Goal: Task Accomplishment & Management: Use online tool/utility

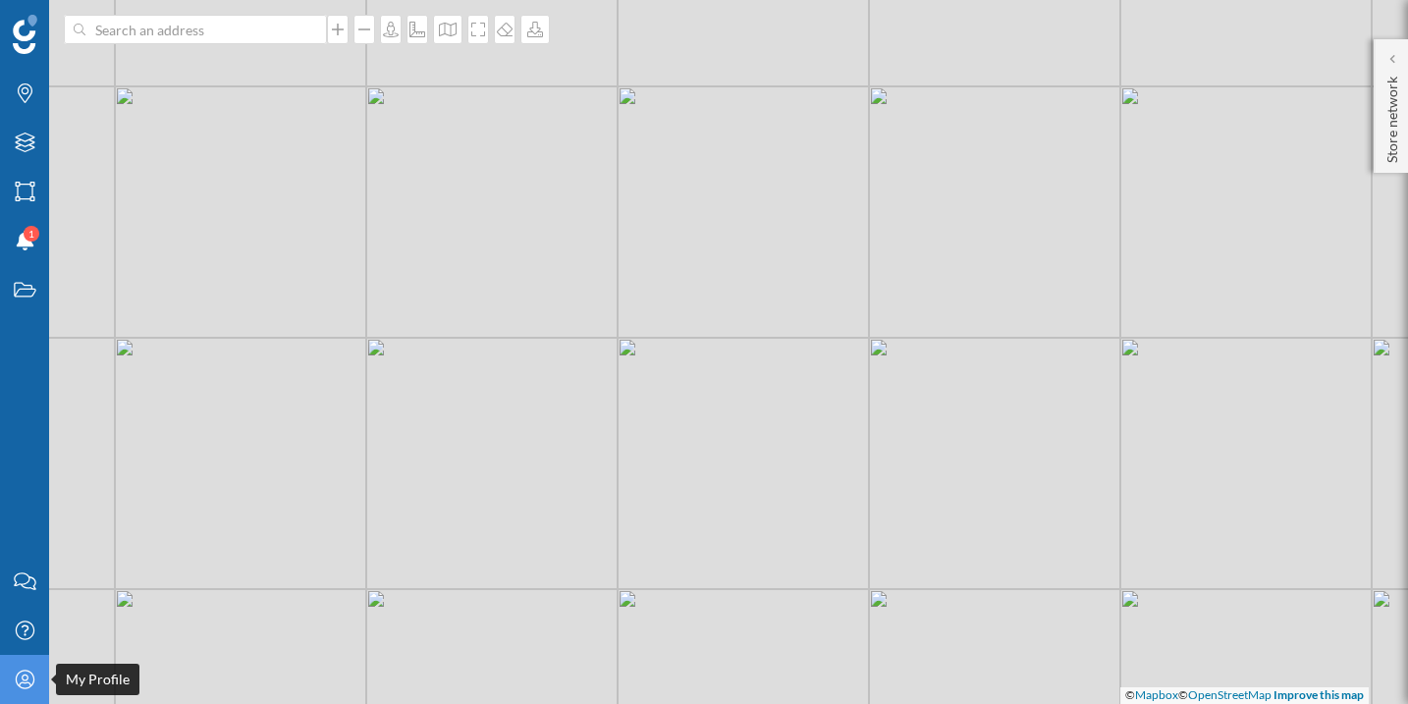
click at [21, 693] on div "My Profile" at bounding box center [24, 679] width 49 height 49
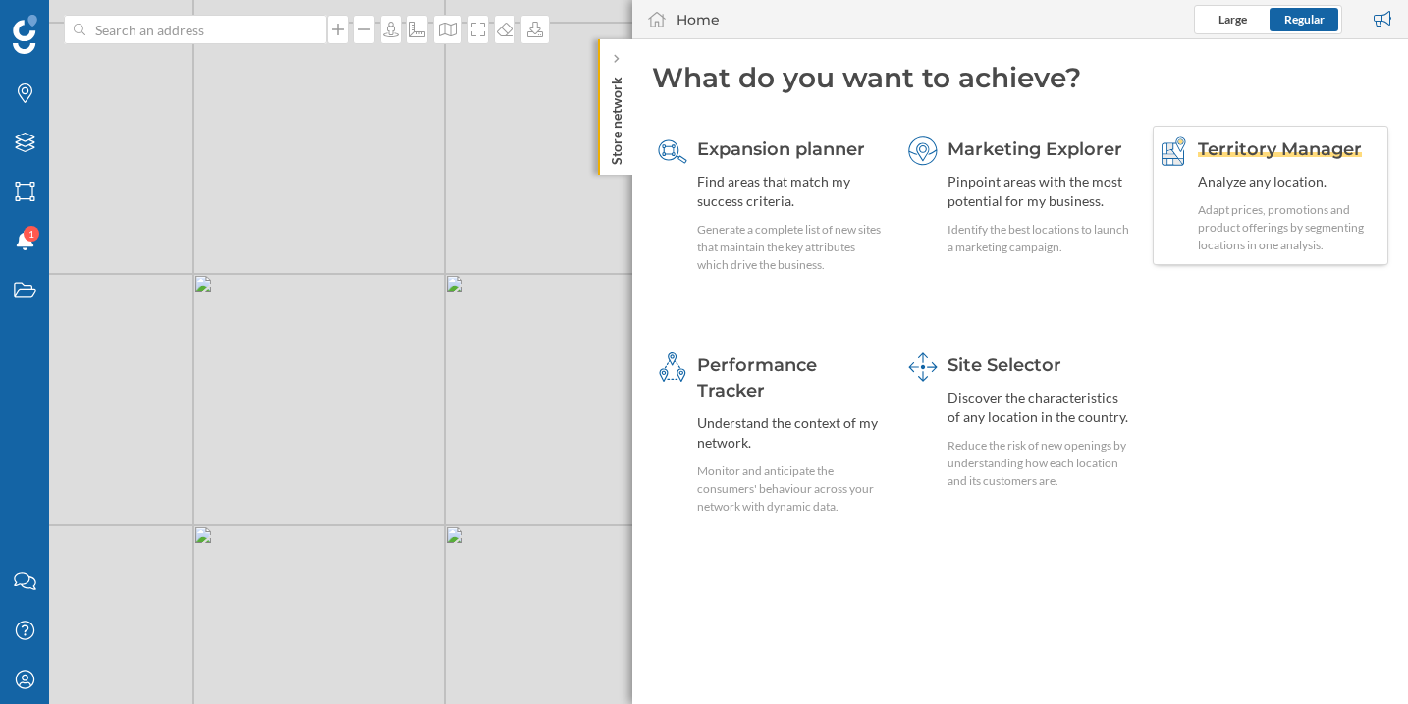
click at [1318, 160] on div "Territory Manager" at bounding box center [1289, 149] width 185 height 26
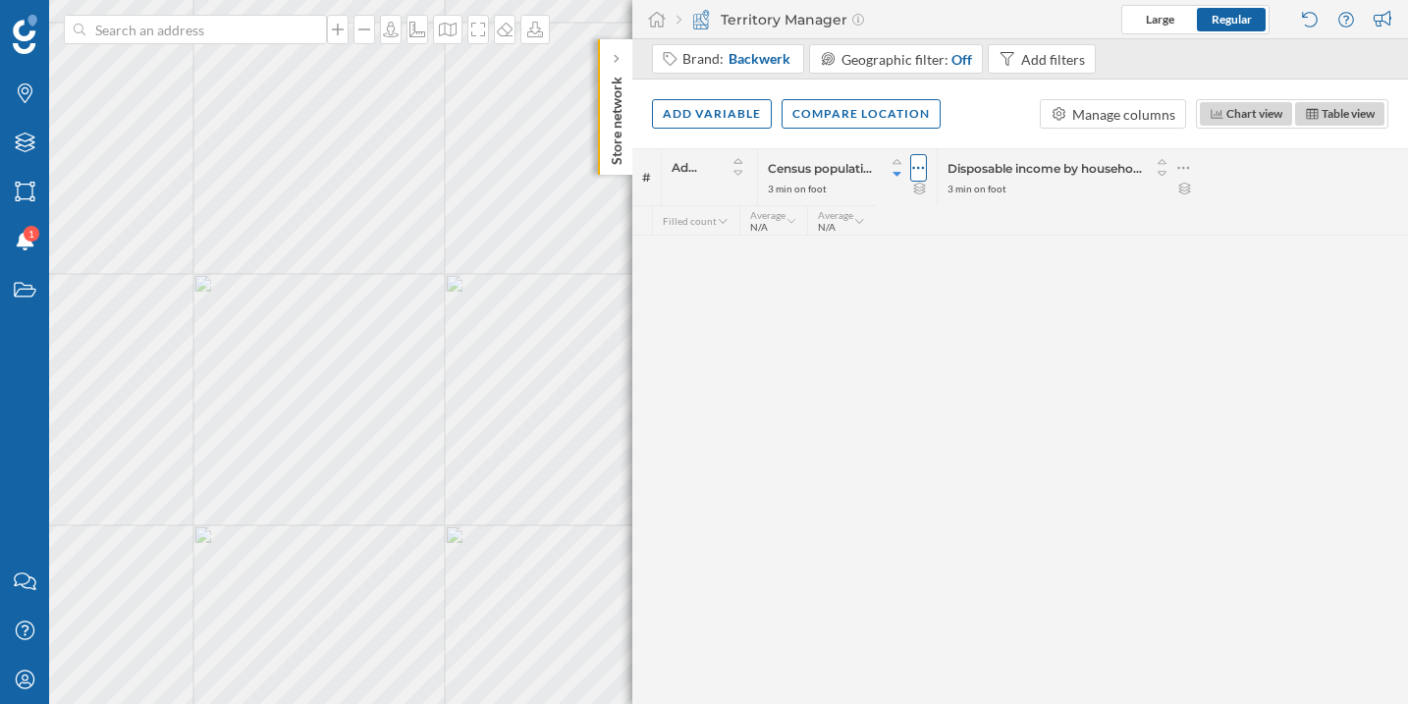
click at [924, 167] on icon at bounding box center [918, 168] width 12 height 3
click at [865, 273] on div "Remove column" at bounding box center [815, 285] width 217 height 29
click at [1009, 163] on icon at bounding box center [1003, 168] width 13 height 20
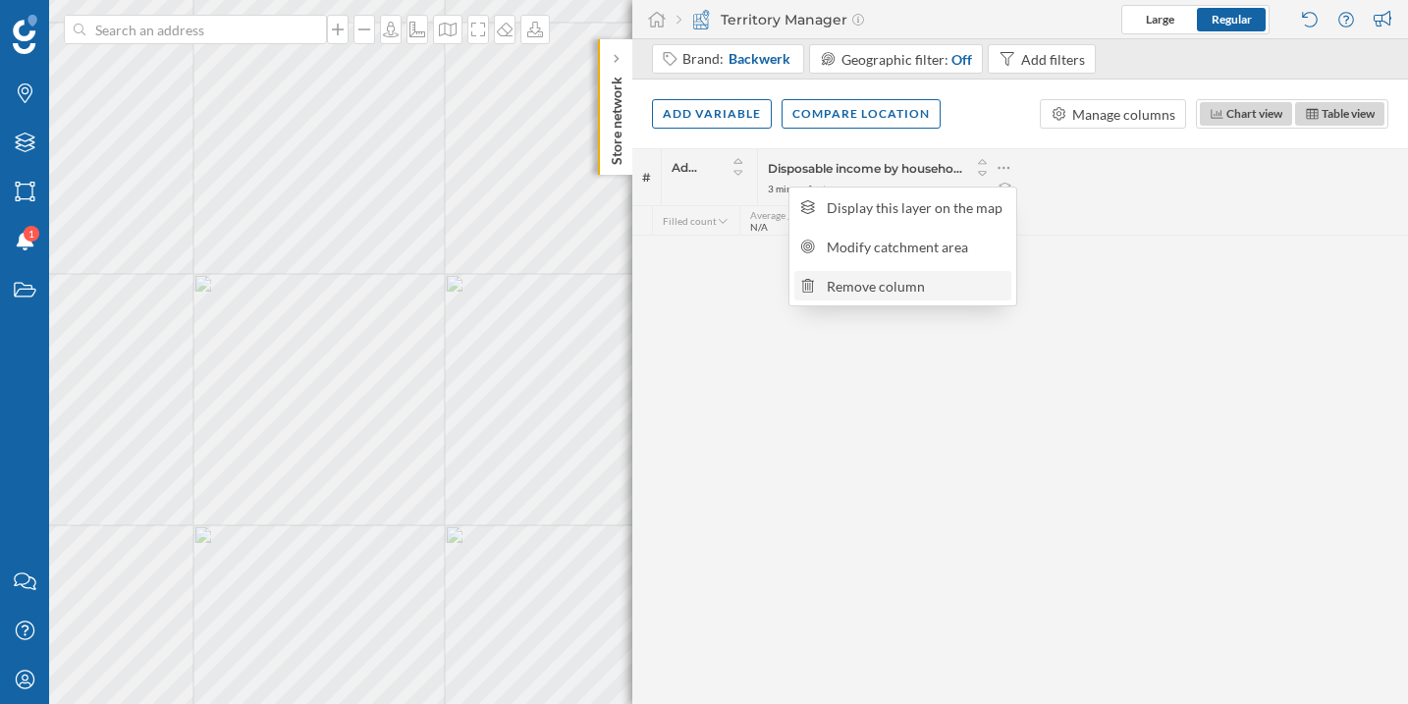
click at [918, 289] on div "Remove column" at bounding box center [915, 286] width 179 height 21
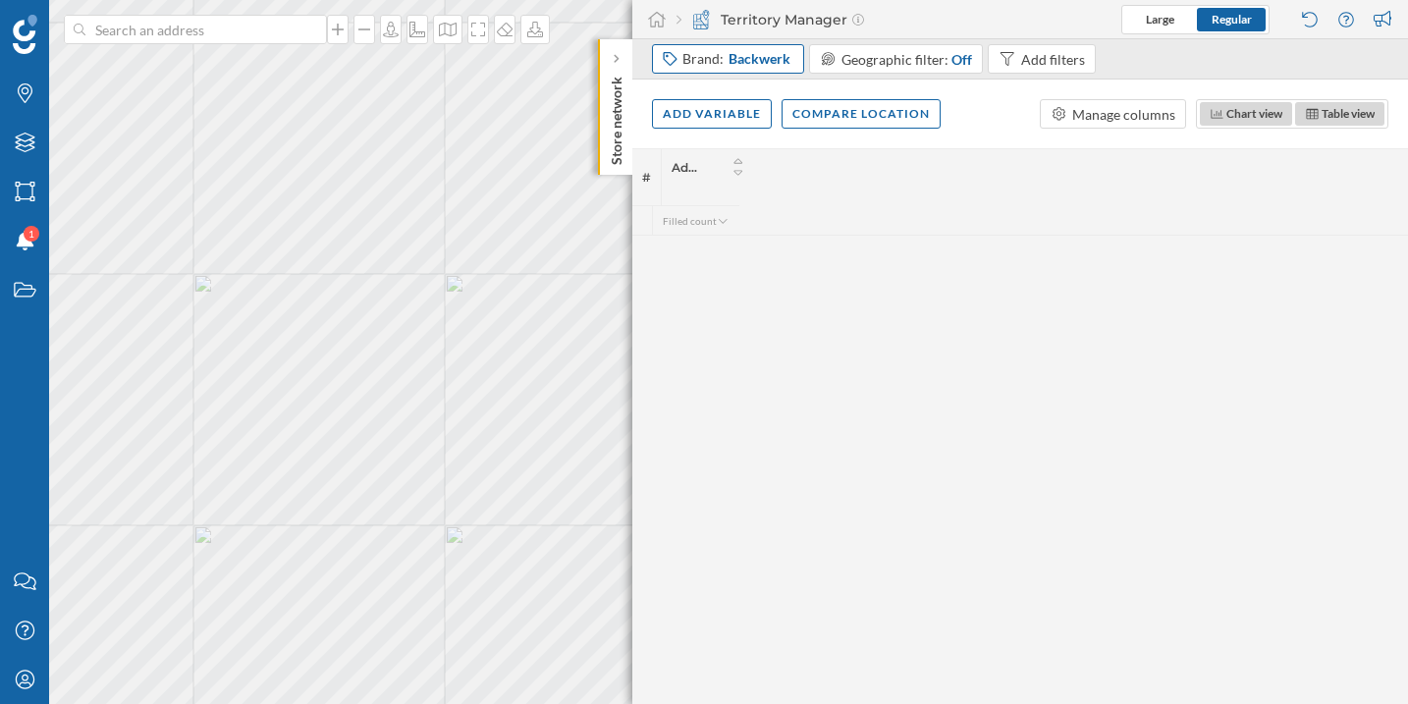
click at [770, 56] on span "Backwerk" at bounding box center [759, 59] width 62 height 20
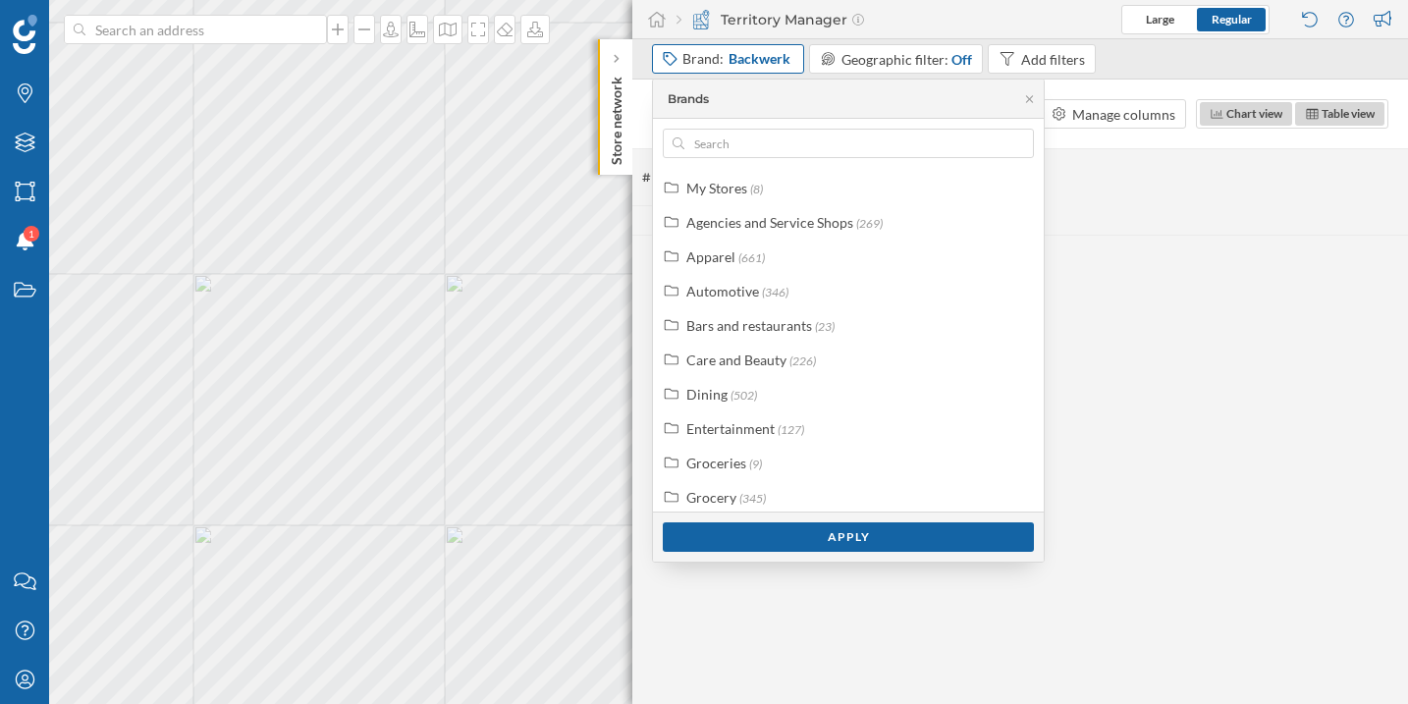
click at [770, 56] on span "Backwerk" at bounding box center [759, 59] width 62 height 20
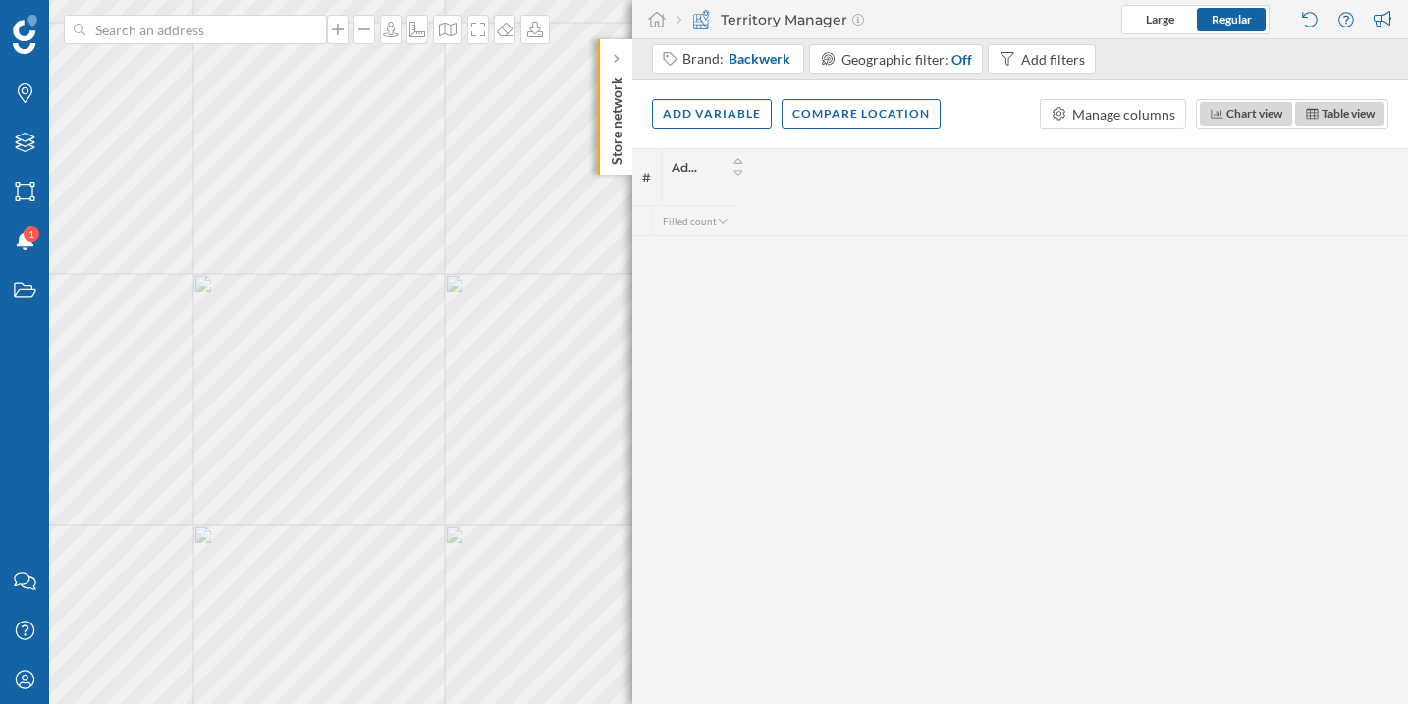
click at [894, 186] on div "# Address" at bounding box center [1019, 176] width 775 height 57
click at [758, 197] on div "# Address" at bounding box center [1019, 176] width 775 height 57
click at [721, 221] on icon at bounding box center [723, 221] width 13 height 10
click at [1037, 52] on div "Add filters" at bounding box center [1053, 59] width 64 height 21
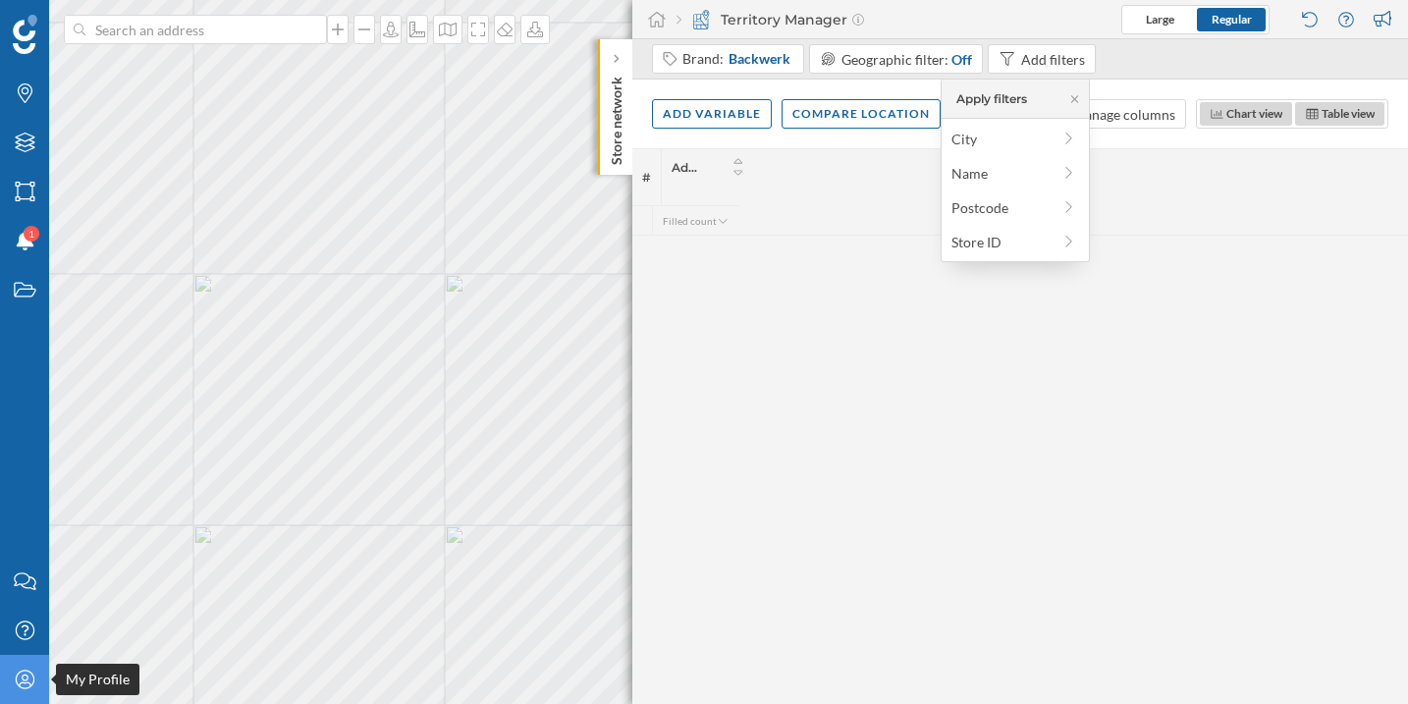
click at [21, 669] on icon "My Profile" at bounding box center [25, 679] width 25 height 20
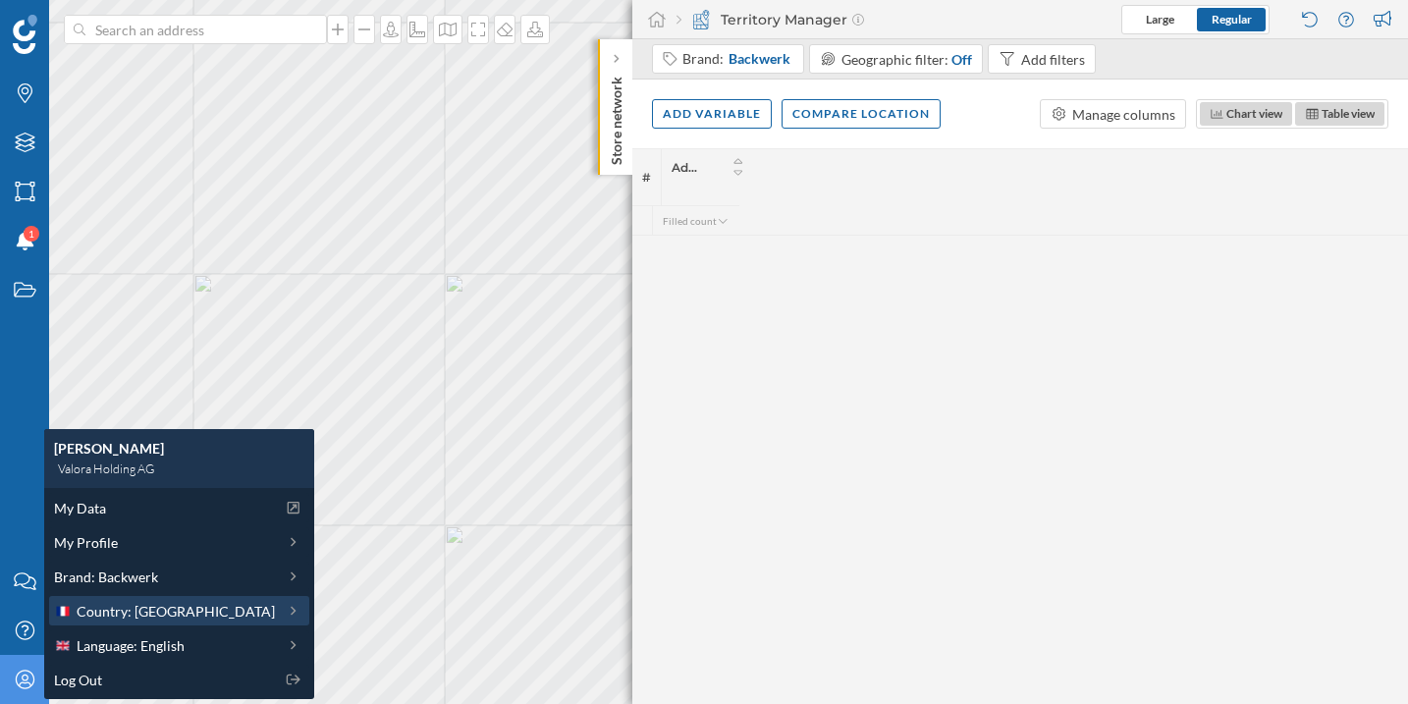
click at [118, 615] on span "Country: [GEOGRAPHIC_DATA]" at bounding box center [176, 611] width 198 height 21
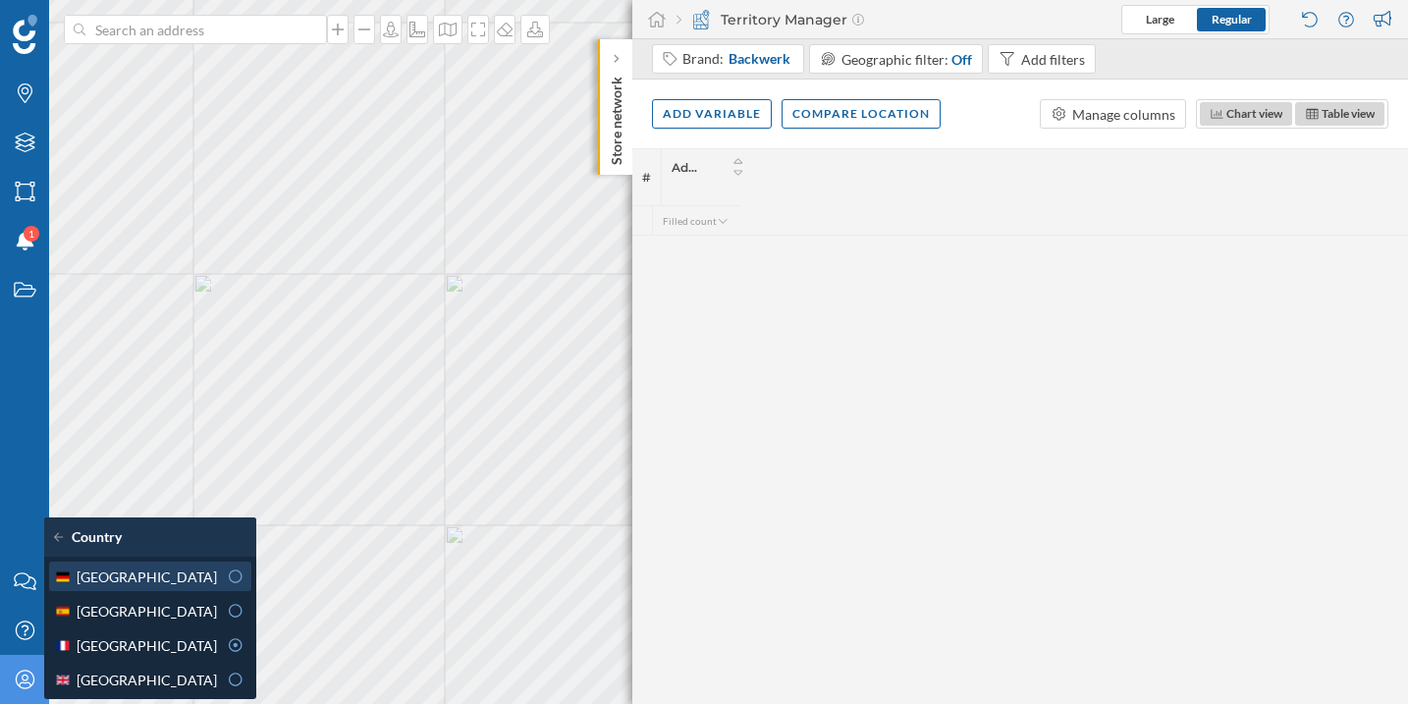
click at [227, 572] on icon at bounding box center [236, 576] width 18 height 14
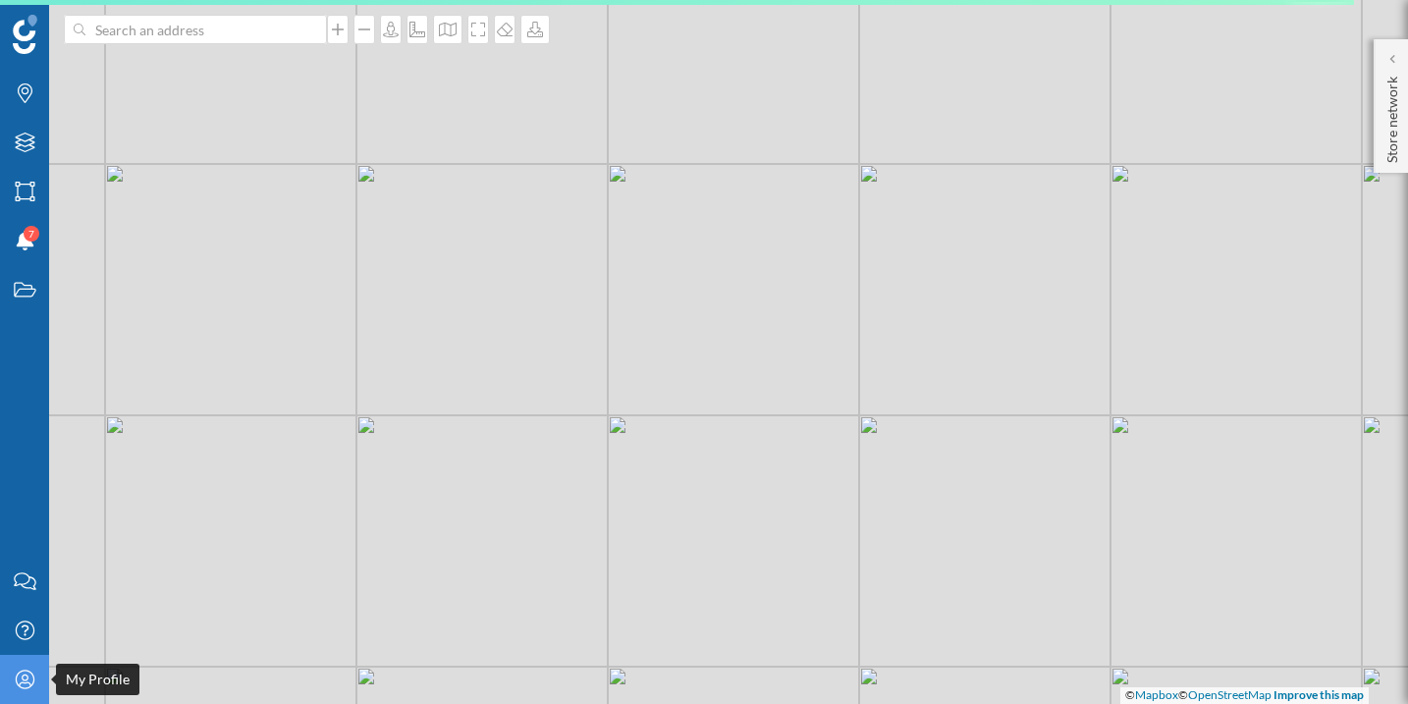
click at [32, 677] on icon at bounding box center [24, 678] width 19 height 19
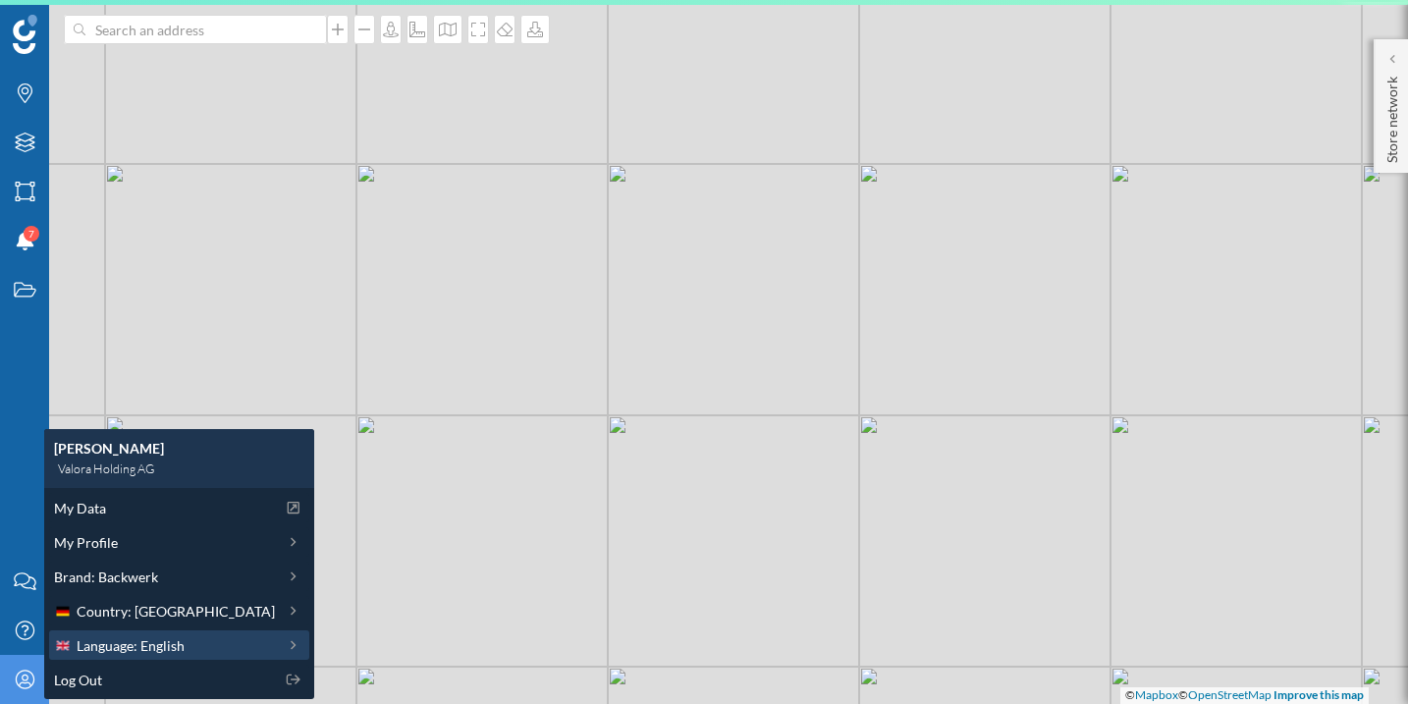
click at [120, 655] on div "Language: English" at bounding box center [179, 644] width 260 height 29
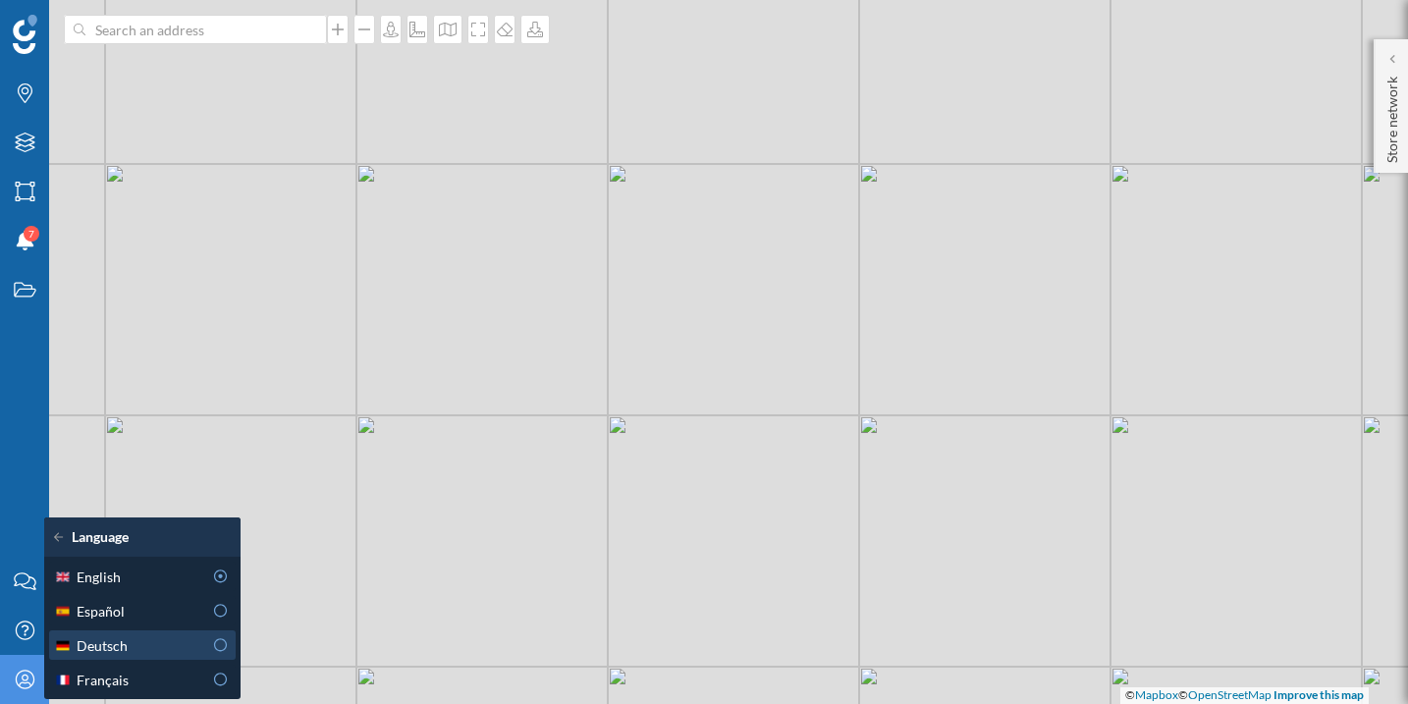
click at [215, 651] on icon at bounding box center [221, 645] width 18 height 14
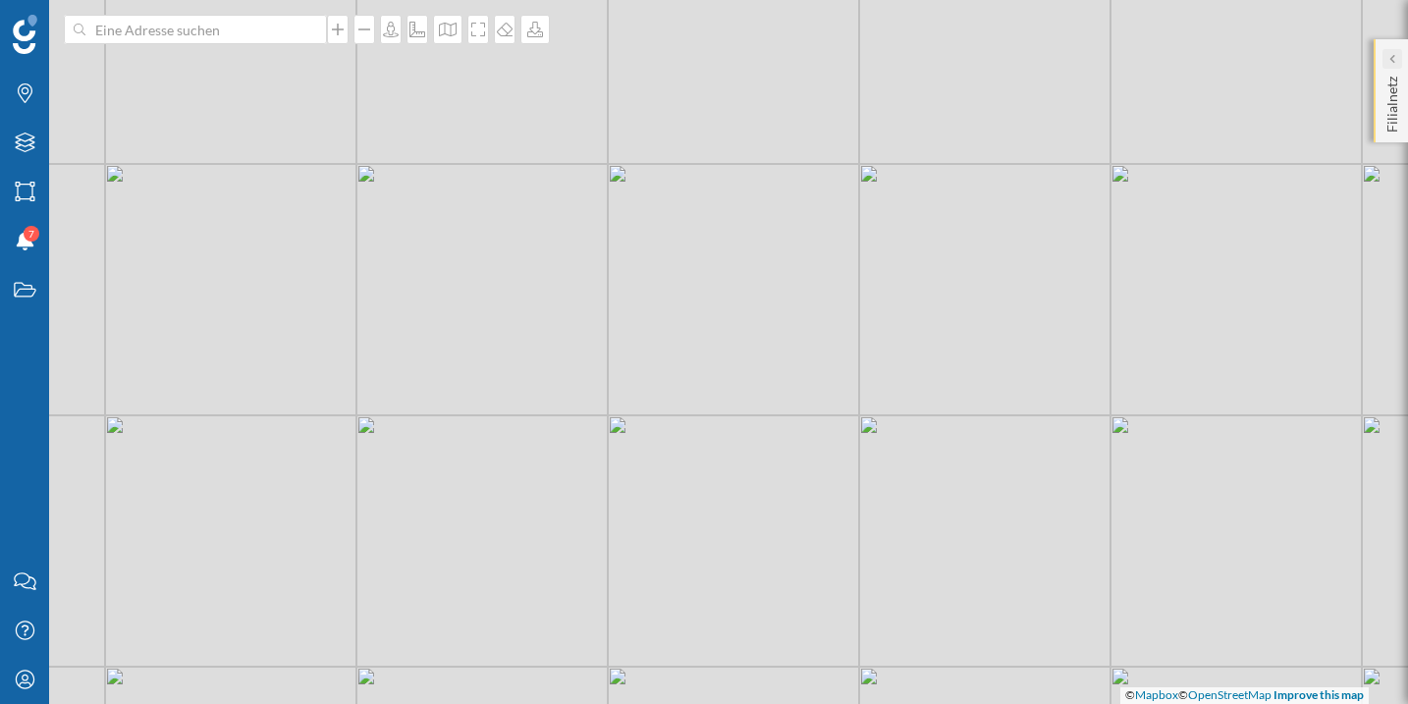
click at [1387, 61] on div at bounding box center [1392, 59] width 20 height 20
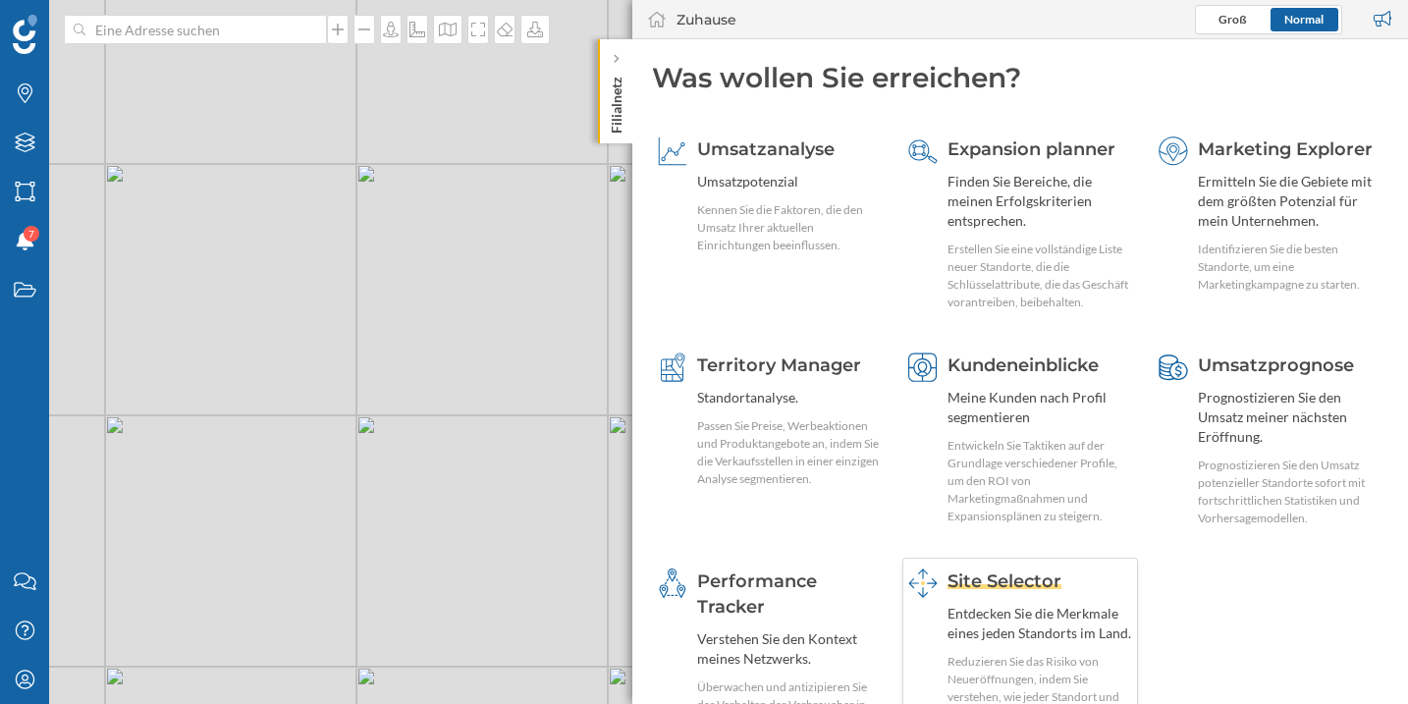
click at [972, 584] on span "Site Selector" at bounding box center [1004, 581] width 114 height 22
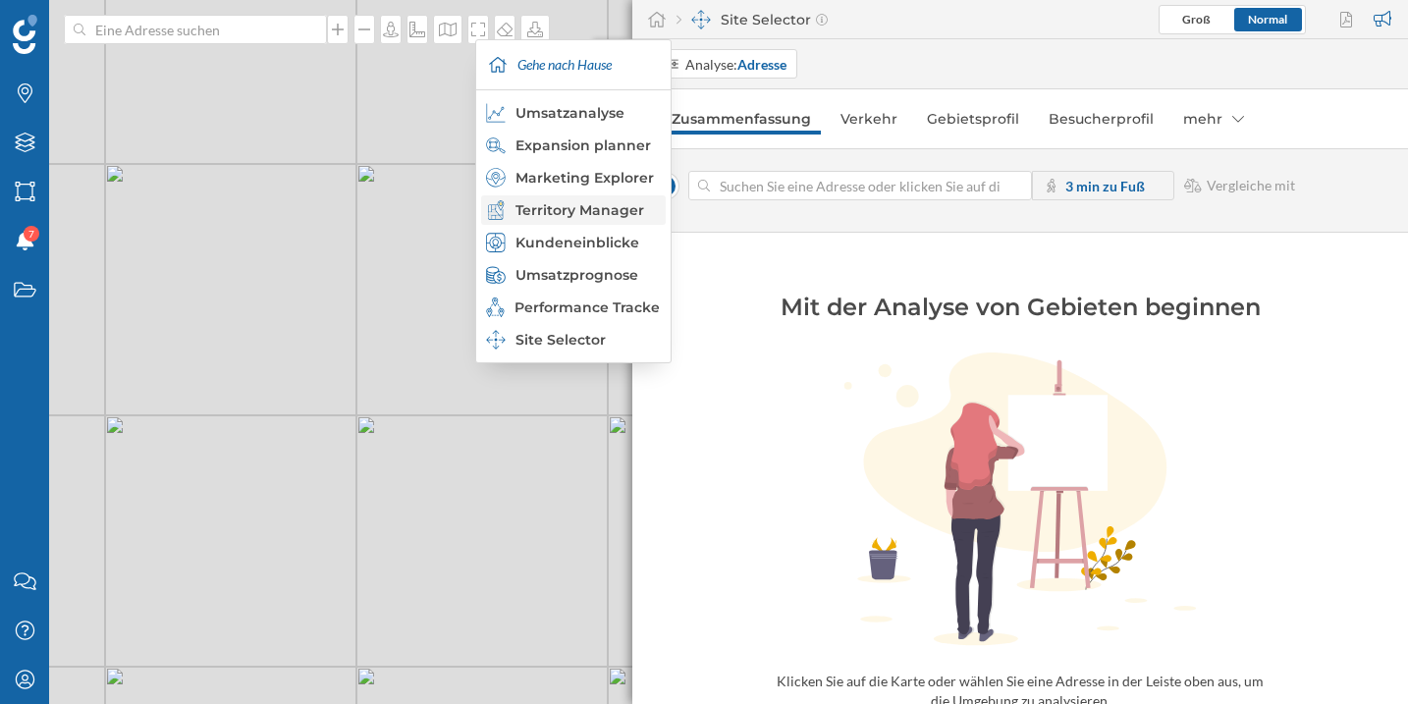
click at [594, 217] on div "Territory Manager" at bounding box center [572, 210] width 173 height 20
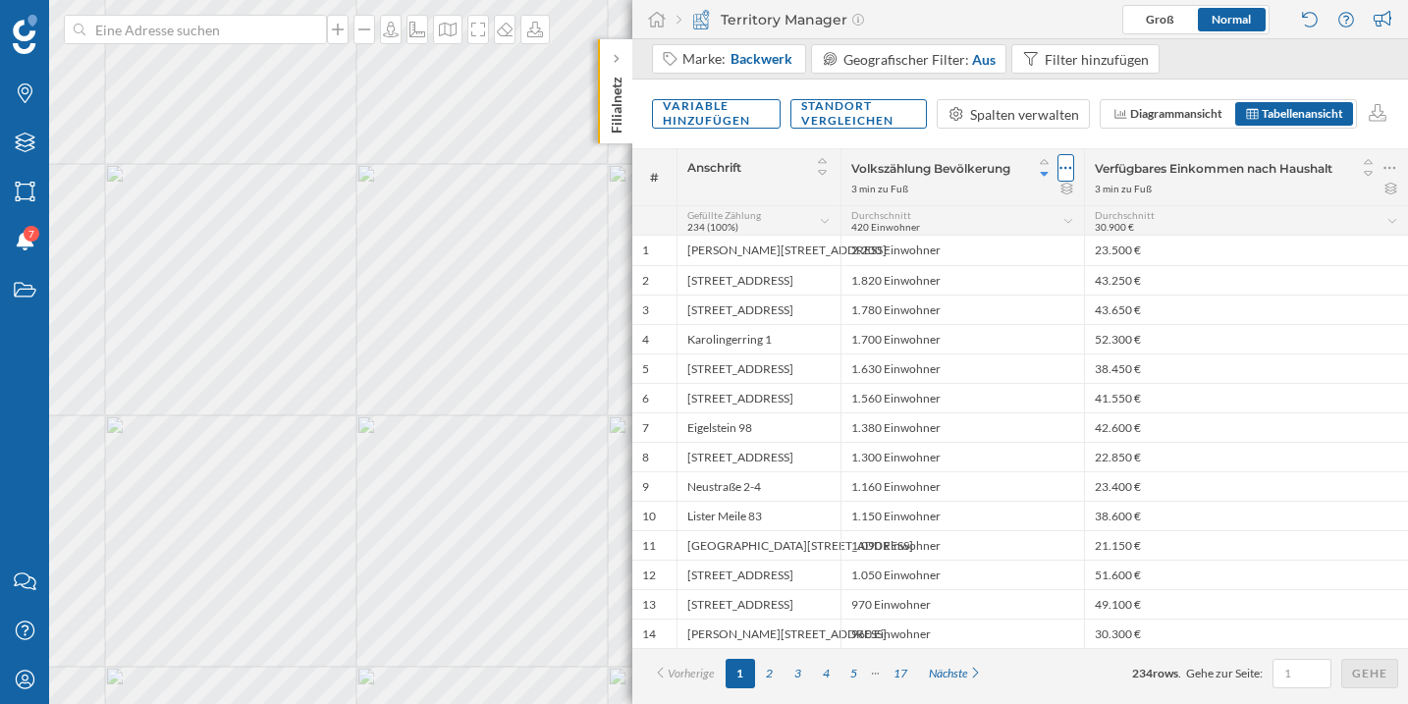
click at [1062, 165] on icon at bounding box center [1065, 168] width 13 height 20
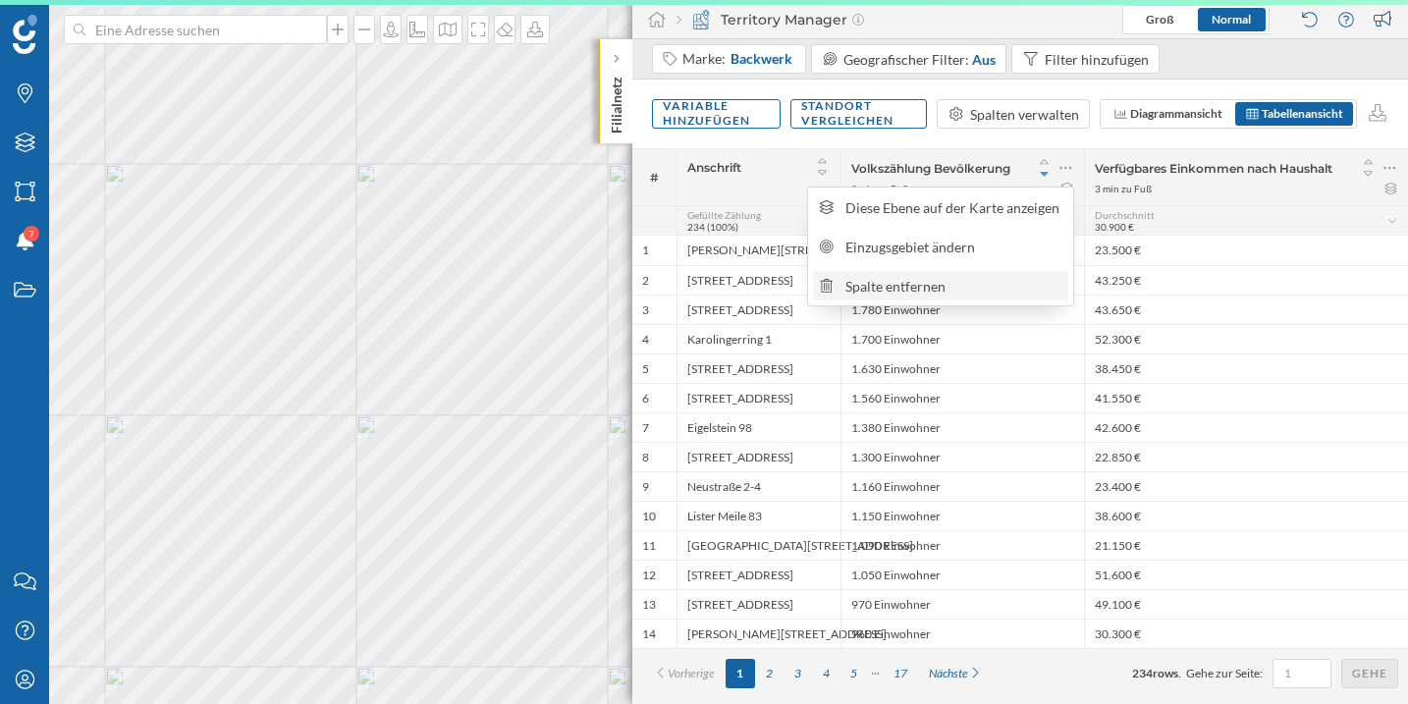
click at [950, 289] on div "Spalte entfernen" at bounding box center [953, 286] width 216 height 21
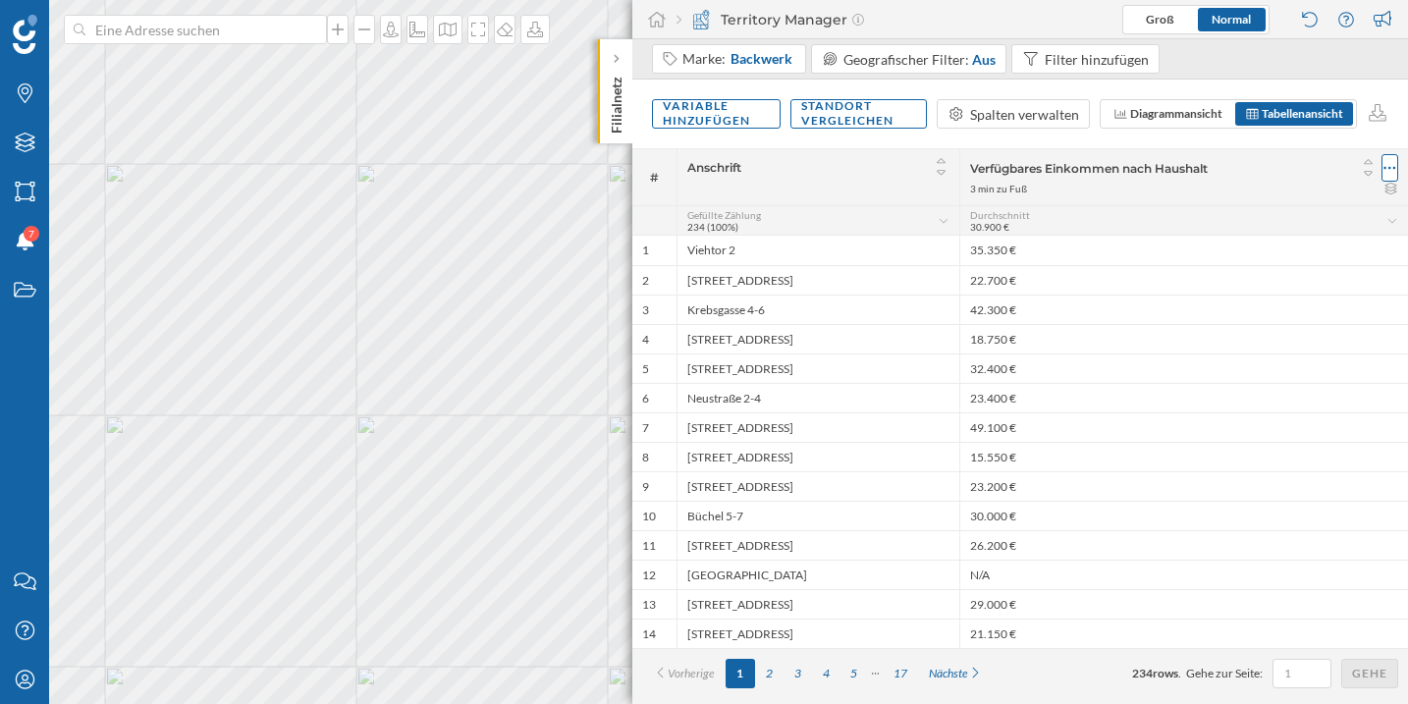
click at [1393, 168] on icon at bounding box center [1390, 168] width 12 height 3
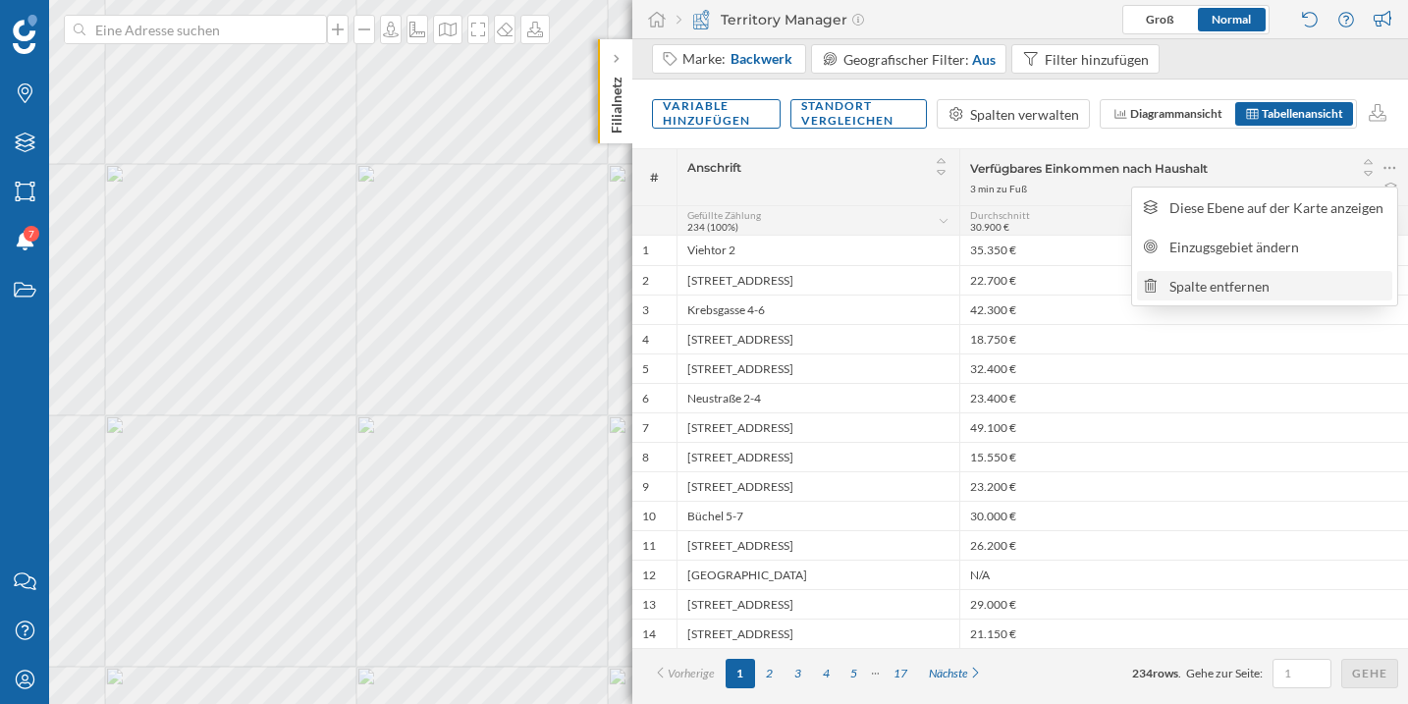
click at [1238, 289] on div "Spalte entfernen" at bounding box center [1277, 286] width 216 height 21
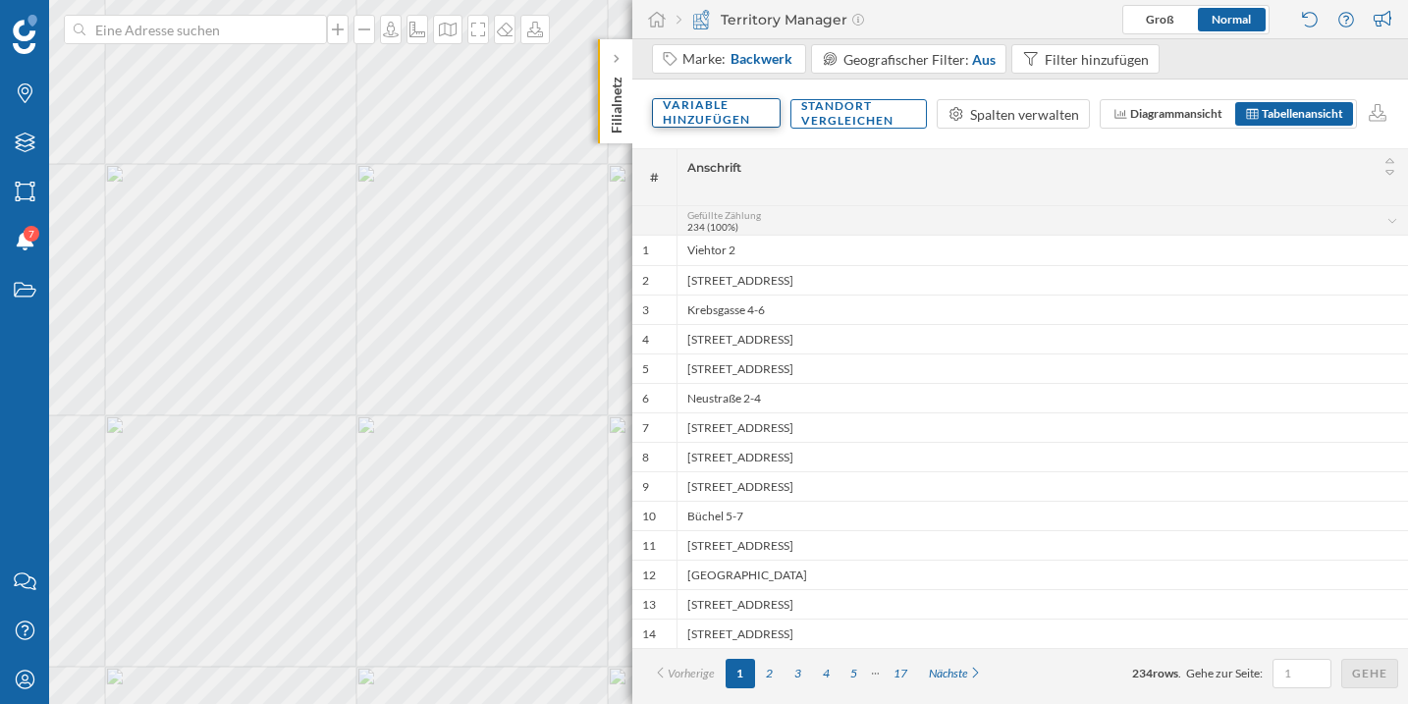
click at [717, 113] on div "Variable hinzufügen" at bounding box center [716, 112] width 129 height 29
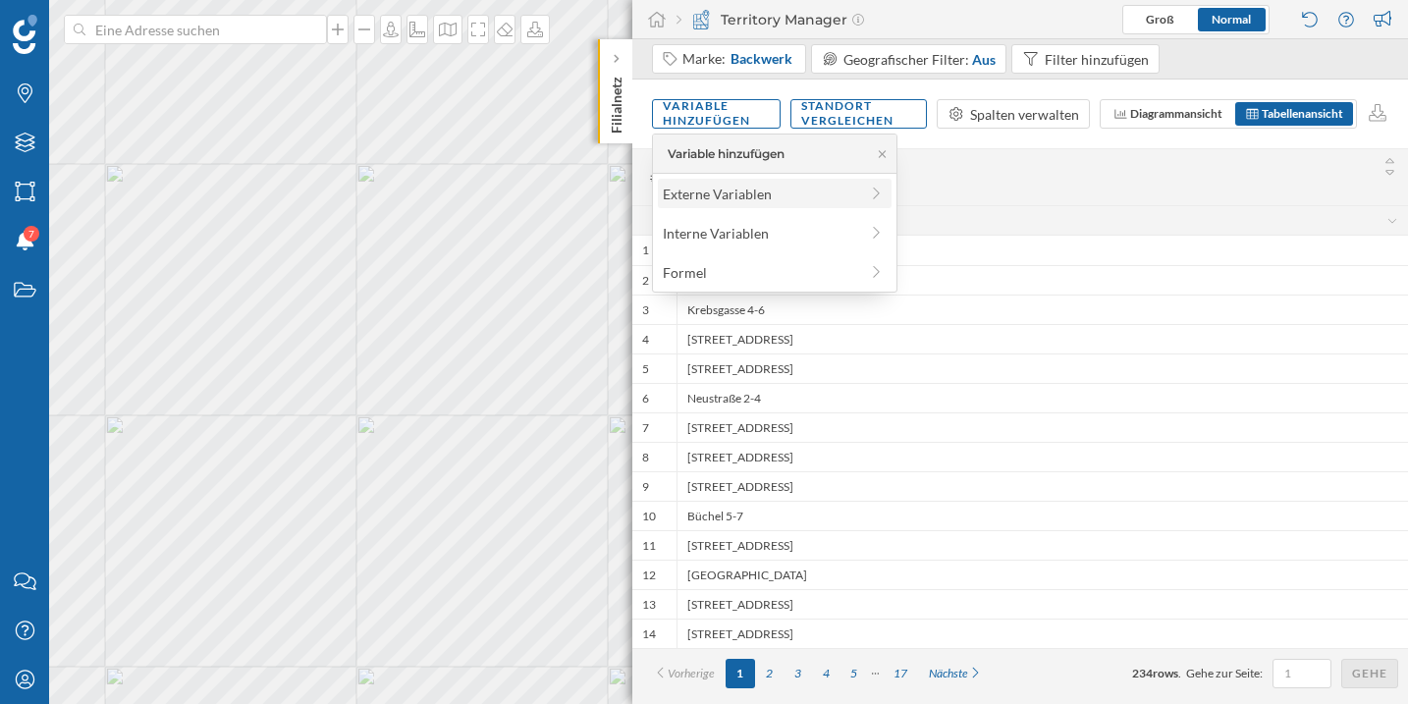
click at [693, 184] on div "Externe Variablen" at bounding box center [760, 194] width 195 height 21
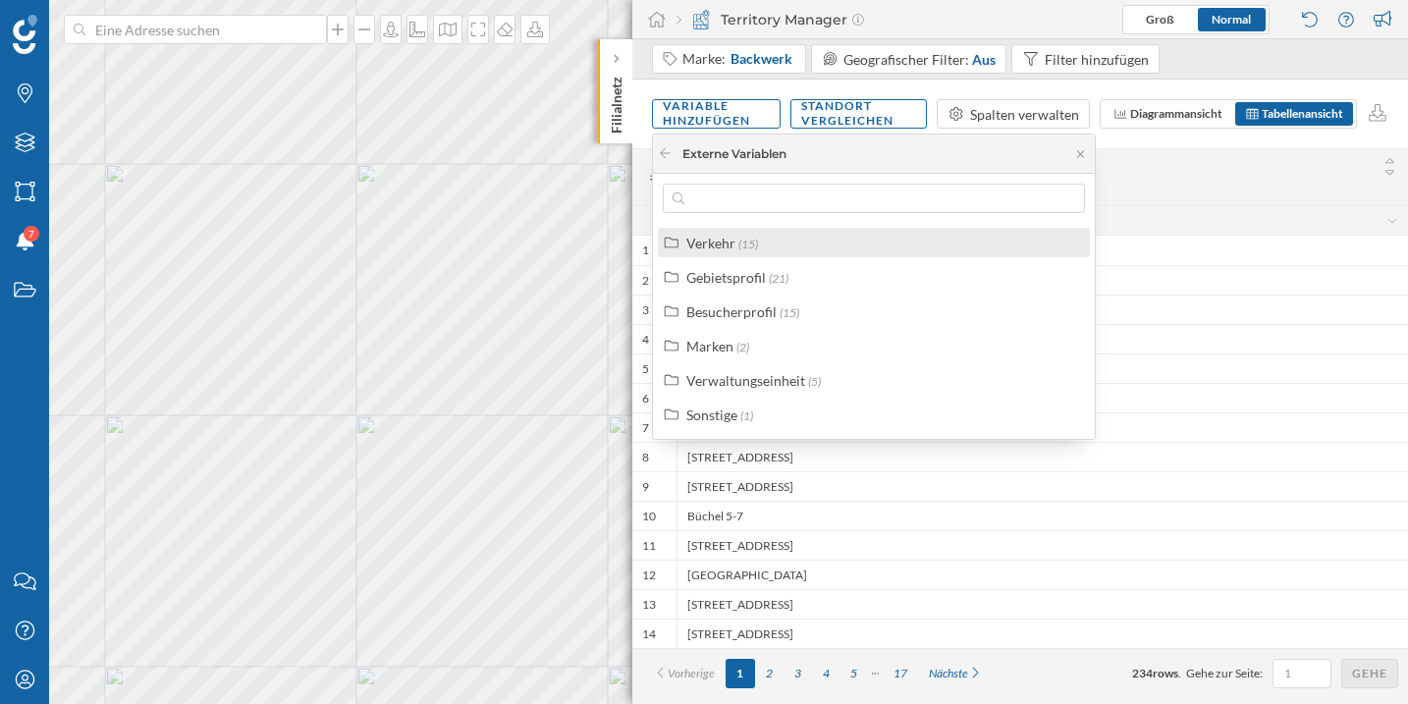
click at [707, 239] on div "Verkehr" at bounding box center [710, 243] width 49 height 17
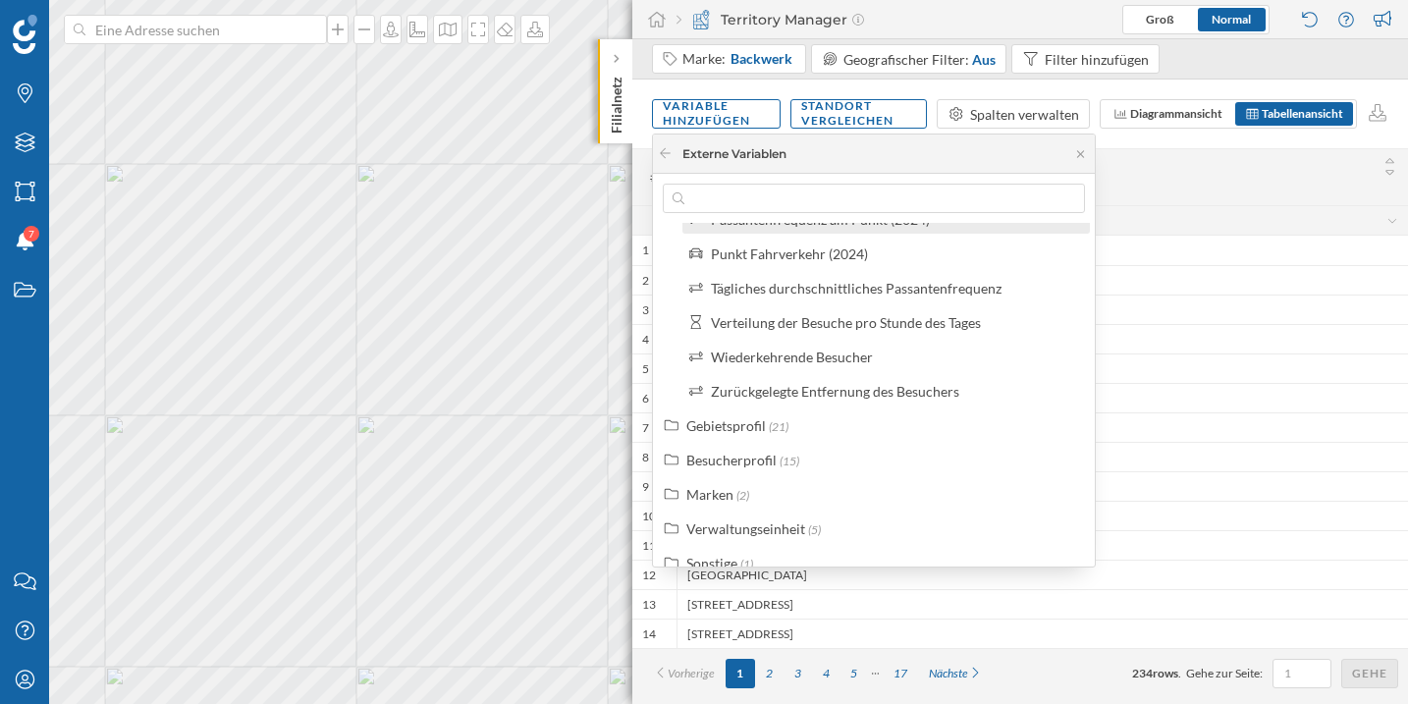
scroll to position [411, 0]
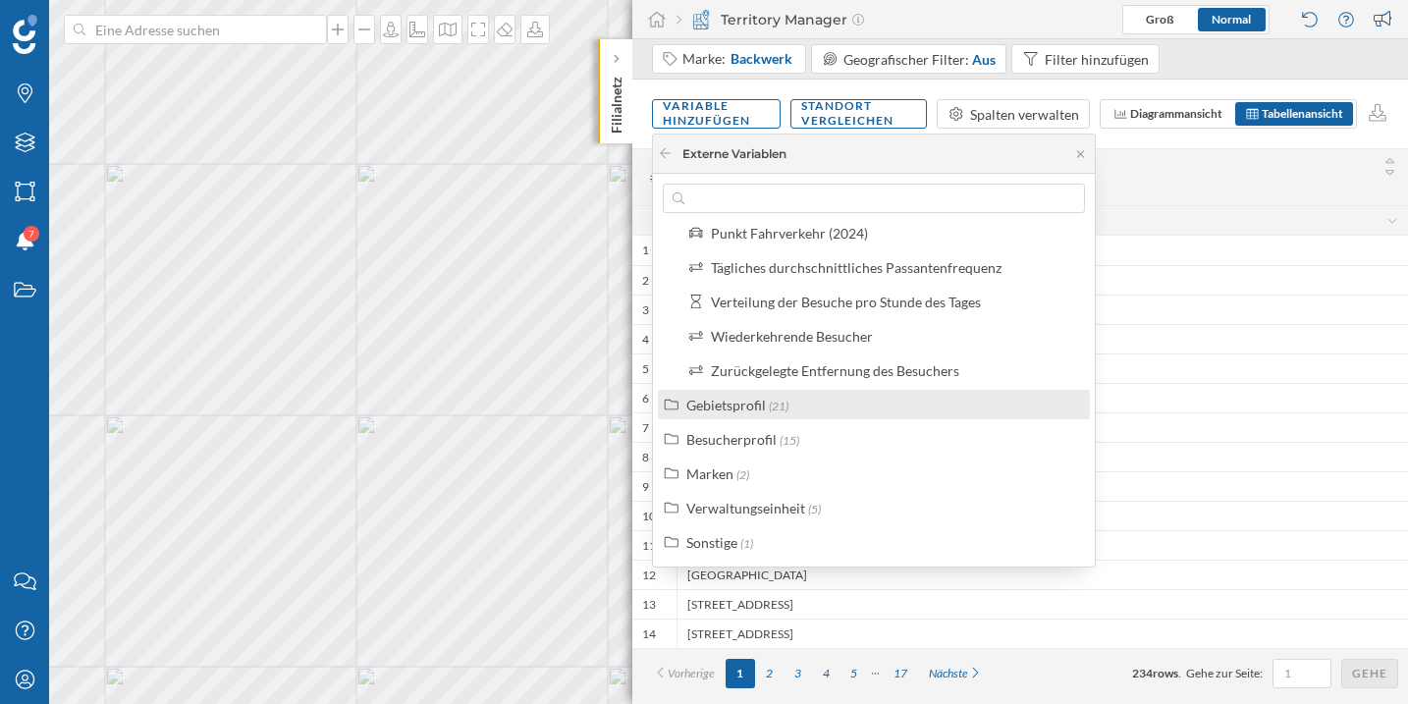
click at [796, 407] on div "Gebietsprofil (21)" at bounding box center [882, 405] width 392 height 21
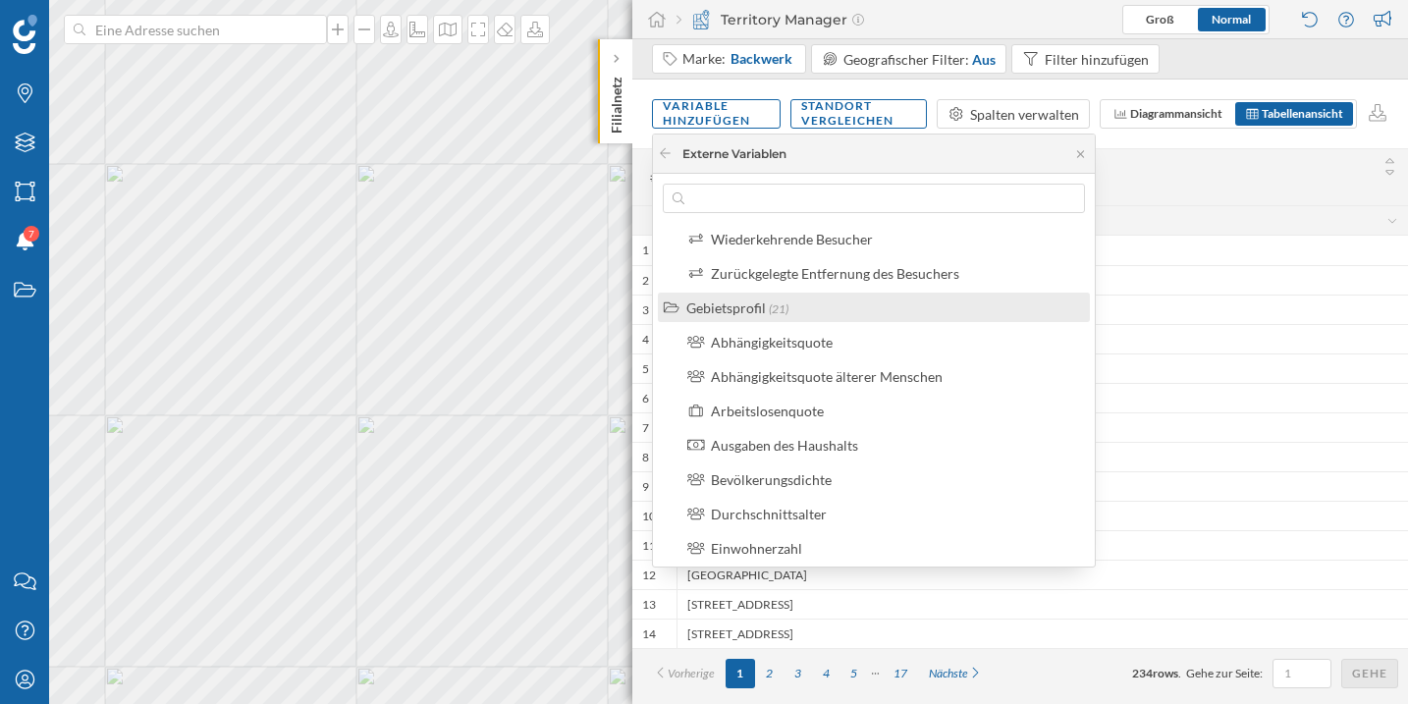
scroll to position [514, 0]
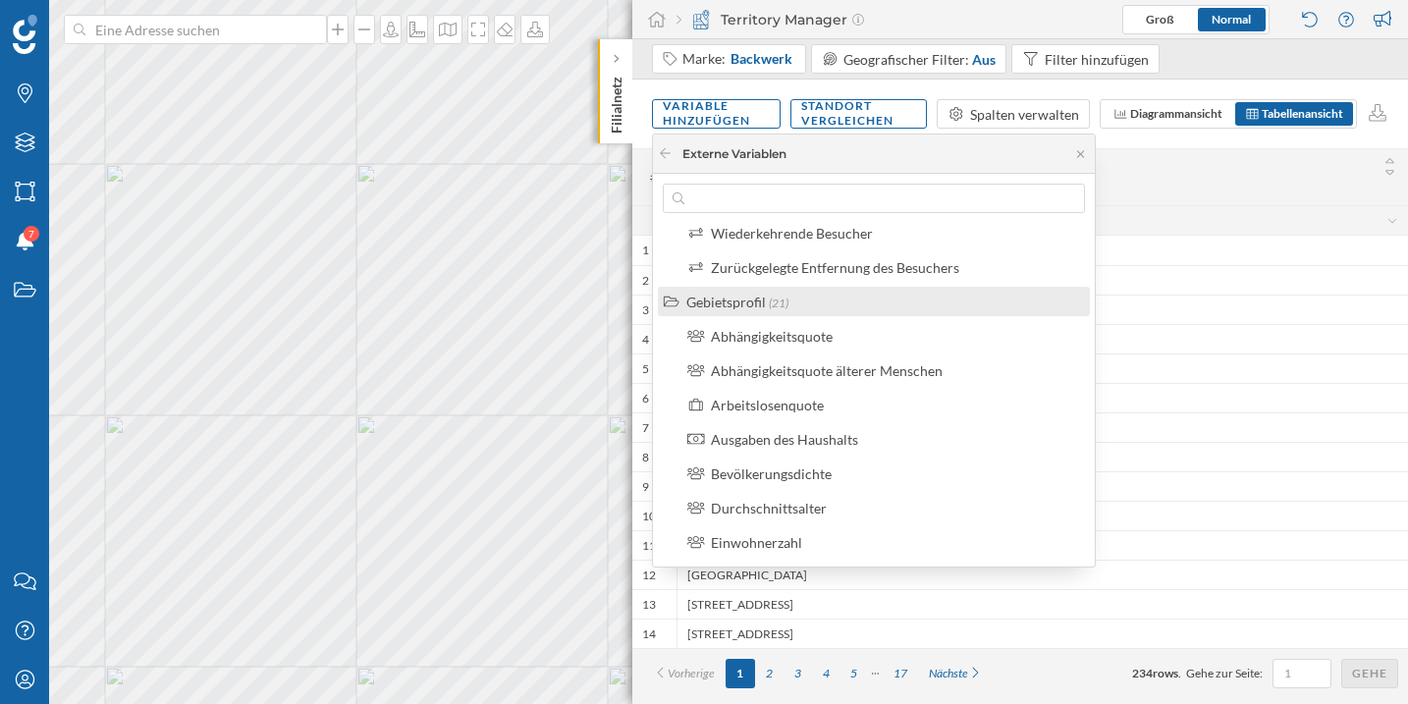
click at [812, 309] on div "Gebietsprofil (21)" at bounding box center [882, 302] width 392 height 21
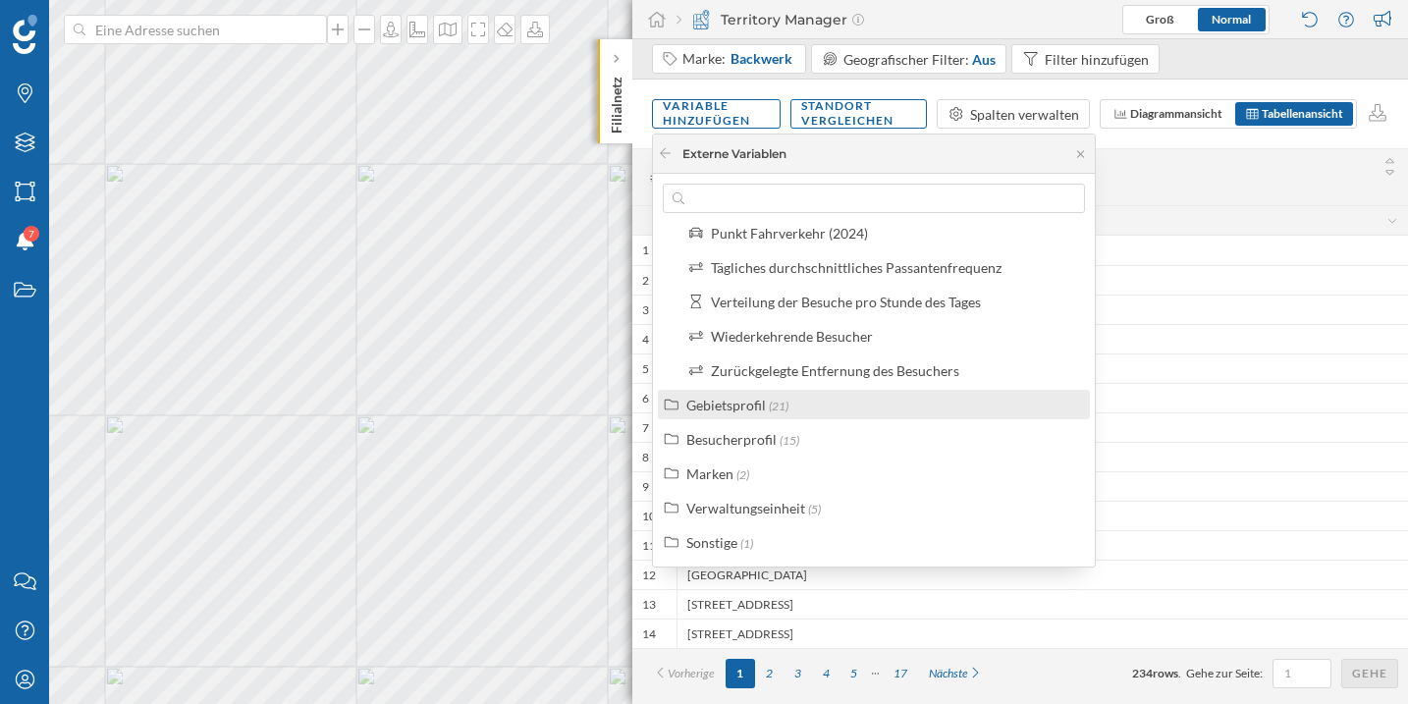
click at [785, 402] on span "(21)" at bounding box center [779, 405] width 20 height 15
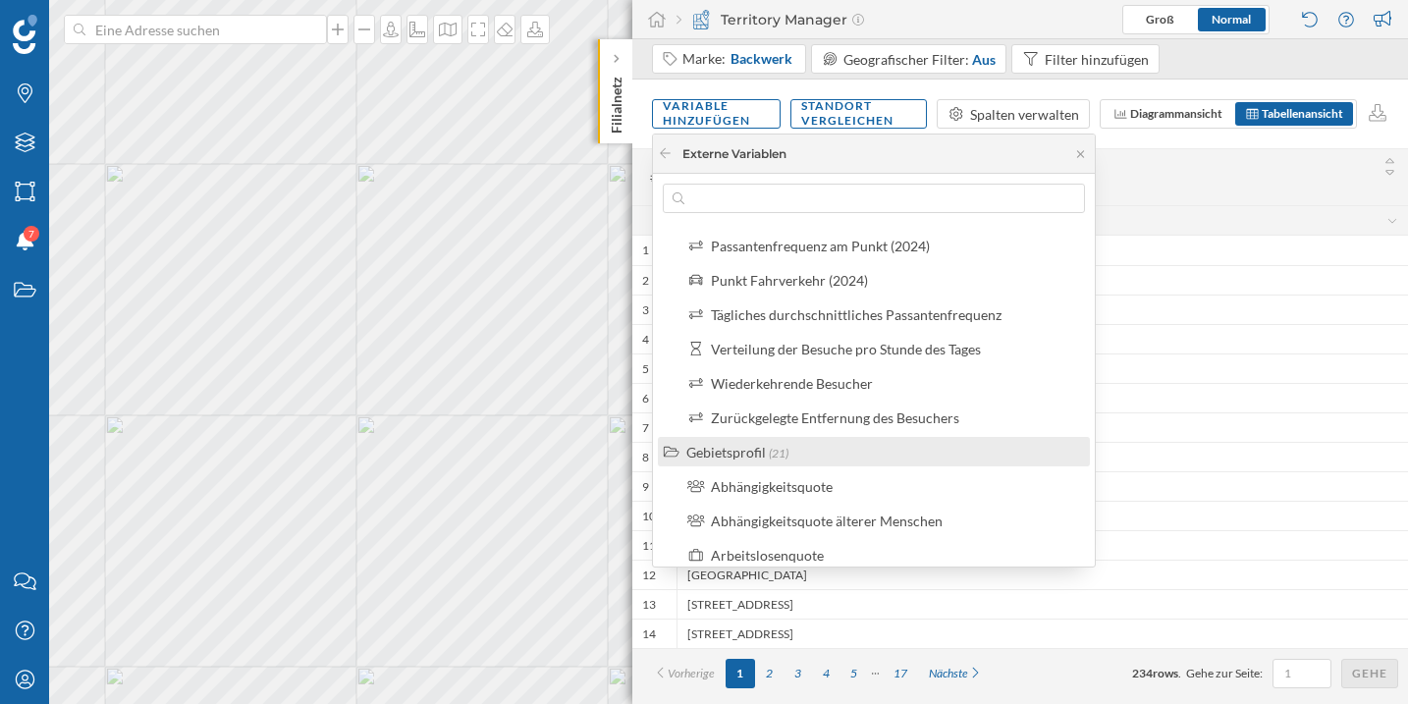
scroll to position [370, 0]
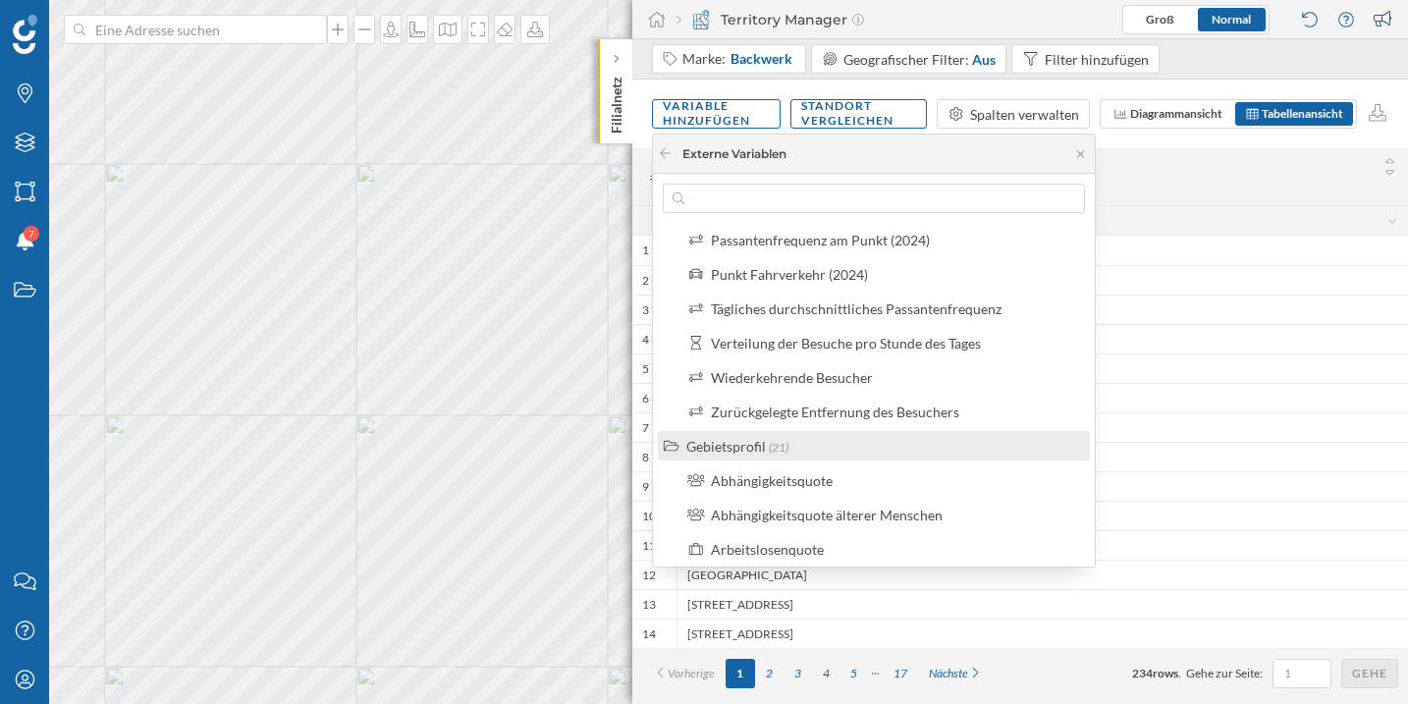
click at [750, 436] on label "Gebietsprofil (21)" at bounding box center [737, 446] width 102 height 21
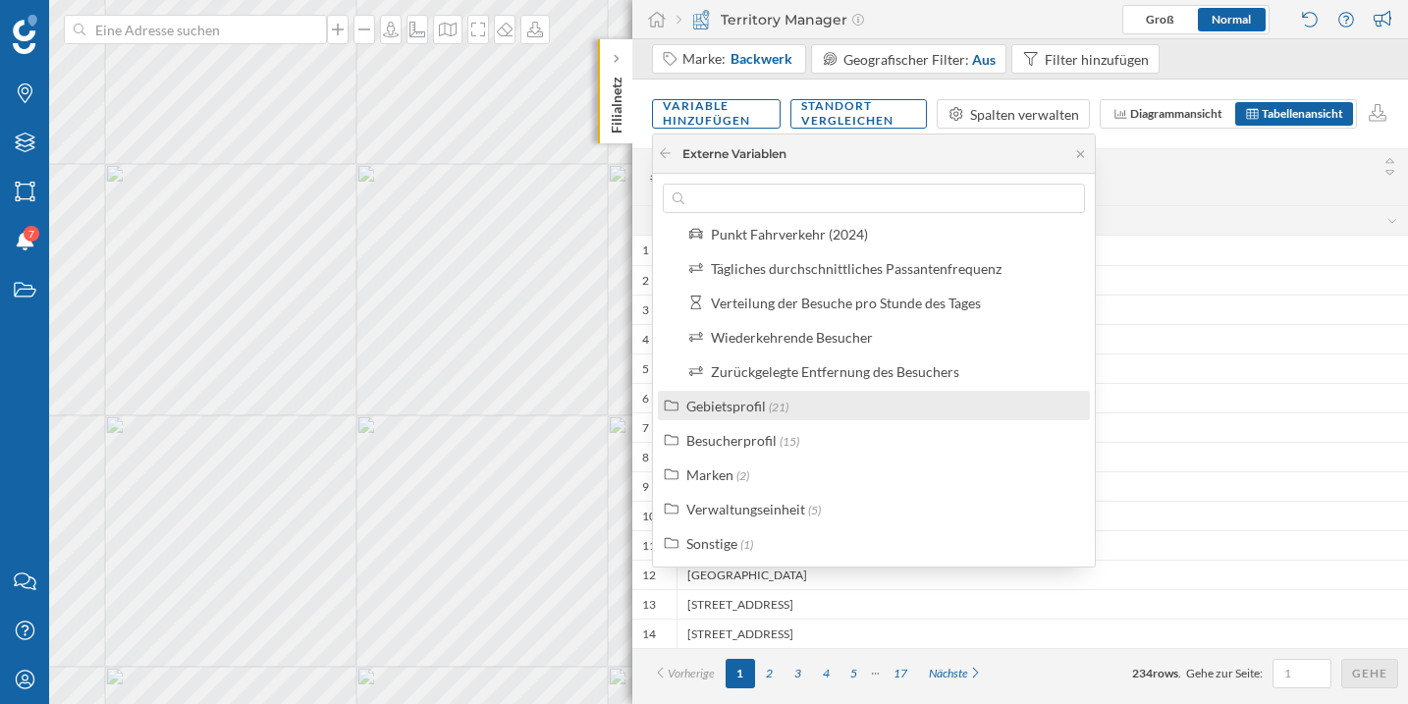
scroll to position [411, 0]
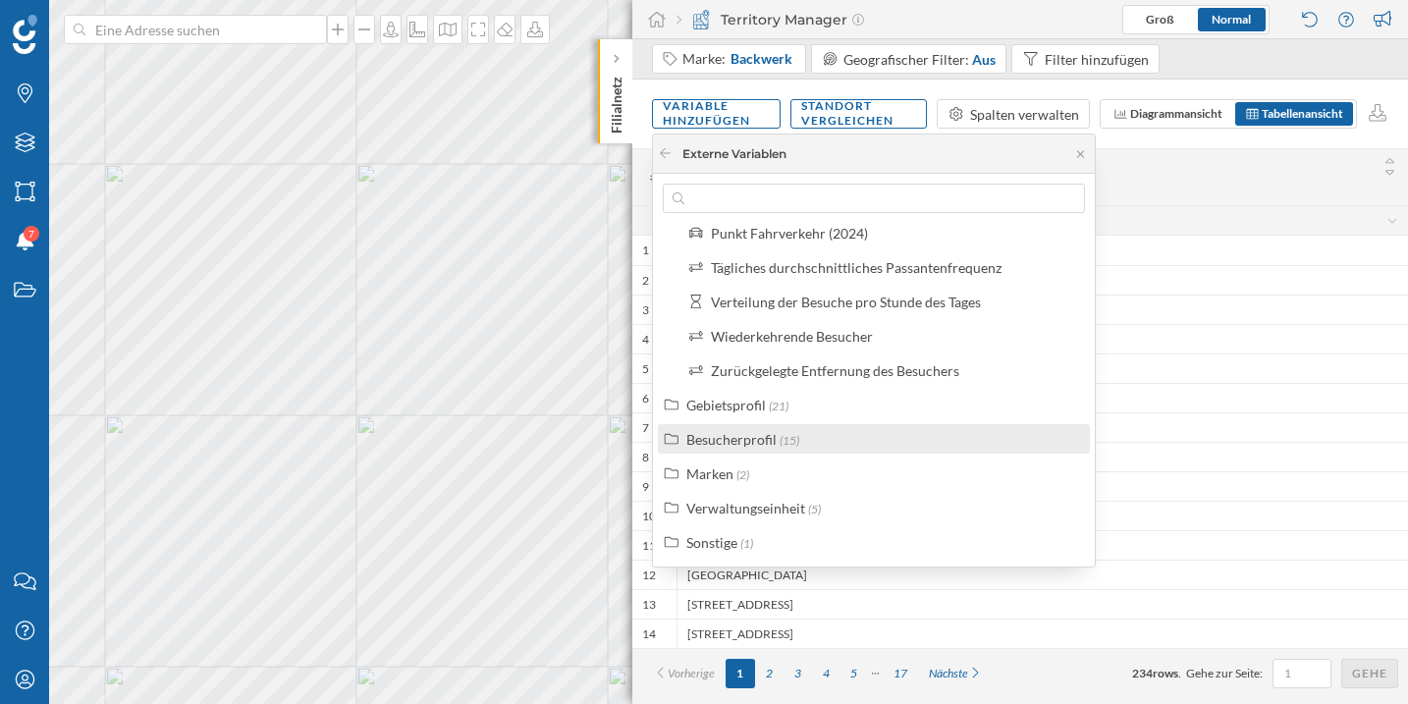
click at [753, 425] on div "Besucherprofil (15)" at bounding box center [874, 438] width 432 height 29
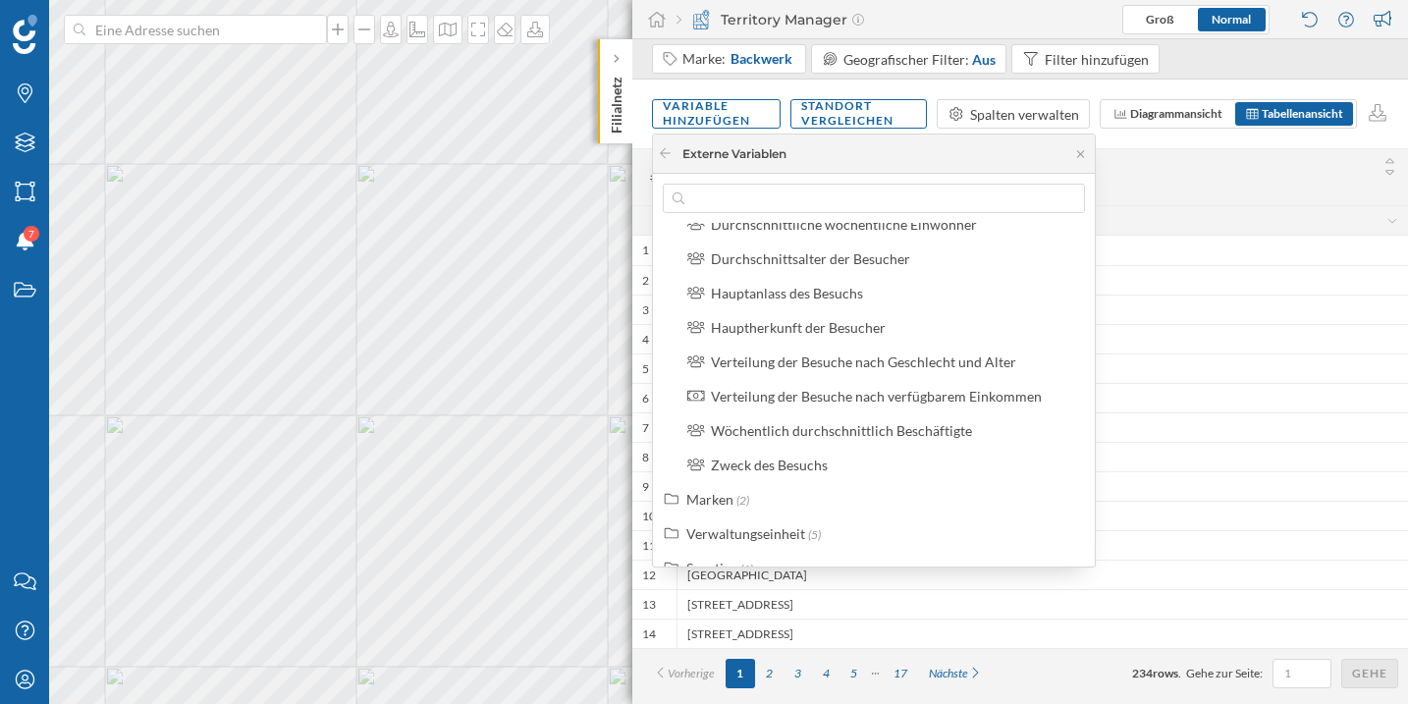
scroll to position [938, 0]
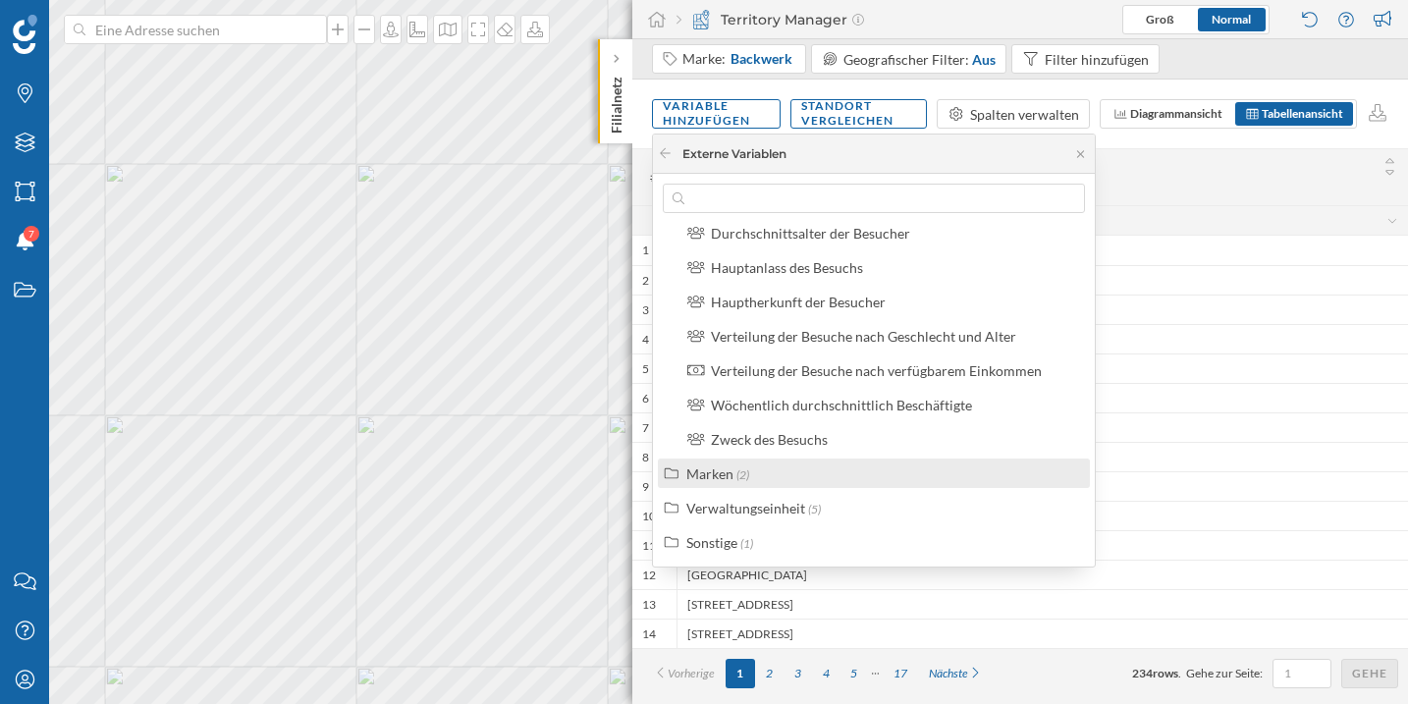
click at [736, 467] on span "(2)" at bounding box center [742, 474] width 13 height 15
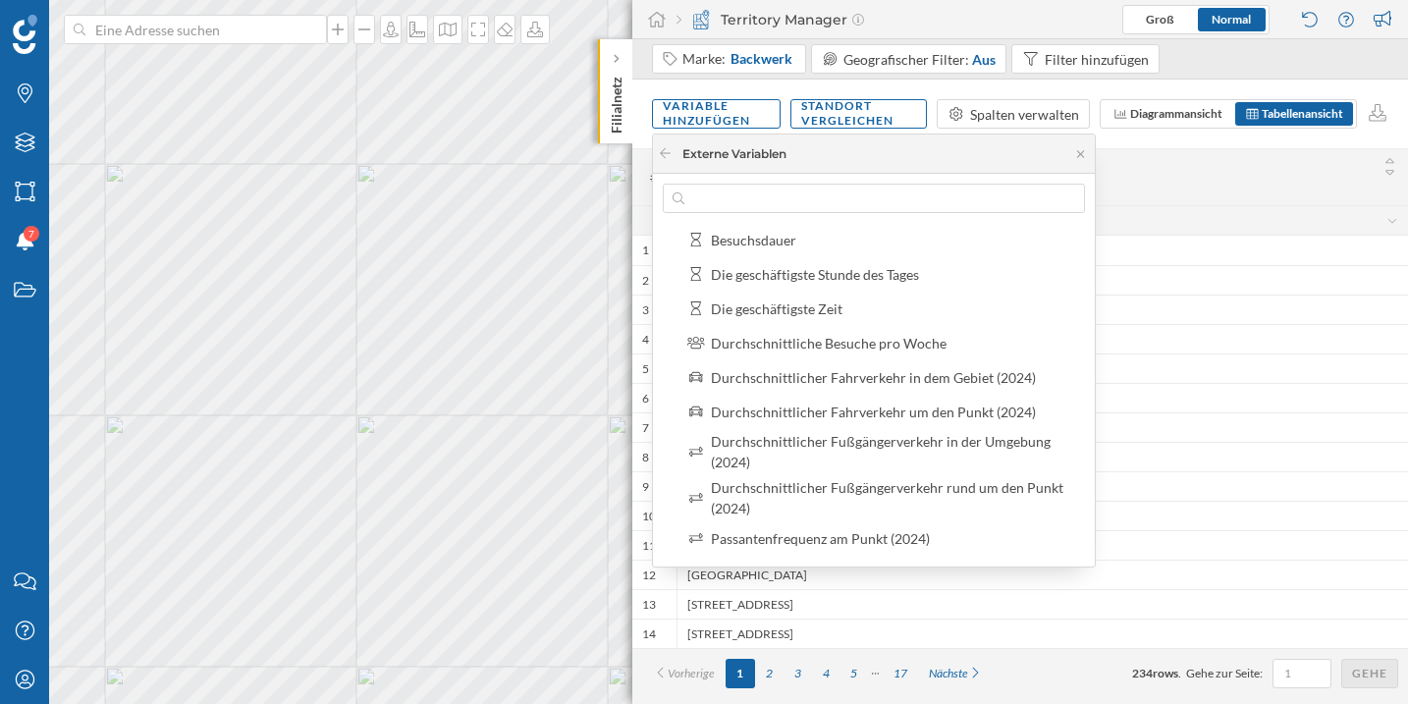
scroll to position [0, 0]
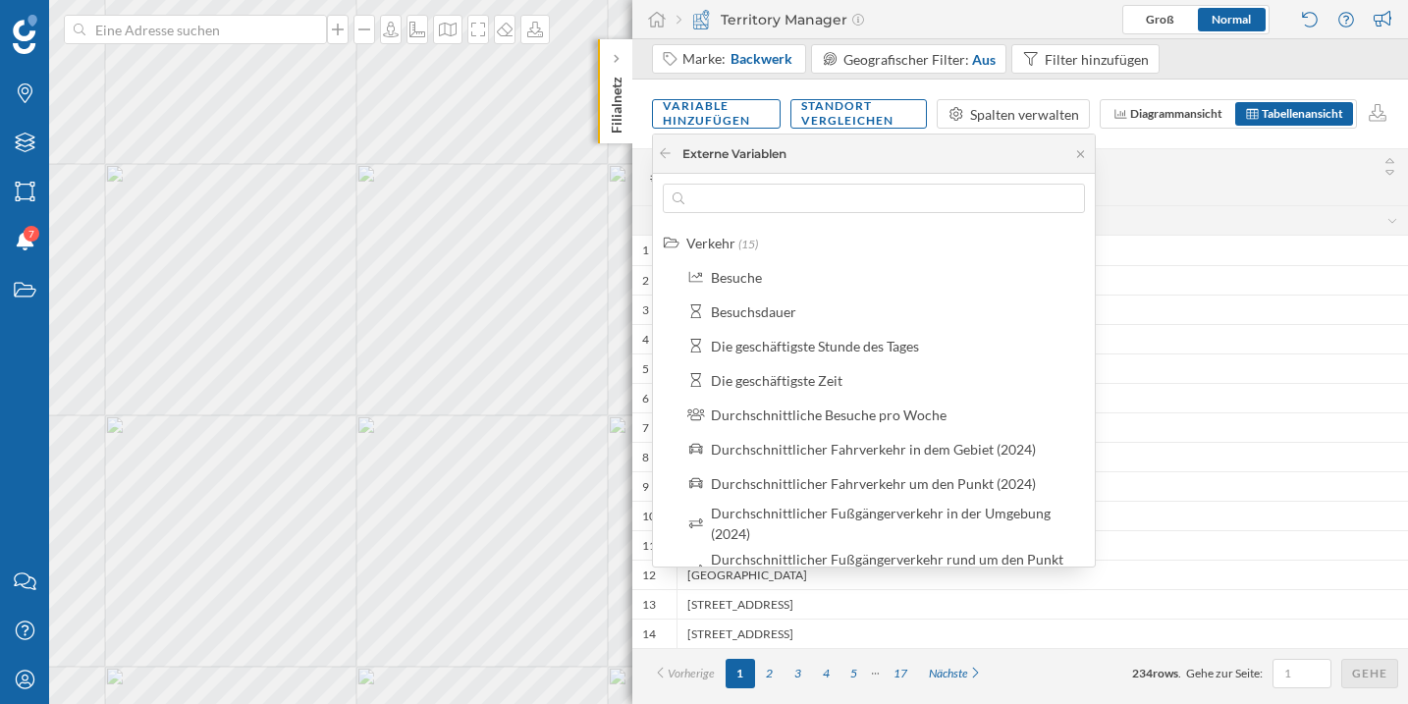
click at [977, 137] on div "Externe Variablen" at bounding box center [874, 153] width 442 height 39
click at [1207, 167] on span "Anschrift" at bounding box center [1018, 167] width 662 height 15
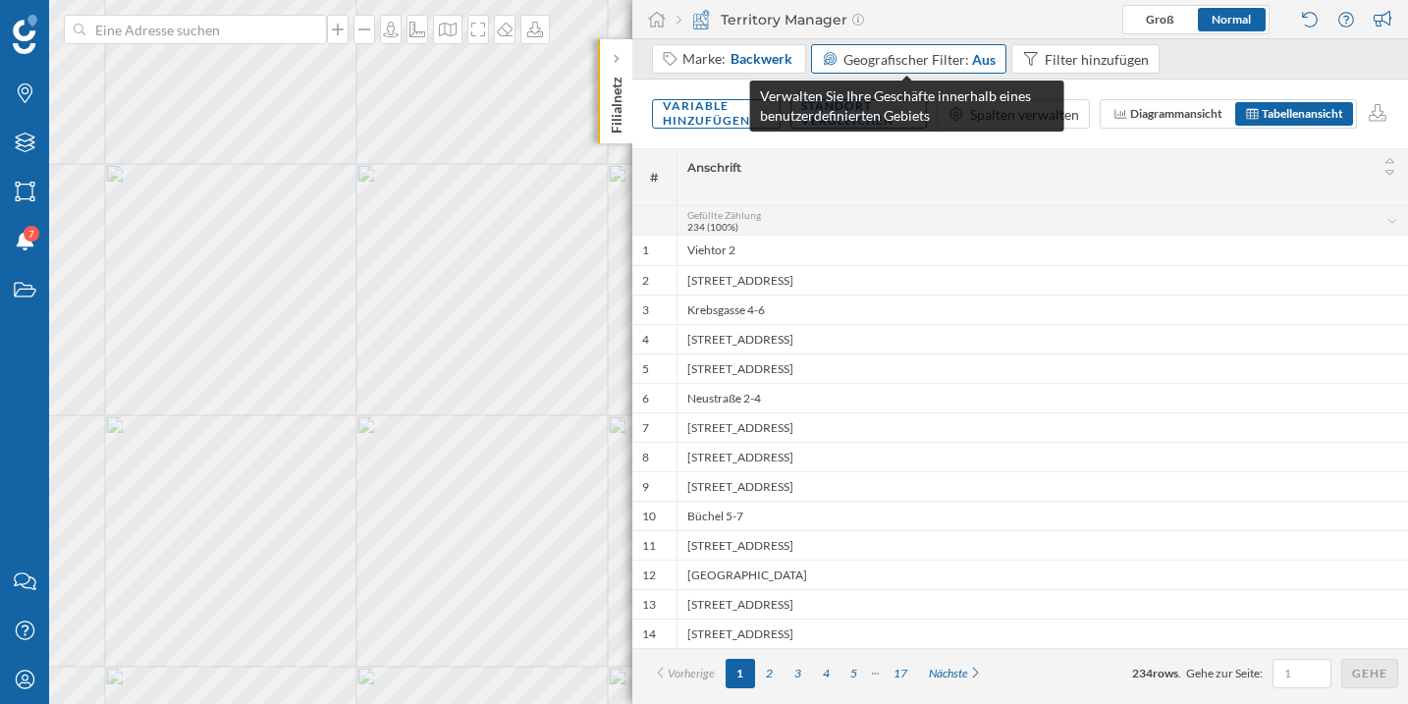
click at [960, 55] on span "Geografischer Filter:" at bounding box center [906, 59] width 126 height 17
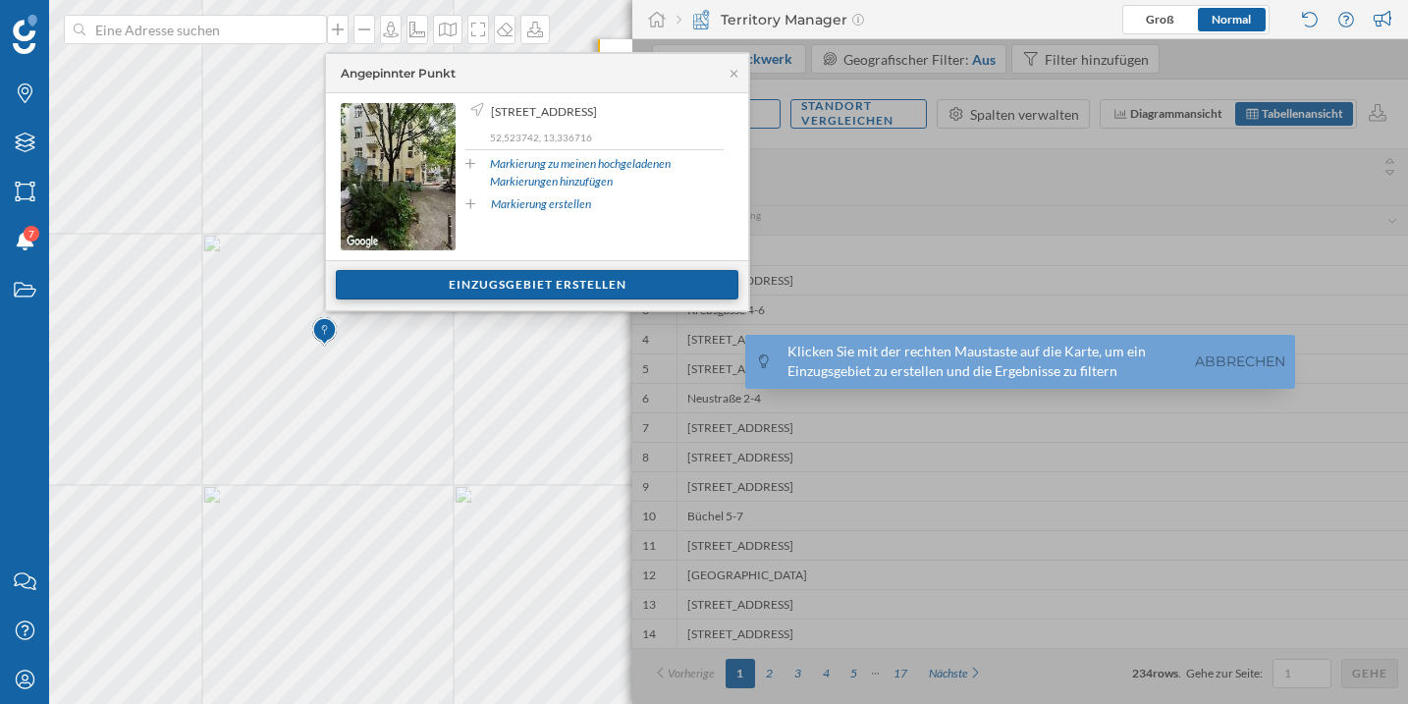
click at [493, 280] on div "Einzugsgebiet erstellen" at bounding box center [537, 284] width 402 height 29
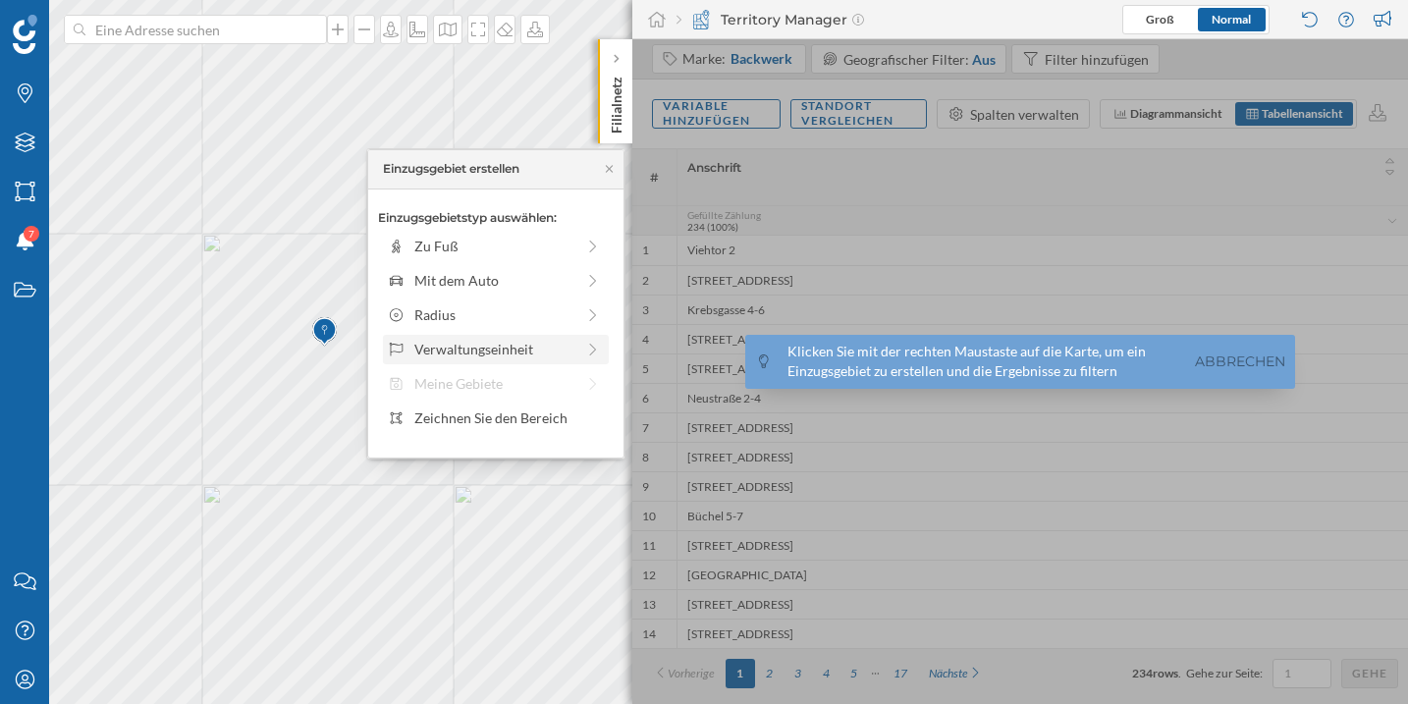
click at [483, 354] on div "Verwaltungseinheit" at bounding box center [494, 349] width 160 height 21
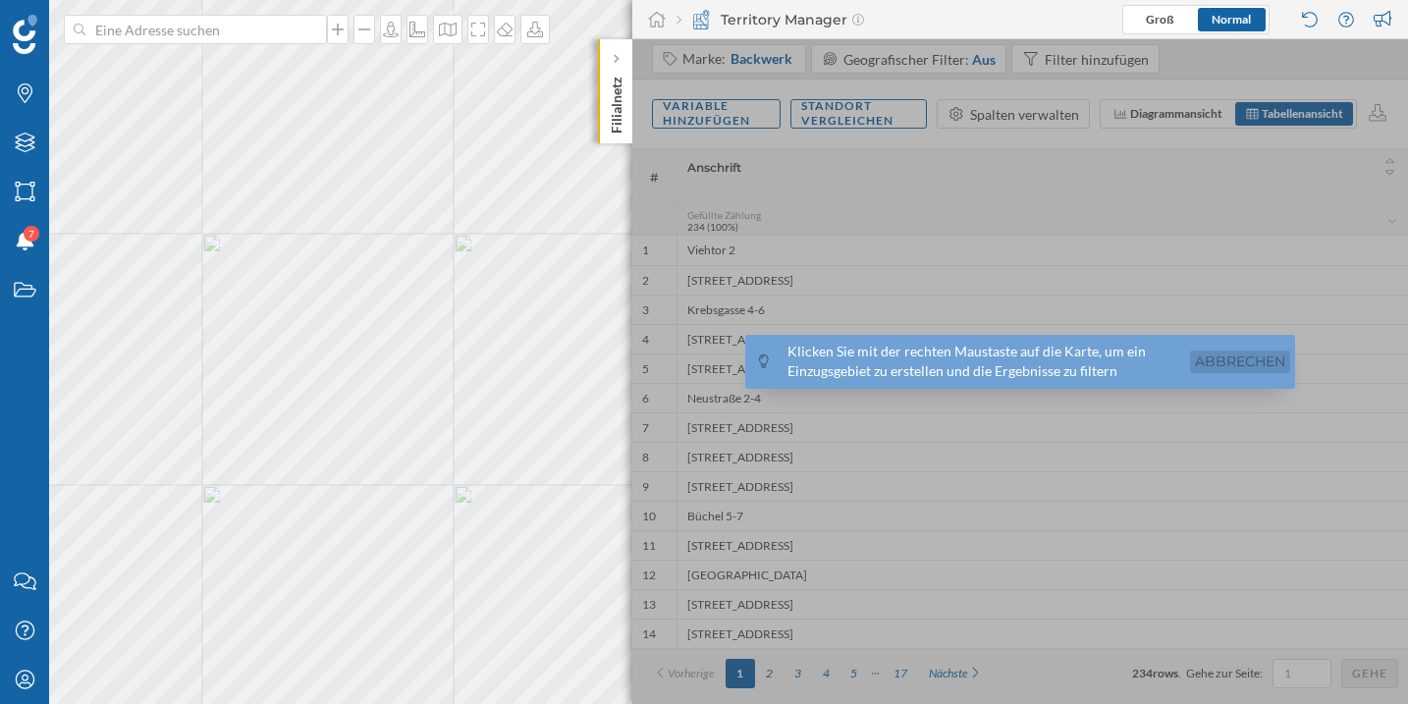
click at [1252, 363] on link "Abbrechen" at bounding box center [1240, 361] width 100 height 23
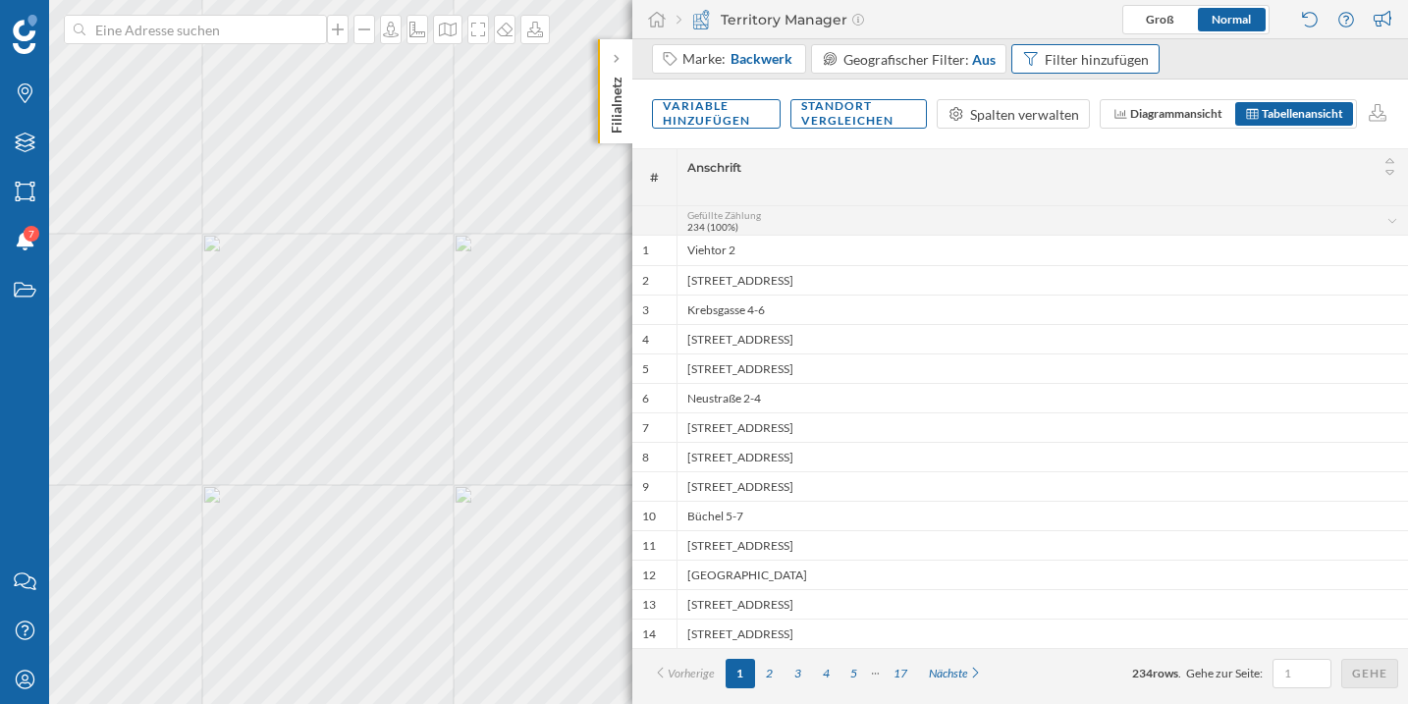
click at [1074, 59] on div "Filter hinzufügen" at bounding box center [1096, 59] width 104 height 21
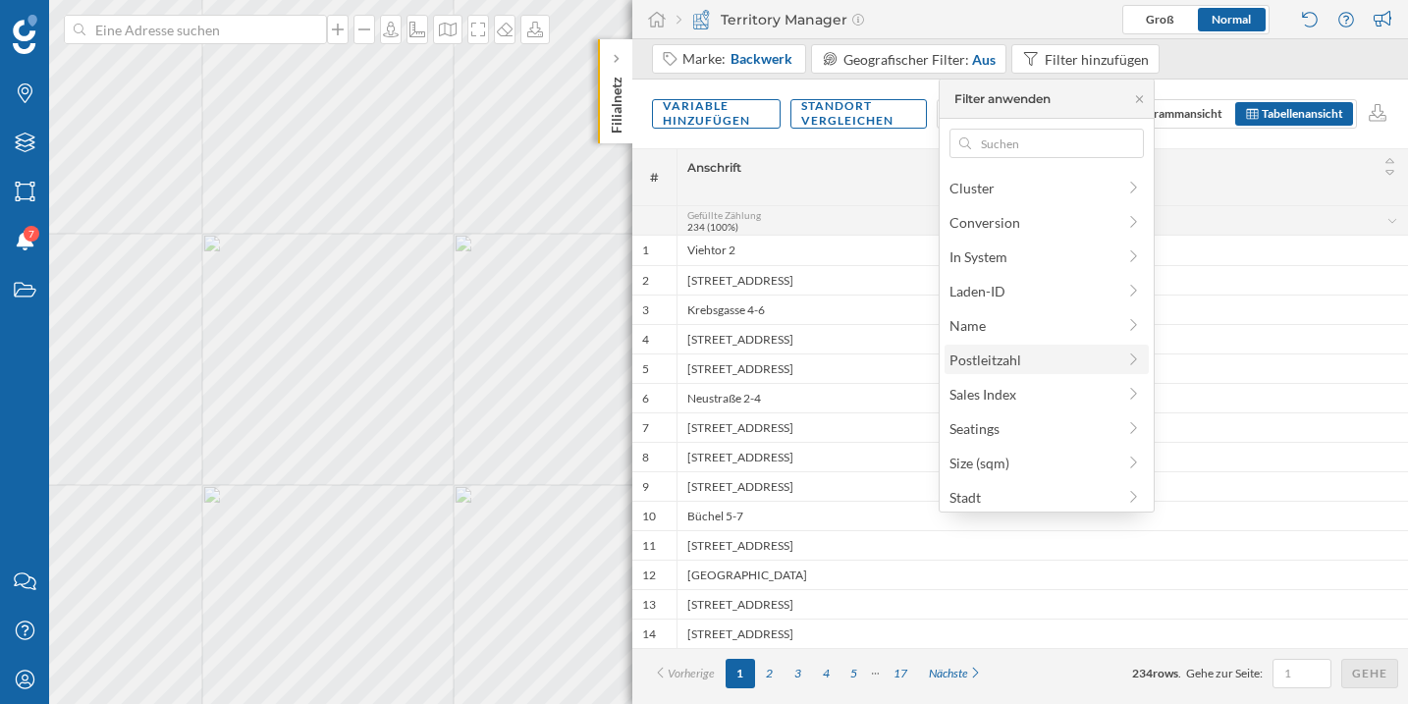
scroll to position [5, 0]
click at [1018, 486] on span "Stadt" at bounding box center [1032, 492] width 166 height 21
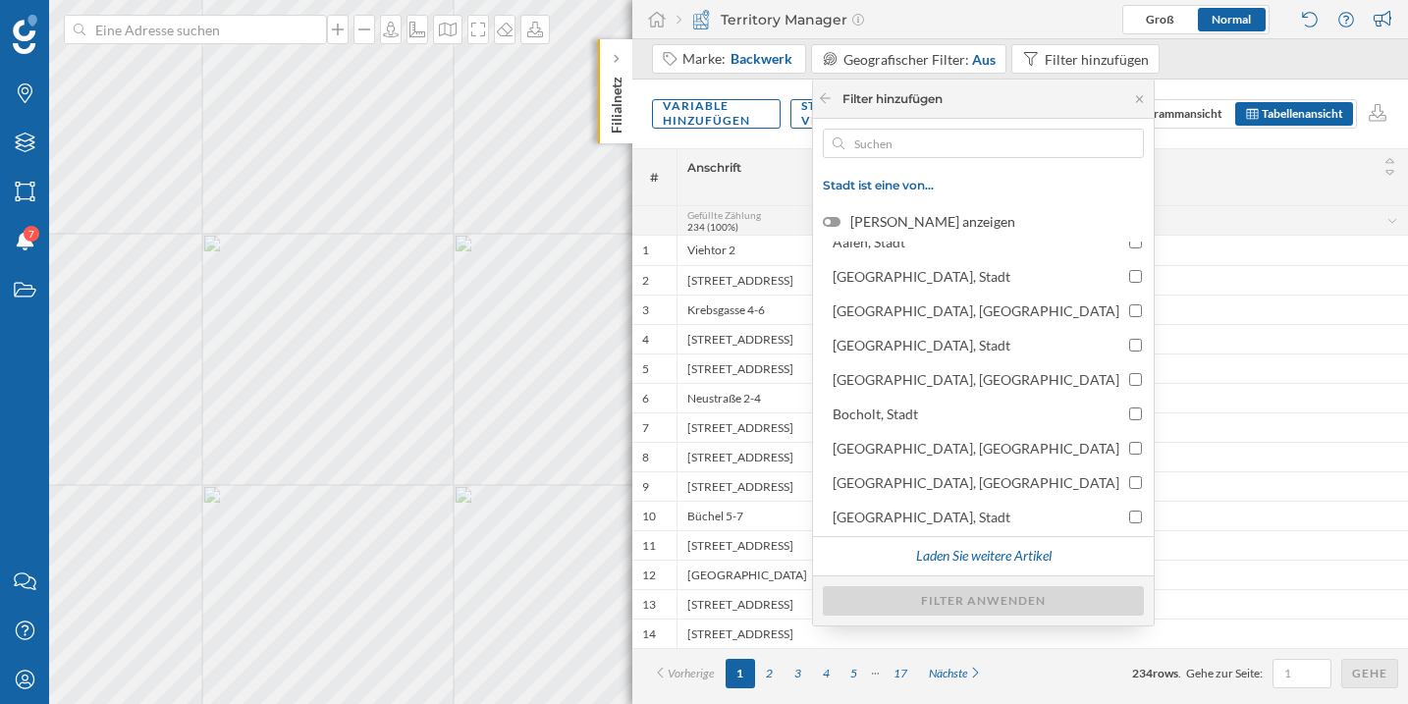
scroll to position [0, 0]
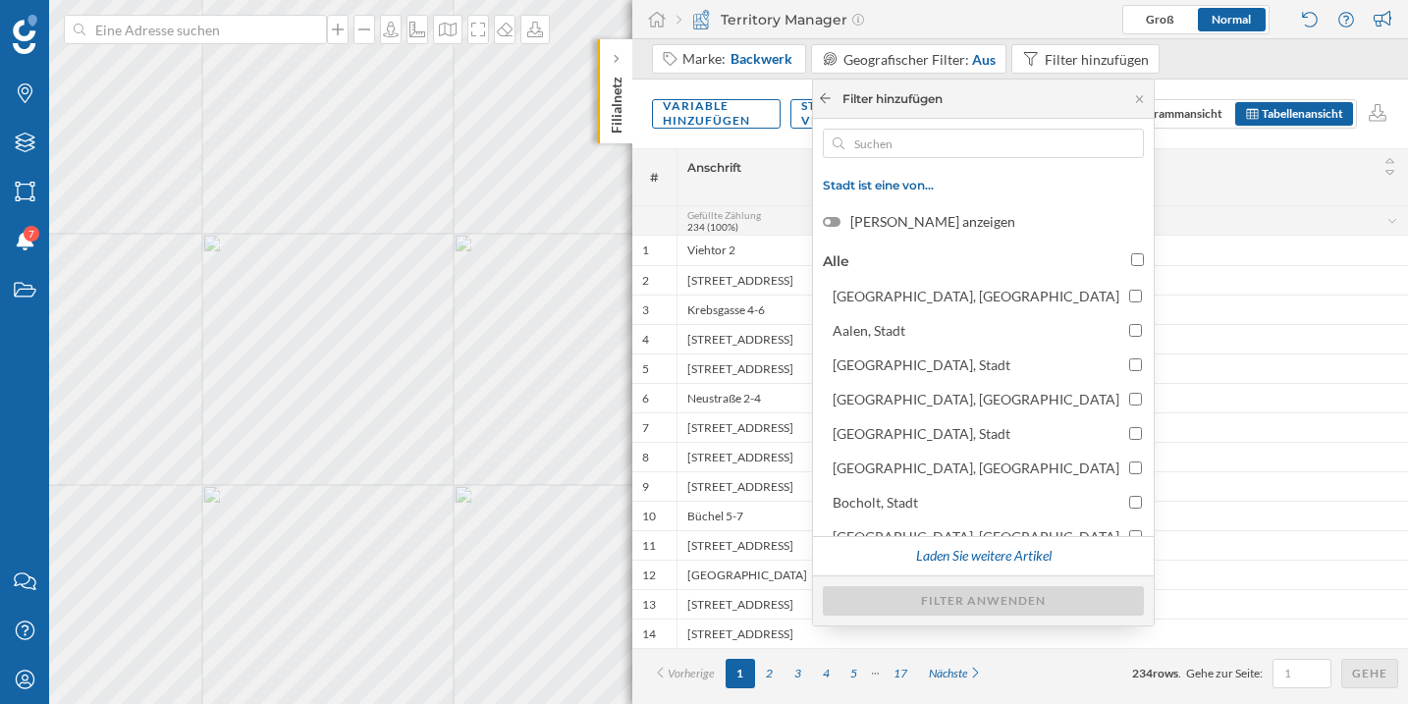
click at [832, 98] on icon at bounding box center [825, 98] width 15 height 12
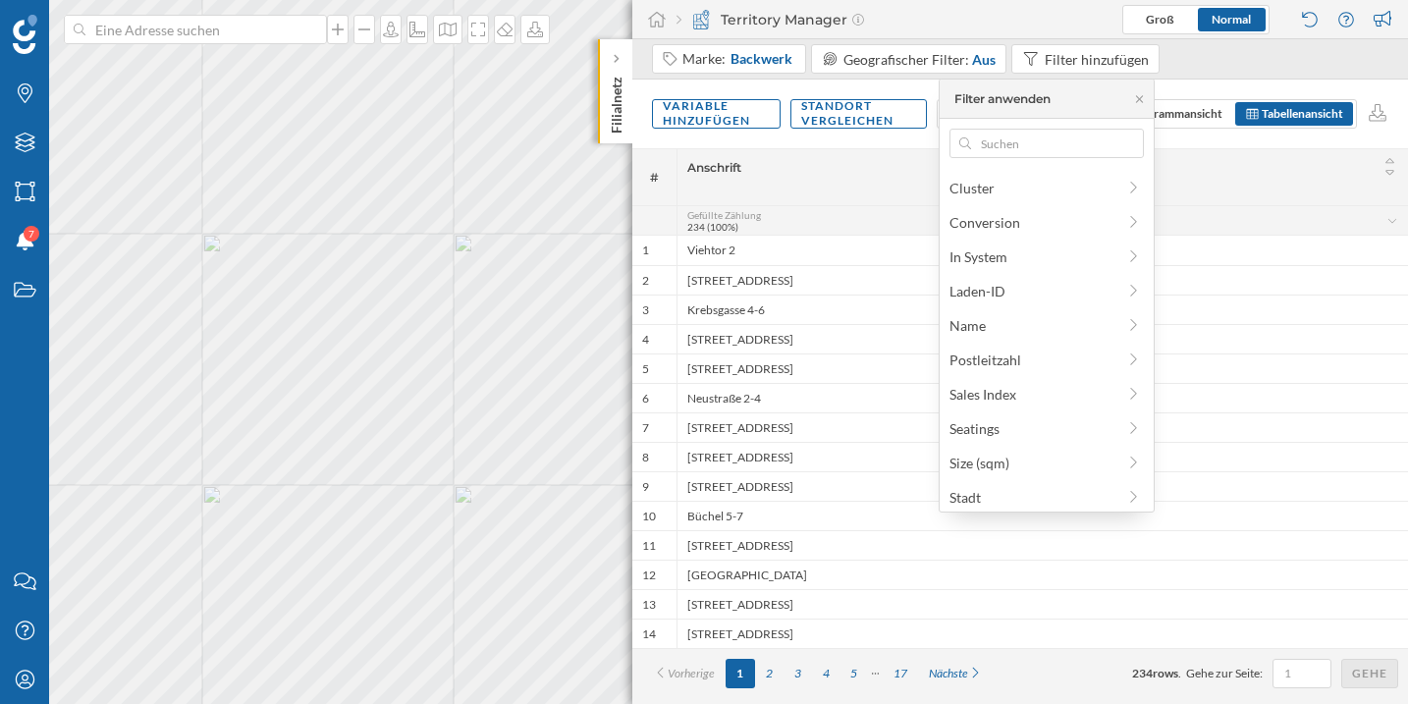
click at [874, 176] on div "Anschrift" at bounding box center [1042, 167] width 711 height 26
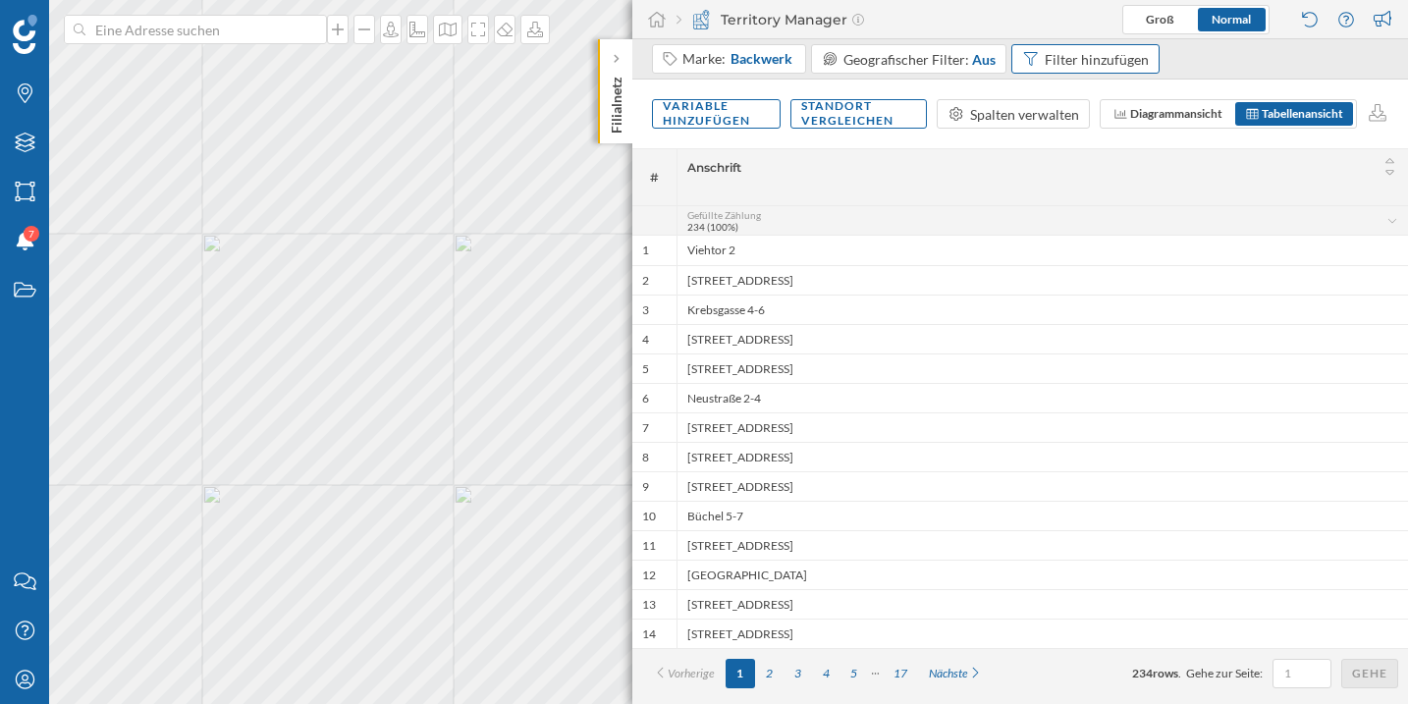
click at [1101, 57] on div "Filter hinzufügen" at bounding box center [1096, 59] width 104 height 21
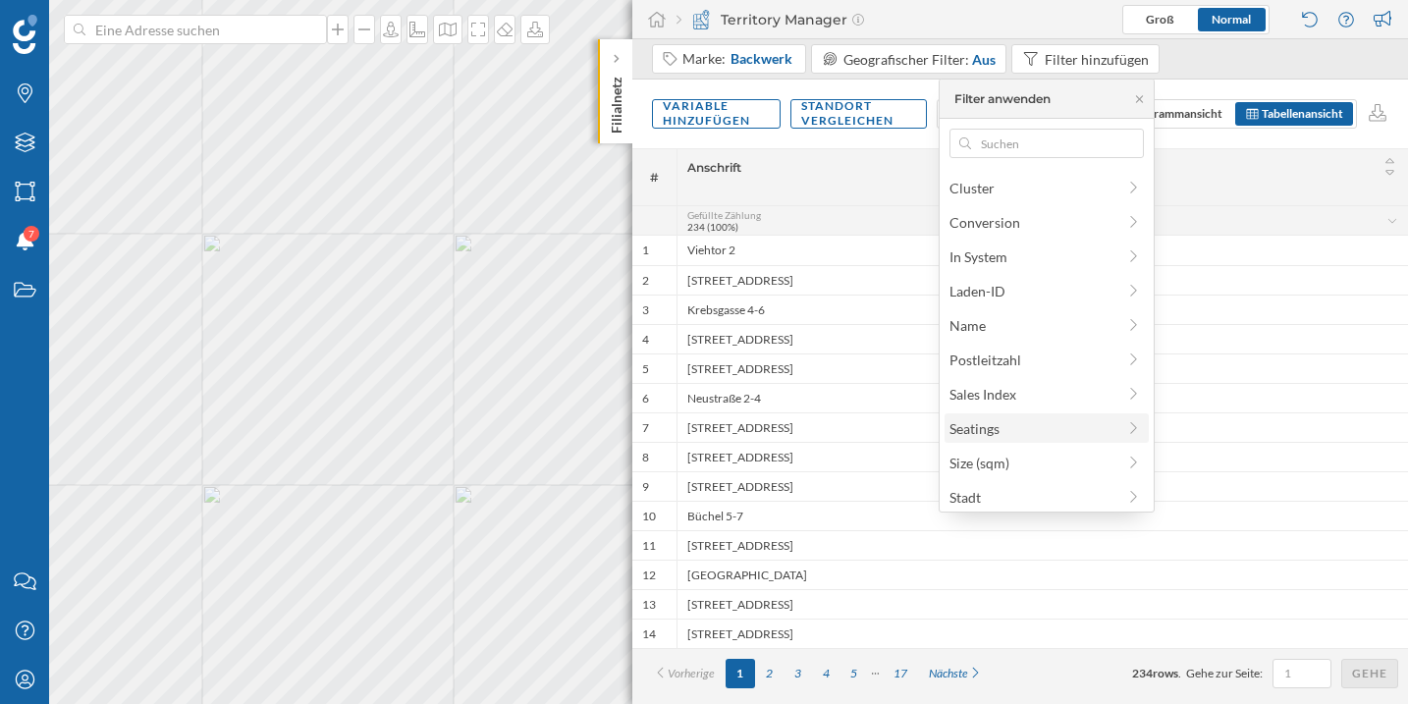
scroll to position [5, 0]
click at [1066, 188] on span "Cluster" at bounding box center [1032, 183] width 166 height 21
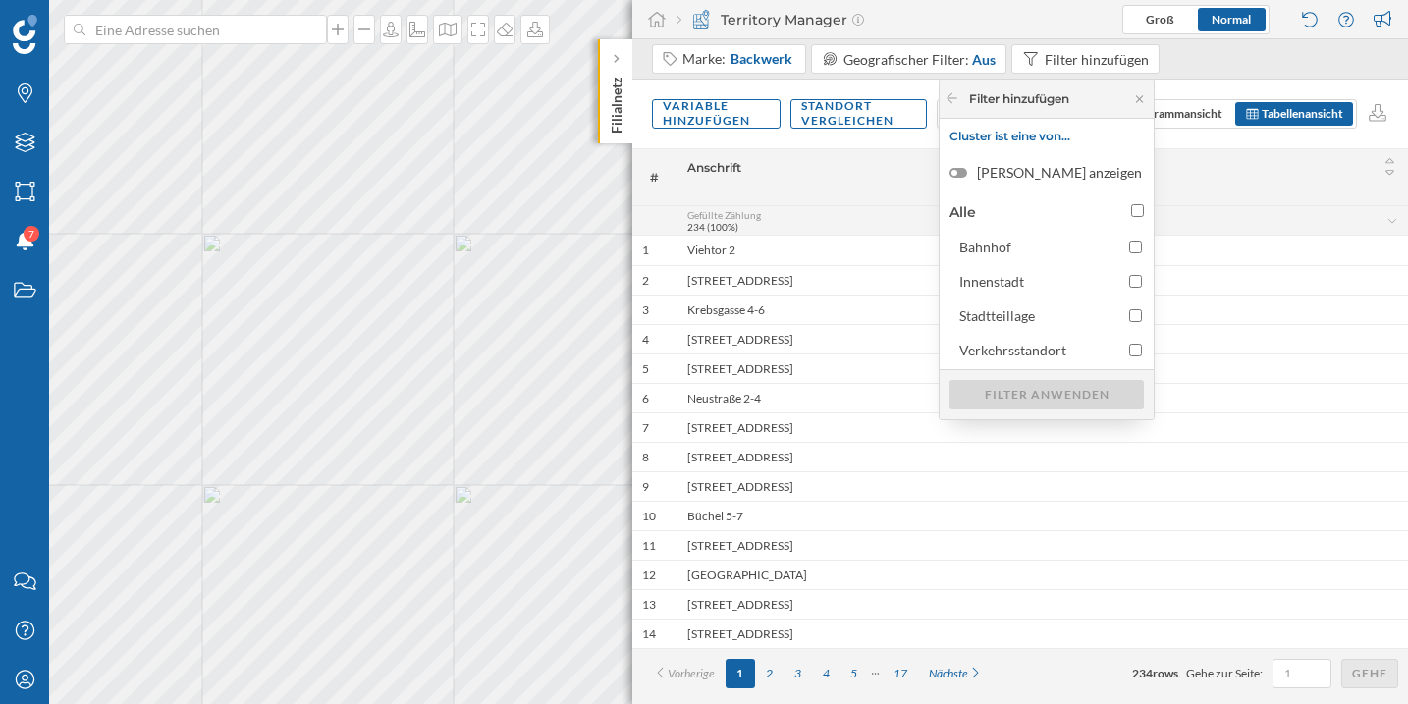
click at [924, 162] on span "Anschrift" at bounding box center [1018, 167] width 662 height 15
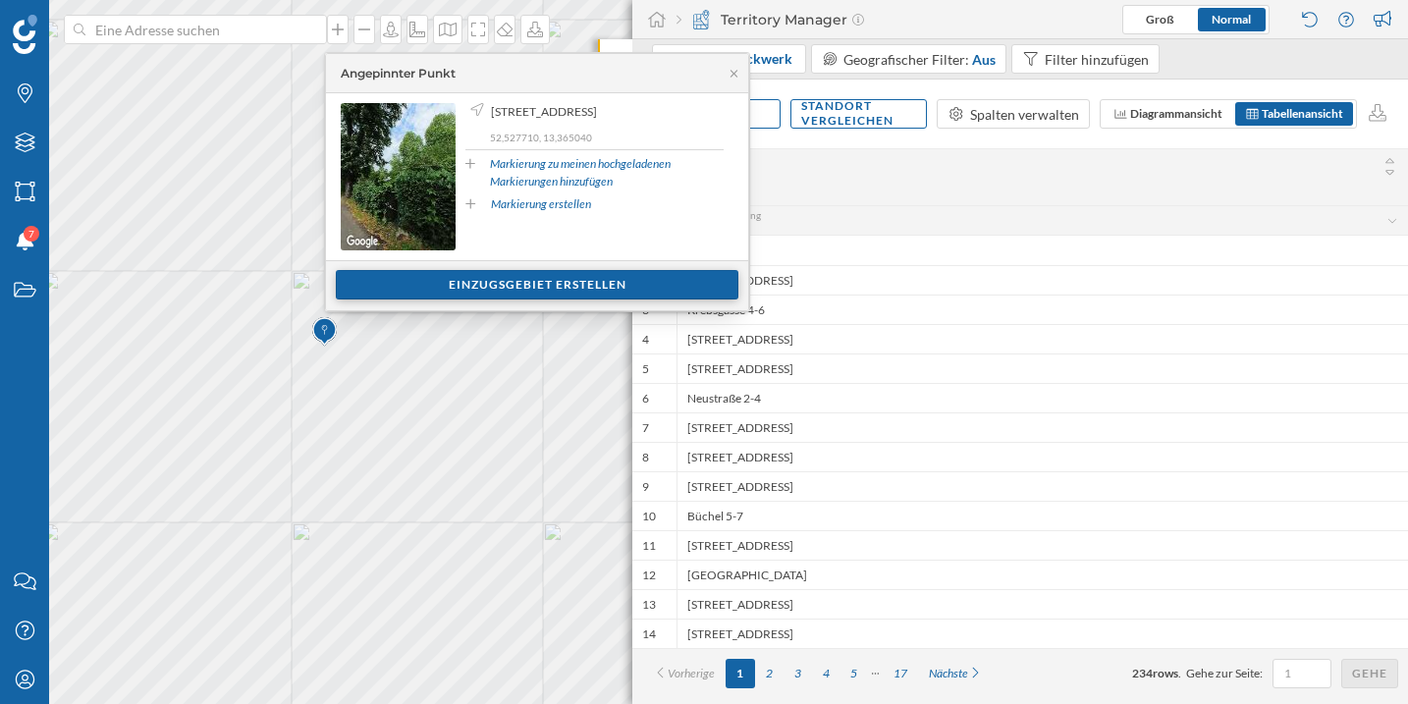
click at [529, 288] on div "Einzugsgebiet erstellen" at bounding box center [537, 284] width 402 height 29
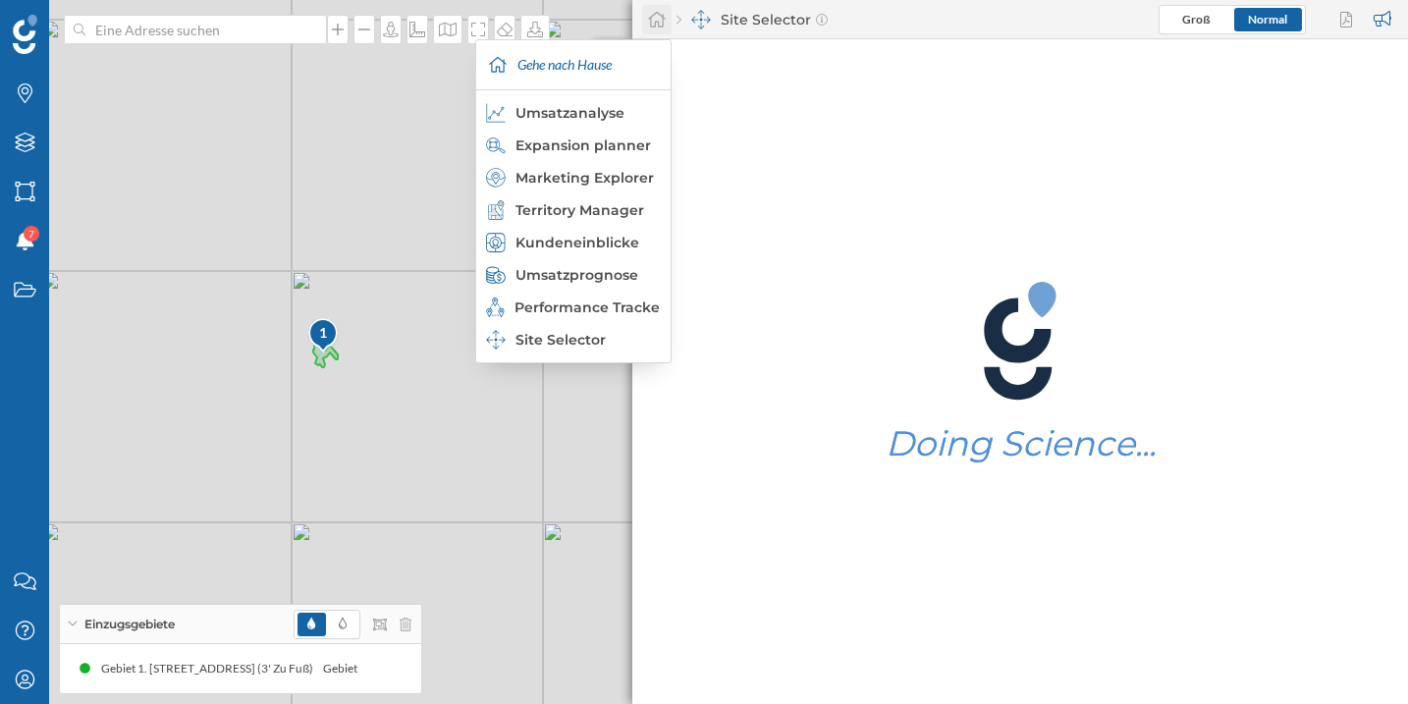
click at [656, 24] on icon at bounding box center [657, 20] width 20 height 18
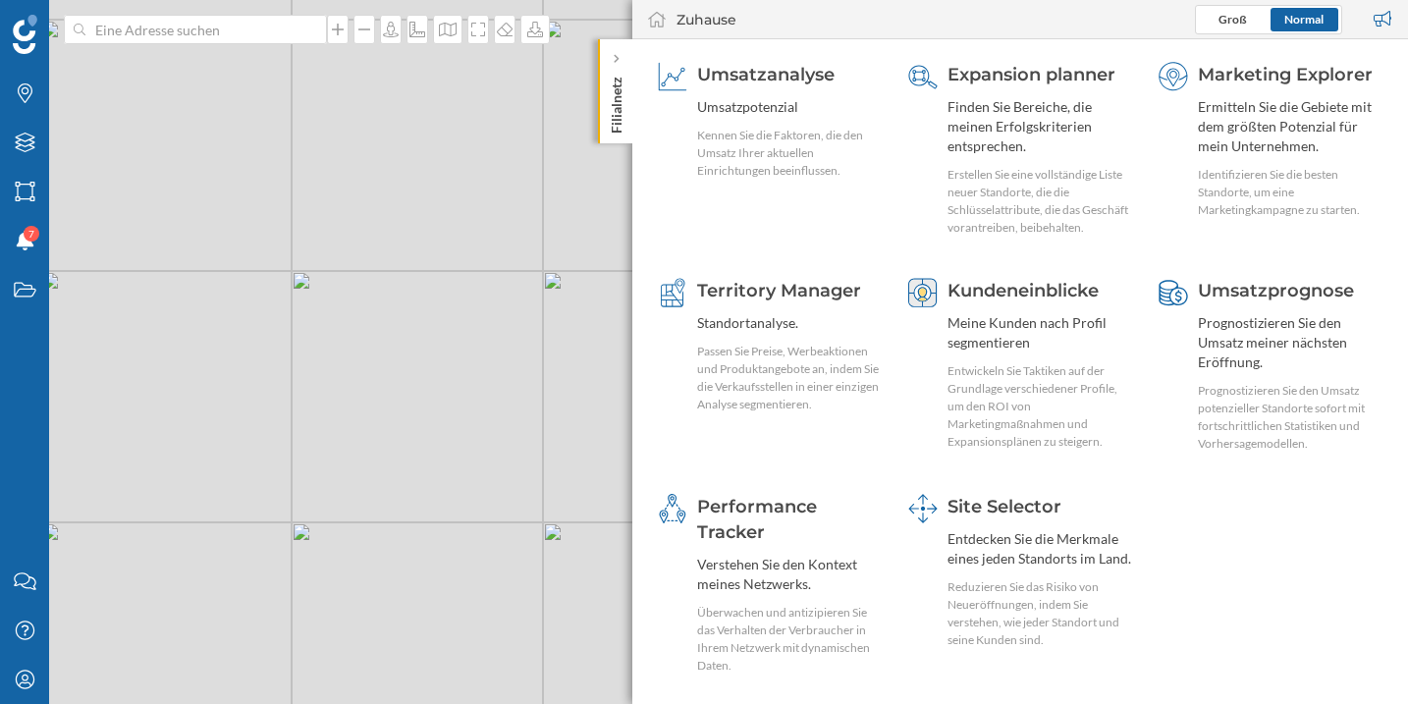
scroll to position [0, 0]
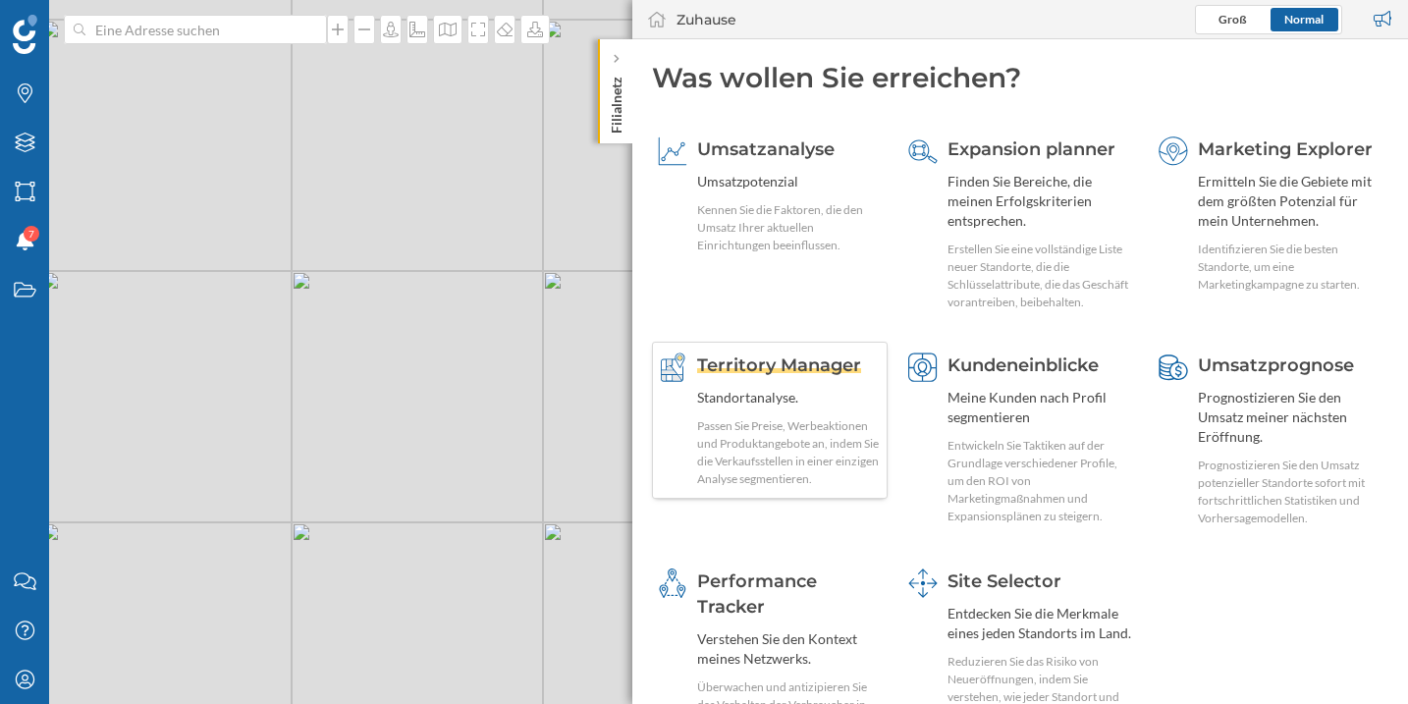
click at [787, 368] on span "Territory Manager" at bounding box center [779, 365] width 164 height 22
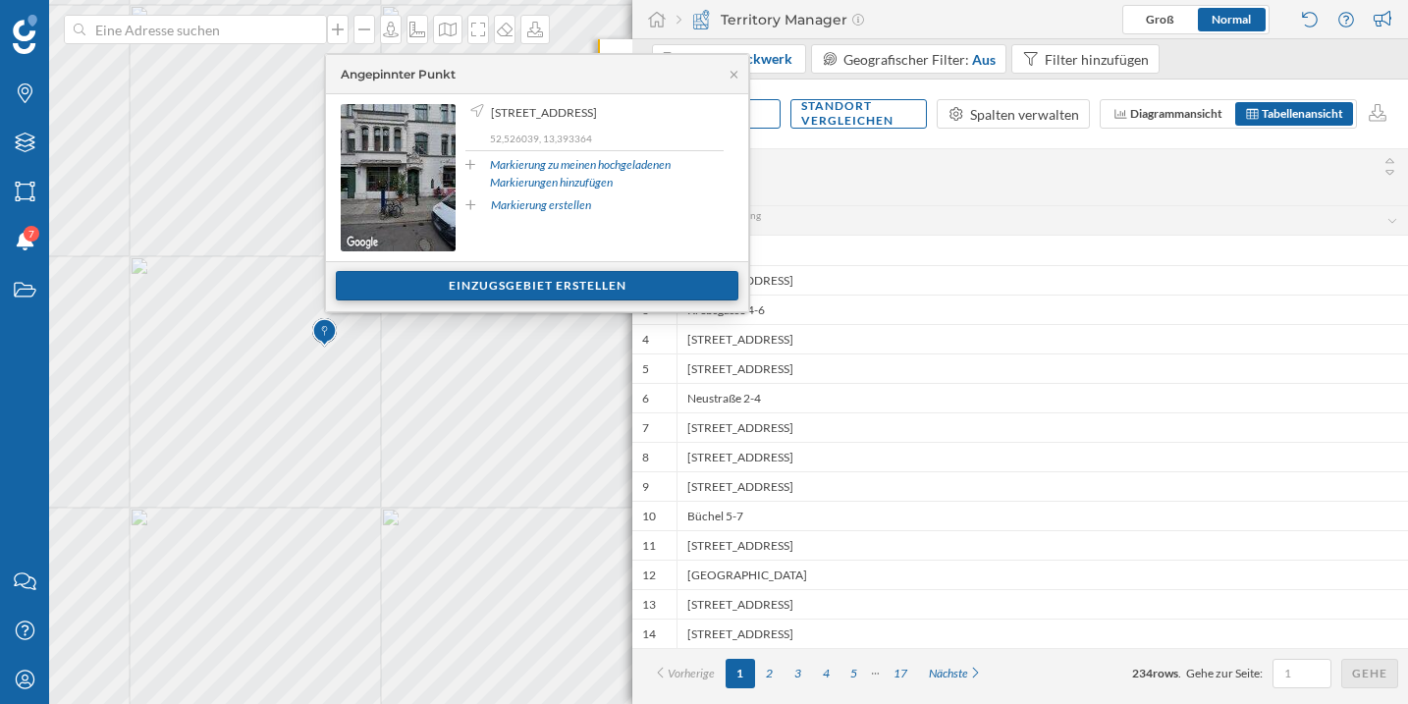
click at [547, 293] on div "Einzugsgebiet erstellen" at bounding box center [537, 285] width 402 height 29
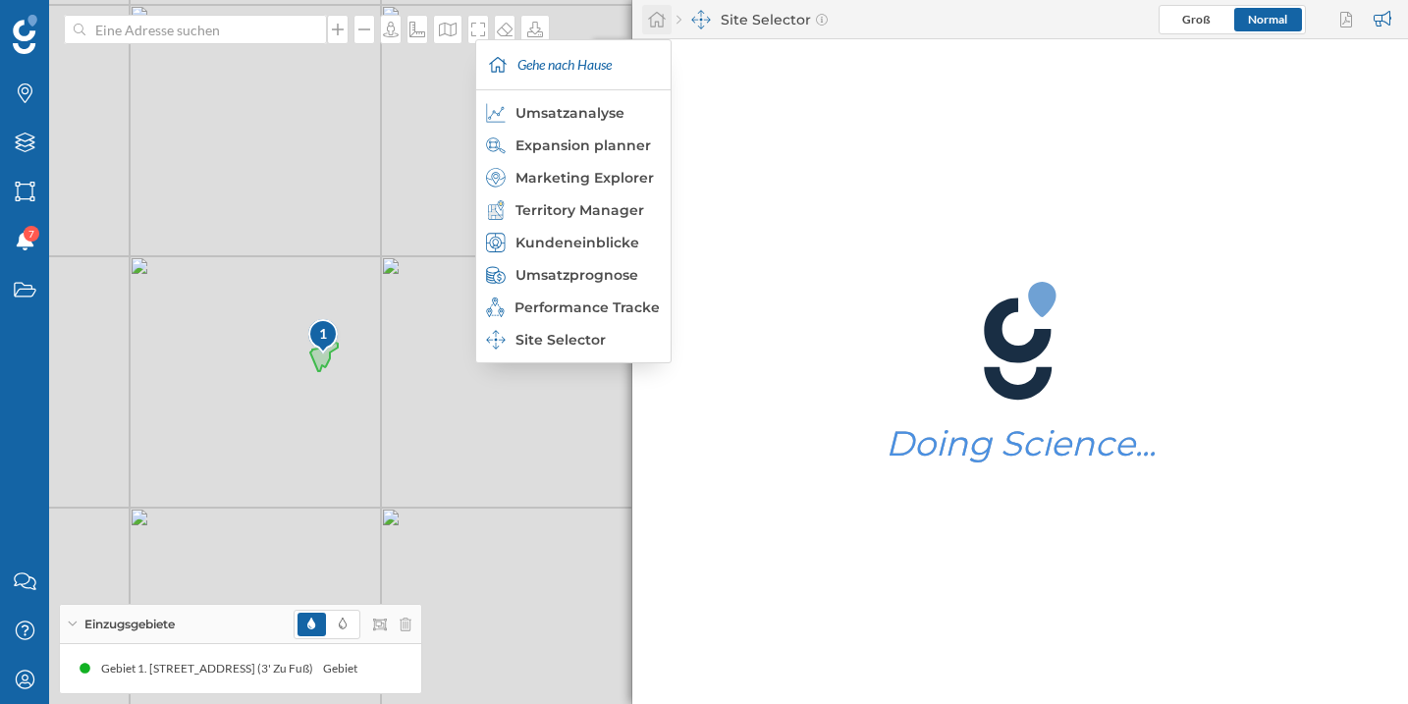
click at [664, 29] on div at bounding box center [656, 19] width 29 height 29
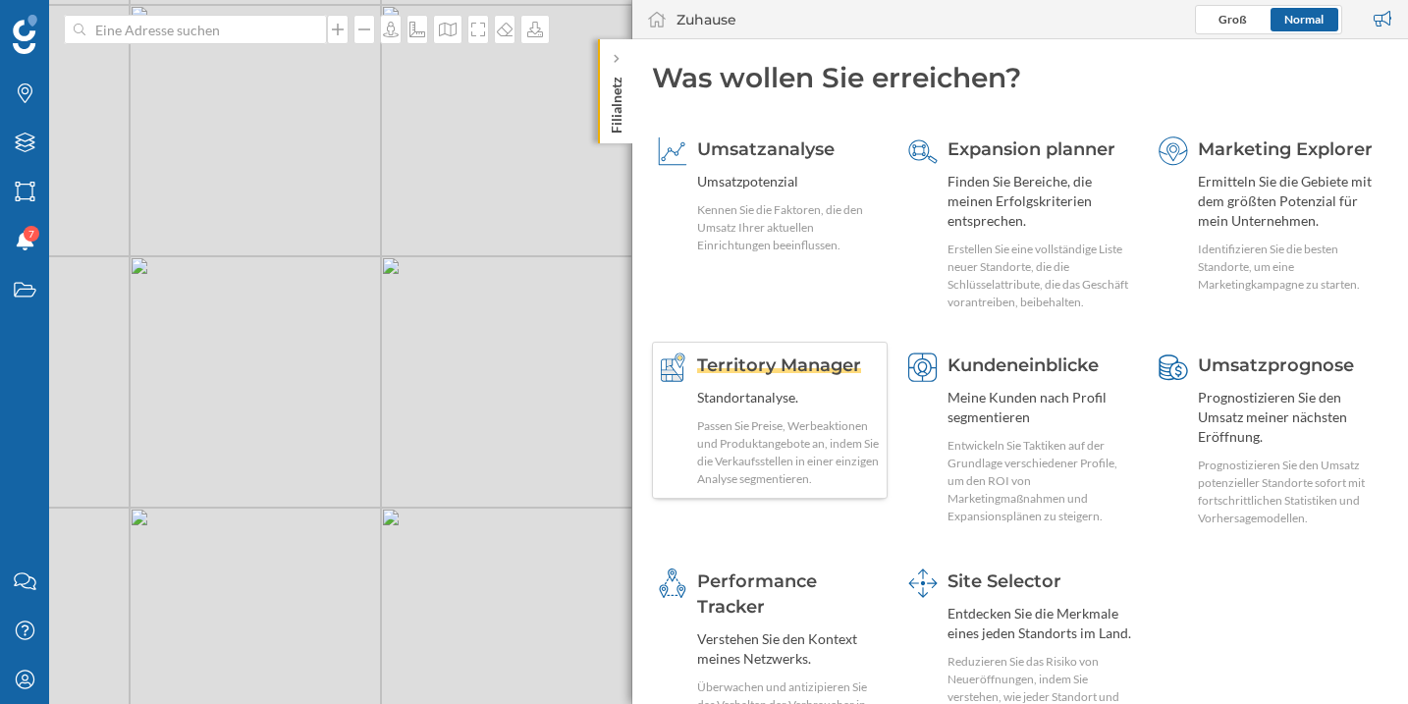
click at [801, 375] on span "Territory Manager" at bounding box center [779, 365] width 164 height 22
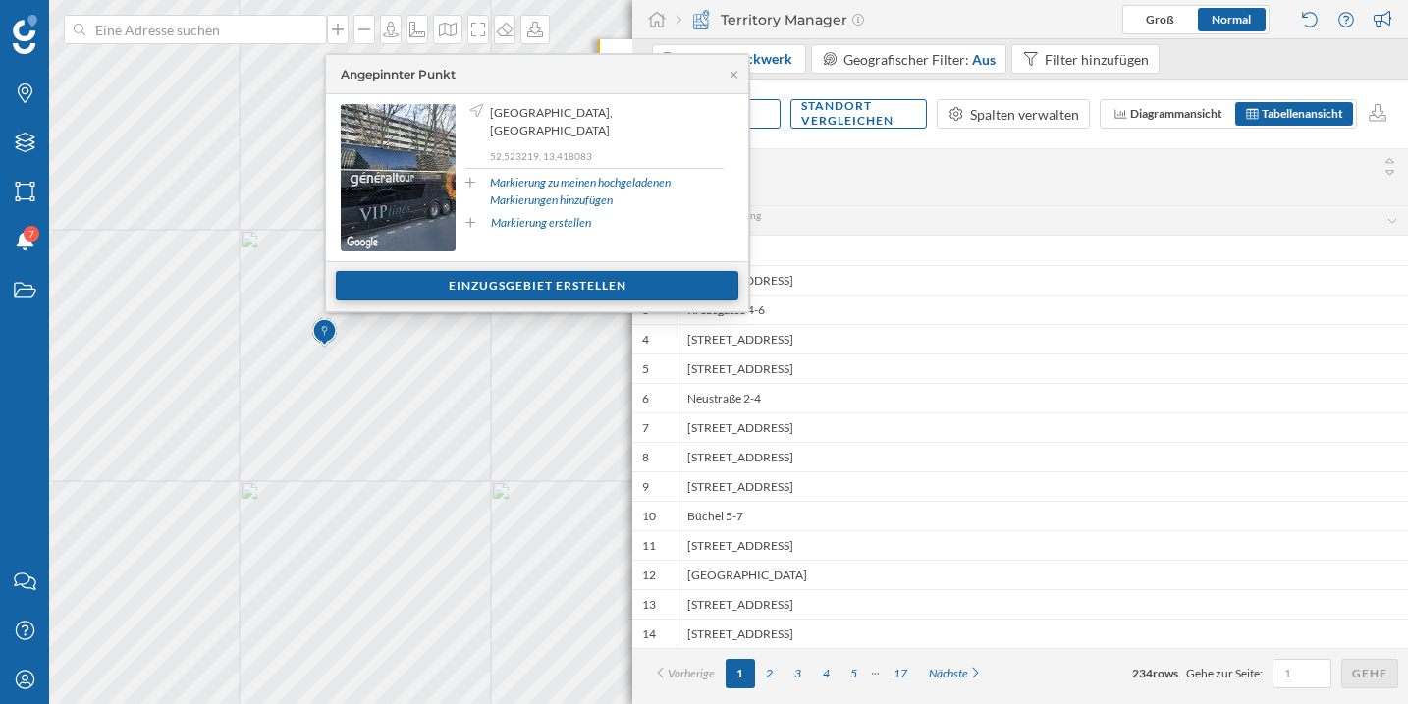
click at [536, 280] on div "Einzugsgebiet erstellen" at bounding box center [537, 285] width 402 height 29
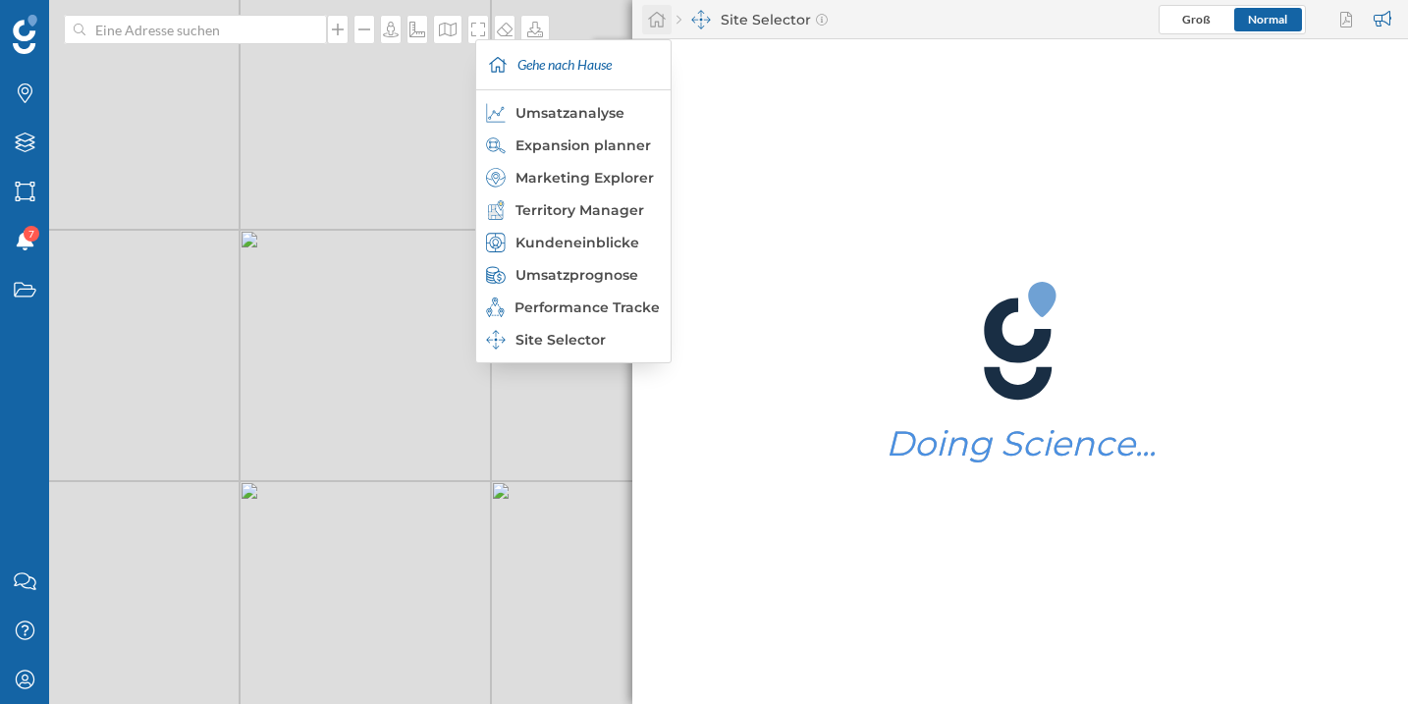
click at [663, 27] on icon at bounding box center [657, 20] width 20 height 18
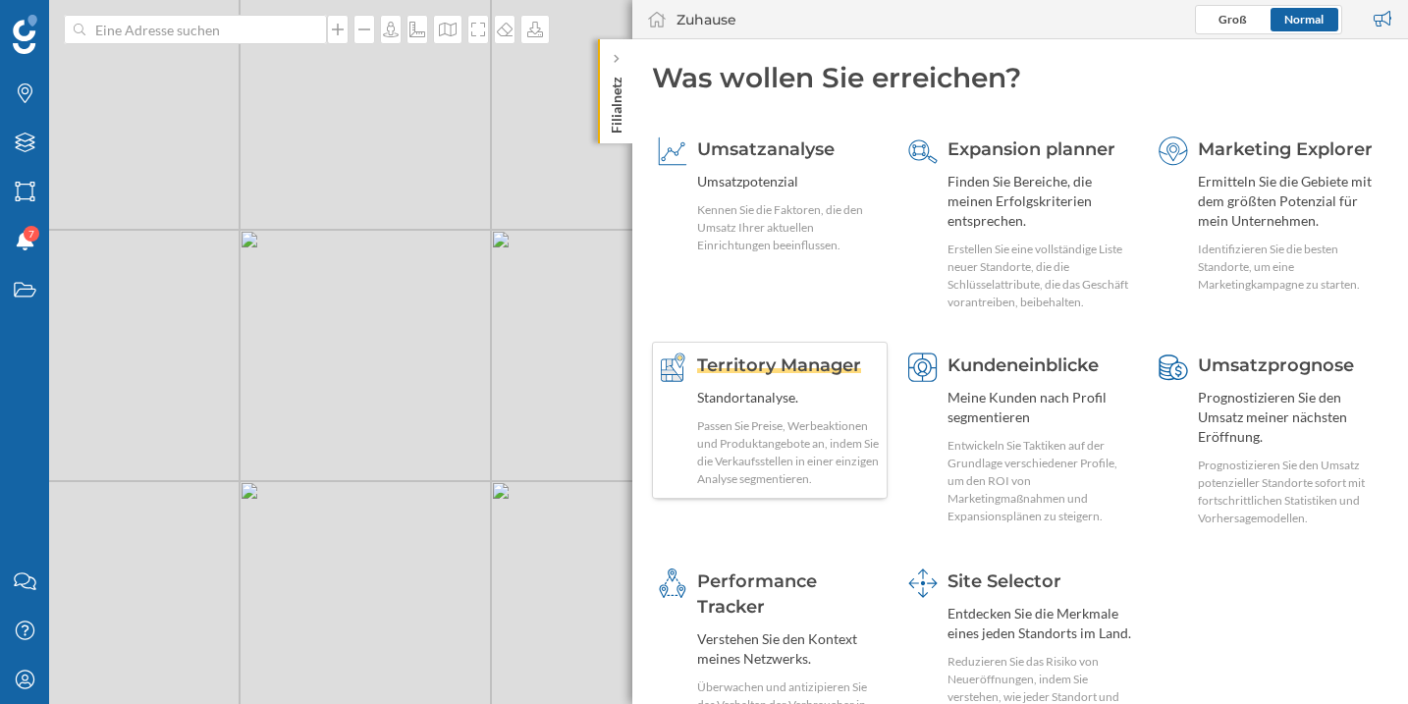
click at [773, 363] on span "Territory Manager" at bounding box center [779, 365] width 164 height 22
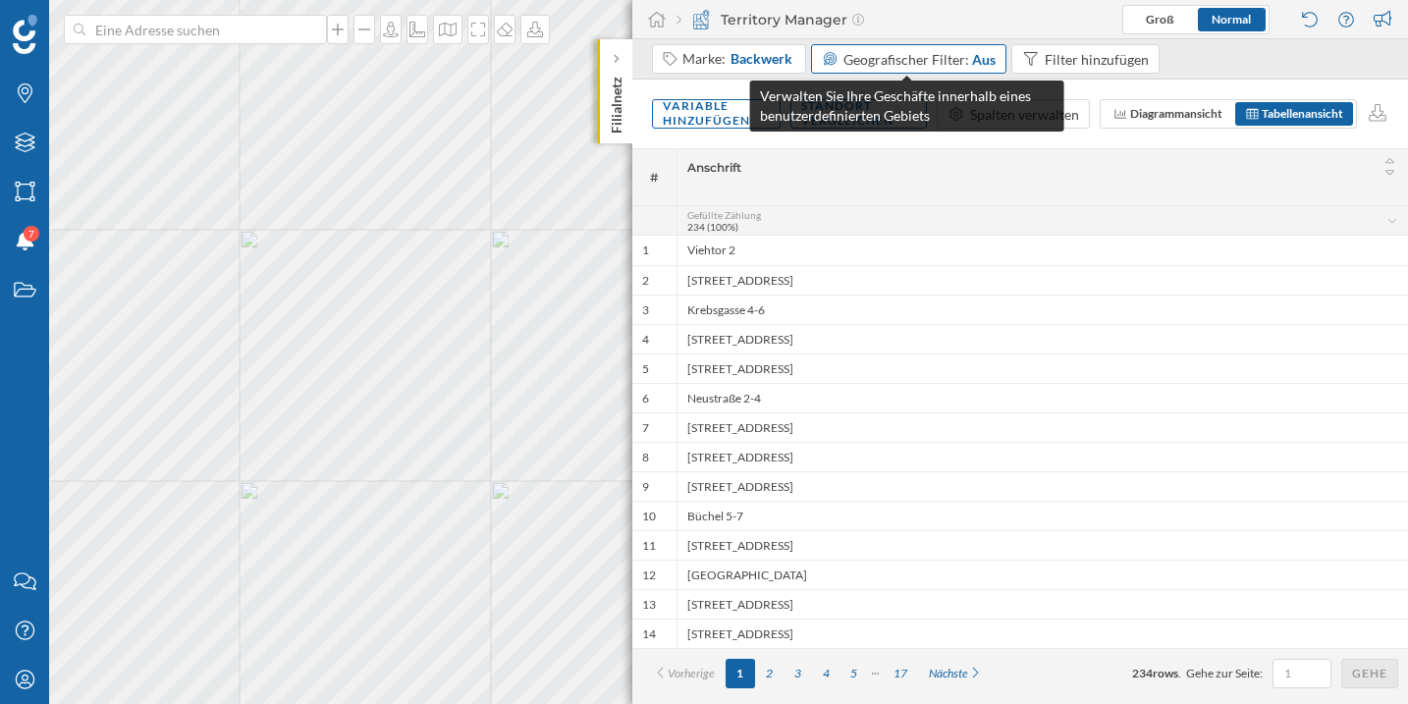
click at [923, 63] on span "Geografischer Filter:" at bounding box center [906, 59] width 126 height 17
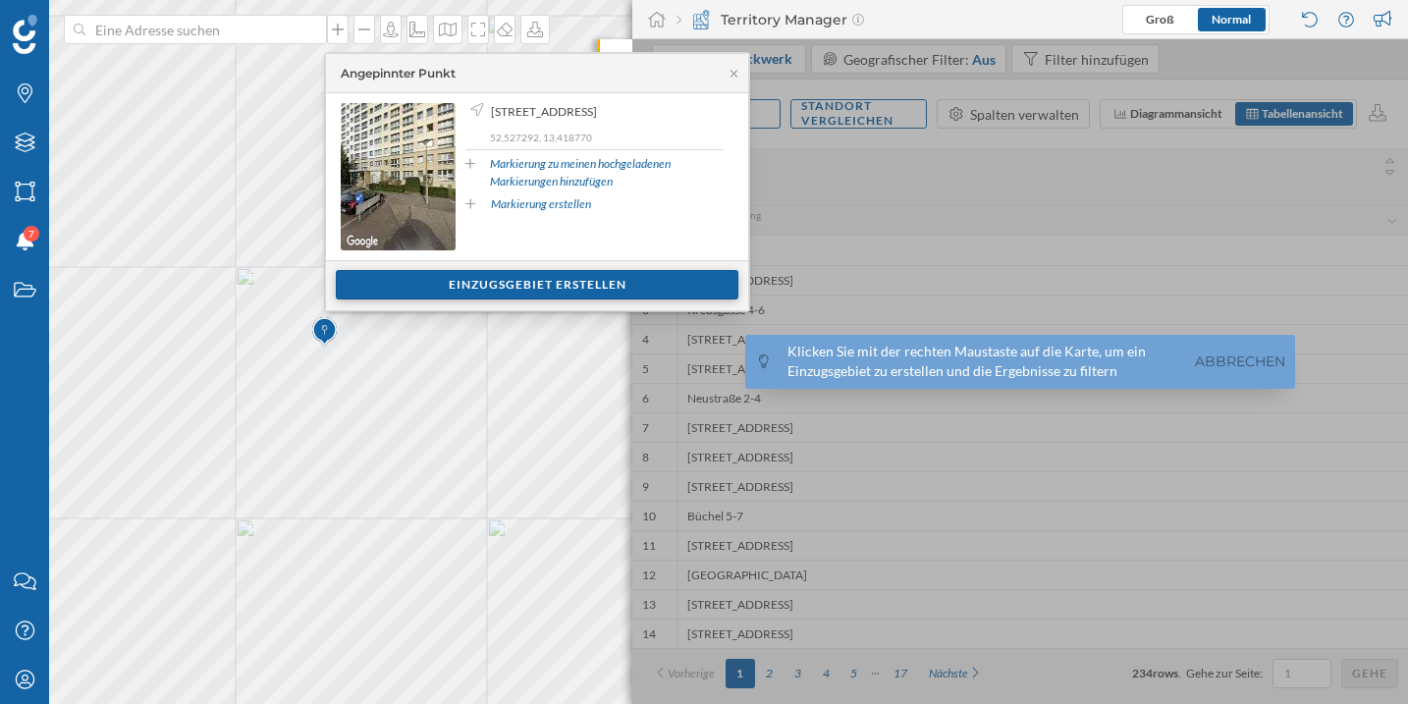
click at [485, 292] on div "Einzugsgebiet erstellen" at bounding box center [537, 284] width 402 height 29
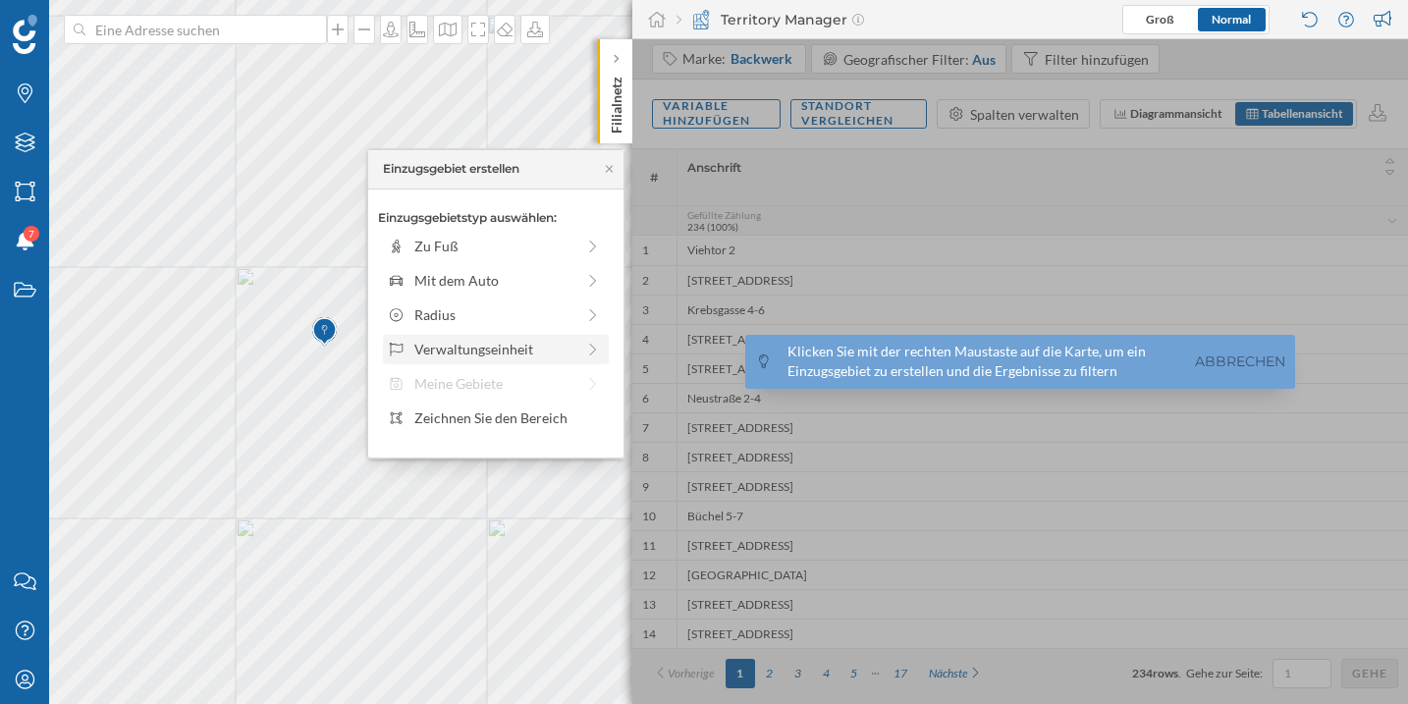
click at [472, 340] on div "Verwaltungseinheit" at bounding box center [494, 349] width 160 height 21
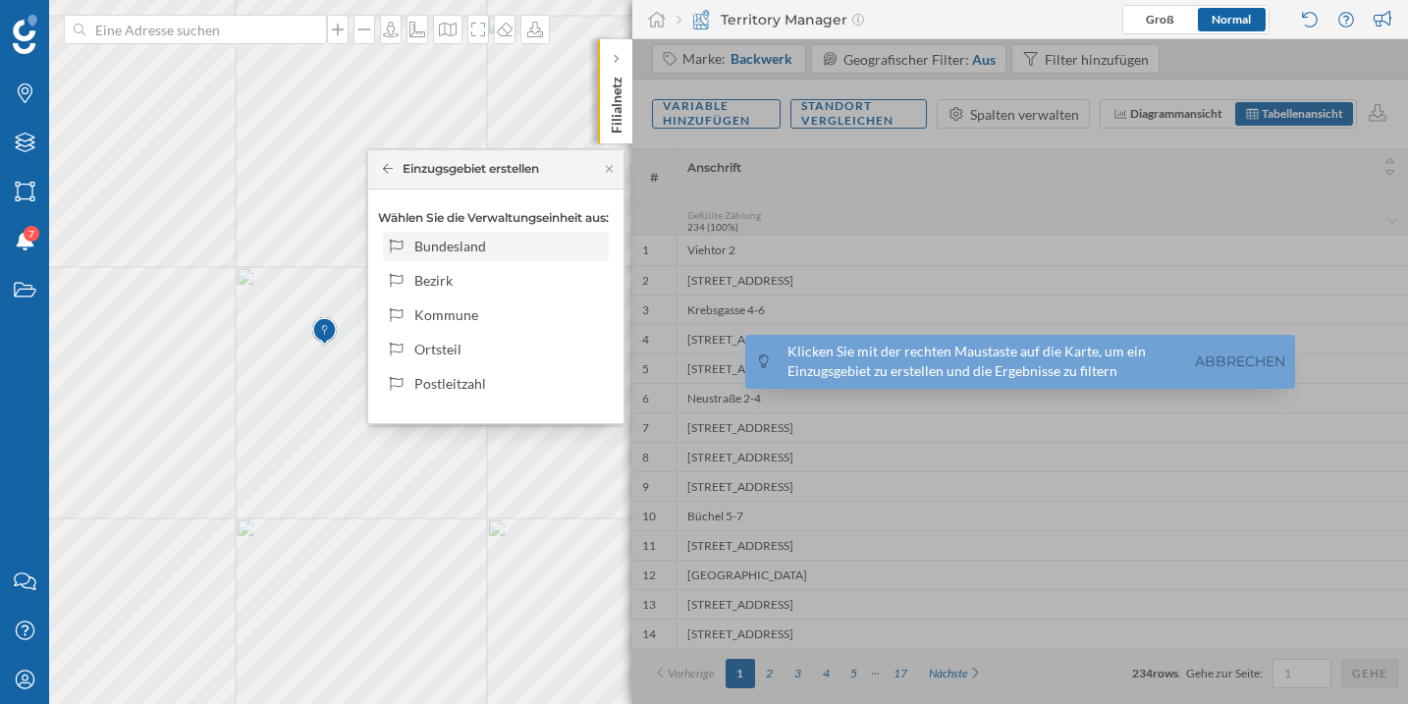
click at [483, 256] on div "Bundesland" at bounding box center [496, 246] width 226 height 29
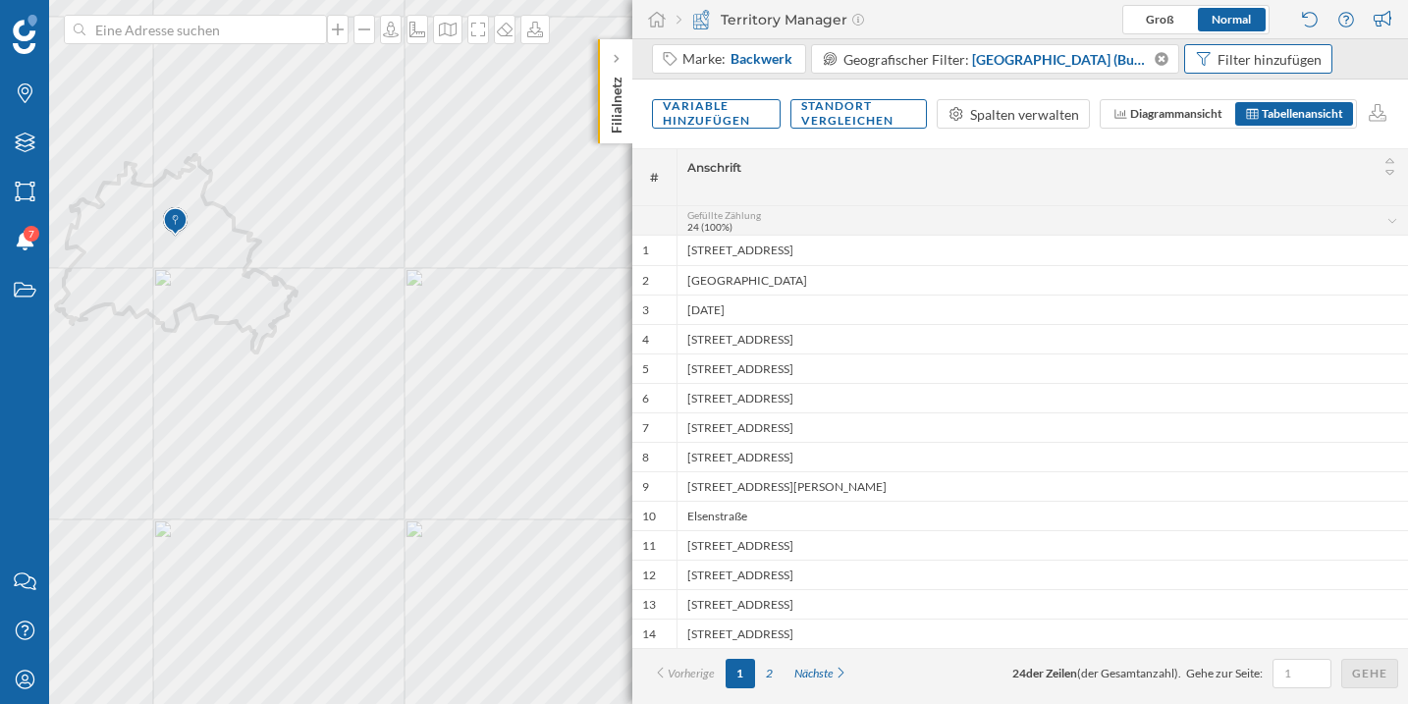
click at [1217, 64] on div "Filter hinzufügen" at bounding box center [1269, 59] width 104 height 21
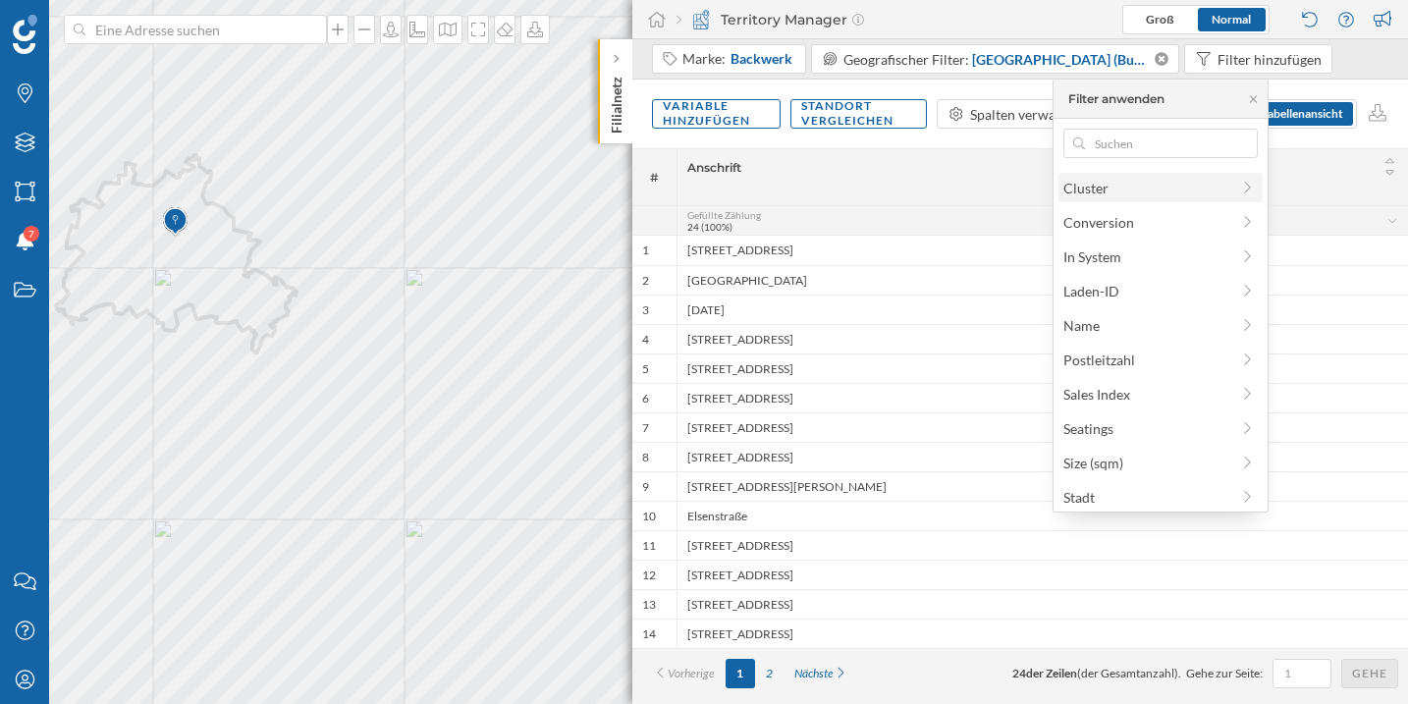
click at [1102, 186] on div "Cluster" at bounding box center [1085, 188] width 45 height 17
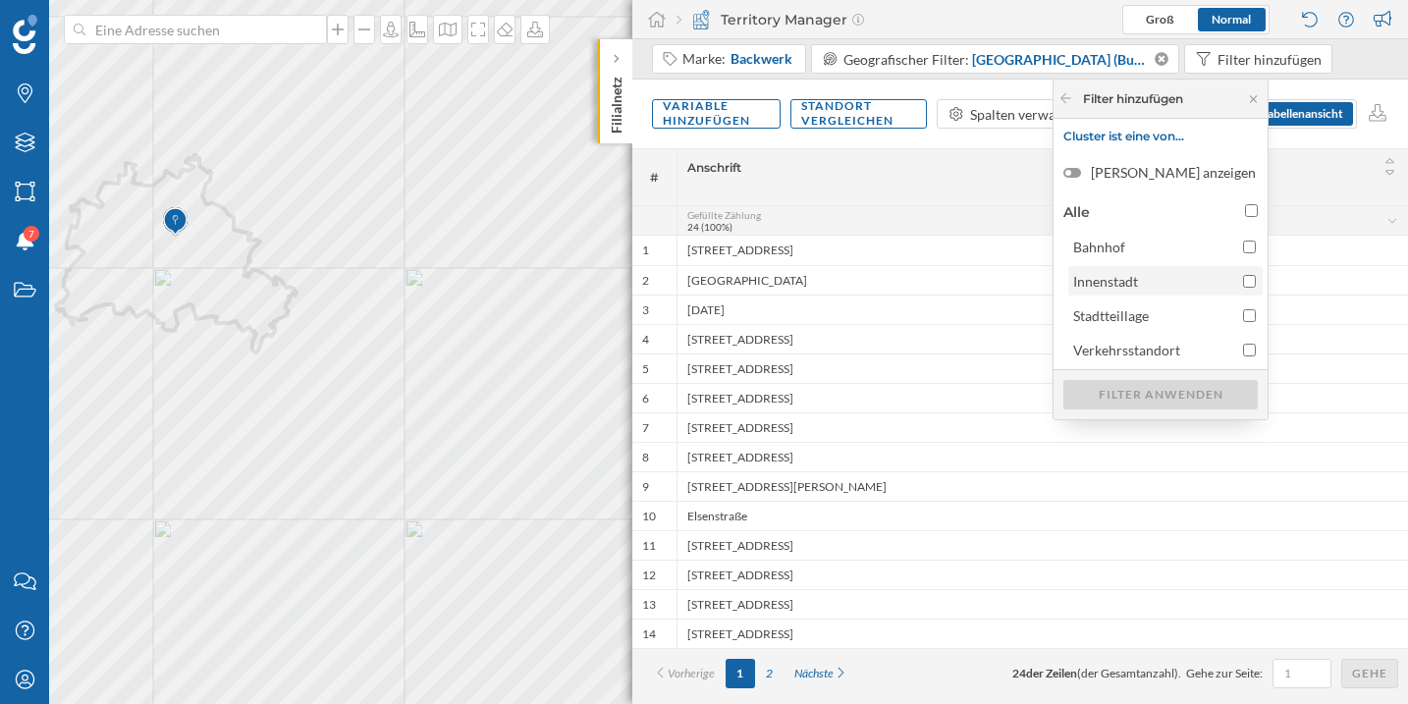
click at [1249, 286] on input "Innenstadt" at bounding box center [1249, 281] width 13 height 13
checkbox input "true"
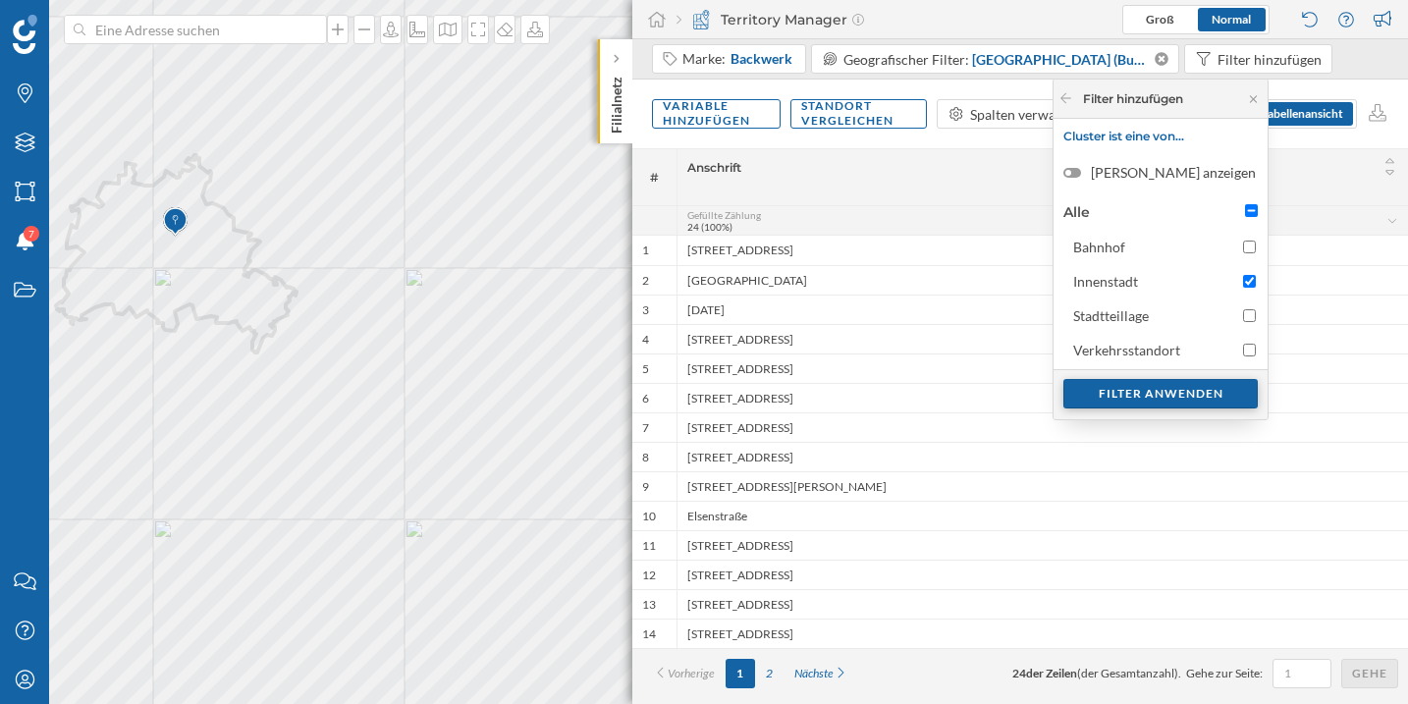
click at [1209, 389] on div "Filter anwenden" at bounding box center [1160, 393] width 194 height 29
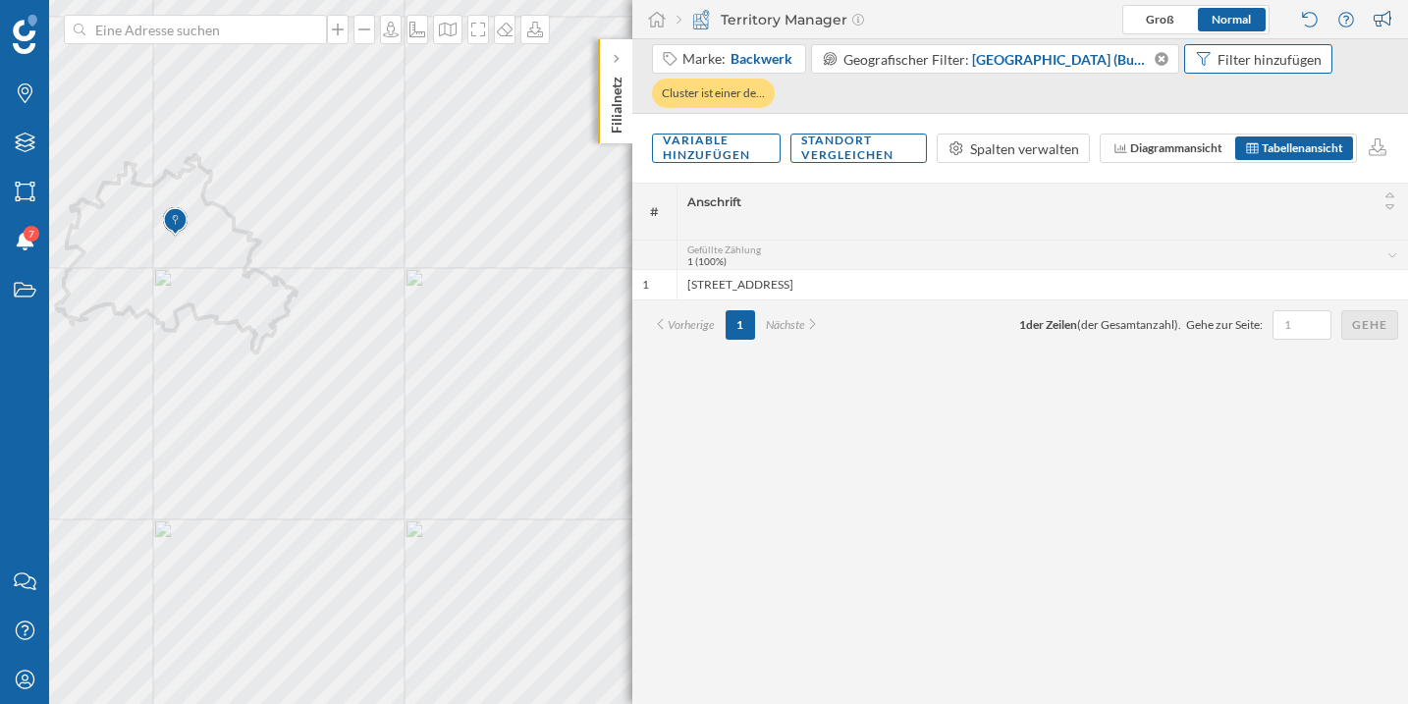
click at [1195, 58] on icon at bounding box center [1204, 59] width 18 height 14
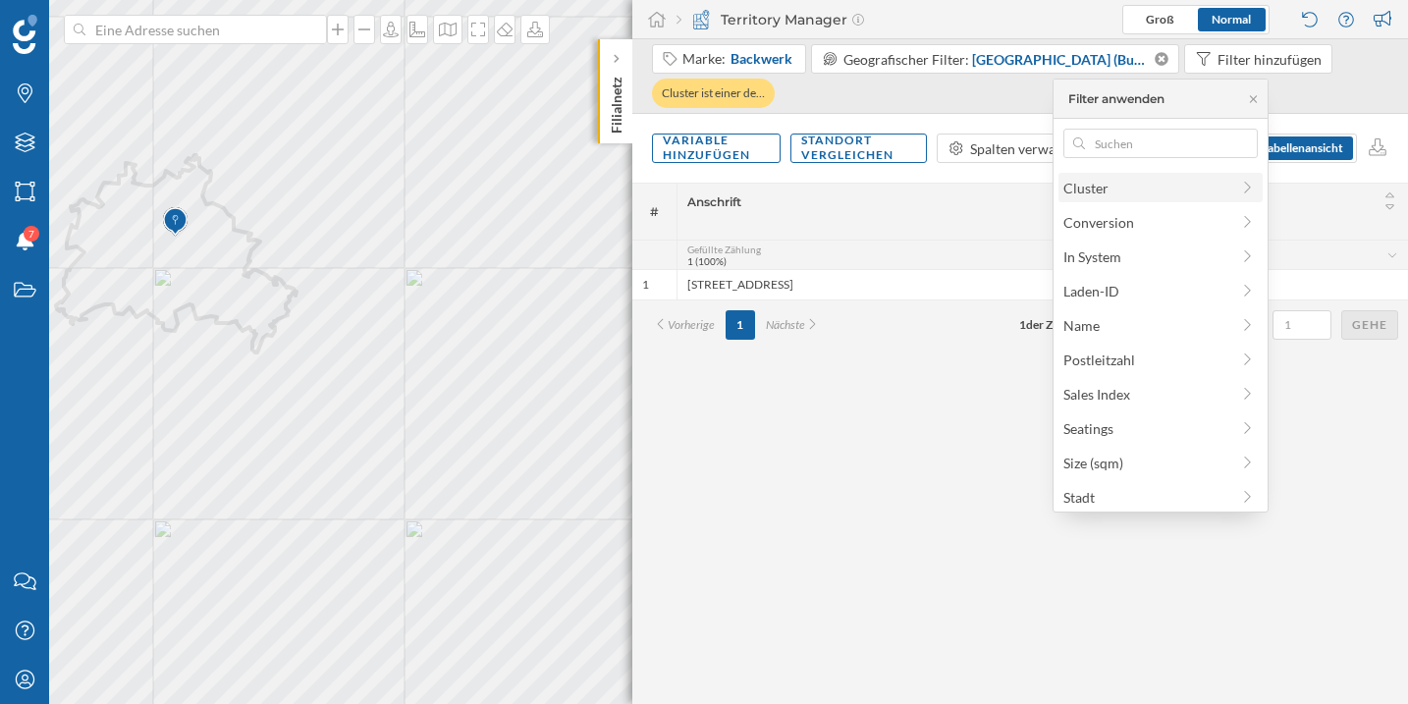
click at [1117, 192] on span "Cluster" at bounding box center [1146, 188] width 166 height 21
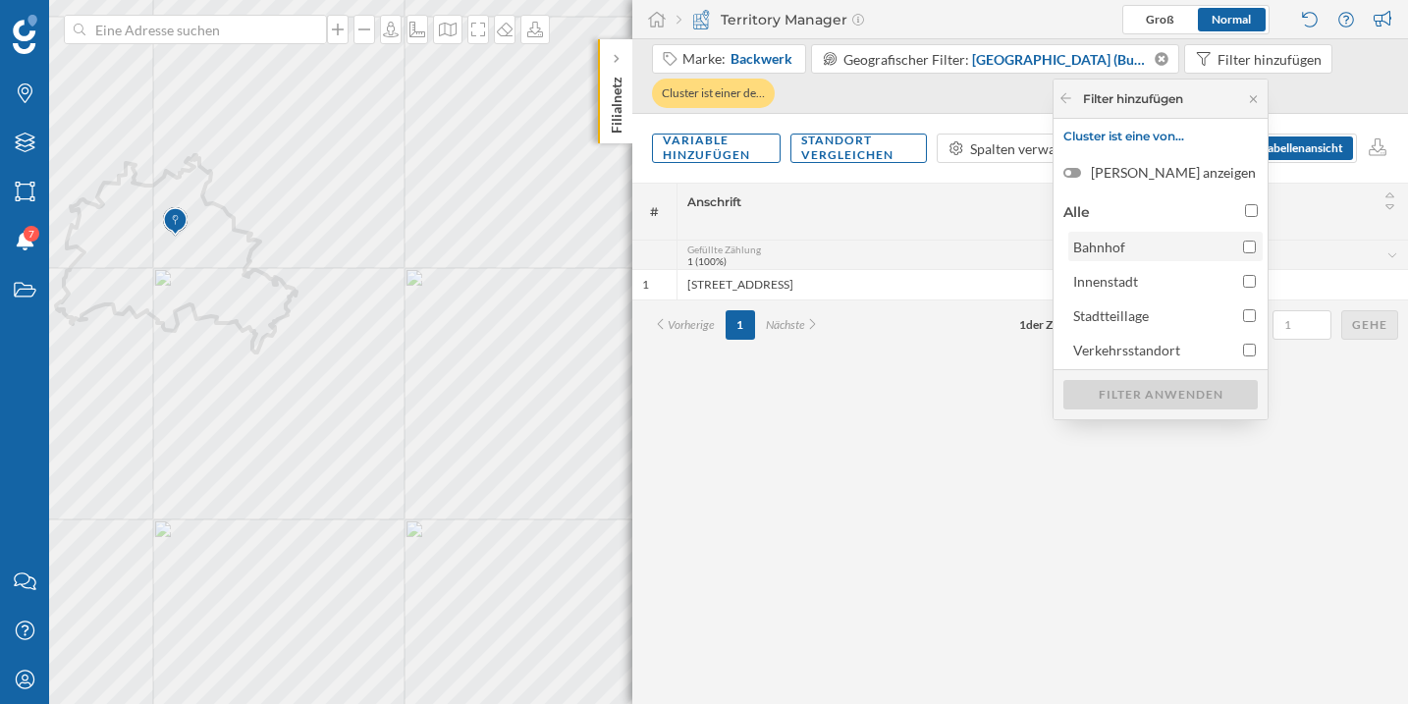
click at [1163, 247] on span "Bahnhof" at bounding box center [1153, 247] width 160 height 21
click at [1243, 247] on input "Bahnhof" at bounding box center [1249, 246] width 13 height 13
checkbox input "true"
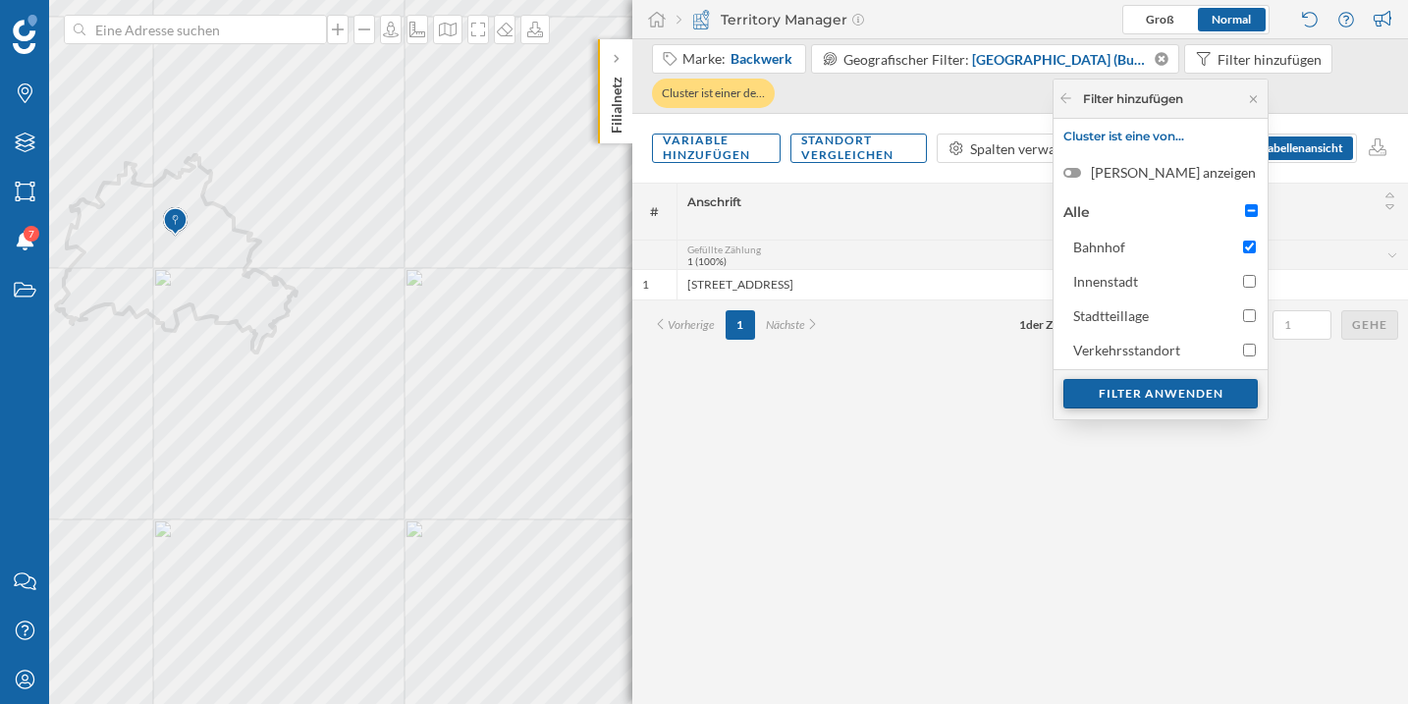
click at [1179, 392] on div "Filter anwenden" at bounding box center [1160, 393] width 194 height 29
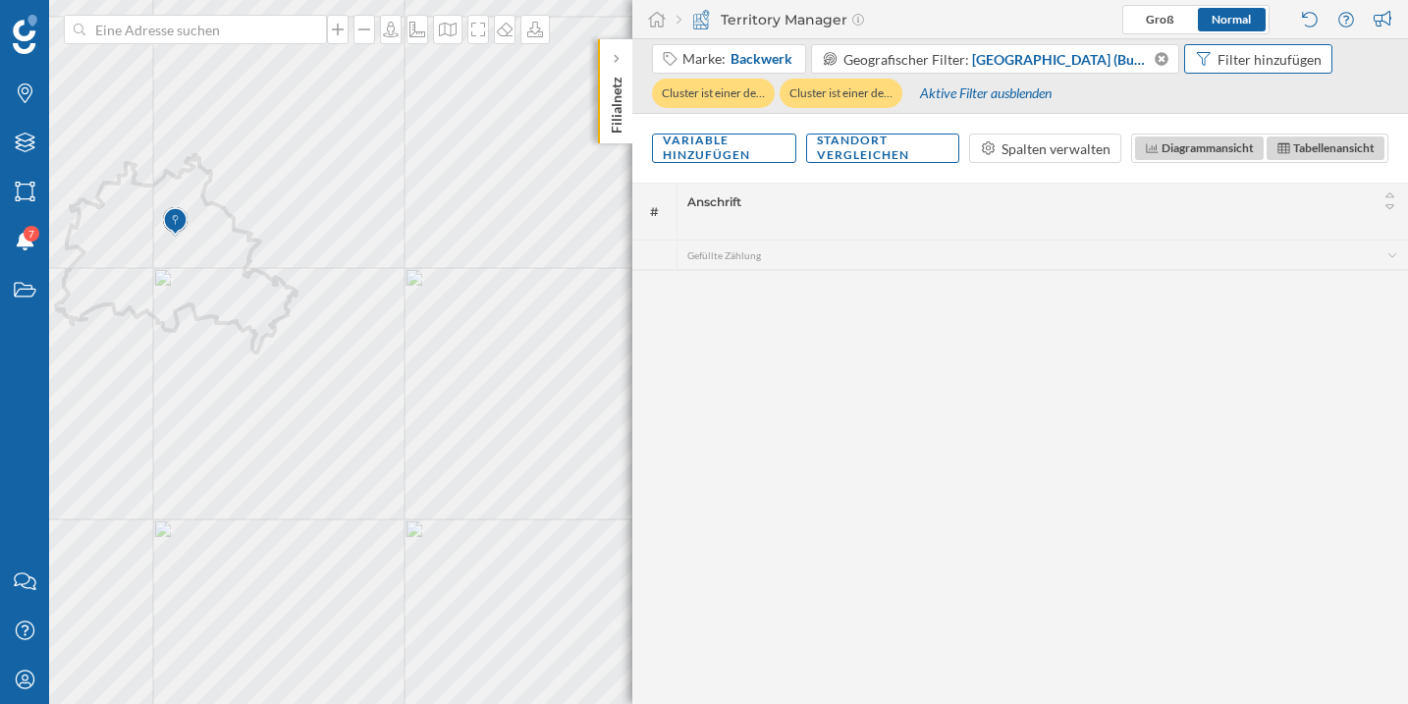
click at [1217, 64] on div "Filter hinzufügen" at bounding box center [1269, 59] width 104 height 21
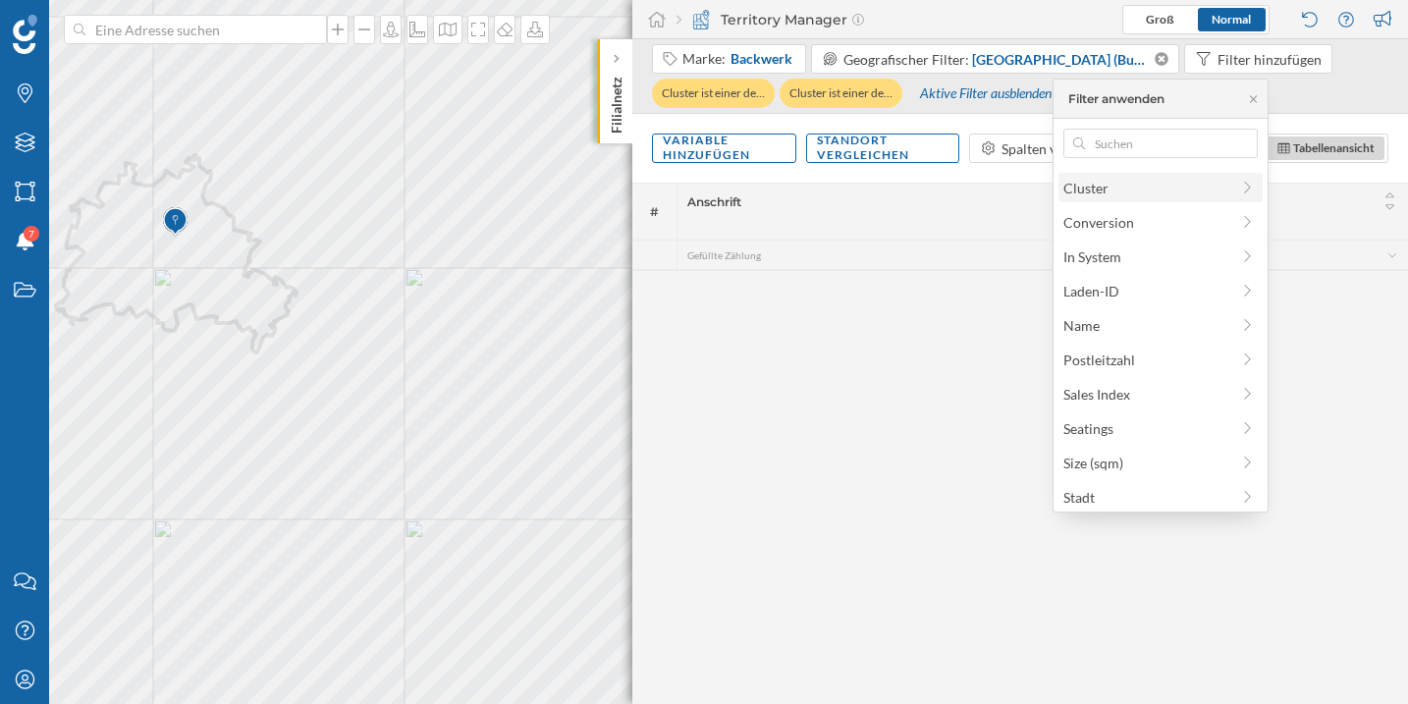
click at [1133, 197] on div "Cluster" at bounding box center [1160, 187] width 204 height 29
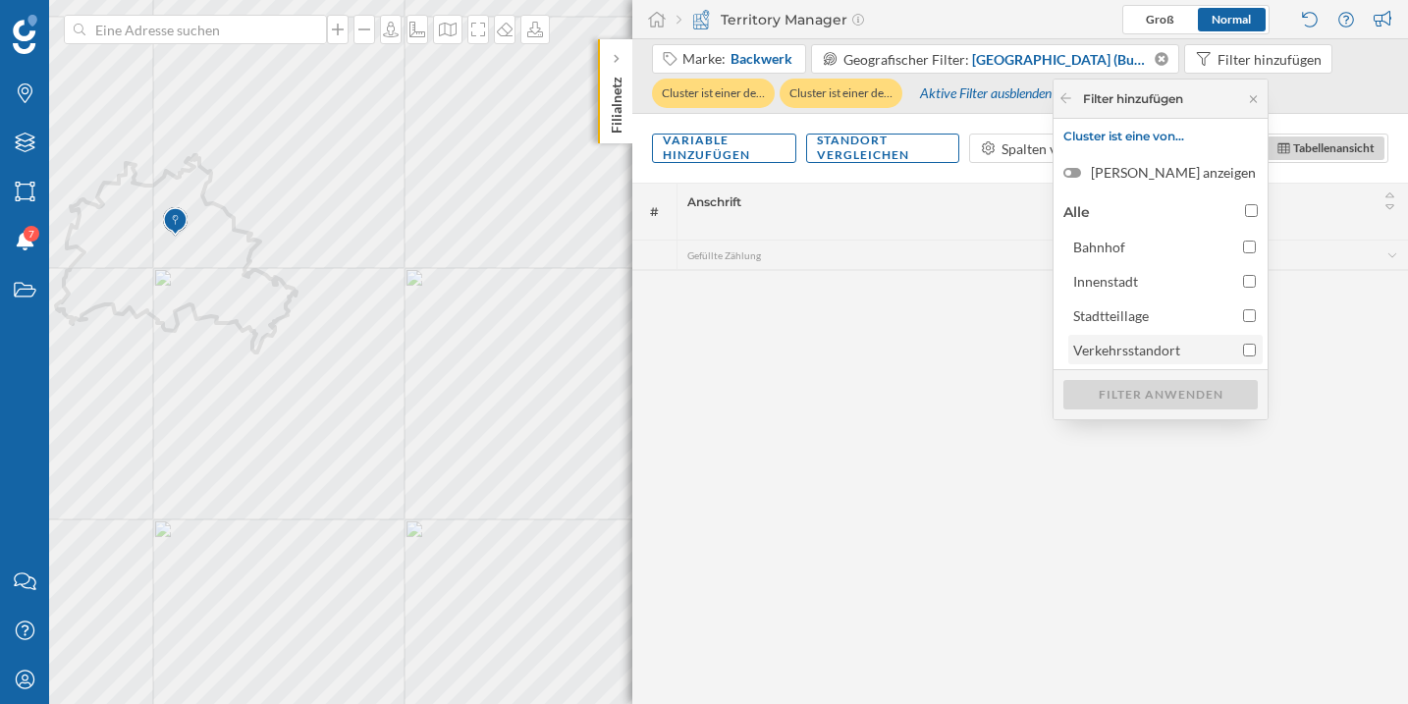
click at [1246, 348] on input "Verkehrsstandort" at bounding box center [1249, 350] width 13 height 13
checkbox input "true"
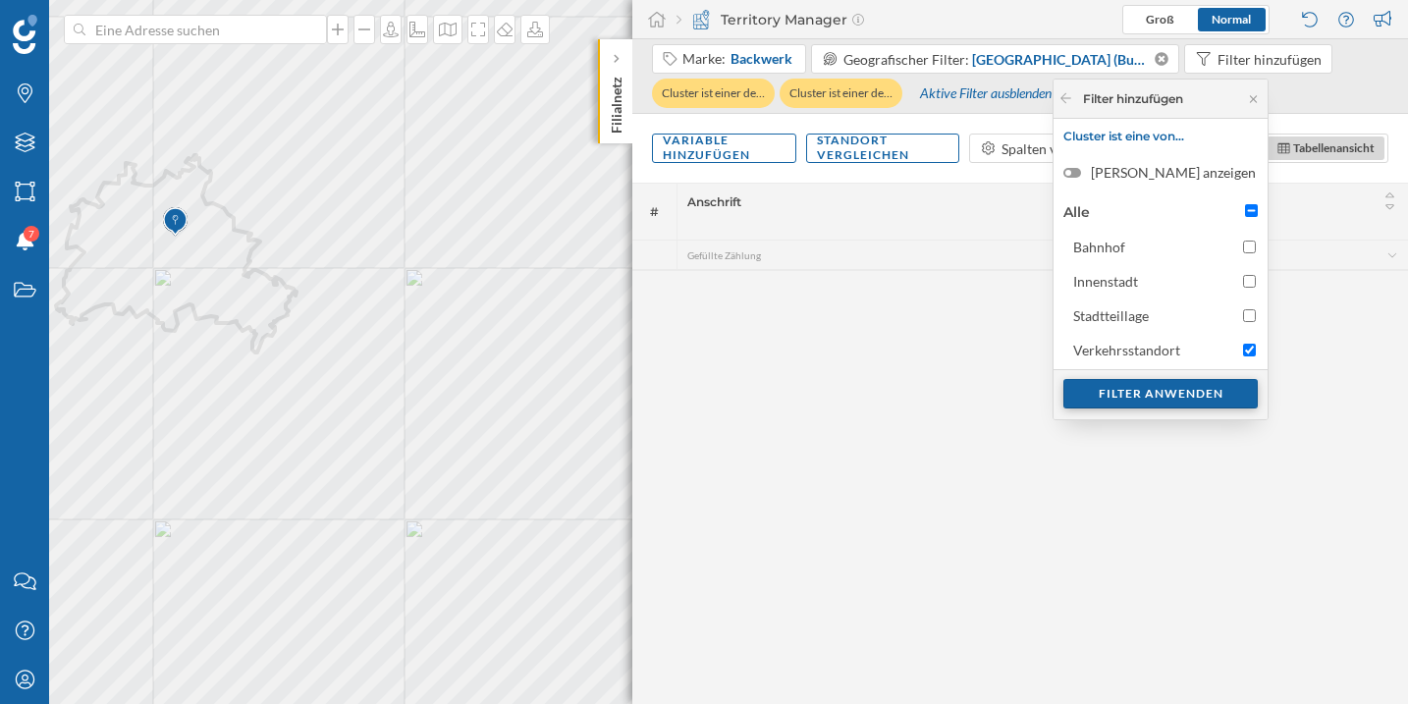
click at [1179, 398] on div "Filter anwenden" at bounding box center [1160, 393] width 194 height 29
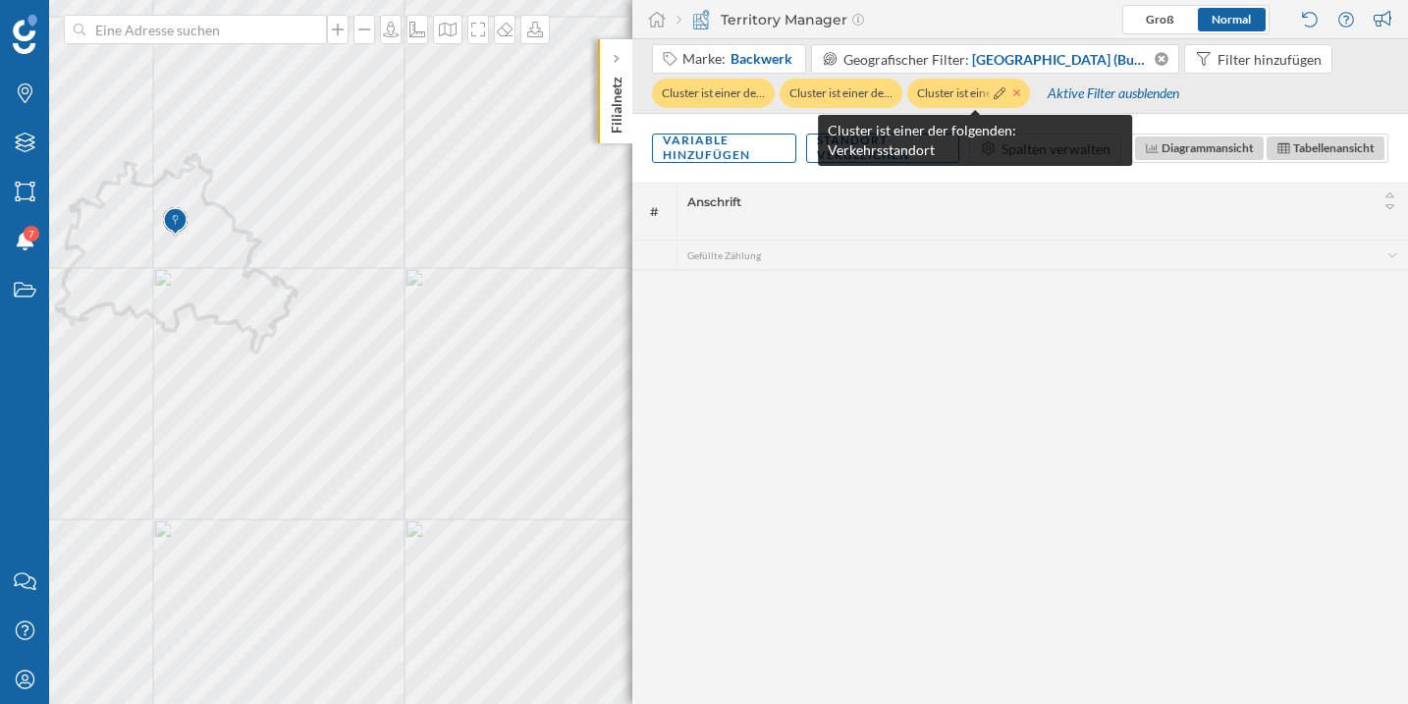
click at [1020, 91] on icon at bounding box center [1016, 92] width 7 height 7
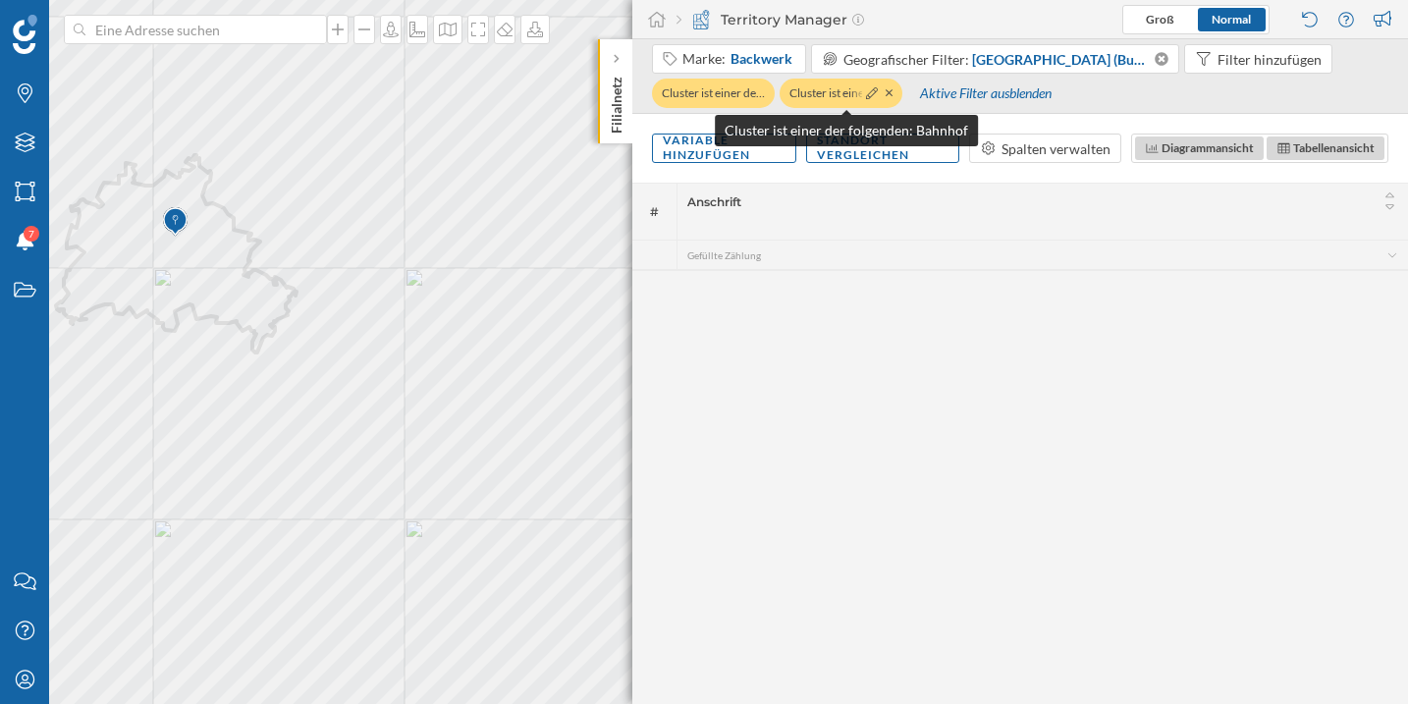
click at [884, 93] on div at bounding box center [877, 93] width 31 height 20
click at [889, 90] on icon at bounding box center [888, 92] width 7 height 7
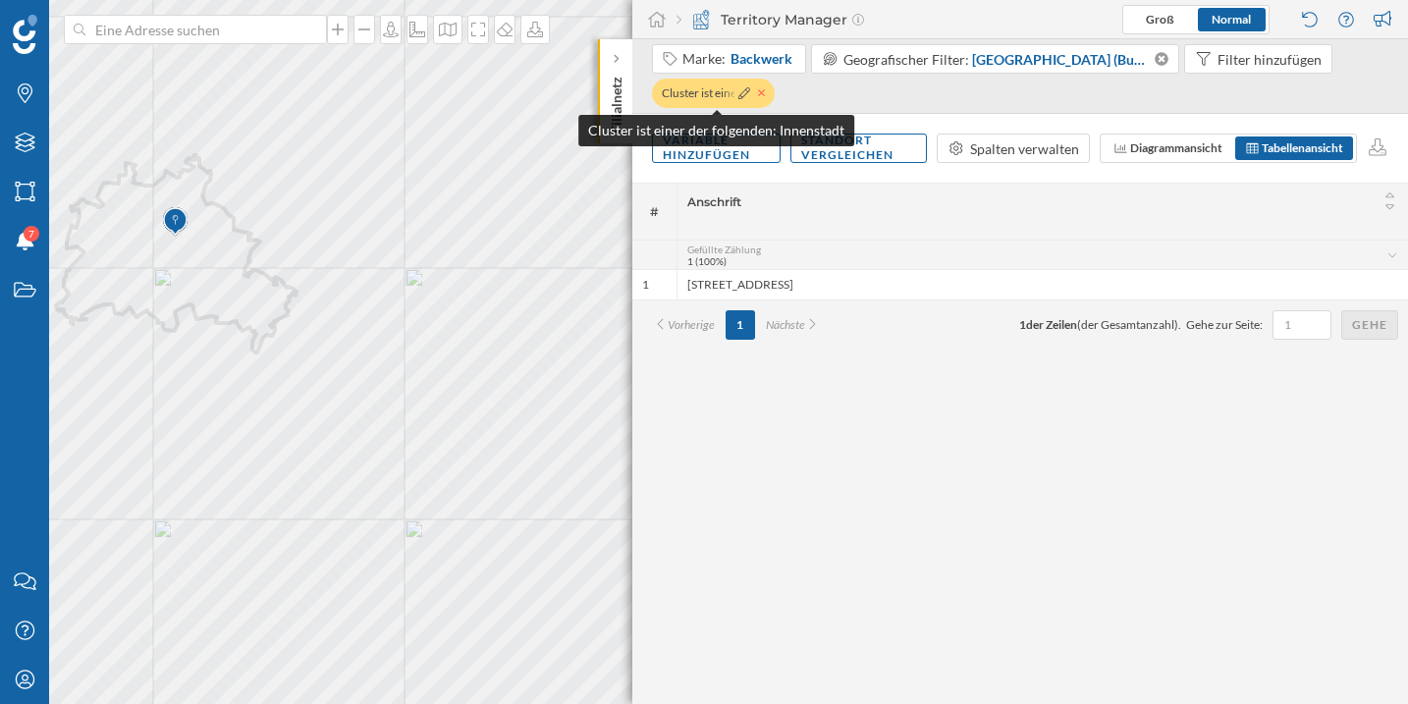
click at [759, 91] on icon at bounding box center [762, 93] width 8 height 12
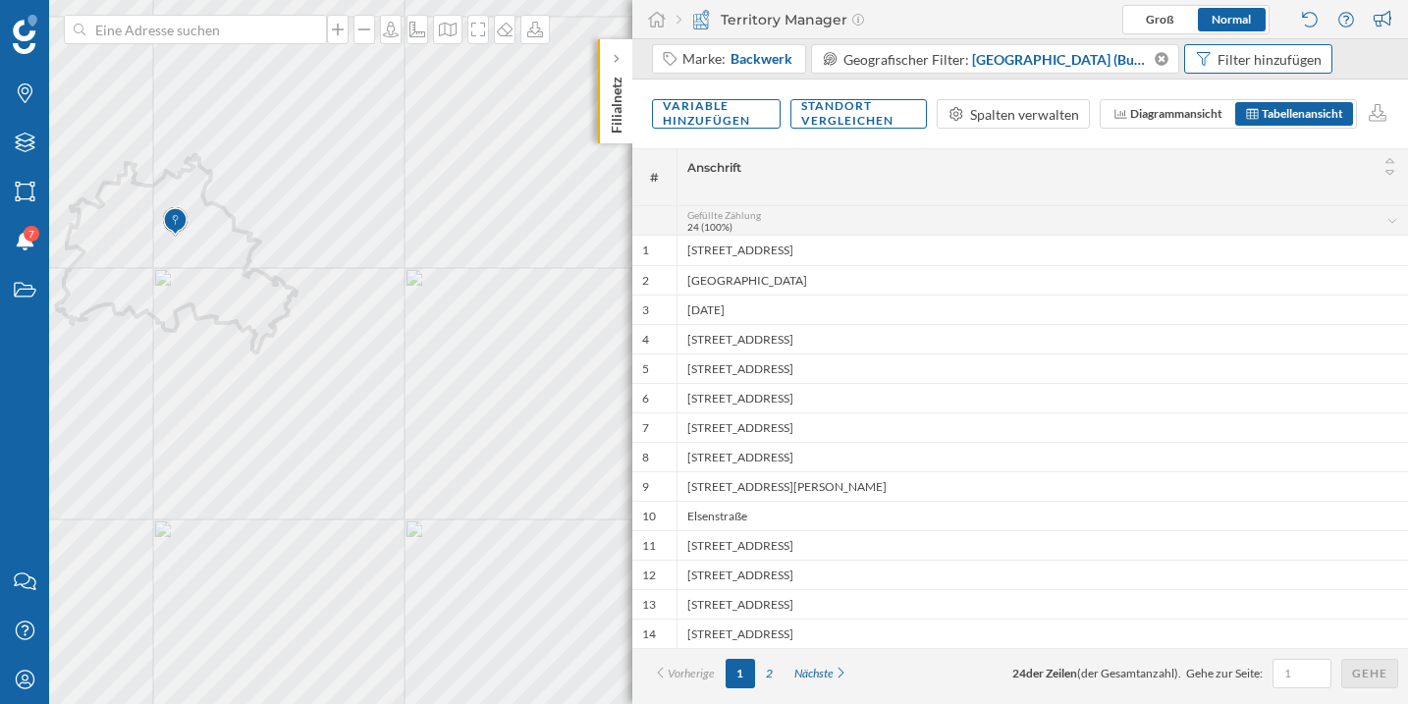
click at [1217, 56] on div "Filter hinzufügen" at bounding box center [1269, 59] width 104 height 21
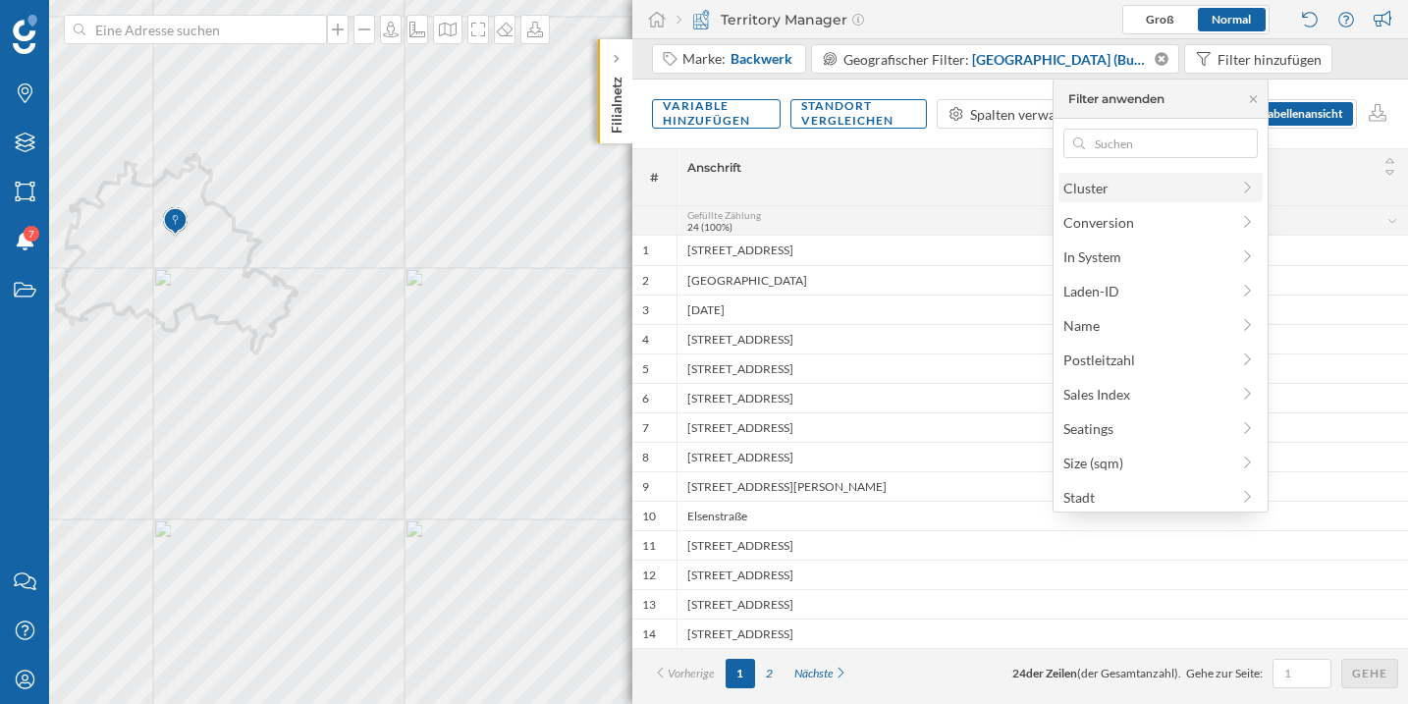
click at [1123, 198] on div "Cluster" at bounding box center [1160, 187] width 204 height 29
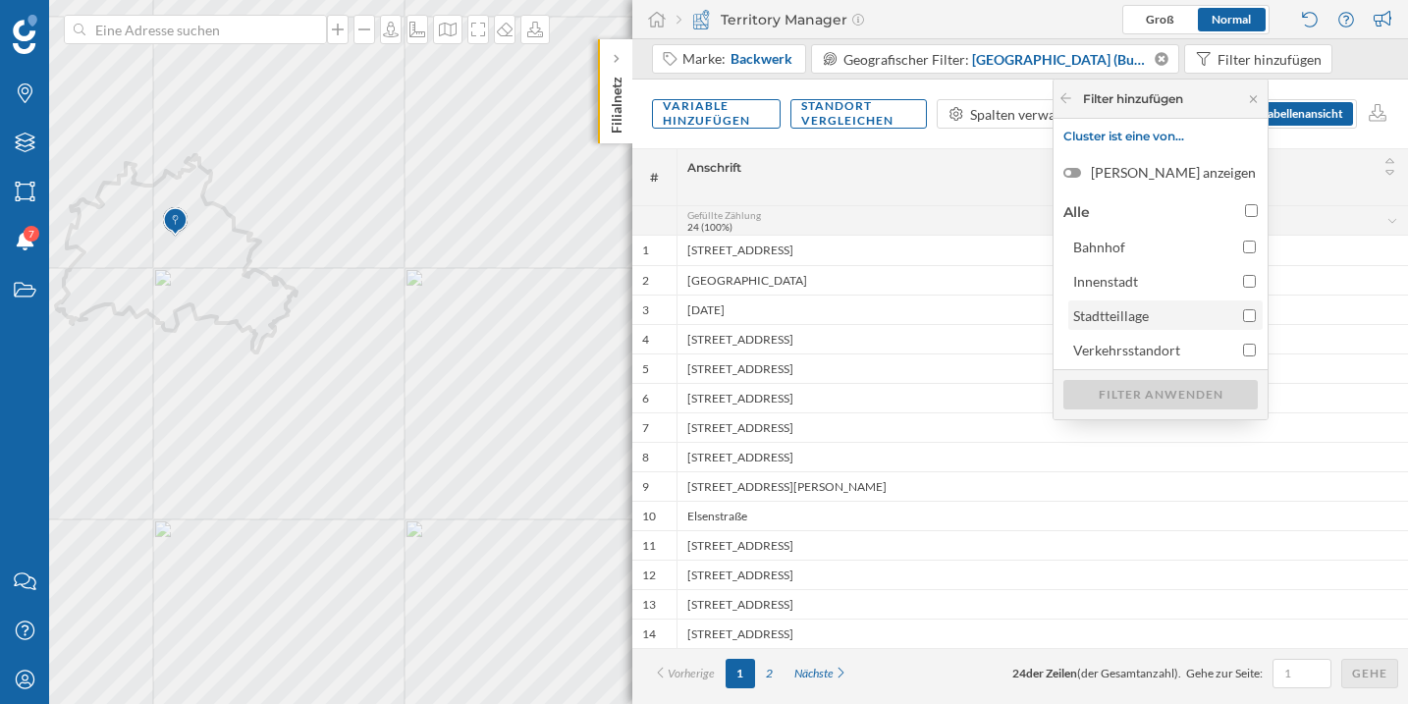
click at [1248, 314] on input "Stadtteillage" at bounding box center [1249, 315] width 13 height 13
checkbox input "true"
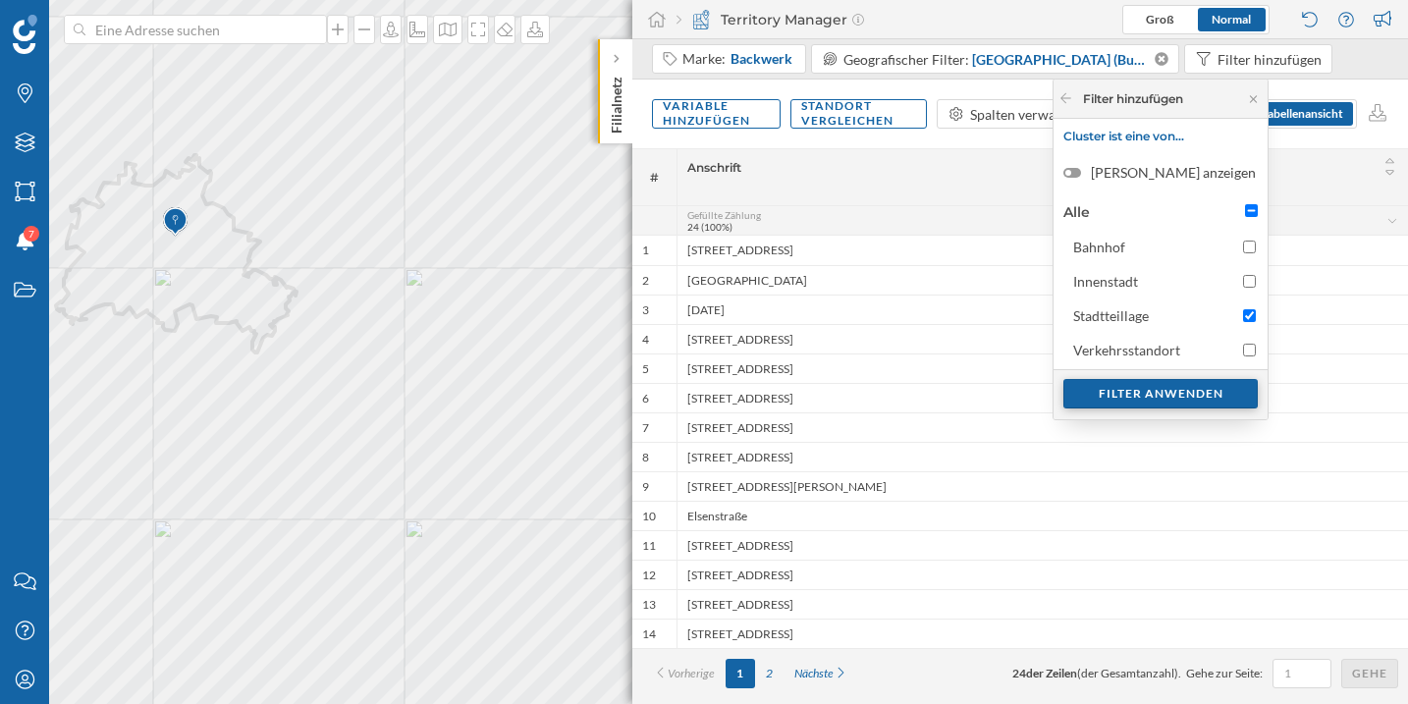
click at [1191, 388] on div "Filter anwenden" at bounding box center [1160, 393] width 194 height 29
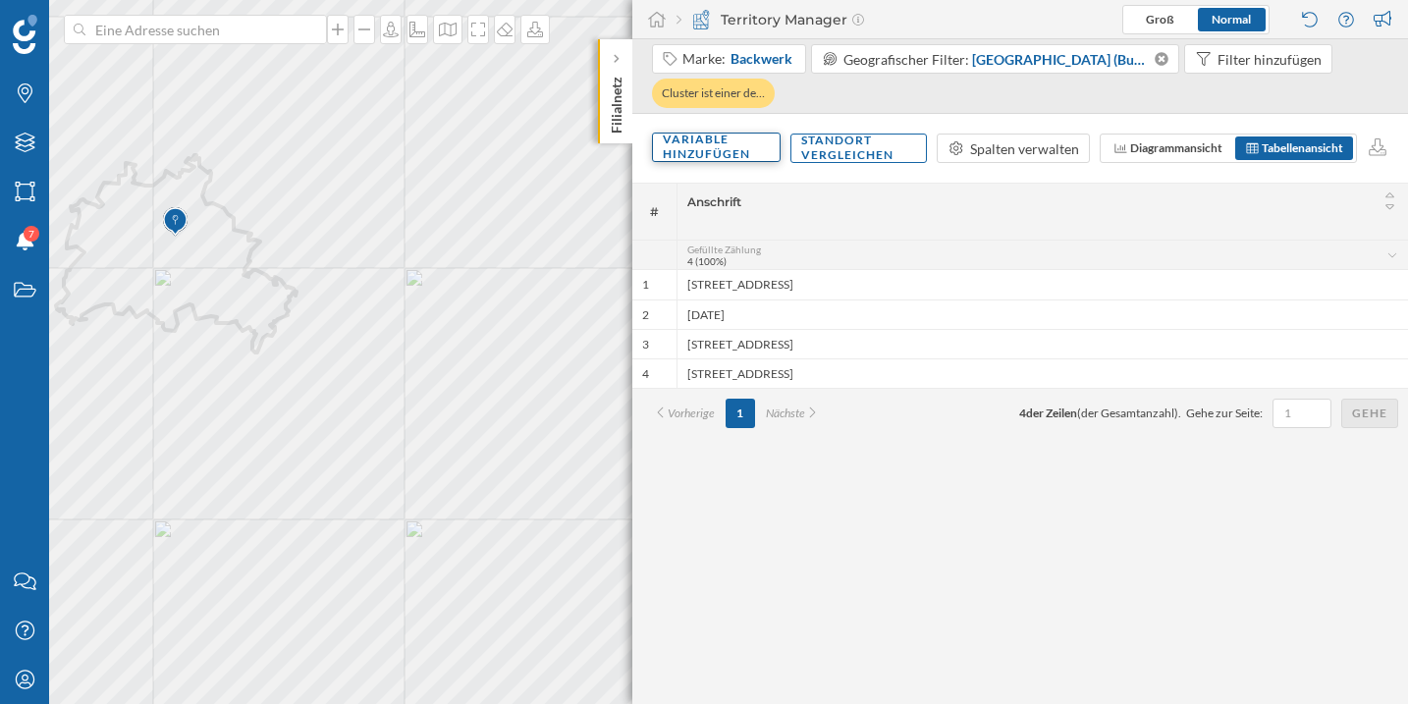
click at [751, 143] on div "Variable hinzufügen" at bounding box center [716, 147] width 129 height 29
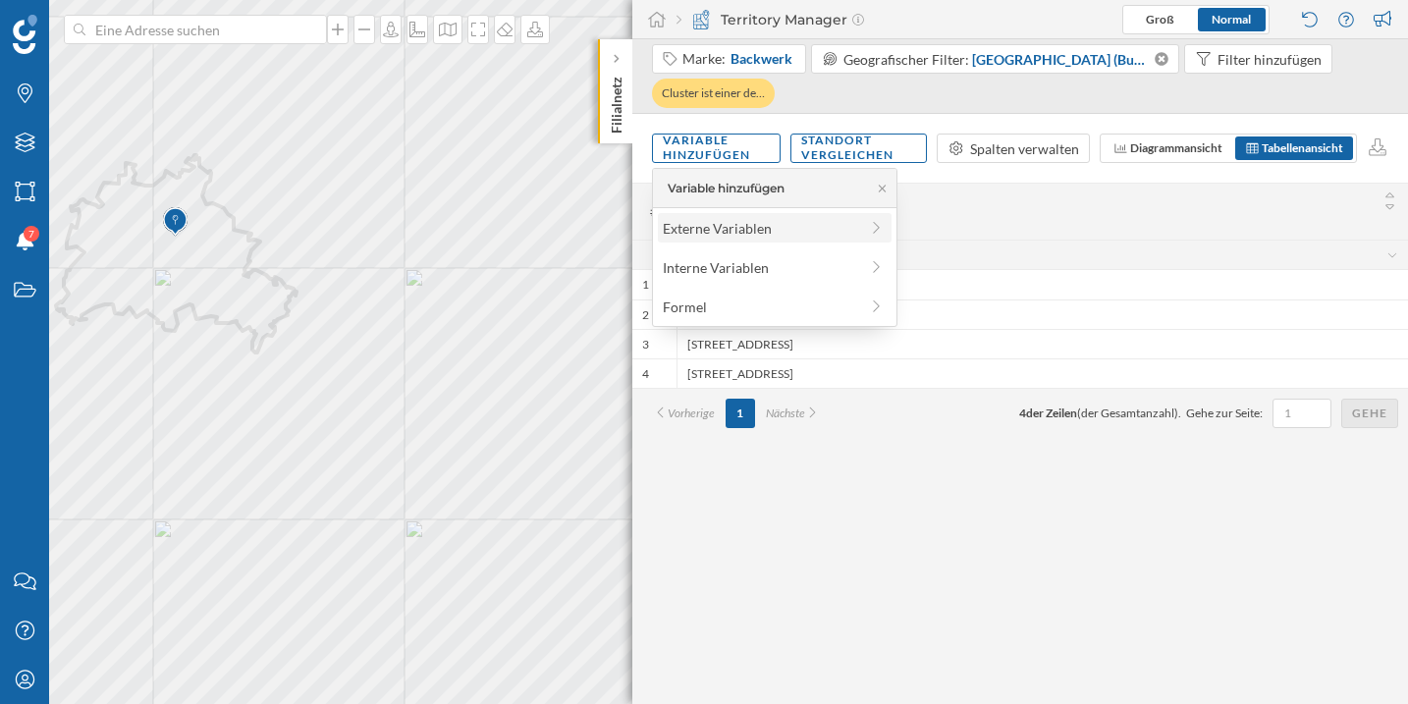
click at [794, 236] on div "Externe Variablen" at bounding box center [760, 228] width 195 height 21
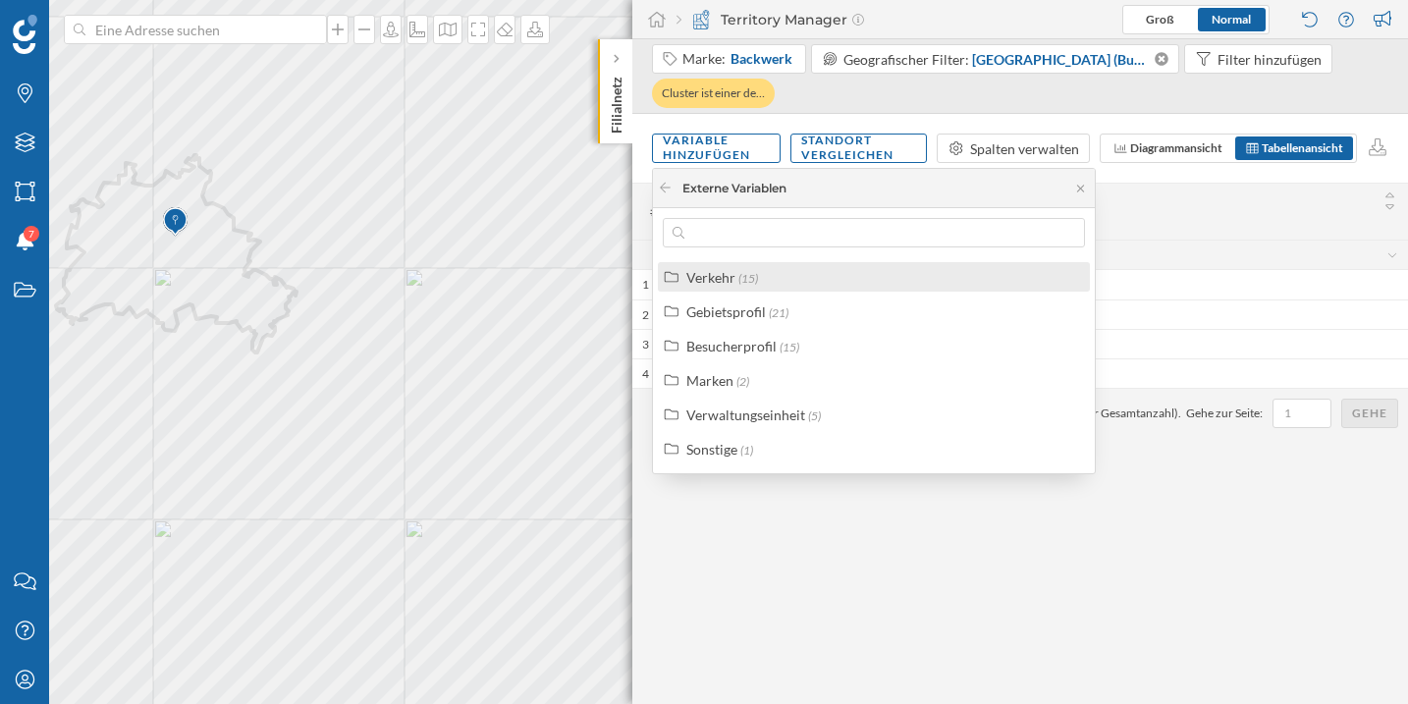
click at [870, 286] on div "Verkehr (15)" at bounding box center [882, 277] width 392 height 21
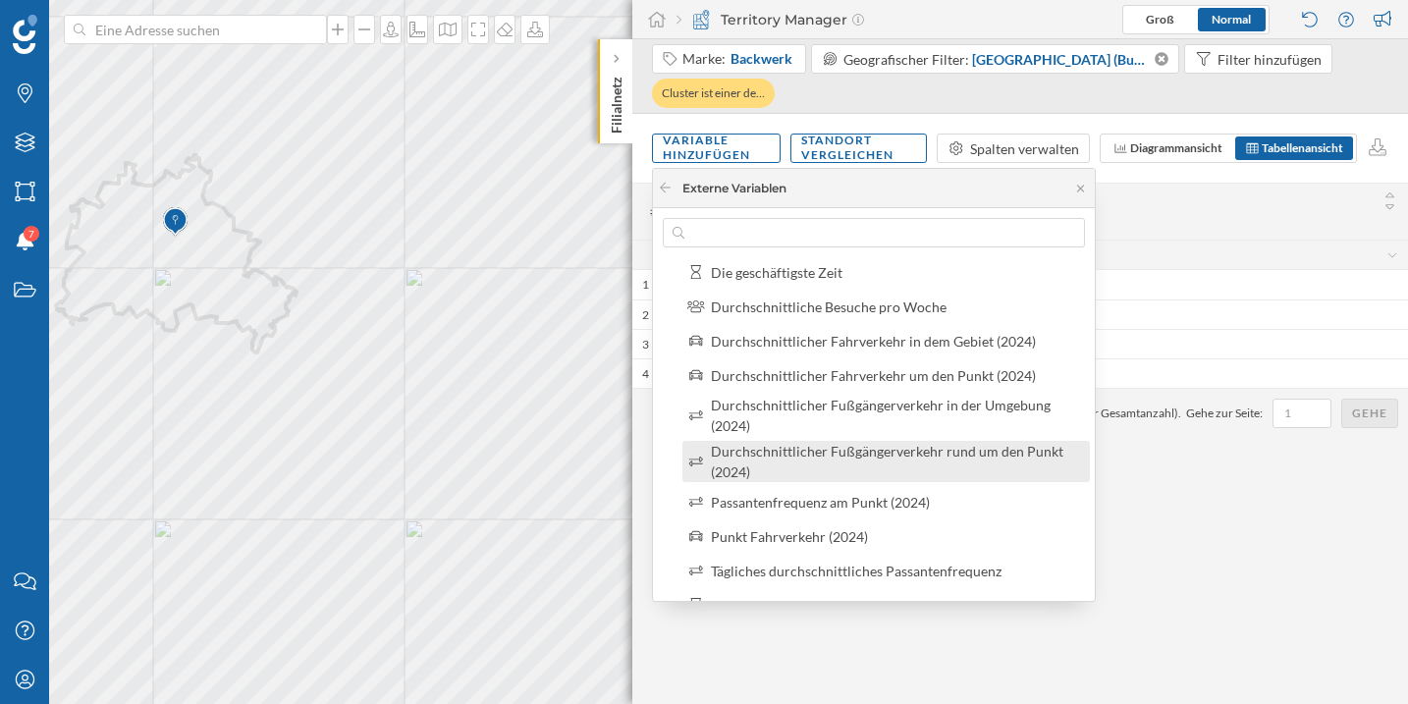
scroll to position [145, 0]
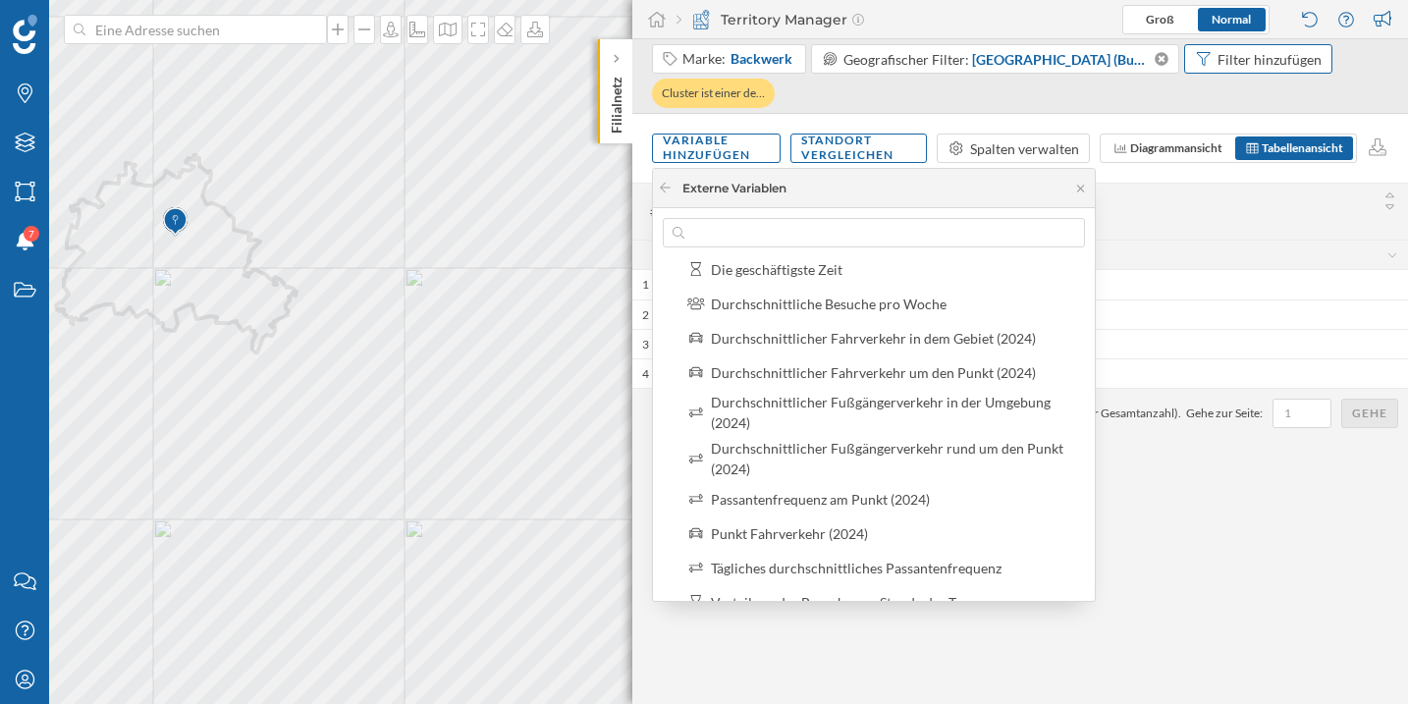
click at [1217, 68] on div "Filter hinzufügen" at bounding box center [1269, 59] width 104 height 21
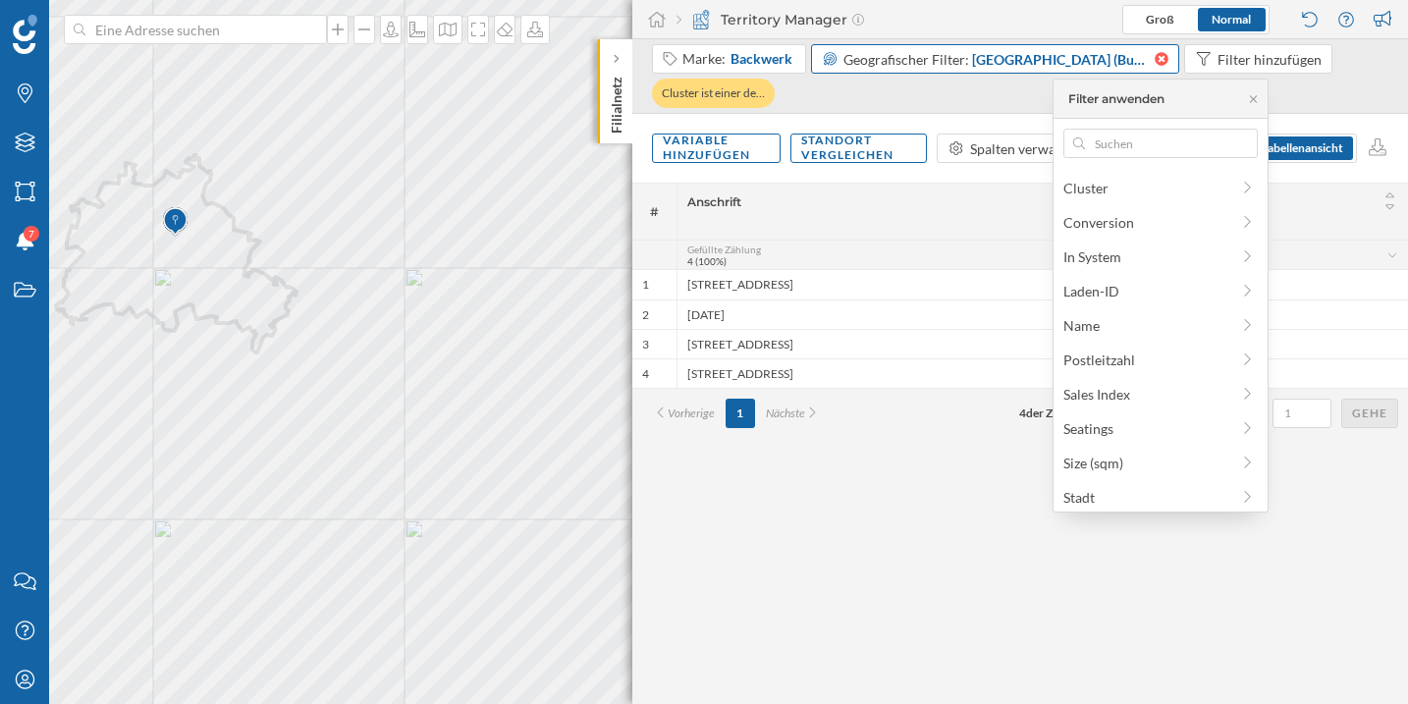
click at [1154, 63] on icon at bounding box center [1161, 59] width 14 height 14
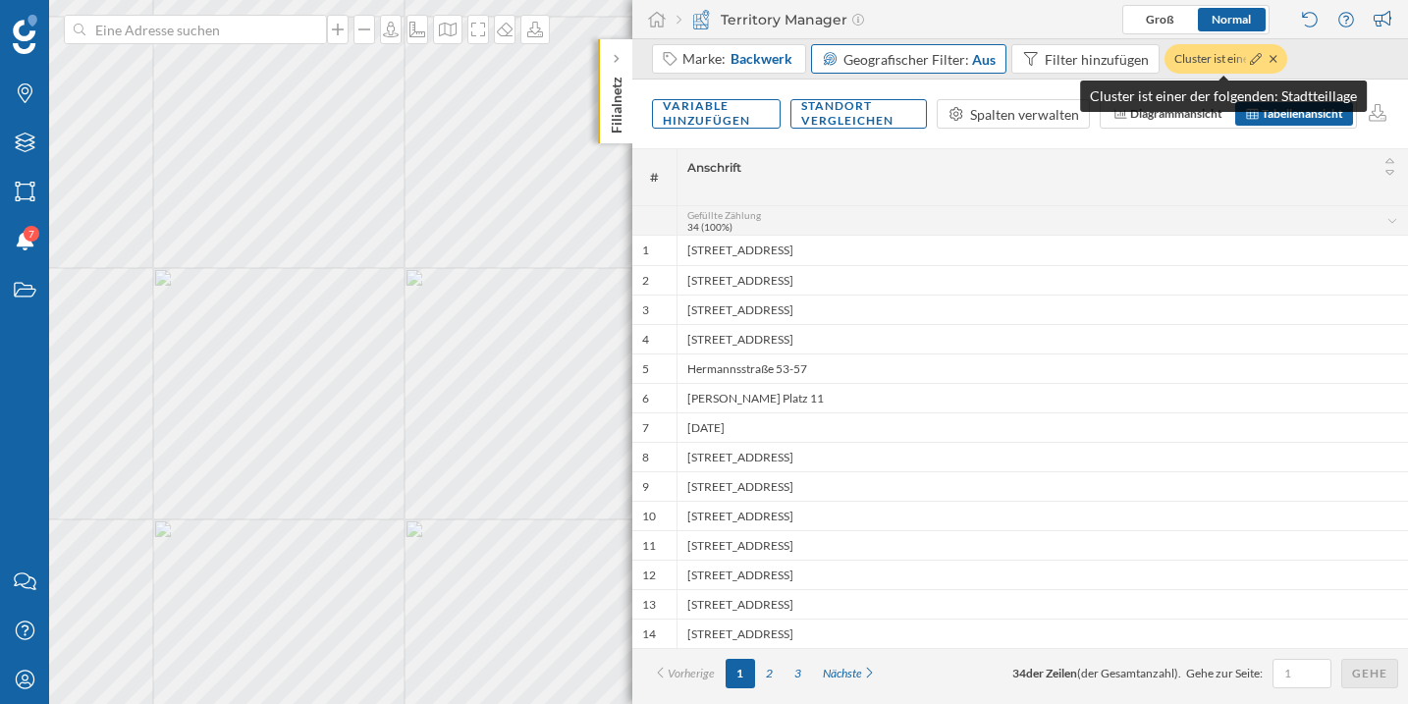
click at [1188, 56] on div "Cluster ist einer de…" at bounding box center [1225, 58] width 123 height 29
click at [1227, 61] on div "Cluster ist einer de…" at bounding box center [1225, 58] width 123 height 29
click at [729, 122] on div "Variable hinzufügen" at bounding box center [716, 112] width 129 height 29
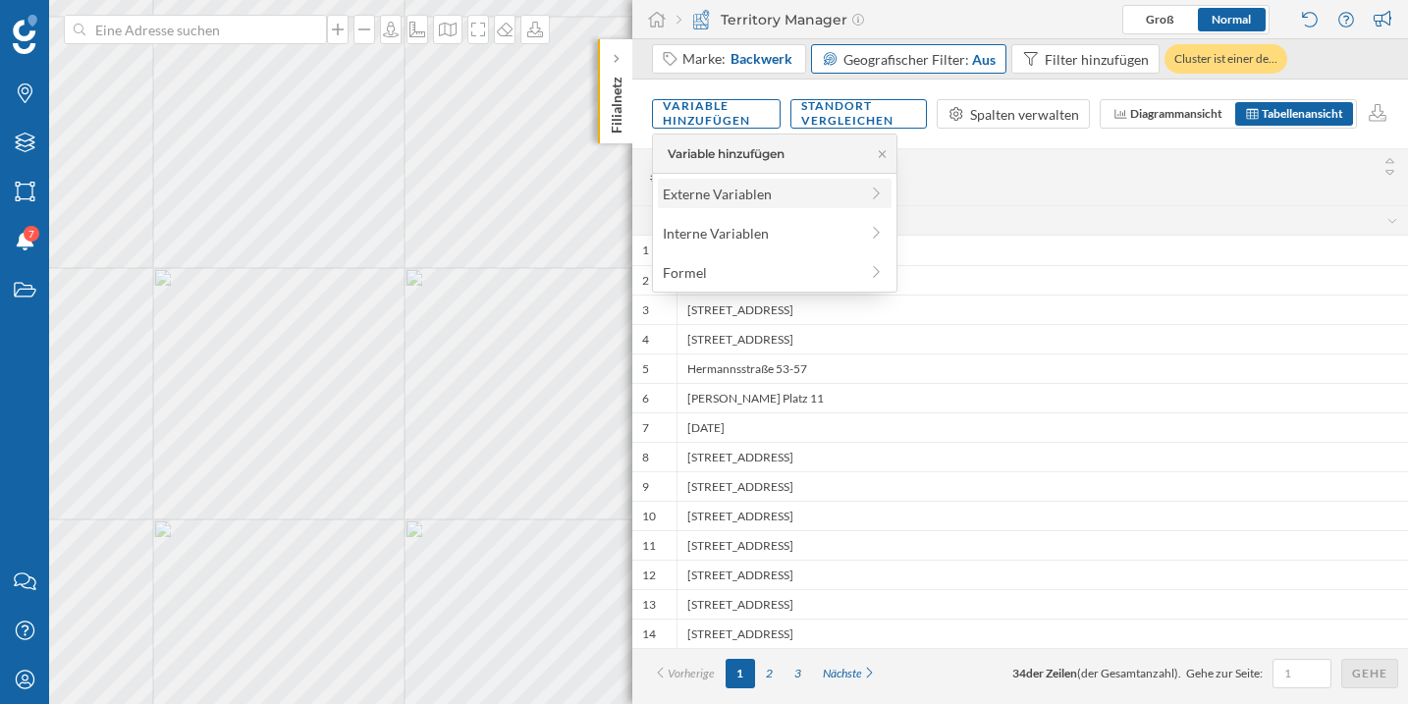
click at [763, 180] on div "Externe Variablen" at bounding box center [775, 193] width 234 height 29
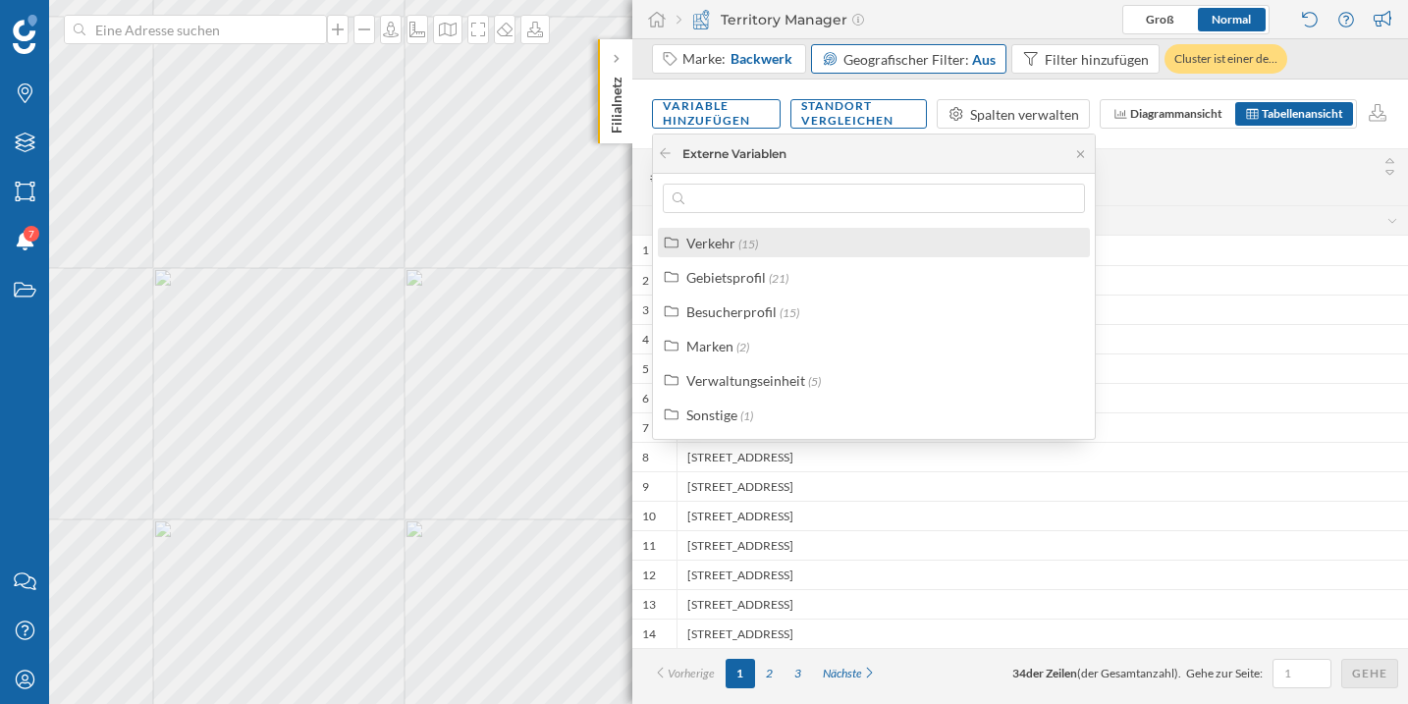
click at [805, 243] on div "Verkehr (15)" at bounding box center [882, 243] width 392 height 21
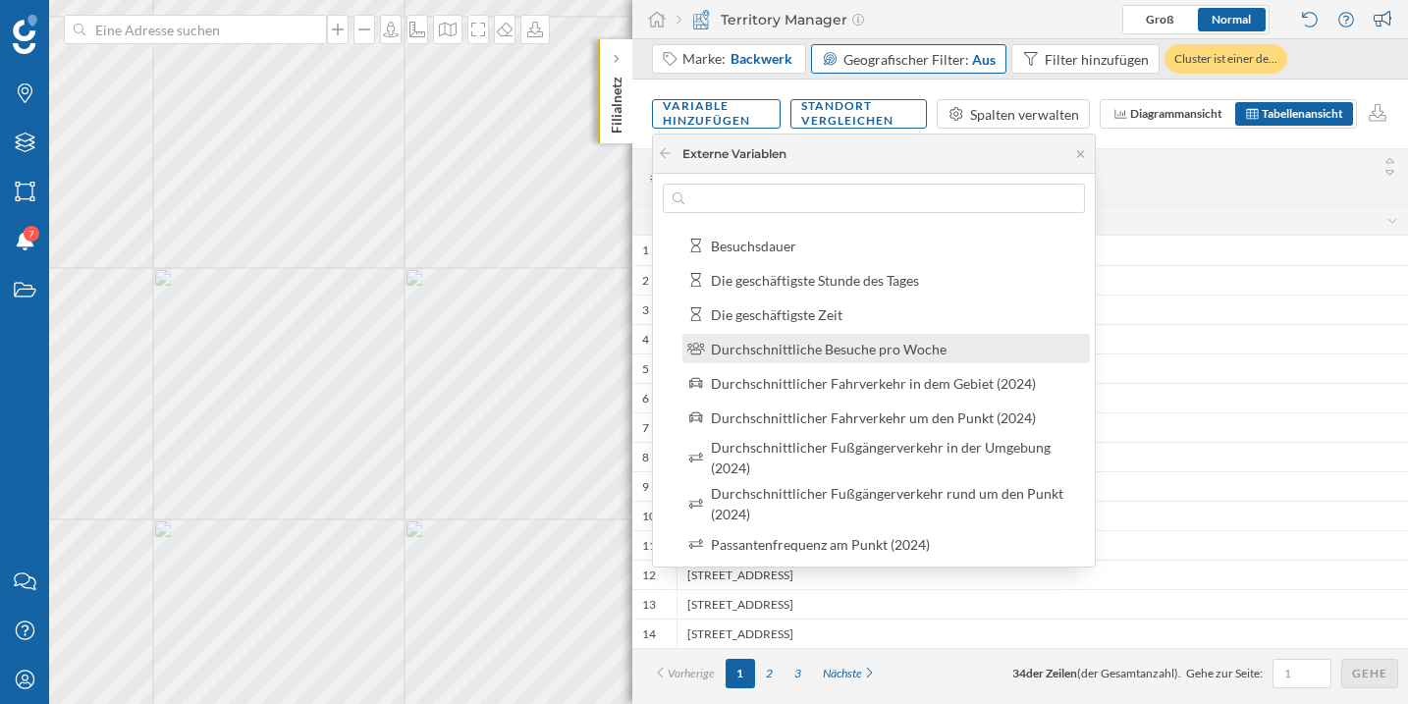
scroll to position [152, 0]
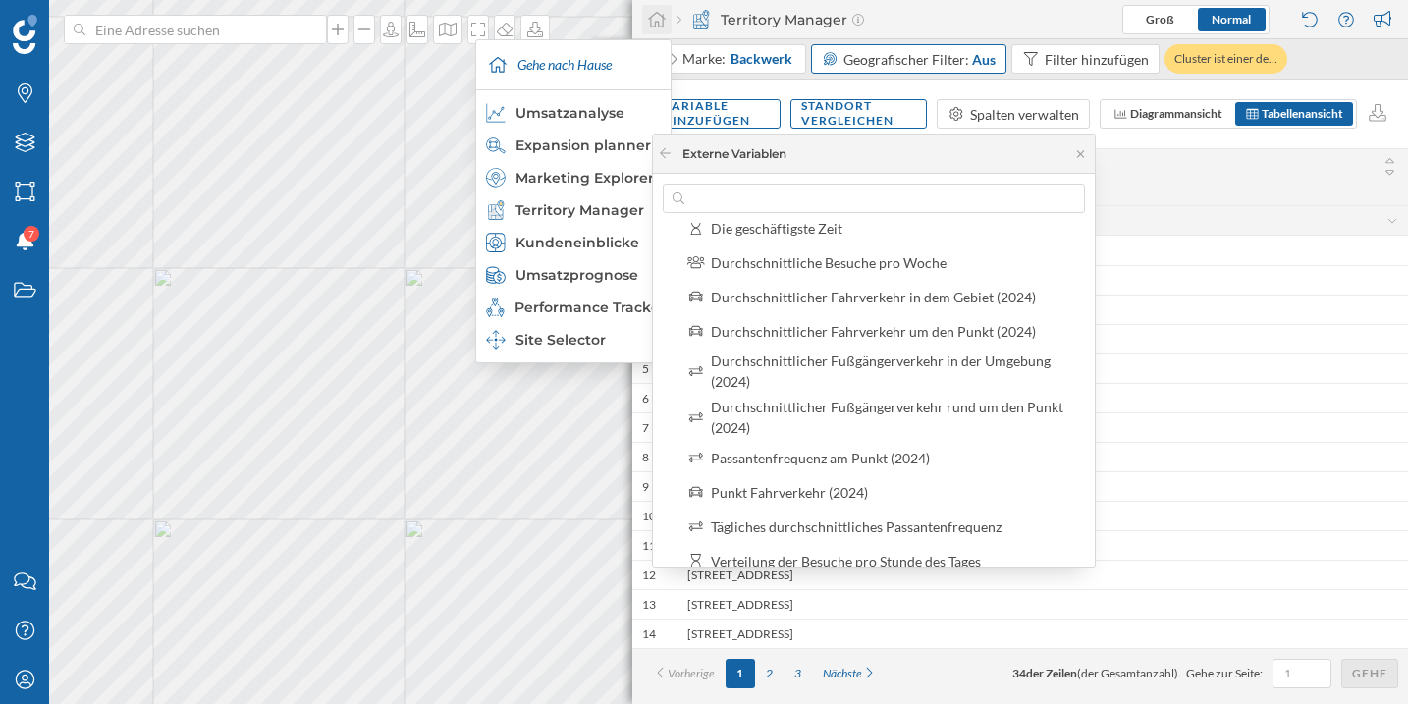
click at [658, 28] on div at bounding box center [656, 19] width 29 height 29
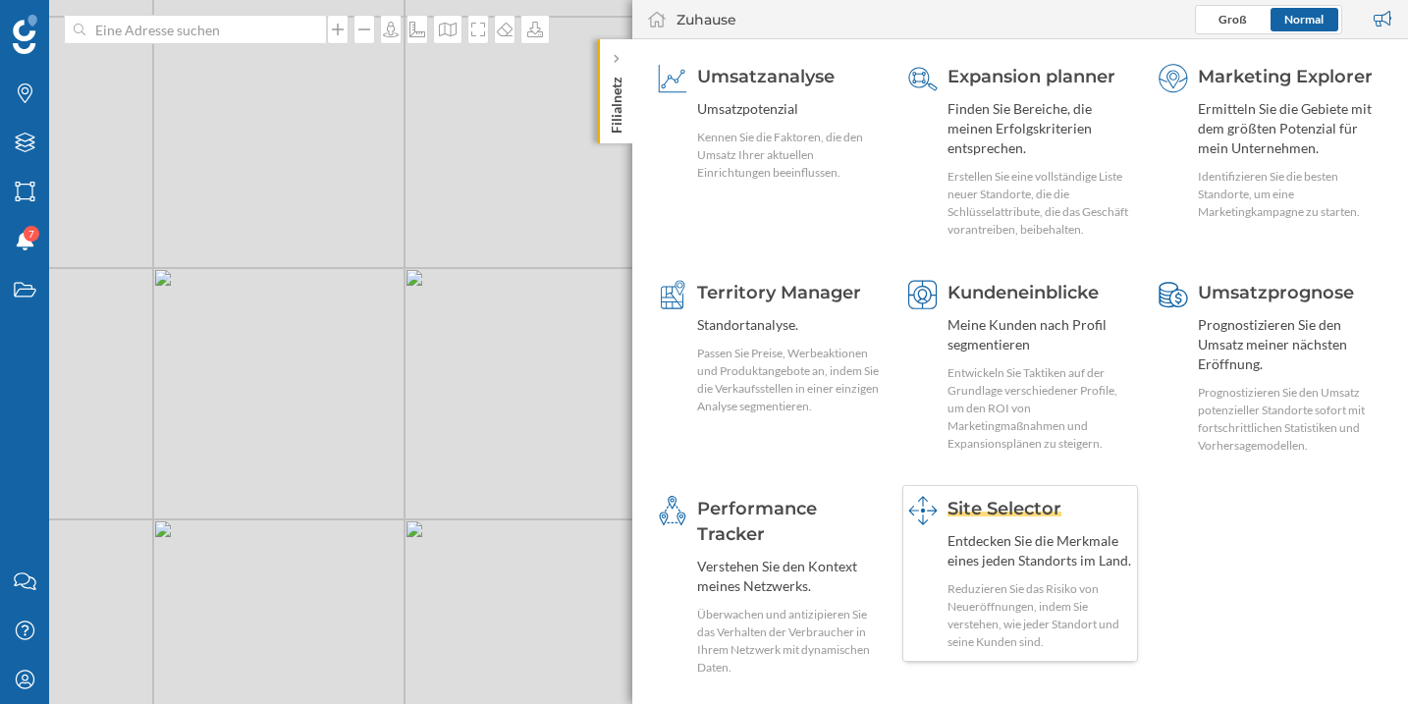
scroll to position [75, 0]
click at [1002, 520] on div "Site Selector Entdecken Sie die Merkmale eines jeden Standorts im Land. Reduzie…" at bounding box center [1039, 571] width 185 height 155
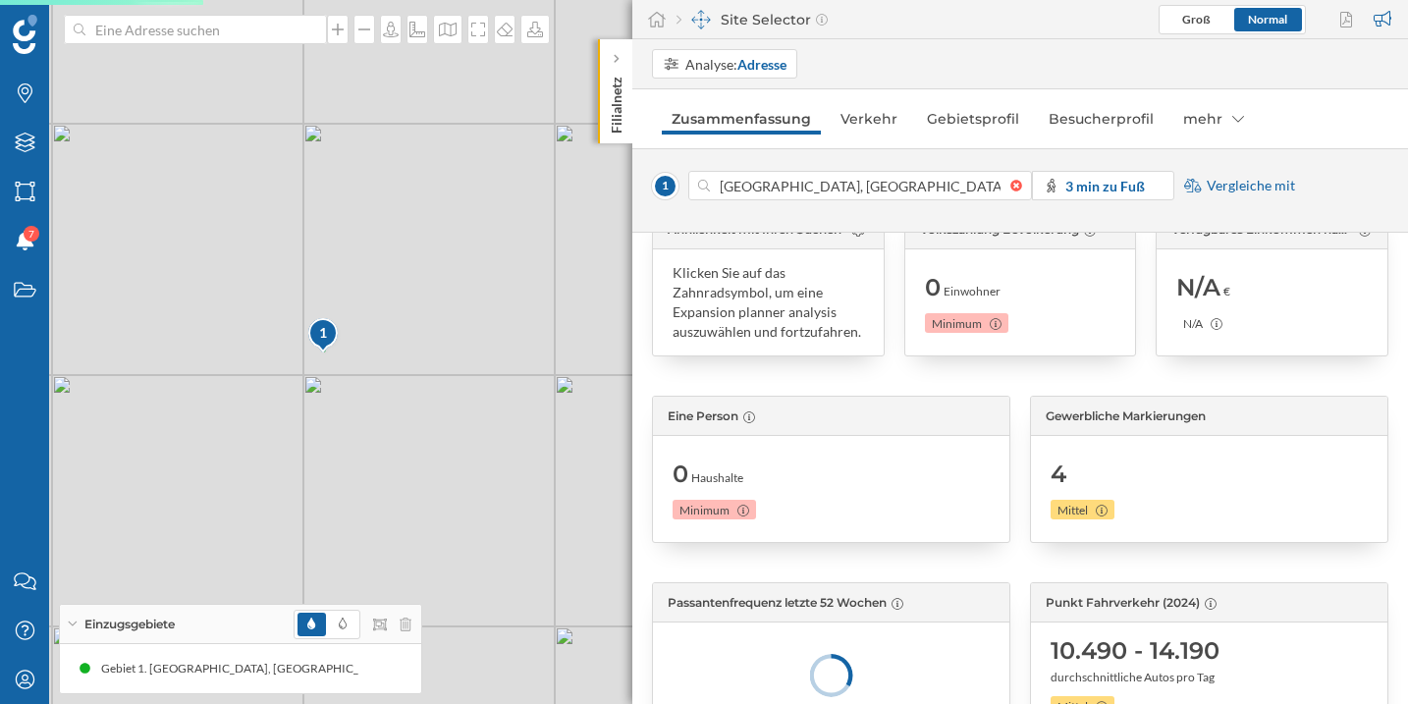
scroll to position [118, 0]
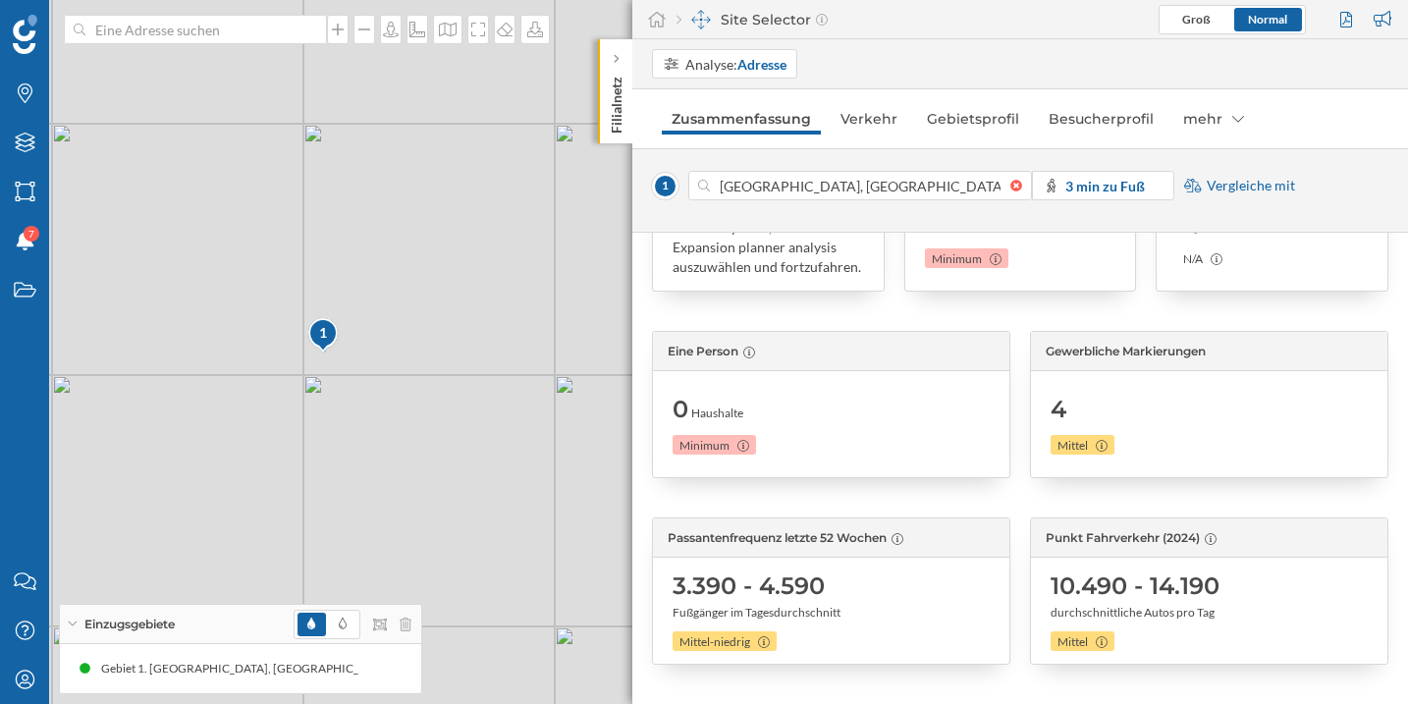
click at [1076, 534] on span "Punkt Fahrverkehr (2024)" at bounding box center [1122, 538] width 154 height 18
click at [878, 536] on span "Passantenfrequenz letzte 52 Wochen" at bounding box center [776, 538] width 219 height 18
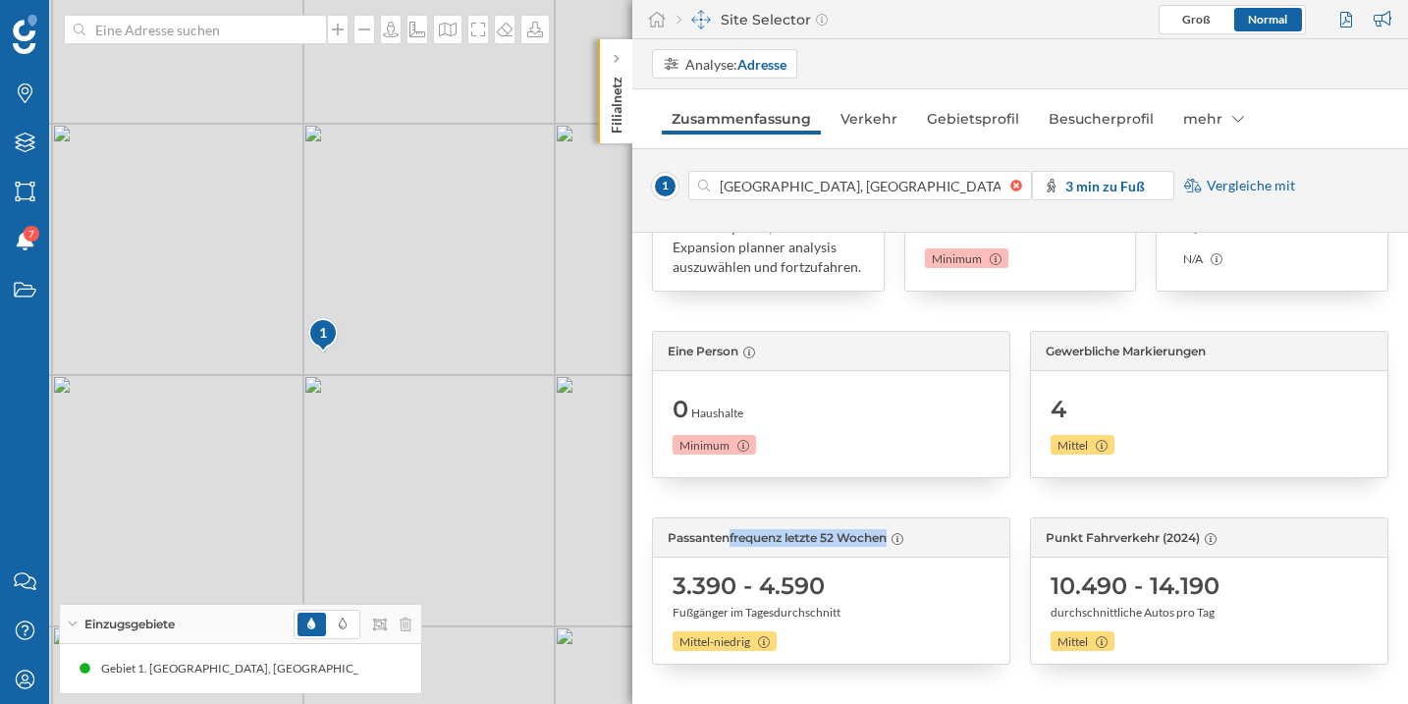
click at [878, 536] on span "Passantenfrequenz letzte 52 Wochen" at bounding box center [776, 538] width 219 height 18
click at [1077, 533] on span "Punkt Fahrverkehr (2024)" at bounding box center [1122, 538] width 154 height 18
click at [731, 57] on div "Analyse: Adresse" at bounding box center [735, 64] width 101 height 21
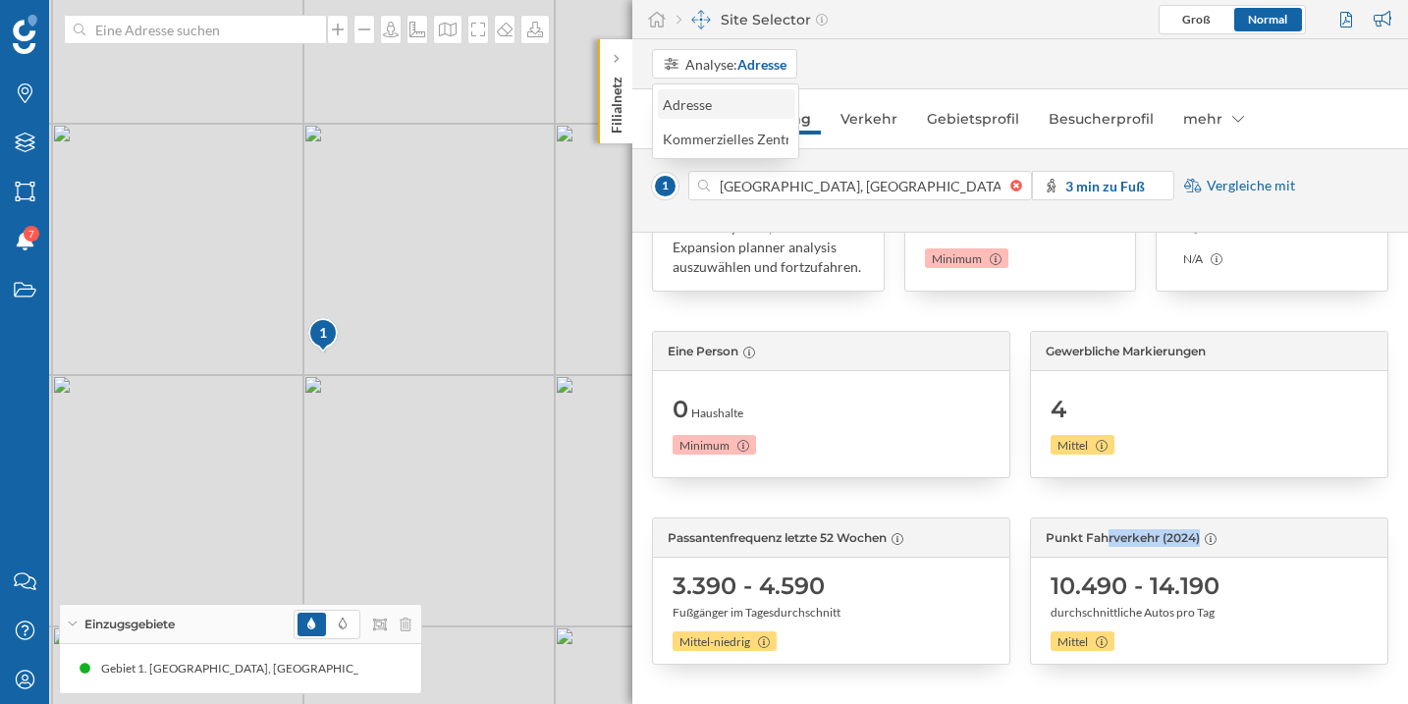
click at [740, 101] on div "Adresse" at bounding box center [726, 104] width 126 height 21
click at [764, 58] on strong "Adresse" at bounding box center [761, 64] width 49 height 17
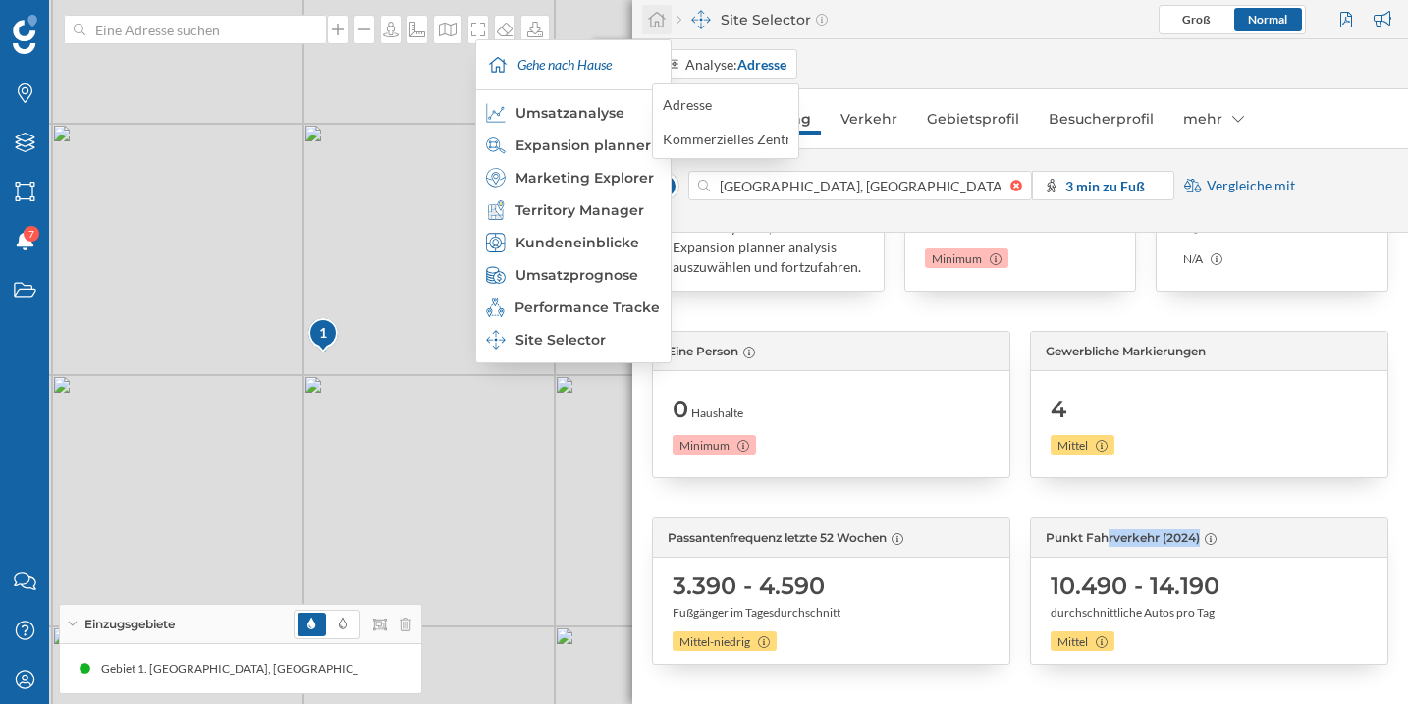
click at [667, 20] on div at bounding box center [656, 19] width 29 height 29
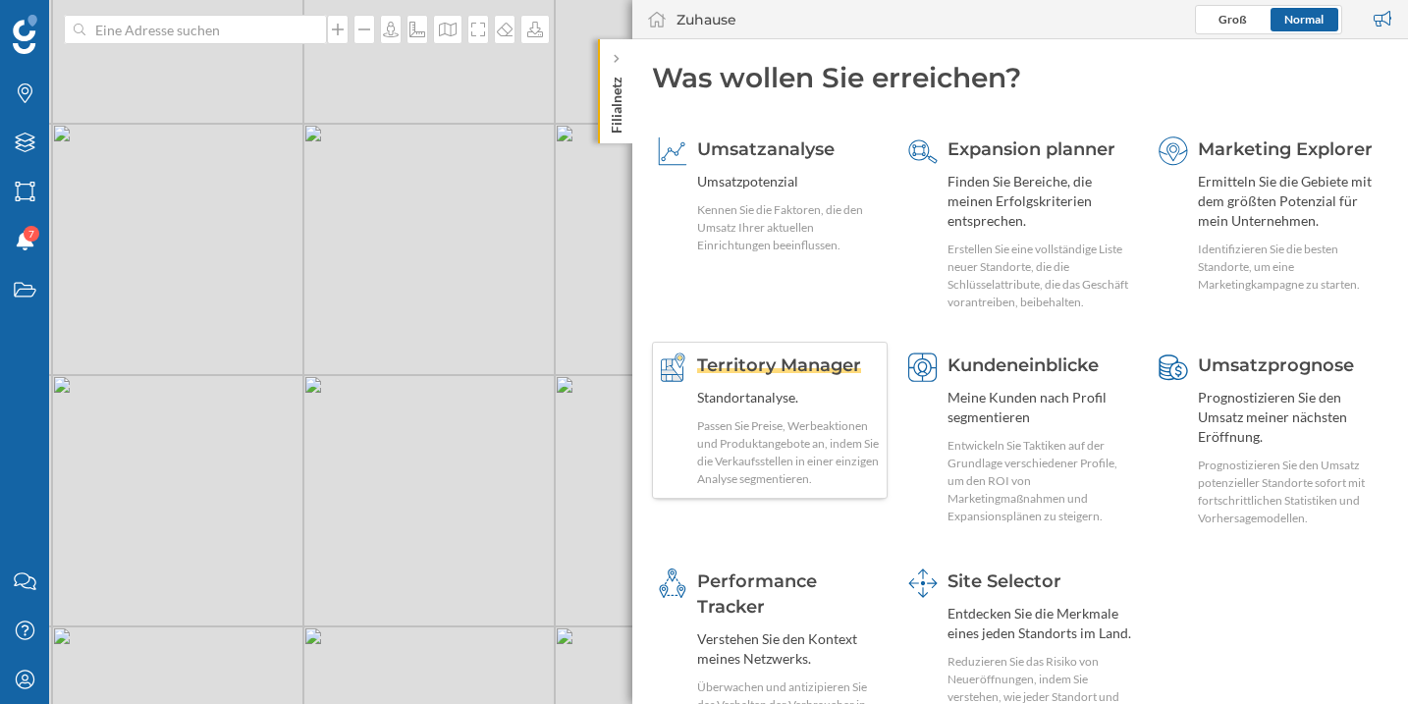
click at [790, 364] on span "Territory Manager" at bounding box center [779, 365] width 164 height 22
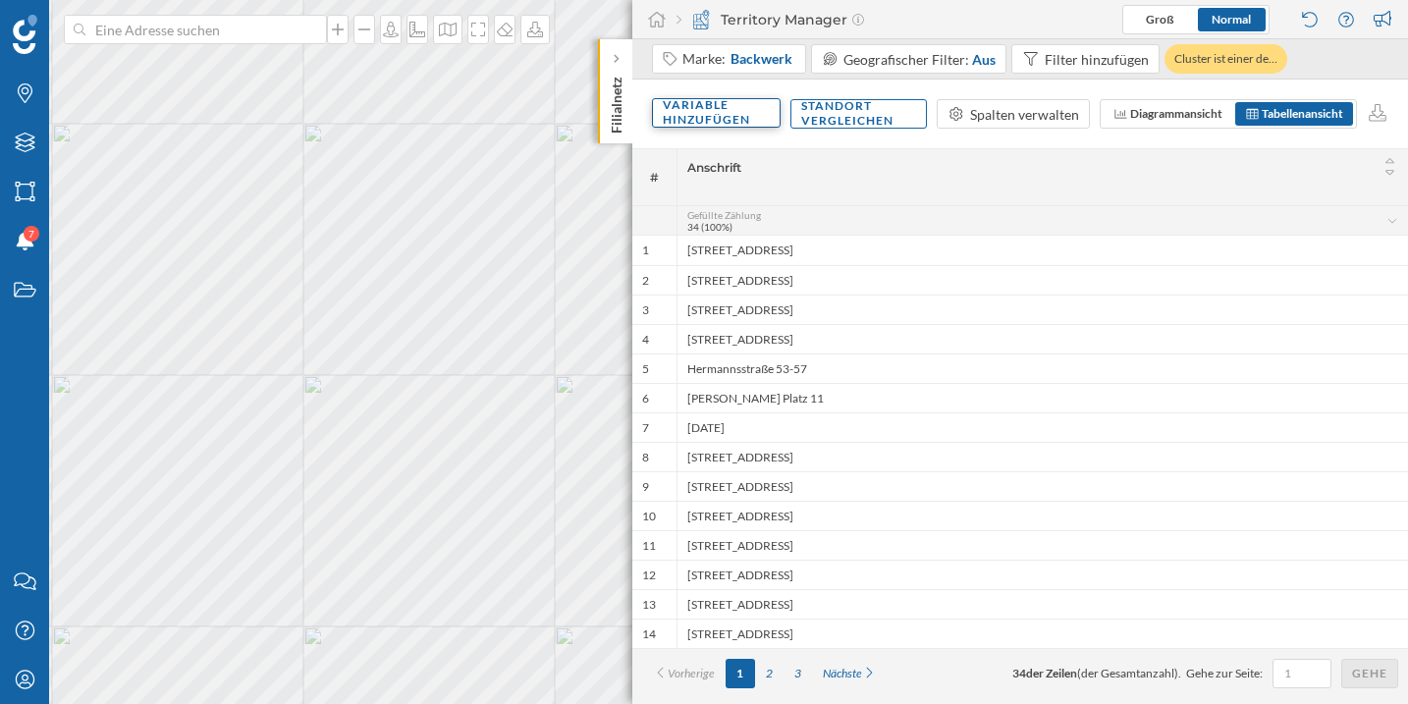
click at [714, 104] on div "Variable hinzufügen" at bounding box center [716, 112] width 129 height 29
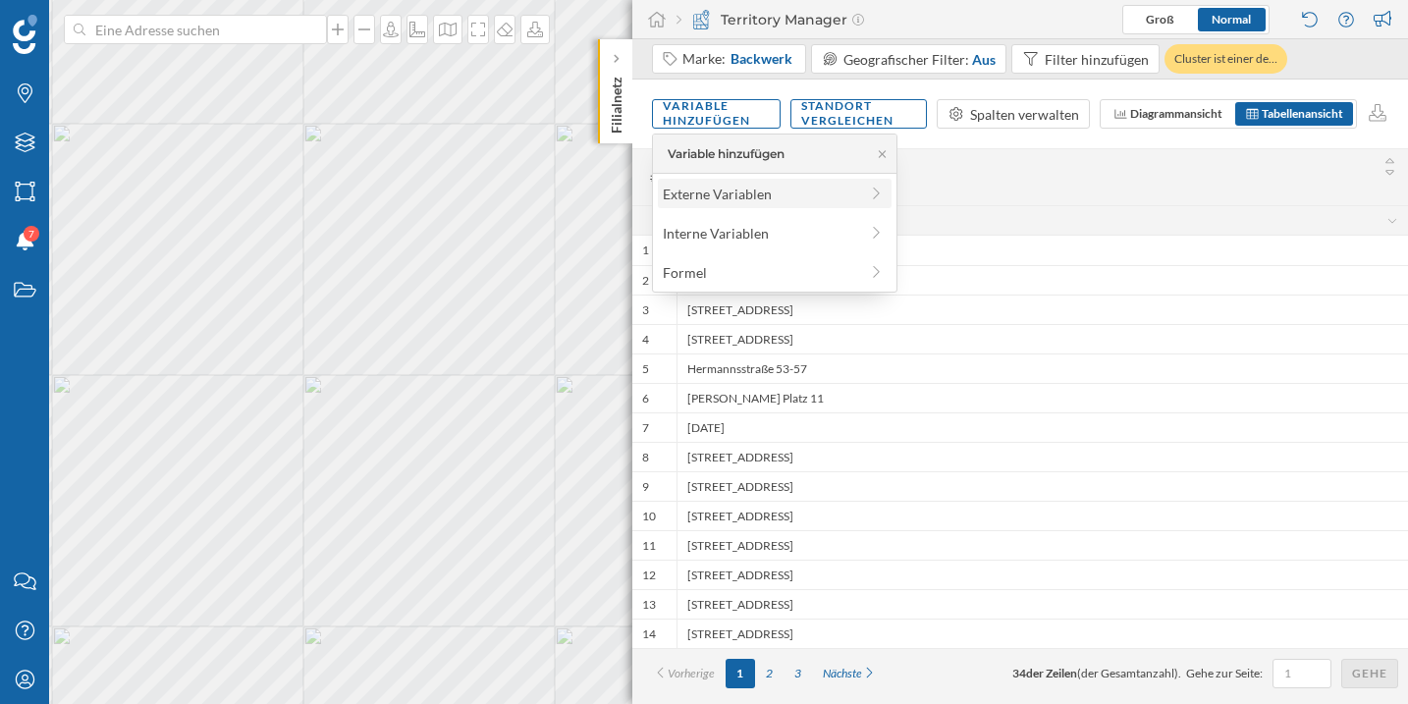
click at [743, 201] on div "Externe Variablen" at bounding box center [760, 194] width 195 height 21
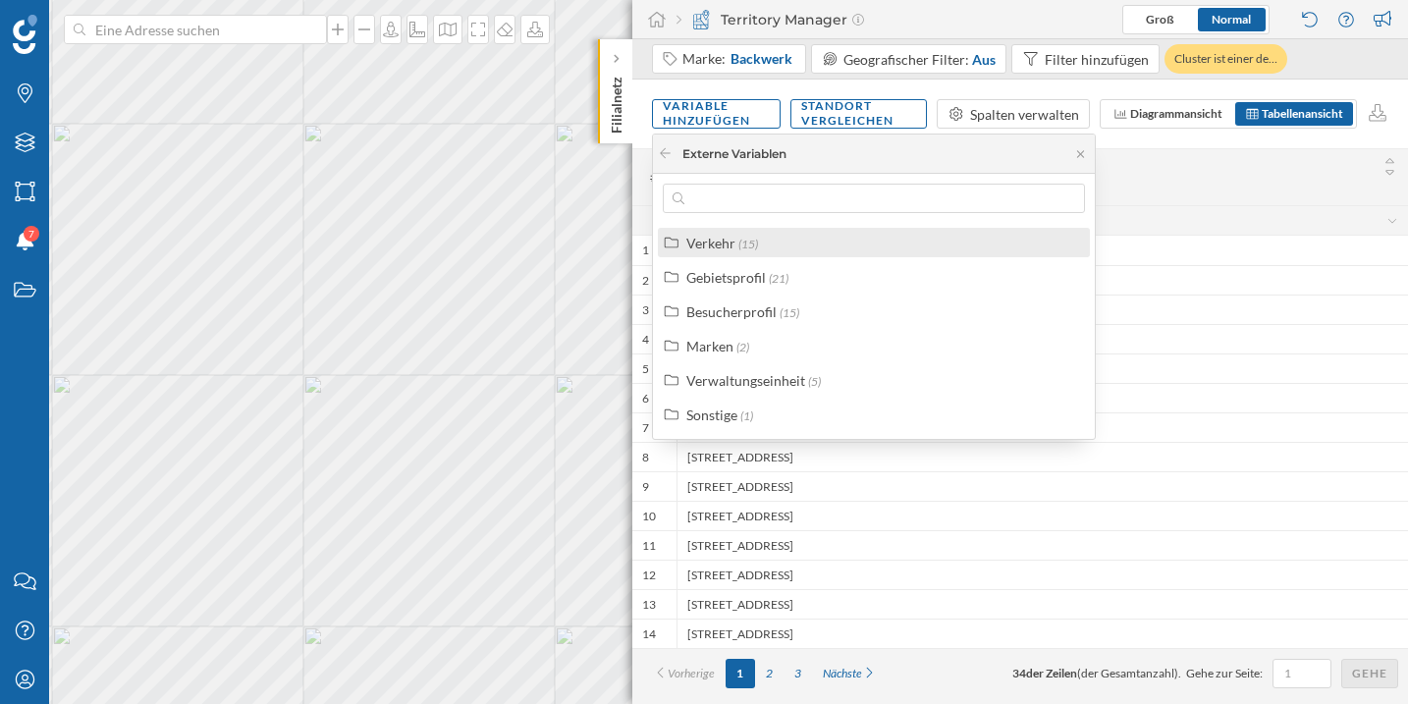
click at [768, 239] on div "Verkehr (15)" at bounding box center [882, 243] width 392 height 21
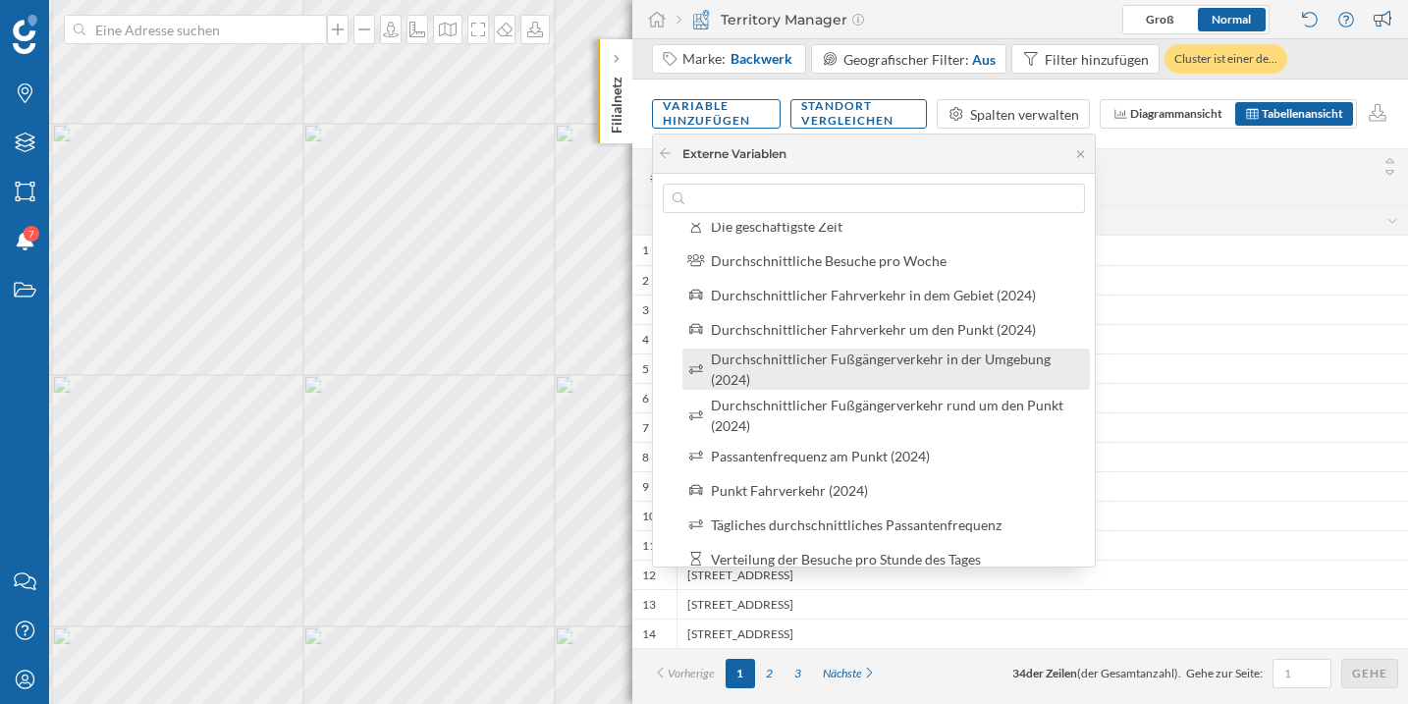
scroll to position [172, 0]
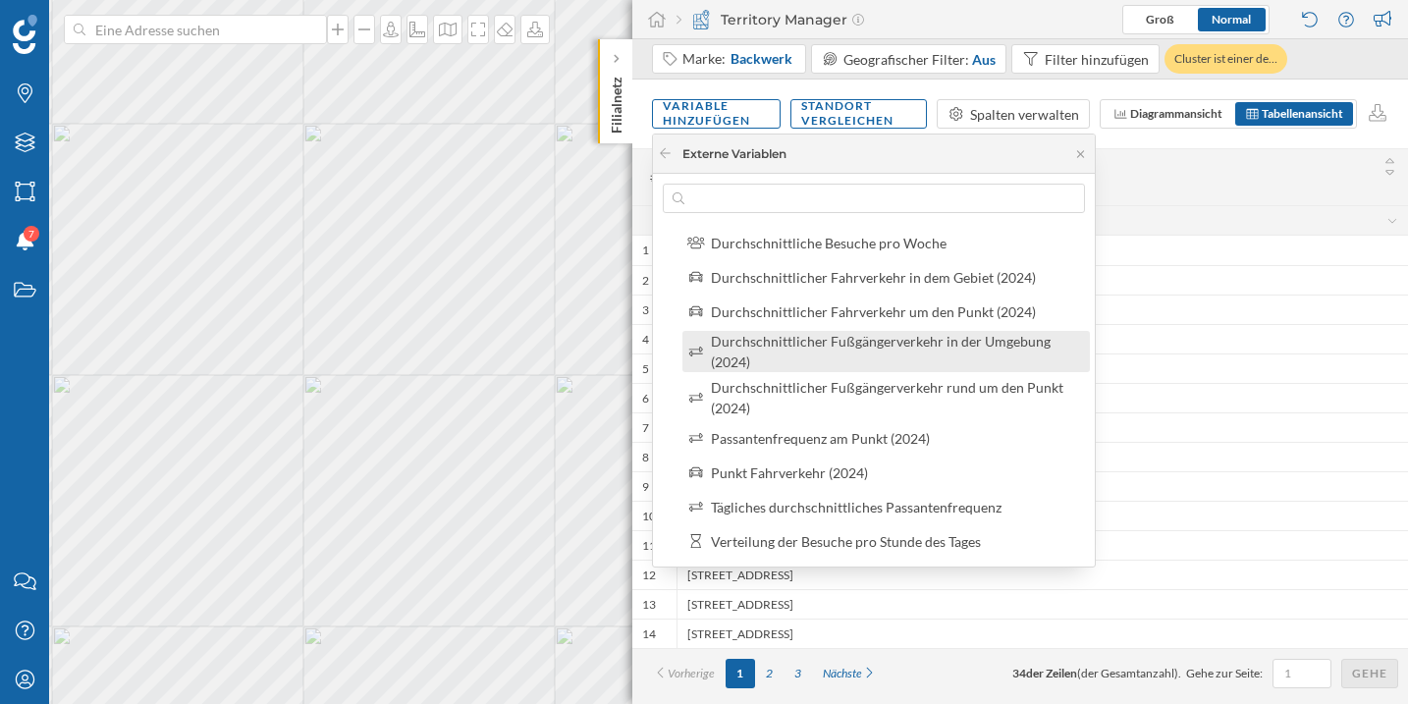
click at [957, 357] on label "Durchschnittlicher Fußgängerverkehr in der Umgebung (2024)" at bounding box center [894, 351] width 367 height 41
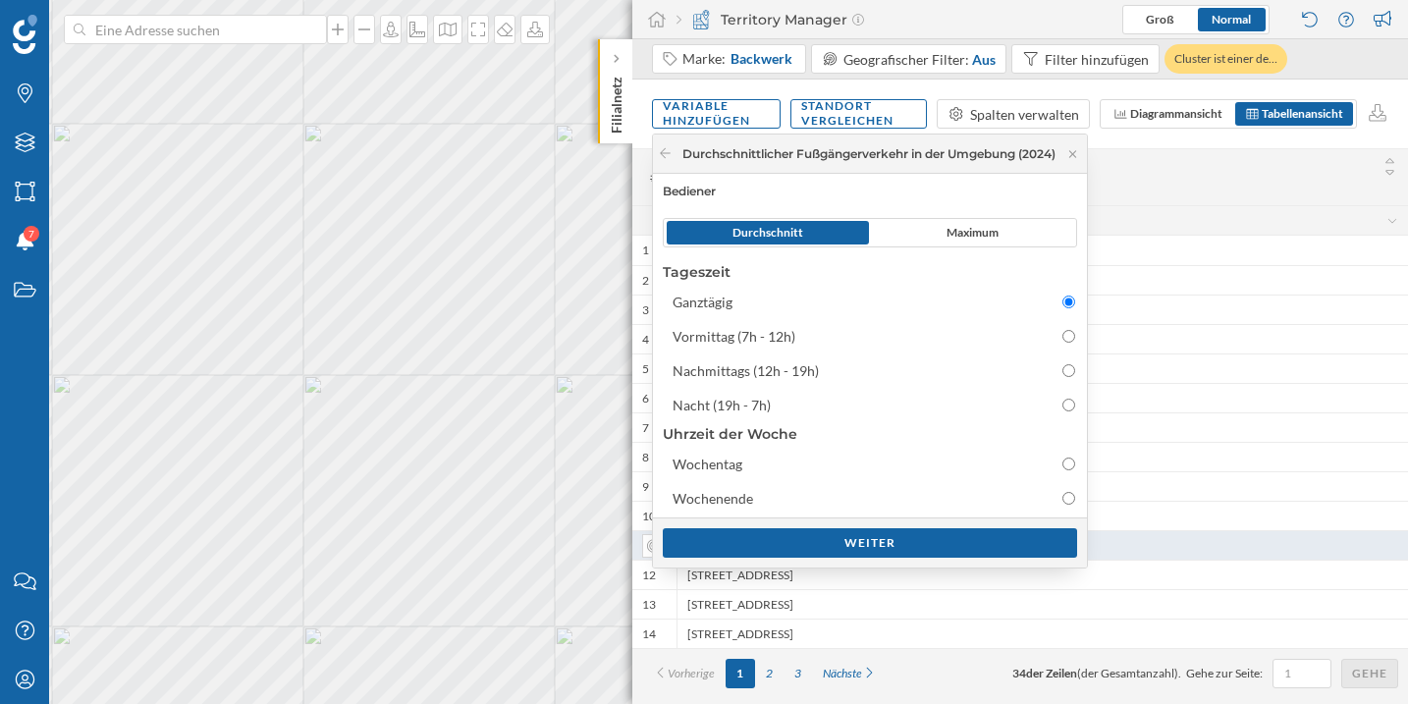
click at [861, 539] on div "Weiter" at bounding box center [870, 542] width 414 height 29
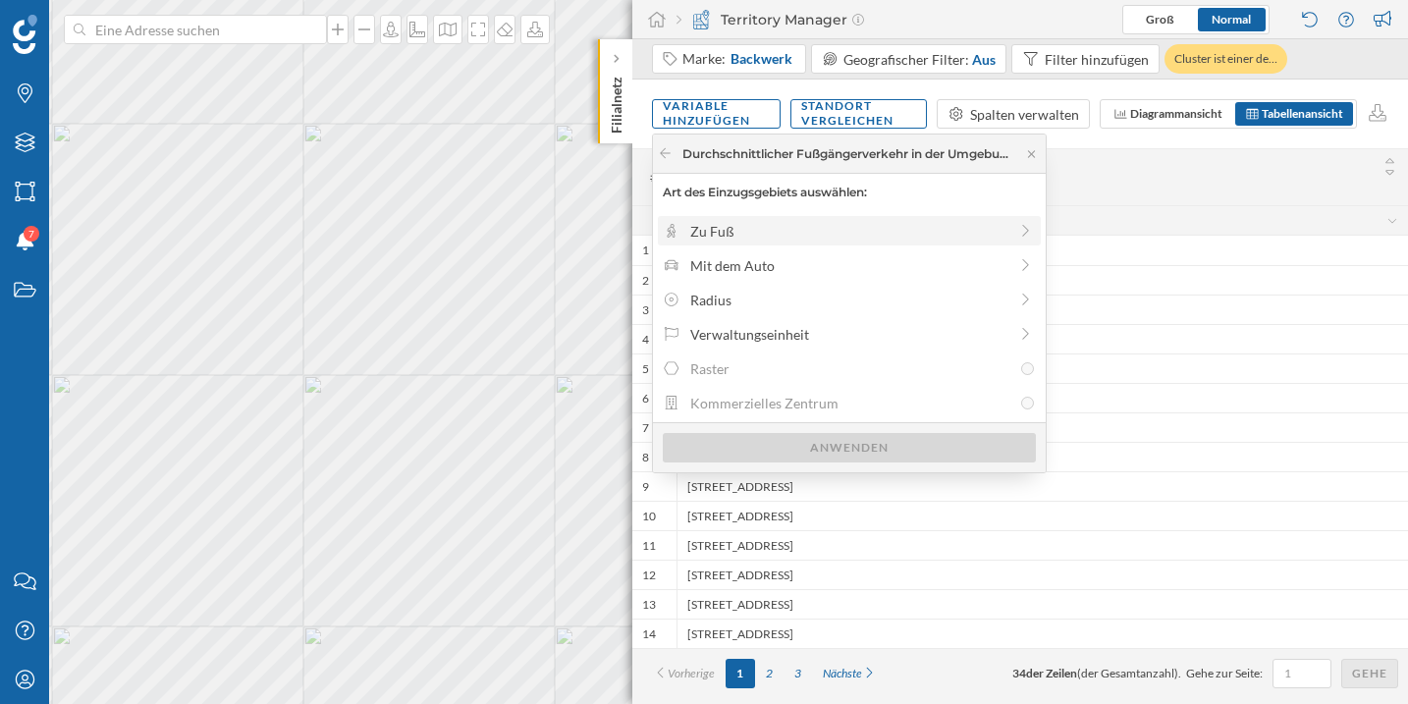
click at [719, 240] on div "Zu Fuß" at bounding box center [849, 230] width 383 height 29
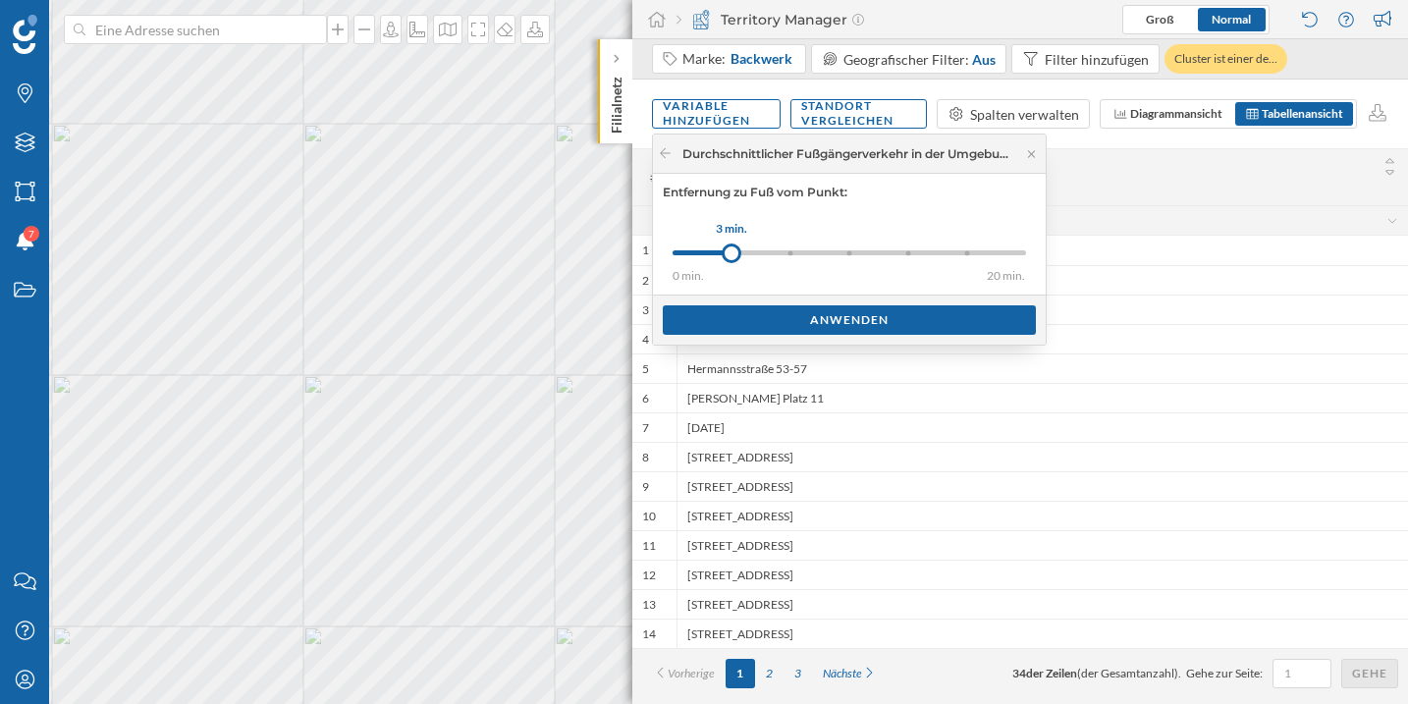
click at [844, 251] on div "0 min. 3 min. 5 min. 8 min. 10 min. 15 min. 20 min." at bounding box center [848, 252] width 353 height 5
click at [900, 250] on div "0 min. 3 min. 5 min. 8 min. 10 min. 15 min. 20 min." at bounding box center [848, 252] width 353 height 5
click at [850, 308] on div "Anwenden" at bounding box center [849, 318] width 373 height 29
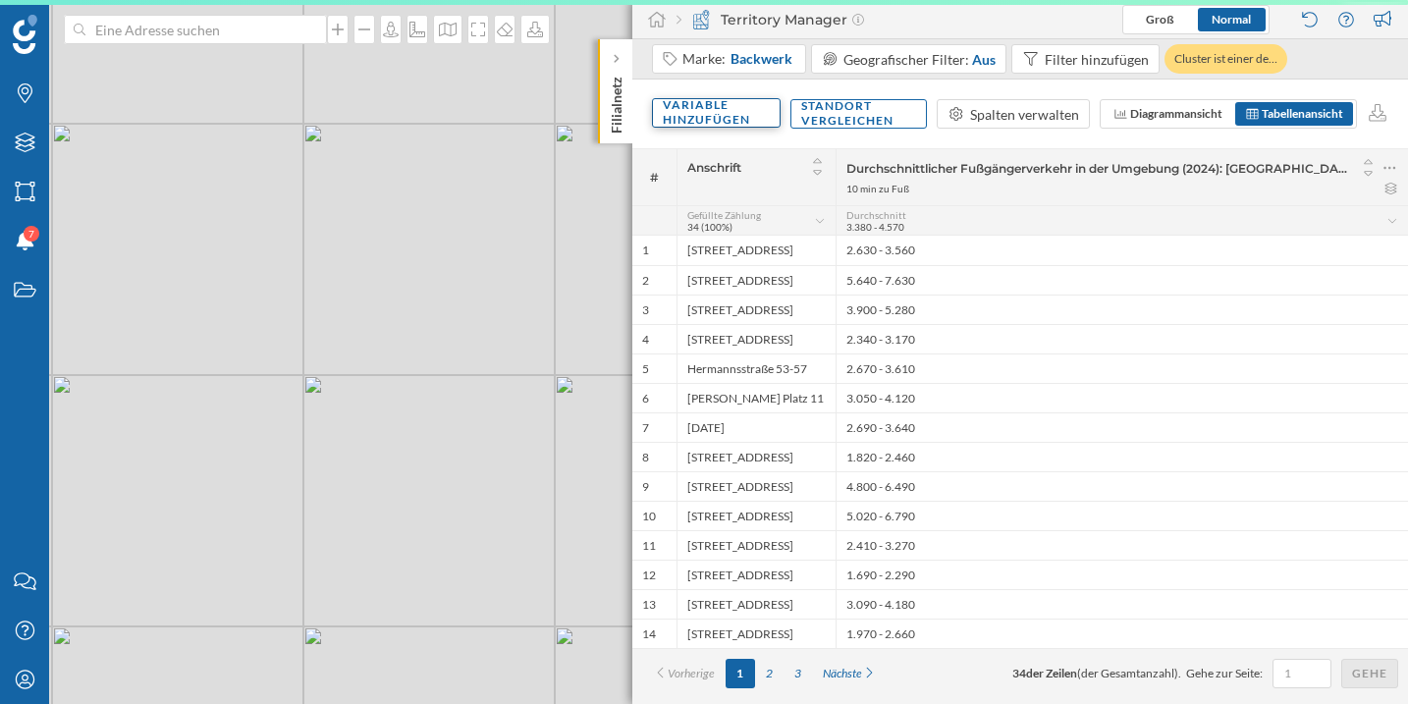
scroll to position [0, 0]
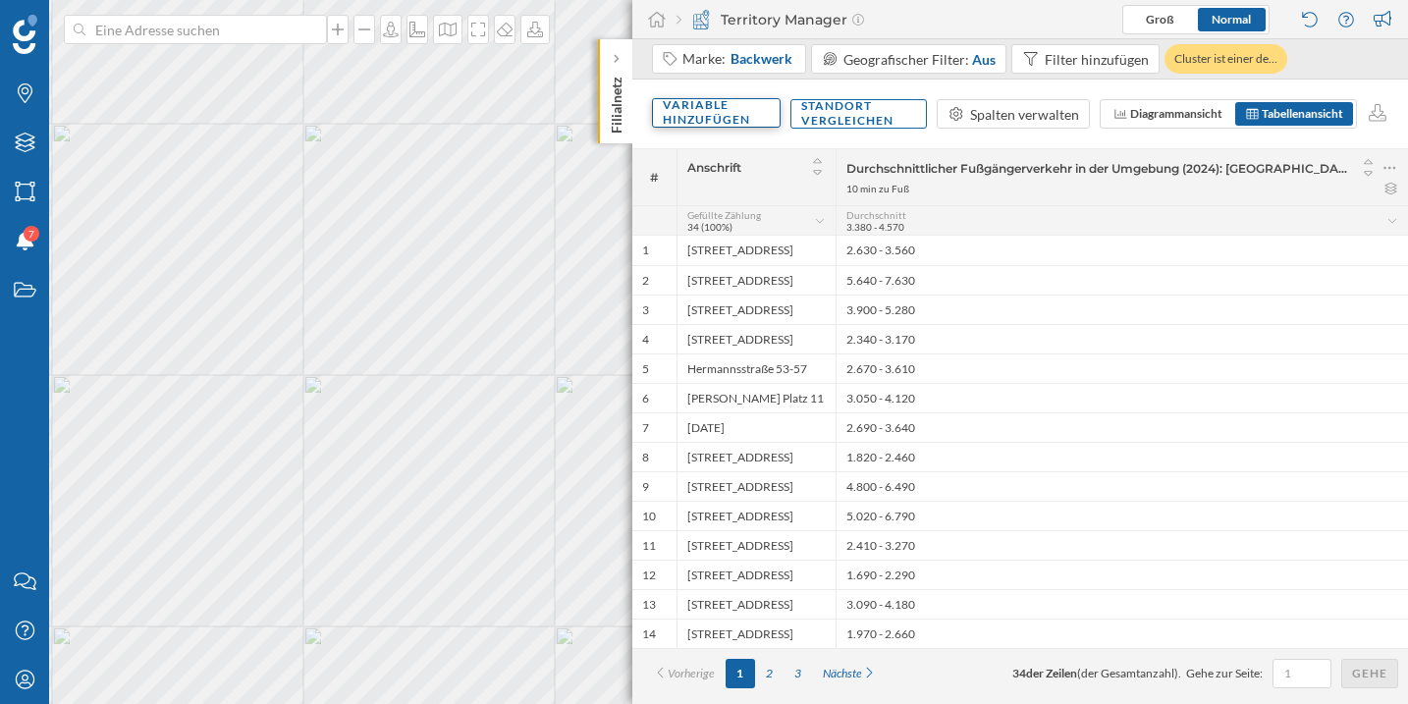
click at [714, 125] on div "Variable hinzufügen" at bounding box center [716, 112] width 129 height 29
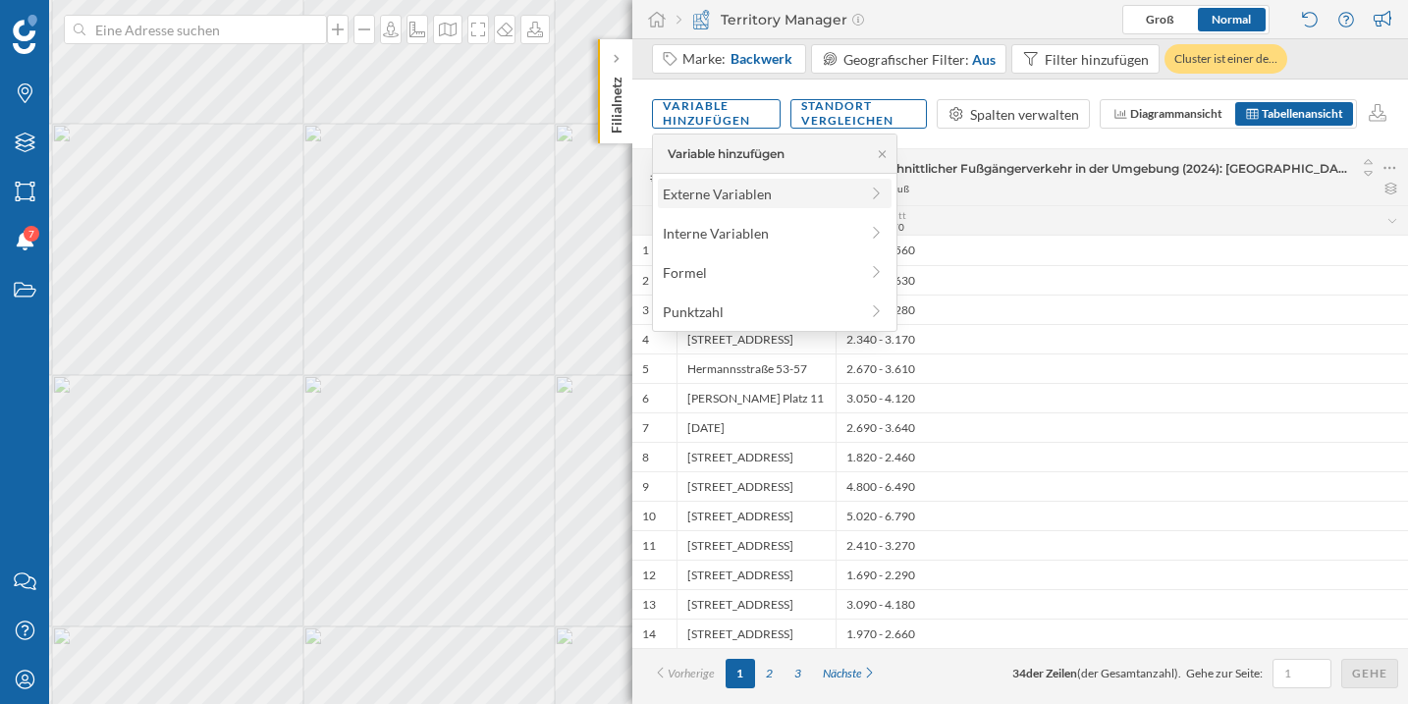
click at [721, 186] on div "Externe Variablen" at bounding box center [760, 194] width 195 height 21
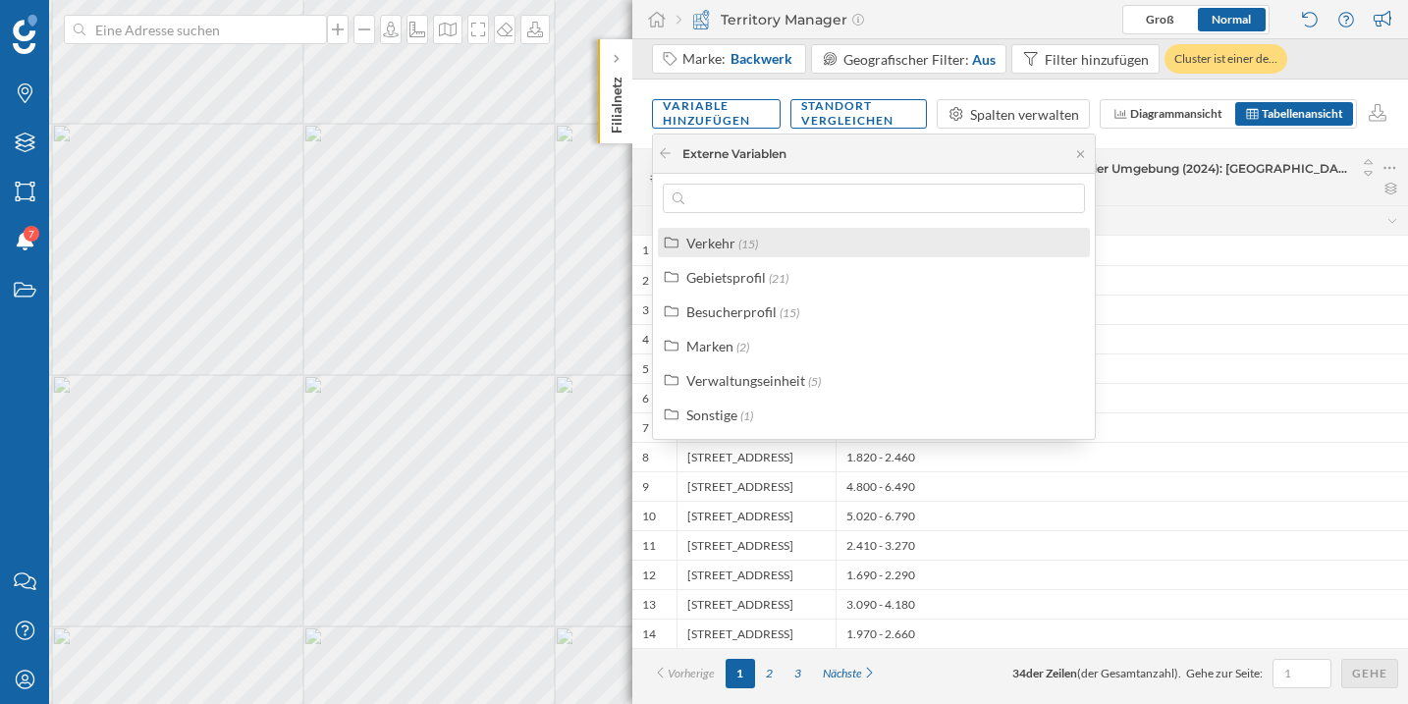
click at [738, 255] on div "Verkehr (15)" at bounding box center [874, 242] width 432 height 29
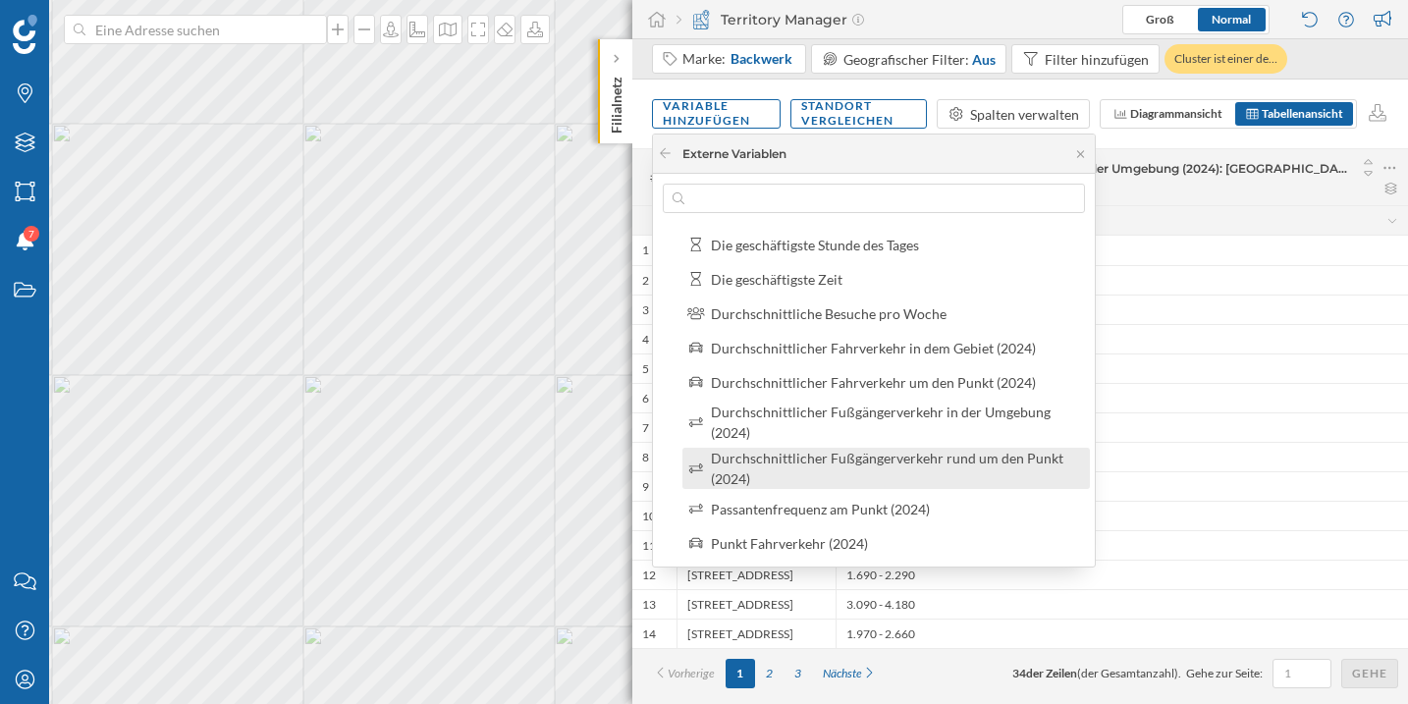
scroll to position [105, 0]
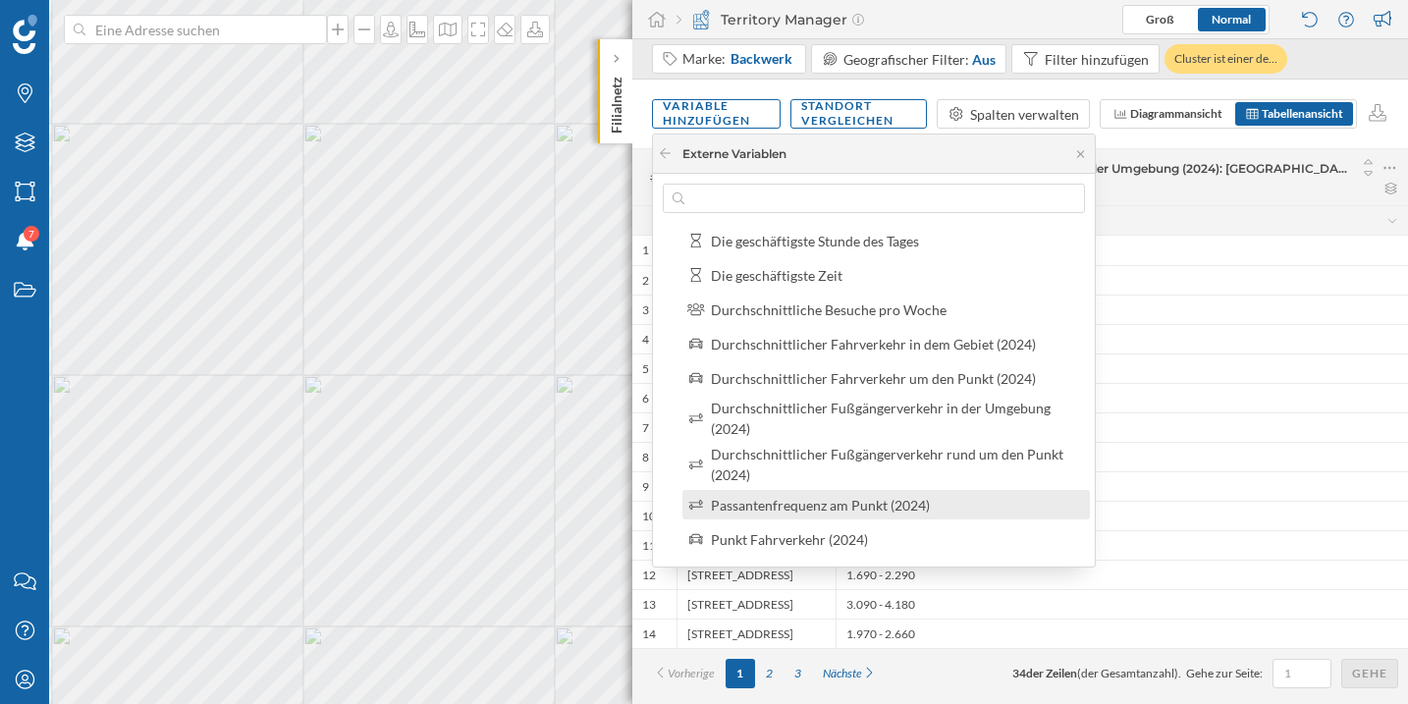
click at [855, 508] on div "Passantenfrequenz am Punkt (2024)" at bounding box center [820, 505] width 219 height 17
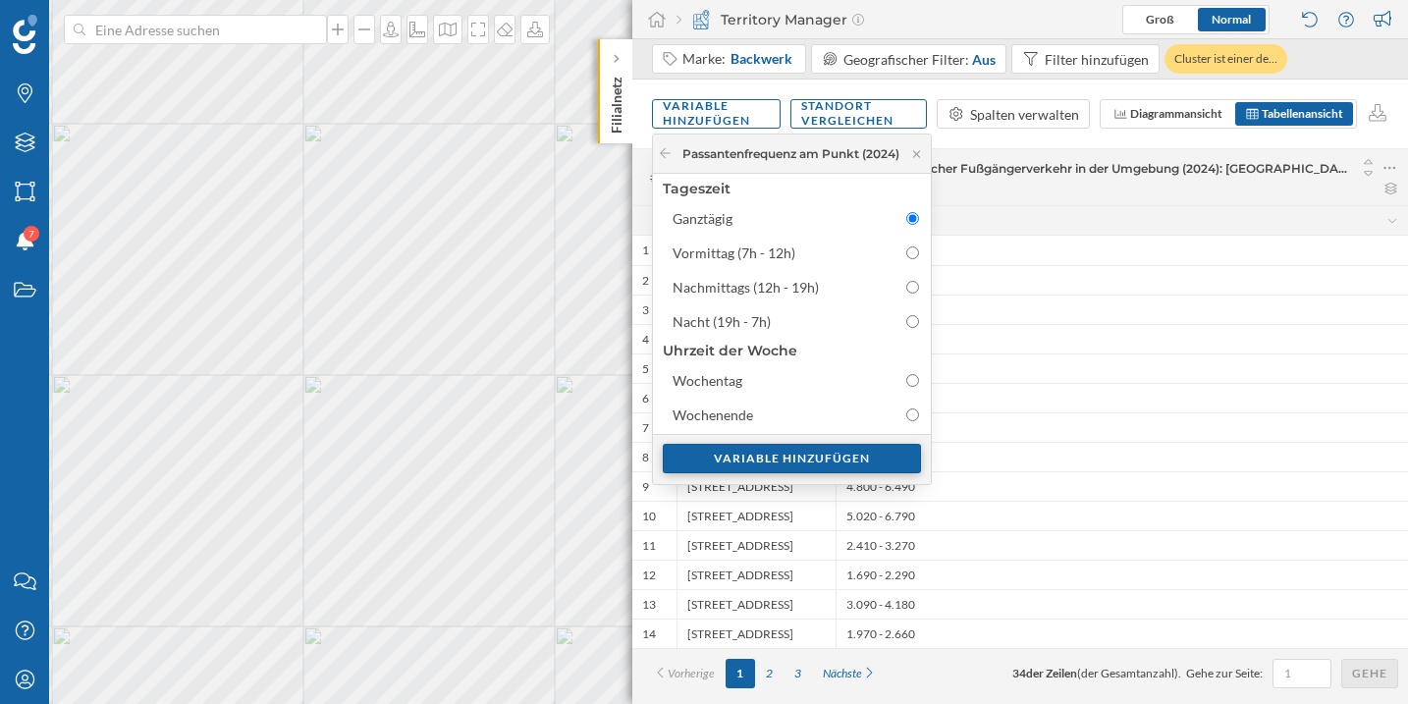
click at [814, 464] on div "Variable hinzufügen" at bounding box center [792, 458] width 258 height 29
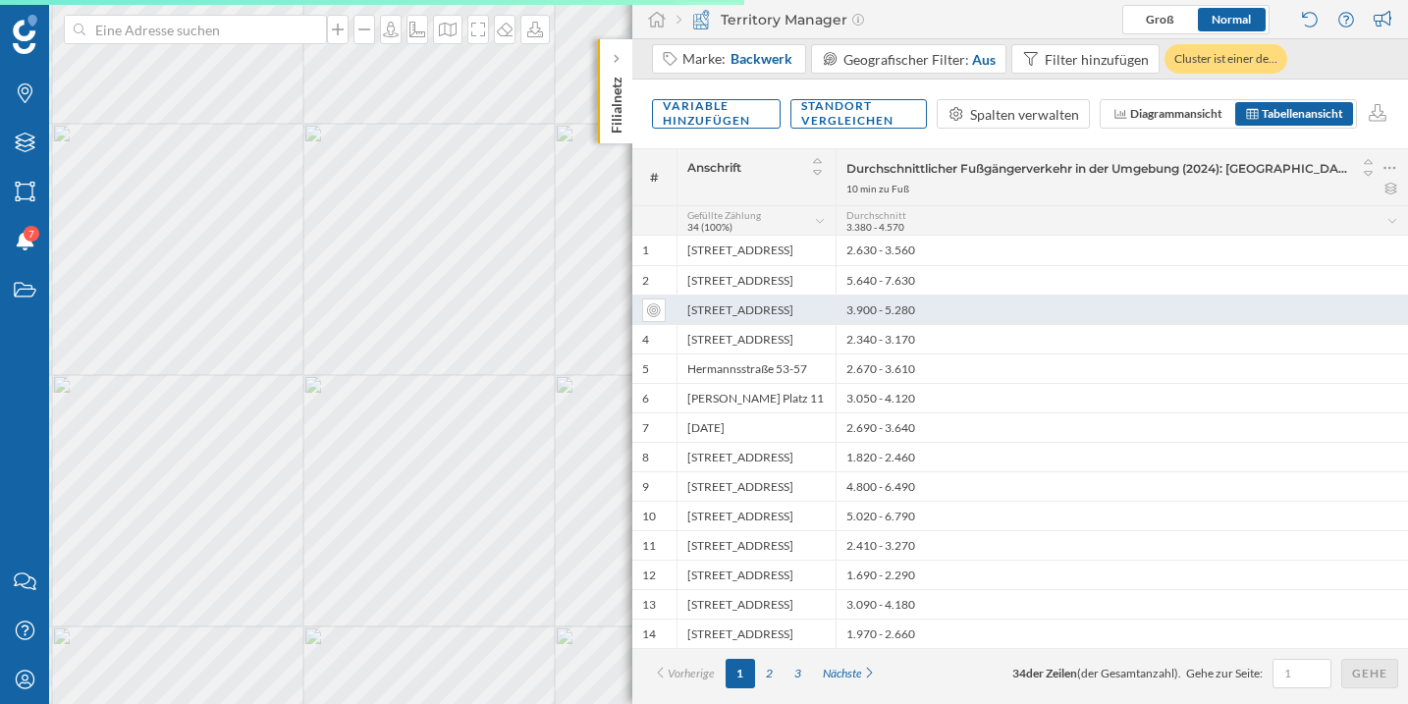
scroll to position [0, 0]
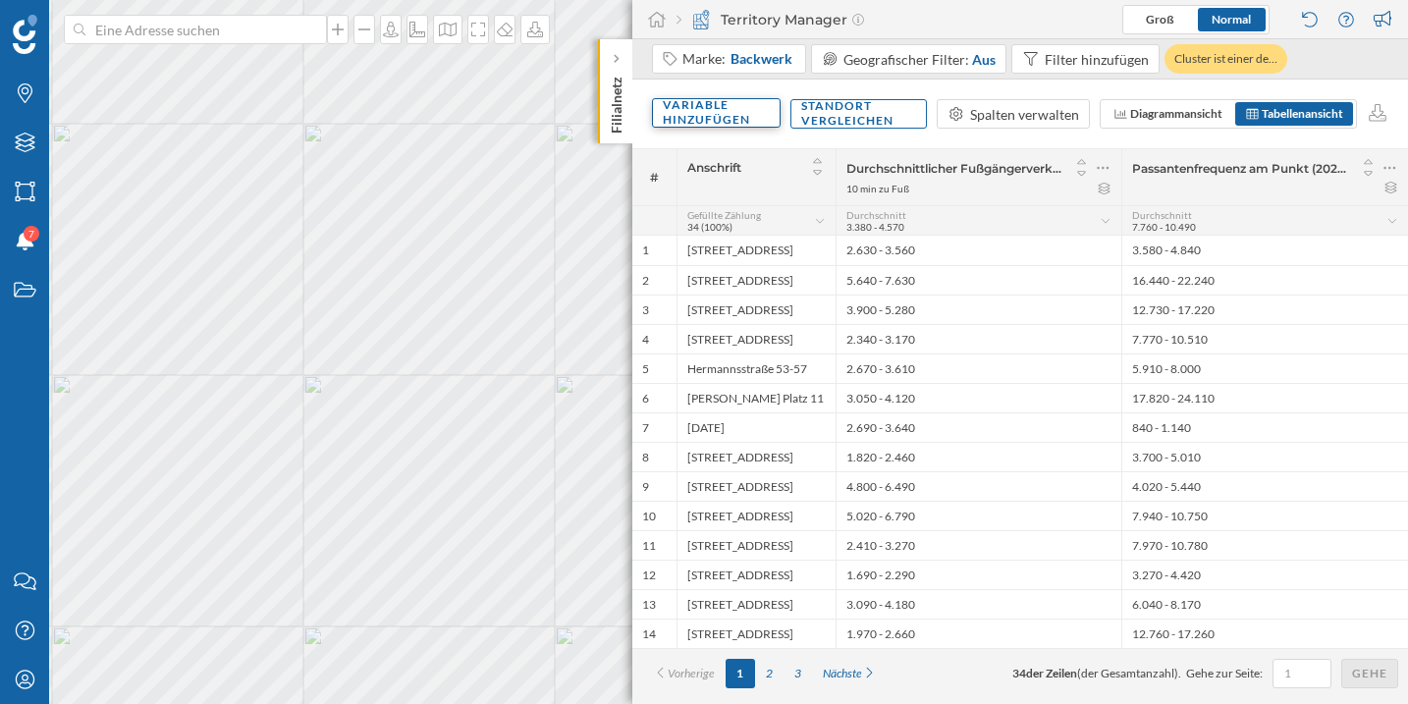
click at [729, 125] on div "Variable hinzufügen" at bounding box center [716, 112] width 129 height 29
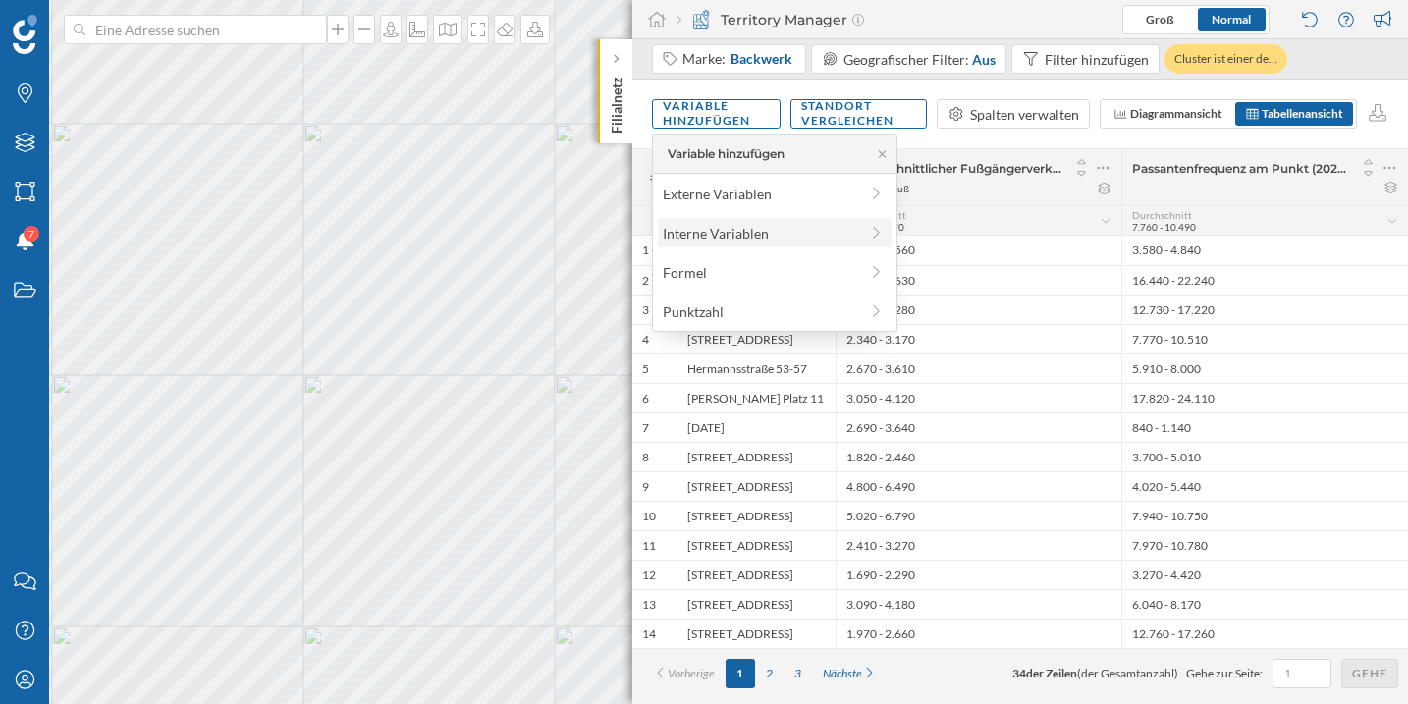
click at [771, 242] on div "Interne Variablen" at bounding box center [775, 232] width 234 height 29
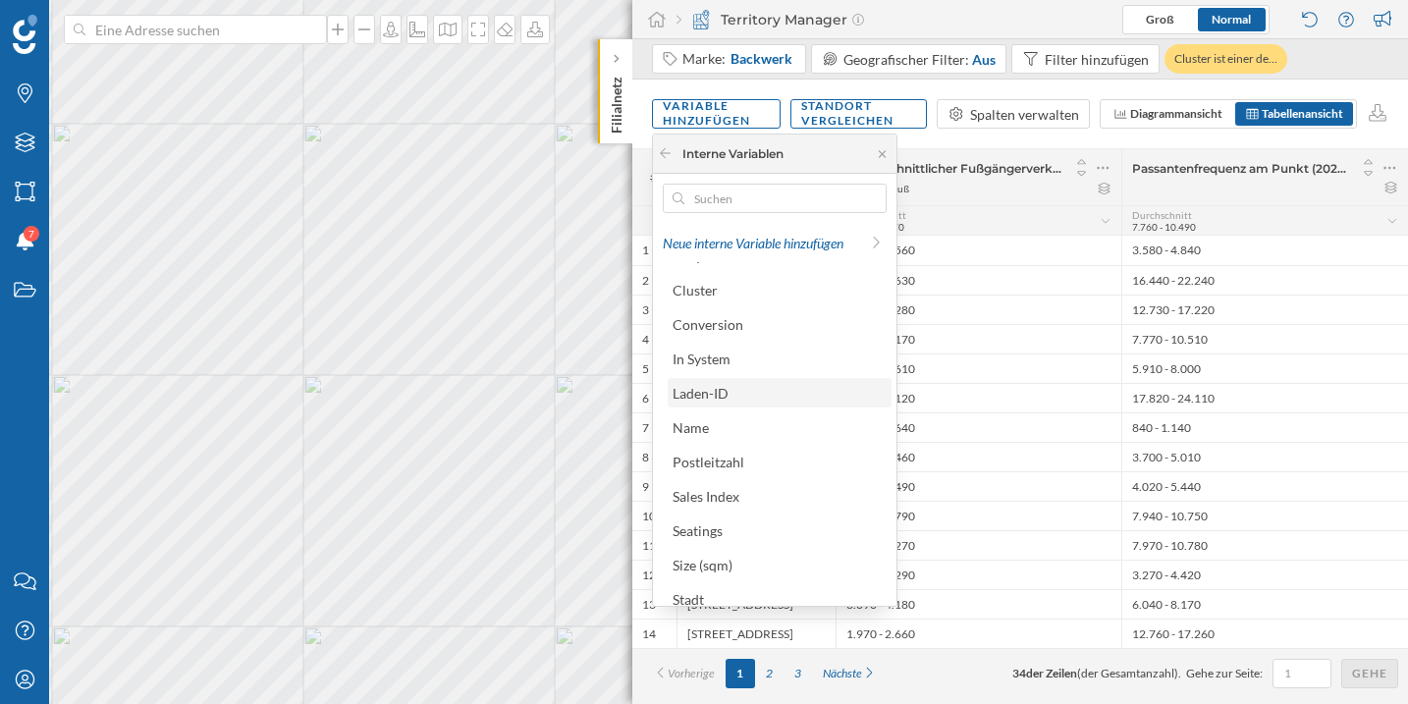
scroll to position [39, 0]
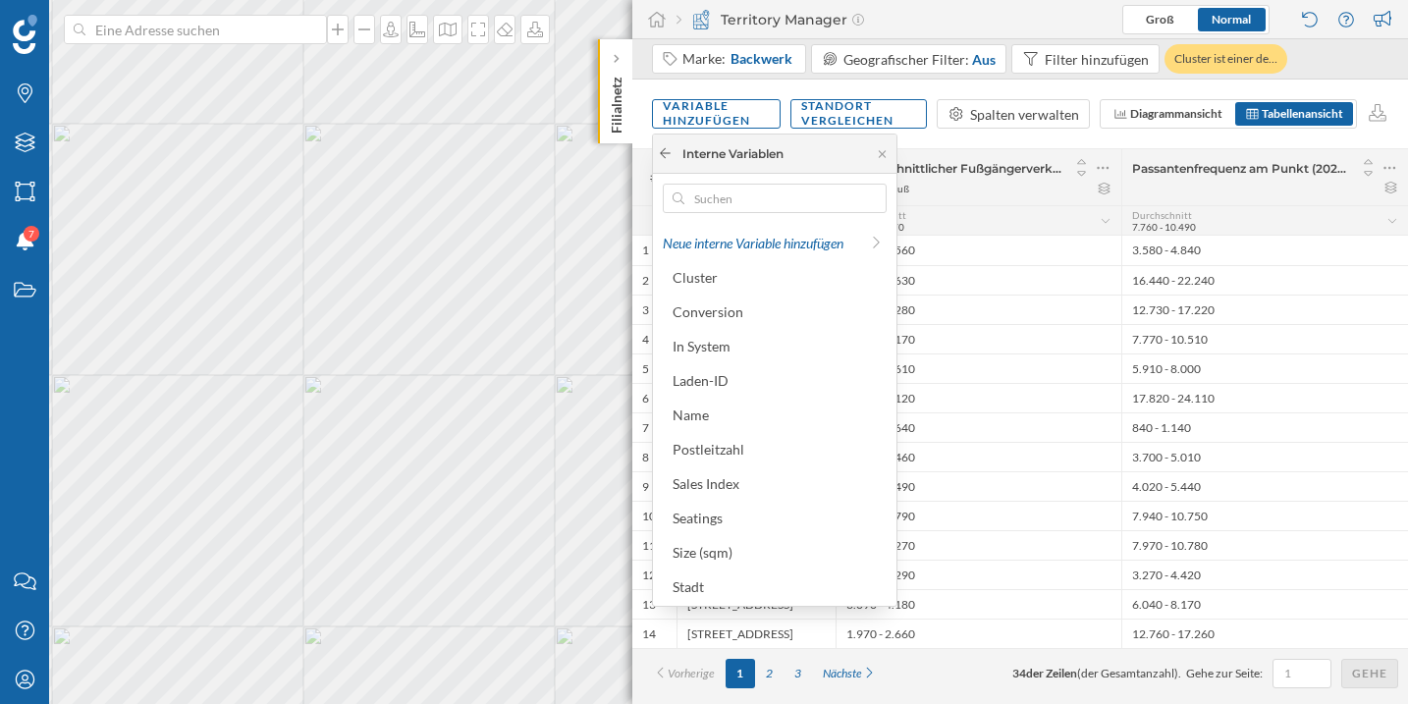
click at [666, 158] on icon at bounding box center [665, 153] width 15 height 12
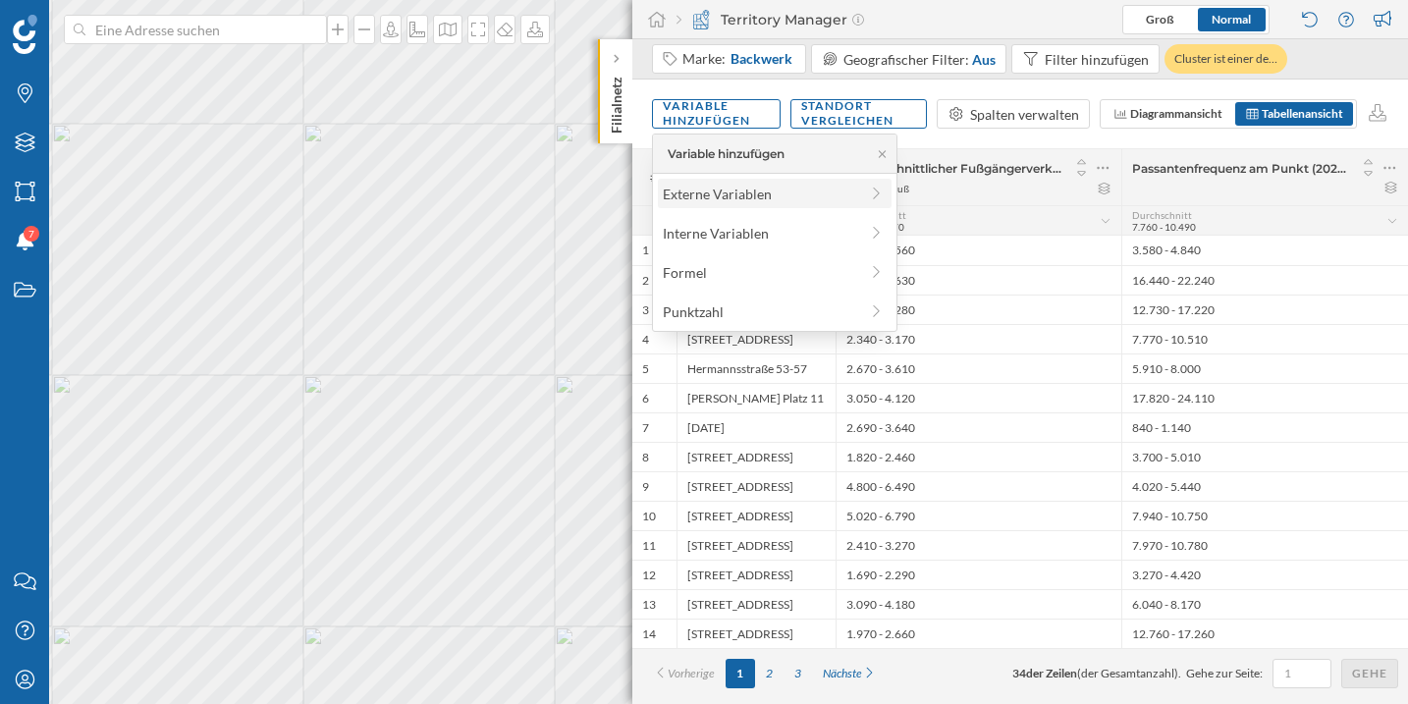
click at [758, 199] on div "Externe Variablen" at bounding box center [760, 194] width 195 height 21
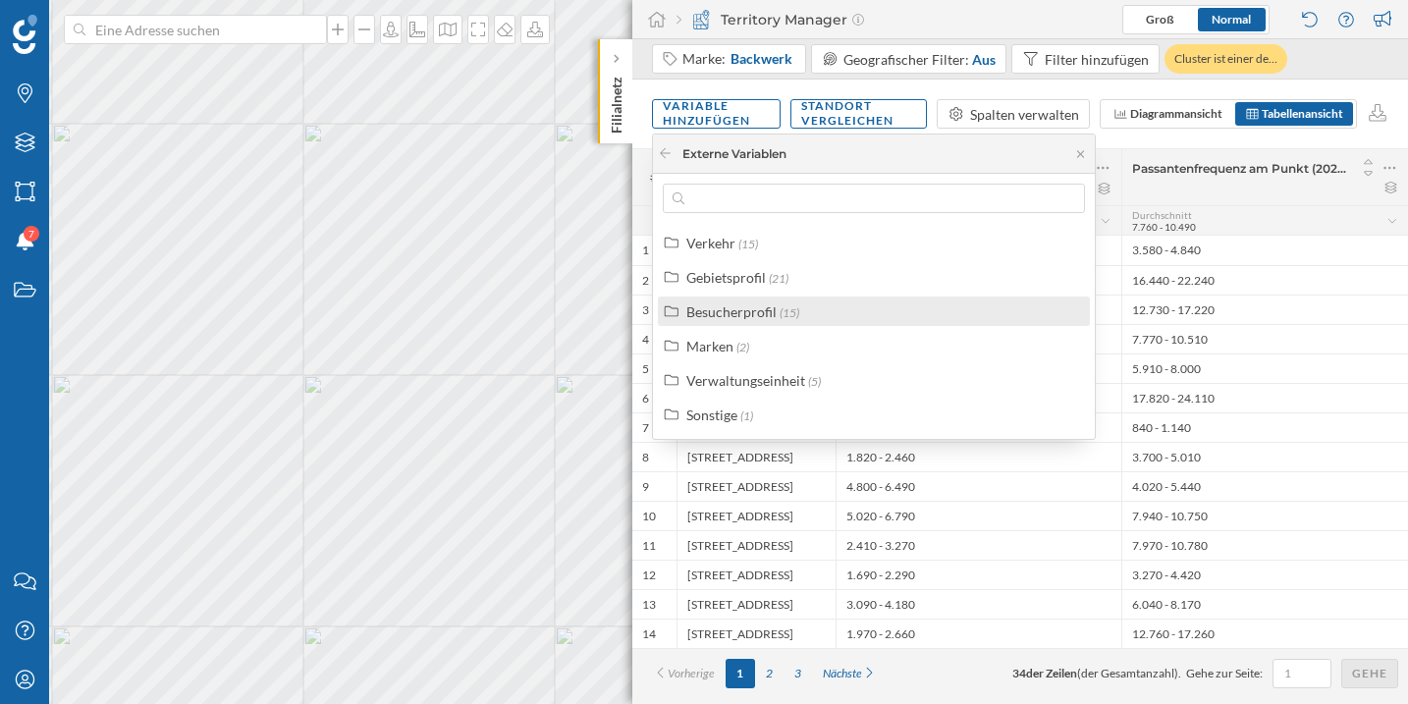
click at [762, 316] on div "Besucherprofil" at bounding box center [731, 311] width 90 height 17
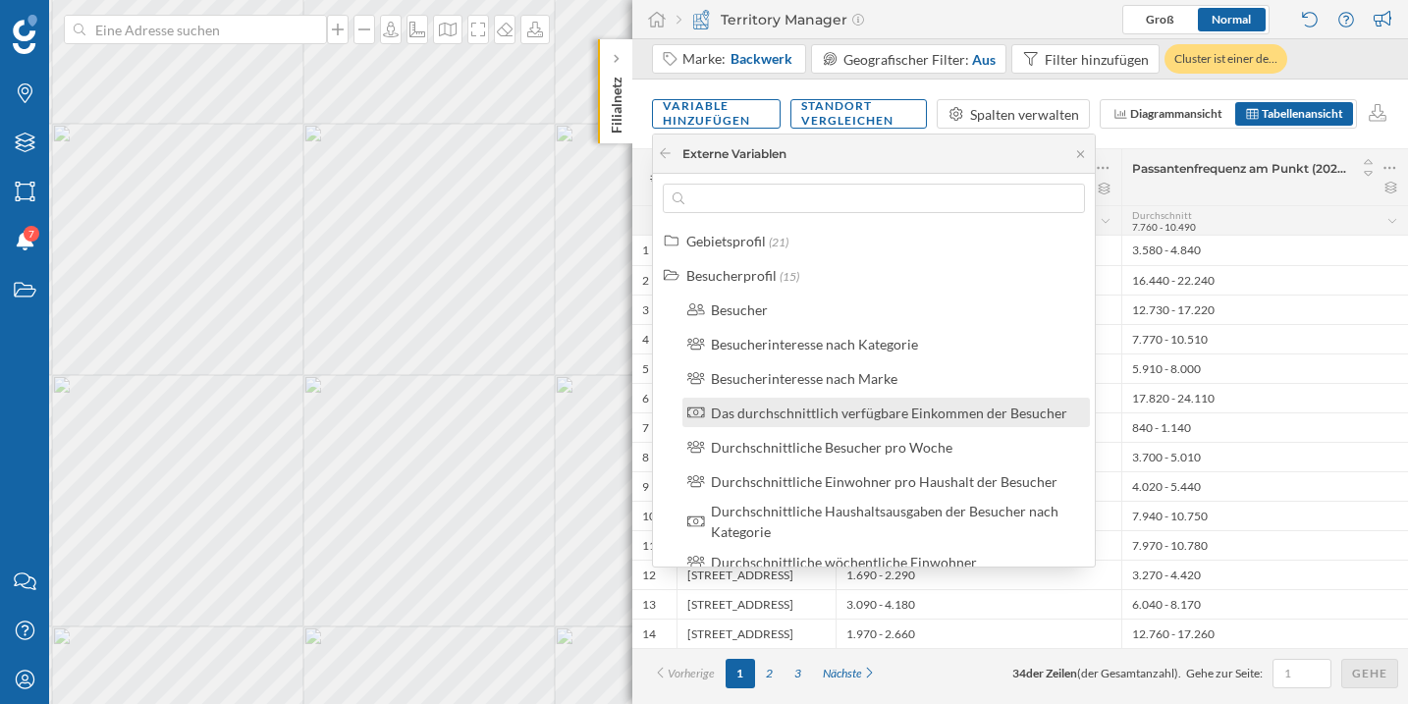
scroll to position [36, 0]
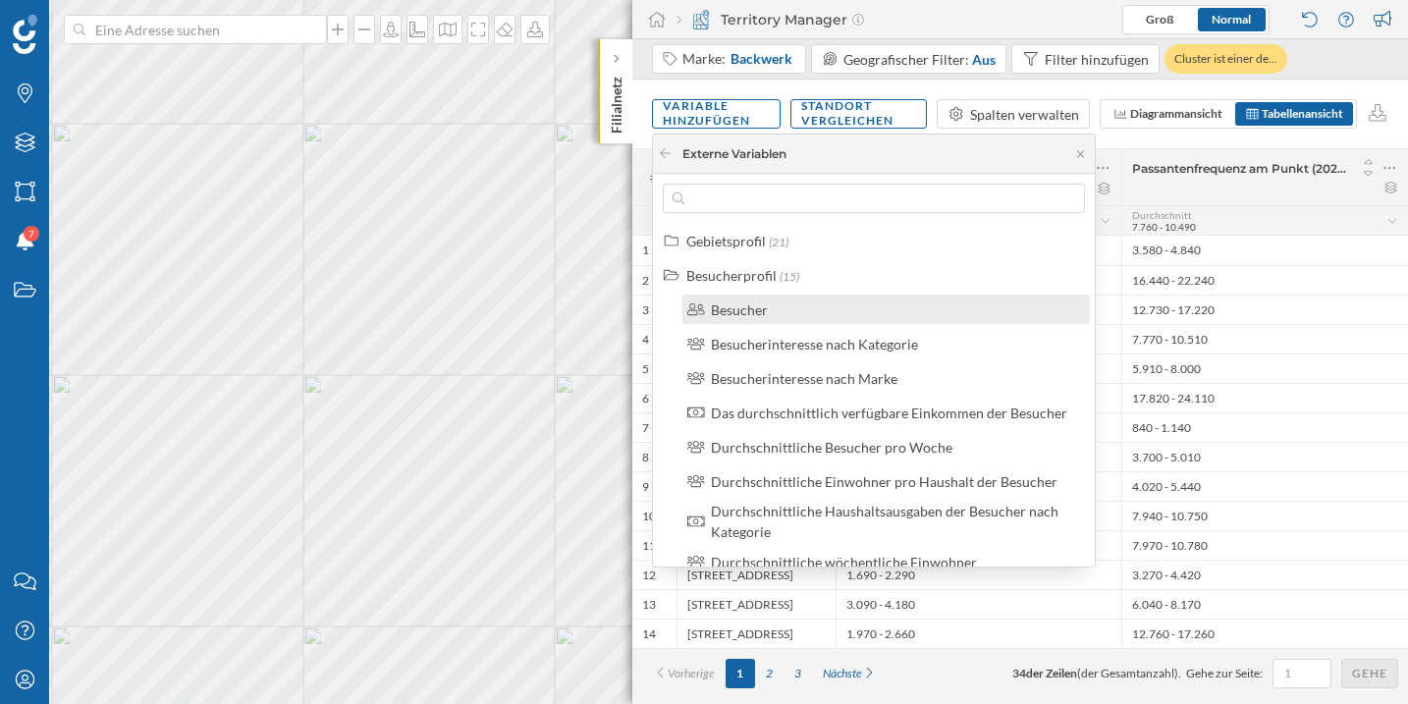
click at [809, 321] on div "Besucher" at bounding box center [885, 308] width 407 height 29
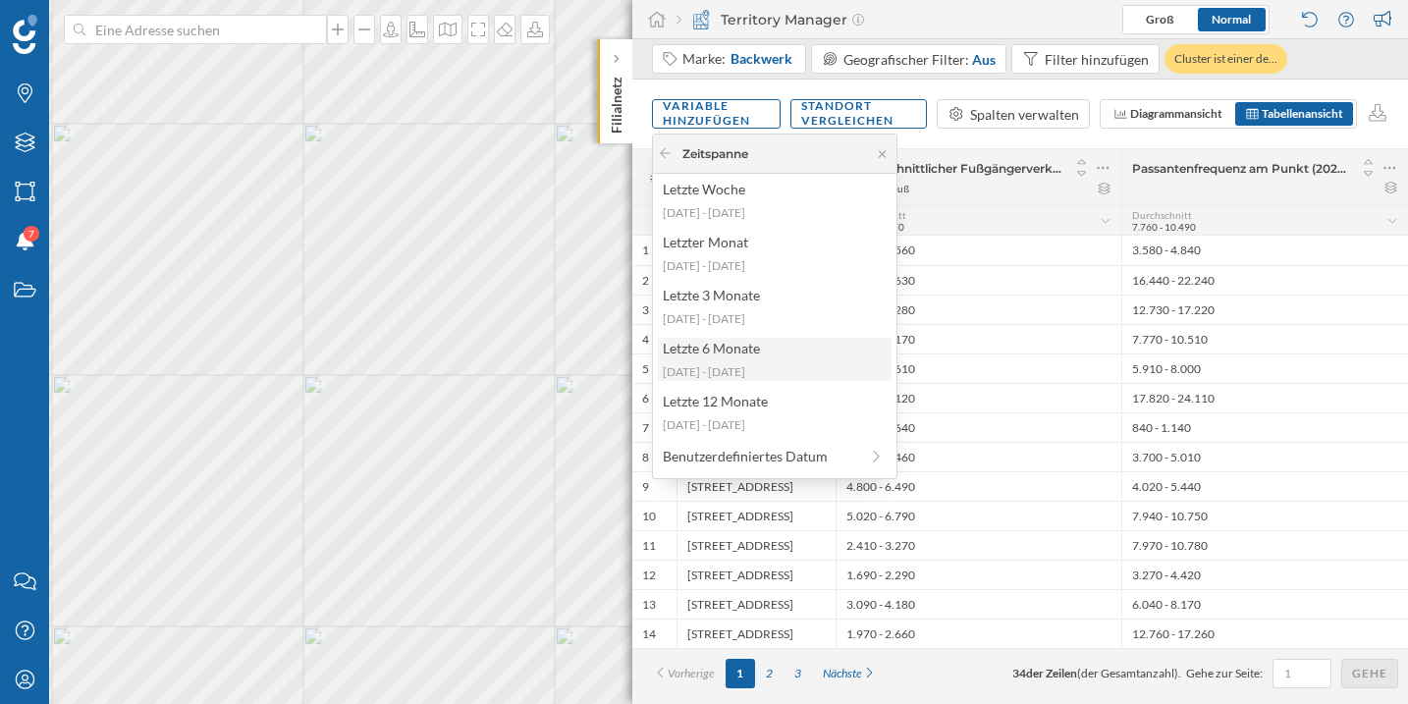
click at [794, 352] on div "Letzte 6 Monate" at bounding box center [774, 348] width 222 height 21
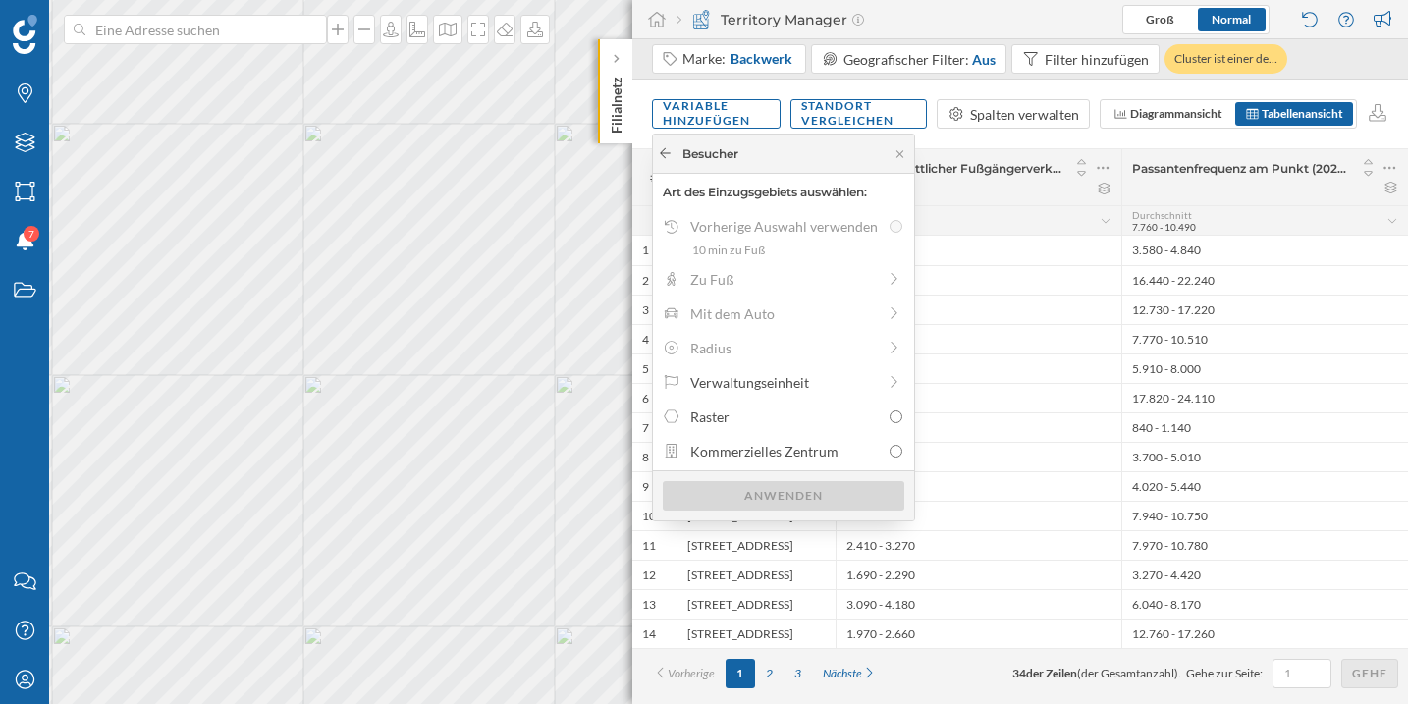
click at [666, 150] on icon at bounding box center [665, 153] width 15 height 12
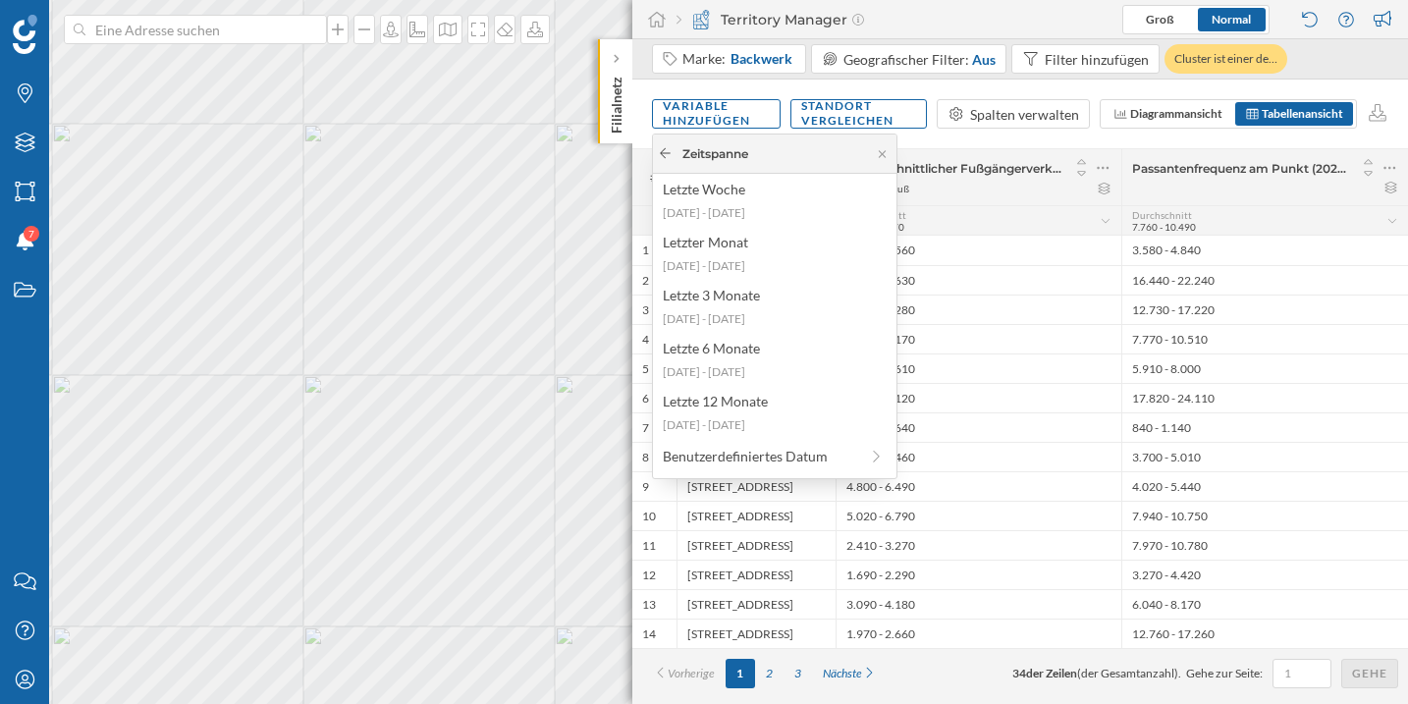
click at [664, 149] on icon at bounding box center [665, 153] width 11 height 10
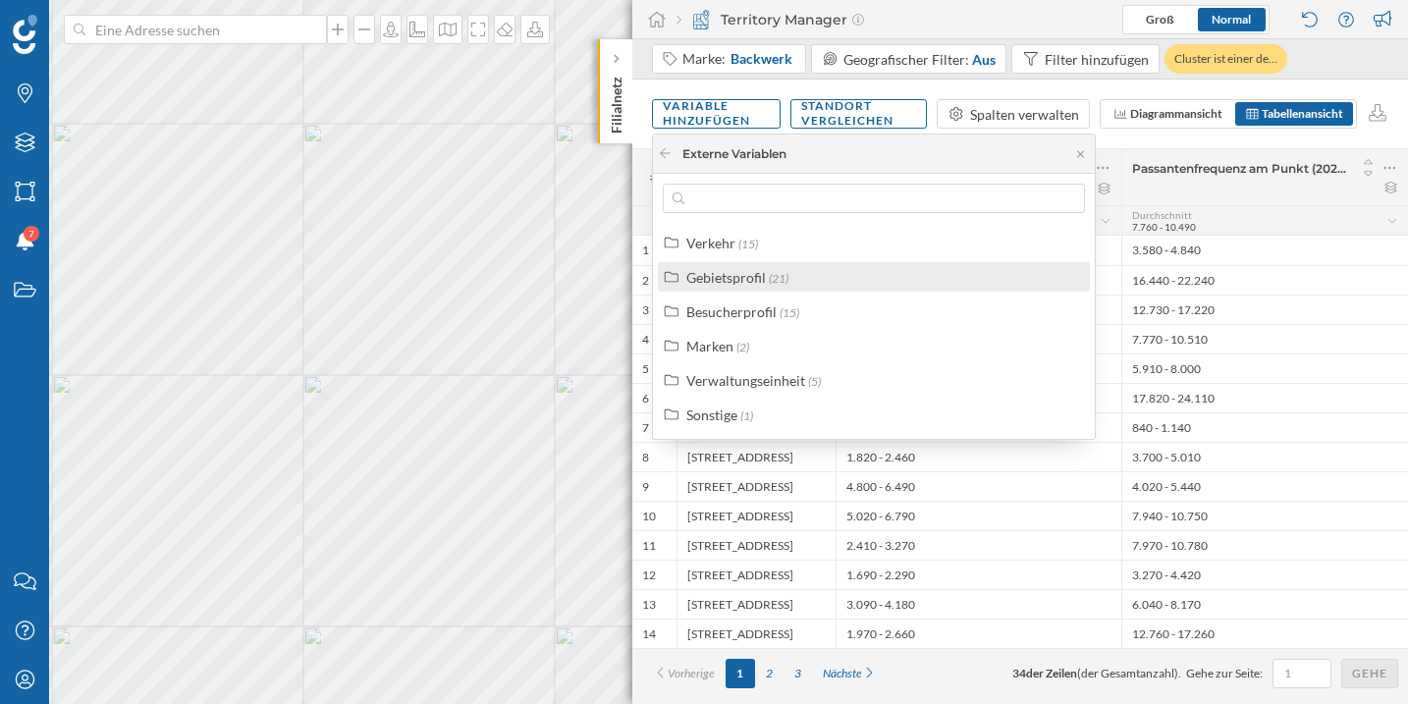
click at [787, 283] on div "Gebietsprofil (21)" at bounding box center [882, 277] width 392 height 21
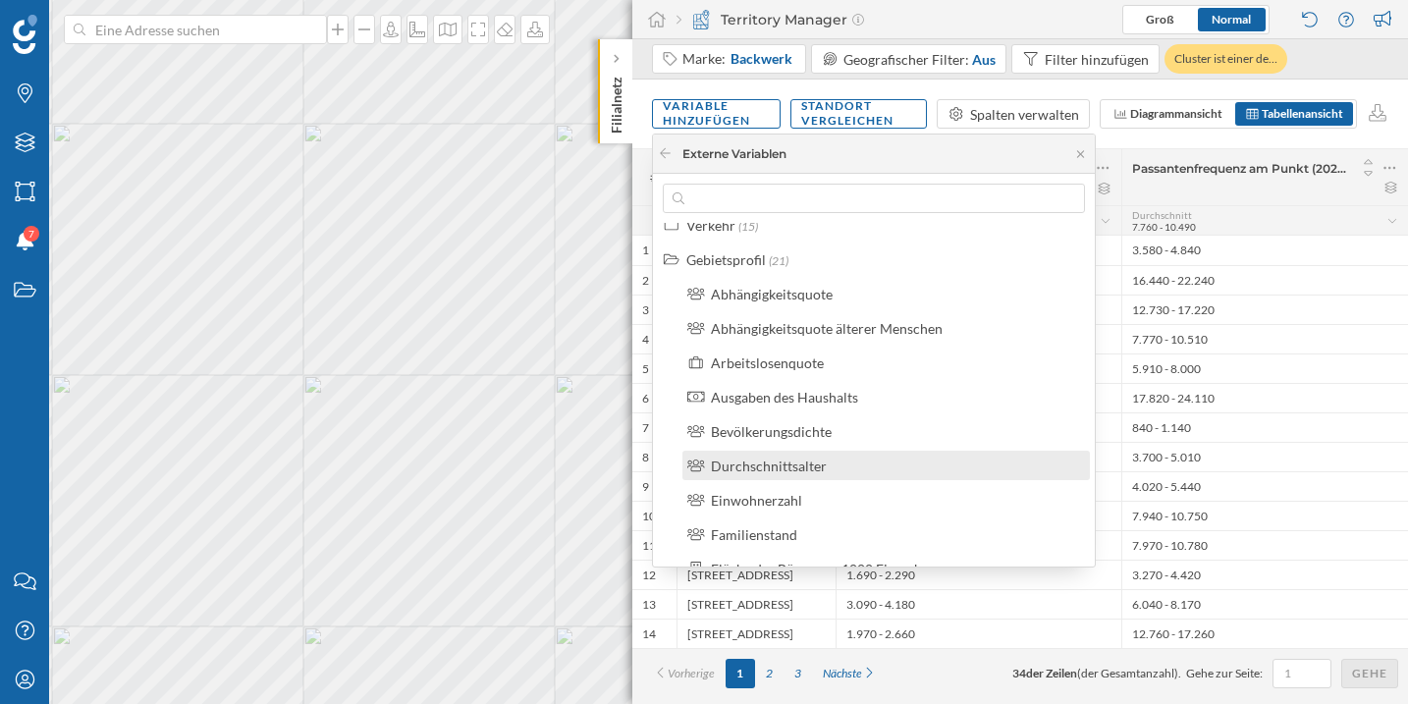
scroll to position [20, 0]
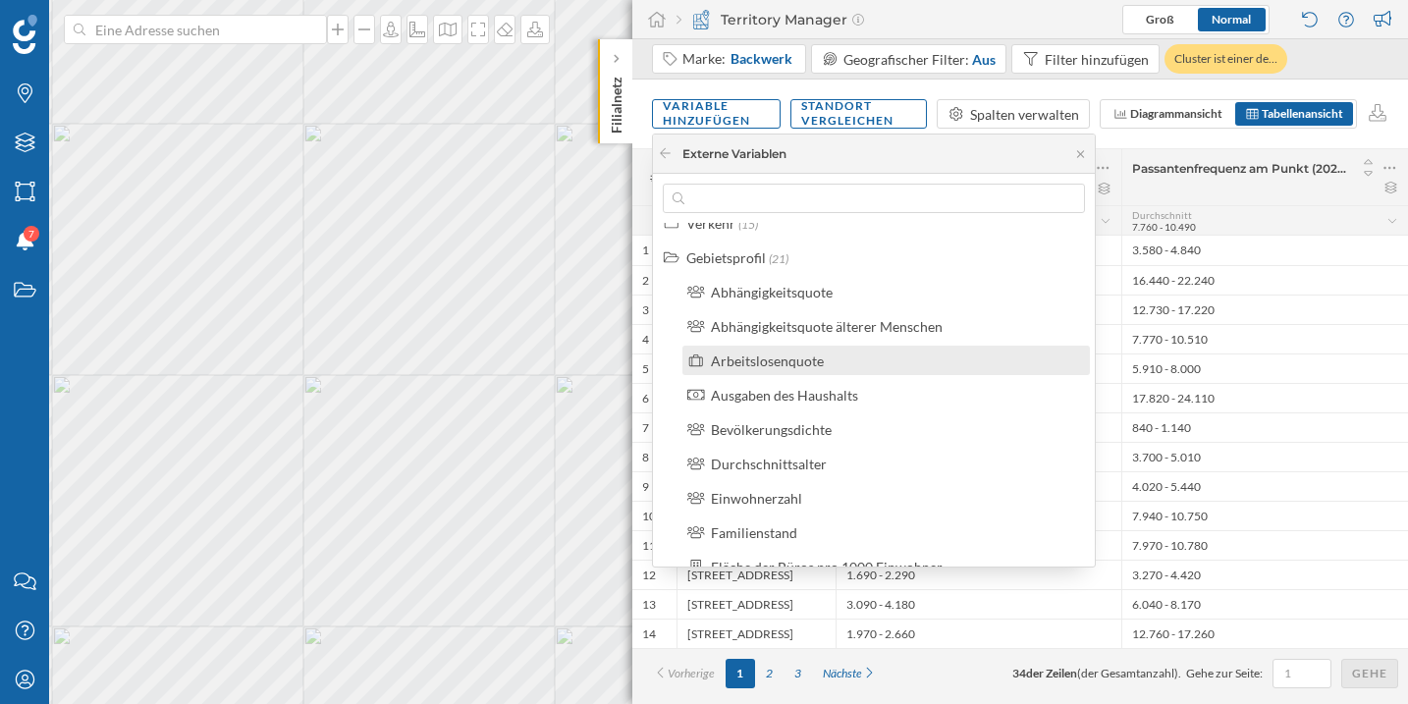
click at [834, 357] on div "Arbeitslosenquote" at bounding box center [894, 360] width 367 height 21
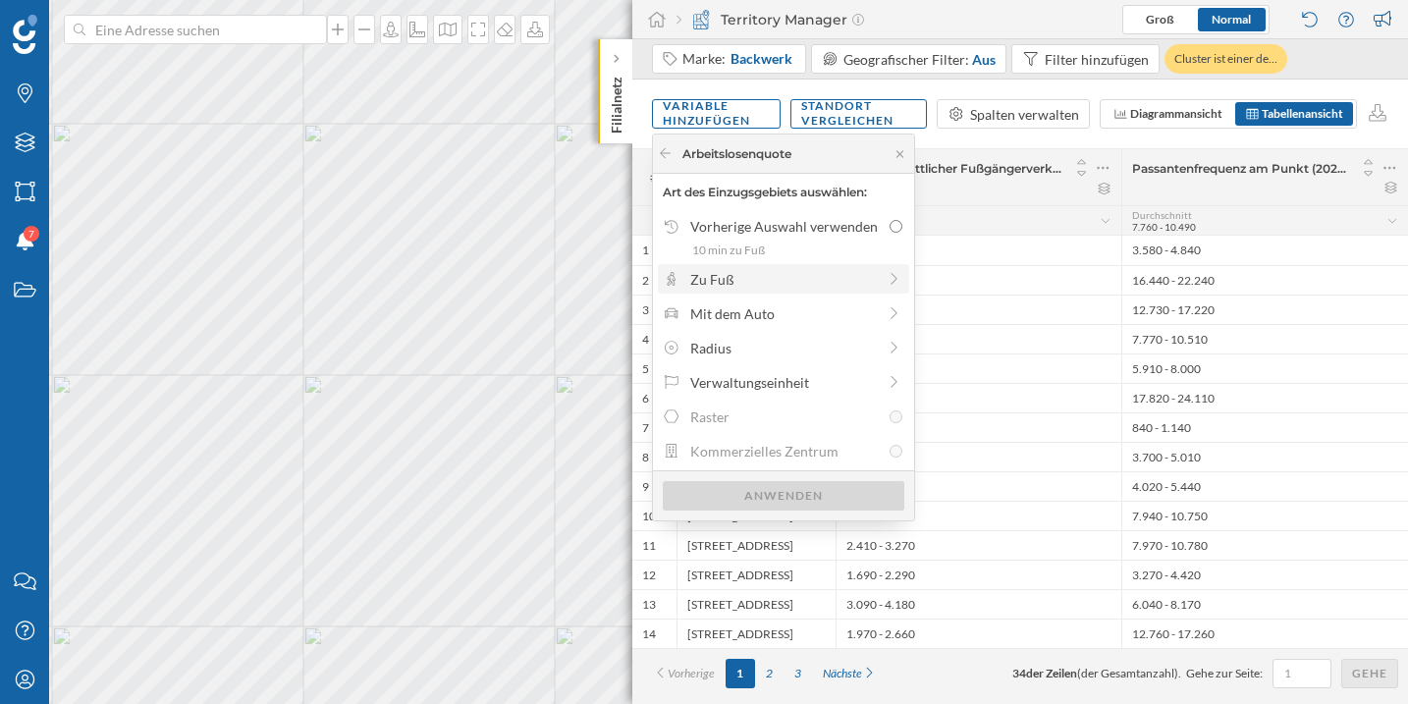
click at [809, 274] on div "Zu Fuß" at bounding box center [783, 279] width 186 height 21
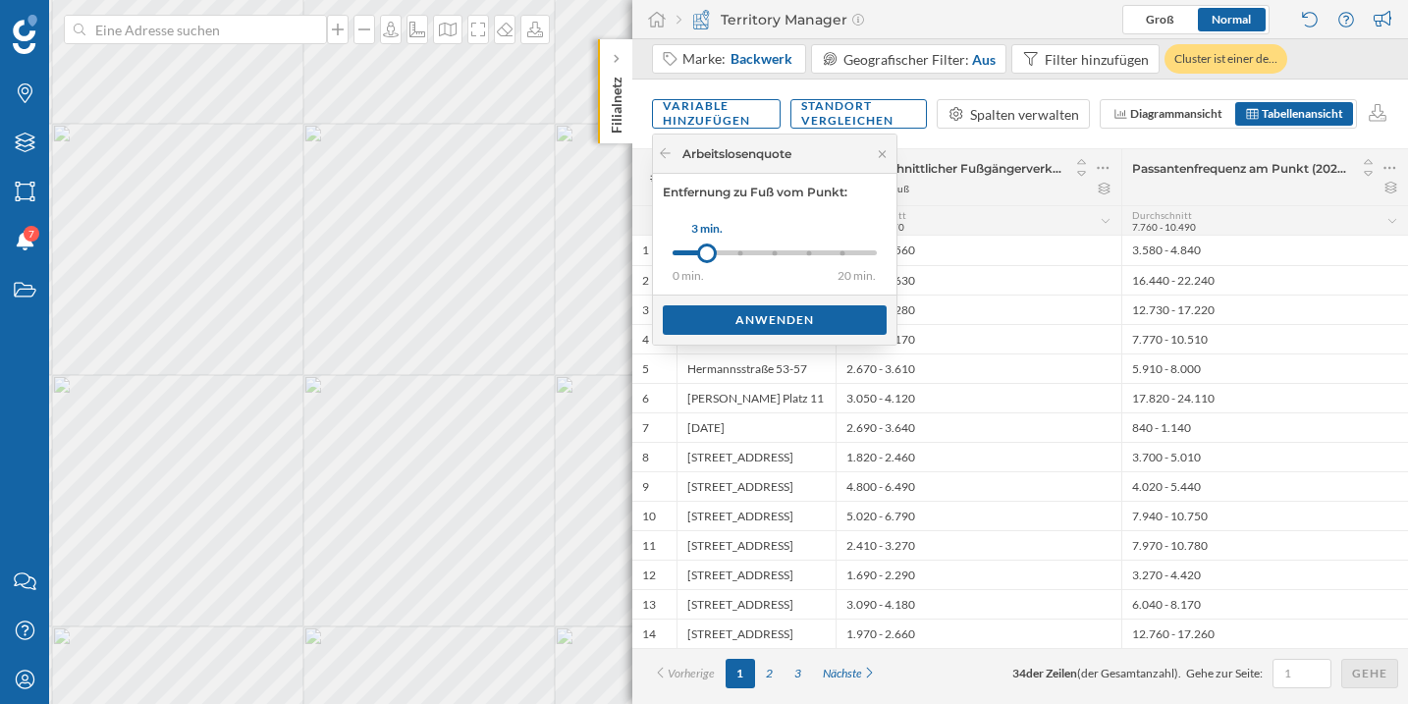
click at [806, 254] on div "10 min." at bounding box center [808, 252] width 5 height 5
click at [784, 322] on div "Anwenden" at bounding box center [775, 318] width 224 height 29
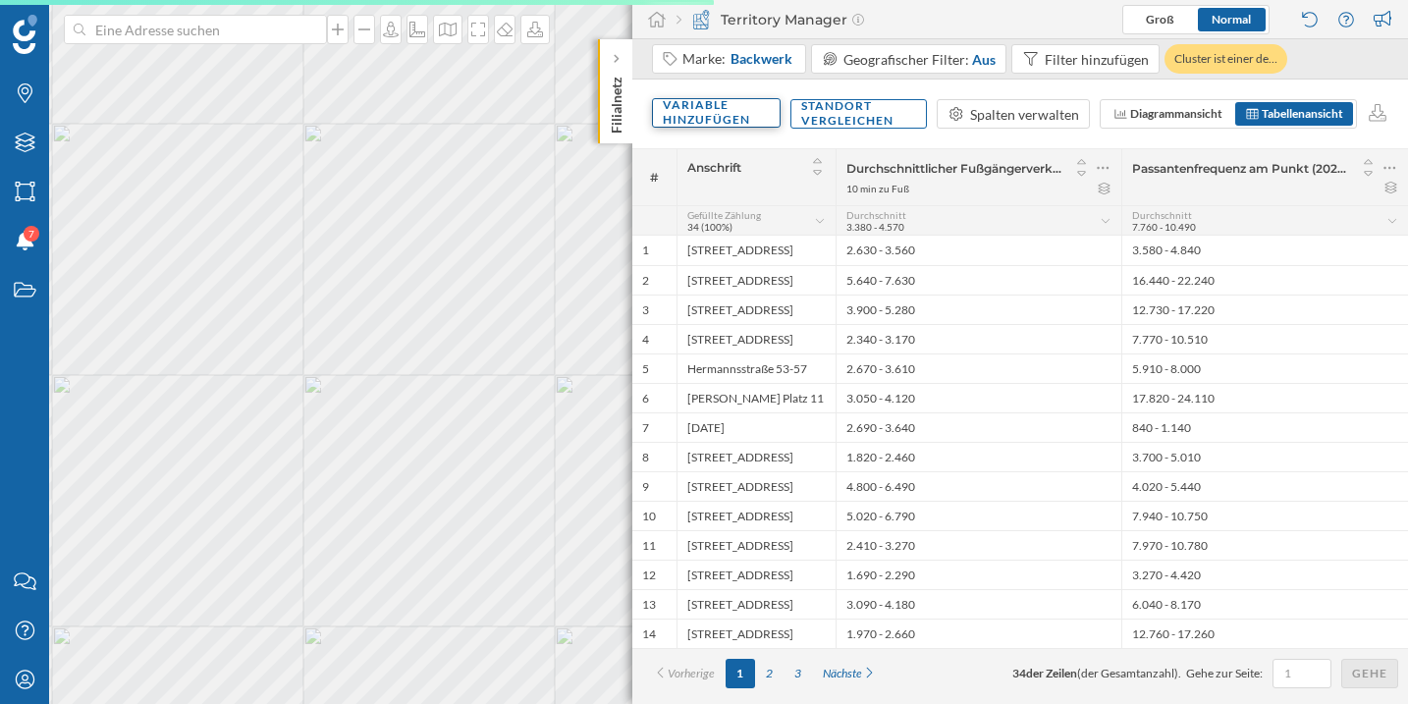
click at [705, 125] on div "Variable hinzufügen" at bounding box center [716, 112] width 129 height 29
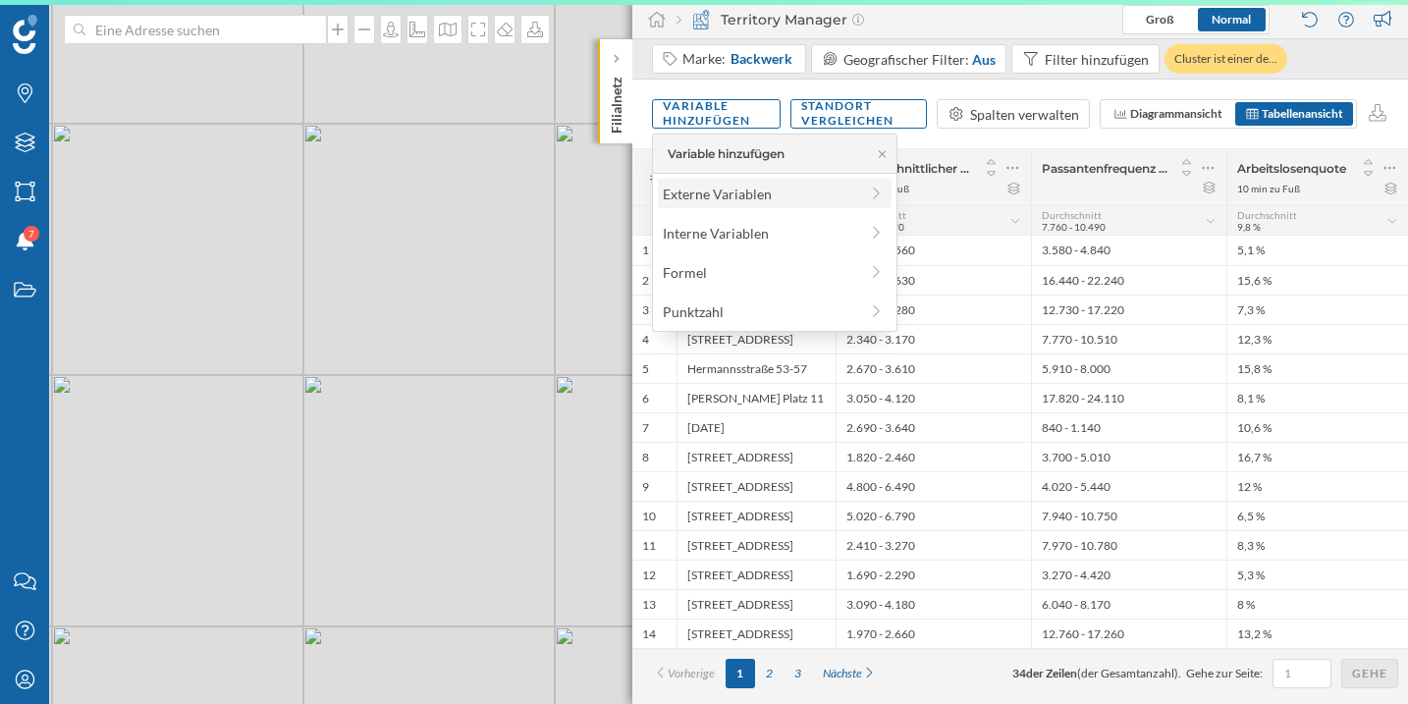
scroll to position [0, 0]
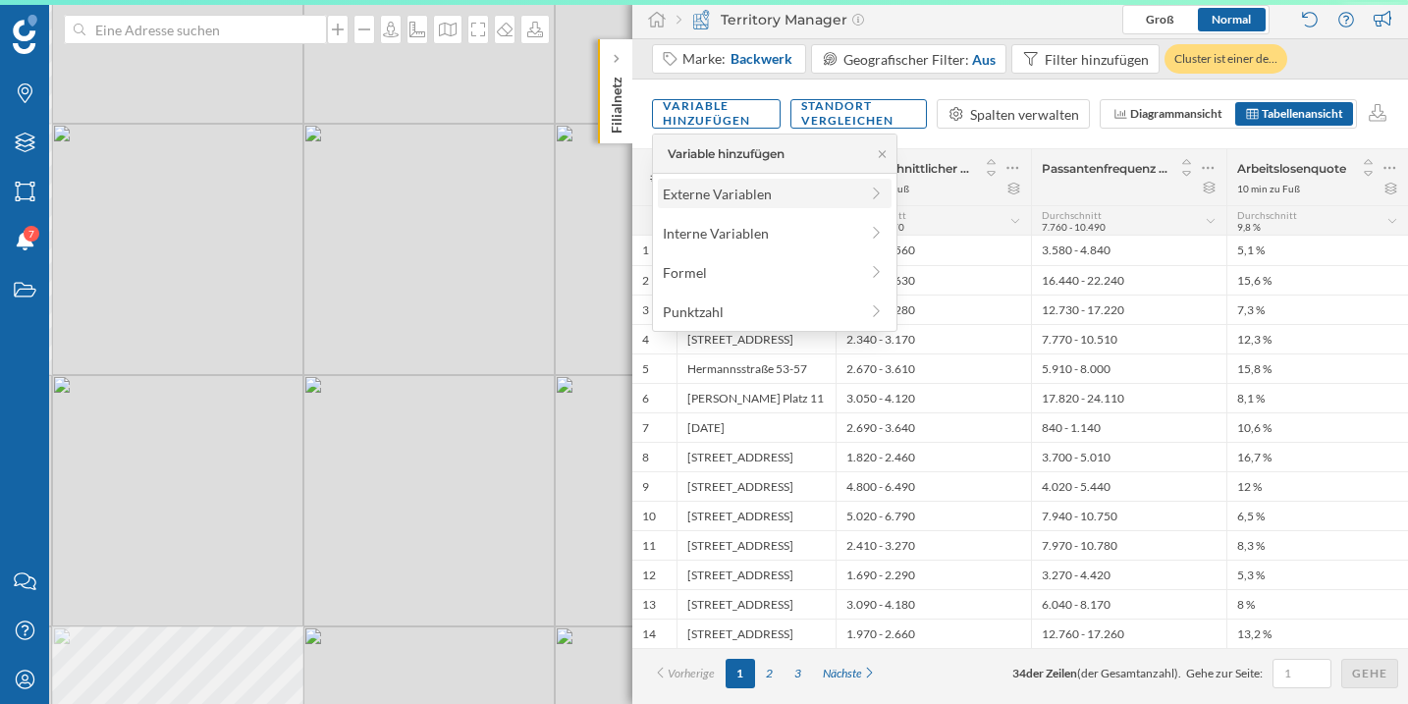
click at [726, 206] on div "Externe Variablen" at bounding box center [775, 193] width 234 height 29
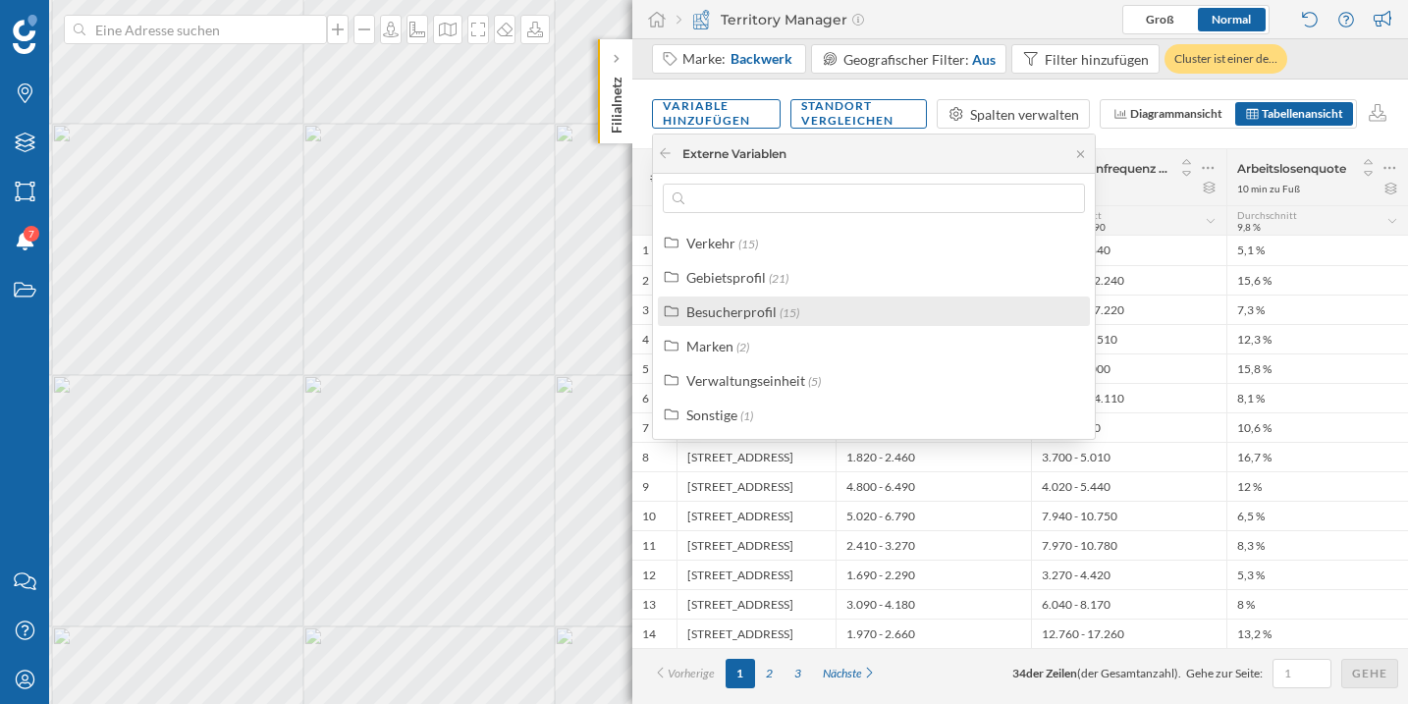
click at [810, 305] on div "Besucherprofil (15)" at bounding box center [882, 311] width 392 height 21
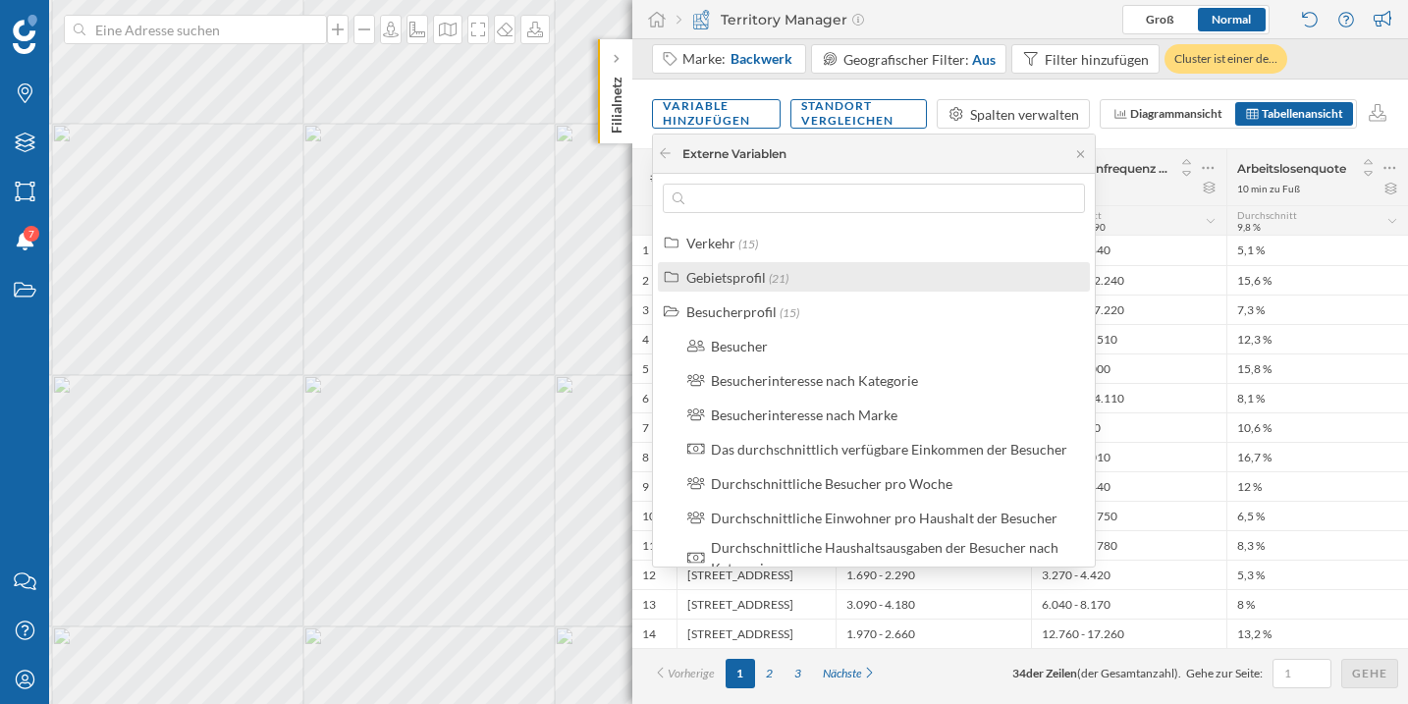
click at [789, 283] on div "Gebietsprofil (21)" at bounding box center [882, 277] width 392 height 21
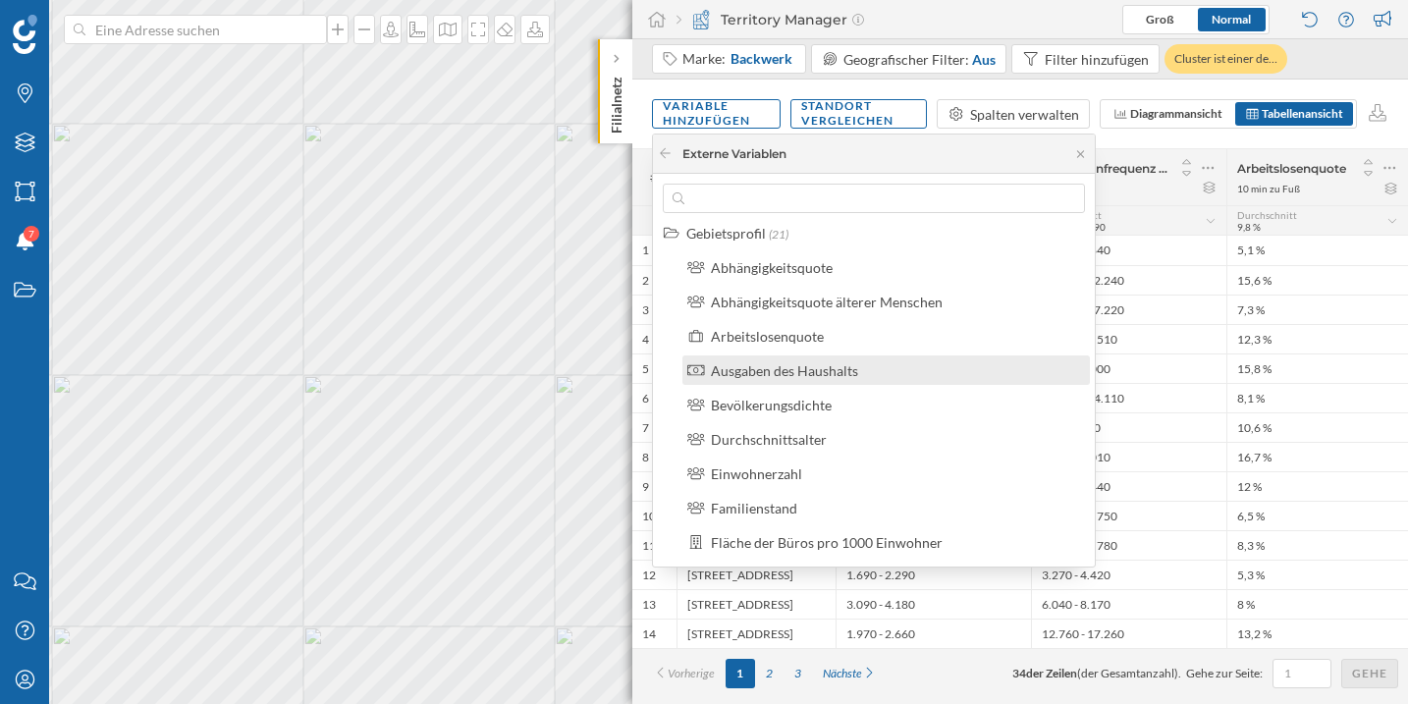
scroll to position [45, 0]
click at [864, 363] on div "Ausgaben des Haushalts" at bounding box center [894, 369] width 367 height 21
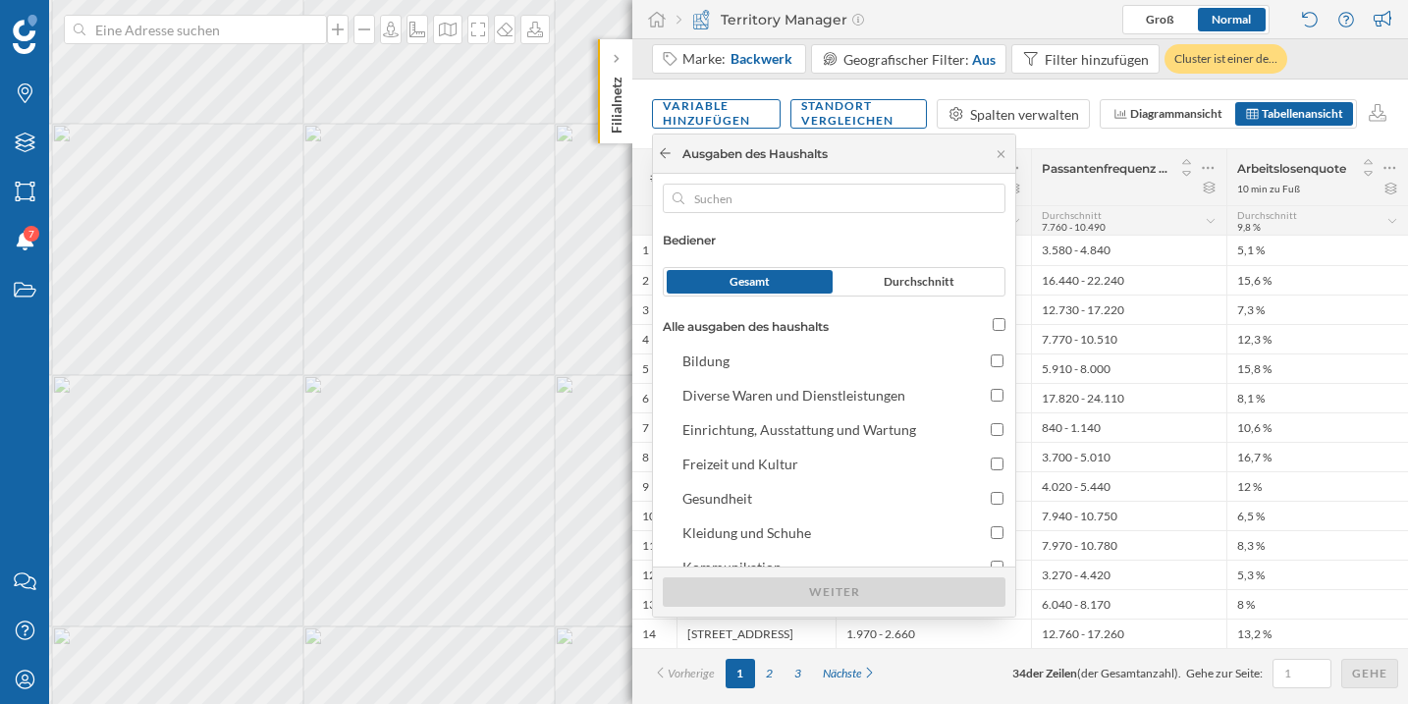
click at [667, 154] on icon at bounding box center [665, 153] width 15 height 12
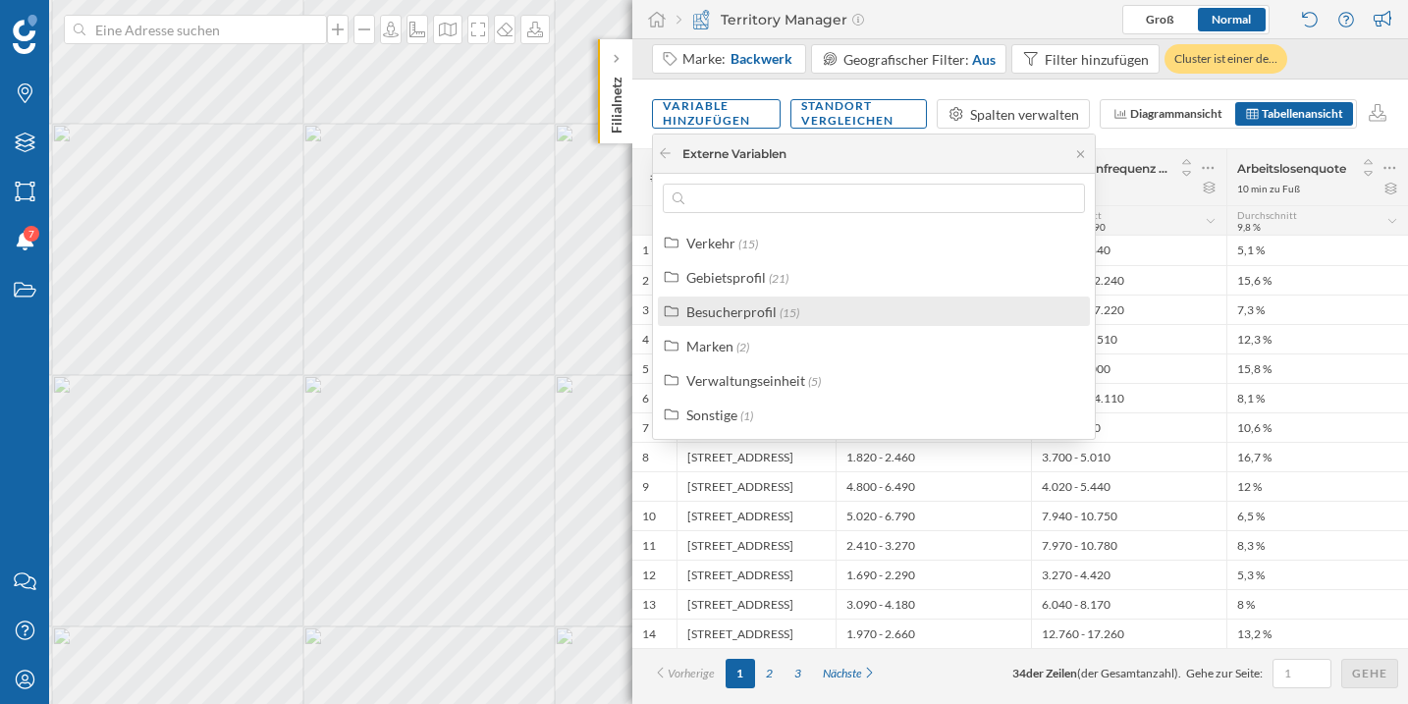
click at [799, 309] on div "Besucherprofil (15)" at bounding box center [882, 311] width 392 height 21
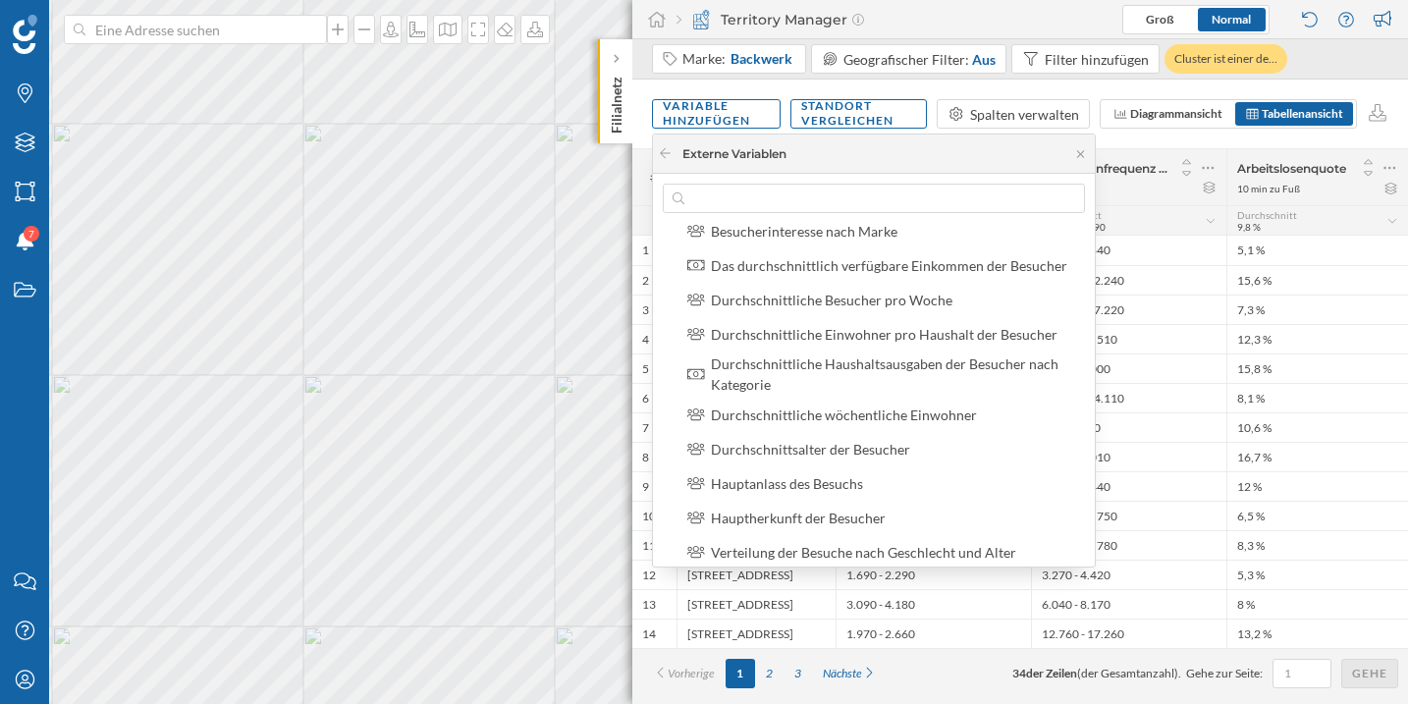
scroll to position [168, 0]
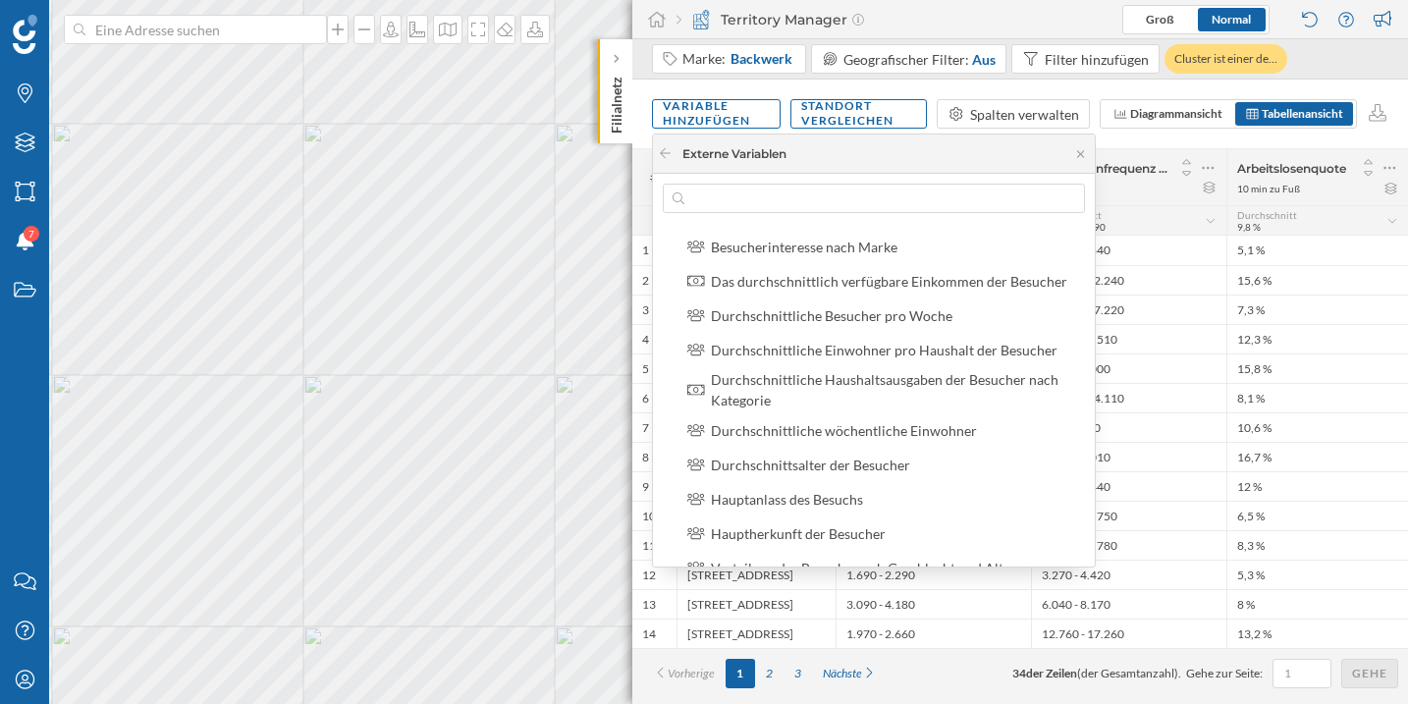
click at [786, 280] on div "Das durchschnittlich verfügbare Einkommen der Besucher" at bounding box center [889, 281] width 356 height 17
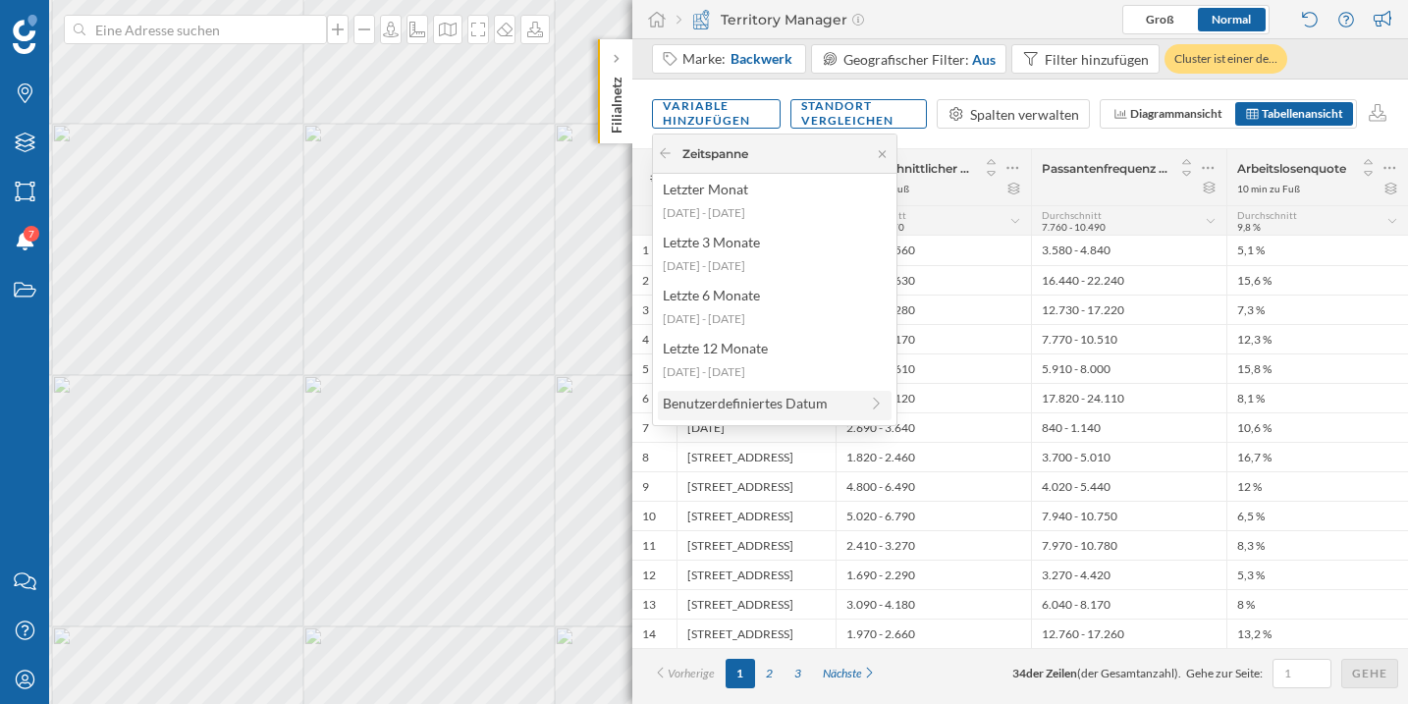
click at [769, 414] on div "Benutzerdefiniertes Datum" at bounding box center [775, 405] width 234 height 29
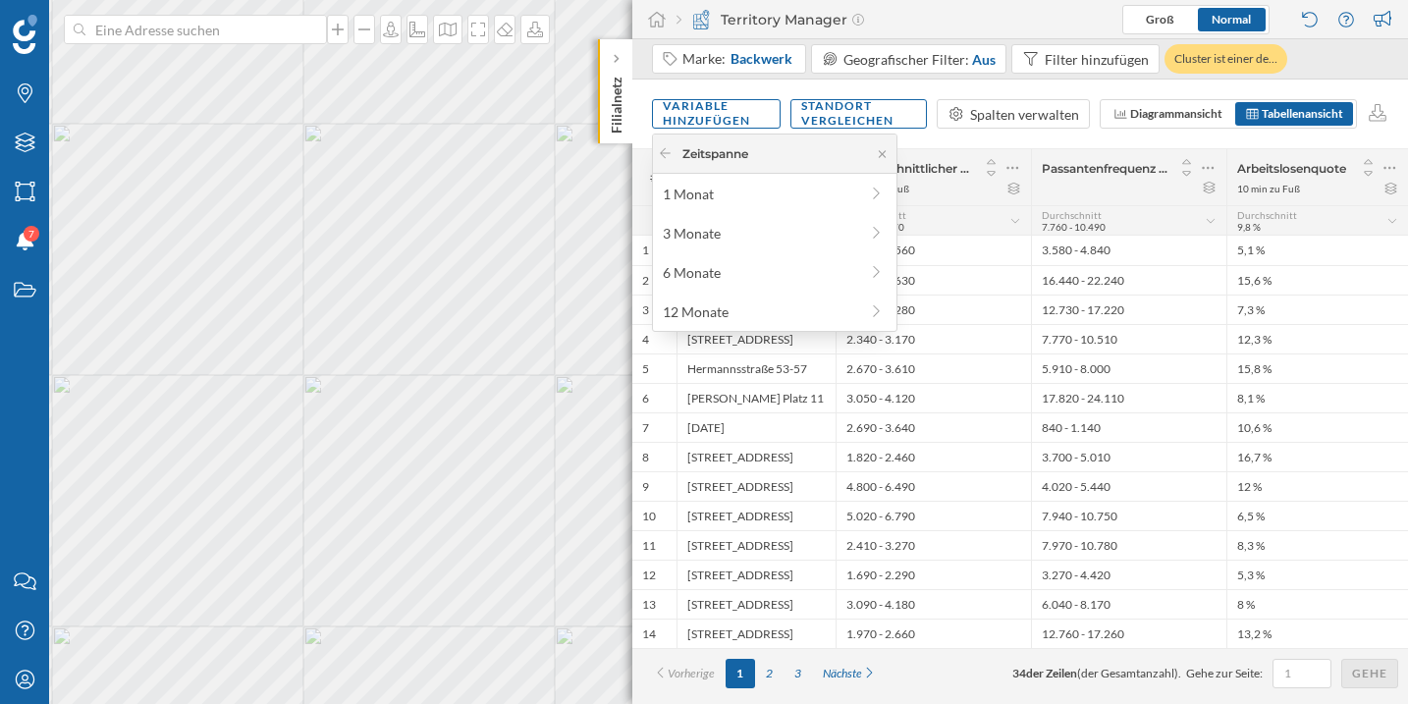
click at [722, 289] on div "Zeitspanne 1 Monat 3 Monate 6 Monate 12 Monate" at bounding box center [774, 232] width 243 height 196
click at [712, 307] on div "12 Monate" at bounding box center [760, 311] width 195 height 21
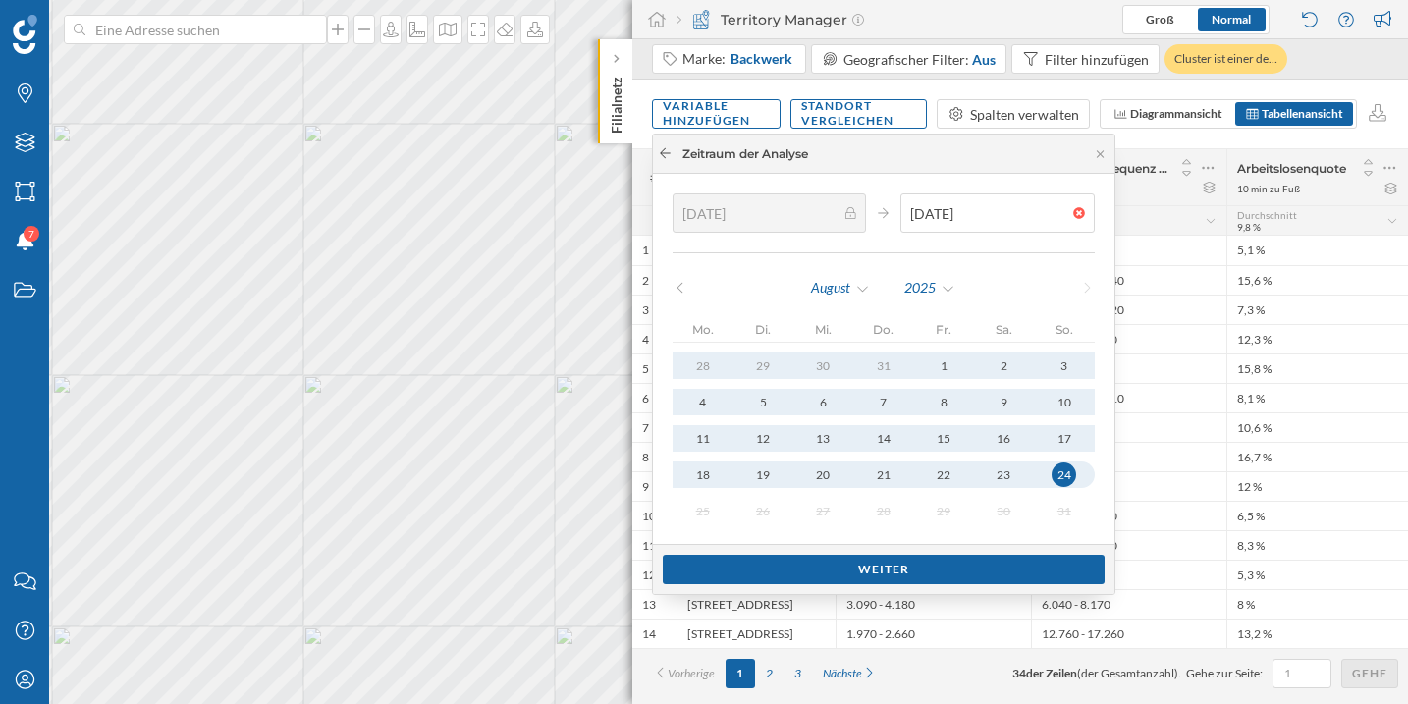
click at [668, 152] on icon at bounding box center [665, 153] width 15 height 12
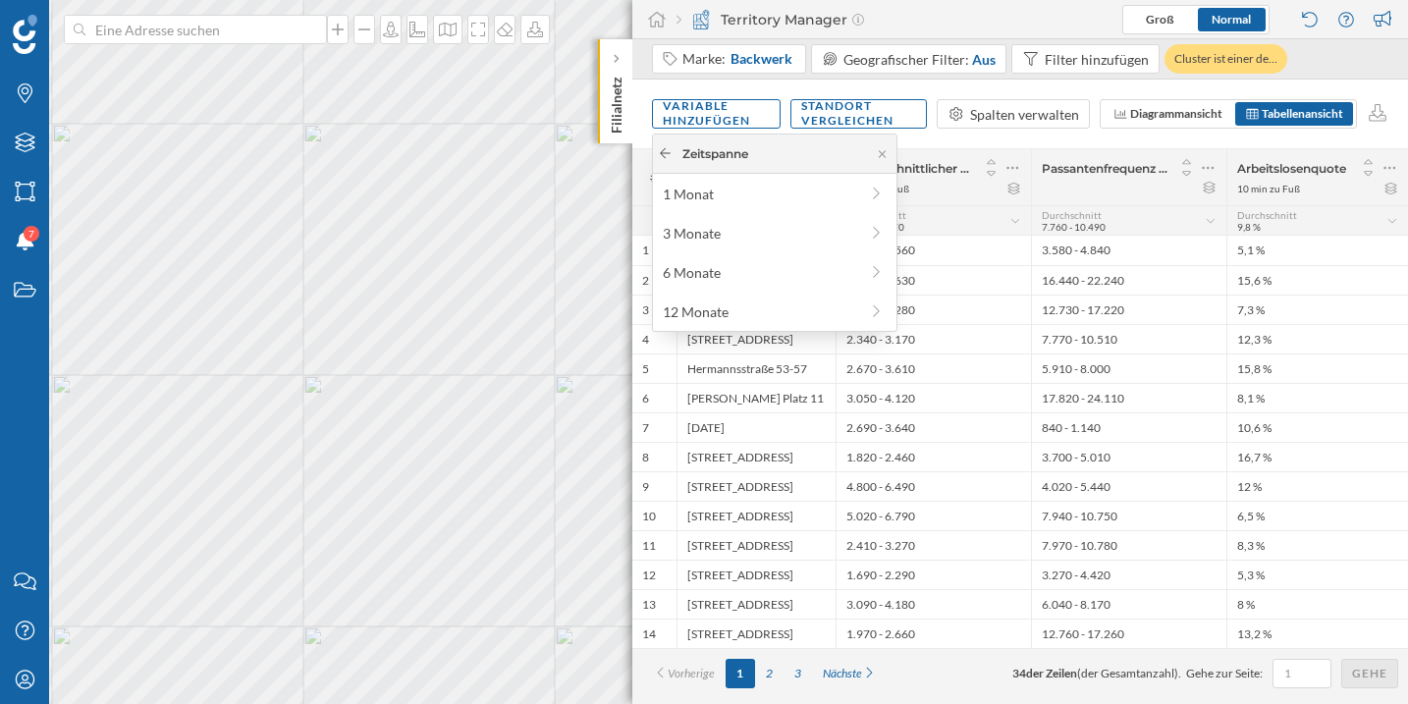
click at [663, 161] on div at bounding box center [665, 154] width 15 height 18
click at [664, 152] on icon at bounding box center [665, 153] width 11 height 10
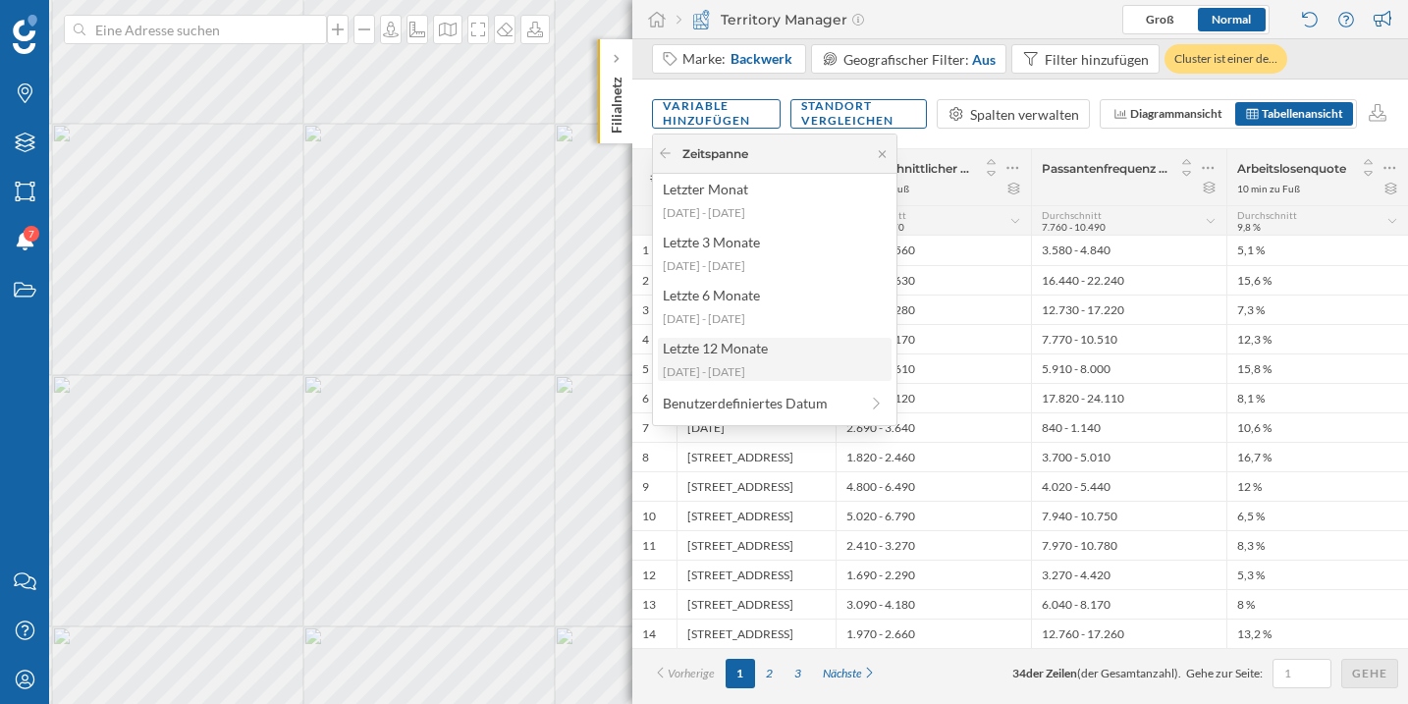
click at [769, 365] on div "[DATE] - [DATE]" at bounding box center [774, 372] width 222 height 18
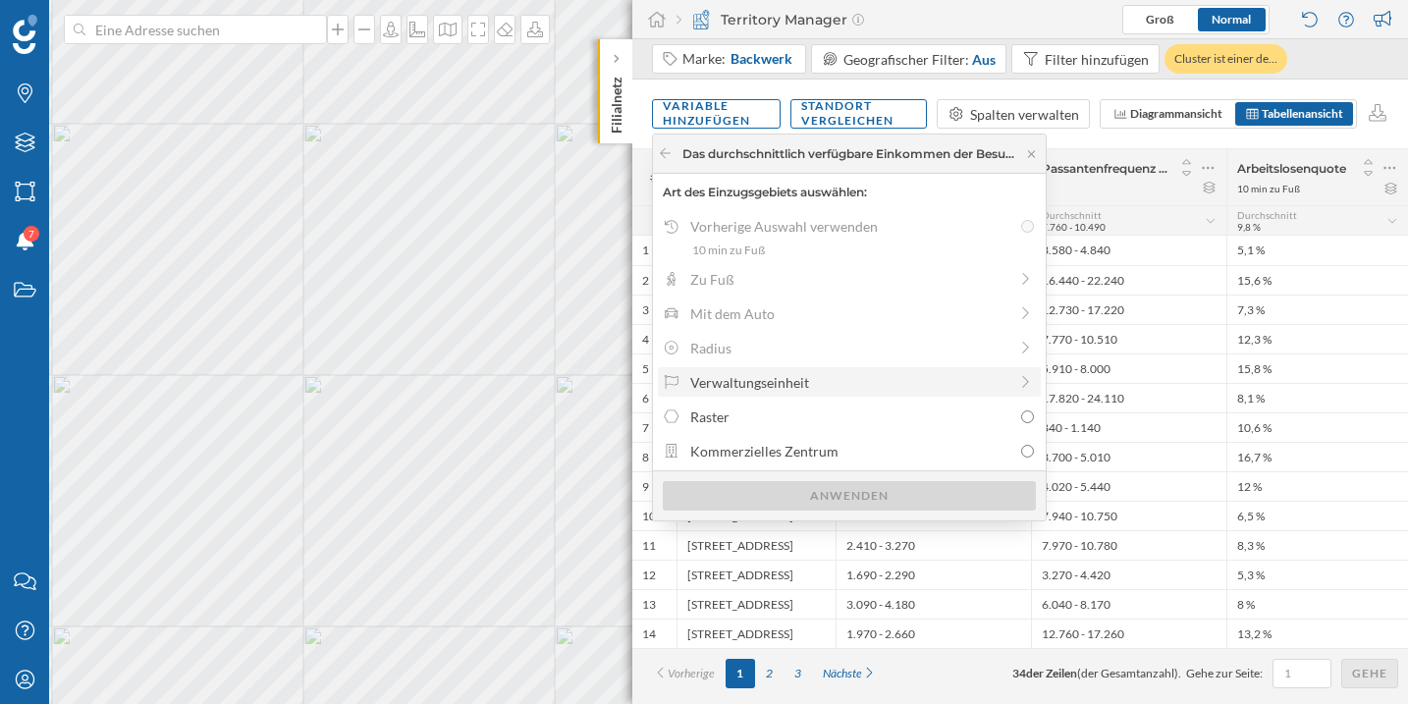
click at [797, 389] on div "Verwaltungseinheit" at bounding box center [848, 382] width 316 height 21
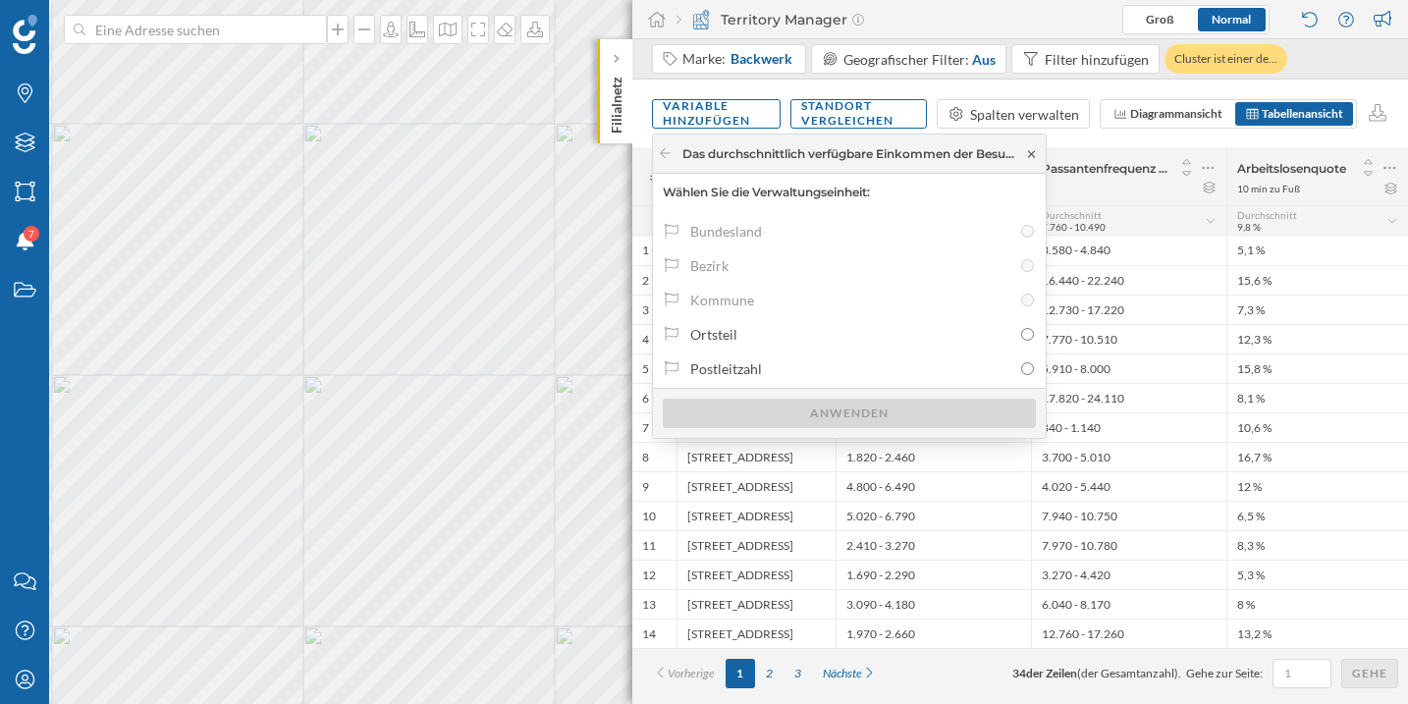
click at [1025, 152] on icon at bounding box center [1031, 154] width 15 height 12
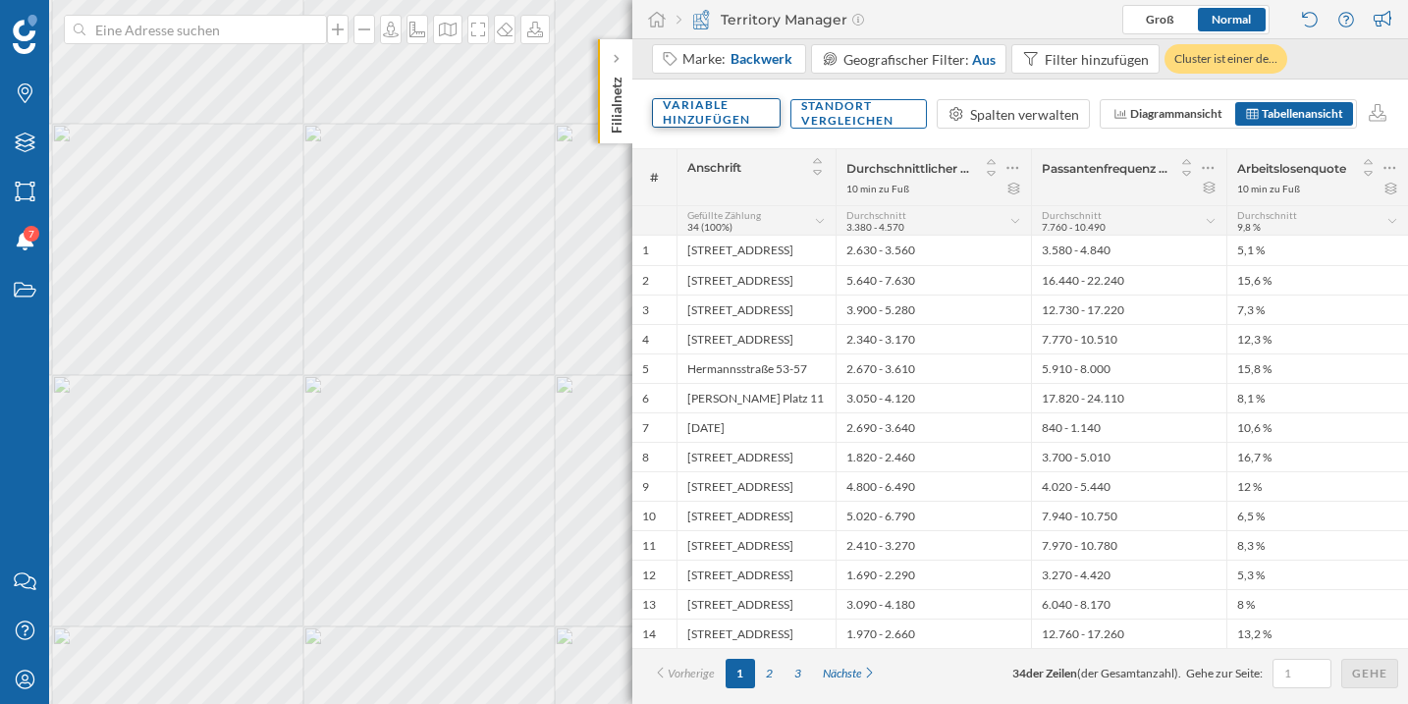
click at [744, 120] on div "Variable hinzufügen" at bounding box center [716, 112] width 129 height 29
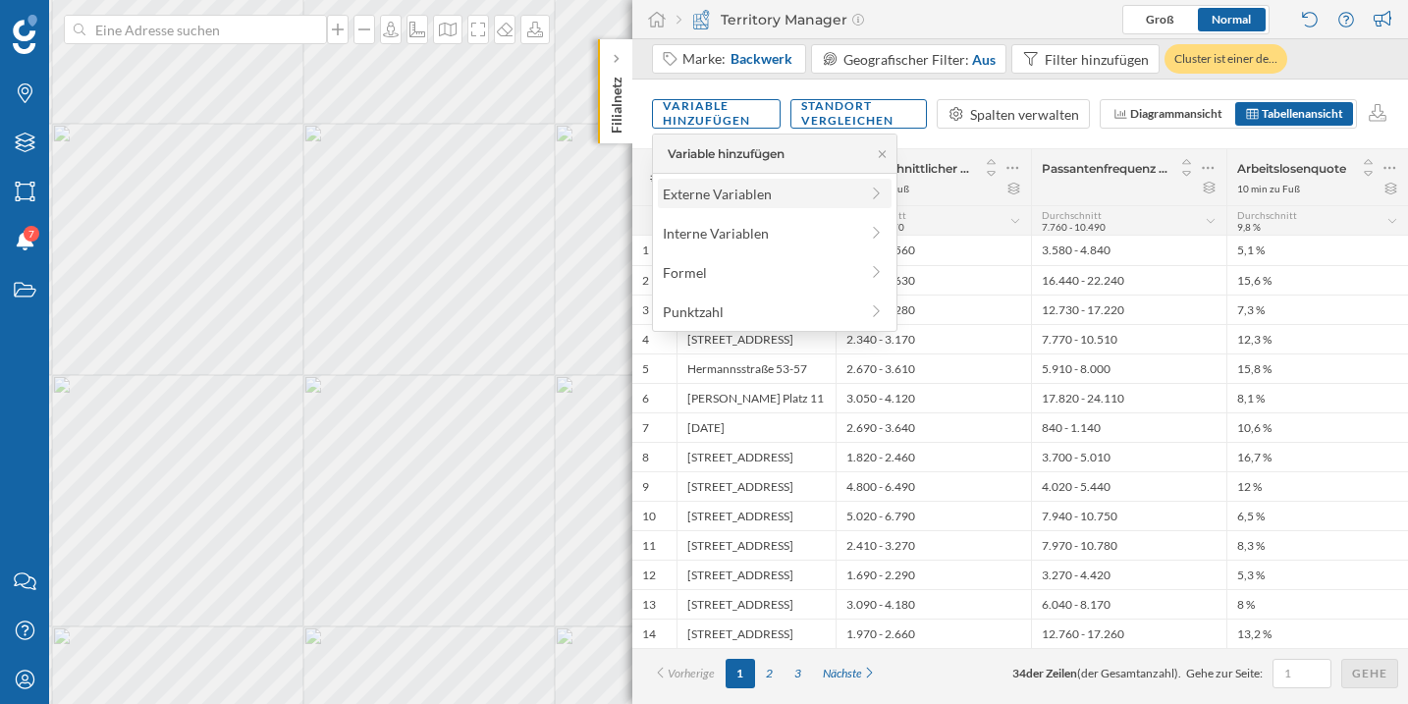
click at [782, 207] on div "Externe Variablen" at bounding box center [775, 193] width 234 height 29
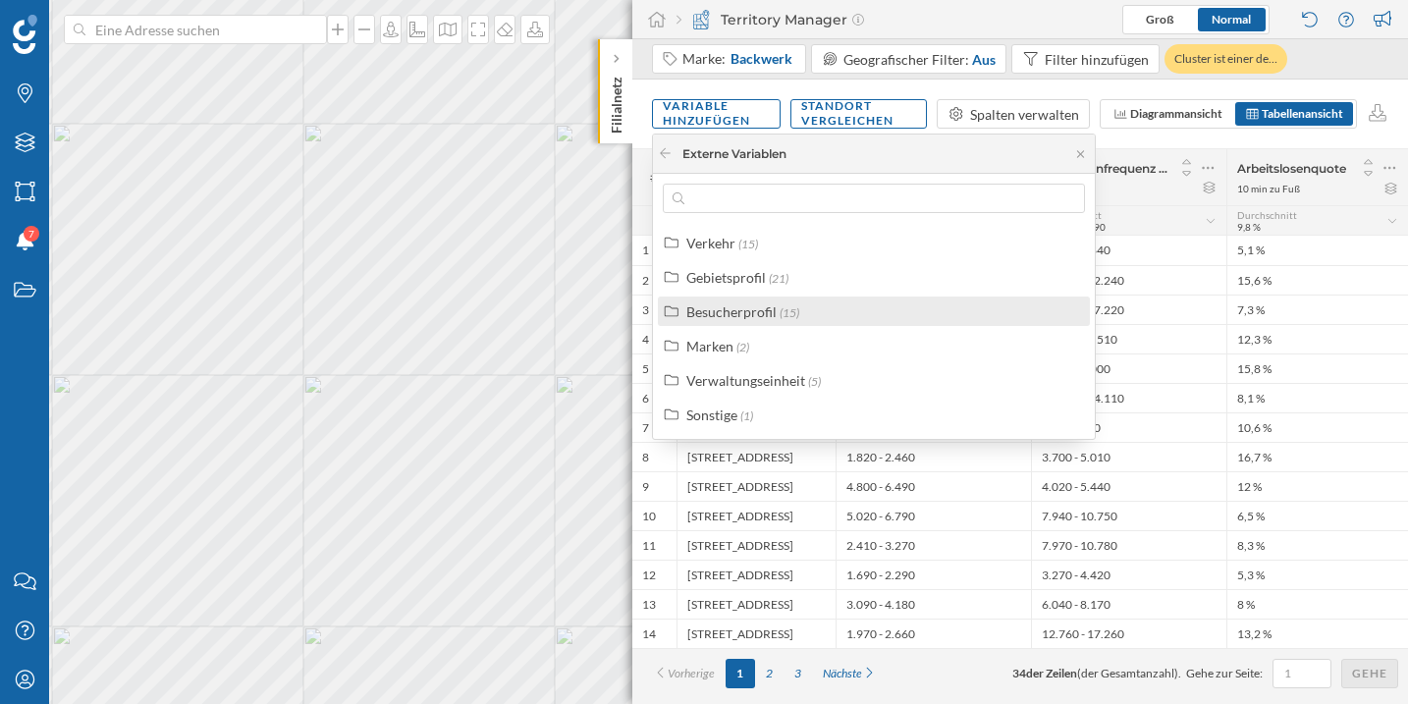
click at [779, 308] on span "(15)" at bounding box center [789, 312] width 20 height 15
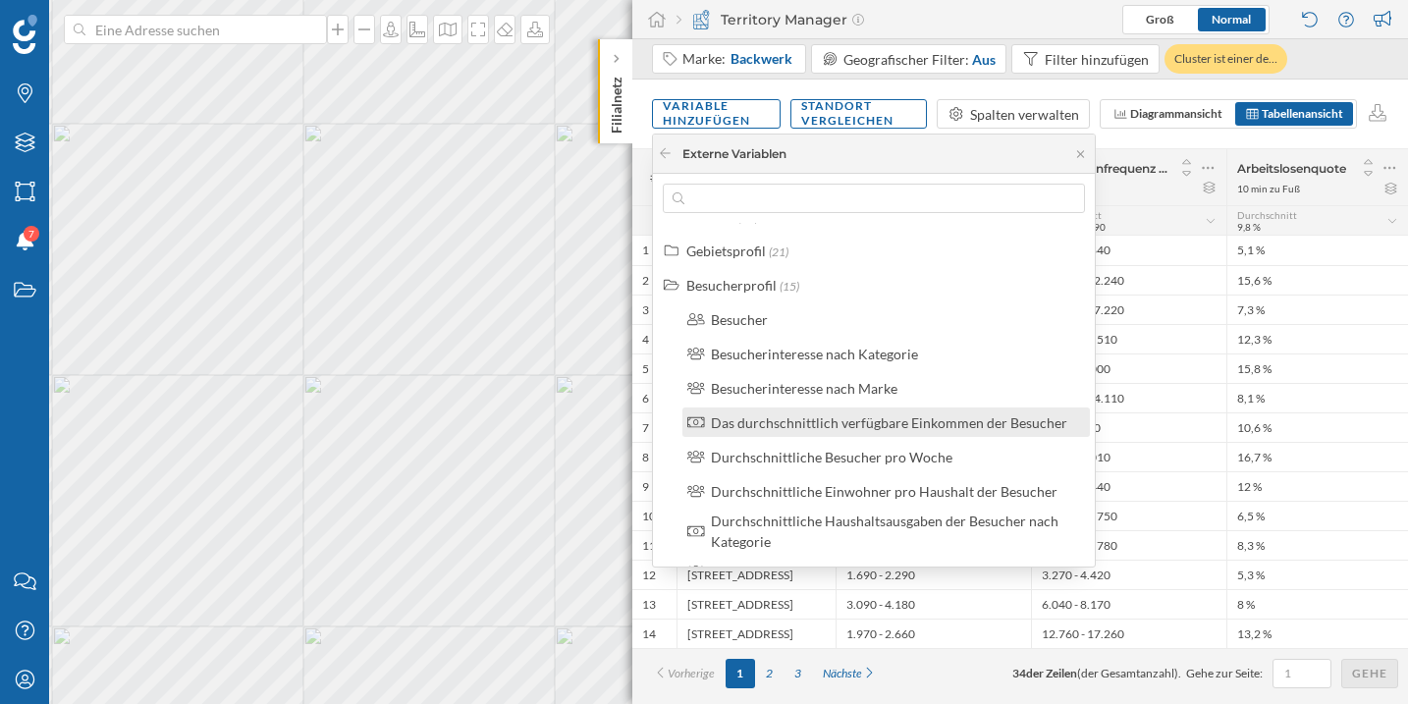
scroll to position [32, 0]
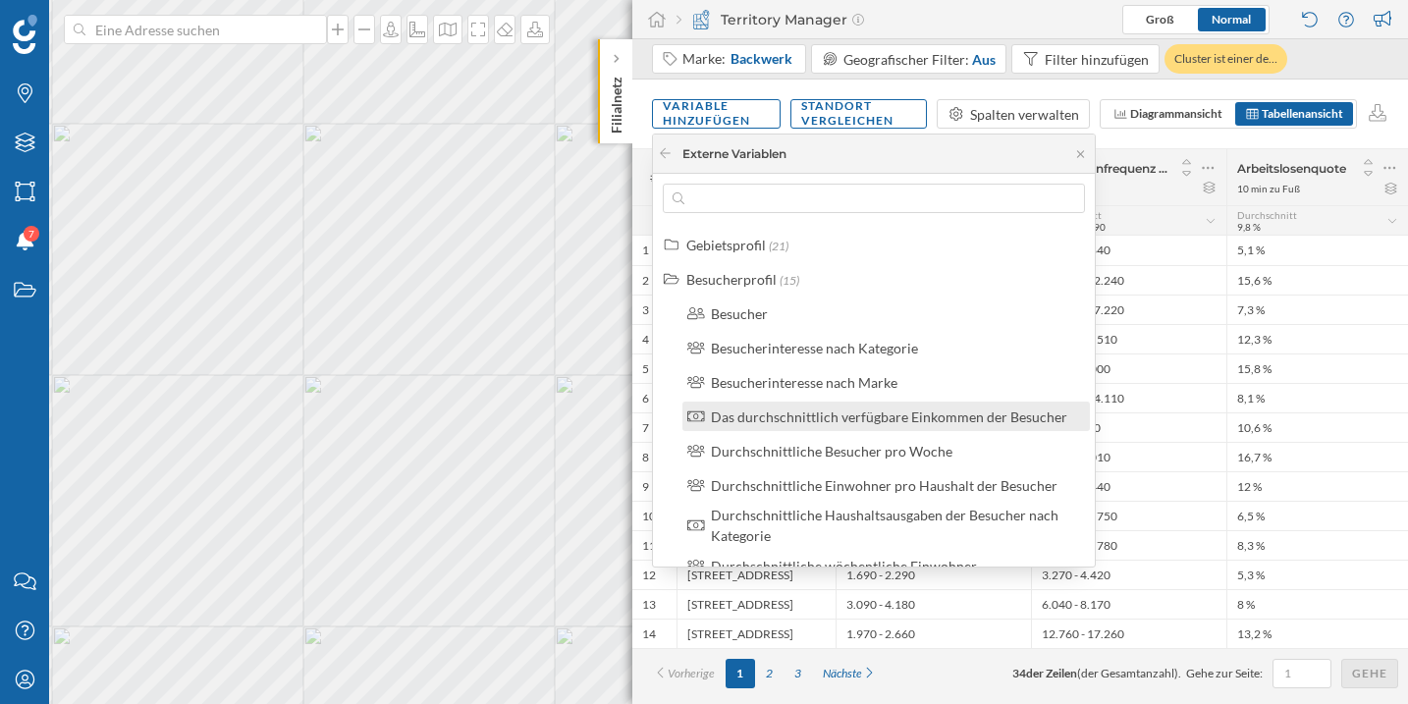
click at [906, 428] on div "Das durchschnittlich verfügbare Einkommen der Besucher" at bounding box center [885, 415] width 407 height 29
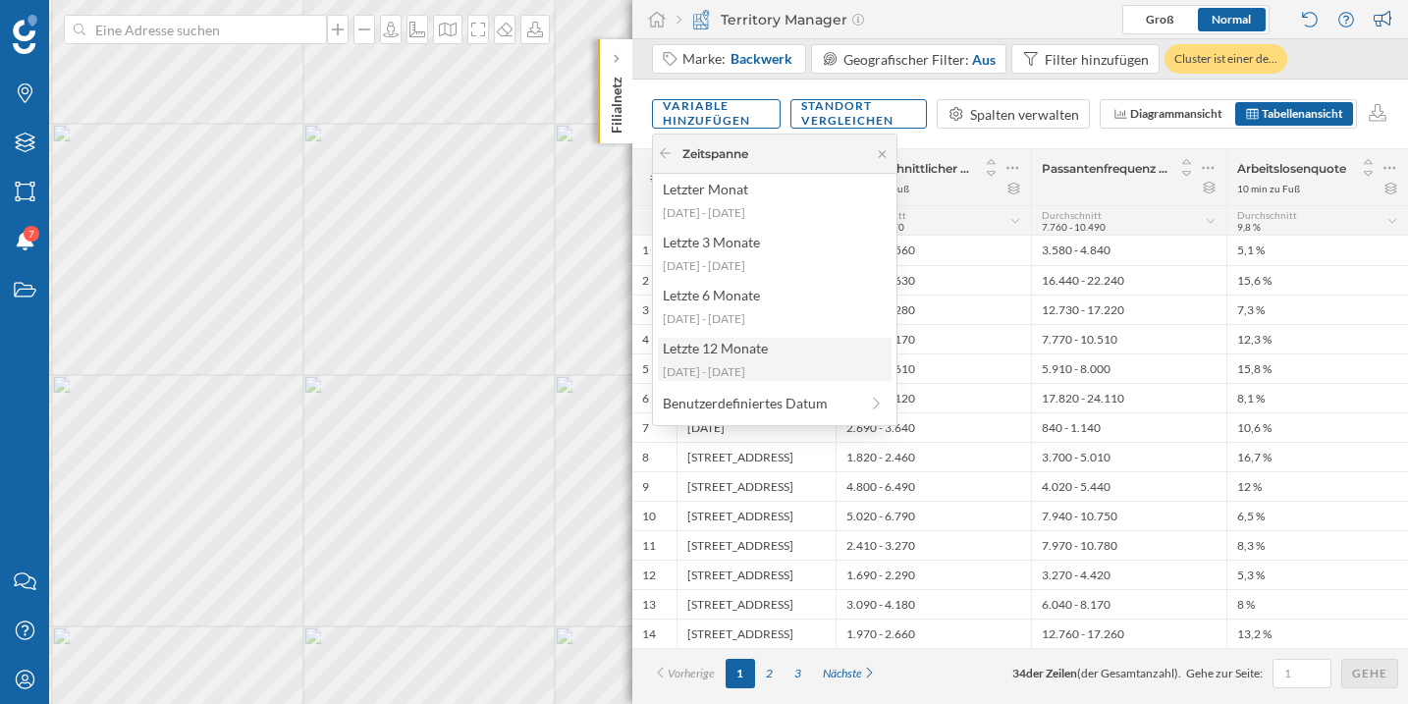
click at [796, 360] on div "Letzte 12 Monate [DATE] - [DATE]" at bounding box center [775, 359] width 234 height 43
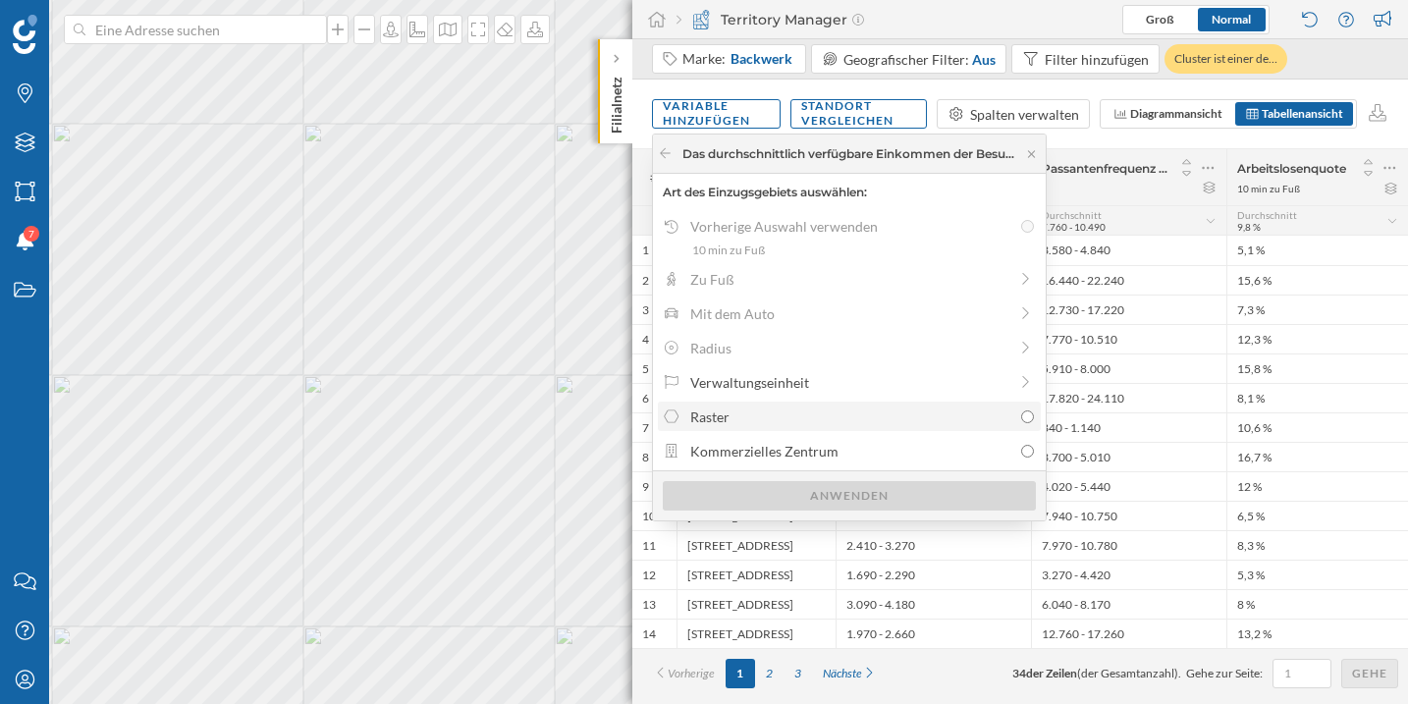
click at [780, 425] on div "Raster" at bounding box center [850, 416] width 321 height 21
click at [1021, 423] on input "Raster" at bounding box center [1027, 416] width 13 height 13
radio input "true"
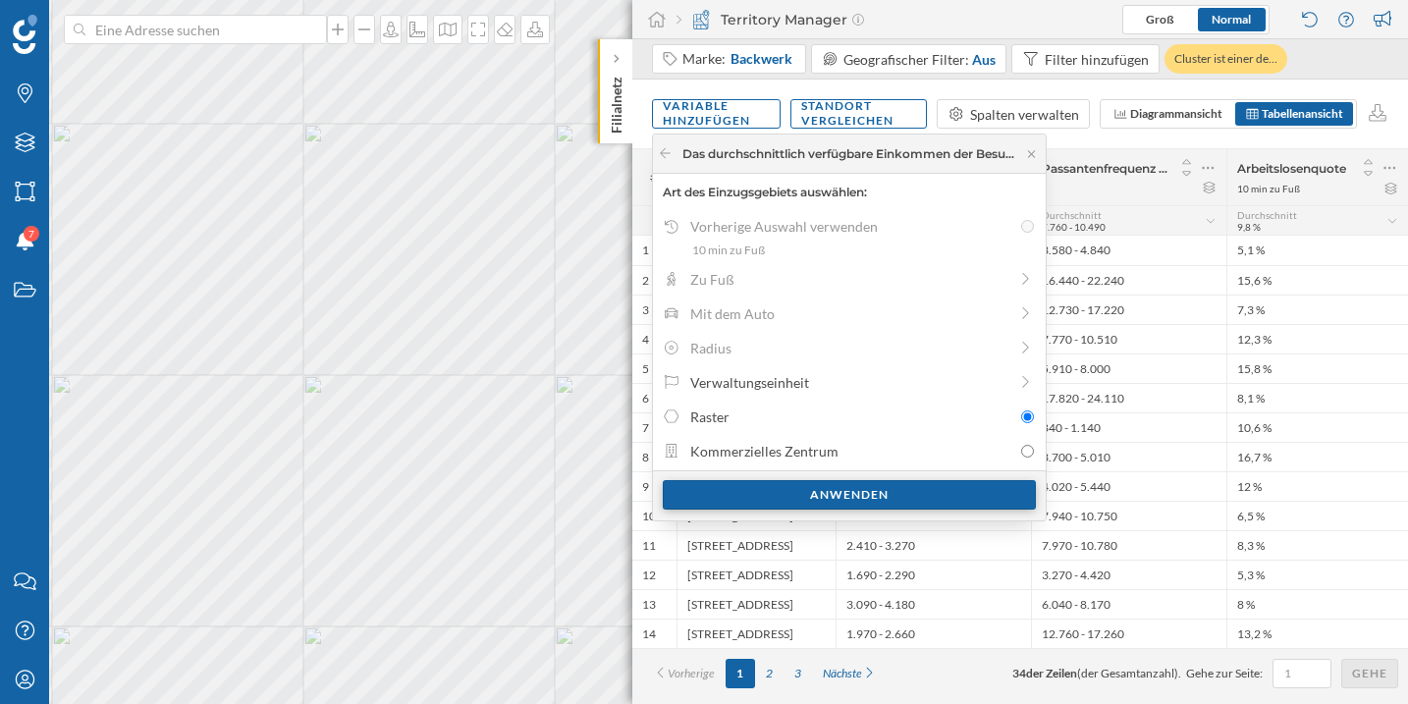
click at [788, 494] on div "Anwenden" at bounding box center [849, 494] width 373 height 29
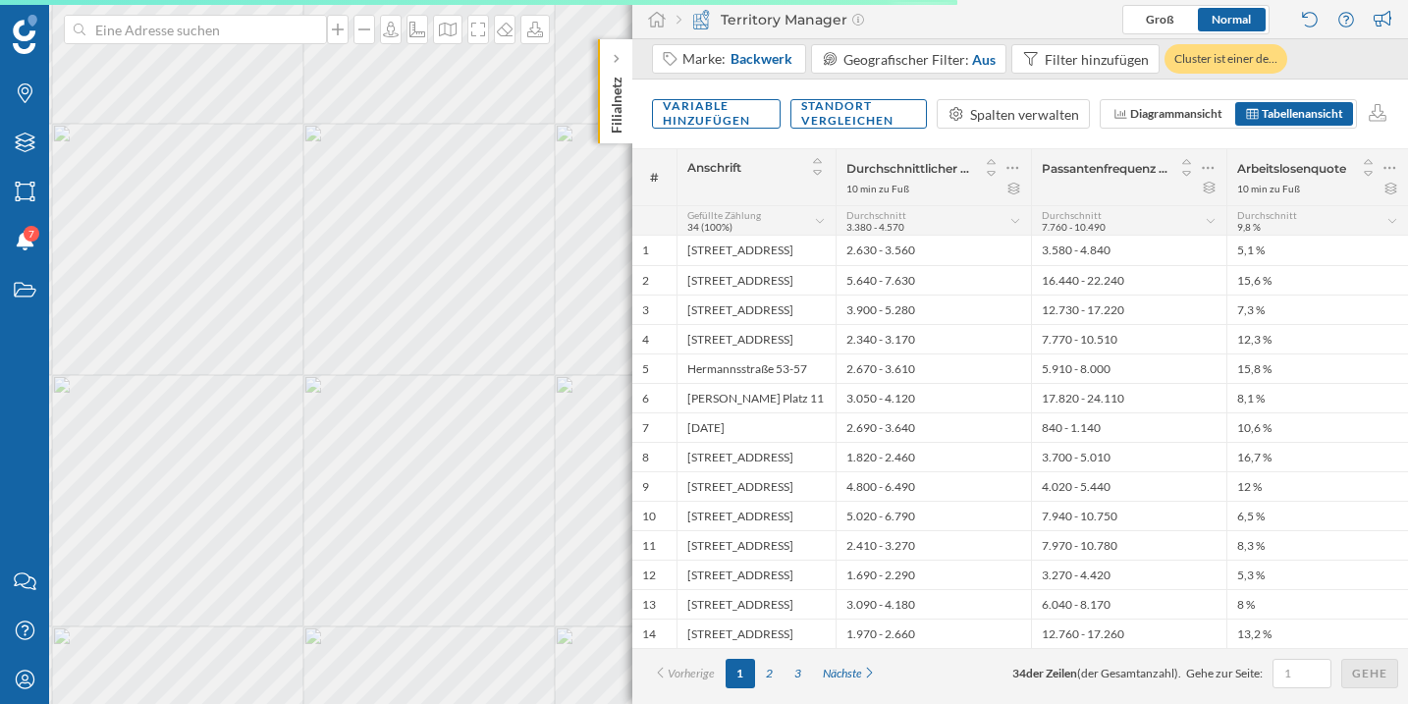
scroll to position [0, 0]
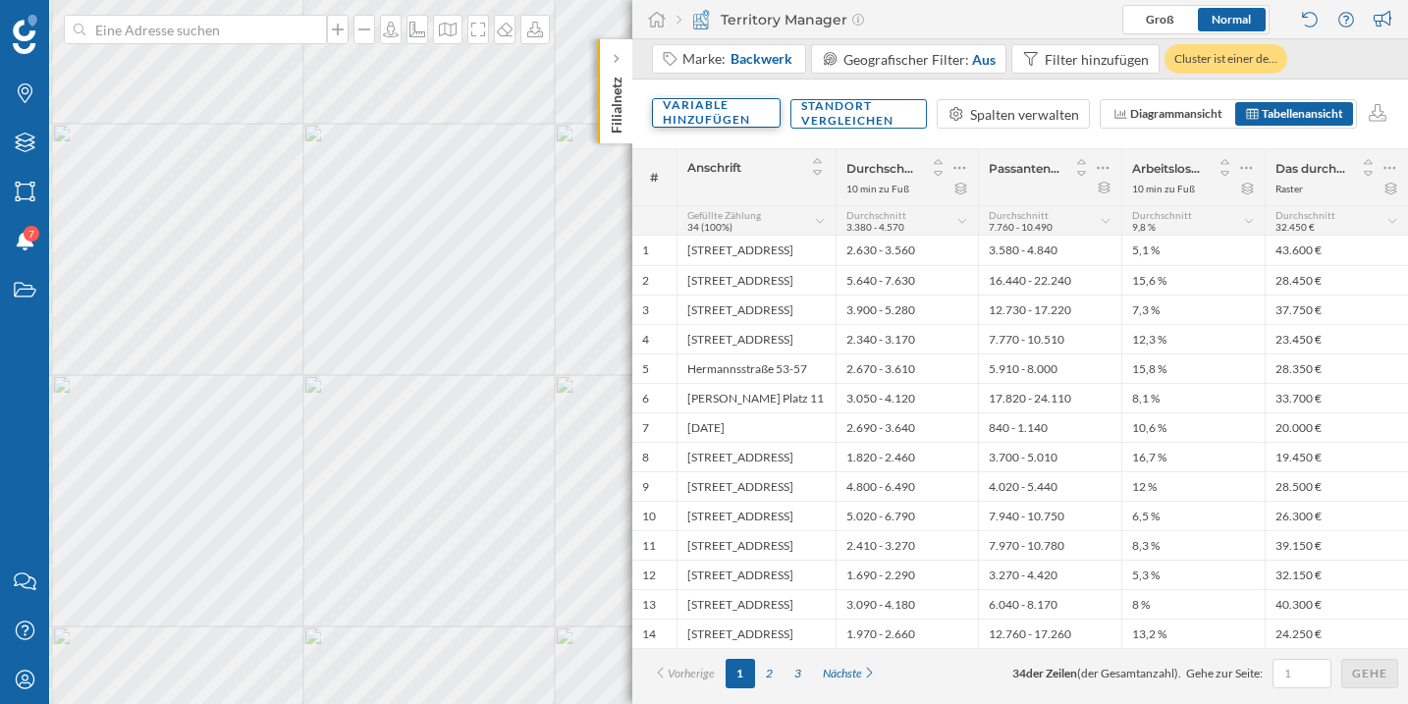
click at [748, 110] on div "Variable hinzufügen" at bounding box center [716, 112] width 129 height 29
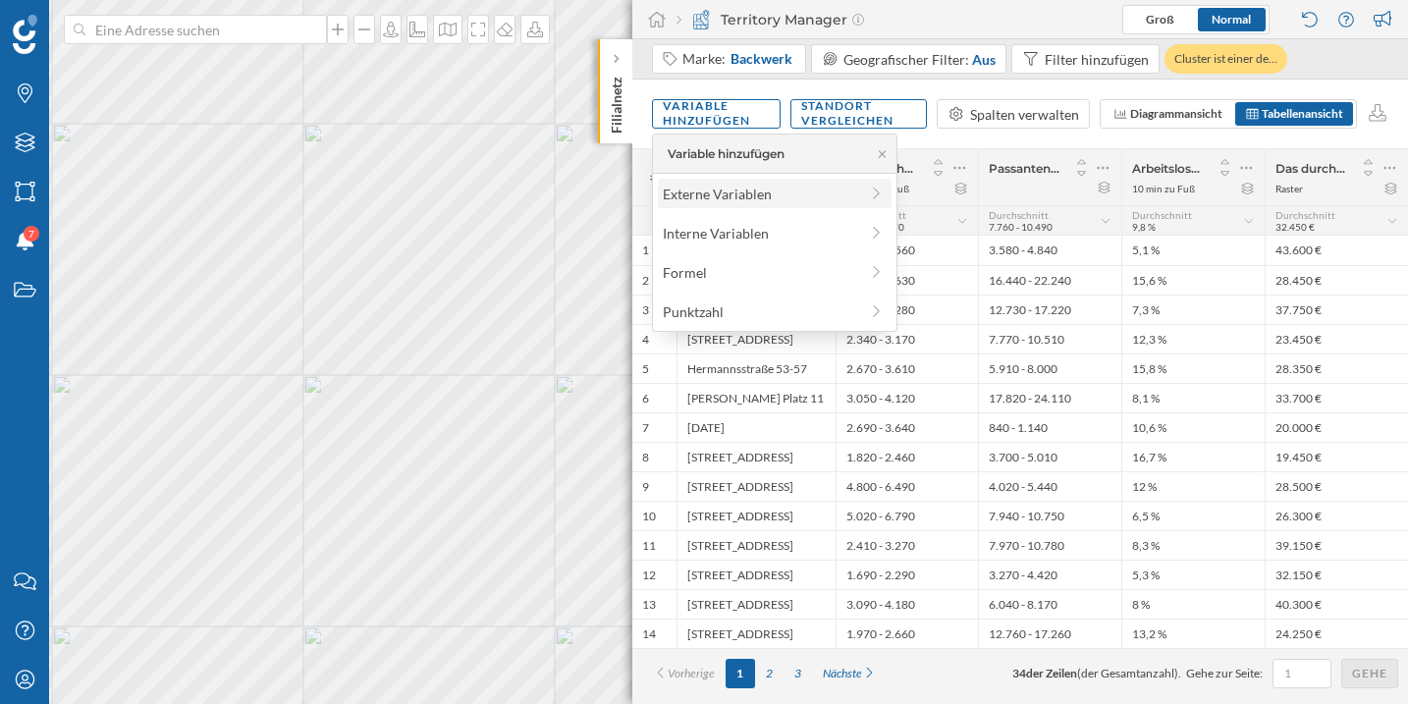
click at [746, 195] on div "Externe Variablen" at bounding box center [760, 194] width 195 height 21
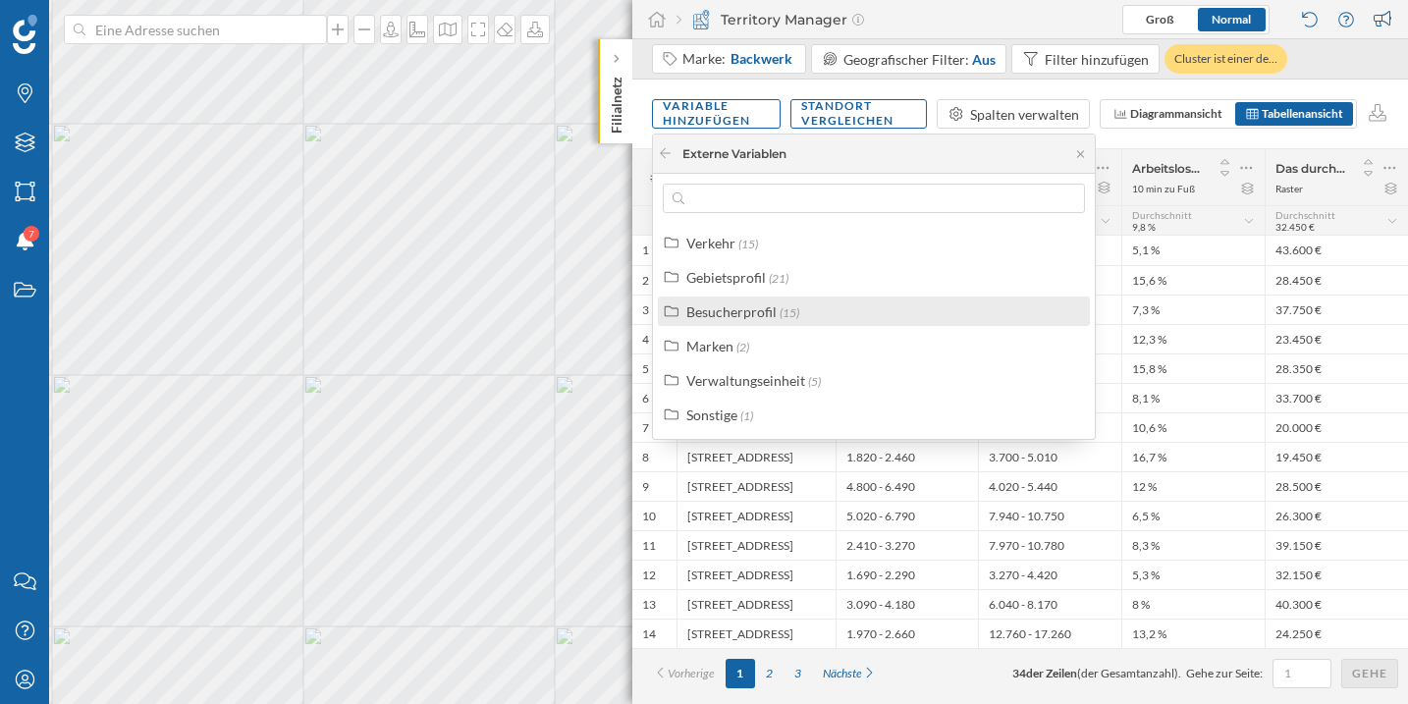
click at [756, 319] on label "Besucherprofil (15)" at bounding box center [742, 311] width 113 height 21
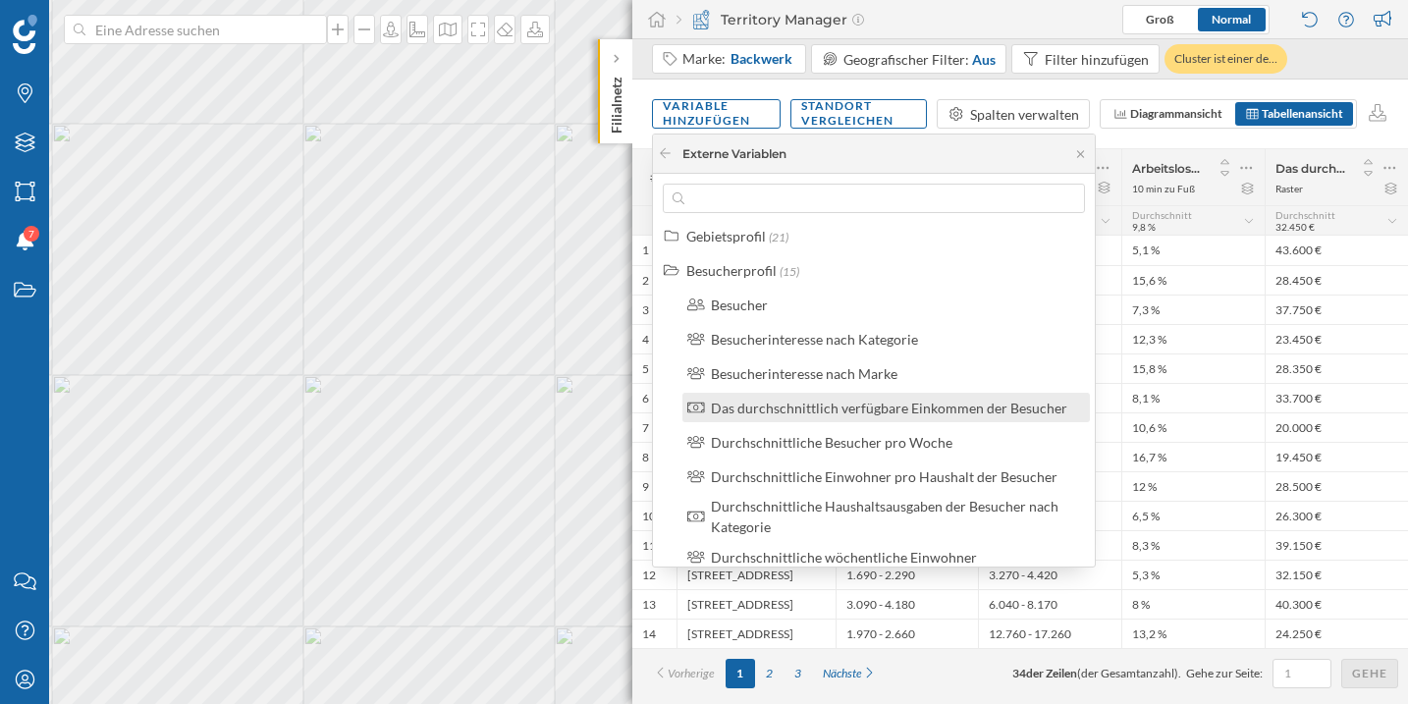
scroll to position [44, 0]
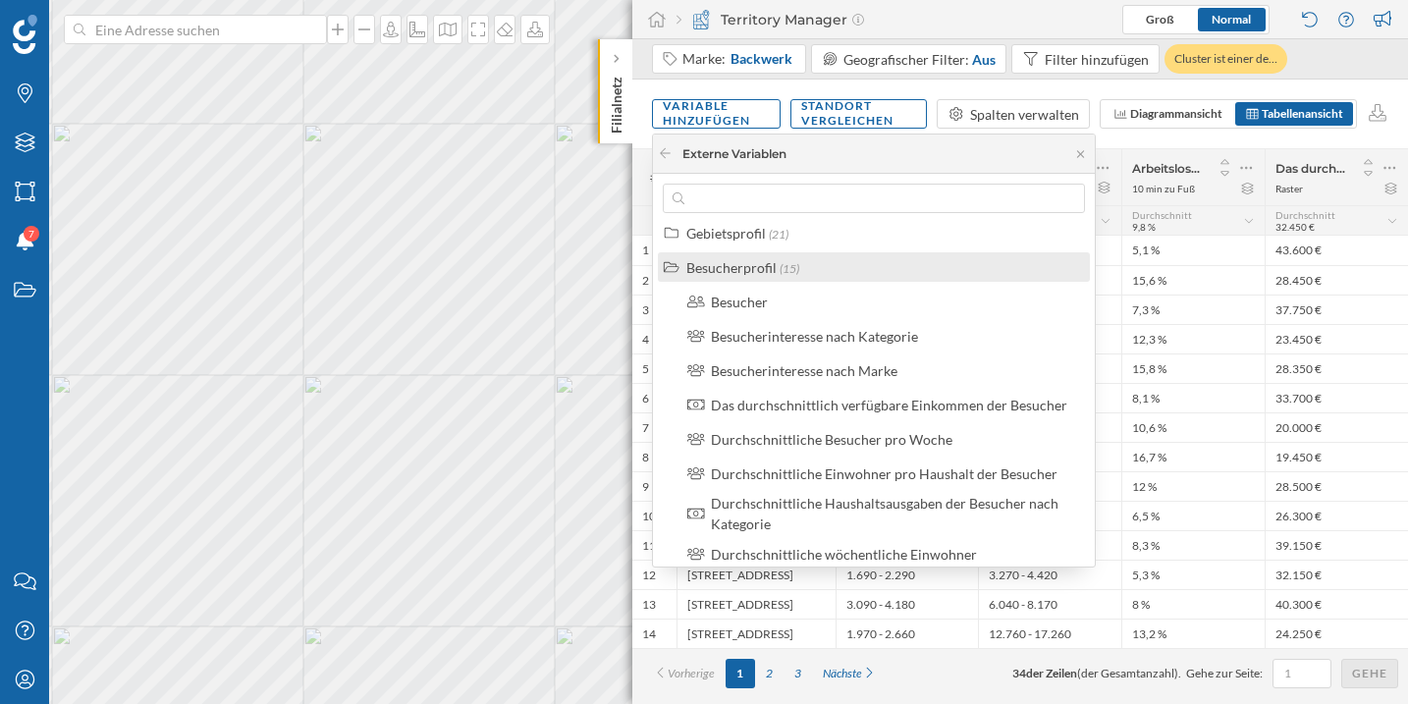
click at [701, 267] on div "Besucherprofil" at bounding box center [731, 267] width 90 height 17
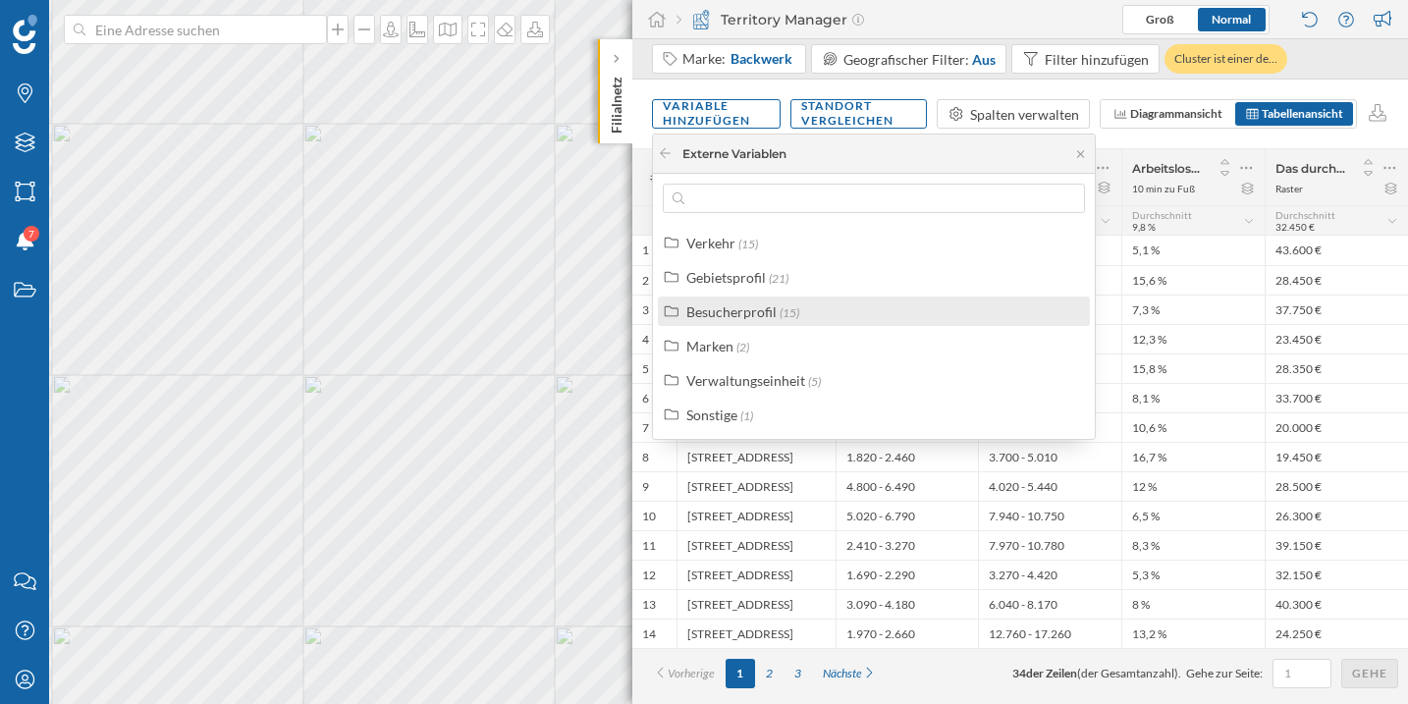
scroll to position [0, 0]
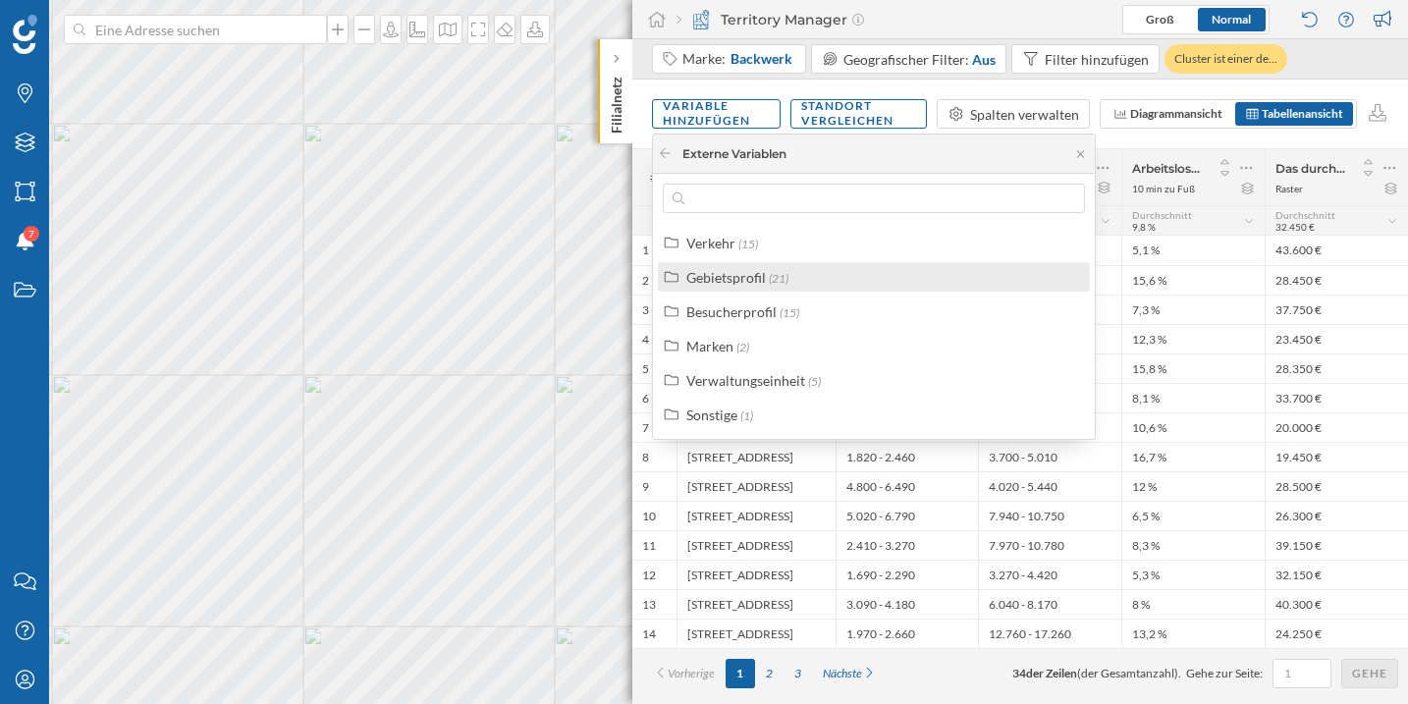
click at [786, 285] on label "Gebietsprofil (21)" at bounding box center [737, 277] width 102 height 21
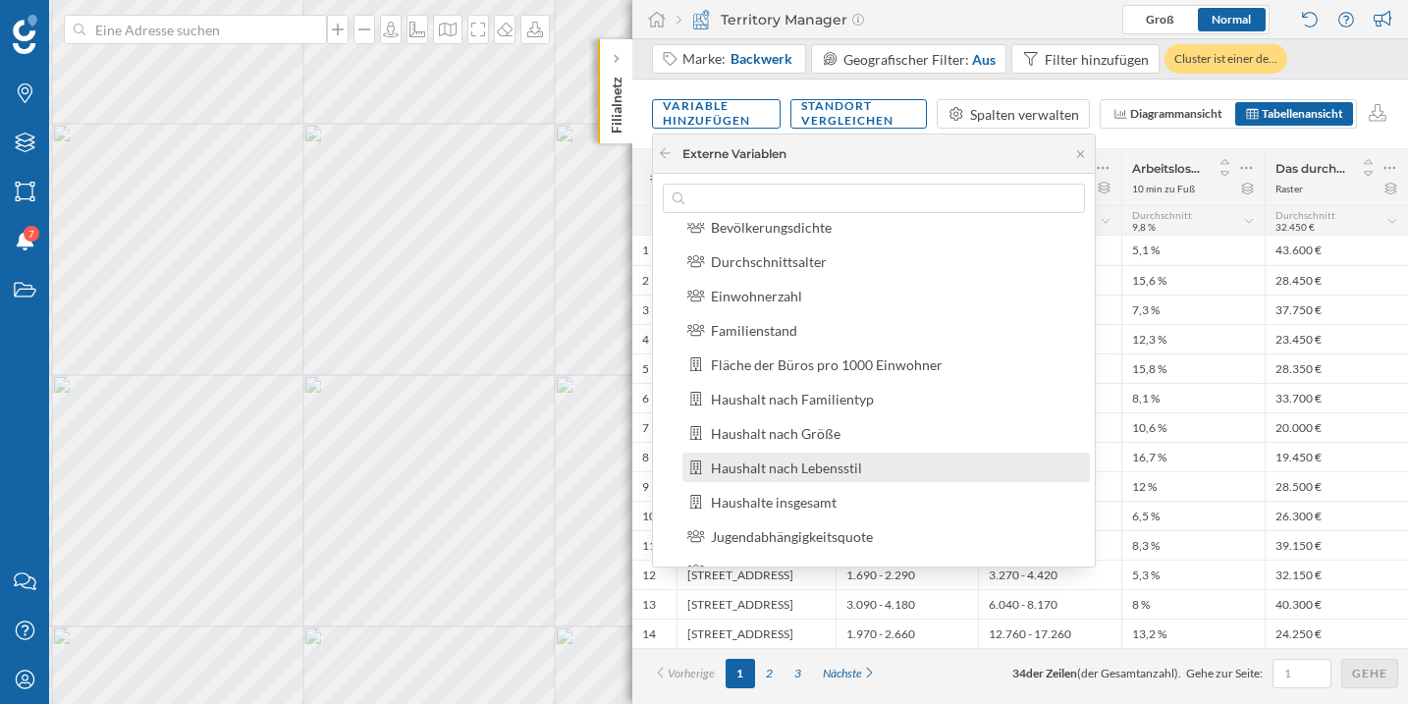
scroll to position [221, 0]
click at [946, 82] on div "Variable hinzufügen Standort vergleichen Spalten verwalten Diagrammansicht Tabe…" at bounding box center [1019, 114] width 775 height 69
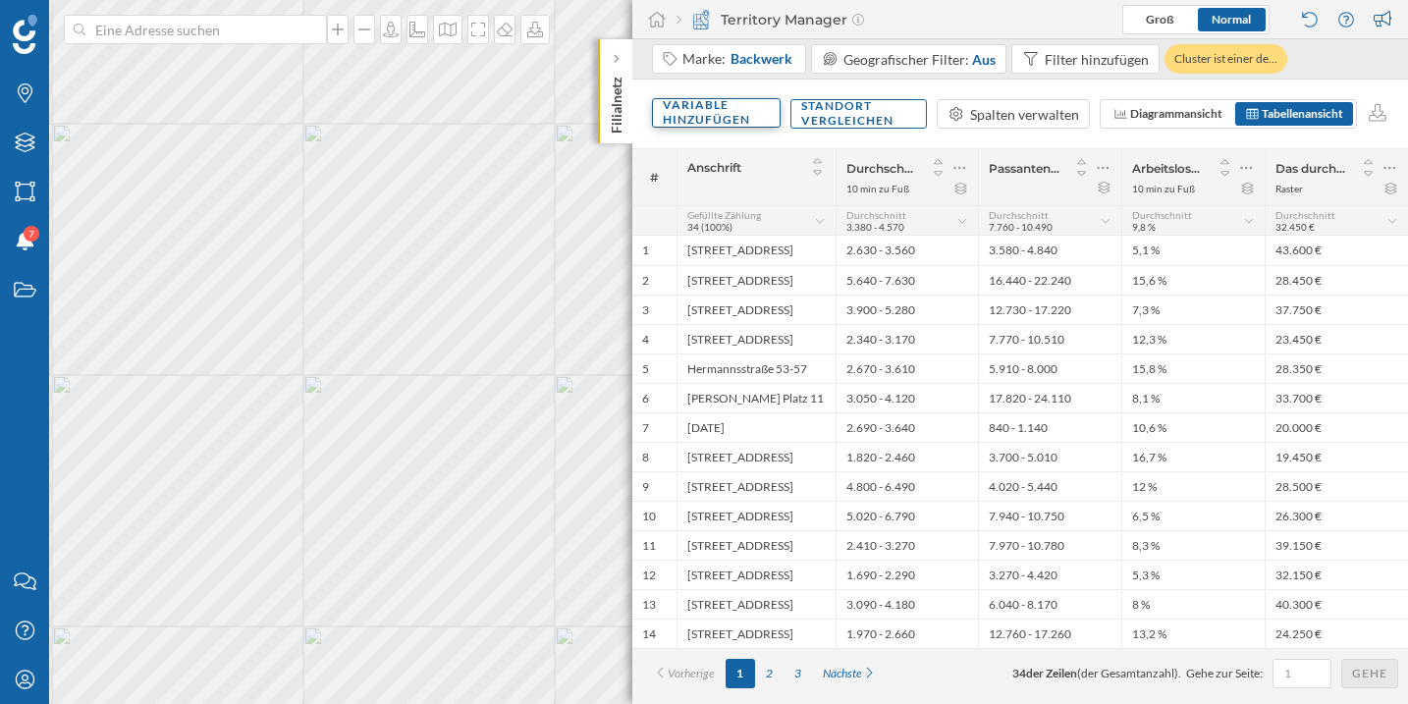
click at [730, 111] on div "Variable hinzufügen" at bounding box center [716, 112] width 129 height 29
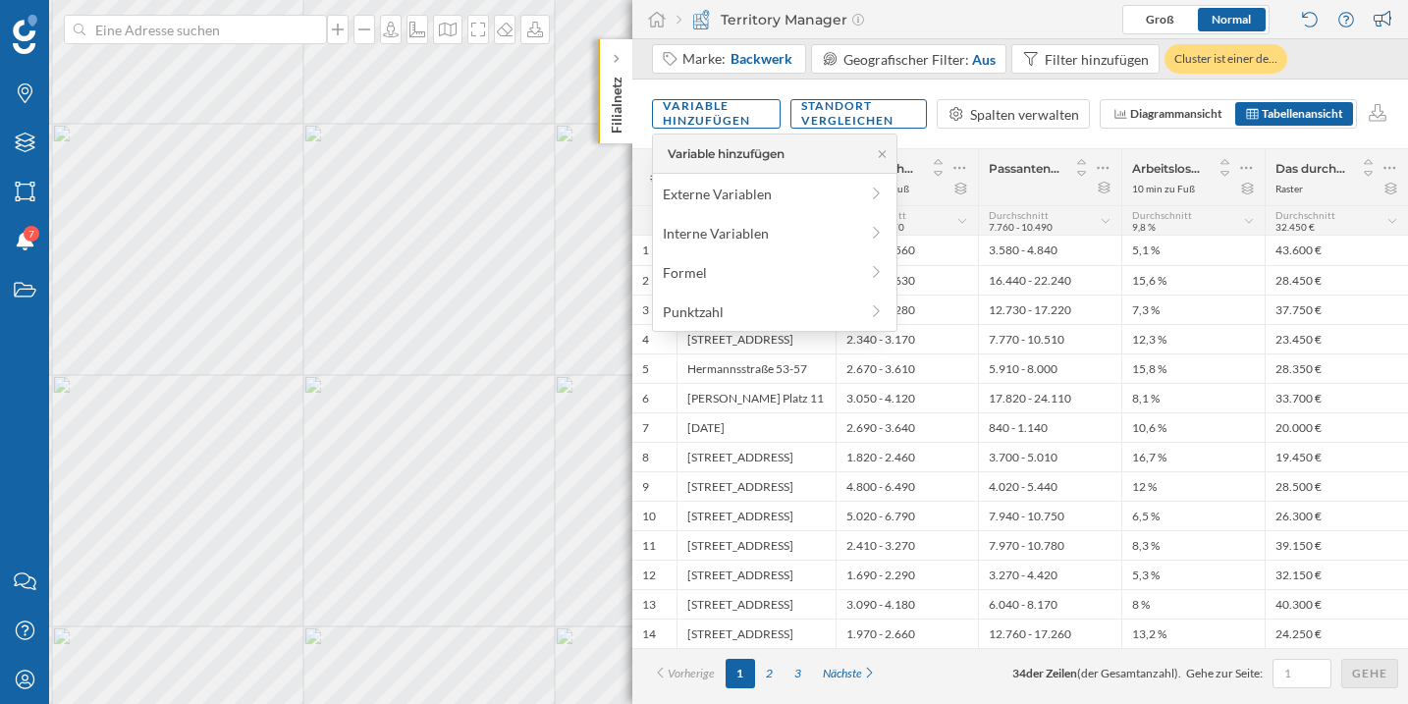
click at [749, 209] on div "Variable hinzufügen Externe Variablen Interne Variablen Formel Punktzahl" at bounding box center [774, 232] width 245 height 198
click at [748, 203] on div "Externe Variablen" at bounding box center [775, 193] width 234 height 29
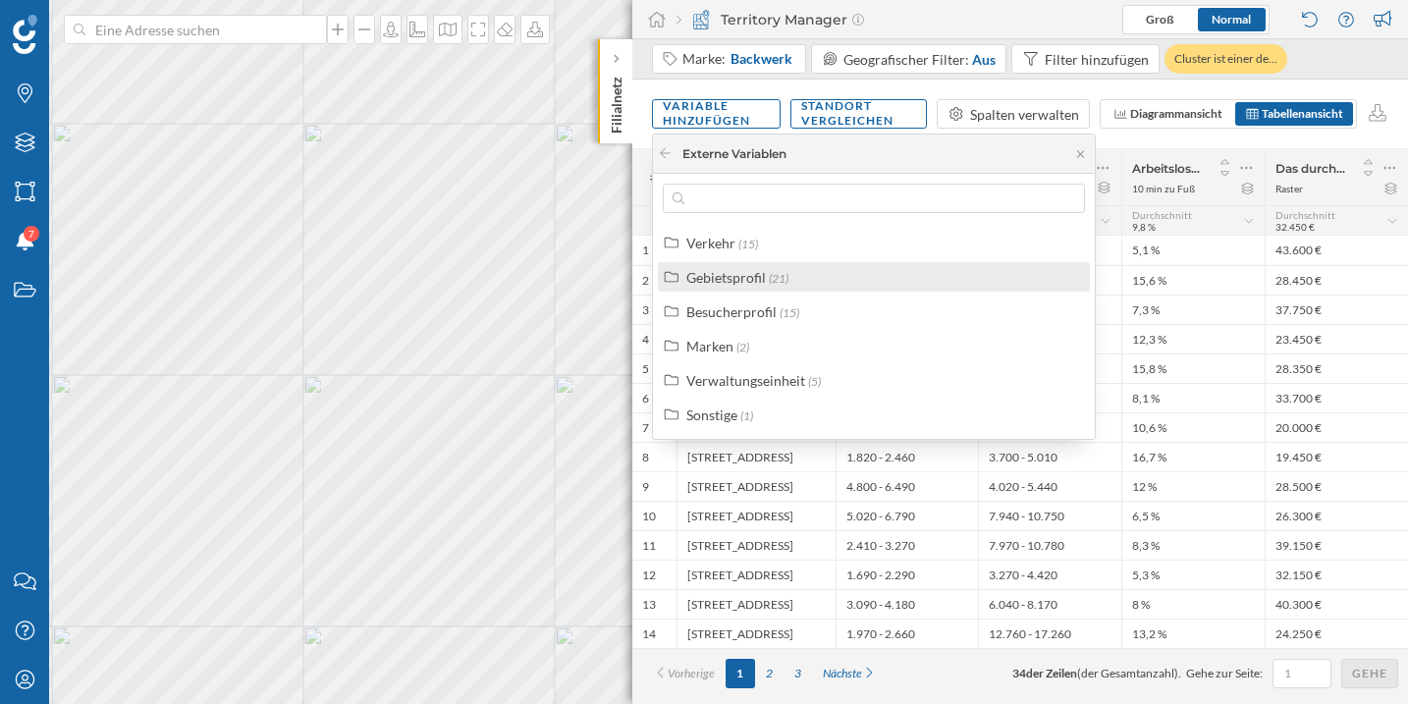
click at [792, 283] on div "Gebietsprofil (21)" at bounding box center [882, 277] width 392 height 21
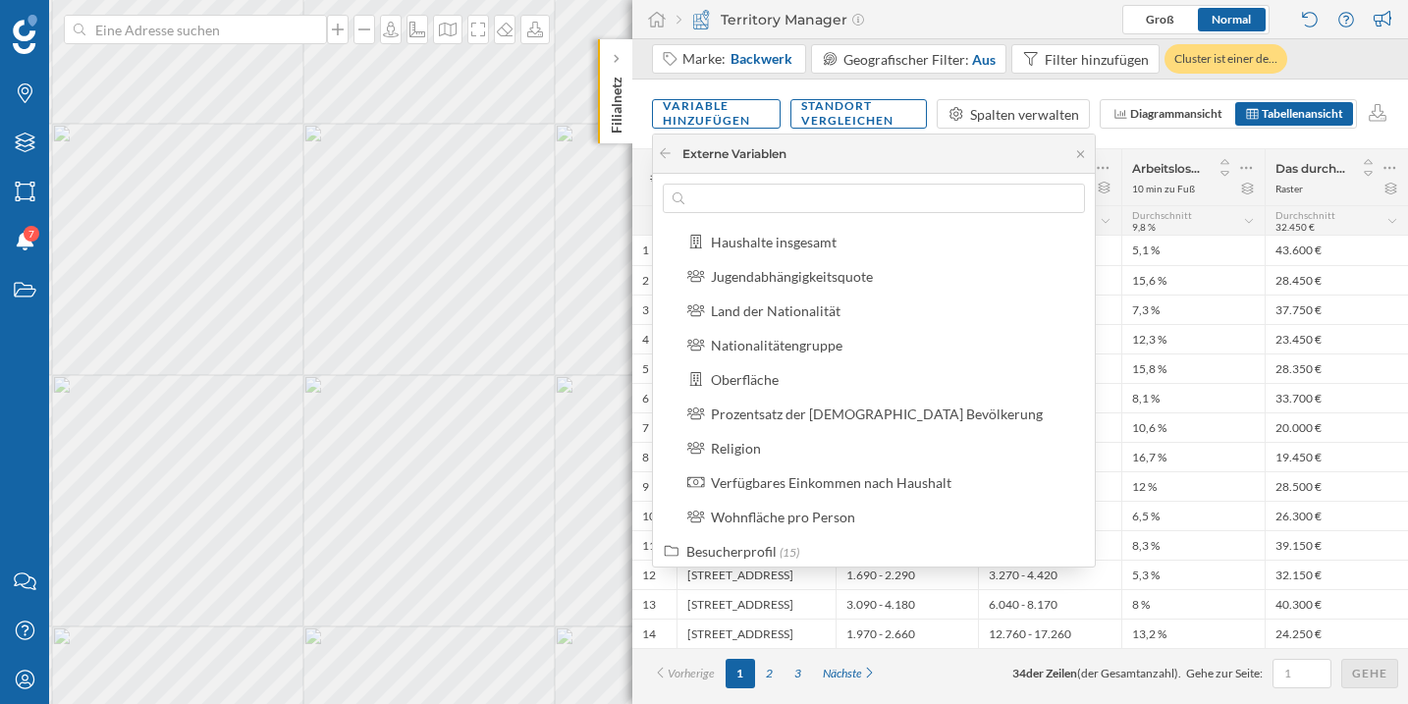
scroll to position [487, 0]
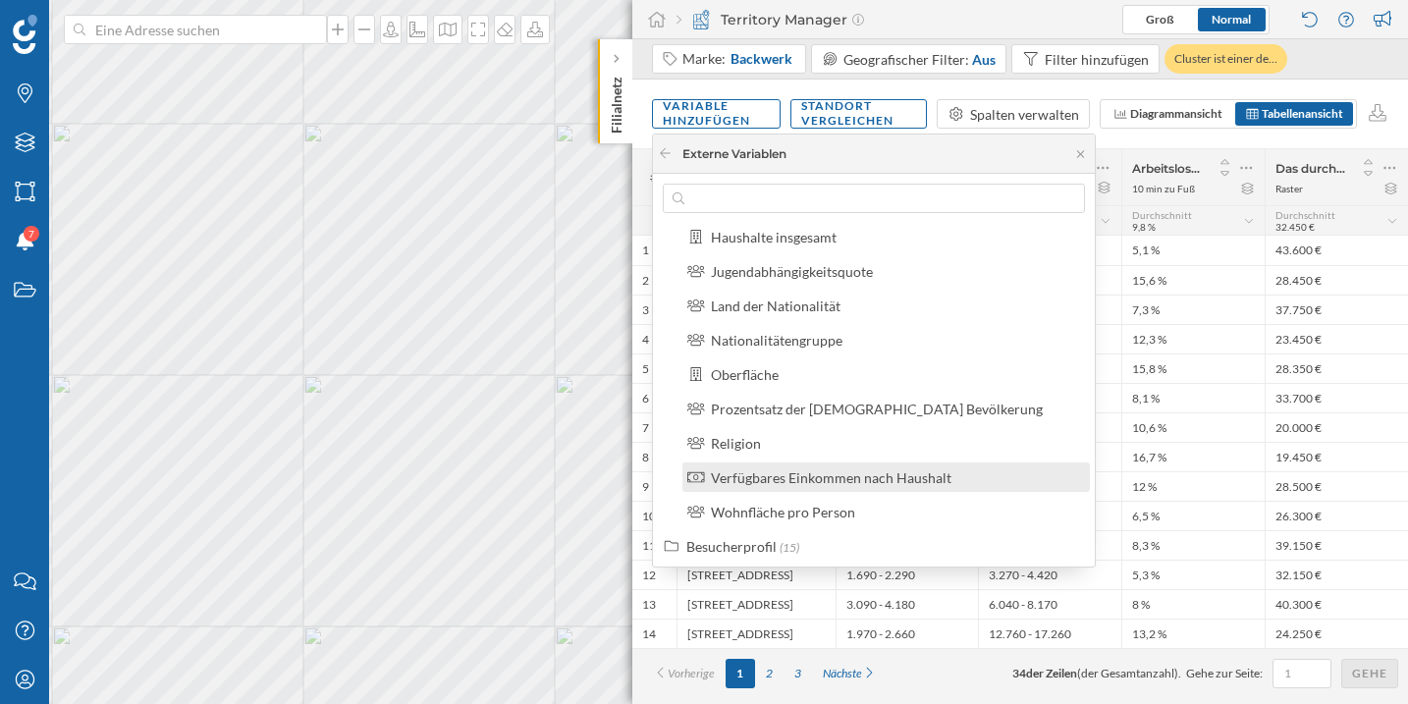
click at [813, 484] on div "Verfügbares Einkommen nach Haushalt" at bounding box center [831, 477] width 240 height 17
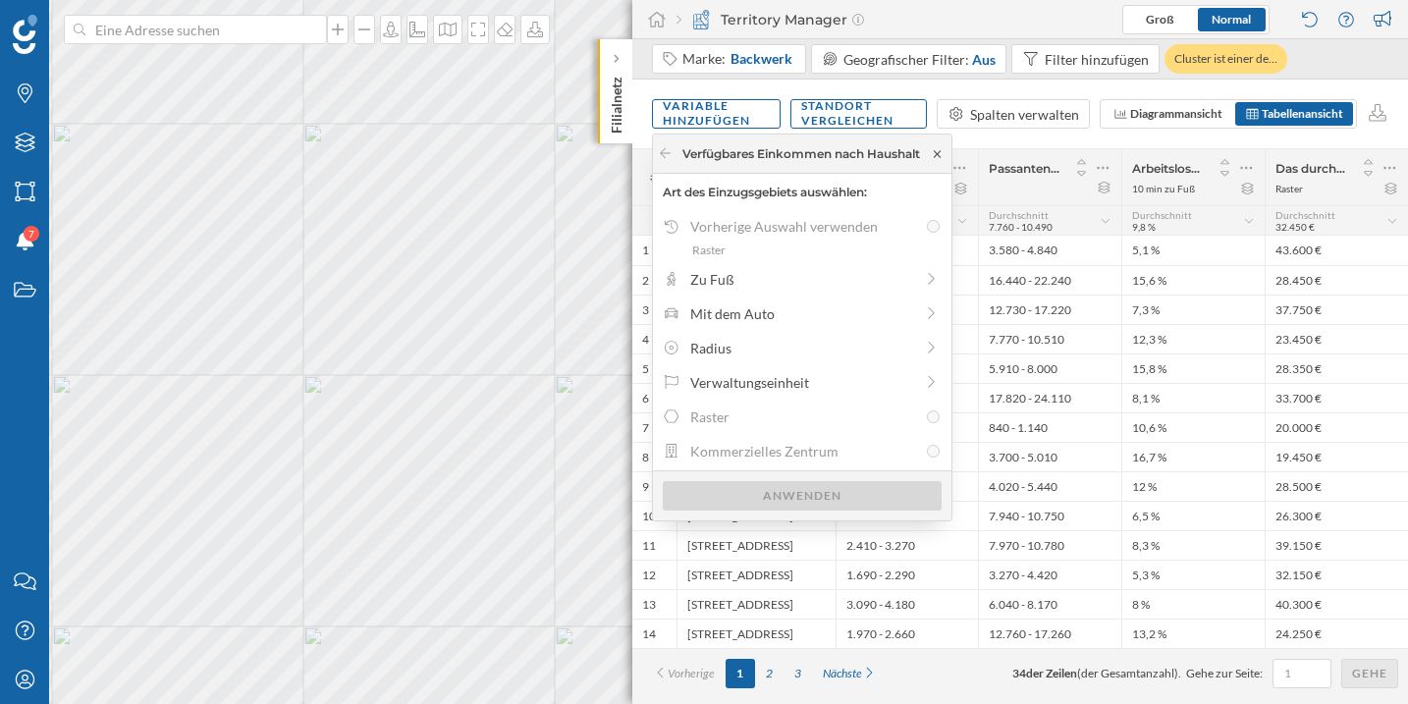
click at [944, 153] on icon at bounding box center [937, 154] width 15 height 12
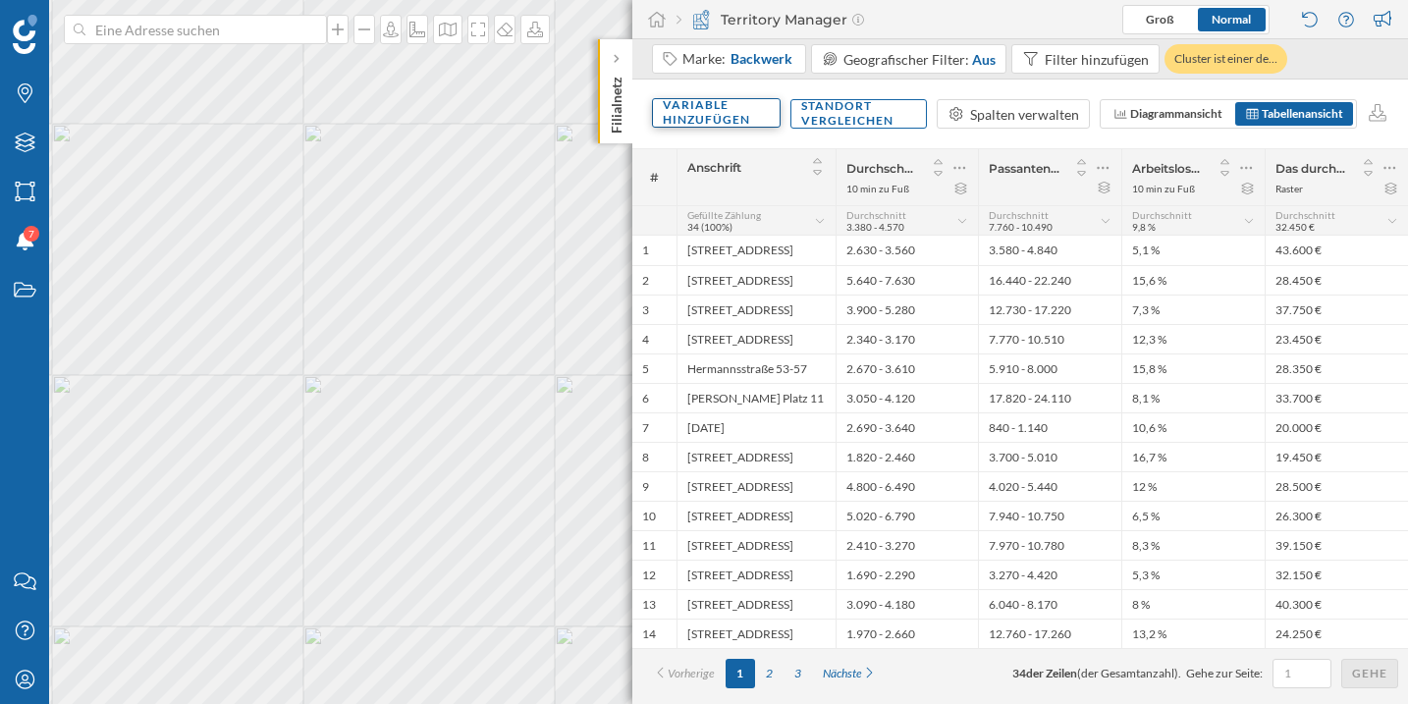
click at [712, 113] on div "Variable hinzufügen" at bounding box center [716, 112] width 129 height 29
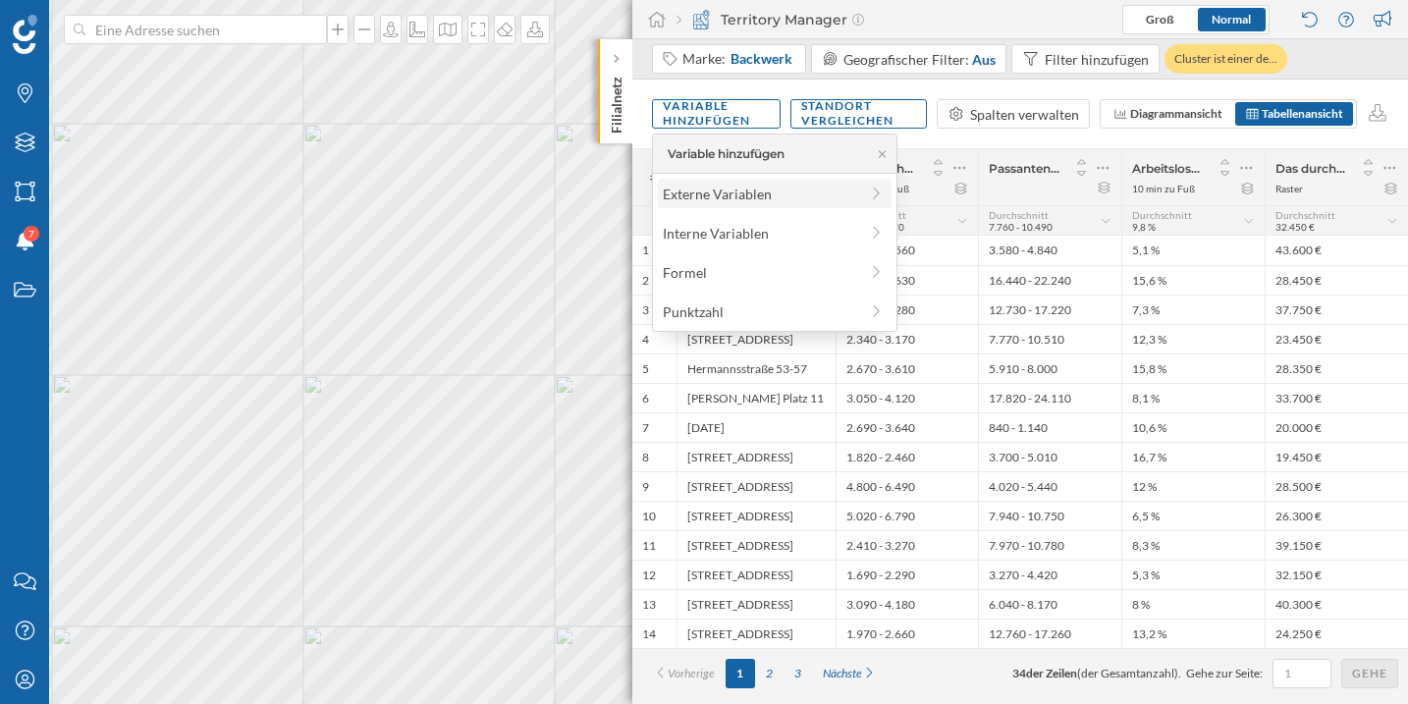
click at [778, 182] on div "Externe Variablen" at bounding box center [775, 193] width 234 height 29
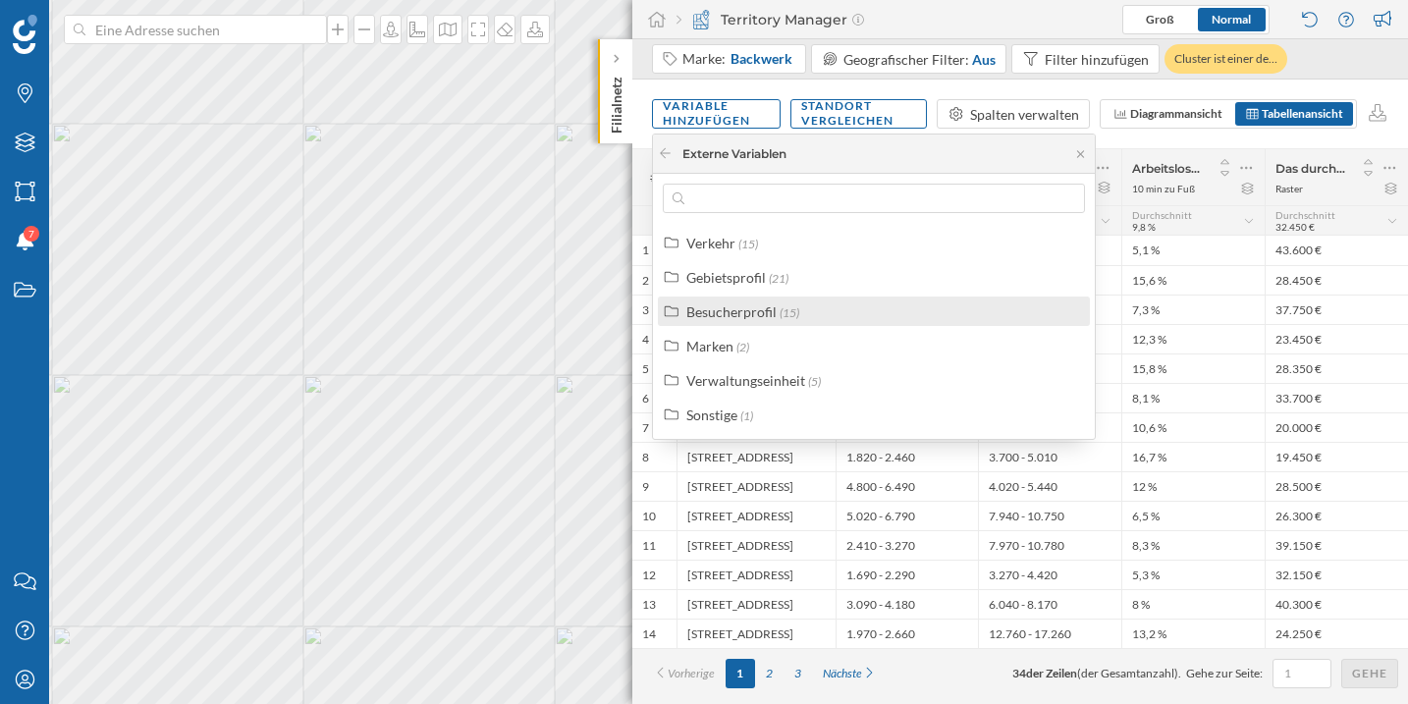
click at [830, 313] on div "Besucherprofil (15)" at bounding box center [882, 311] width 392 height 21
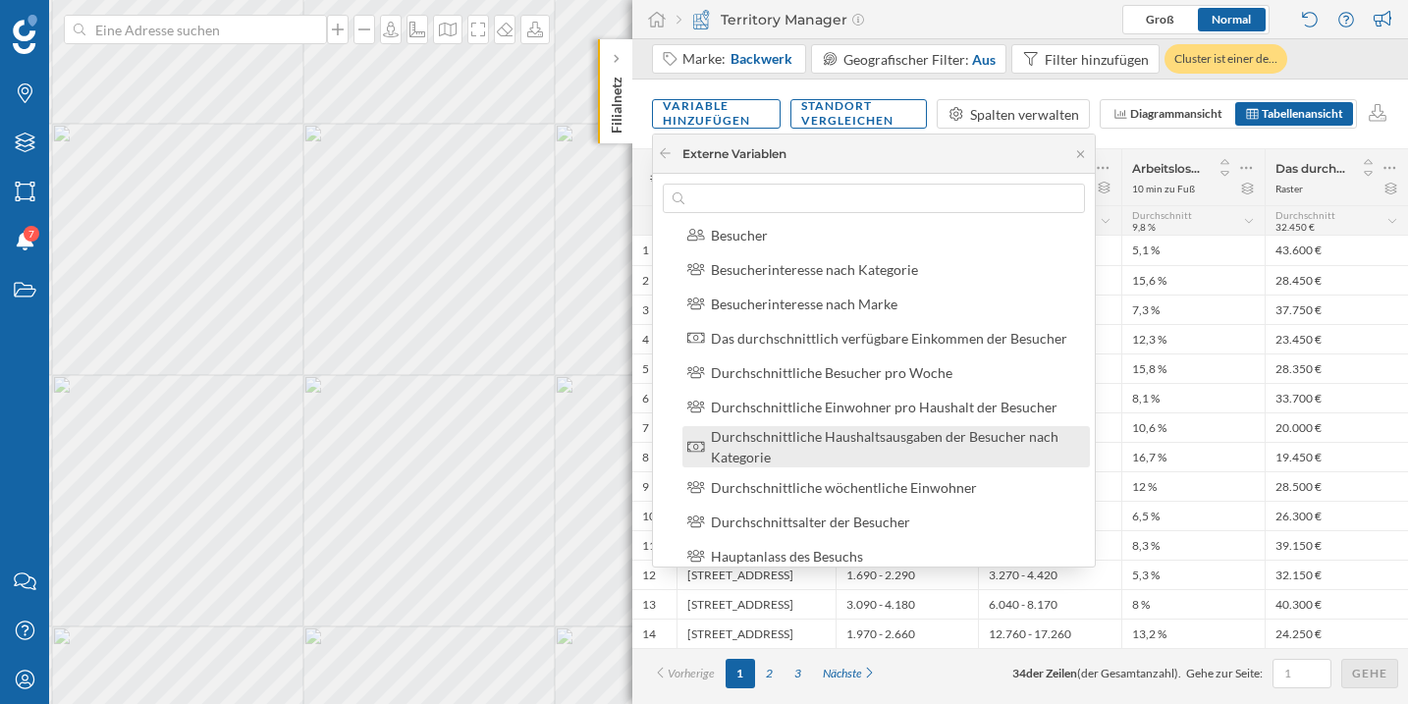
scroll to position [112, 0]
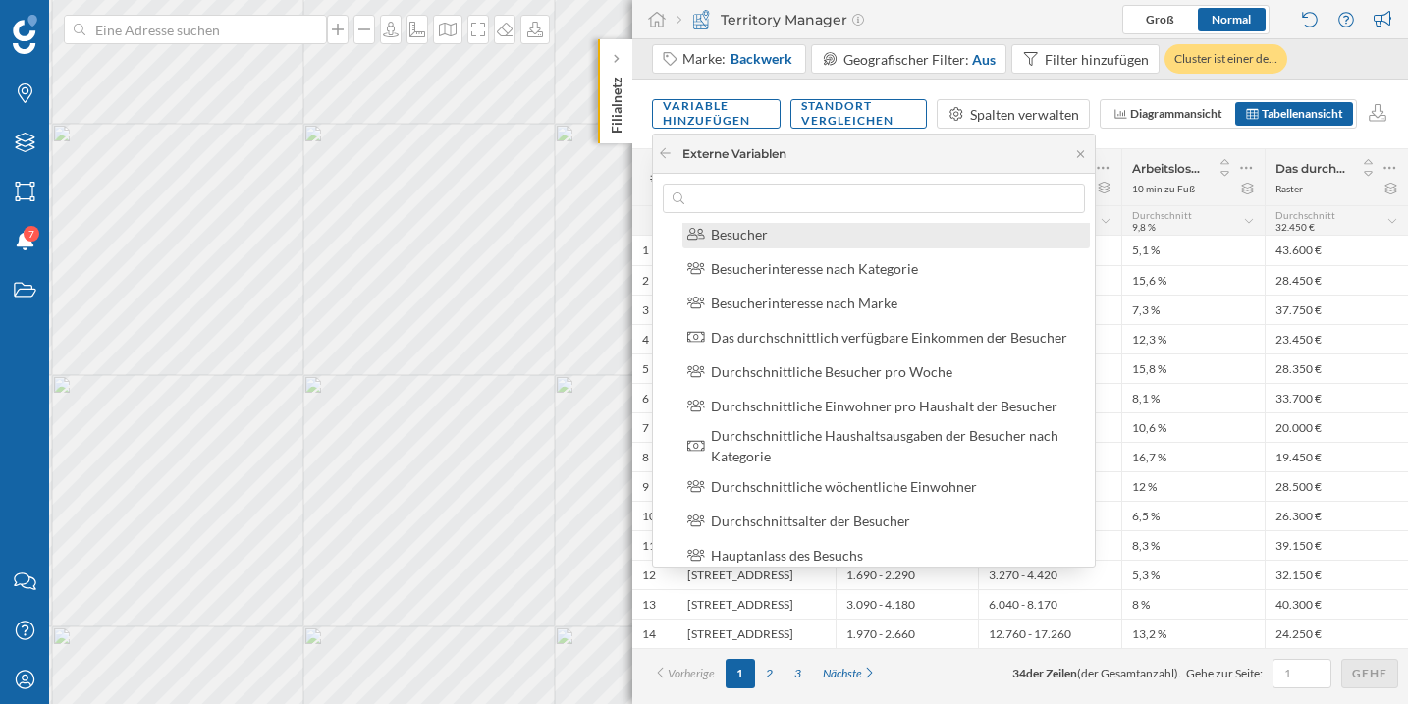
click at [772, 234] on div "Besucher" at bounding box center [894, 234] width 367 height 21
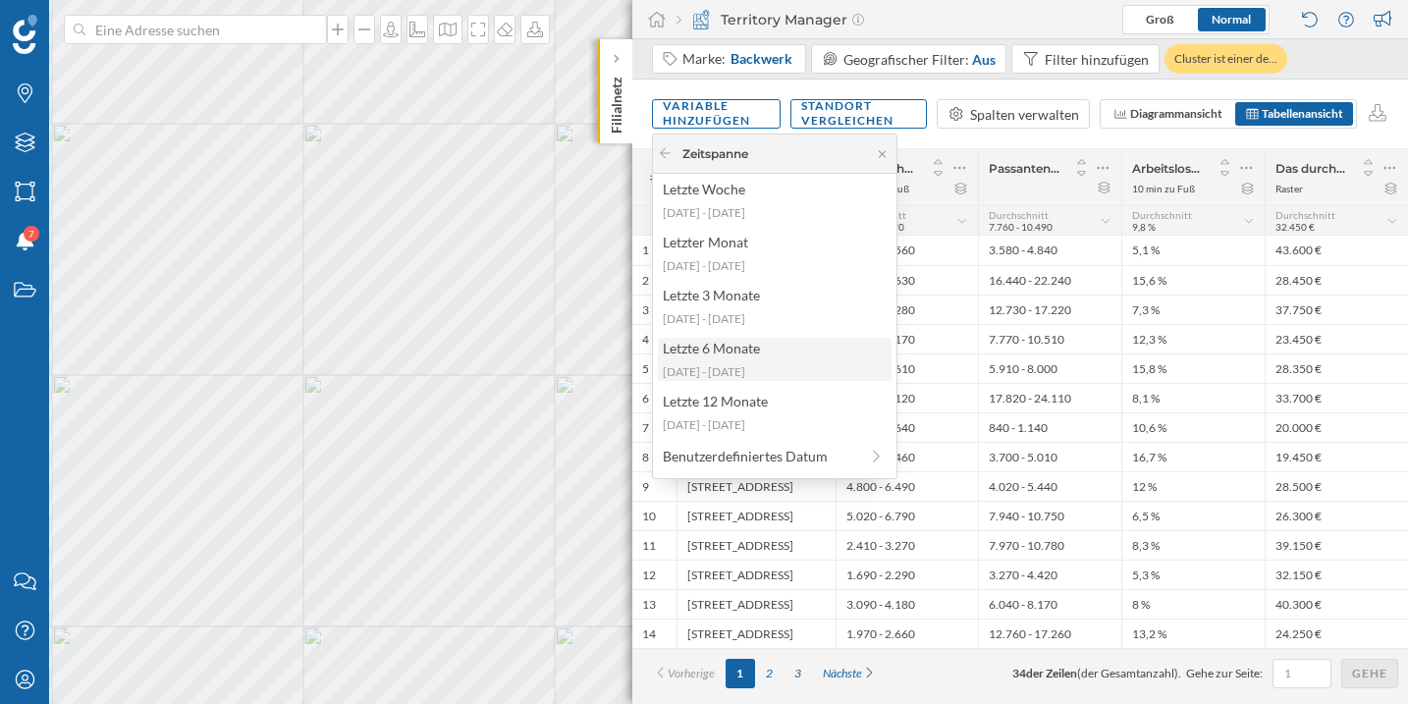
click at [775, 367] on div "[DATE] - [DATE]" at bounding box center [774, 372] width 222 height 18
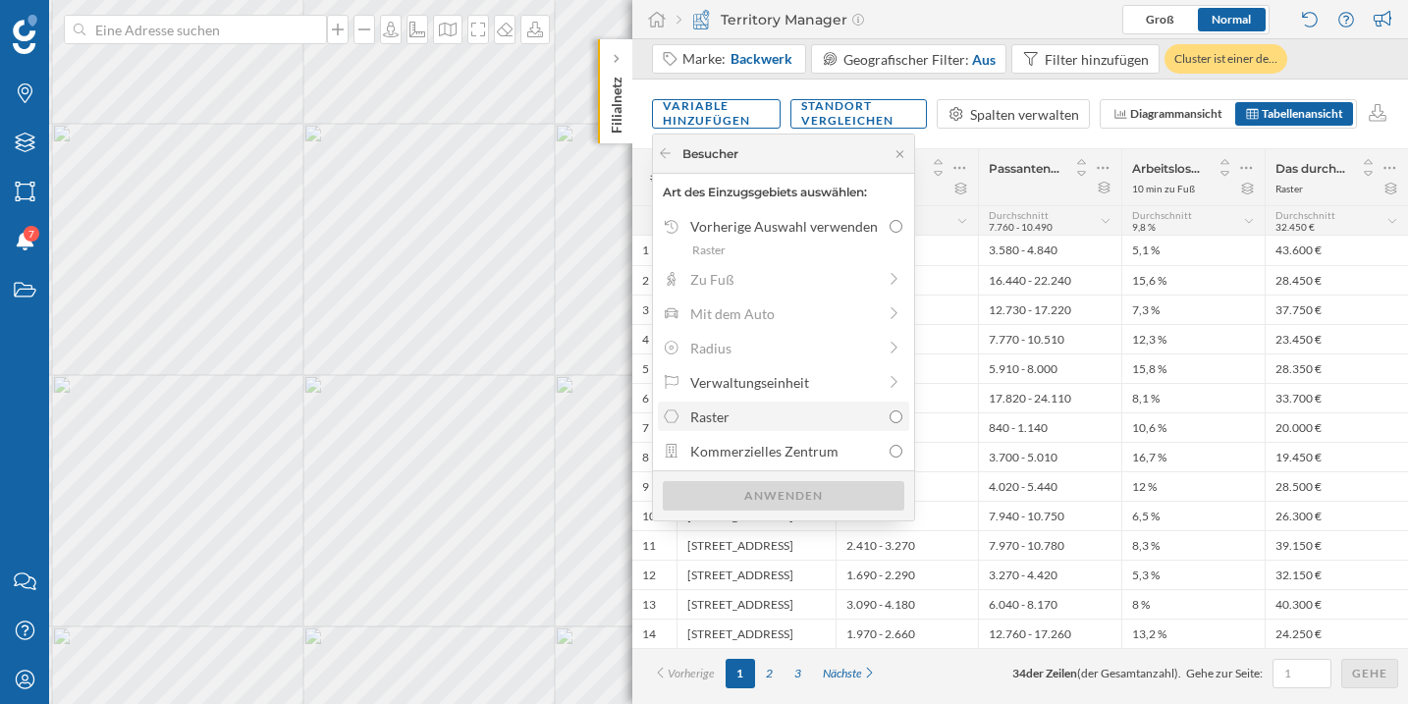
click at [809, 430] on label "Raster" at bounding box center [783, 415] width 251 height 29
click at [889, 423] on input "Raster" at bounding box center [895, 416] width 13 height 13
radio input "true"
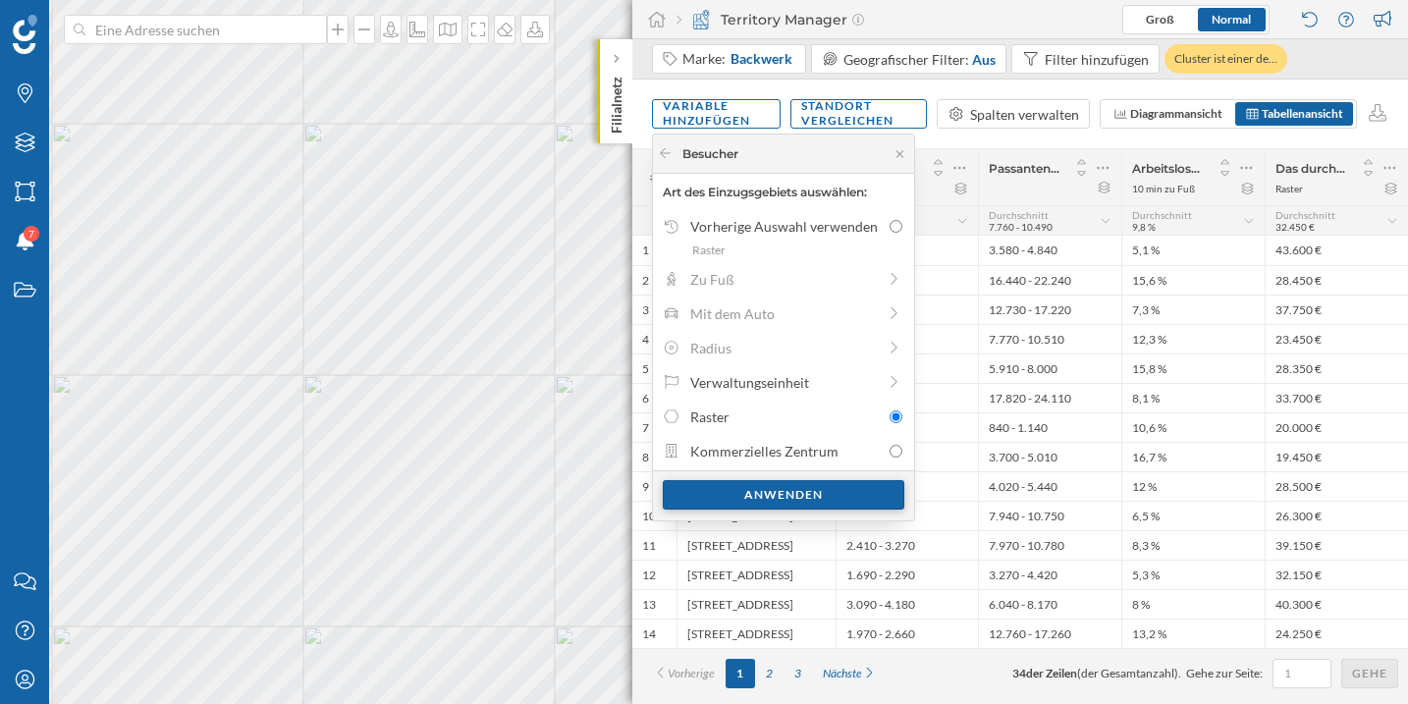
click at [822, 506] on div "Anwenden" at bounding box center [783, 494] width 241 height 29
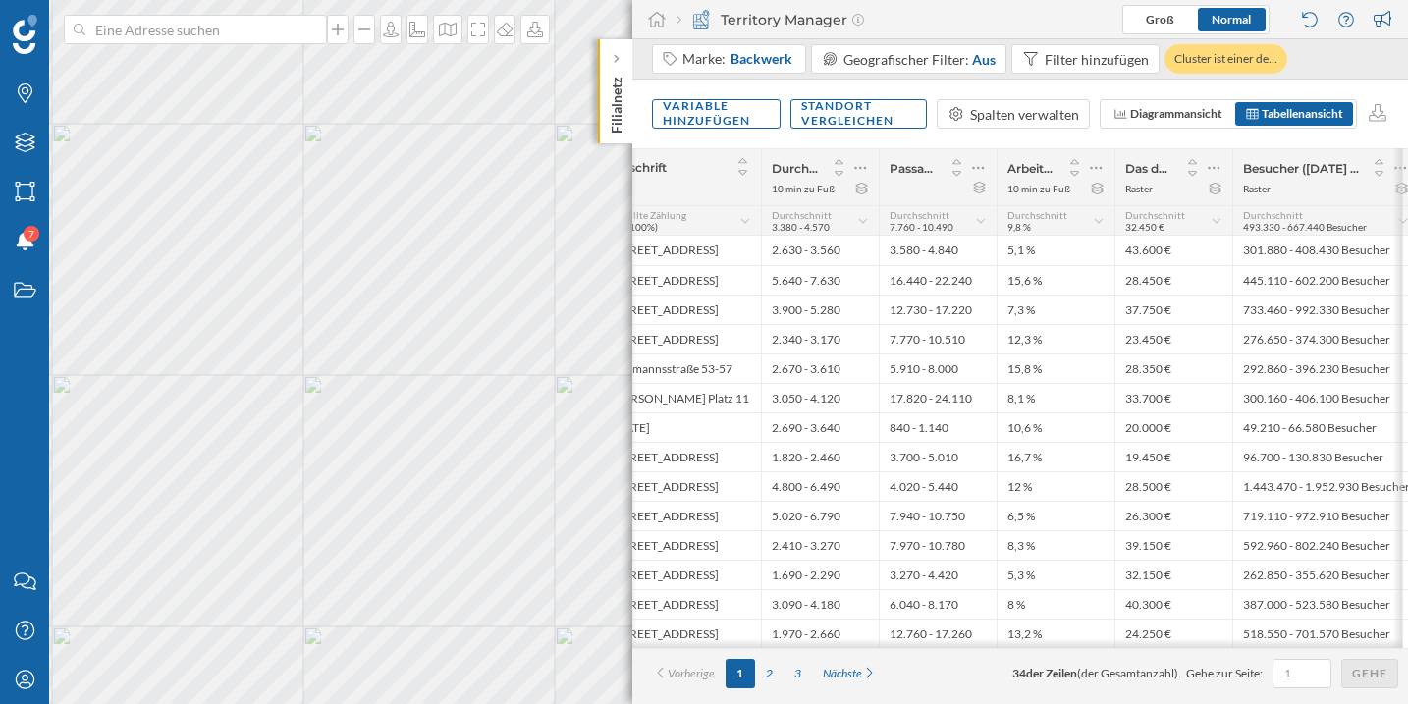
scroll to position [0, 83]
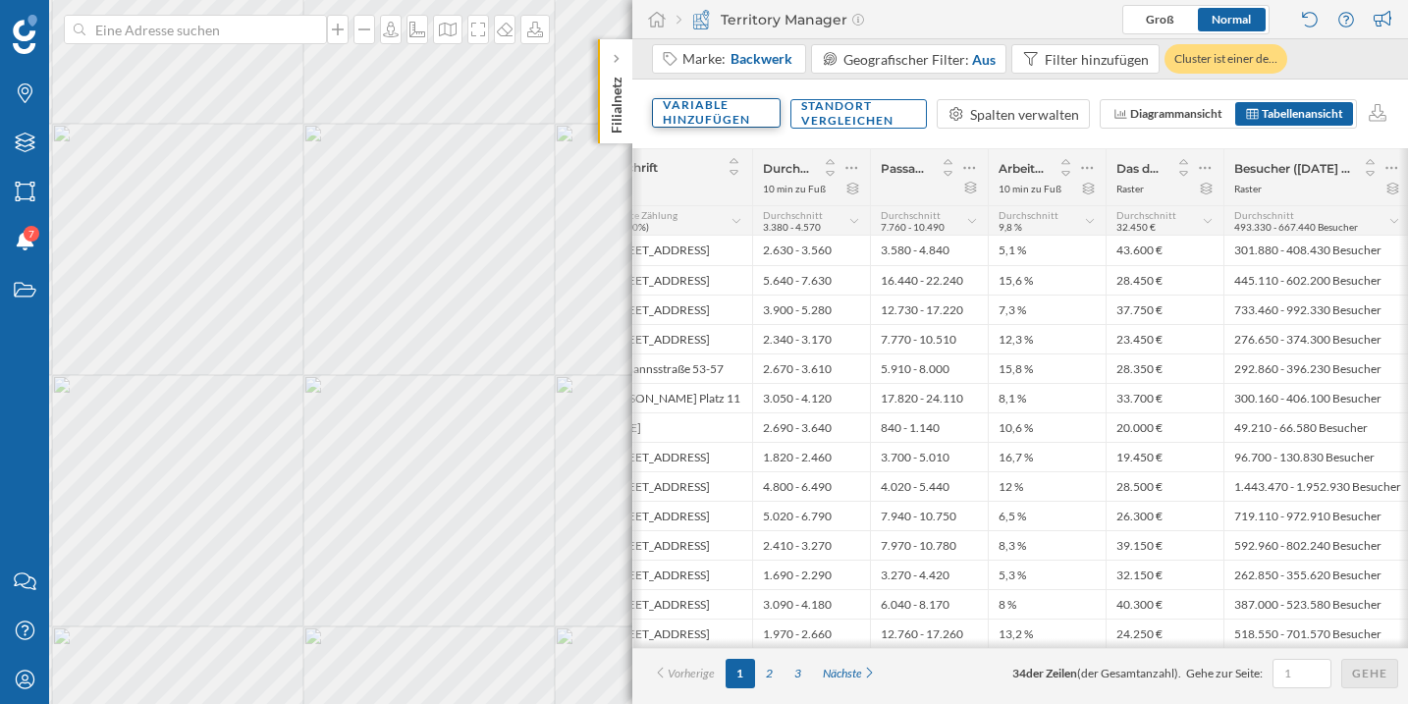
click at [701, 122] on div "Variable hinzufügen" at bounding box center [716, 112] width 129 height 29
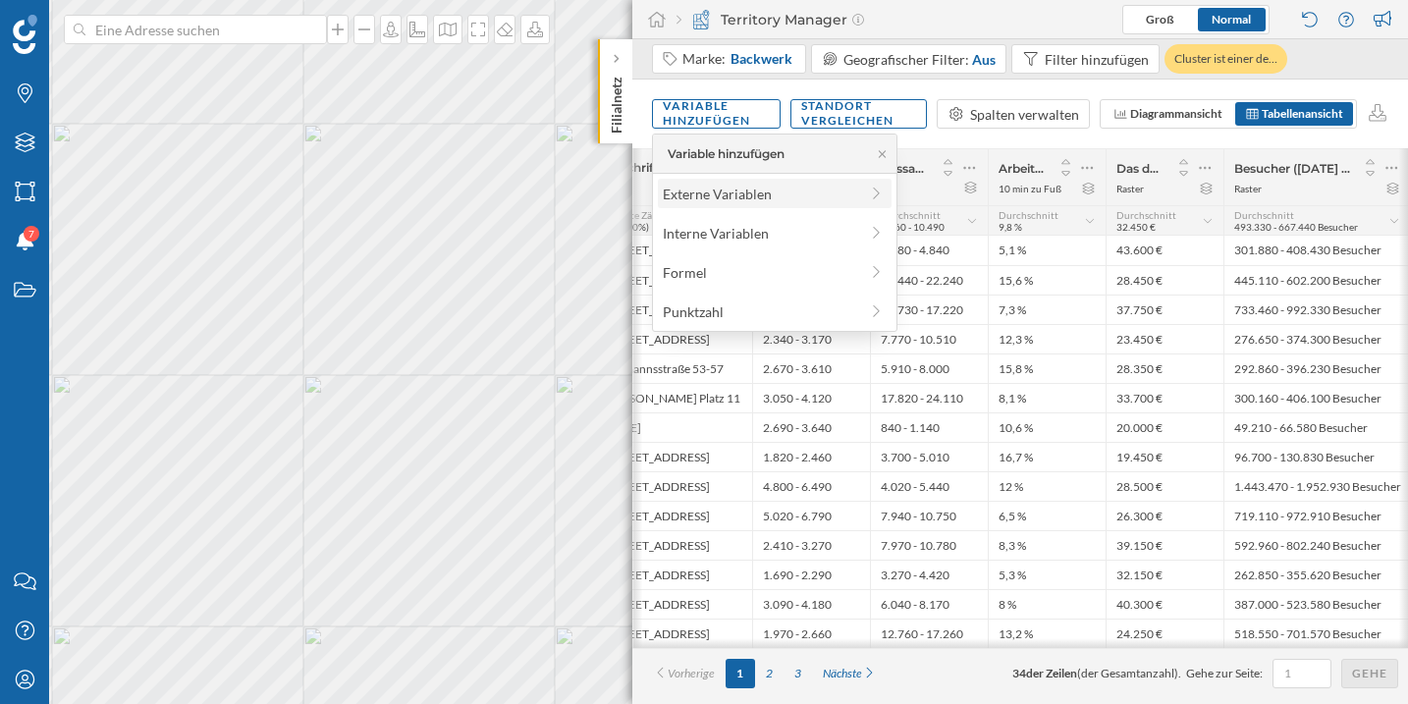
click at [741, 207] on div "Externe Variablen" at bounding box center [775, 193] width 234 height 29
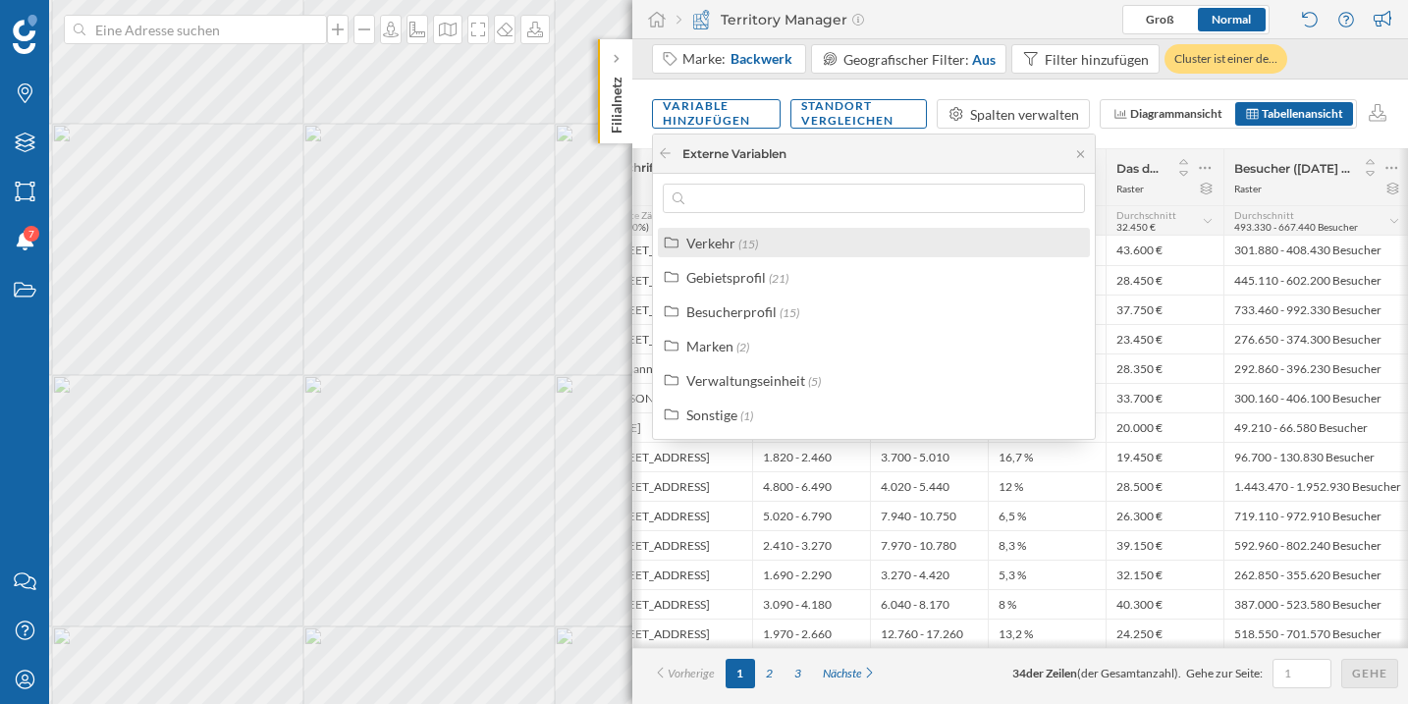
click at [802, 253] on div "Verkehr (15)" at bounding box center [874, 242] width 432 height 29
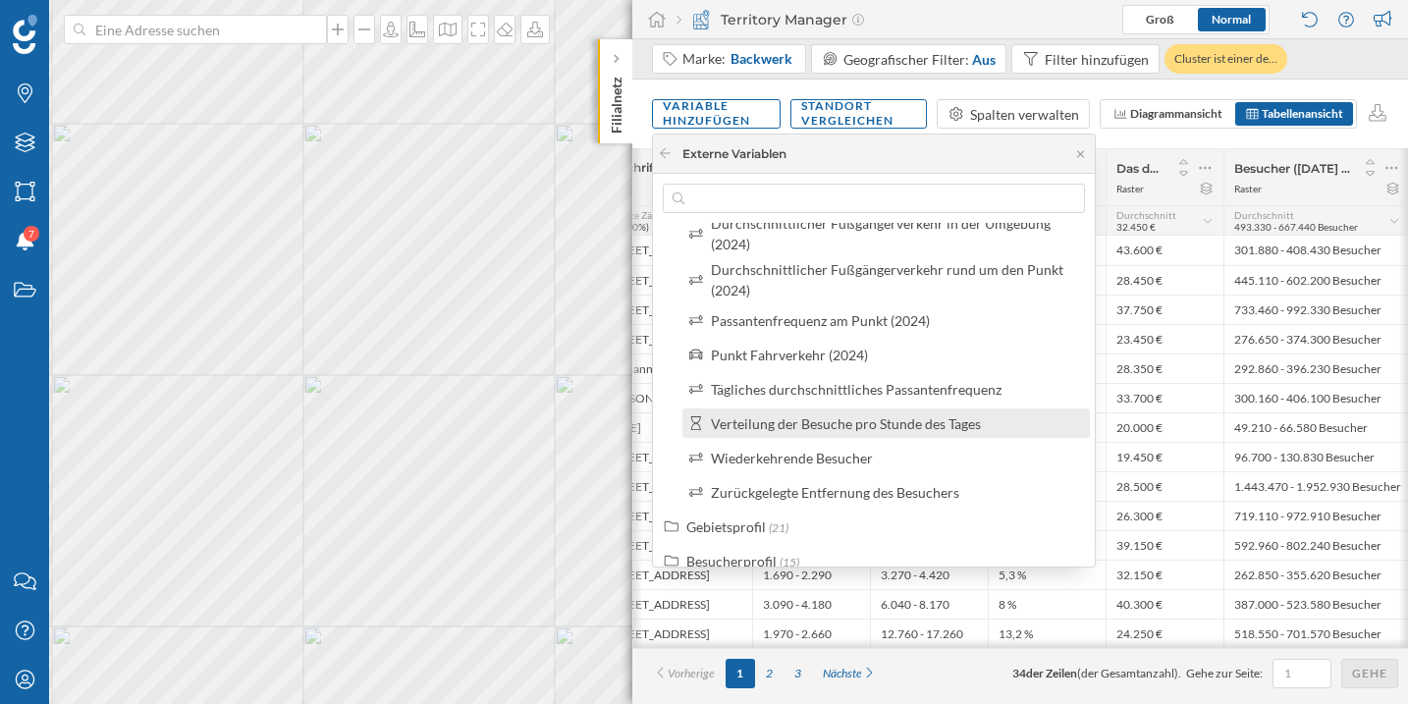
scroll to position [411, 0]
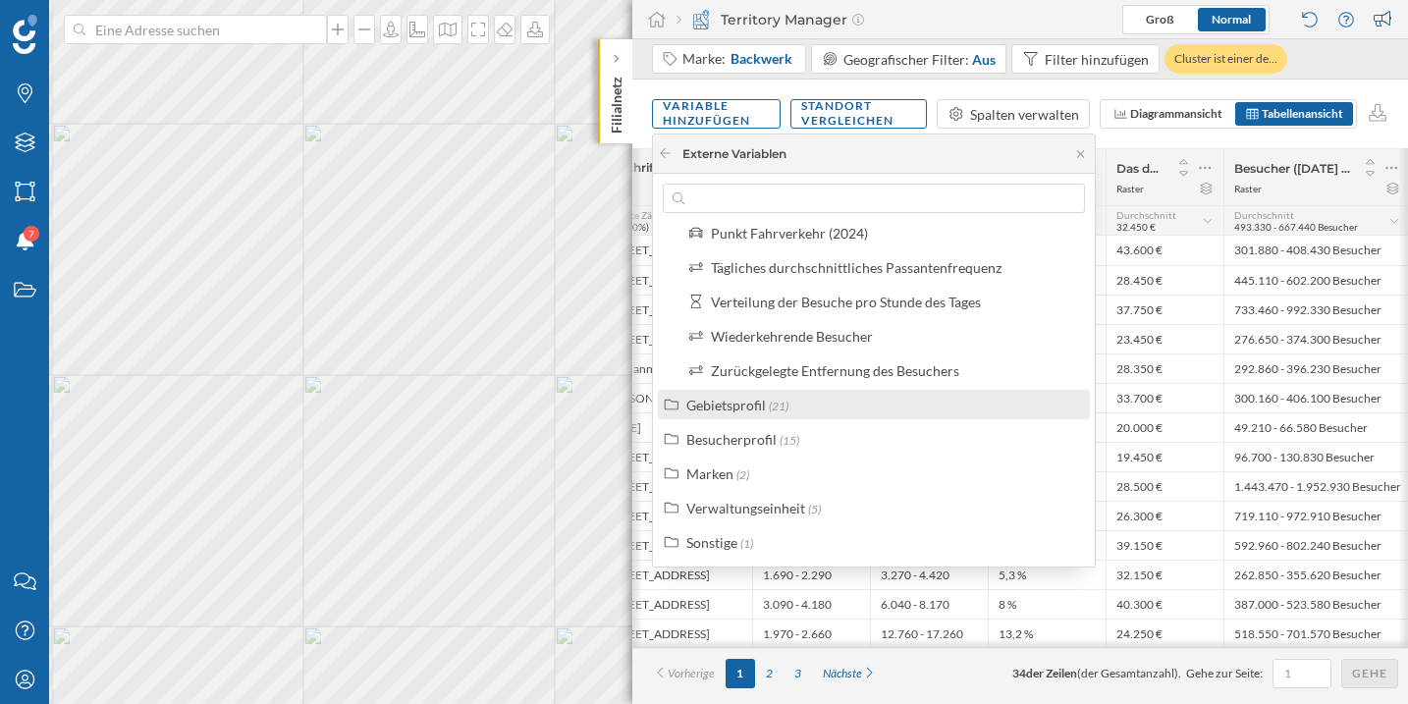
click at [813, 406] on div "Gebietsprofil (21)" at bounding box center [882, 405] width 392 height 21
click at [818, 406] on div "Gebietsprofil (21)" at bounding box center [882, 405] width 392 height 21
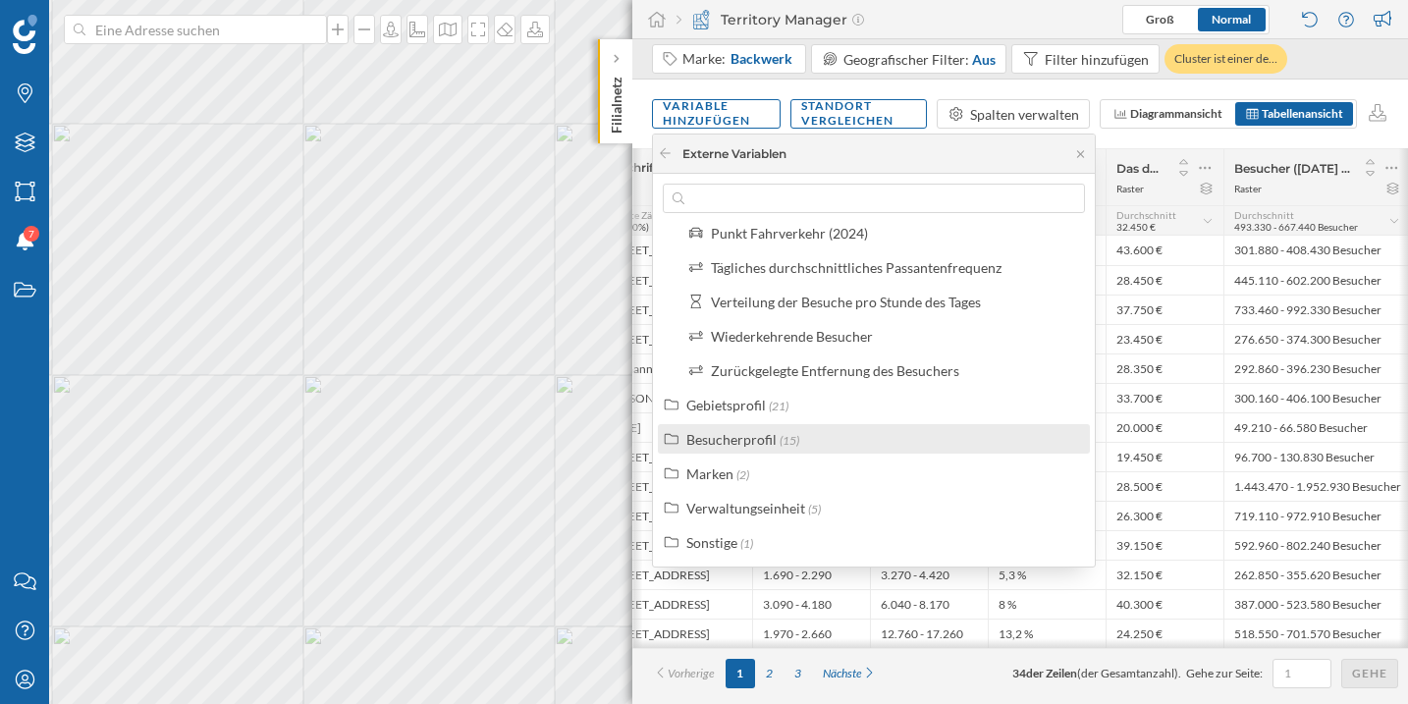
click at [813, 429] on div "Besucherprofil (15)" at bounding box center [882, 439] width 392 height 21
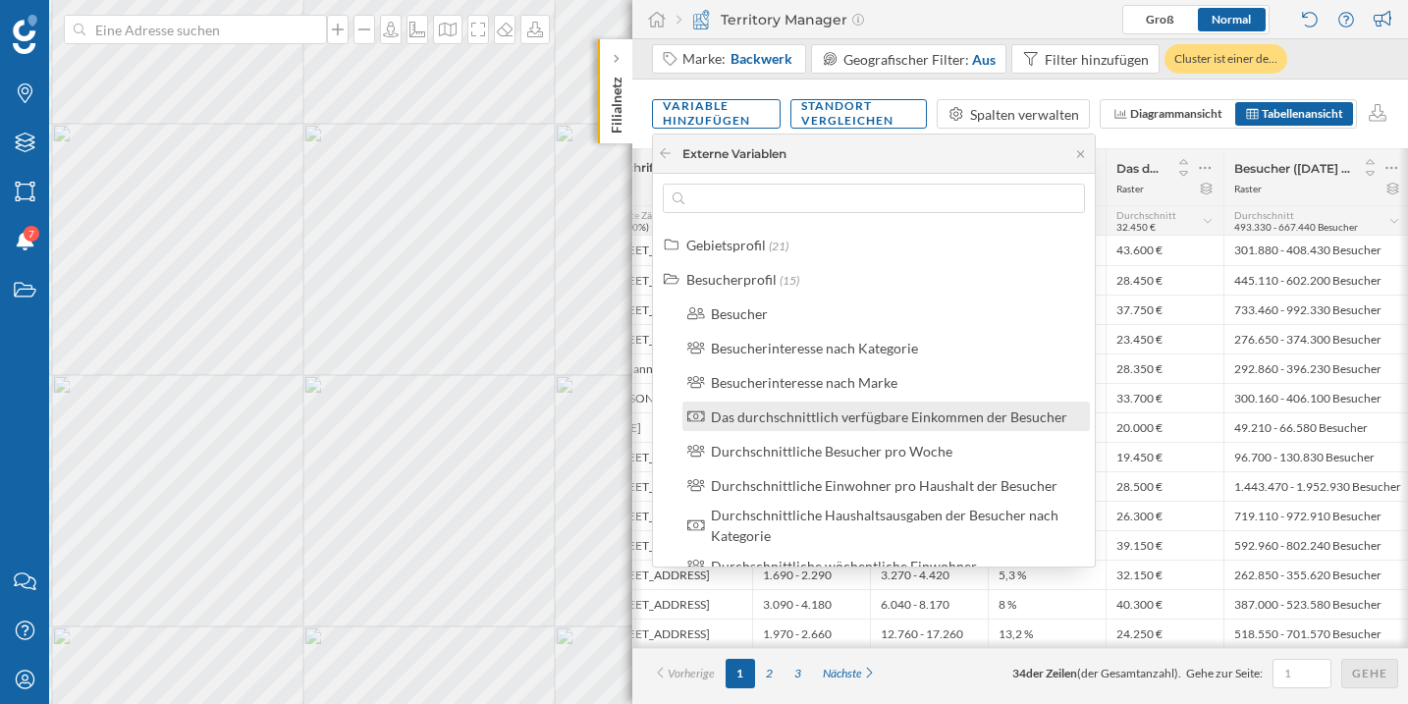
scroll to position [521, 0]
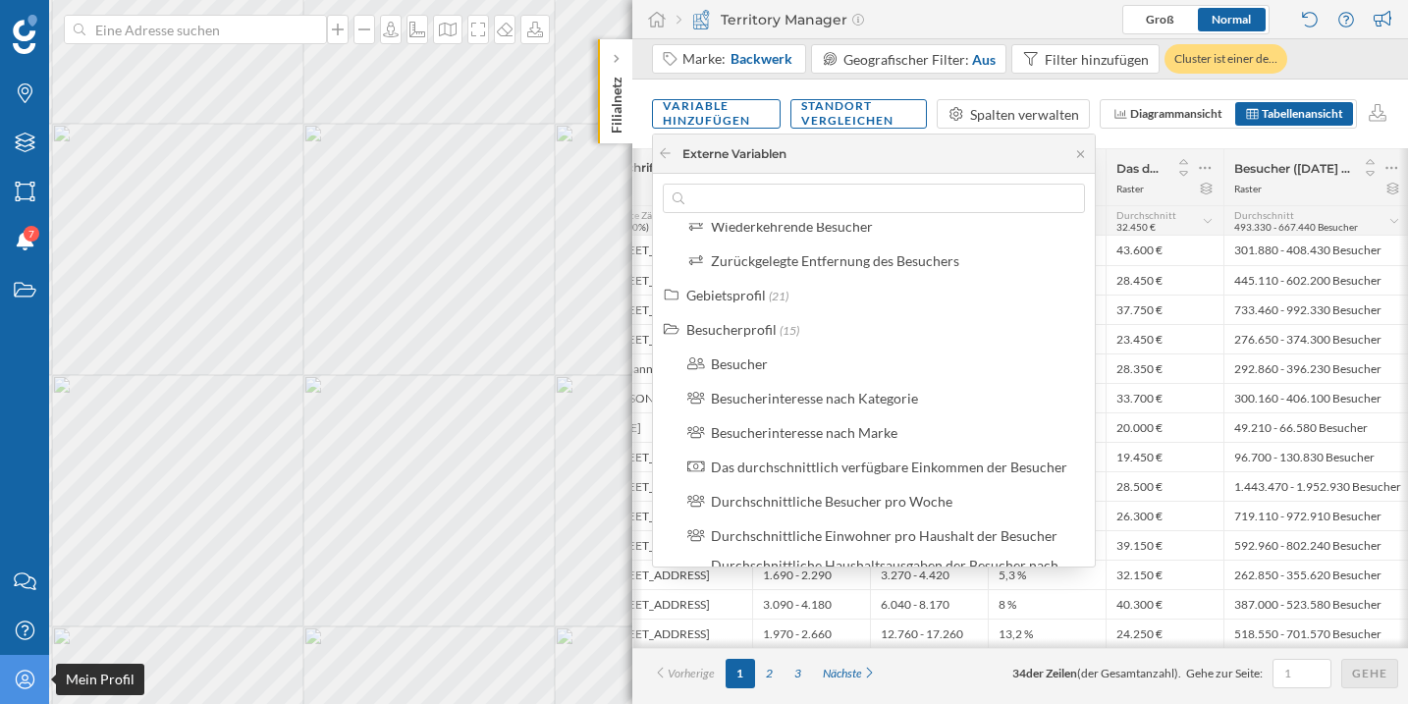
click at [14, 678] on icon "Mein Profil" at bounding box center [25, 679] width 25 height 20
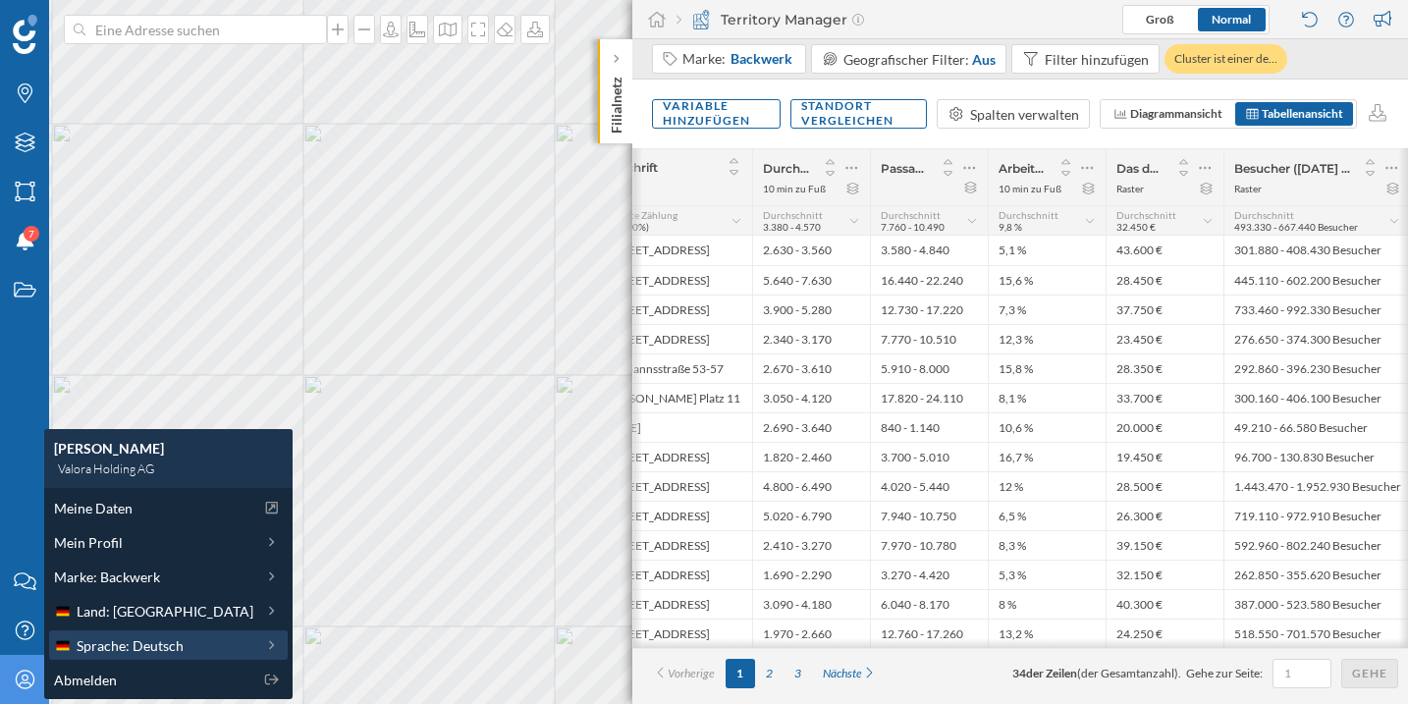
click at [169, 646] on span "Sprache: Deutsch" at bounding box center [130, 645] width 107 height 21
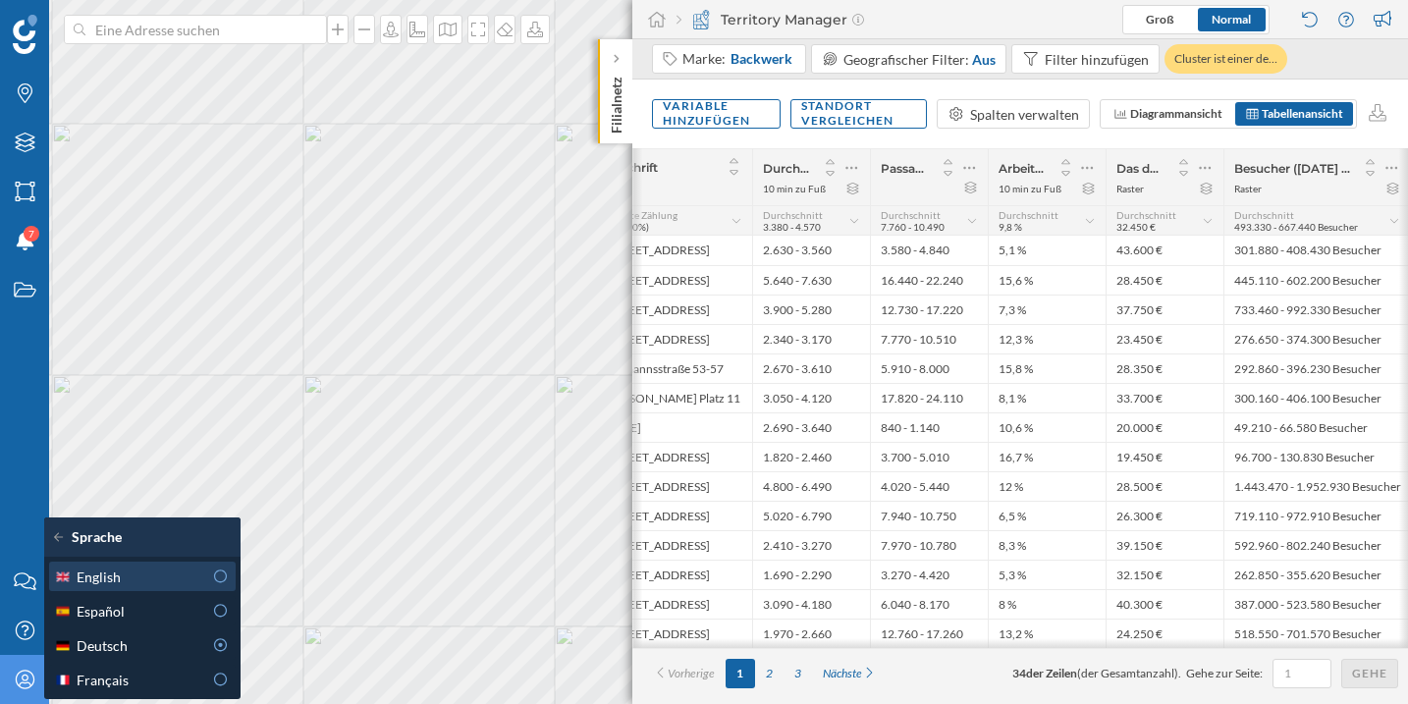
click at [226, 581] on icon at bounding box center [221, 576] width 18 height 14
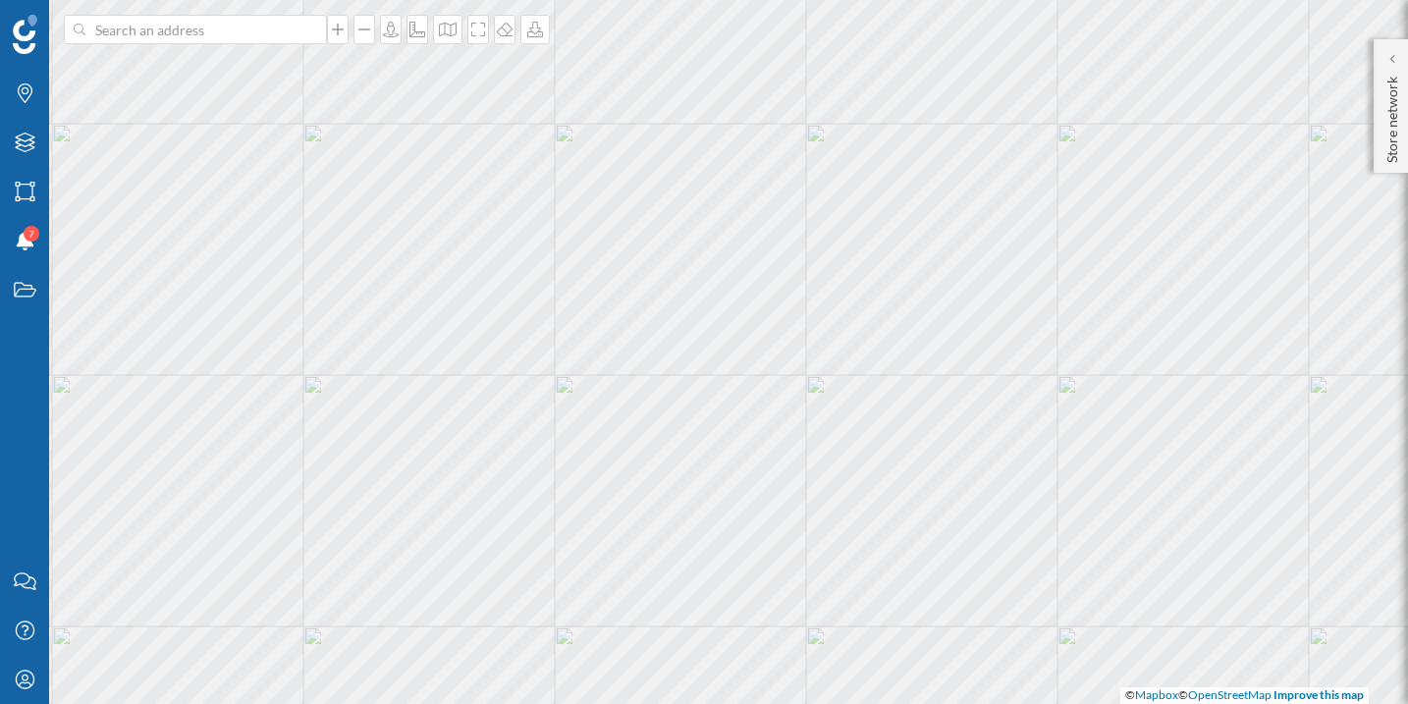
scroll to position [0, 75]
click at [1399, 72] on p "Store network" at bounding box center [1392, 116] width 20 height 94
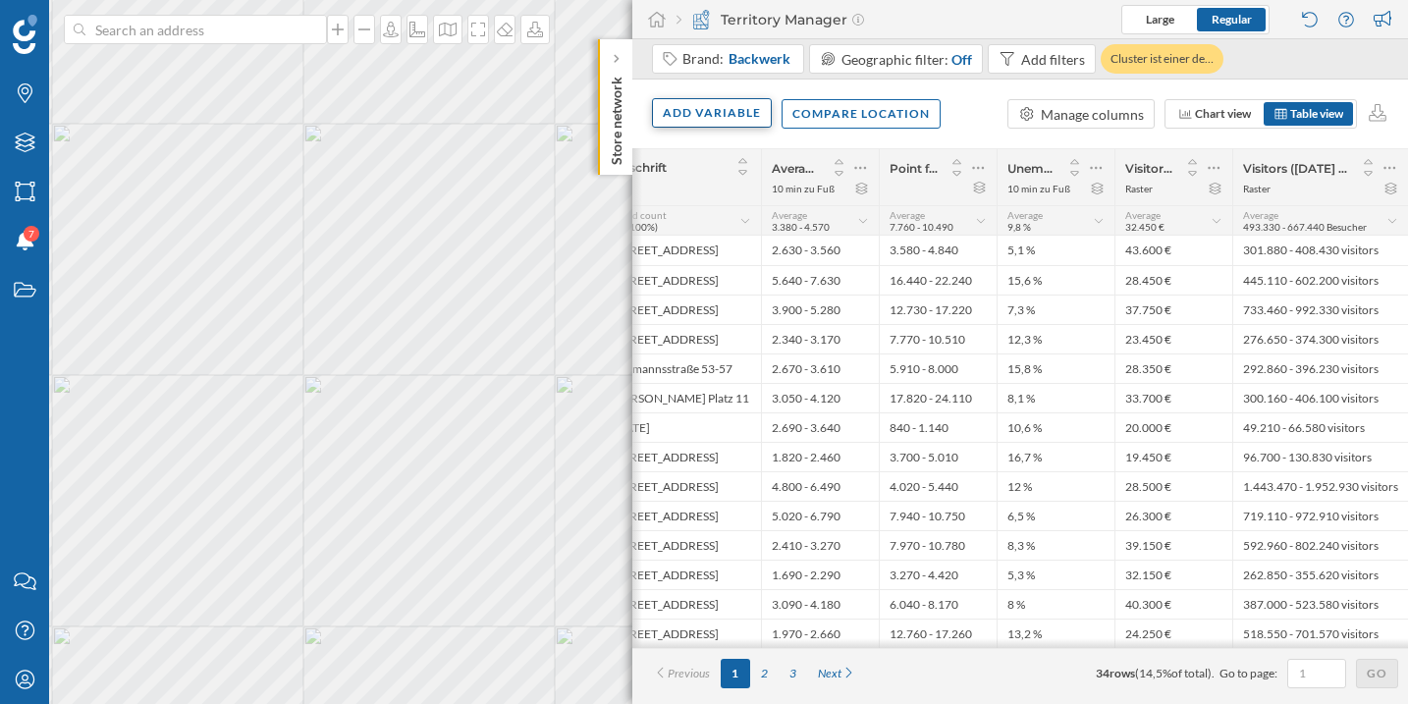
click at [693, 124] on div "Add variable" at bounding box center [712, 112] width 120 height 29
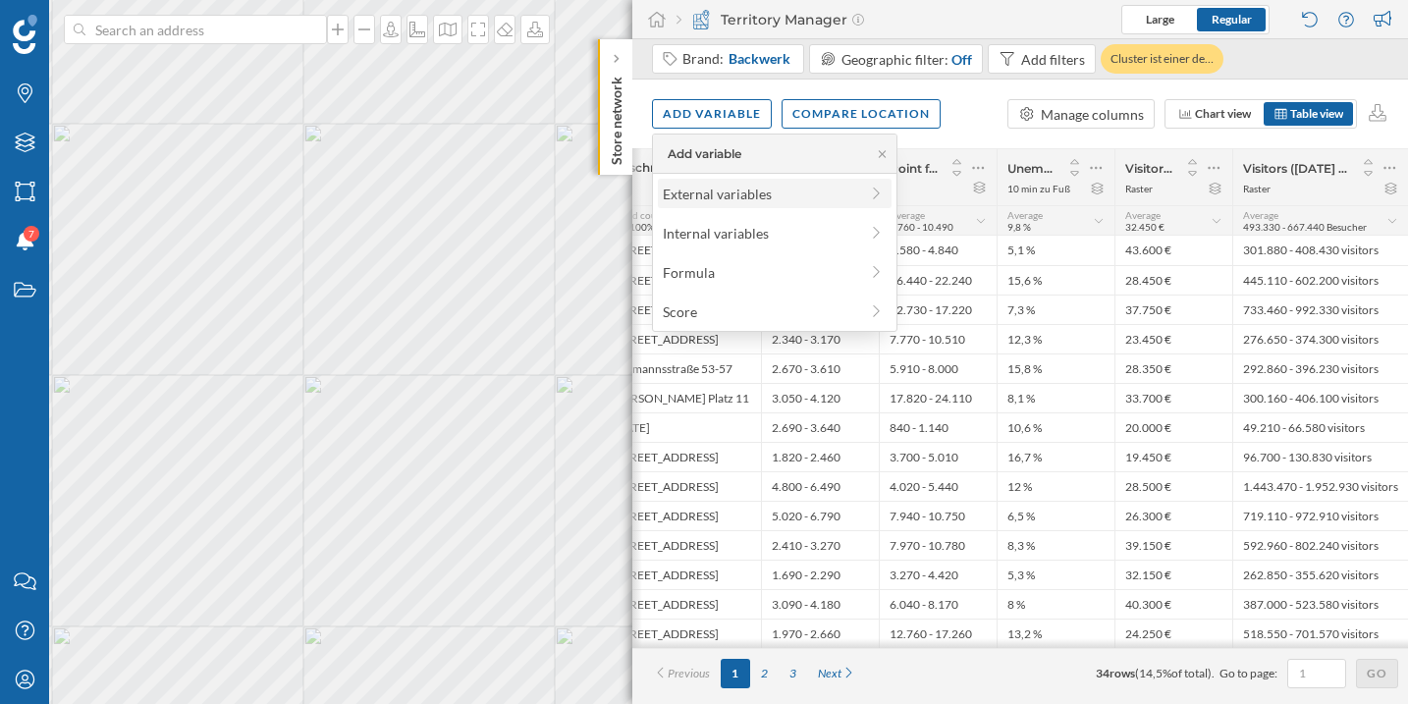
click at [707, 191] on div "External variables" at bounding box center [760, 194] width 195 height 21
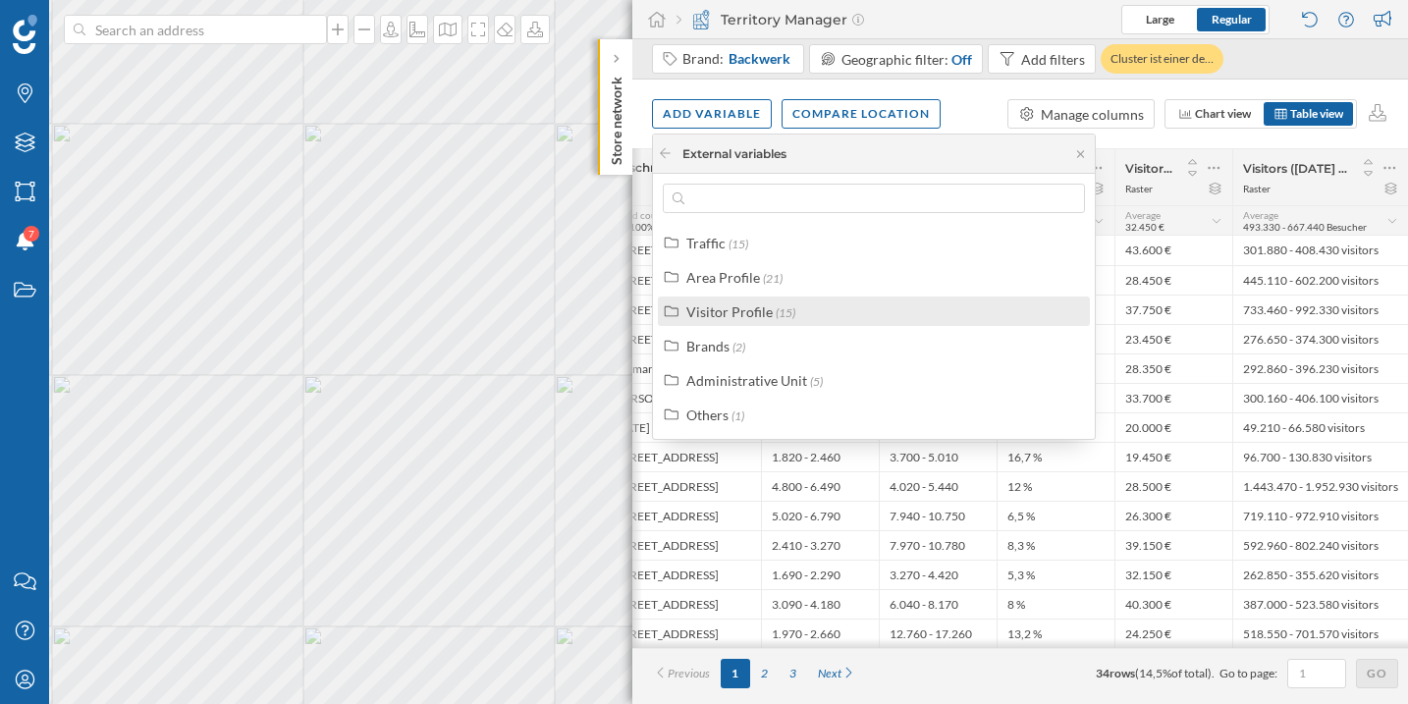
click at [756, 311] on div "Visitor Profile" at bounding box center [729, 311] width 86 height 17
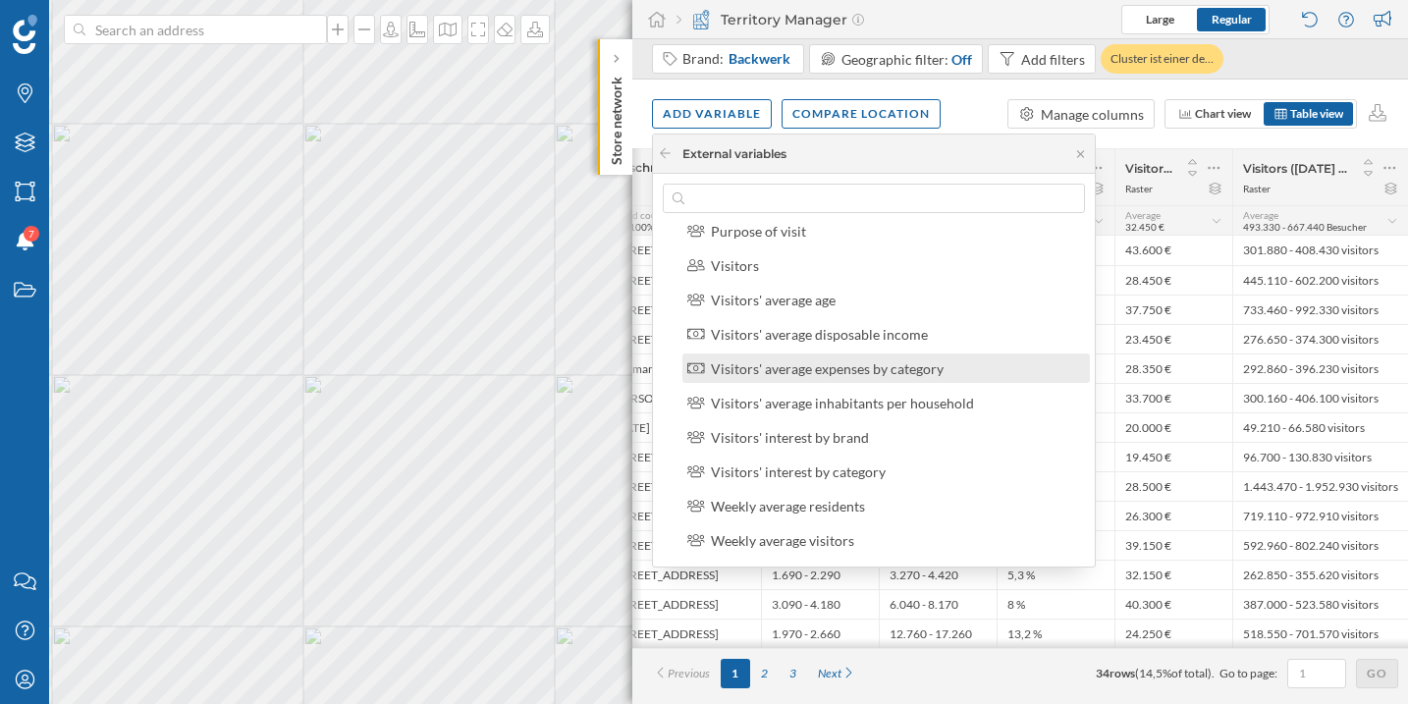
scroll to position [256, 0]
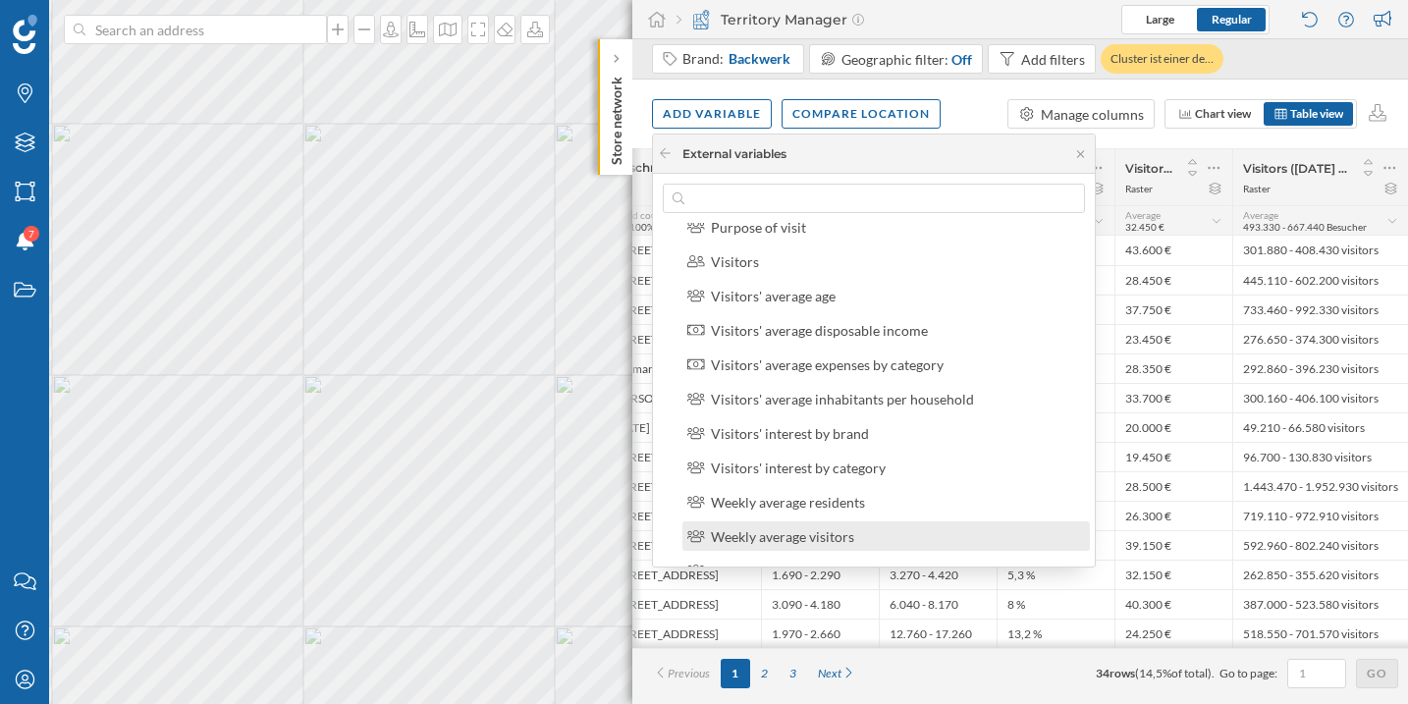
click at [829, 538] on div "Weekly average visitors" at bounding box center [782, 536] width 143 height 17
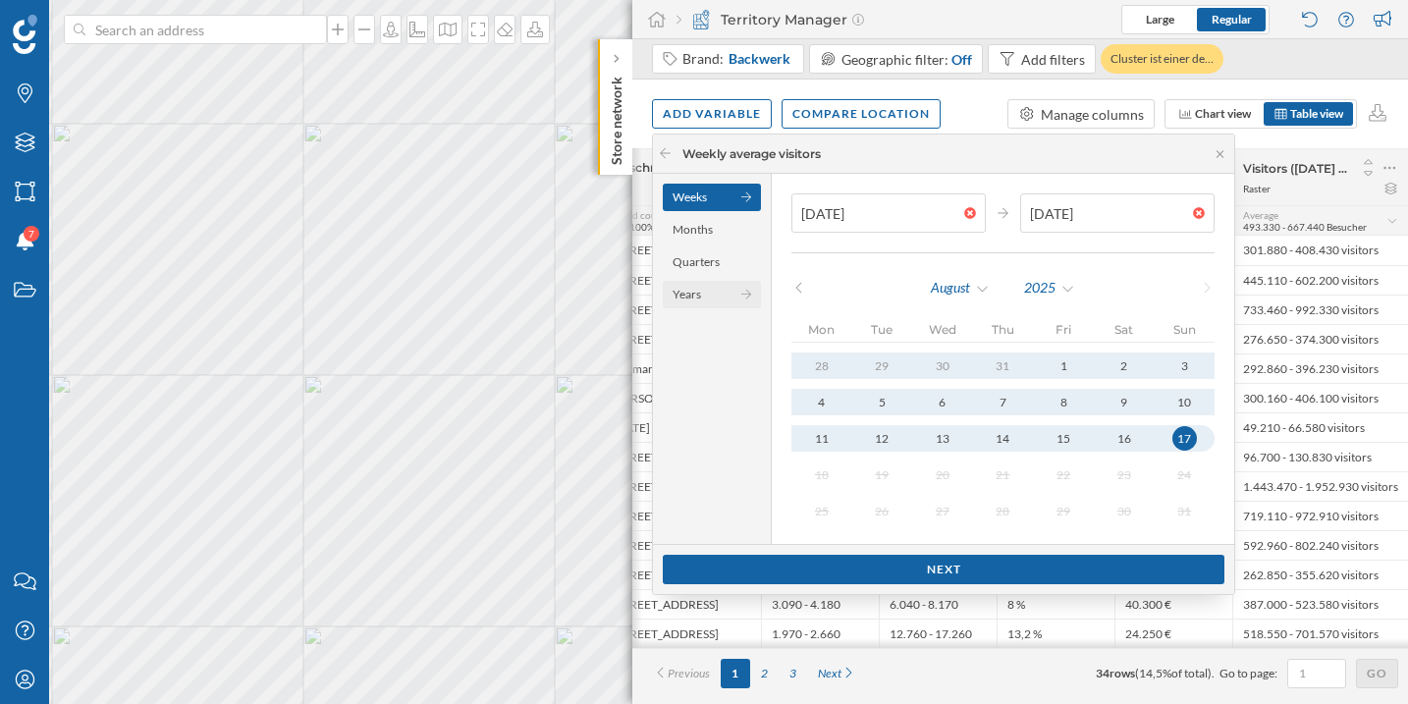
click at [701, 303] on div "Years" at bounding box center [712, 294] width 98 height 27
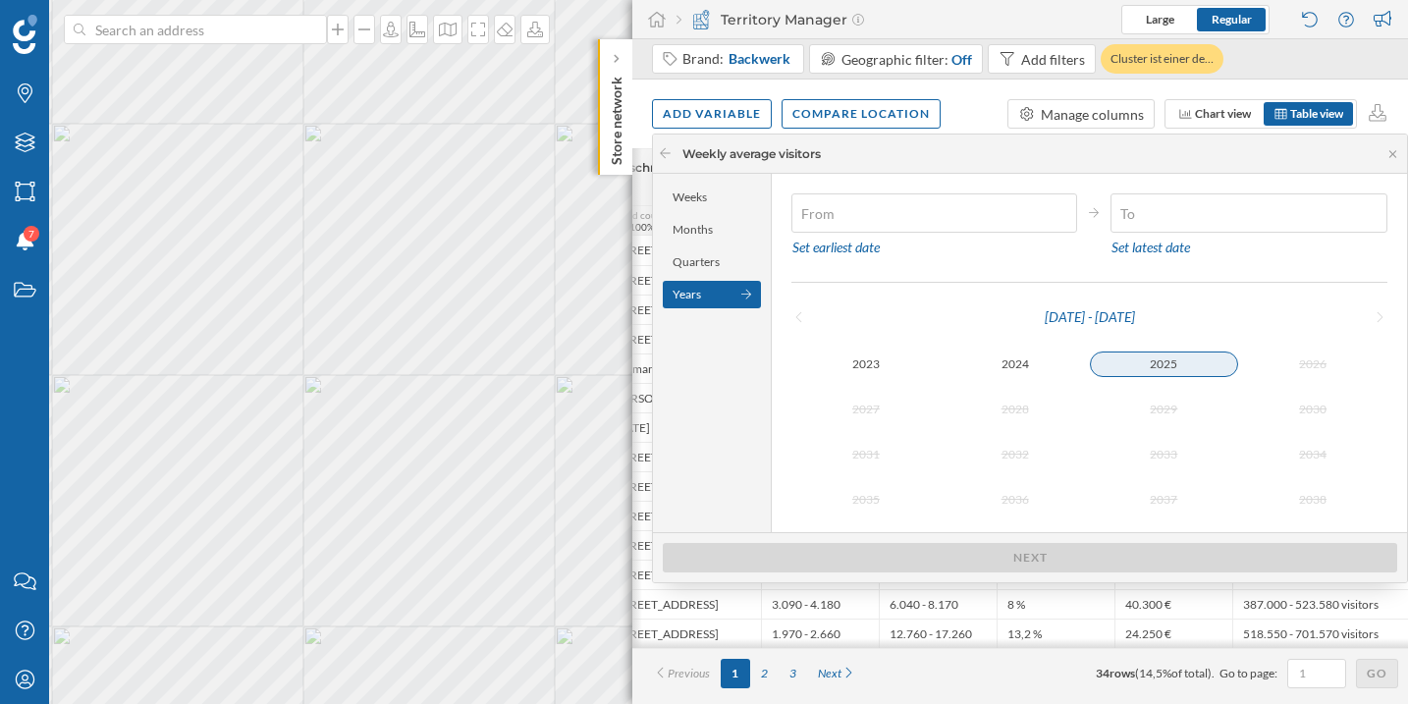
type input "[DATE]"
click at [1155, 371] on div "2025" at bounding box center [1163, 364] width 149 height 26
click at [1055, 211] on div at bounding box center [1066, 213] width 22 height 12
type input "[DATE]"
click at [1005, 372] on div "2024" at bounding box center [1014, 364] width 149 height 26
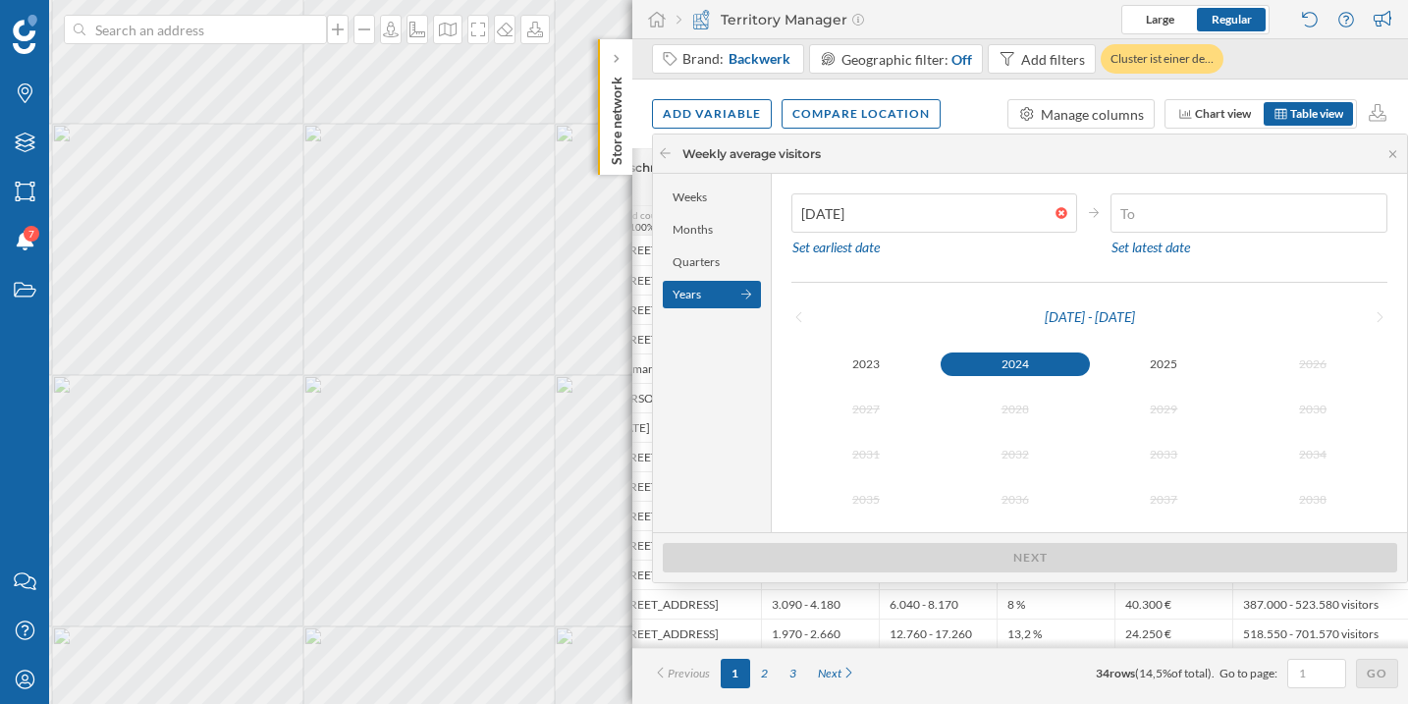
type input "[DATE]"
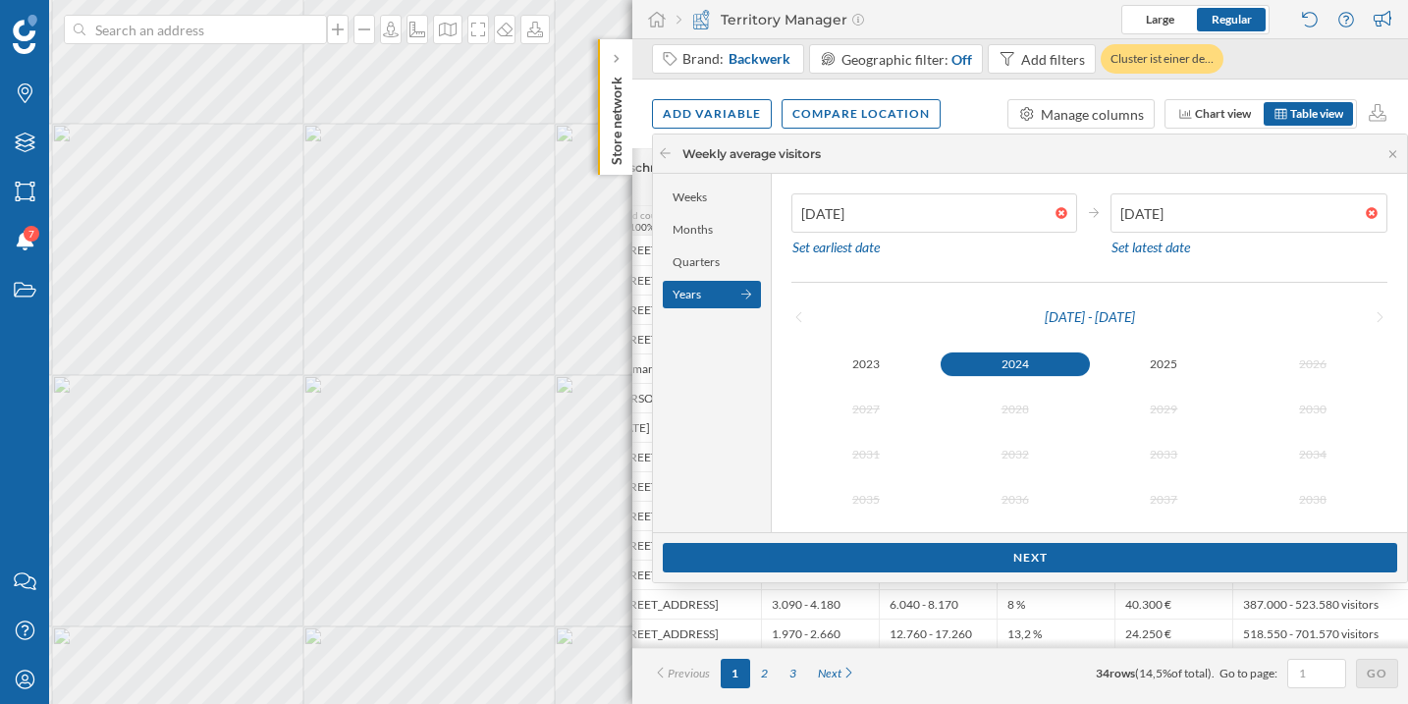
click at [1043, 359] on div "2024" at bounding box center [1014, 364] width 149 height 24
click at [1034, 554] on div "Next" at bounding box center [1030, 556] width 734 height 29
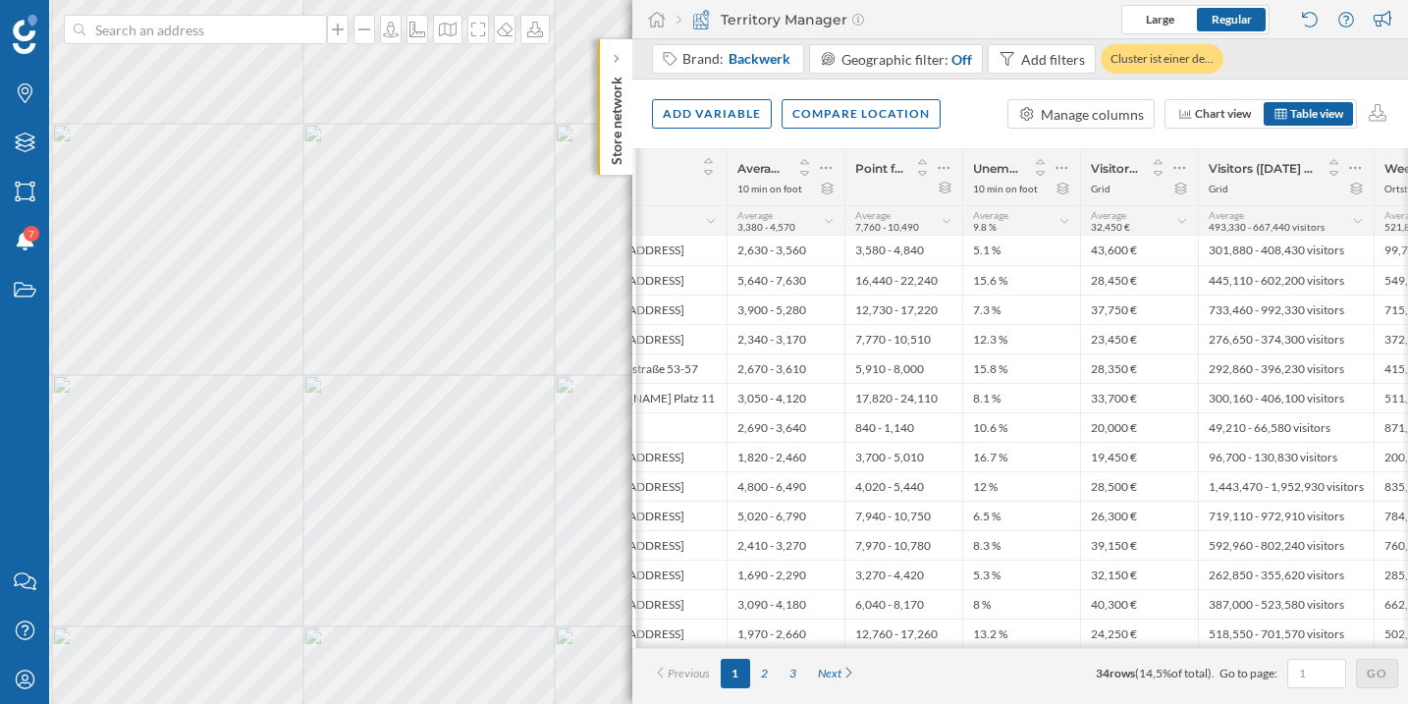
scroll to position [0, 115]
click at [1178, 160] on icon at bounding box center [1173, 168] width 13 height 20
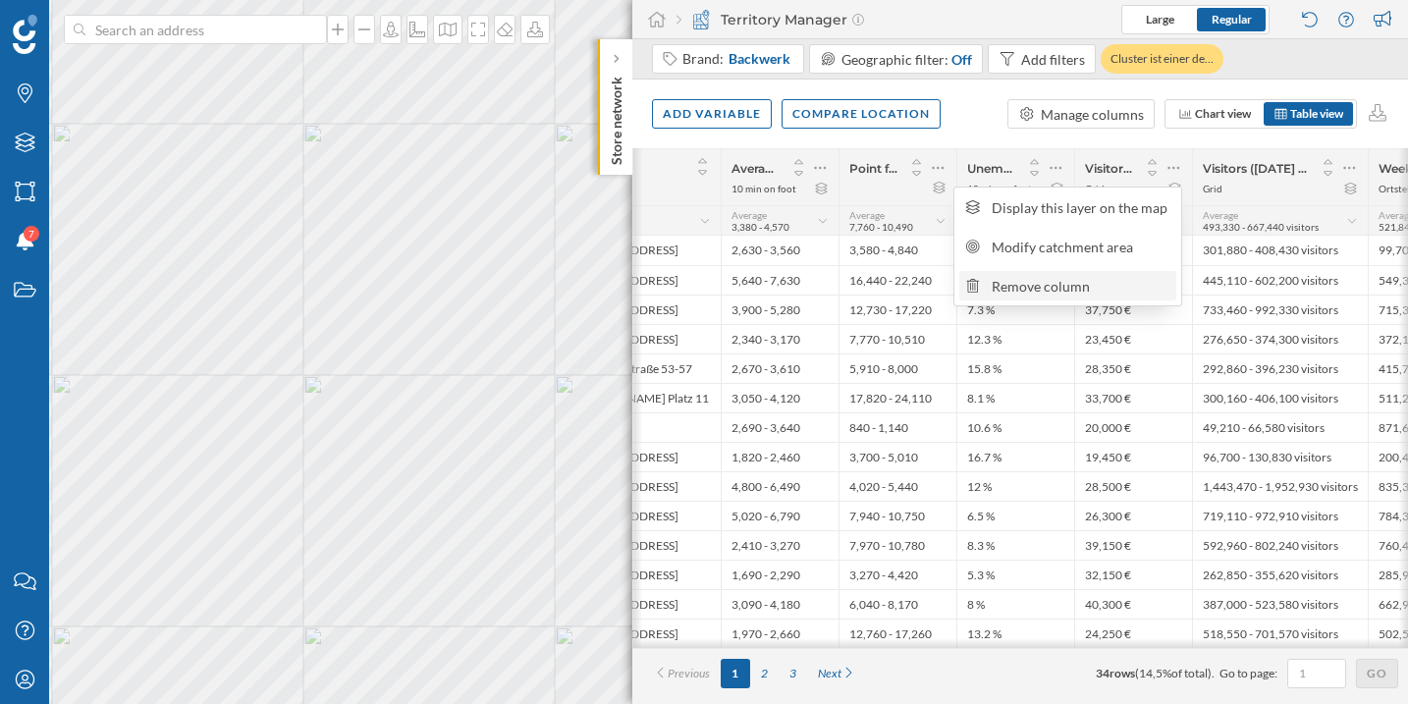
click at [1089, 292] on div "Remove column" at bounding box center [1080, 286] width 179 height 21
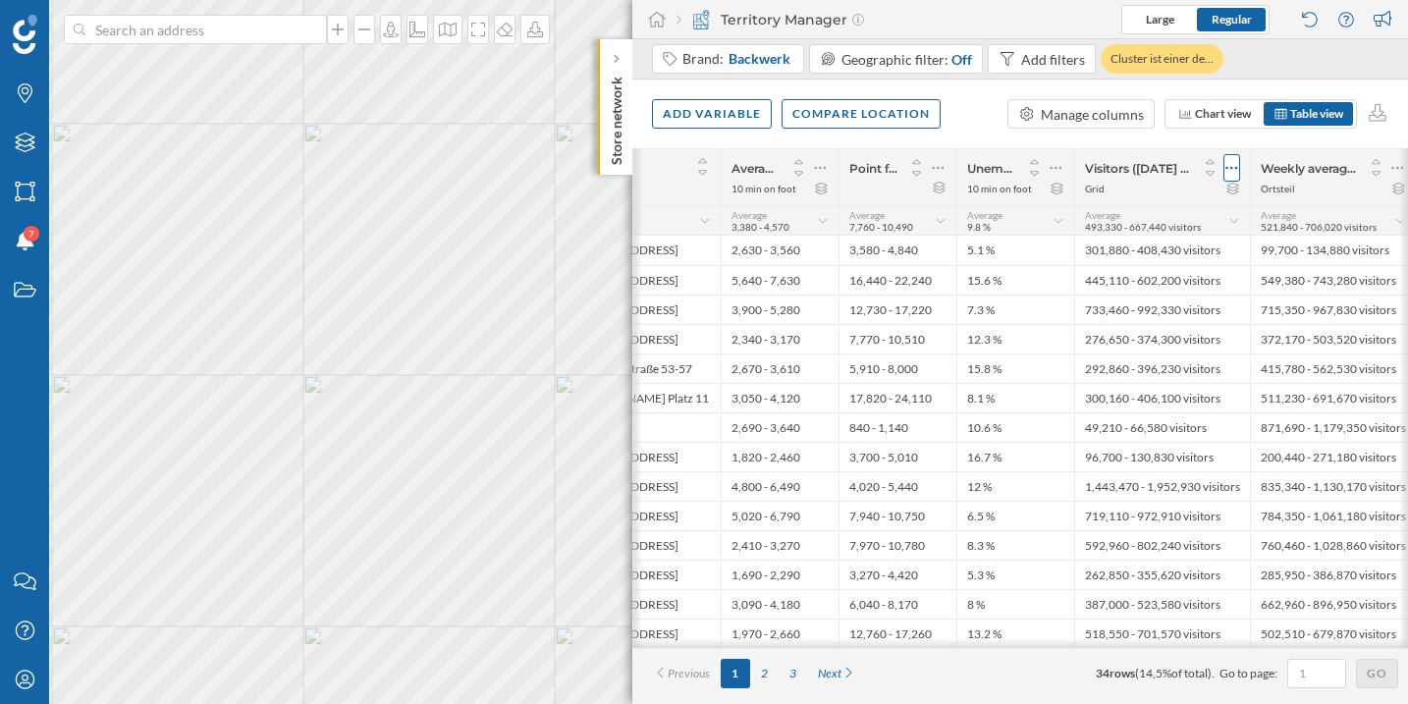
click at [1235, 167] on icon at bounding box center [1232, 168] width 12 height 3
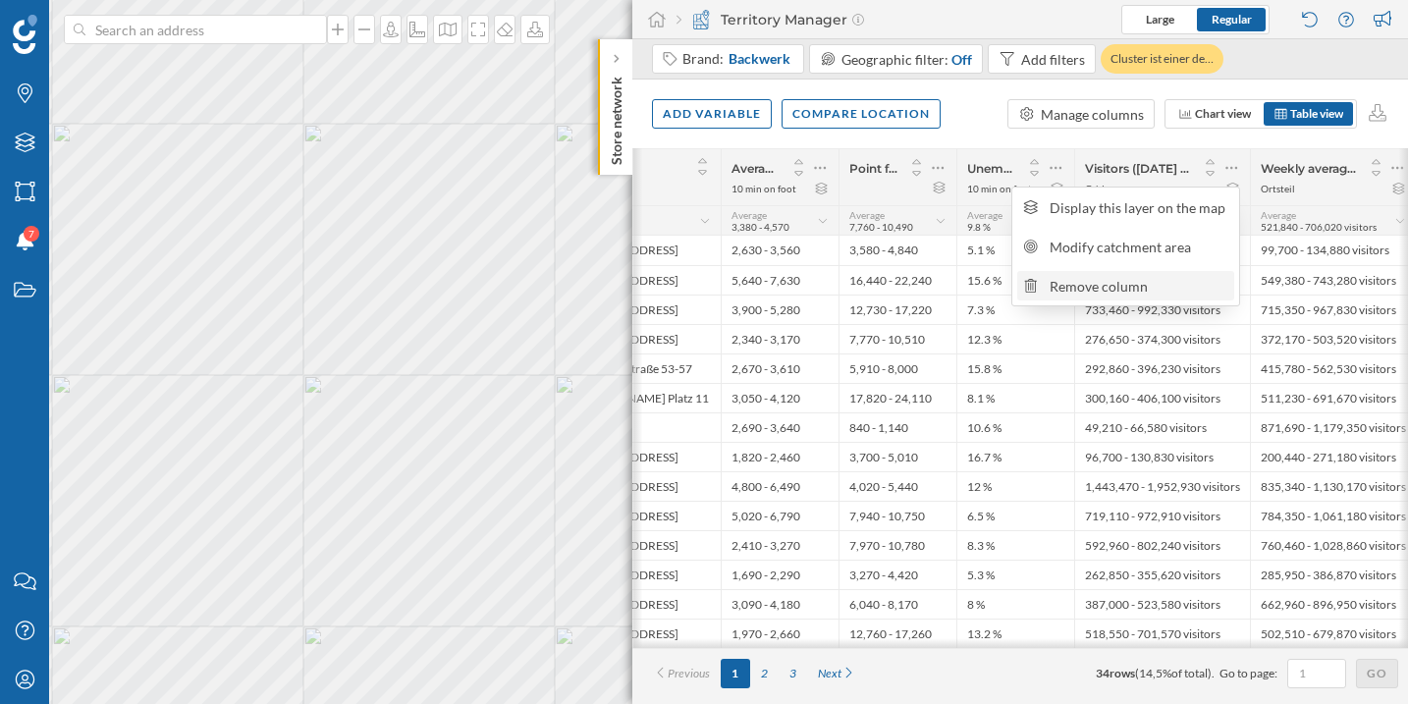
click at [1198, 280] on div "Remove column" at bounding box center [1138, 286] width 179 height 21
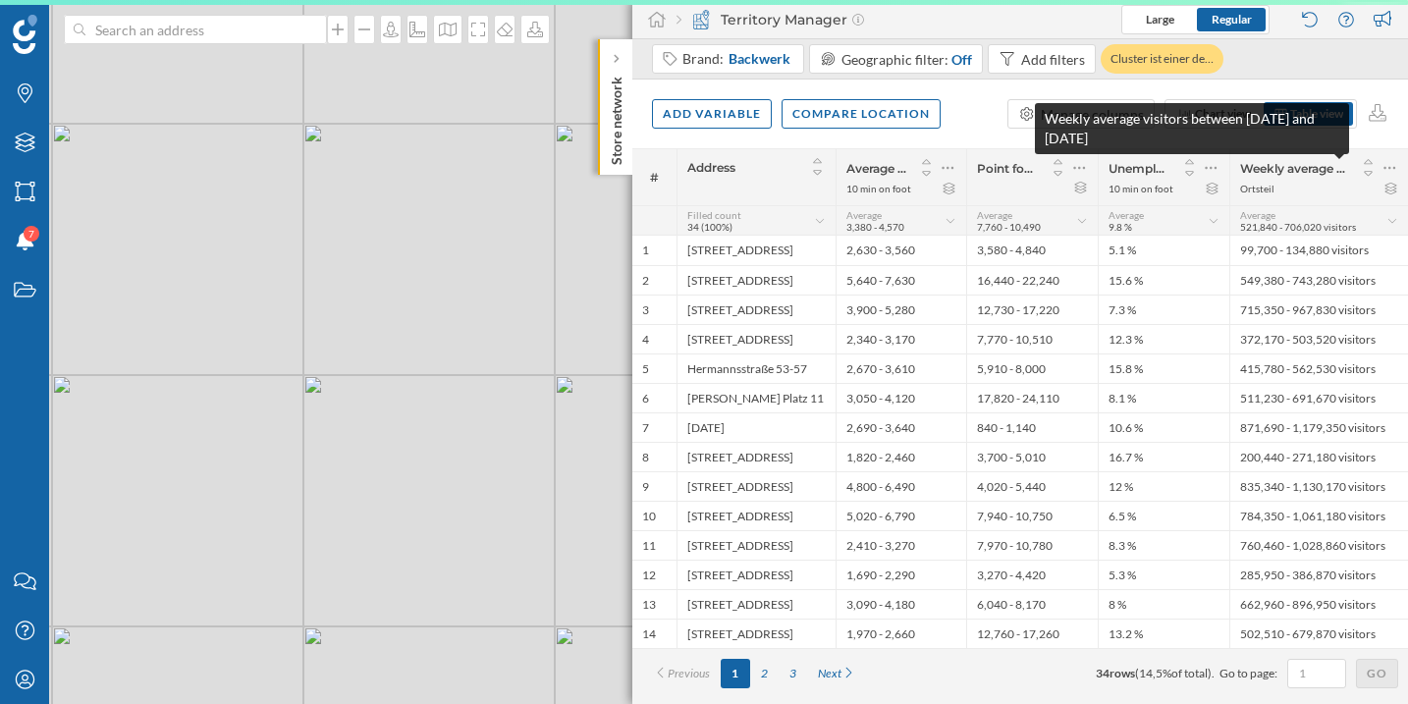
scroll to position [0, 0]
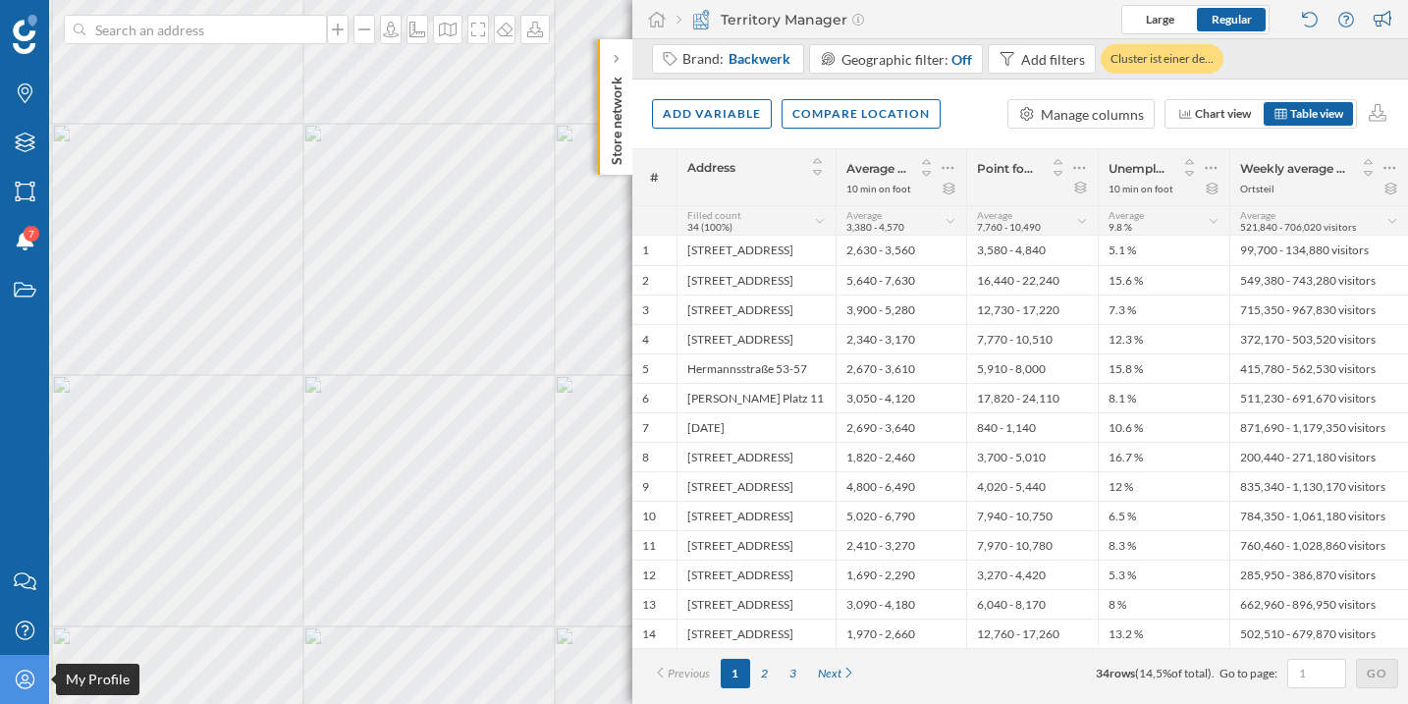
click at [21, 681] on icon "My Profile" at bounding box center [25, 679] width 25 height 20
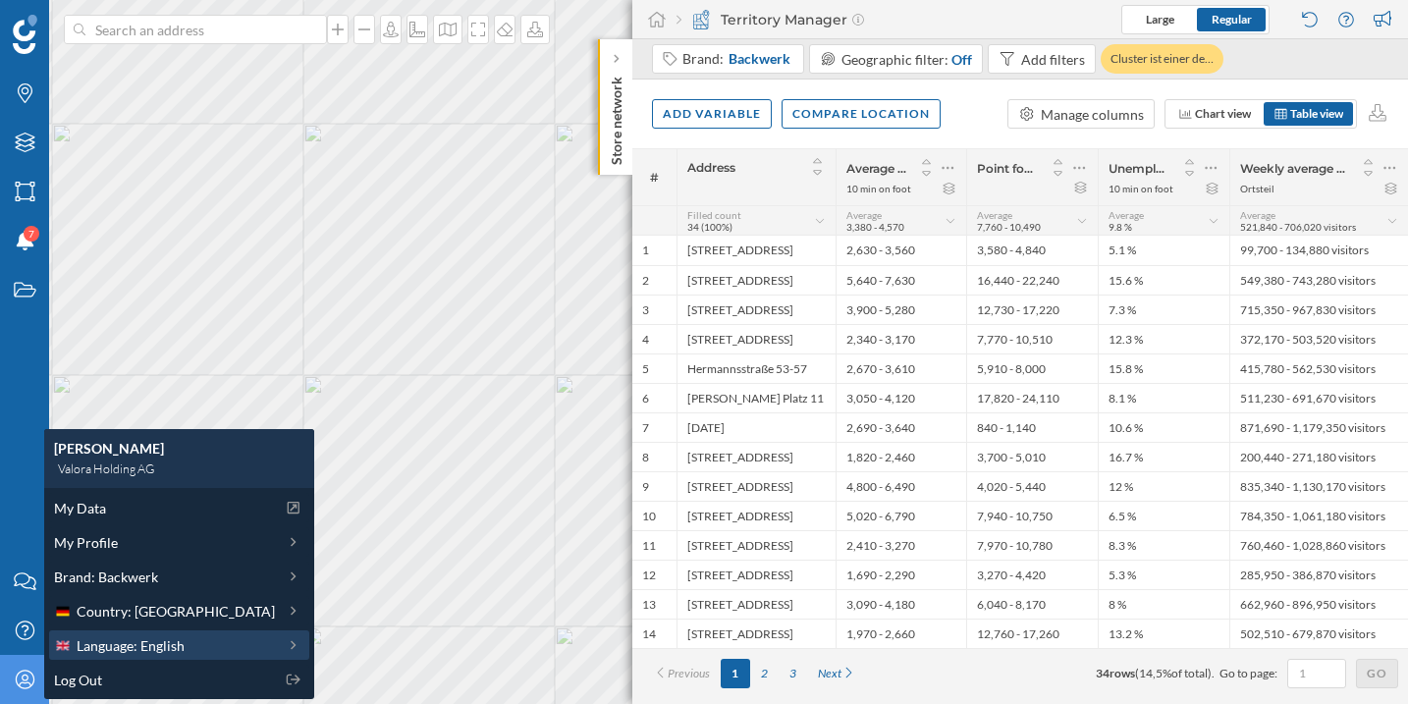
click at [136, 642] on span "Language: English" at bounding box center [131, 645] width 108 height 21
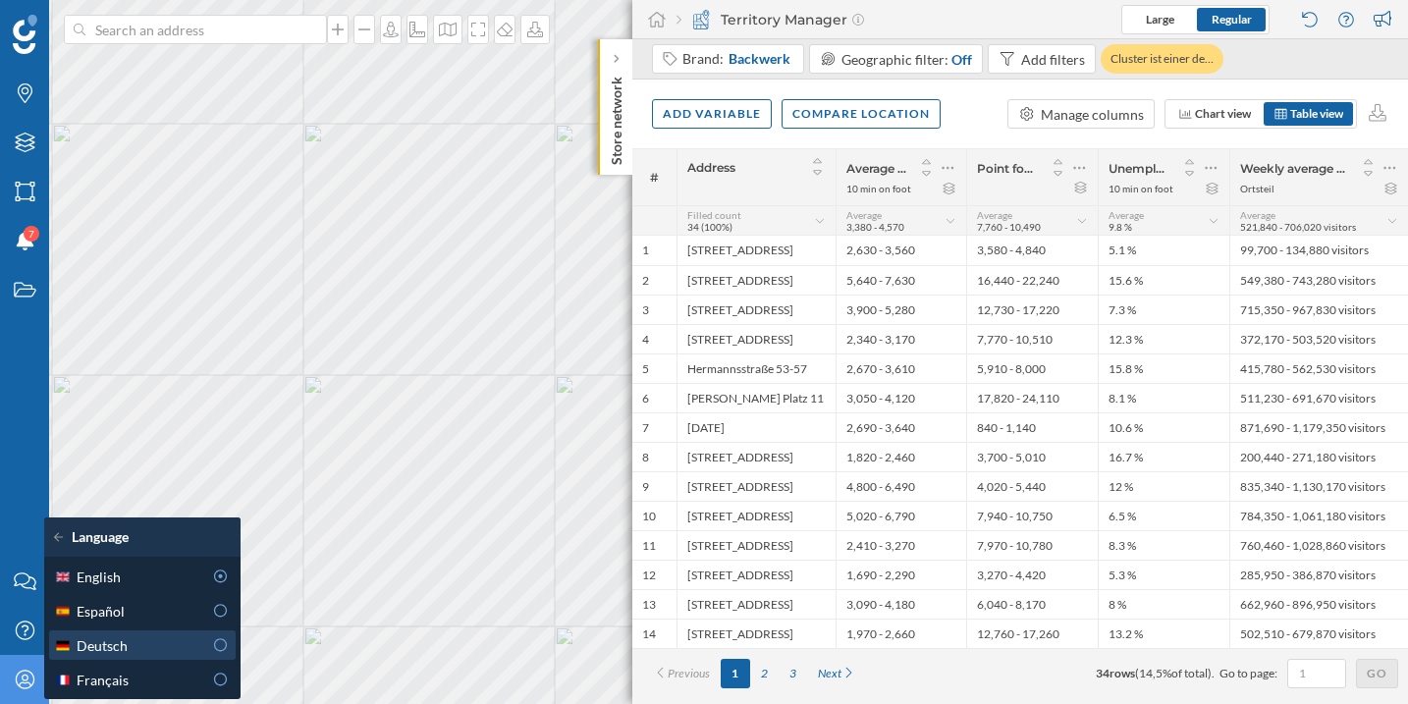
click at [217, 639] on icon at bounding box center [220, 645] width 14 height 14
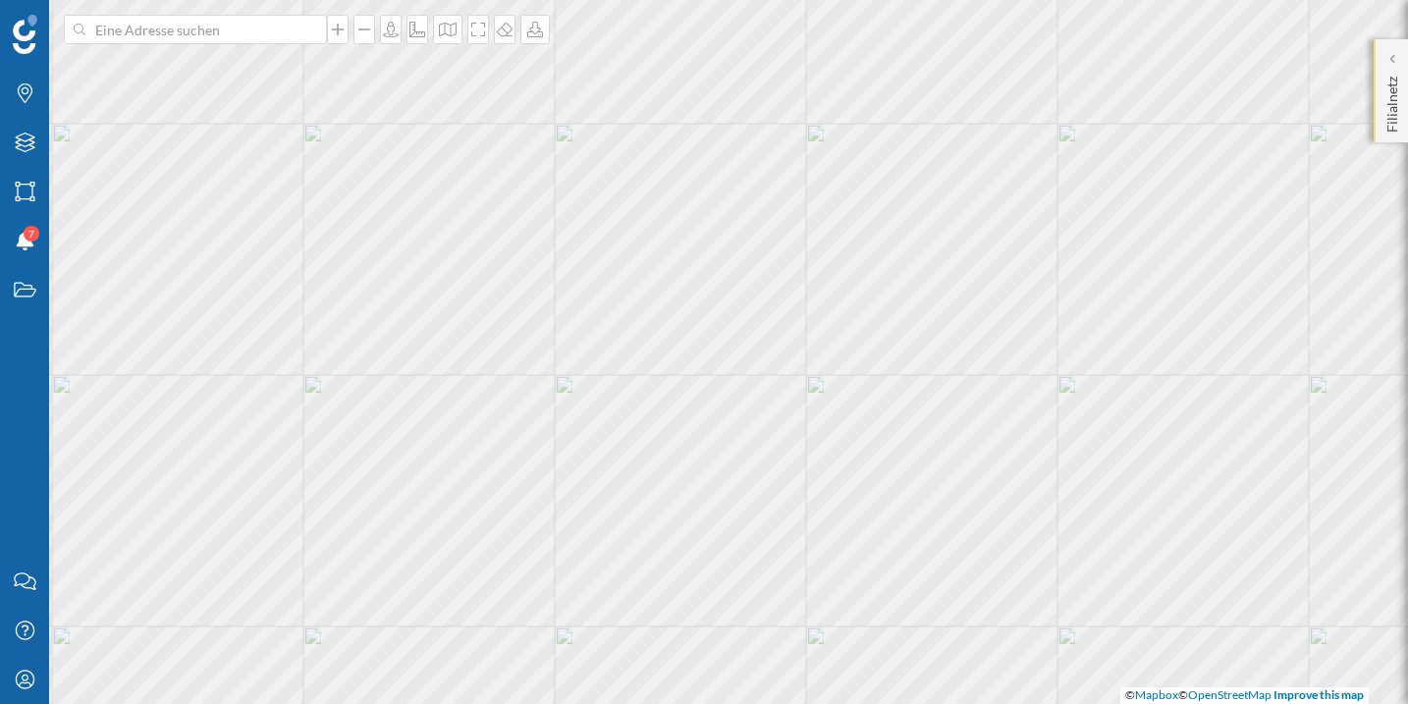
click at [1393, 75] on p "Filialnetz" at bounding box center [1392, 101] width 20 height 64
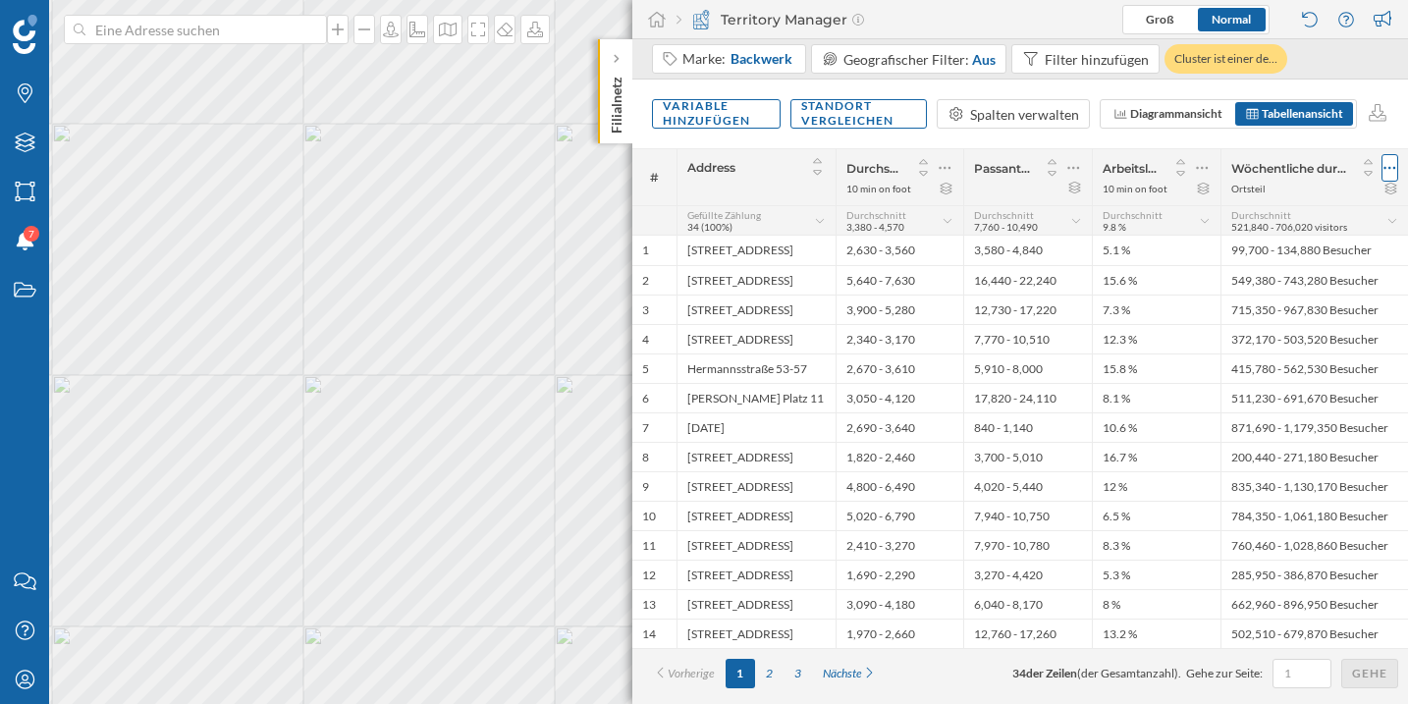
click at [1383, 170] on icon at bounding box center [1389, 168] width 13 height 20
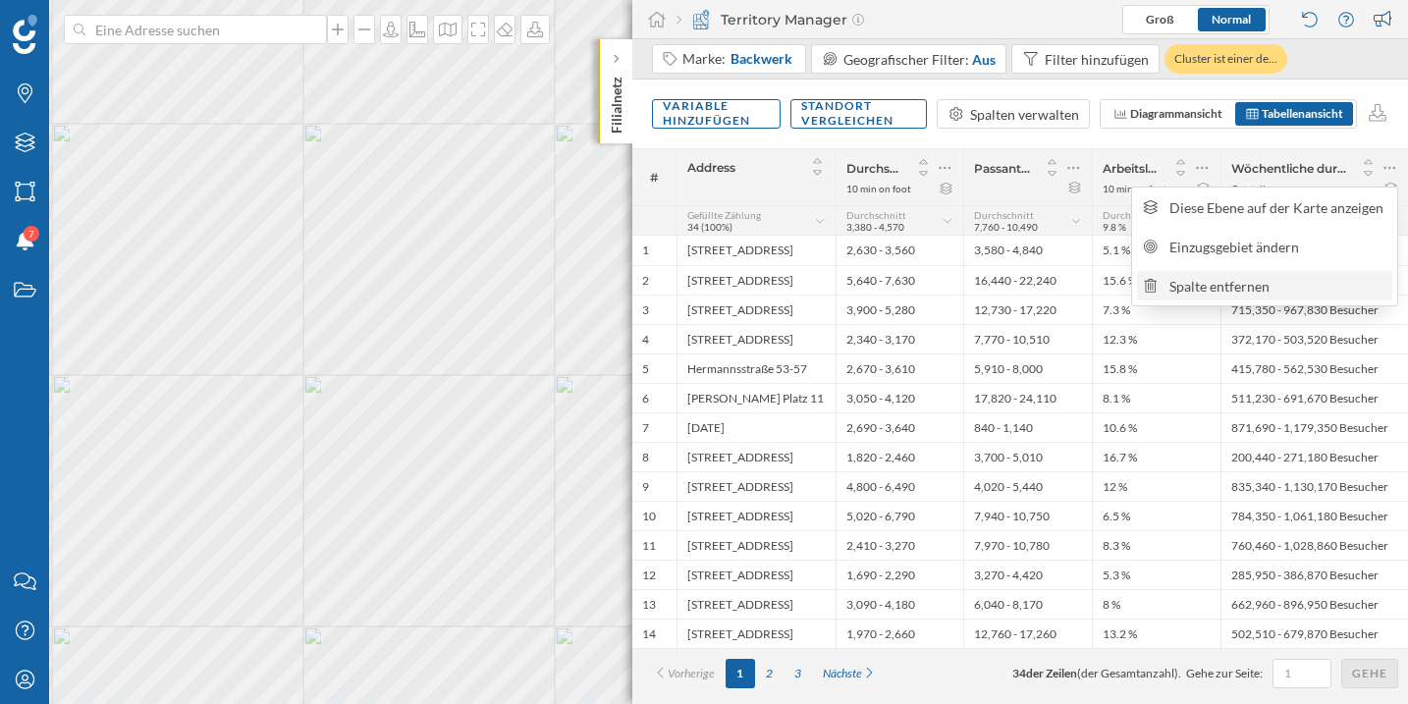
click at [1231, 288] on div "Spalte entfernen" at bounding box center [1277, 286] width 216 height 21
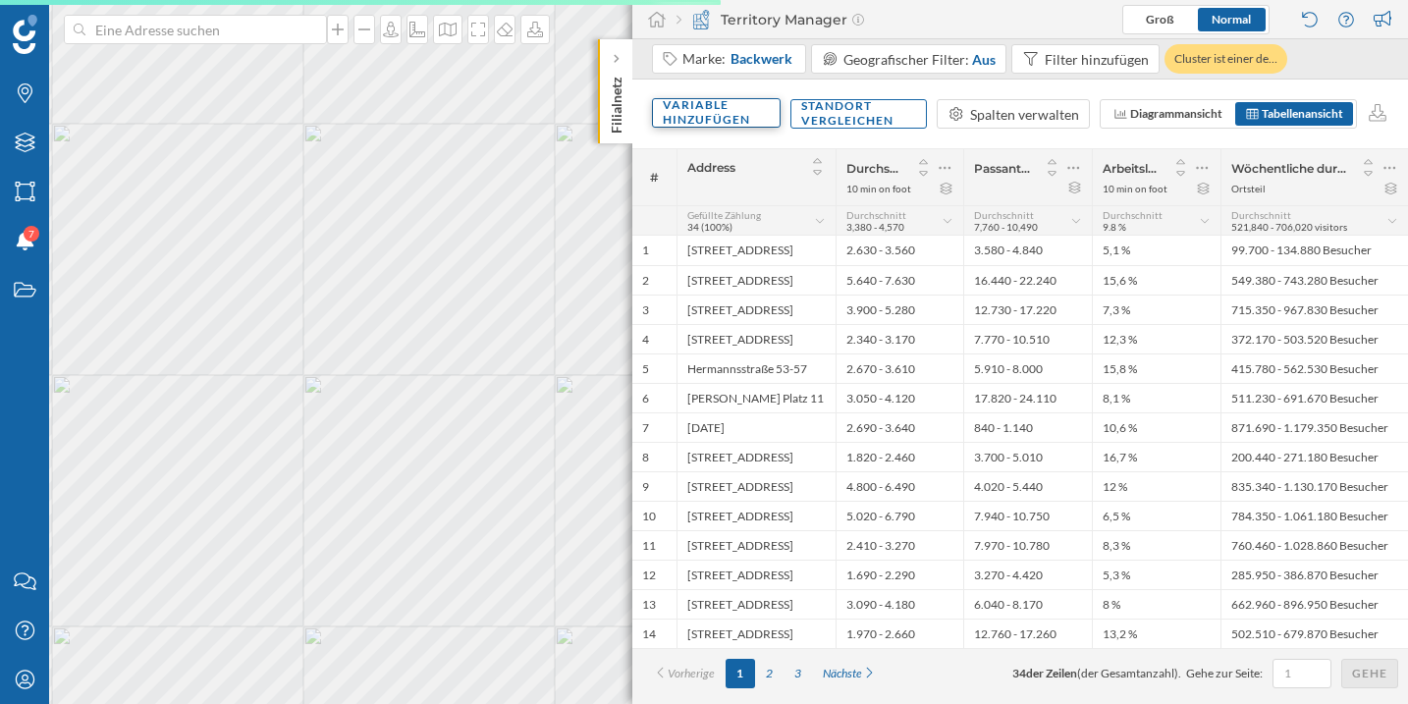
click at [717, 120] on div "Variable hinzufügen" at bounding box center [716, 112] width 129 height 29
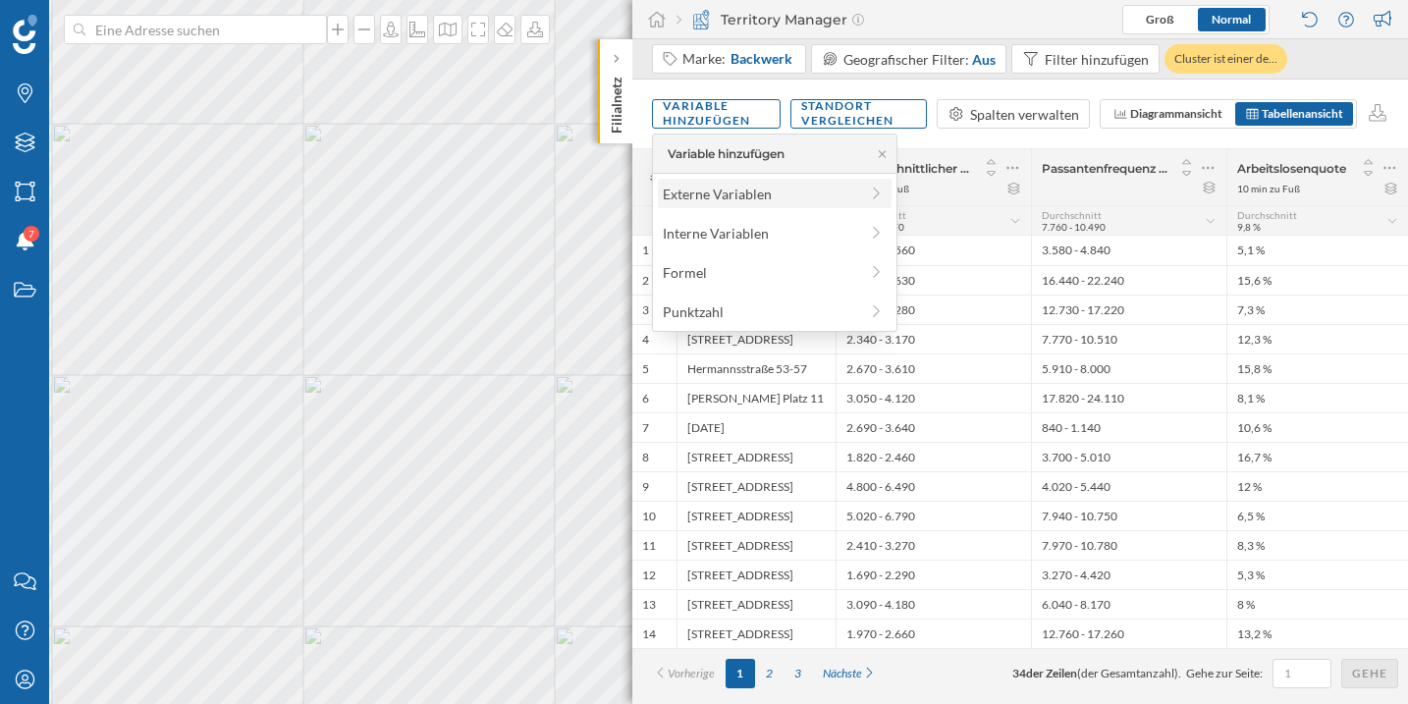
click at [748, 197] on div "Externe Variablen" at bounding box center [760, 194] width 195 height 21
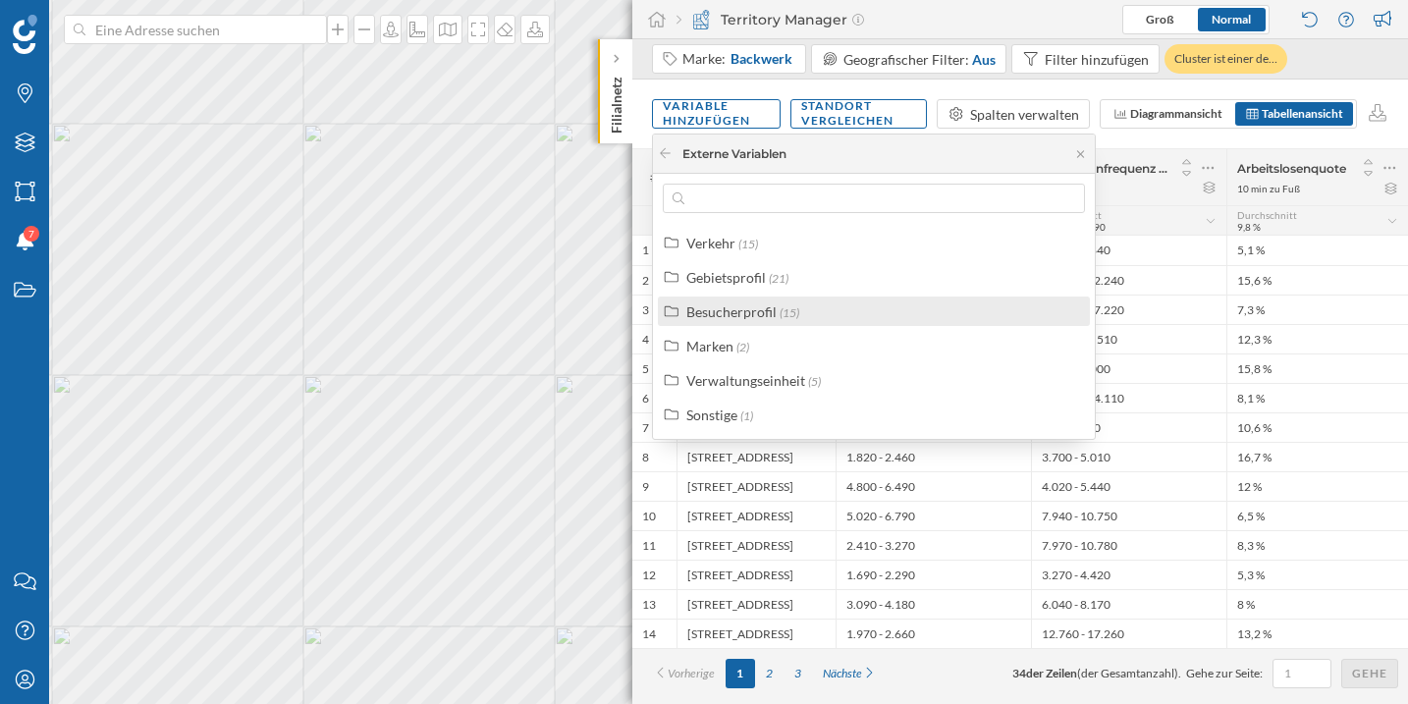
click at [808, 311] on div "Besucherprofil (15)" at bounding box center [882, 311] width 392 height 21
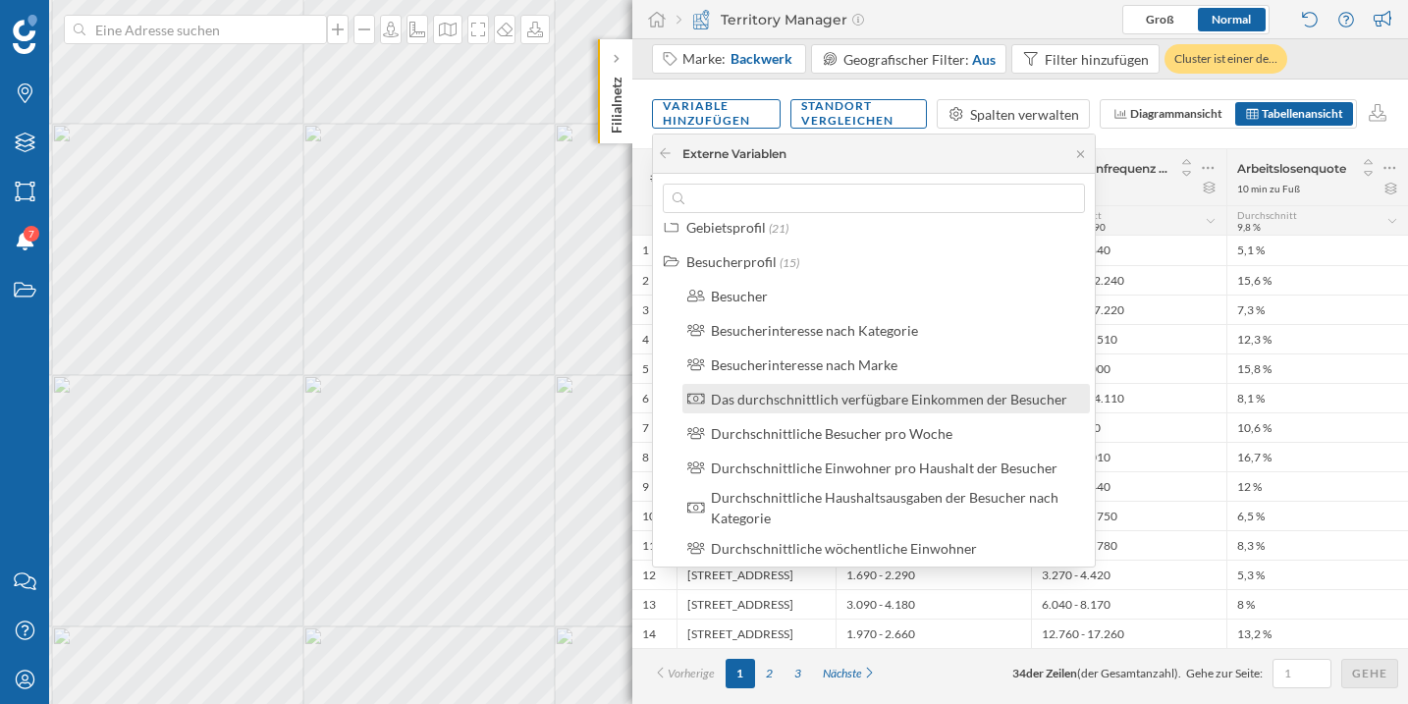
scroll to position [399, 0]
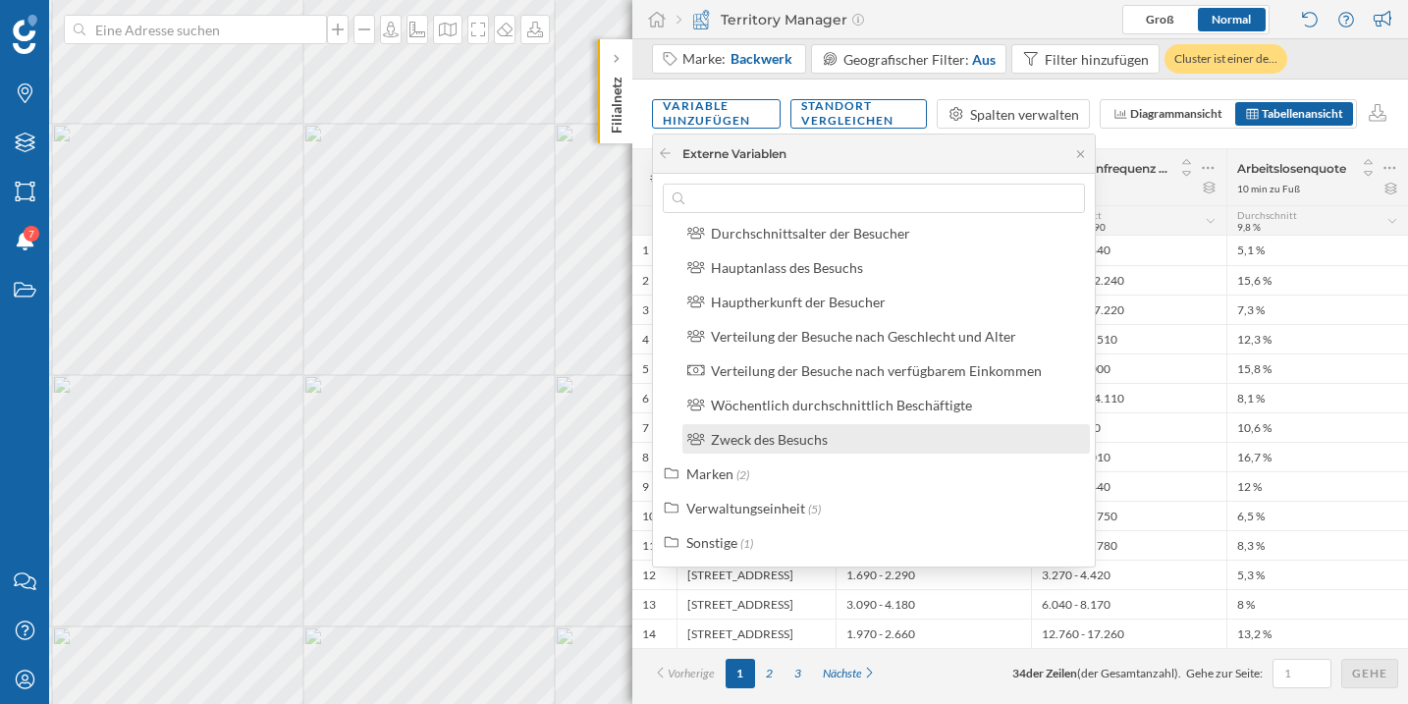
click at [901, 439] on div "Zweck des Besuchs" at bounding box center [894, 439] width 367 height 21
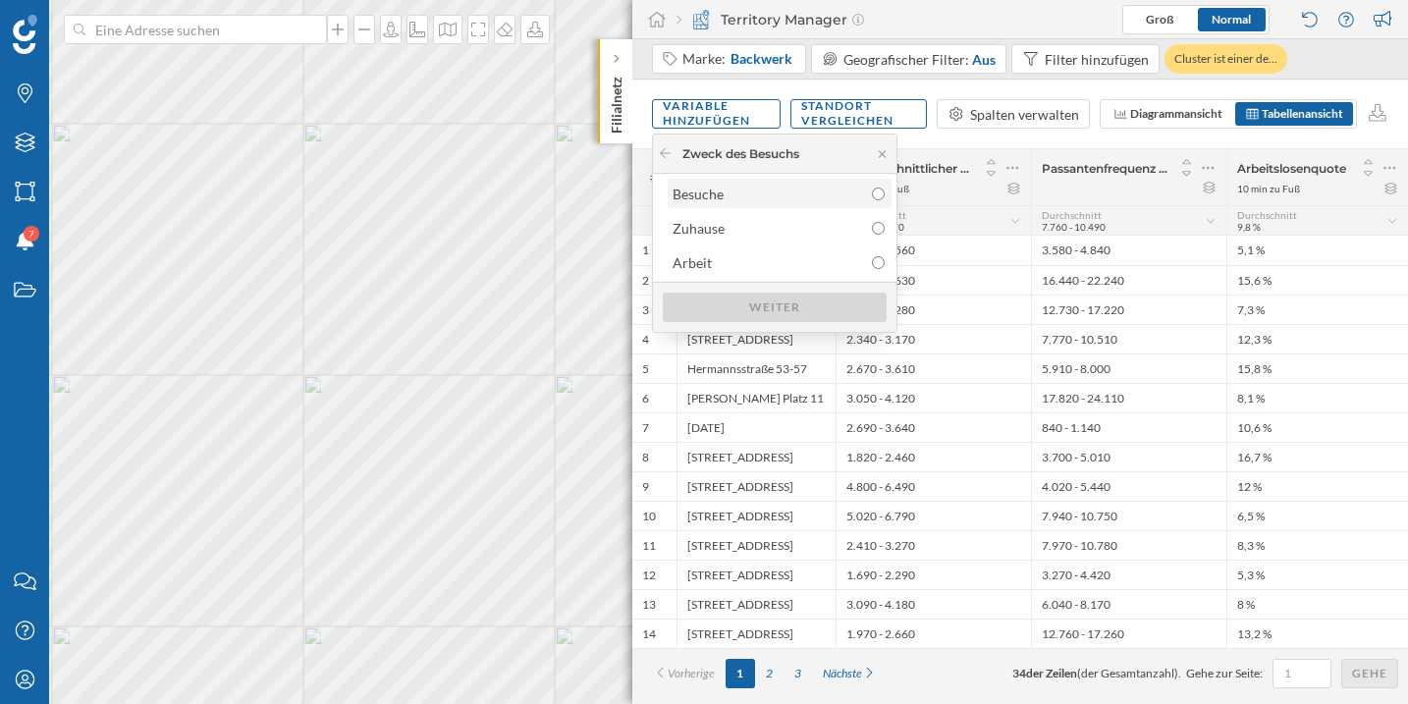
click at [872, 192] on input "radio" at bounding box center [878, 193] width 13 height 13
radio input "true"
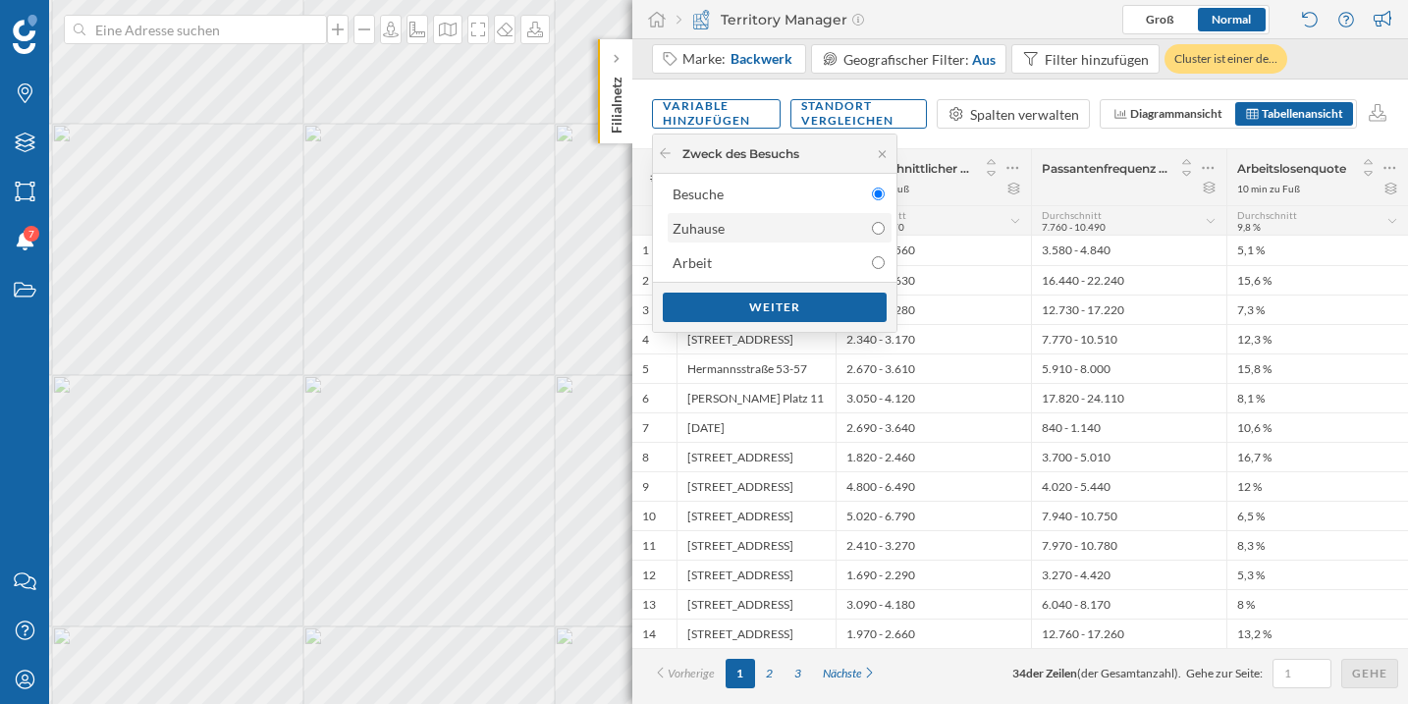
click at [879, 229] on input "radio" at bounding box center [878, 228] width 13 height 13
radio input "true"
click at [876, 256] on input "radio" at bounding box center [878, 262] width 13 height 13
radio input "true"
click at [811, 304] on div "Weiter" at bounding box center [775, 306] width 224 height 29
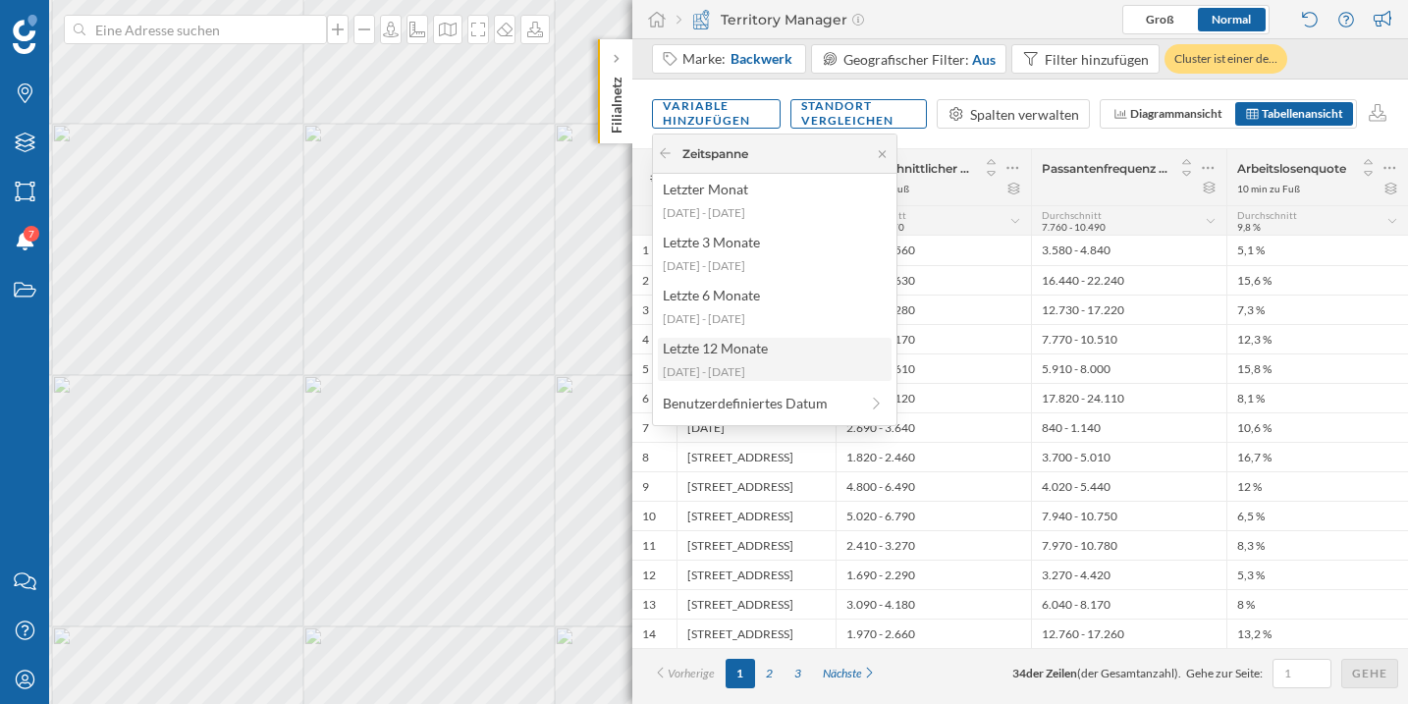
click at [779, 361] on div "Letzte 12 Monate [DATE] - [DATE]" at bounding box center [775, 359] width 234 height 43
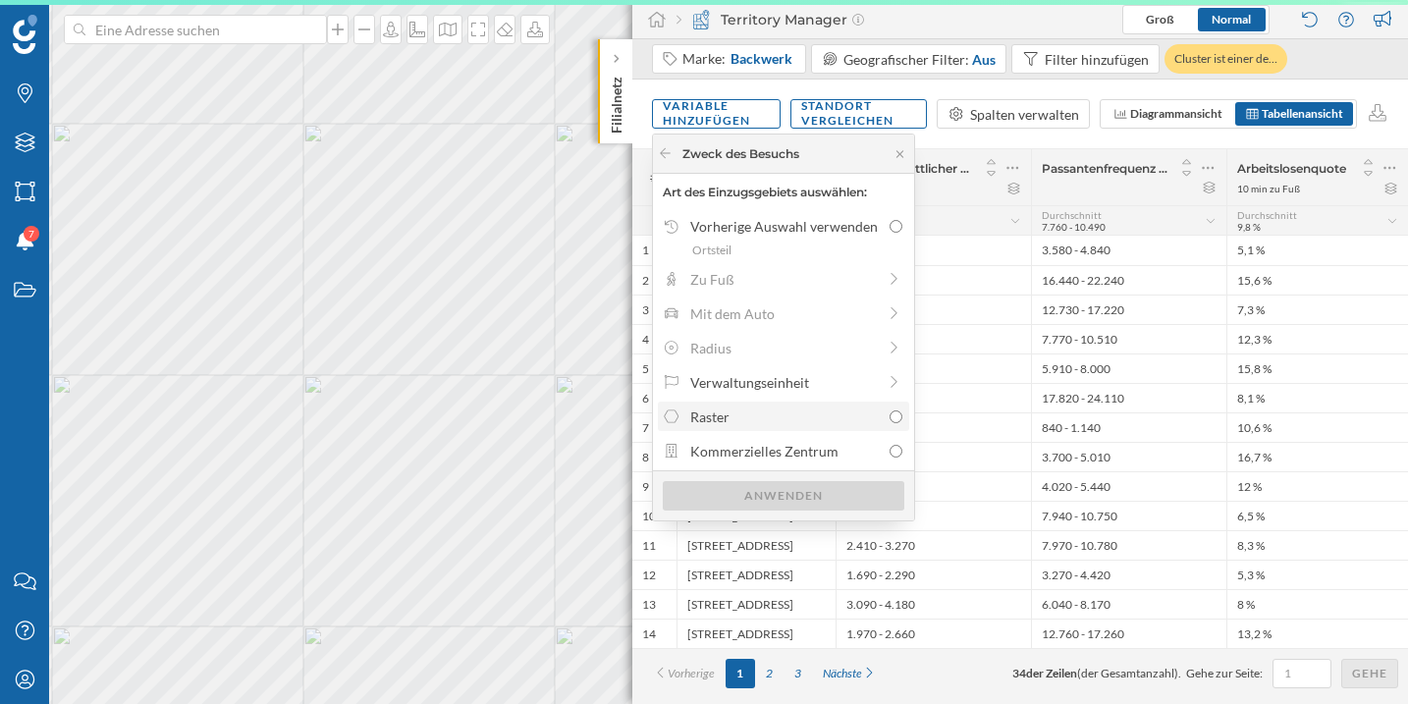
click at [891, 422] on input "Raster" at bounding box center [895, 416] width 13 height 13
radio input "true"
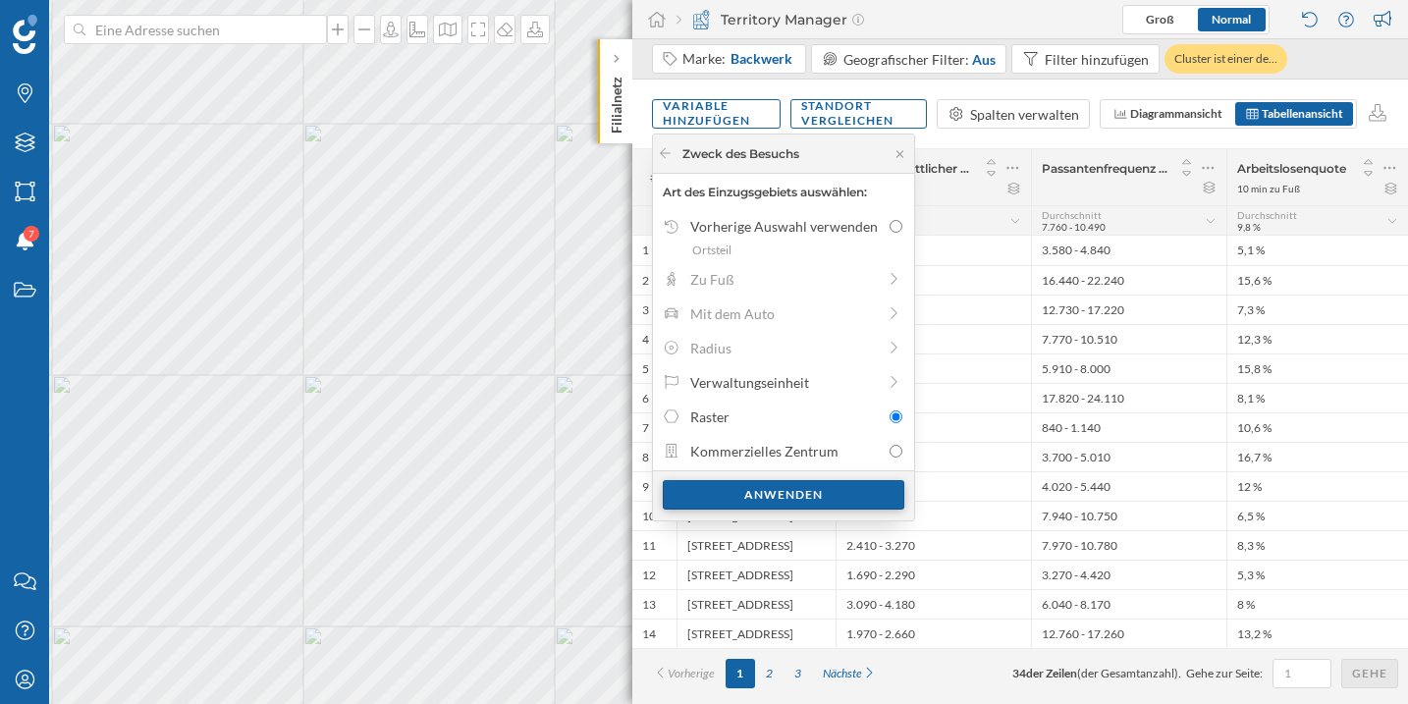
click at [819, 496] on div "Anwenden" at bounding box center [783, 494] width 241 height 29
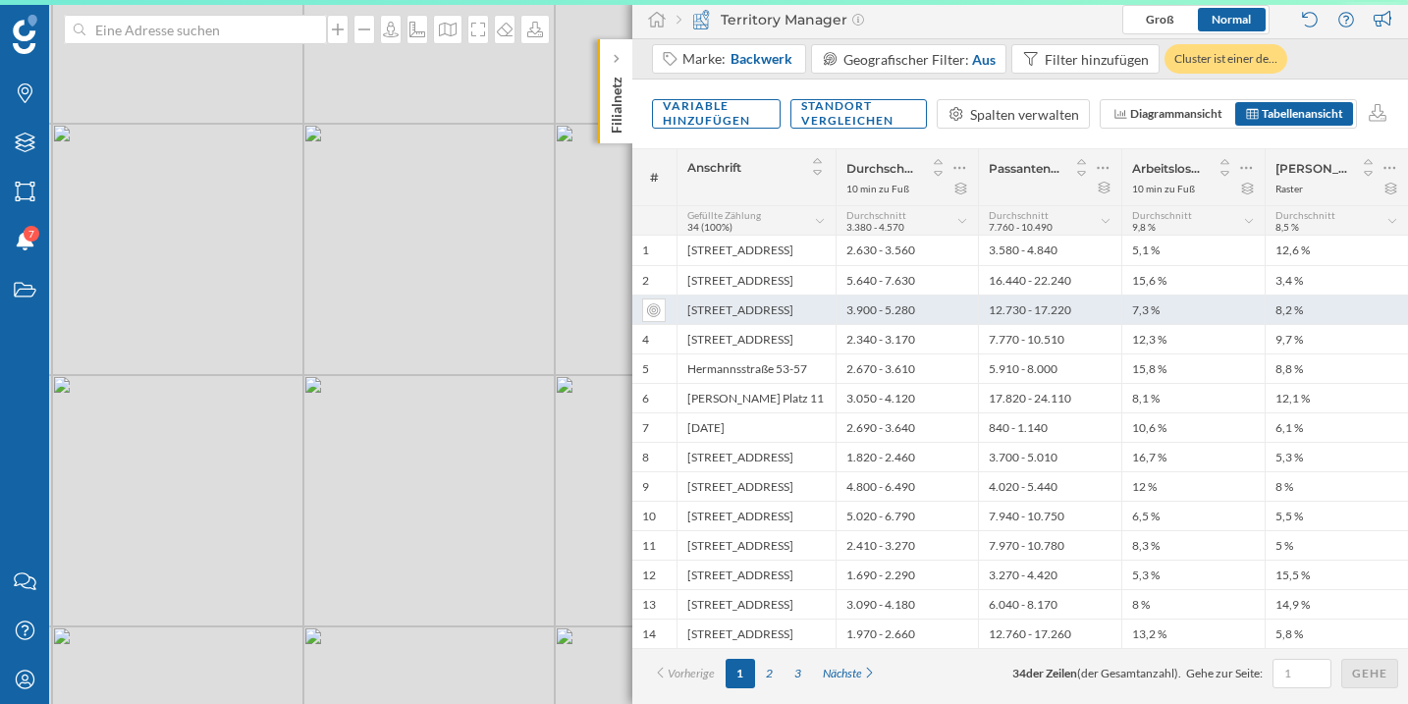
scroll to position [0, 0]
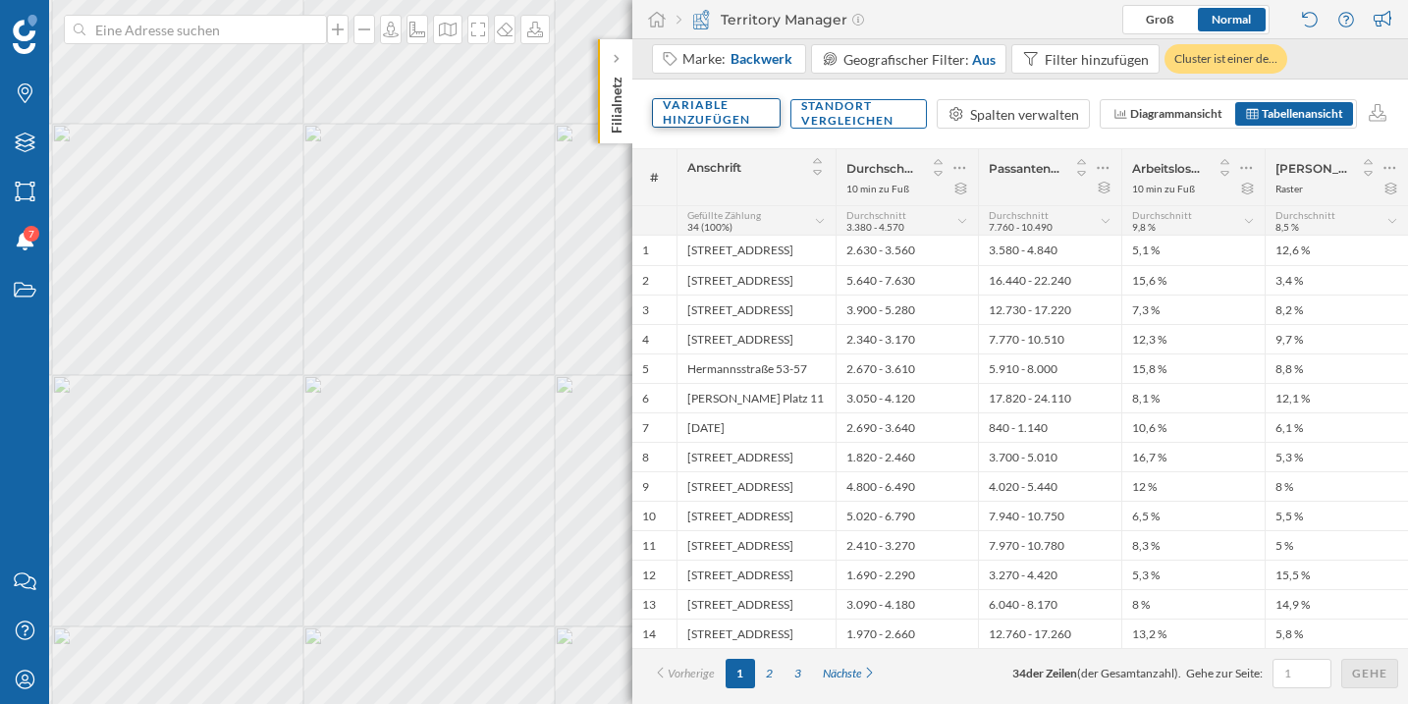
click at [699, 115] on div "Variable hinzufügen" at bounding box center [716, 112] width 129 height 29
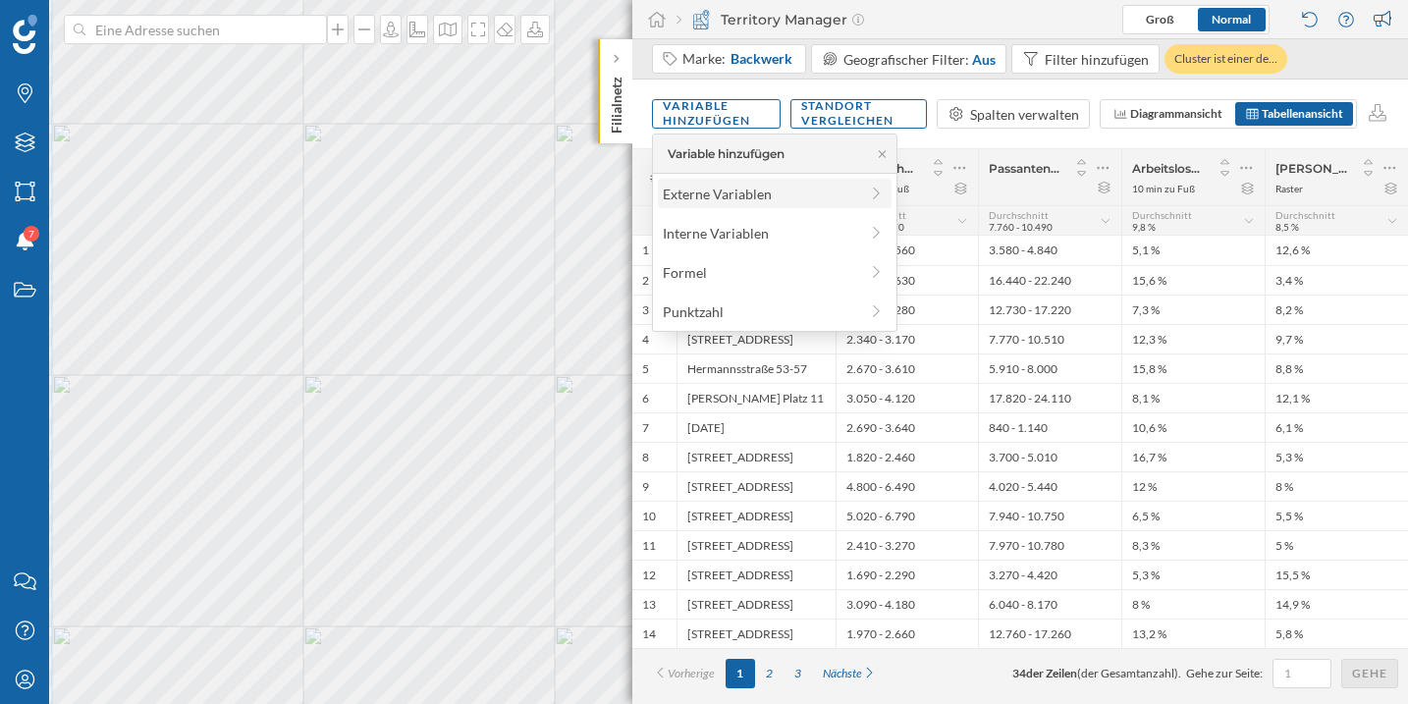
click at [745, 197] on div "Externe Variablen" at bounding box center [760, 194] width 195 height 21
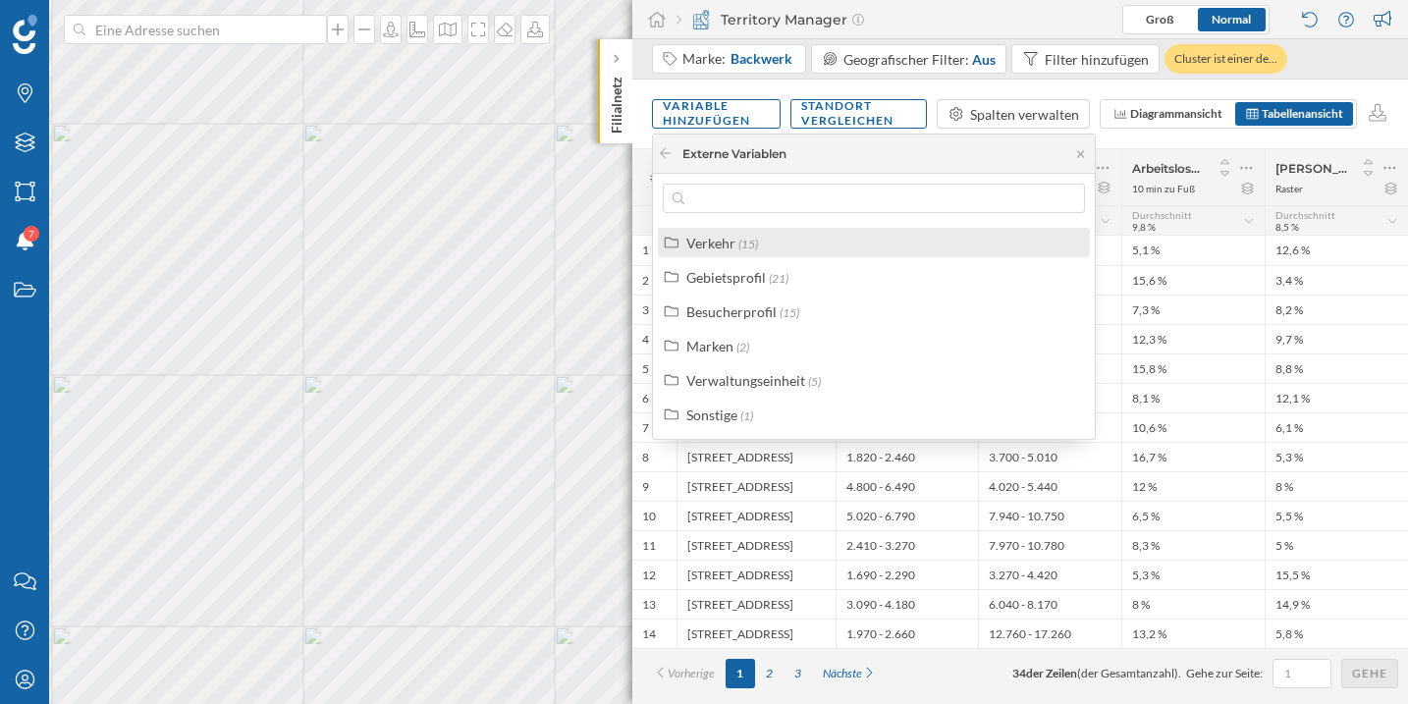
click at [799, 256] on div "Verkehr (15)" at bounding box center [874, 242] width 432 height 29
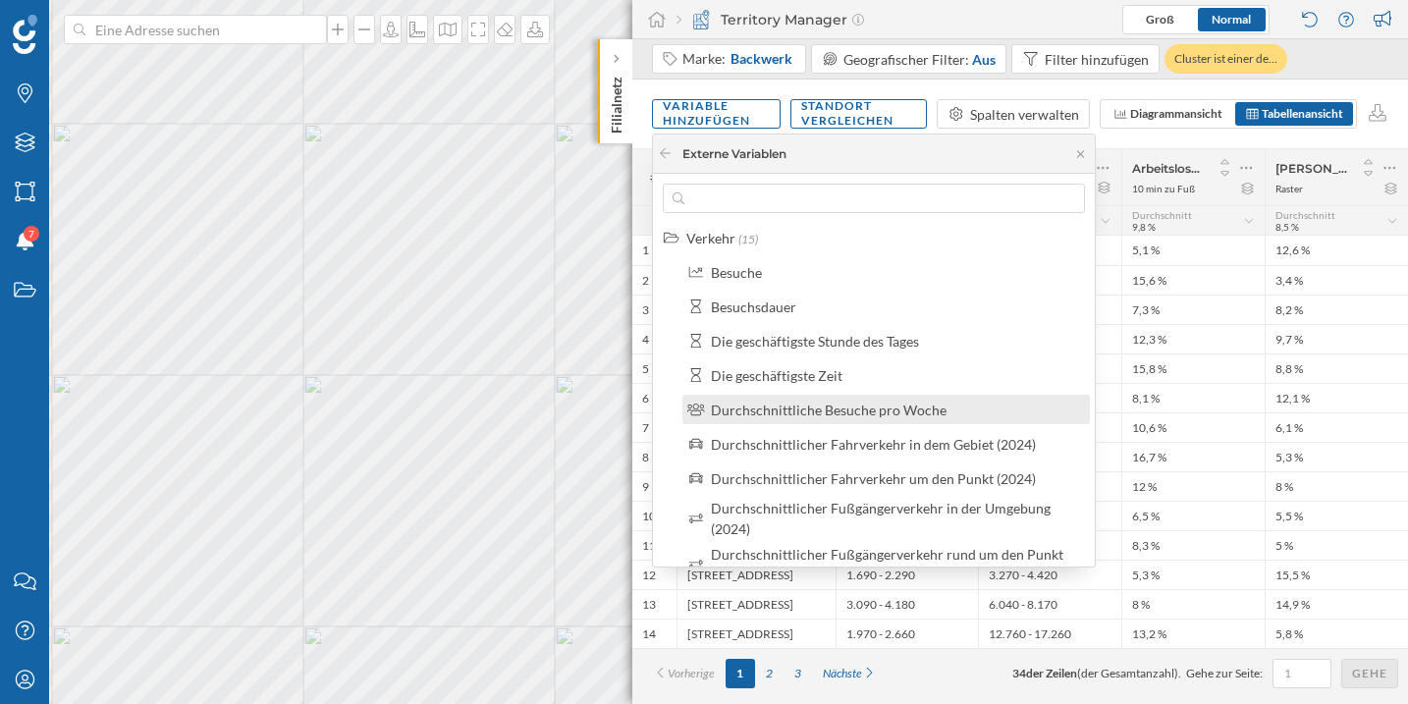
scroll to position [12, 0]
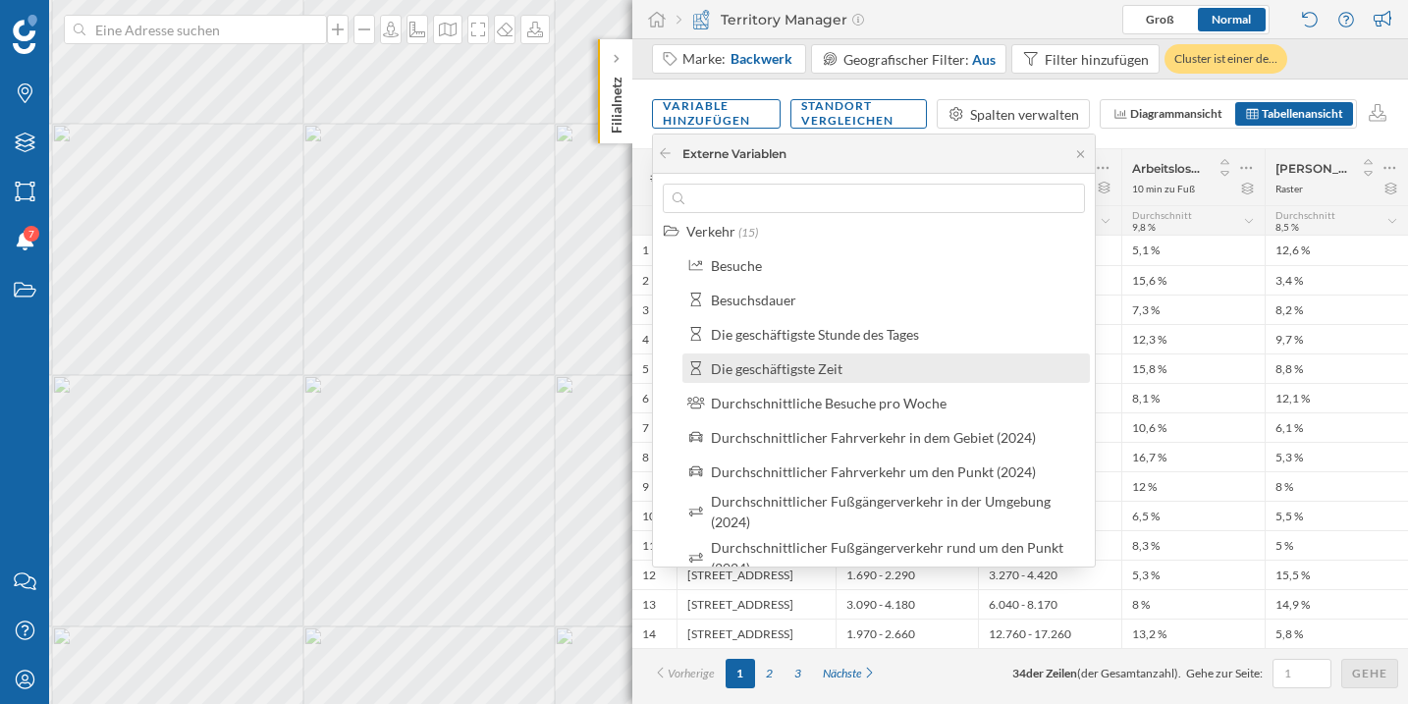
click at [867, 375] on div "Die geschäftigste Zeit" at bounding box center [894, 368] width 367 height 21
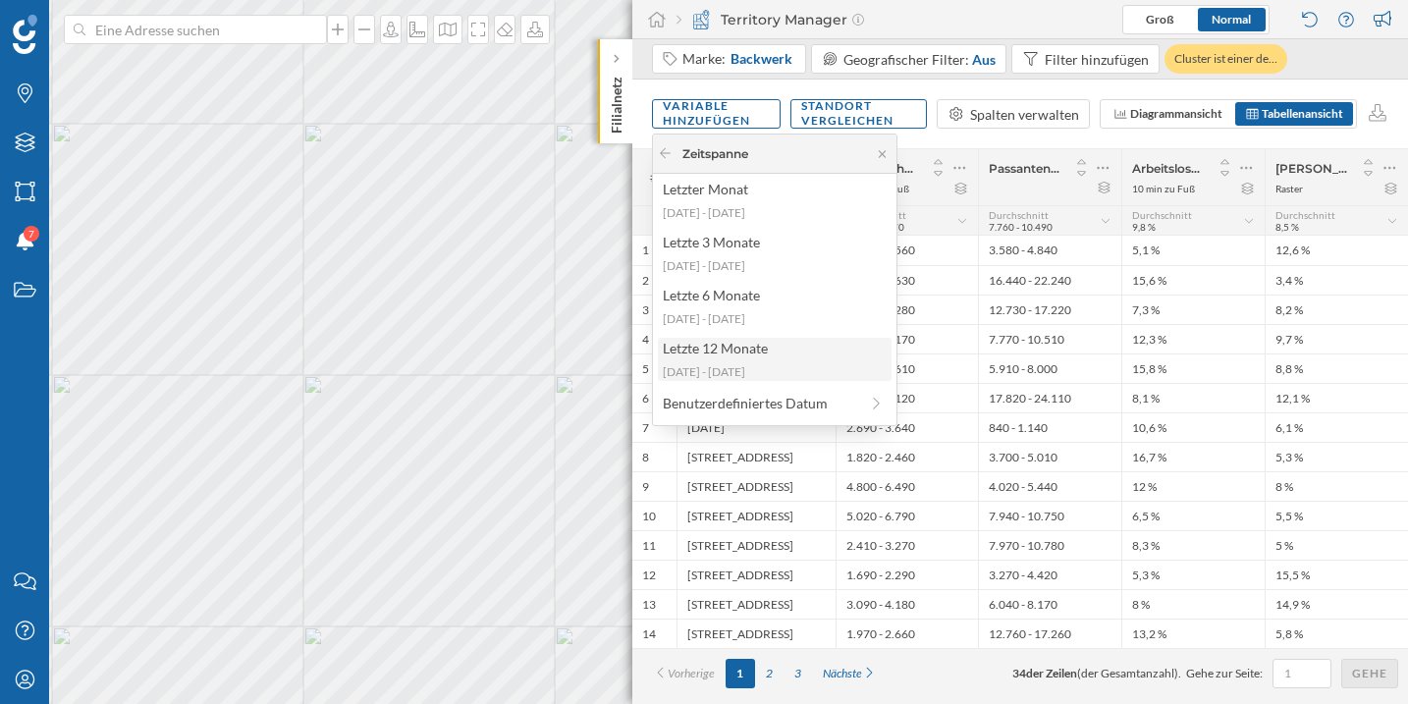
click at [790, 345] on div "Letzte 12 Monate" at bounding box center [774, 348] width 222 height 21
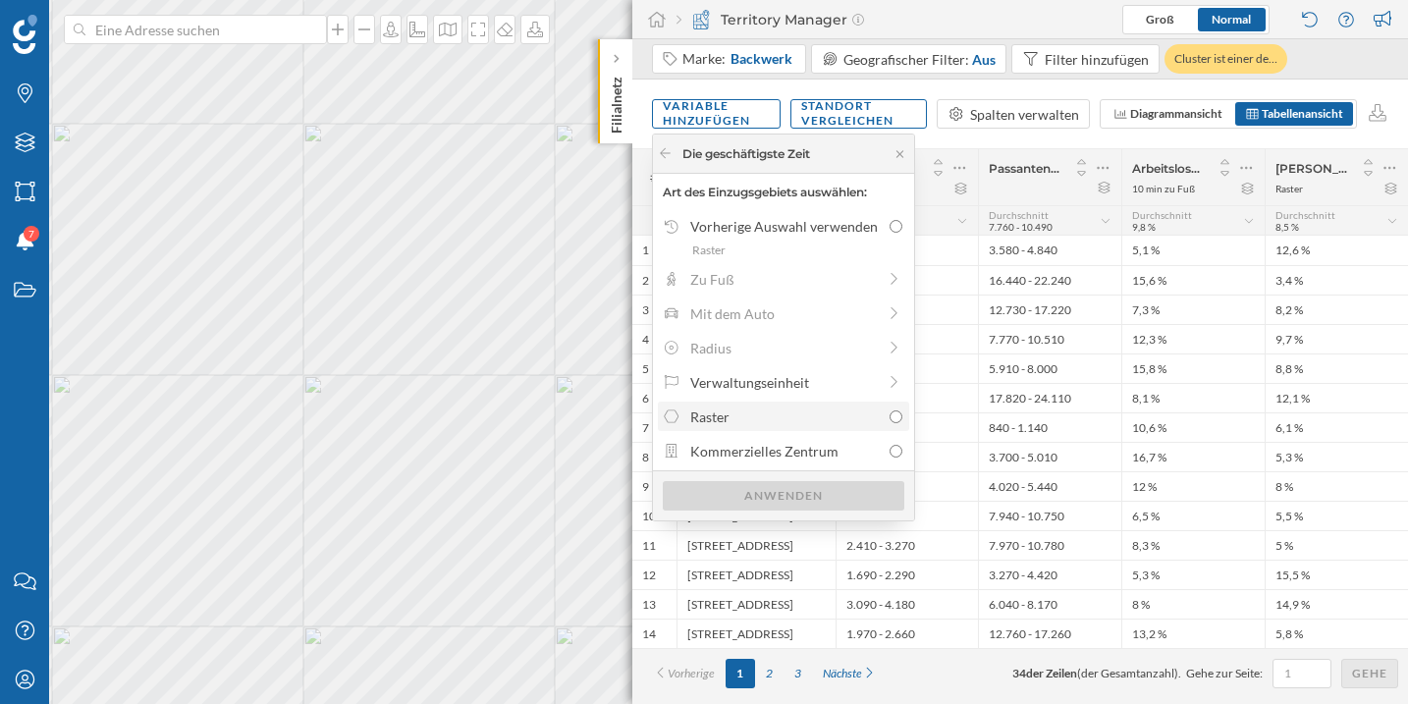
click at [786, 422] on div "Raster" at bounding box center [784, 416] width 189 height 21
click at [889, 422] on input "Raster" at bounding box center [895, 416] width 13 height 13
radio input "true"
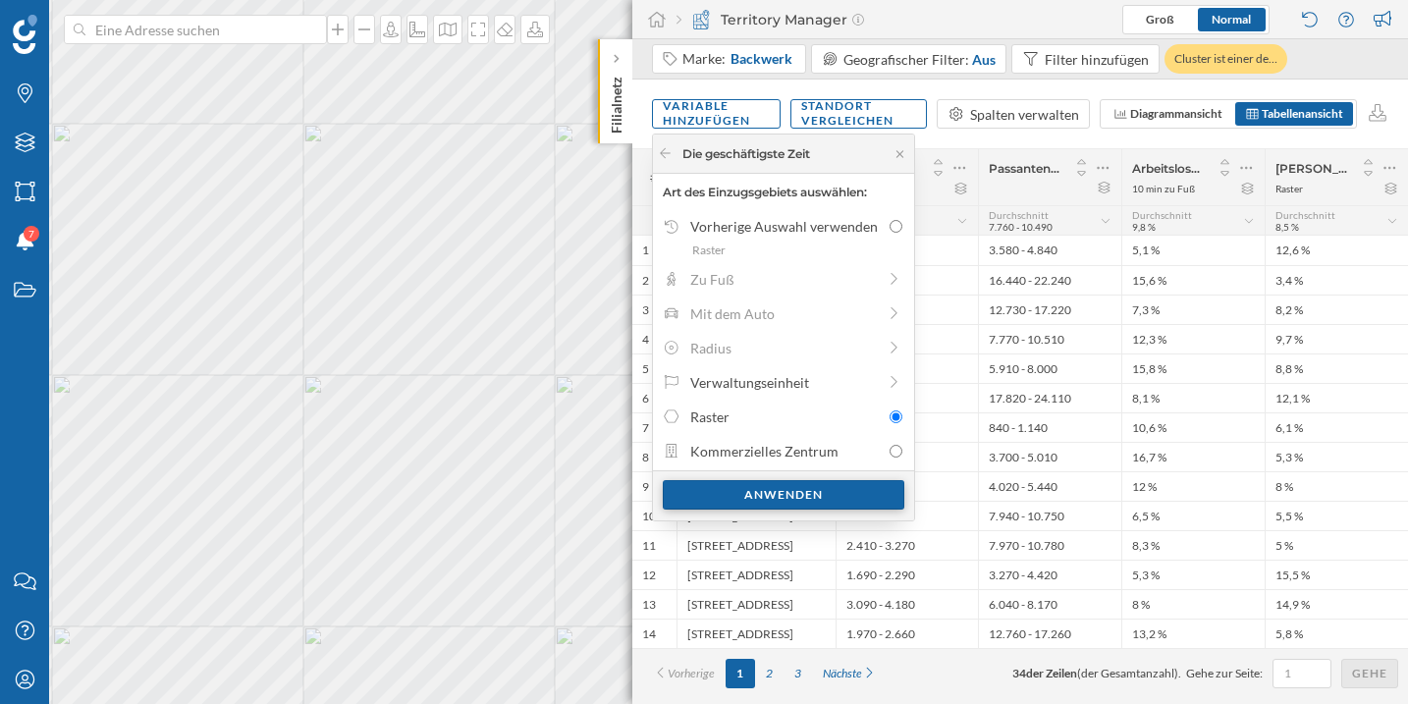
click at [799, 497] on div "Anwenden" at bounding box center [783, 494] width 241 height 29
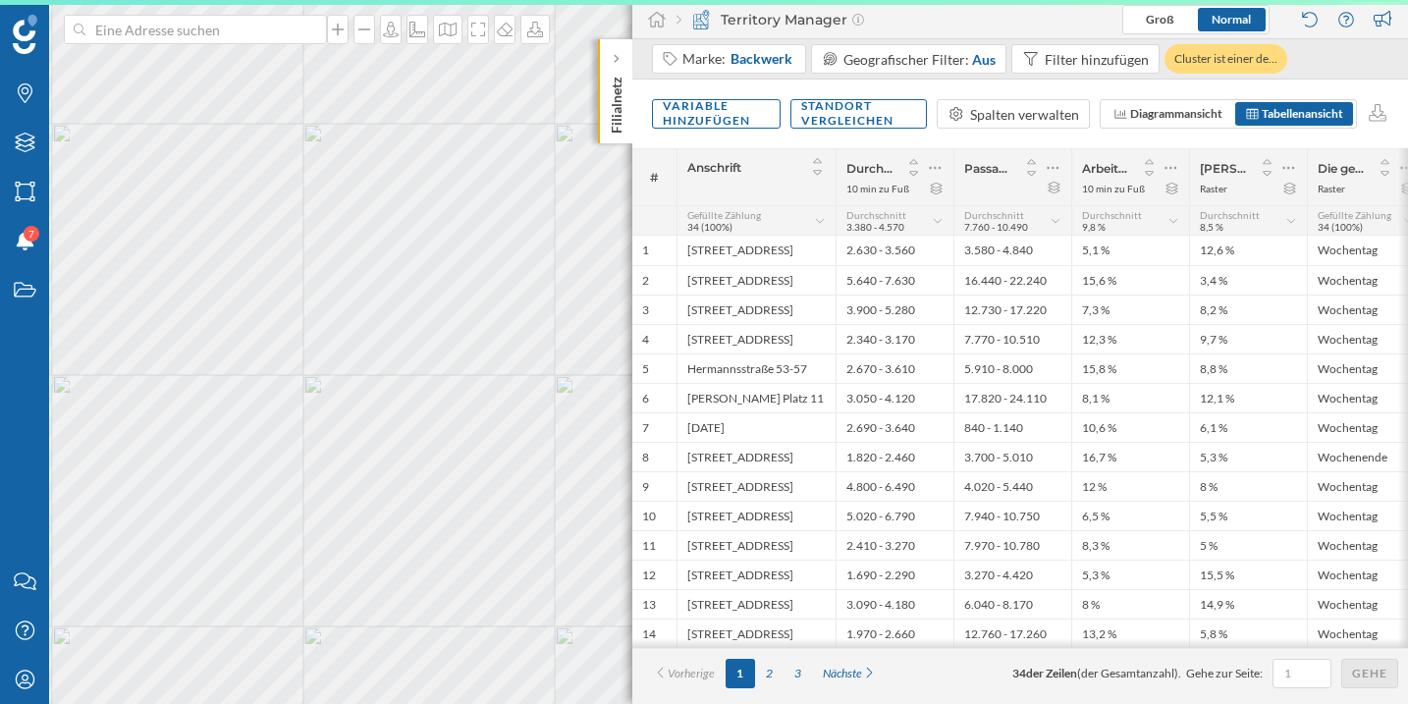
scroll to position [0, 17]
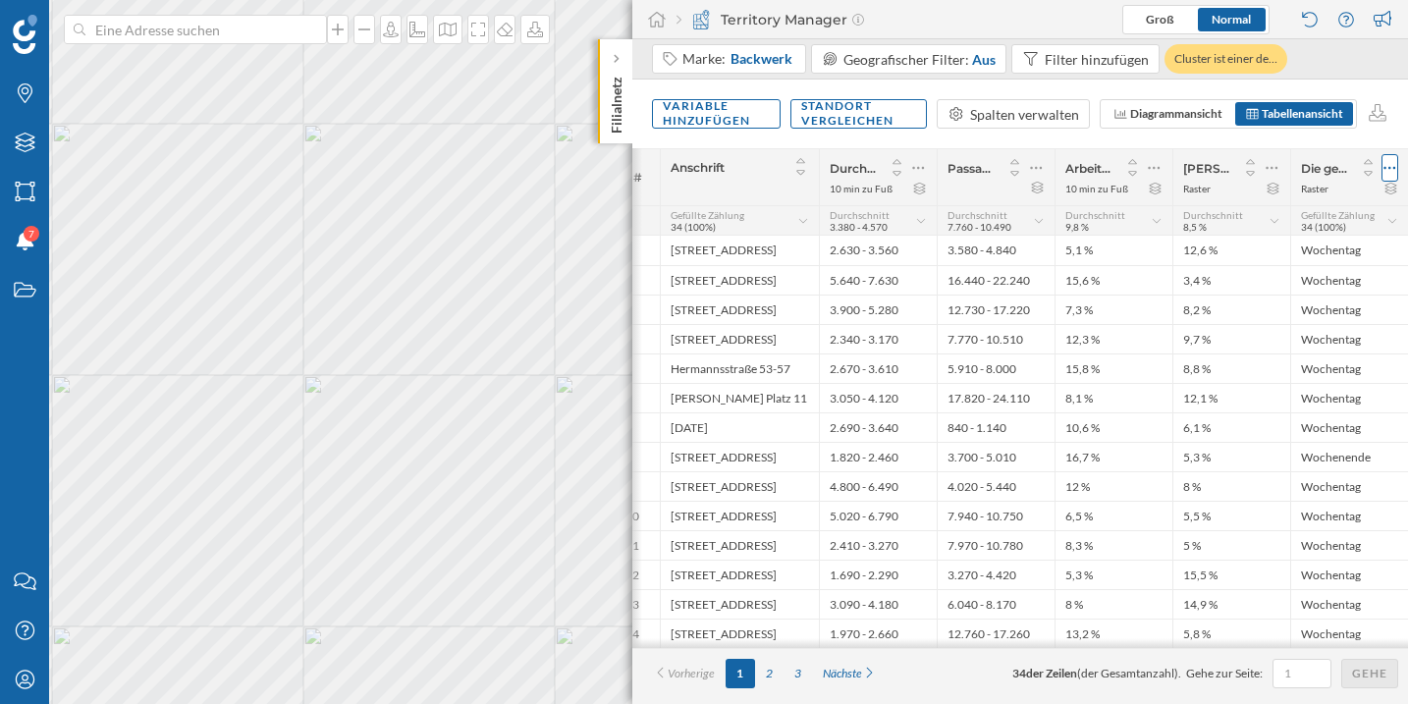
click at [1385, 168] on icon at bounding box center [1390, 168] width 12 height 3
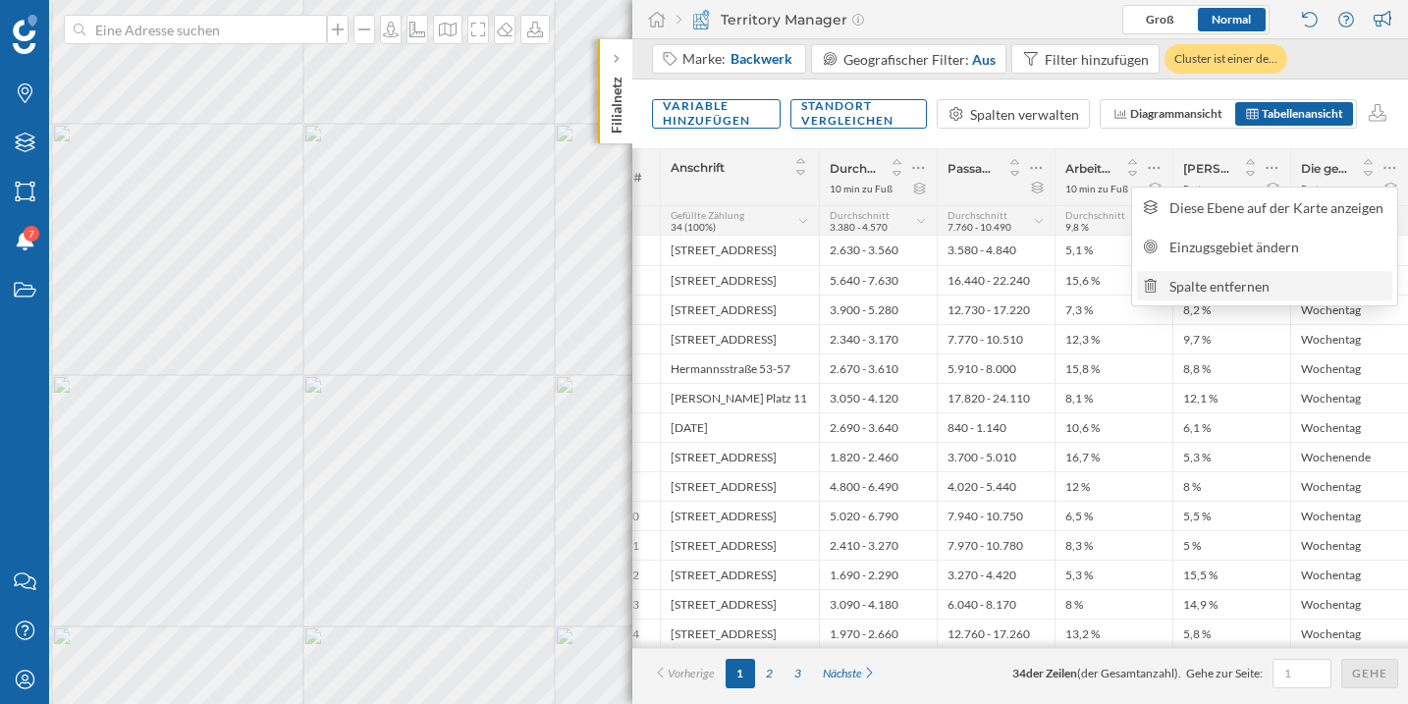
click at [1285, 279] on div "Spalte entfernen" at bounding box center [1277, 286] width 216 height 21
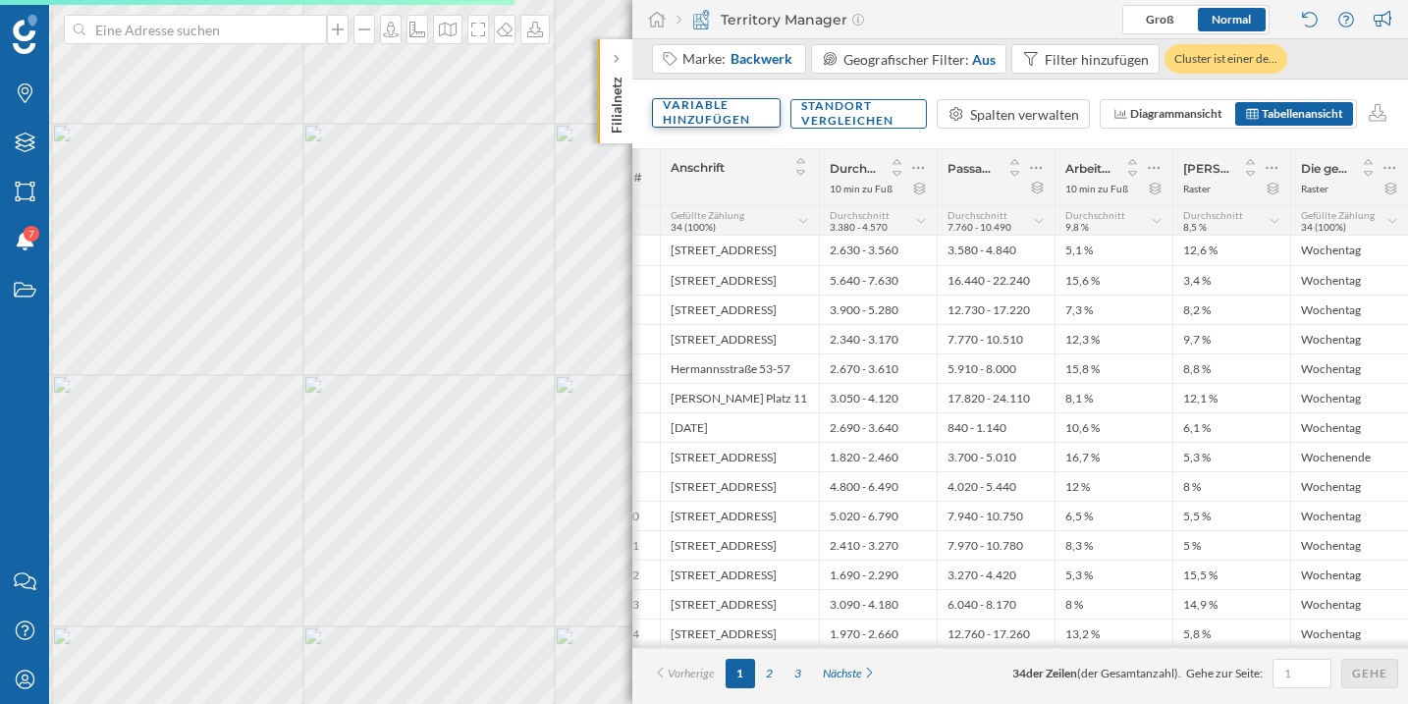
click at [716, 114] on div "Variable hinzufügen" at bounding box center [716, 112] width 129 height 29
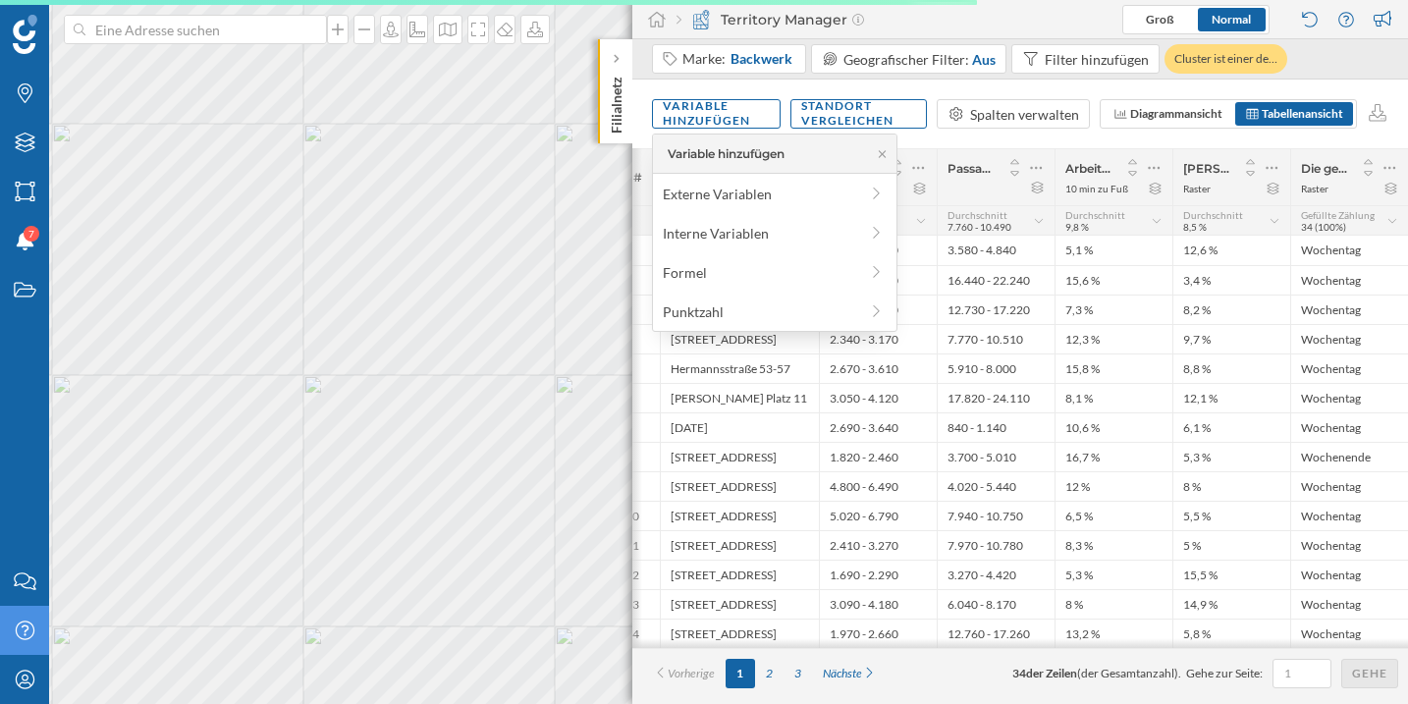
scroll to position [0, 0]
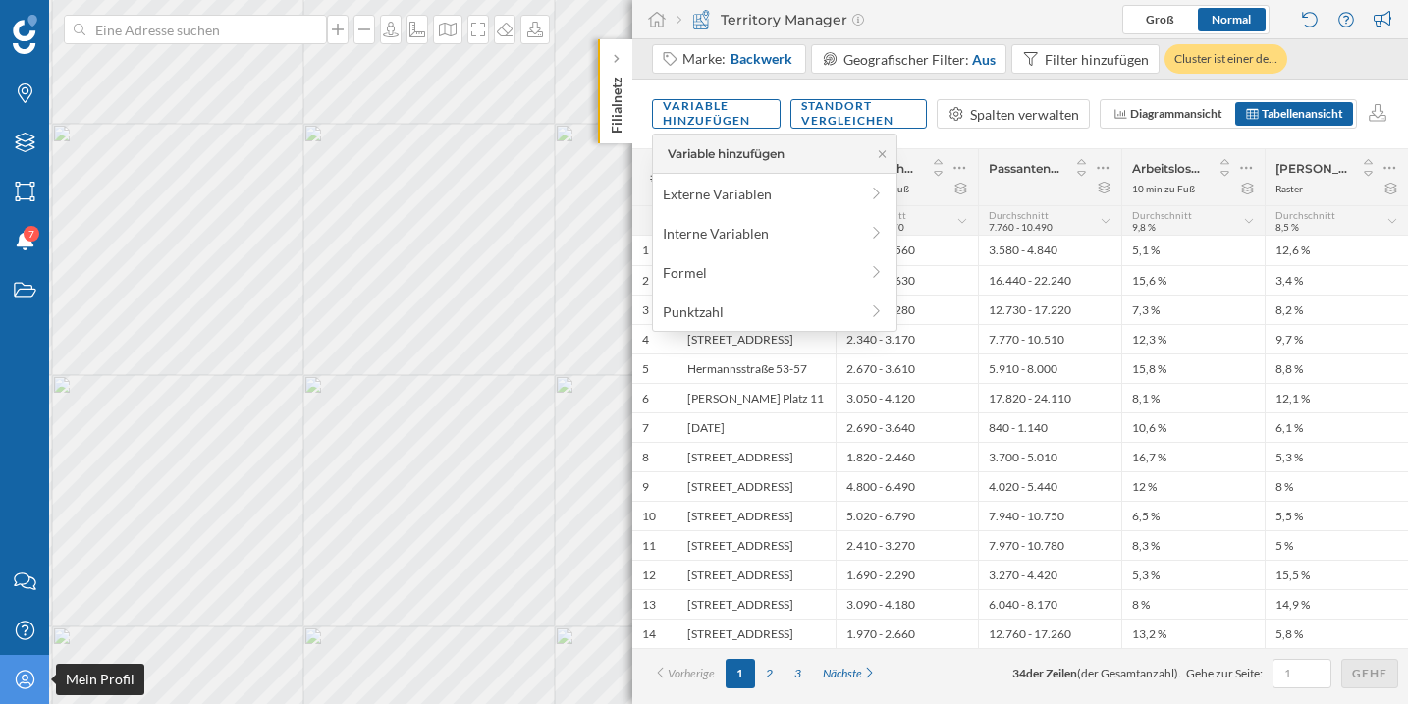
click at [29, 681] on icon "Mein Profil" at bounding box center [25, 679] width 25 height 20
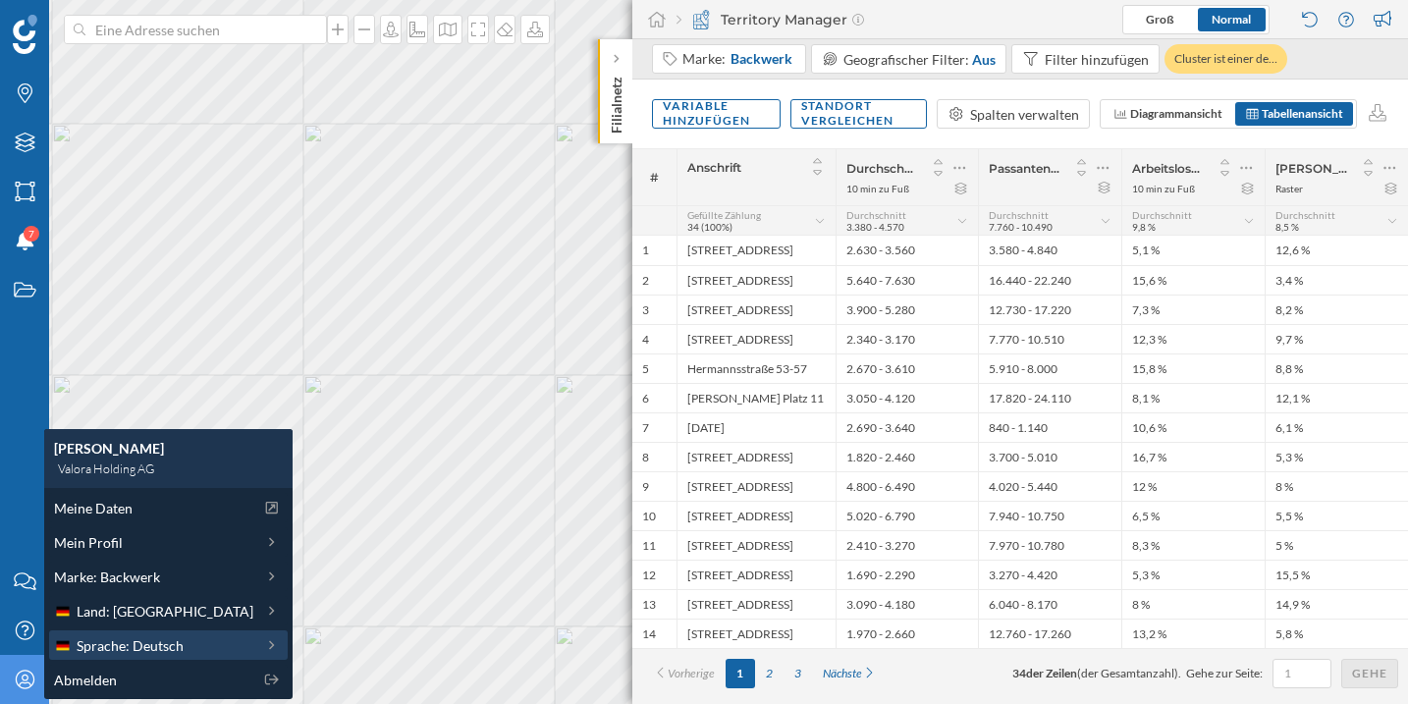
click at [192, 643] on div "Sprache: Deutsch" at bounding box center [153, 645] width 199 height 21
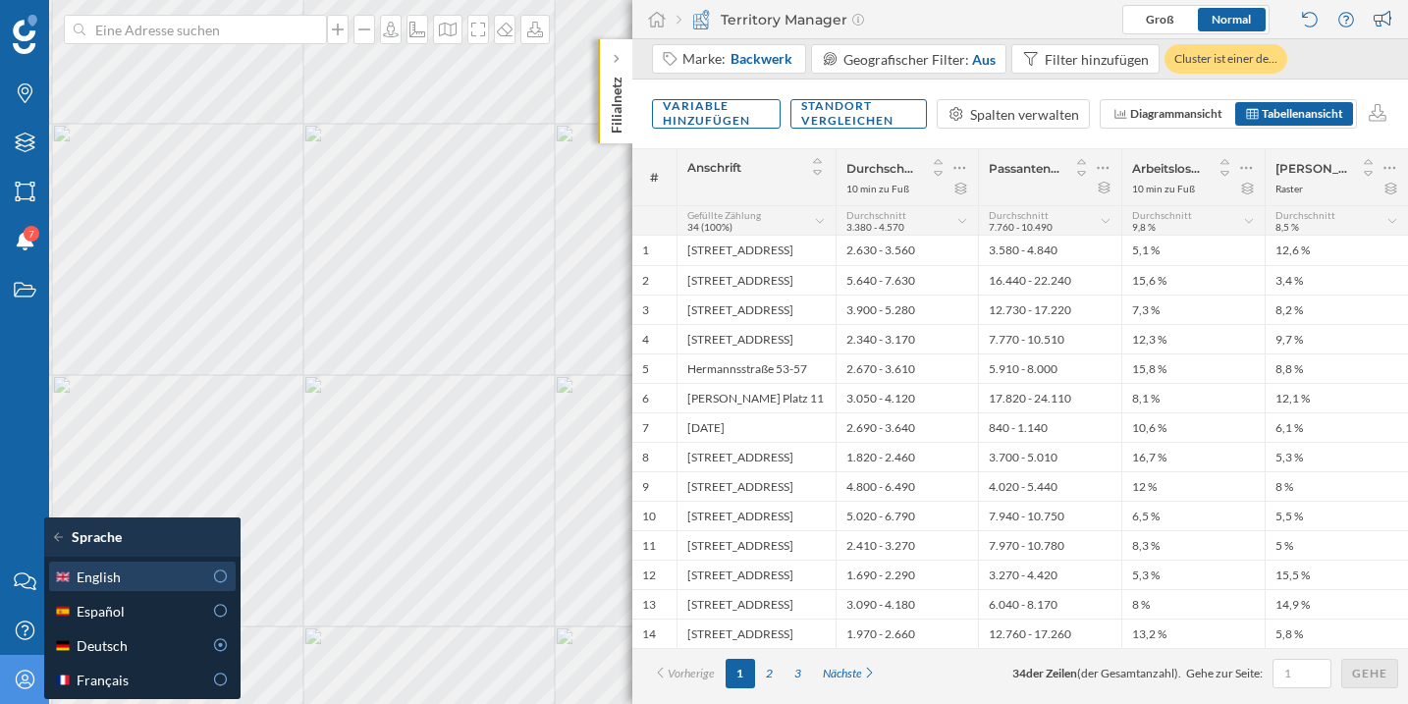
click at [212, 572] on icon at bounding box center [221, 576] width 18 height 14
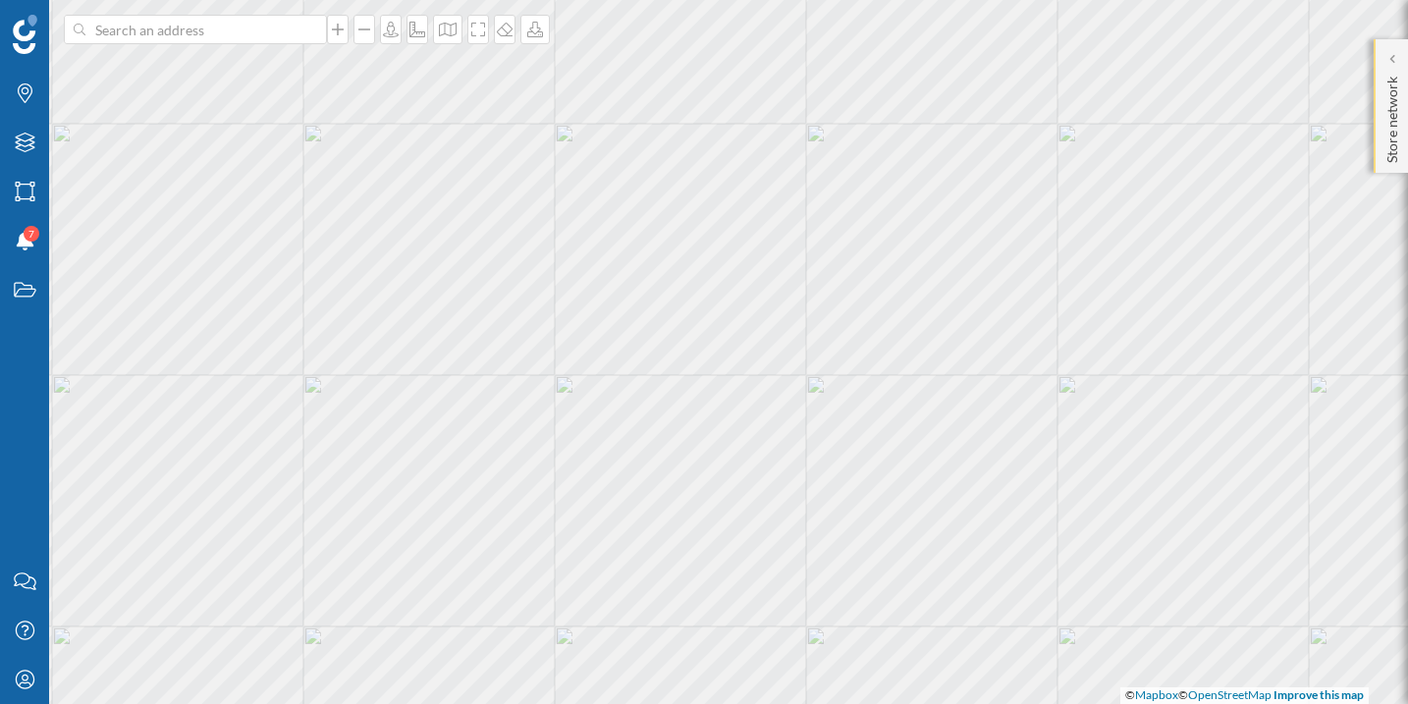
click at [1403, 73] on div "Store network" at bounding box center [1390, 105] width 34 height 133
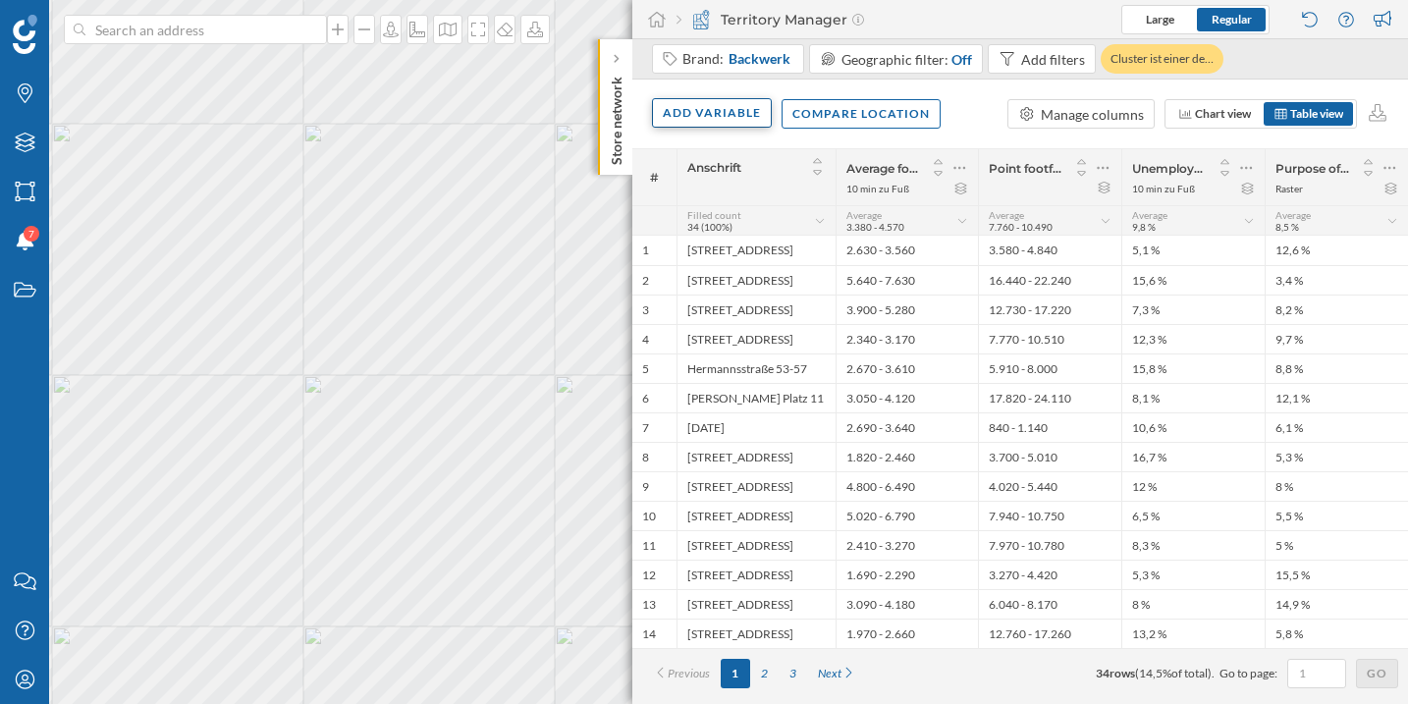
click at [719, 113] on div "Add variable" at bounding box center [712, 112] width 120 height 29
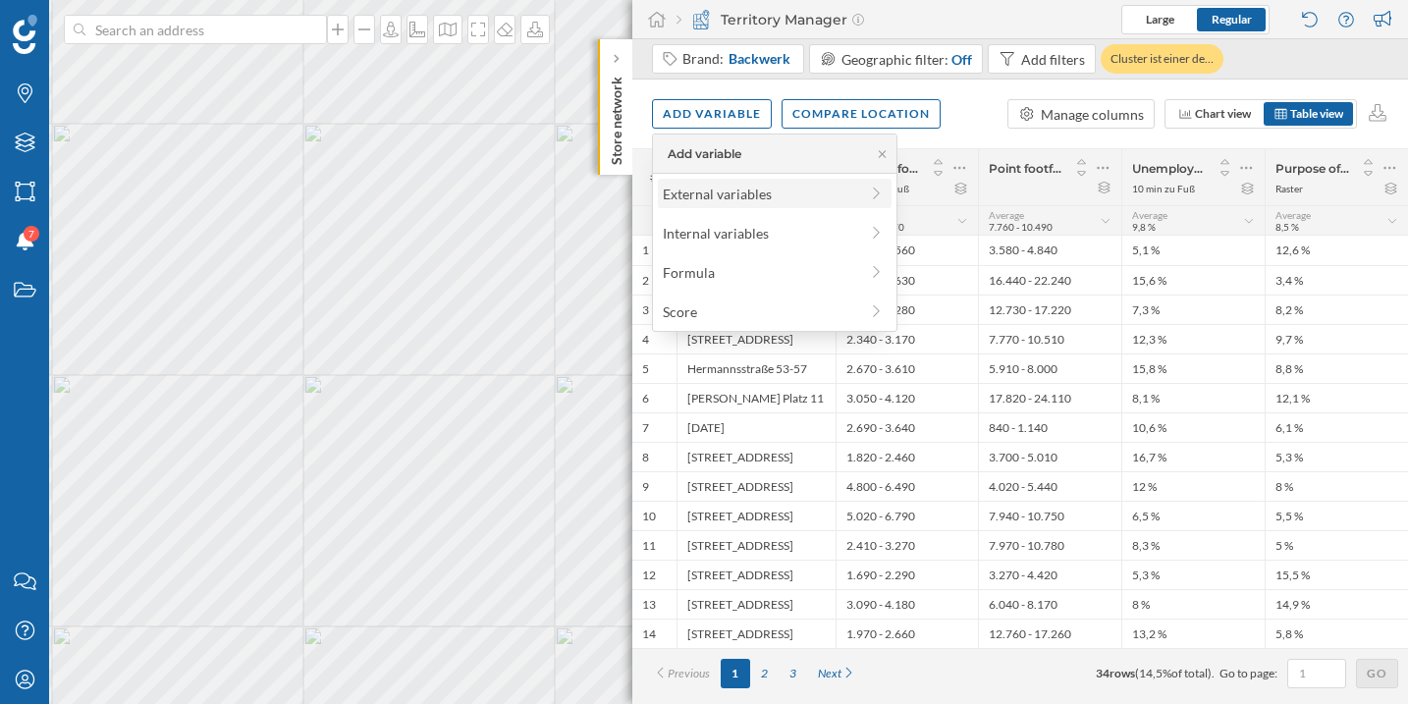
click at [733, 201] on div "External variables" at bounding box center [760, 194] width 195 height 21
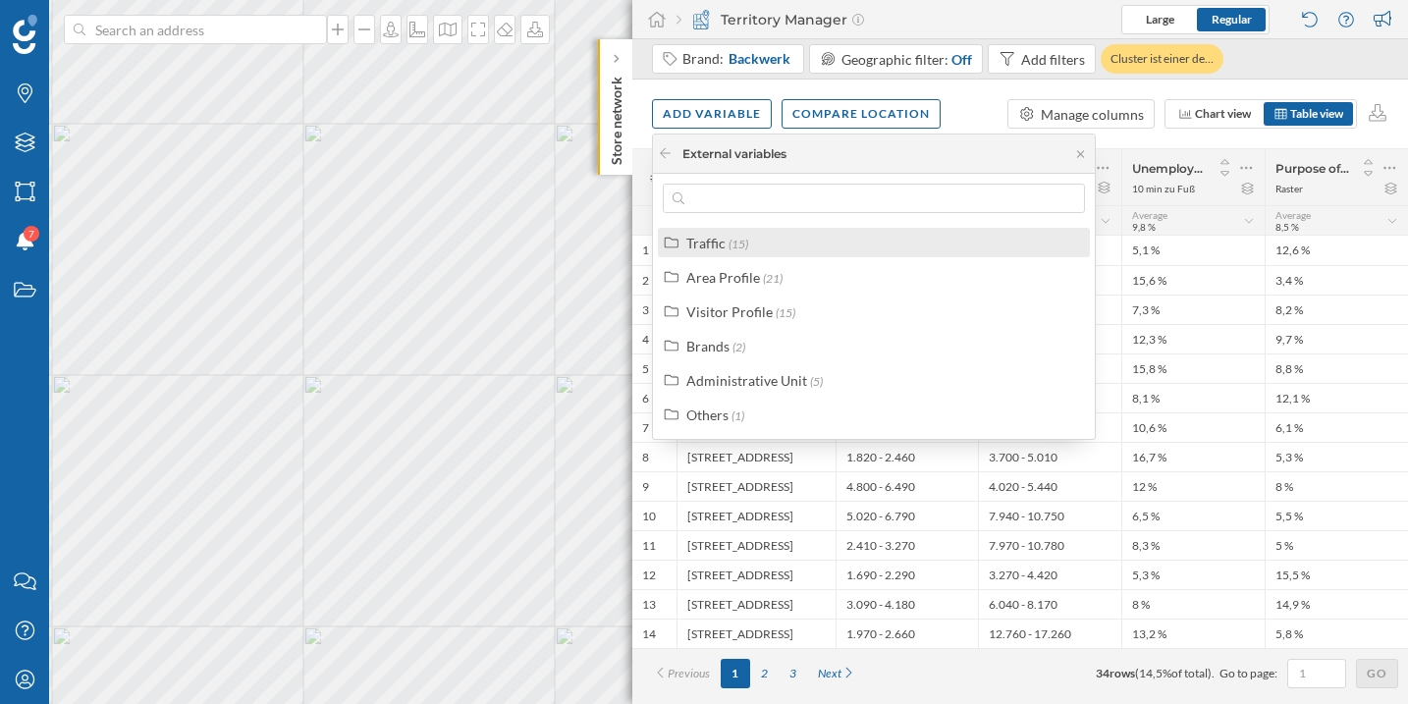
click at [756, 250] on div "Traffic (15)" at bounding box center [882, 243] width 392 height 21
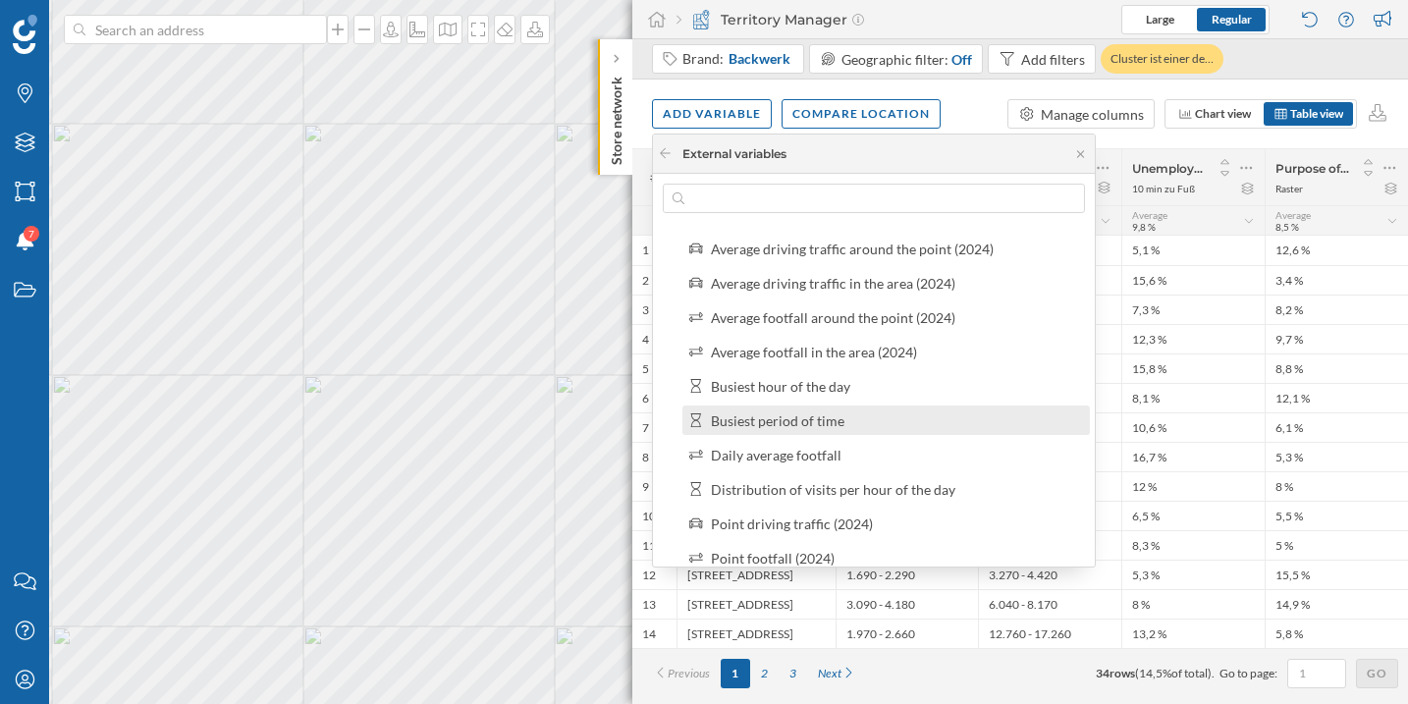
scroll to position [47, 0]
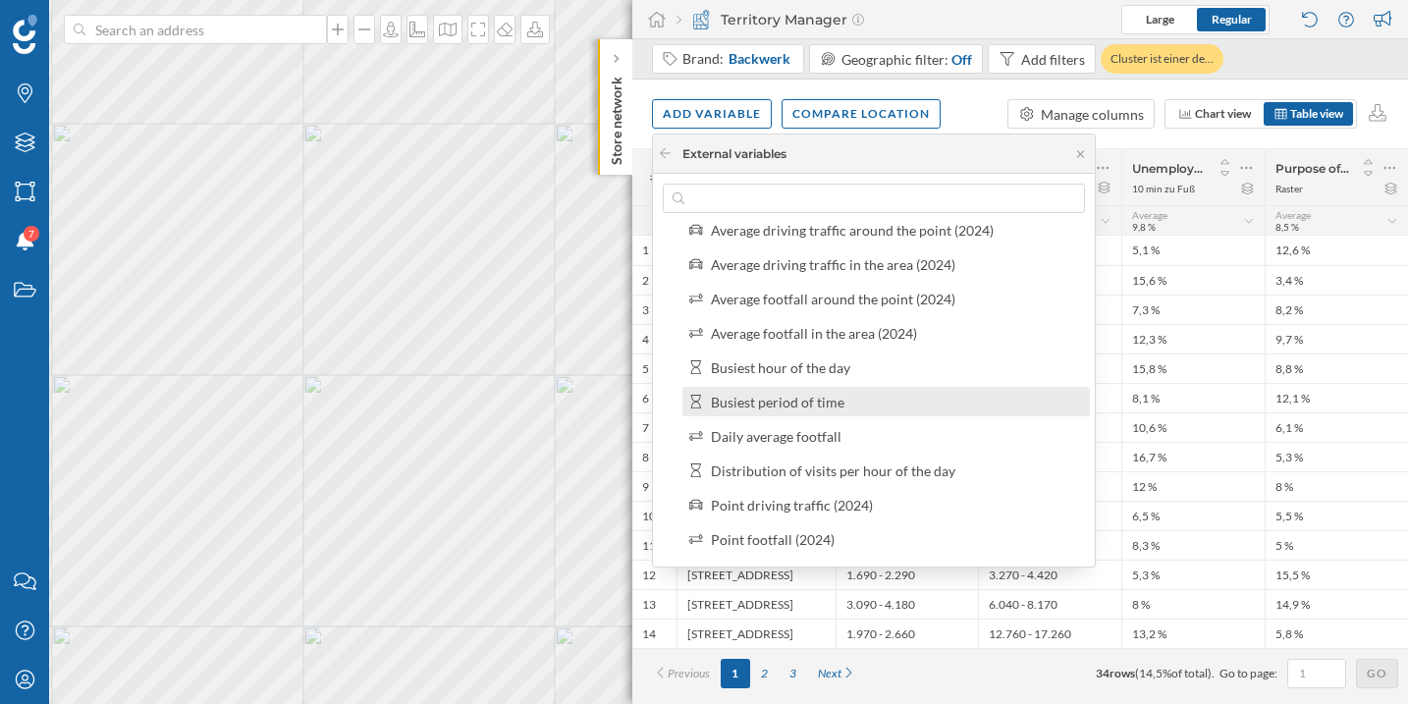
click at [905, 408] on div "Busiest period of time" at bounding box center [894, 402] width 367 height 21
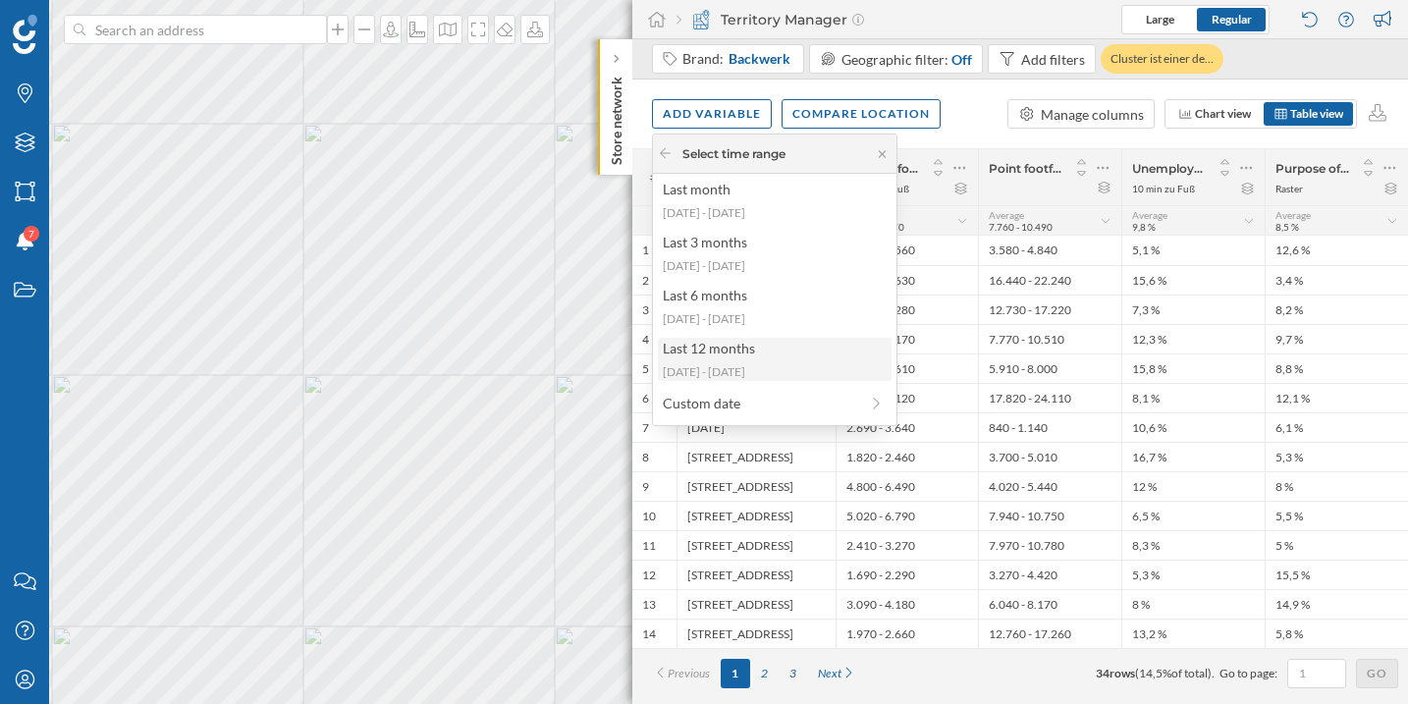
click at [769, 371] on div "[DATE] - [DATE]" at bounding box center [774, 372] width 222 height 18
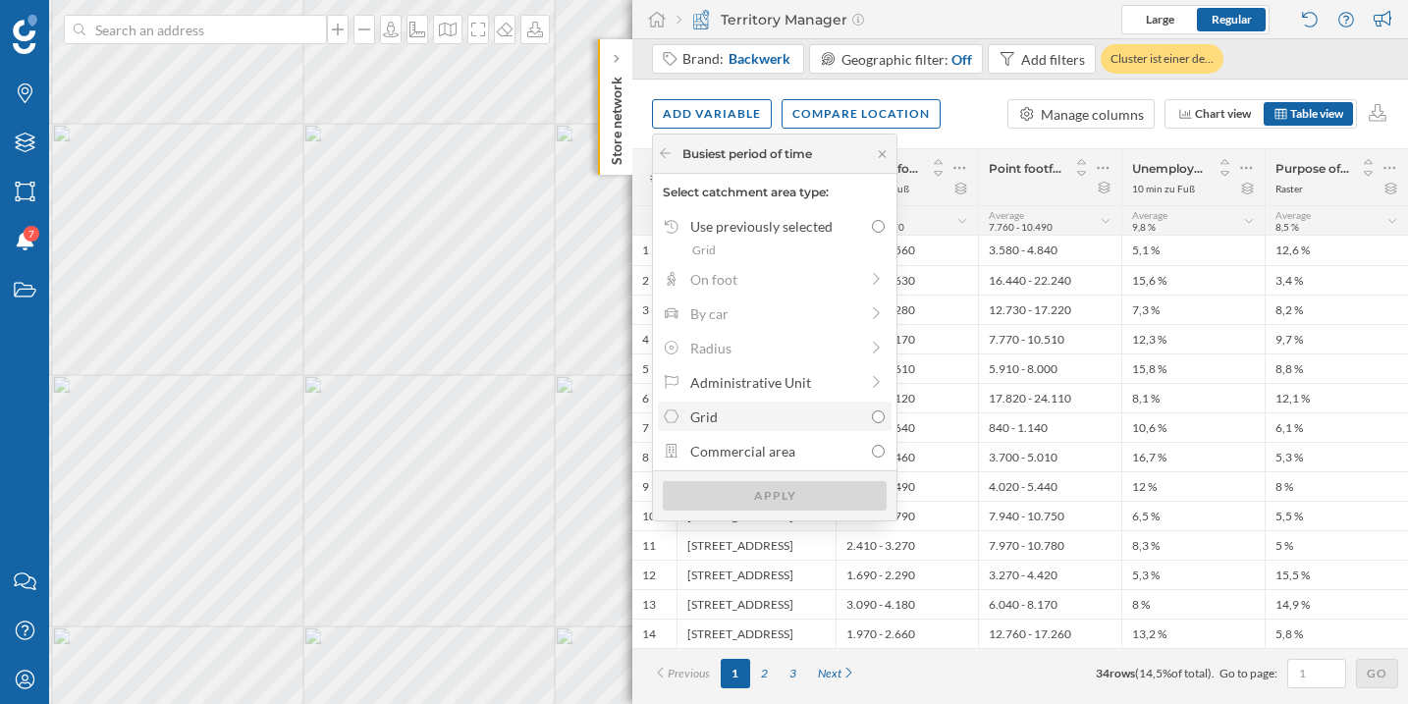
click at [805, 424] on div "Grid" at bounding box center [776, 416] width 173 height 21
click at [872, 423] on input "Grid" at bounding box center [878, 416] width 13 height 13
radio input "true"
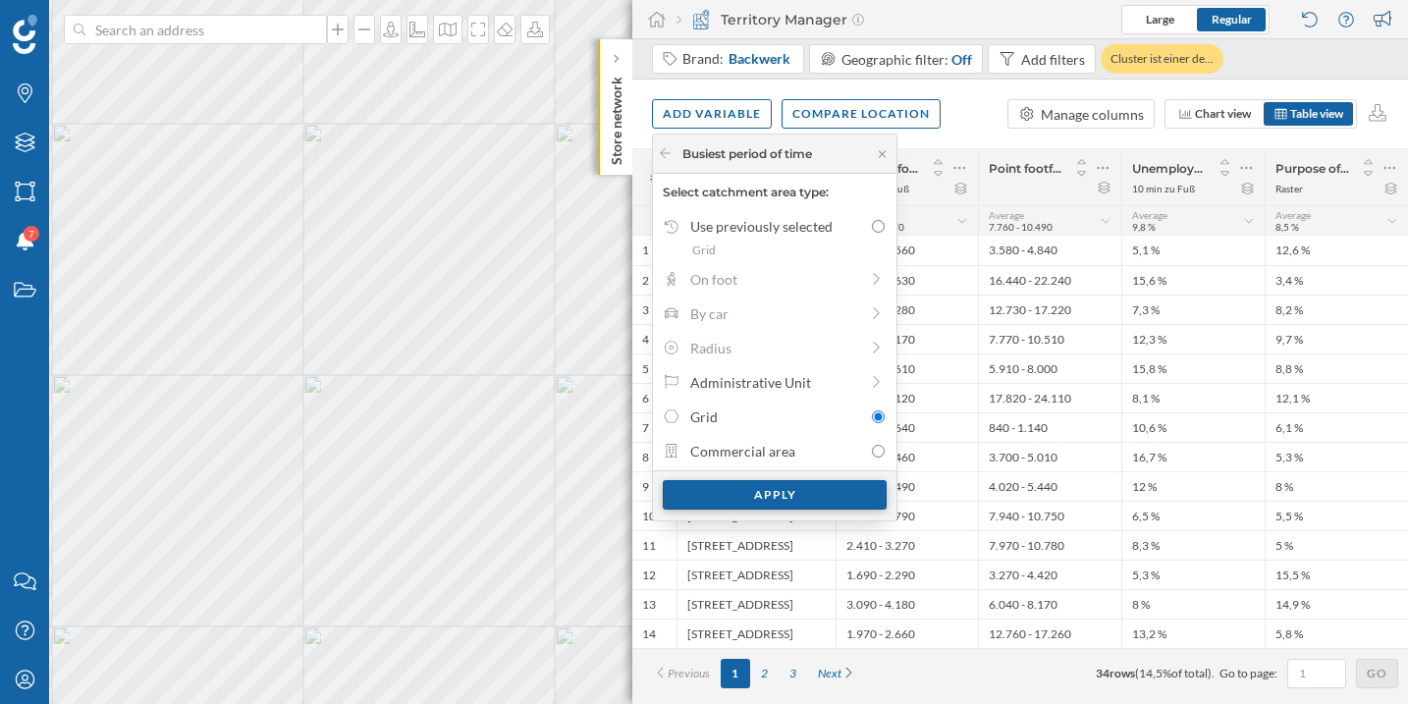
click at [828, 484] on div "Apply" at bounding box center [775, 494] width 224 height 29
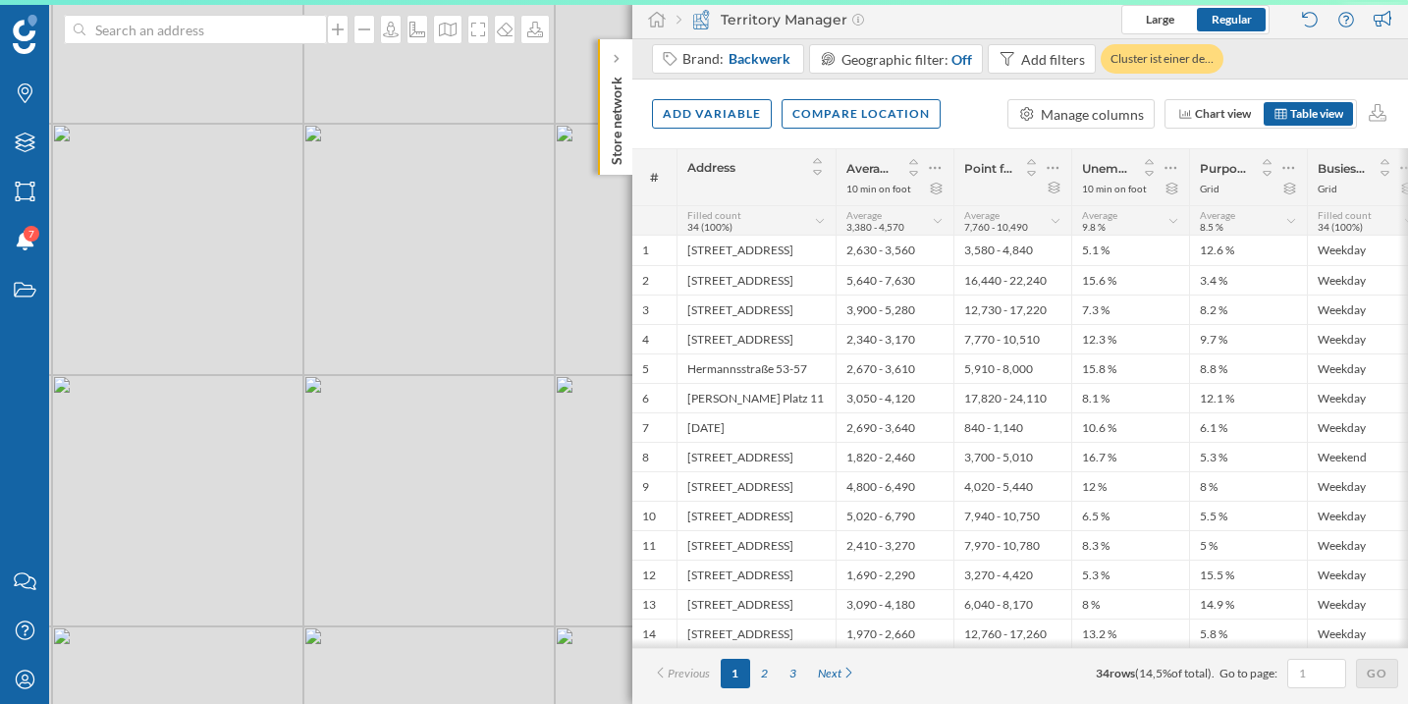
scroll to position [0, 0]
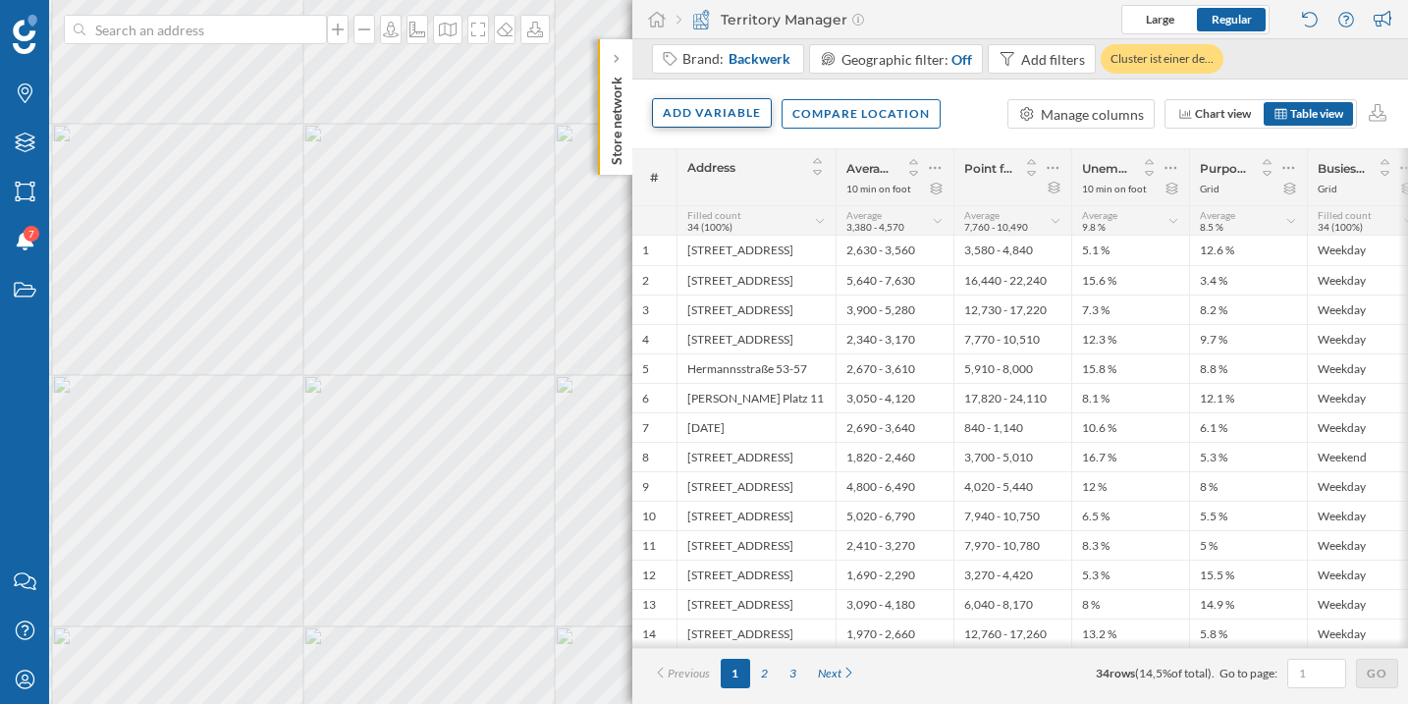
click at [693, 125] on div "Add variable" at bounding box center [712, 112] width 120 height 29
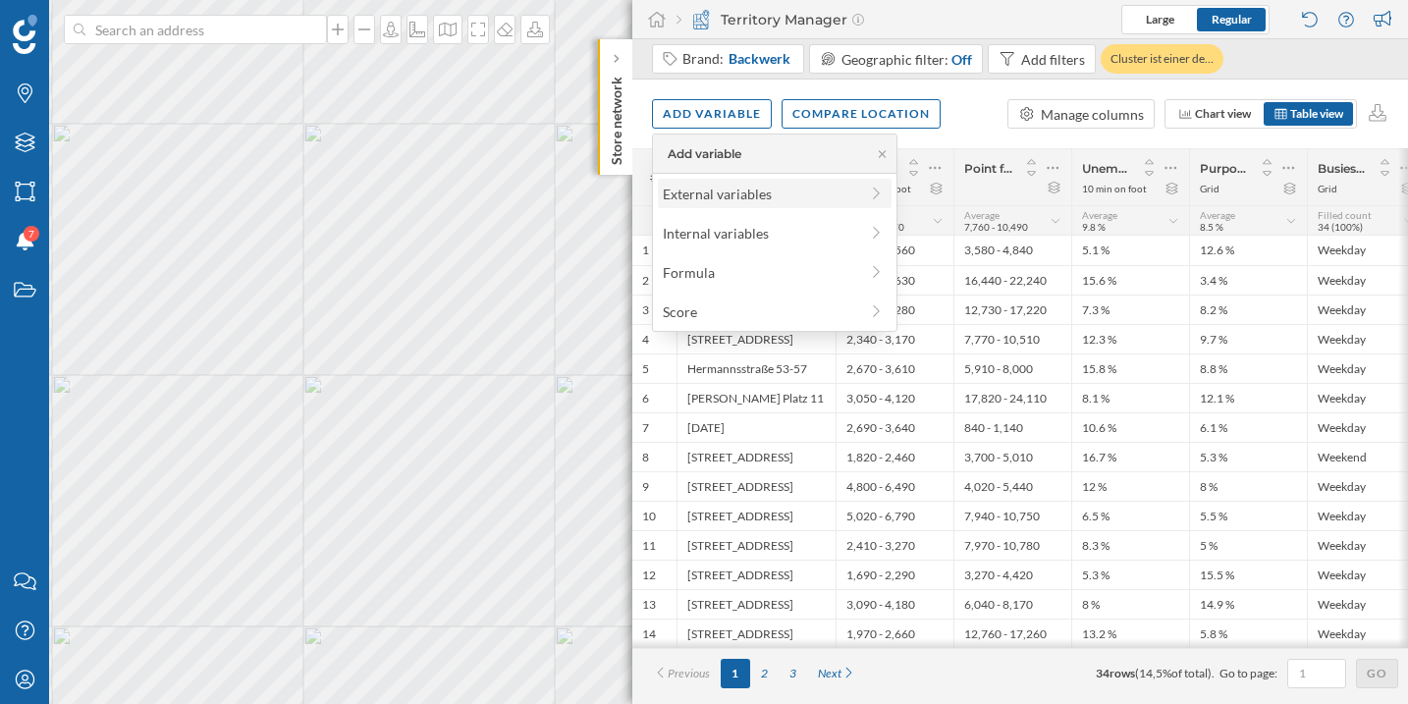
click at [714, 198] on div "External variables" at bounding box center [760, 194] width 195 height 21
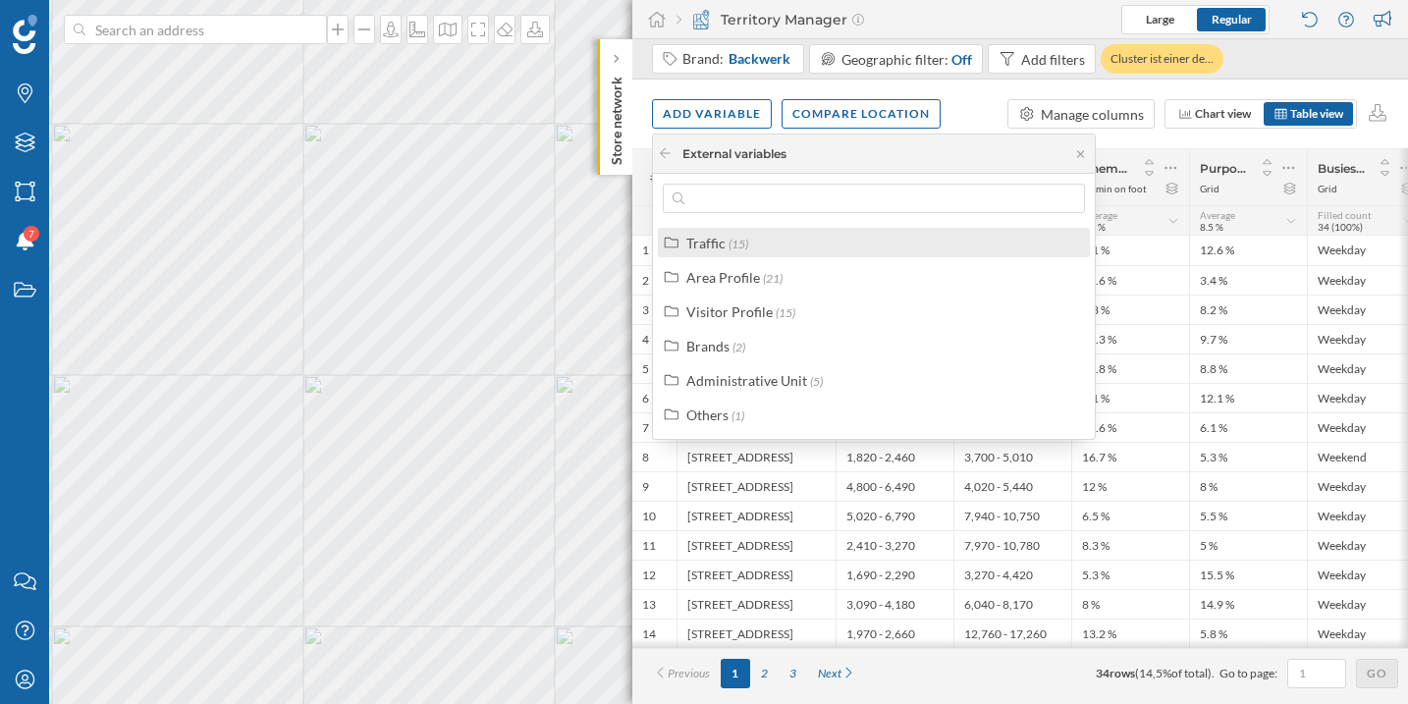
click at [745, 249] on span "(15)" at bounding box center [738, 244] width 20 height 15
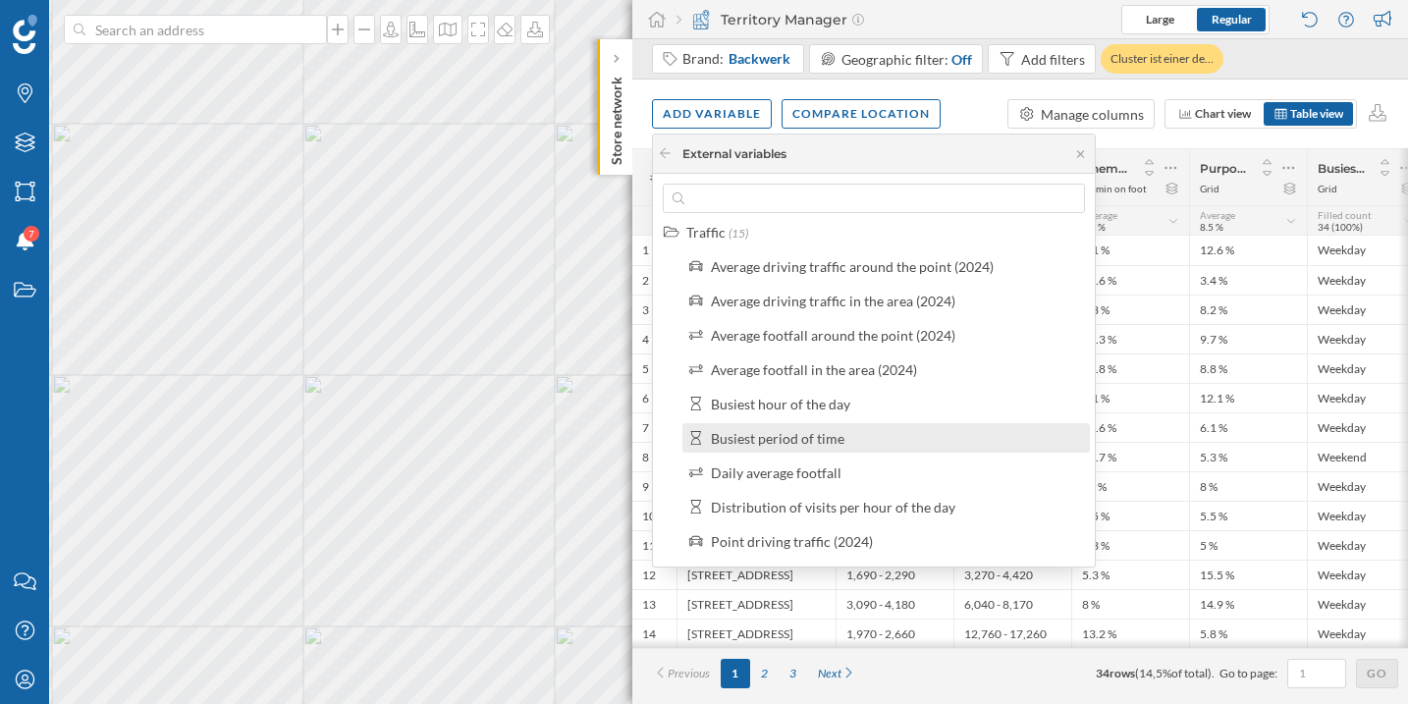
scroll to position [63, 0]
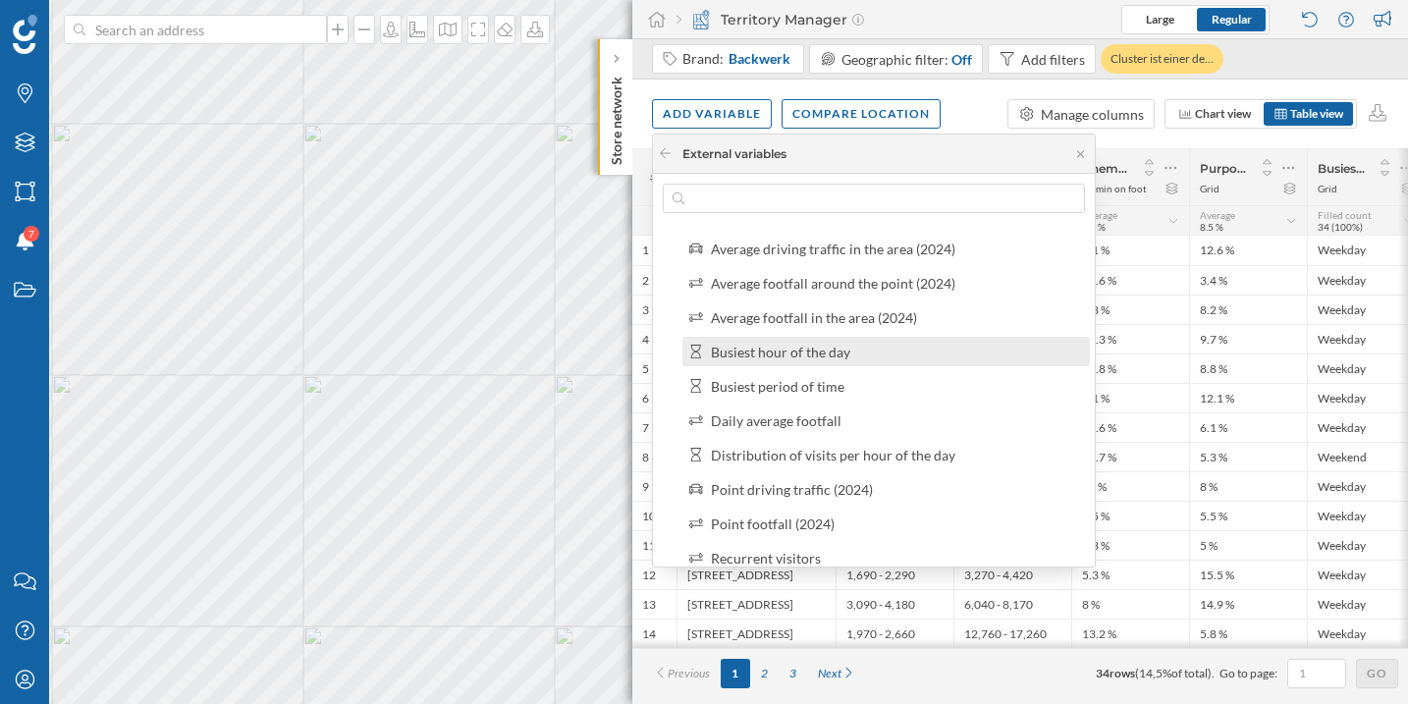
click at [850, 357] on div "Busiest hour of the day" at bounding box center [894, 352] width 367 height 21
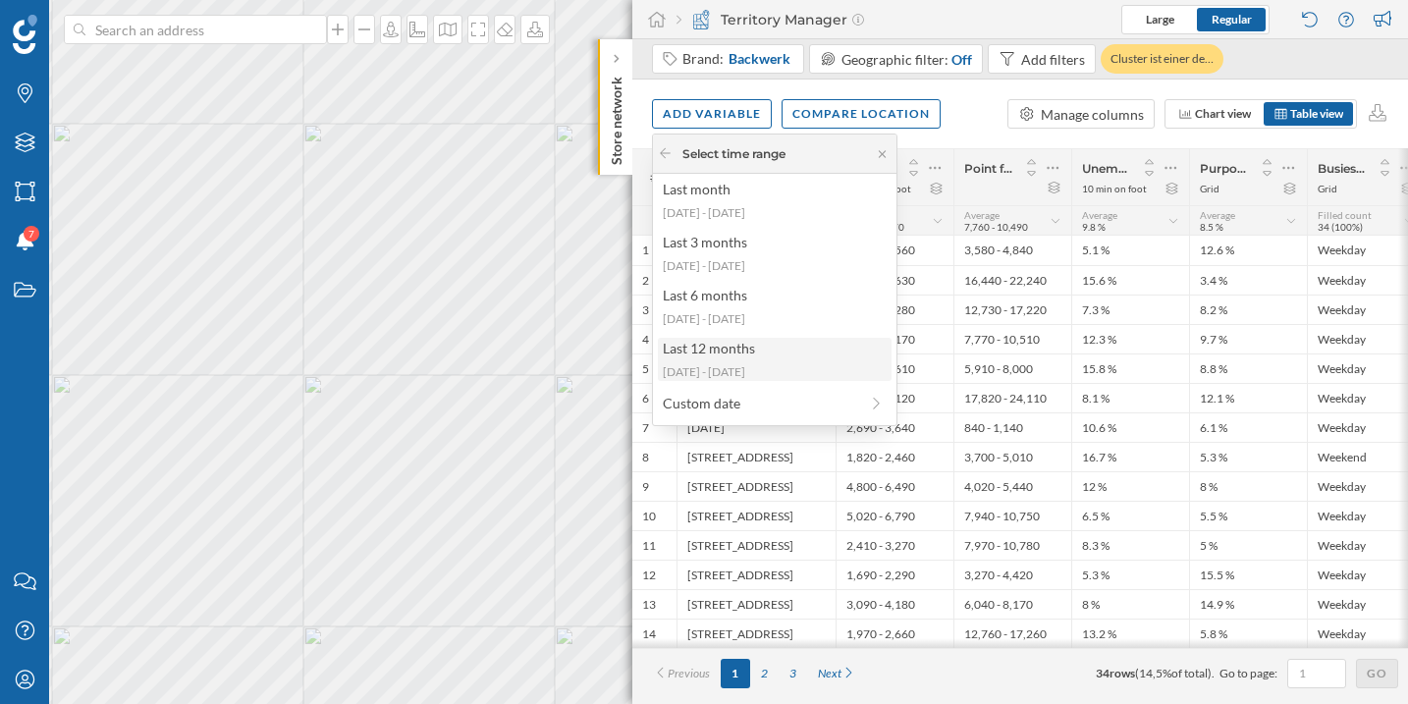
click at [803, 352] on div "Last 12 months" at bounding box center [774, 348] width 222 height 21
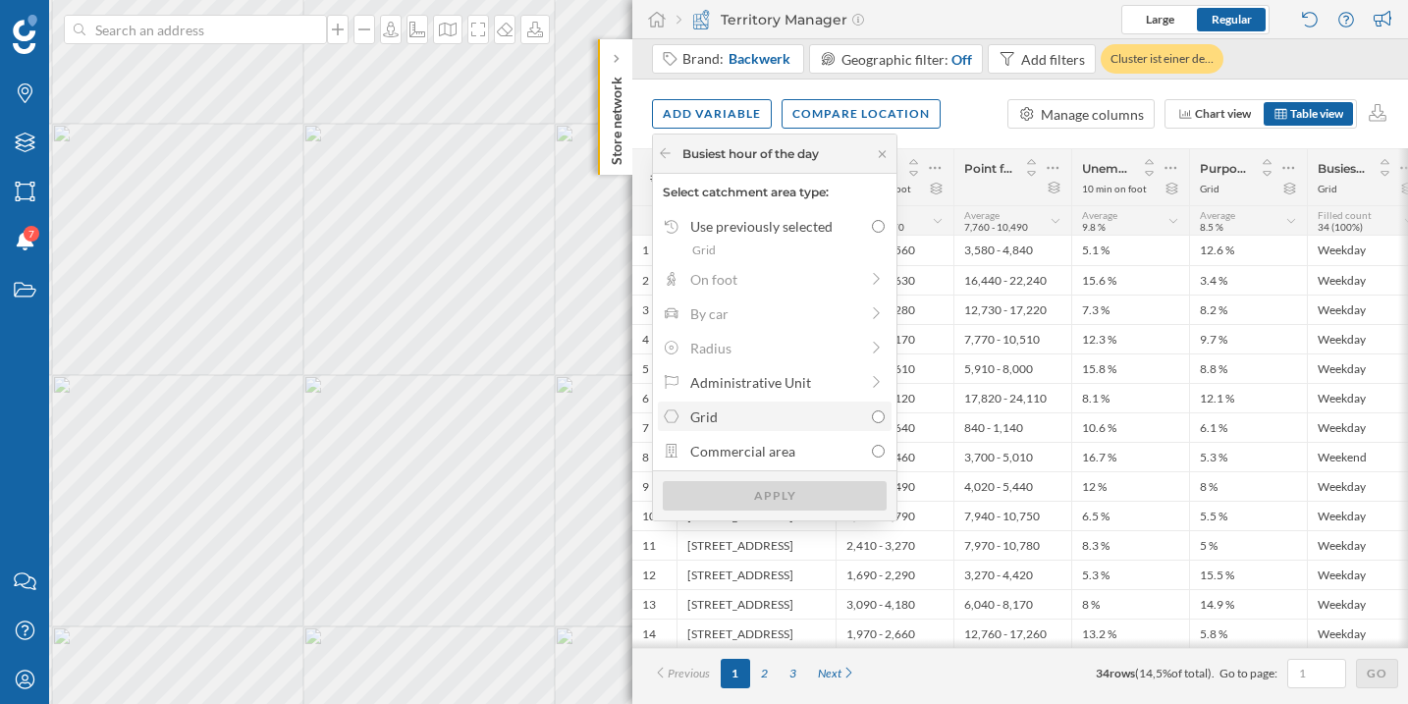
click at [772, 421] on div "Grid" at bounding box center [776, 416] width 173 height 21
click at [872, 421] on input "Grid" at bounding box center [878, 416] width 13 height 13
radio input "true"
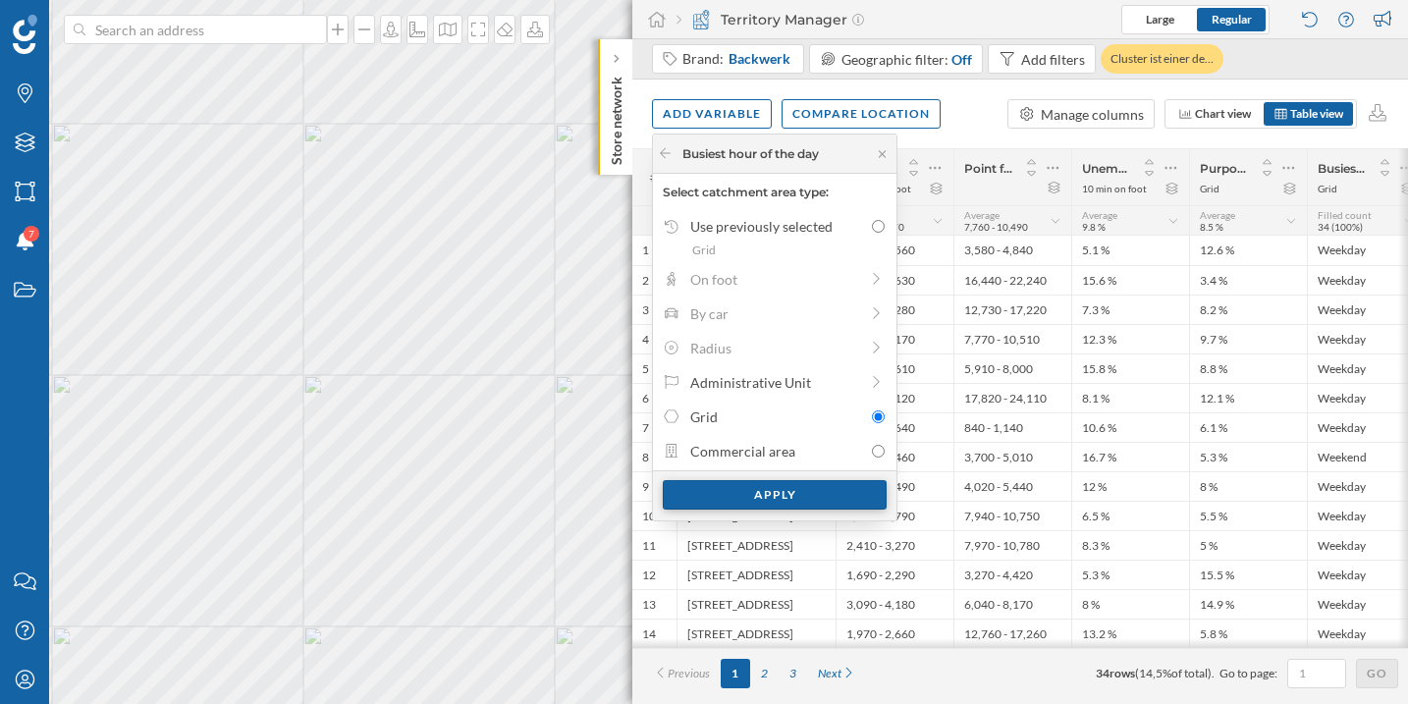
click at [783, 500] on div "Apply" at bounding box center [775, 494] width 224 height 29
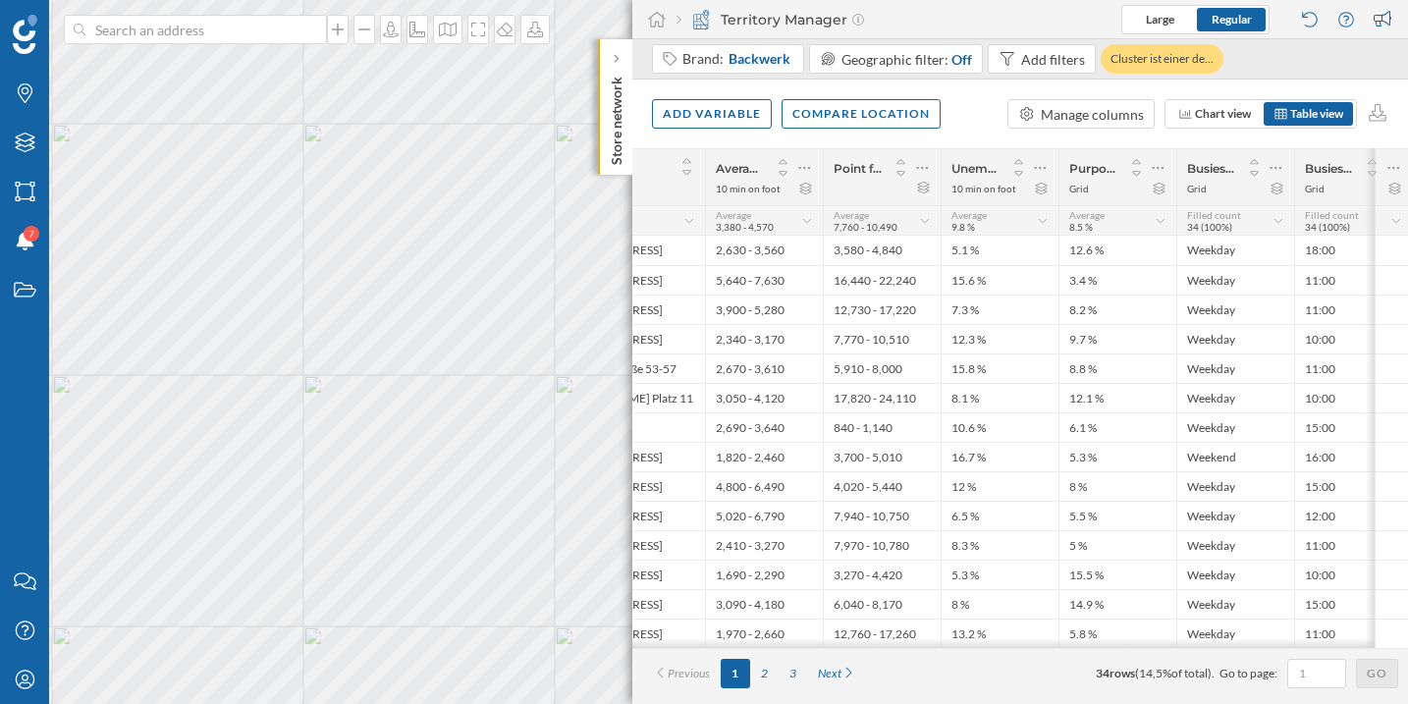
scroll to position [0, 134]
click at [1270, 172] on icon at bounding box center [1271, 168] width 13 height 20
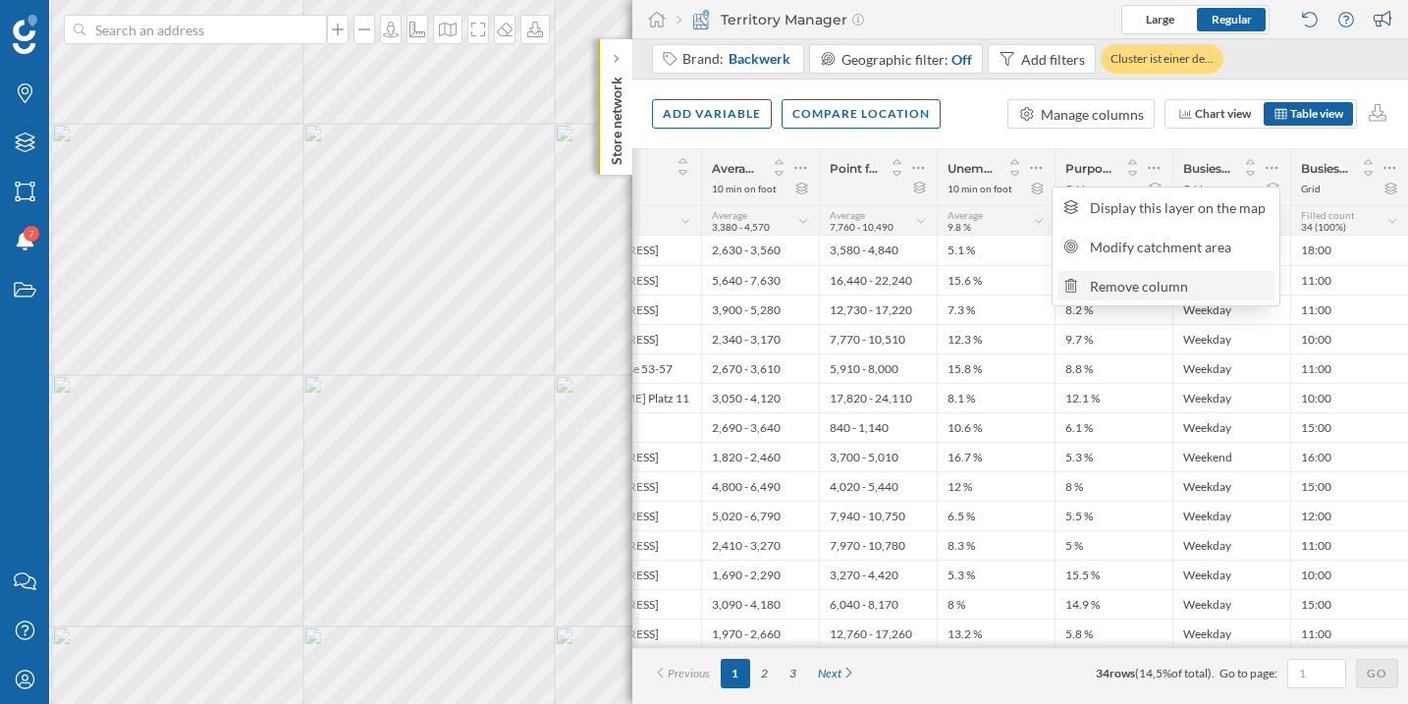
click at [1199, 280] on div "Remove column" at bounding box center [1178, 286] width 179 height 21
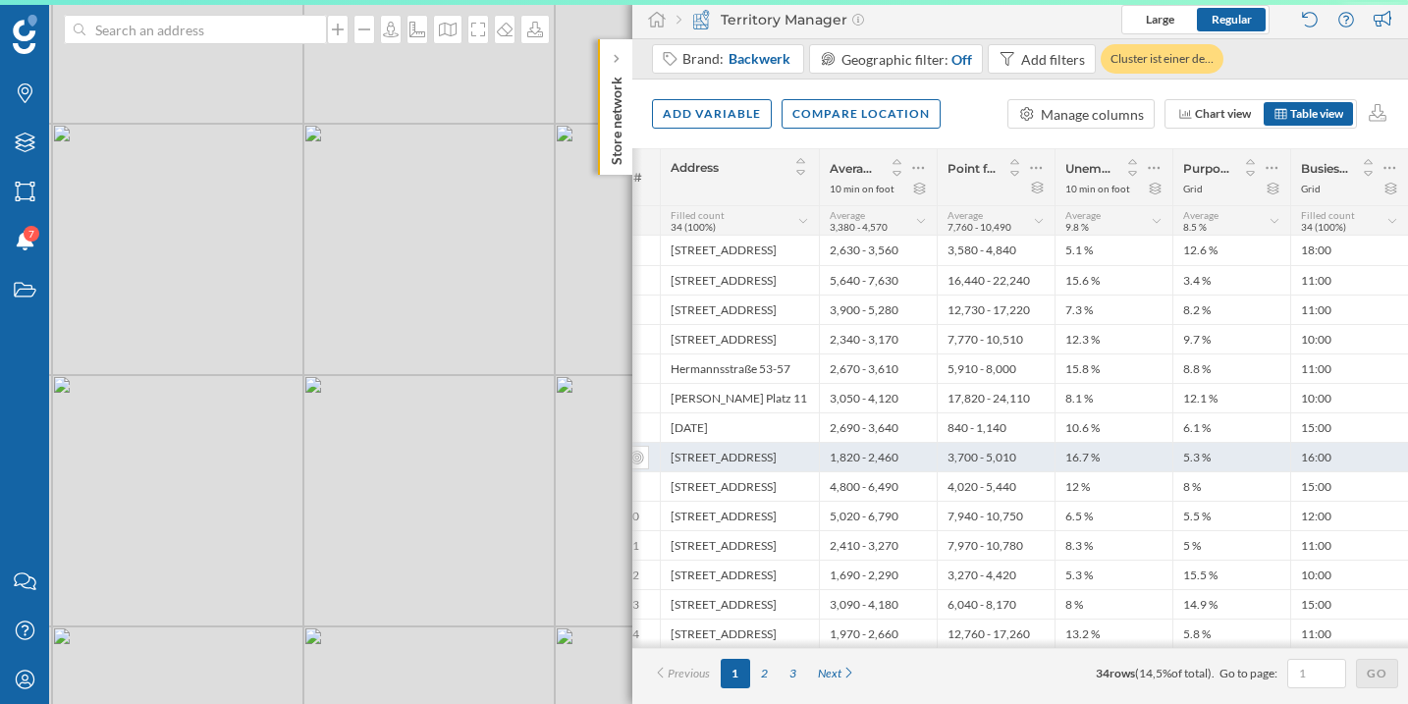
scroll to position [0, 17]
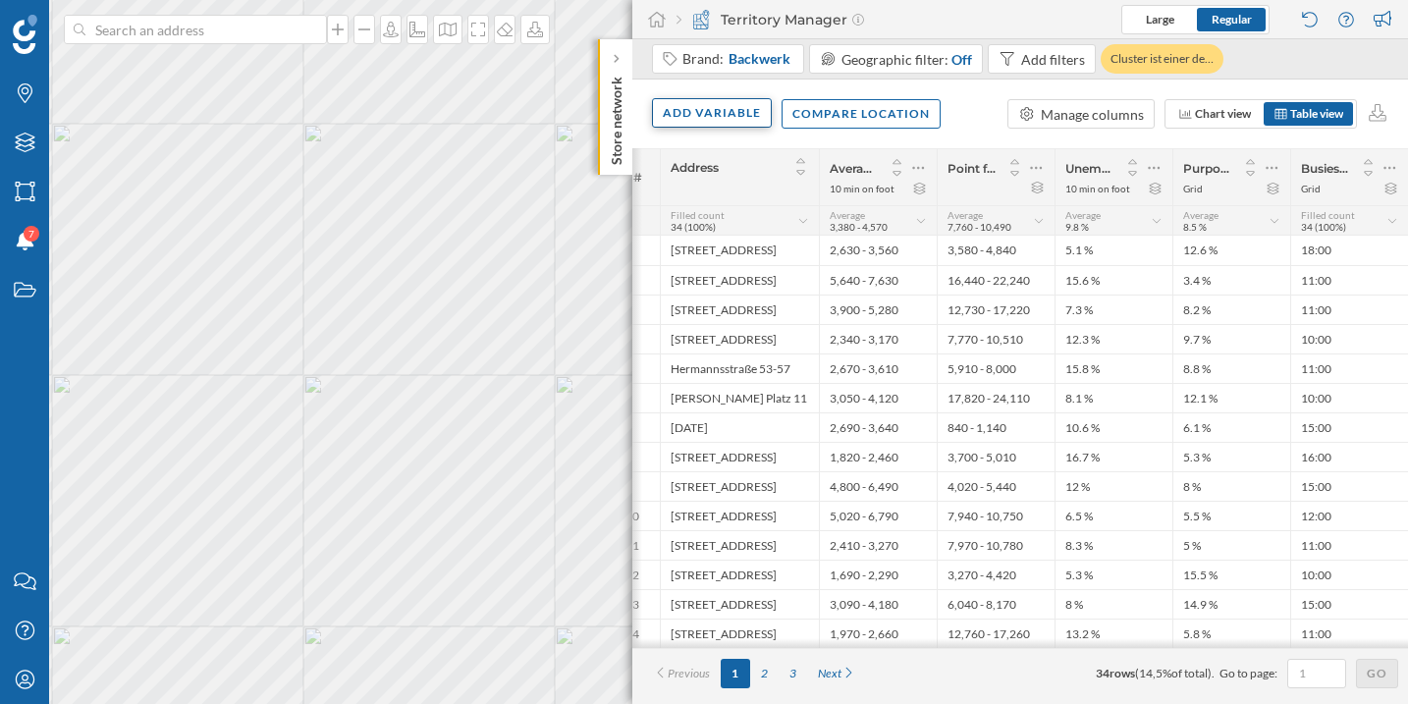
click at [732, 119] on div "Add variable" at bounding box center [712, 112] width 120 height 29
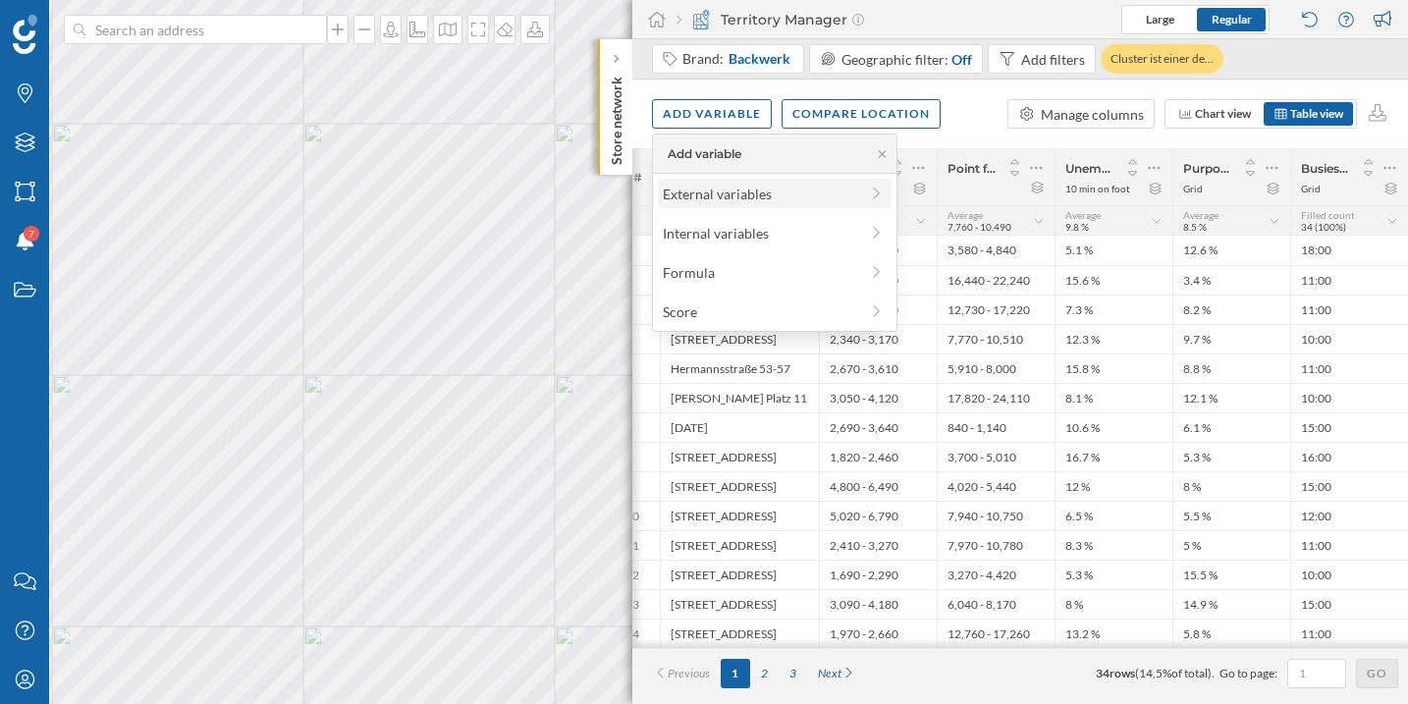
click at [765, 200] on div "External variables" at bounding box center [760, 194] width 195 height 21
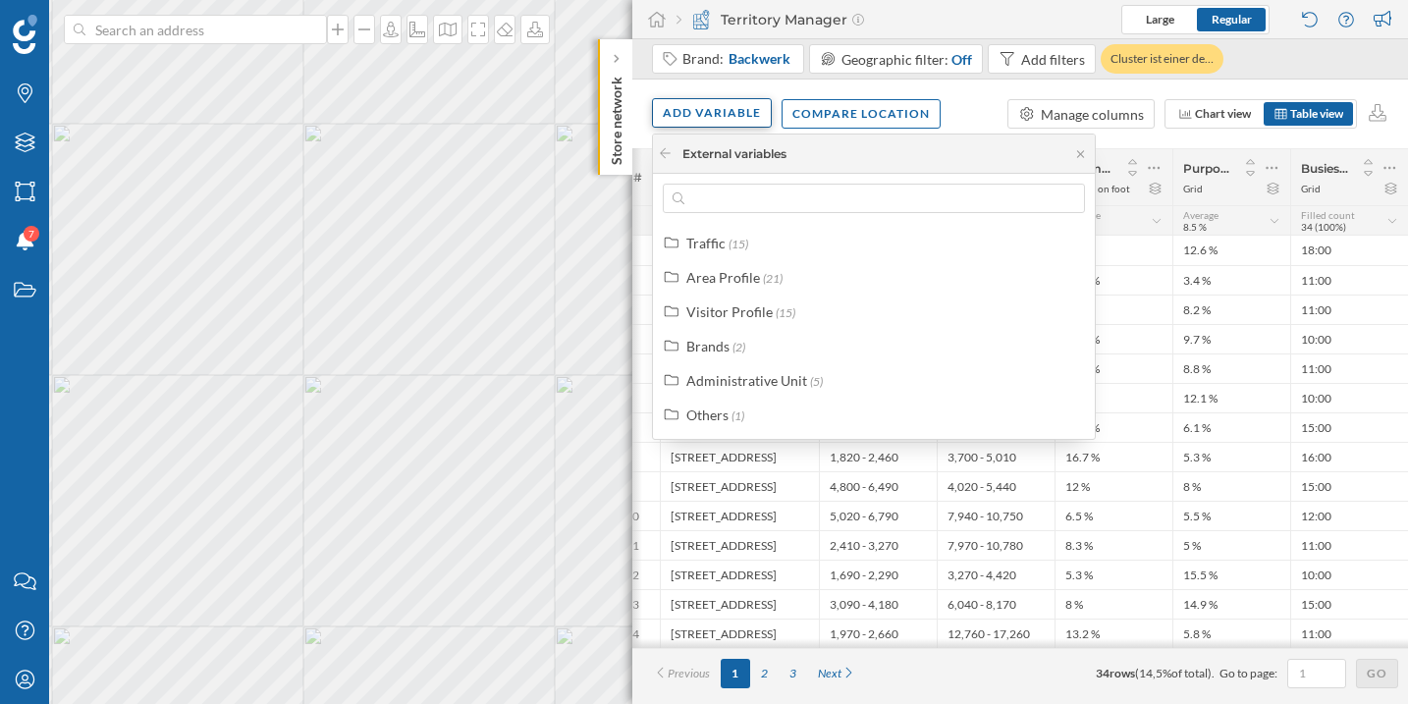
click at [702, 111] on div "Add variable" at bounding box center [712, 112] width 120 height 29
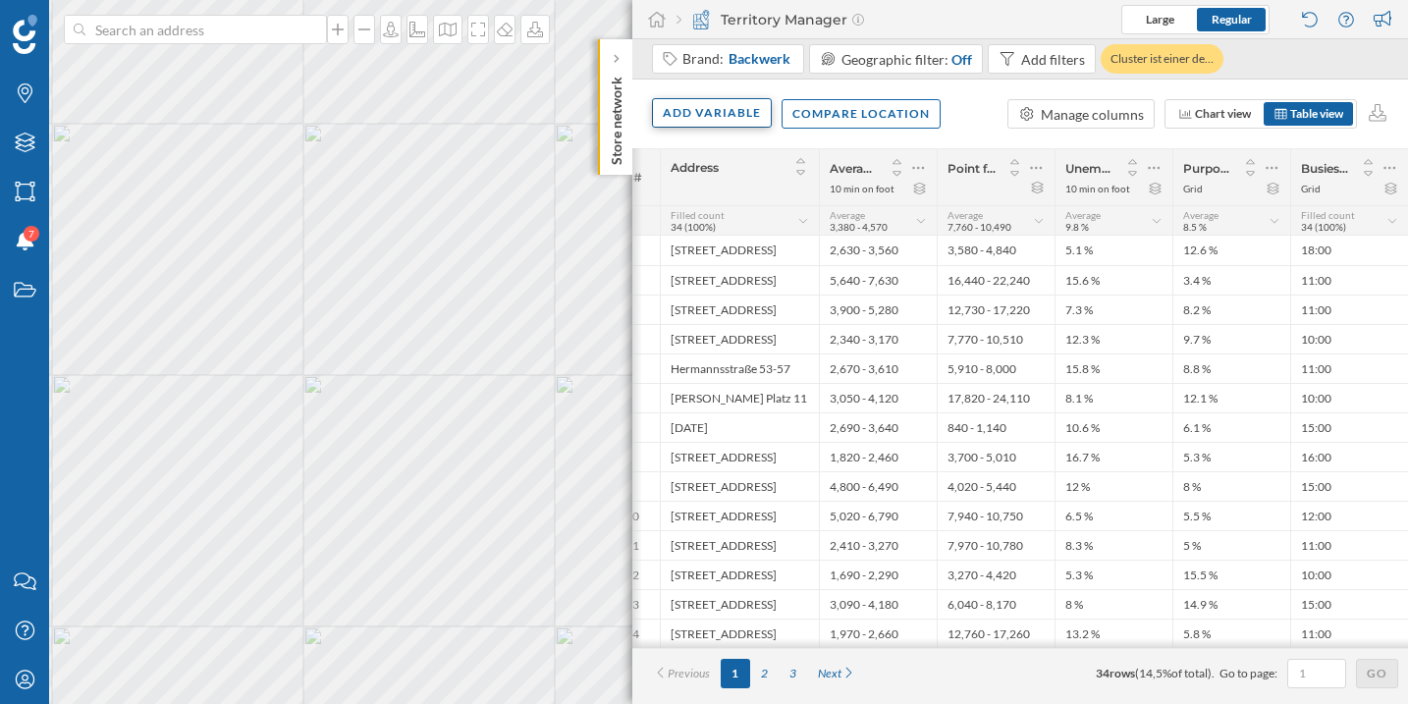
click at [698, 112] on div "Add variable" at bounding box center [712, 112] width 120 height 29
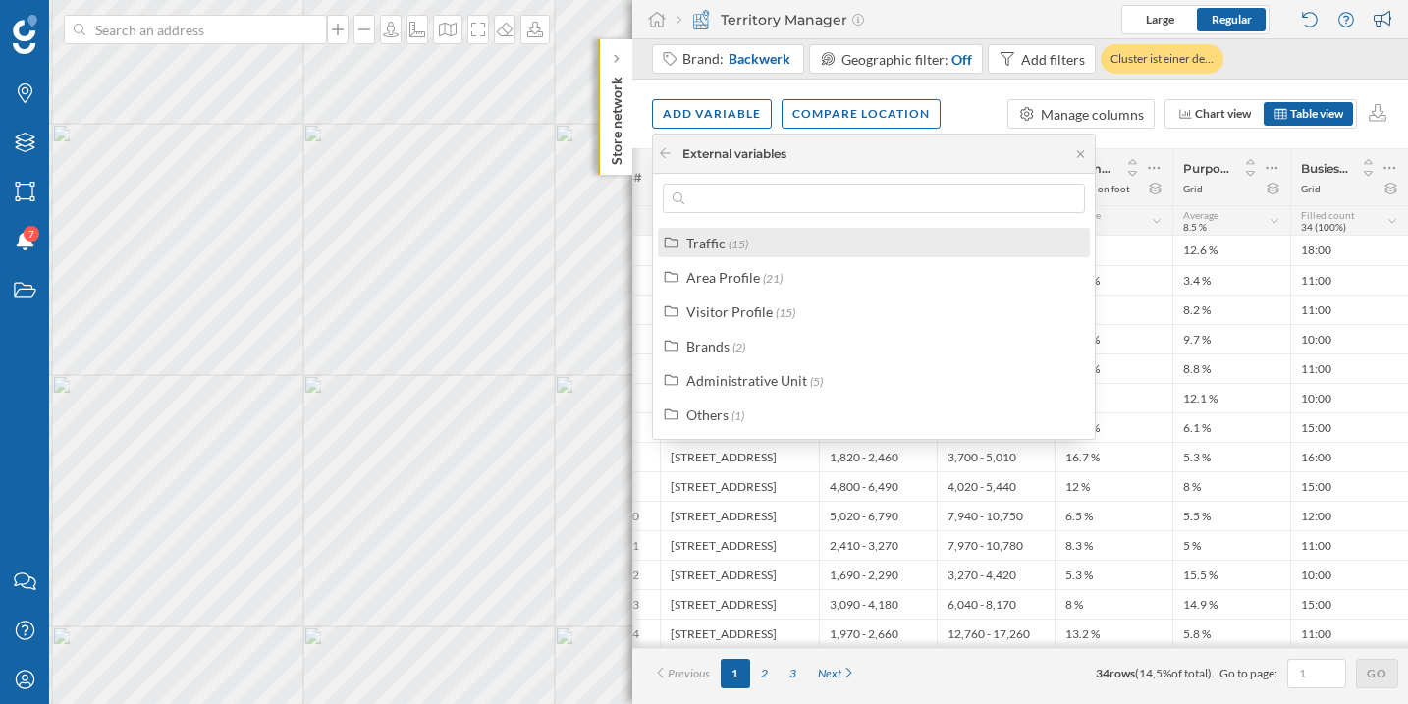
click at [704, 247] on div "Traffic" at bounding box center [705, 243] width 39 height 17
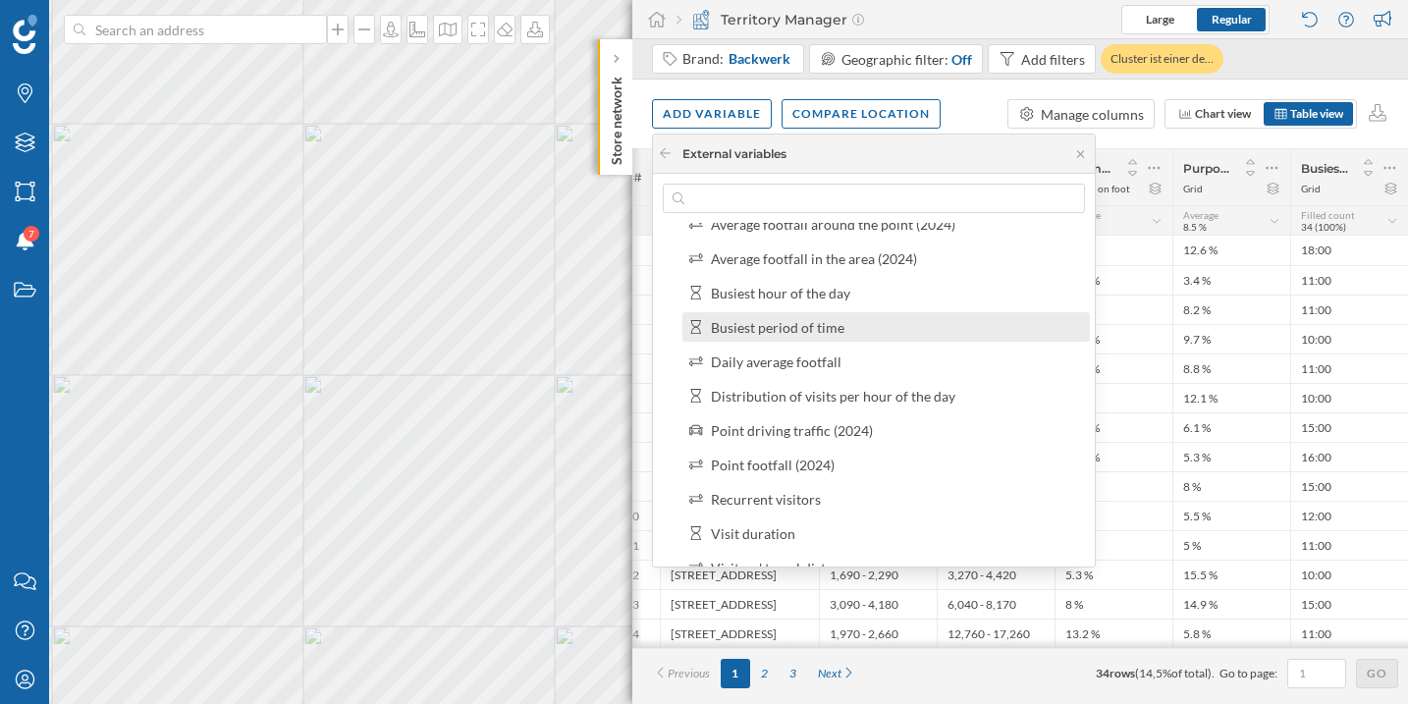
scroll to position [122, 0]
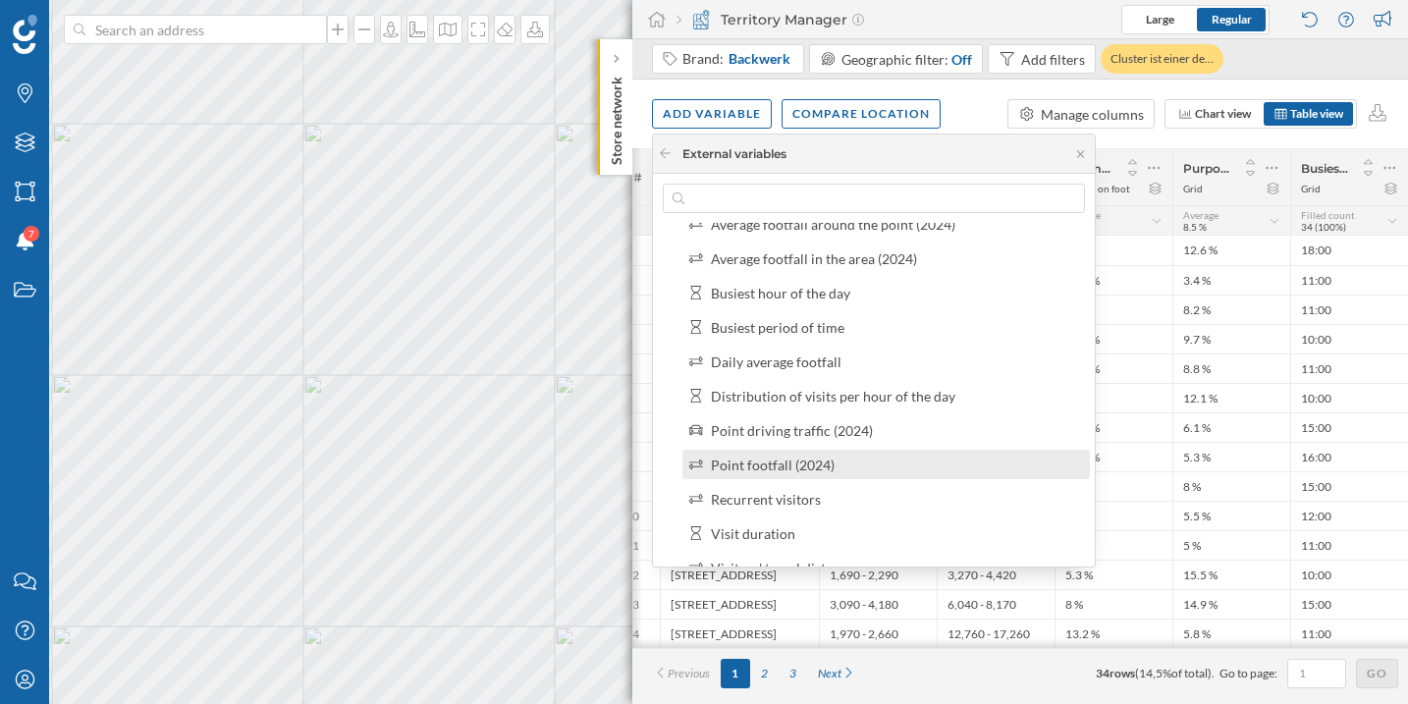
click at [925, 456] on div "Point footfall (2024)" at bounding box center [894, 464] width 367 height 21
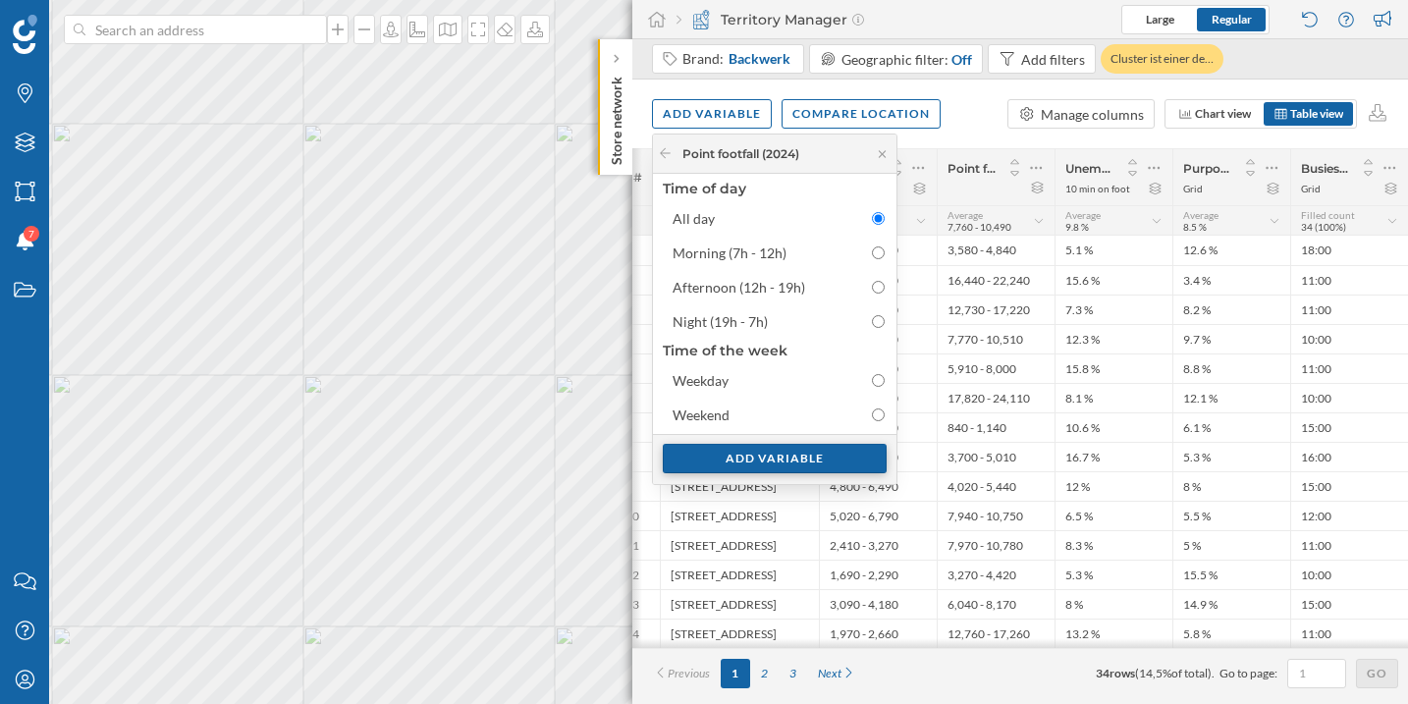
click at [827, 447] on div "Add variable" at bounding box center [775, 458] width 224 height 29
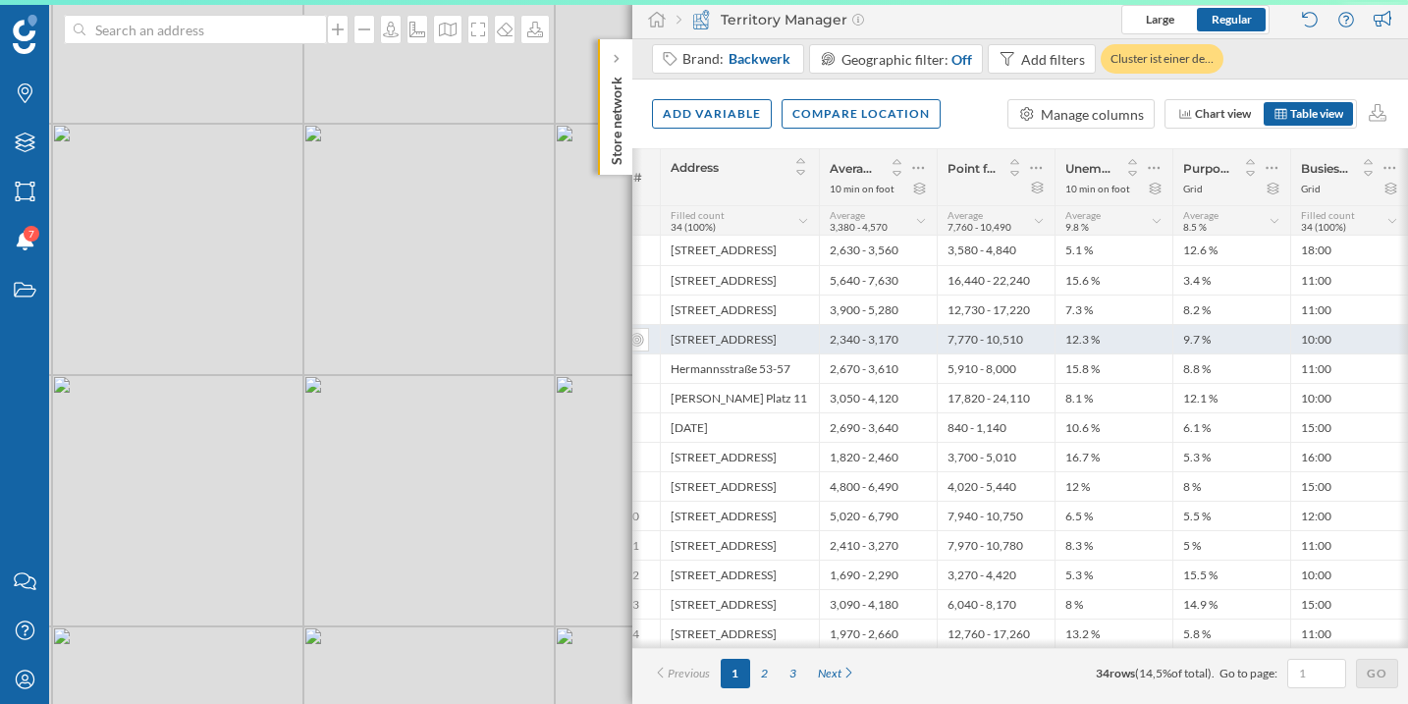
scroll to position [0, 17]
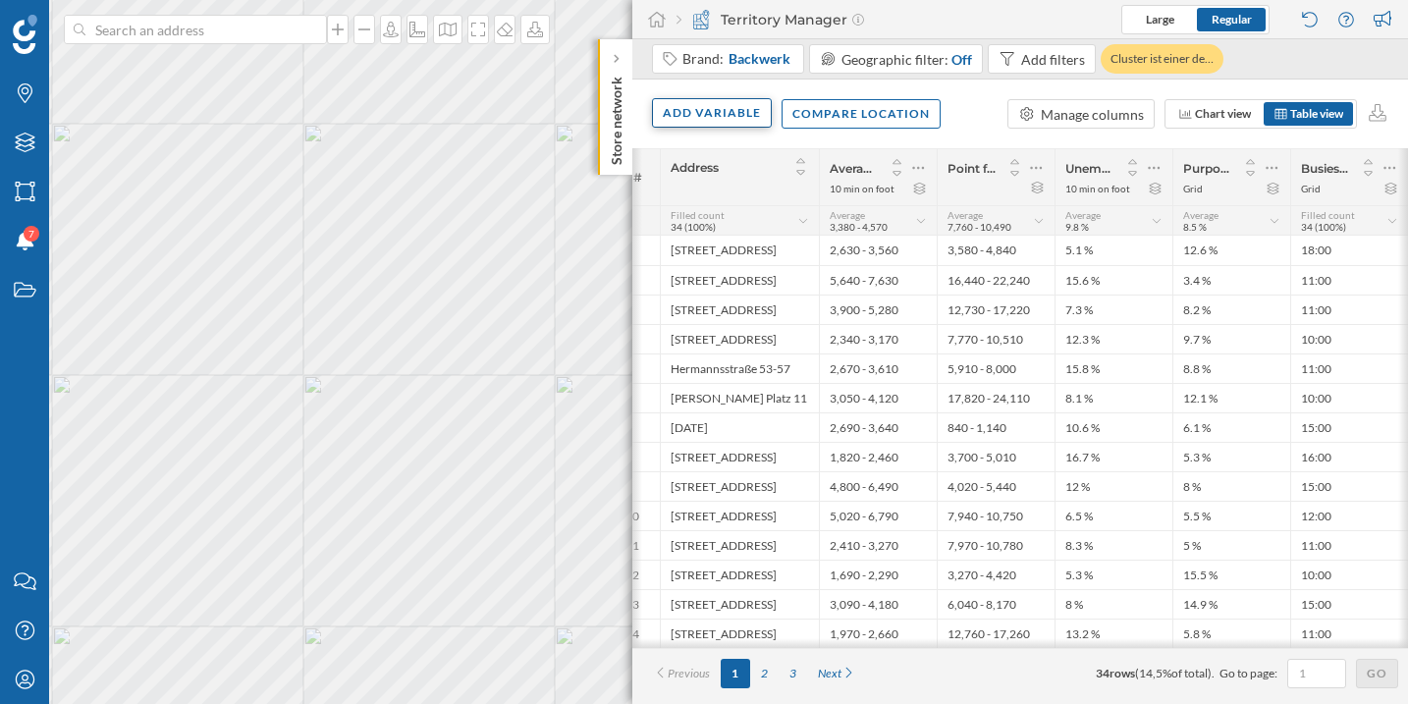
click at [712, 113] on div "Add variable" at bounding box center [712, 112] width 120 height 29
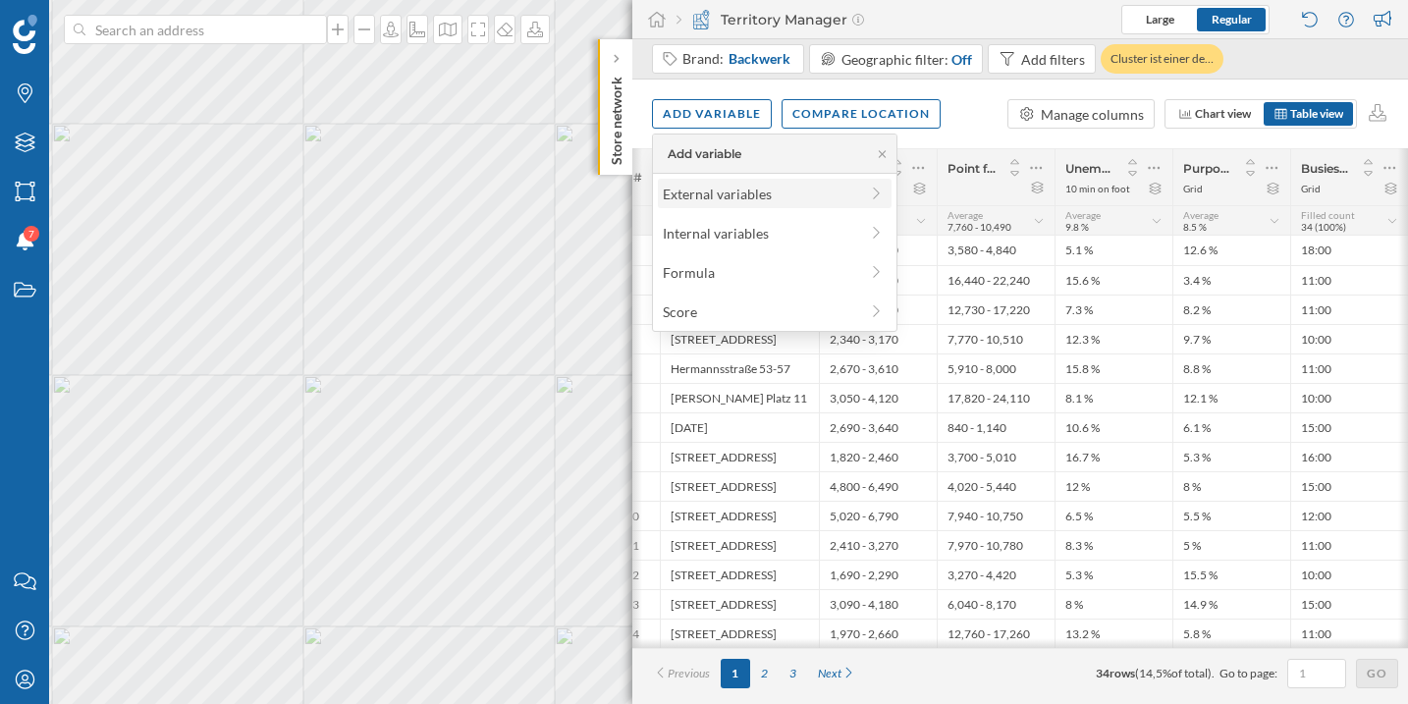
click at [729, 192] on div "External variables" at bounding box center [760, 194] width 195 height 21
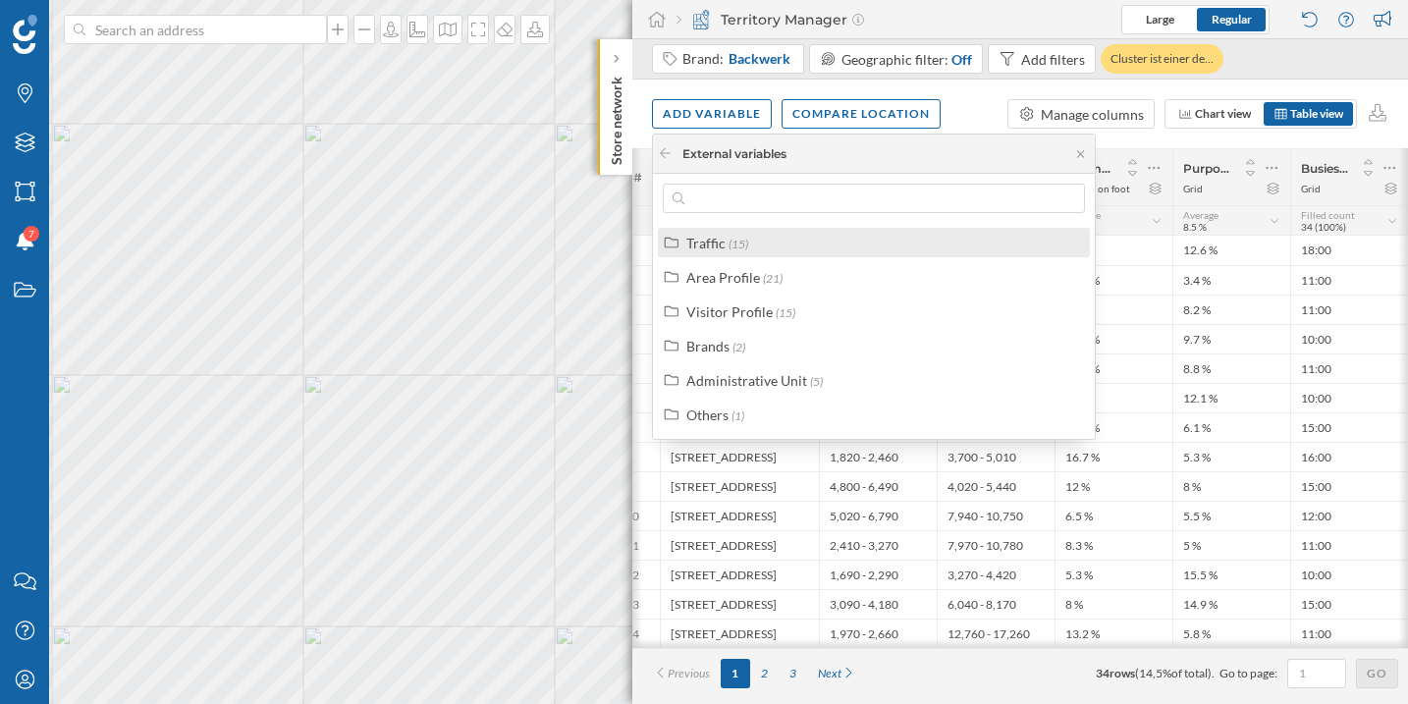
click at [733, 239] on span "(15)" at bounding box center [738, 244] width 20 height 15
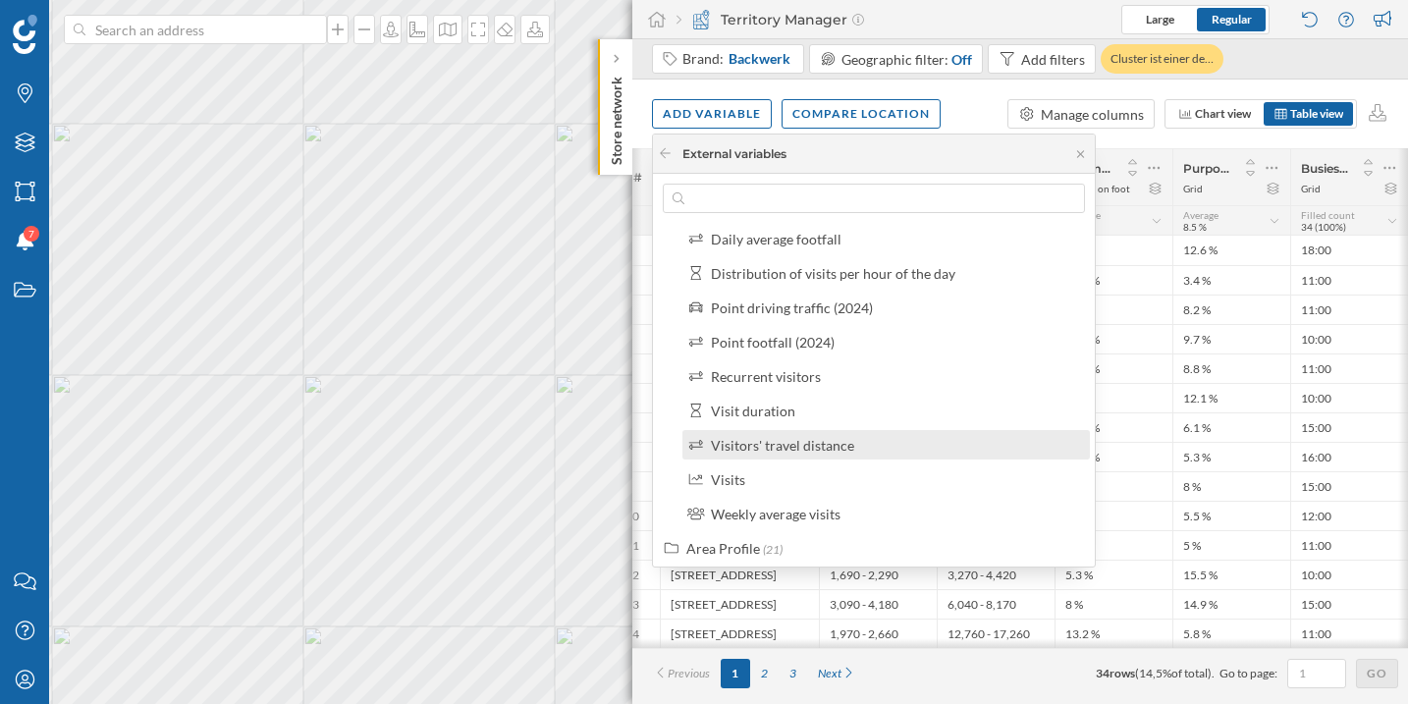
scroll to position [252, 0]
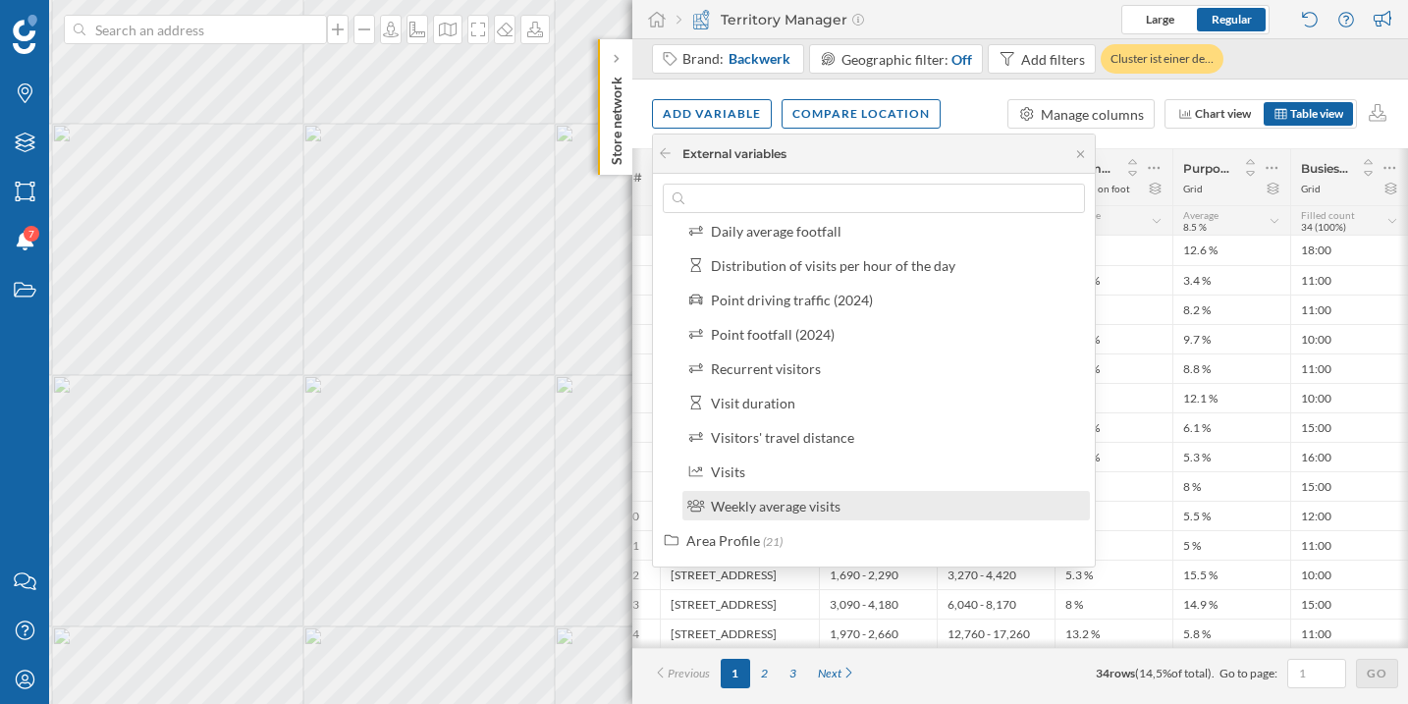
click at [891, 497] on div "Weekly average visits" at bounding box center [894, 506] width 367 height 21
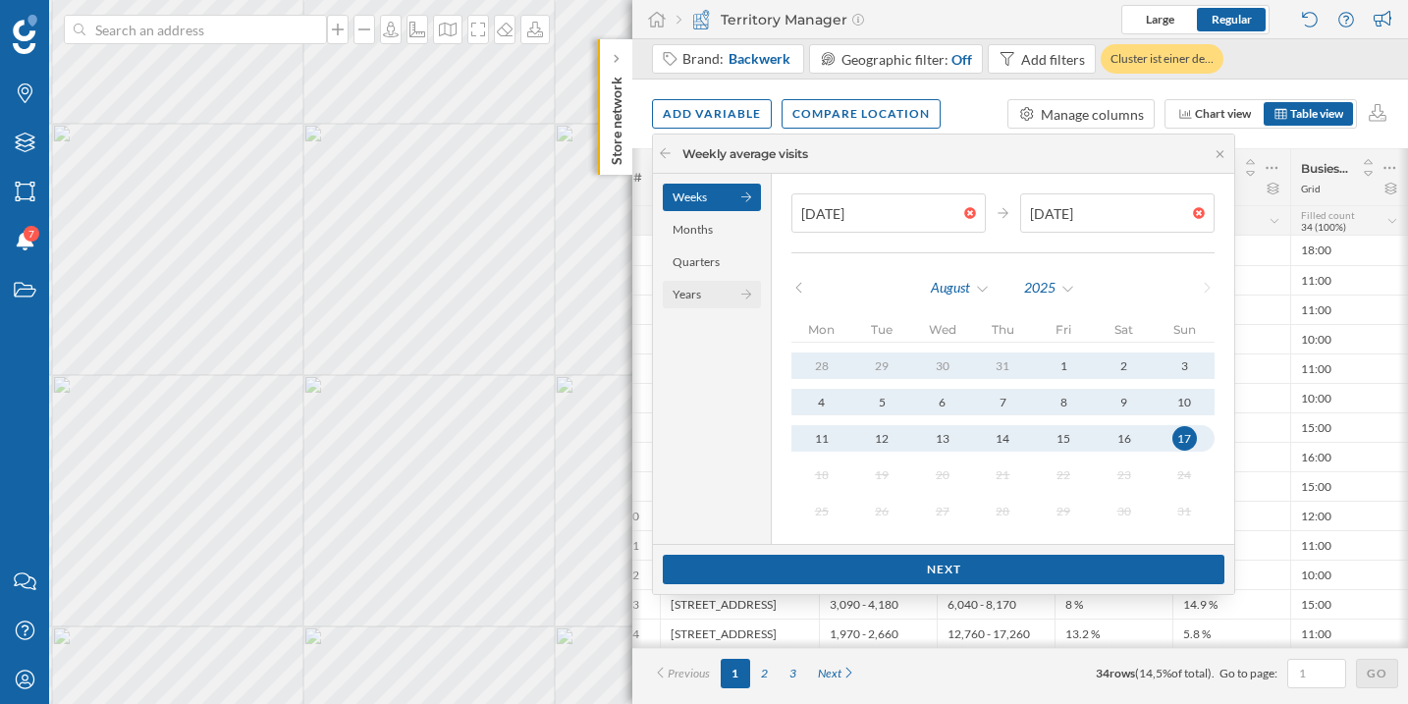
click at [700, 299] on div "Years" at bounding box center [712, 294] width 98 height 27
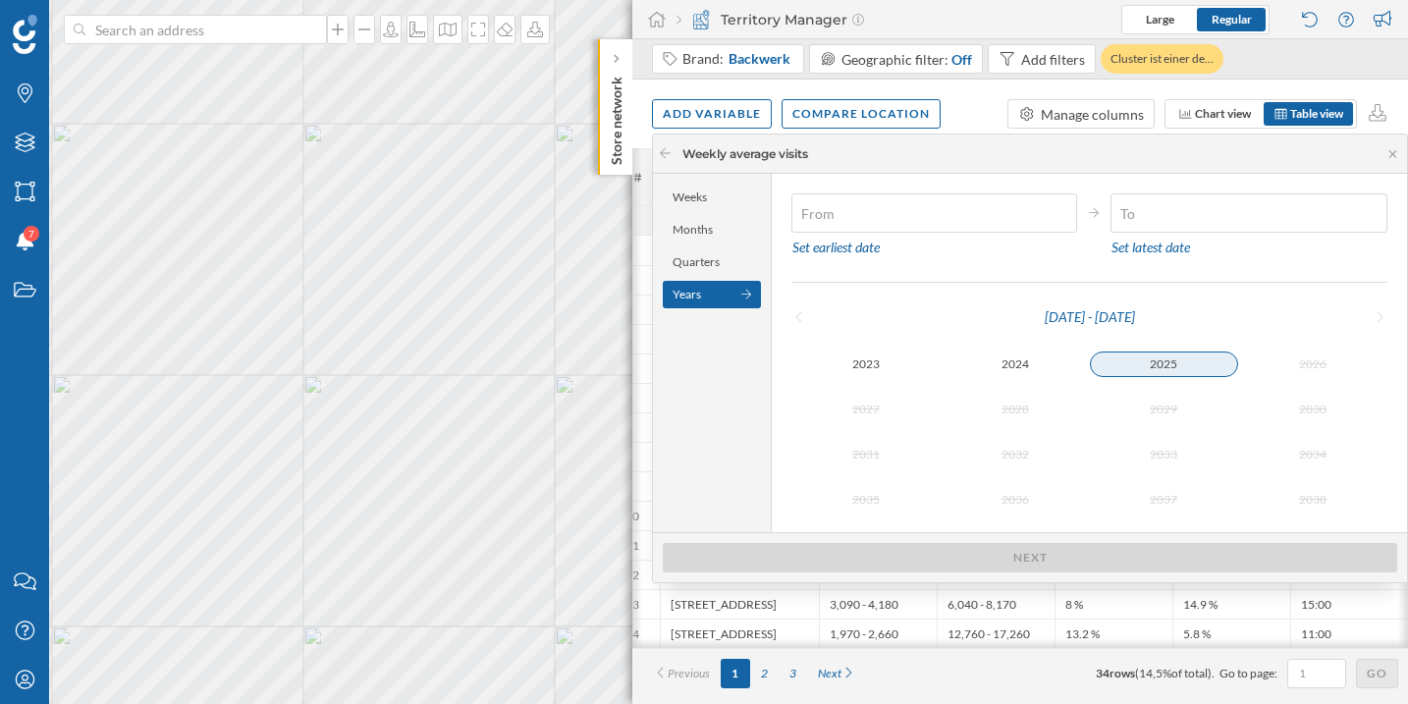
type input "[DATE]"
click at [1148, 365] on div "2025" at bounding box center [1163, 364] width 149 height 24
type input "[DATE]"
click at [1148, 365] on div "2025" at bounding box center [1163, 364] width 149 height 24
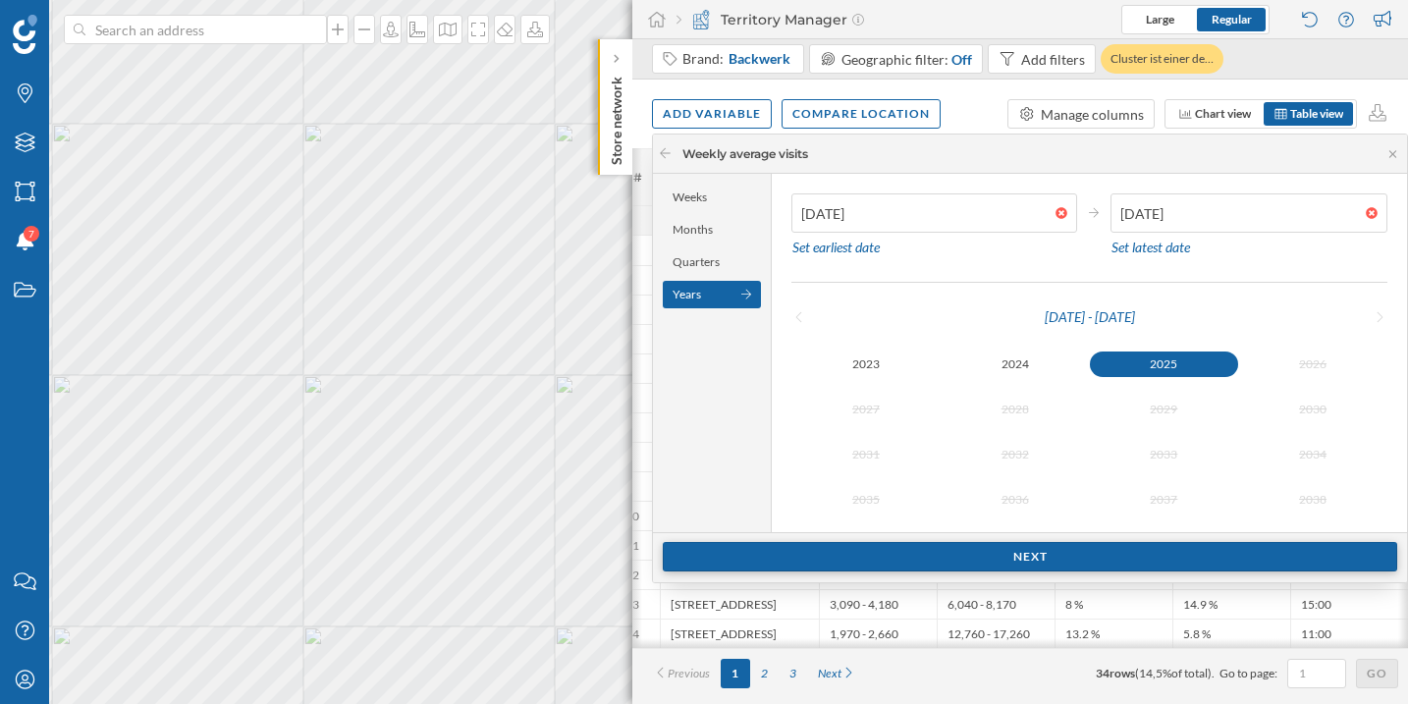
click at [1063, 562] on div "Next" at bounding box center [1030, 556] width 734 height 29
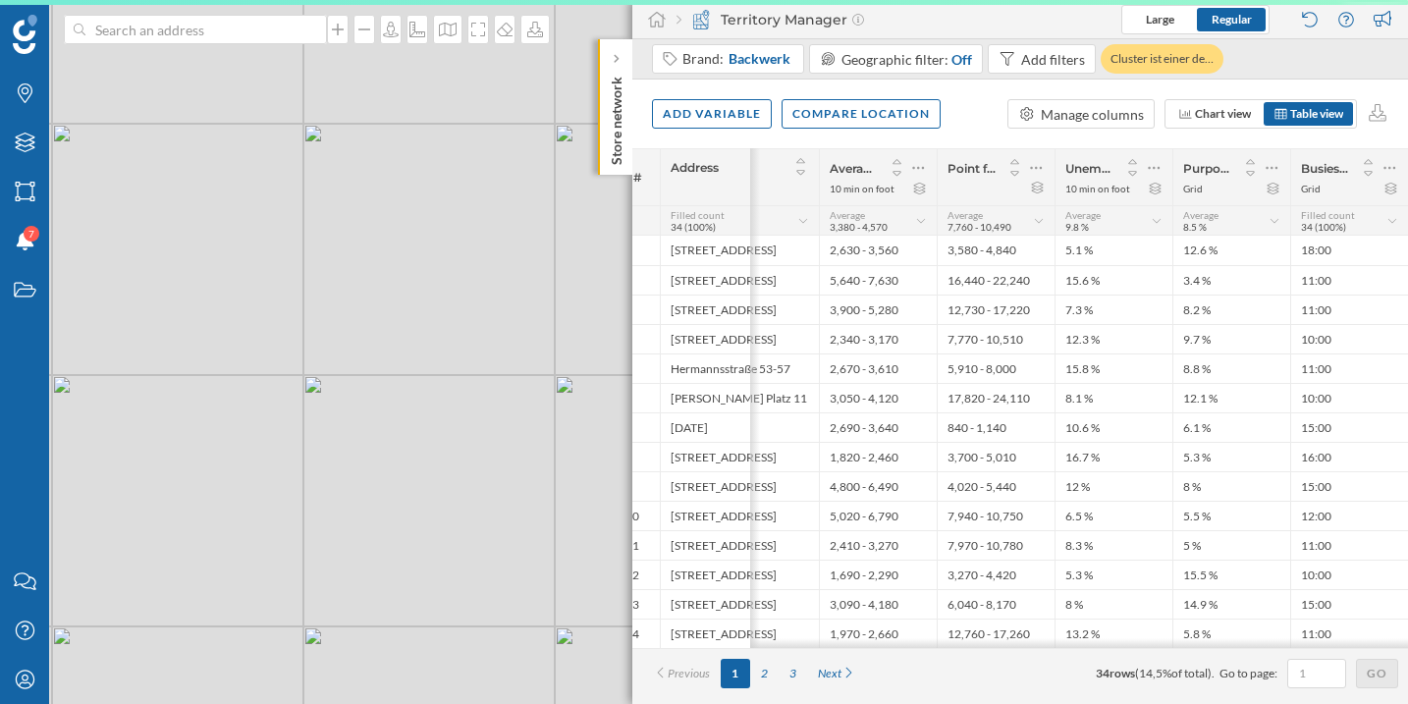
scroll to position [0, 134]
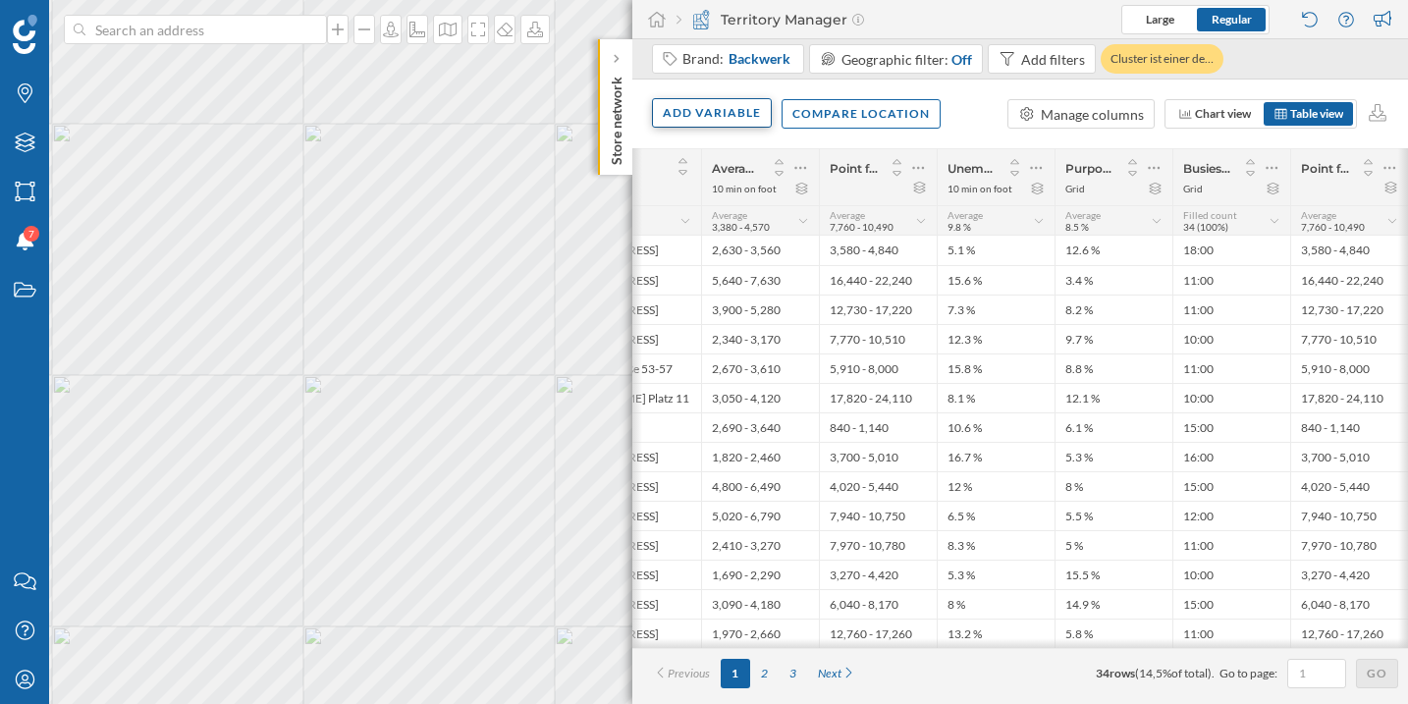
click at [693, 122] on div "Add variable" at bounding box center [712, 112] width 120 height 29
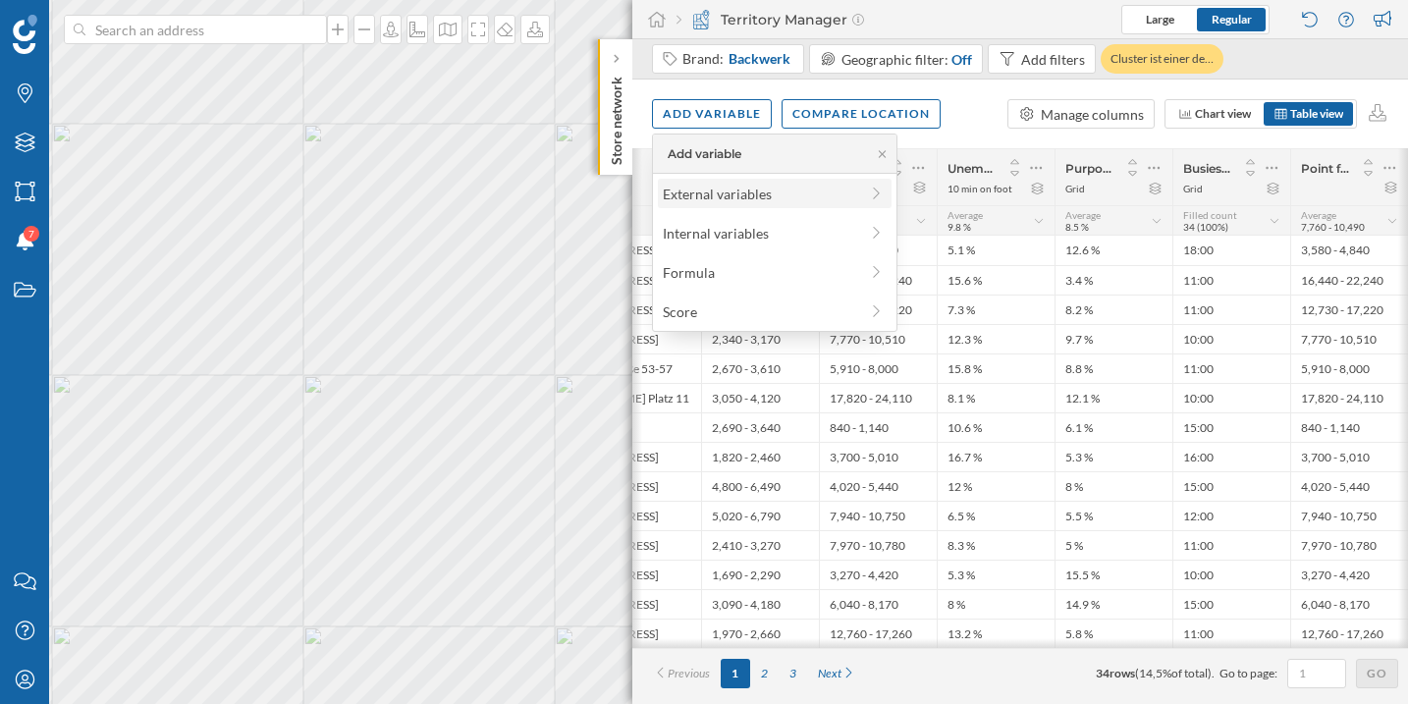
click at [750, 192] on div "External variables" at bounding box center [760, 194] width 195 height 21
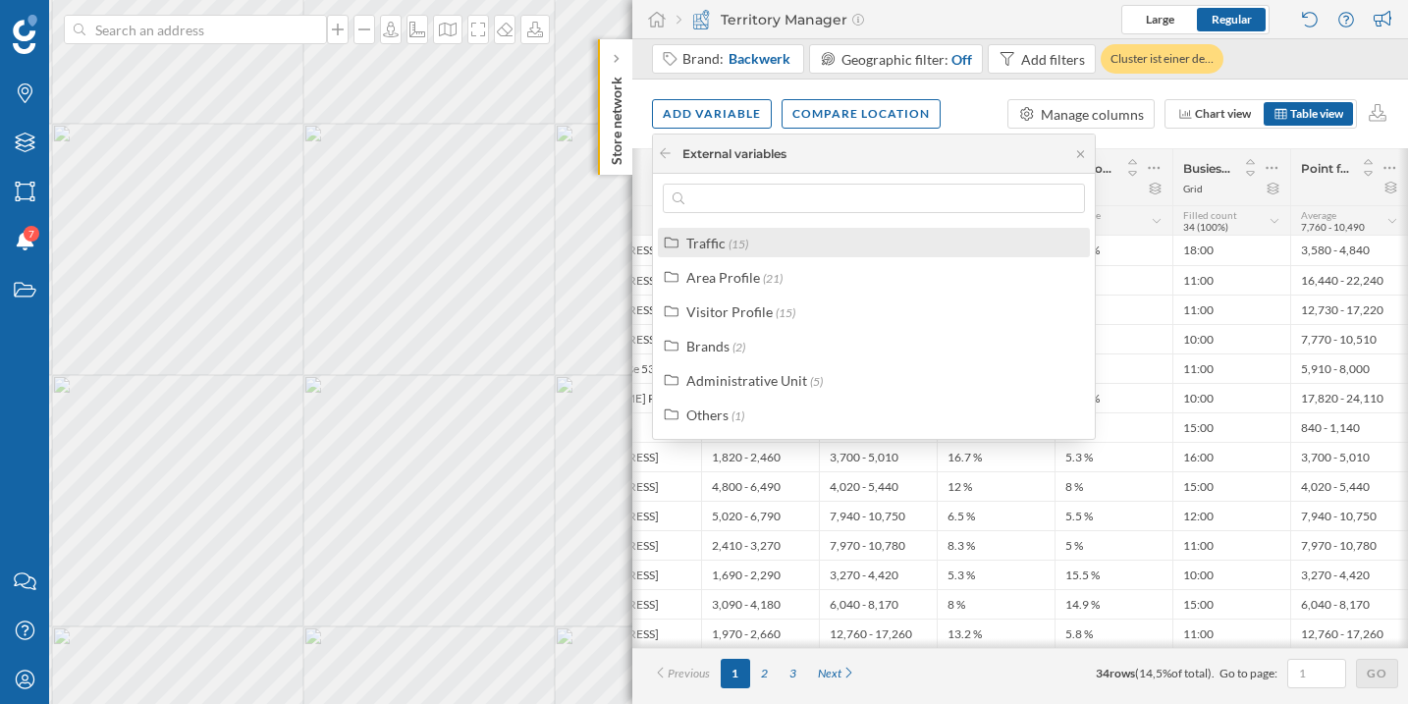
click at [769, 240] on div "Traffic (15)" at bounding box center [882, 243] width 392 height 21
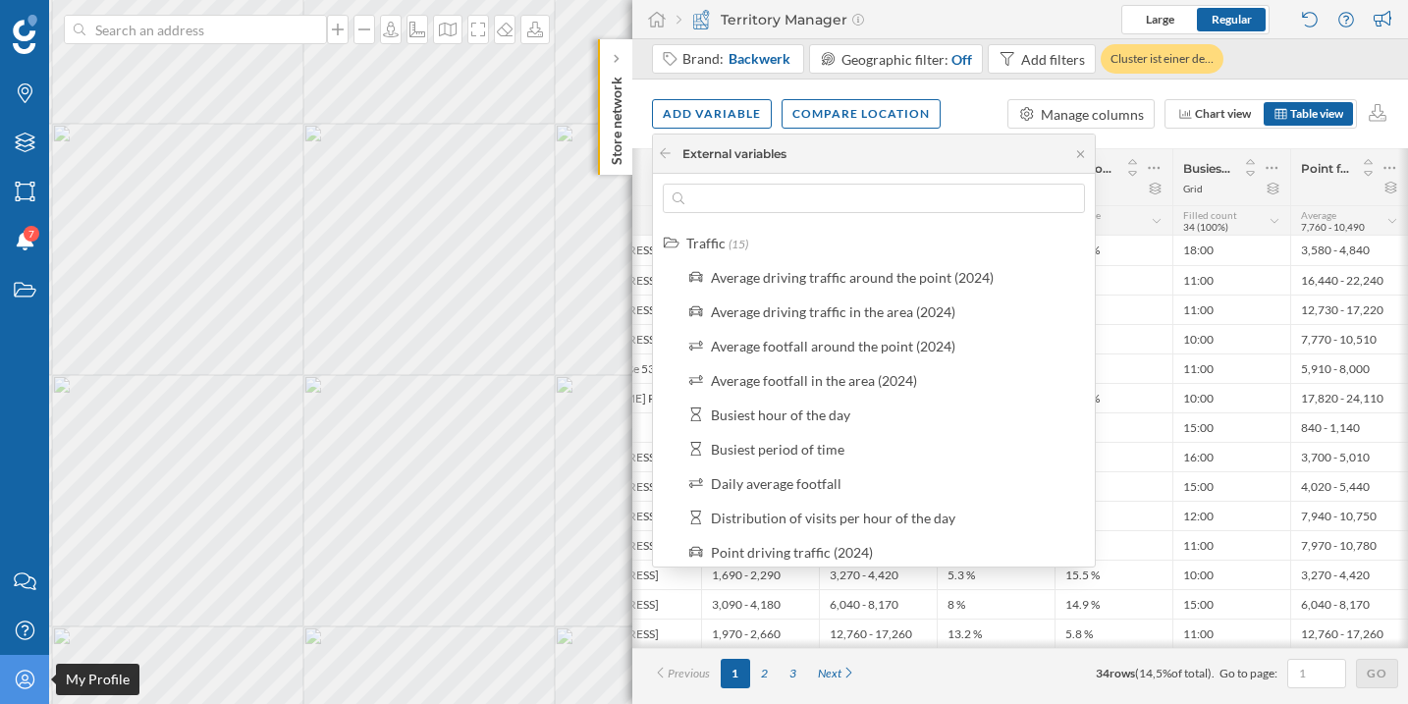
click at [19, 687] on icon "My Profile" at bounding box center [25, 679] width 25 height 20
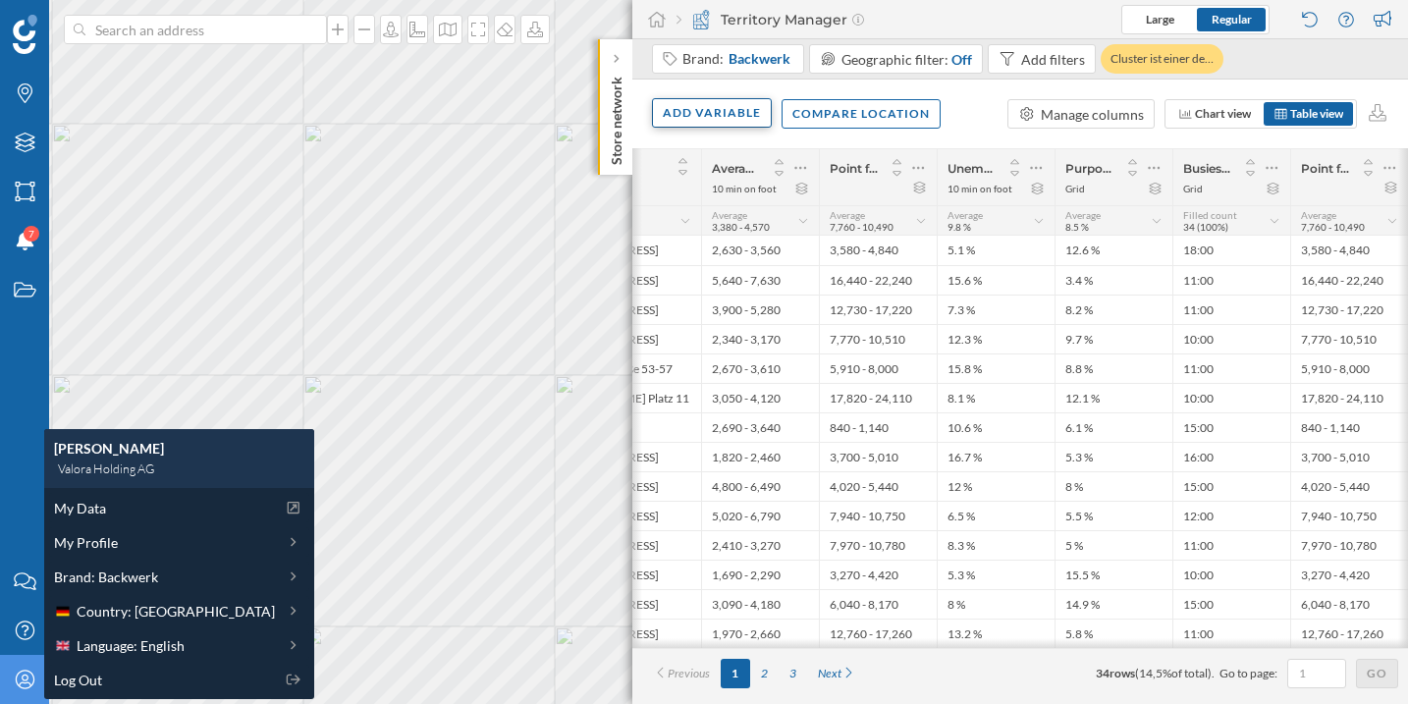
click at [726, 119] on div "Add variable" at bounding box center [712, 112] width 120 height 29
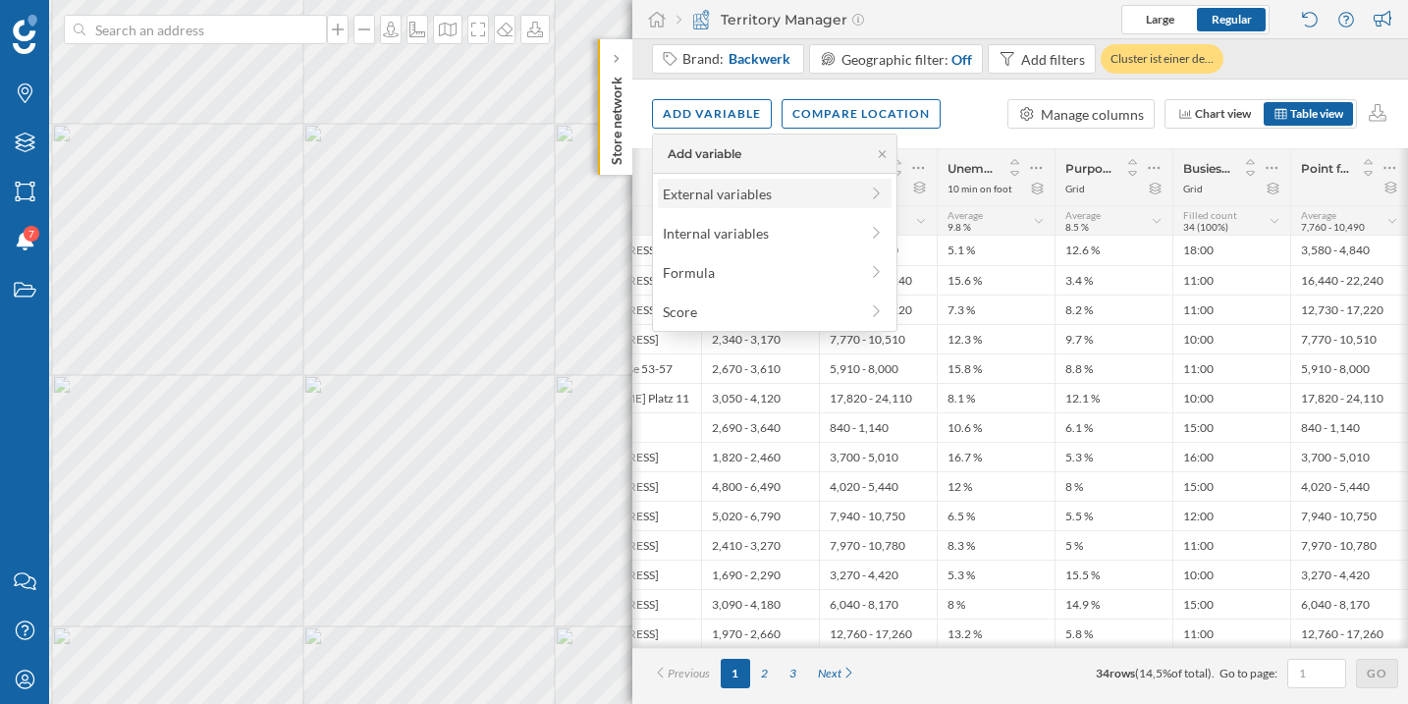
click at [731, 201] on div "External variables" at bounding box center [760, 194] width 195 height 21
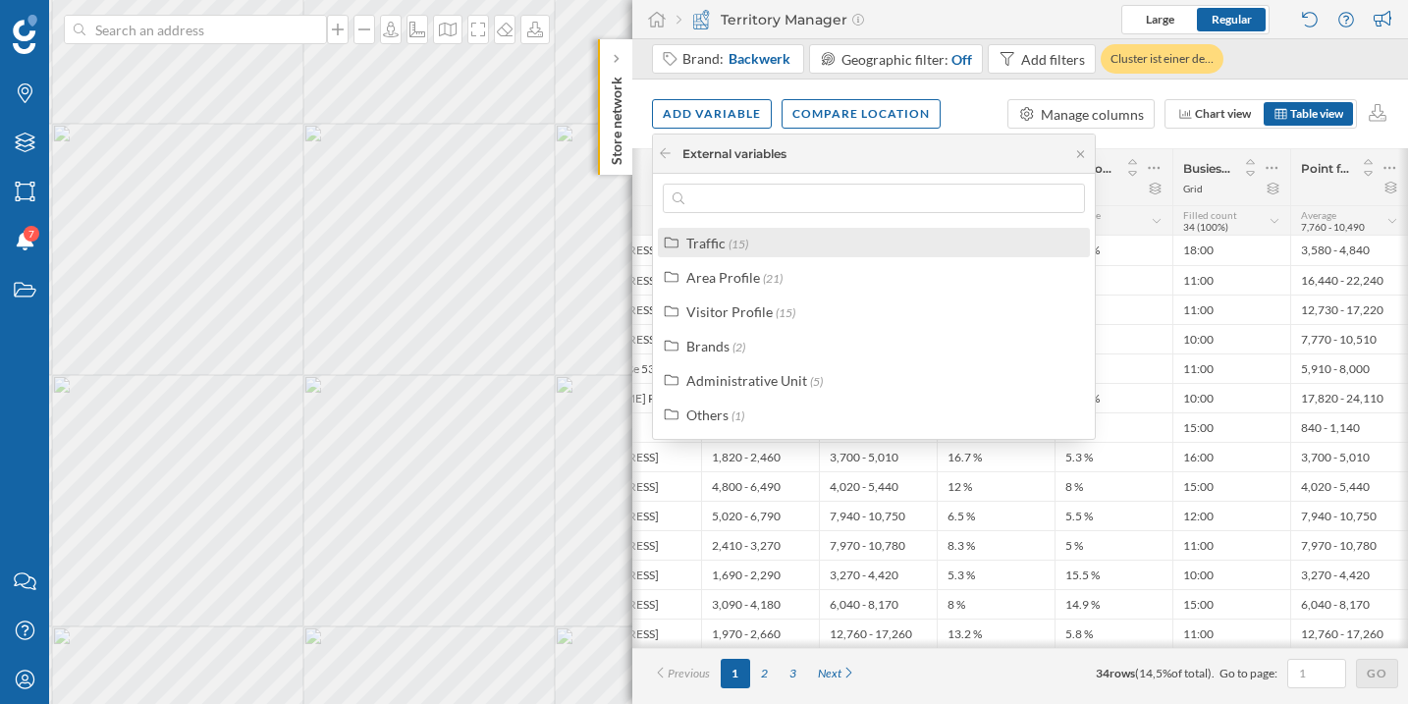
click at [734, 253] on div "Traffic (15)" at bounding box center [874, 242] width 432 height 29
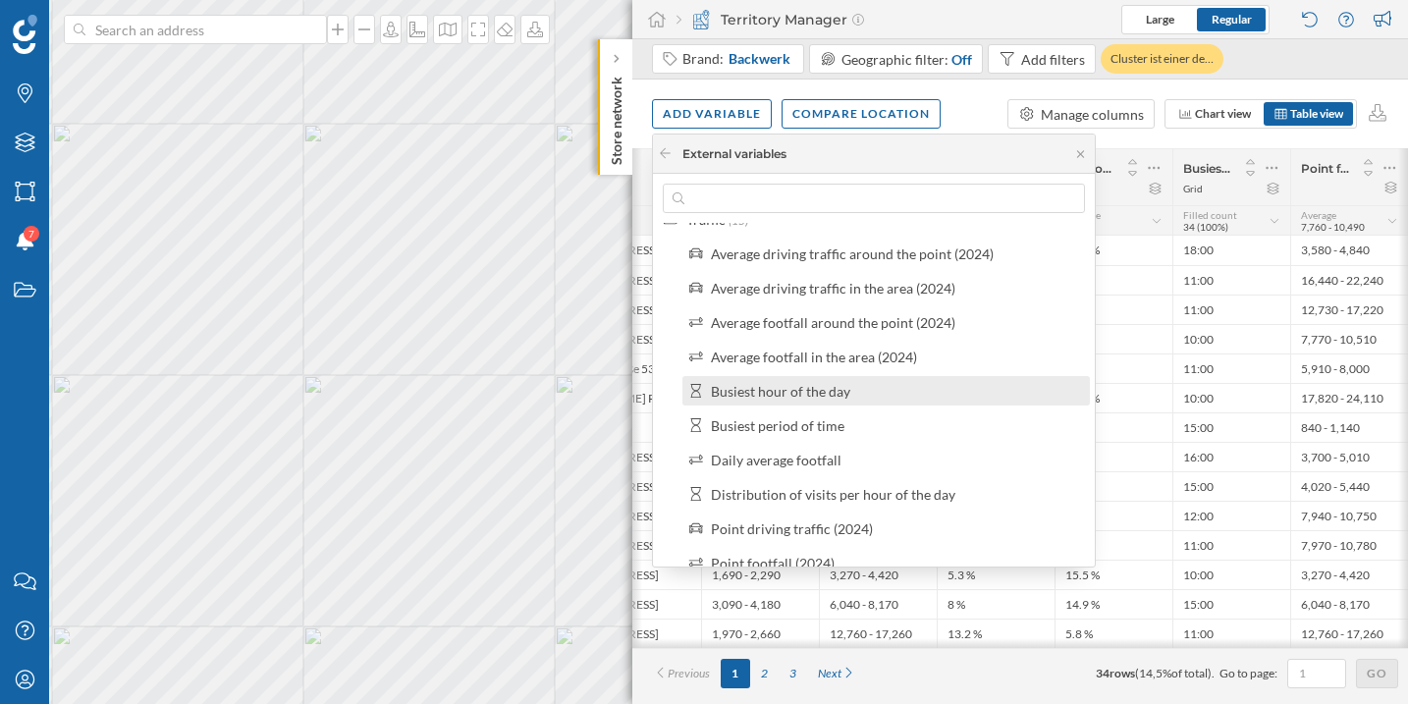
scroll to position [29, 0]
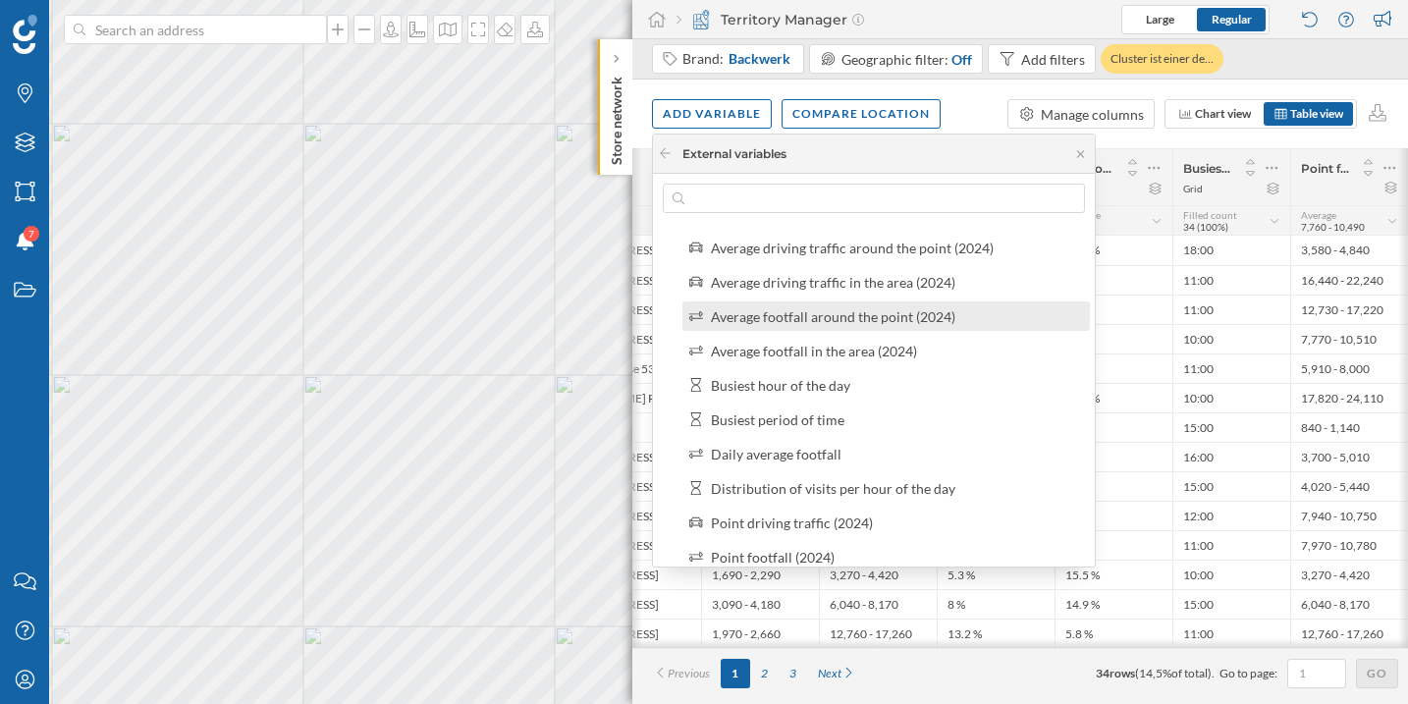
click at [896, 323] on div "Average footfall around the point (2024)" at bounding box center [833, 316] width 244 height 17
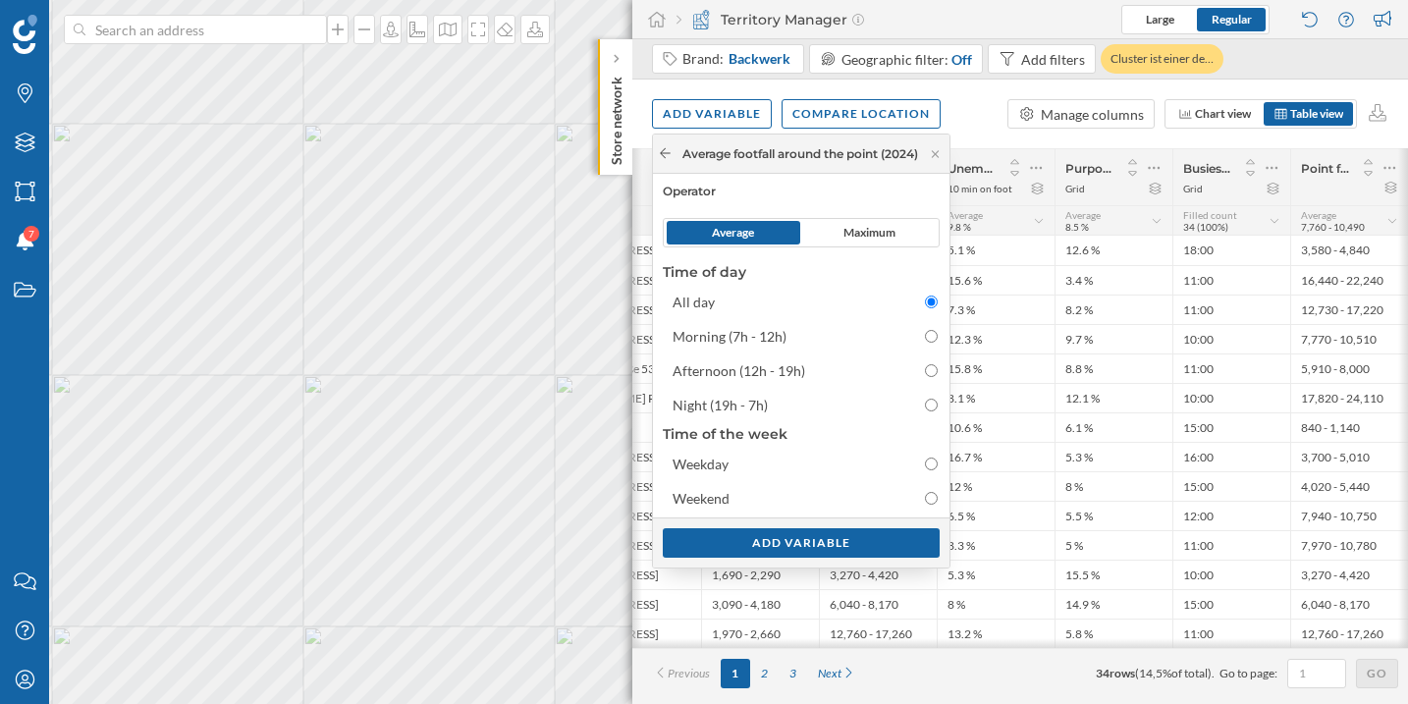
click at [665, 158] on icon at bounding box center [665, 153] width 15 height 12
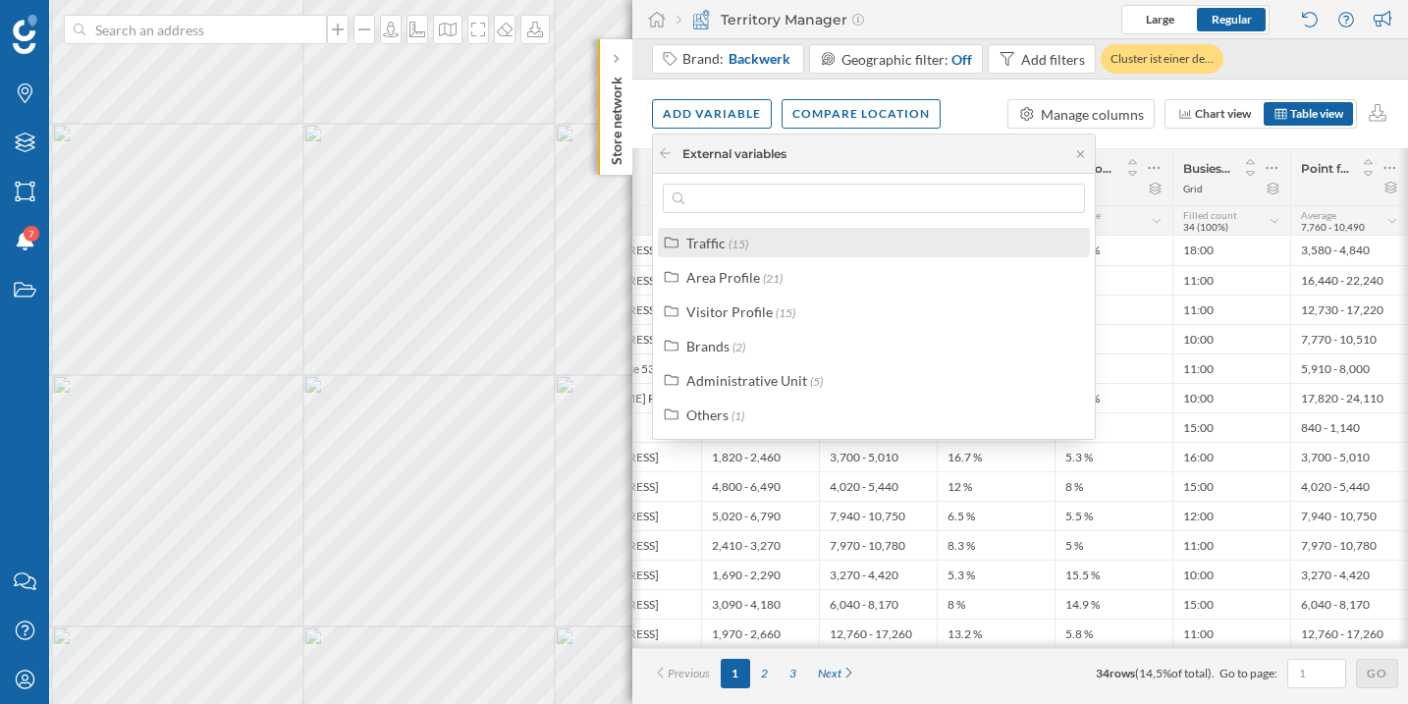
click at [795, 248] on div "Traffic (15)" at bounding box center [882, 243] width 392 height 21
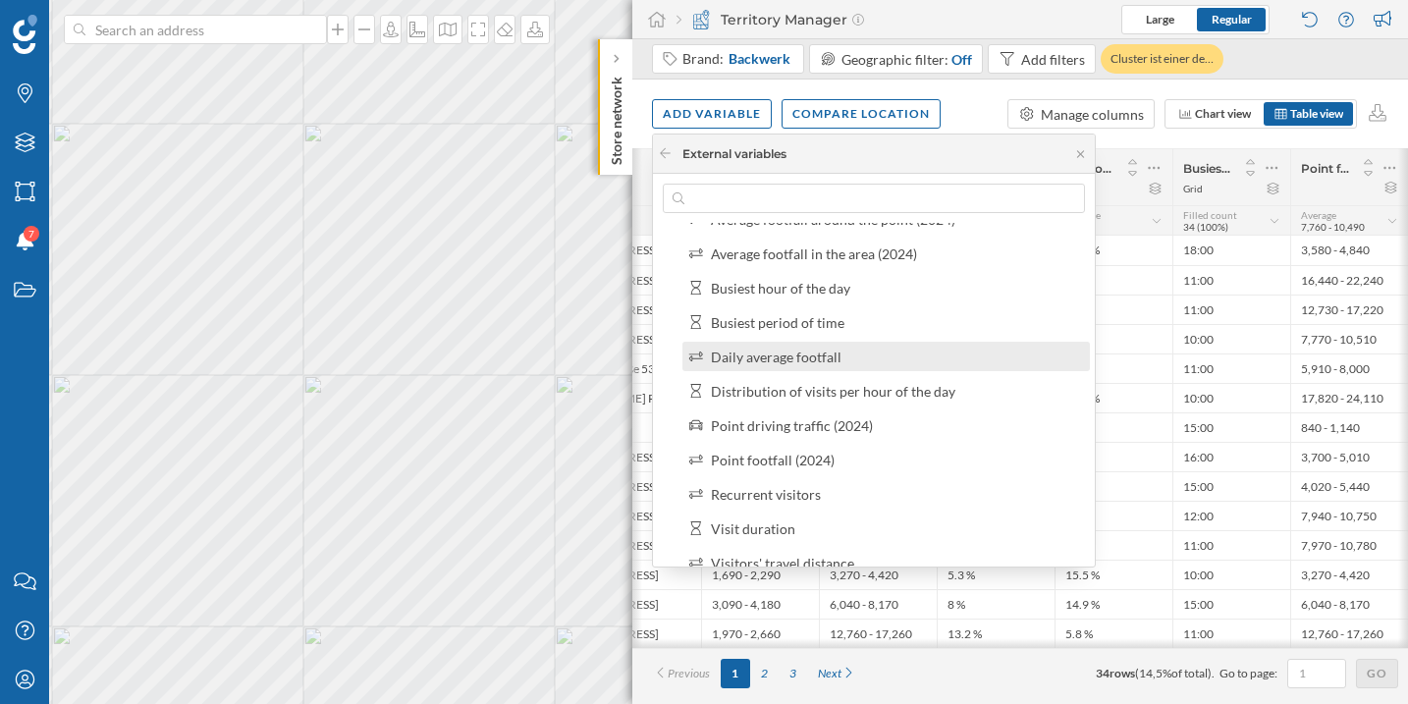
scroll to position [129, 0]
click at [809, 362] on label "Daily average footfall" at bounding box center [776, 355] width 131 height 21
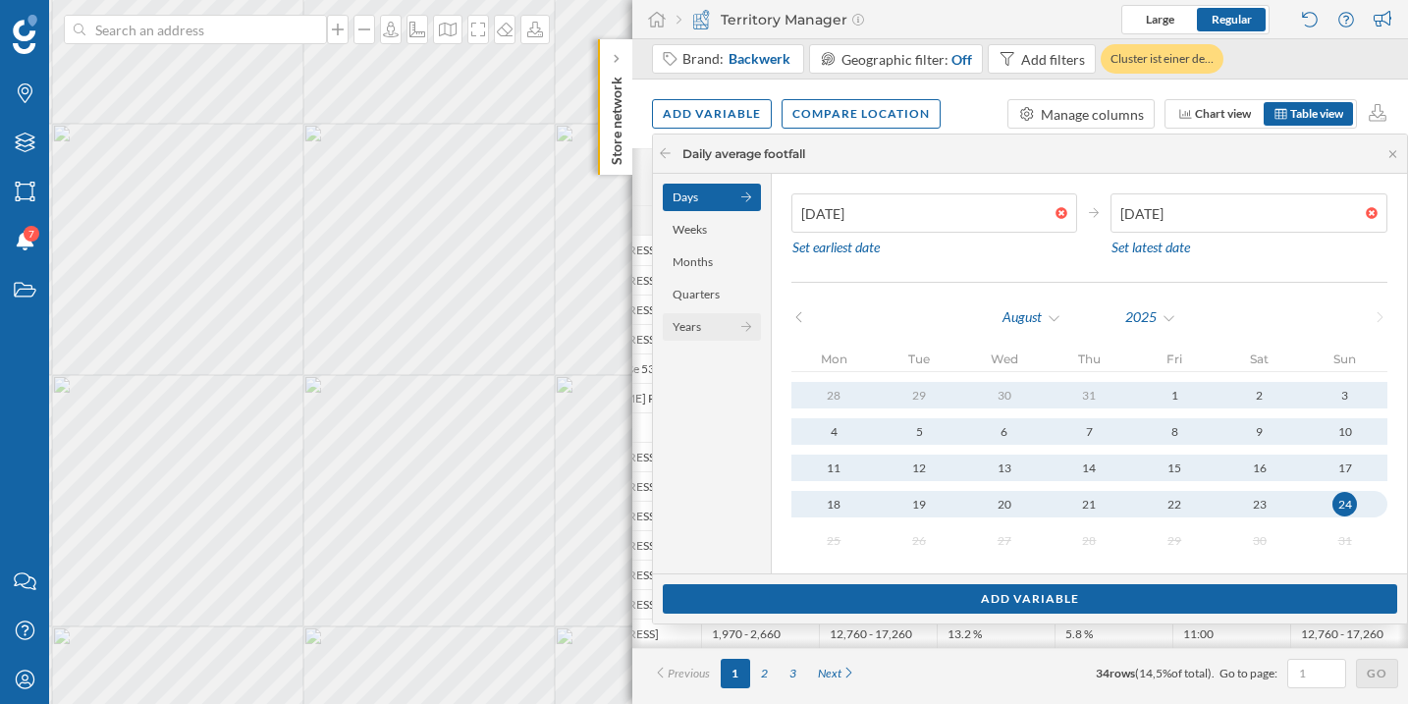
click at [708, 330] on div "Years" at bounding box center [712, 326] width 98 height 27
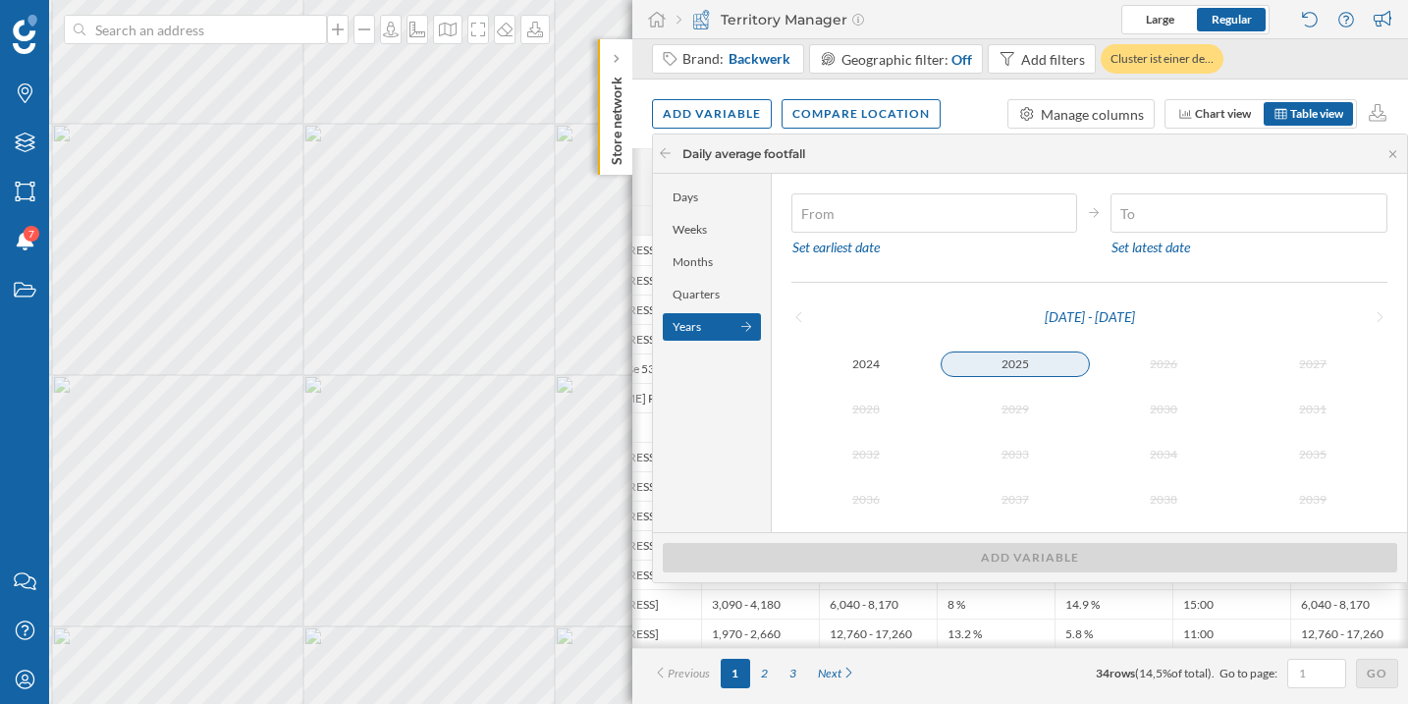
type input "[DATE]"
click at [1005, 372] on div "2025" at bounding box center [1014, 364] width 149 height 24
type input "[DATE]"
click at [1005, 371] on div "2025" at bounding box center [1014, 364] width 149 height 24
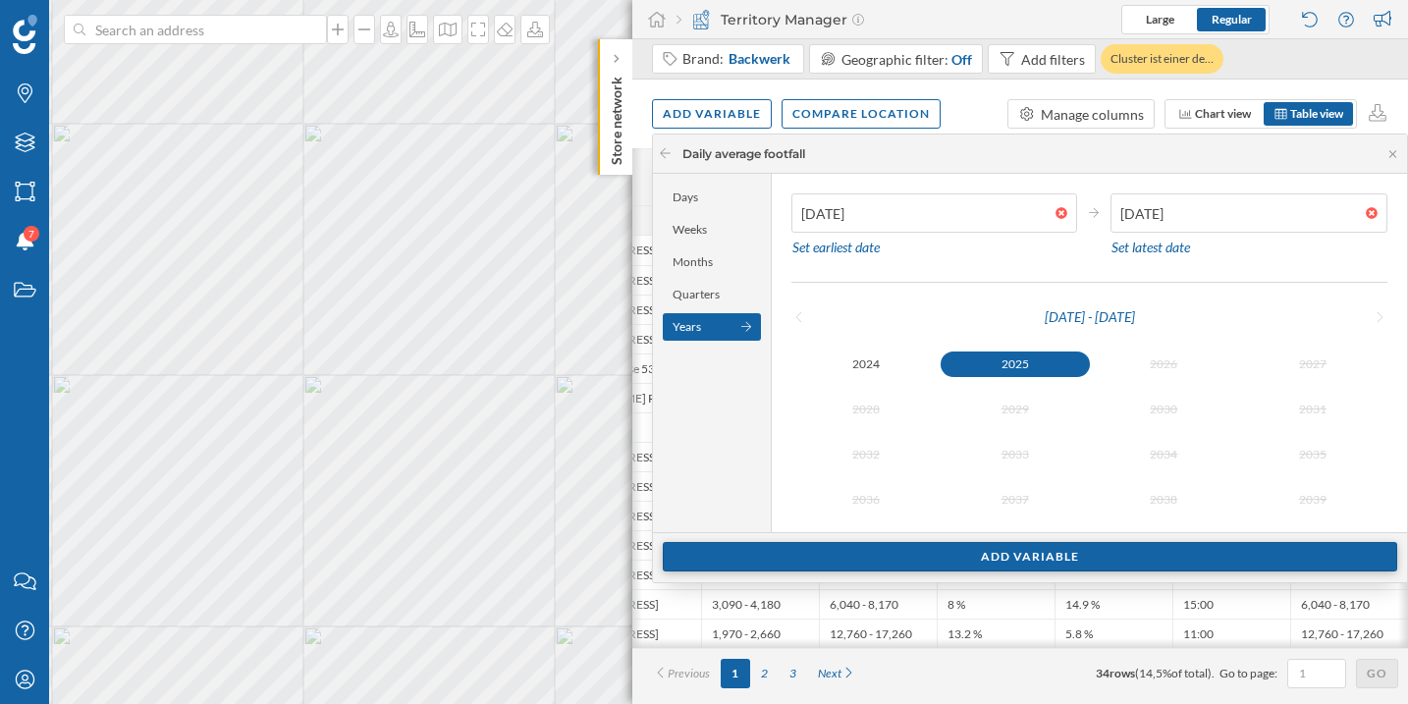
click at [945, 553] on div "Add variable" at bounding box center [1030, 556] width 734 height 29
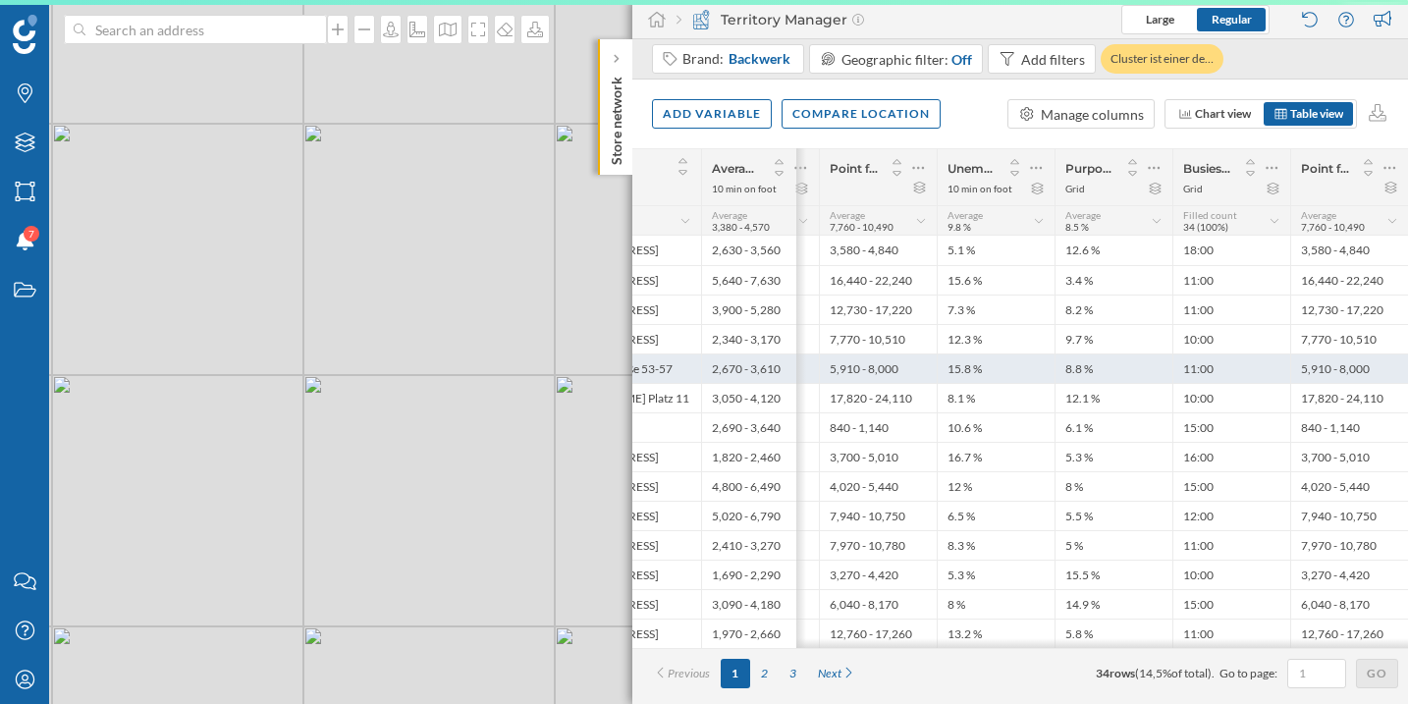
scroll to position [0, 298]
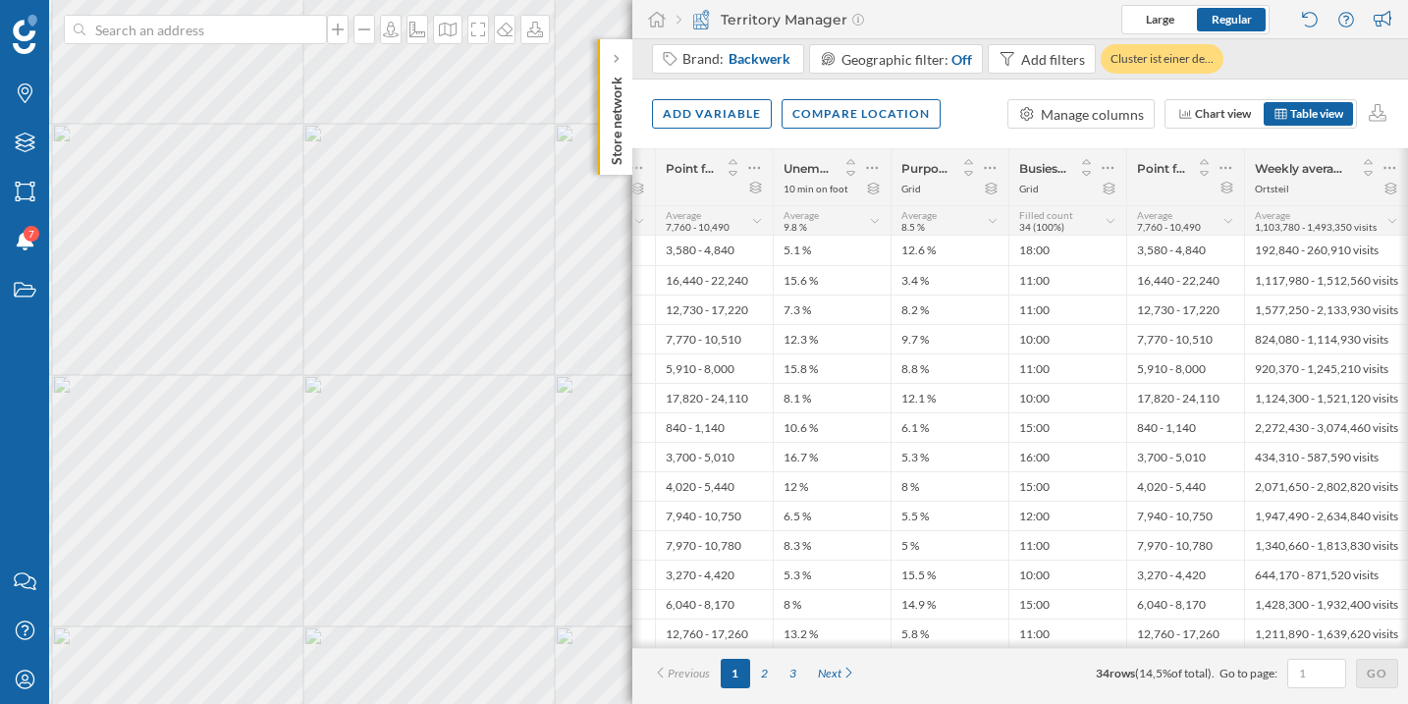
drag, startPoint x: 1038, startPoint y: 653, endPoint x: 1076, endPoint y: 655, distance: 37.3
click at [1076, 655] on div "Previous 1 2 3 Next 34 rows ( 14,5% of total). Go to page: Go" at bounding box center [1019, 673] width 775 height 50
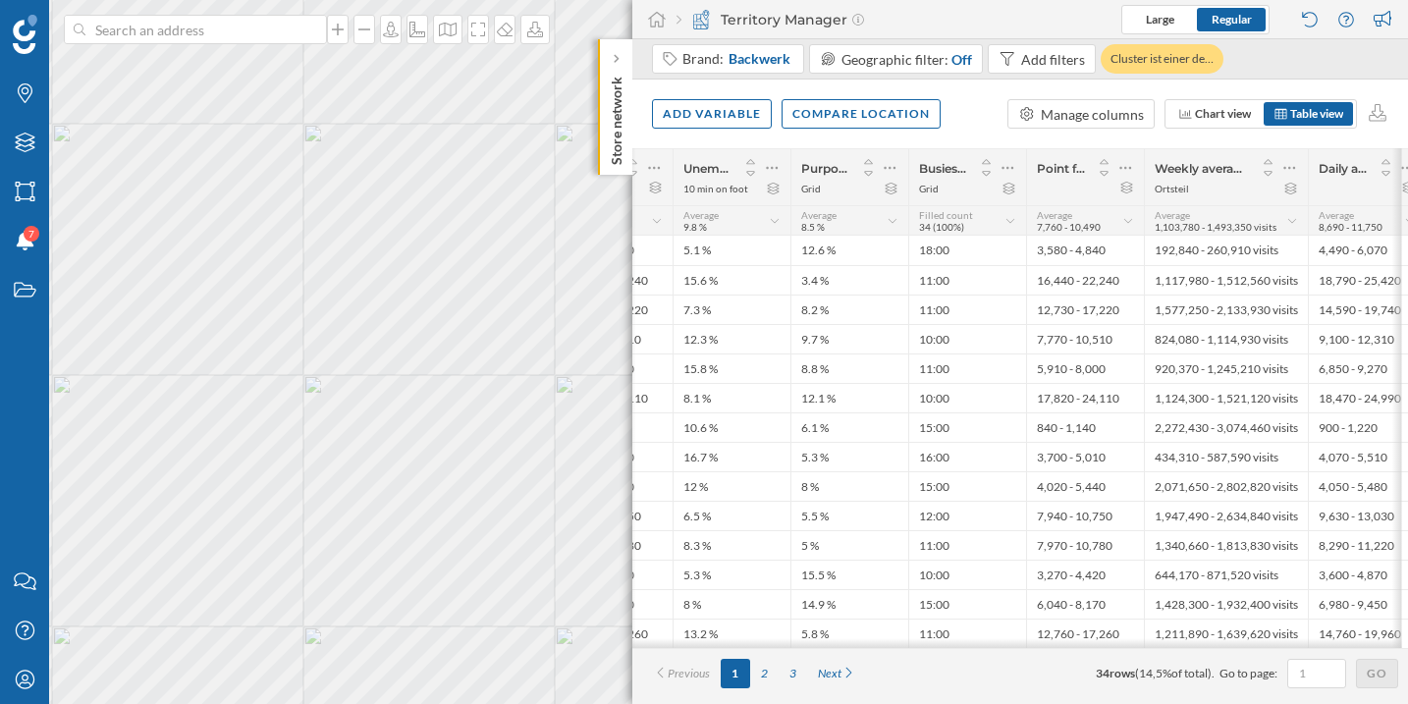
scroll to position [0, 416]
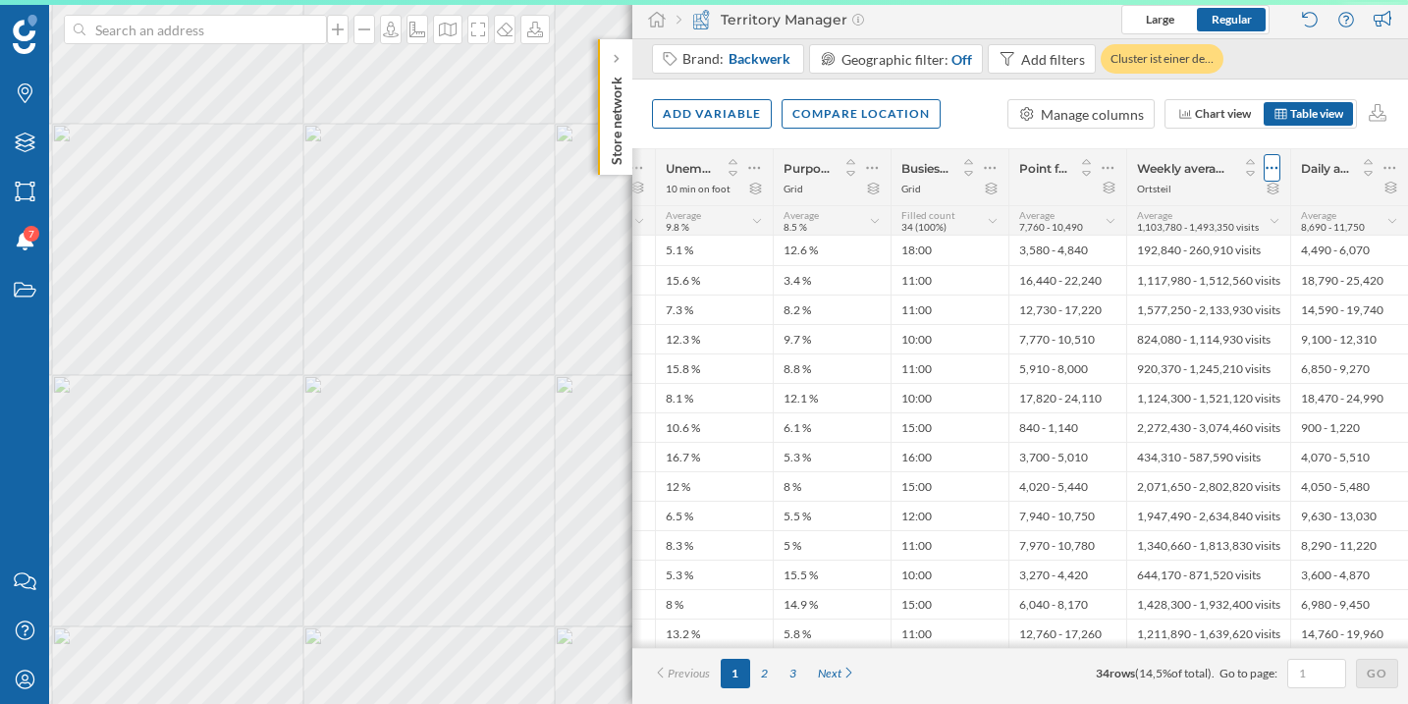
click at [1275, 168] on icon at bounding box center [1272, 168] width 12 height 3
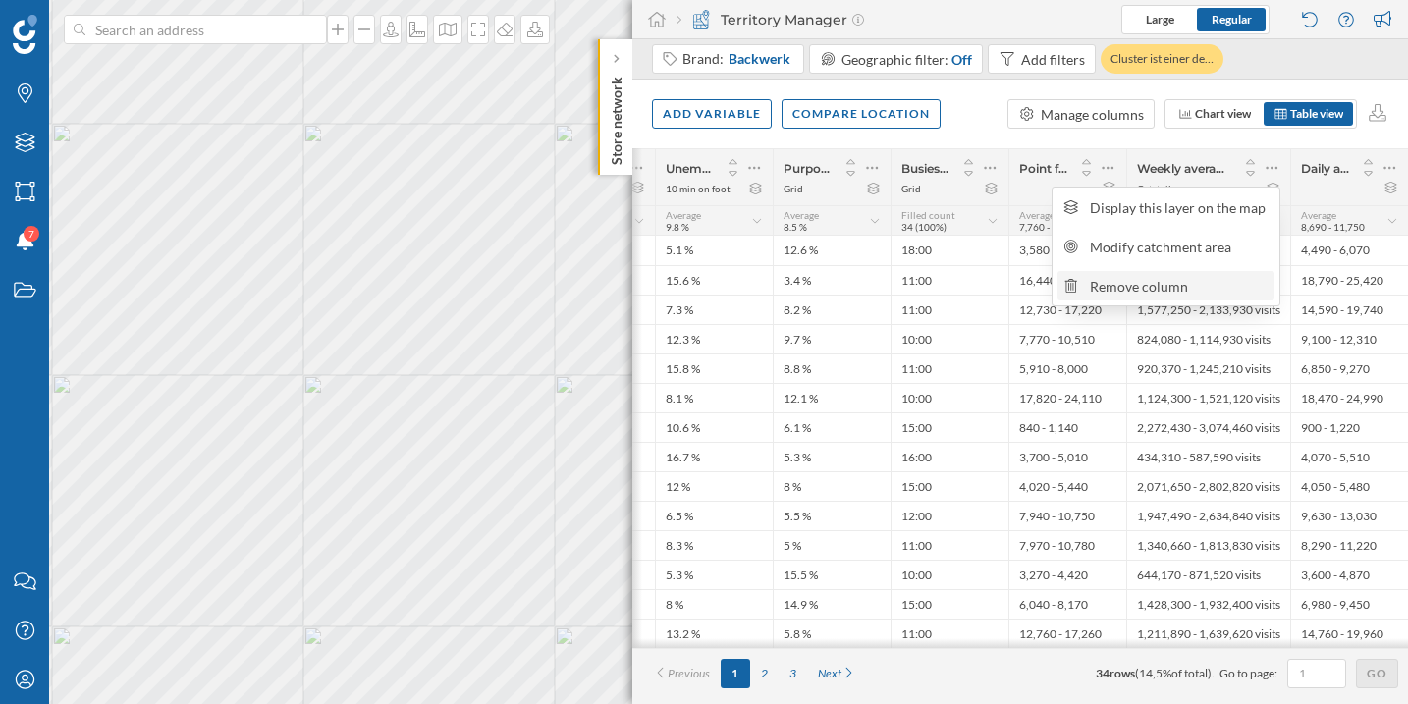
click at [1185, 286] on div "Remove column" at bounding box center [1178, 286] width 179 height 21
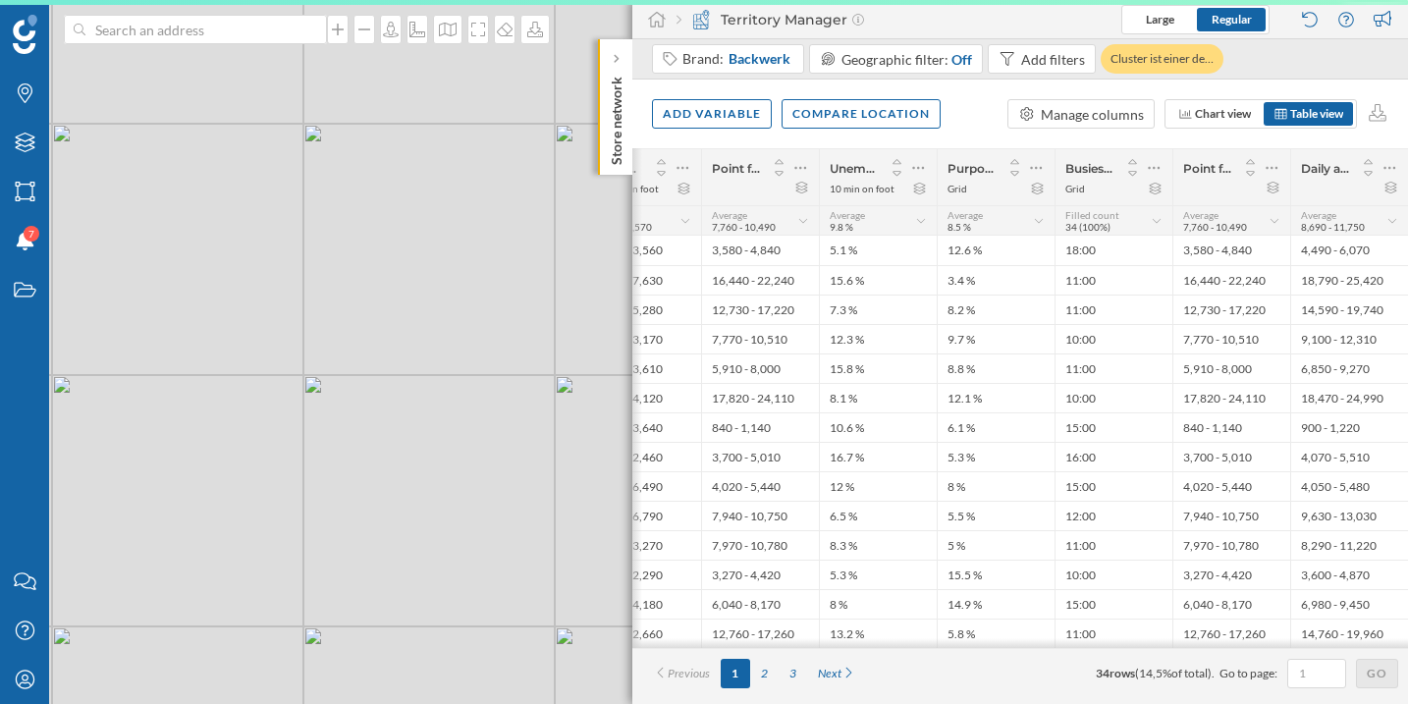
scroll to position [0, 252]
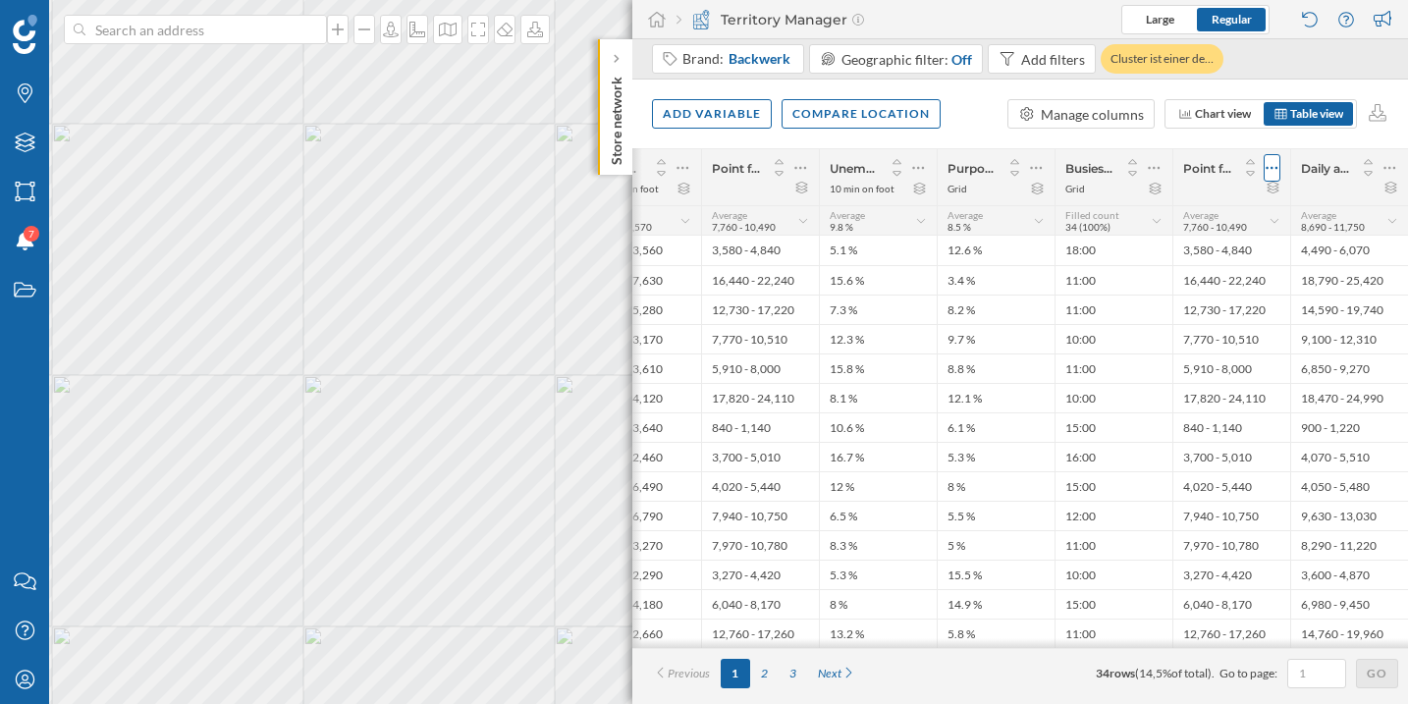
click at [1277, 171] on icon at bounding box center [1271, 168] width 13 height 20
click at [1201, 237] on div "Remove column" at bounding box center [1178, 247] width 179 height 21
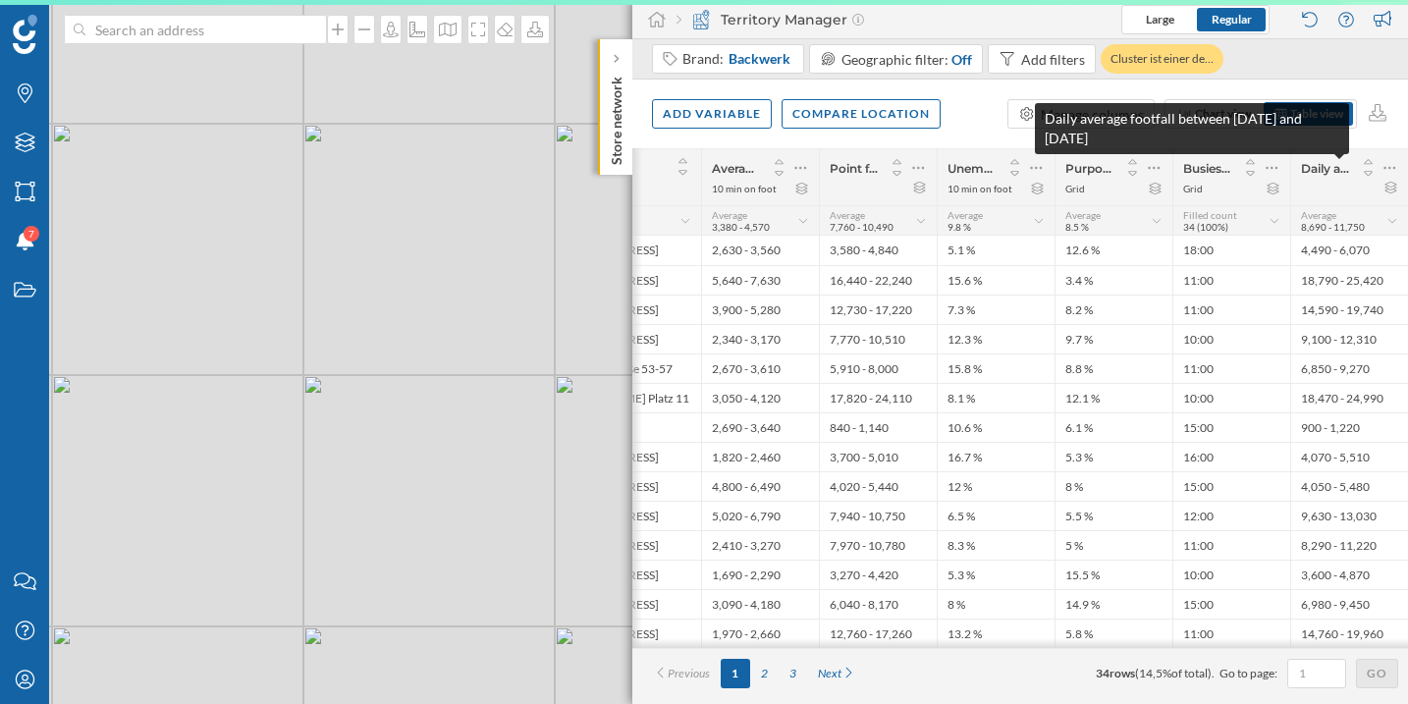
scroll to position [0, 134]
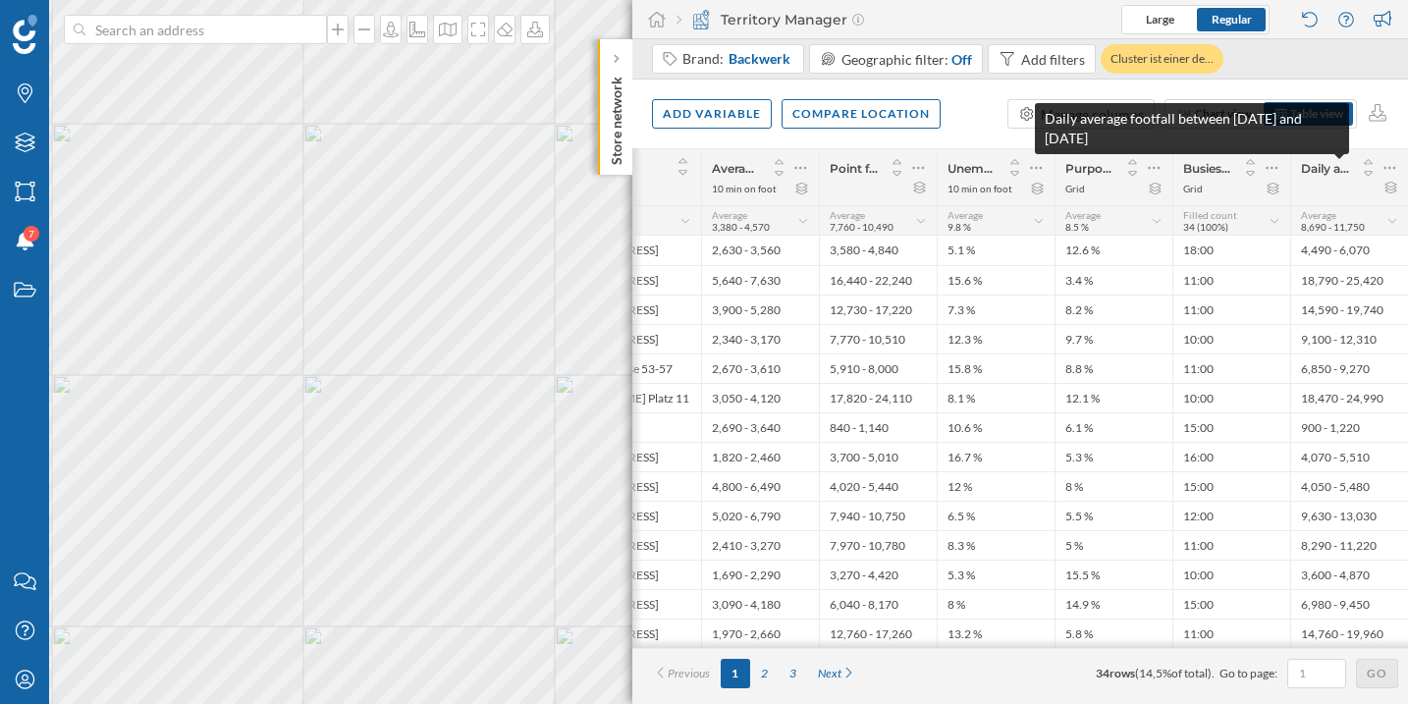
click at [1326, 173] on span "Daily average footfall between [DATE] and [DATE]" at bounding box center [1325, 168] width 48 height 15
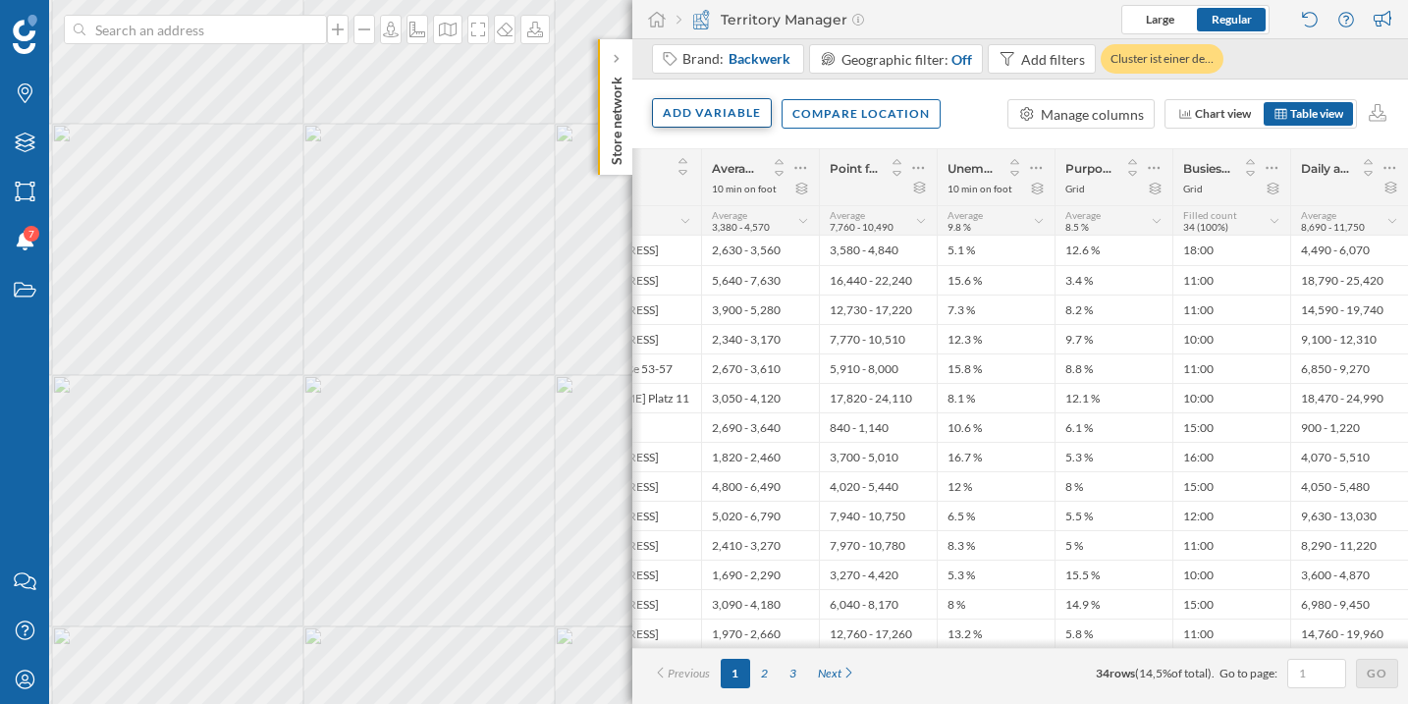
click at [679, 118] on div "Add variable" at bounding box center [712, 112] width 120 height 29
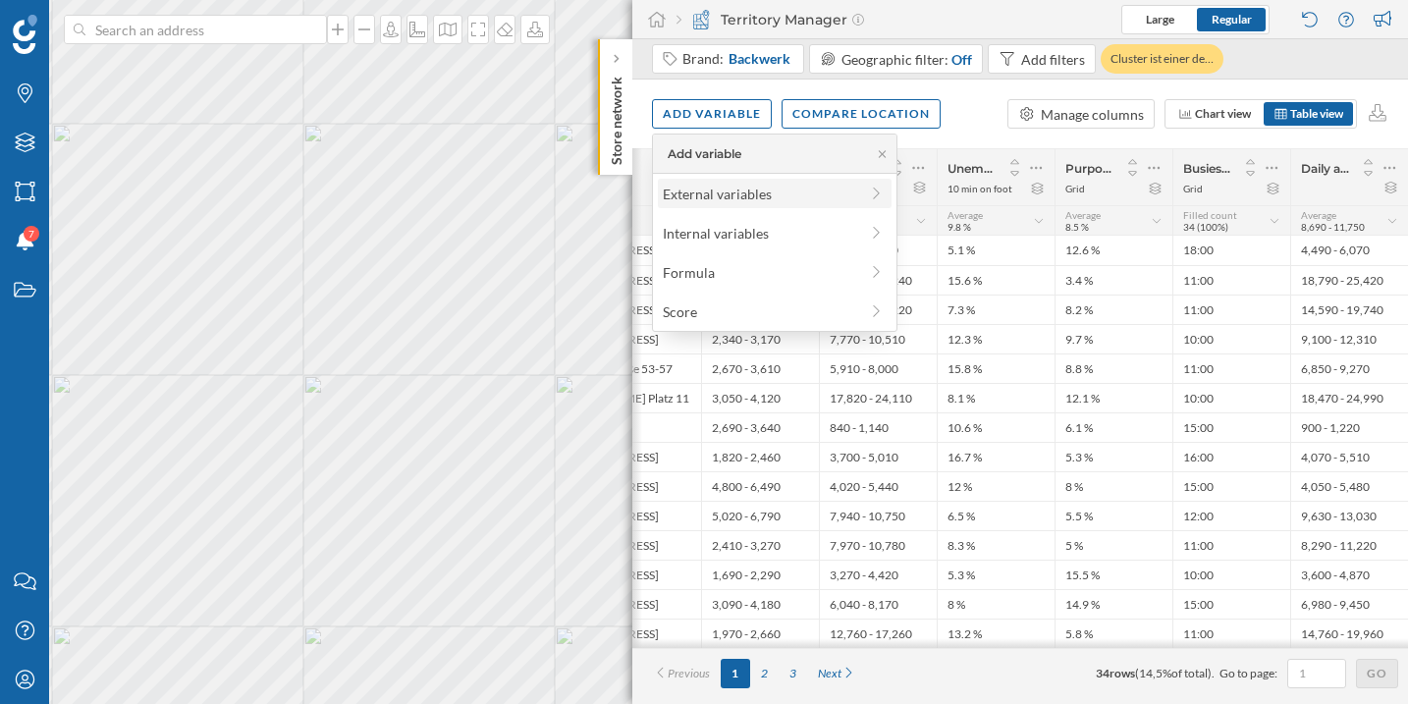
click at [699, 184] on div "External variables" at bounding box center [760, 194] width 195 height 21
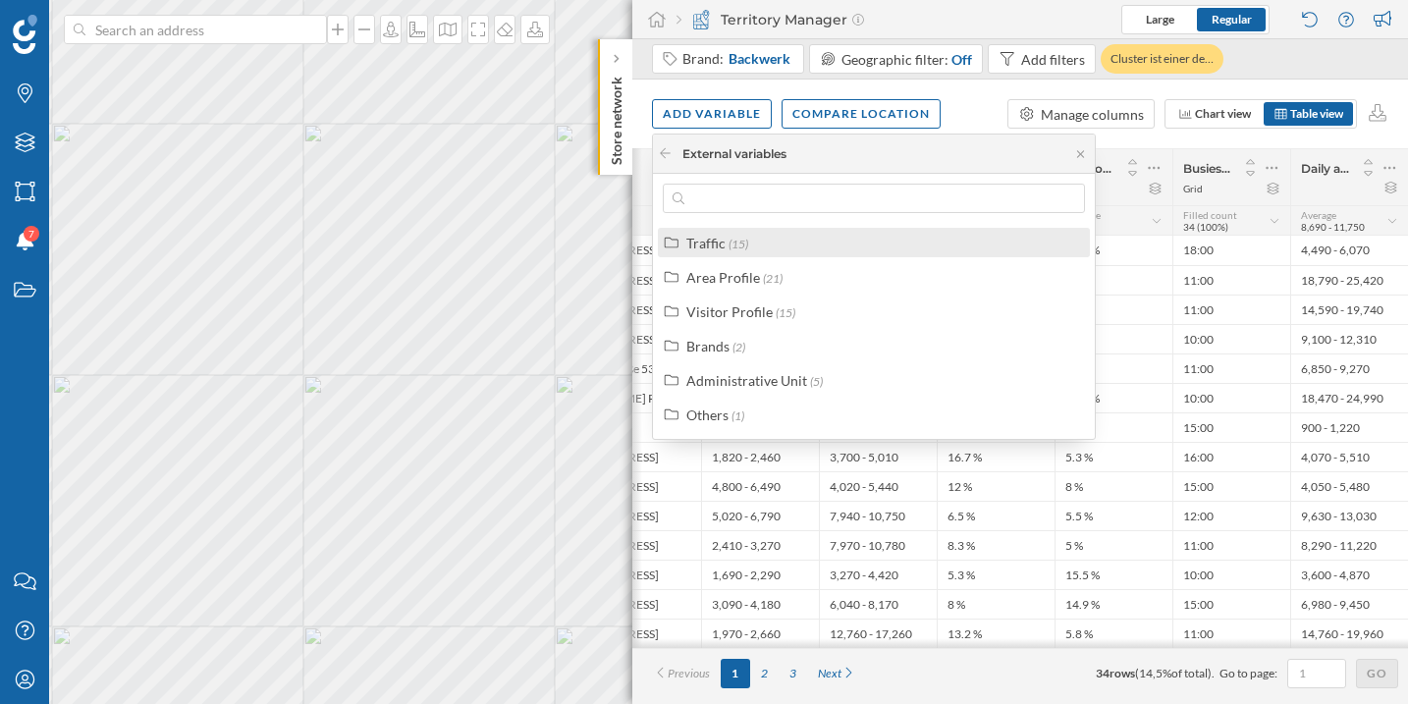
click at [736, 249] on span "(15)" at bounding box center [738, 244] width 20 height 15
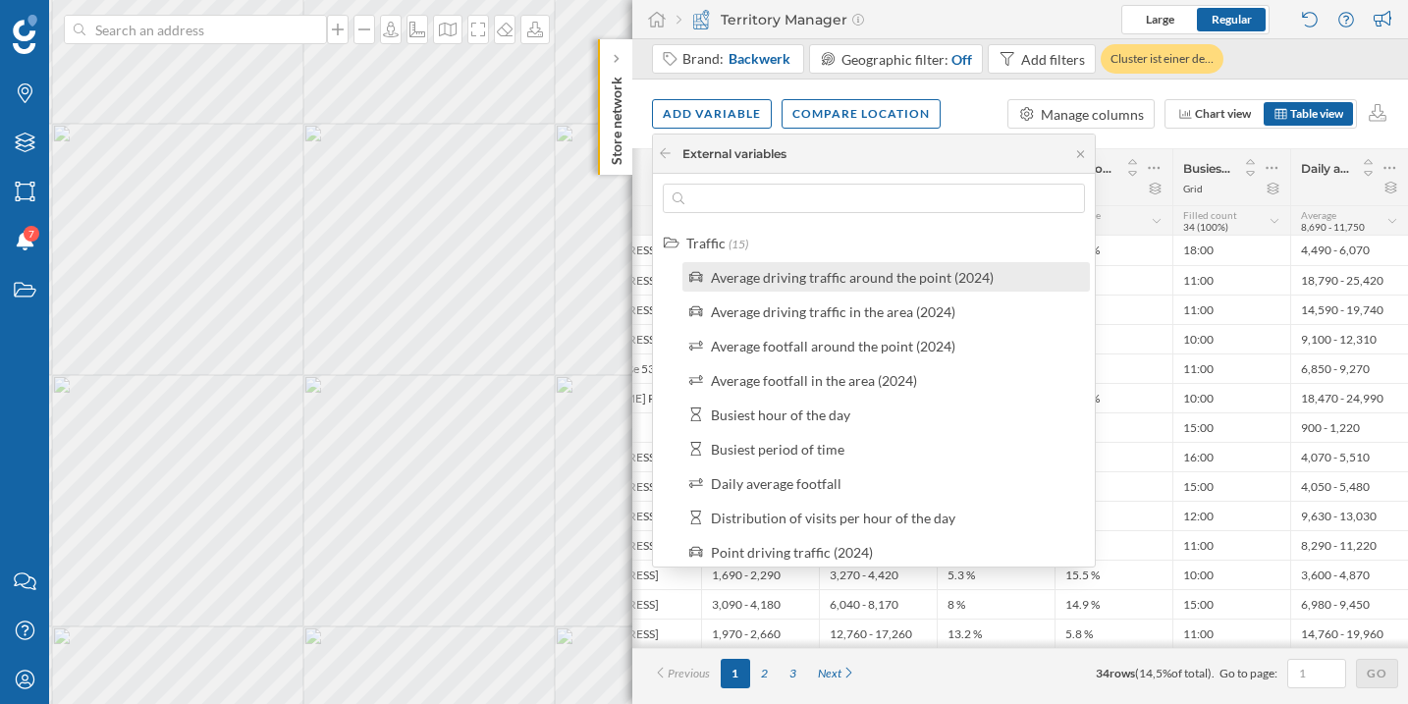
click at [809, 273] on div "Average driving traffic around the point (2024)" at bounding box center [852, 277] width 283 height 17
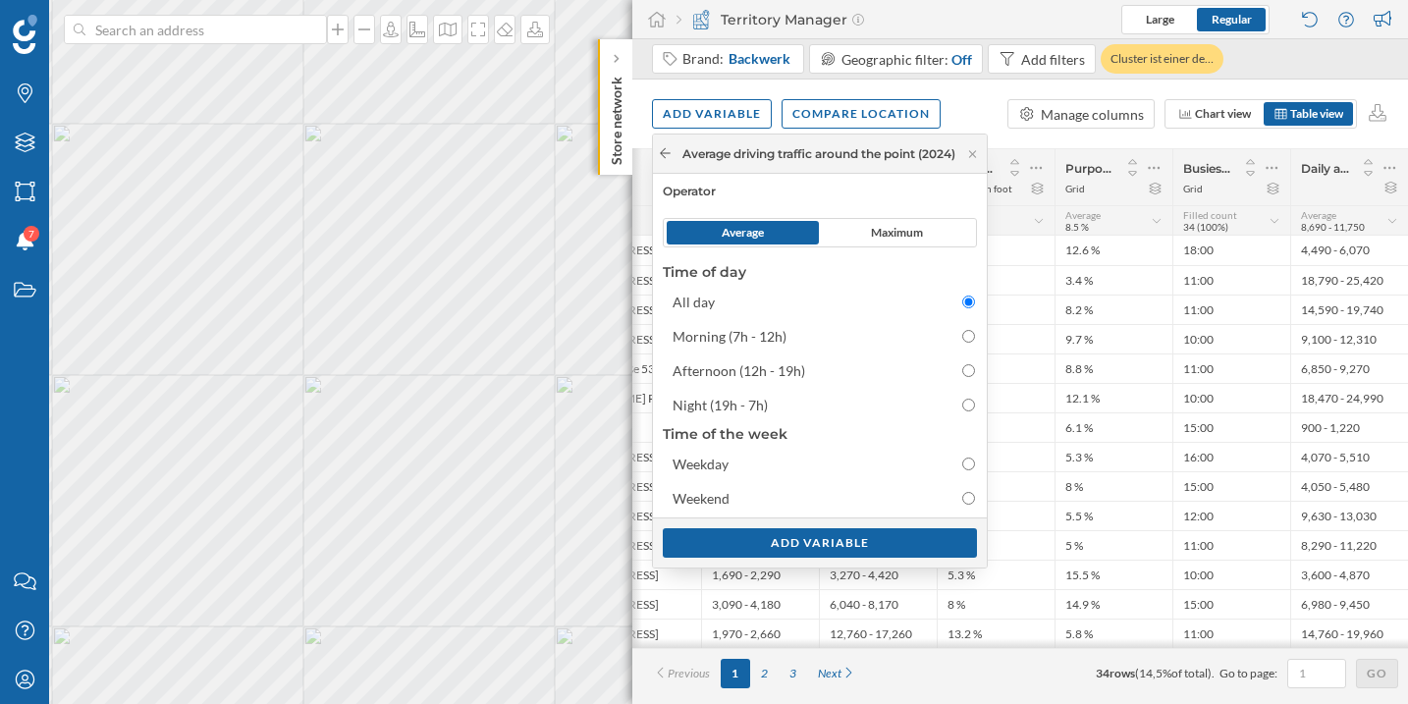
click at [659, 154] on icon at bounding box center [665, 153] width 15 height 12
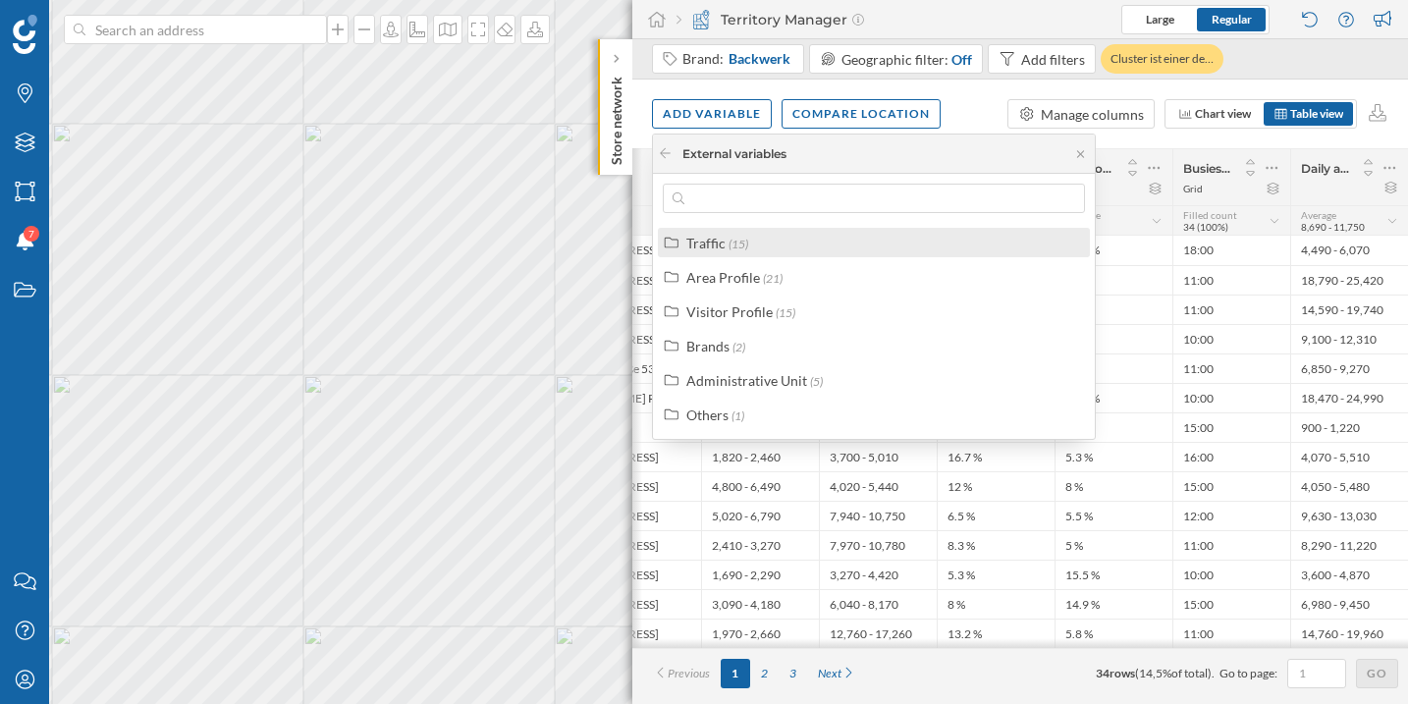
click at [739, 246] on span "(15)" at bounding box center [738, 244] width 20 height 15
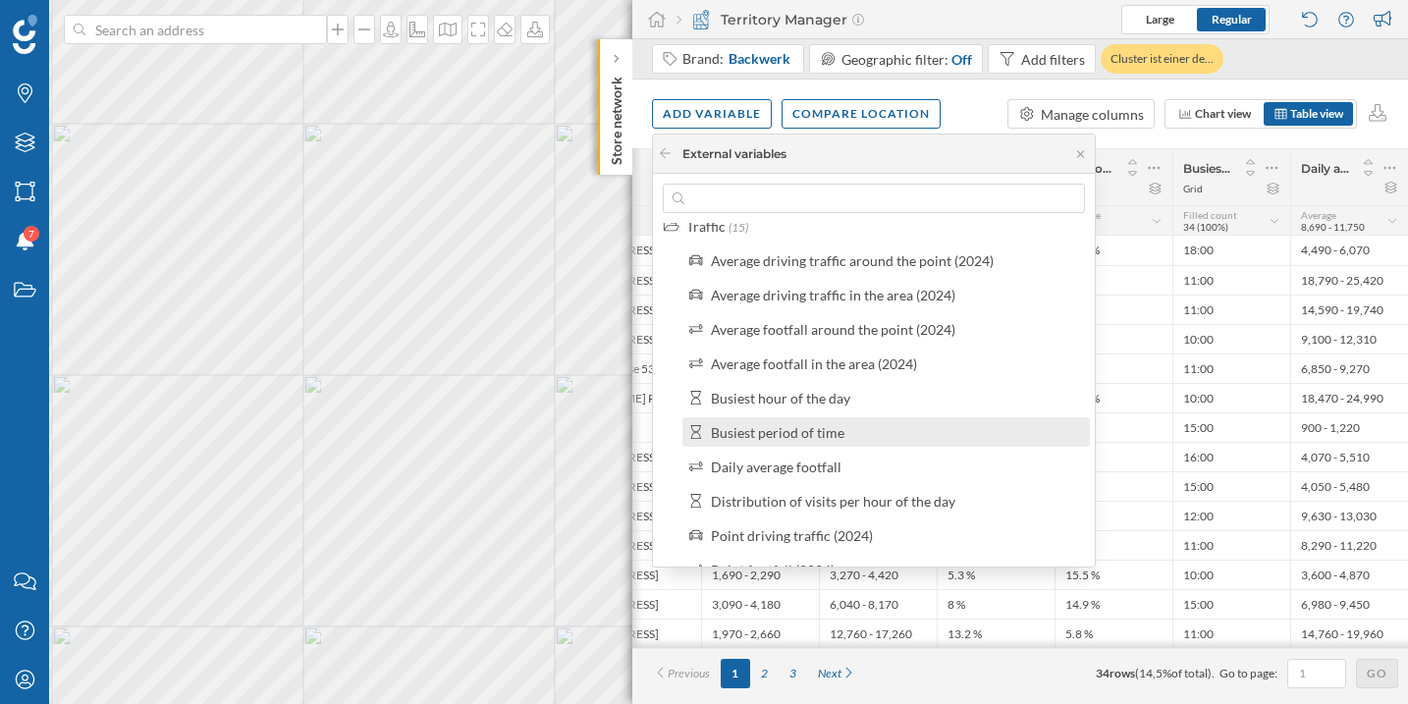
scroll to position [18, 0]
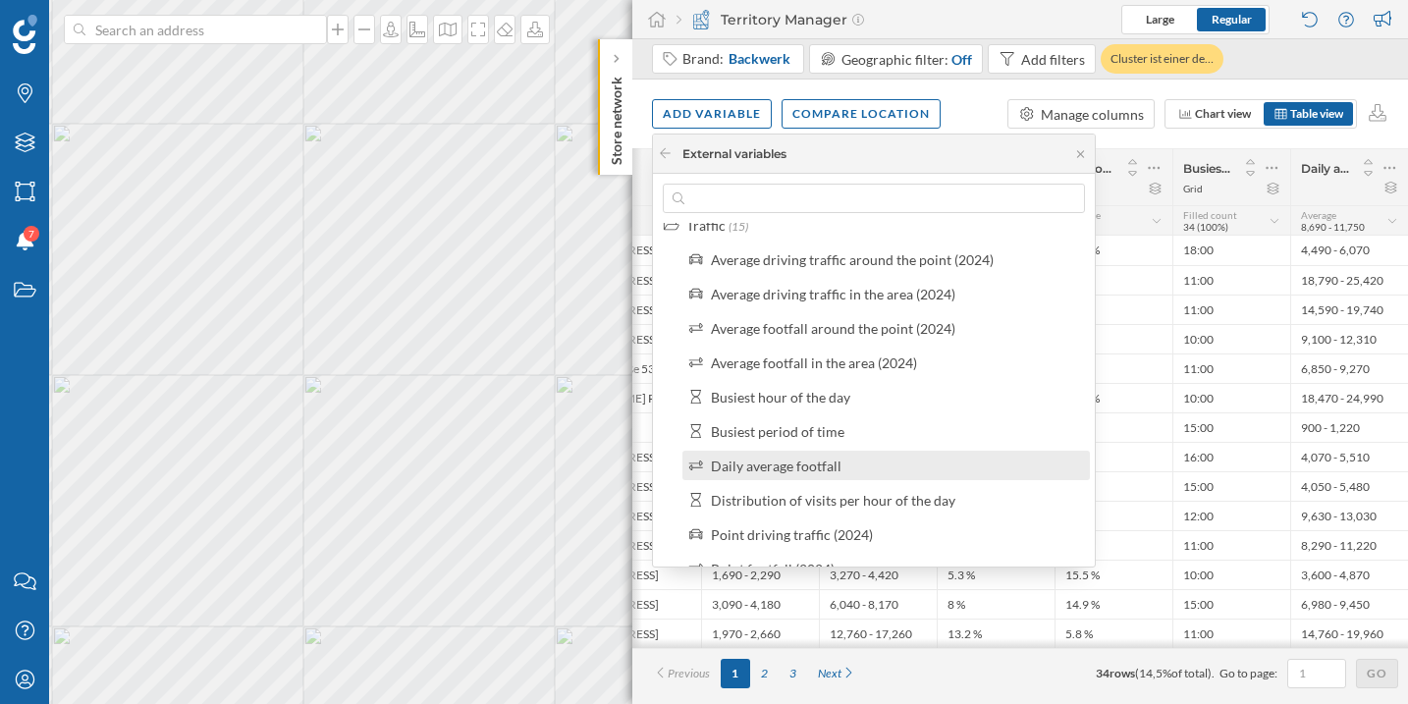
click at [885, 459] on div "Daily average footfall" at bounding box center [894, 465] width 367 height 21
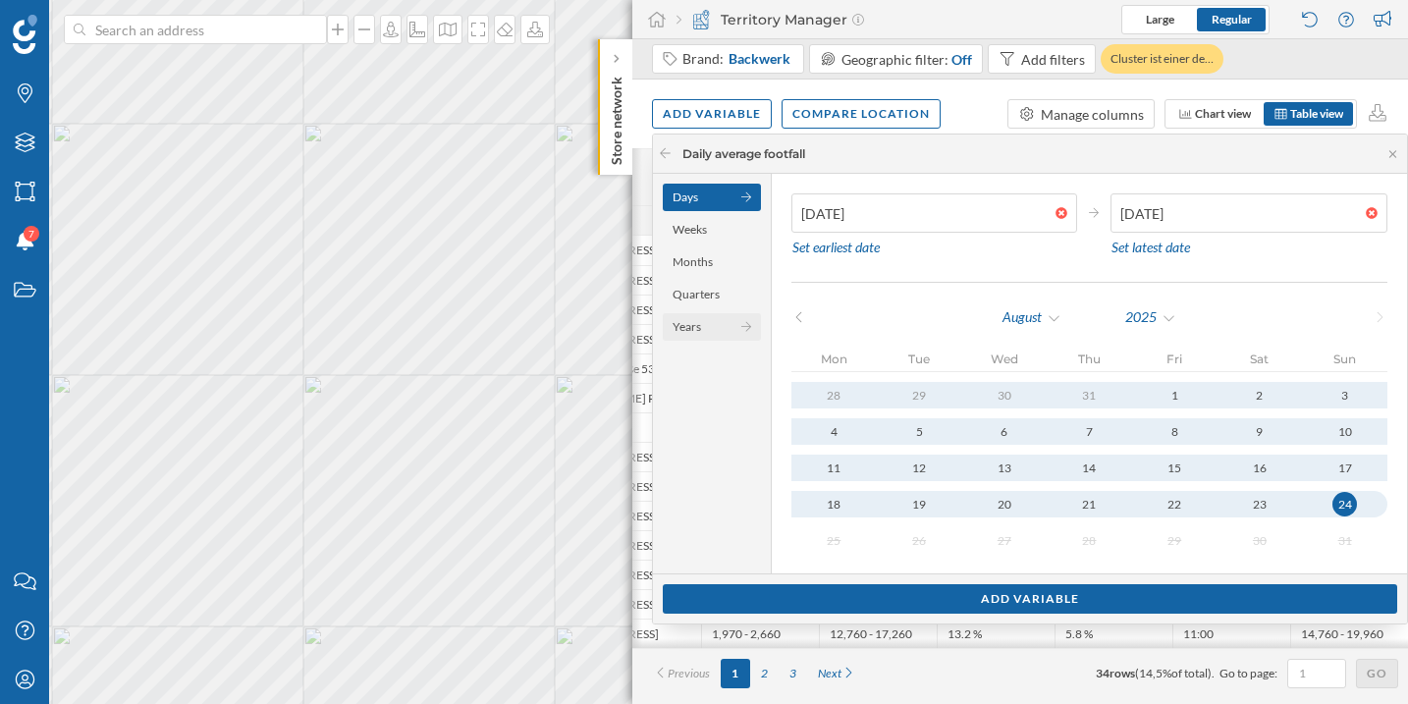
click at [704, 330] on div "Years" at bounding box center [712, 326] width 98 height 27
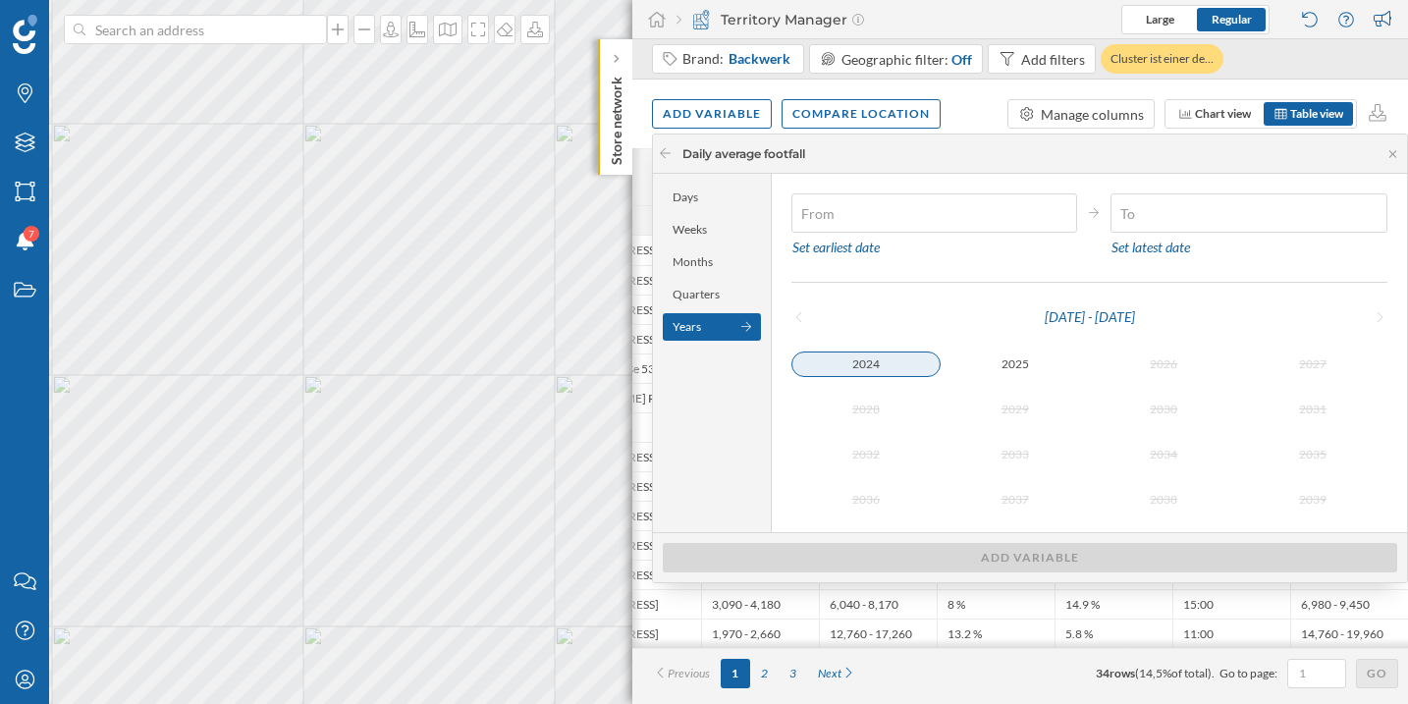
type input "[DATE]"
click at [877, 361] on div "2024" at bounding box center [865, 364] width 149 height 24
type input "[DATE]"
click at [884, 361] on div "2024" at bounding box center [865, 364] width 149 height 24
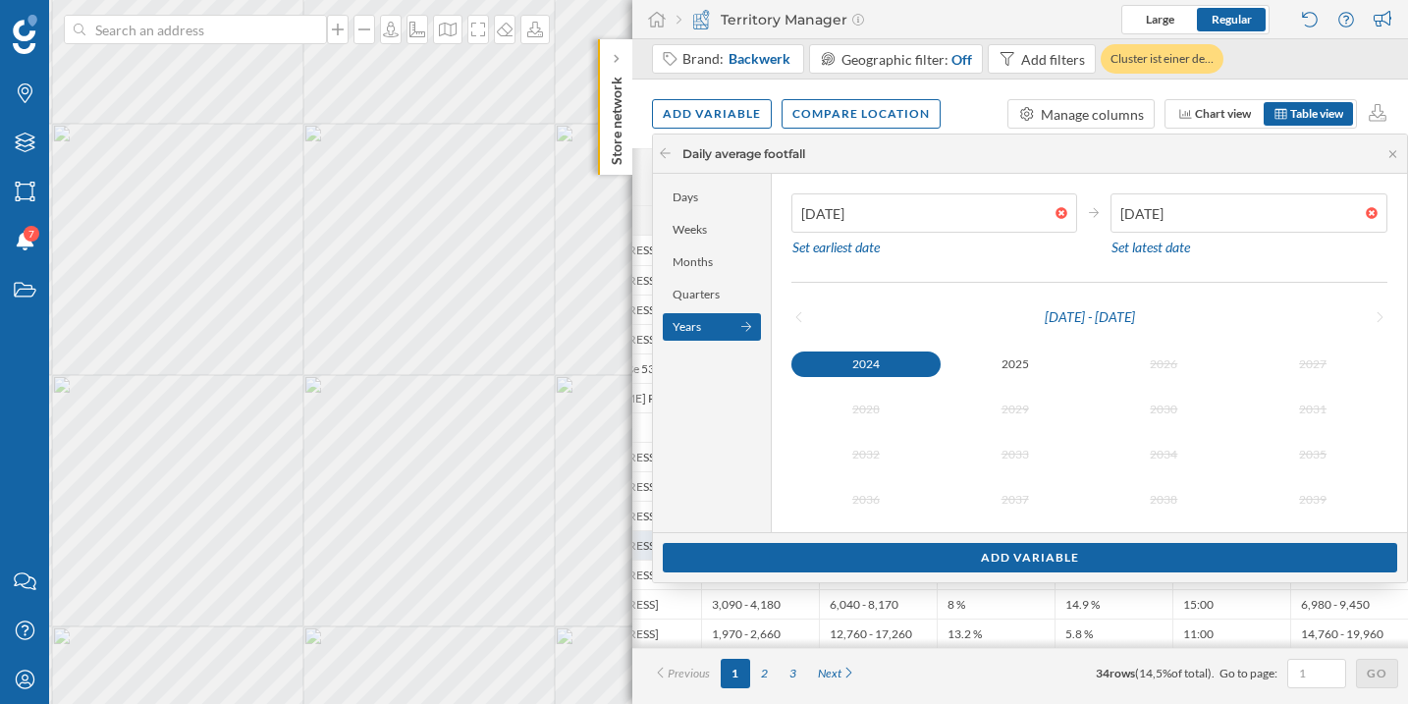
click at [1015, 553] on div "Add variable" at bounding box center [1030, 557] width 734 height 29
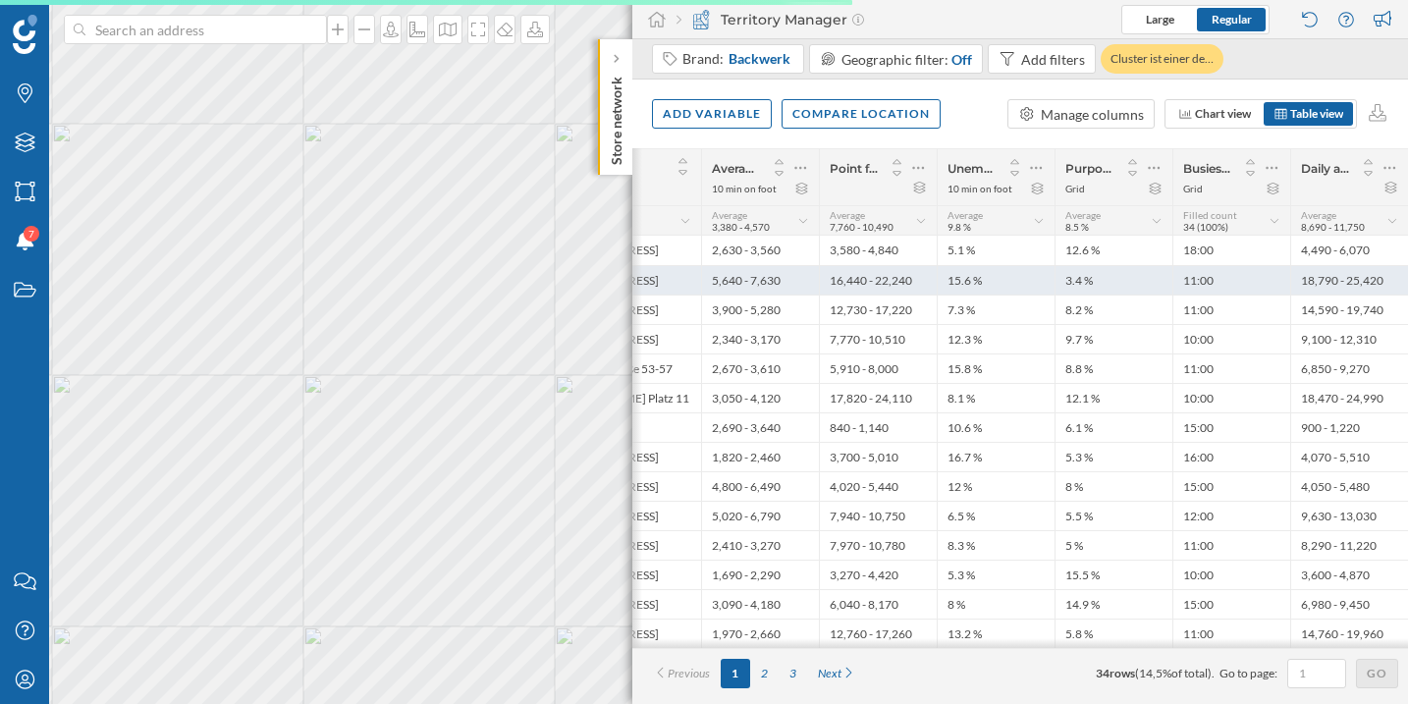
scroll to position [0, 134]
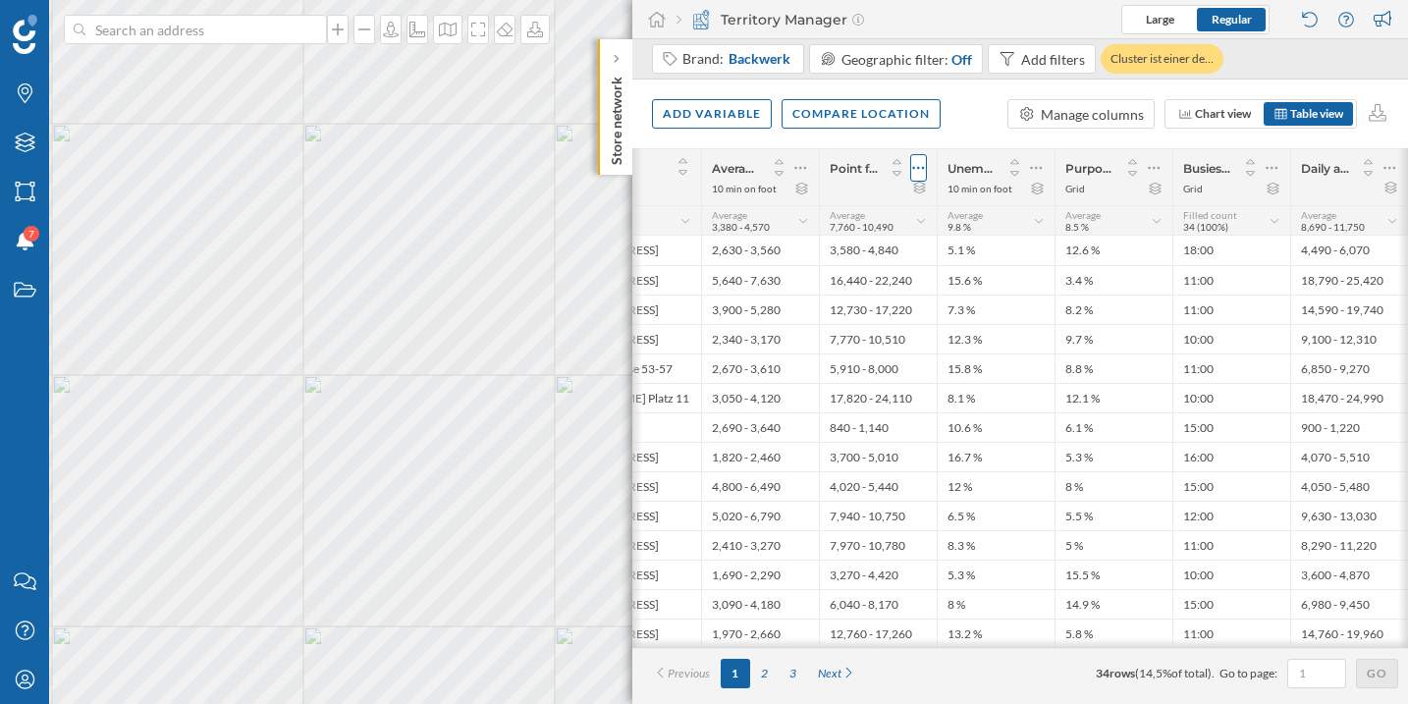
click at [925, 168] on div at bounding box center [918, 167] width 17 height 27
click at [851, 244] on div "Remove column" at bounding box center [825, 247] width 179 height 21
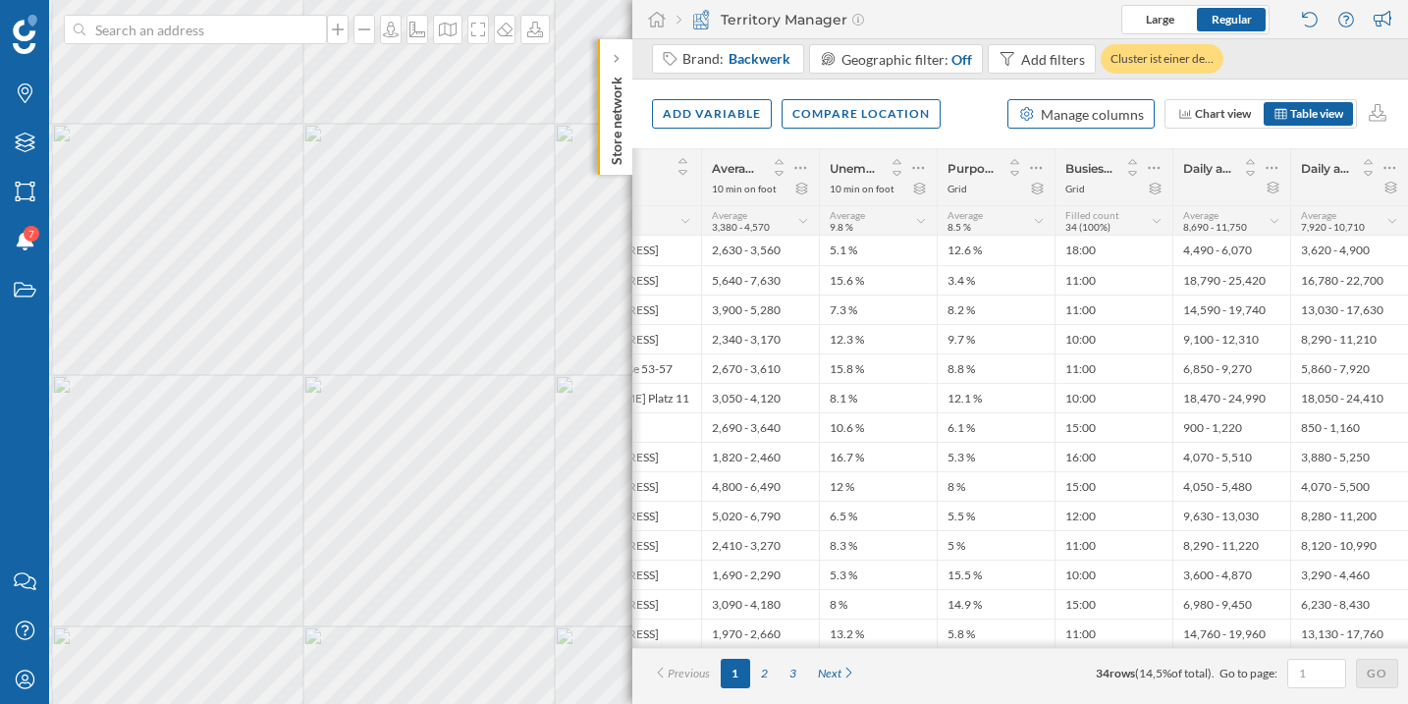
click at [1115, 123] on div "Manage columns" at bounding box center [1091, 114] width 103 height 21
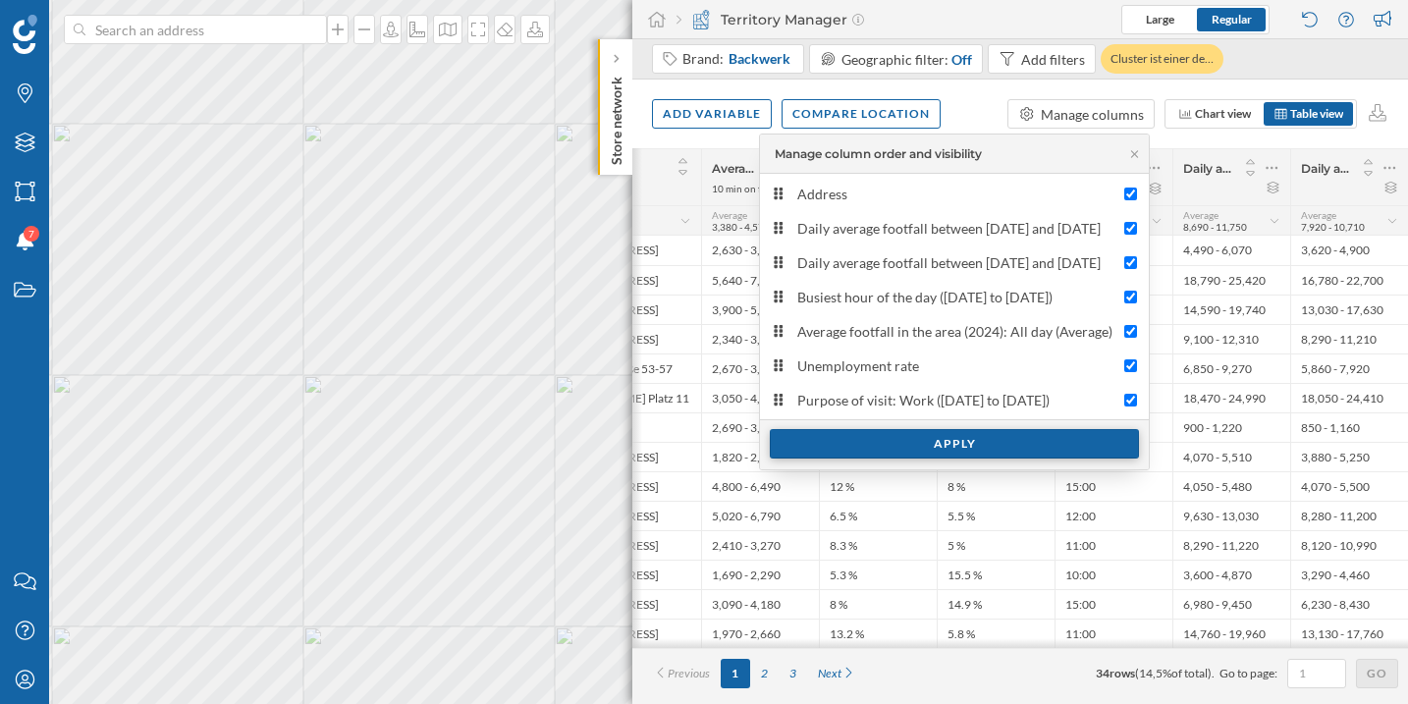
click at [956, 448] on div "Apply" at bounding box center [954, 443] width 369 height 29
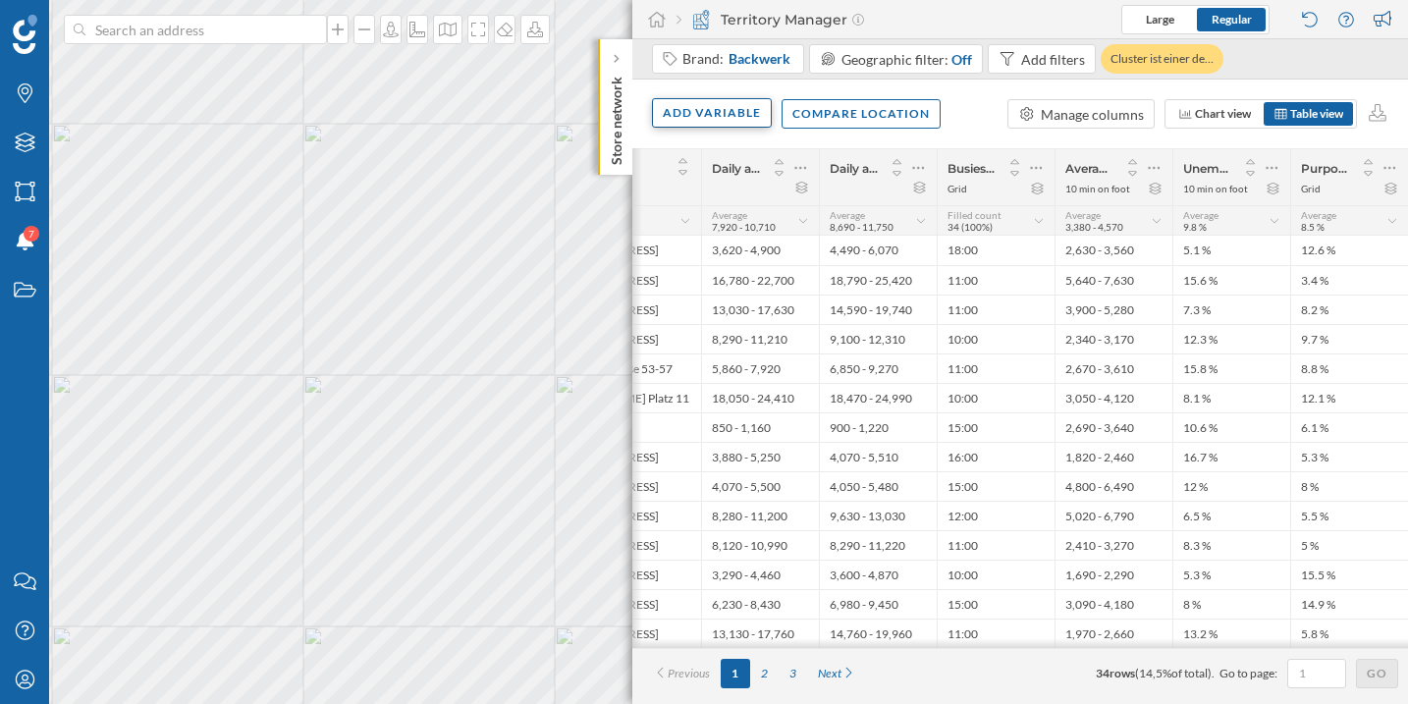
click at [691, 117] on div "Add variable" at bounding box center [712, 112] width 120 height 29
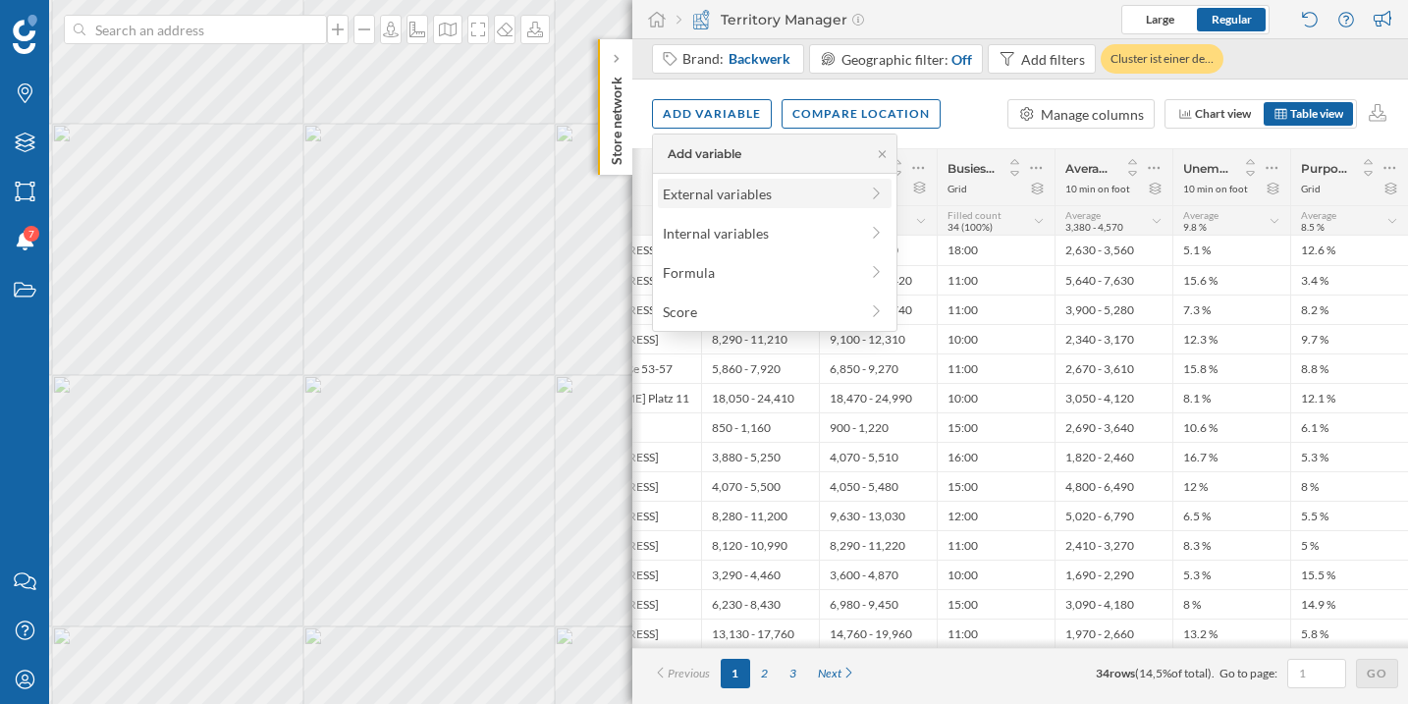
click at [725, 184] on div "External variables" at bounding box center [760, 194] width 195 height 21
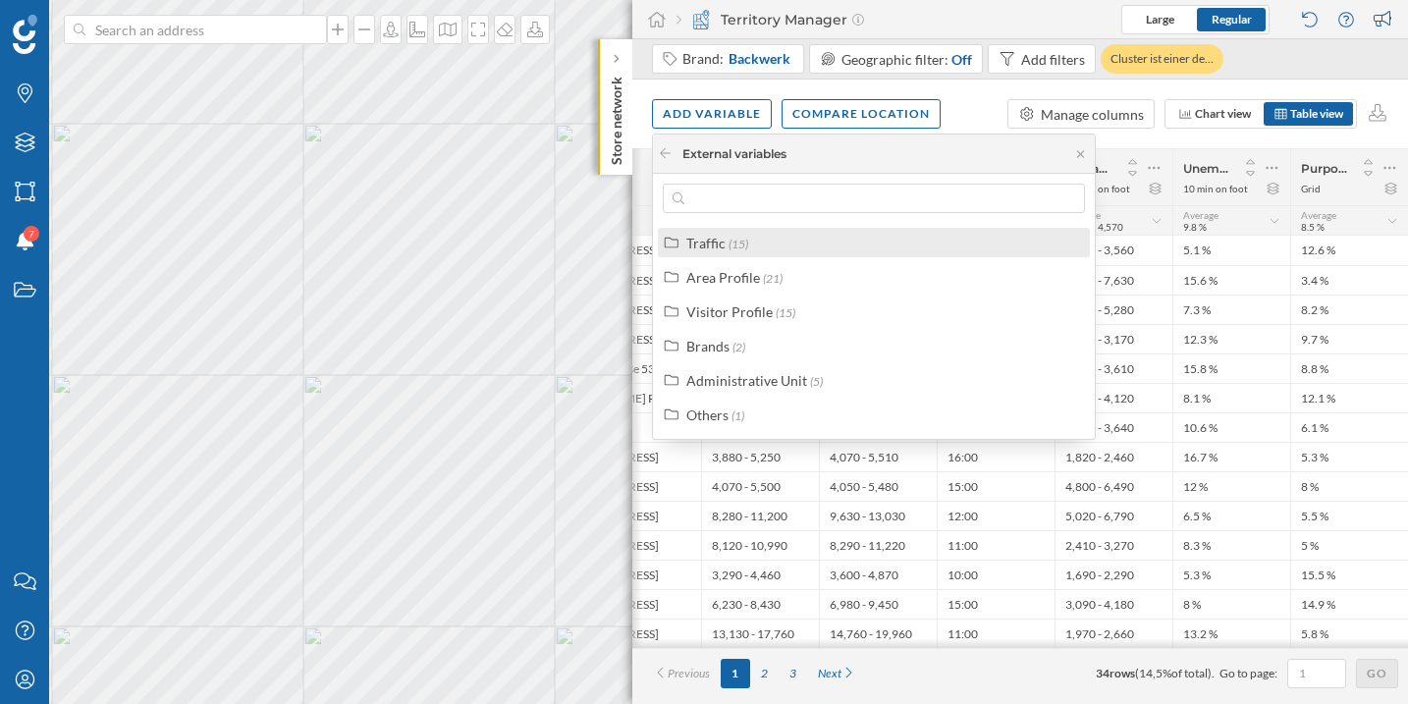
click at [769, 239] on div "Traffic (15)" at bounding box center [882, 243] width 392 height 21
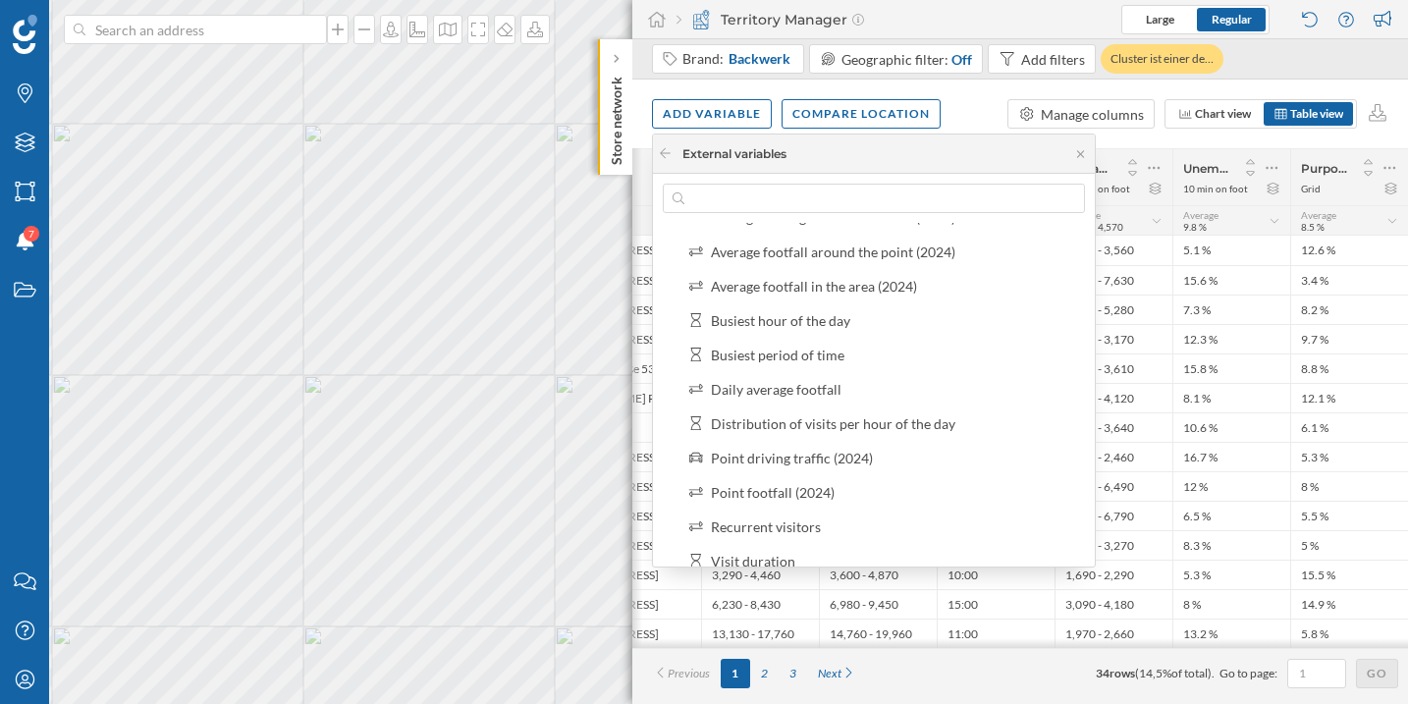
scroll to position [107, 0]
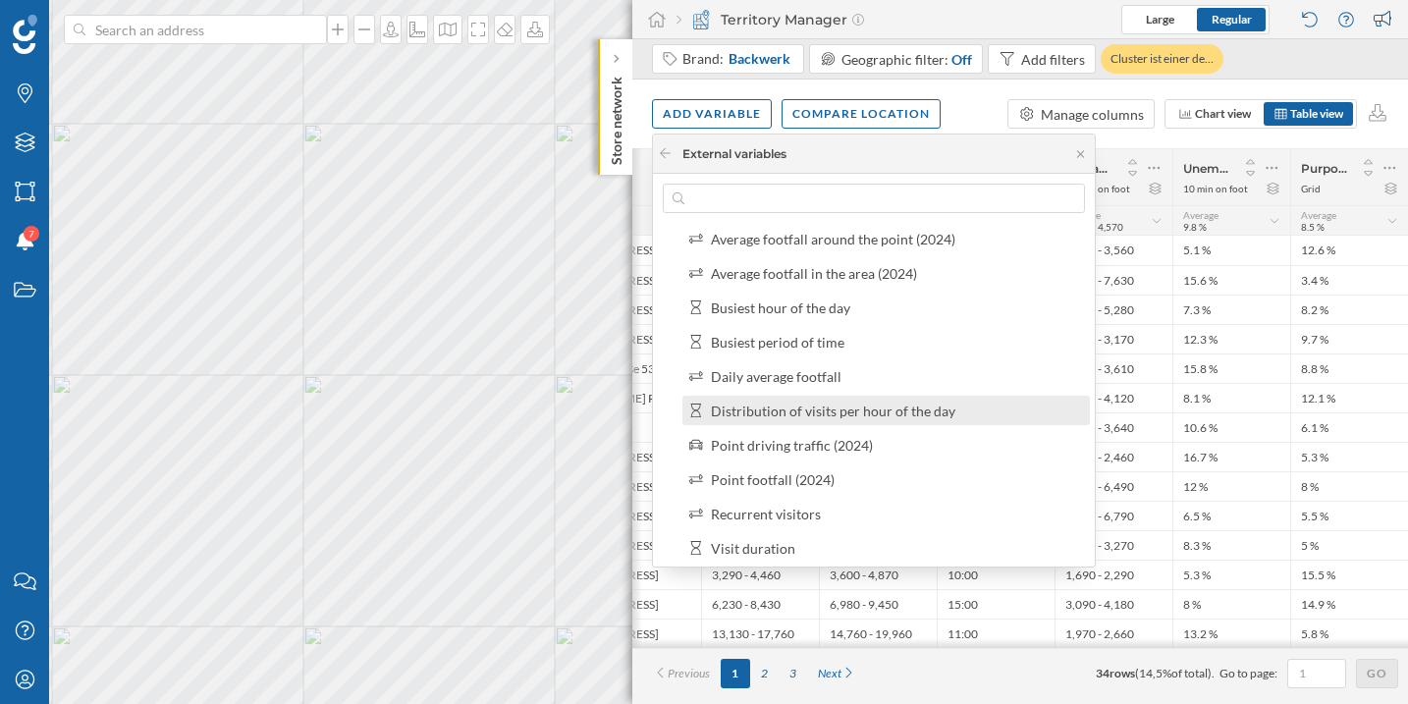
click at [902, 416] on div "Distribution of visits per hour of the day" at bounding box center [833, 410] width 244 height 17
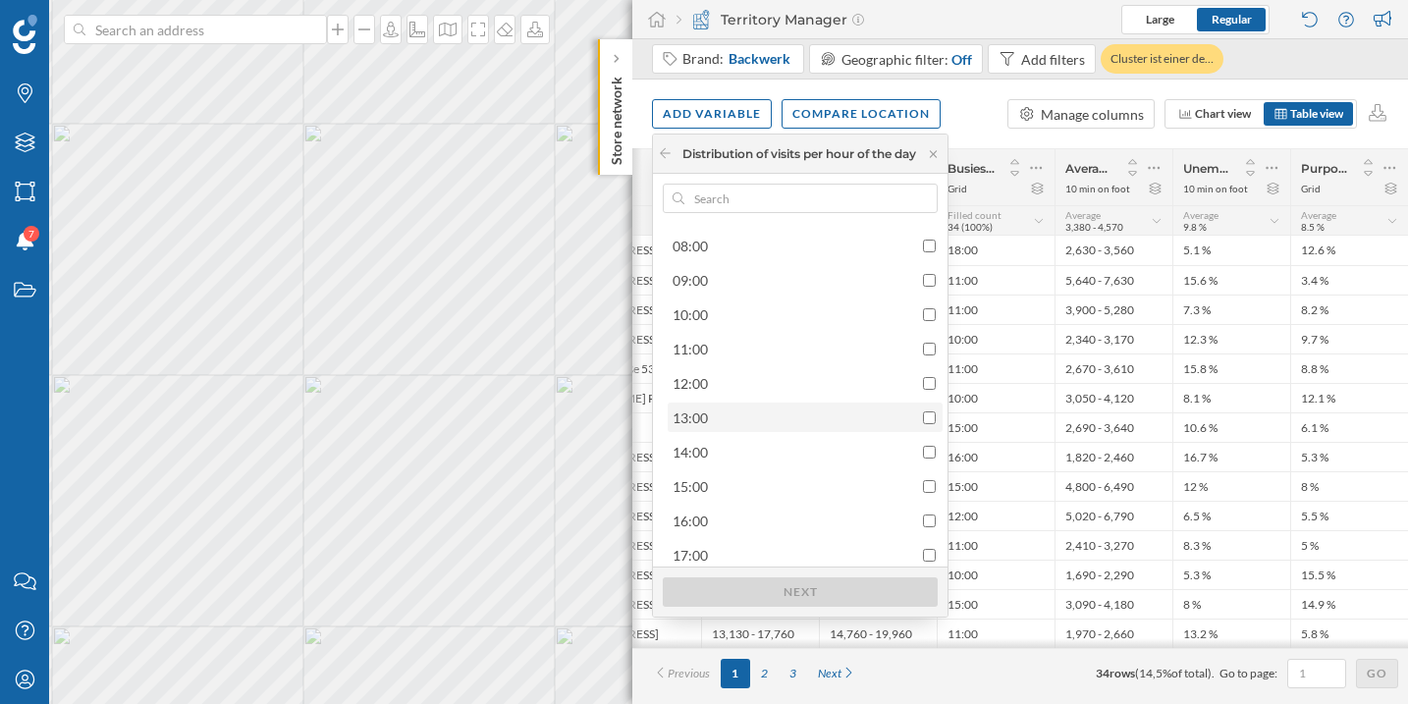
scroll to position [310, 0]
click at [927, 352] on div "11:00" at bounding box center [803, 345] width 263 height 21
checkbox input "true"
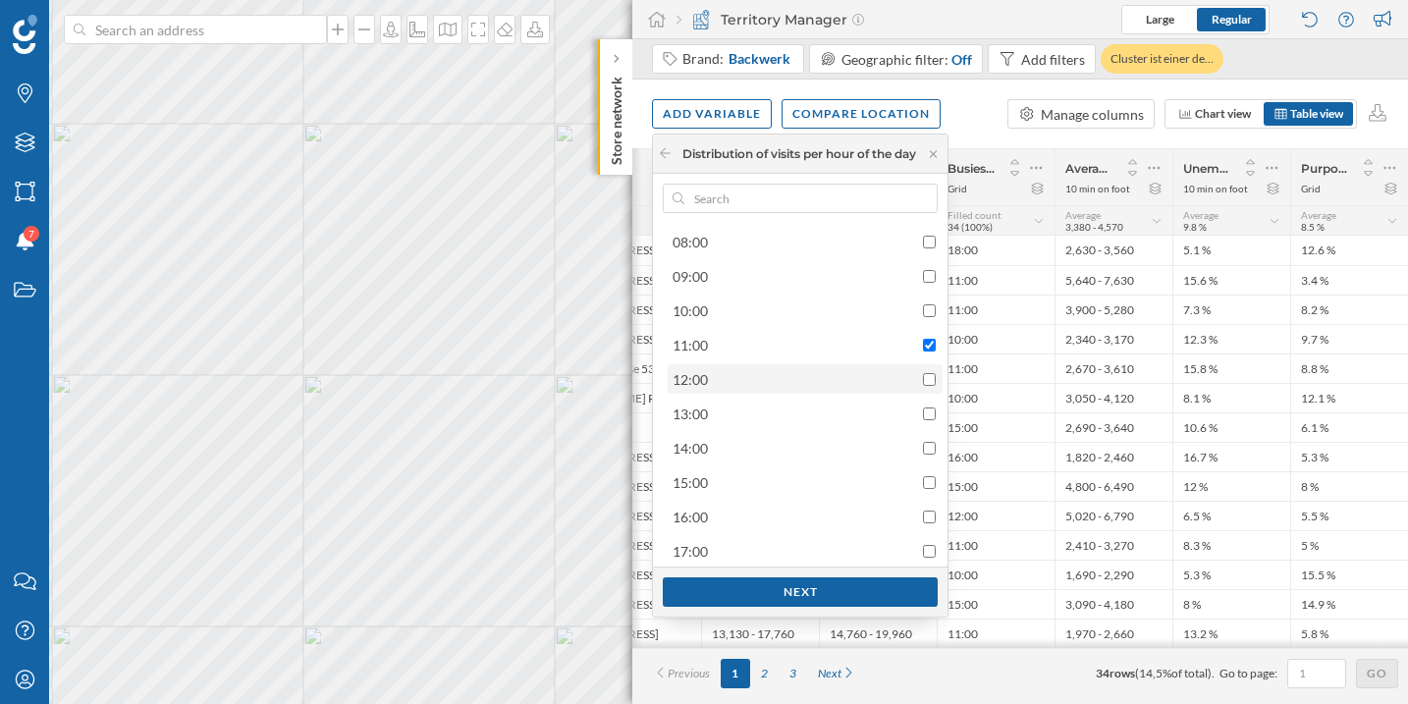
click at [930, 371] on div "12:00" at bounding box center [803, 379] width 263 height 21
checkbox input "true"
click at [928, 404] on div "13:00" at bounding box center [803, 413] width 263 height 21
checkbox input "true"
click at [935, 373] on input "checkbox" at bounding box center [929, 379] width 13 height 13
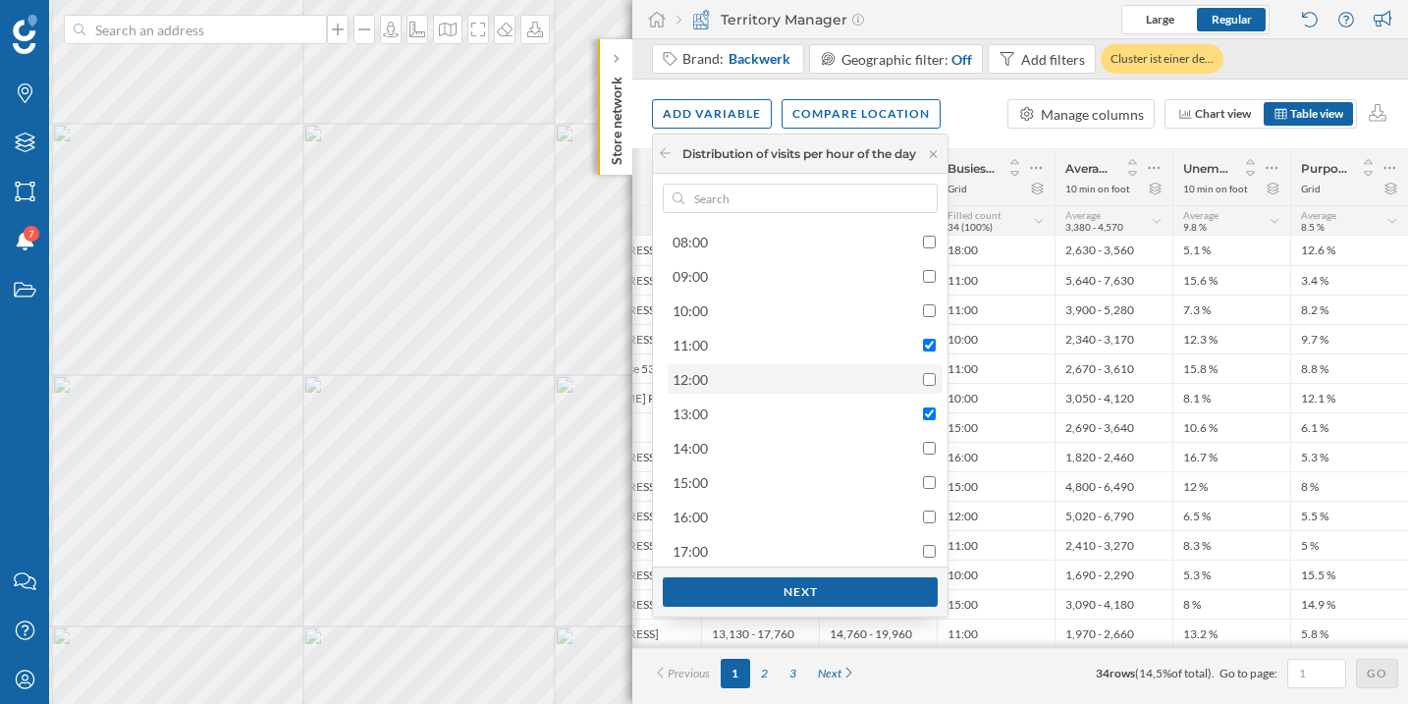
checkbox input "false"
click at [933, 411] on input "checkbox" at bounding box center [929, 413] width 13 height 13
checkbox input "false"
click at [927, 379] on input "checkbox" at bounding box center [929, 379] width 13 height 13
checkbox input "true"
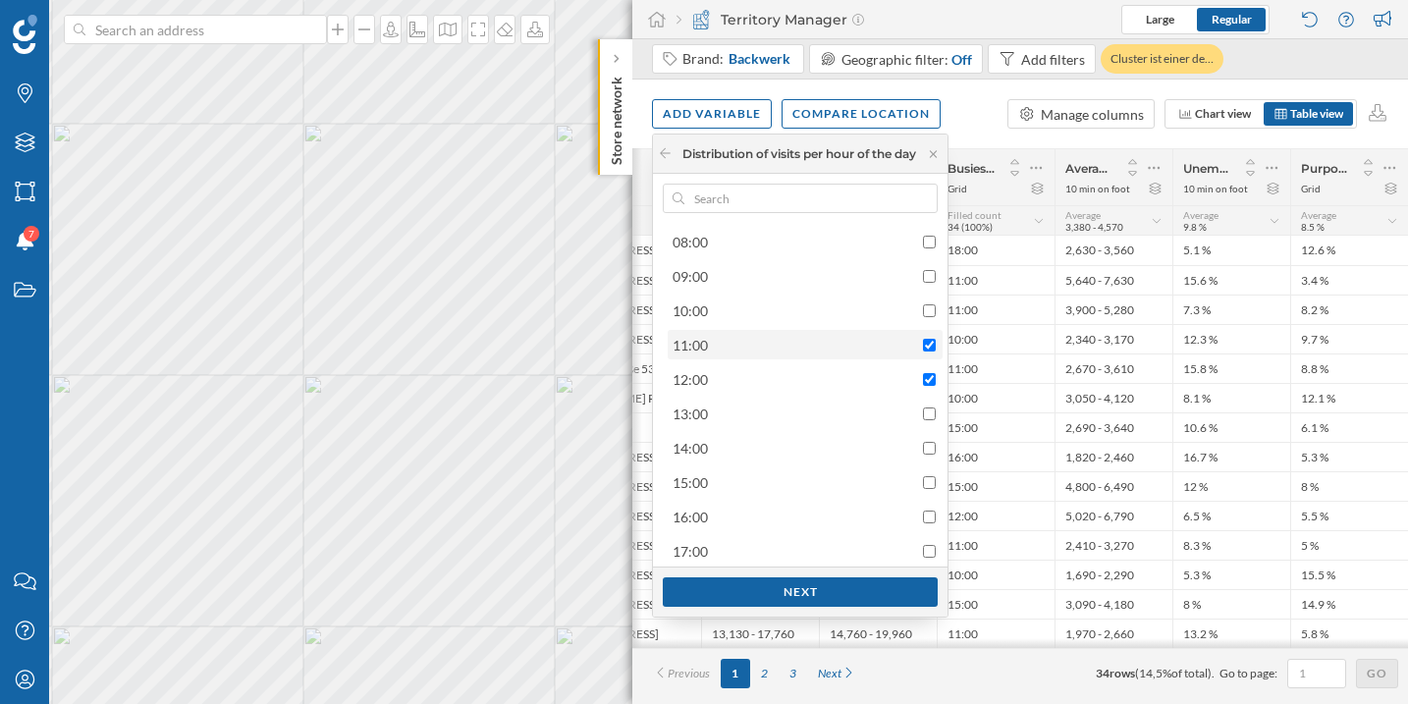
click at [933, 346] on input "checkbox" at bounding box center [929, 345] width 13 height 13
checkbox input "false"
click at [866, 600] on div "Next" at bounding box center [800, 590] width 275 height 29
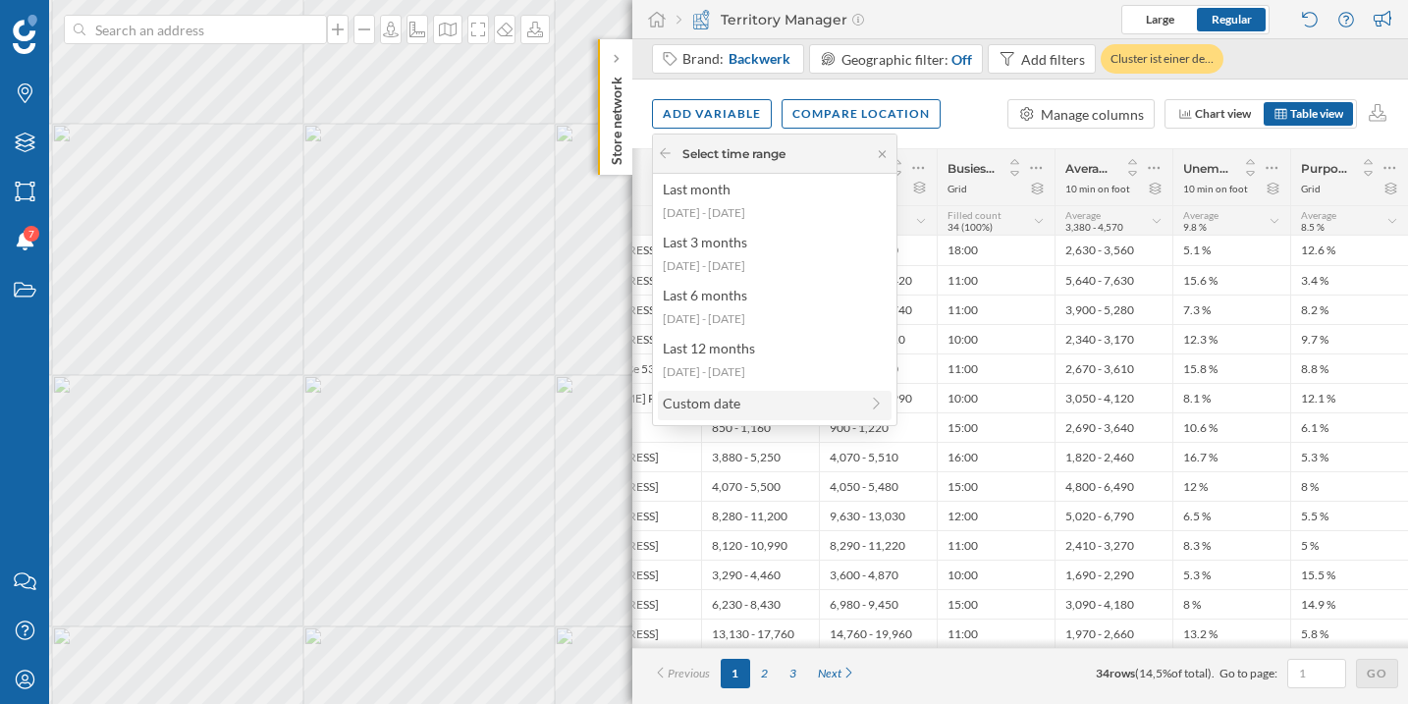
click at [801, 396] on div "Custom date" at bounding box center [760, 403] width 195 height 21
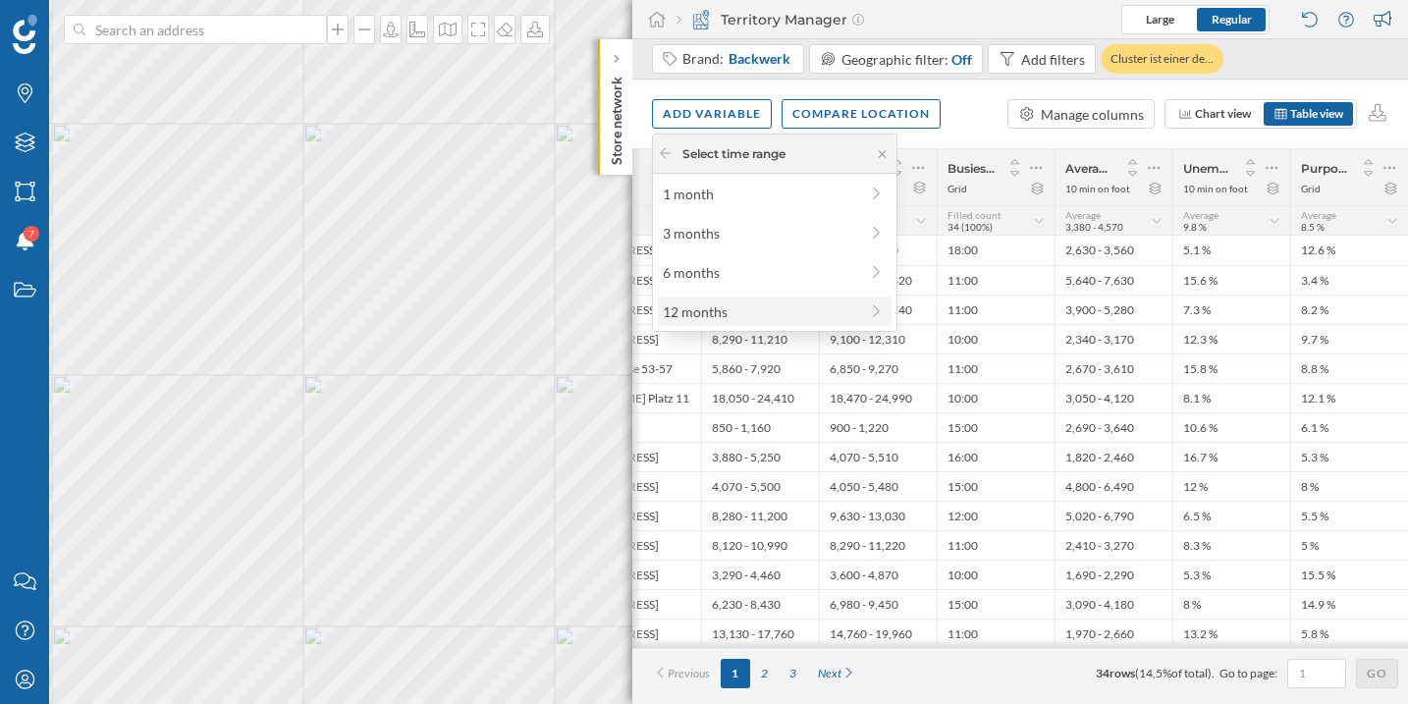
click at [802, 303] on div "12 months" at bounding box center [760, 311] width 195 height 21
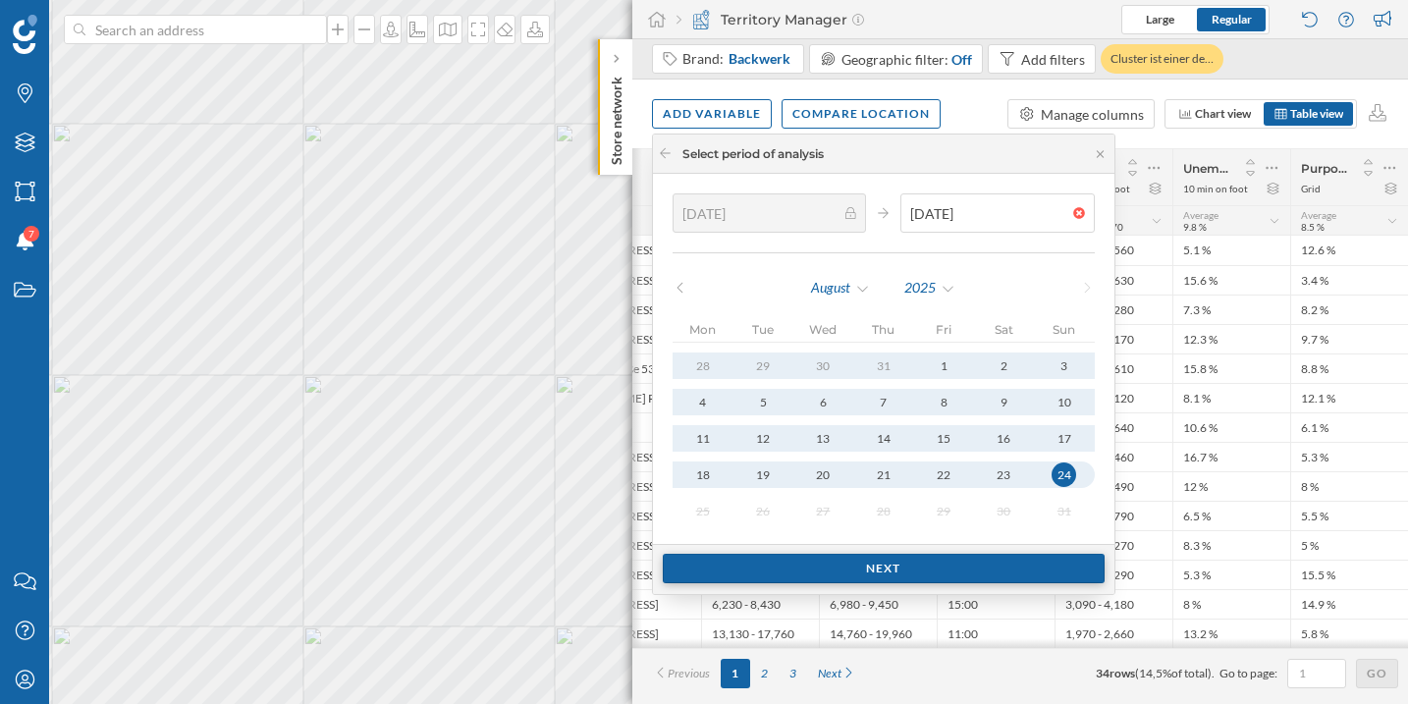
click at [1011, 566] on div "Next" at bounding box center [884, 568] width 442 height 29
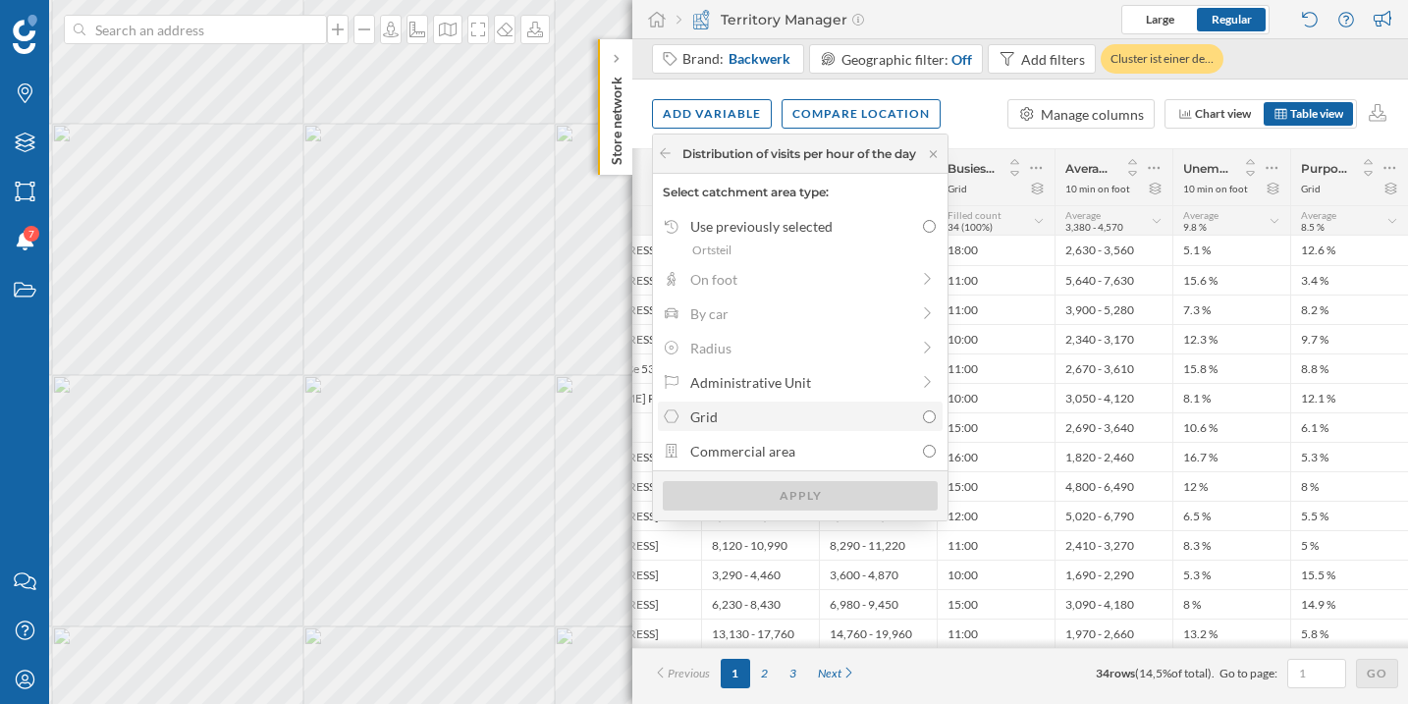
click at [935, 417] on input "Grid" at bounding box center [929, 416] width 13 height 13
radio input "true"
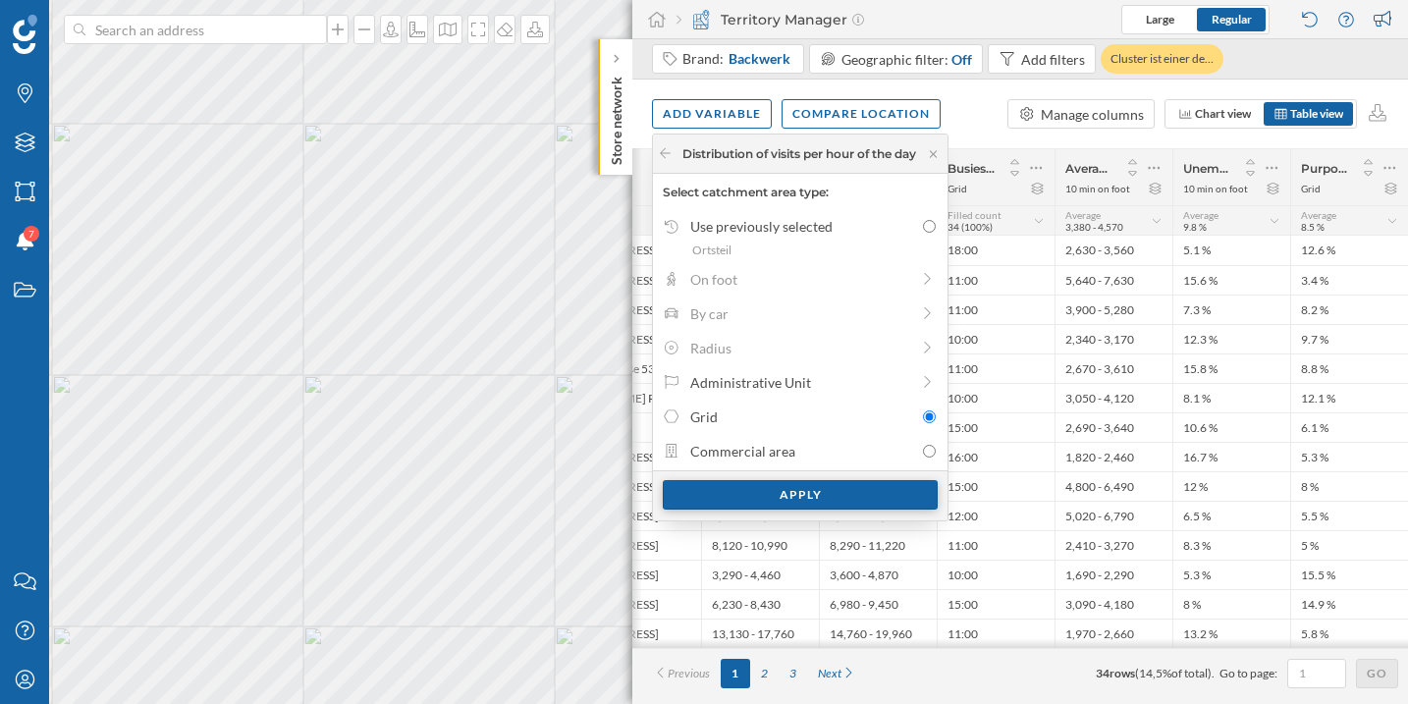
click at [908, 484] on div "Apply" at bounding box center [800, 494] width 275 height 29
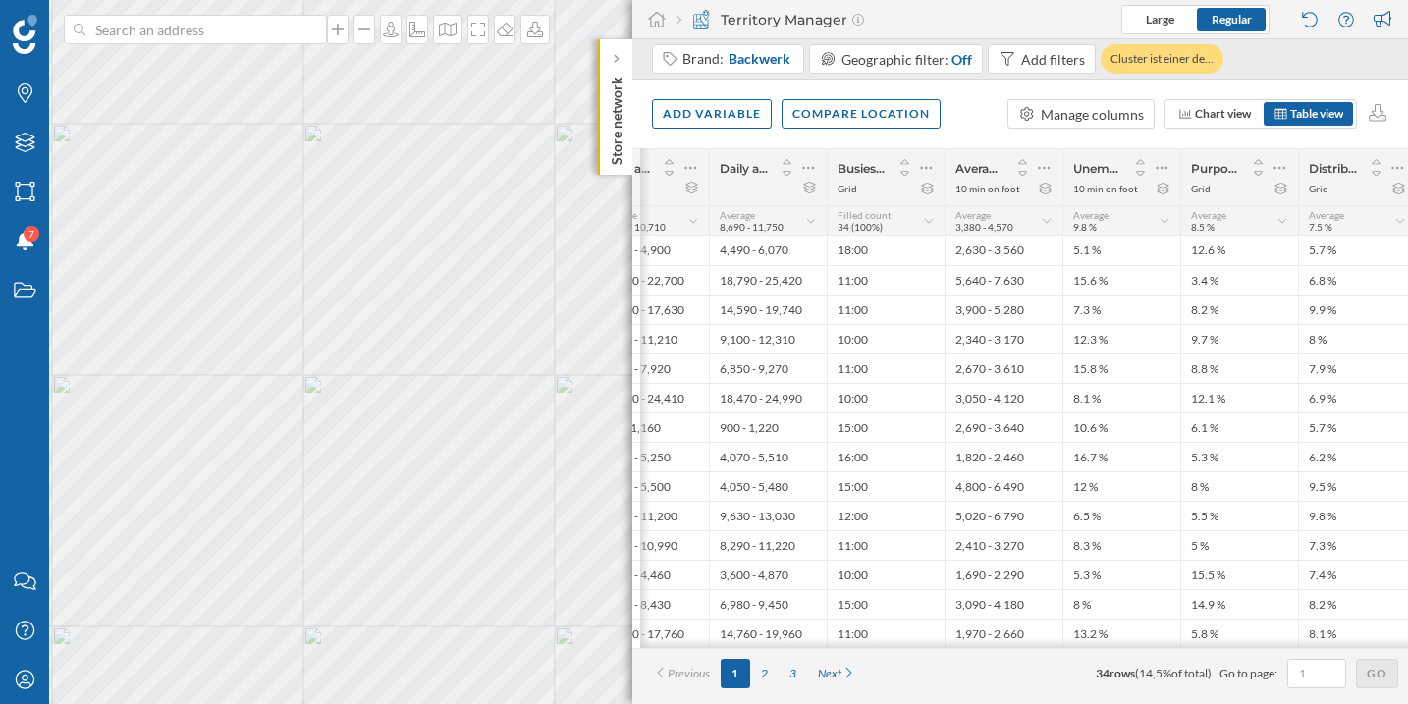
scroll to position [0, 252]
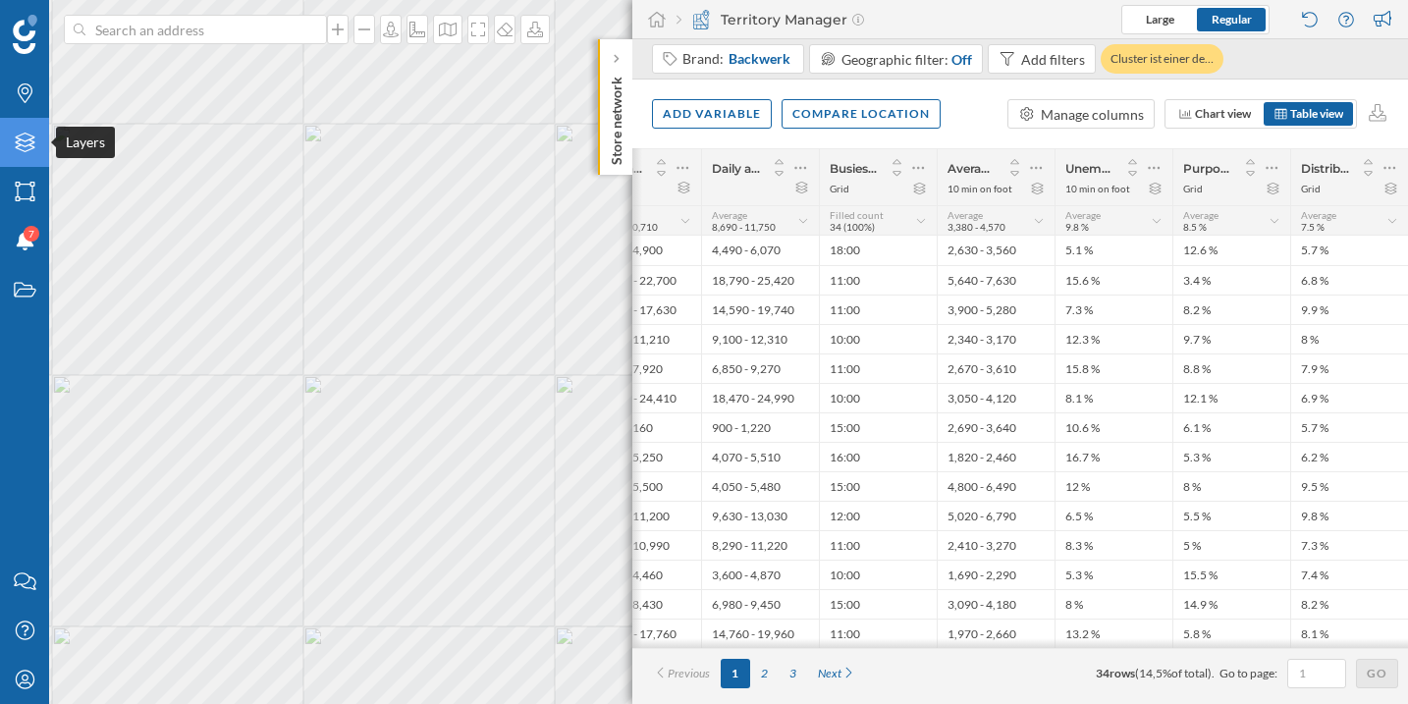
click at [22, 141] on icon "Layers" at bounding box center [25, 143] width 25 height 20
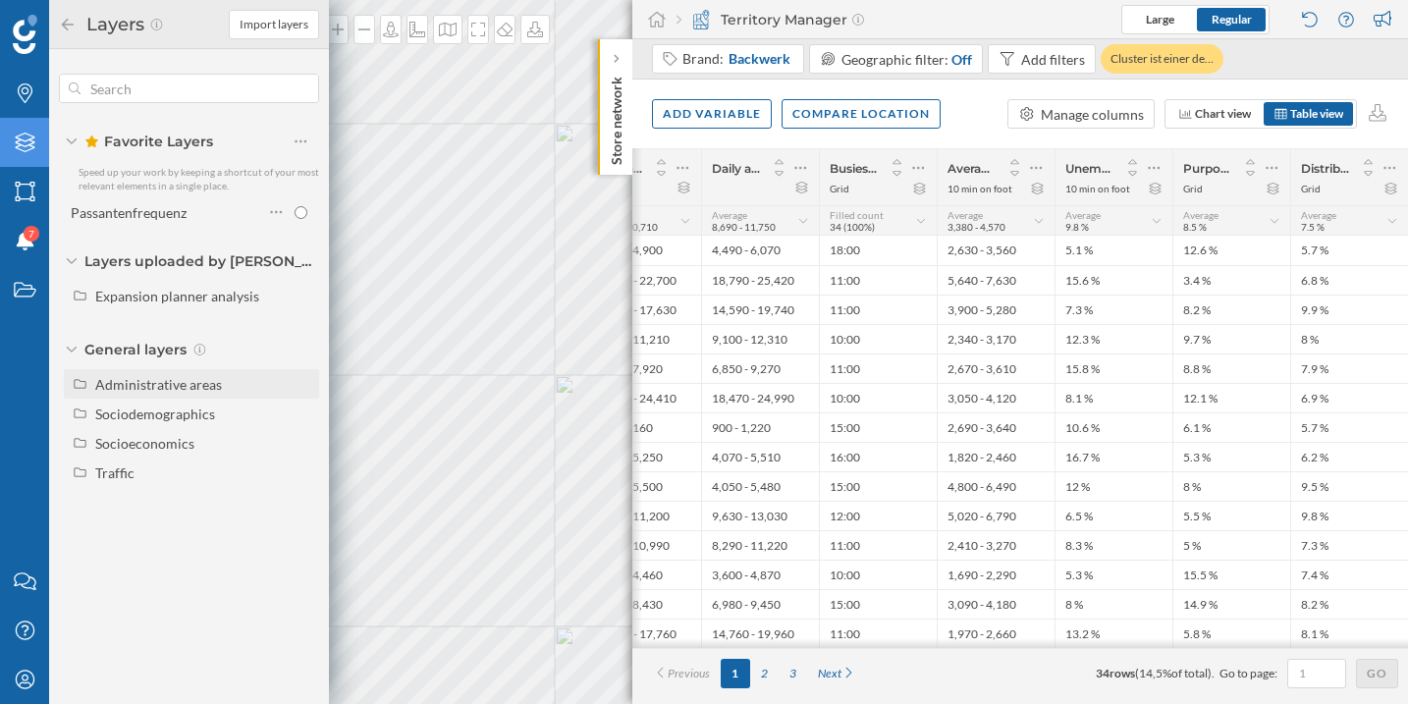
click at [195, 382] on div "Administrative areas" at bounding box center [158, 384] width 127 height 17
click at [79, 349] on div "General layers" at bounding box center [189, 350] width 260 height 20
drag, startPoint x: 972, startPoint y: 656, endPoint x: 865, endPoint y: 656, distance: 107.0
click at [865, 656] on div "Previous 1 2 3 Next 34 rows ( 14,5% of total). Go to page: Go" at bounding box center [1019, 673] width 775 height 50
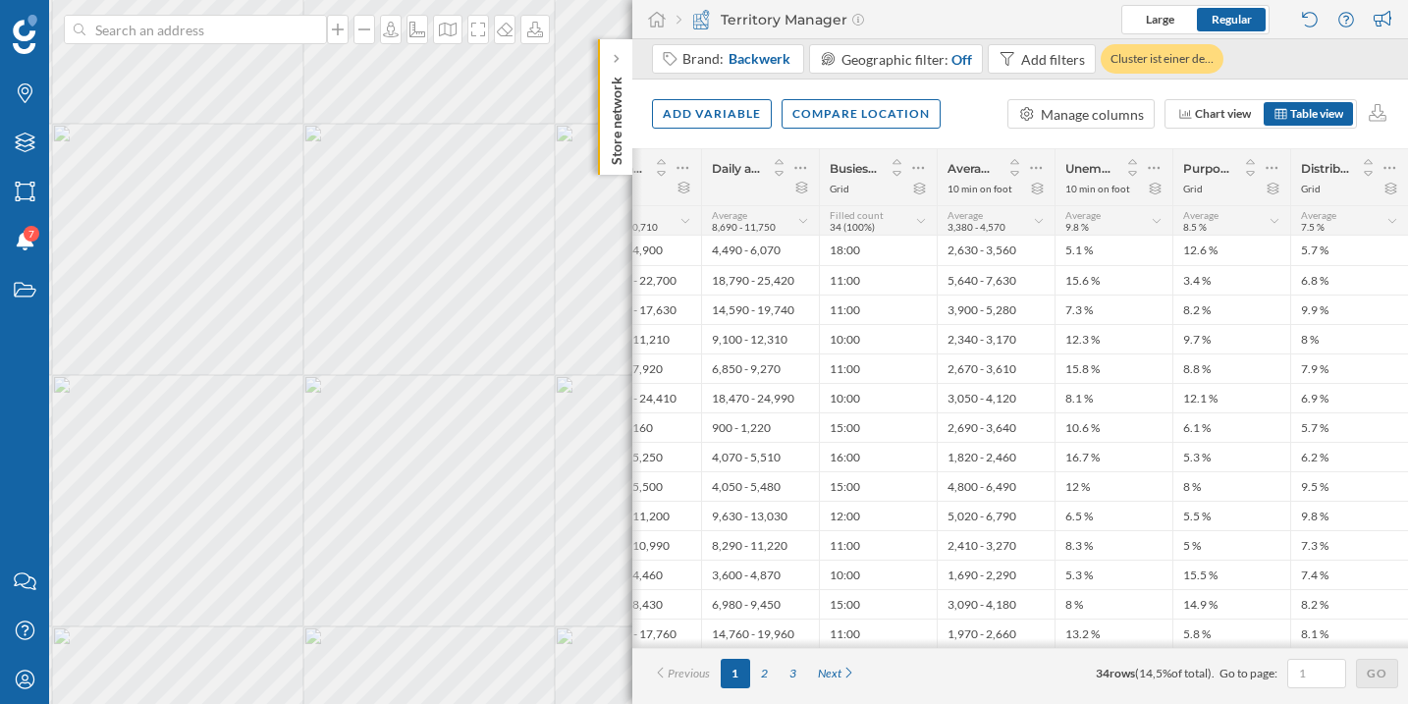
drag, startPoint x: 863, startPoint y: 653, endPoint x: 735, endPoint y: 648, distance: 127.7
click at [735, 648] on div "# Address Daily average footfall between [DATE] and [DATE] Daily average footfa…" at bounding box center [1019, 426] width 775 height 556
click at [842, 653] on div "Previous 1 2 3 Next 34 rows ( 14,5% of total). Go to page: Go" at bounding box center [1019, 673] width 775 height 50
drag, startPoint x: 835, startPoint y: 653, endPoint x: 799, endPoint y: 653, distance: 36.3
click at [799, 653] on div "Previous 1 2 3 Next 34 rows ( 14,5% of total). Go to page: Go" at bounding box center [1019, 673] width 775 height 50
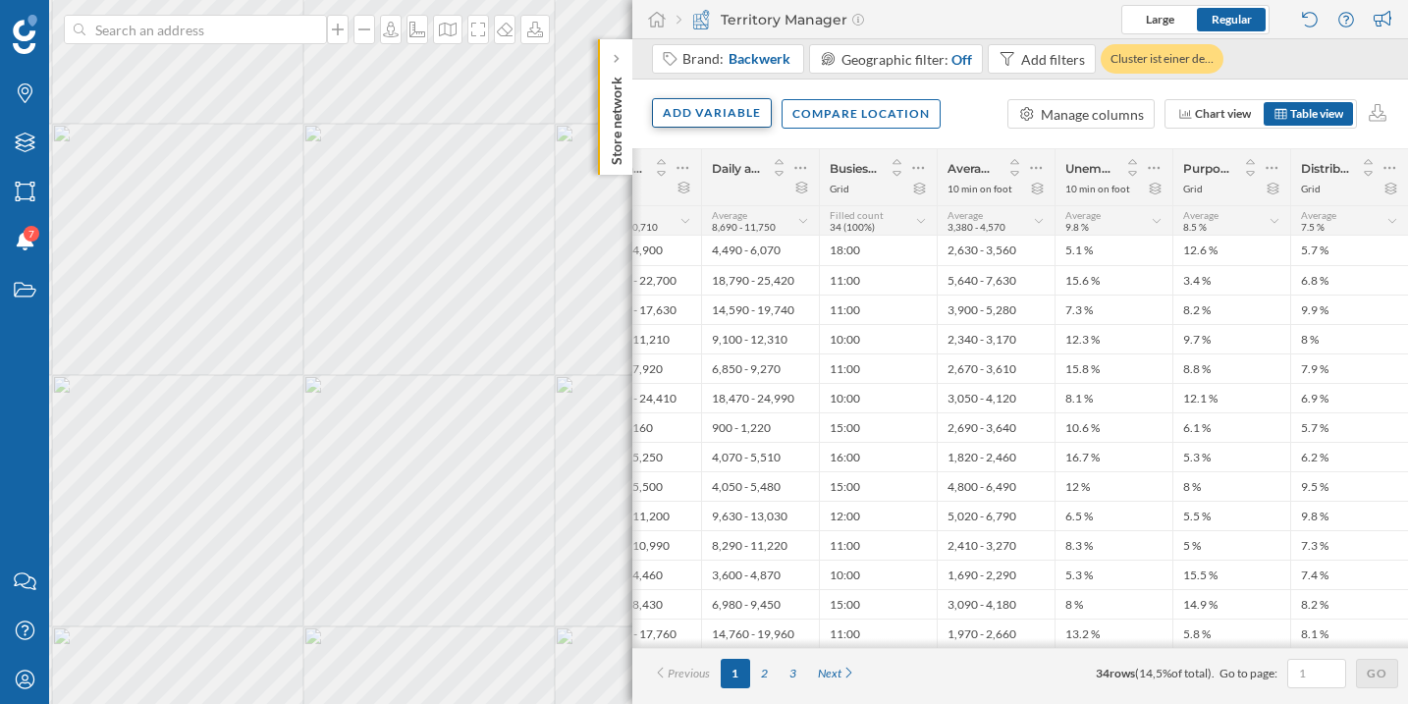
click at [712, 105] on div "Add variable" at bounding box center [712, 112] width 120 height 29
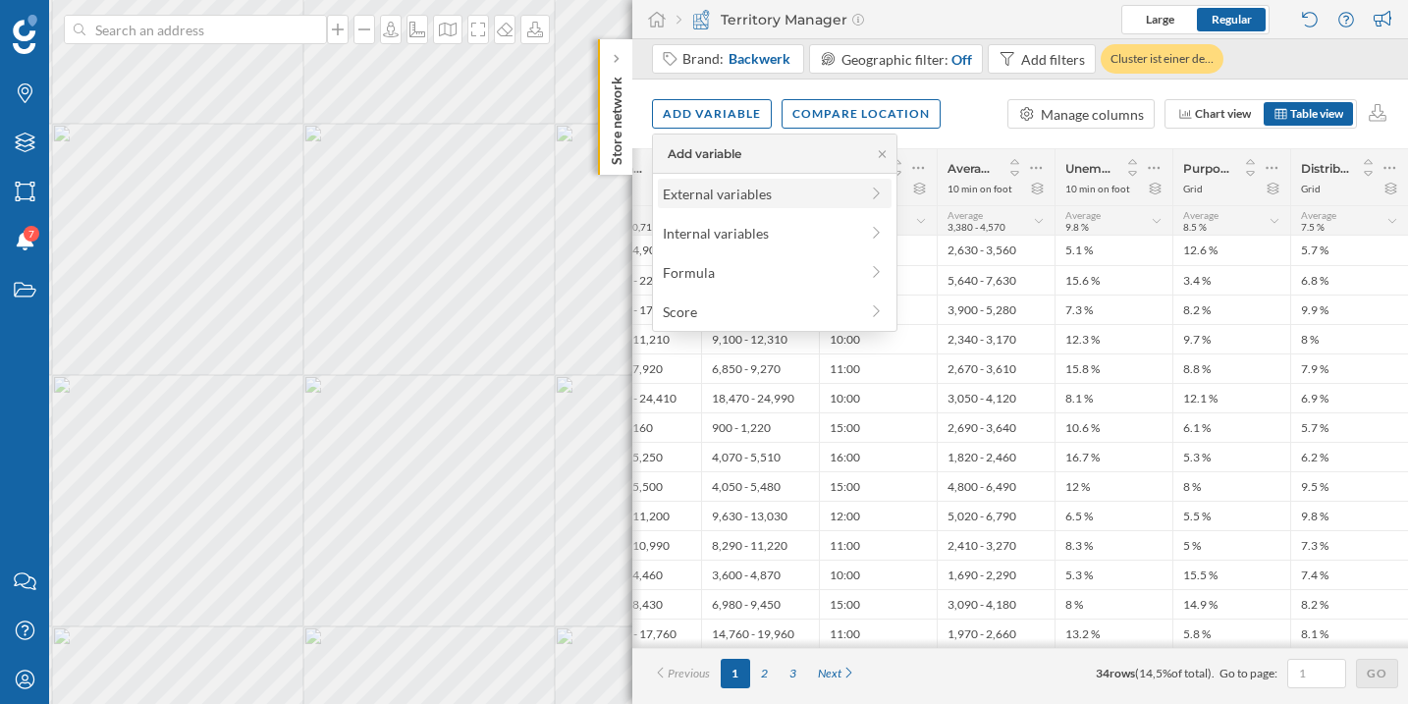
click at [747, 186] on div "External variables" at bounding box center [760, 194] width 195 height 21
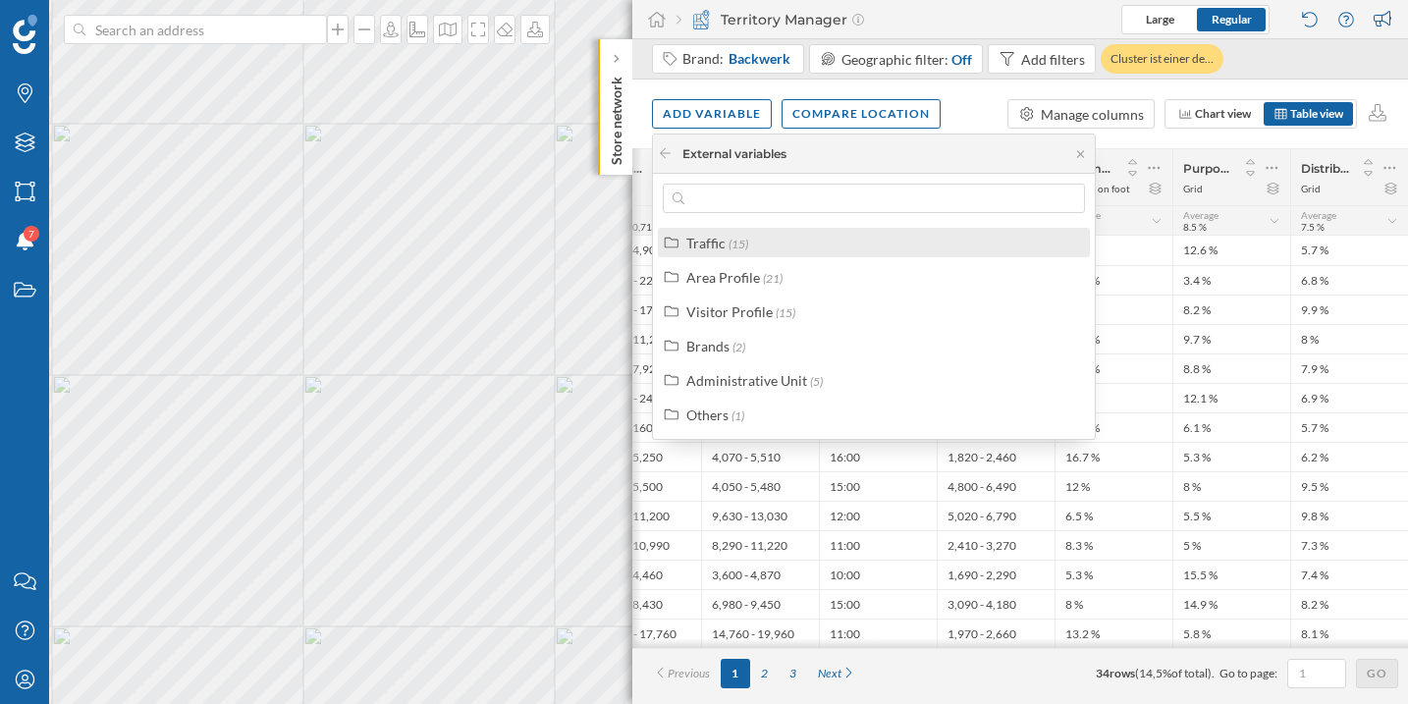
click at [749, 247] on div "Traffic (15)" at bounding box center [882, 243] width 392 height 21
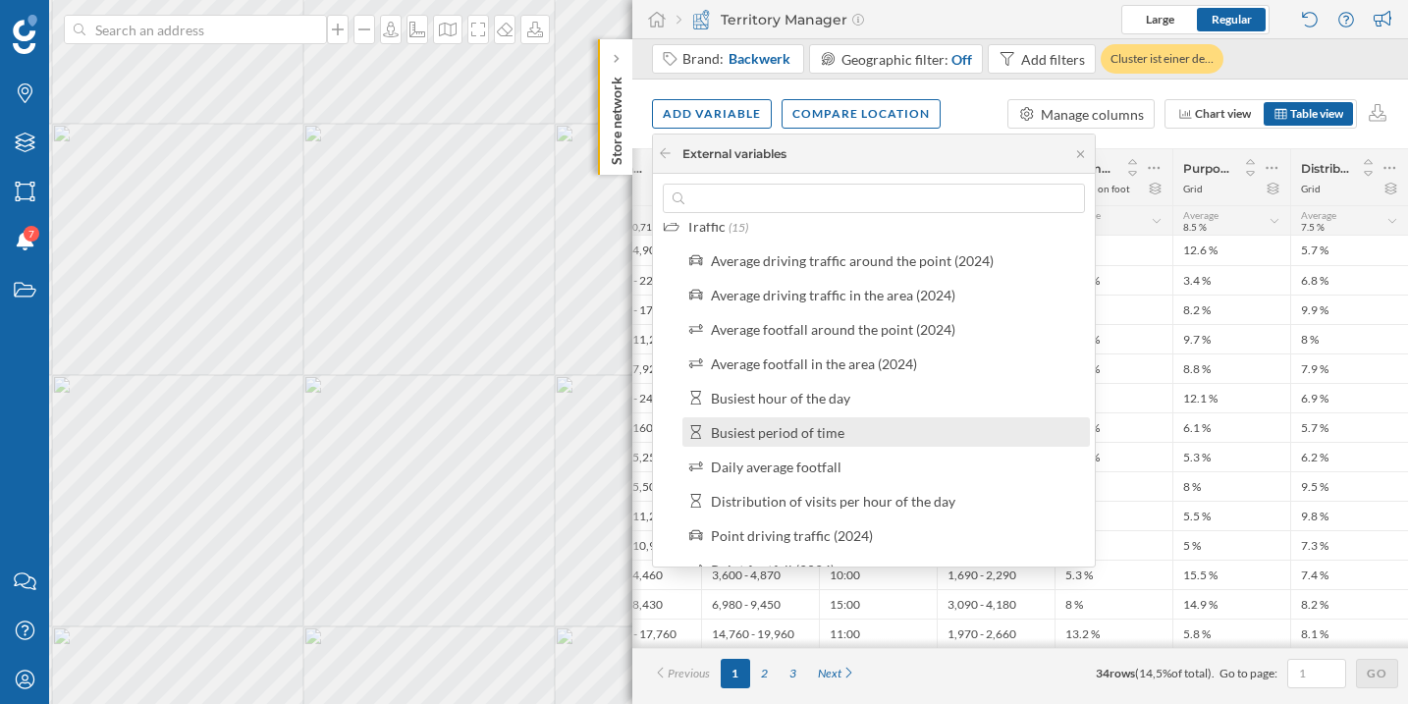
scroll to position [41, 0]
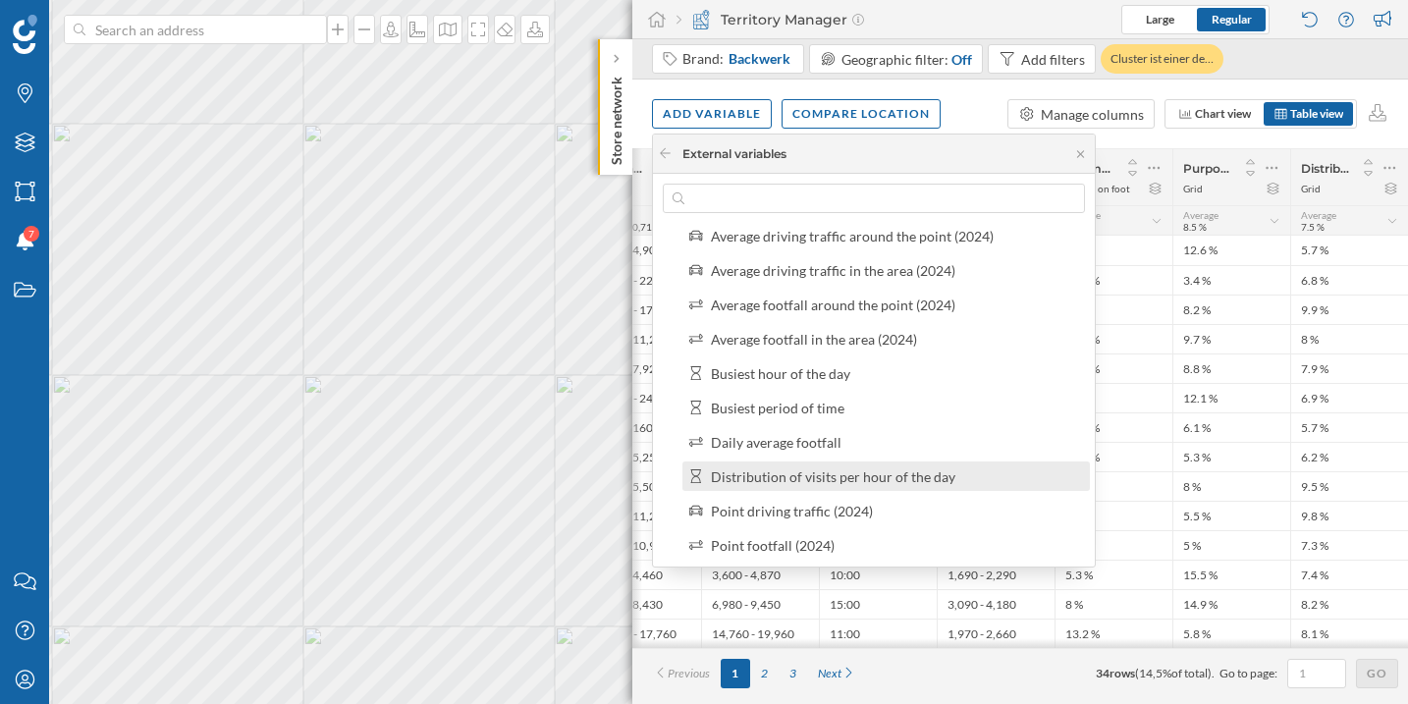
click at [896, 478] on div "Distribution of visits per hour of the day" at bounding box center [833, 476] width 244 height 17
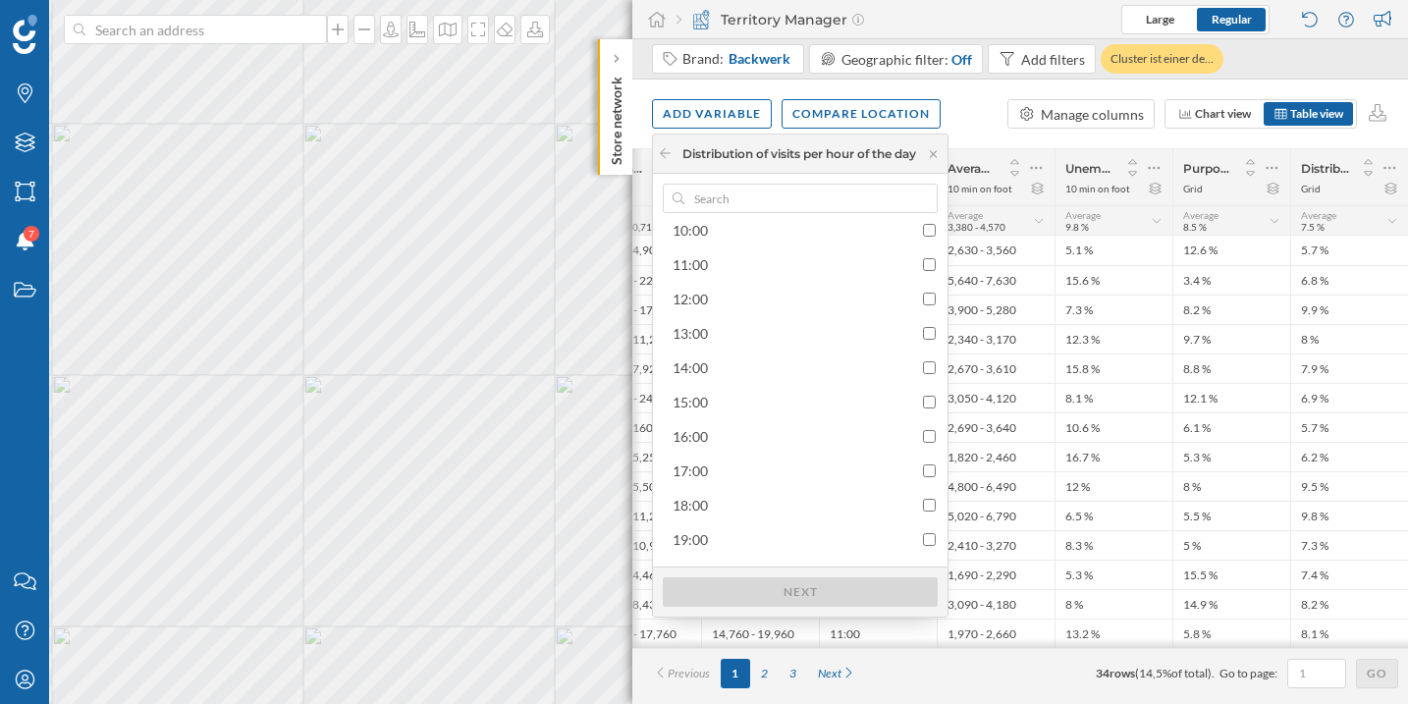
scroll to position [401, 0]
click at [930, 324] on input "checkbox" at bounding box center [929, 322] width 13 height 13
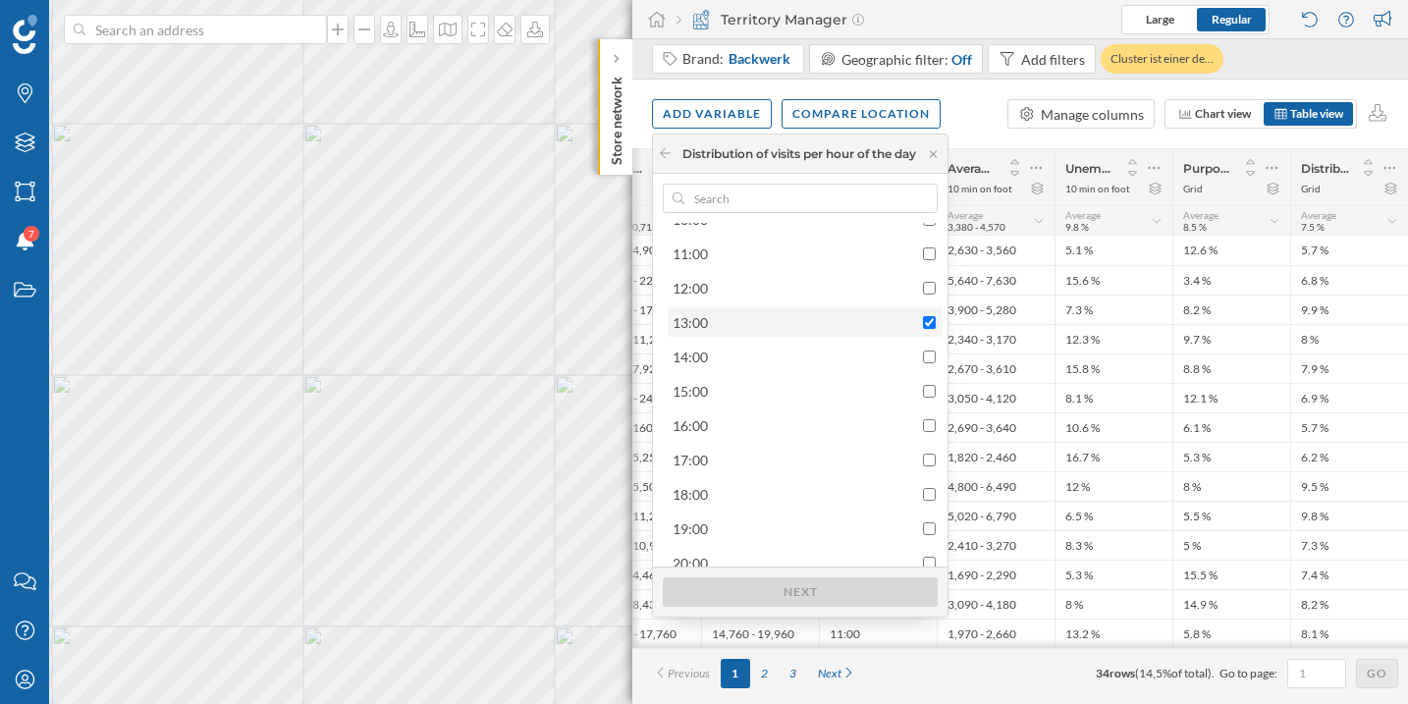
checkbox input "true"
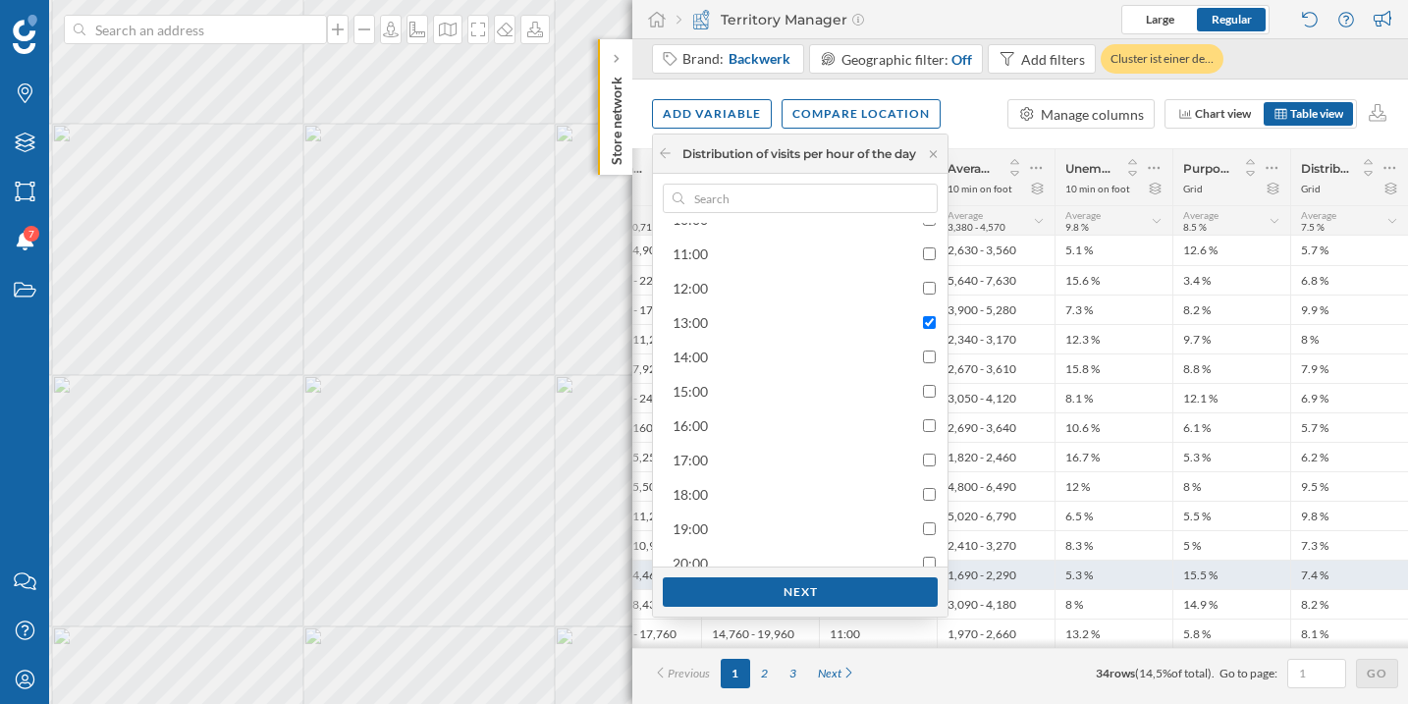
drag, startPoint x: 853, startPoint y: 590, endPoint x: 852, endPoint y: 572, distance: 17.7
click at [852, 590] on div "Next" at bounding box center [800, 591] width 275 height 29
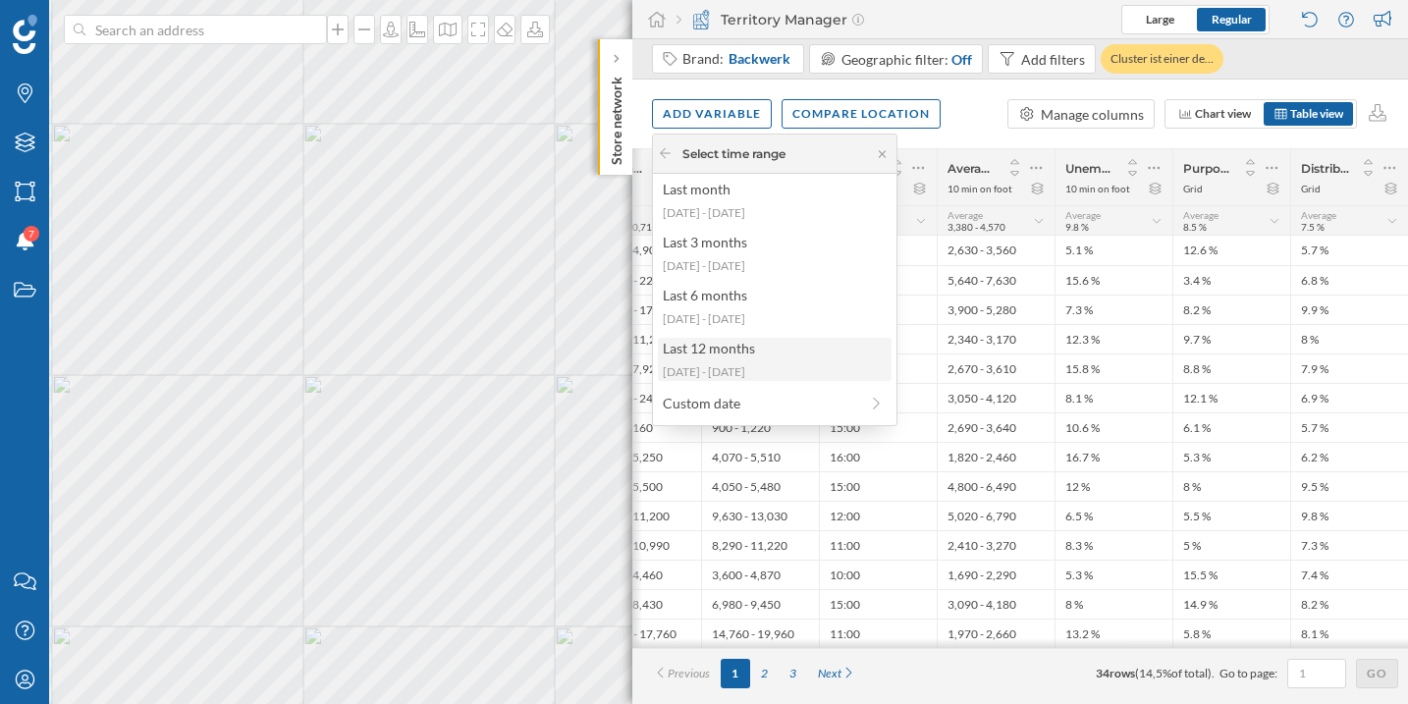
click at [761, 348] on div "Last 12 months" at bounding box center [774, 348] width 222 height 21
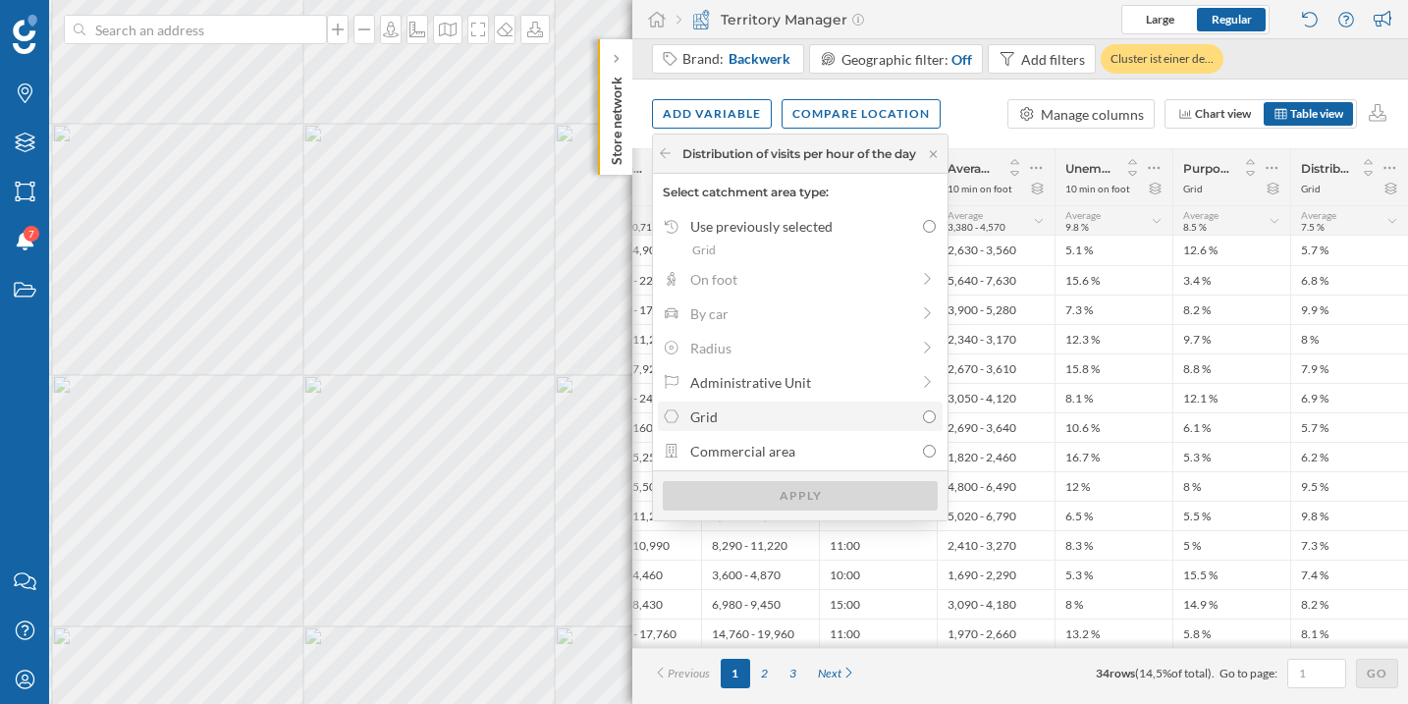
click at [810, 415] on div "Grid" at bounding box center [801, 416] width 223 height 21
click at [923, 415] on input "Grid" at bounding box center [929, 416] width 13 height 13
radio input "true"
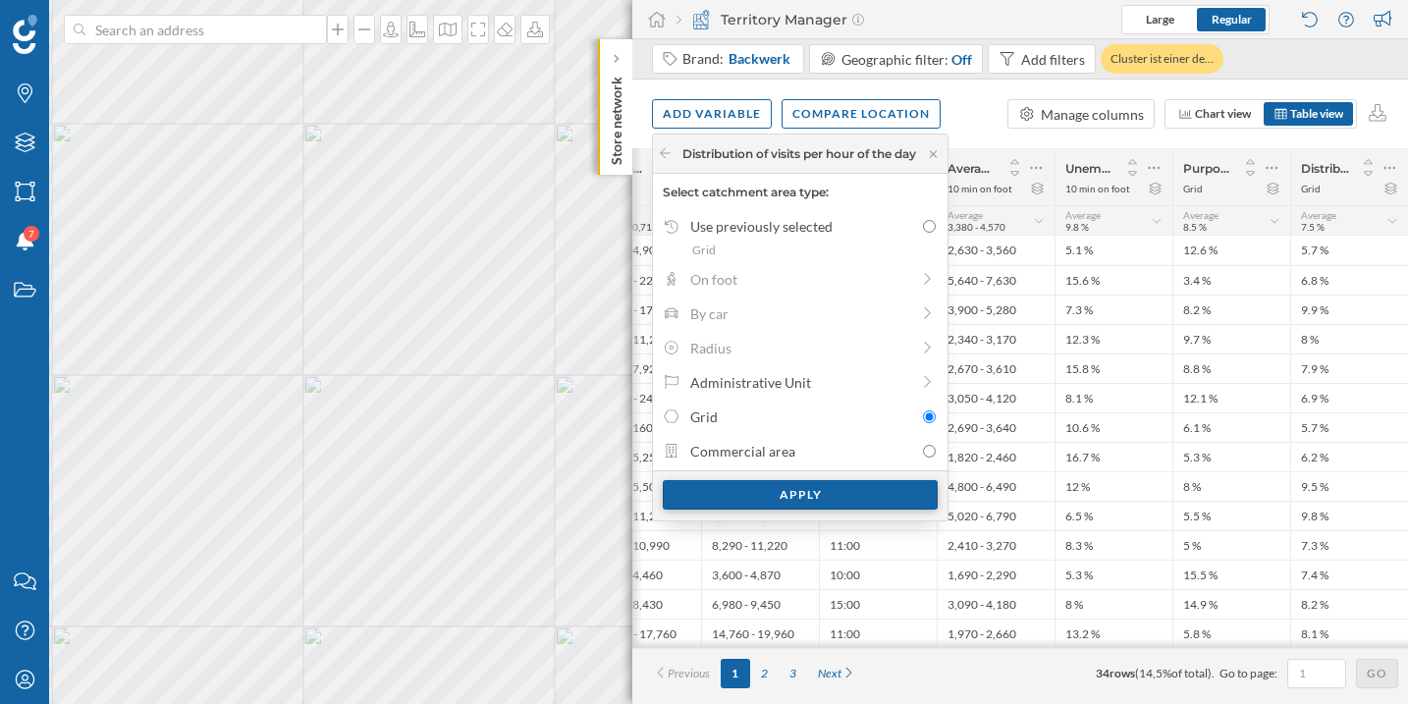
click at [808, 493] on div "Apply" at bounding box center [800, 494] width 275 height 29
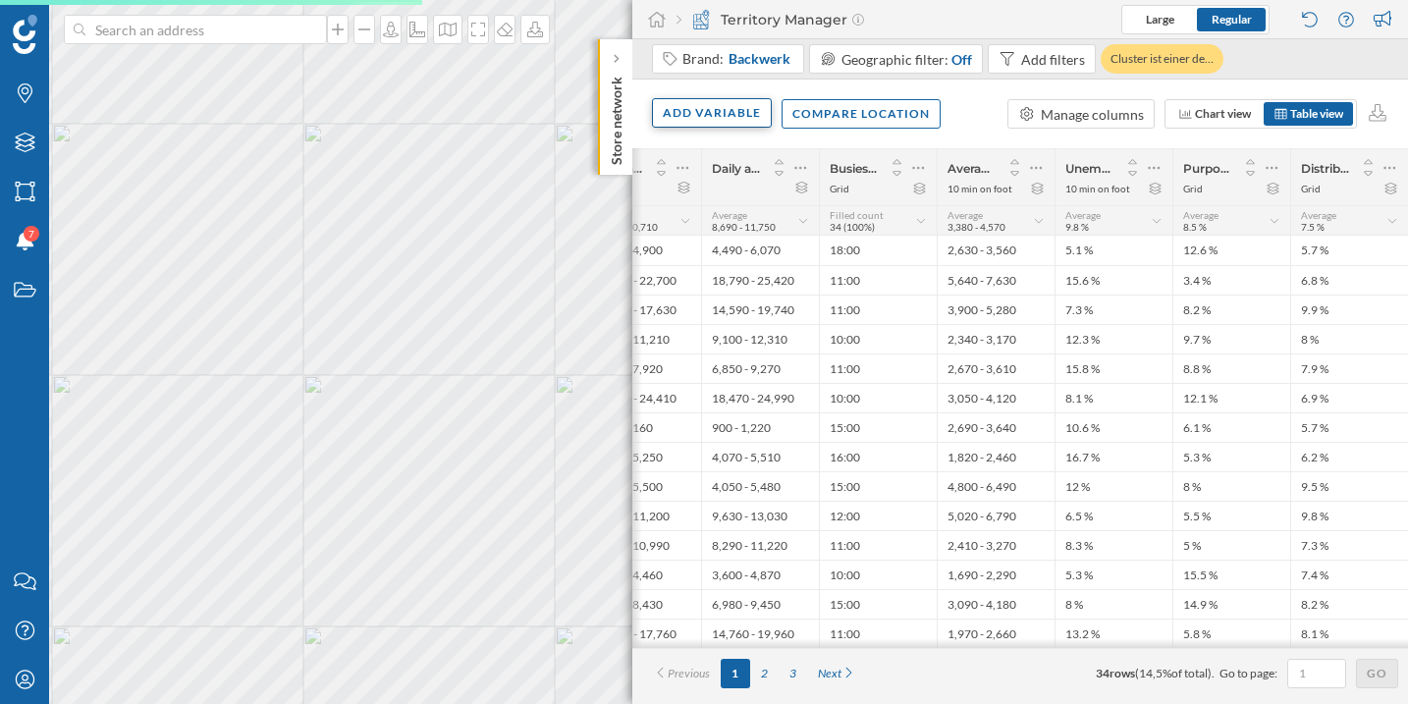
click at [712, 124] on div "Add variable" at bounding box center [712, 112] width 120 height 29
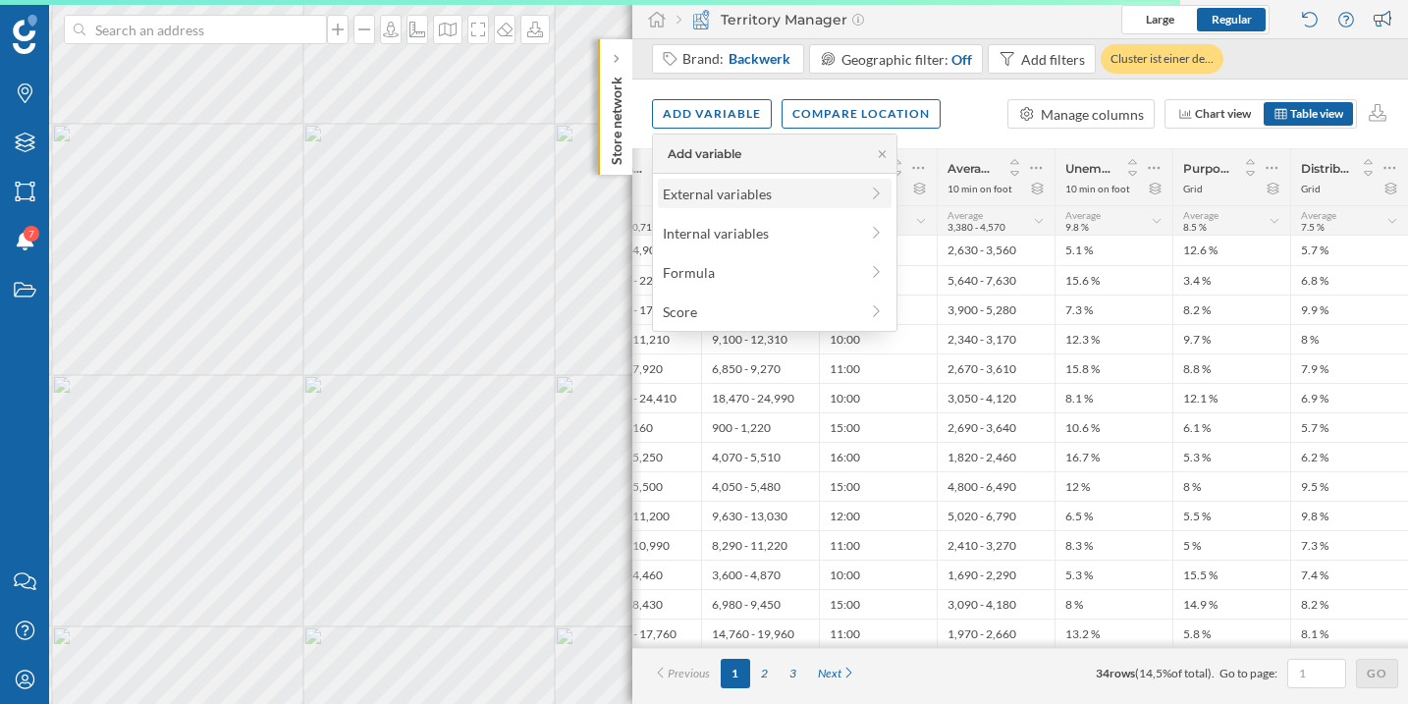
click at [725, 196] on div "External variables" at bounding box center [760, 194] width 195 height 21
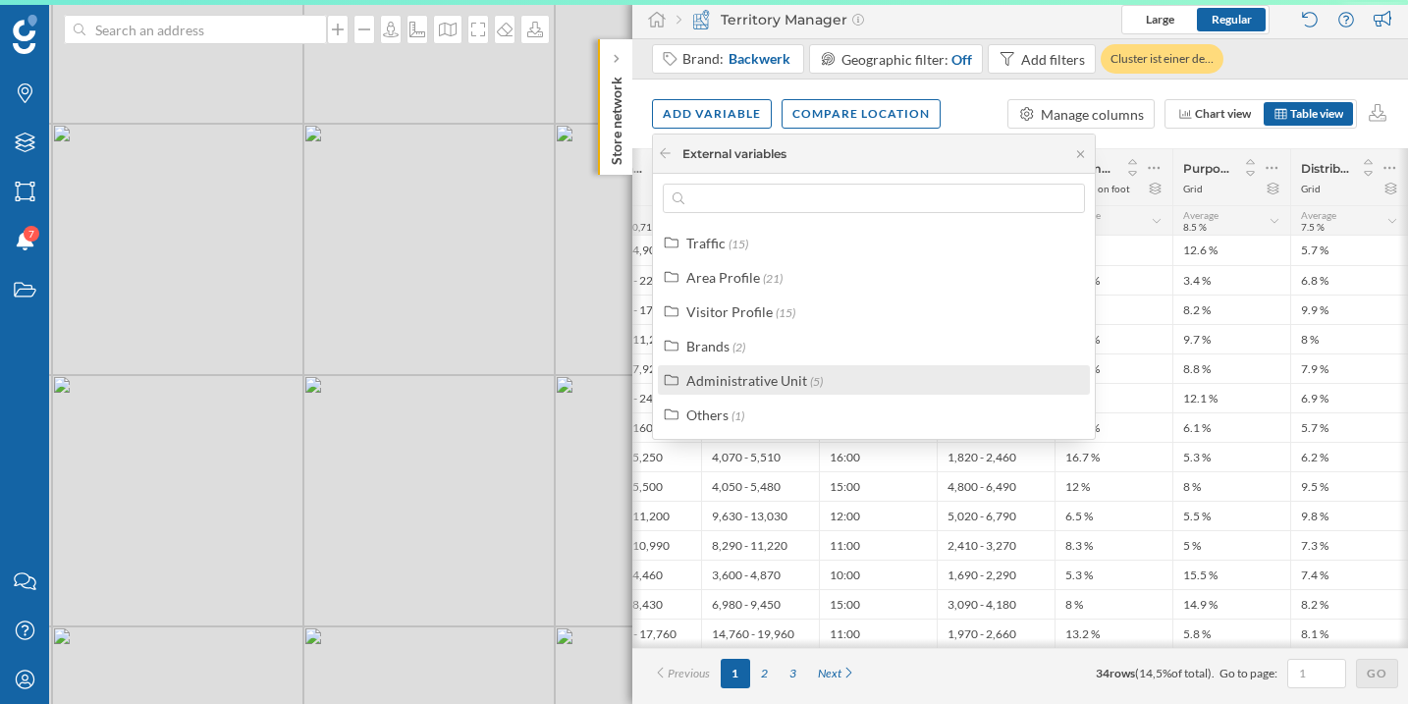
scroll to position [0, 252]
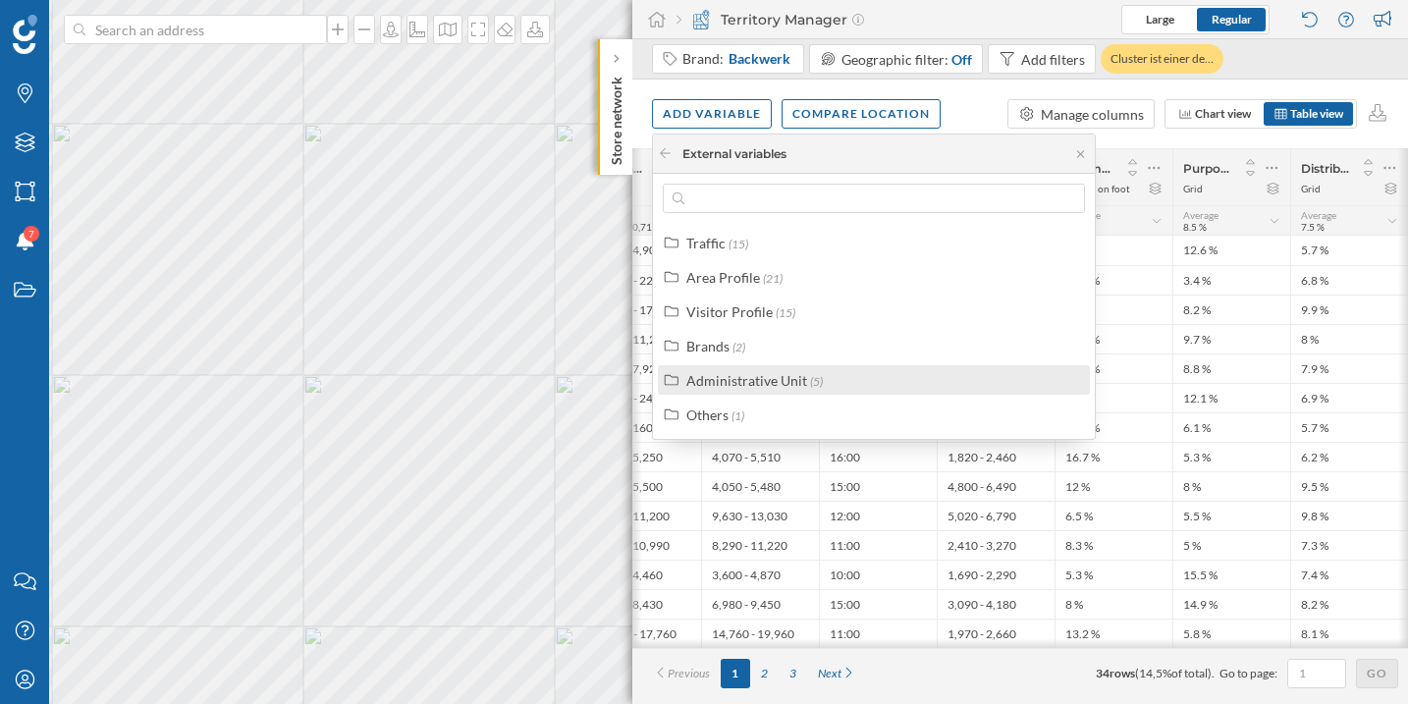
click at [733, 378] on div "Administrative Unit" at bounding box center [746, 380] width 121 height 17
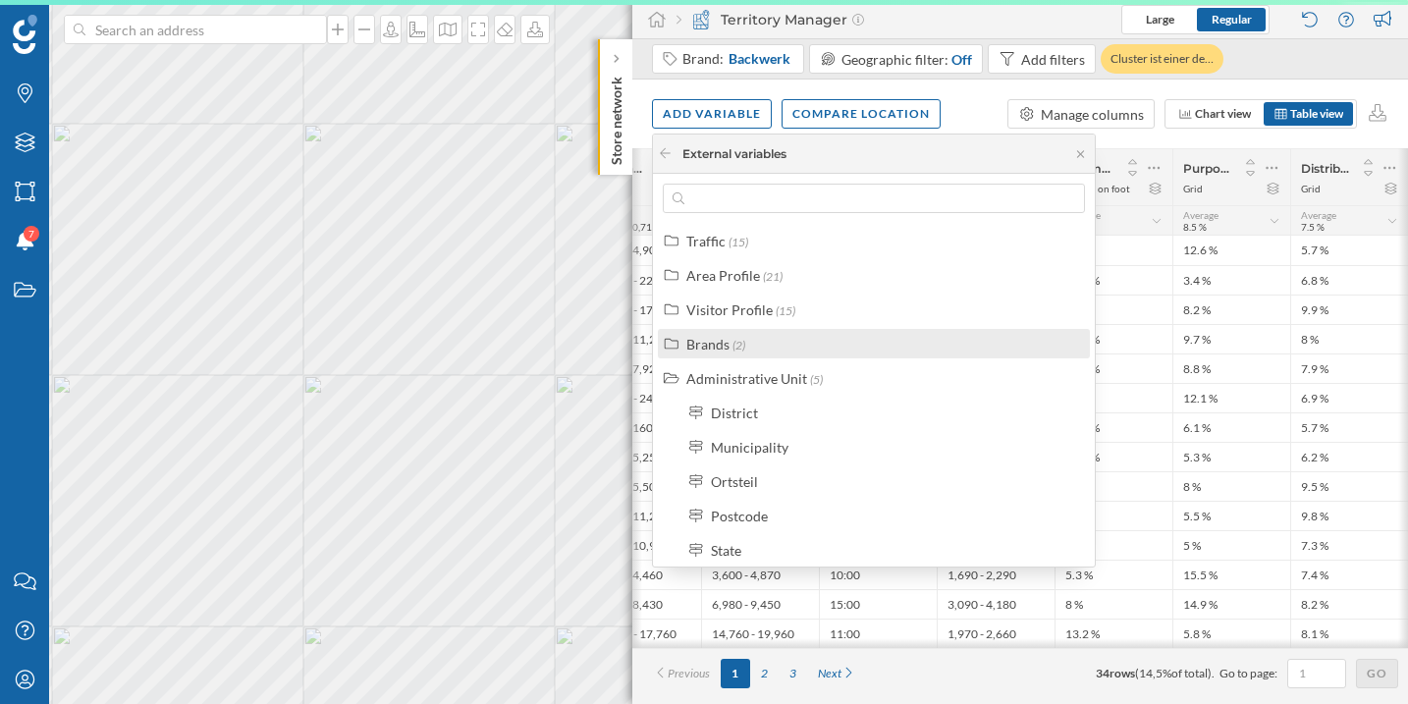
scroll to position [0, 0]
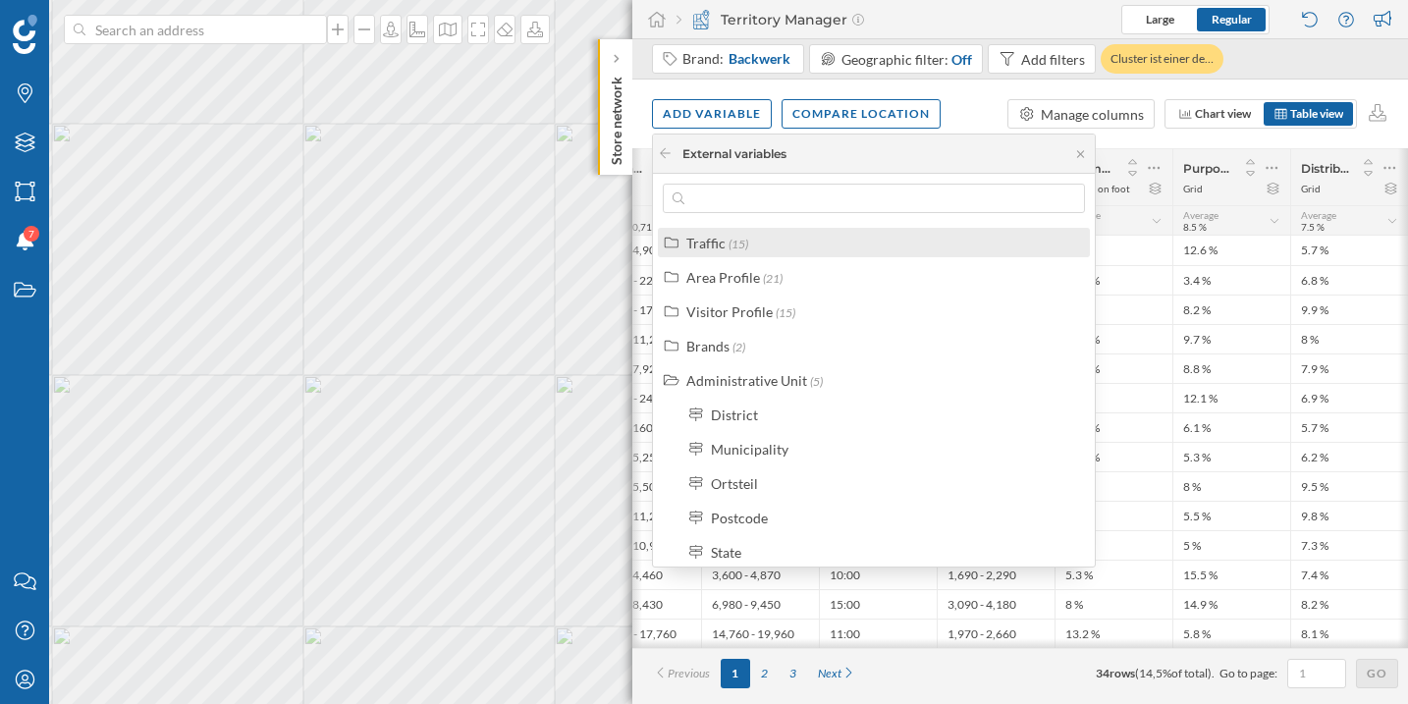
click at [739, 237] on span "(15)" at bounding box center [738, 244] width 20 height 15
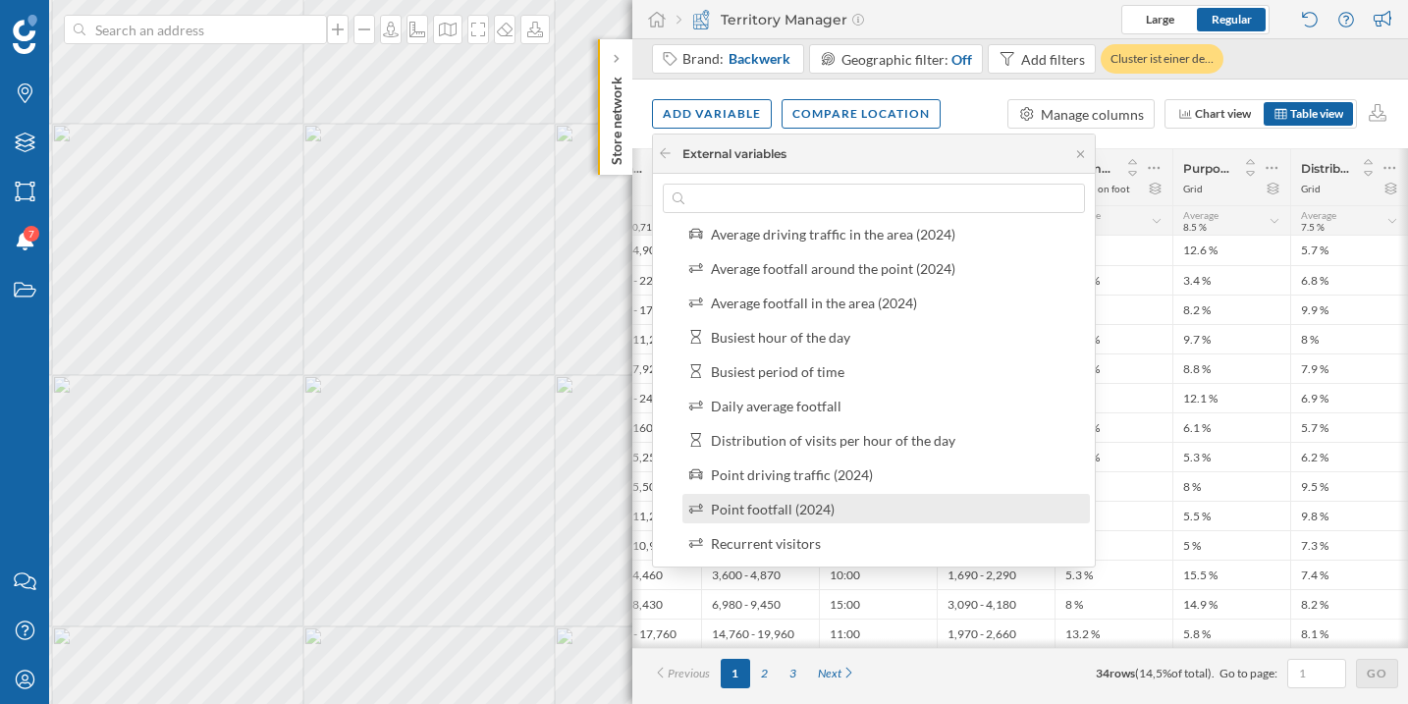
scroll to position [80, 0]
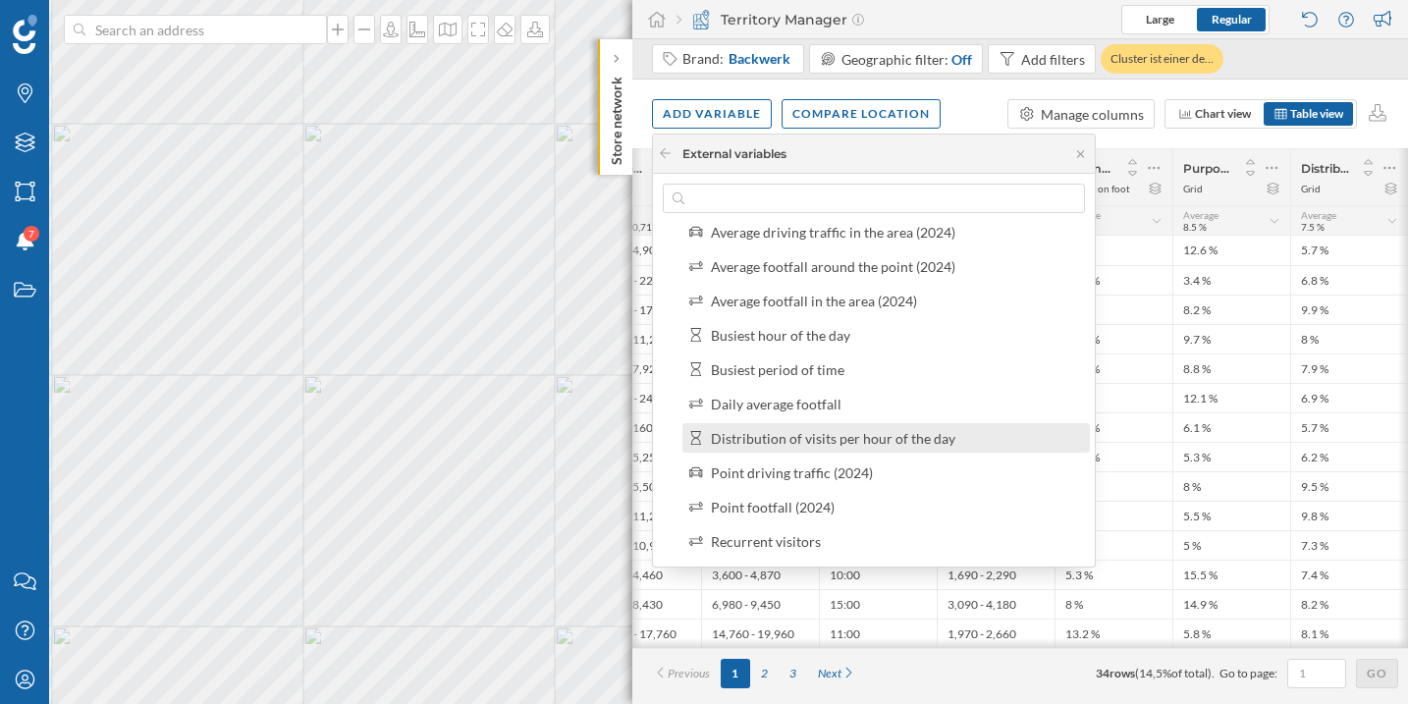
click at [826, 434] on div "Distribution of visits per hour of the day" at bounding box center [833, 438] width 244 height 17
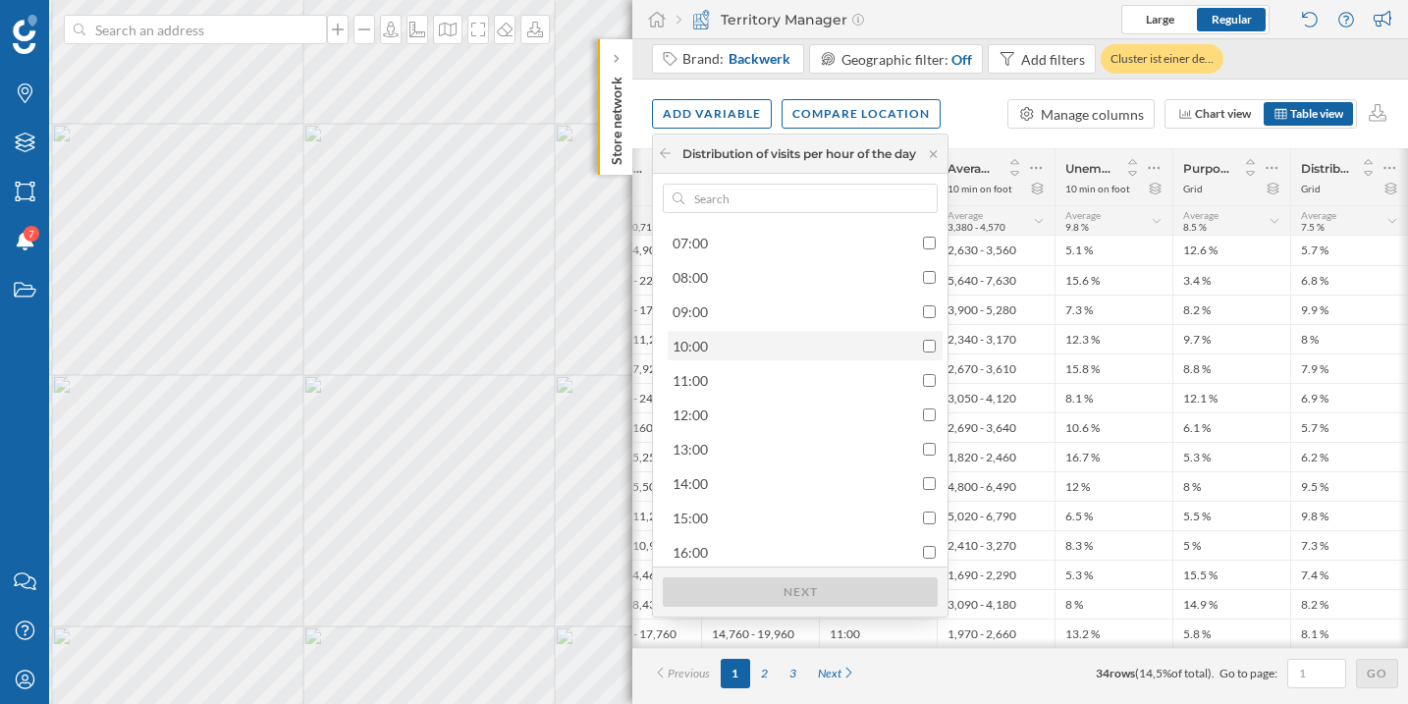
scroll to position [277, 0]
click at [819, 451] on div "13:00" at bounding box center [803, 447] width 263 height 21
checkbox input "true"
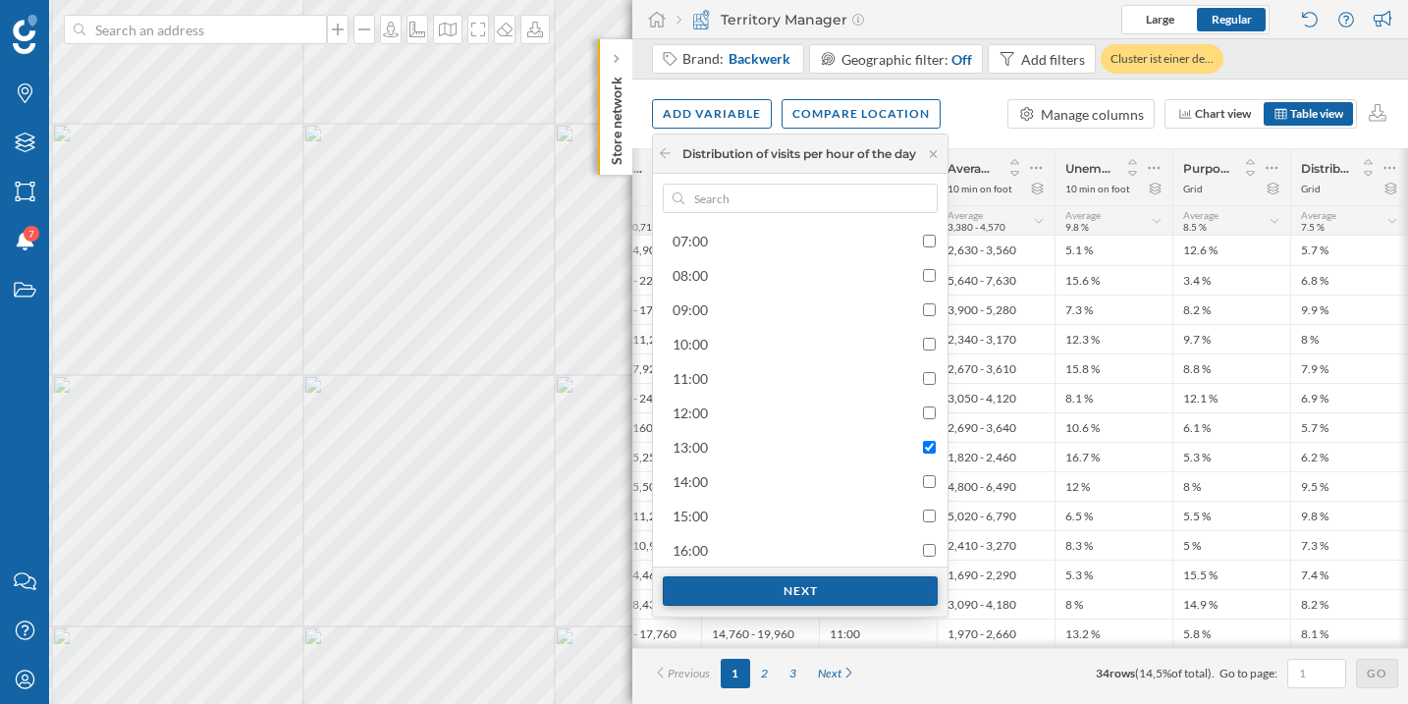
click at [827, 590] on div "Next" at bounding box center [800, 590] width 275 height 29
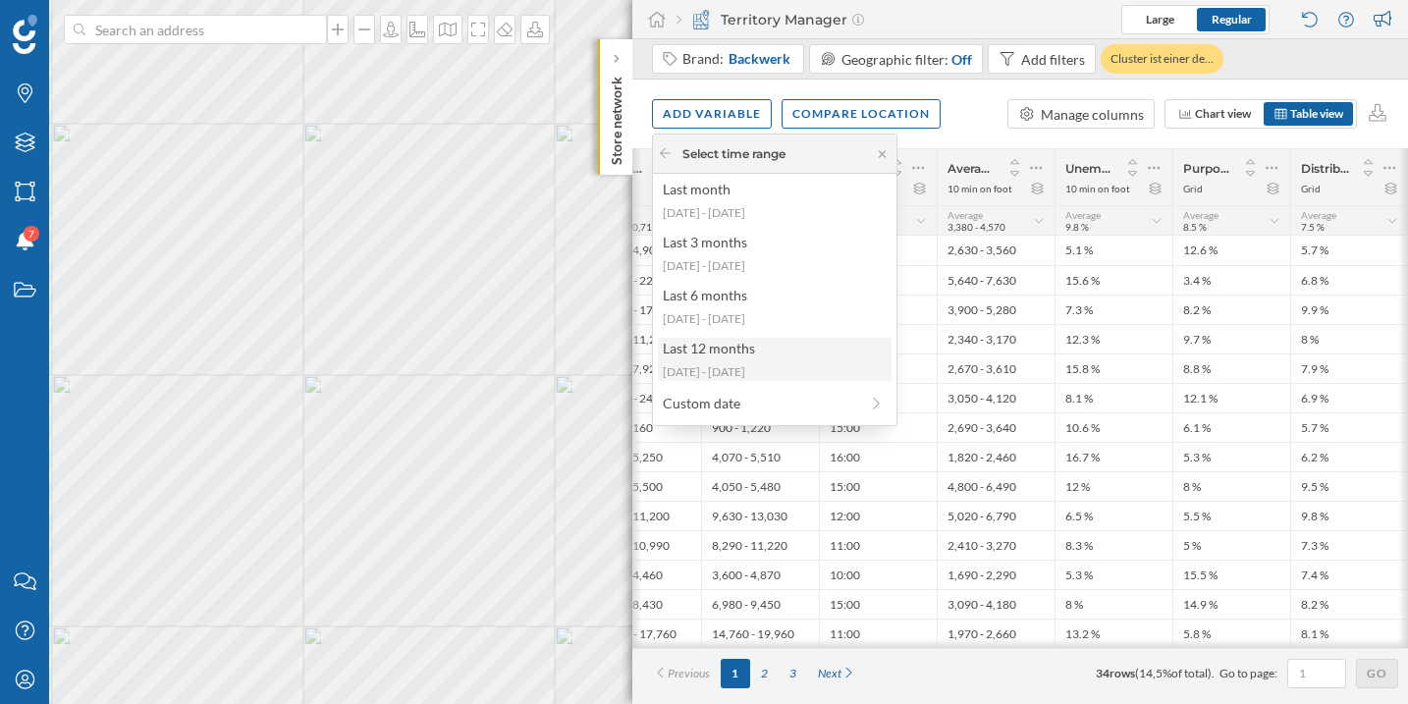
click at [748, 361] on div "Last 12 months [DATE] - [DATE]" at bounding box center [775, 359] width 234 height 43
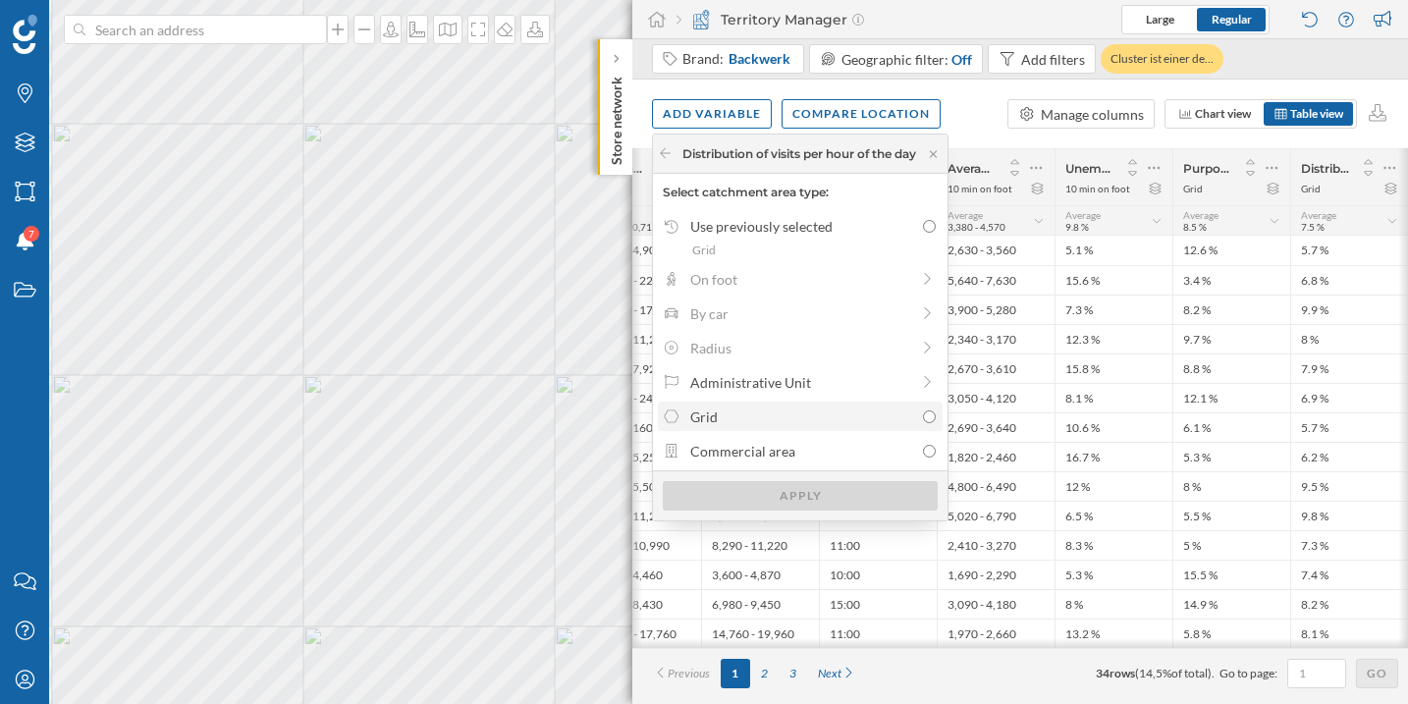
click at [833, 427] on label "Grid" at bounding box center [800, 415] width 285 height 29
click at [923, 423] on input "Grid" at bounding box center [929, 416] width 13 height 13
radio input "true"
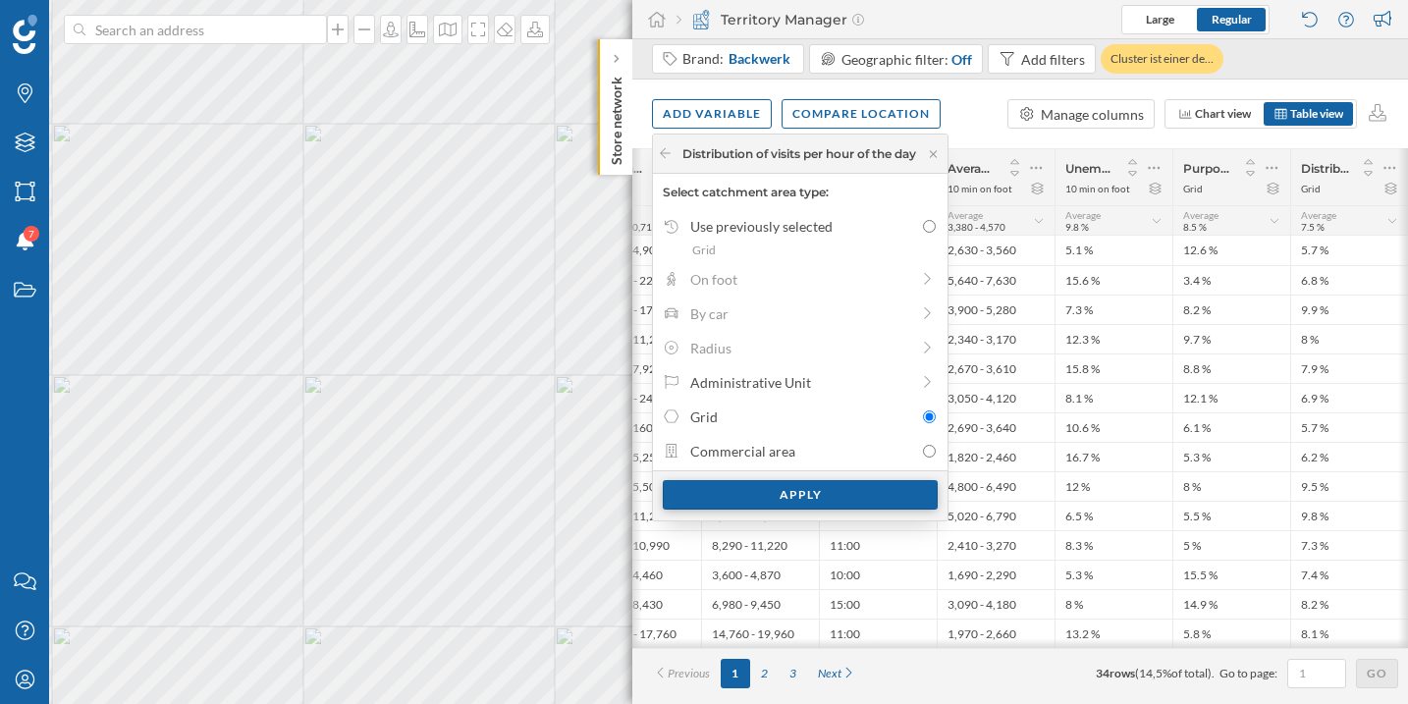
click at [838, 502] on div "Apply" at bounding box center [800, 494] width 275 height 29
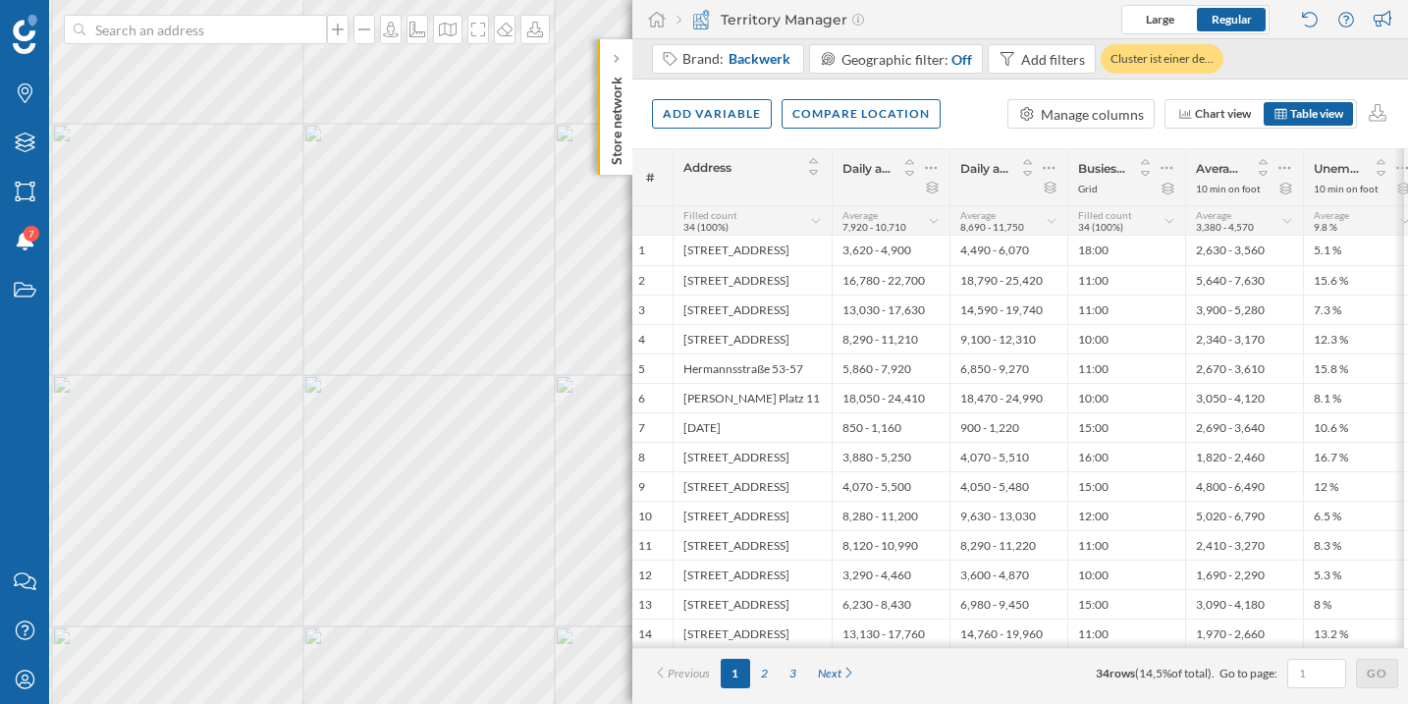
scroll to position [0, 0]
click at [1293, 168] on icon at bounding box center [1289, 168] width 12 height 3
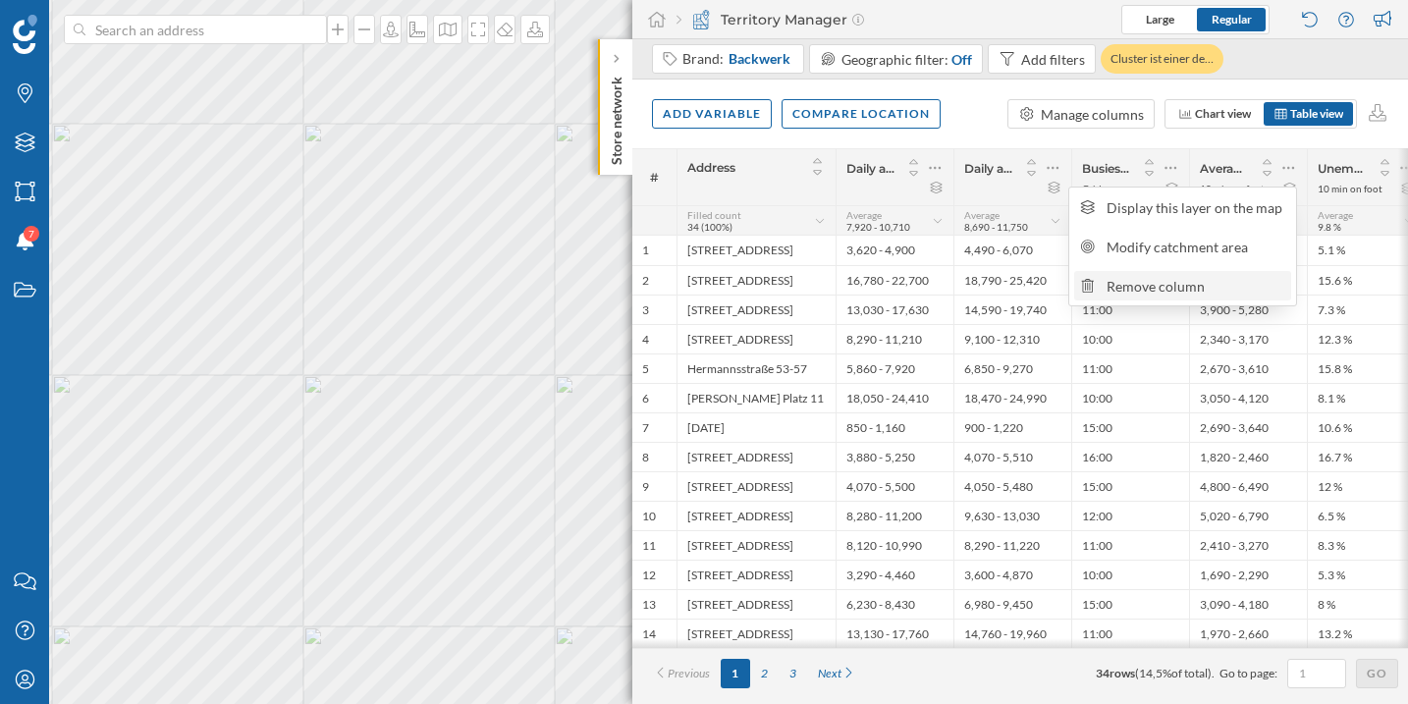
click at [1188, 287] on div "Remove column" at bounding box center [1195, 286] width 179 height 21
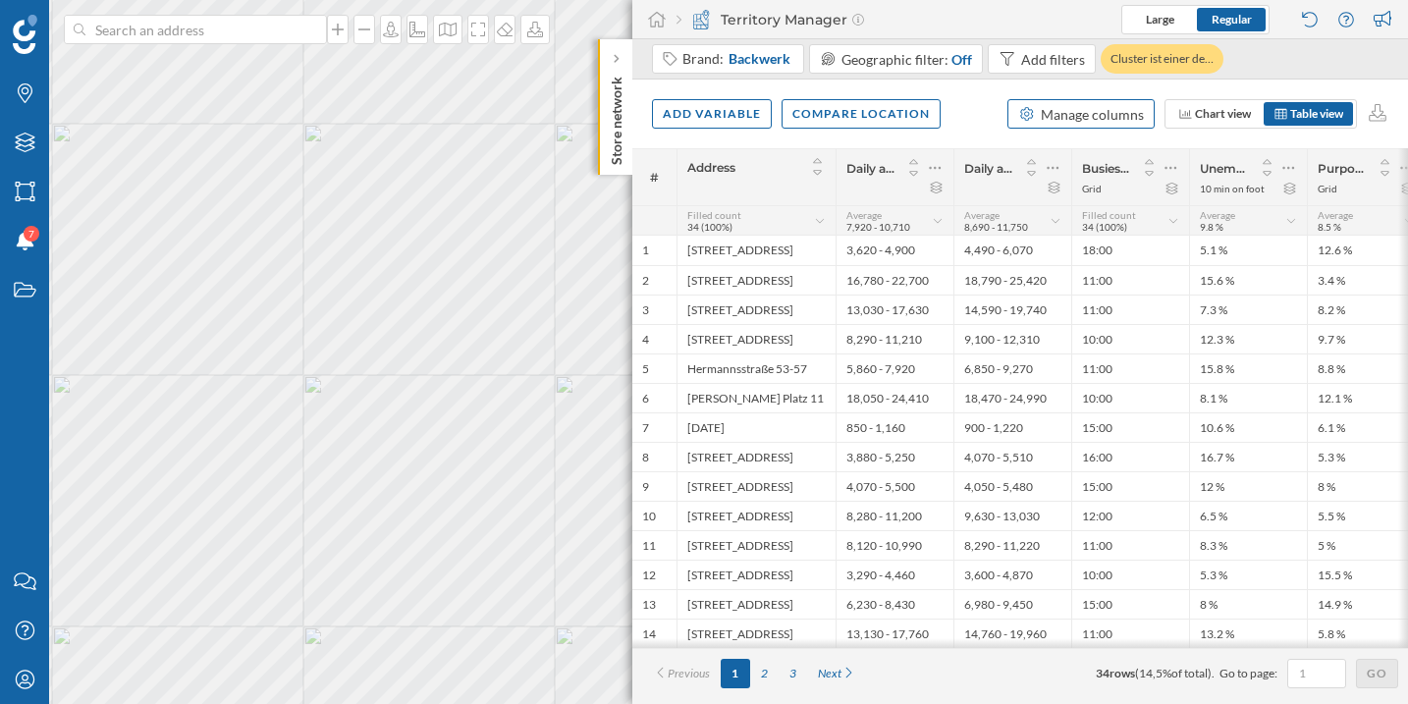
click at [1106, 121] on div "Manage columns" at bounding box center [1091, 114] width 103 height 21
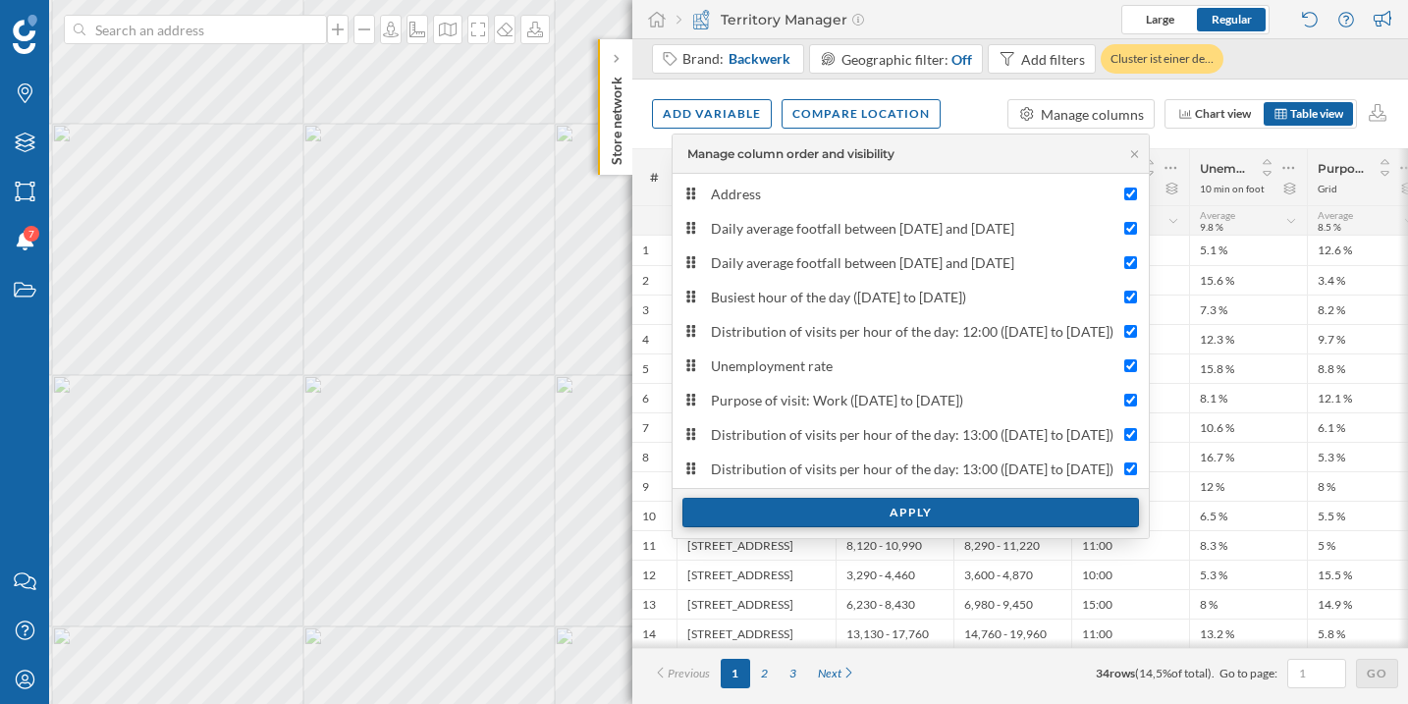
click at [965, 508] on div "Apply" at bounding box center [910, 512] width 456 height 29
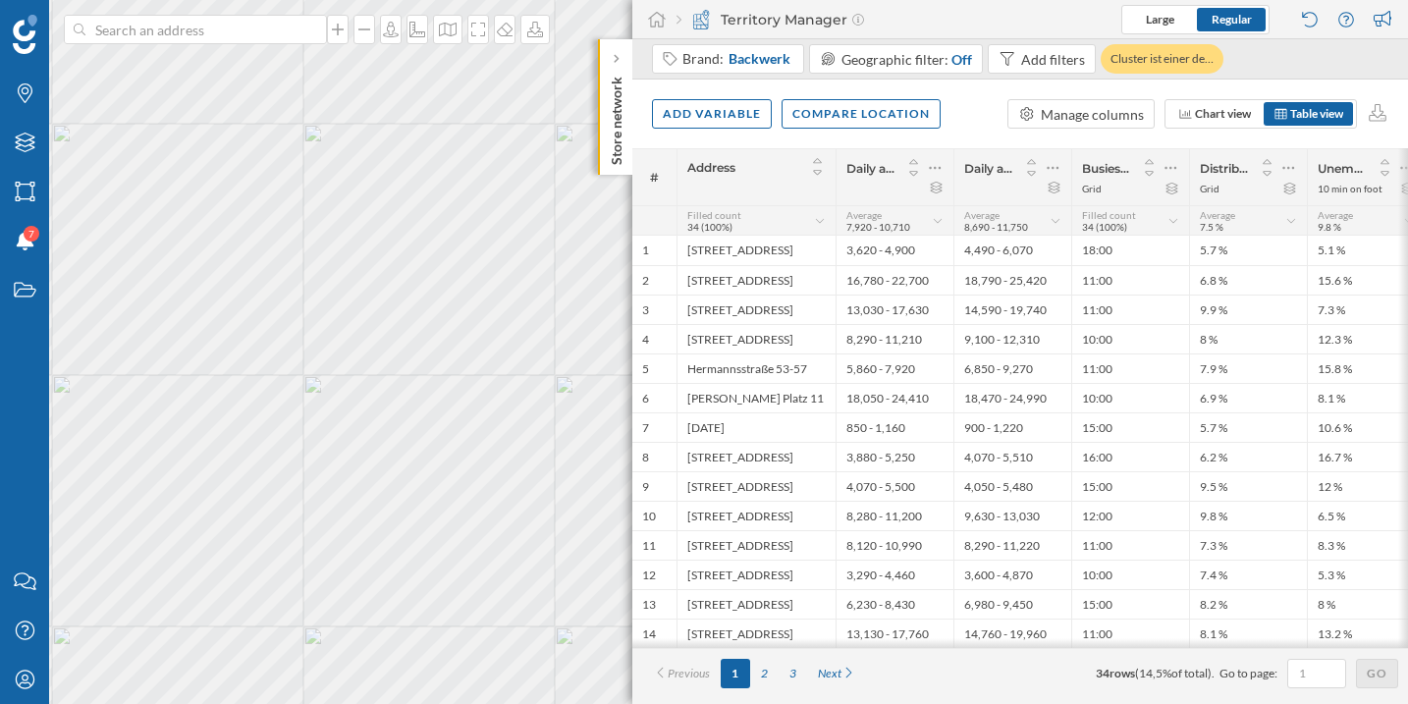
drag, startPoint x: 1092, startPoint y: 653, endPoint x: 1252, endPoint y: 651, distance: 160.0
click at [1257, 651] on div "# Address Daily average footfall between [DATE] and [DATE] Daily average footfa…" at bounding box center [1019, 426] width 775 height 556
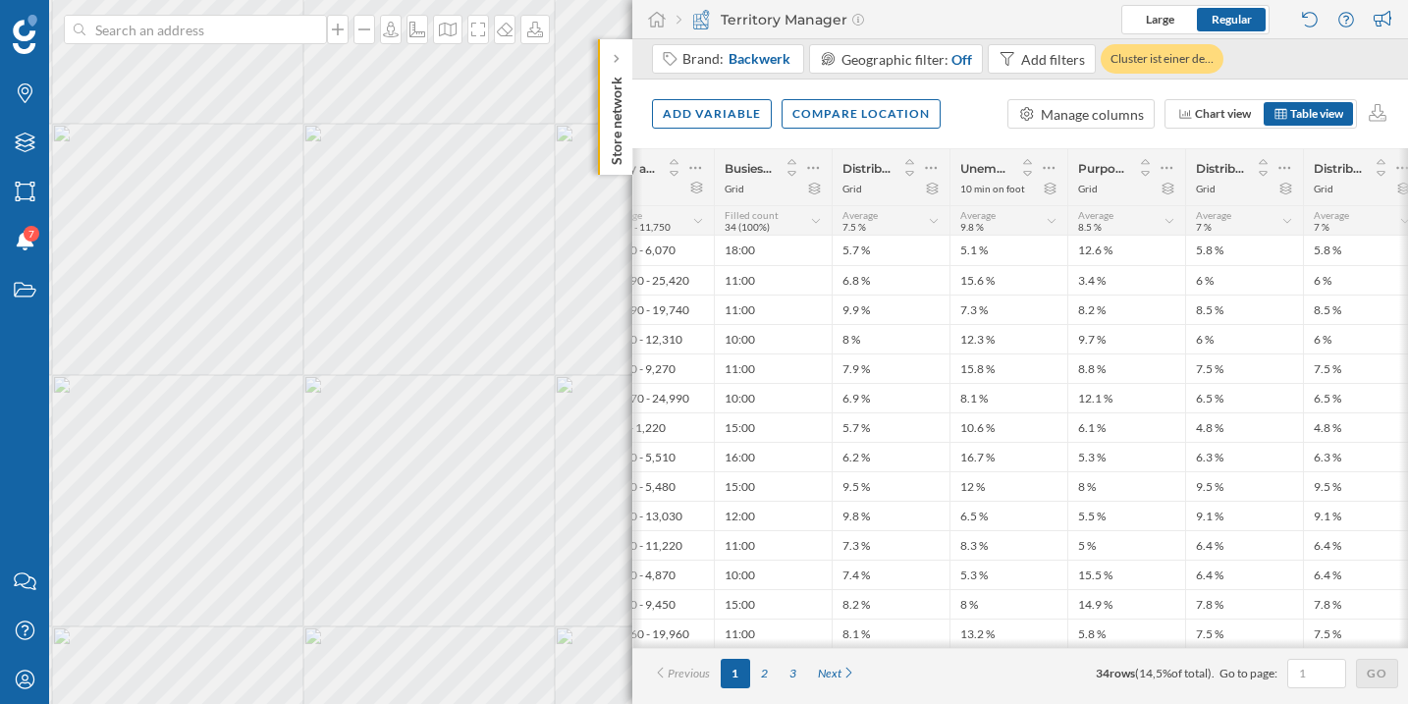
scroll to position [0, 370]
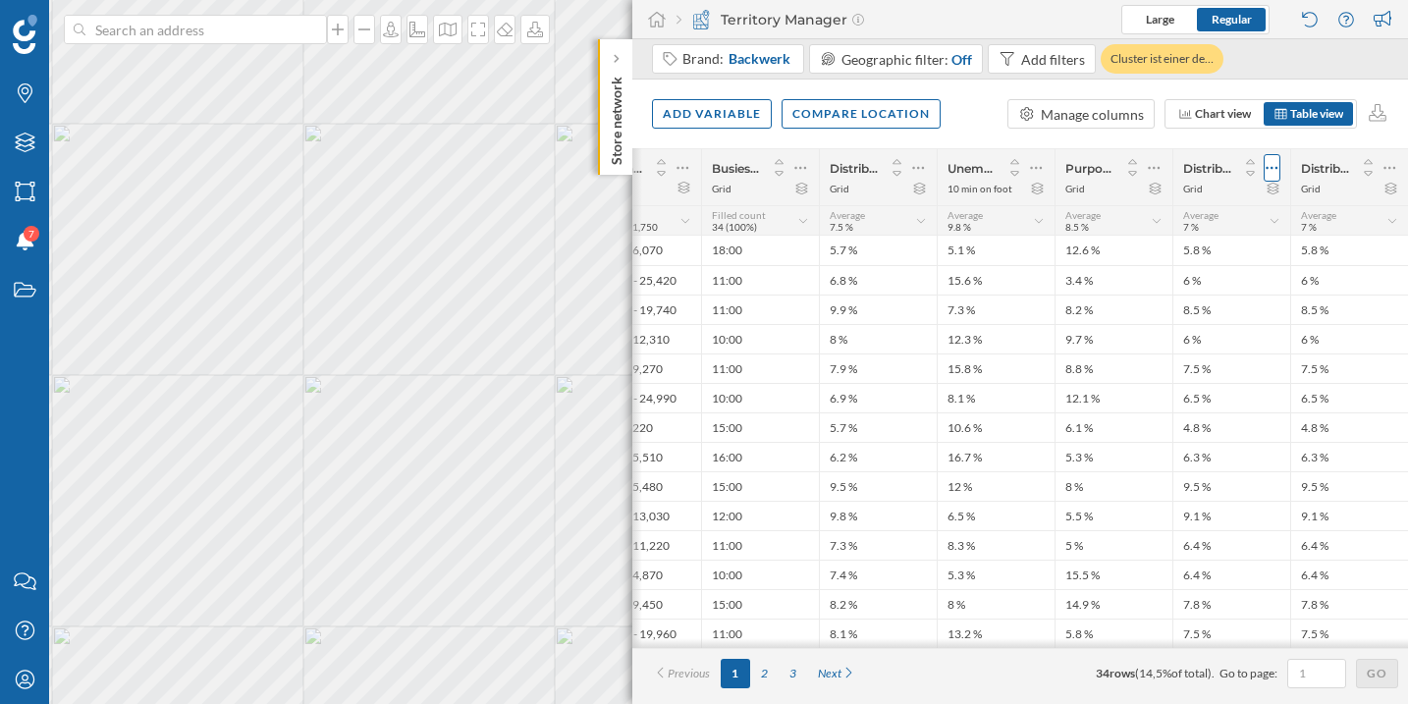
click at [1275, 164] on icon at bounding box center [1271, 168] width 13 height 20
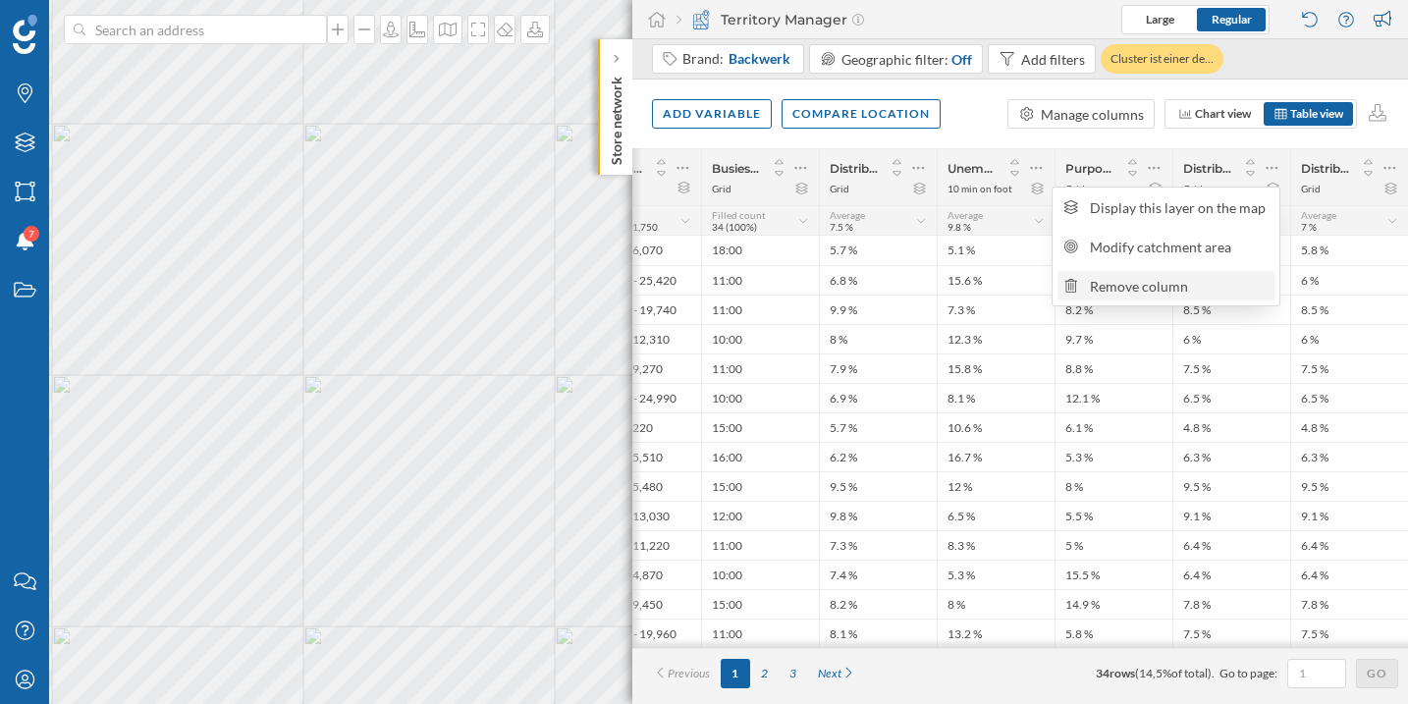
click at [1179, 293] on div "Remove column" at bounding box center [1178, 286] width 179 height 21
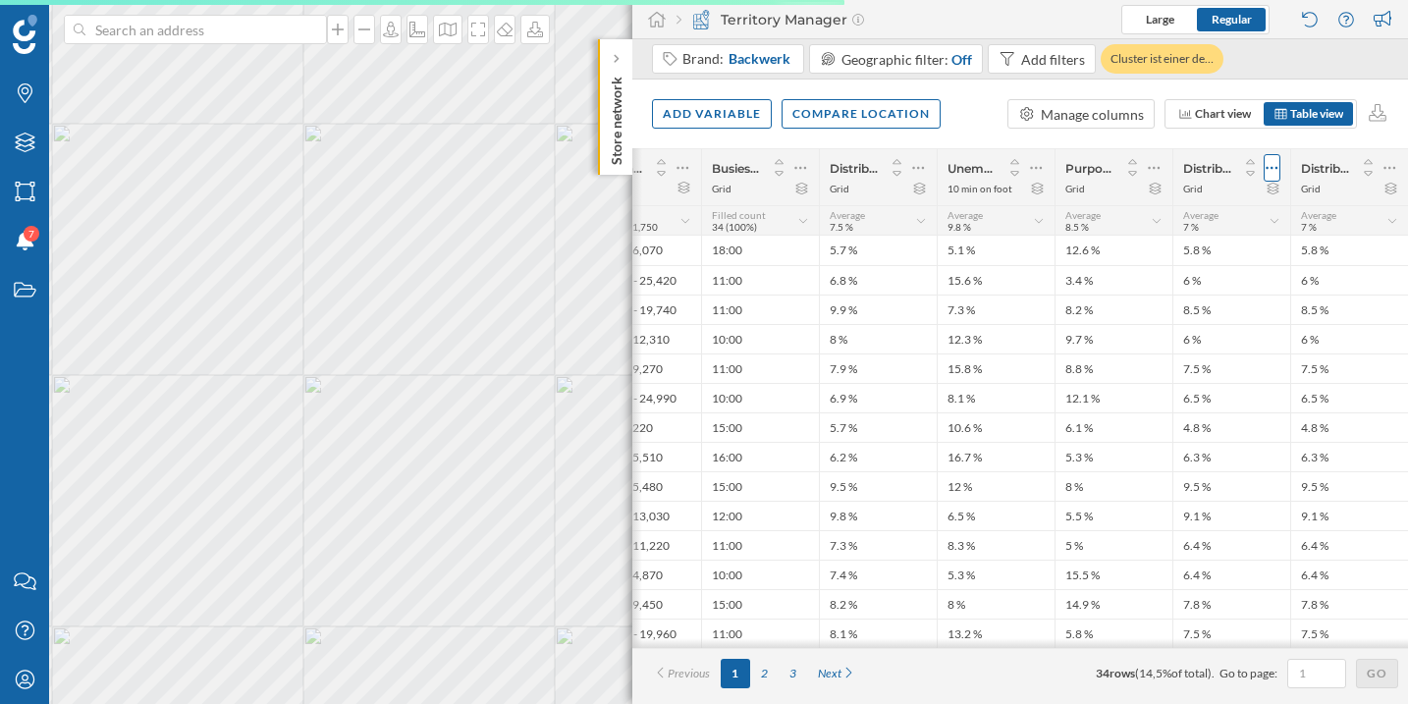
click at [1273, 171] on icon at bounding box center [1271, 168] width 13 height 20
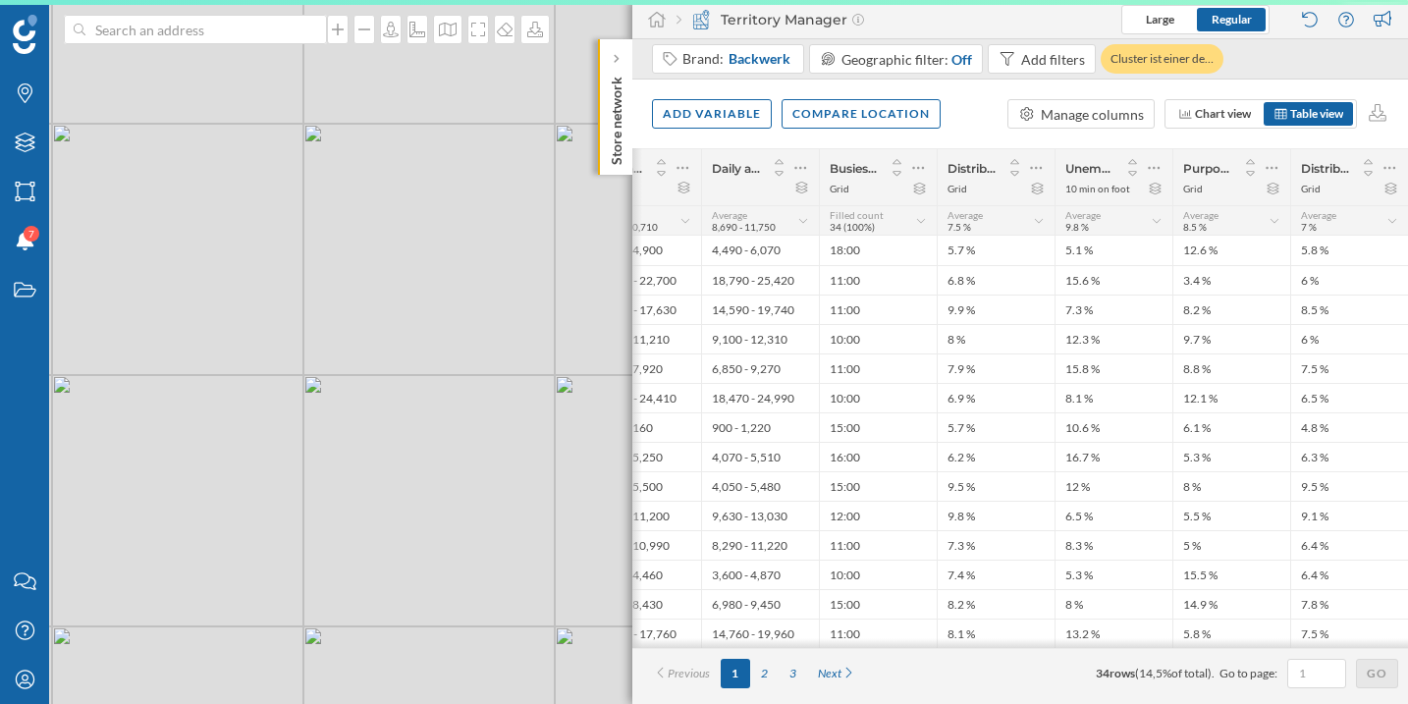
scroll to position [0, 252]
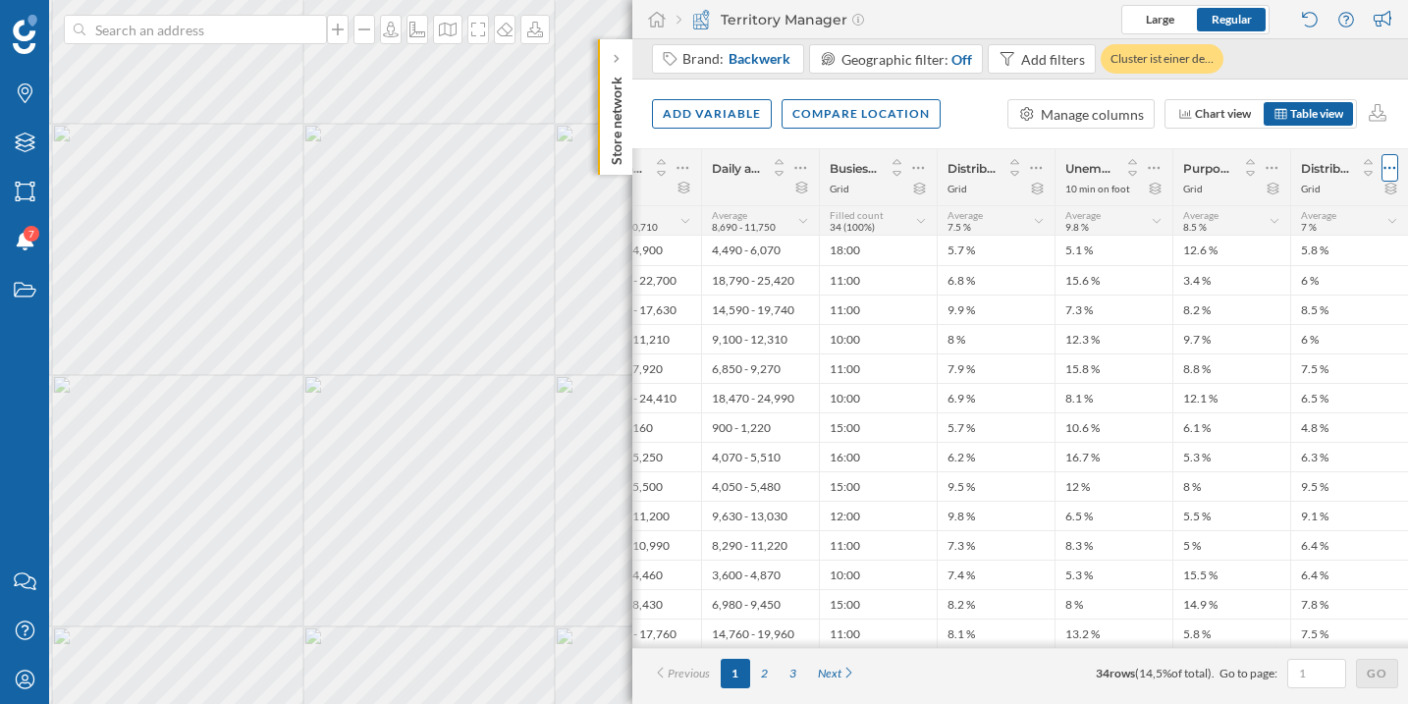
click at [1385, 168] on icon at bounding box center [1390, 168] width 12 height 3
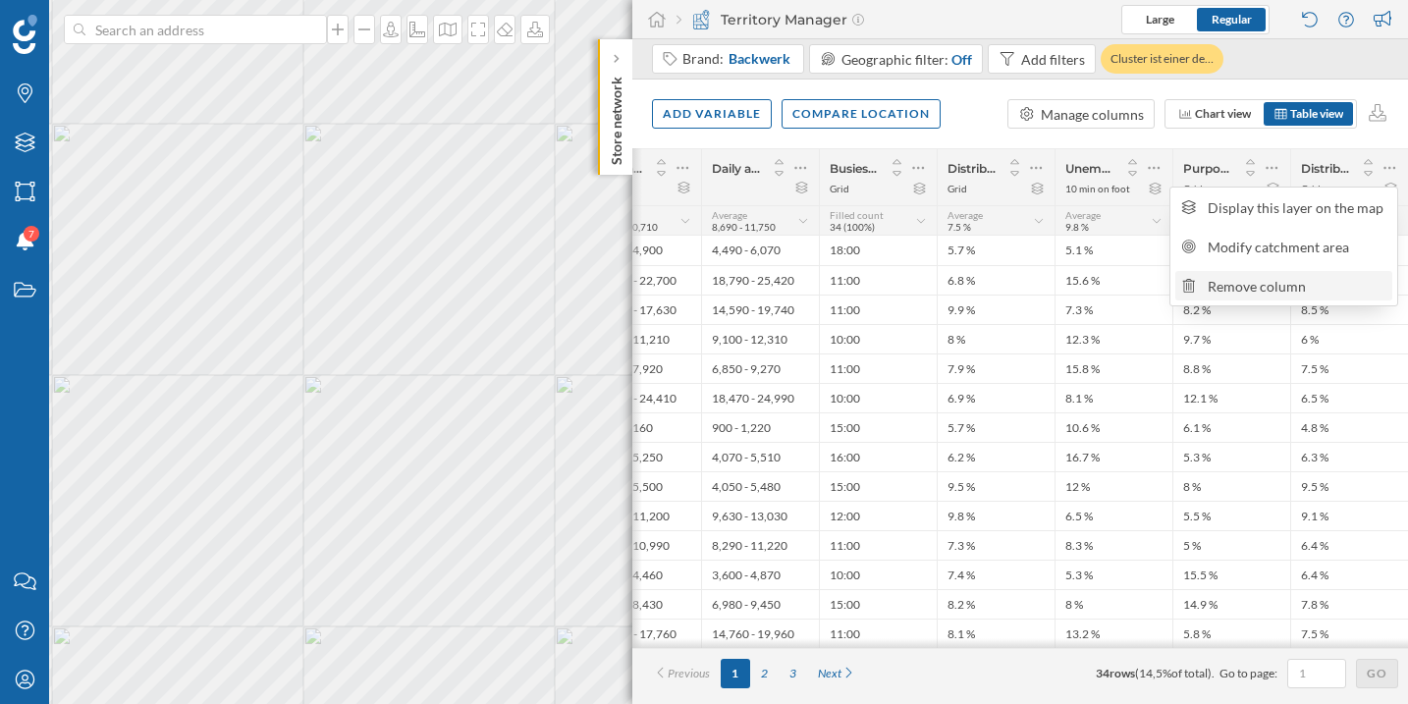
click at [1315, 287] on div "Remove column" at bounding box center [1296, 286] width 179 height 21
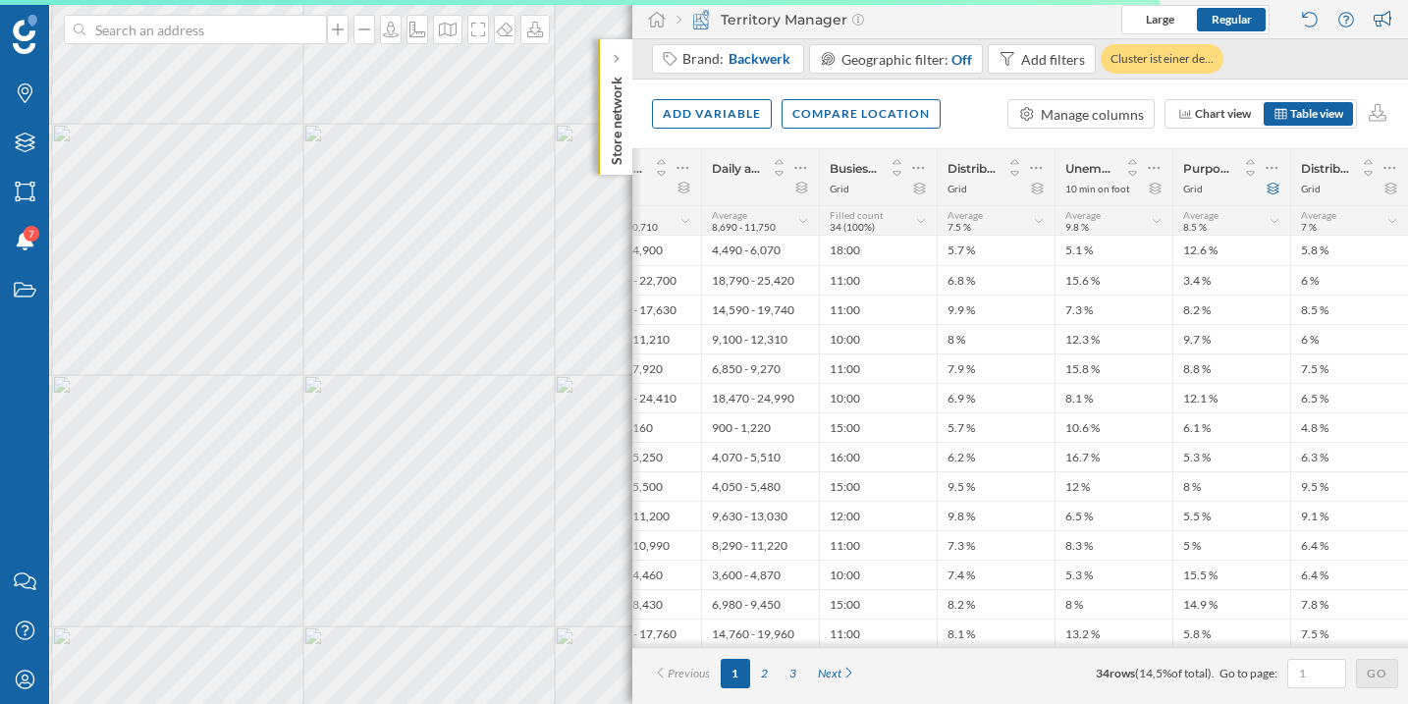
scroll to position [0, 134]
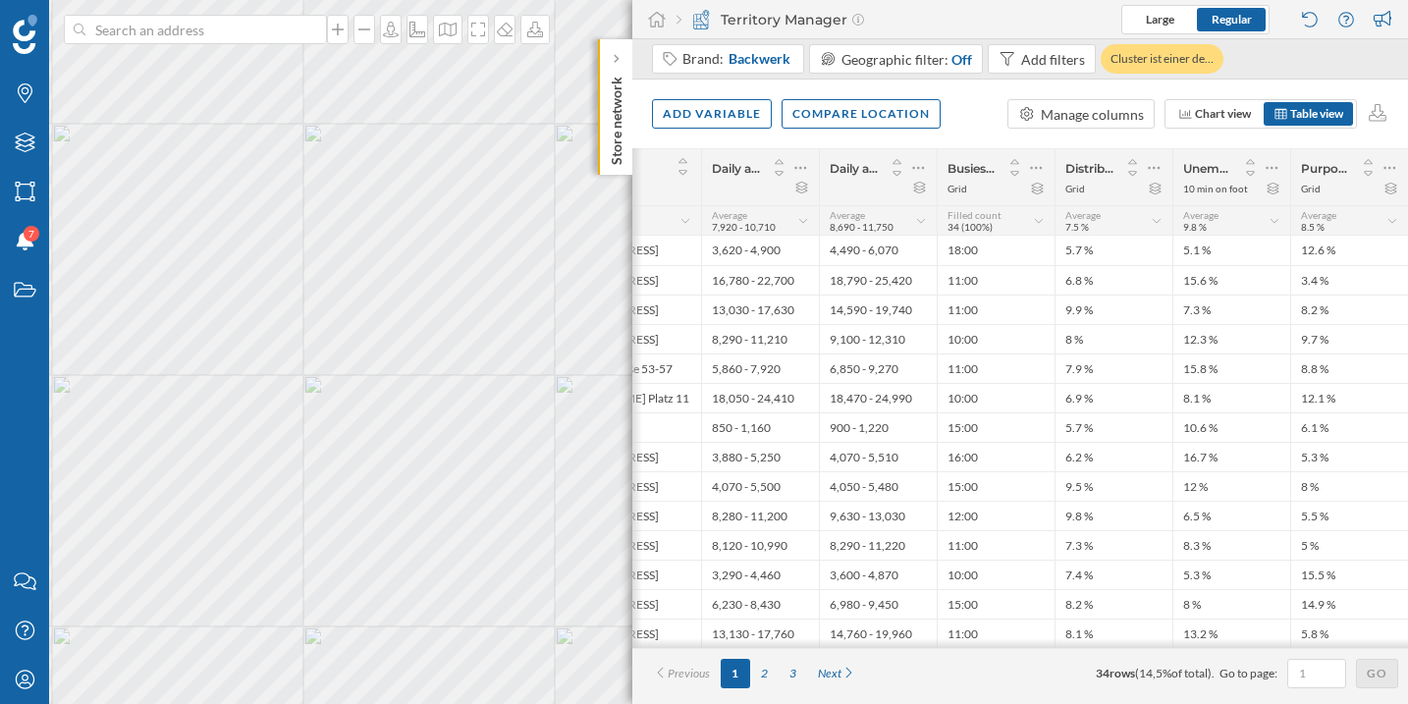
drag, startPoint x: 1066, startPoint y: 652, endPoint x: 937, endPoint y: 654, distance: 128.6
click at [937, 654] on div "# Address Daily average footfall between [DATE] and [DATE] Daily average footfa…" at bounding box center [1019, 426] width 775 height 556
click at [717, 120] on div "Add variable" at bounding box center [712, 112] width 120 height 29
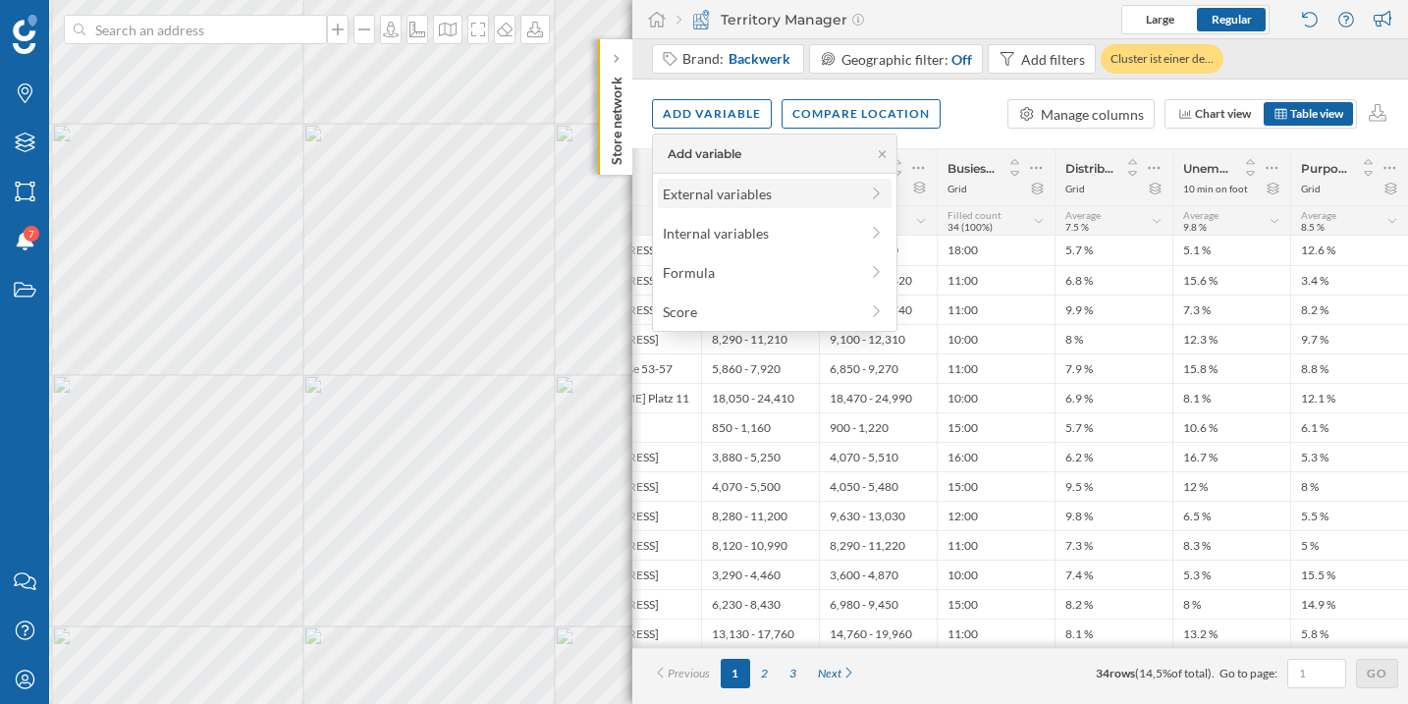
click at [752, 192] on div "External variables" at bounding box center [760, 194] width 195 height 21
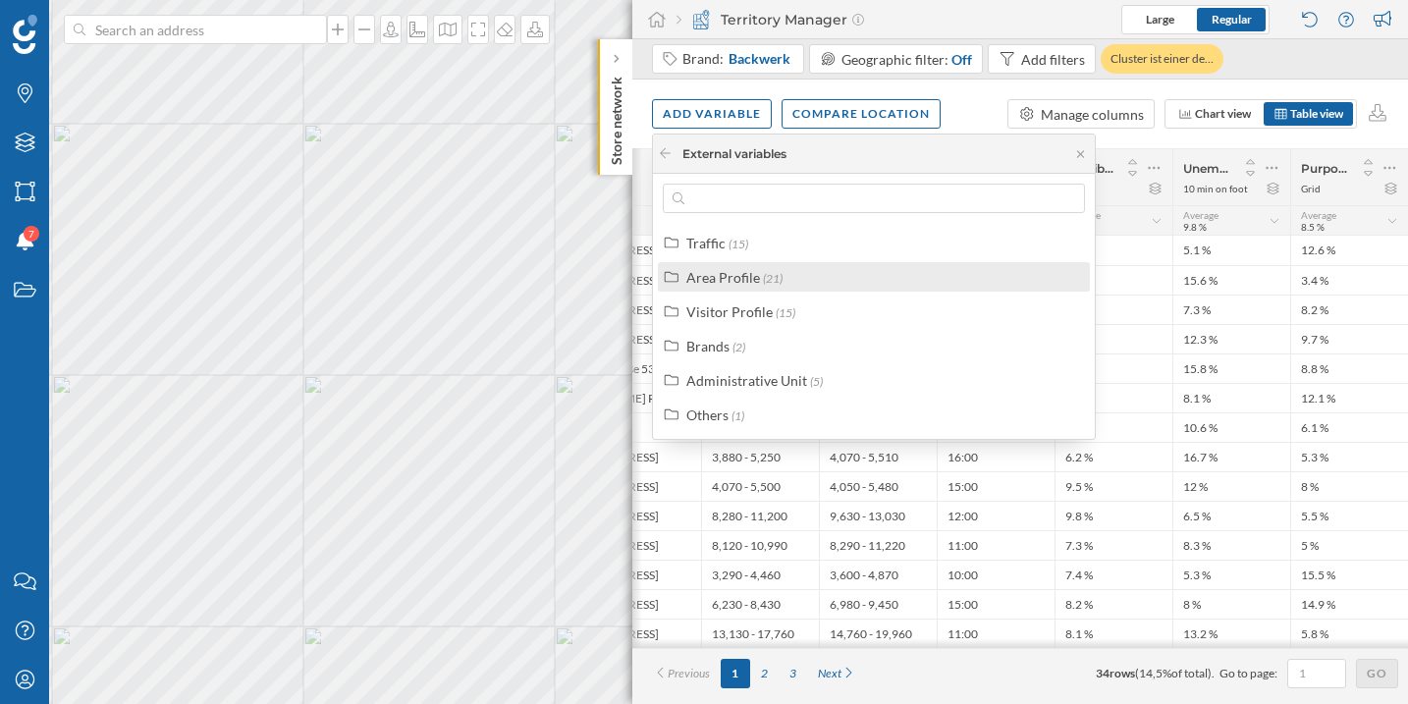
click at [756, 280] on div "Area Profile" at bounding box center [723, 277] width 74 height 17
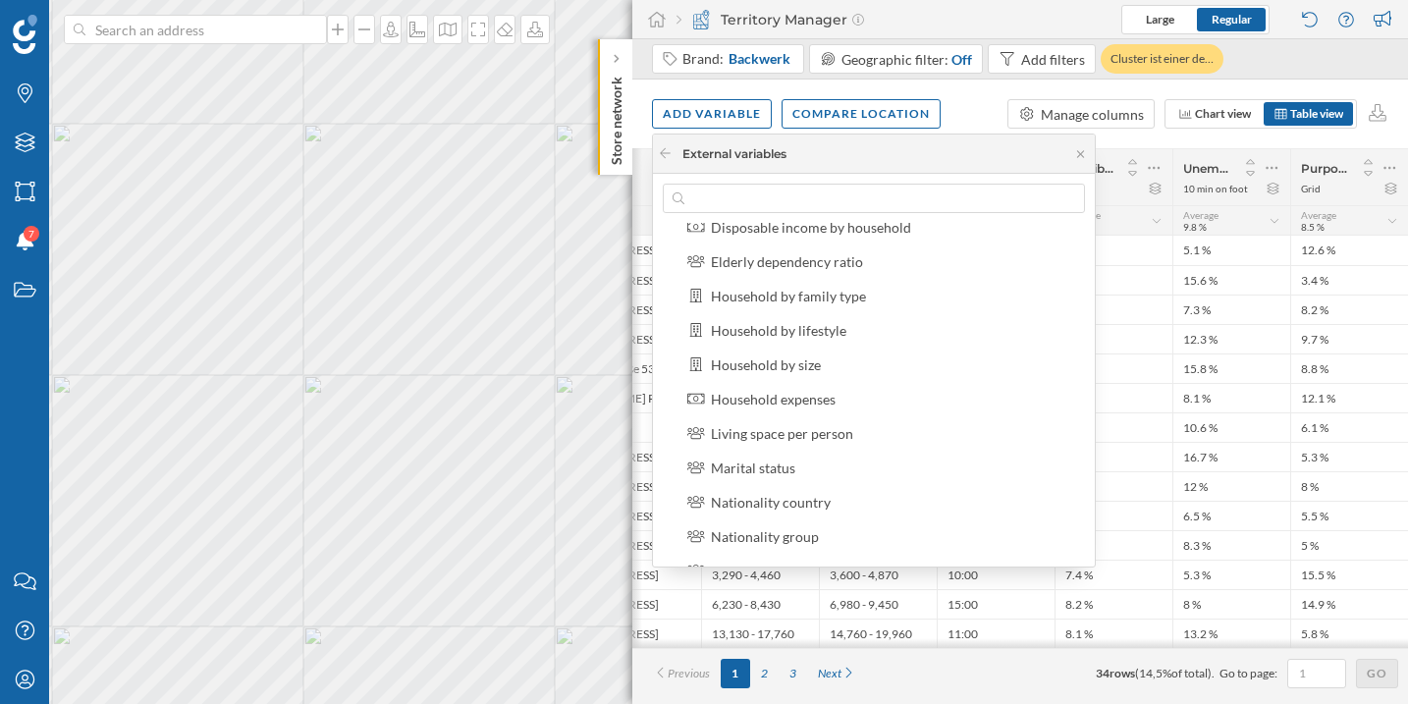
scroll to position [0, 0]
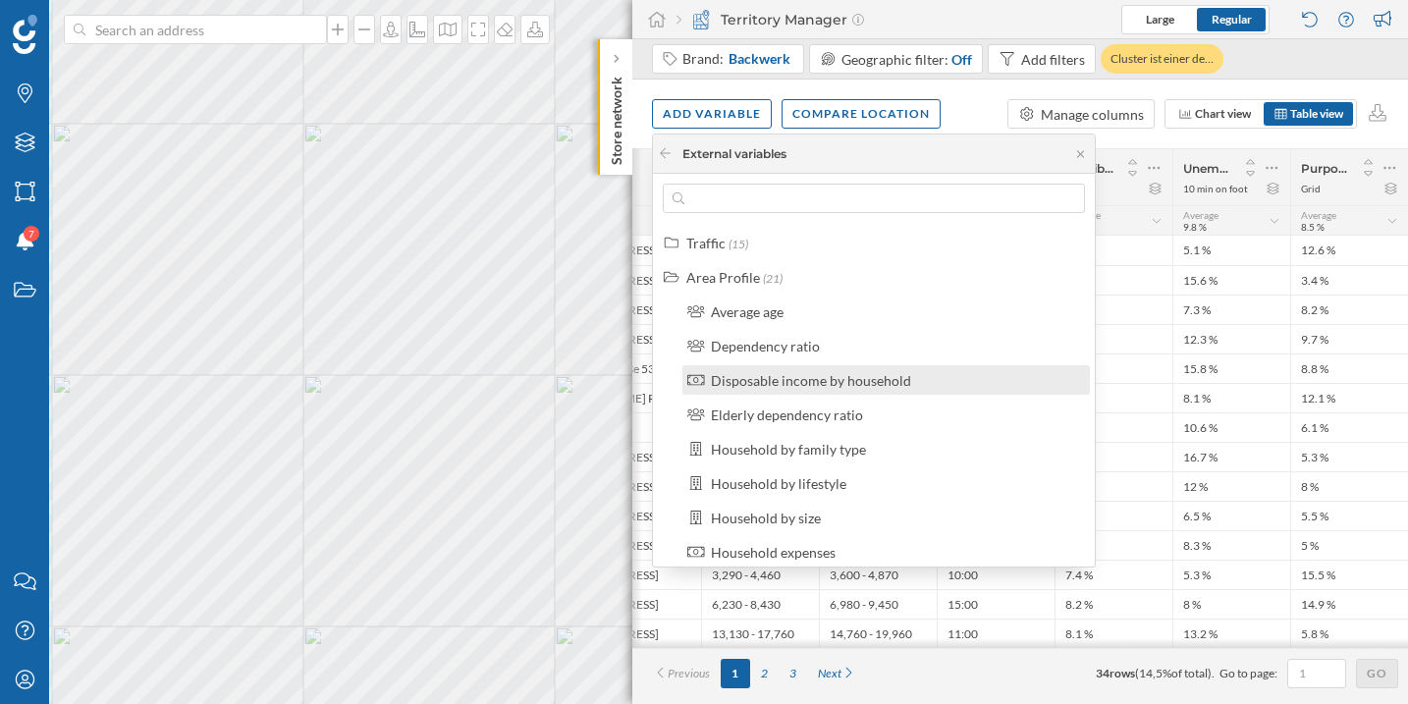
click at [845, 383] on div "Disposable income by household" at bounding box center [811, 380] width 200 height 17
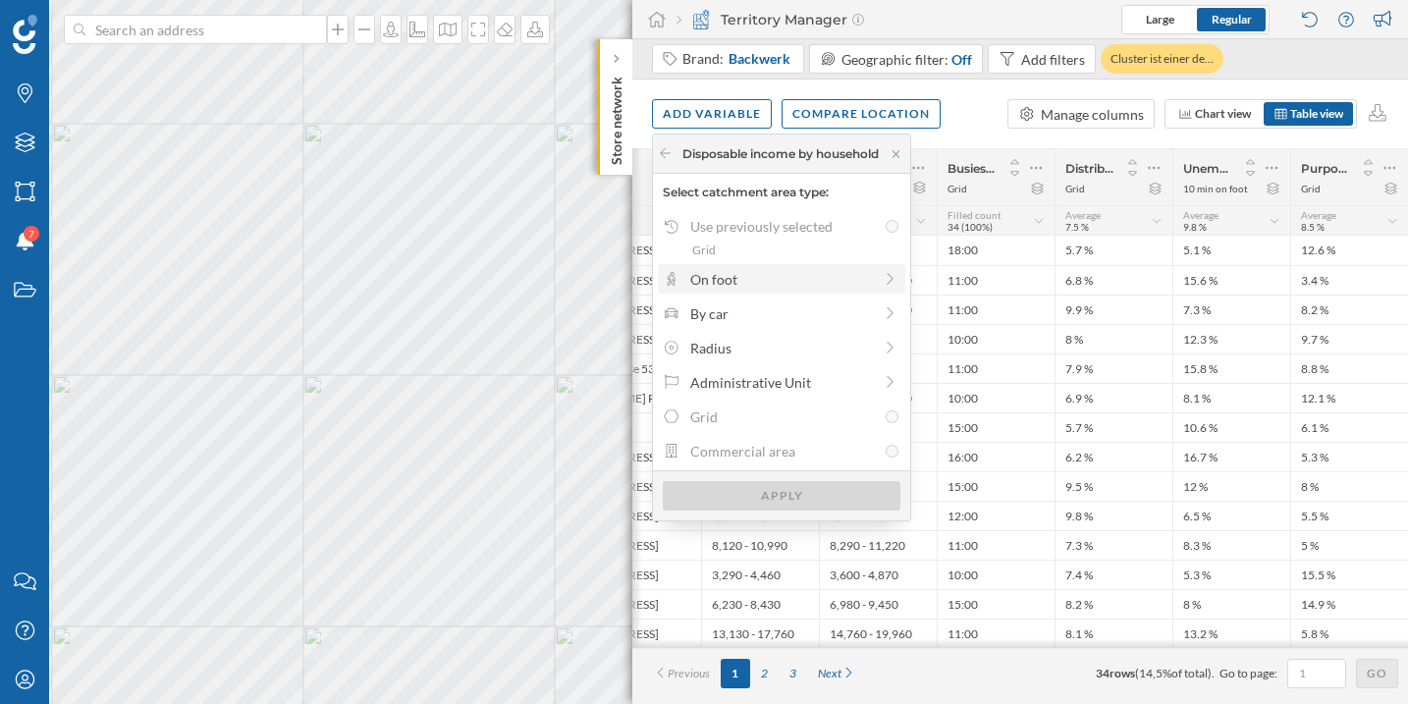
click at [793, 286] on div "On foot" at bounding box center [781, 279] width 182 height 21
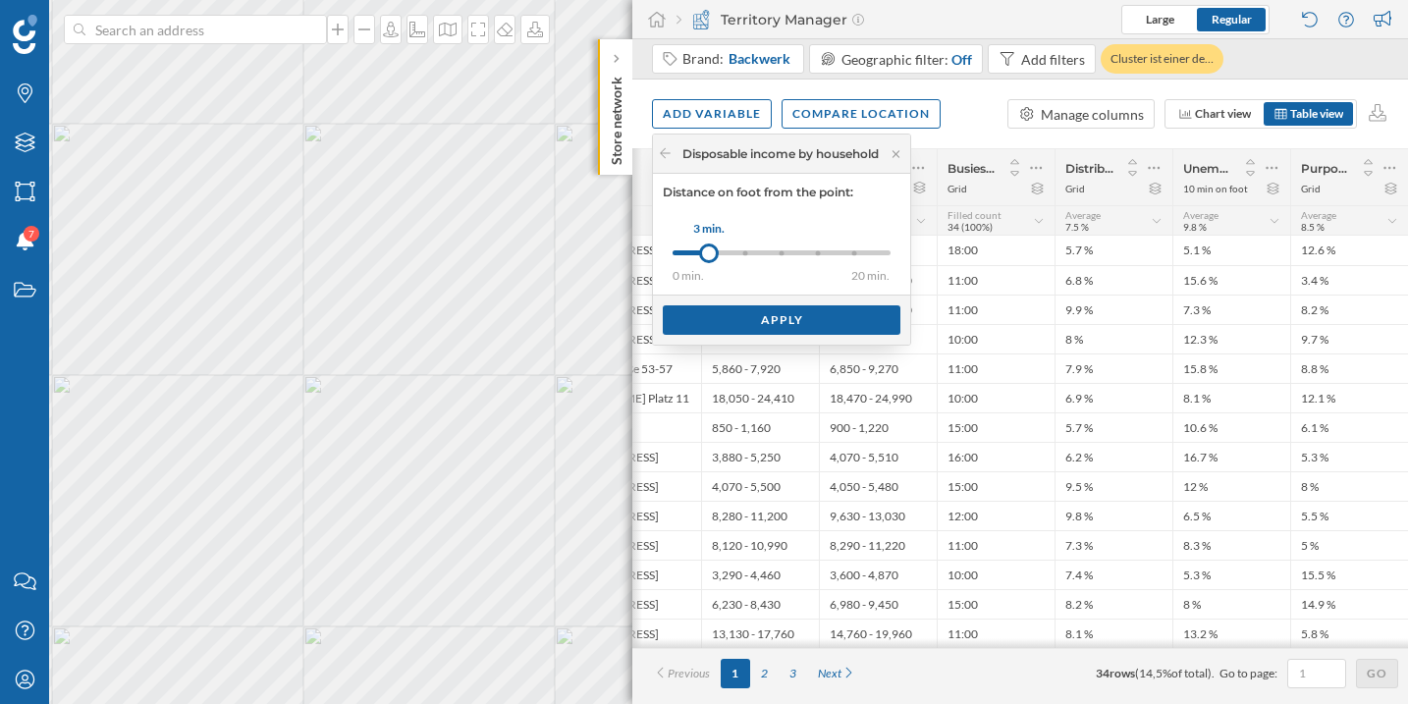
click at [781, 255] on div "0 min. 3 min. 5 min. 8 min. 10 min. 15 min. 20 min. 3 min." at bounding box center [781, 252] width 218 height 25
click at [818, 250] on div "10 min." at bounding box center [818, 252] width 5 height 5
click at [821, 315] on div "Apply" at bounding box center [782, 318] width 238 height 29
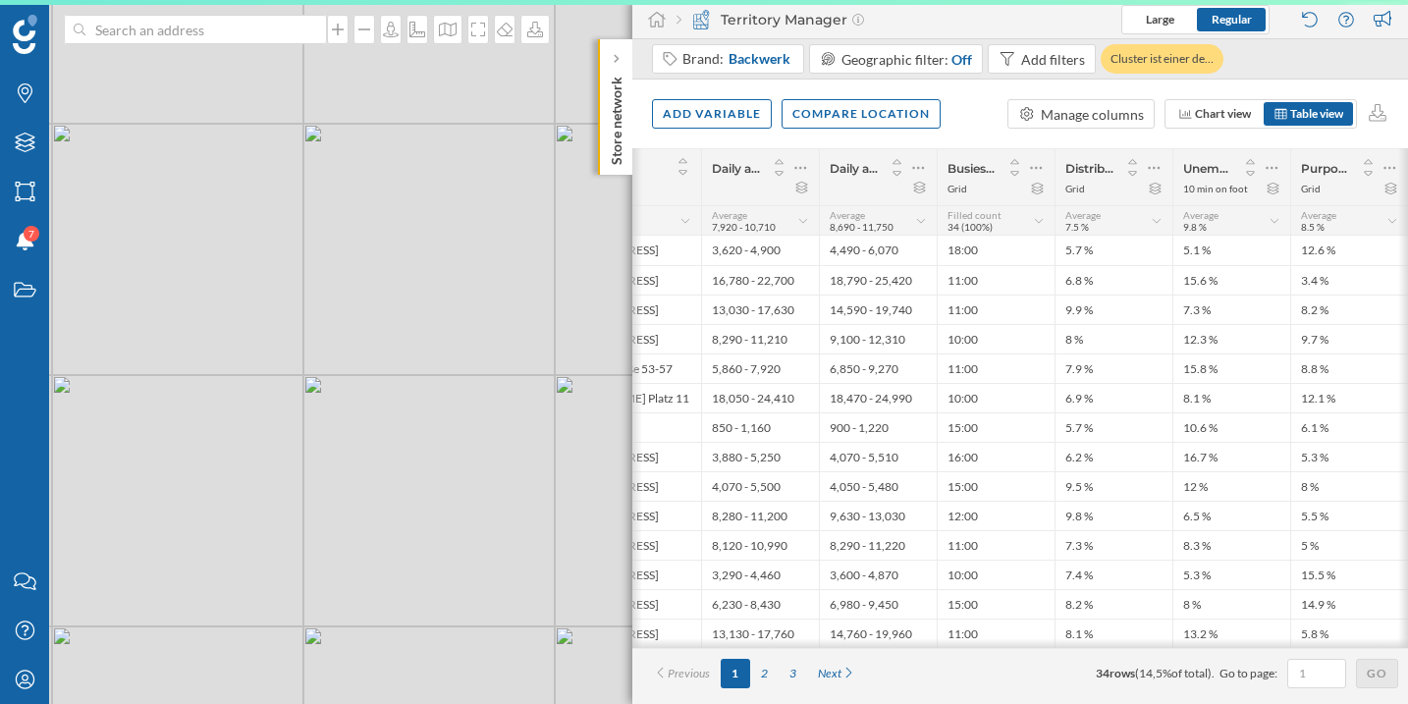
scroll to position [0, 134]
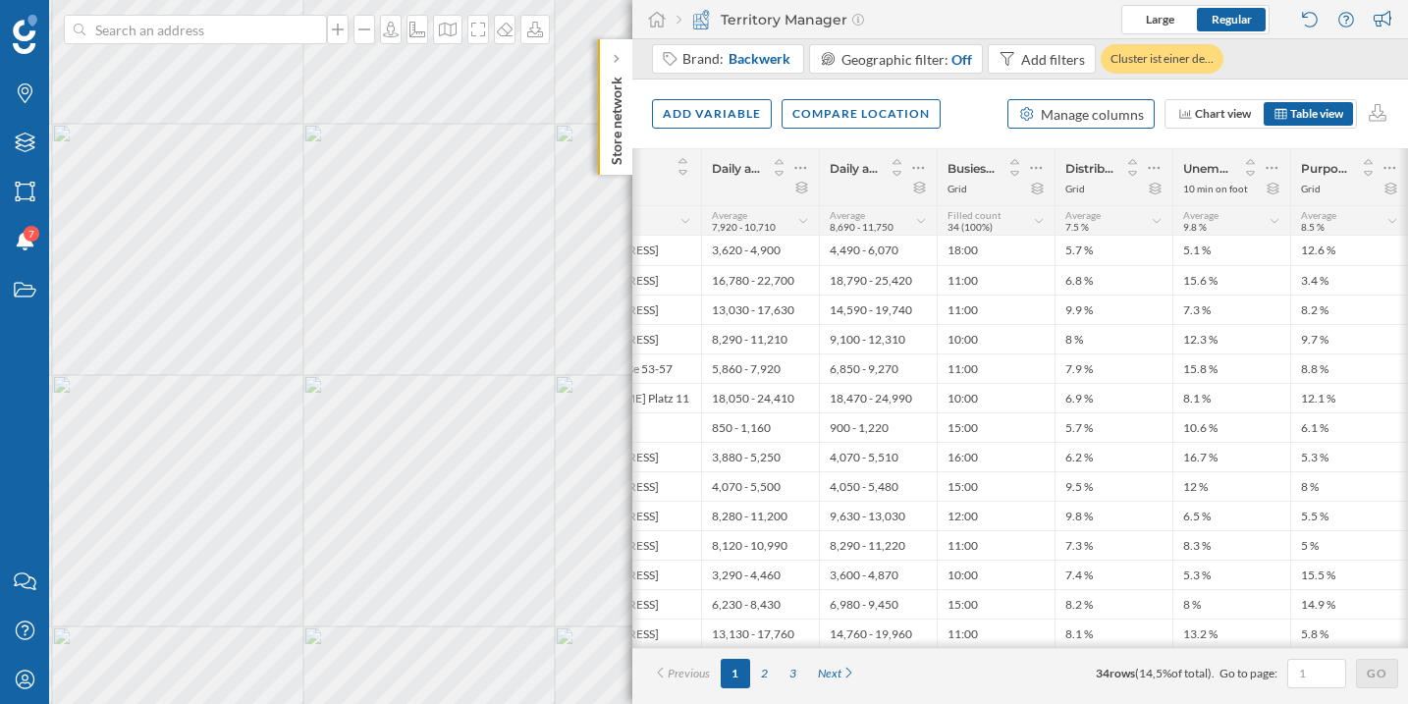
click at [1106, 121] on div "Manage columns" at bounding box center [1091, 114] width 103 height 21
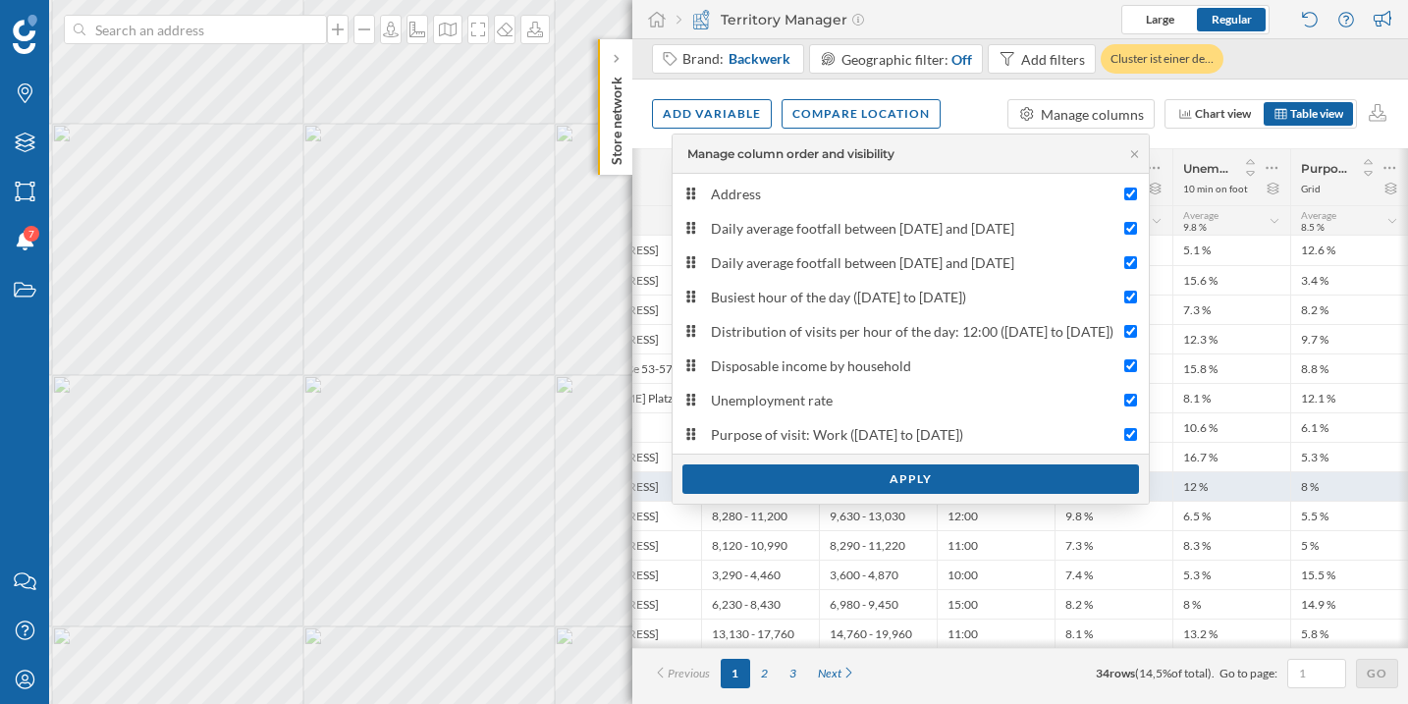
click at [891, 482] on div "Apply" at bounding box center [910, 478] width 456 height 29
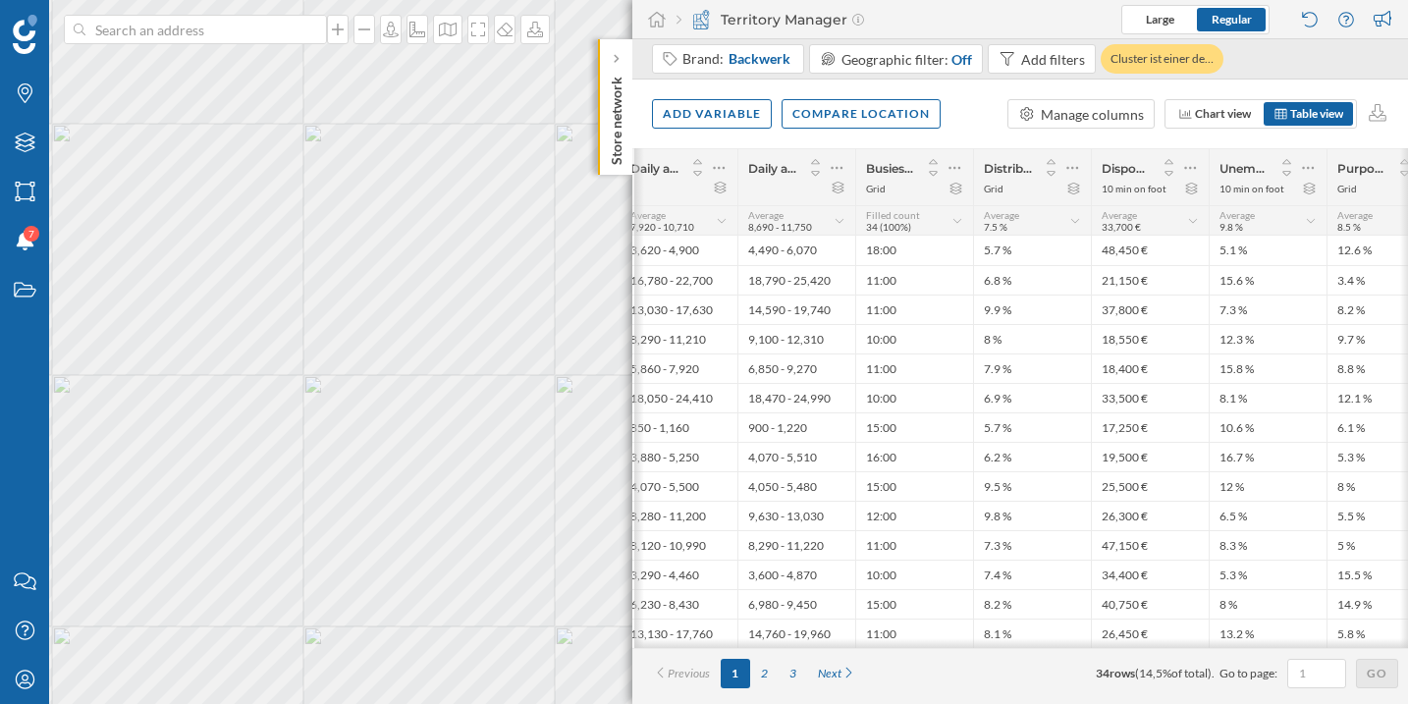
scroll to position [0, 218]
click at [1304, 167] on icon at bounding box center [1307, 168] width 12 height 3
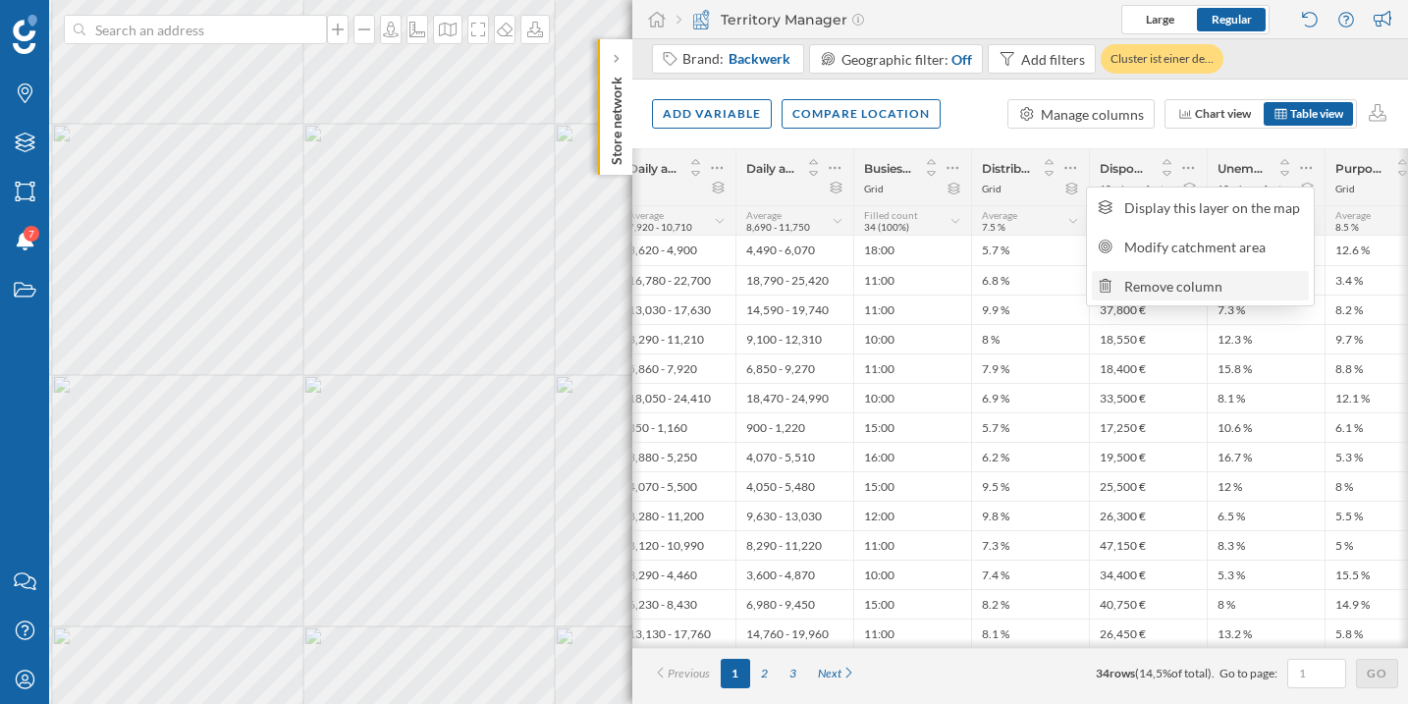
click at [1256, 276] on div "Remove column" at bounding box center [1213, 286] width 179 height 21
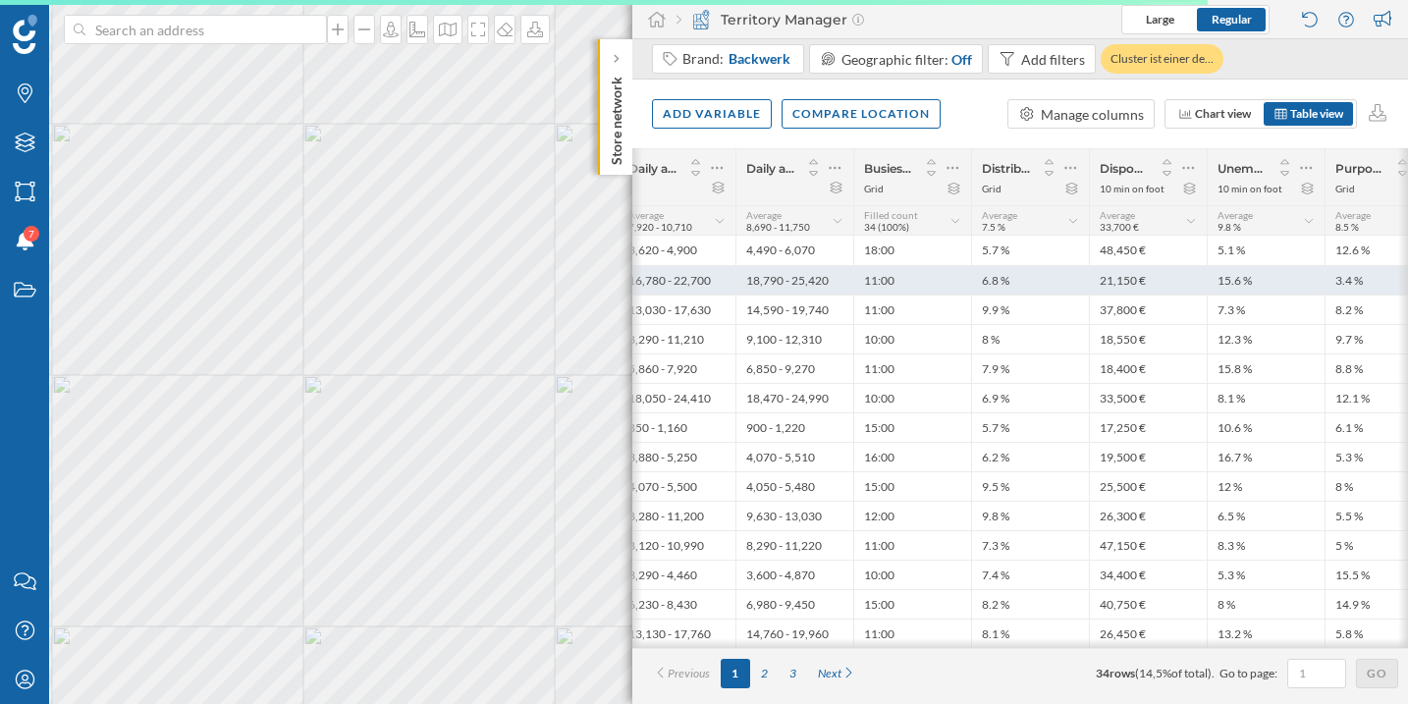
scroll to position [0, 134]
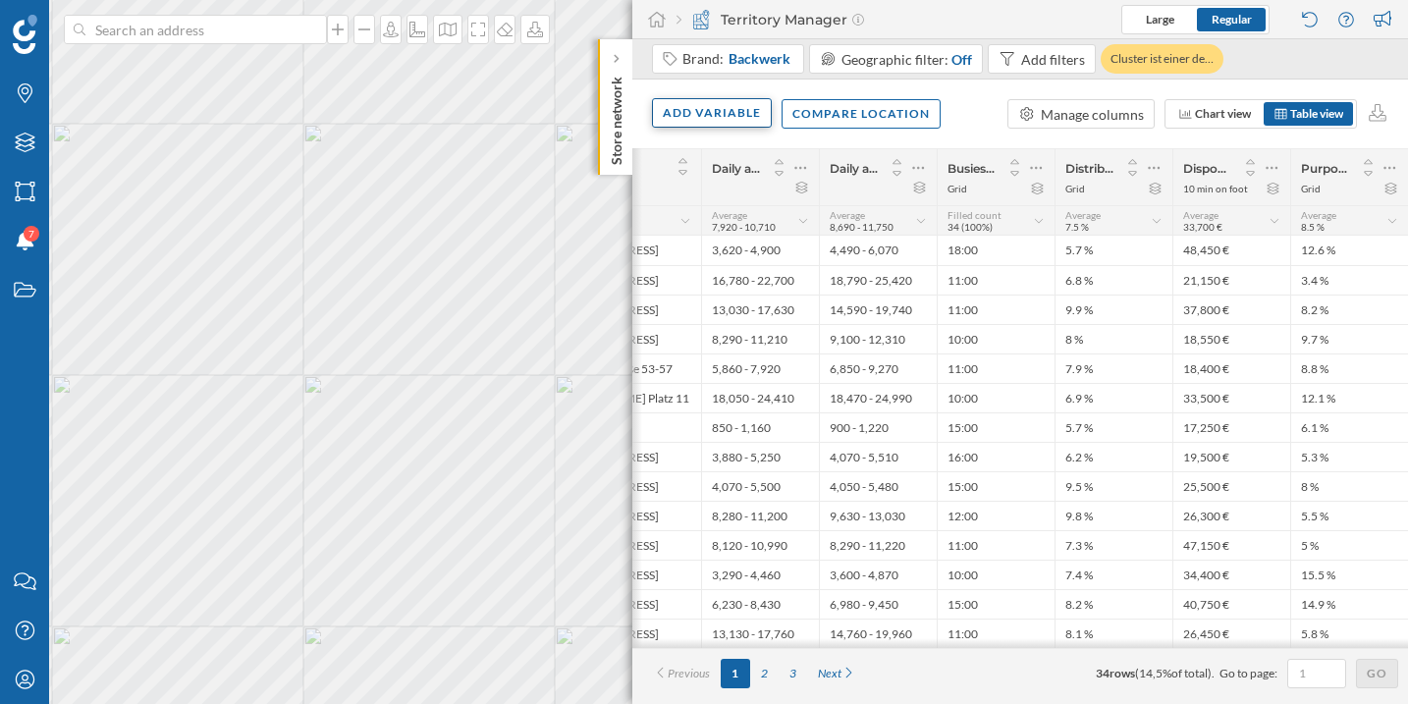
click at [717, 120] on div "Add variable" at bounding box center [712, 112] width 120 height 29
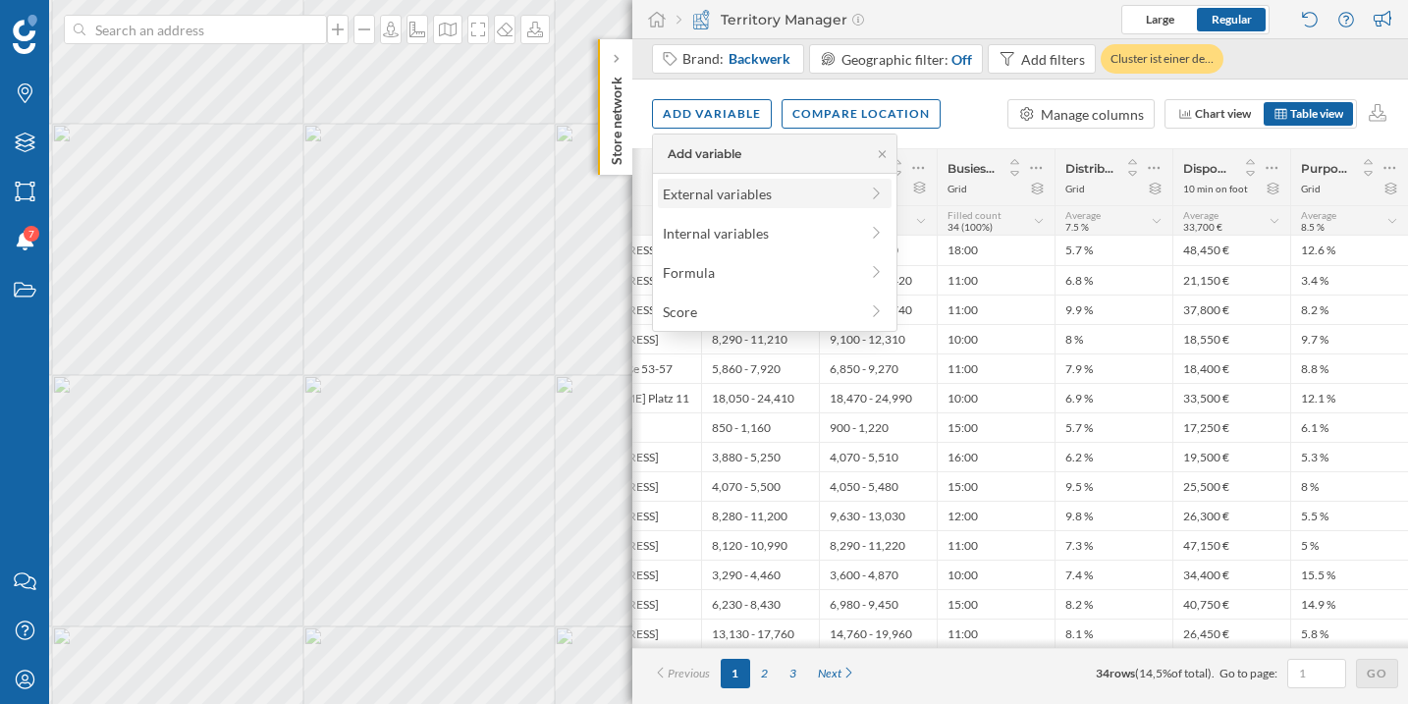
click at [765, 184] on div "External variables" at bounding box center [760, 194] width 195 height 21
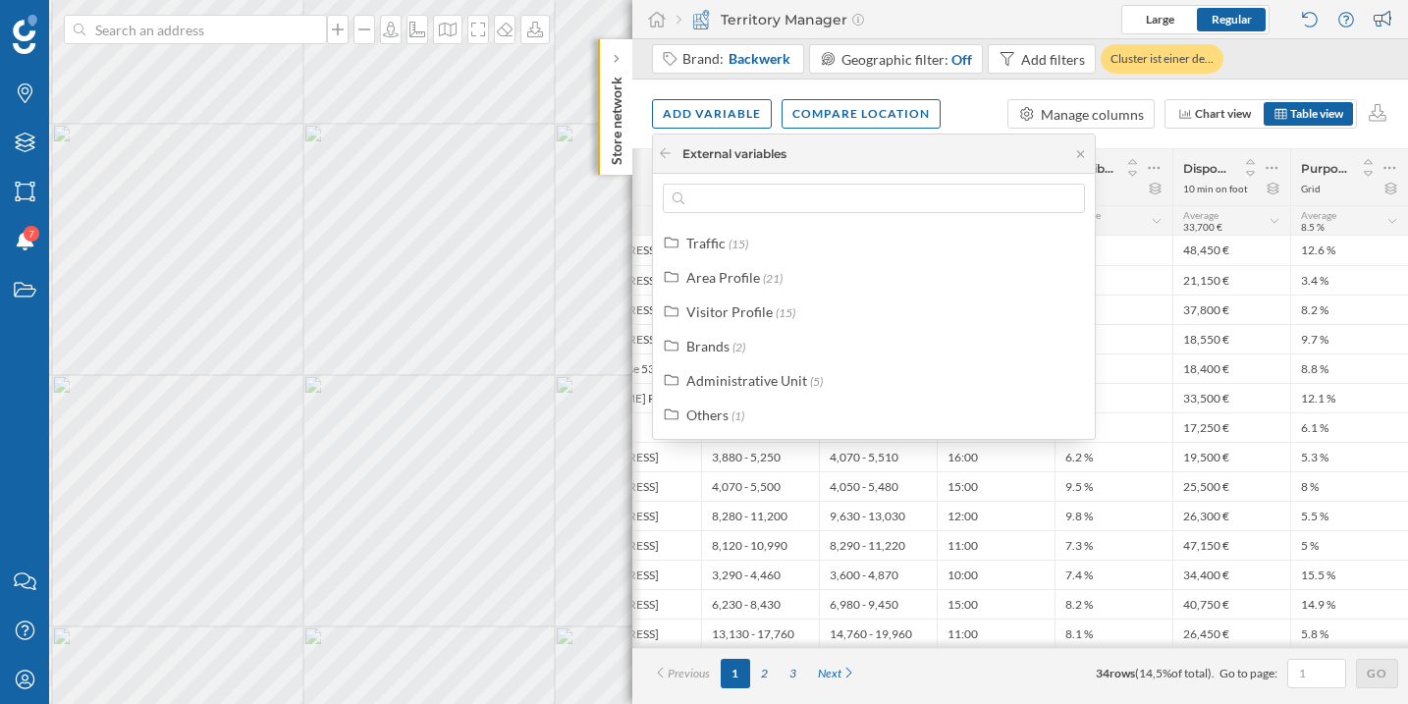
click at [1292, 86] on div "Add variable Compare location Manage columns Chart view Table view" at bounding box center [1019, 114] width 775 height 69
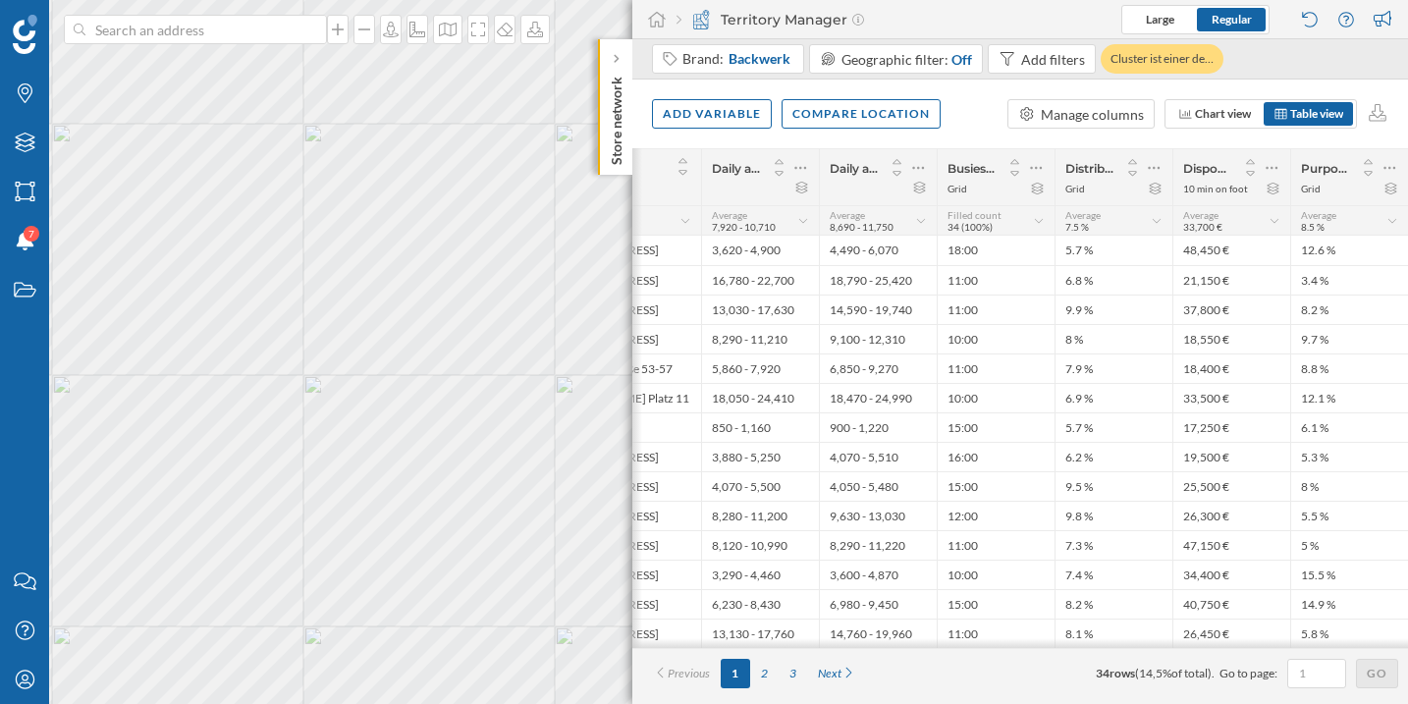
drag, startPoint x: 899, startPoint y: 652, endPoint x: 802, endPoint y: 657, distance: 97.3
click at [802, 657] on div "# Address Daily average footfall between [DATE] and [DATE] Daily average footfa…" at bounding box center [1019, 426] width 775 height 556
drag, startPoint x: 798, startPoint y: 647, endPoint x: 730, endPoint y: 649, distance: 67.8
click at [730, 648] on div "# Address Daily average footfall between [DATE] and [DATE] Daily average footfa…" at bounding box center [1019, 398] width 775 height 500
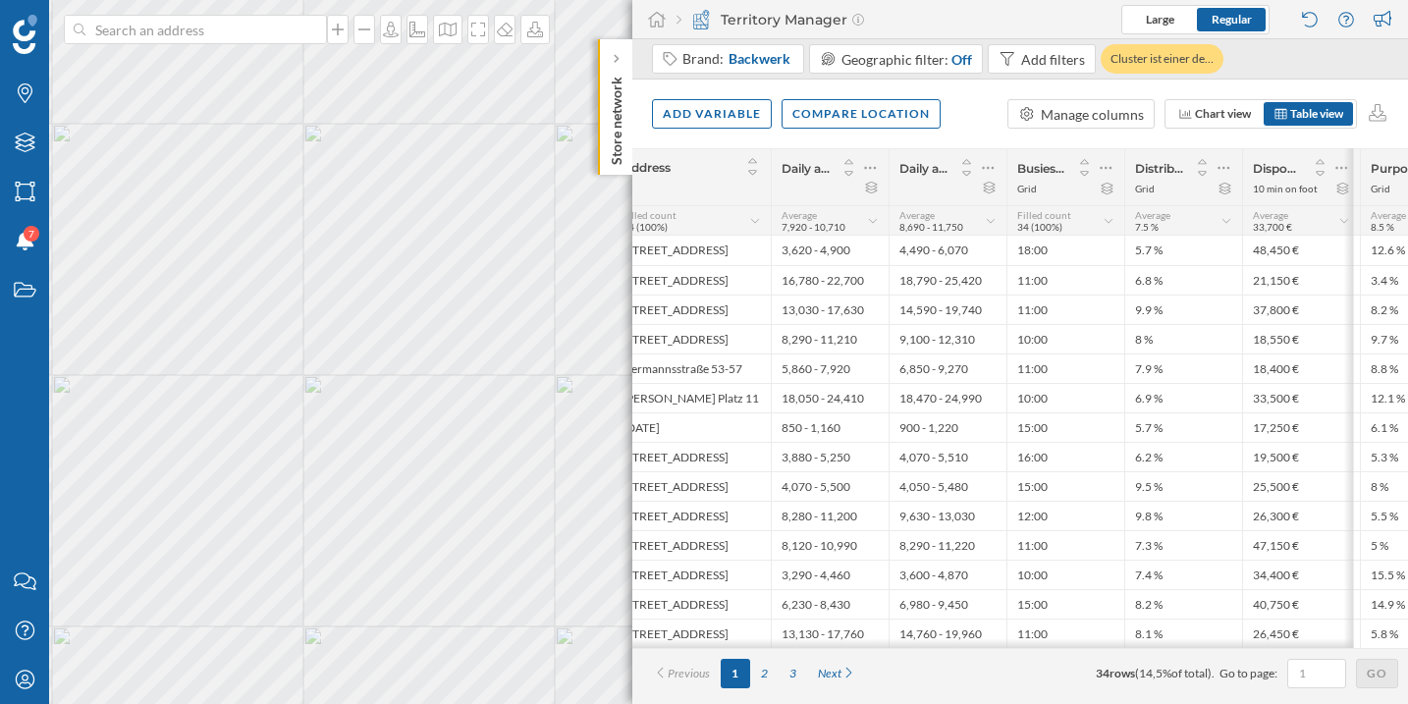
scroll to position [0, 0]
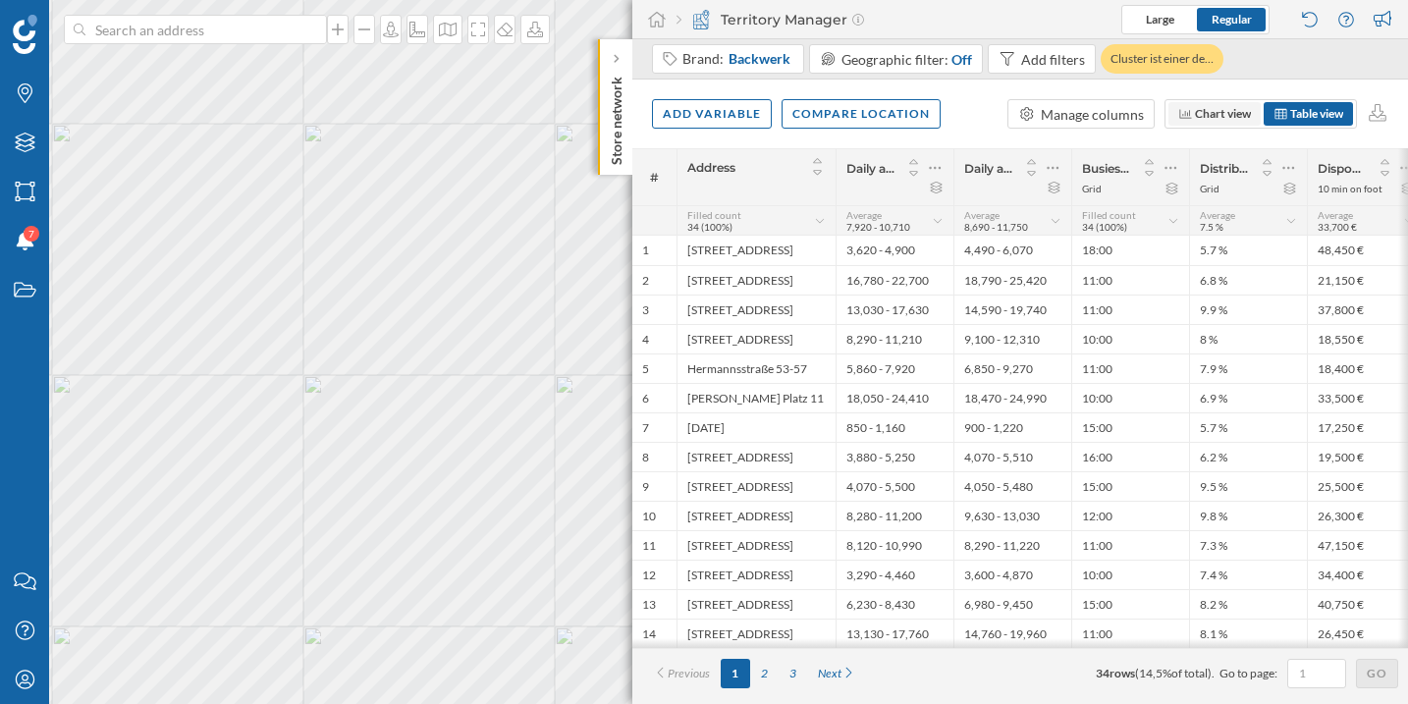
click at [1222, 117] on span "Chart view" at bounding box center [1223, 113] width 56 height 15
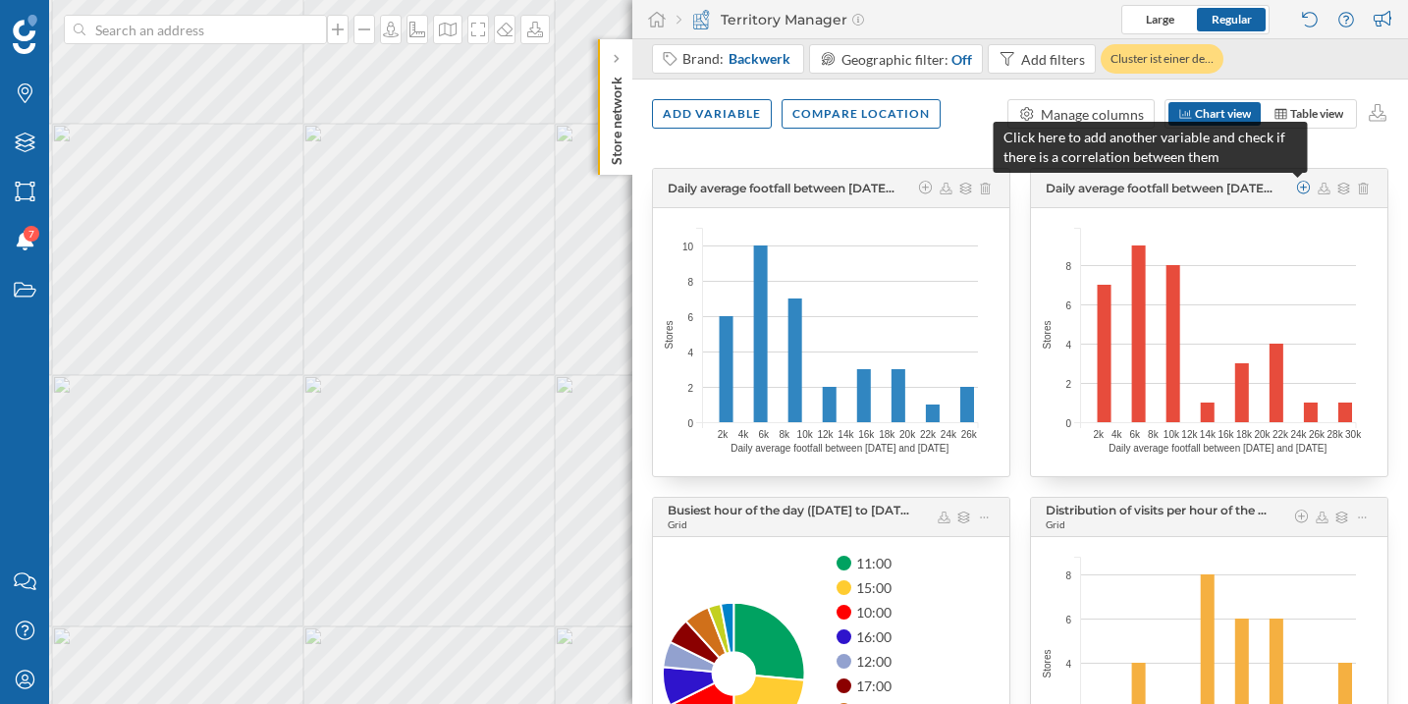
click at [1295, 187] on icon at bounding box center [1304, 188] width 18 height 14
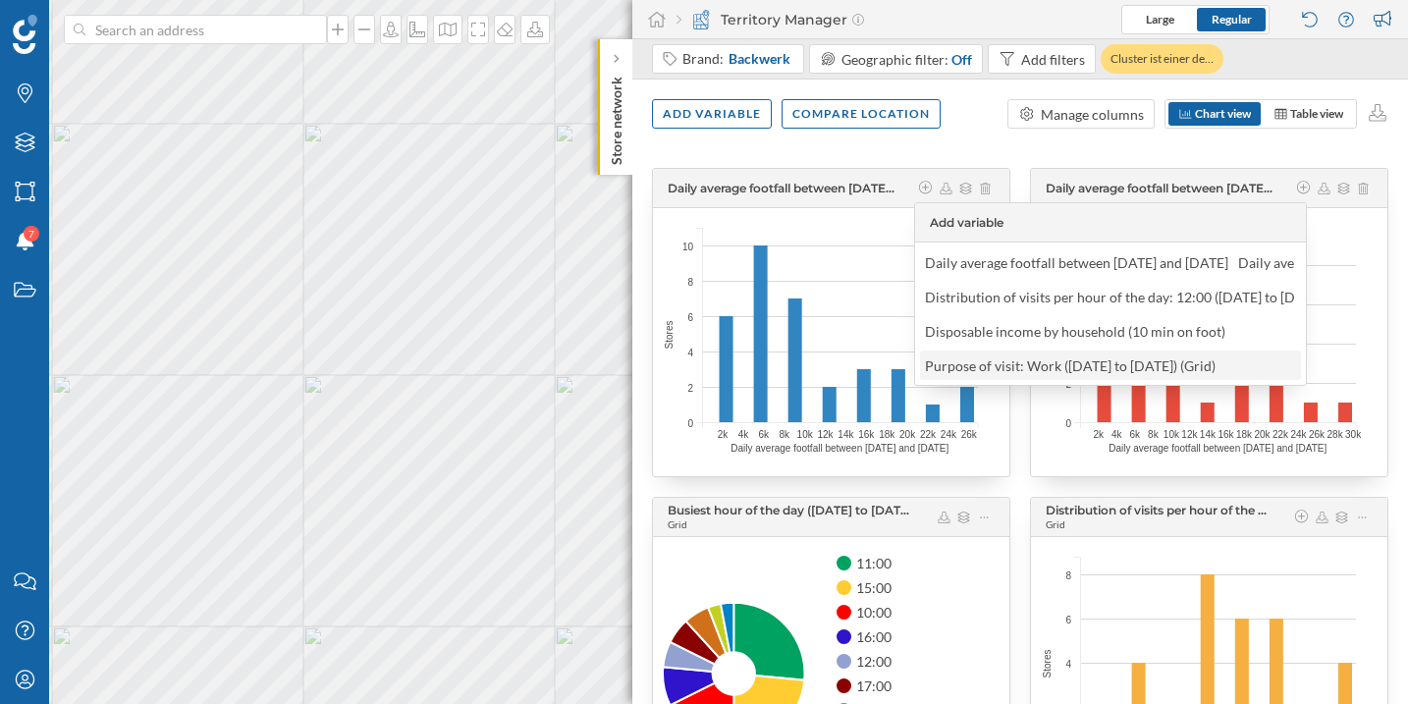
click at [1030, 369] on div "Purpose of visit: Work ([DATE] to [DATE]) (Grid)" at bounding box center [1070, 365] width 291 height 17
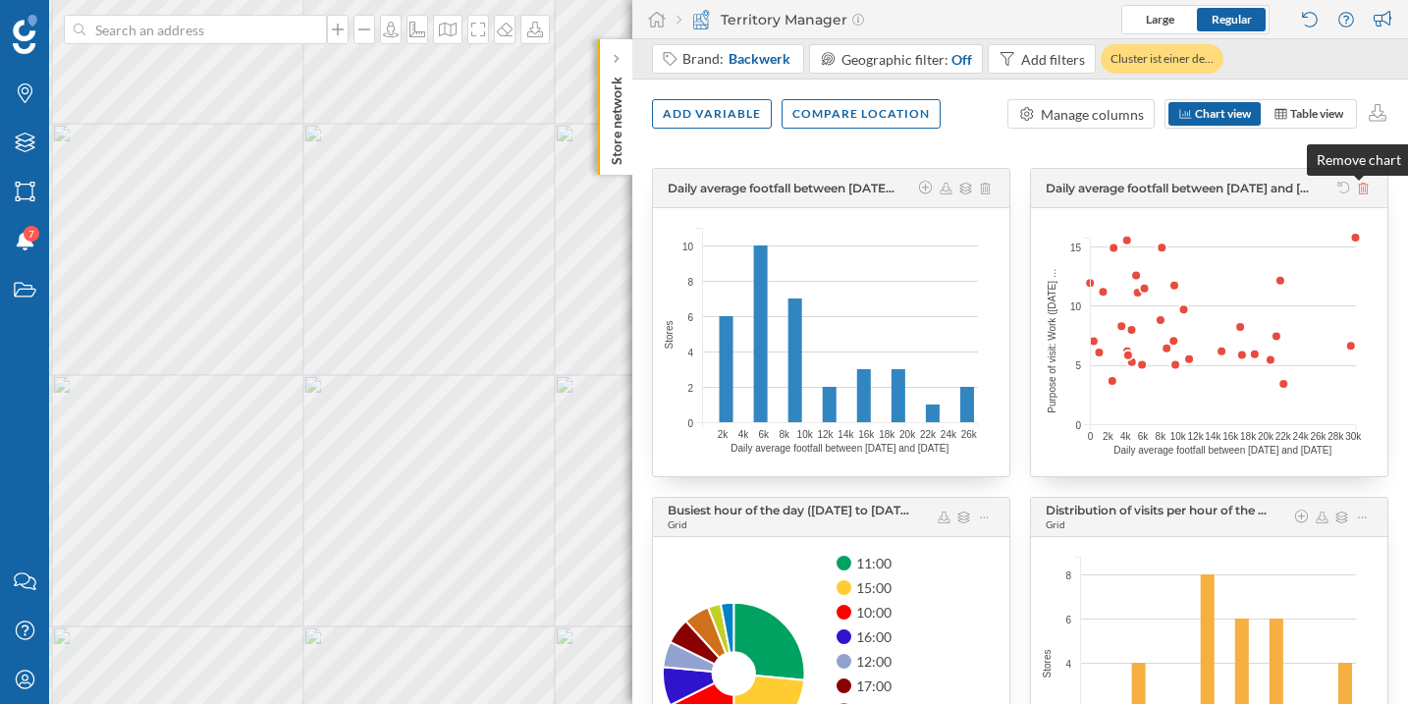
click at [1355, 190] on icon at bounding box center [1362, 189] width 15 height 12
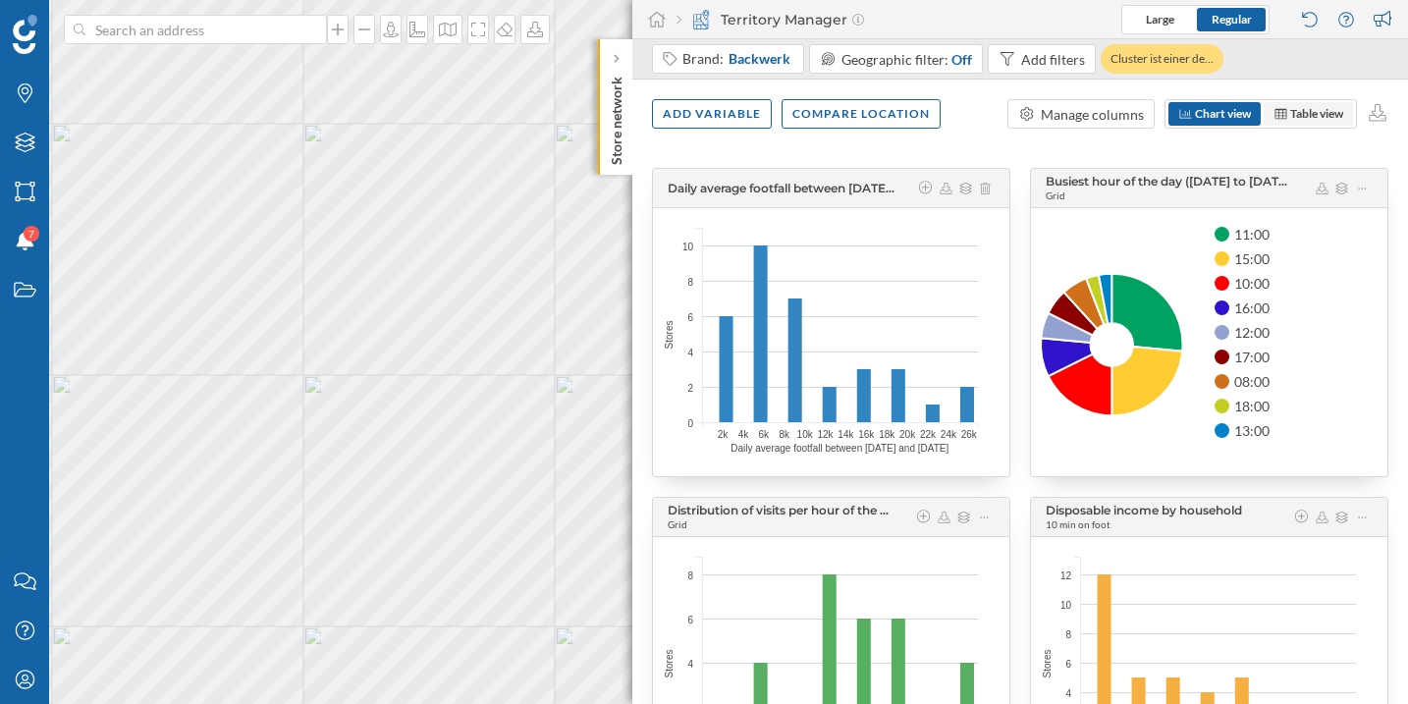
click at [1313, 123] on span "Table view" at bounding box center [1307, 114] width 89 height 24
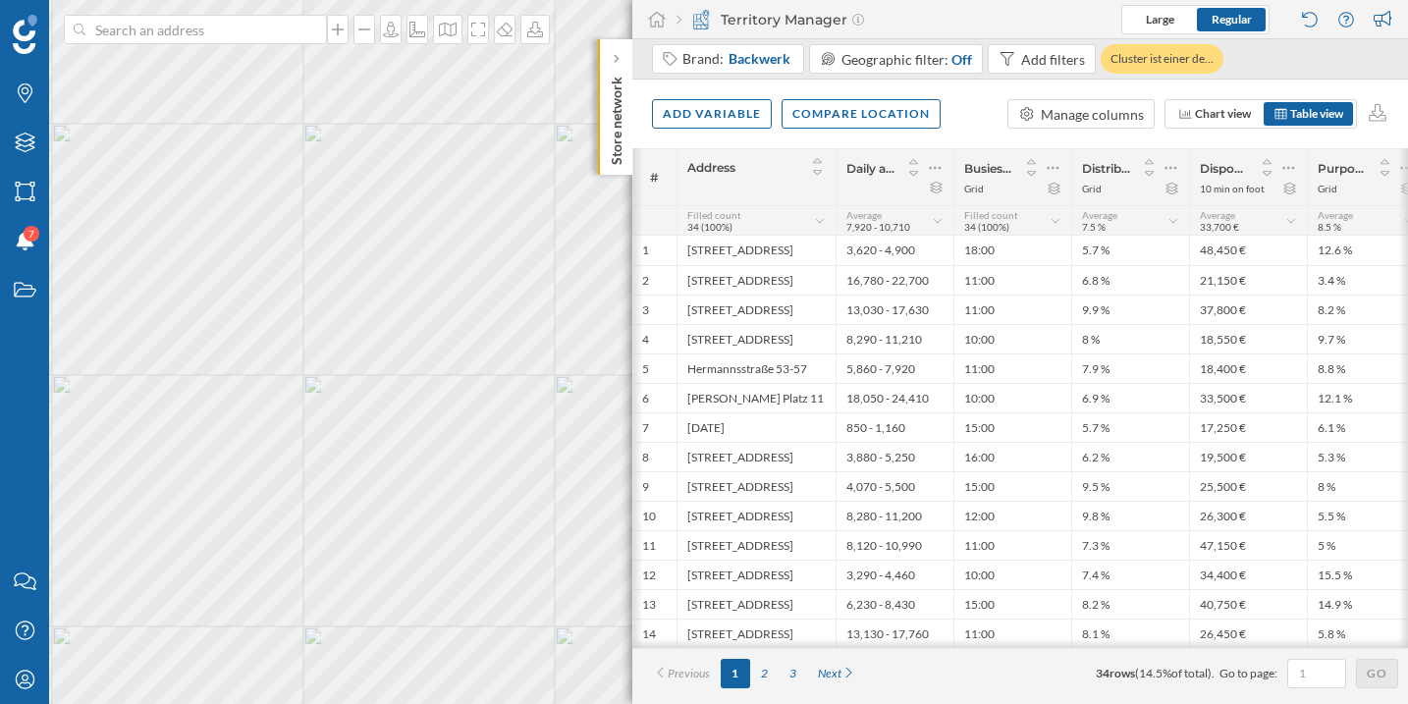
scroll to position [0, 17]
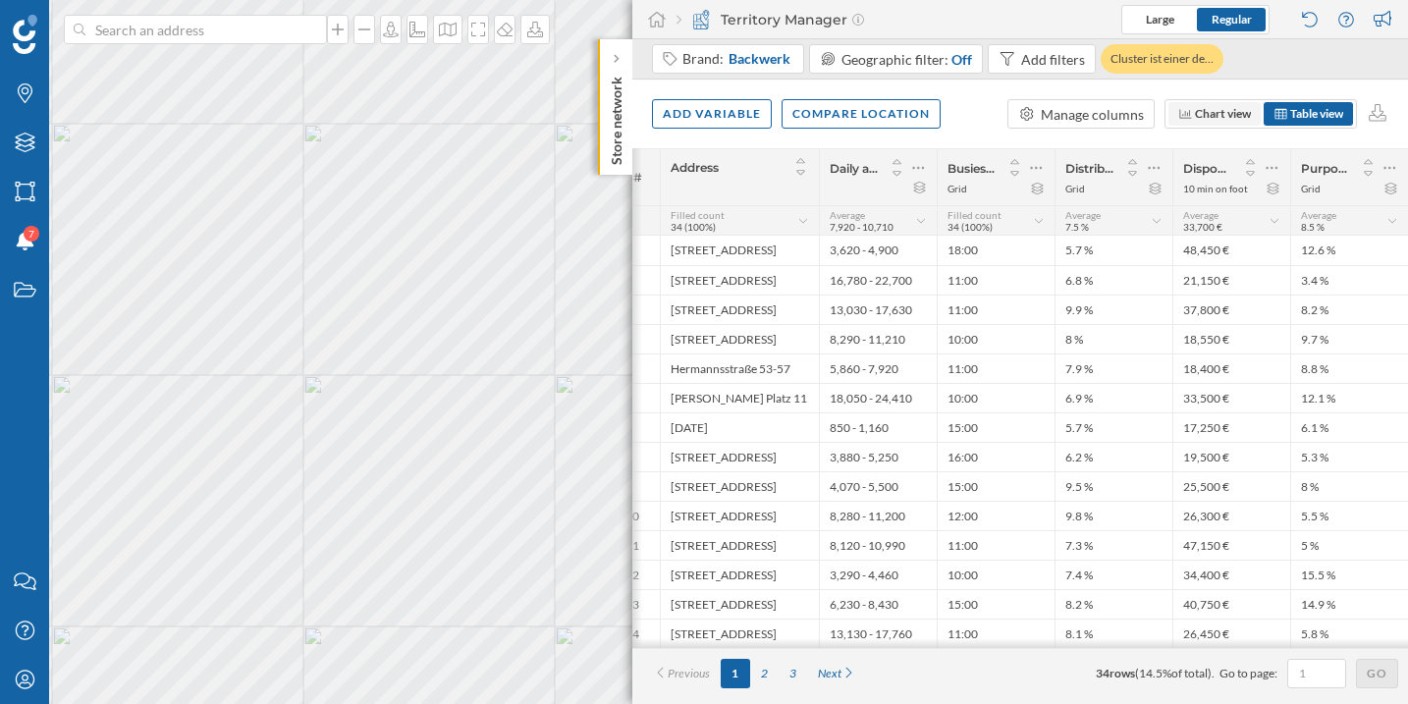
click at [1213, 123] on span "Chart view" at bounding box center [1214, 114] width 92 height 24
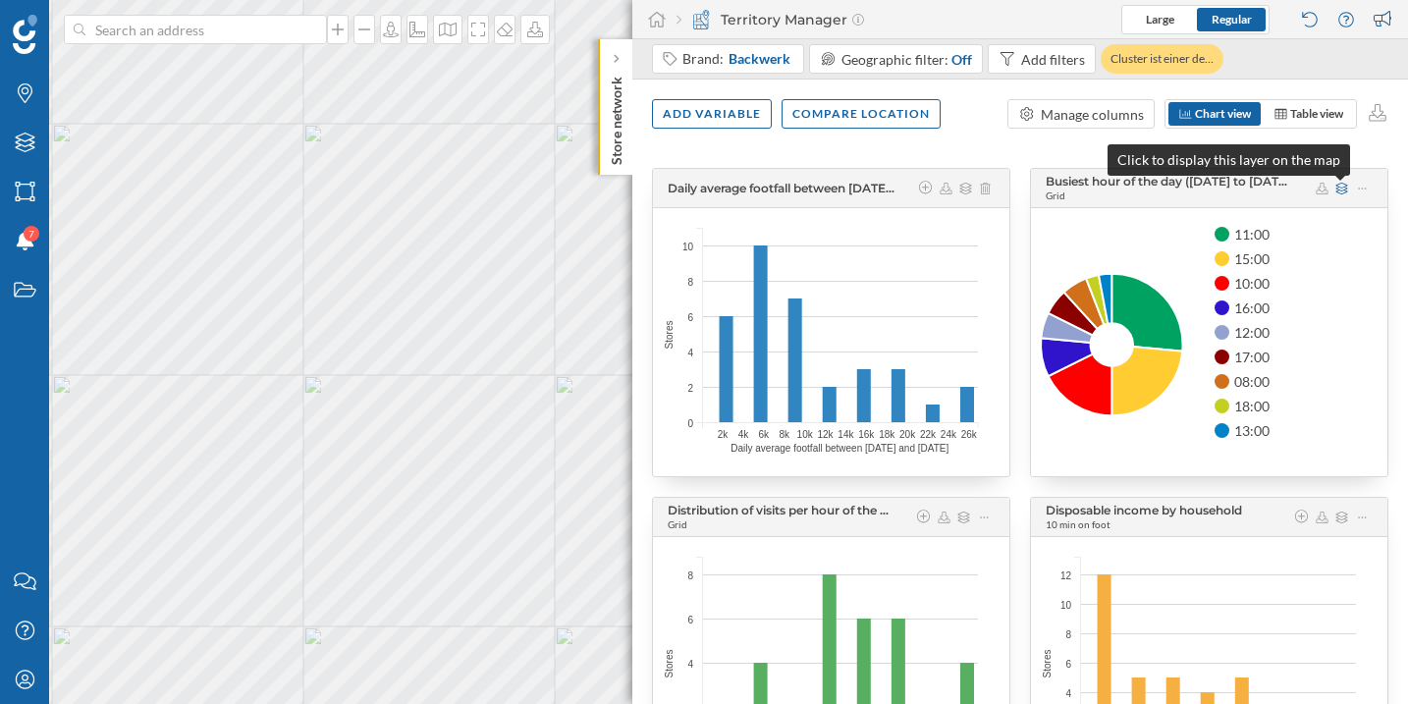
click at [1343, 186] on icon at bounding box center [1341, 189] width 15 height 12
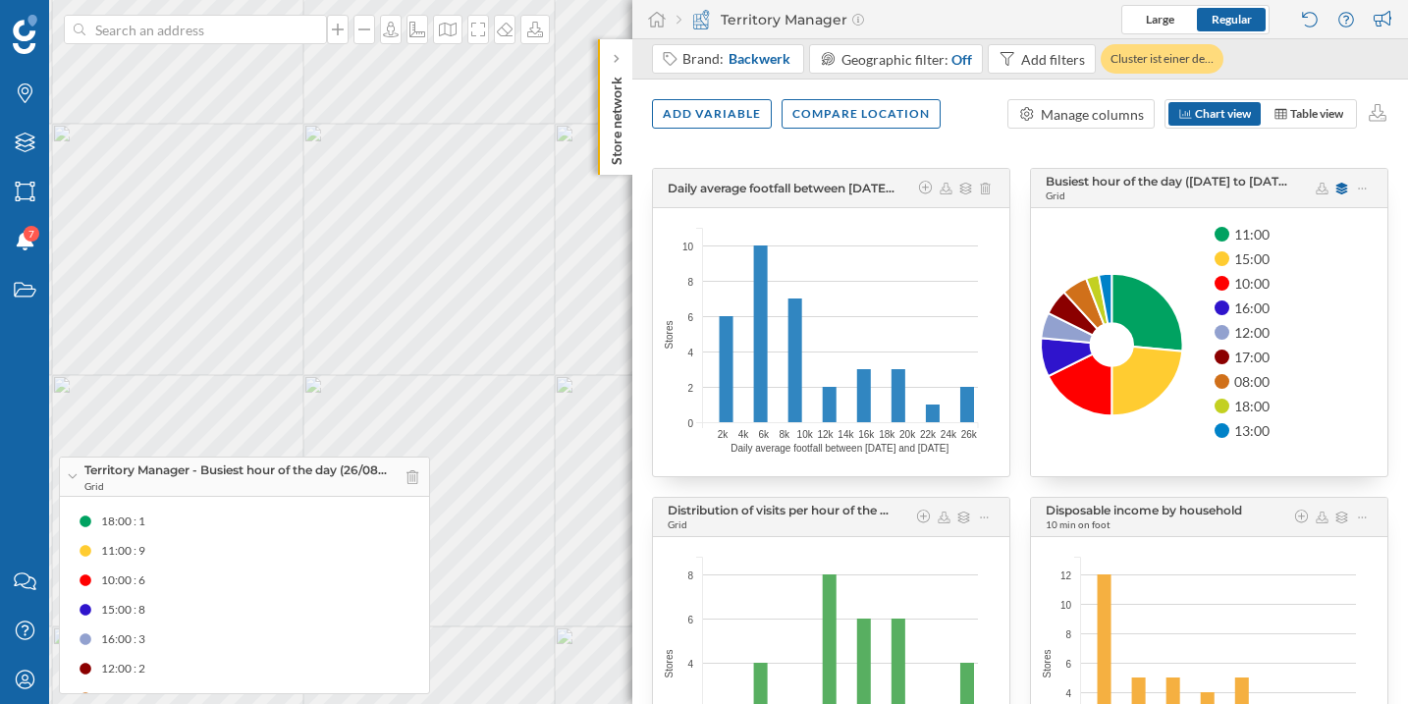
click at [428, 477] on div "Territory Manager - Busiest hour of the day (26/08… Grid" at bounding box center [244, 476] width 369 height 39
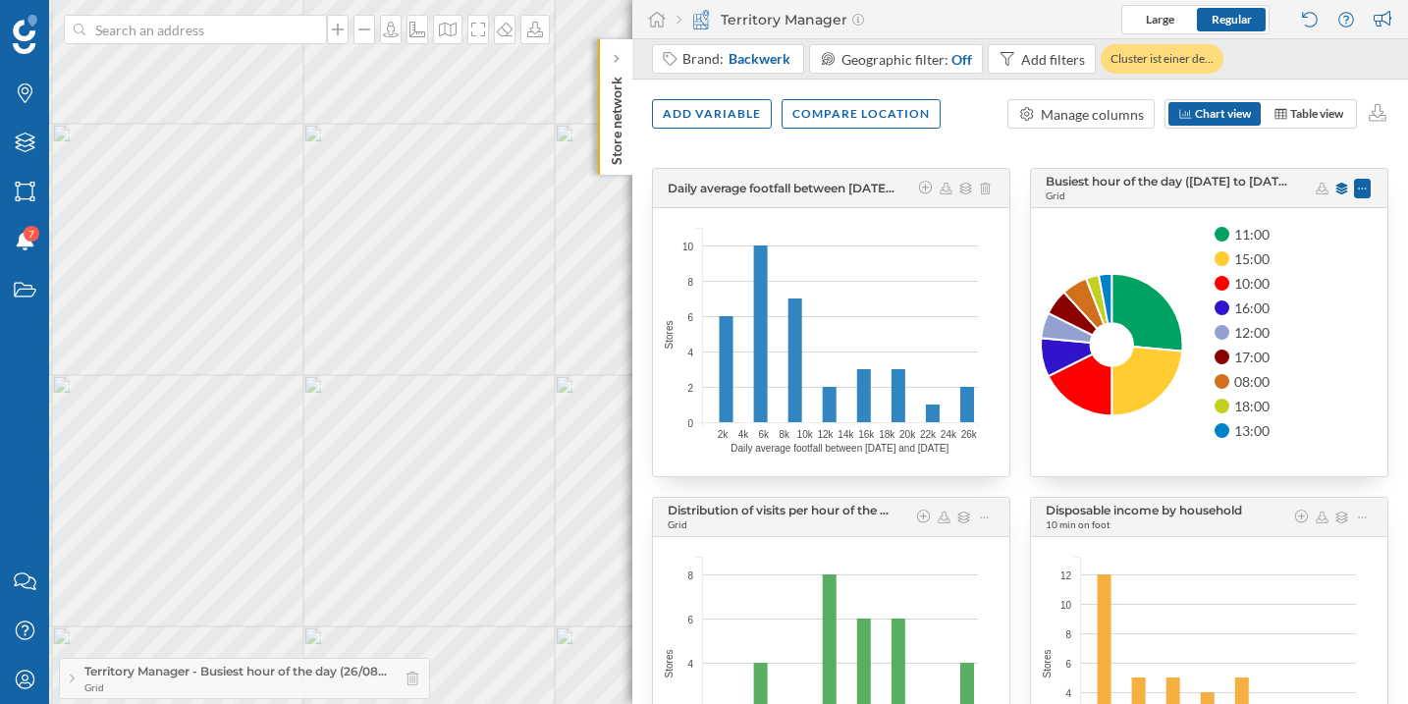
click at [1361, 190] on div at bounding box center [1362, 189] width 17 height 20
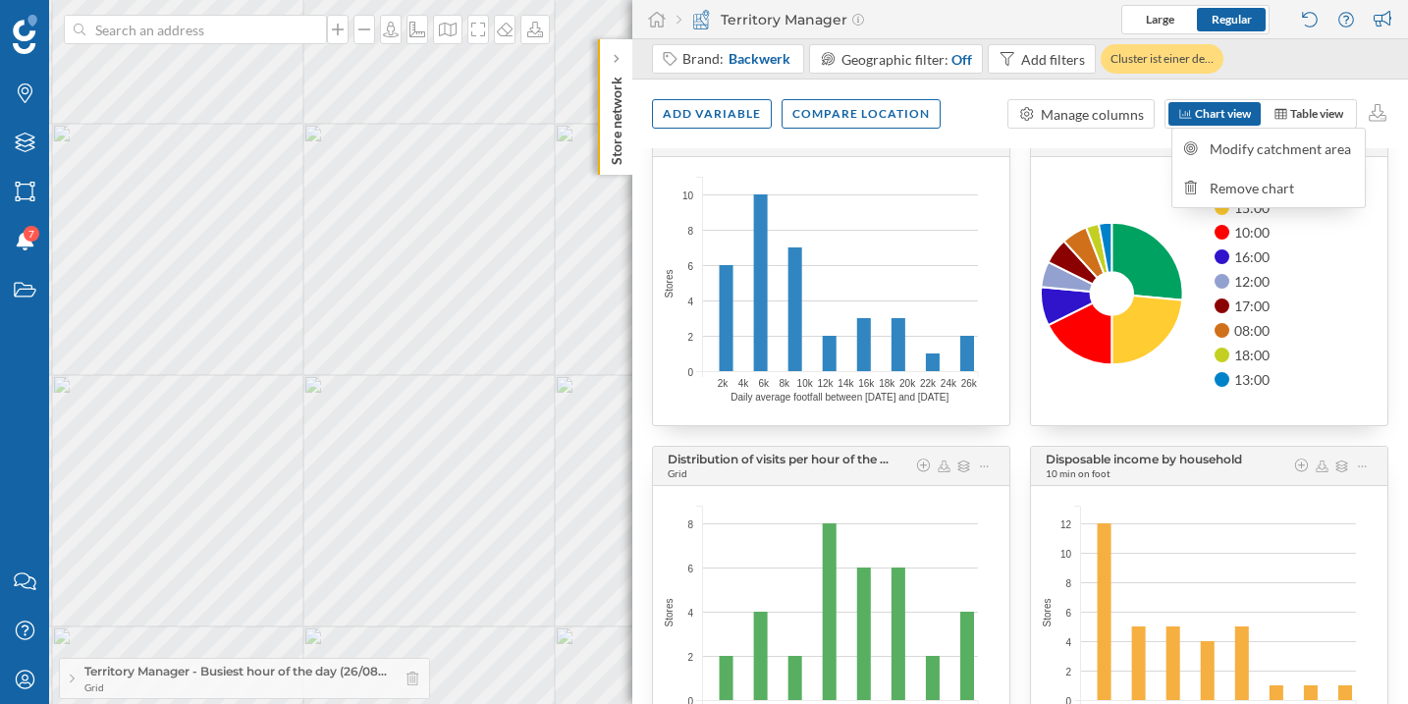
scroll to position [0, 0]
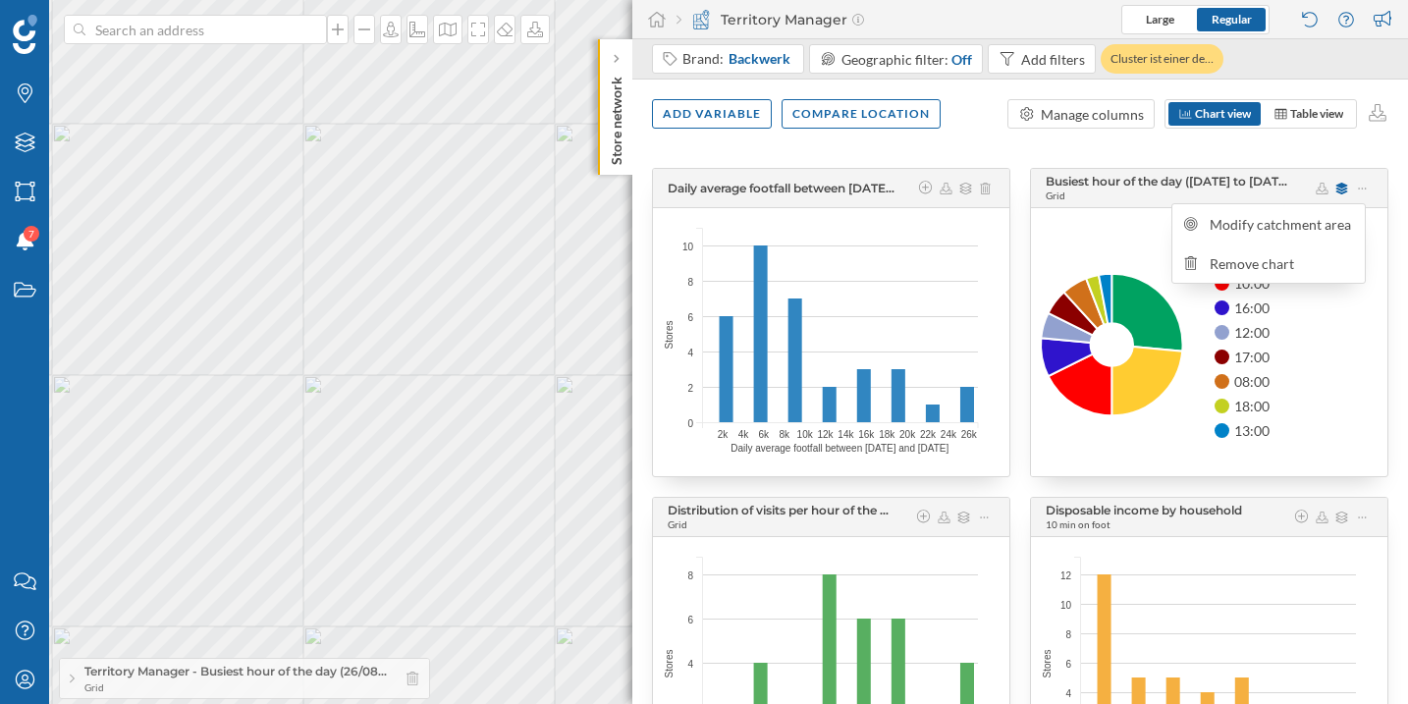
click at [1076, 269] on icon at bounding box center [1117, 334] width 193 height 253
click at [1059, 192] on div "Grid" at bounding box center [1055, 195] width 20 height 14
click at [1074, 190] on span "Grid" at bounding box center [1177, 195] width 264 height 14
click at [1053, 194] on div "Grid" at bounding box center [1055, 195] width 20 height 14
click at [1241, 244] on div "11:00 15:00 10:00 16:00 12:00 17:00 08:00 18:00 13:00" at bounding box center [1290, 335] width 153 height 221
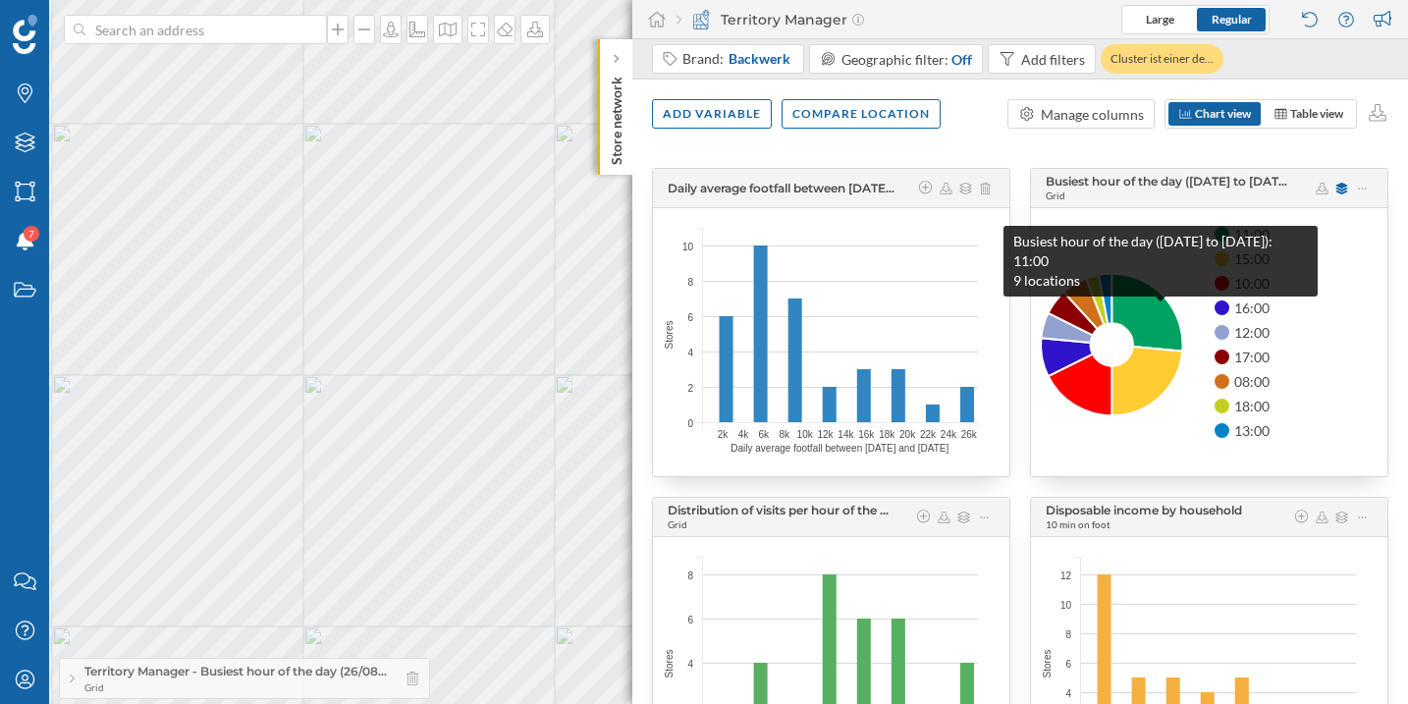
click at [1160, 311] on icon at bounding box center [1146, 313] width 71 height 78
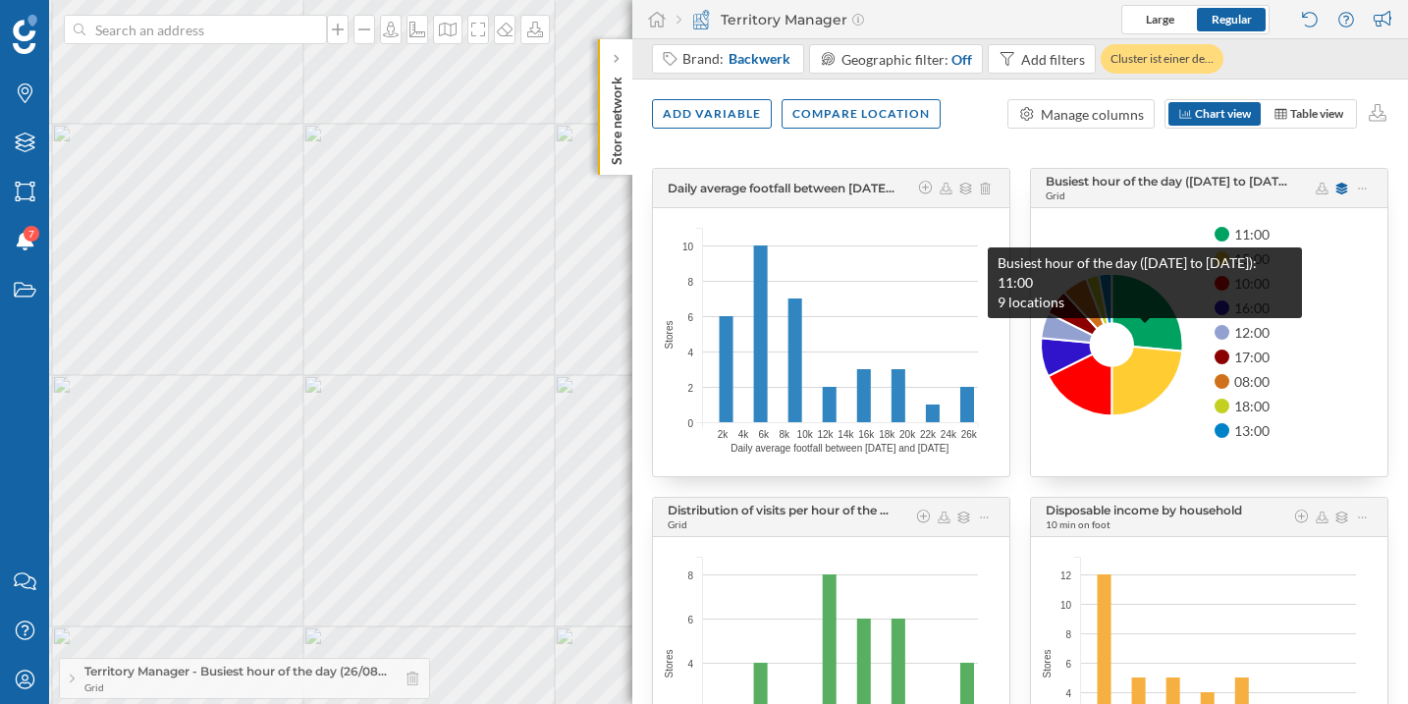
click at [1144, 333] on icon at bounding box center [1146, 313] width 71 height 78
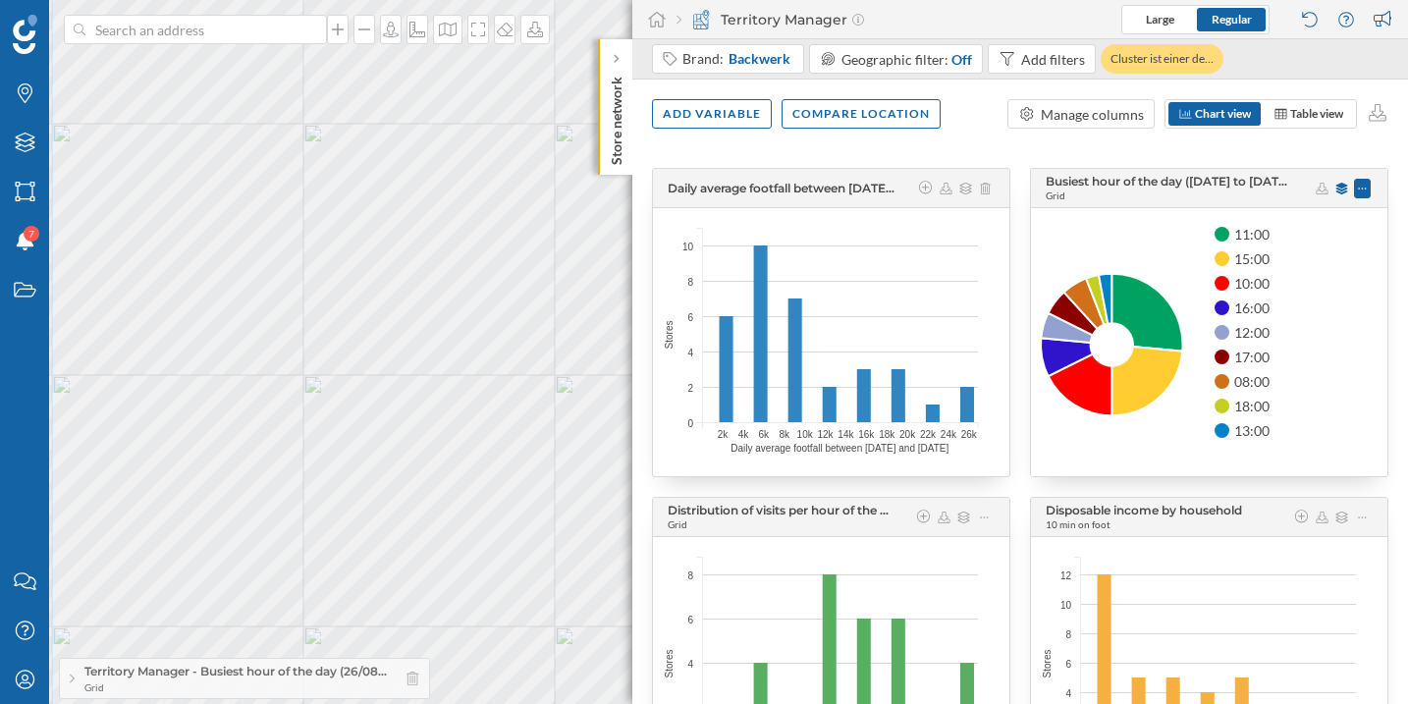
click at [1357, 188] on icon at bounding box center [1361, 188] width 8 height 2
click at [1333, 259] on div "Remove chart" at bounding box center [1281, 263] width 144 height 21
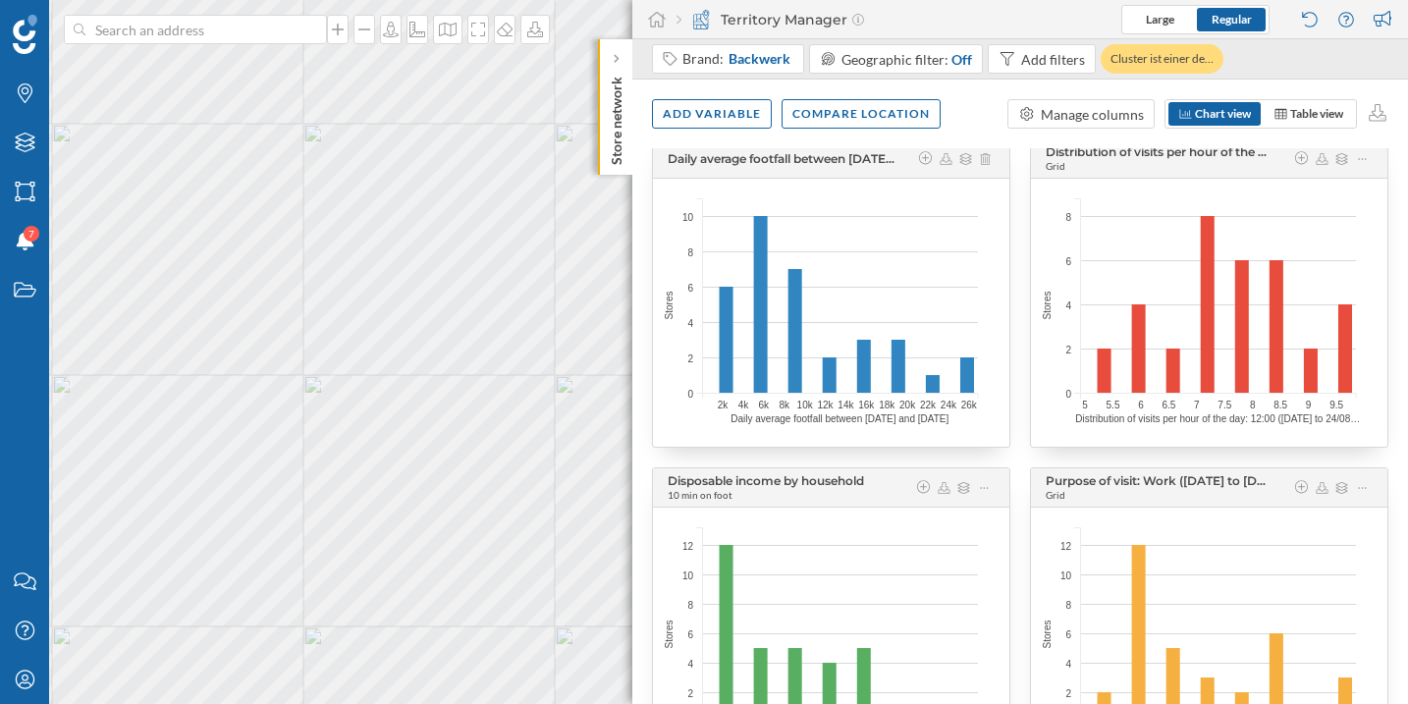
scroll to position [27, 0]
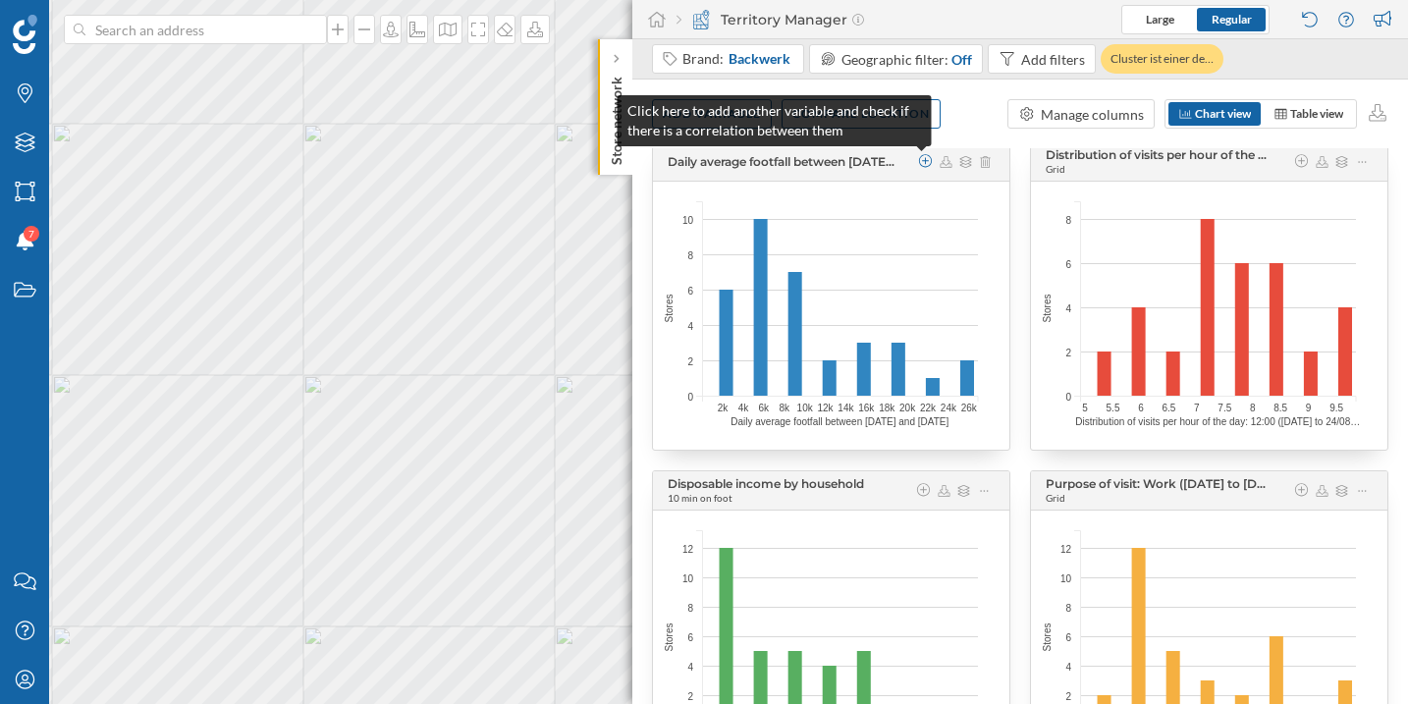
click at [919, 158] on icon at bounding box center [926, 161] width 18 height 14
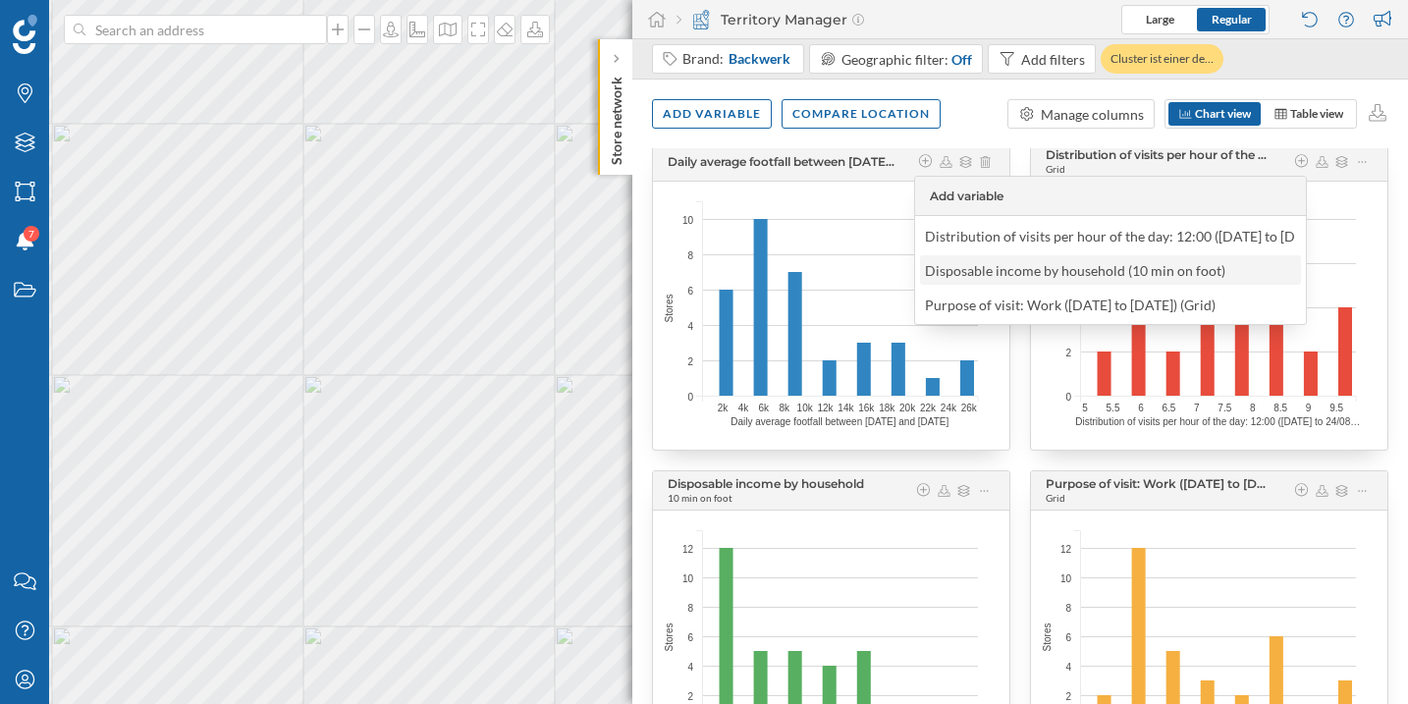
click at [1012, 272] on div "Disposable income by household (10 min on foot)" at bounding box center [1075, 270] width 300 height 17
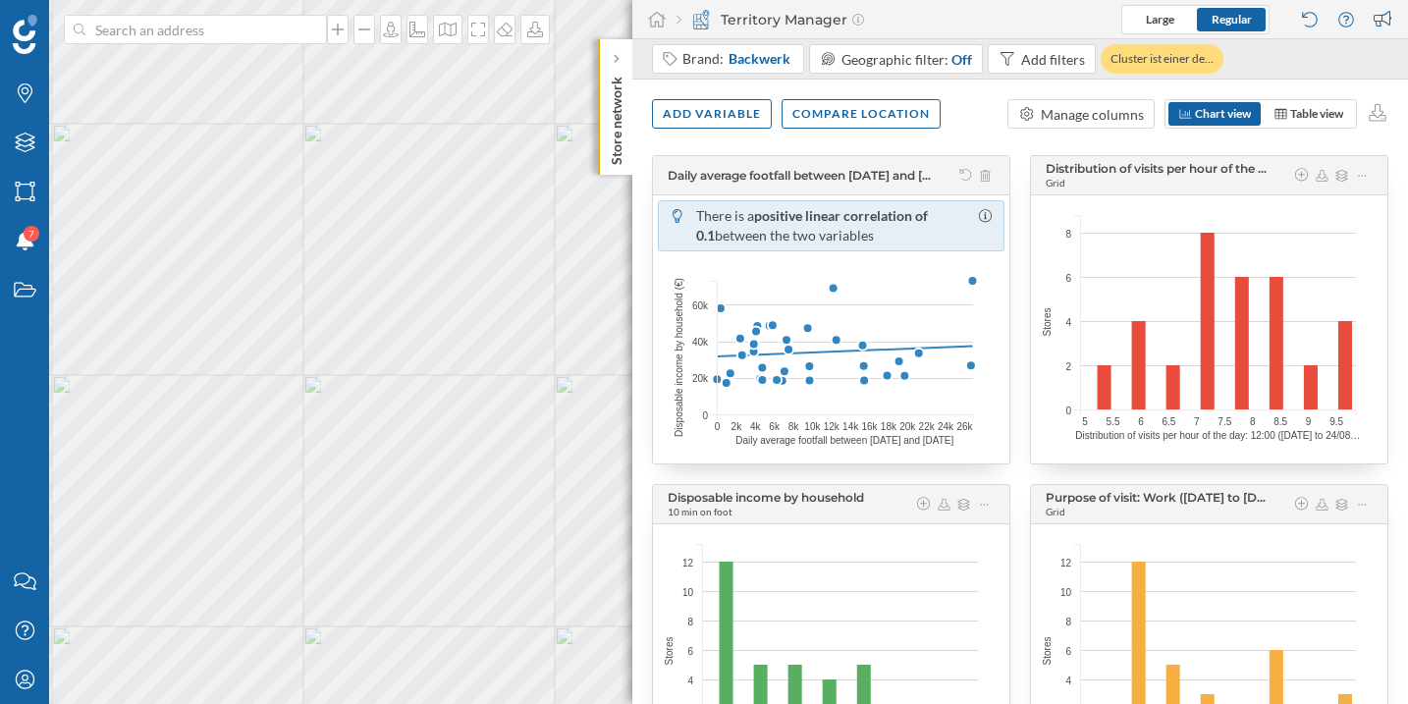
scroll to position [12, 0]
click at [966, 178] on icon at bounding box center [965, 176] width 15 height 12
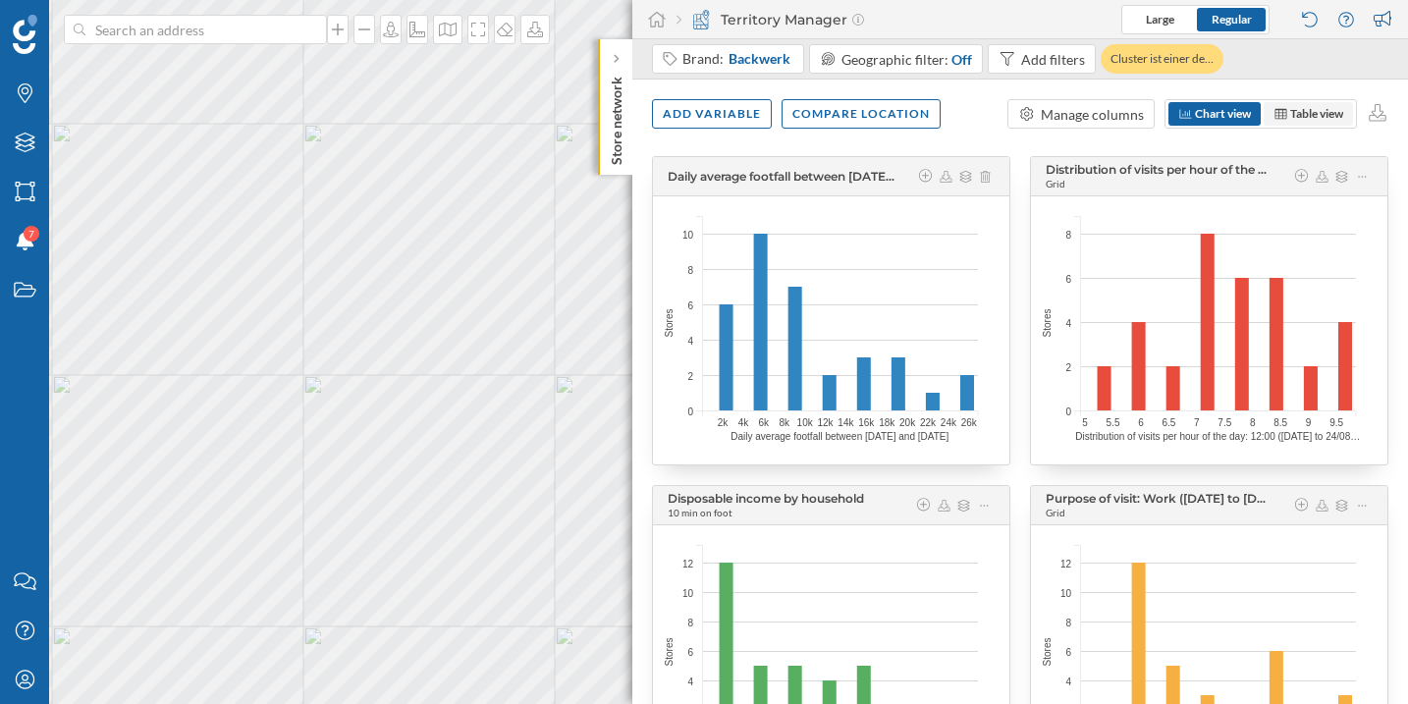
click at [1307, 110] on span "Table view" at bounding box center [1316, 113] width 53 height 15
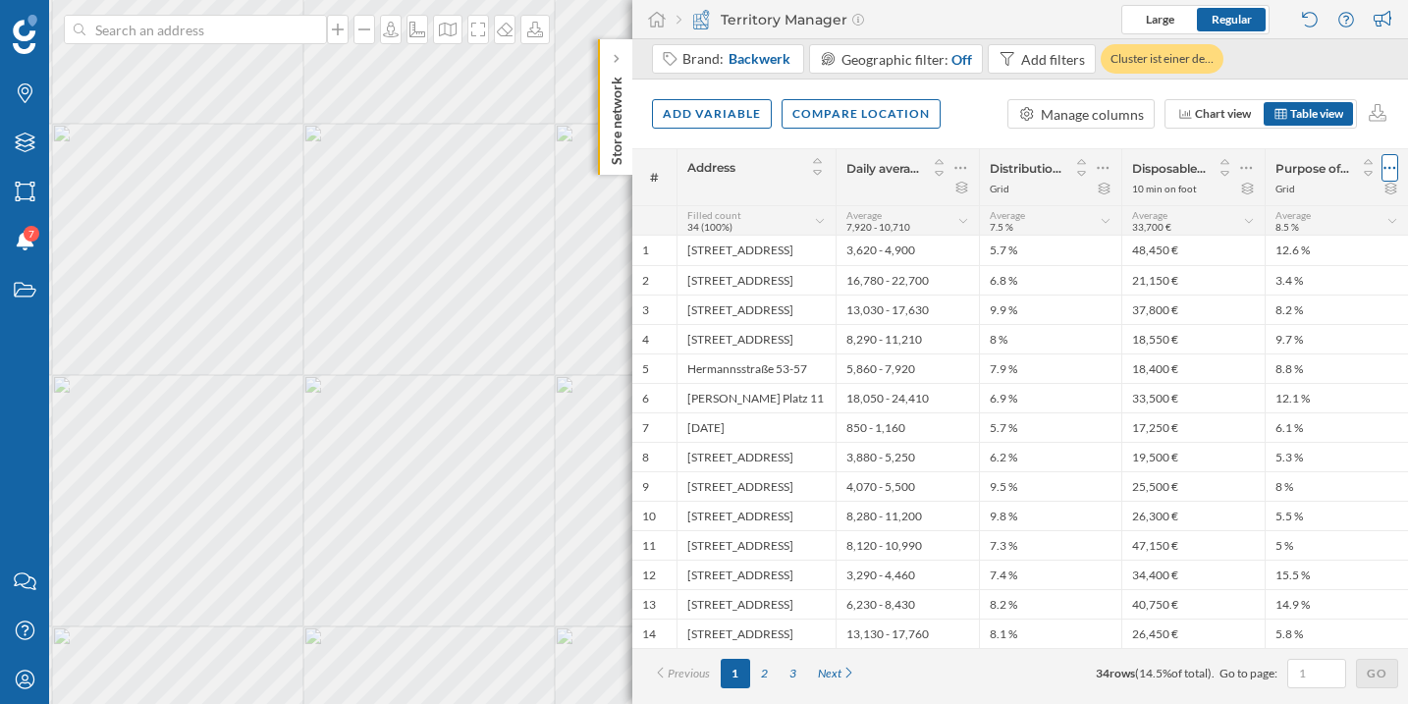
click at [1385, 171] on icon at bounding box center [1389, 168] width 13 height 20
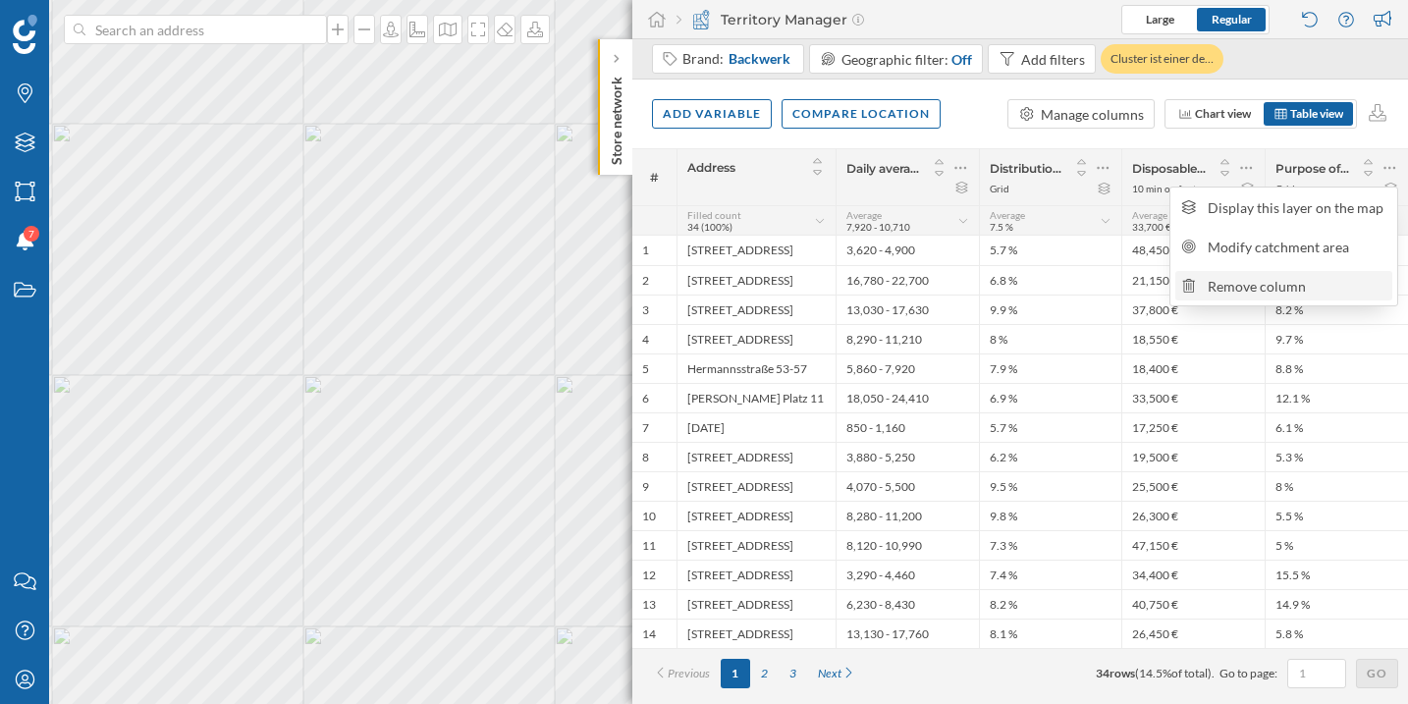
click at [1316, 276] on div "Remove column" at bounding box center [1296, 286] width 179 height 21
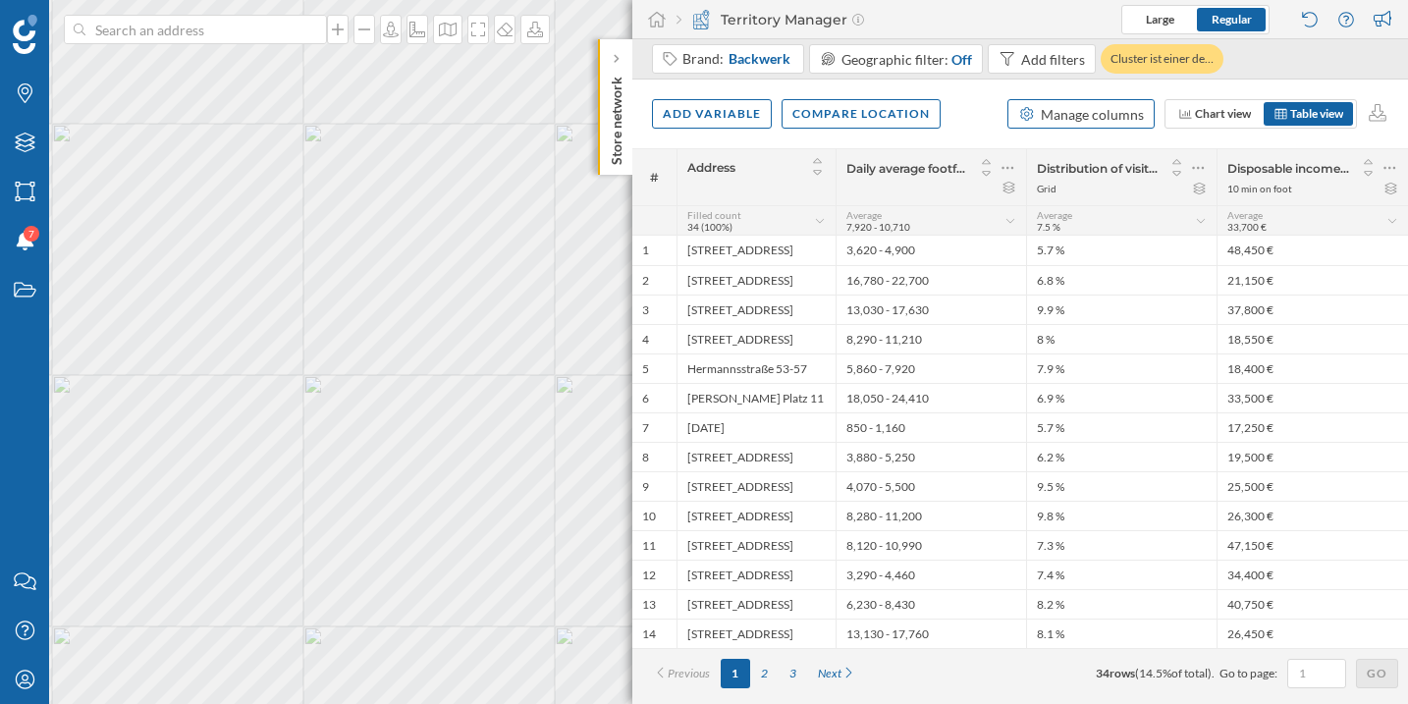
click at [1089, 120] on div "Manage columns" at bounding box center [1091, 114] width 103 height 21
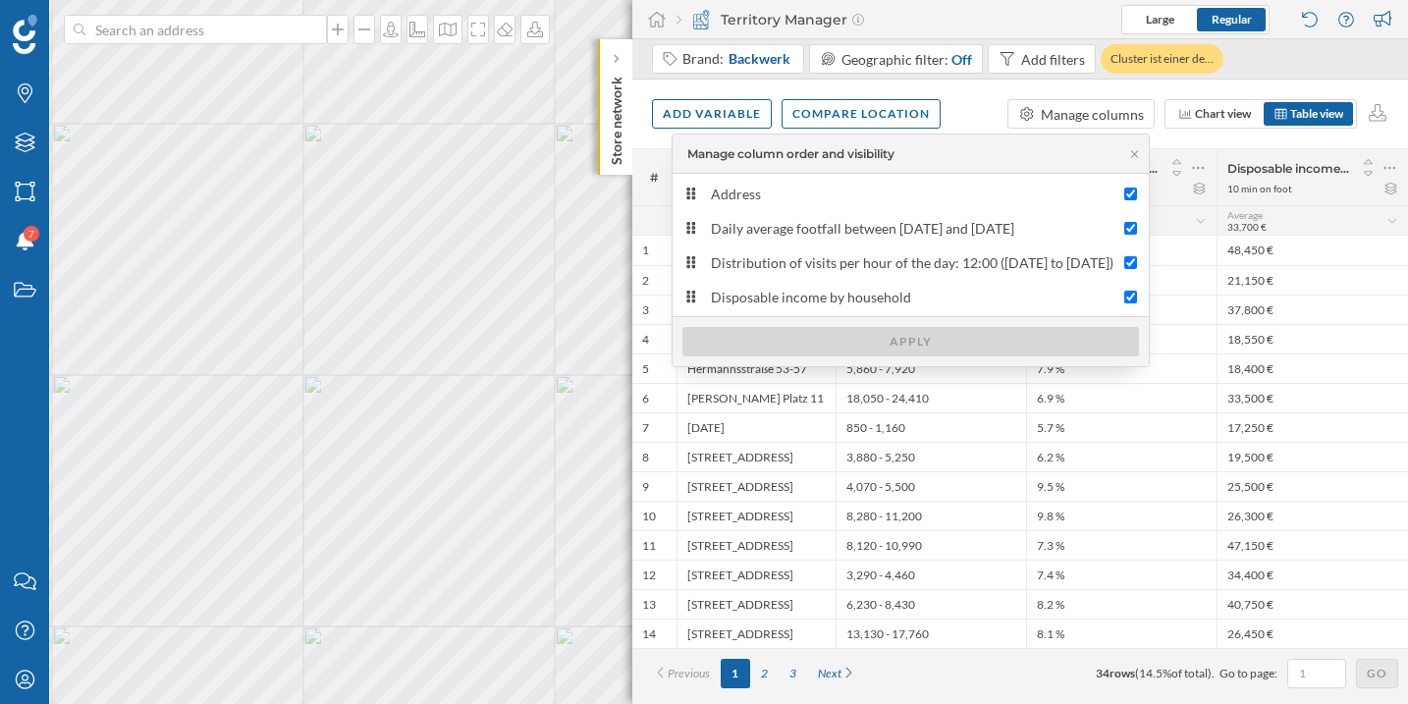
click at [1221, 147] on div "Brand: Backwerk Geographic filter: Off Add filters Cluster ist einer de… Add va…" at bounding box center [1019, 371] width 775 height 664
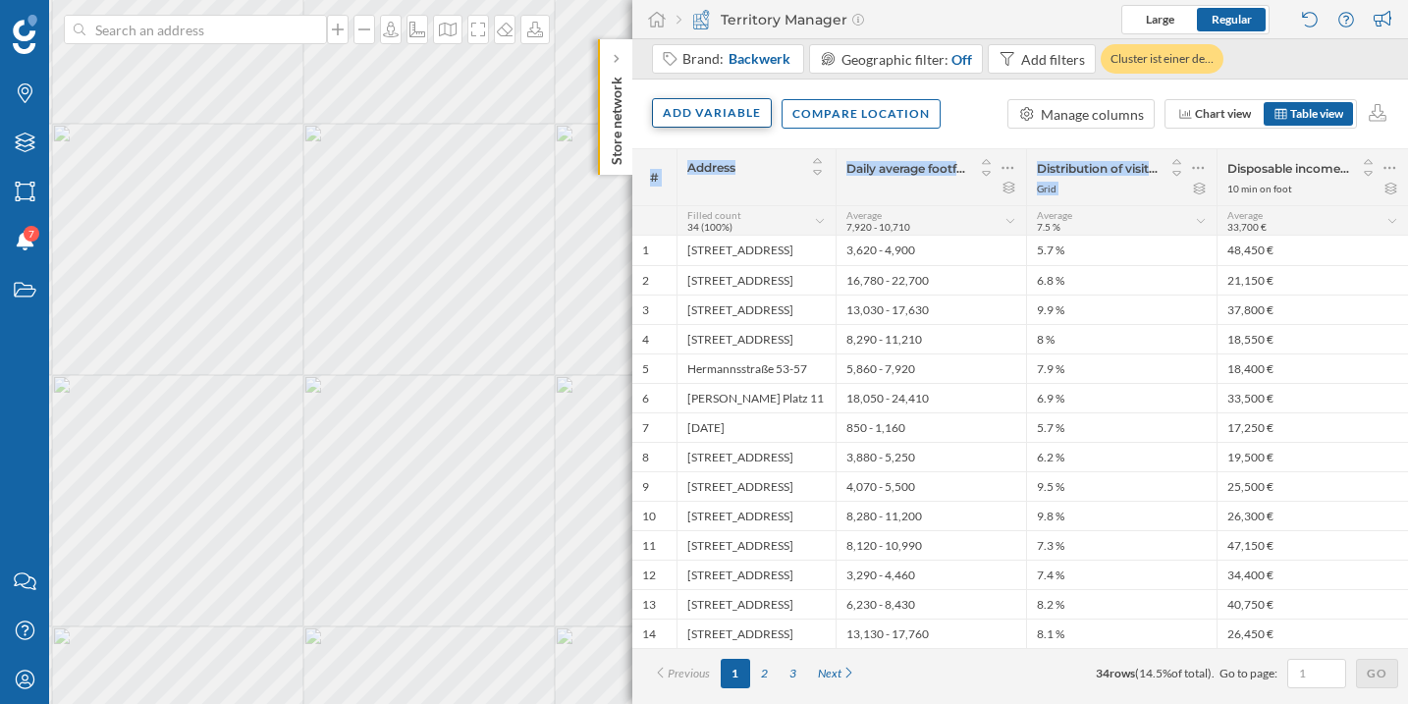
click at [699, 121] on div "Add variable" at bounding box center [712, 112] width 120 height 29
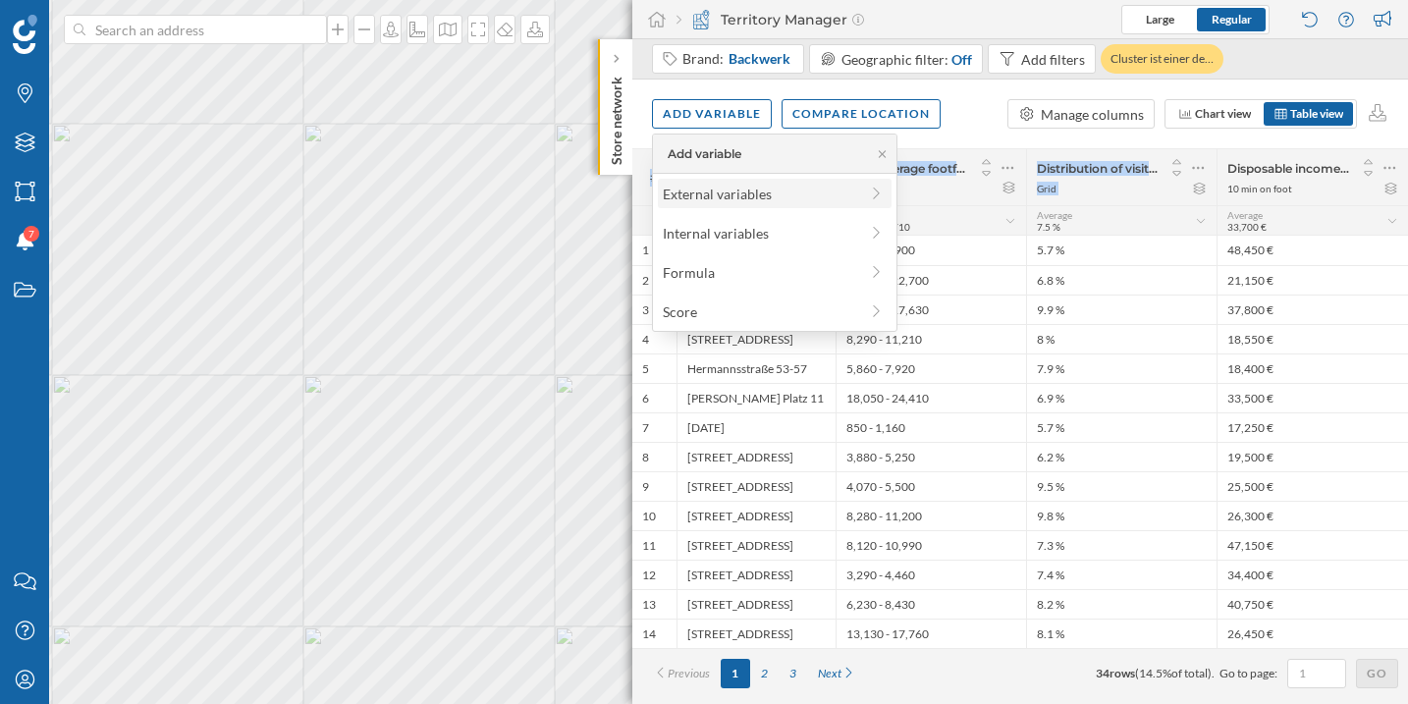
click at [711, 184] on div "External variables" at bounding box center [760, 194] width 195 height 21
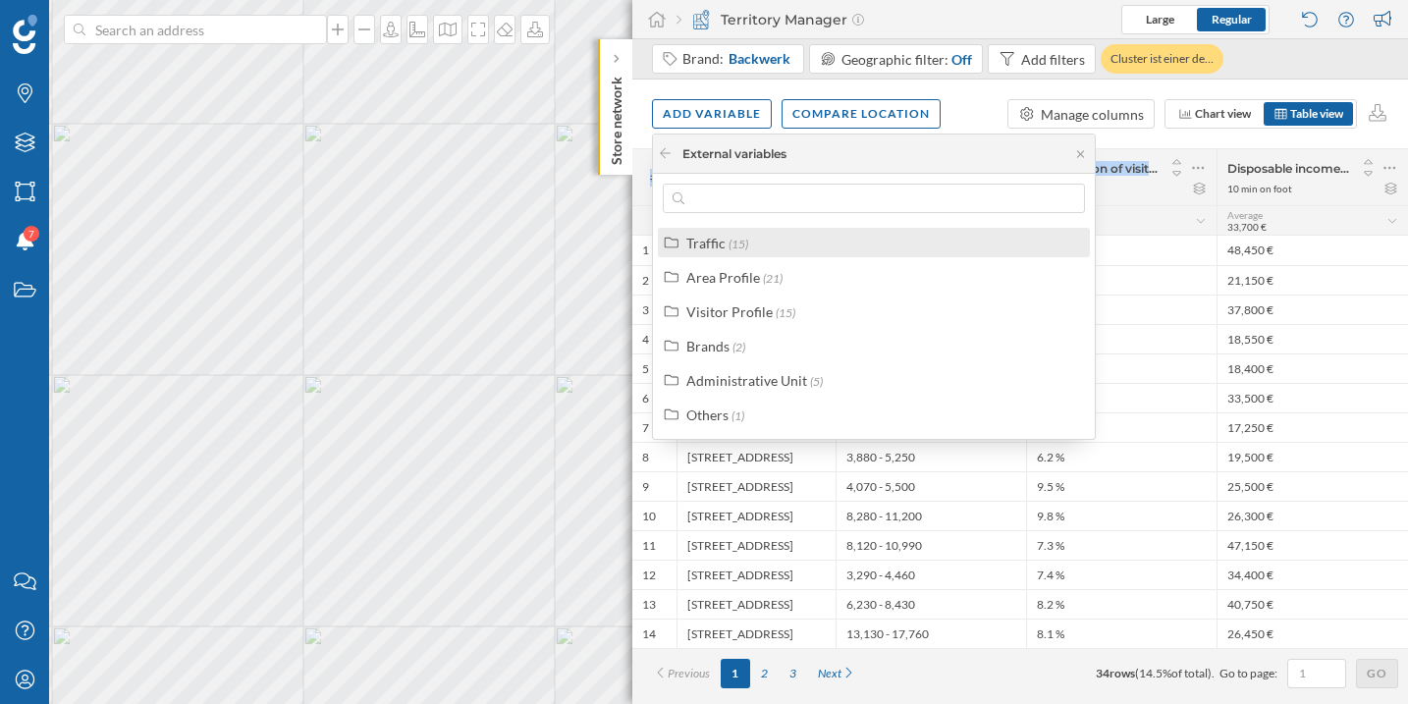
click at [722, 254] on div "Traffic (15)" at bounding box center [874, 242] width 432 height 29
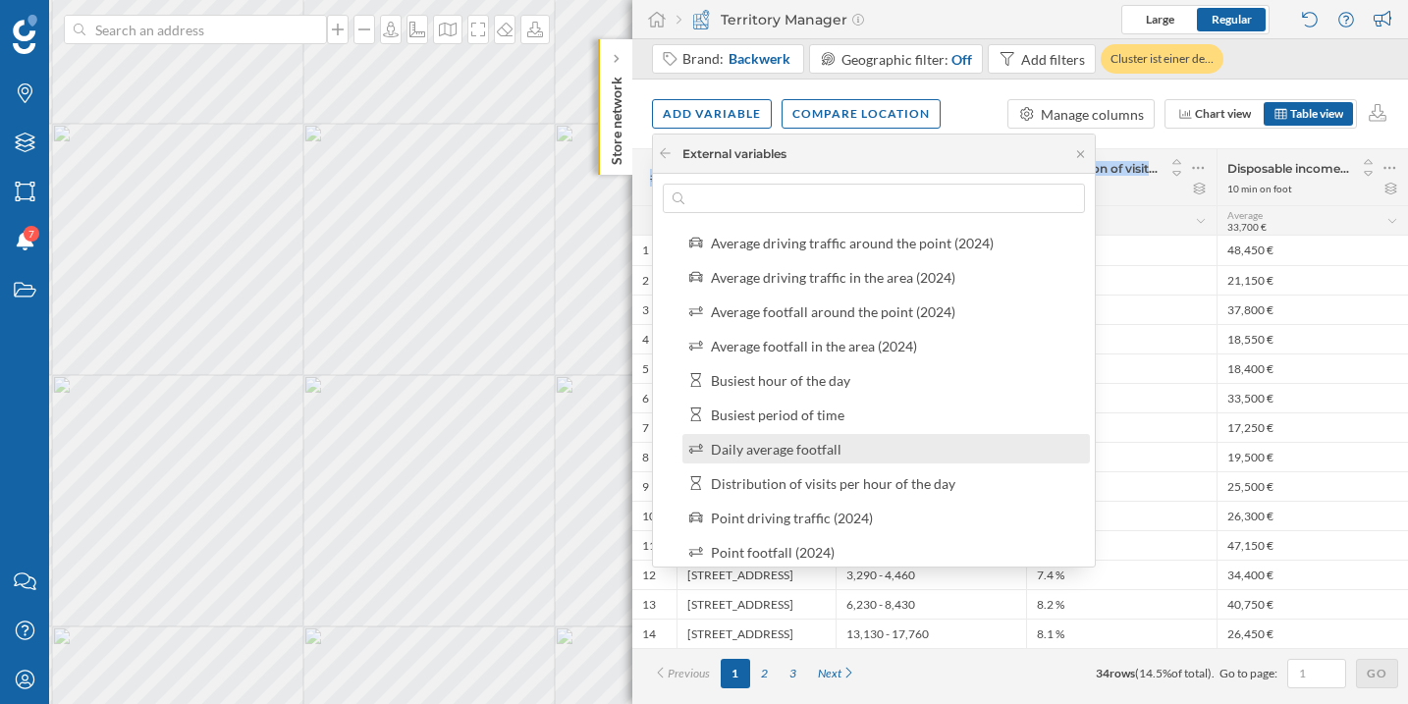
scroll to position [56, 0]
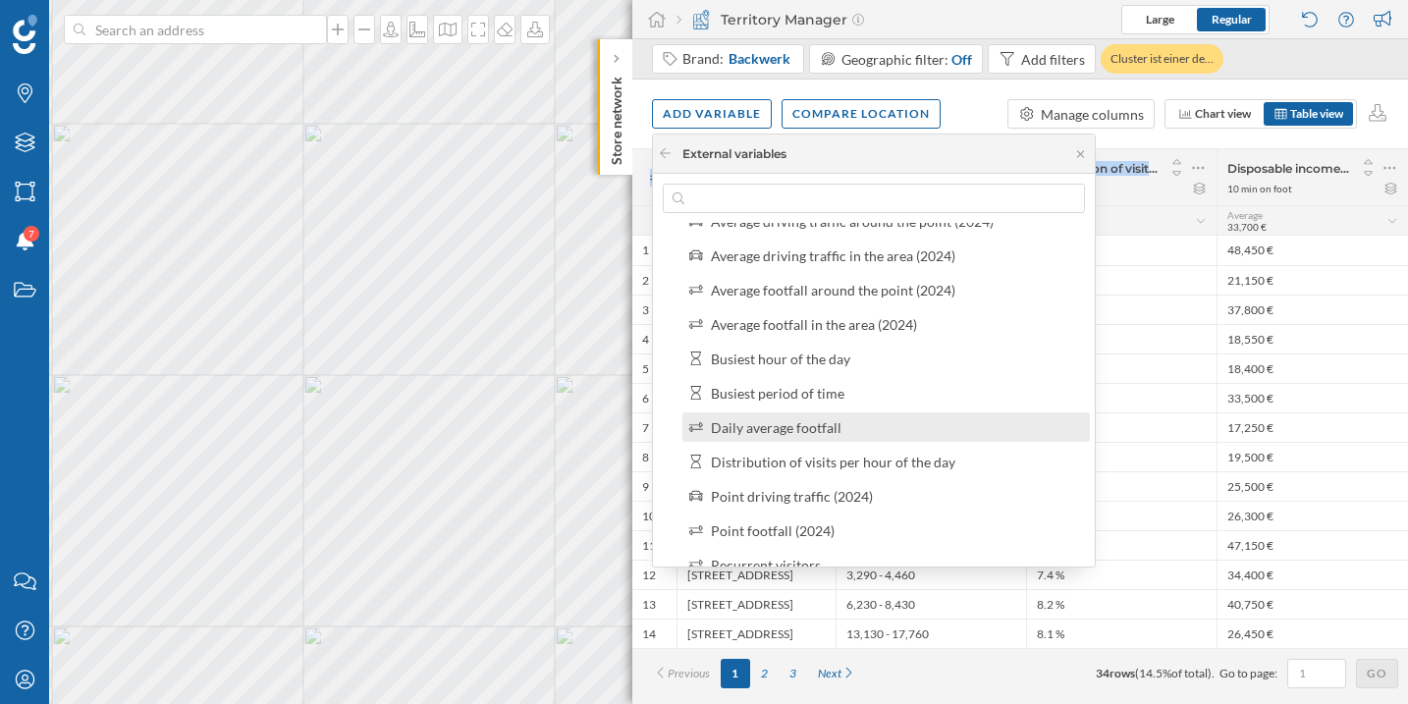
click at [915, 423] on div "Daily average footfall" at bounding box center [894, 427] width 367 height 21
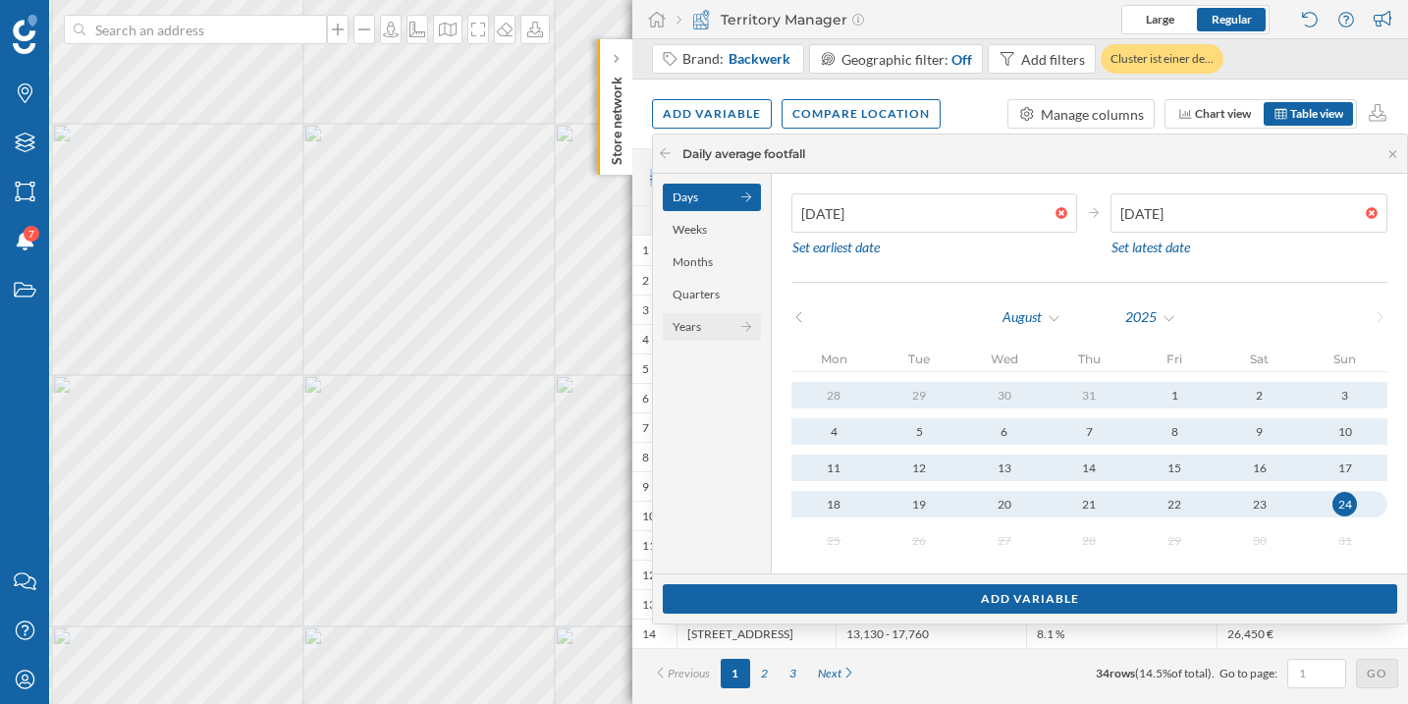
click at [709, 324] on div "Years" at bounding box center [712, 326] width 98 height 27
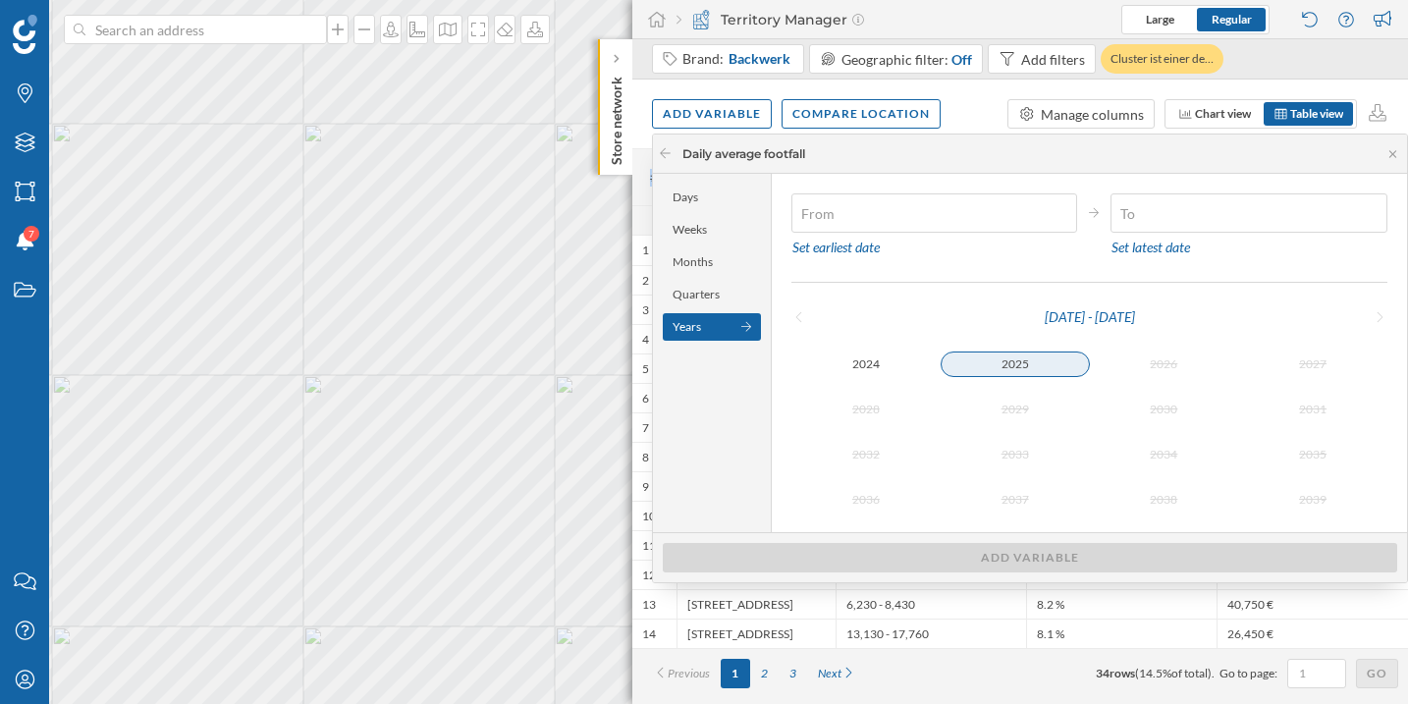
type input "[DATE]"
click at [1043, 360] on div "2025" at bounding box center [1014, 364] width 149 height 24
type input "[DATE]"
click at [1022, 368] on div "2025" at bounding box center [1014, 364] width 149 height 24
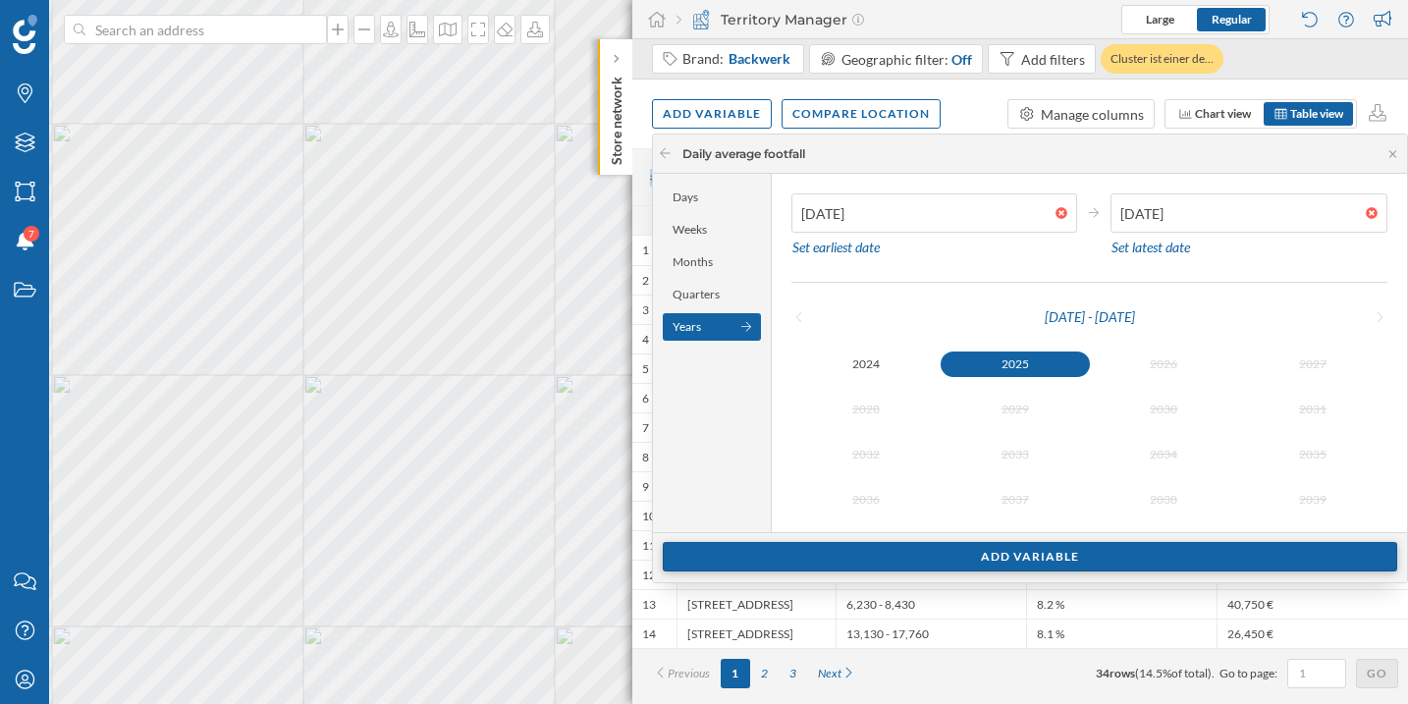
click at [1026, 547] on div "Add variable" at bounding box center [1030, 556] width 734 height 29
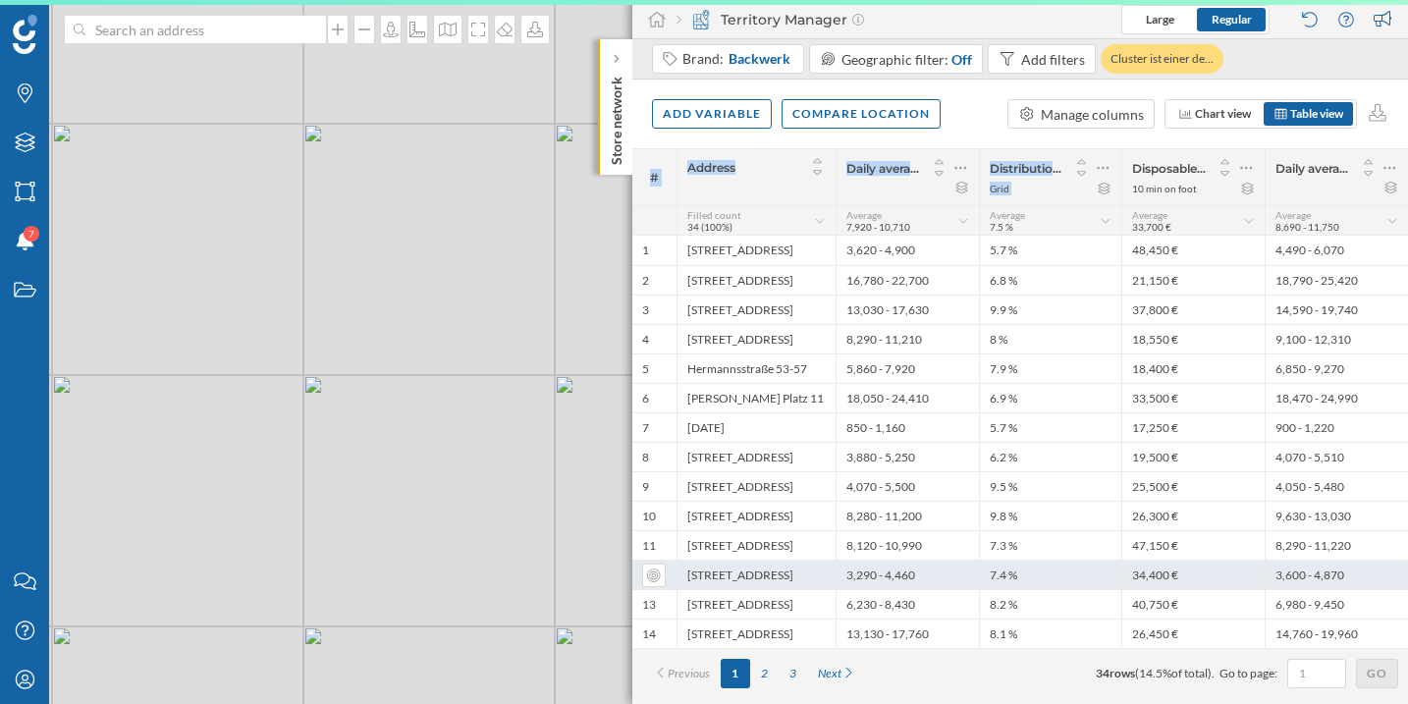
scroll to position [0, 0]
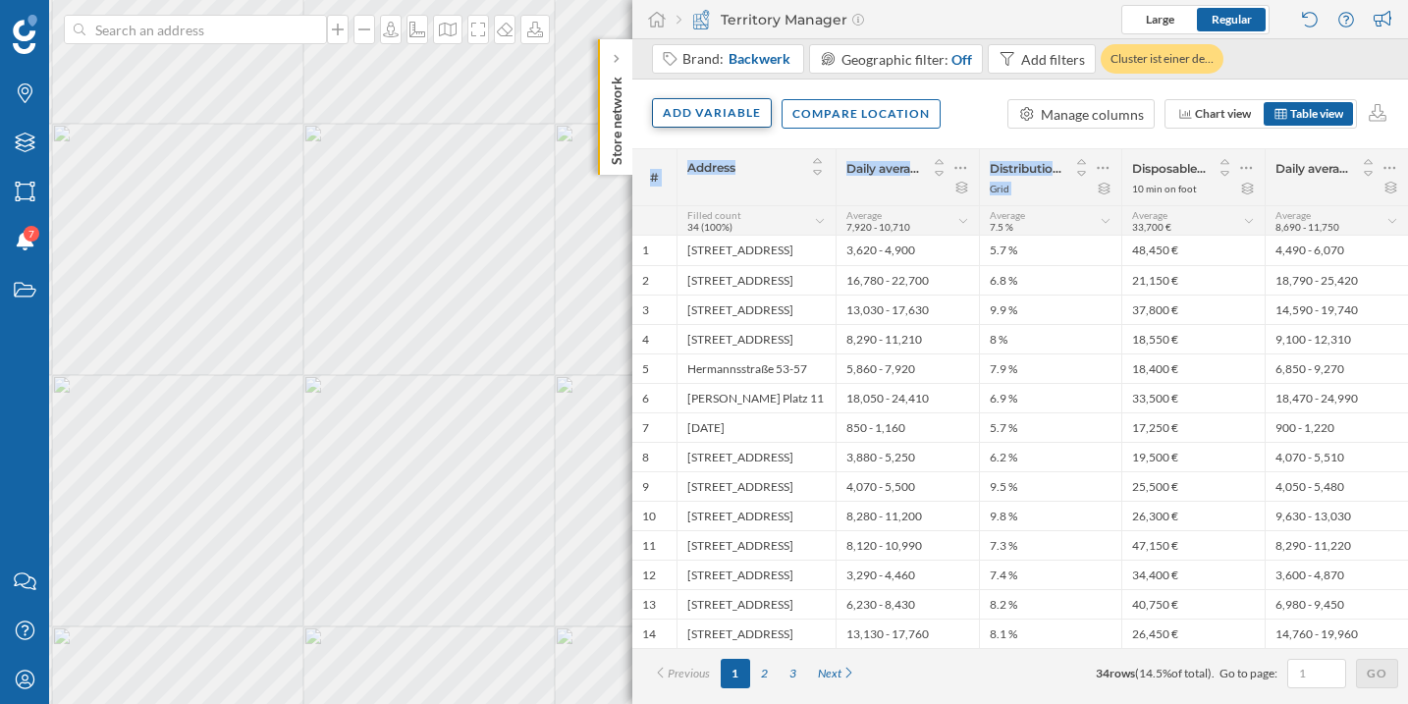
click at [733, 124] on div "Add variable" at bounding box center [712, 112] width 120 height 29
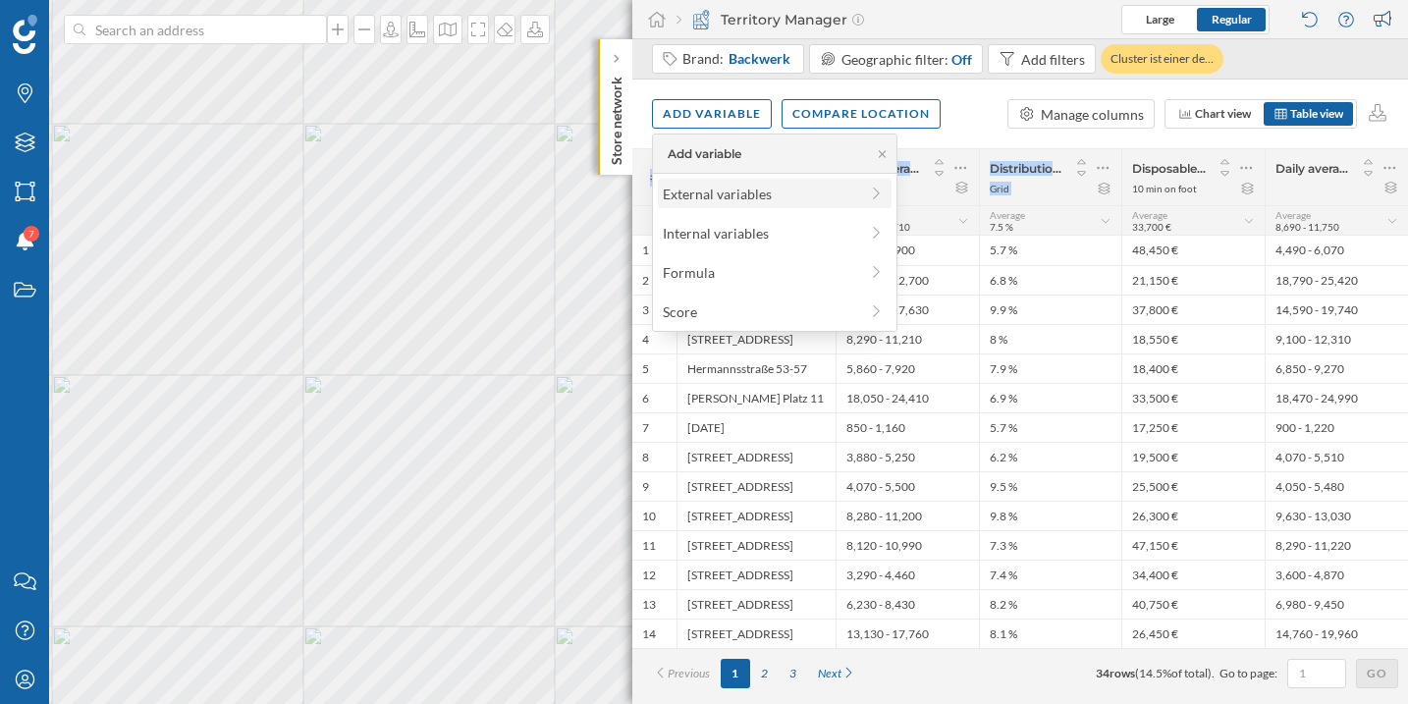
click at [738, 194] on div "External variables" at bounding box center [760, 194] width 195 height 21
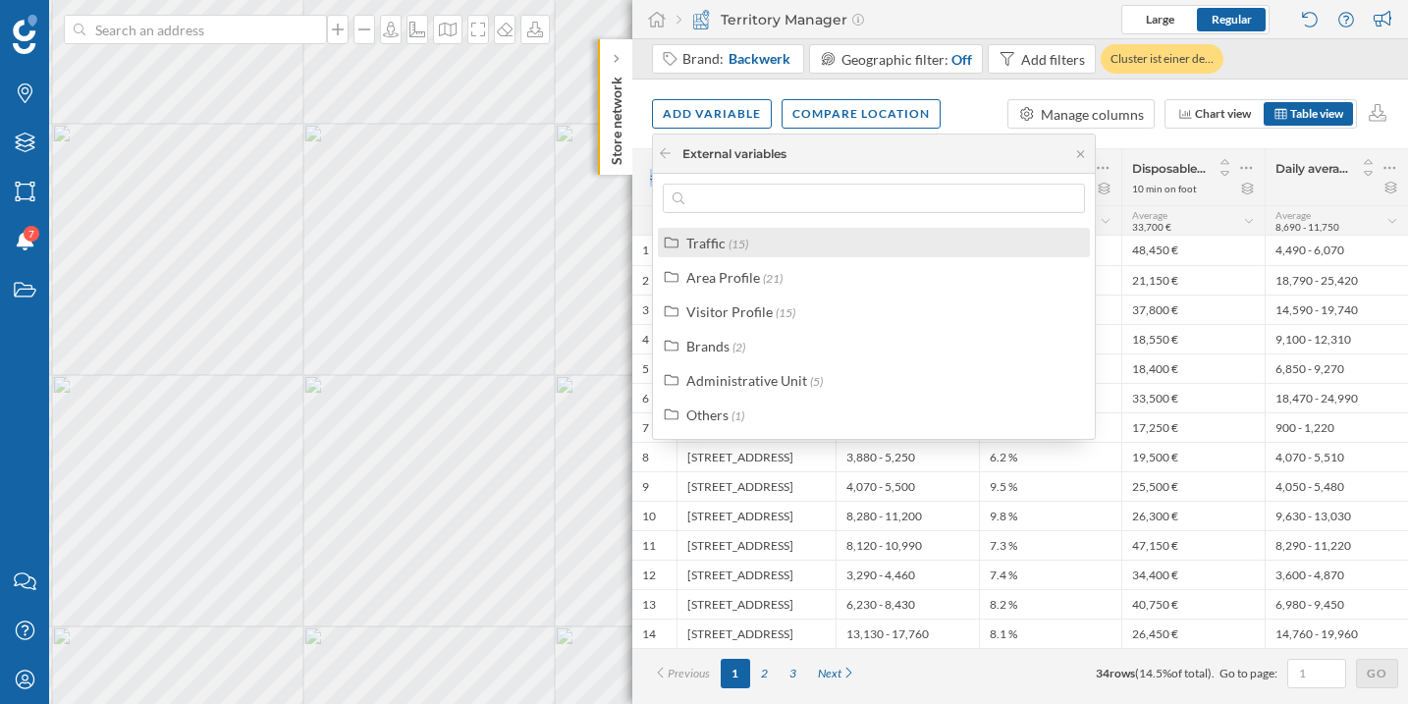
click at [736, 249] on span "(15)" at bounding box center [738, 244] width 20 height 15
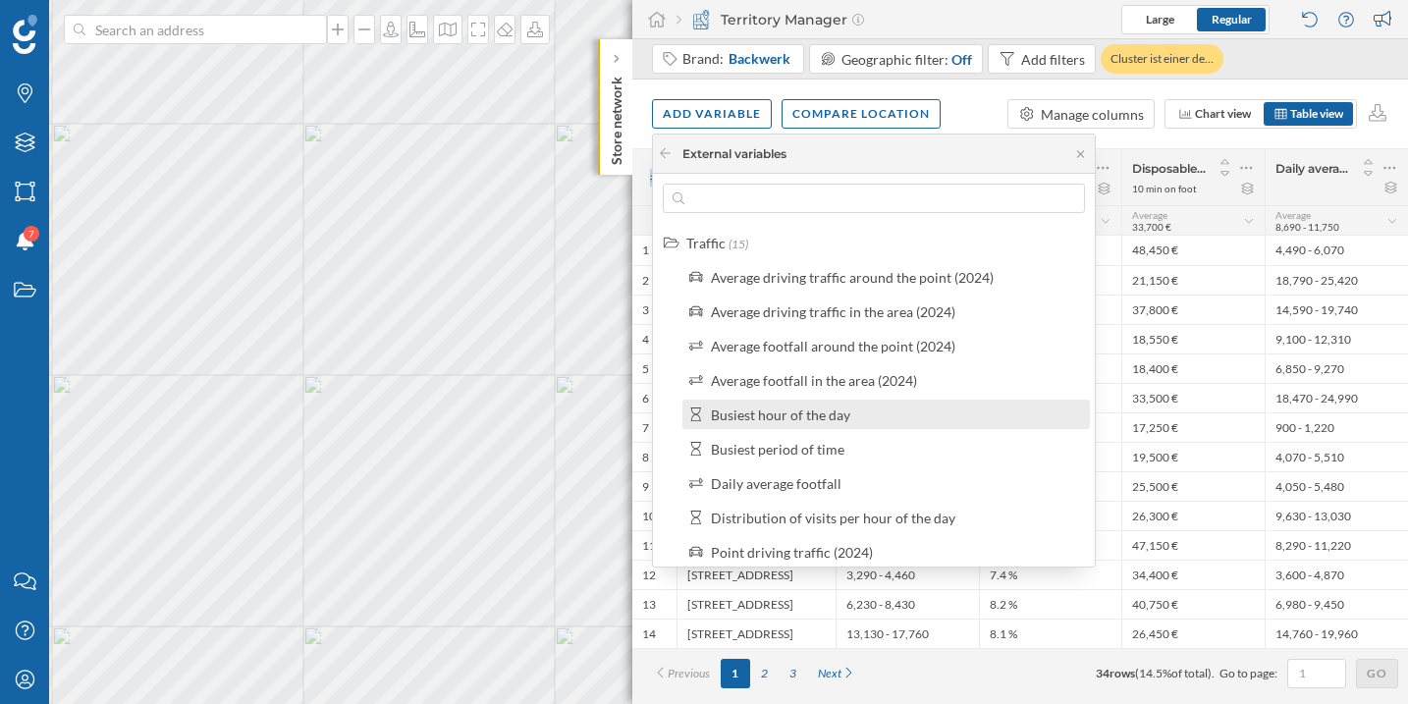
click at [791, 420] on div "Busiest hour of the day" at bounding box center [780, 414] width 139 height 17
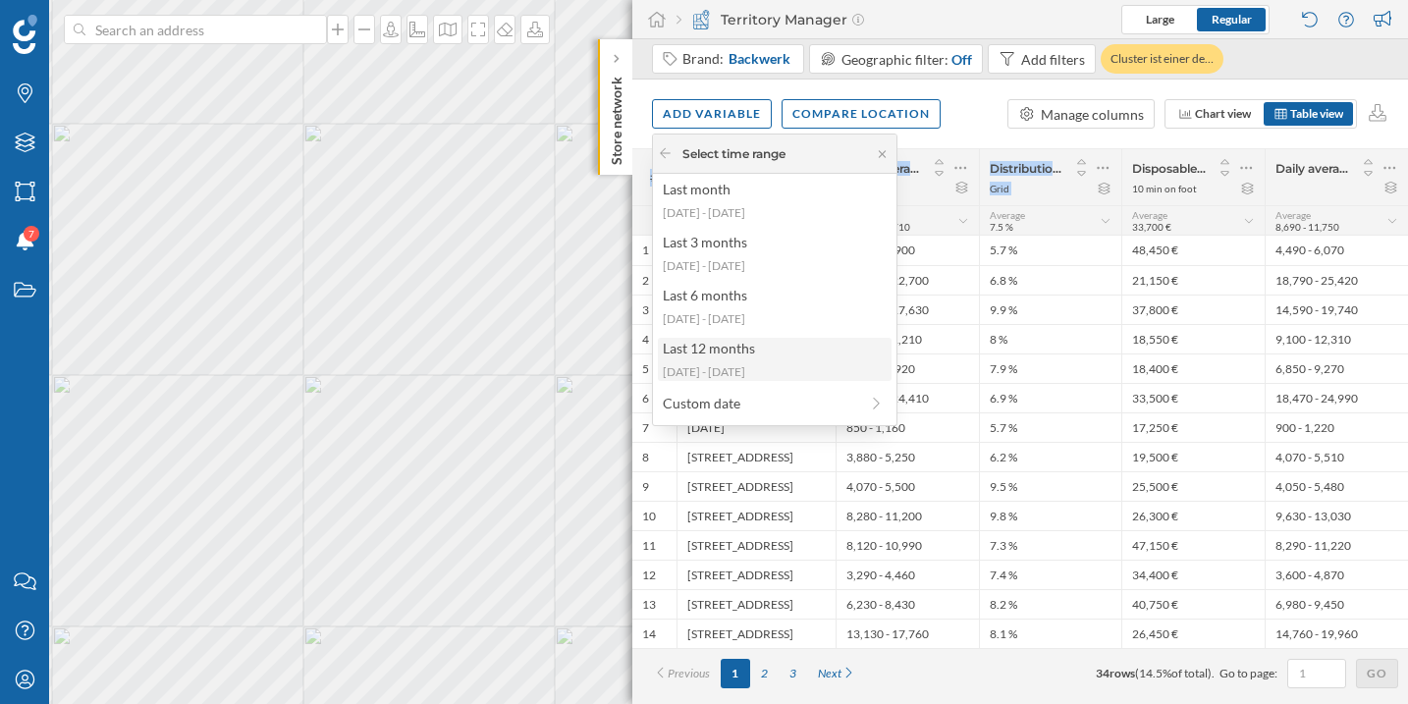
click at [729, 360] on div "Last 12 months [DATE] - [DATE]" at bounding box center [775, 359] width 234 height 43
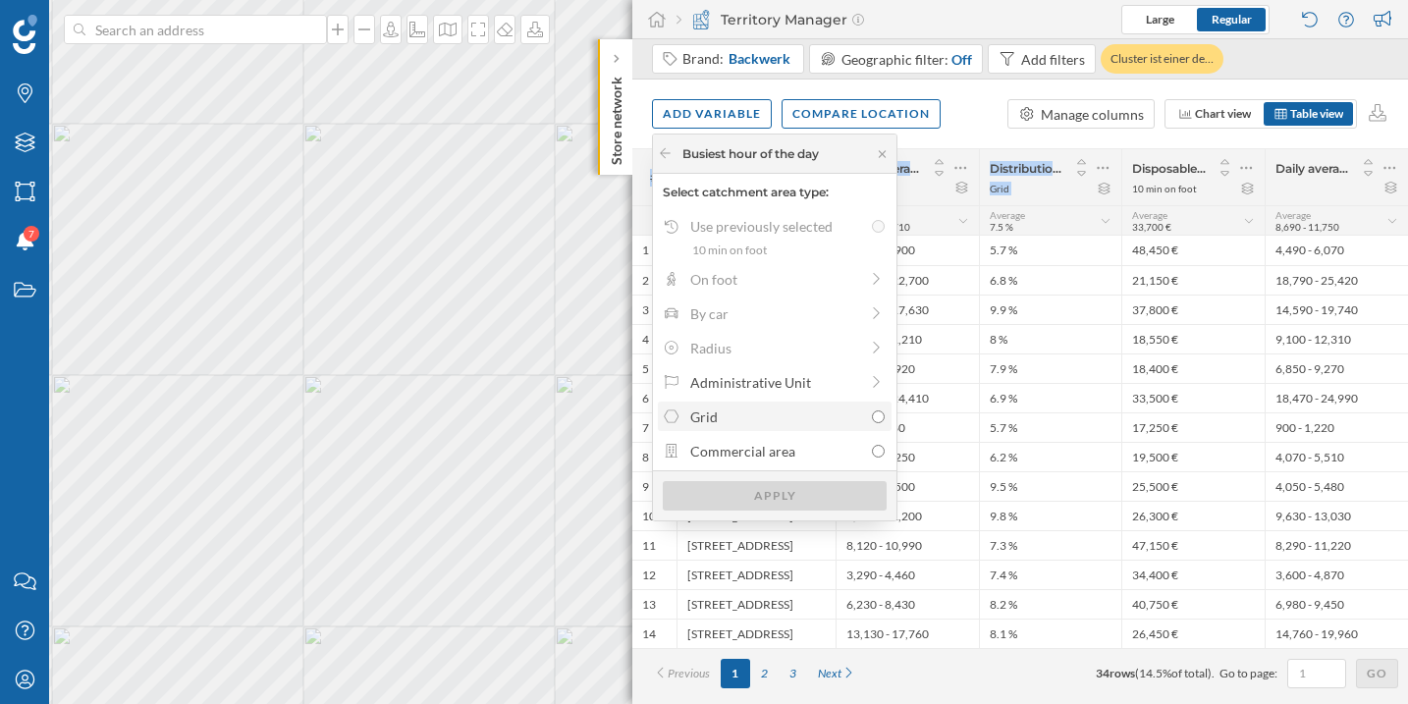
click at [768, 425] on div "Grid" at bounding box center [776, 416] width 173 height 21
click at [872, 423] on input "Grid" at bounding box center [878, 416] width 13 height 13
radio input "true"
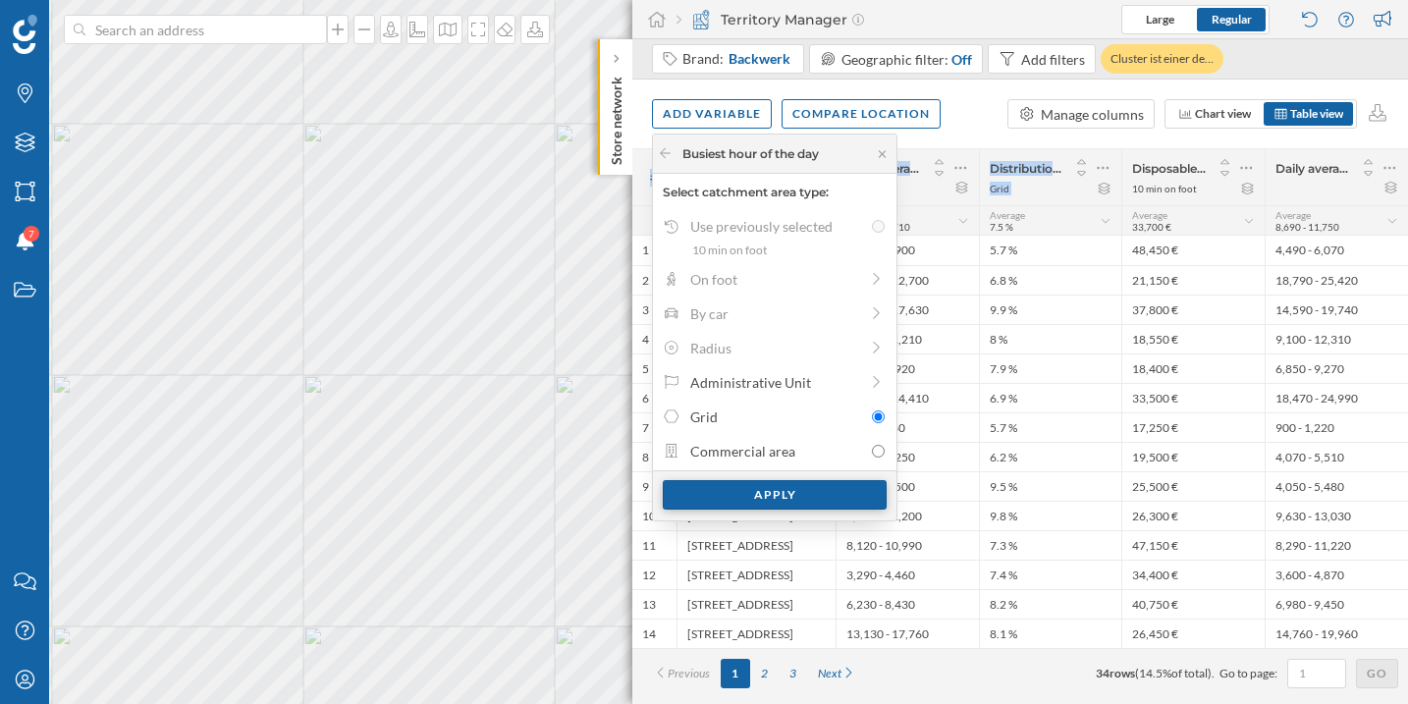
click at [785, 501] on div "Apply" at bounding box center [775, 494] width 224 height 29
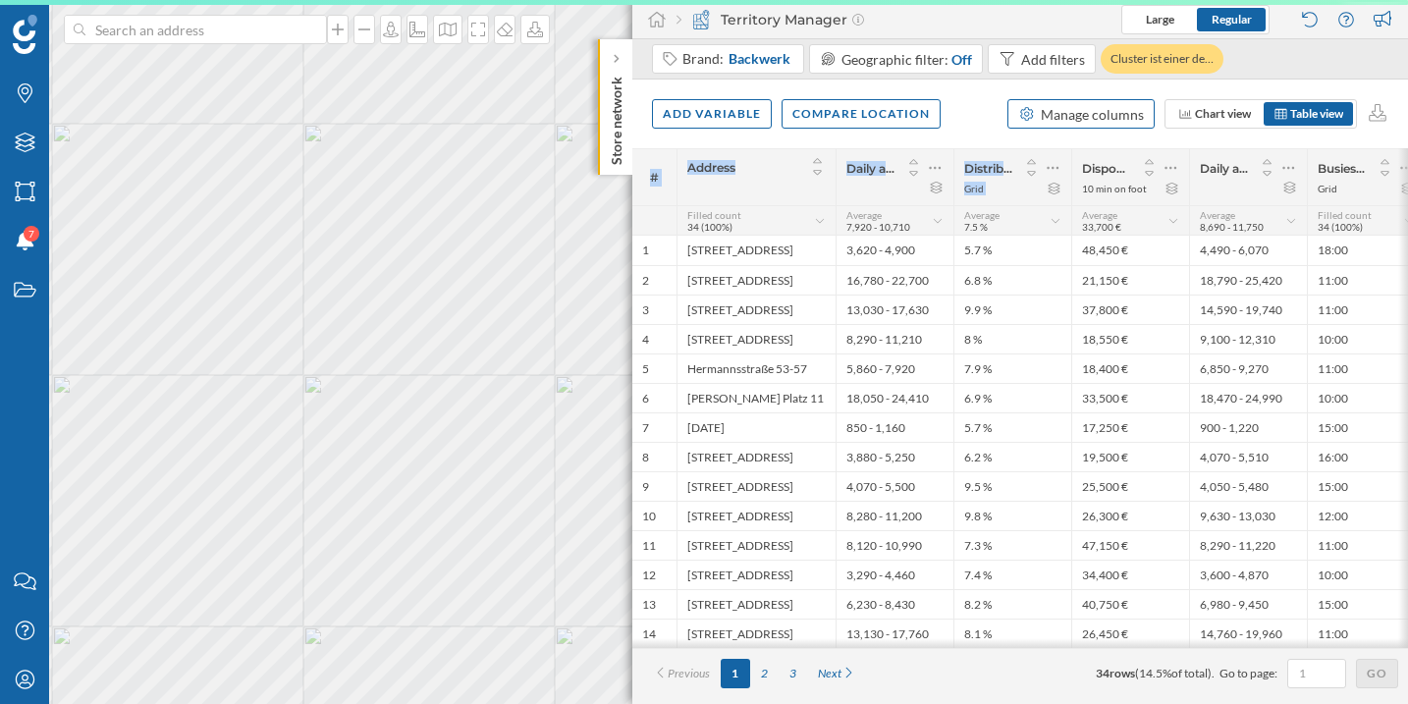
click at [1091, 109] on div "Manage columns" at bounding box center [1091, 114] width 103 height 21
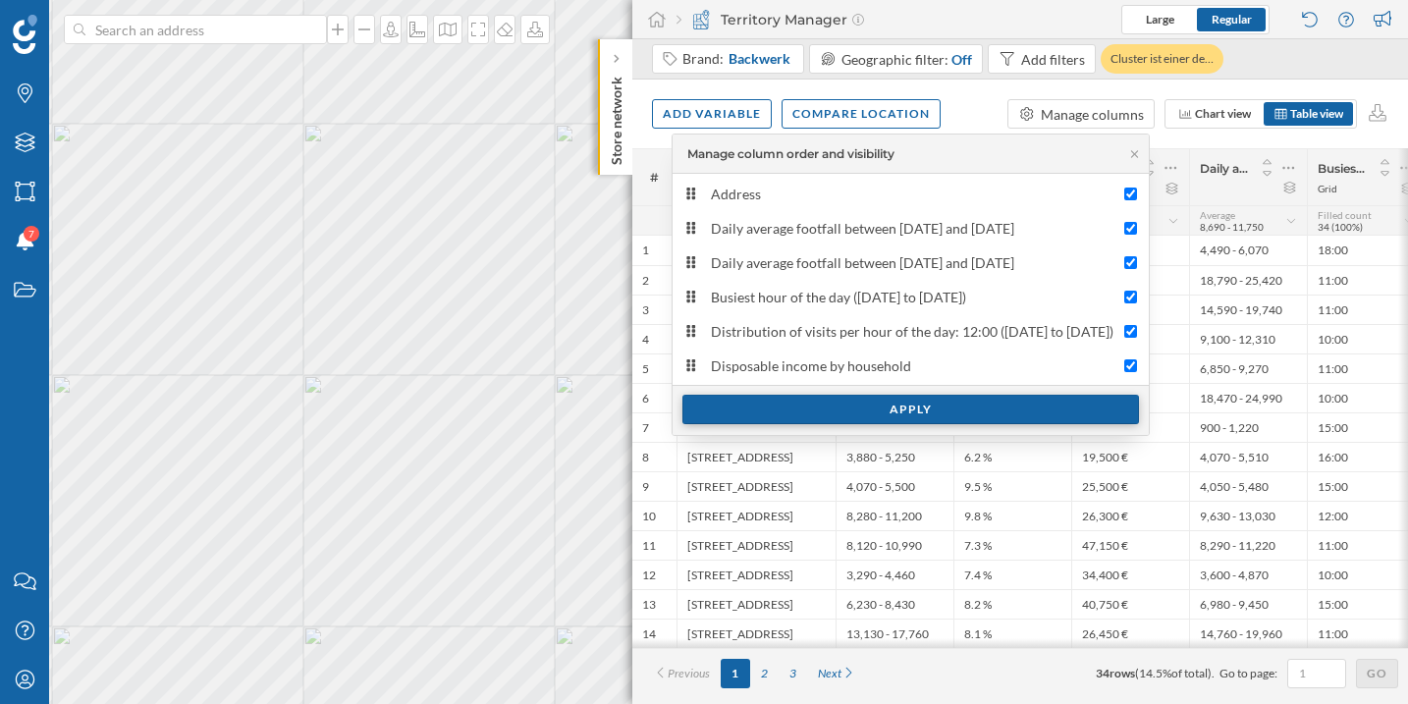
click at [895, 410] on div "Apply" at bounding box center [910, 409] width 456 height 29
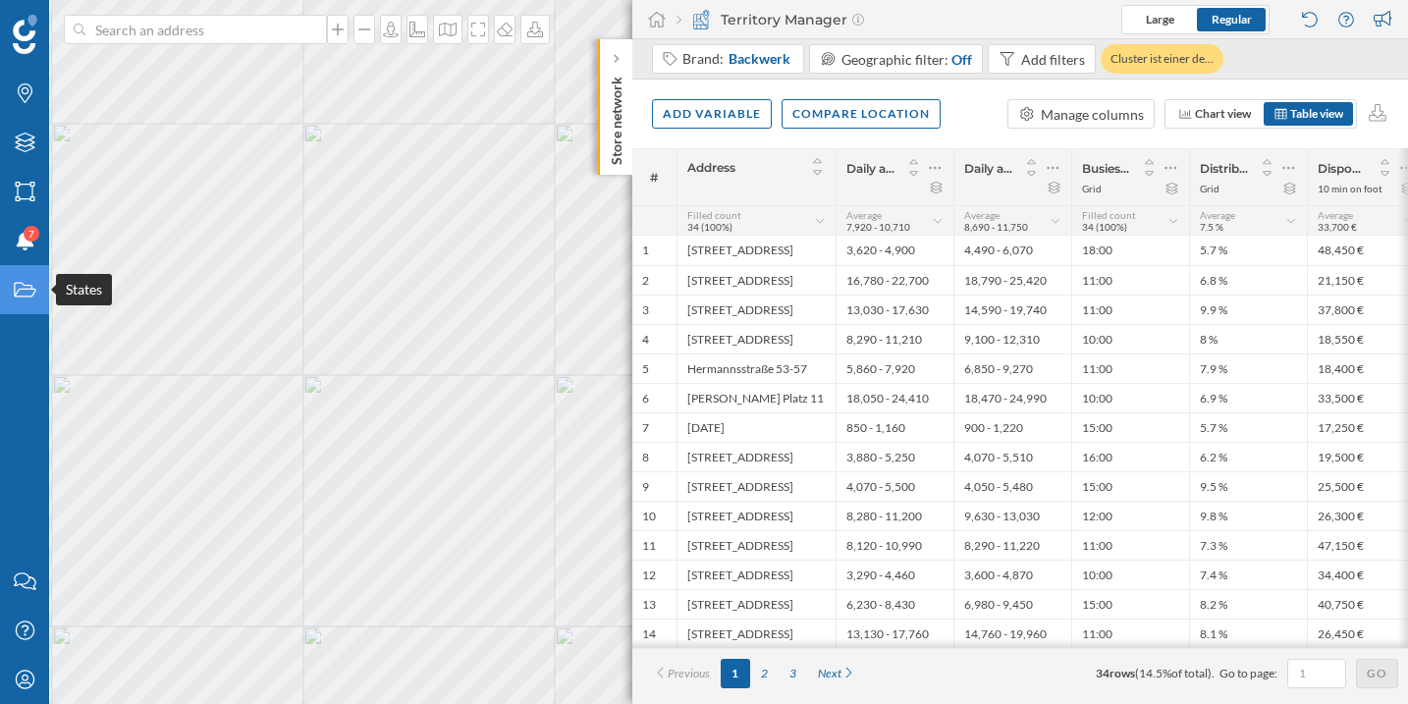
click at [10, 295] on div "States" at bounding box center [24, 289] width 49 height 49
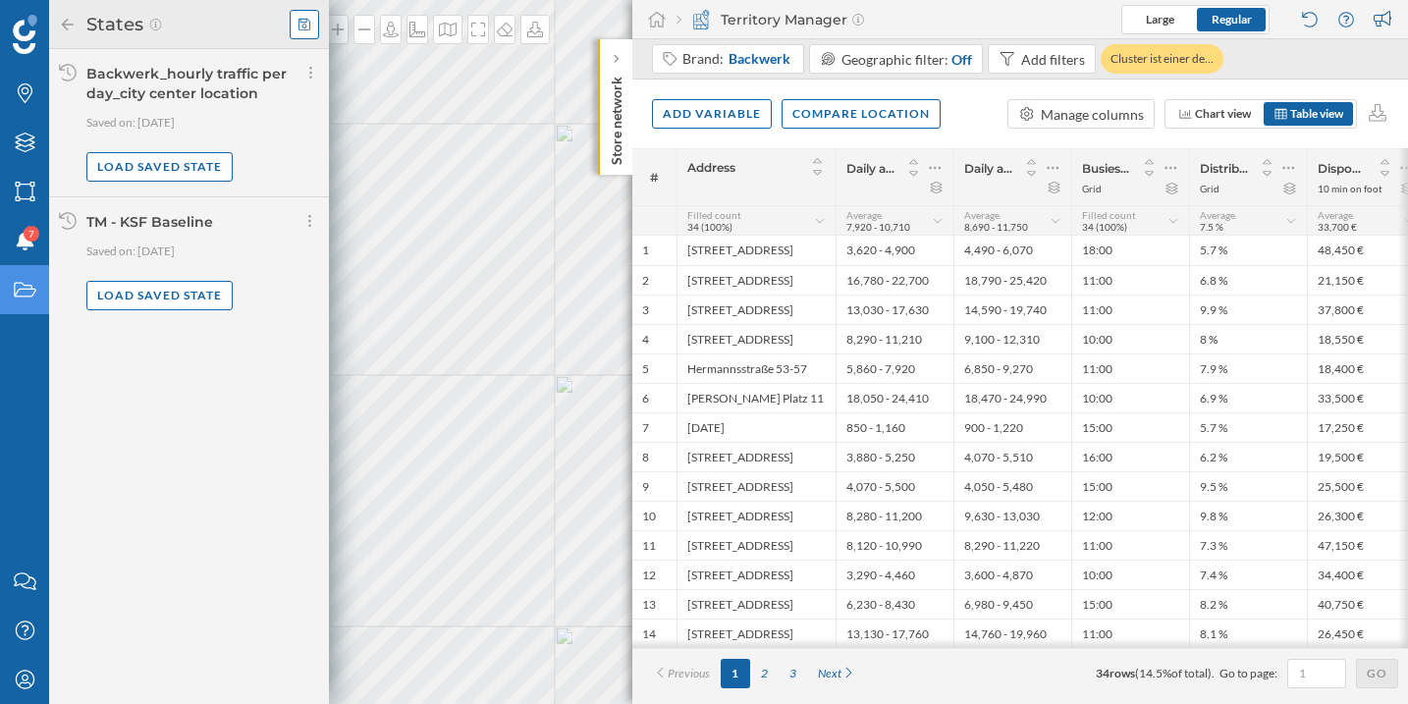
click at [303, 22] on icon at bounding box center [304, 24] width 12 height 12
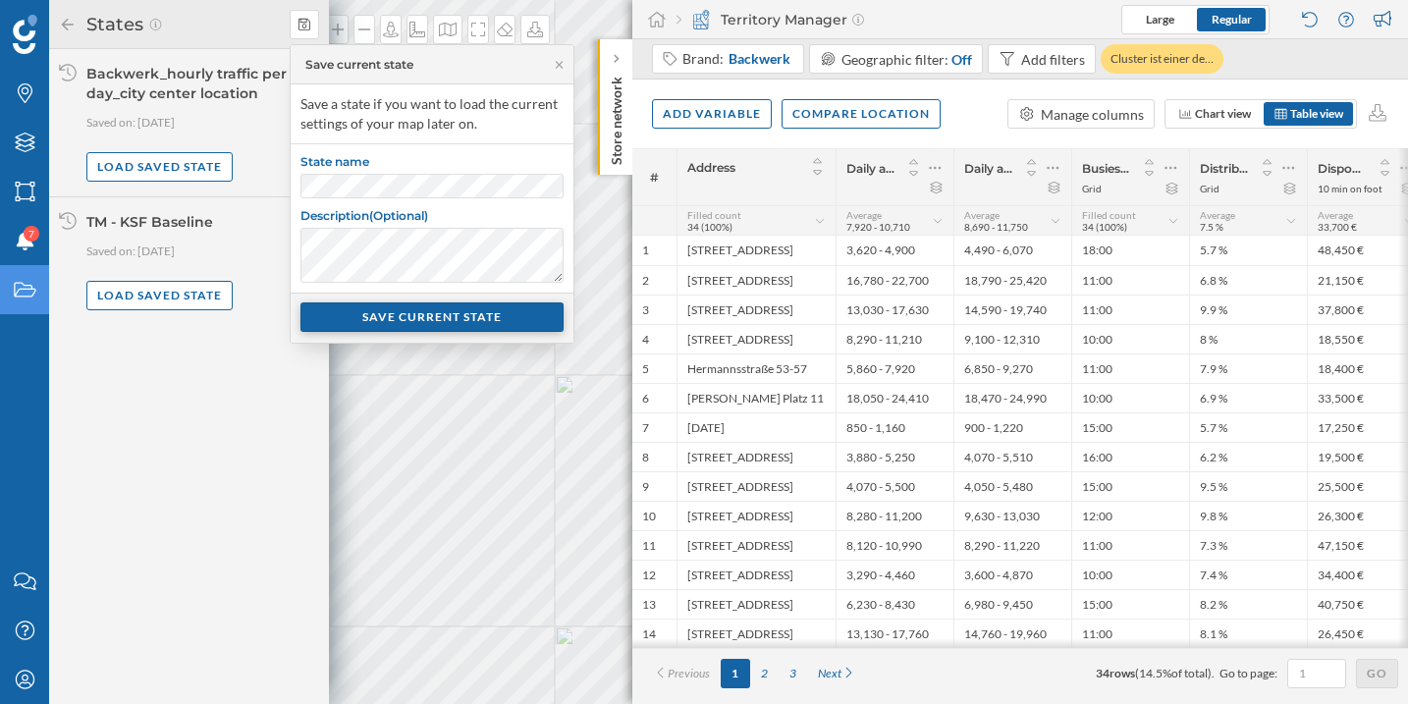
click at [441, 316] on div "SAVE CURRENT STATE" at bounding box center [431, 316] width 263 height 29
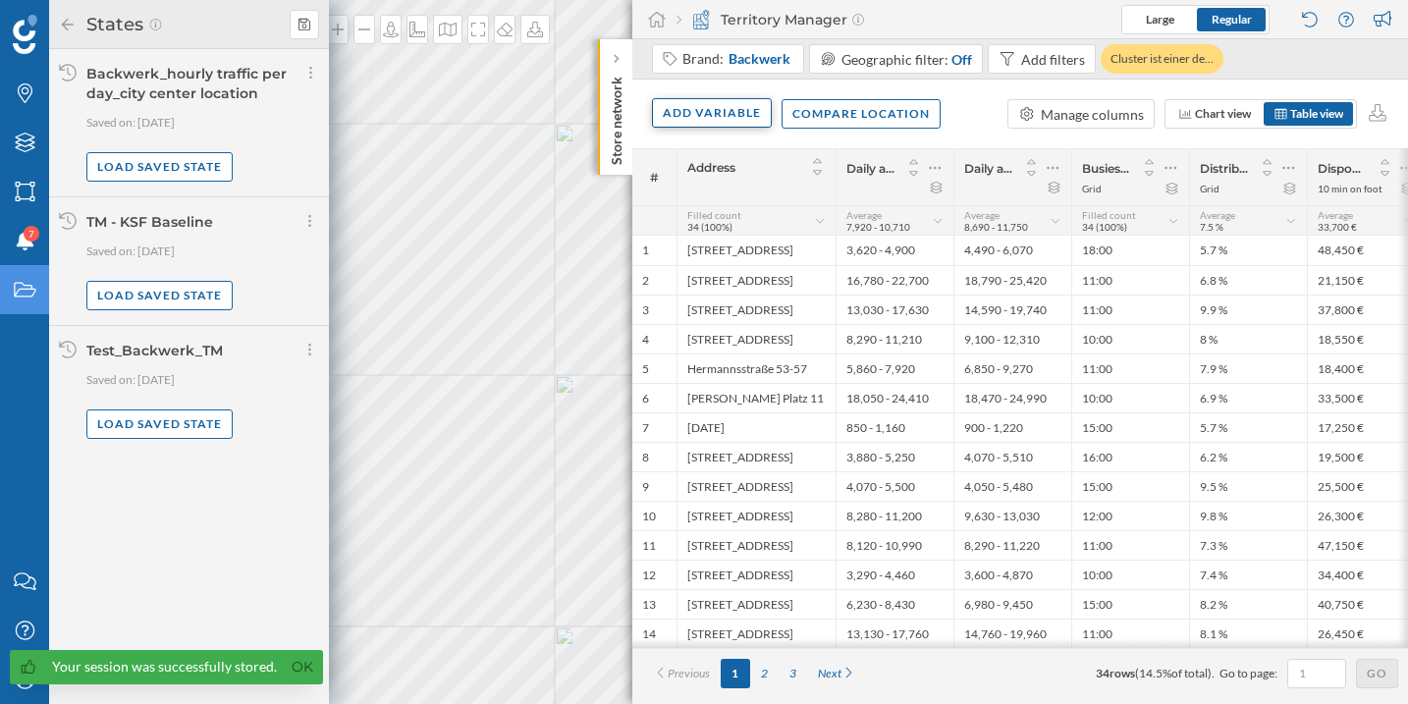
click at [746, 116] on div "Add variable" at bounding box center [712, 112] width 120 height 29
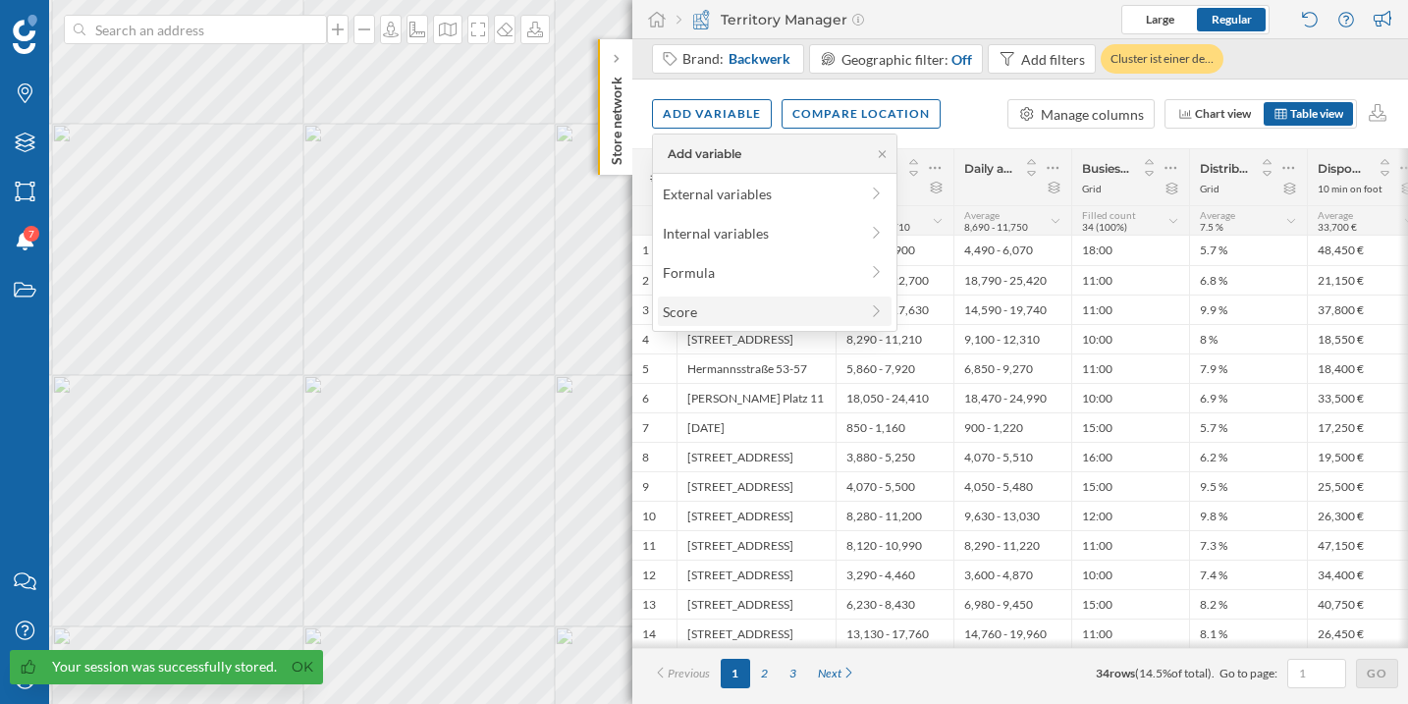
click at [770, 315] on div "Score" at bounding box center [760, 311] width 195 height 21
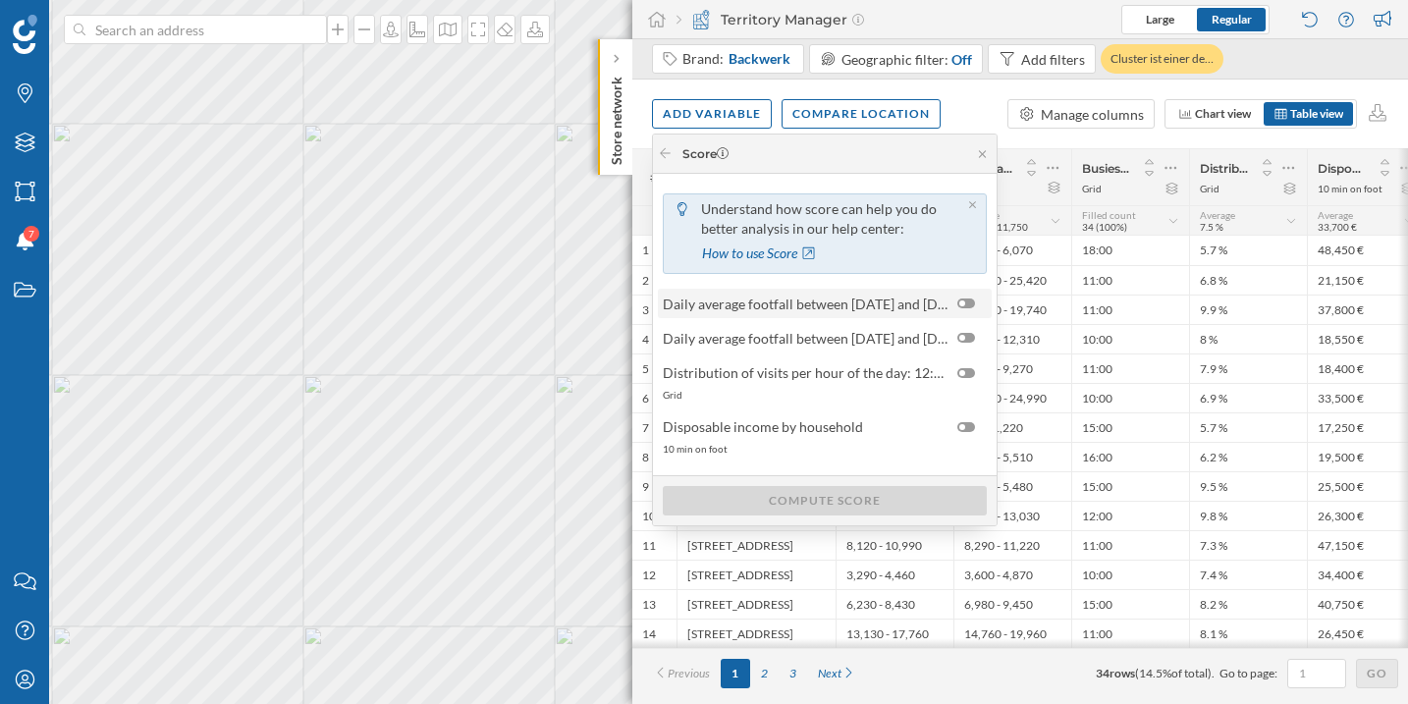
click at [959, 300] on div at bounding box center [962, 303] width 6 height 6
click at [0, 0] on input "checkbox" at bounding box center [0, 0] width 0 height 0
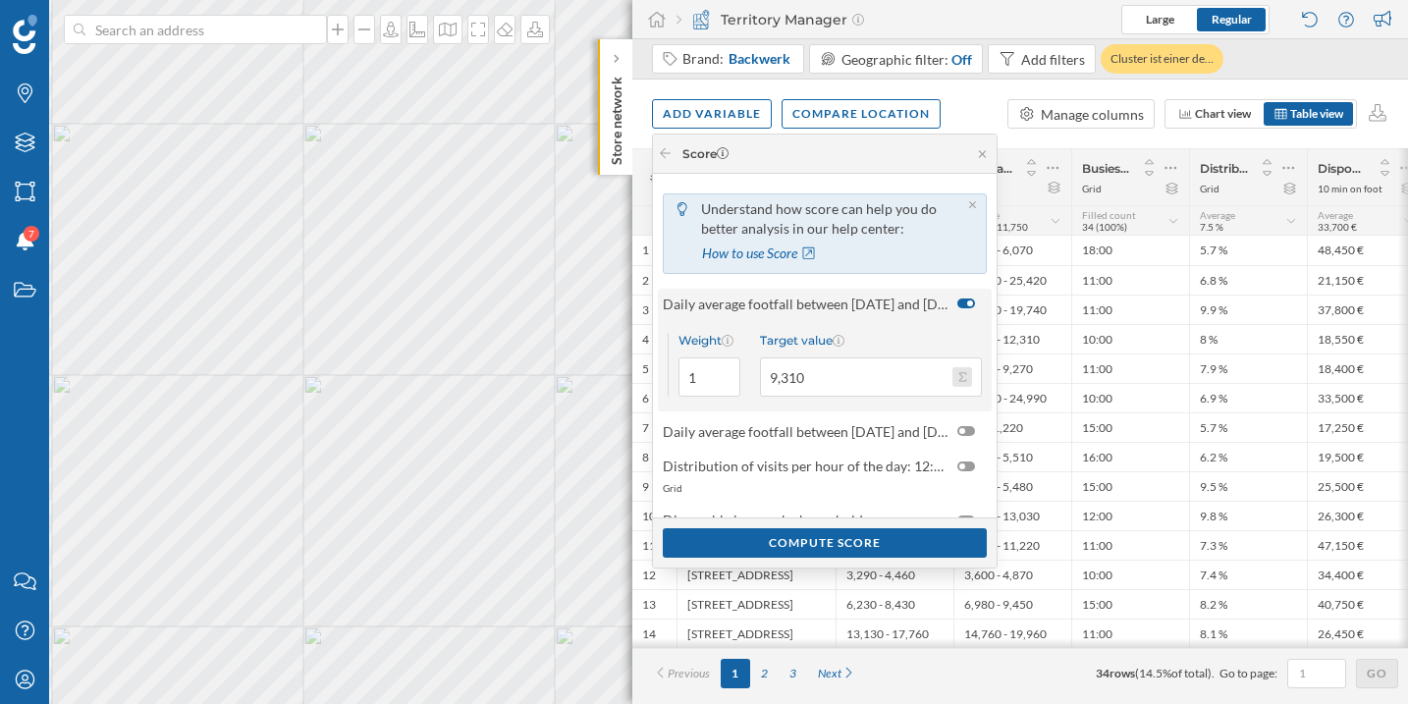
click at [966, 381] on button "Target value 9,310" at bounding box center [962, 377] width 20 height 20
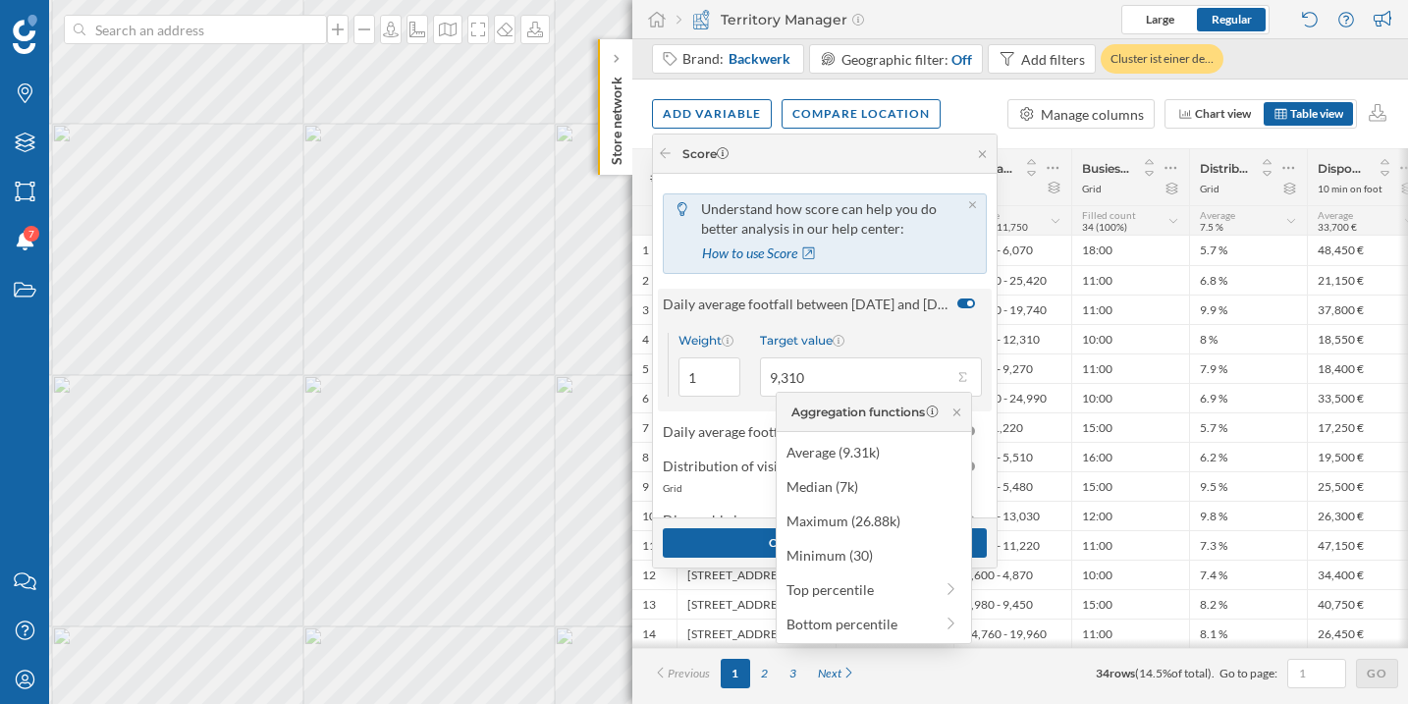
click at [937, 184] on div "Understand how score can help you do better analysis in our help center: How to…" at bounding box center [825, 234] width 344 height 100
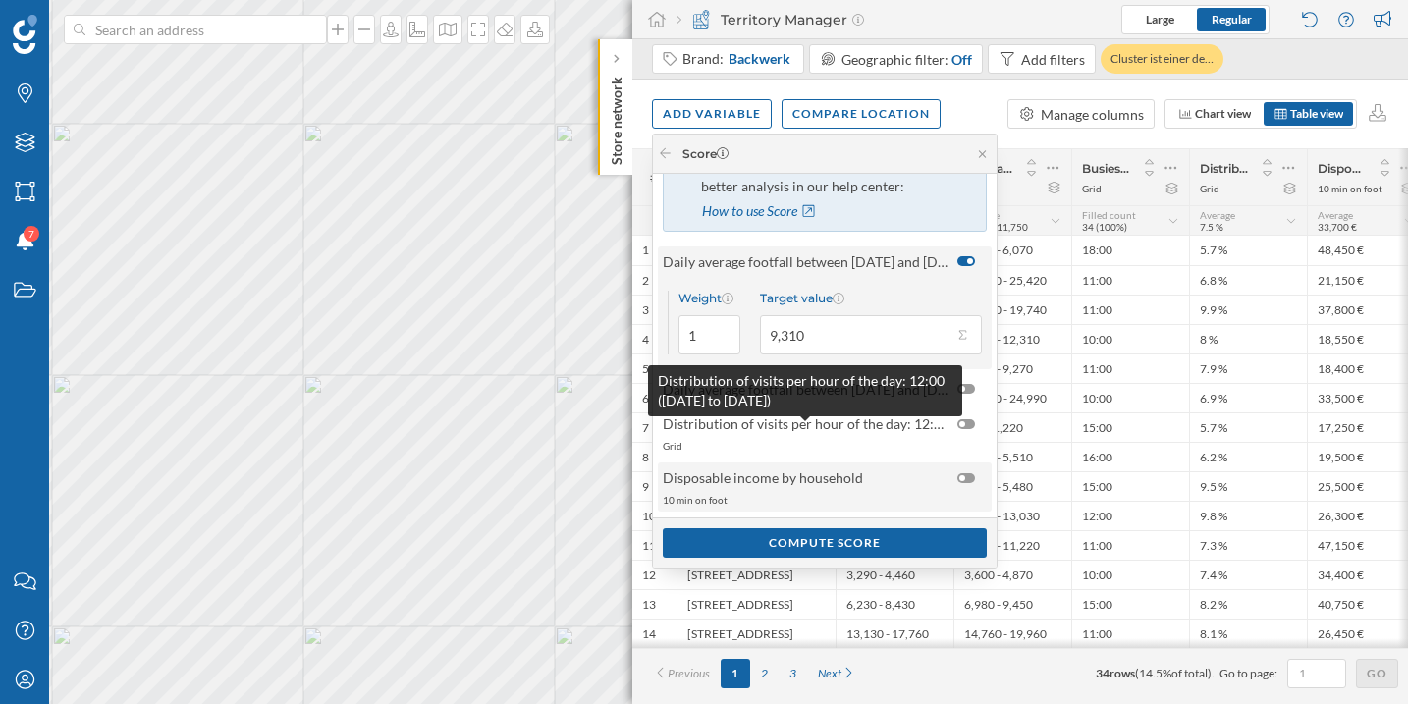
scroll to position [45, 0]
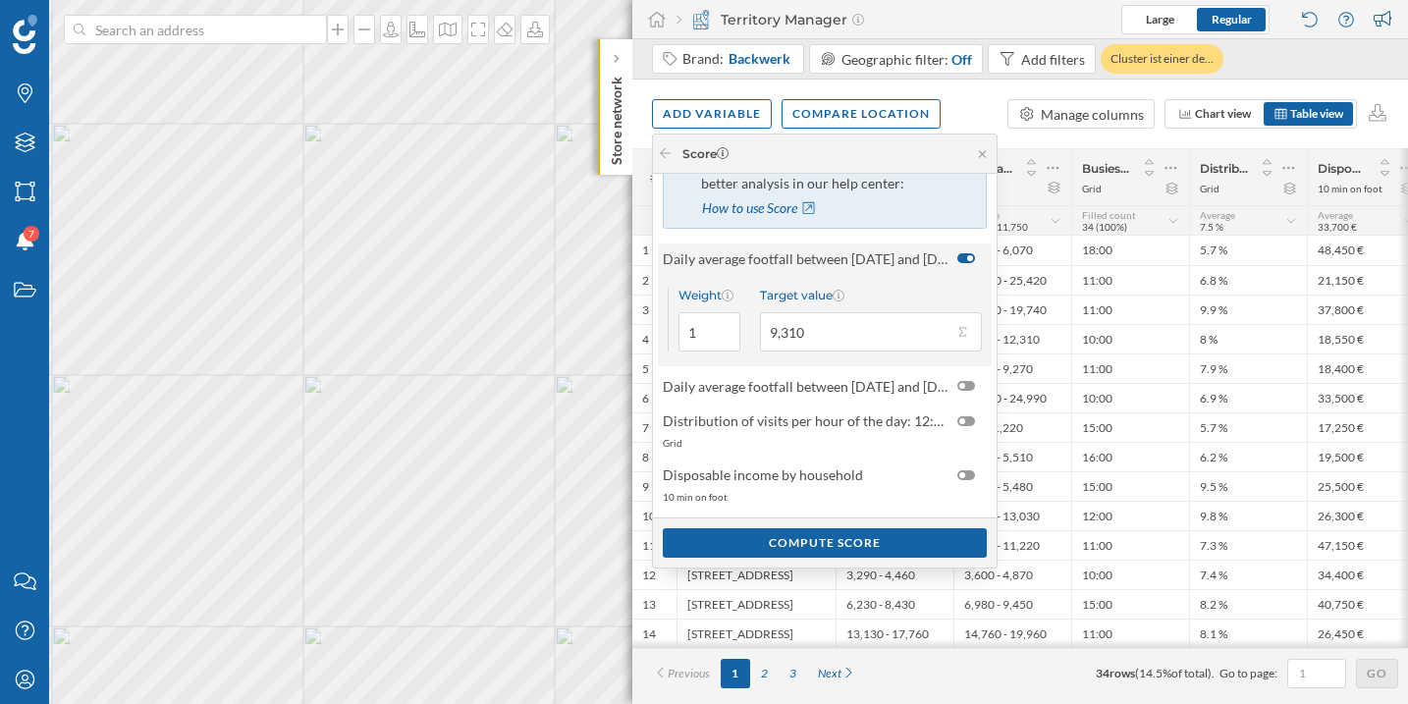
click at [967, 260] on div at bounding box center [966, 258] width 18 height 10
click at [0, 0] on input "checkbox" at bounding box center [0, 0] width 0 height 0
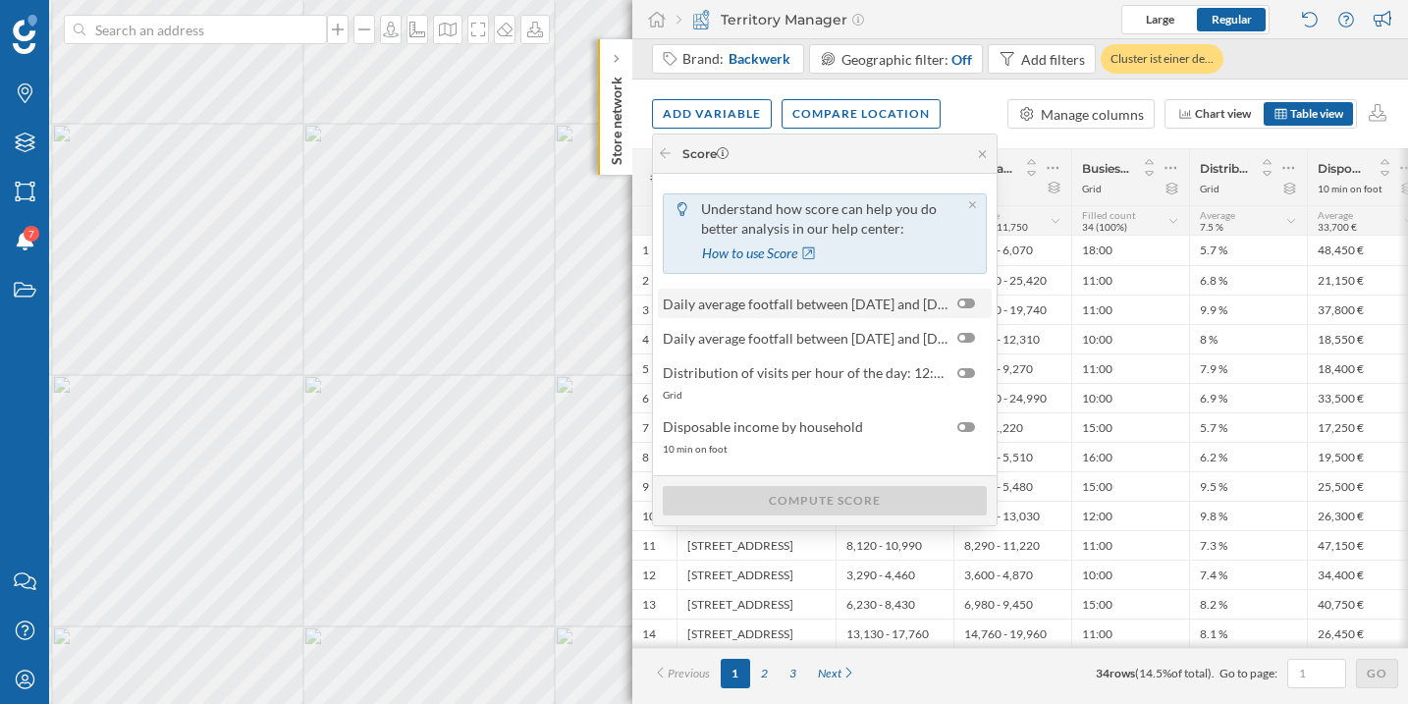
scroll to position [0, 0]
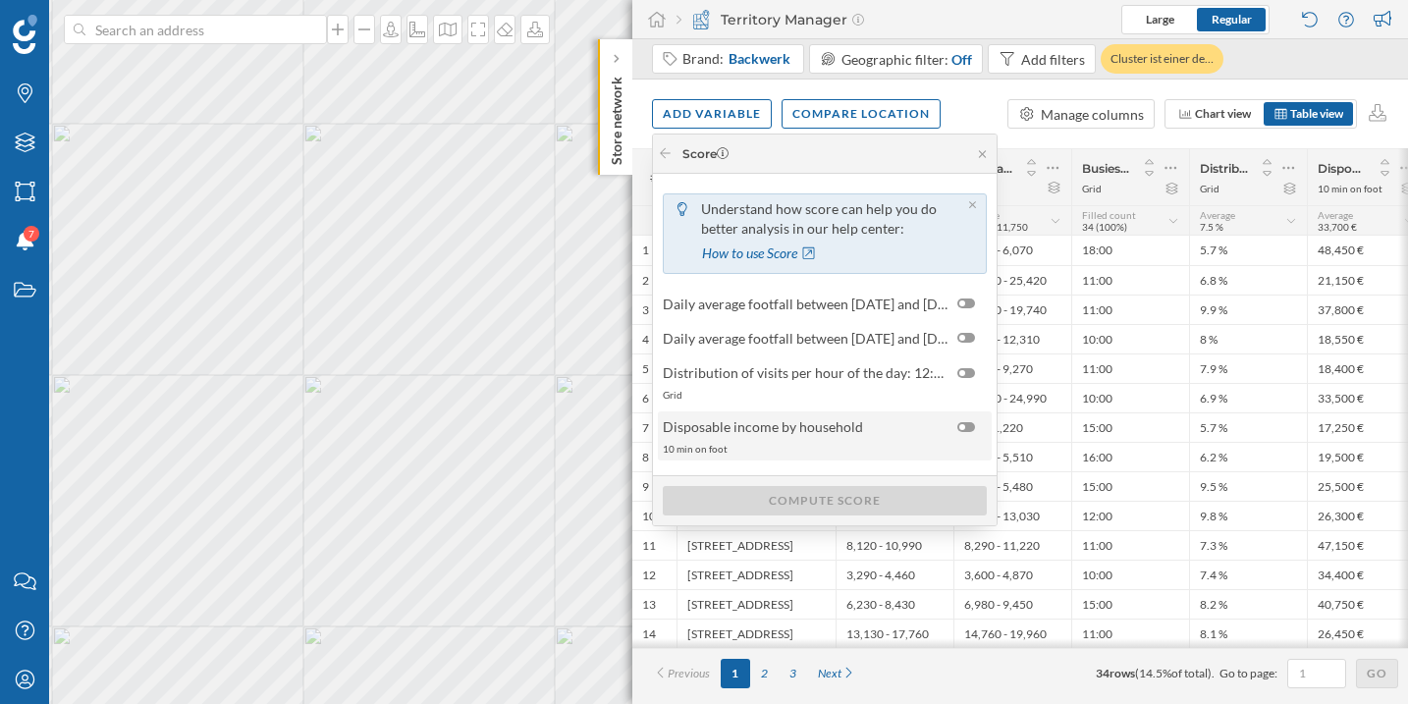
click at [962, 427] on div at bounding box center [962, 427] width 6 height 6
click at [0, 0] on input "checkbox" at bounding box center [0, 0] width 0 height 0
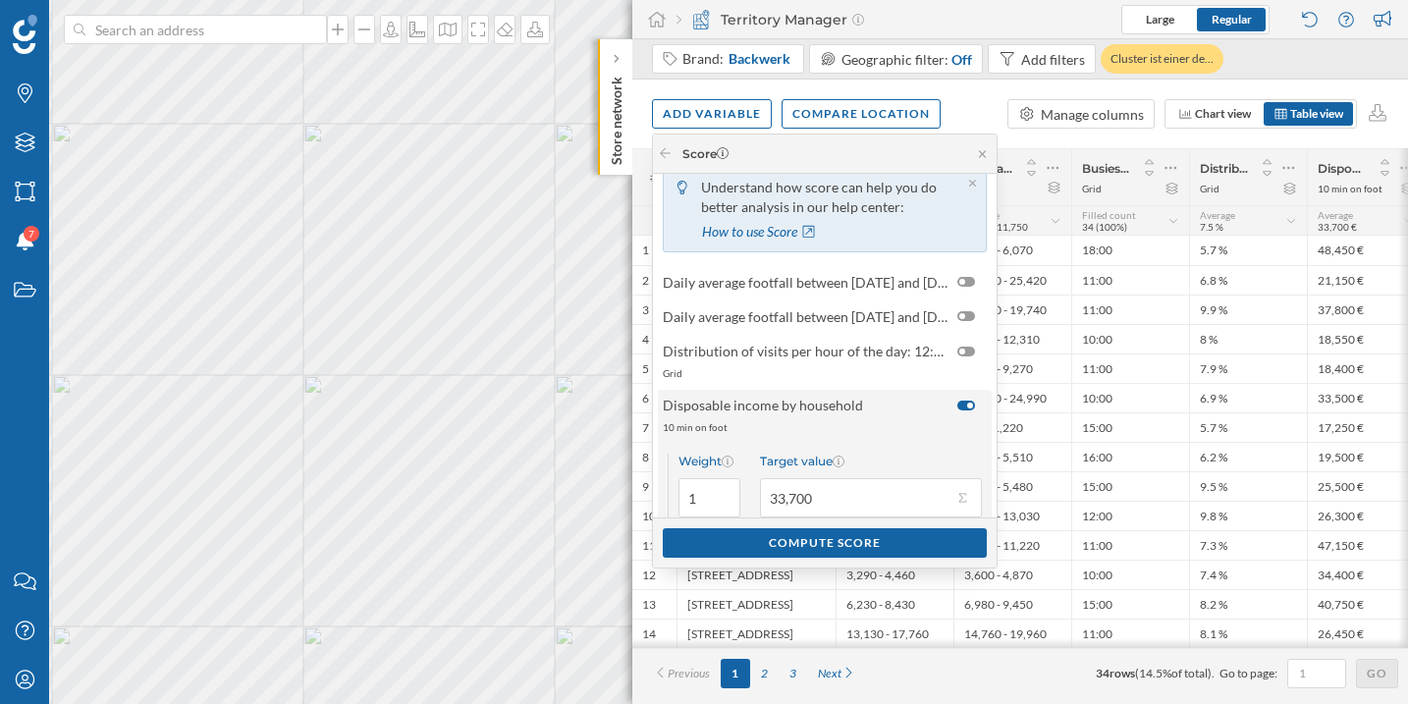
click at [944, 502] on input "33,700" at bounding box center [856, 497] width 192 height 39
click at [956, 499] on button "Target value 33,700" at bounding box center [962, 498] width 20 height 20
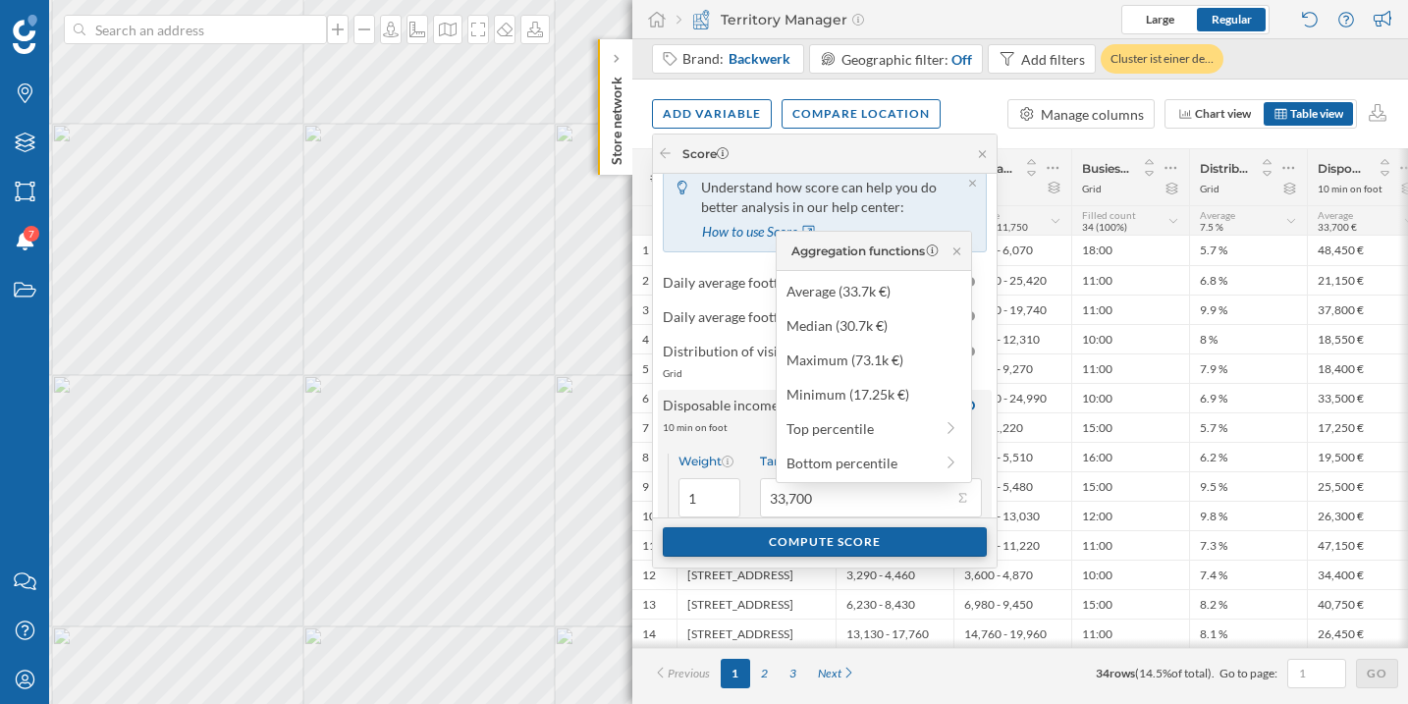
click at [879, 545] on div "Compute score" at bounding box center [825, 541] width 324 height 29
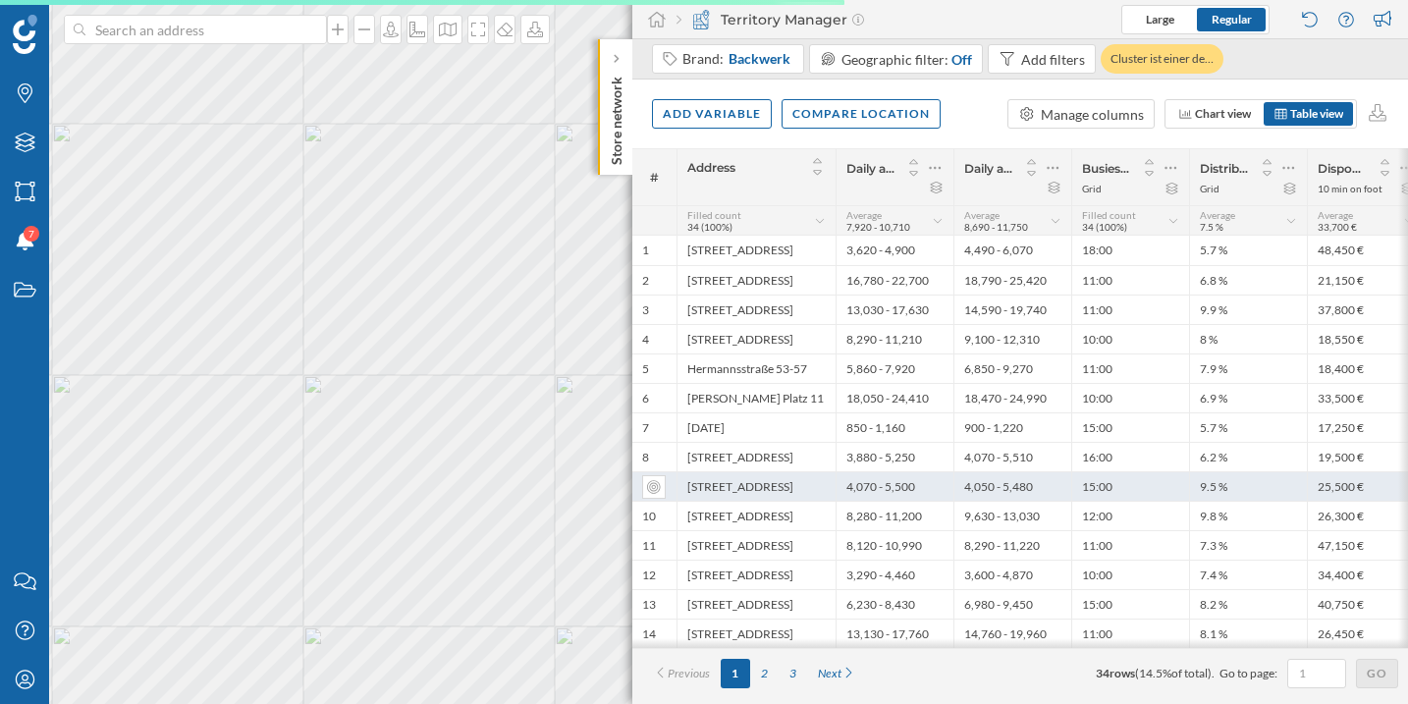
scroll to position [0, 17]
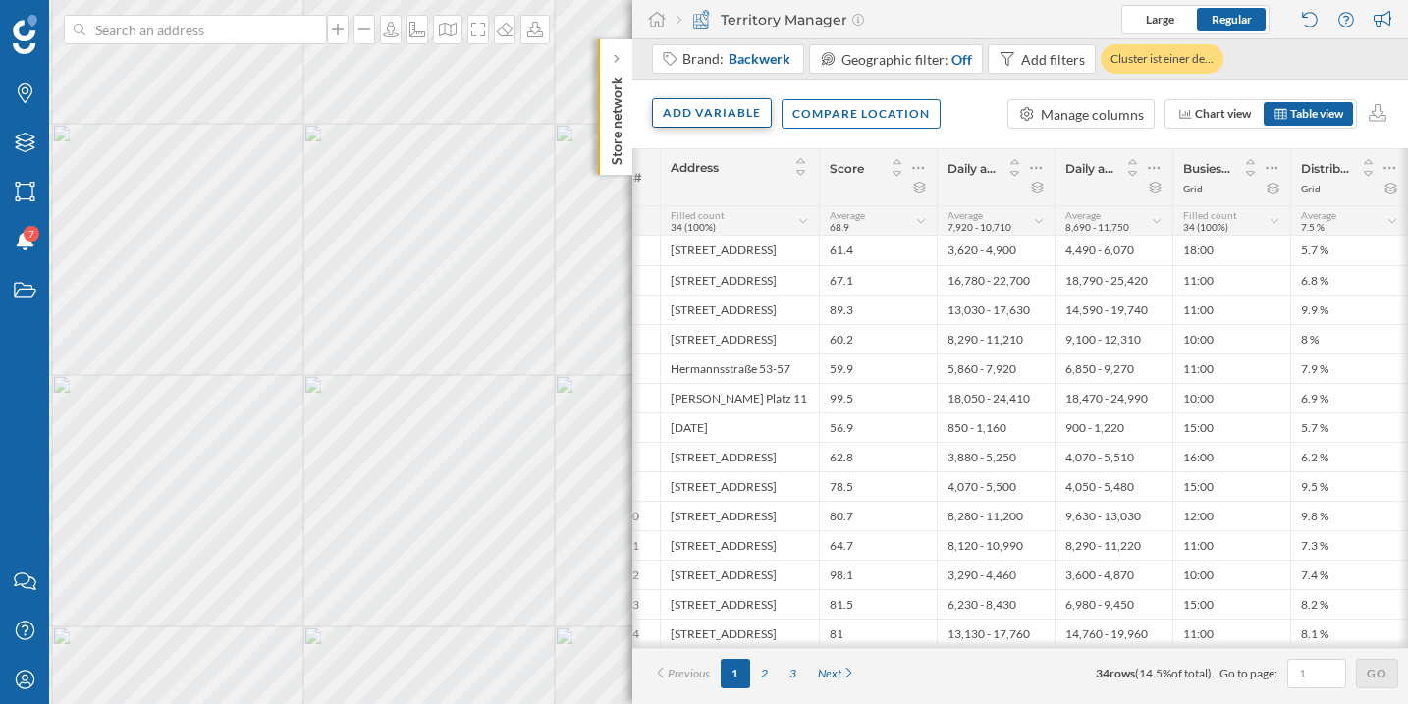
click at [736, 122] on div "Add variable" at bounding box center [712, 112] width 120 height 29
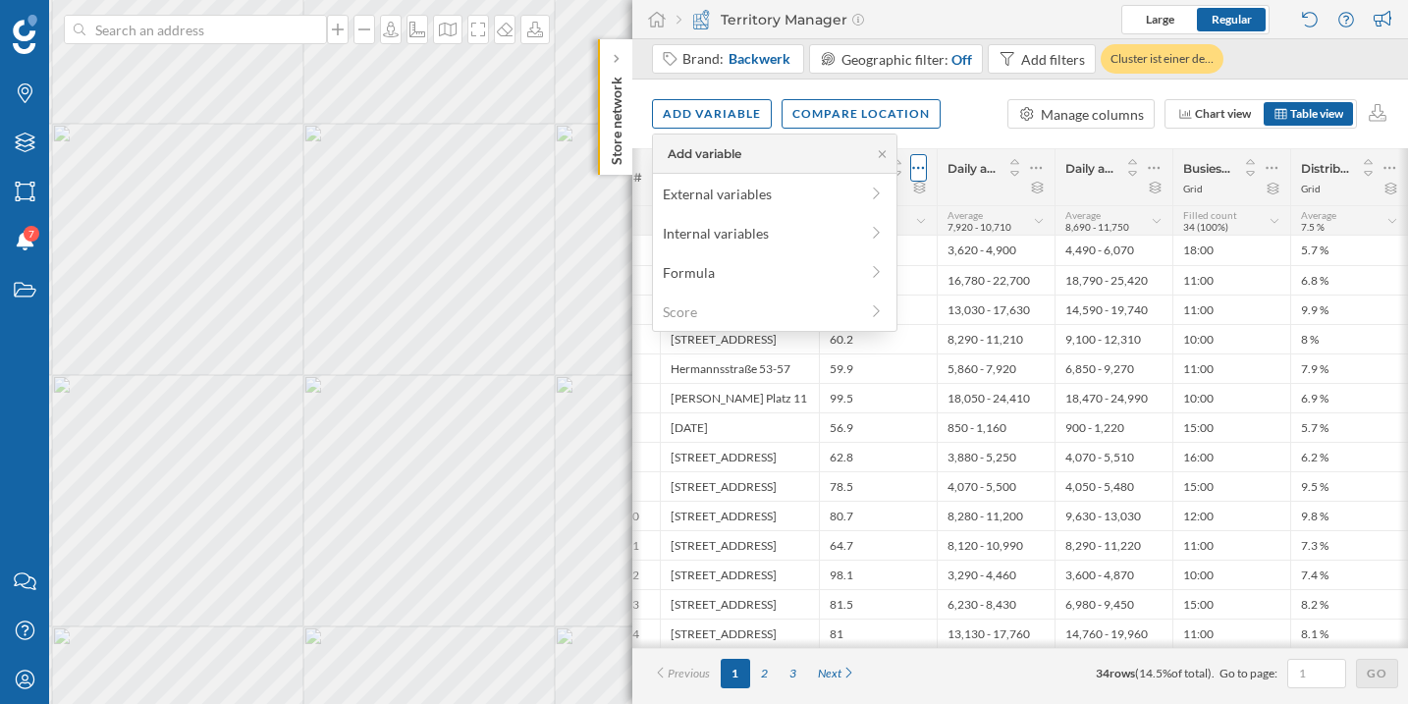
click at [921, 176] on icon at bounding box center [918, 168] width 13 height 20
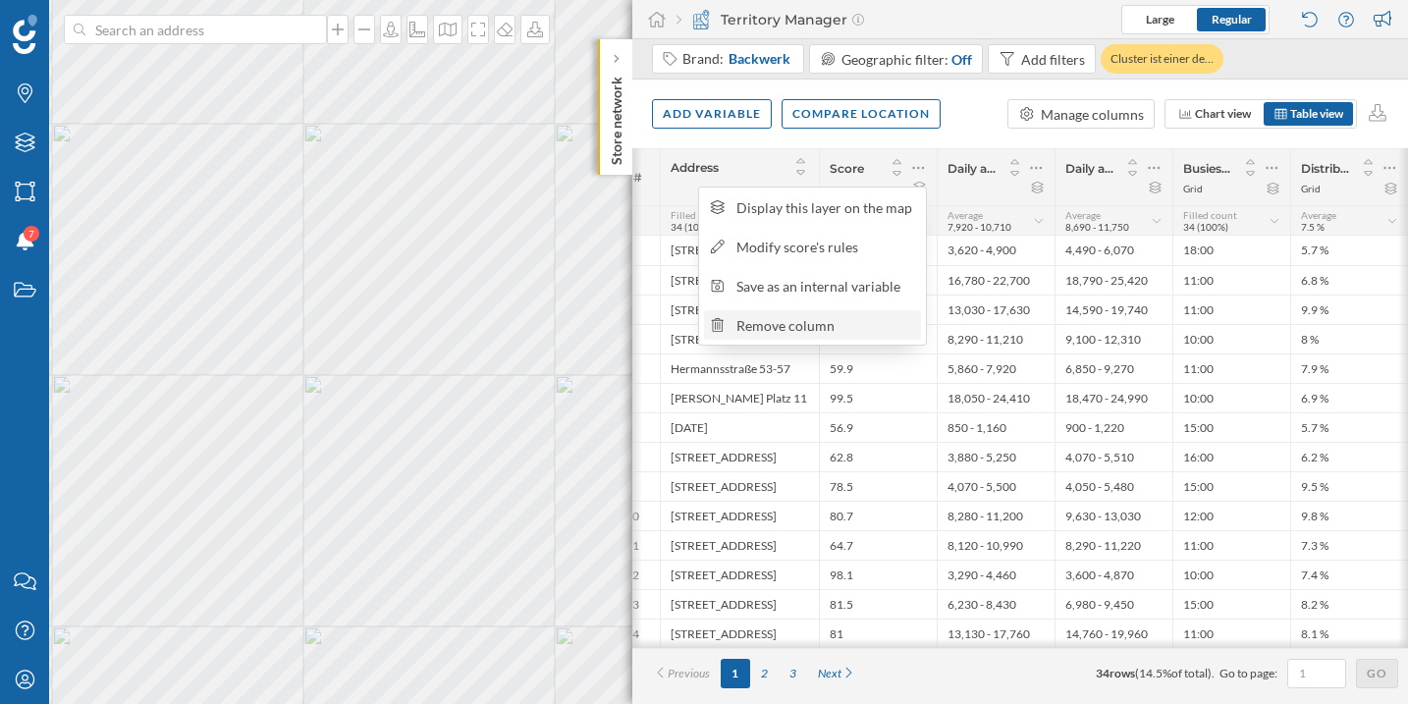
click at [853, 321] on div "Remove column" at bounding box center [825, 325] width 179 height 21
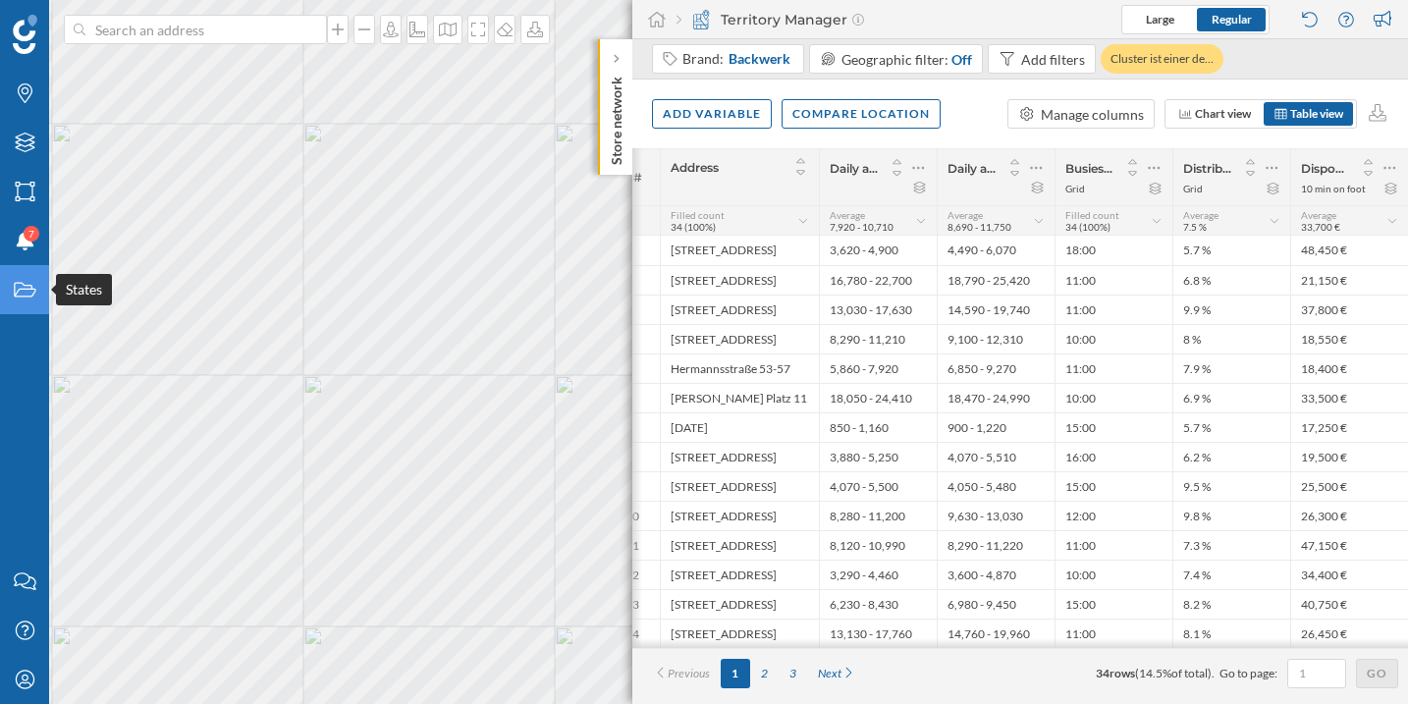
click at [27, 296] on icon at bounding box center [25, 290] width 22 height 15
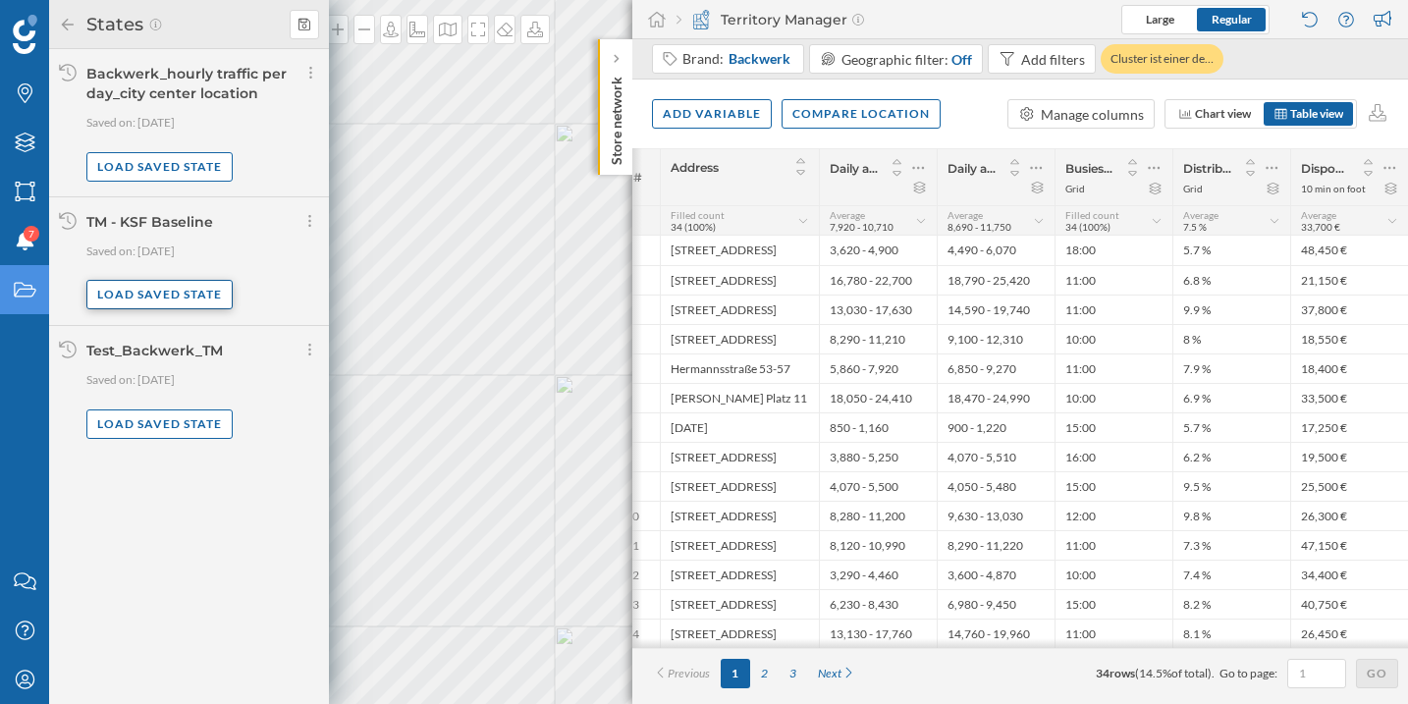
click at [185, 296] on div "Load saved state" at bounding box center [159, 294] width 146 height 29
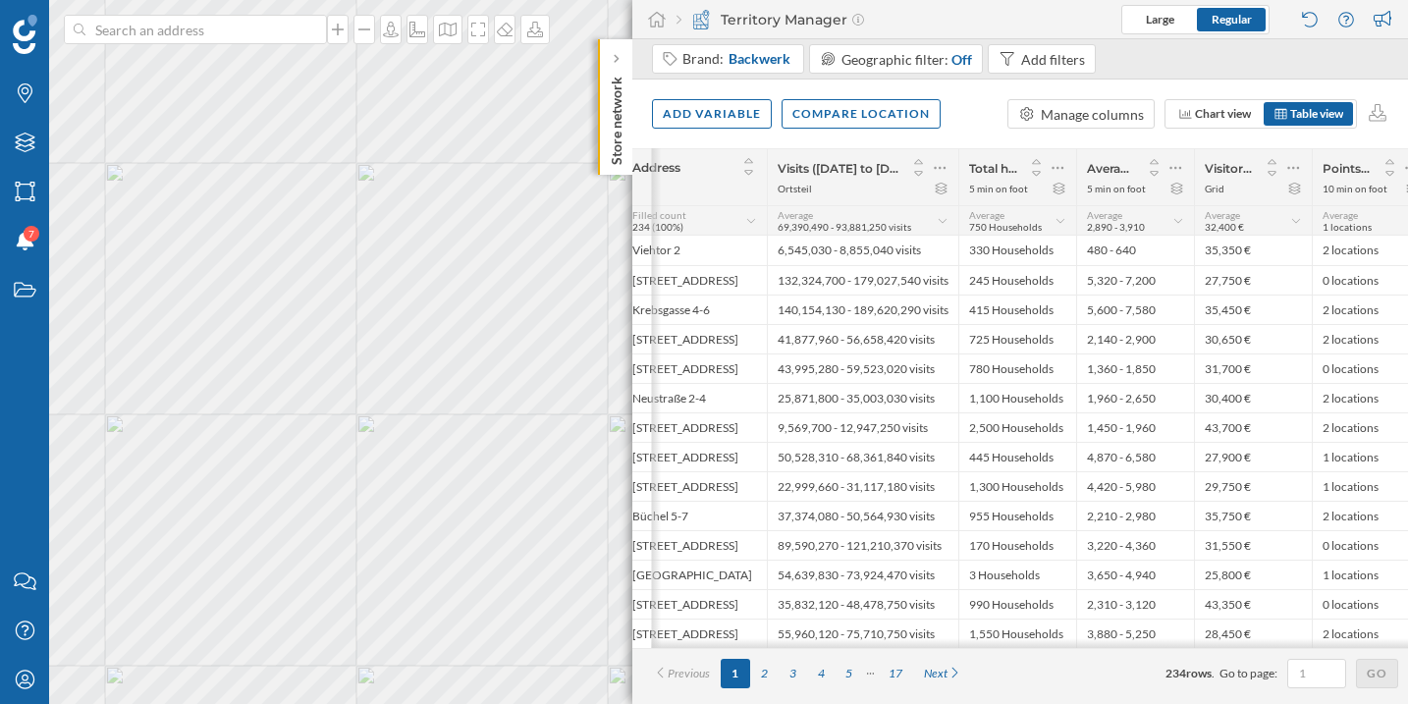
scroll to position [0, 77]
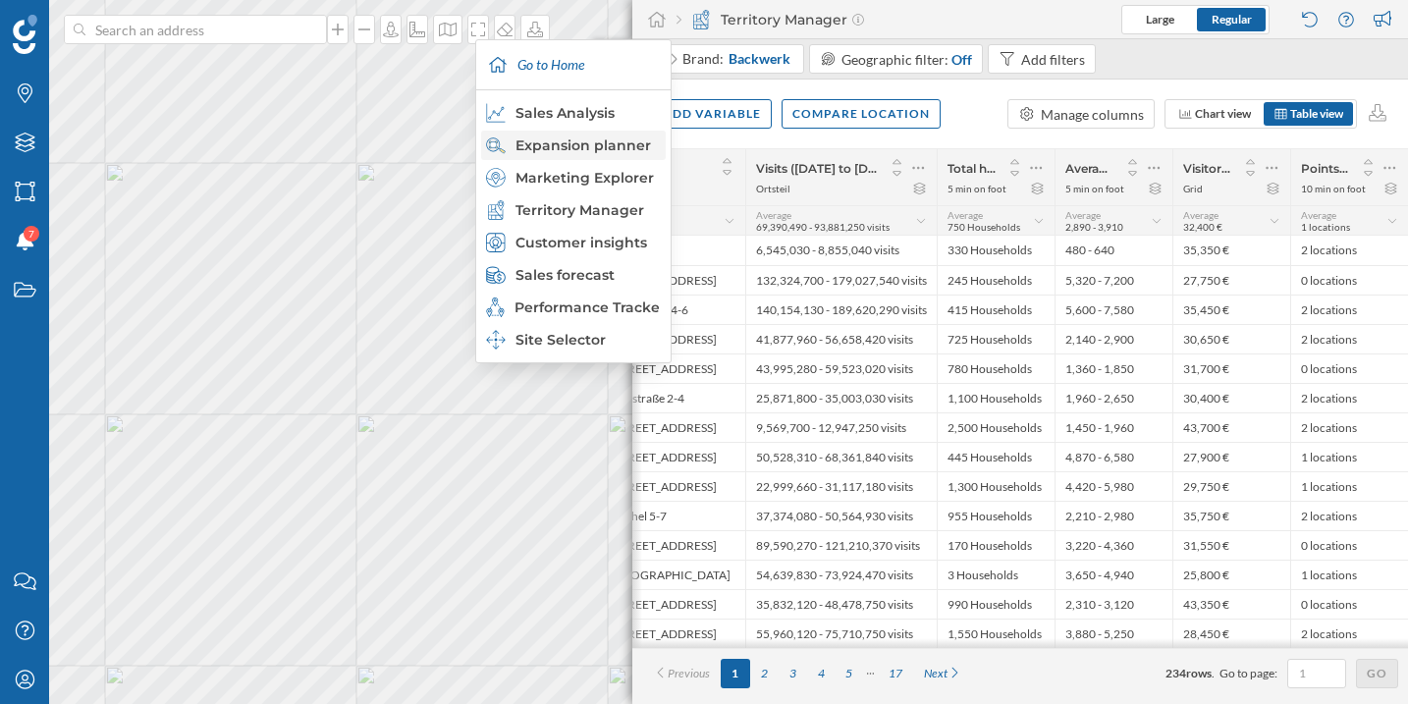
click at [573, 143] on div "Expansion planner" at bounding box center [572, 145] width 173 height 20
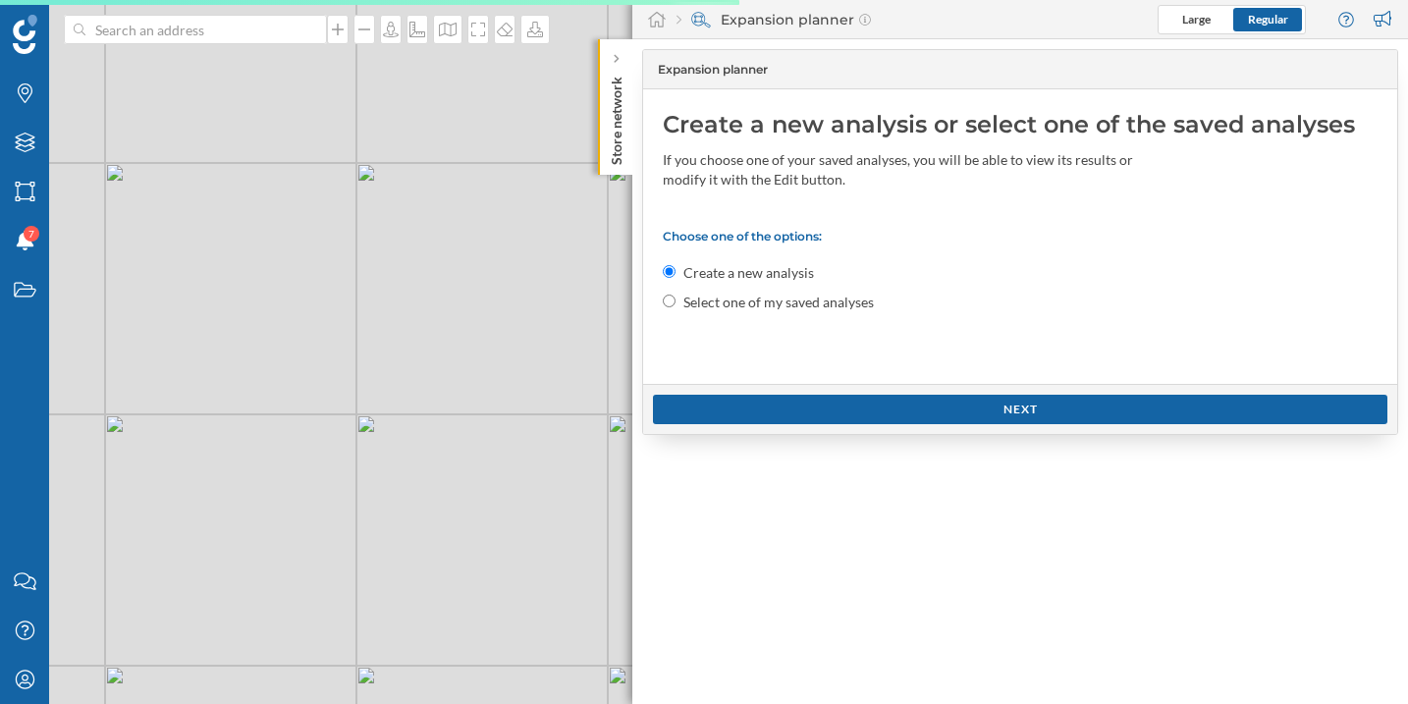
click at [669, 300] on input "Select one of my saved analyses" at bounding box center [669, 300] width 13 height 13
radio input "true"
radio input "false"
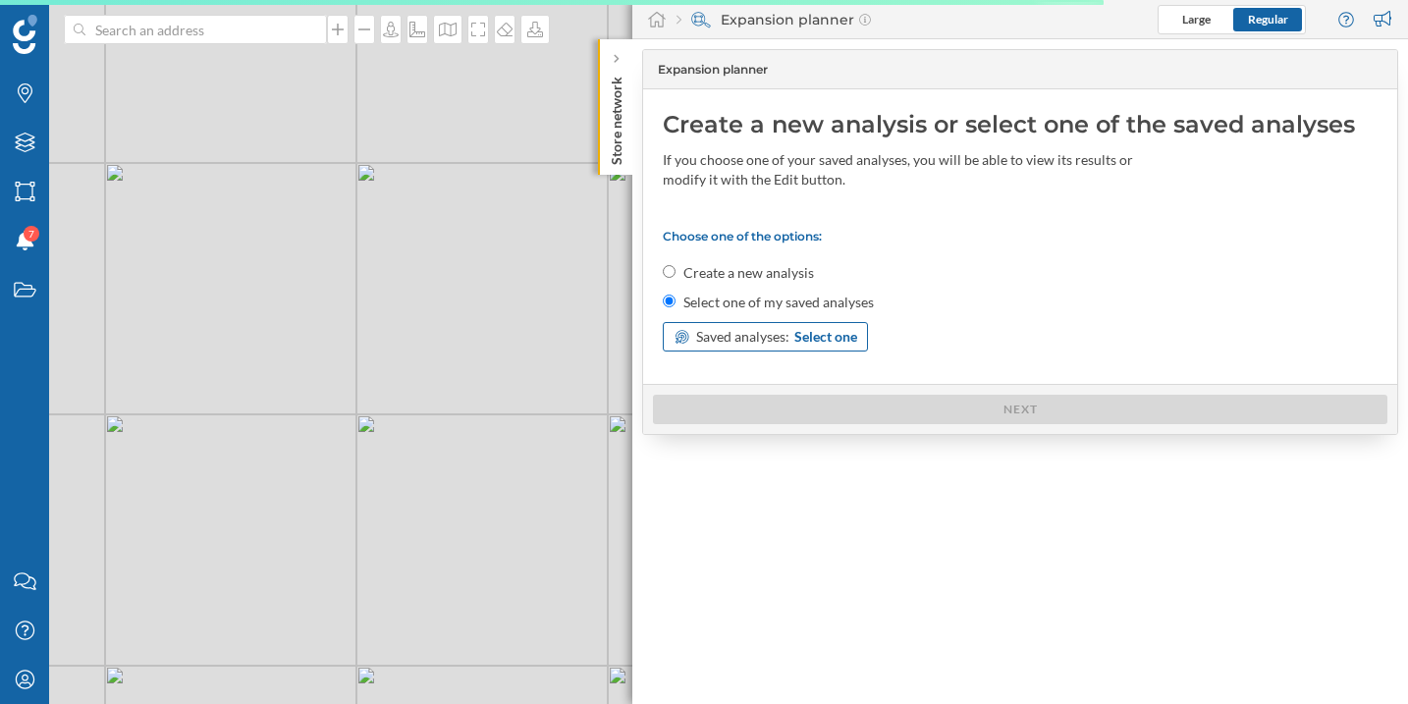
click at [772, 343] on span "Saved analyses:" at bounding box center [742, 337] width 93 height 20
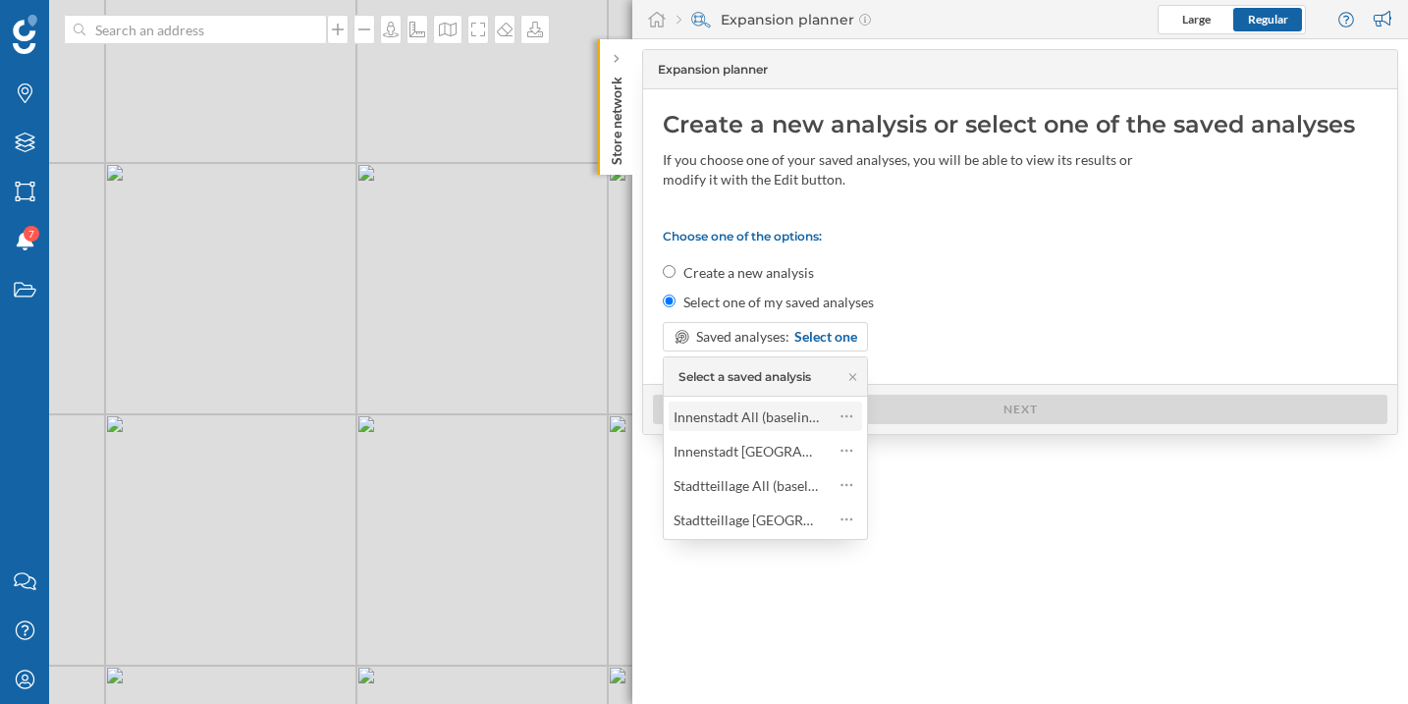
click at [770, 425] on span "Innenstadt All (baseline)" at bounding box center [745, 416] width 145 height 21
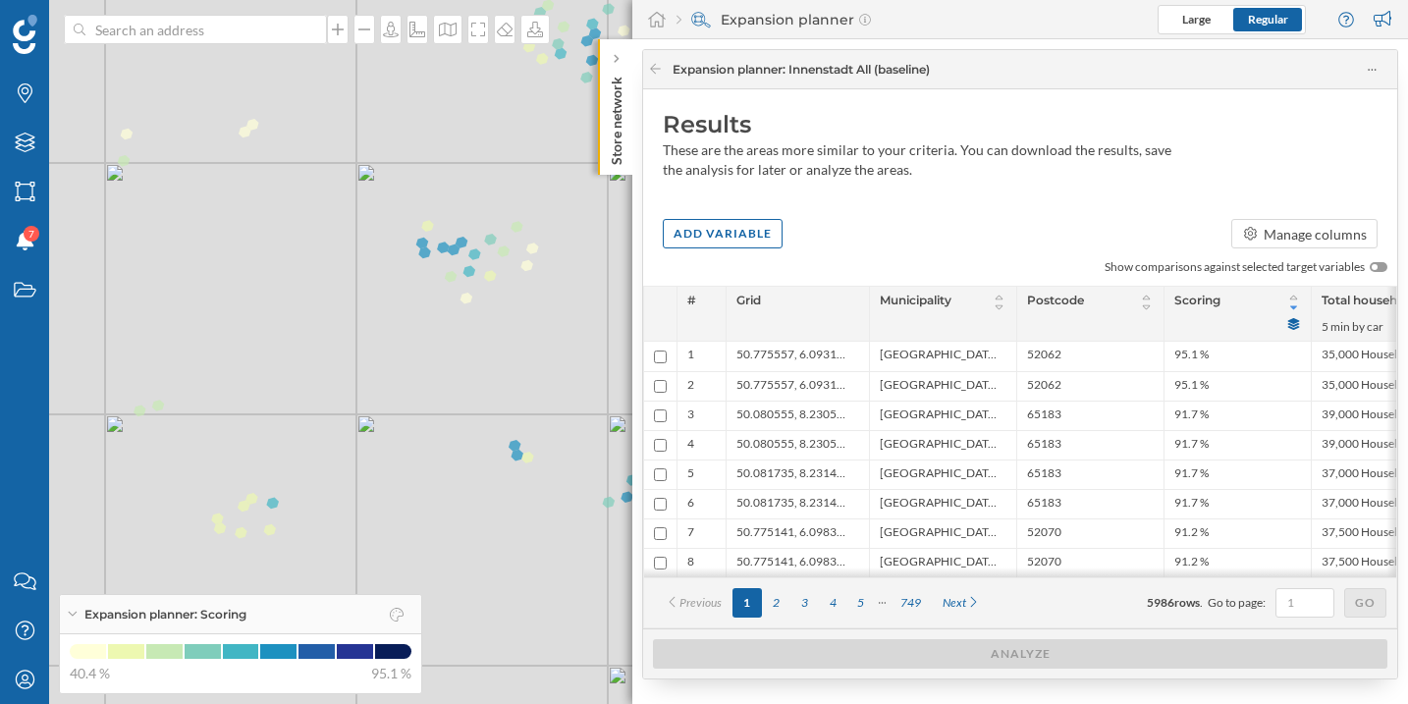
drag, startPoint x: 985, startPoint y: 582, endPoint x: 1032, endPoint y: 591, distance: 47.0
click at [1032, 591] on div "Previous 1 2 3 4 5 749 Next 5986 rows . Go to page: Go" at bounding box center [1020, 602] width 752 height 50
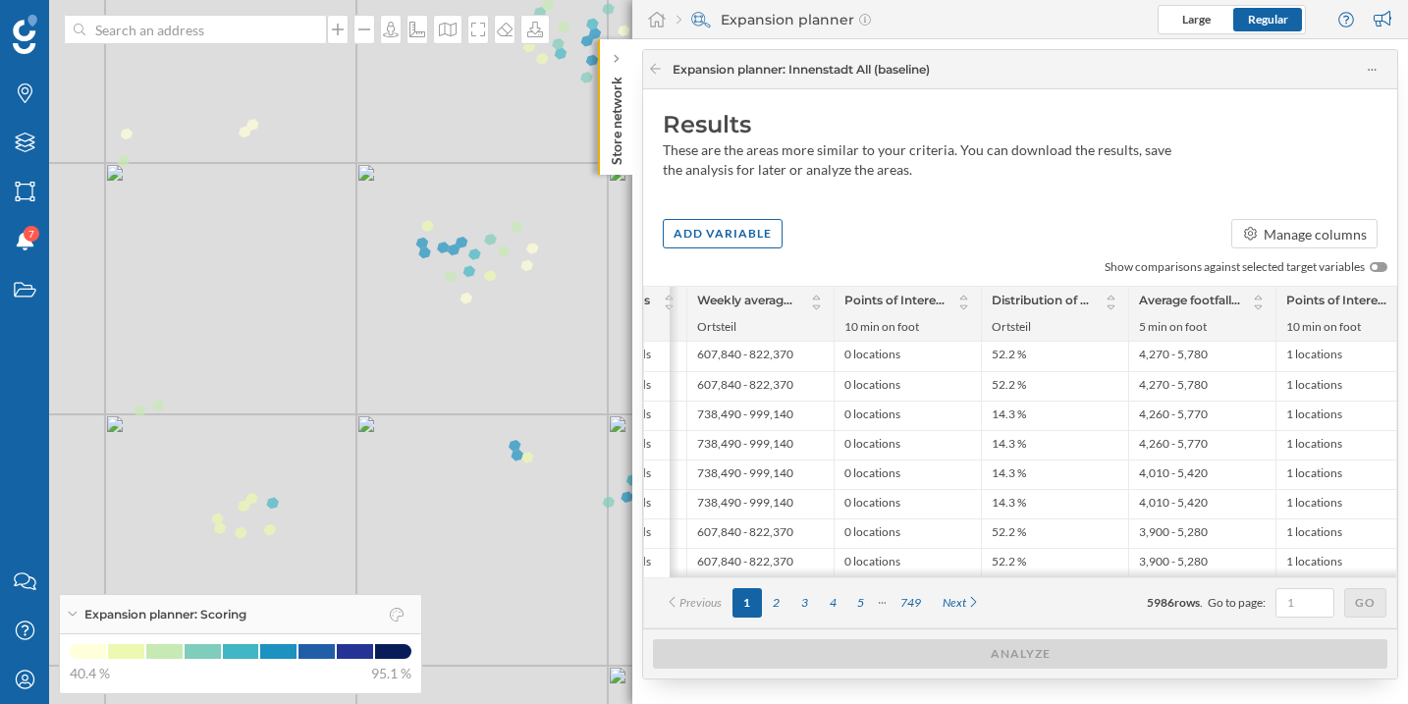
scroll to position [0, 798]
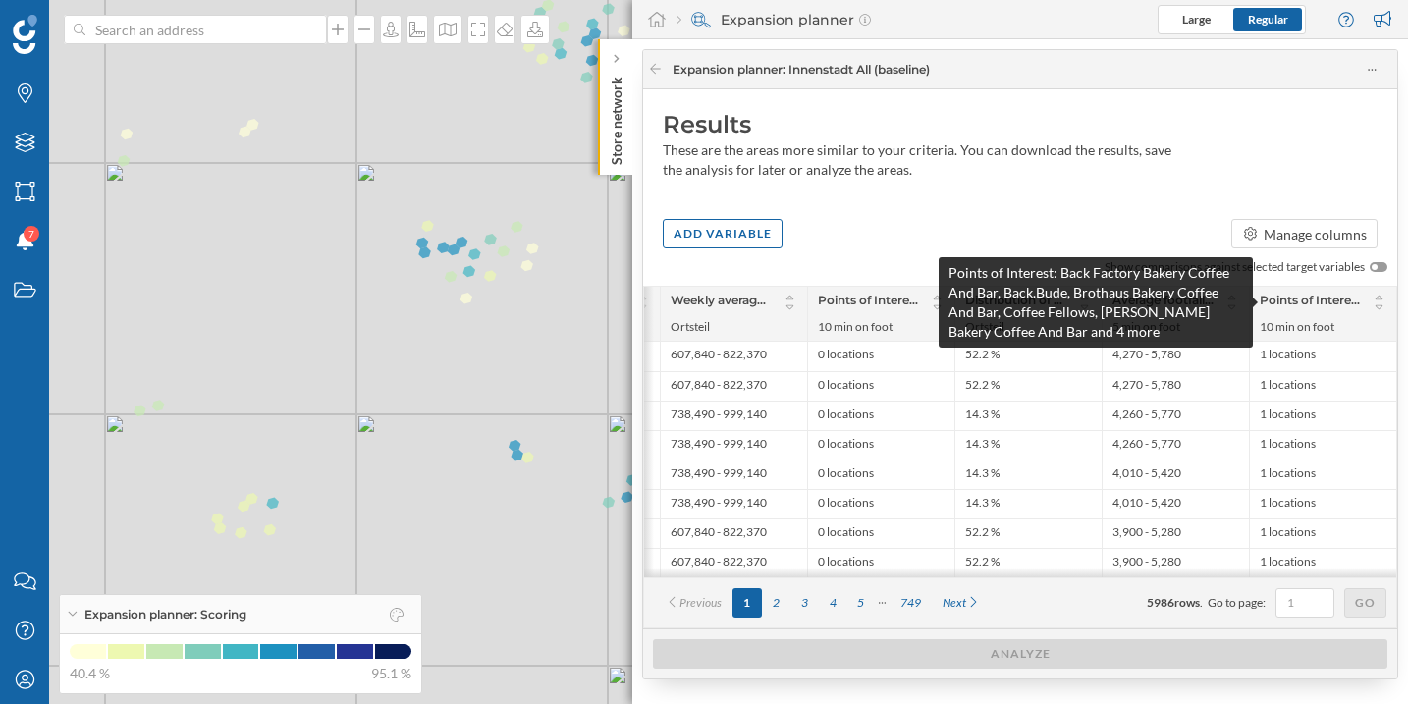
click at [1295, 297] on span "Points of Interest: Back Factory Bakery Coffee And Bar, Back.Bude, Brothaus Bak…" at bounding box center [1309, 303] width 101 height 22
click at [1291, 300] on span "Points of Interest: Back Factory Bakery Coffee And Bar, Back.Bude, Brothaus Bak…" at bounding box center [1309, 303] width 101 height 22
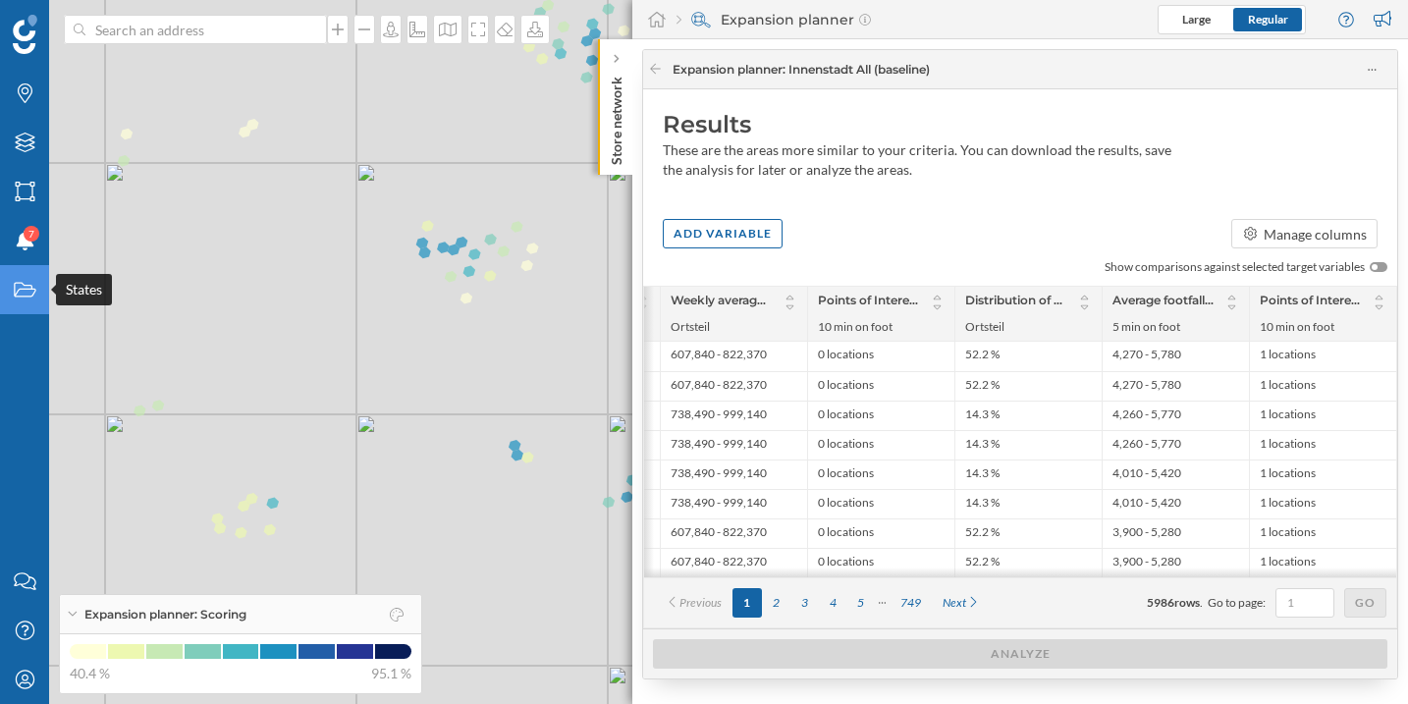
click at [13, 289] on icon "States" at bounding box center [25, 290] width 25 height 20
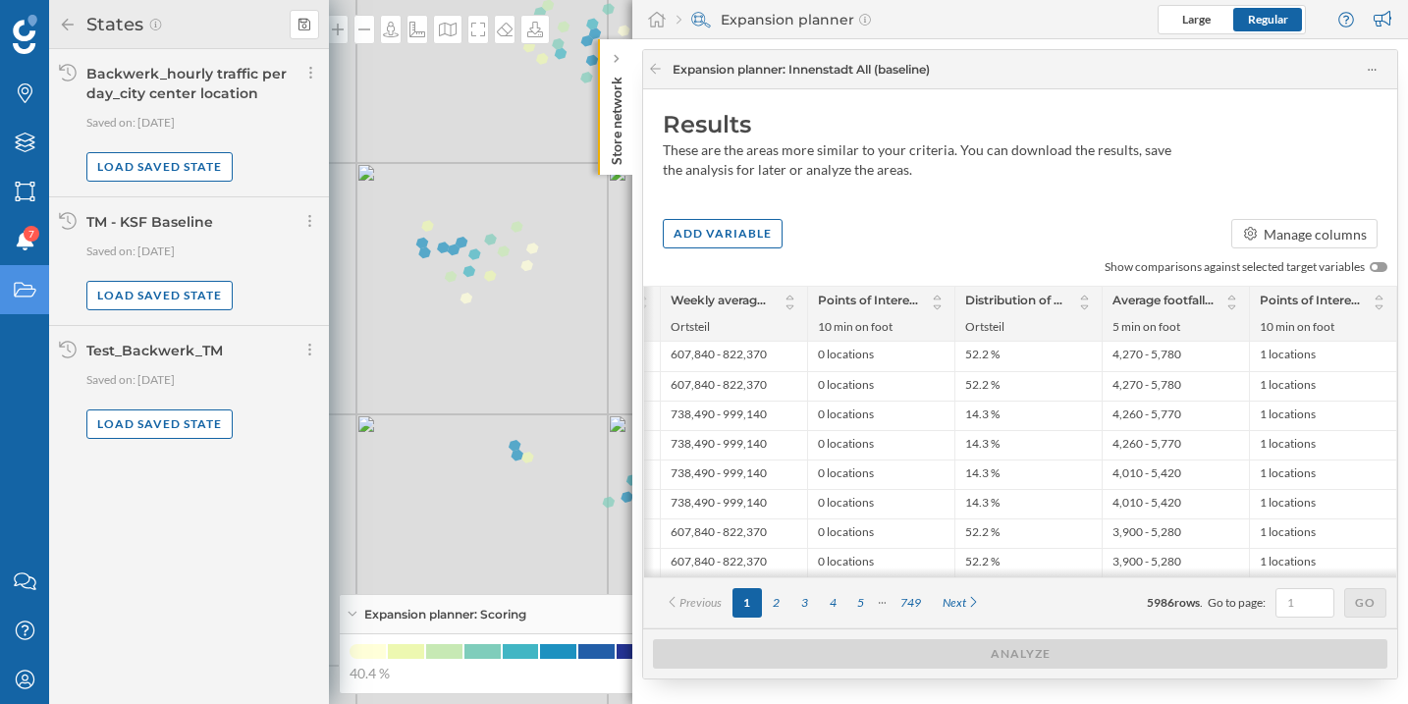
click at [984, 239] on div "Add variable Manage columns" at bounding box center [1020, 233] width 754 height 29
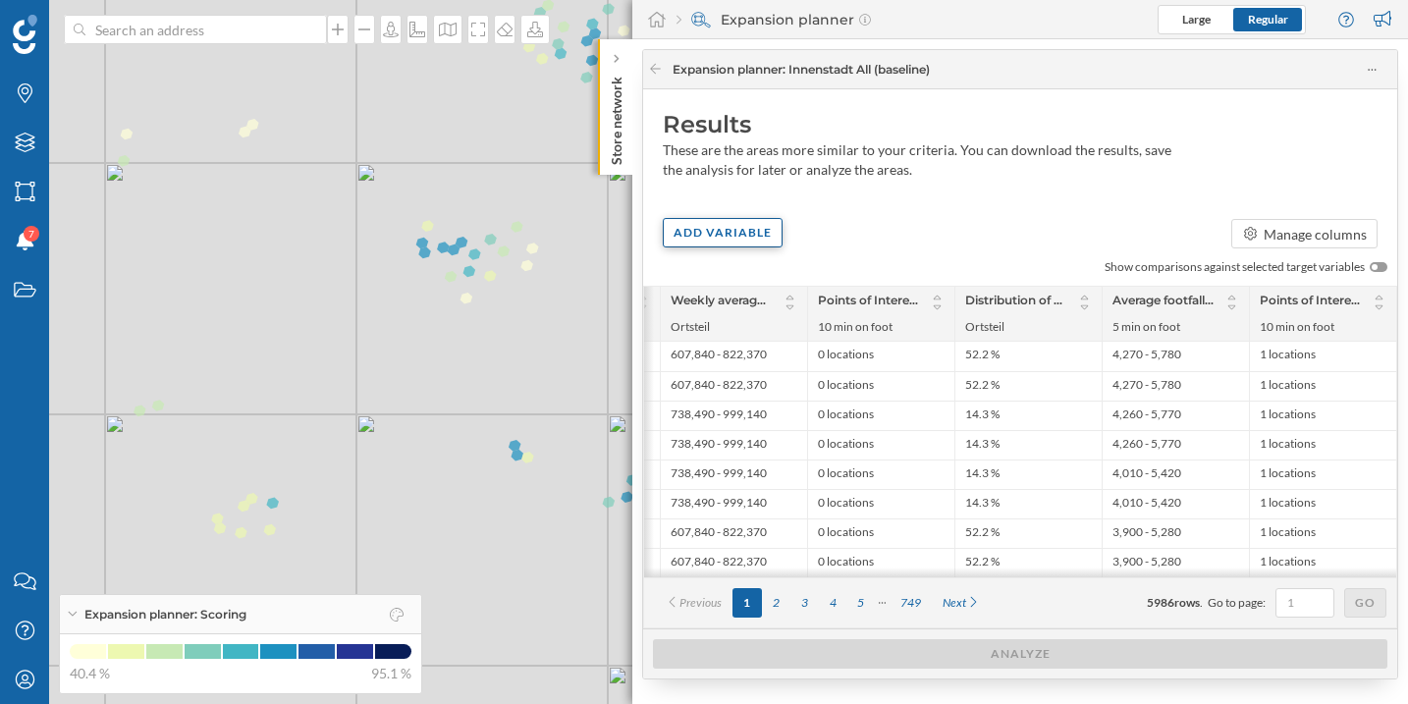
click at [740, 239] on div "Add variable" at bounding box center [723, 232] width 120 height 29
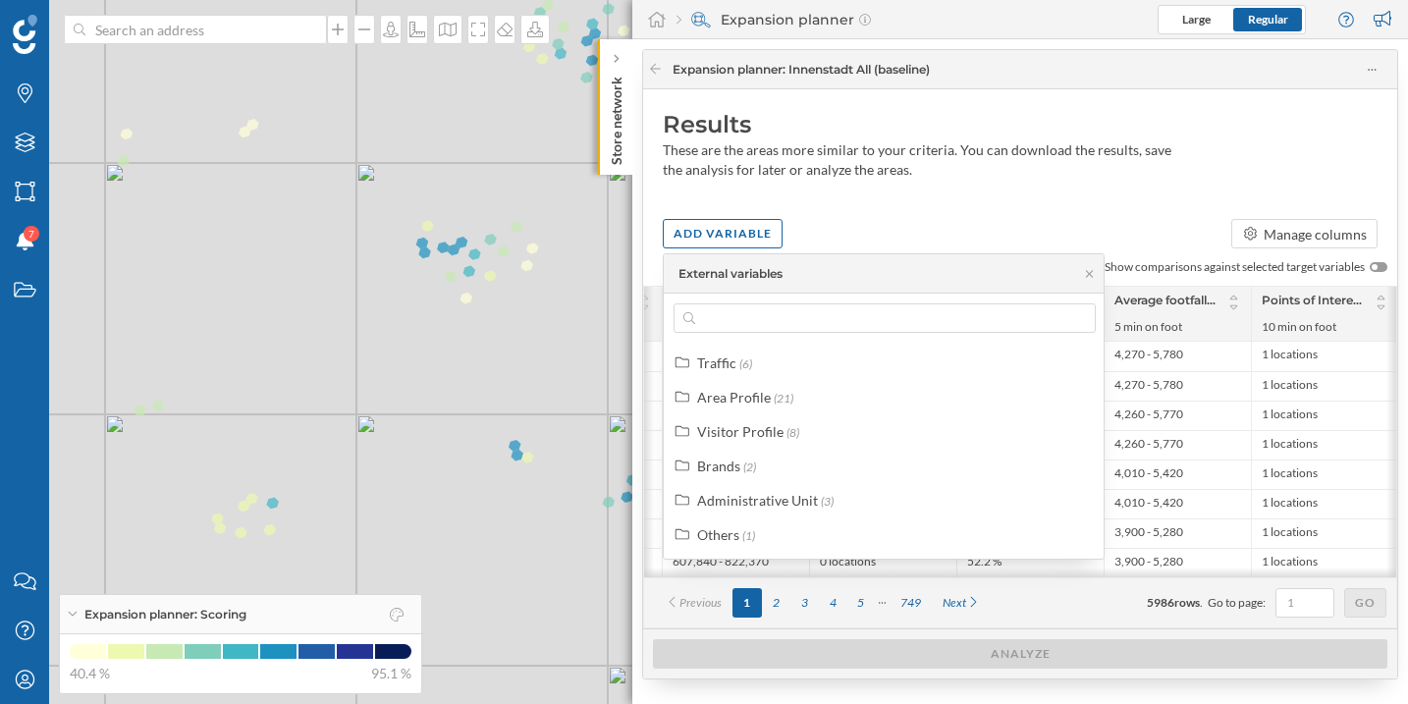
click at [919, 206] on div "Results These are the areas more similar to your criteria. You can download the…" at bounding box center [1020, 149] width 754 height 120
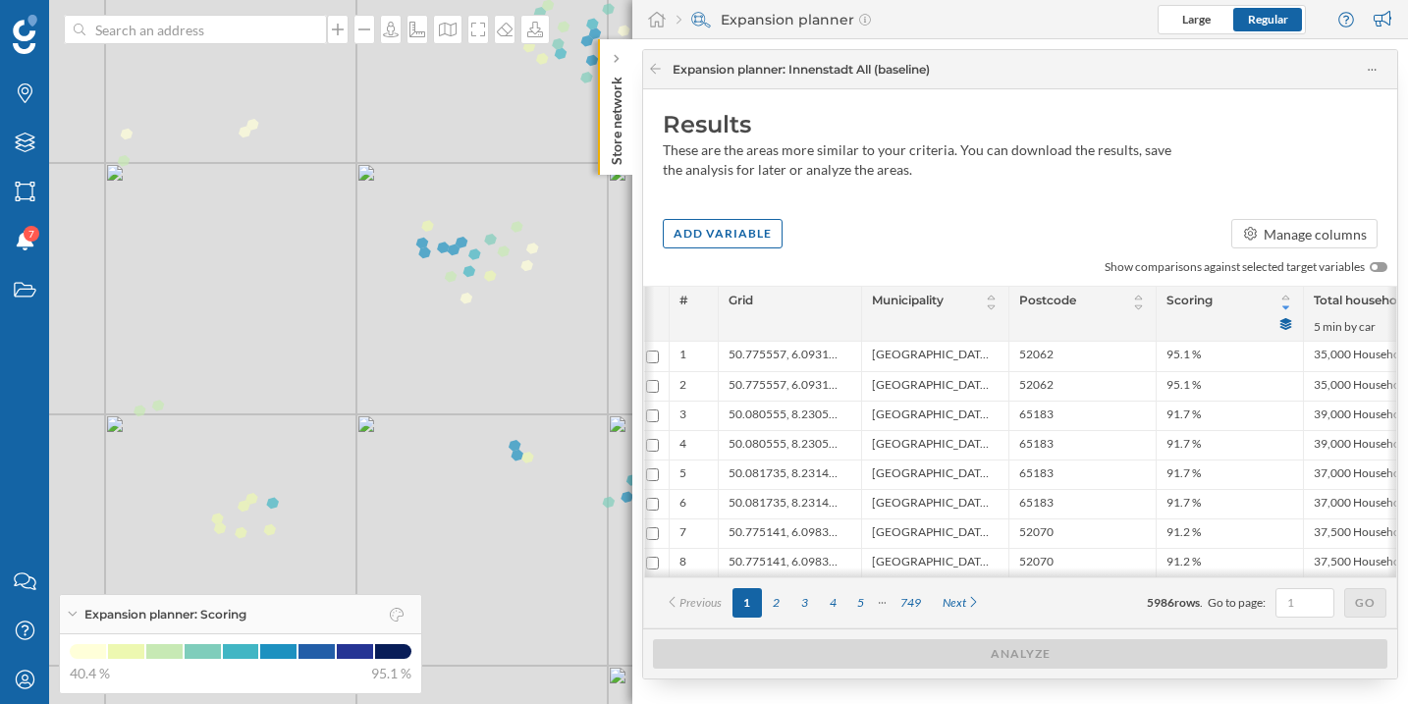
scroll to position [0, 0]
click at [1201, 302] on span "Scoring" at bounding box center [1197, 303] width 46 height 22
click at [735, 238] on div "Add variable" at bounding box center [723, 232] width 120 height 29
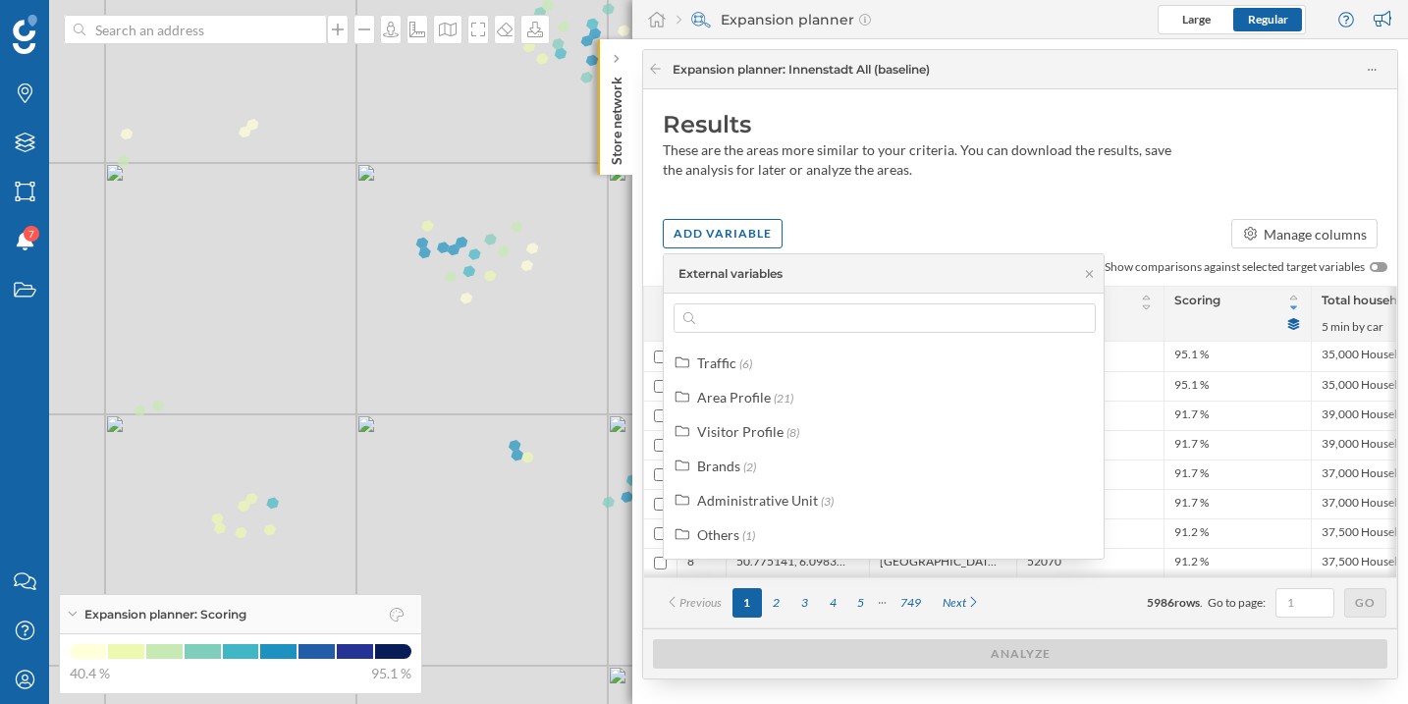
click at [905, 217] on div "Results These are the areas more similar to your criteria. You can download the…" at bounding box center [1020, 358] width 754 height 539
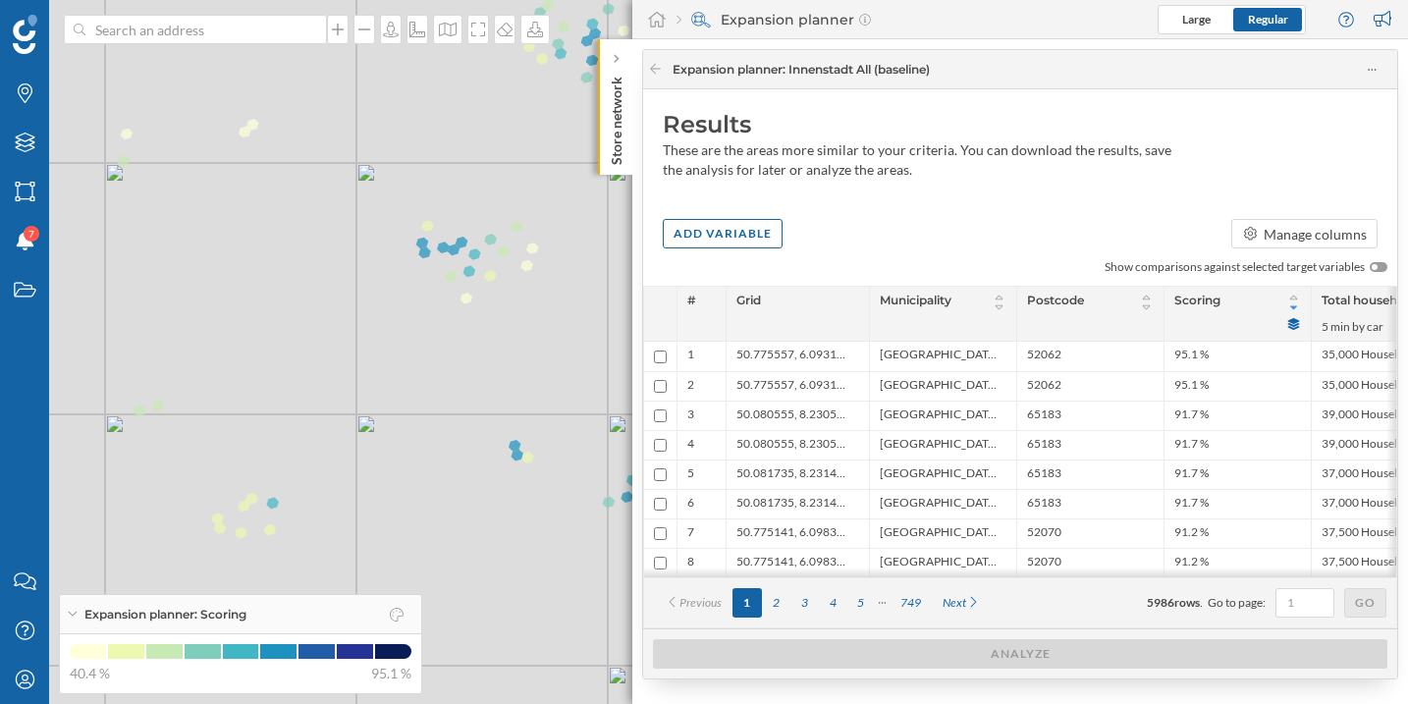
drag, startPoint x: 895, startPoint y: 586, endPoint x: 1008, endPoint y: 585, distance: 112.9
click at [1008, 585] on div "Previous 1 2 3 4 5 749 Next 5986 rows . Go to page: Go" at bounding box center [1020, 602] width 752 height 50
drag, startPoint x: 958, startPoint y: 582, endPoint x: 1000, endPoint y: 583, distance: 42.2
click at [1000, 583] on div "Previous 1 2 3 4 5 749 Next 5986 rows . Go to page: Go" at bounding box center [1020, 602] width 752 height 50
drag, startPoint x: 978, startPoint y: 581, endPoint x: 997, endPoint y: 582, distance: 19.7
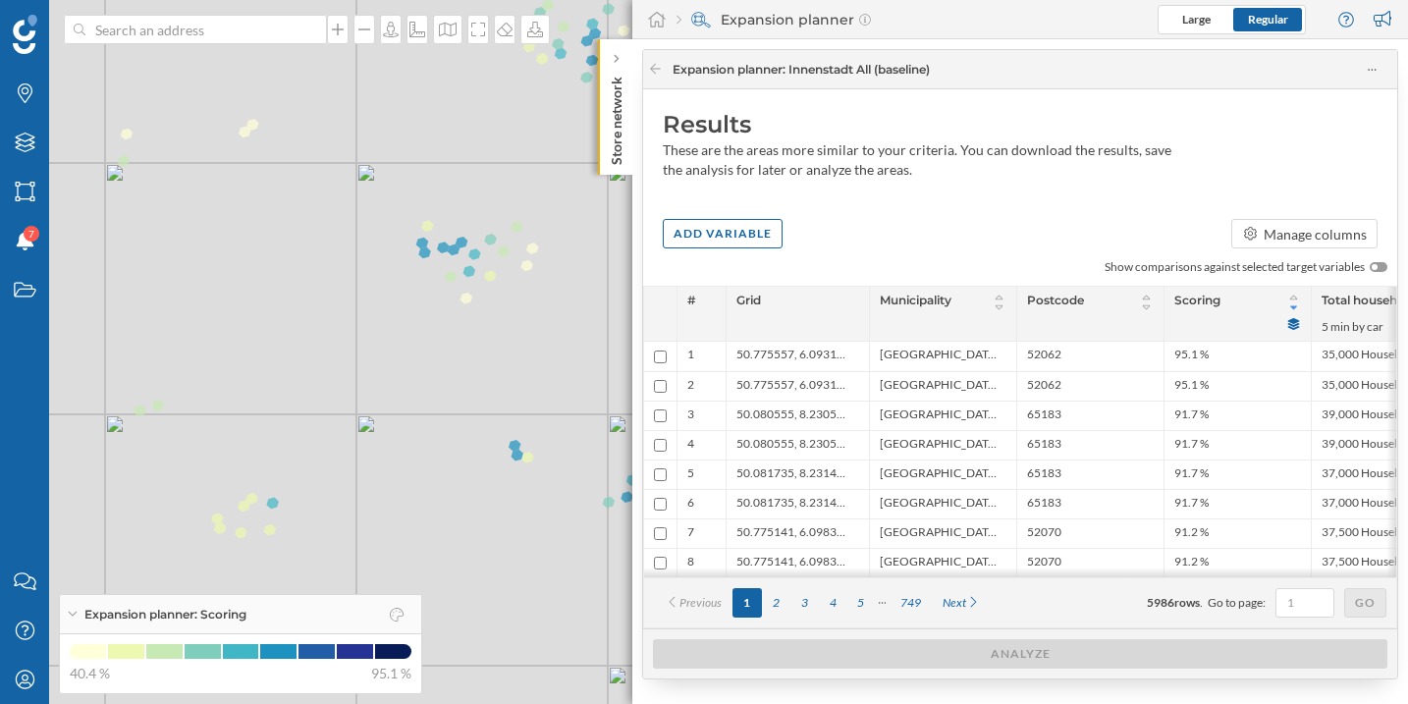
click at [997, 582] on div "# Grid Municipality Postcode Scoring Total households 5 min by car Weekly avera…" at bounding box center [1020, 457] width 754 height 343
drag, startPoint x: 978, startPoint y: 582, endPoint x: 997, endPoint y: 583, distance: 19.7
click at [997, 583] on div "Previous 1 2 3 4 5 749 Next 5986 rows . Go to page: Go" at bounding box center [1020, 602] width 752 height 50
drag, startPoint x: 920, startPoint y: 584, endPoint x: 947, endPoint y: 584, distance: 27.5
click at [947, 584] on div "Previous 1 2 3 4 5 749 Next 5986 rows . Go to page: Go" at bounding box center [1020, 602] width 752 height 50
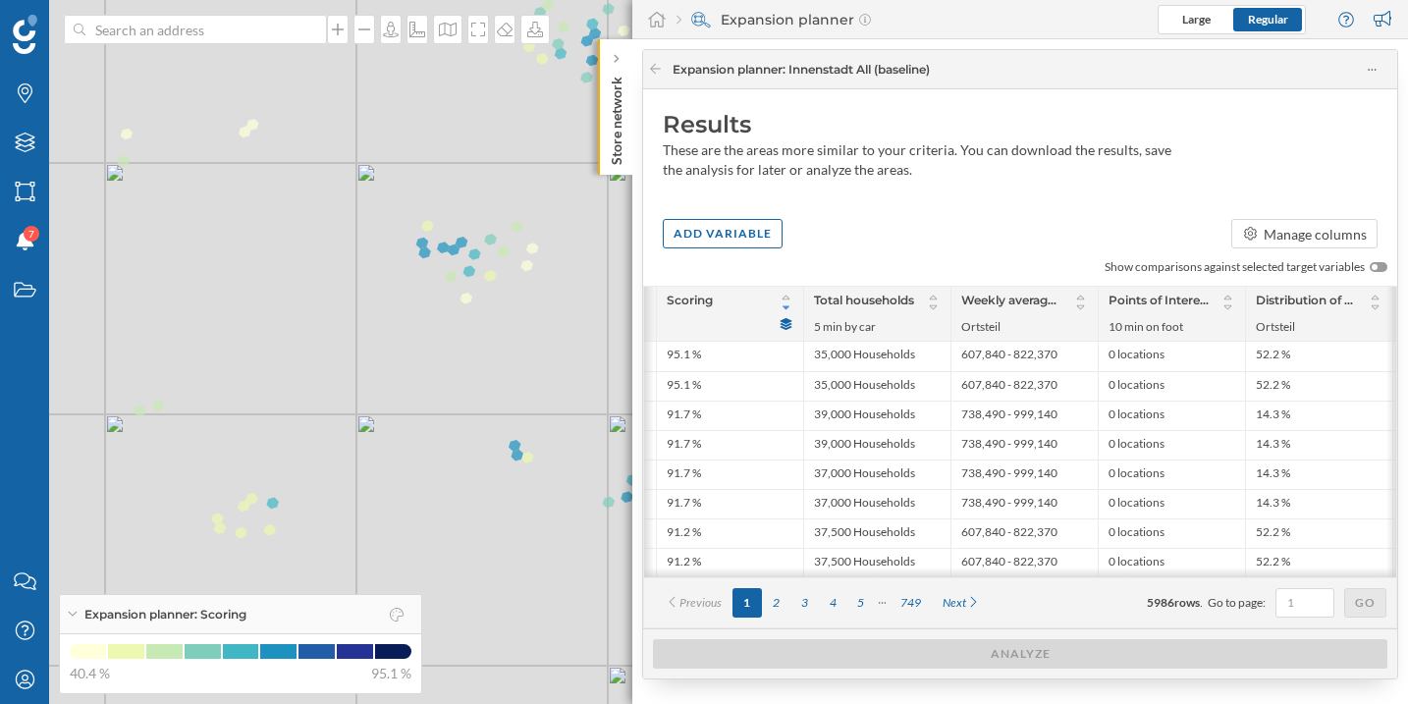
scroll to position [0, 509]
click at [1011, 296] on span "Weekly average visits (2024)" at bounding box center [1009, 303] width 101 height 22
click at [1050, 305] on span "Weekly average visits (2024)" at bounding box center [1009, 303] width 101 height 22
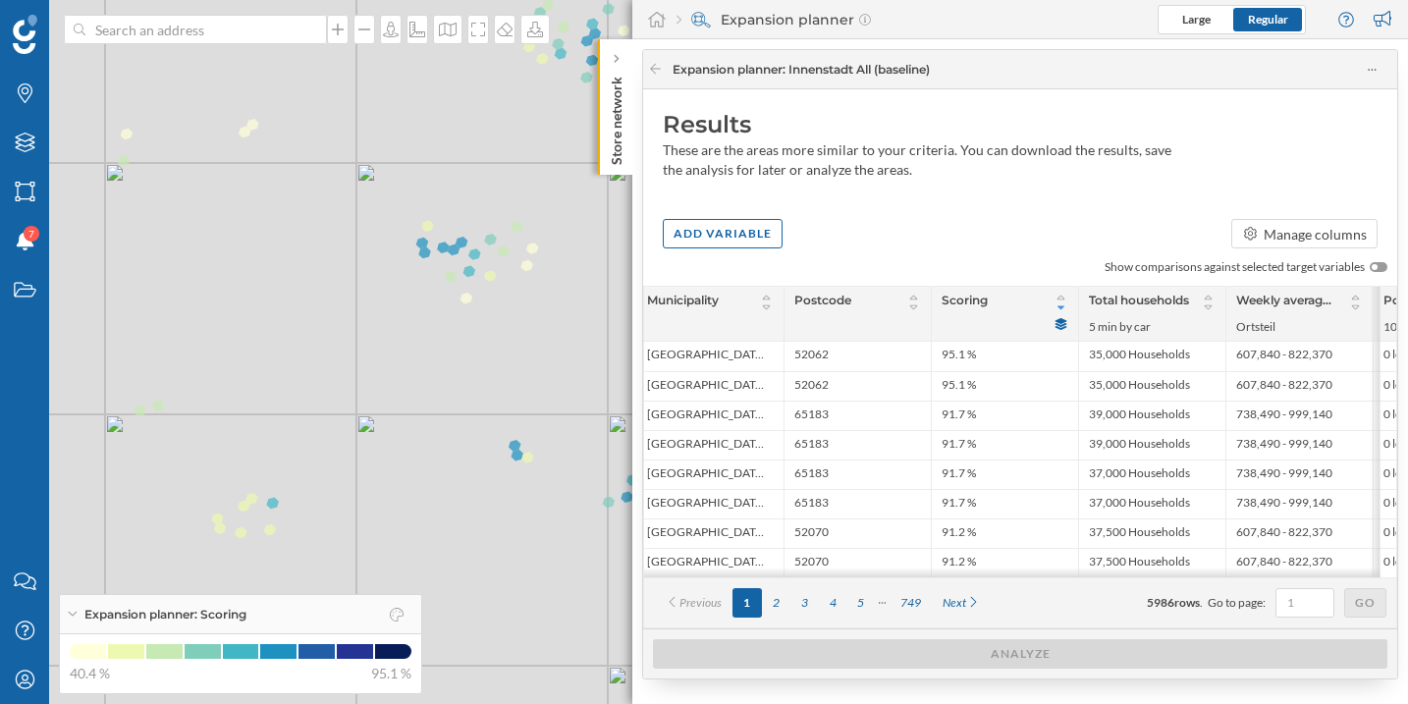
scroll to position [0, 214]
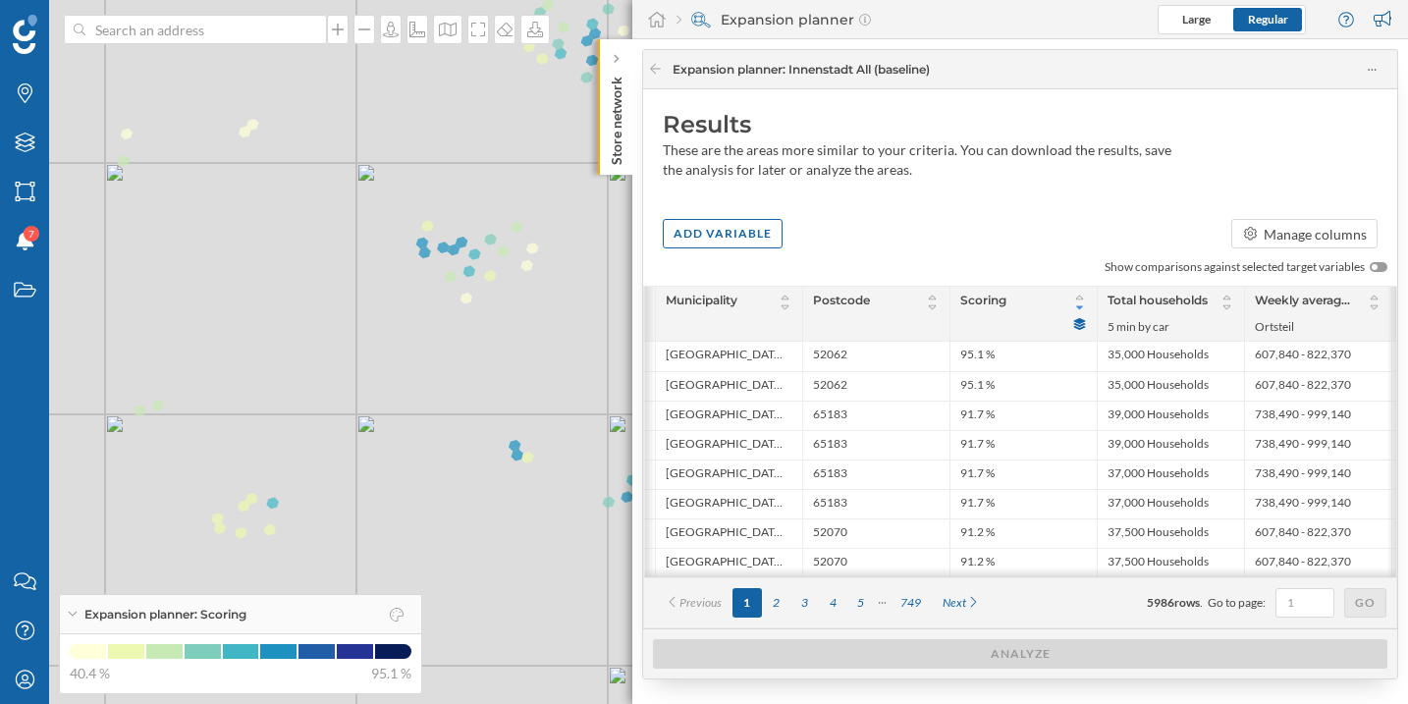
click at [978, 300] on span "Scoring" at bounding box center [983, 303] width 46 height 22
click at [1079, 325] on icon at bounding box center [1080, 324] width 12 height 12
click at [1078, 297] on icon at bounding box center [1079, 298] width 15 height 12
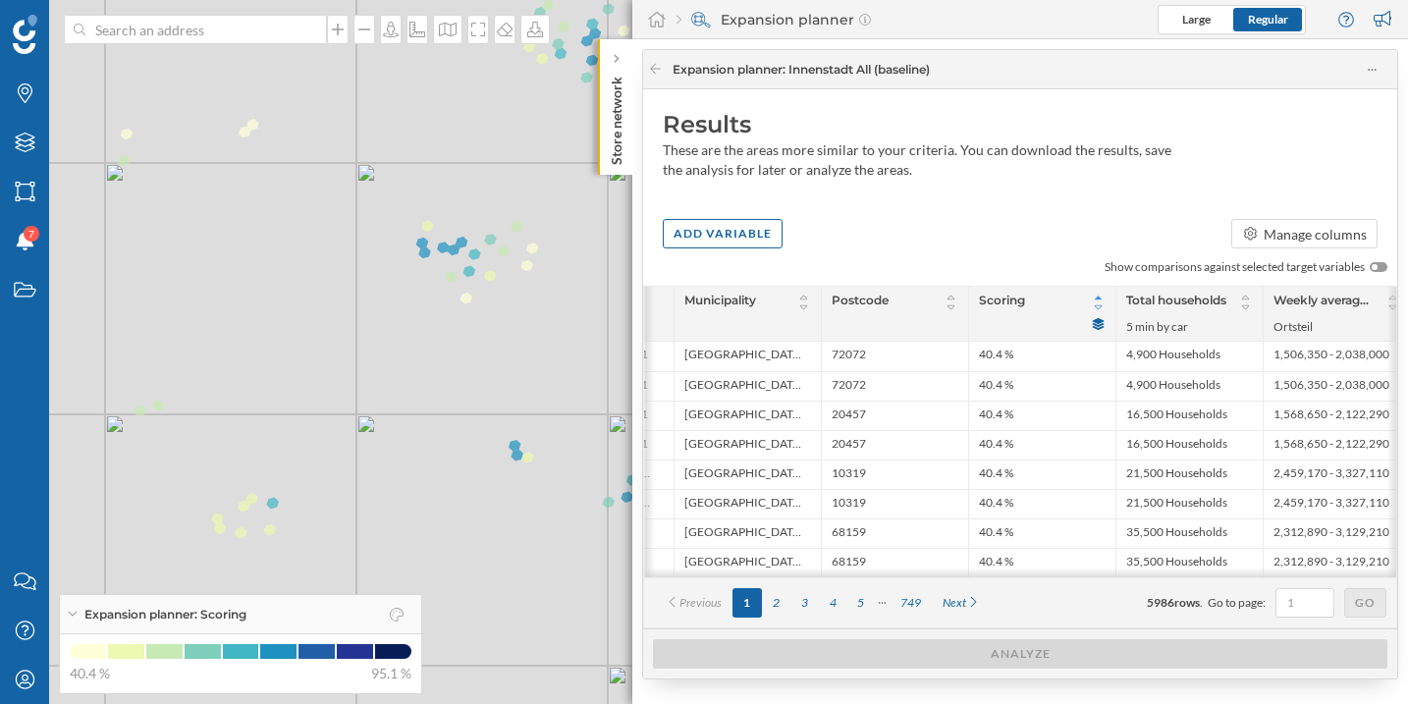
click at [1096, 307] on icon at bounding box center [1097, 307] width 15 height 12
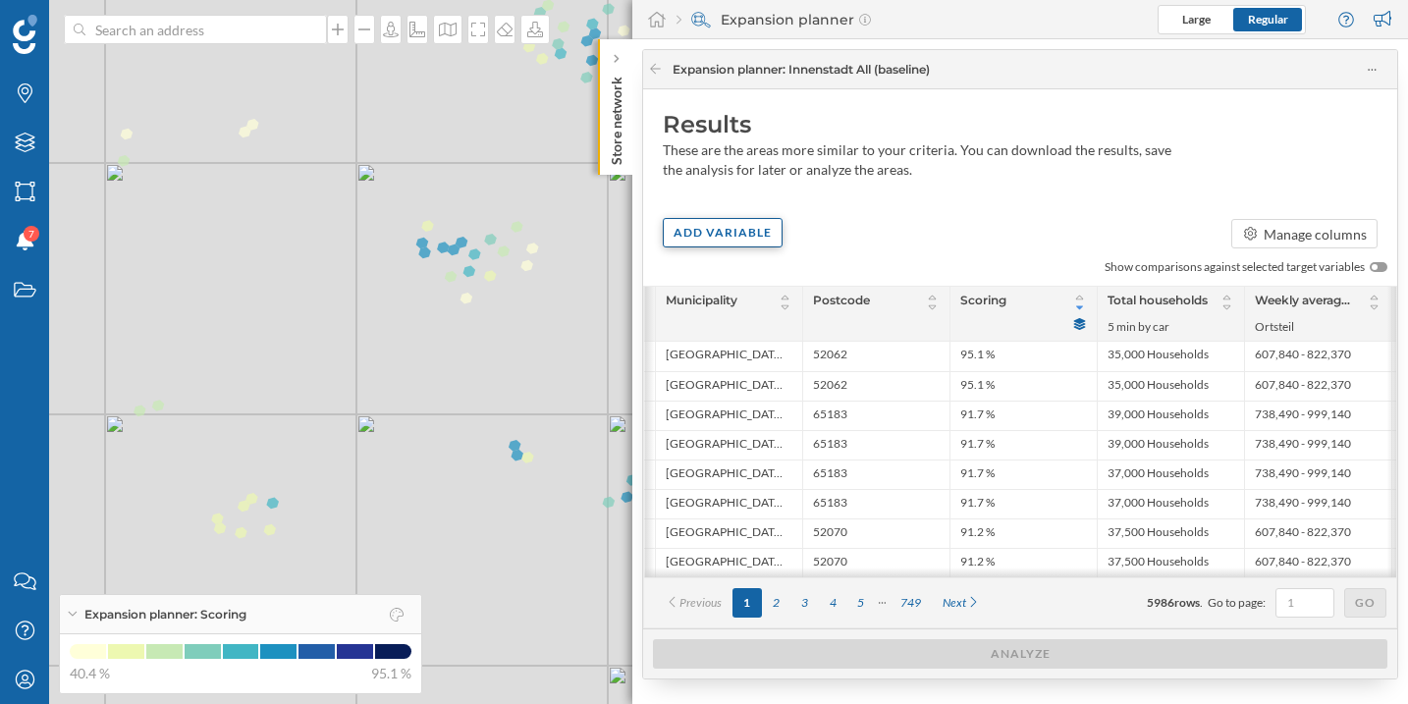
click at [725, 229] on div "Add variable" at bounding box center [723, 232] width 120 height 29
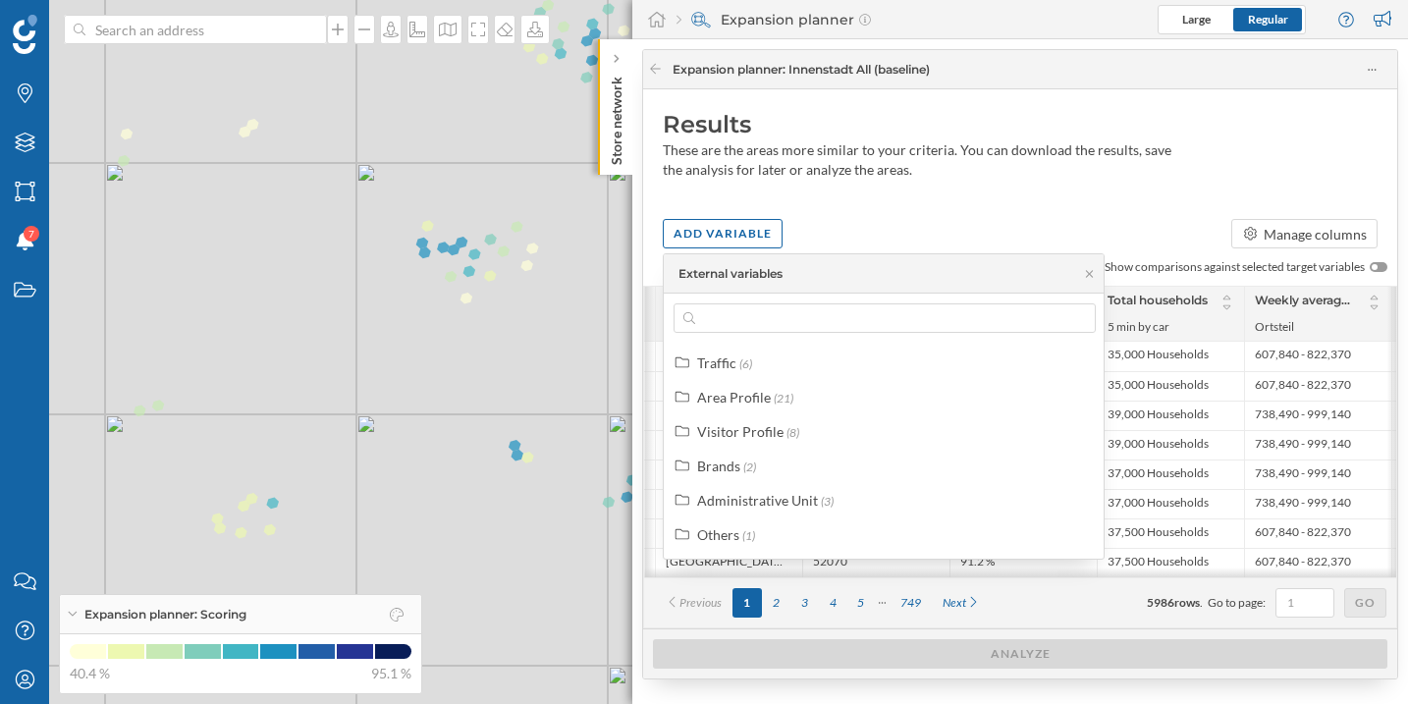
click at [857, 205] on div "Results These are the areas more similar to your criteria. You can download the…" at bounding box center [1020, 149] width 754 height 120
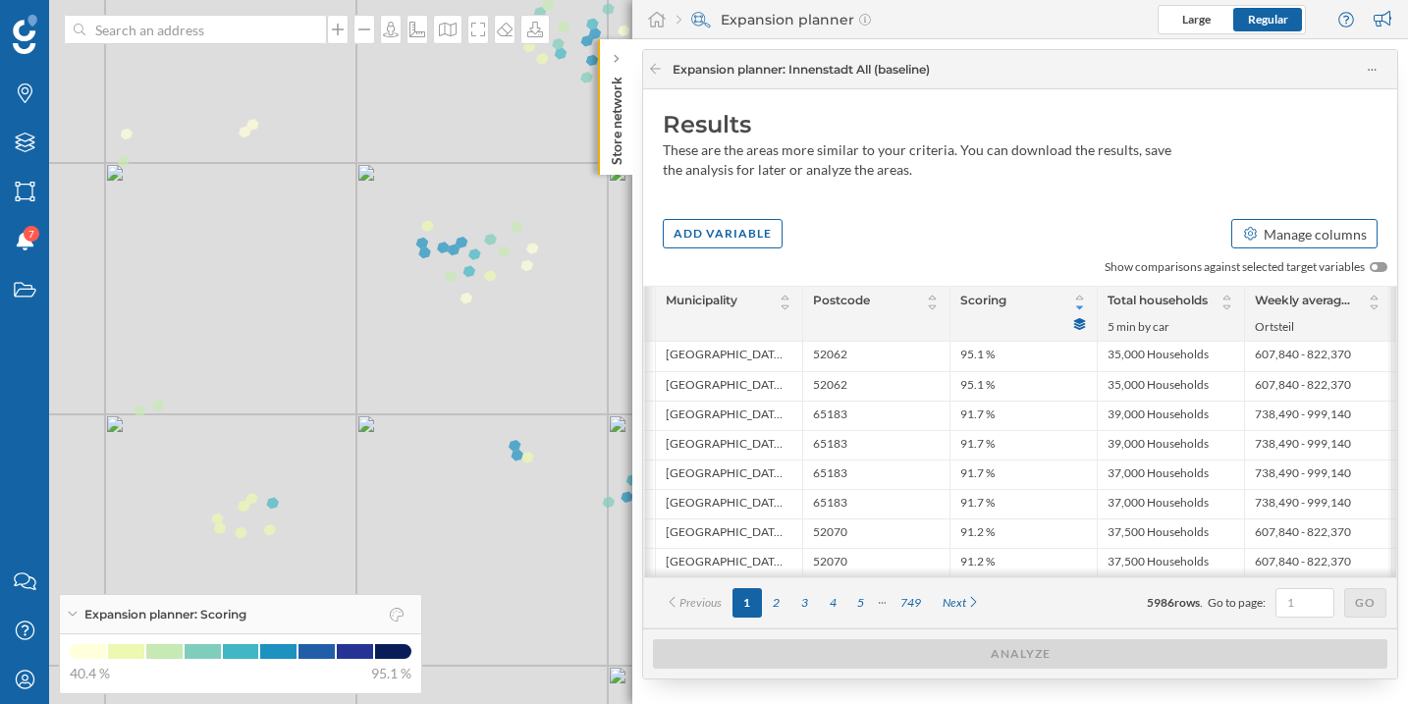
click at [1280, 232] on div "Manage columns" at bounding box center [1314, 234] width 103 height 21
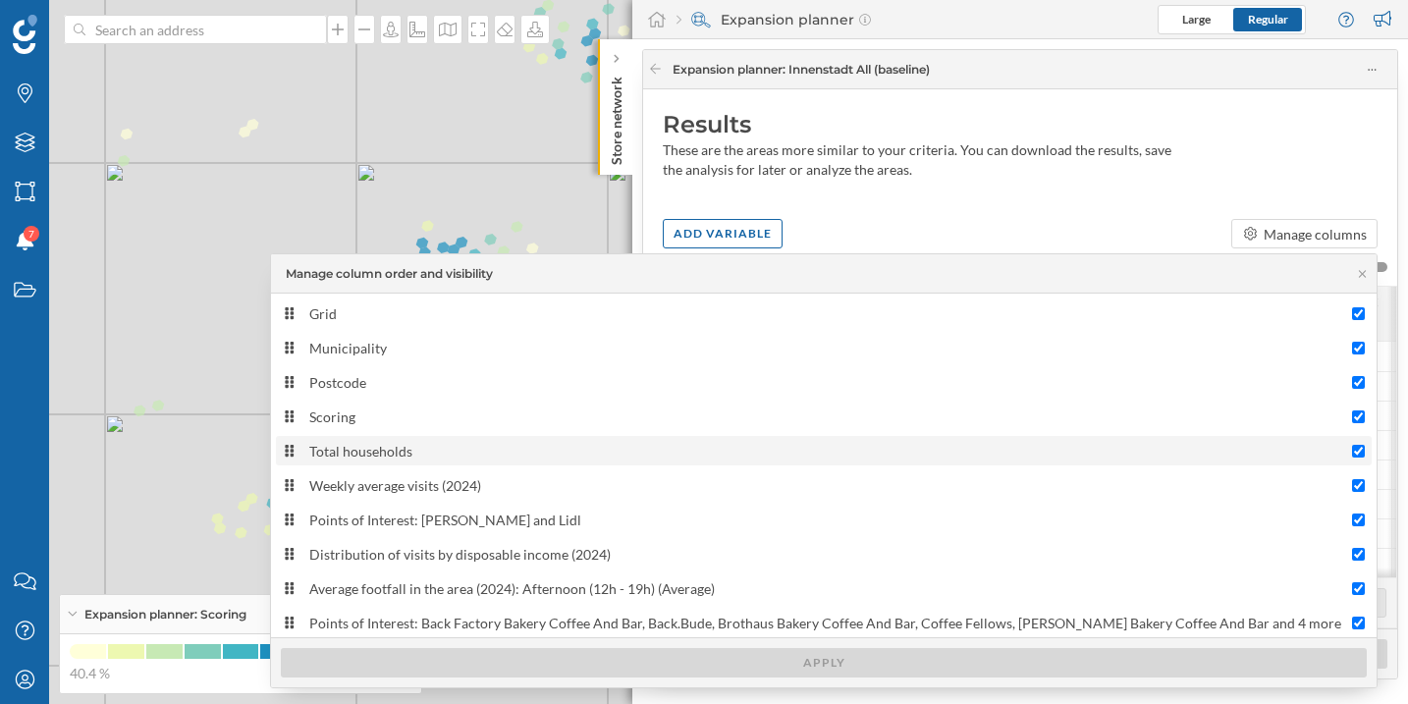
scroll to position [5, 0]
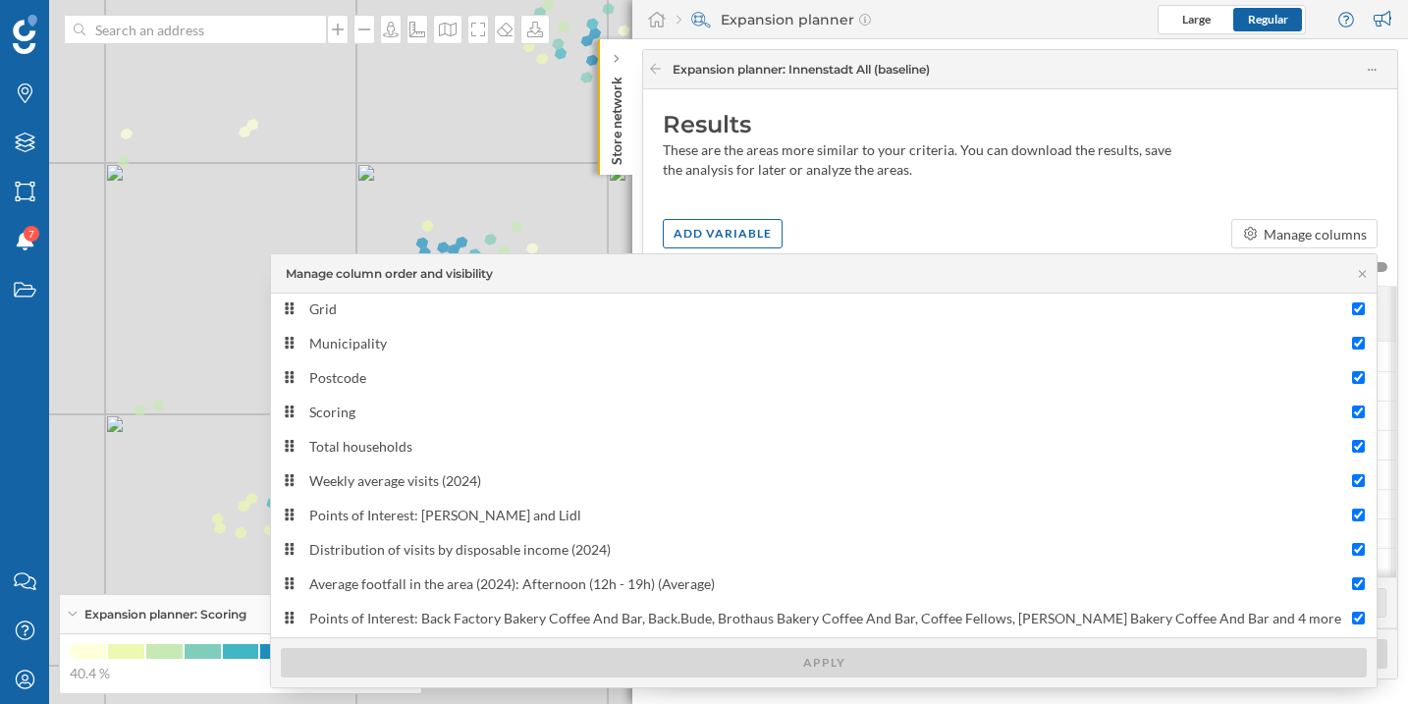
click at [1057, 194] on div "Results These are the areas more similar to your criteria. You can download the…" at bounding box center [1020, 149] width 754 height 120
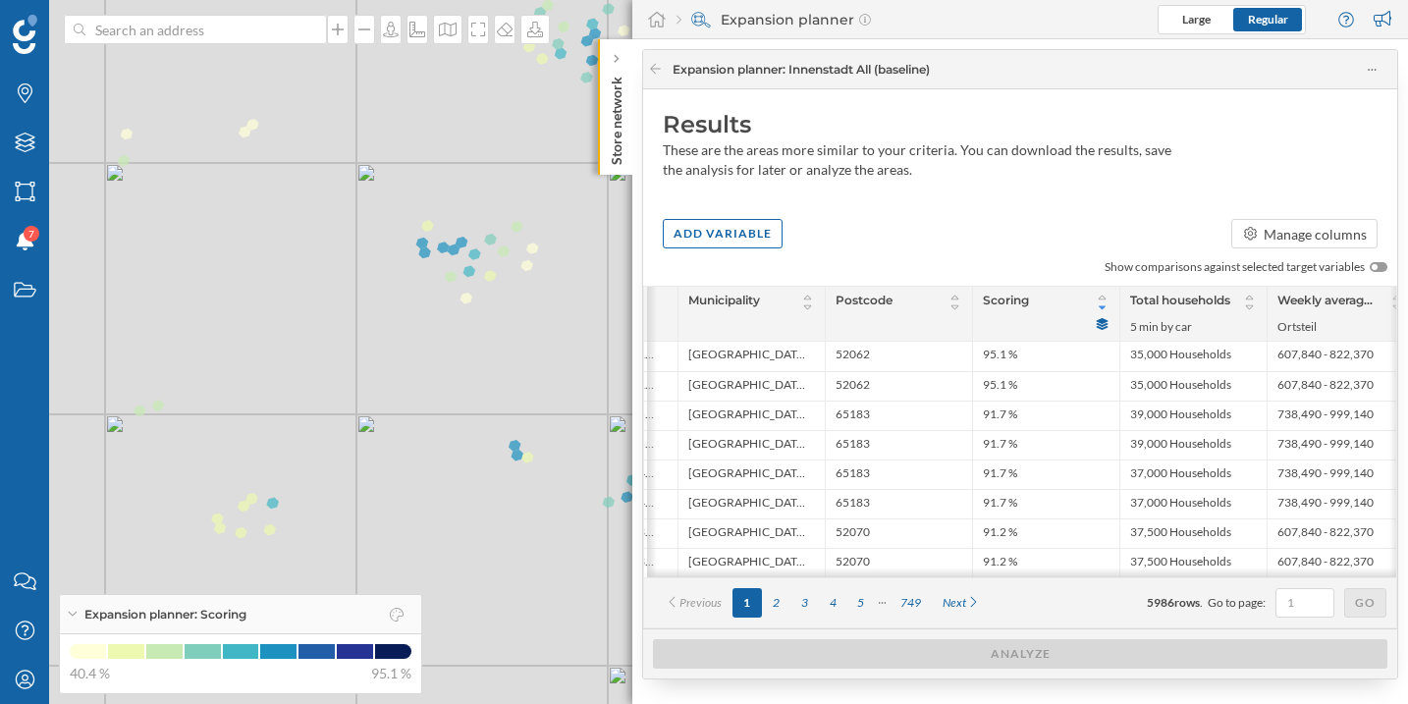
scroll to position [0, 187]
drag, startPoint x: 994, startPoint y: 583, endPoint x: 1043, endPoint y: 578, distance: 49.3
click at [1043, 578] on div "# Grid Municipality Postcode Scoring Total households 5 min by car Weekly avera…" at bounding box center [1020, 457] width 754 height 343
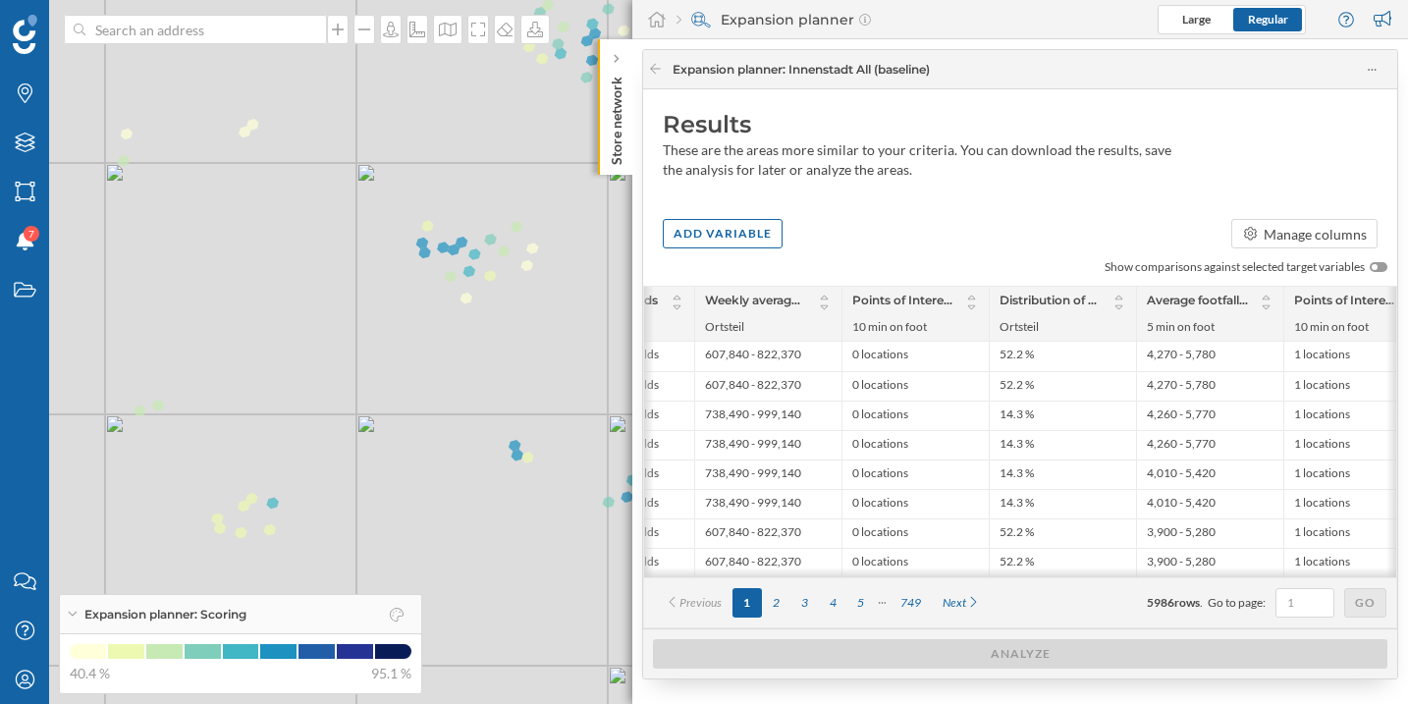
scroll to position [0, 798]
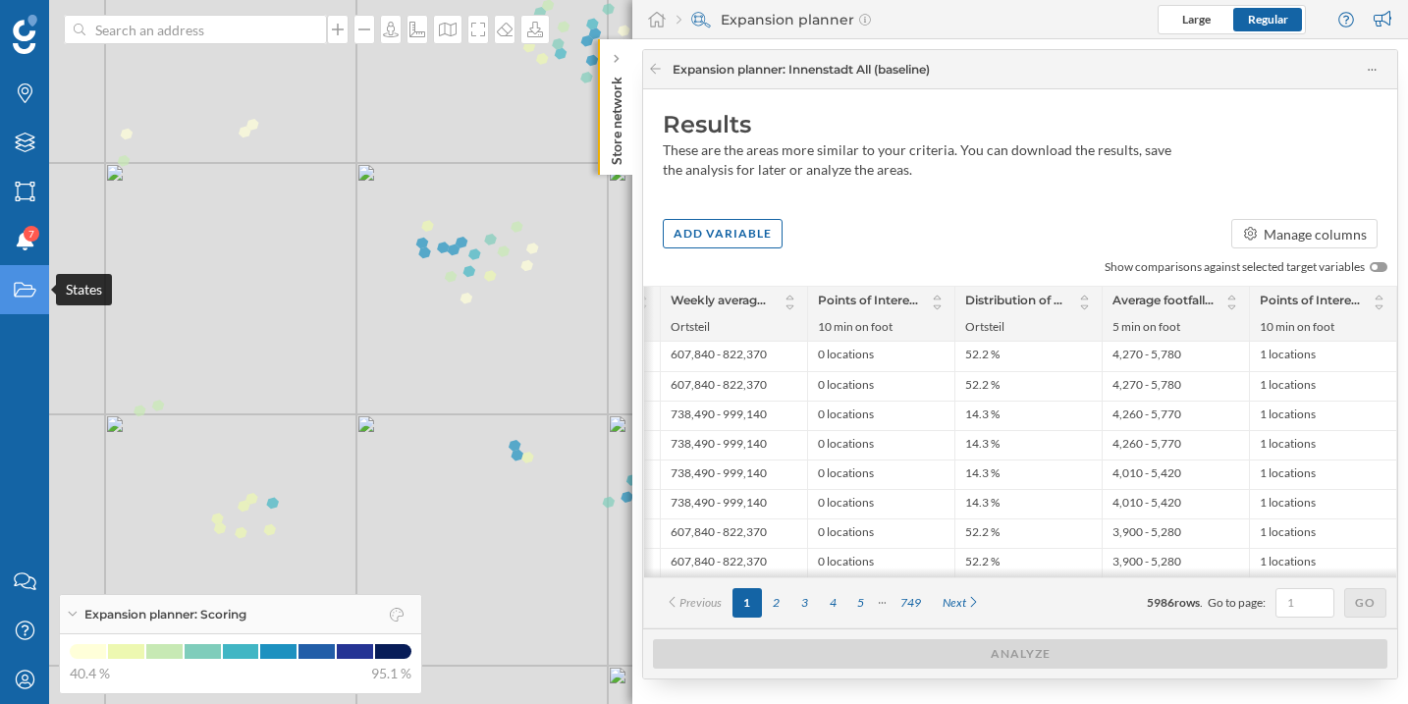
click at [21, 303] on div "States" at bounding box center [24, 289] width 49 height 49
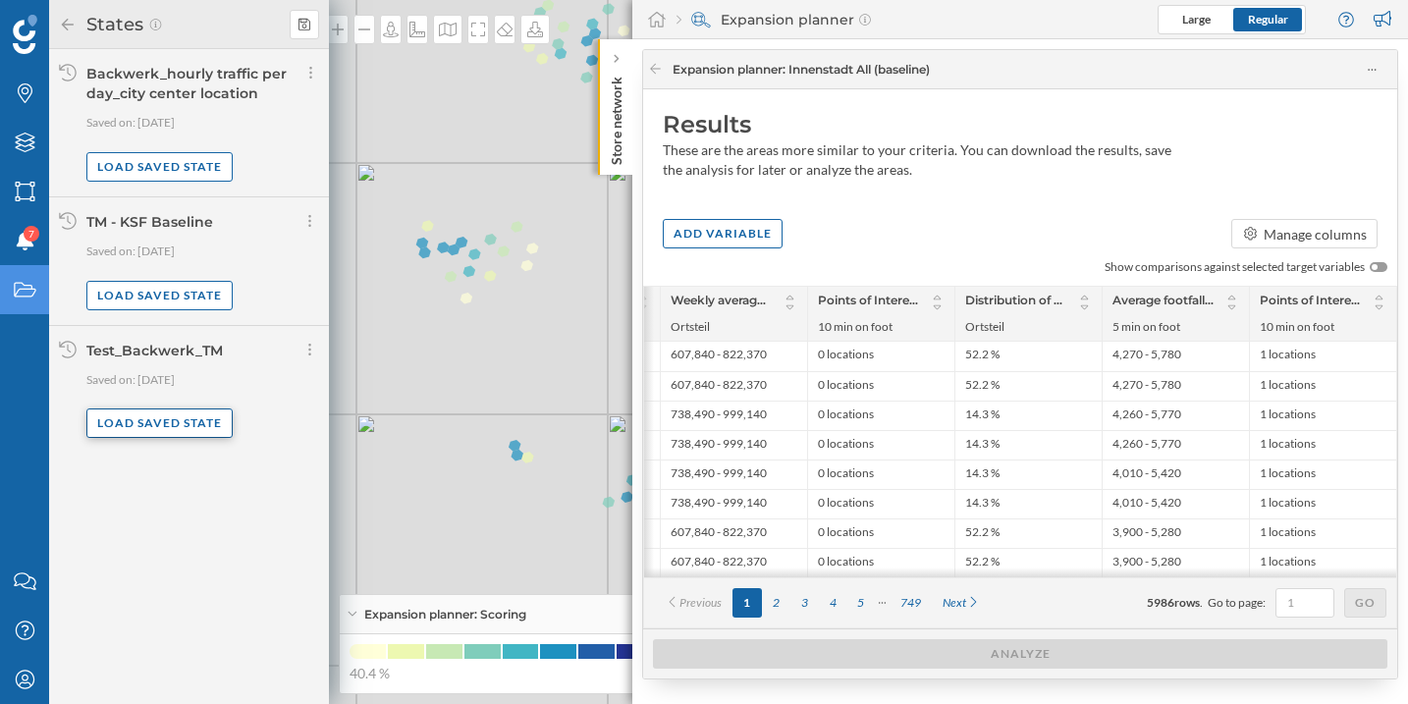
click at [172, 430] on div "Load saved state" at bounding box center [159, 422] width 146 height 29
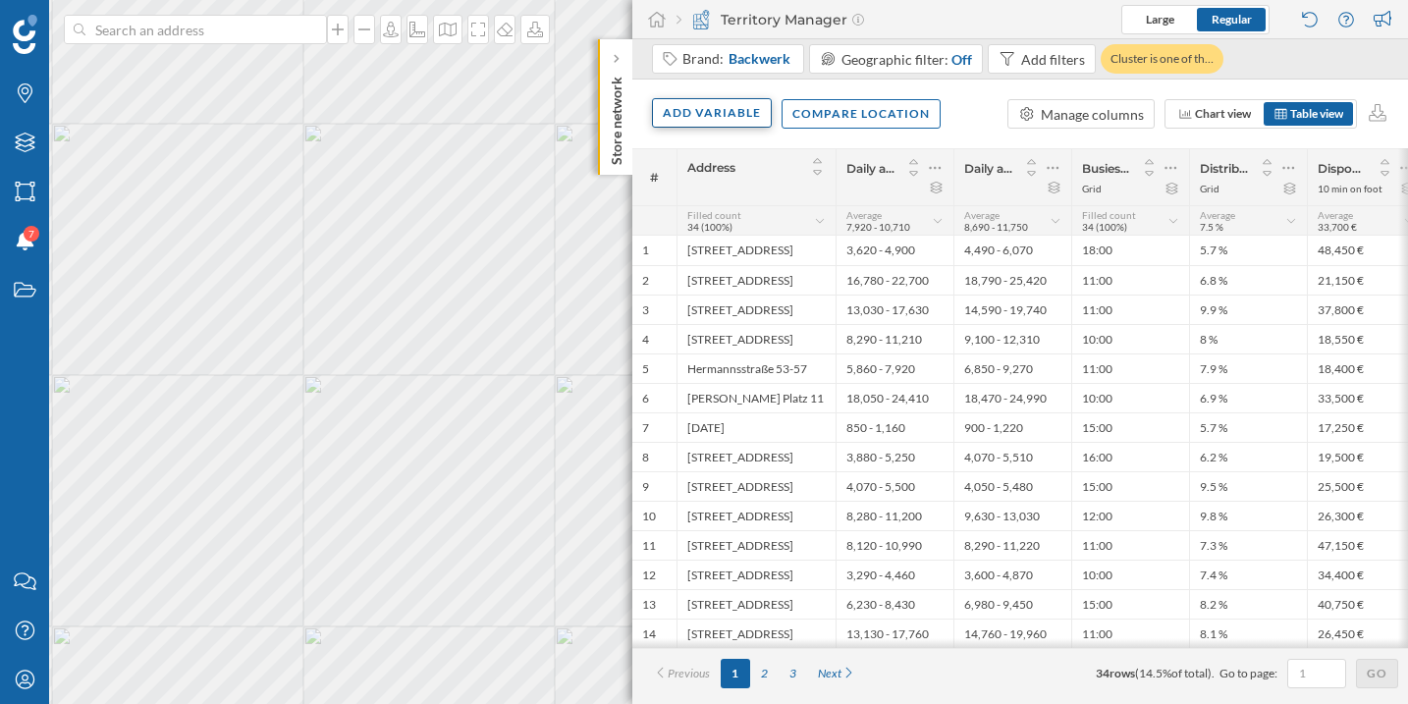
click at [748, 118] on div "Add variable" at bounding box center [712, 112] width 120 height 29
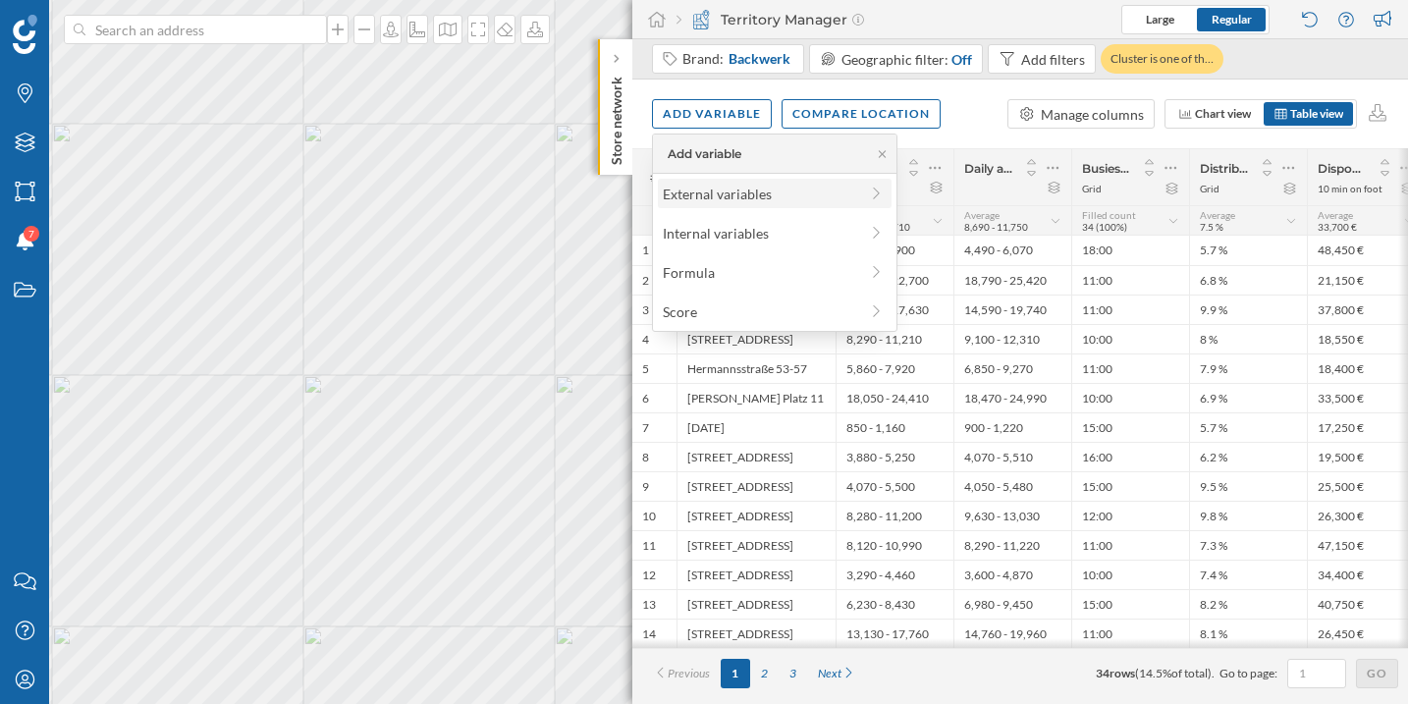
click at [727, 202] on div "External variables" at bounding box center [760, 194] width 195 height 21
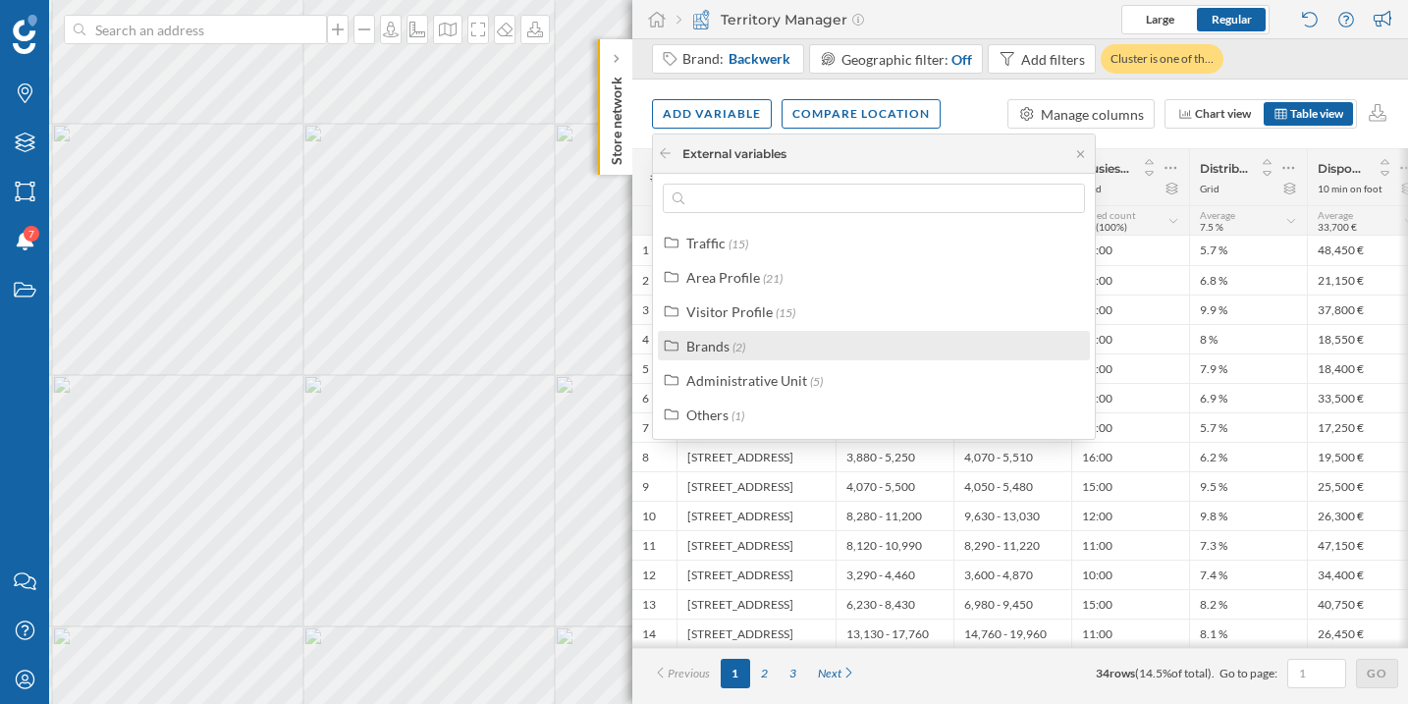
click at [771, 347] on div "Brands (2)" at bounding box center [882, 346] width 392 height 21
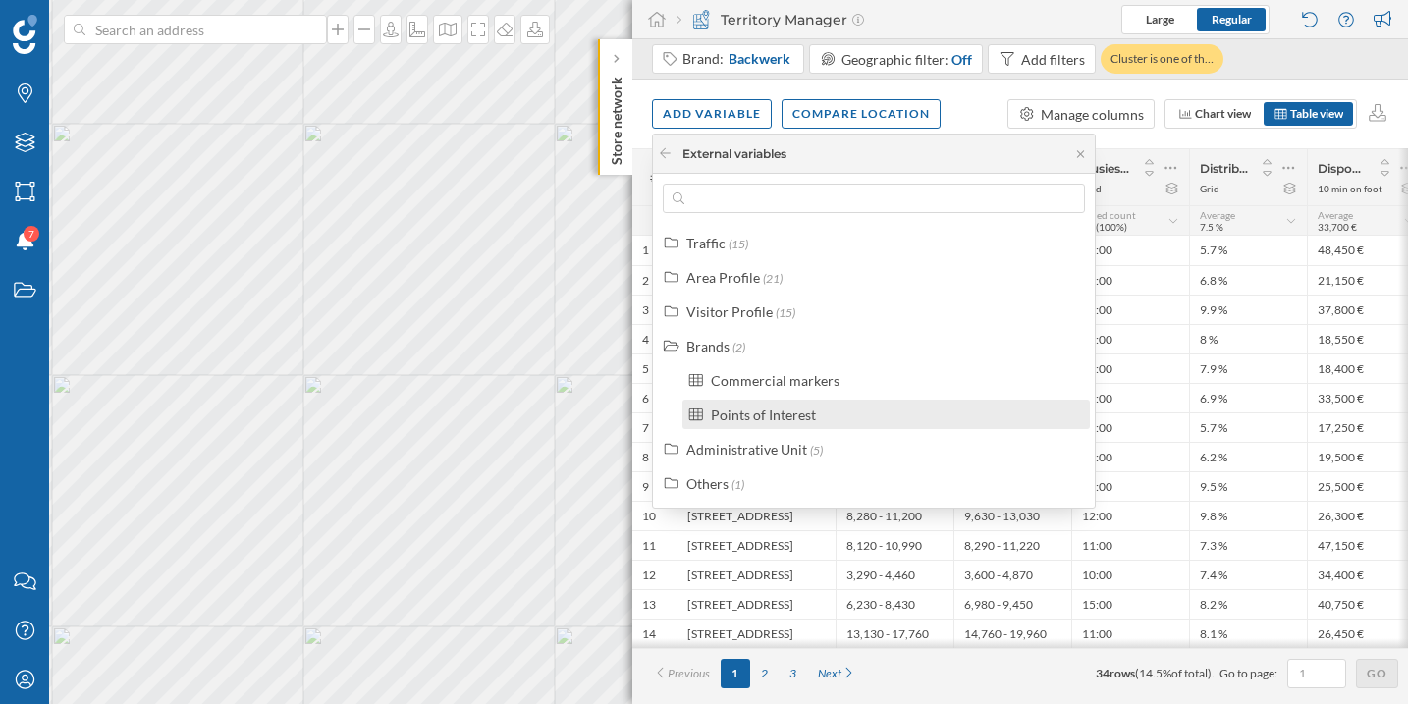
click at [783, 419] on div "Points of Interest" at bounding box center [763, 414] width 105 height 17
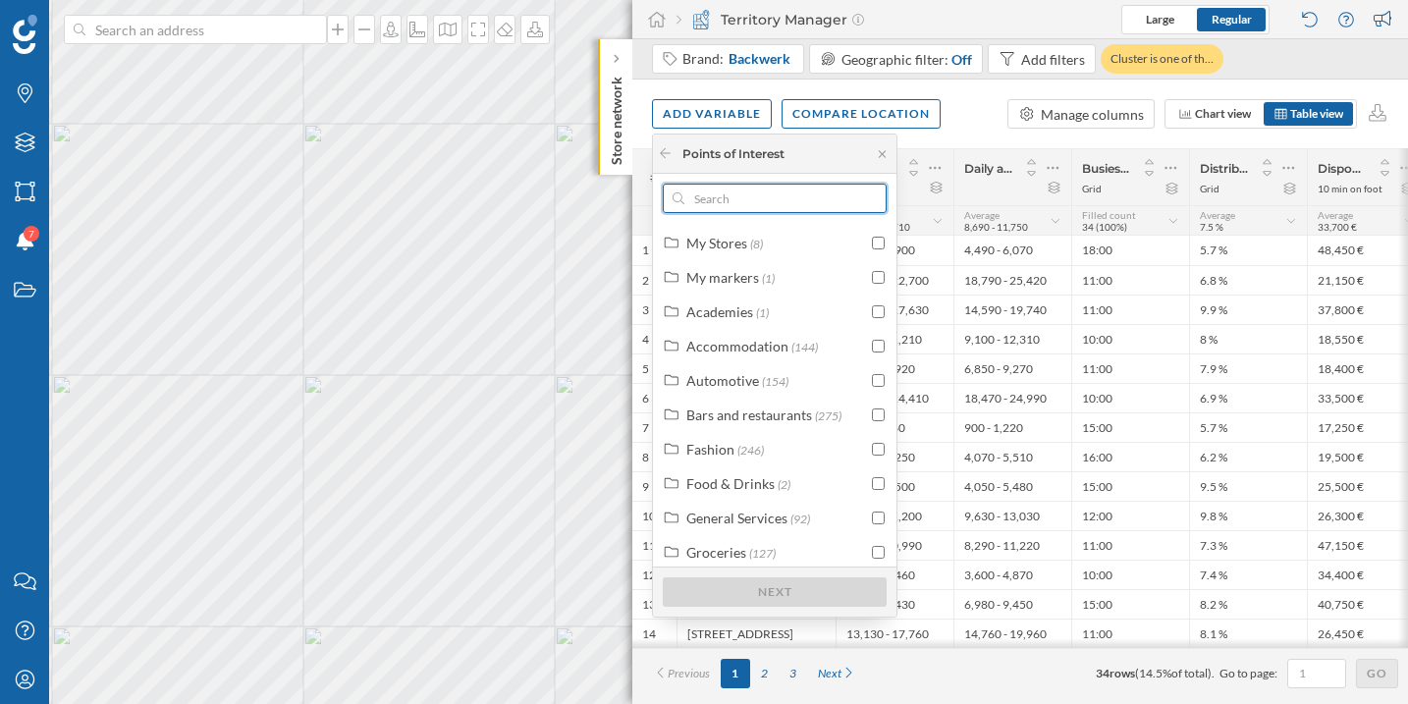
click at [740, 204] on input "text" at bounding box center [774, 198] width 181 height 29
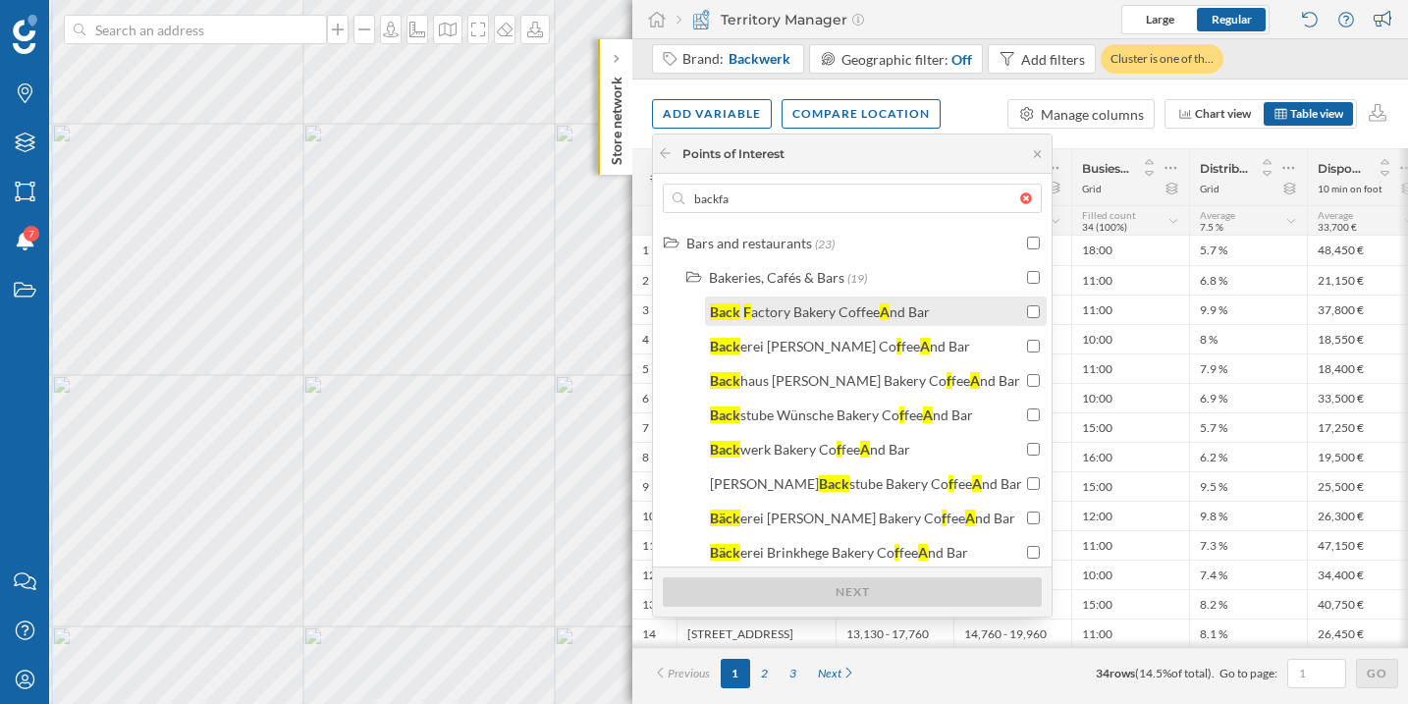
click at [764, 314] on div "actory Bakery Coffee" at bounding box center [815, 311] width 129 height 17
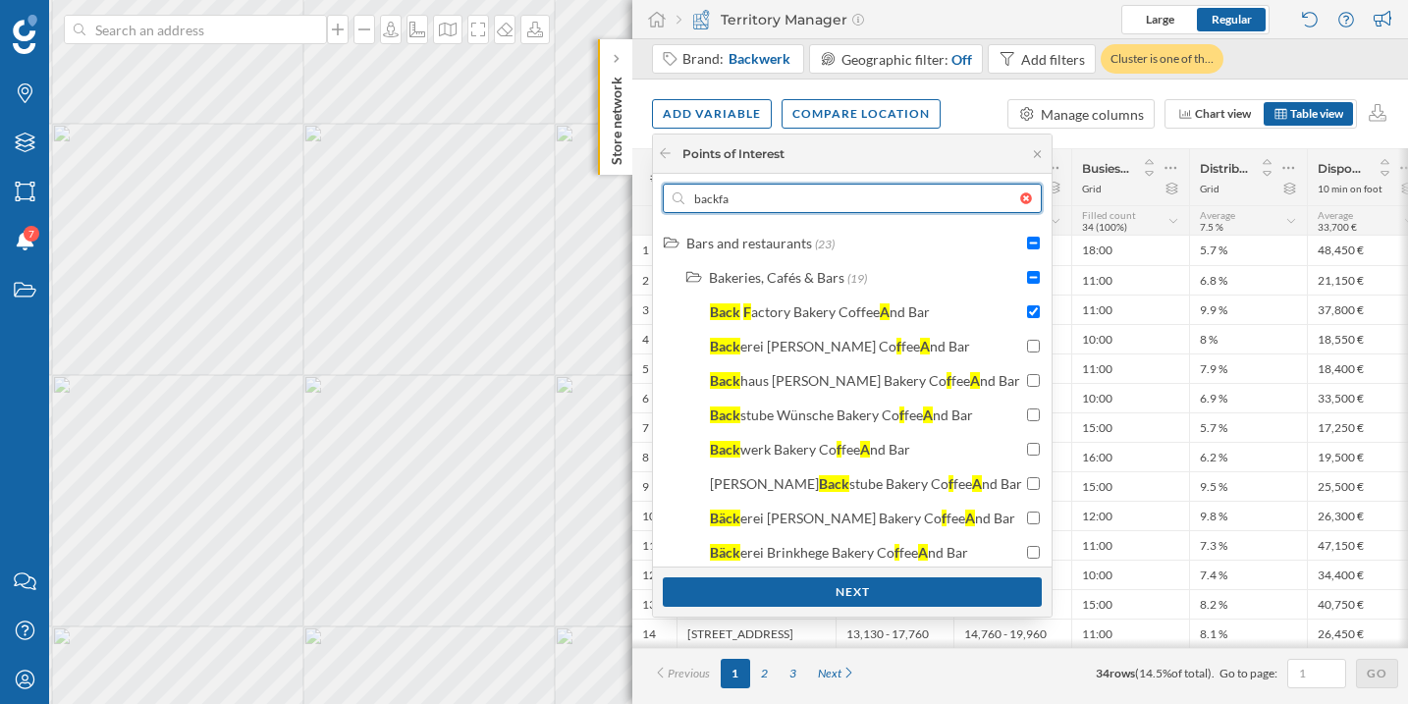
click at [749, 202] on input "backfa" at bounding box center [852, 198] width 336 height 29
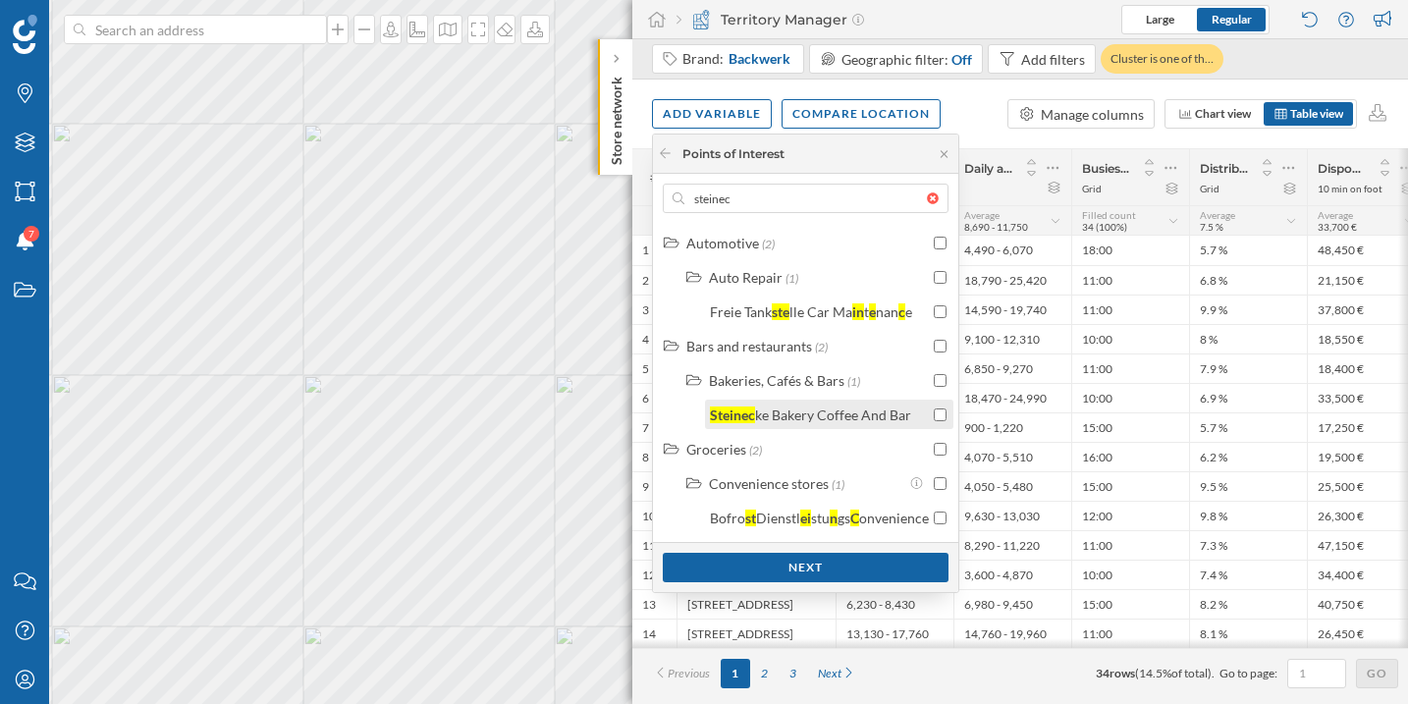
click at [860, 417] on div "ke Bakery Coffee And Bar" at bounding box center [833, 414] width 156 height 17
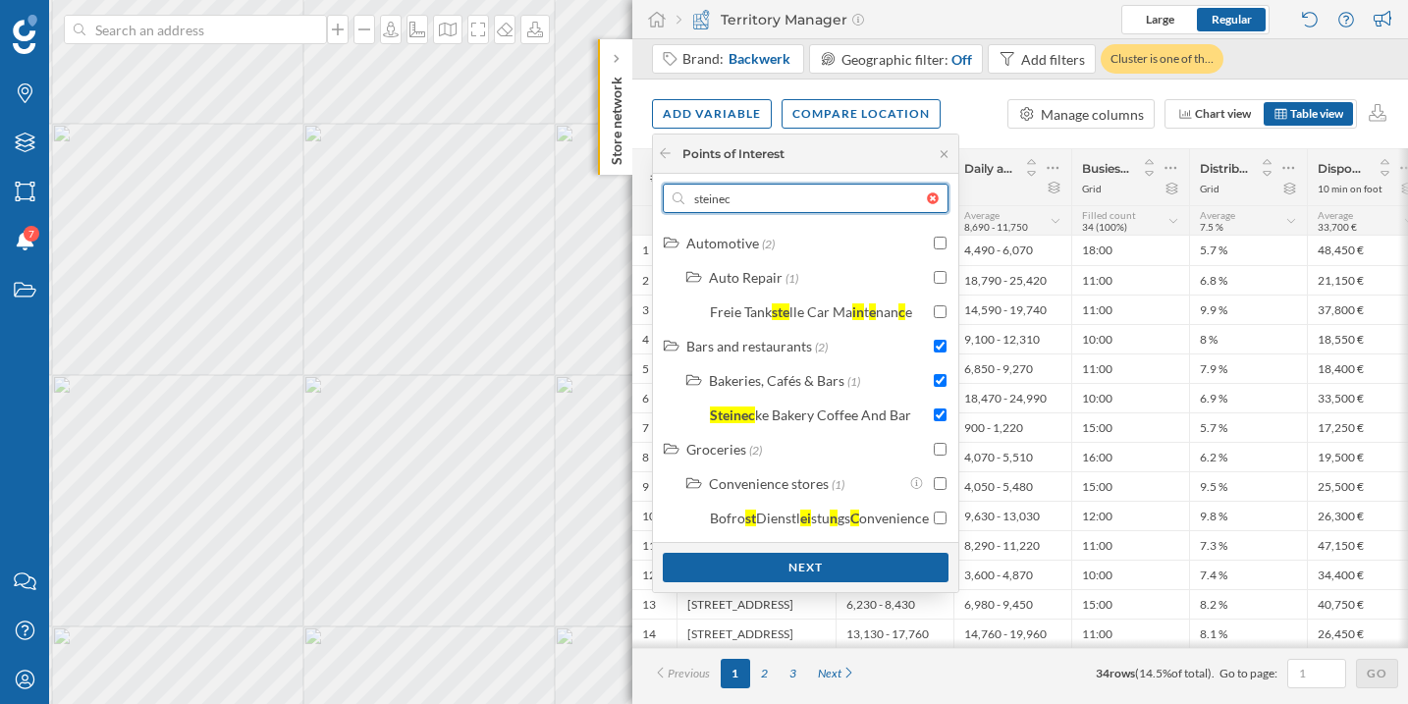
click at [756, 207] on input "steinec" at bounding box center [805, 198] width 242 height 29
type input "le"
checkbox input "false"
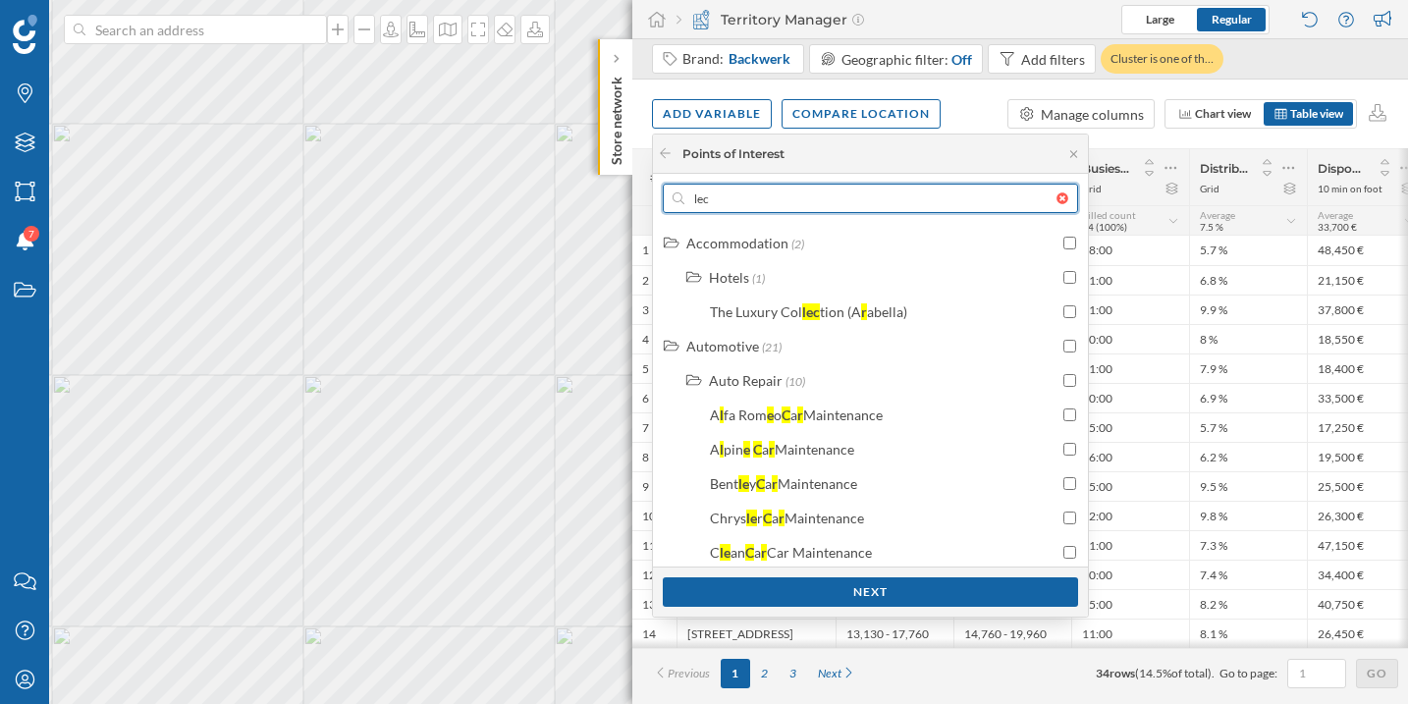
type input "le"
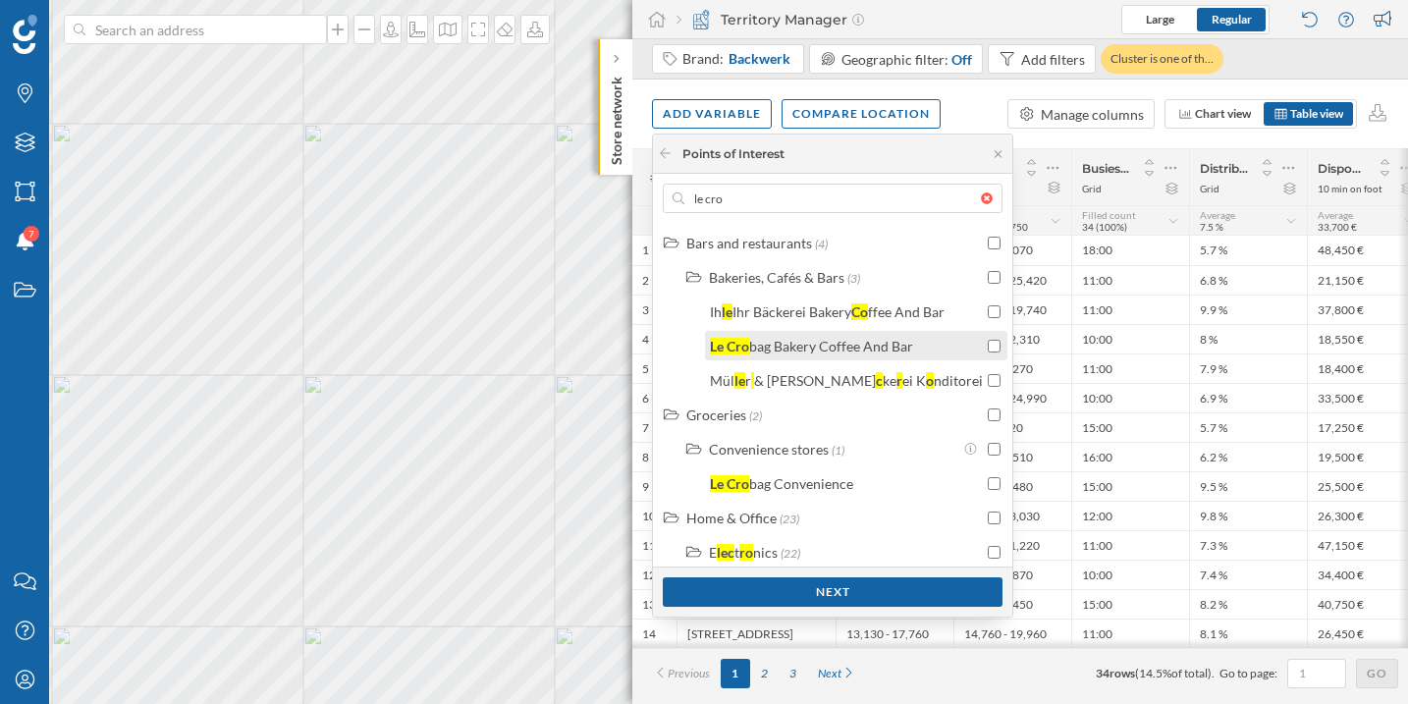
click at [785, 336] on label "Le Cro bag Bakery Coffee And Bar" at bounding box center [811, 346] width 203 height 21
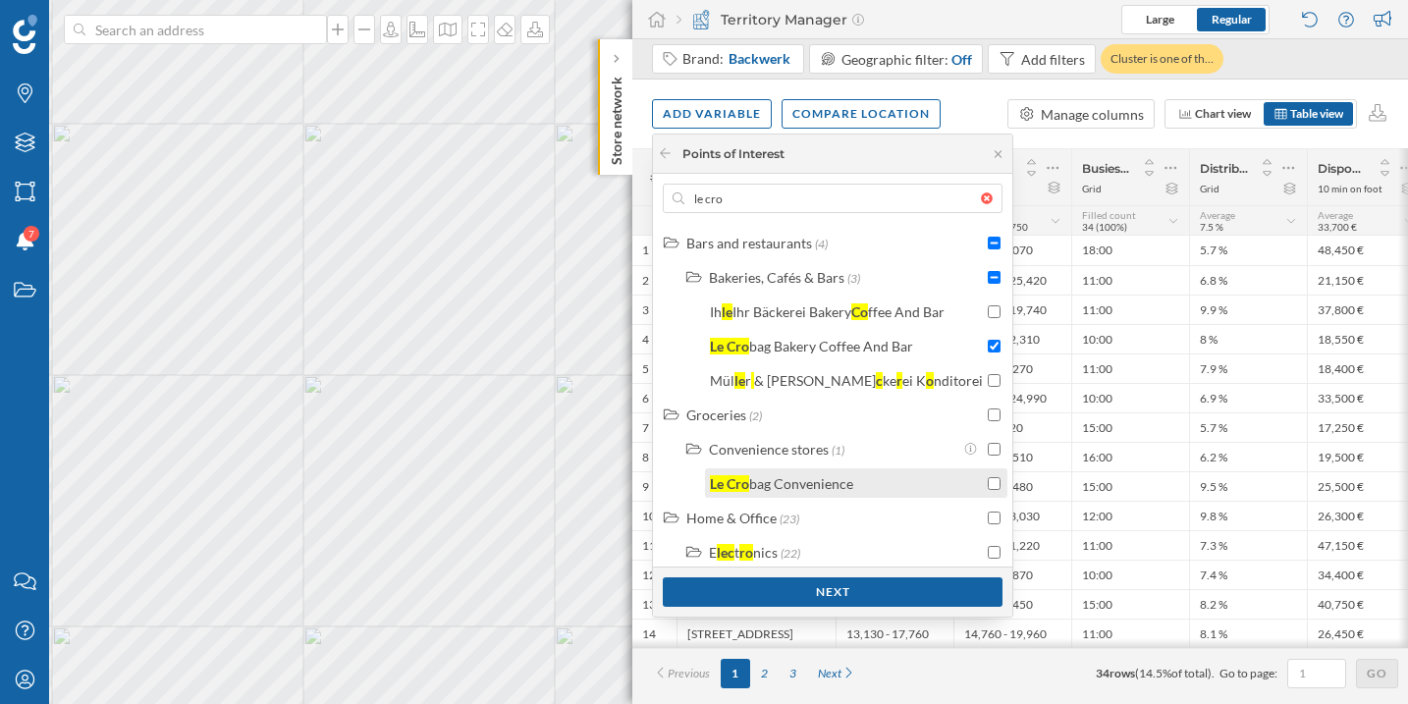
click at [882, 476] on div "Le Cro bag Convenience" at bounding box center [846, 483] width 273 height 21
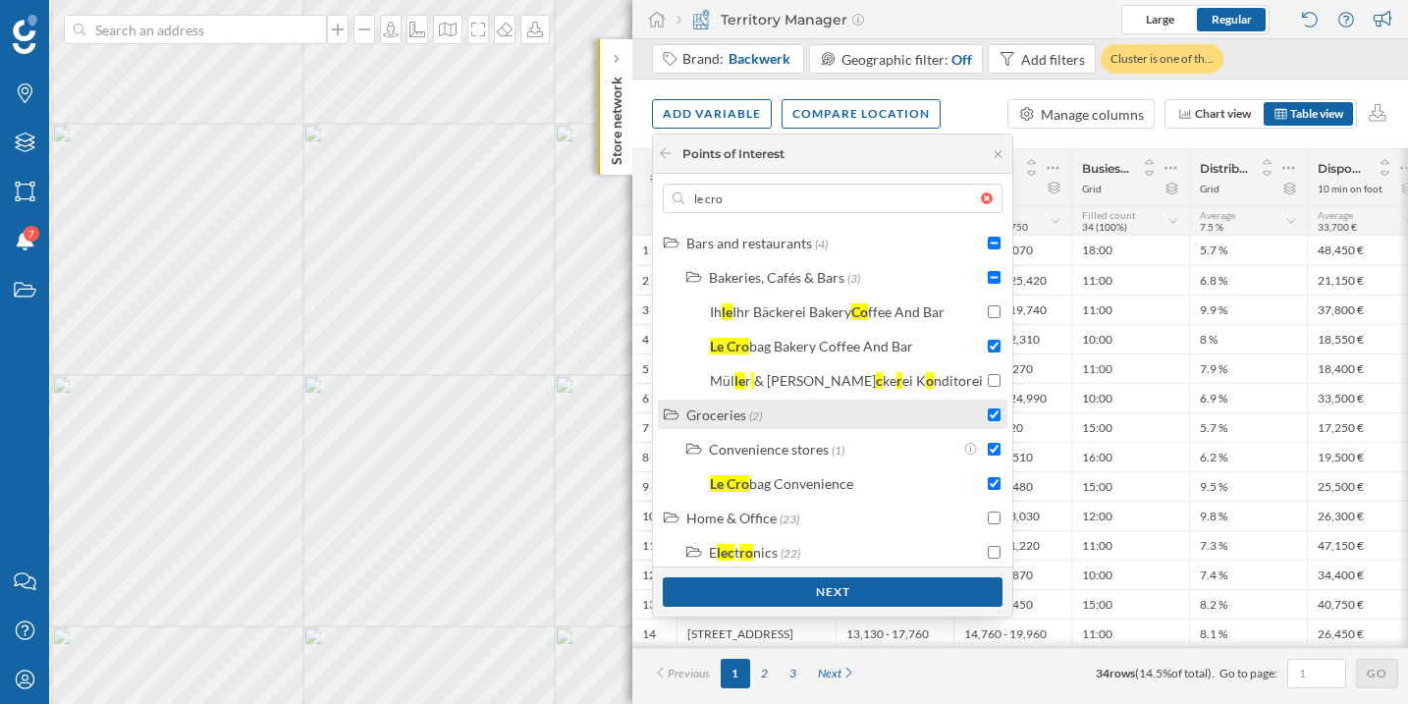
click at [987, 418] on input "checkbox" at bounding box center [993, 414] width 13 height 13
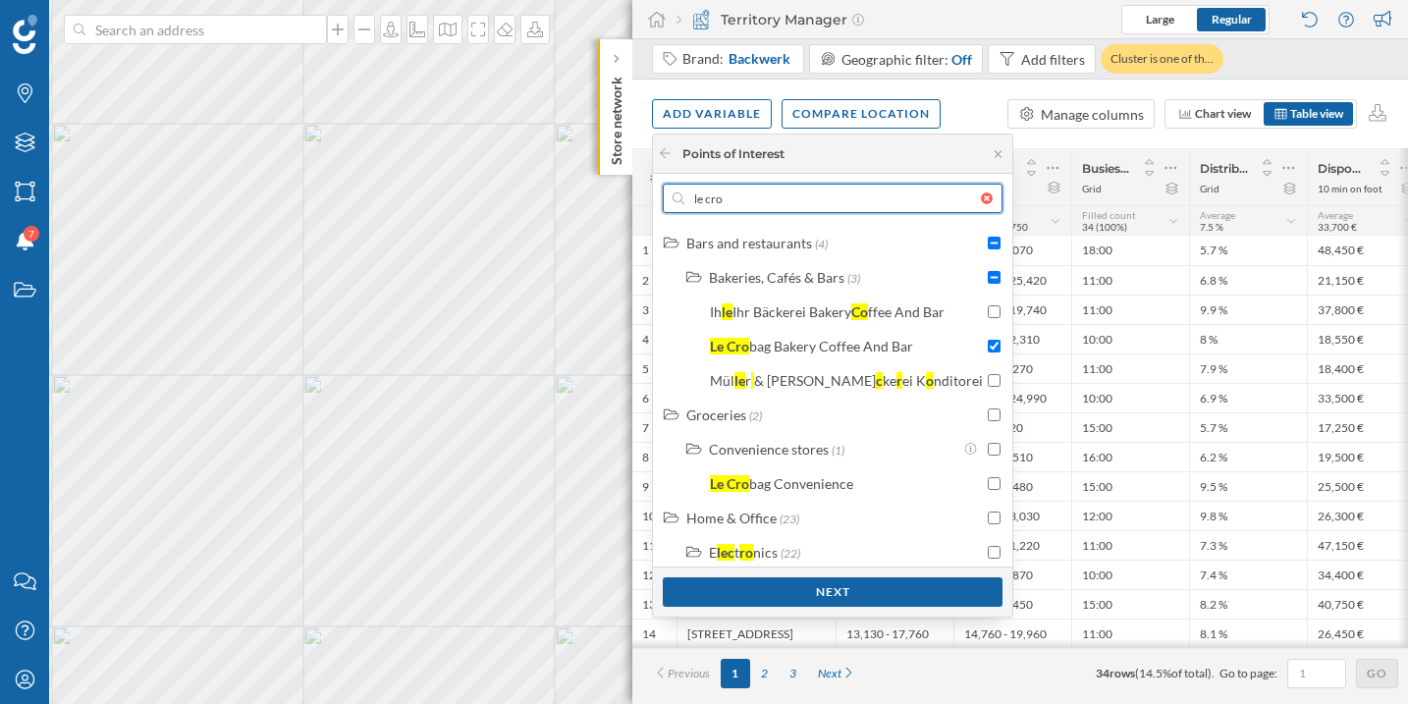
click at [792, 204] on input "le cro" at bounding box center [832, 198] width 296 height 29
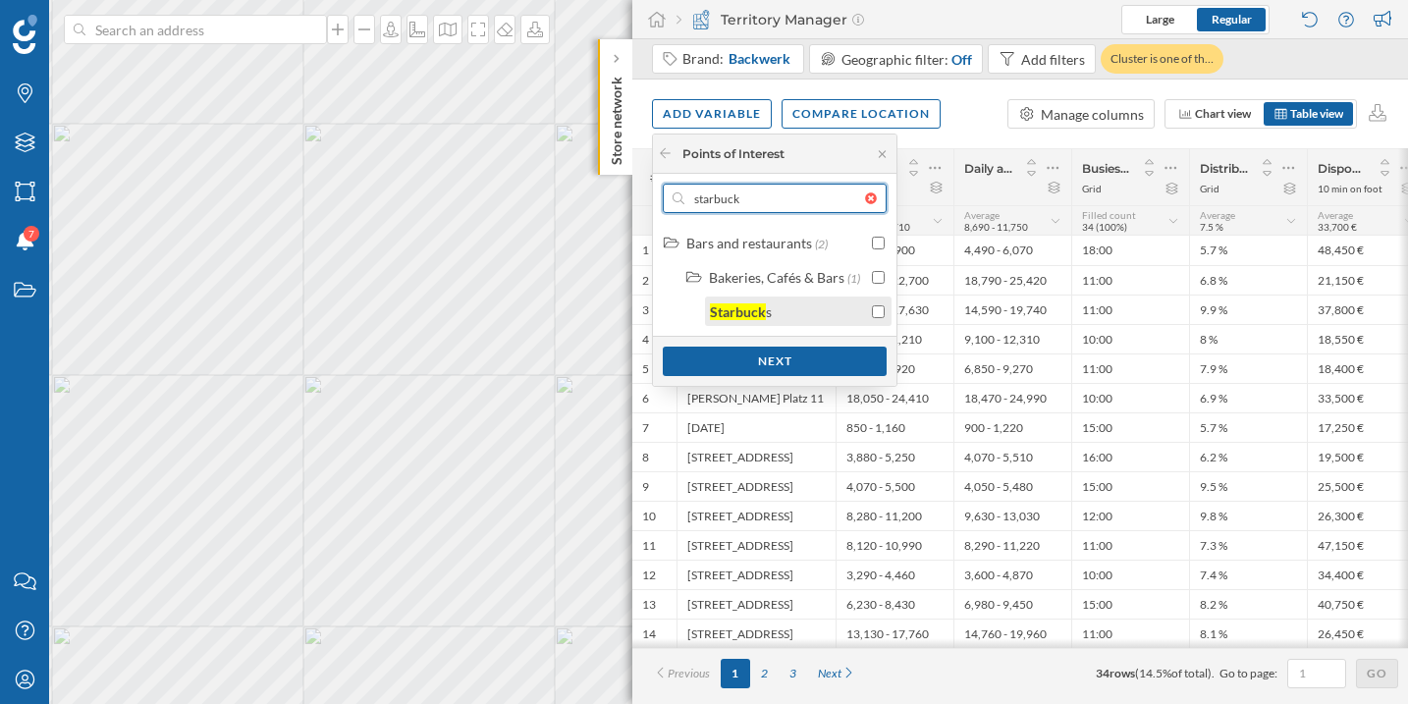
type input "starbuck"
click at [872, 315] on input "checkbox" at bounding box center [878, 311] width 13 height 13
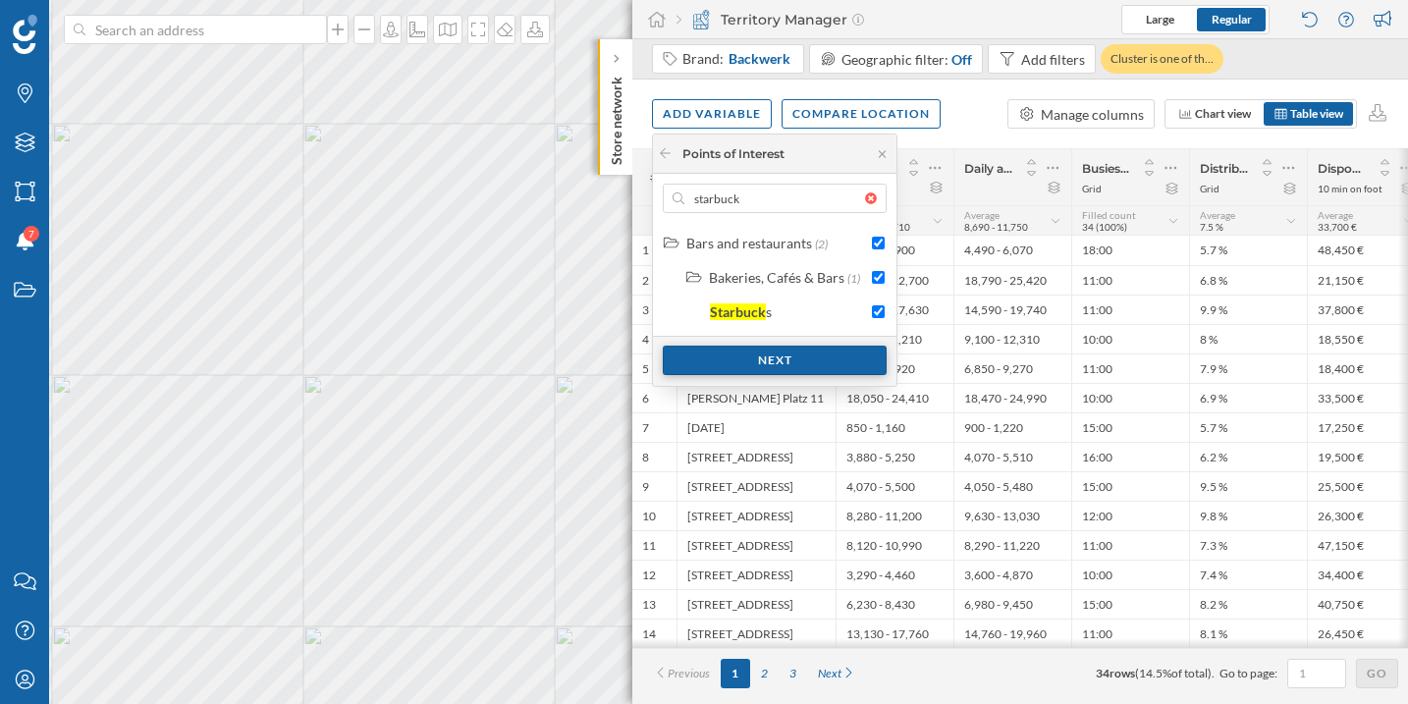
click at [848, 367] on div "Next" at bounding box center [775, 359] width 224 height 29
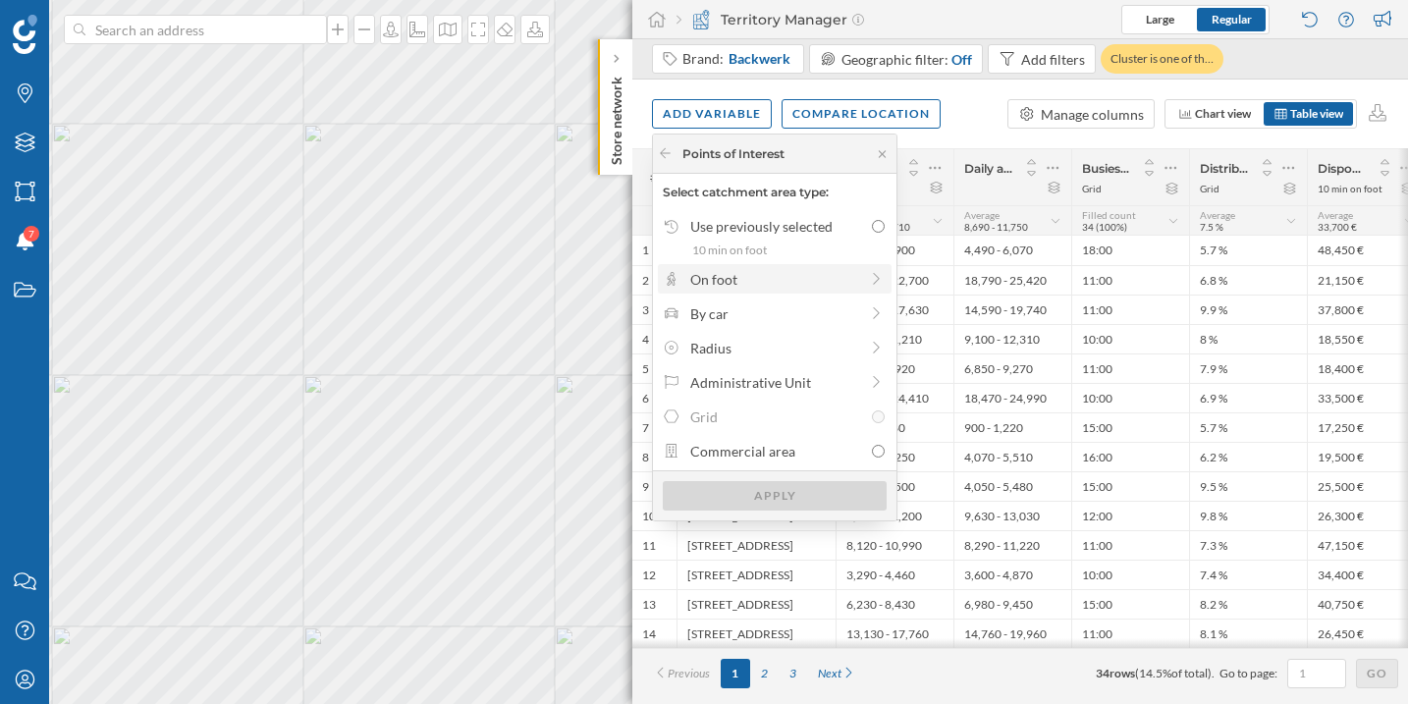
click at [800, 289] on div "On foot" at bounding box center [775, 278] width 234 height 29
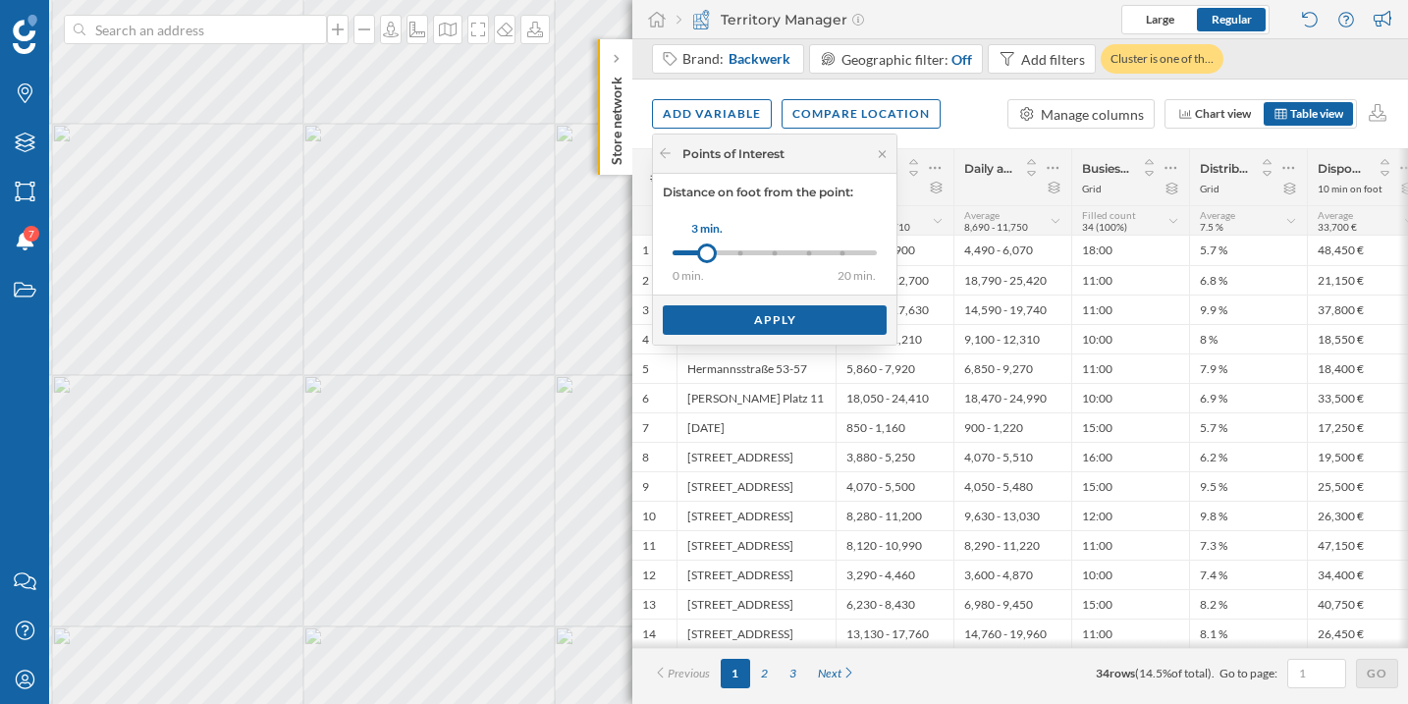
click at [804, 254] on div "0 min. 3 min. 5 min. 8 min. 10 min. 15 min. 20 min." at bounding box center [774, 252] width 204 height 5
click at [769, 323] on div "Apply" at bounding box center [775, 318] width 224 height 29
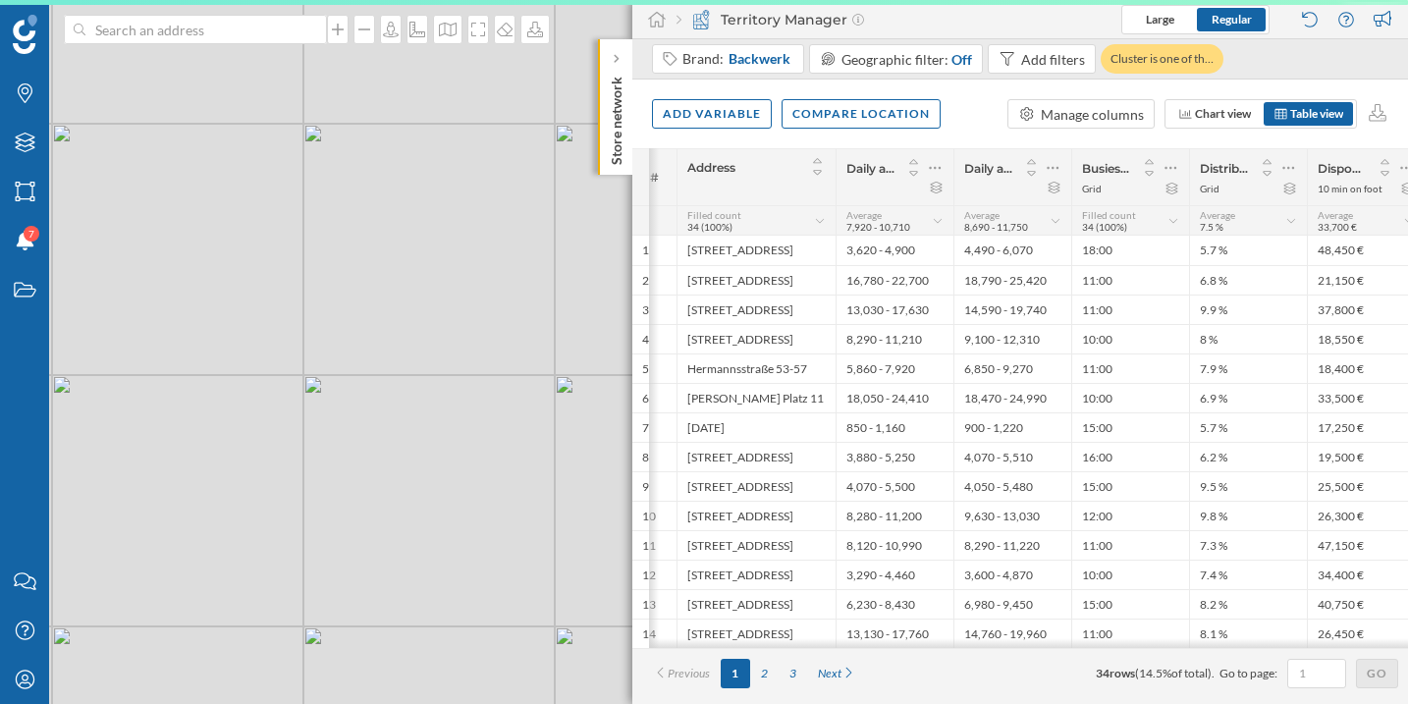
scroll to position [0, 17]
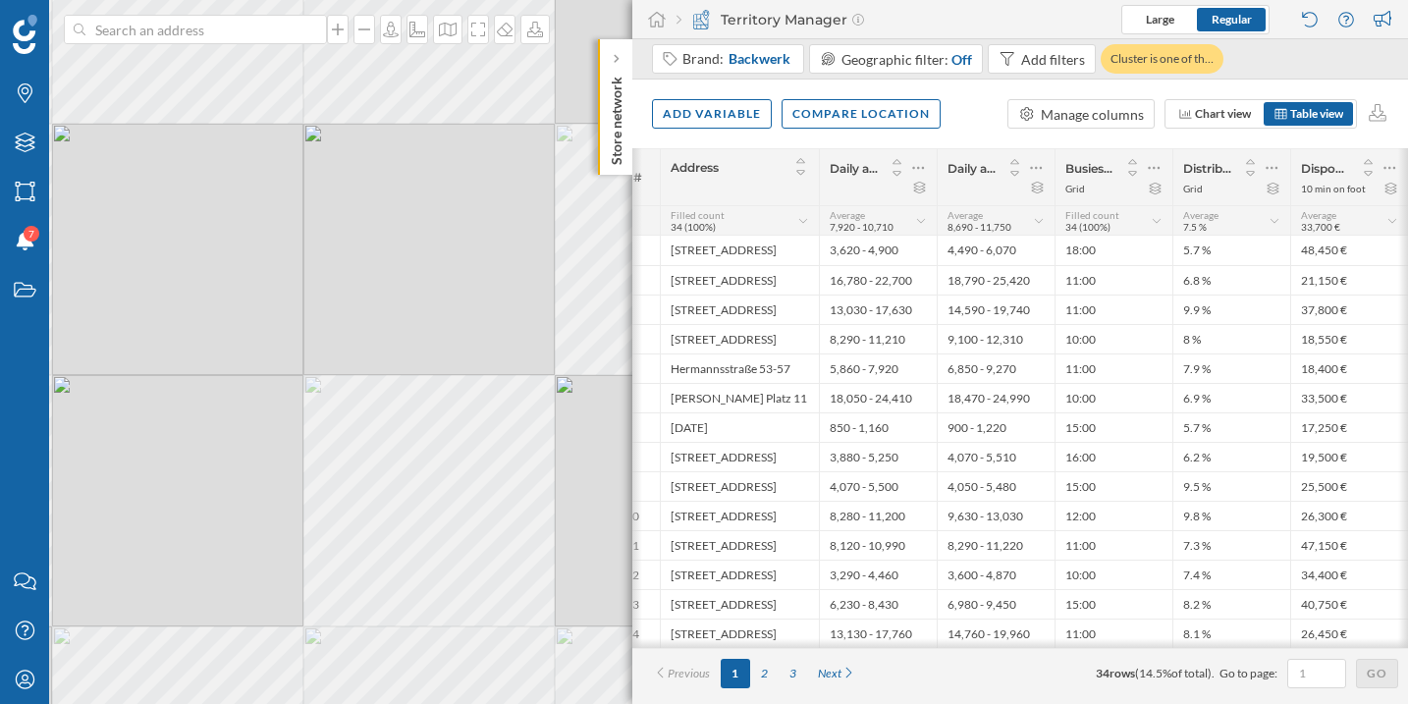
drag, startPoint x: 1044, startPoint y: 652, endPoint x: 1127, endPoint y: 650, distance: 82.5
click at [1127, 648] on div "# Address Daily average footfall between 01/01/2024 and 31/12/2024 Daily averag…" at bounding box center [1019, 398] width 775 height 500
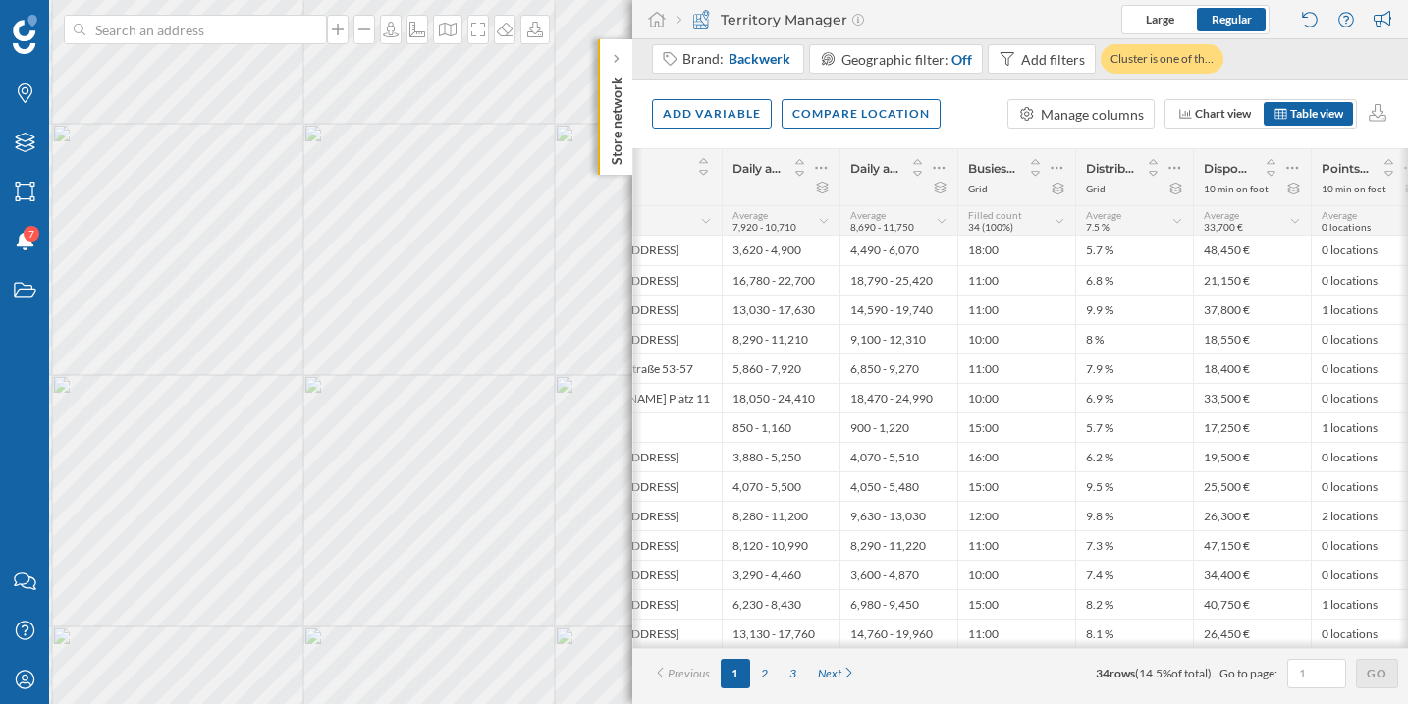
scroll to position [0, 134]
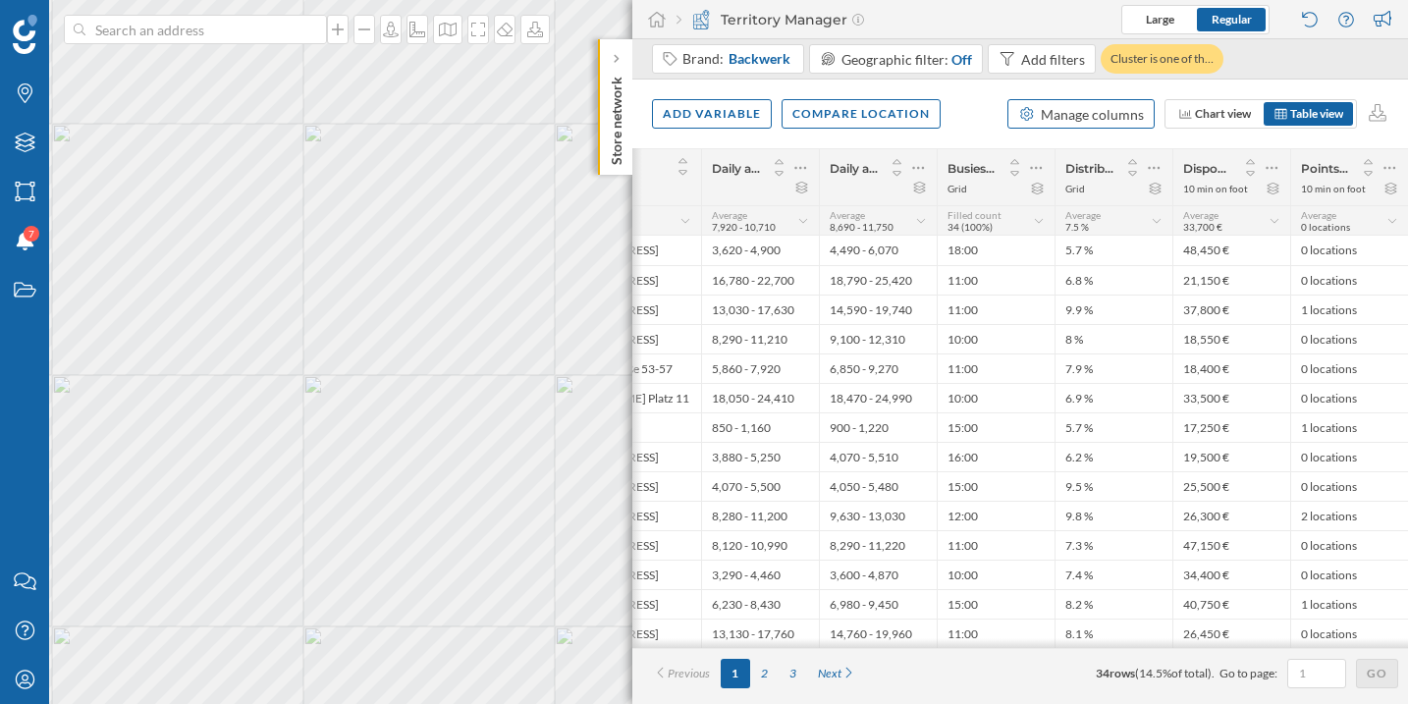
click at [1101, 117] on div "Manage columns" at bounding box center [1091, 114] width 103 height 21
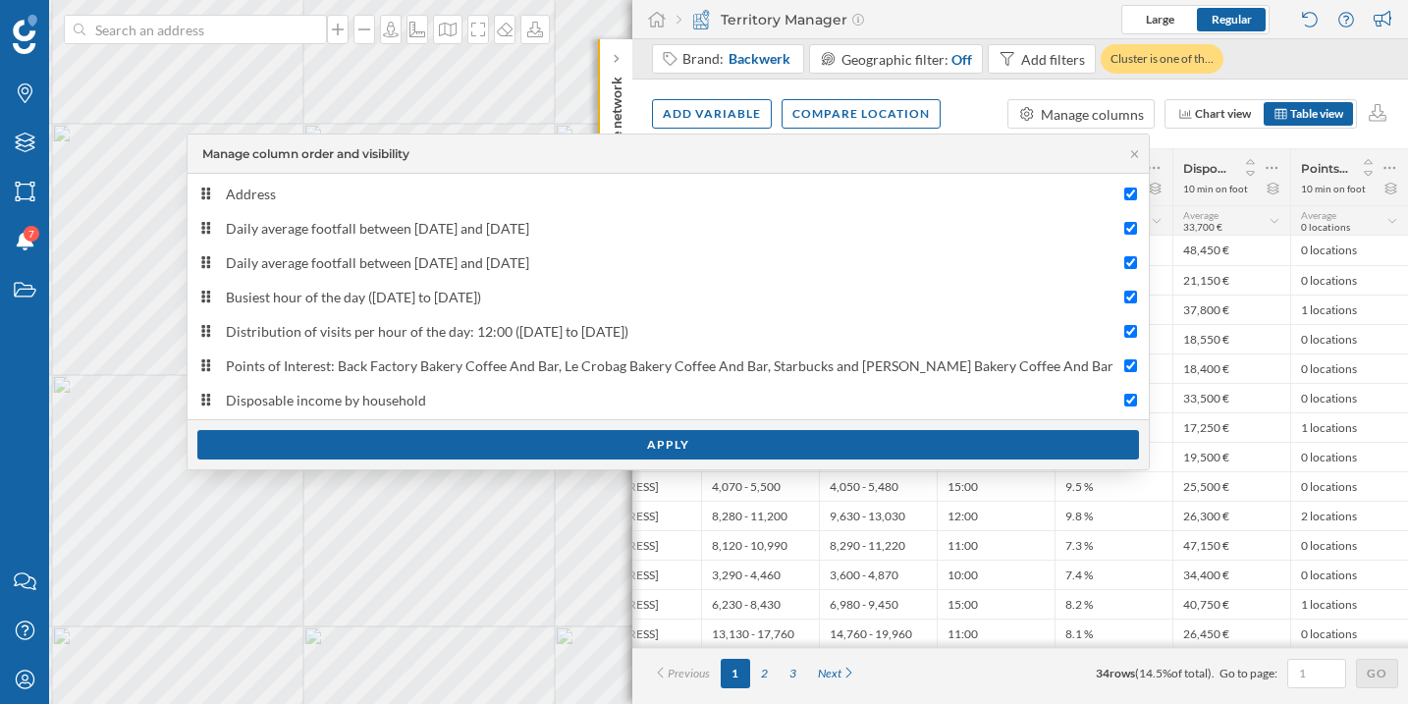
click at [283, 355] on div "Points of Interest: Back Factory Bakery Coffee And Bar, Le Crobag Bakery Coffee…" at bounding box center [655, 365] width 917 height 21
click at [1124, 359] on input "Points of Interest: Back Factory Bakery Coffee And Bar, Le Crobag Bakery Coffee…" at bounding box center [1130, 365] width 13 height 13
checkbox input "false"
click at [642, 436] on div "Apply" at bounding box center [667, 443] width 941 height 29
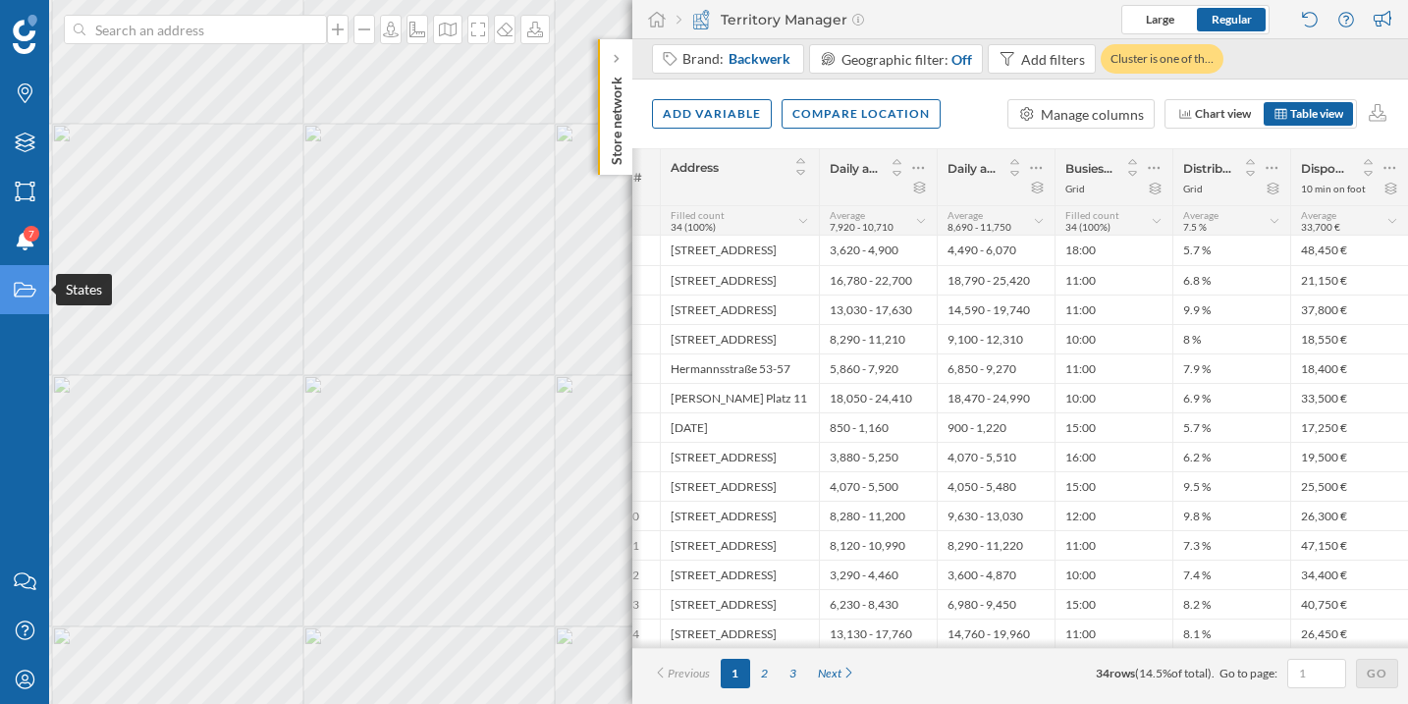
click at [24, 285] on icon "States" at bounding box center [25, 290] width 25 height 20
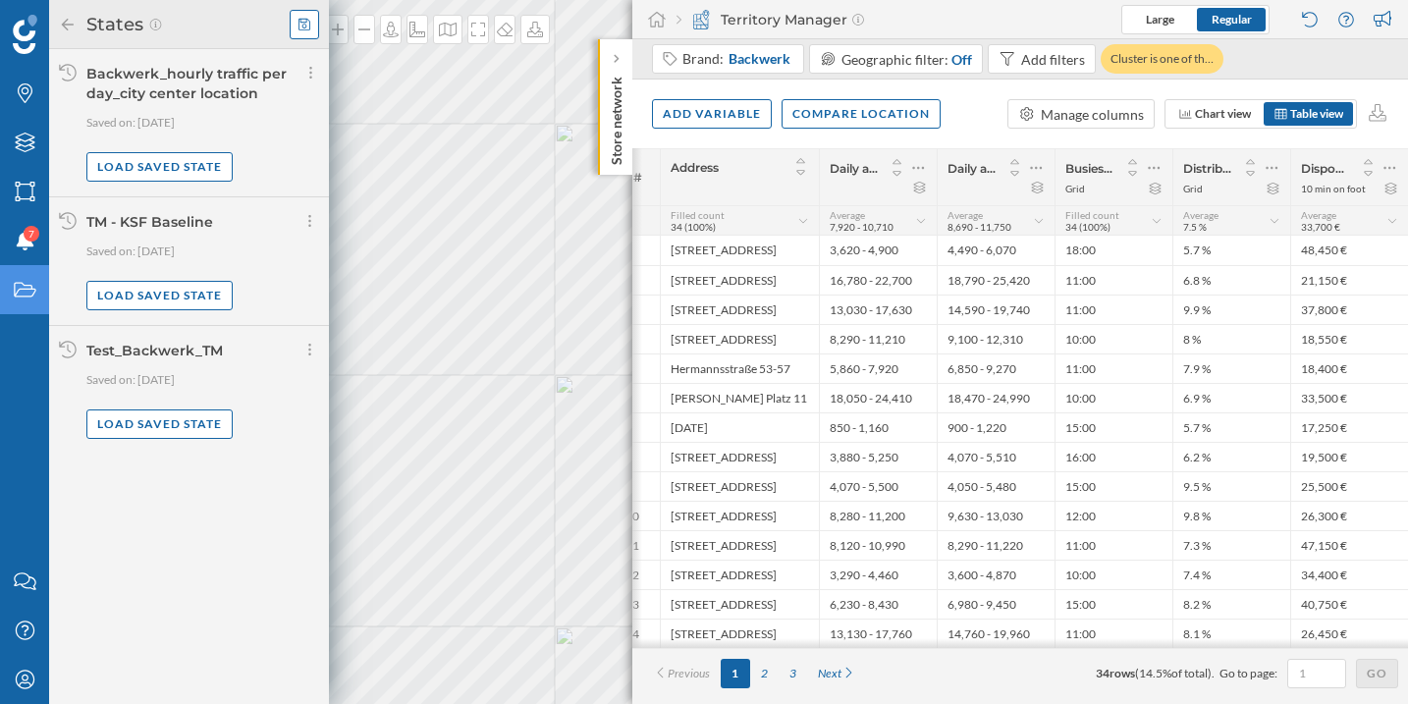
click at [304, 31] on div at bounding box center [304, 24] width 29 height 29
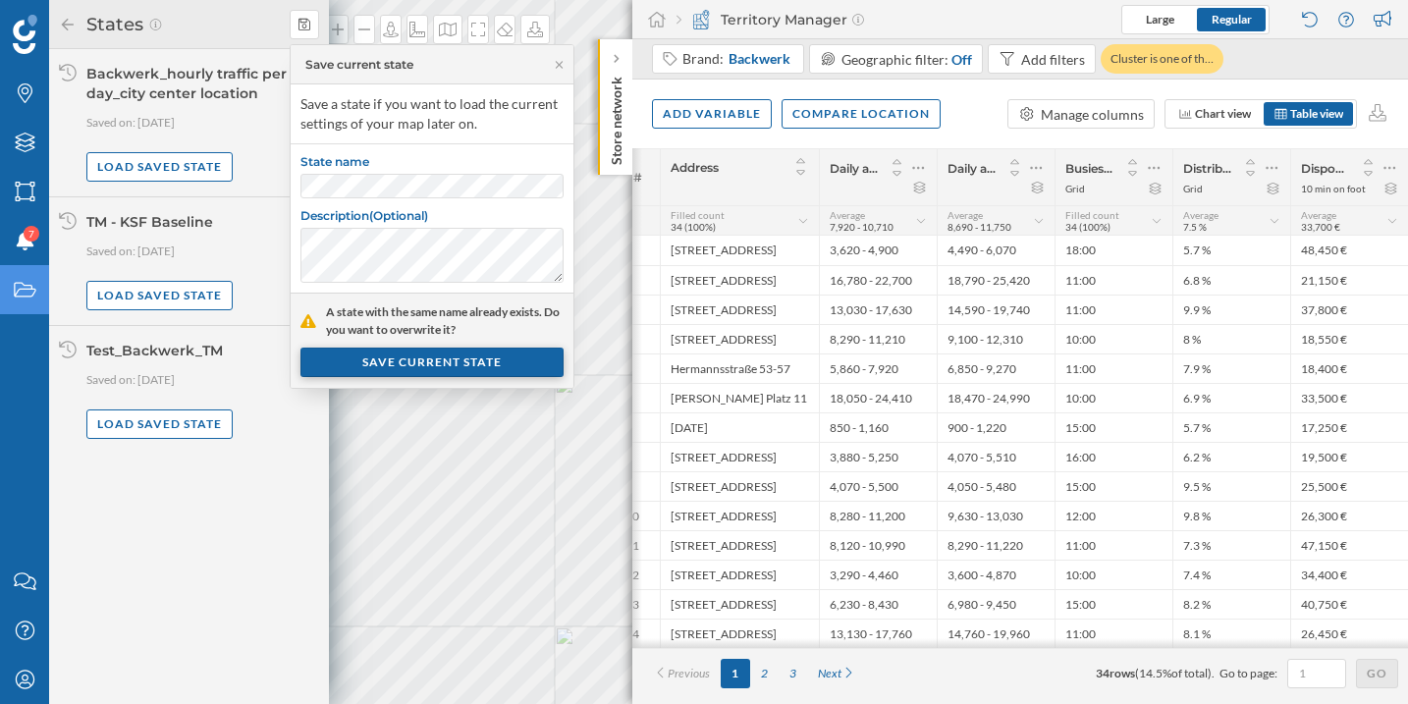
click at [491, 358] on div "SAVE CURRENT STATE" at bounding box center [431, 361] width 263 height 29
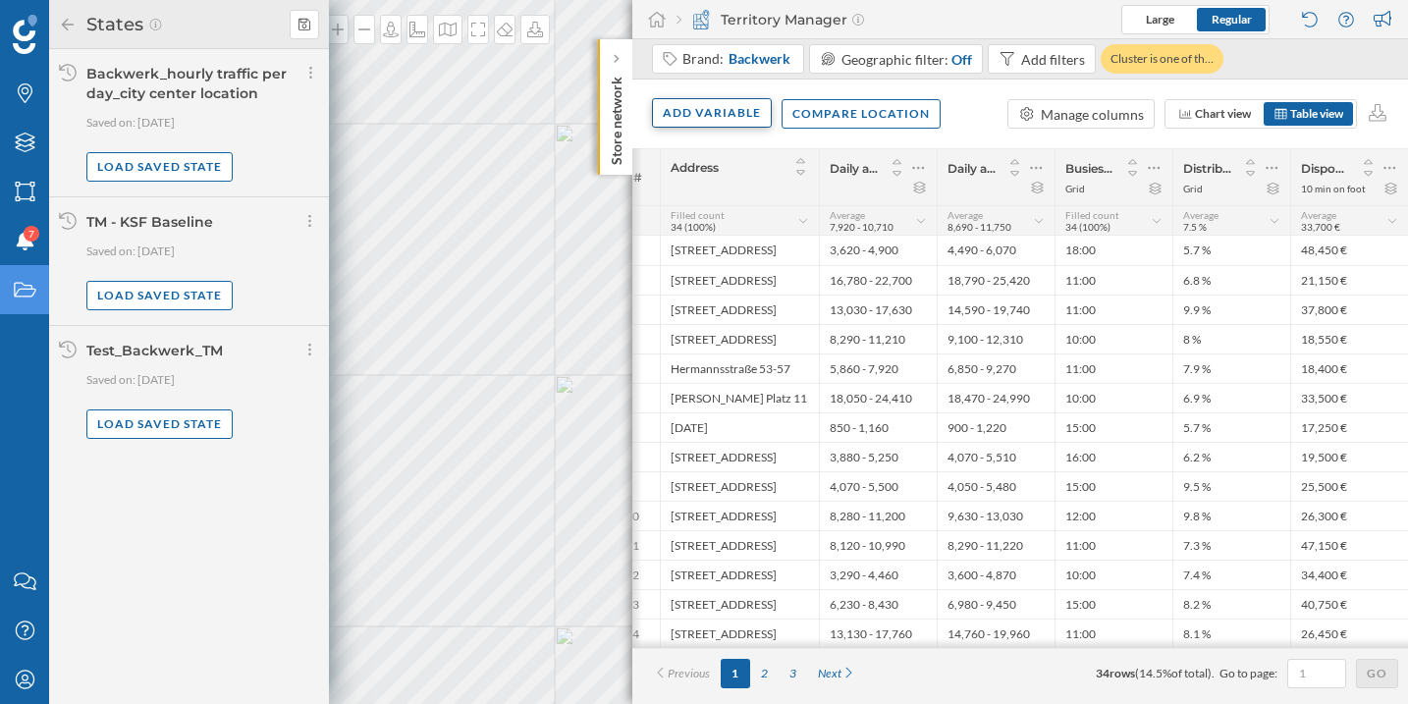
click at [717, 111] on div "Add variable" at bounding box center [712, 112] width 120 height 29
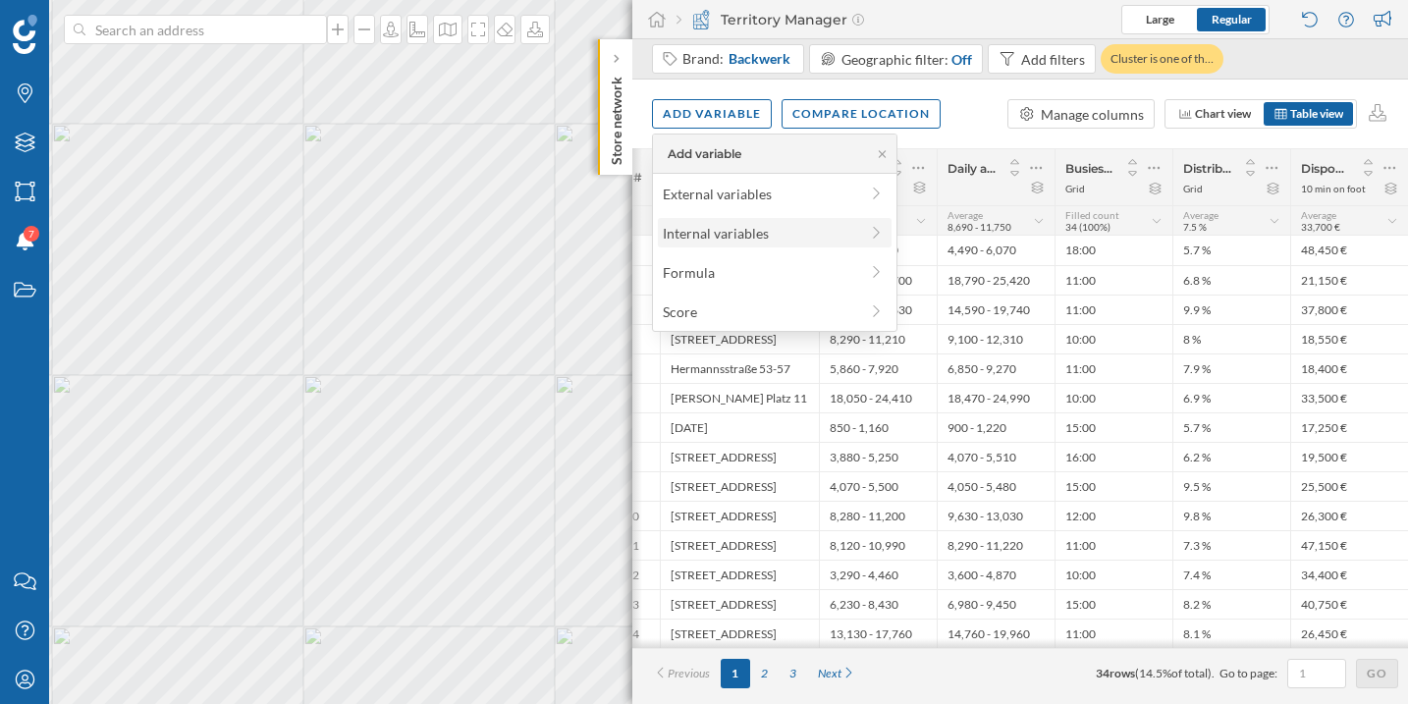
click at [667, 227] on div "Internal variables" at bounding box center [760, 233] width 195 height 21
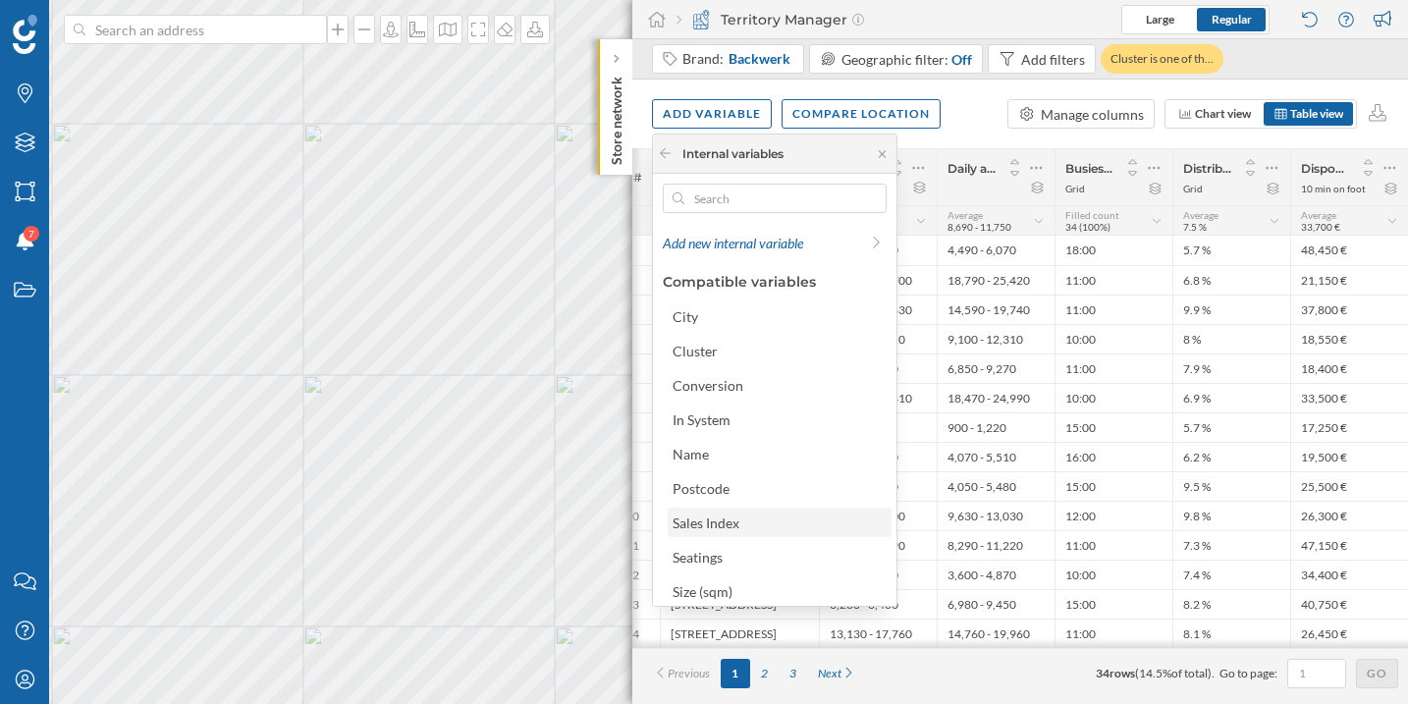
click at [743, 518] on div "Sales Index" at bounding box center [778, 522] width 212 height 21
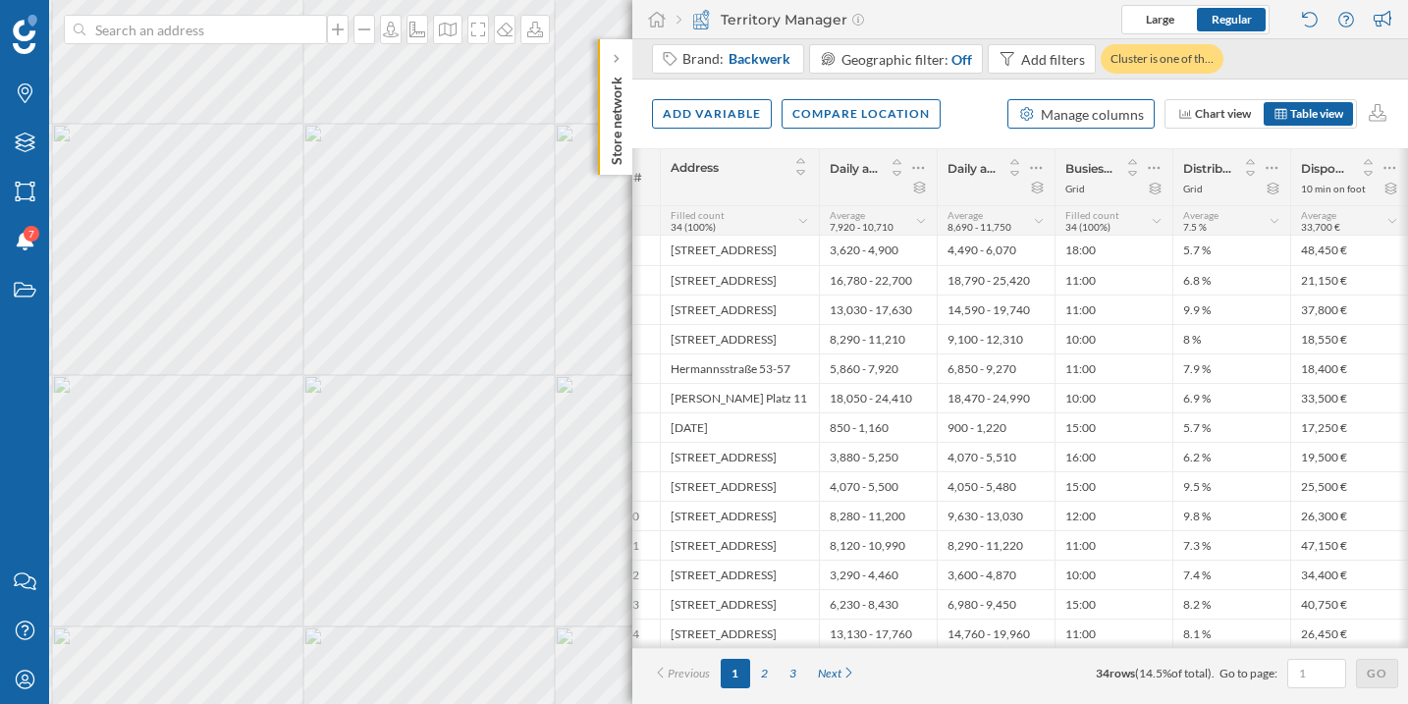
click at [1094, 122] on div "Manage columns" at bounding box center [1091, 114] width 103 height 21
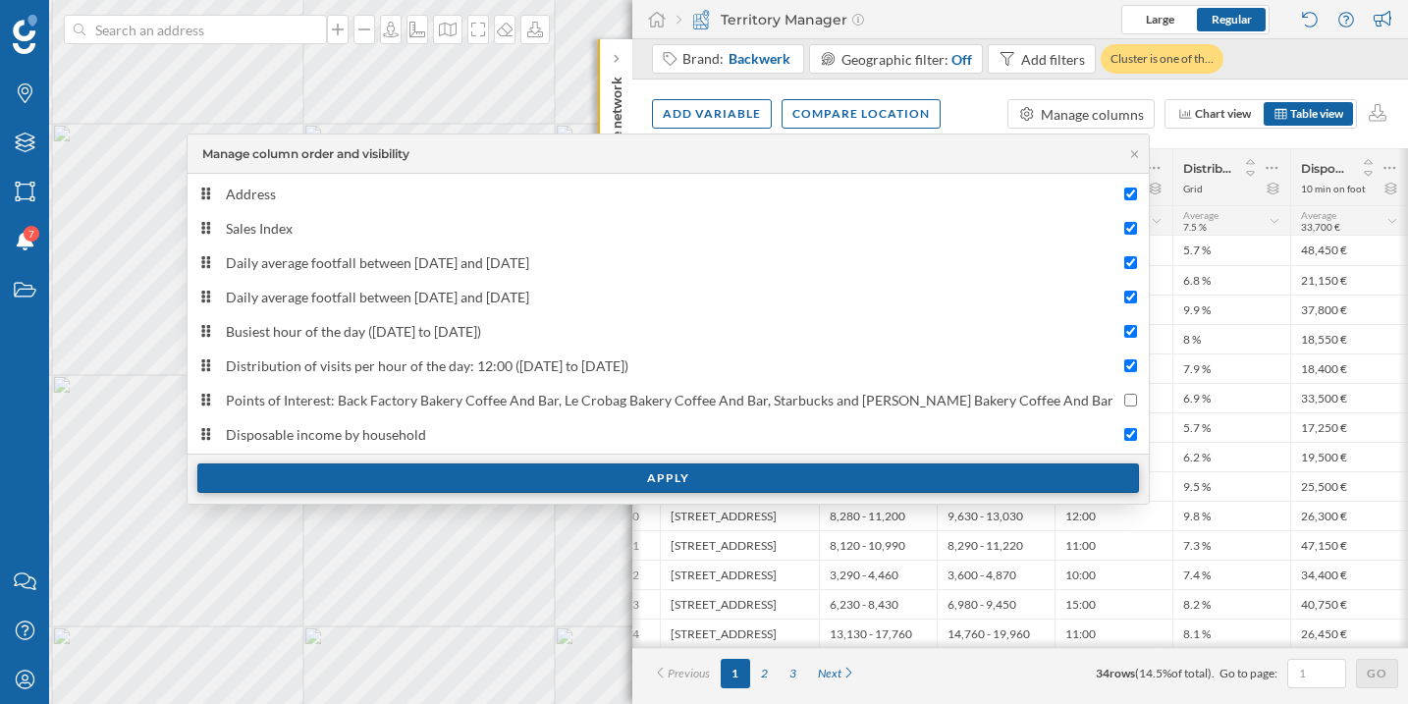
click at [600, 487] on div "Apply" at bounding box center [667, 477] width 941 height 29
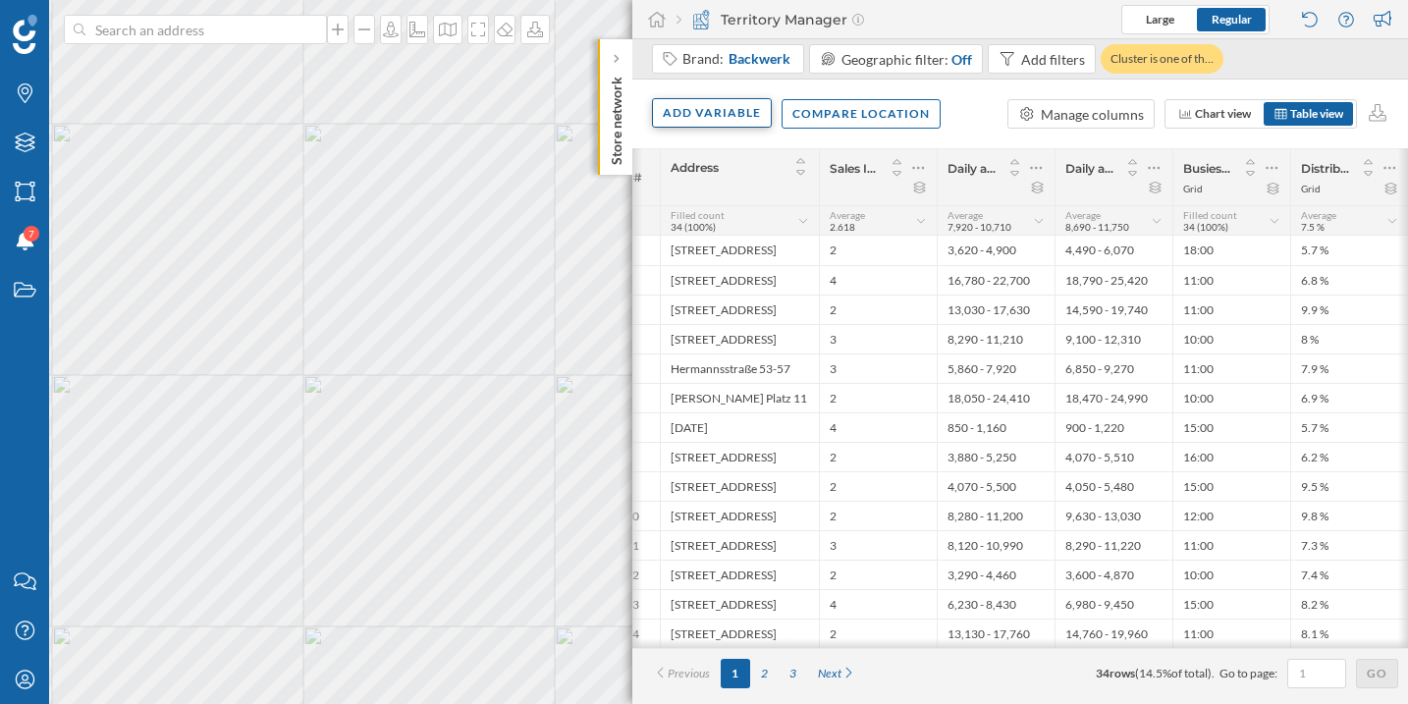
click at [738, 123] on div "Add variable" at bounding box center [712, 112] width 120 height 29
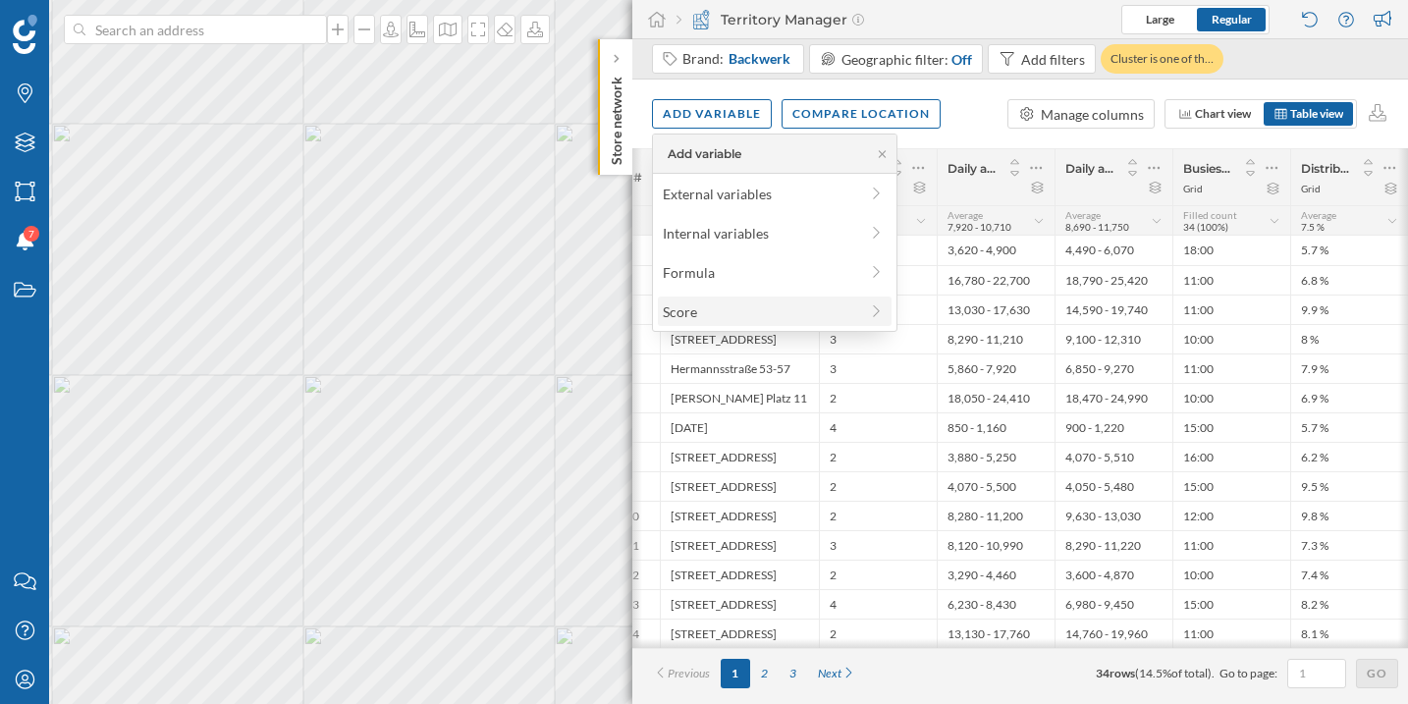
click at [729, 305] on div "Score" at bounding box center [760, 311] width 195 height 21
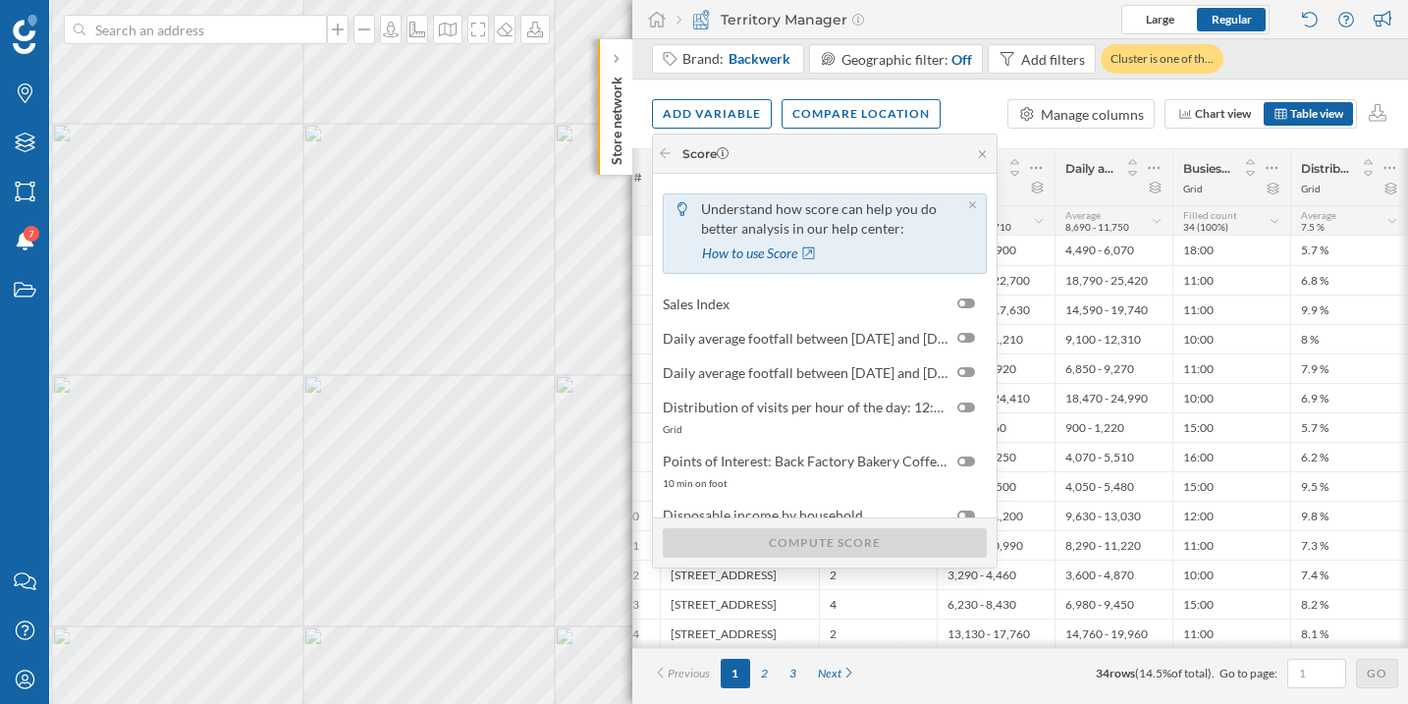
click at [968, 120] on div "Add variable Compare location Manage columns Chart view Table view" at bounding box center [1019, 114] width 775 height 69
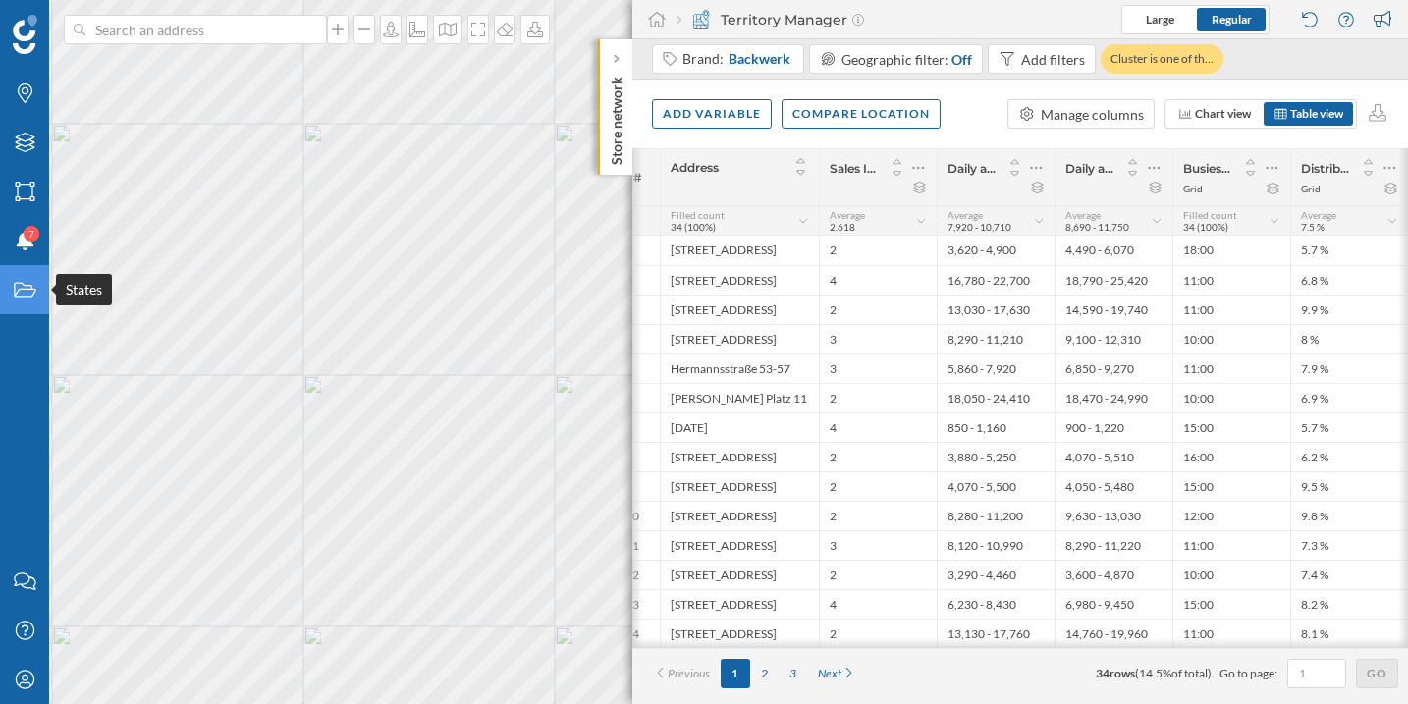
click at [30, 304] on div "States" at bounding box center [24, 289] width 49 height 49
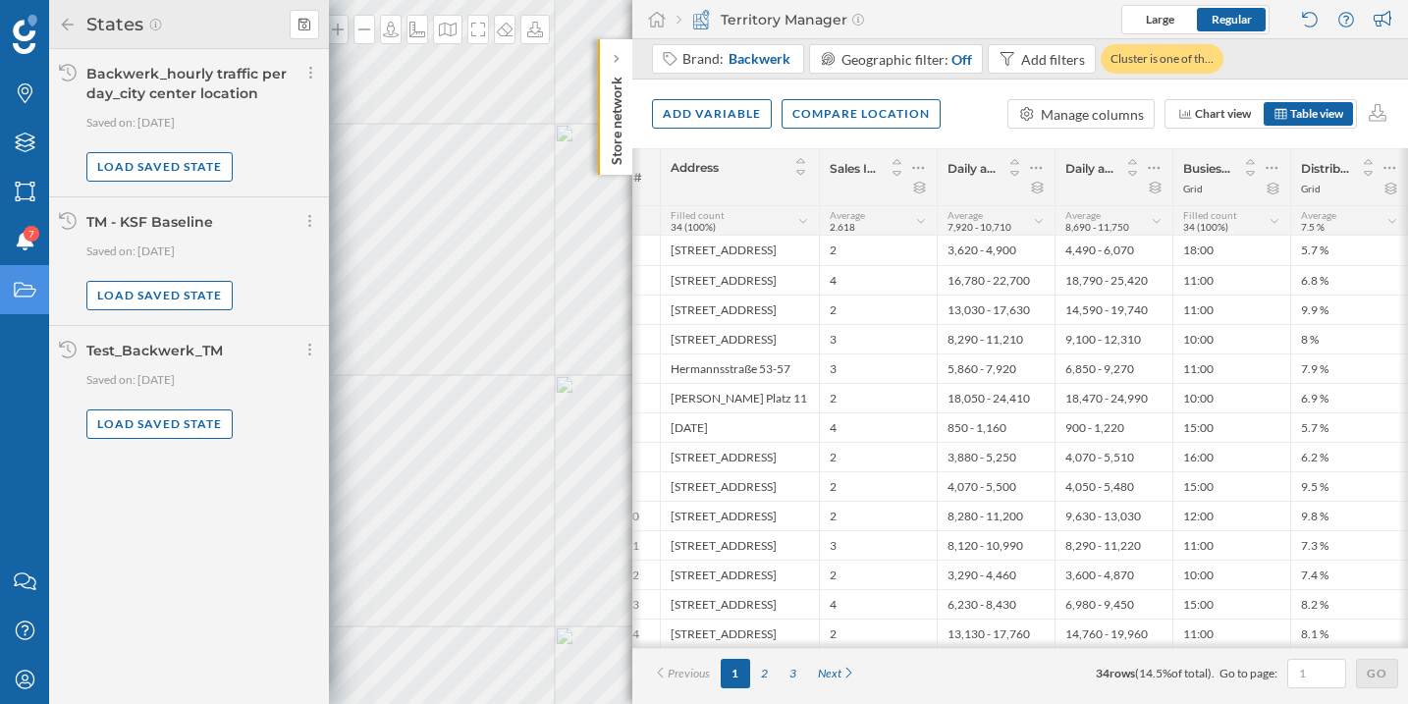
click at [180, 349] on div "Test_Backwerk_TM" at bounding box center [154, 351] width 136 height 18
copy div "Test_Backwerk_TM"
click at [314, 26] on div at bounding box center [304, 24] width 29 height 29
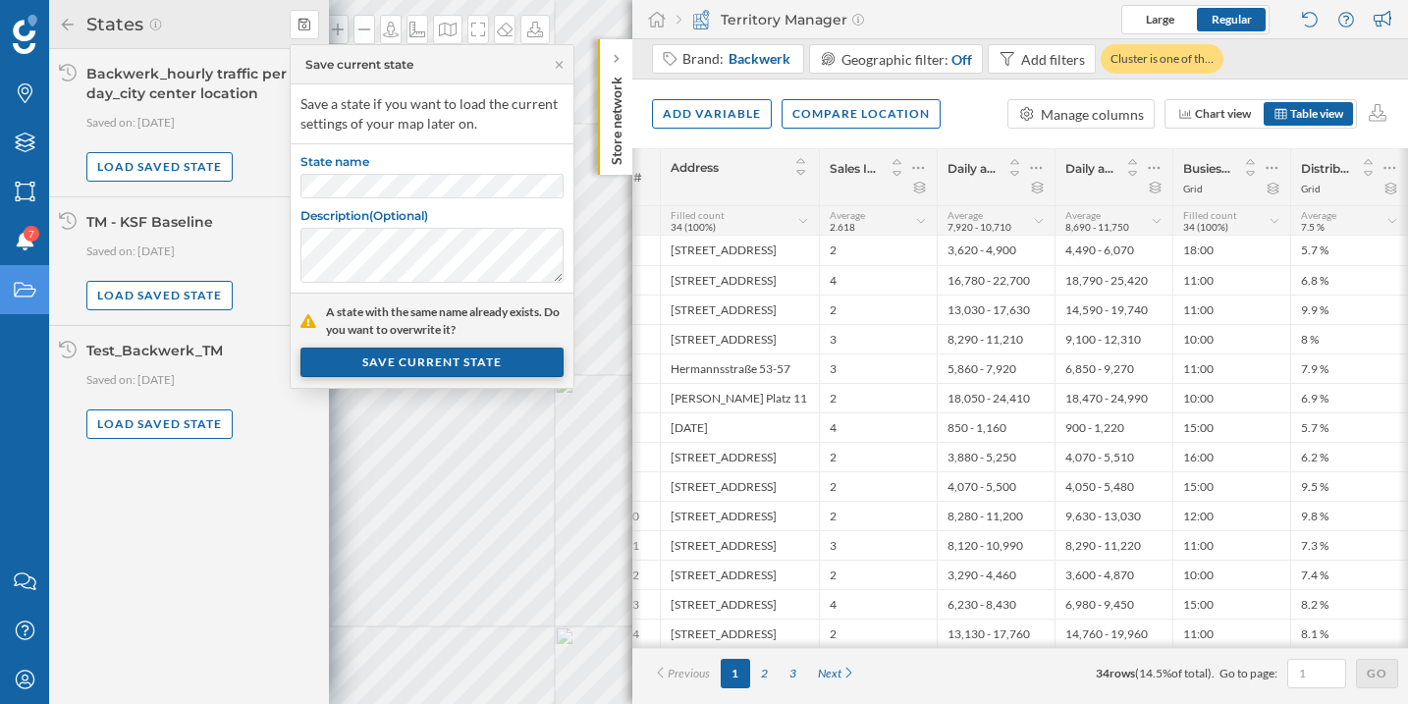
click at [440, 376] on div "SAVE CURRENT STATE" at bounding box center [431, 361] width 263 height 29
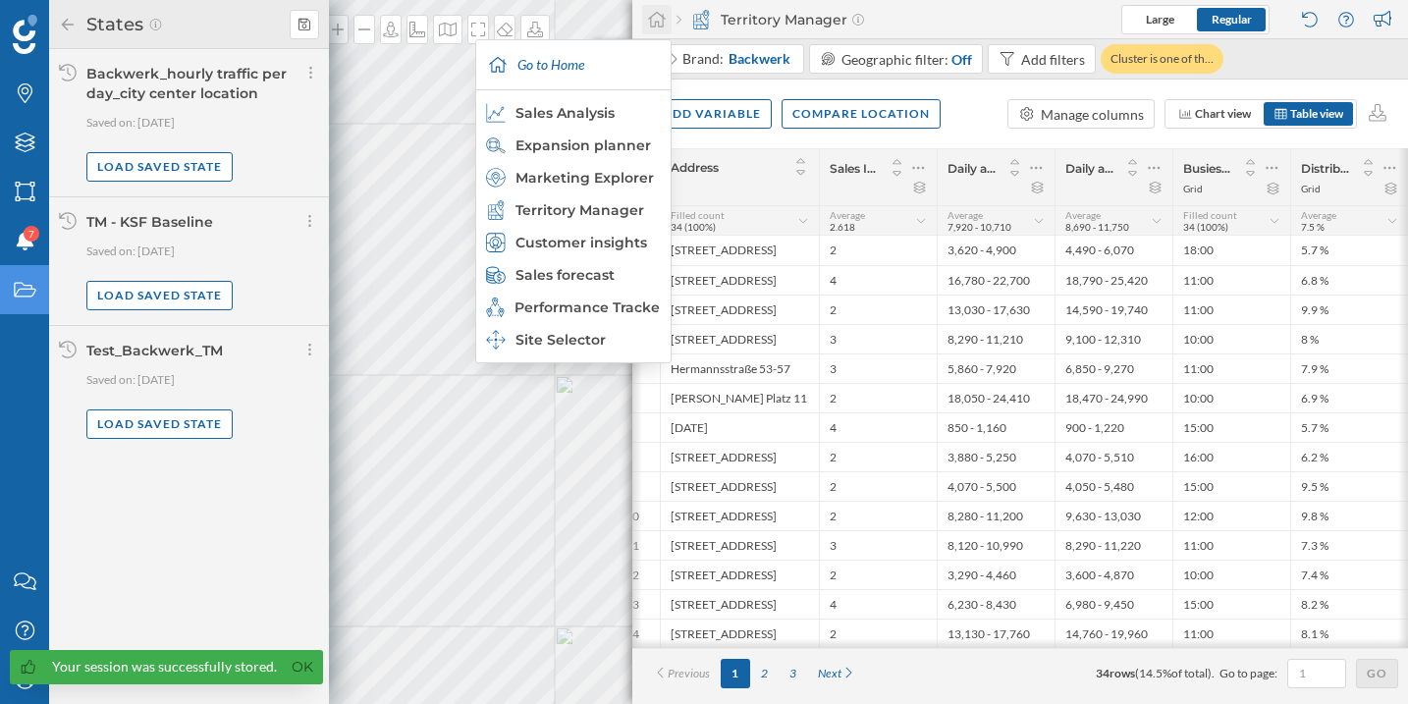
click at [660, 22] on icon at bounding box center [657, 20] width 20 height 18
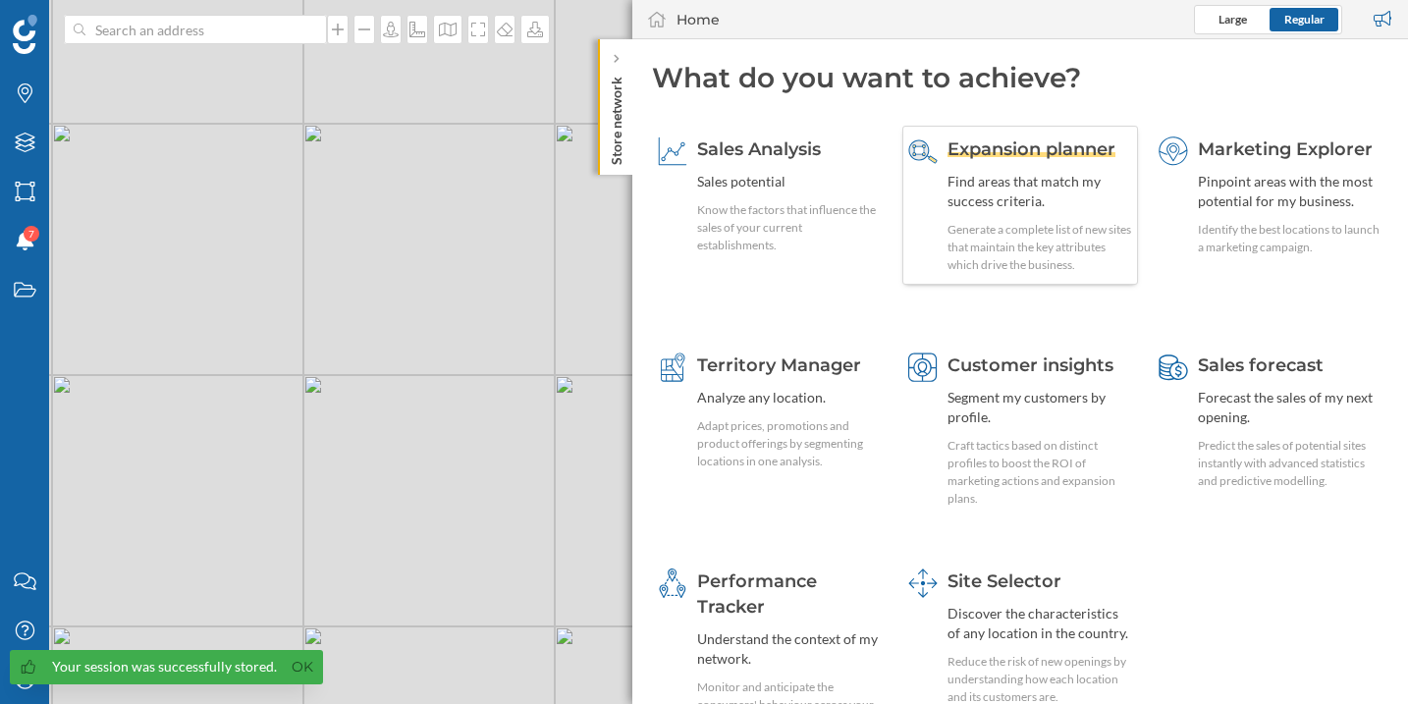
click at [1032, 154] on span "Expansion planner" at bounding box center [1031, 149] width 168 height 22
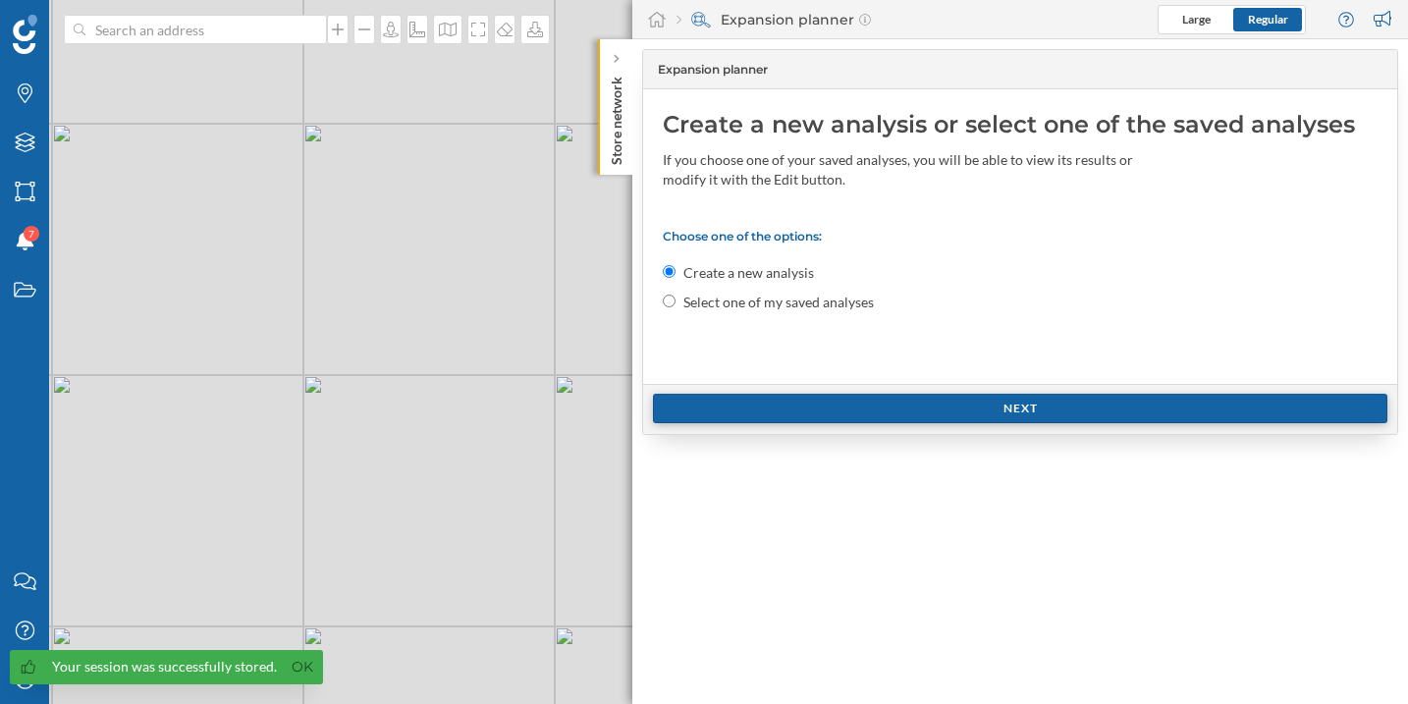
click at [826, 412] on div "Next" at bounding box center [1020, 408] width 734 height 29
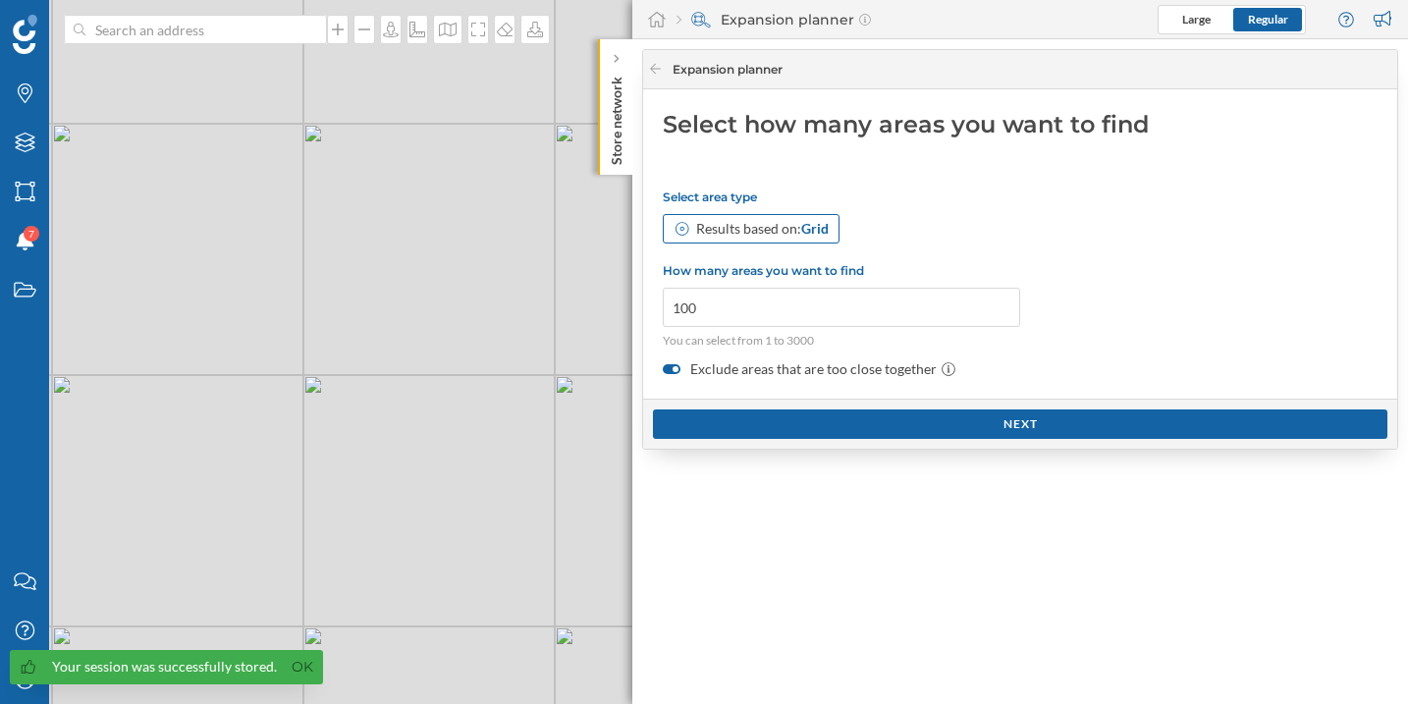
click at [775, 231] on div "Results based on: Grid" at bounding box center [762, 229] width 133 height 20
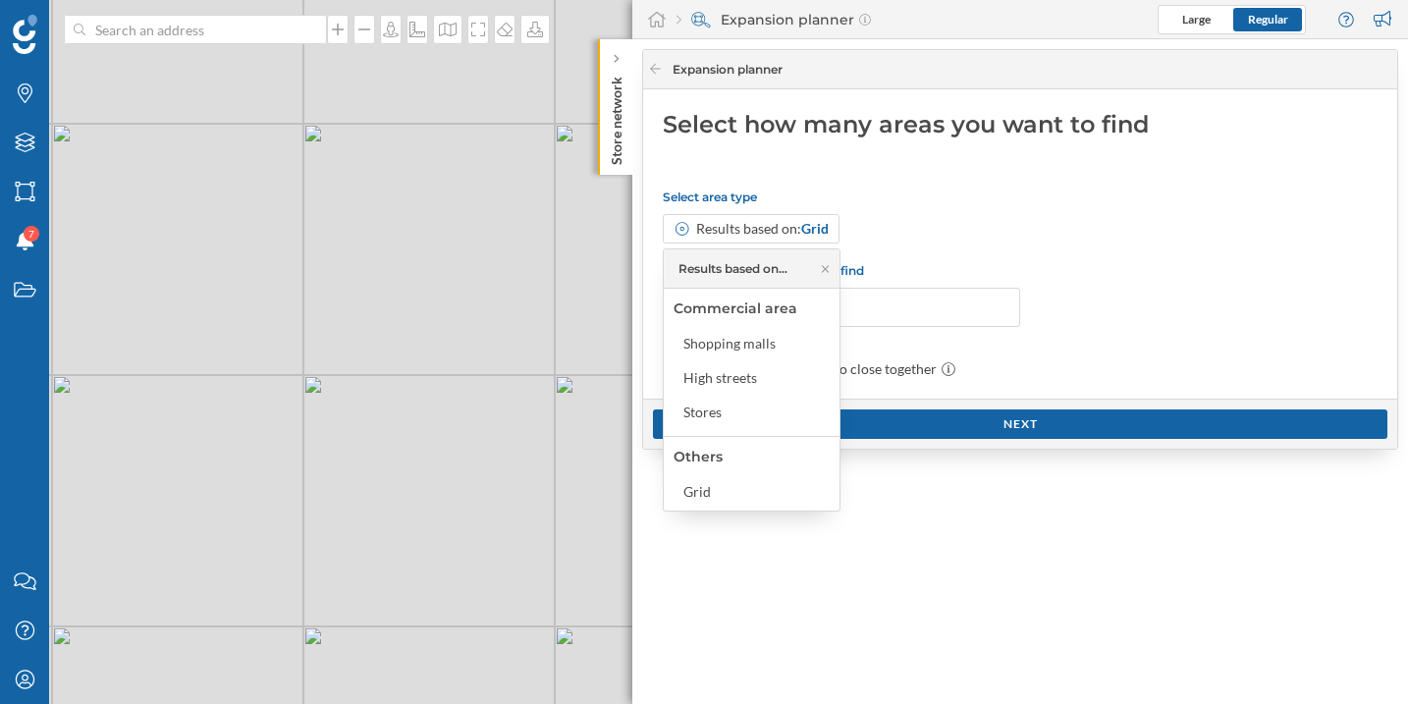
click at [930, 222] on div "Results based on: Grid" at bounding box center [1020, 228] width 715 height 29
click at [958, 202] on p "Select area type" at bounding box center [1020, 196] width 715 height 15
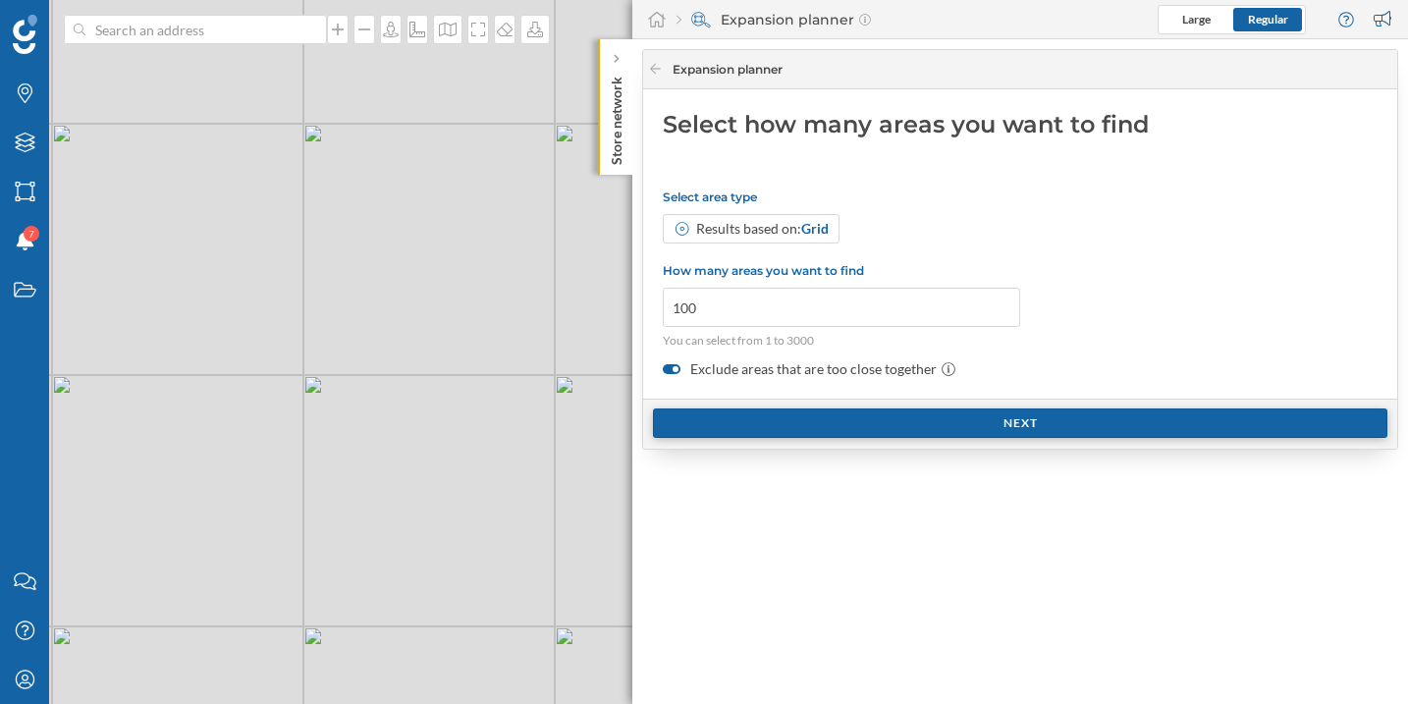
click at [946, 421] on div "Next" at bounding box center [1020, 422] width 734 height 29
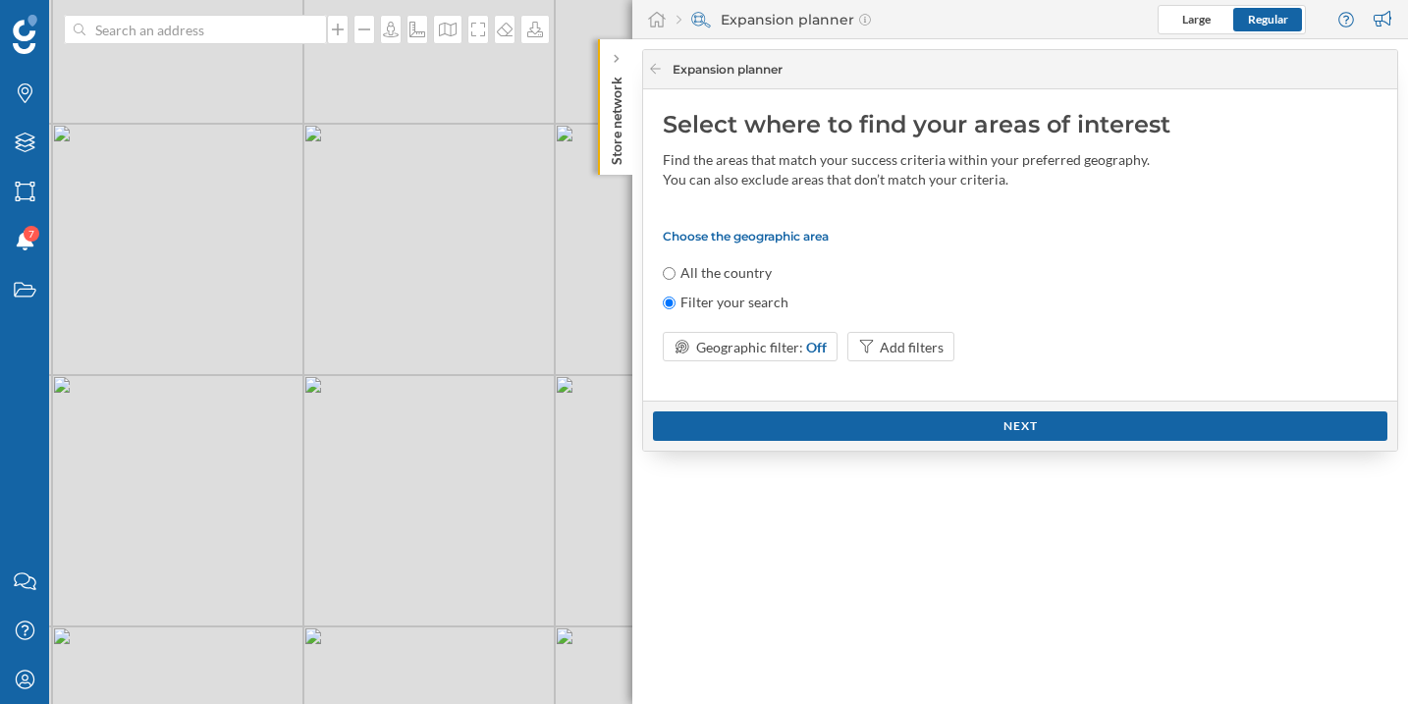
click at [321, 382] on div "© Mapbox © OpenStreetMap Improve this map" at bounding box center [704, 352] width 1408 height 704
click at [321, 330] on div "© Mapbox © OpenStreetMap Improve this map" at bounding box center [704, 352] width 1408 height 704
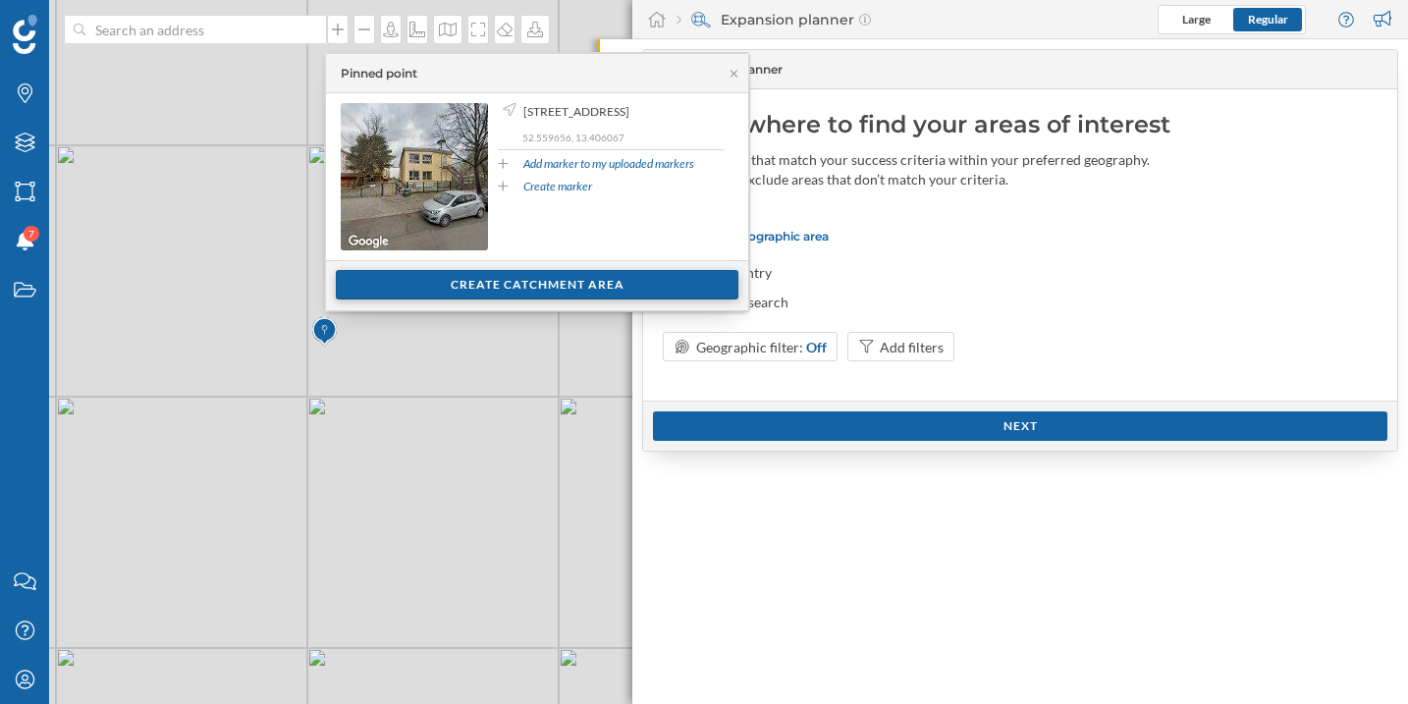
click at [504, 288] on div "Create catchment area" at bounding box center [537, 284] width 402 height 29
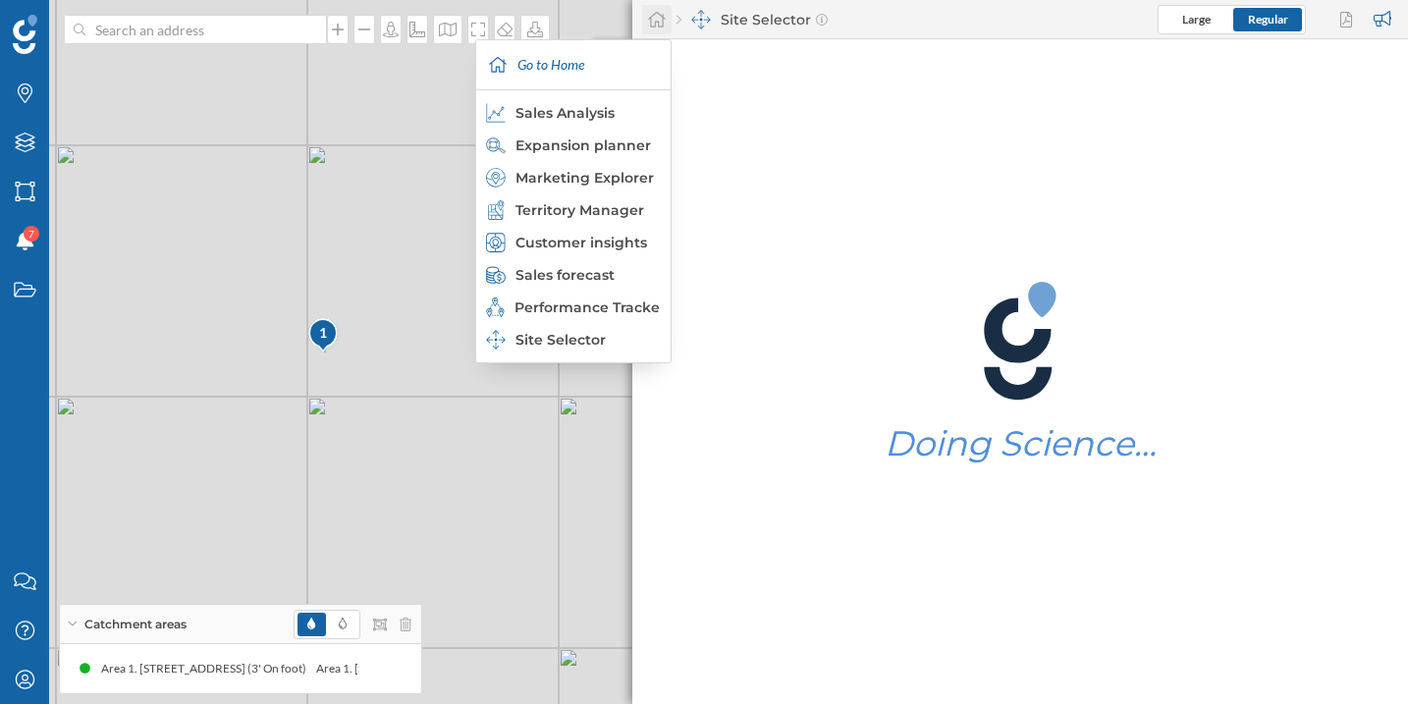
click at [648, 22] on icon at bounding box center [657, 20] width 20 height 18
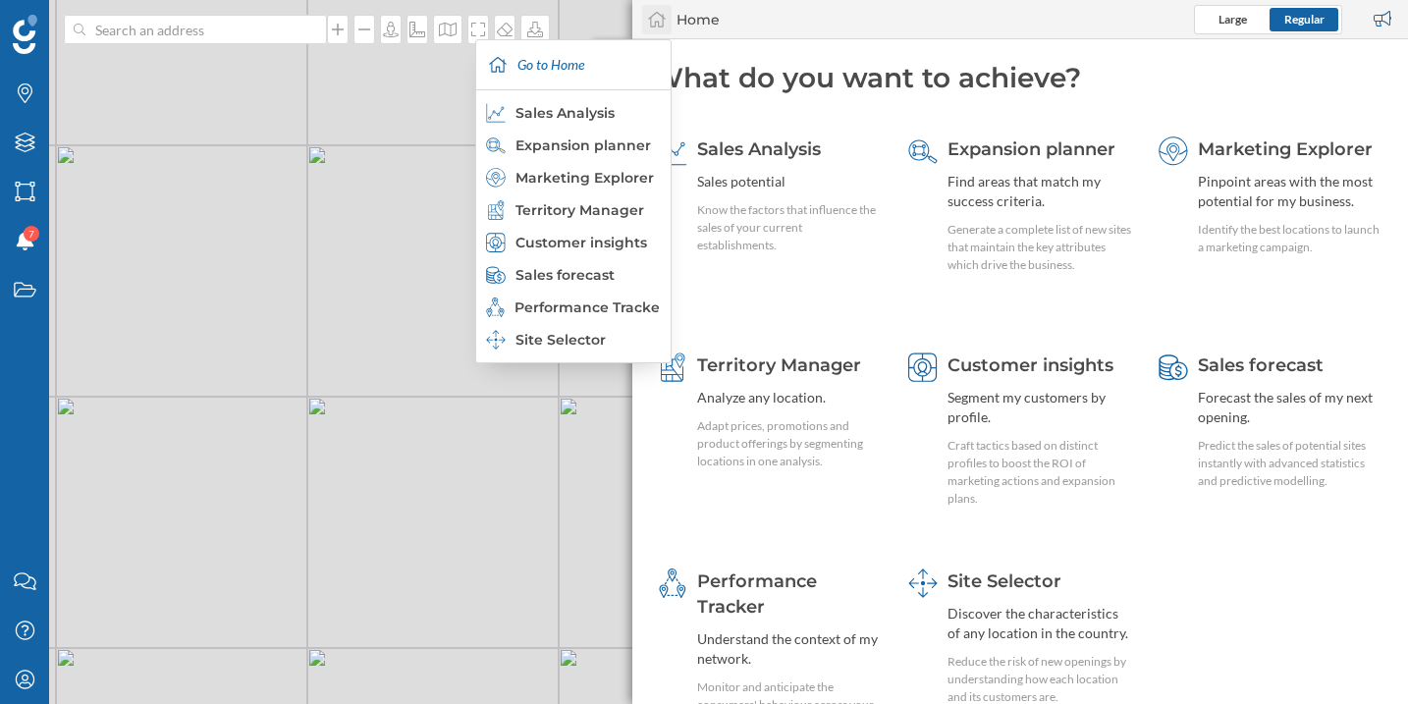
click at [660, 28] on div at bounding box center [656, 19] width 29 height 29
click at [651, 23] on icon at bounding box center [657, 20] width 20 height 18
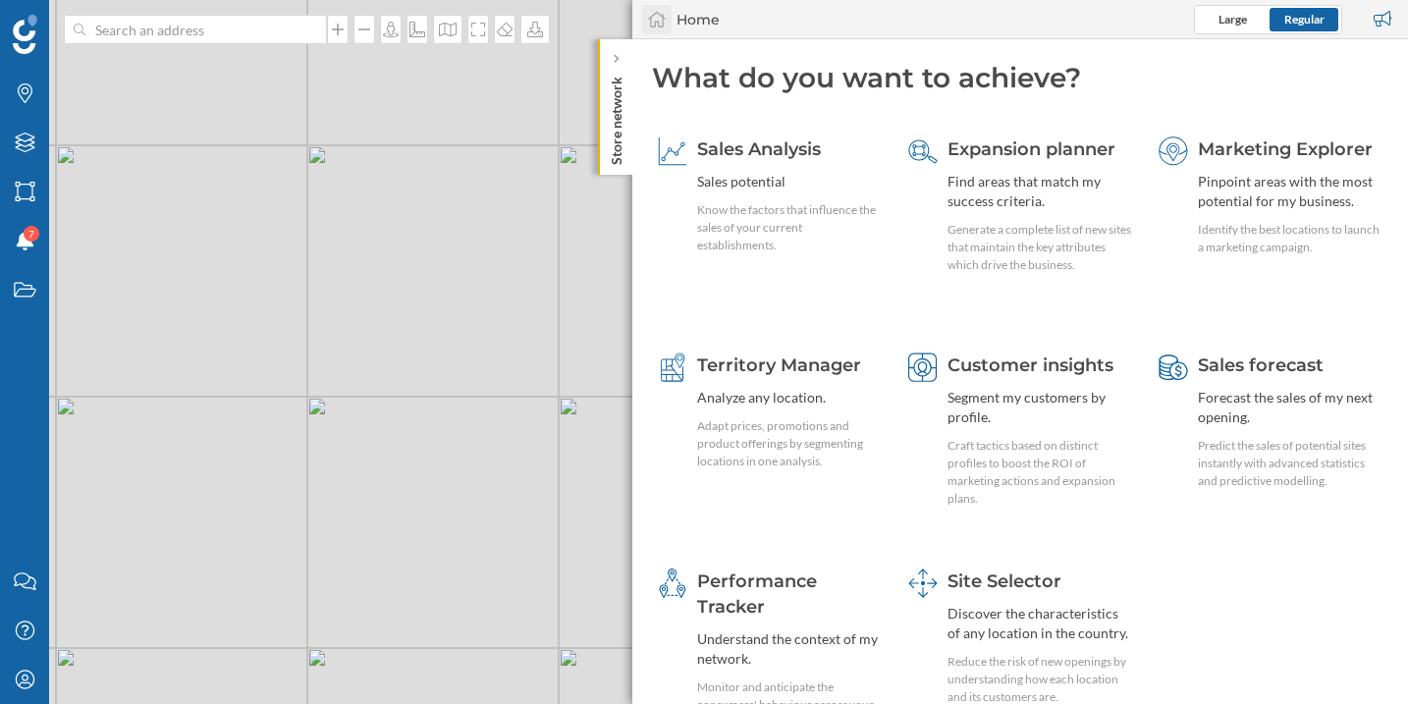
click at [651, 23] on icon at bounding box center [657, 20] width 20 height 18
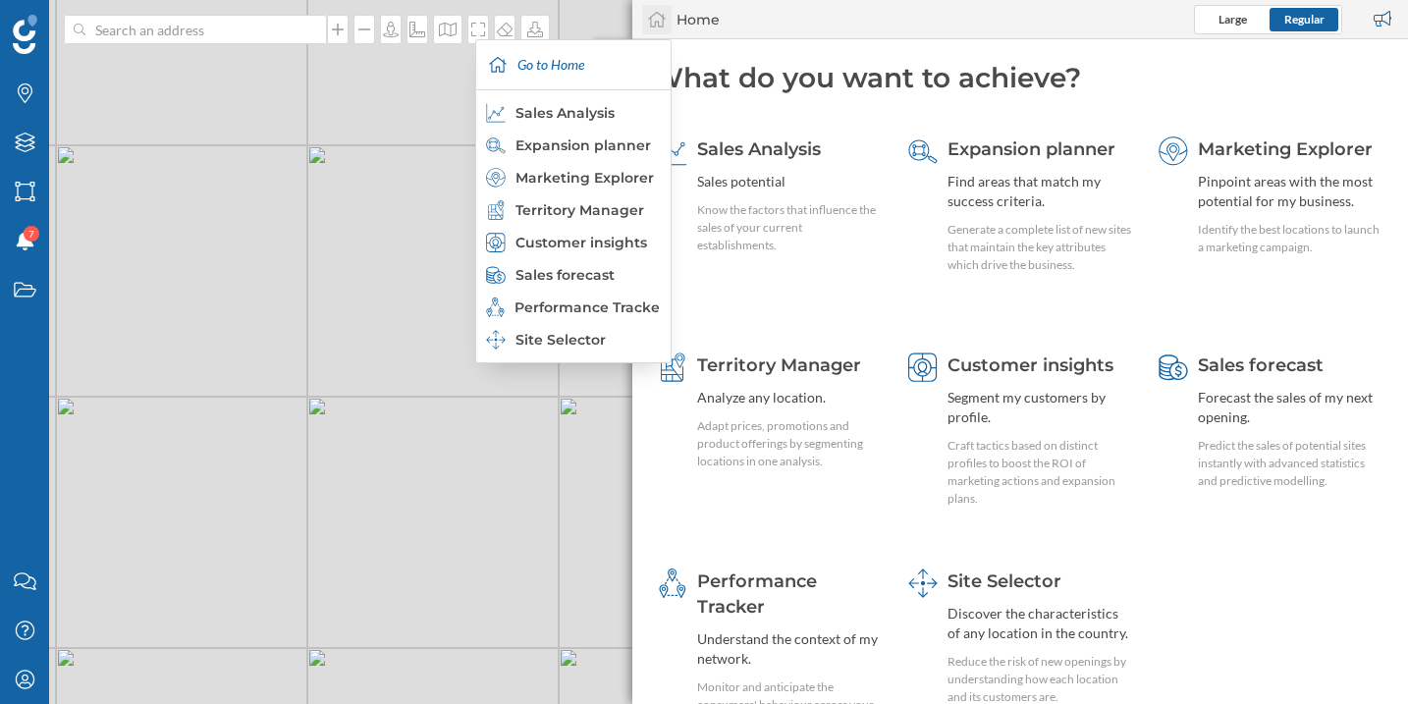
click at [655, 23] on icon at bounding box center [657, 20] width 18 height 16
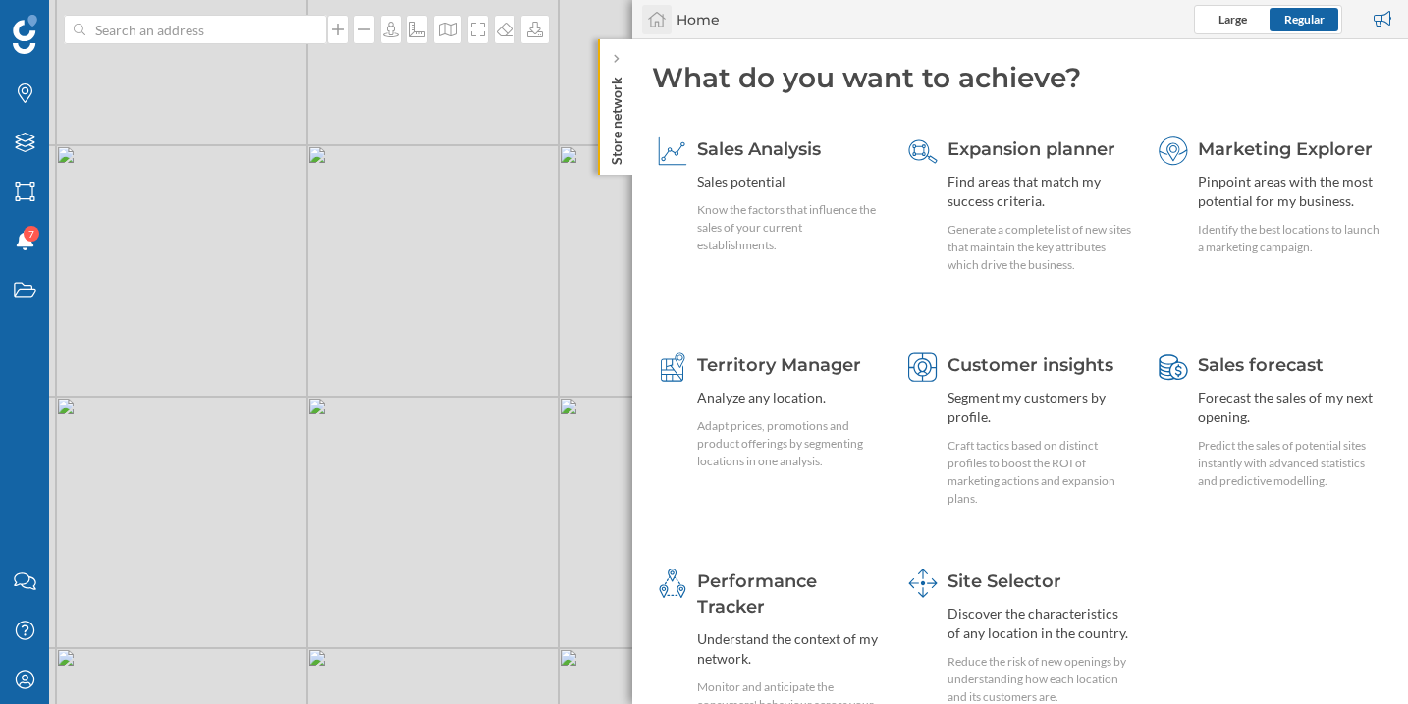
click at [655, 23] on icon at bounding box center [657, 20] width 18 height 16
click at [656, 22] on icon at bounding box center [657, 20] width 18 height 16
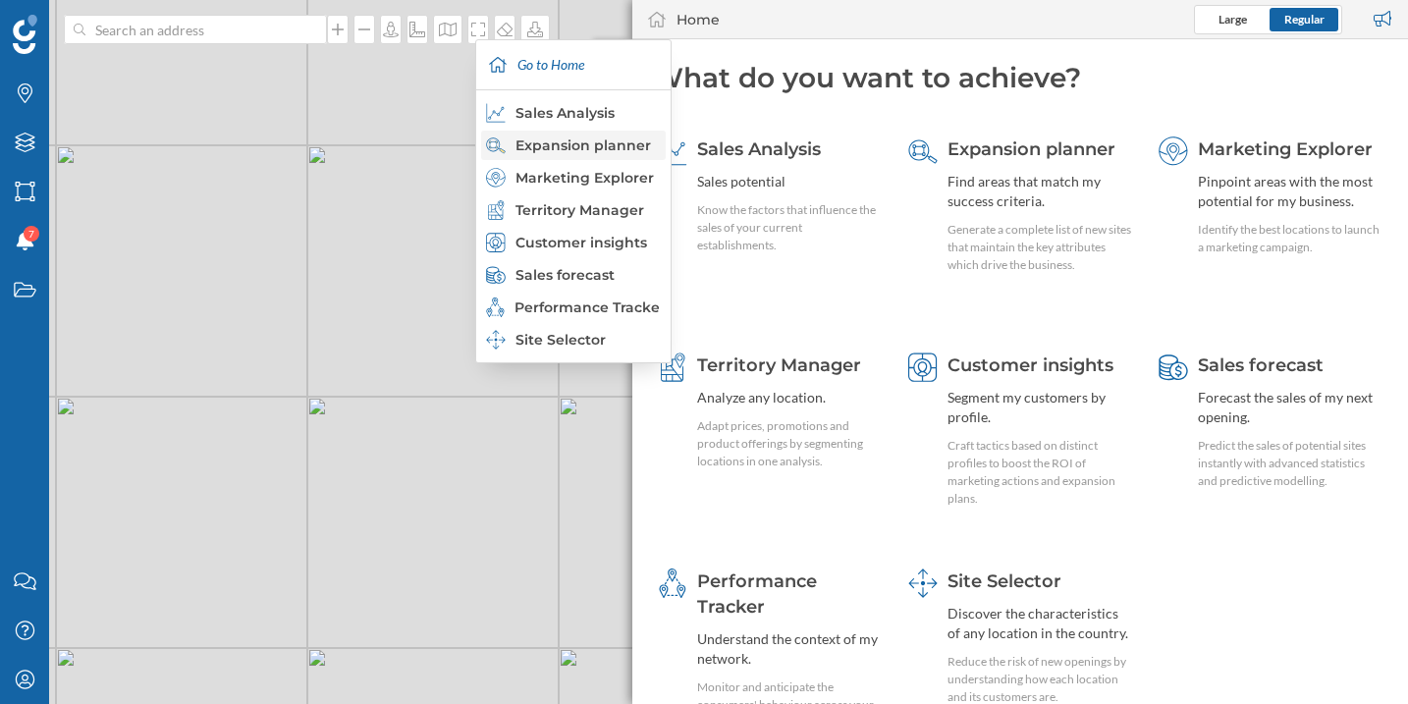
click at [587, 151] on div "Expansion planner" at bounding box center [572, 145] width 173 height 20
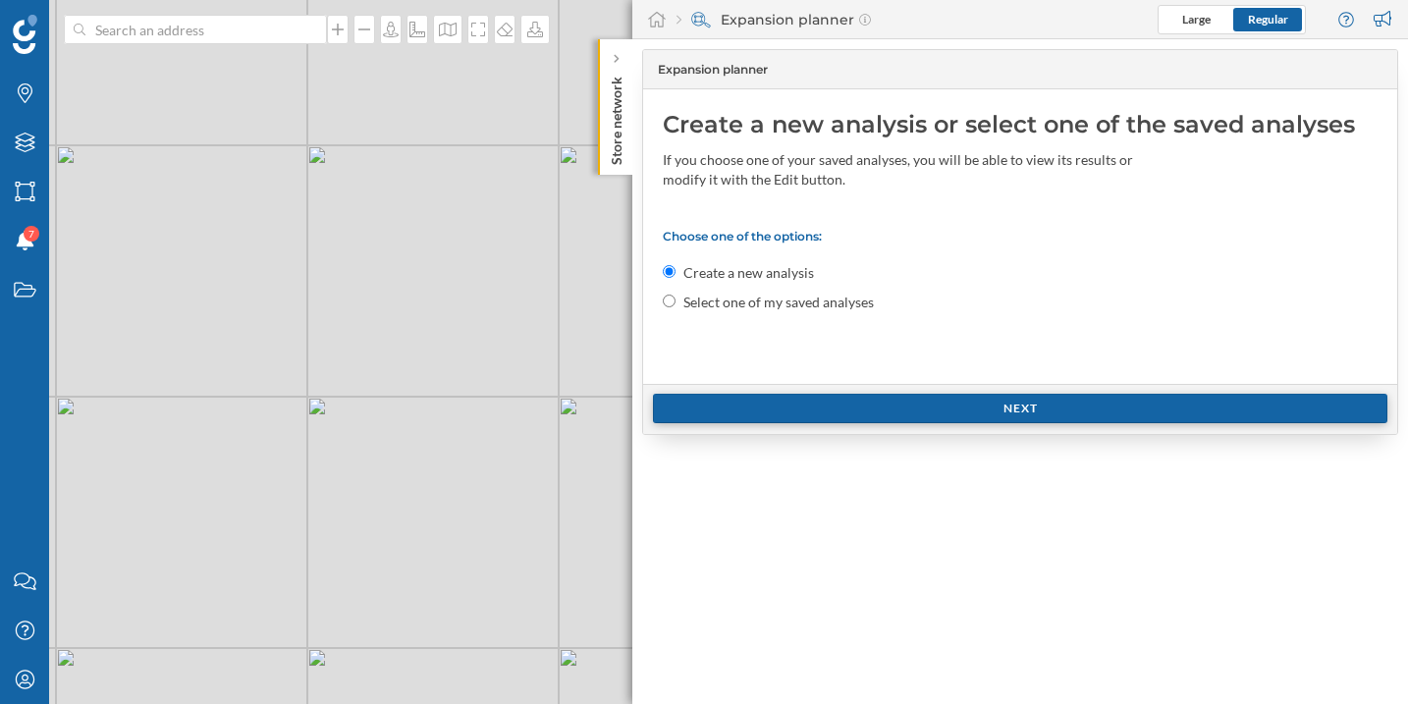
click at [812, 401] on div "Next" at bounding box center [1020, 408] width 734 height 29
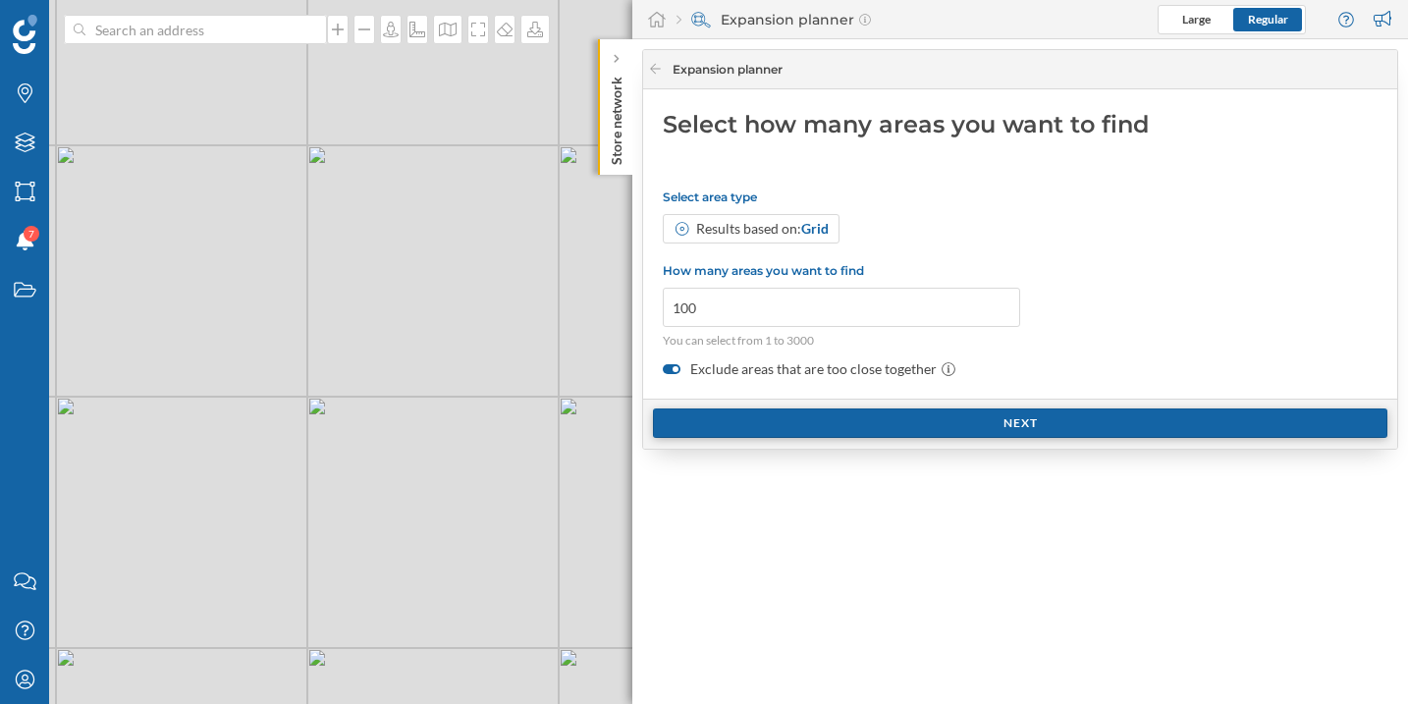
click at [764, 425] on div "Next" at bounding box center [1020, 422] width 734 height 29
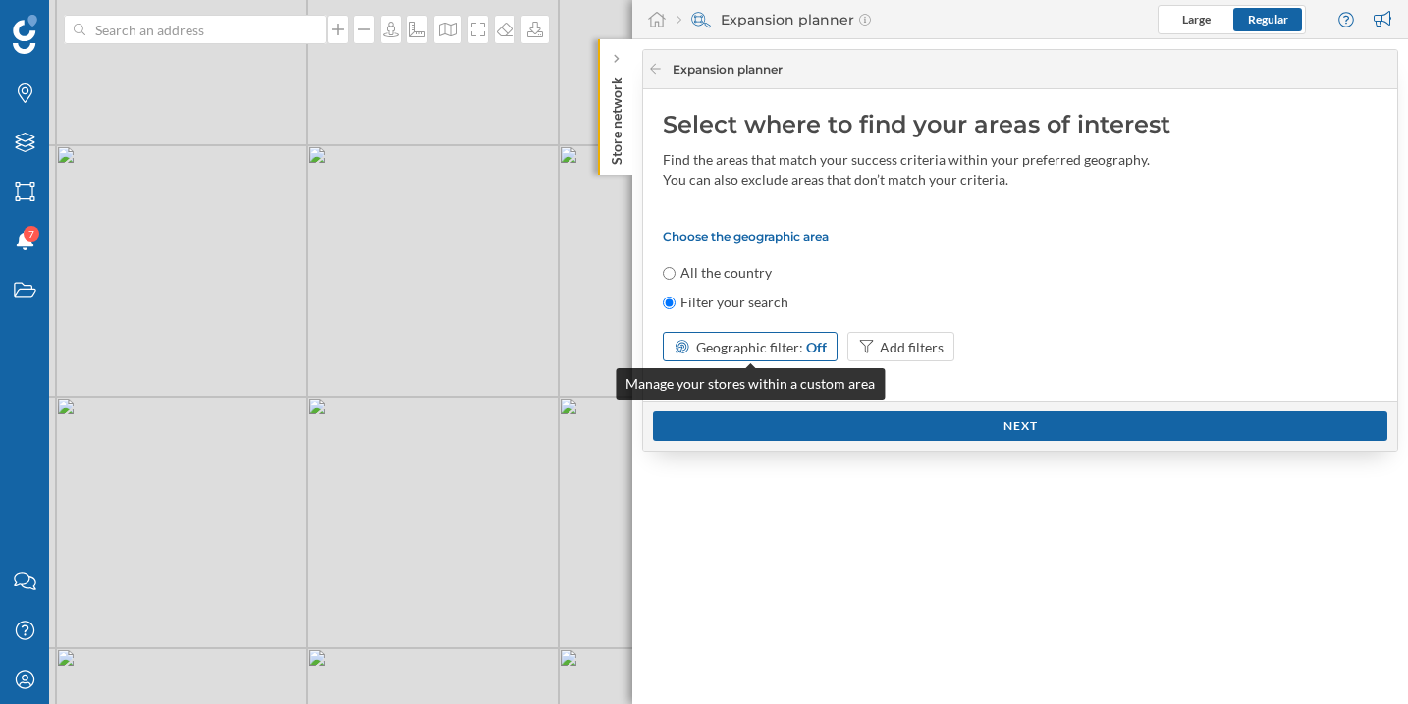
click at [732, 349] on span "Geographic filter:" at bounding box center [749, 347] width 107 height 17
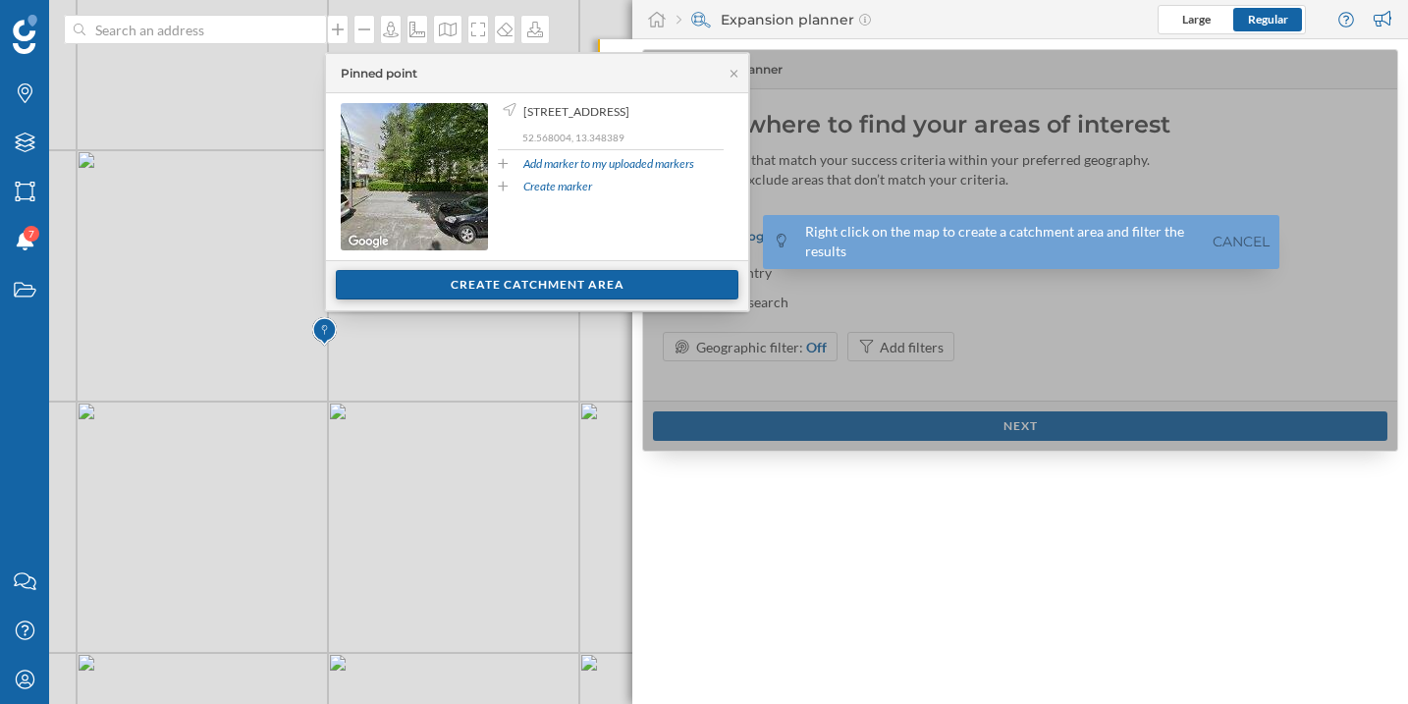
click at [424, 295] on div "Create catchment area" at bounding box center [537, 284] width 402 height 29
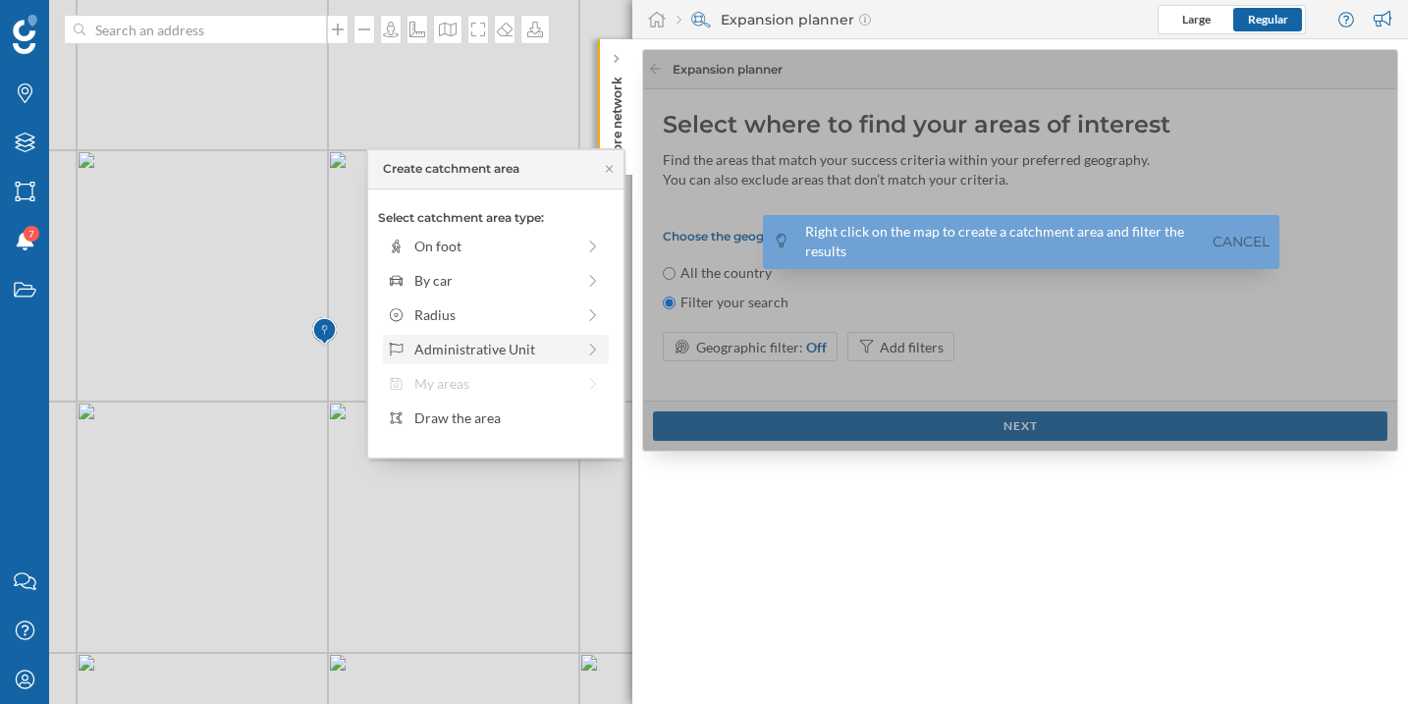
click at [470, 357] on div "Administrative Unit" at bounding box center [494, 349] width 160 height 21
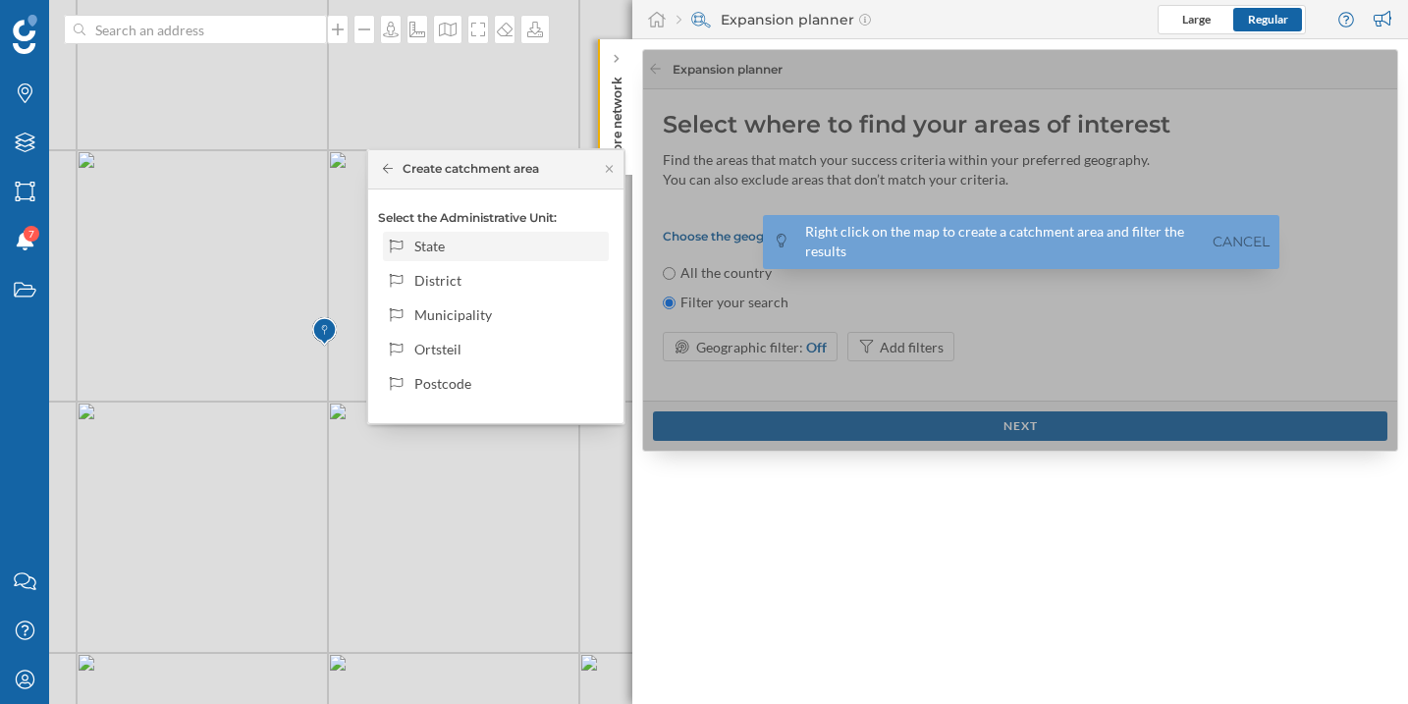
click at [476, 247] on div "State" at bounding box center [507, 246] width 187 height 21
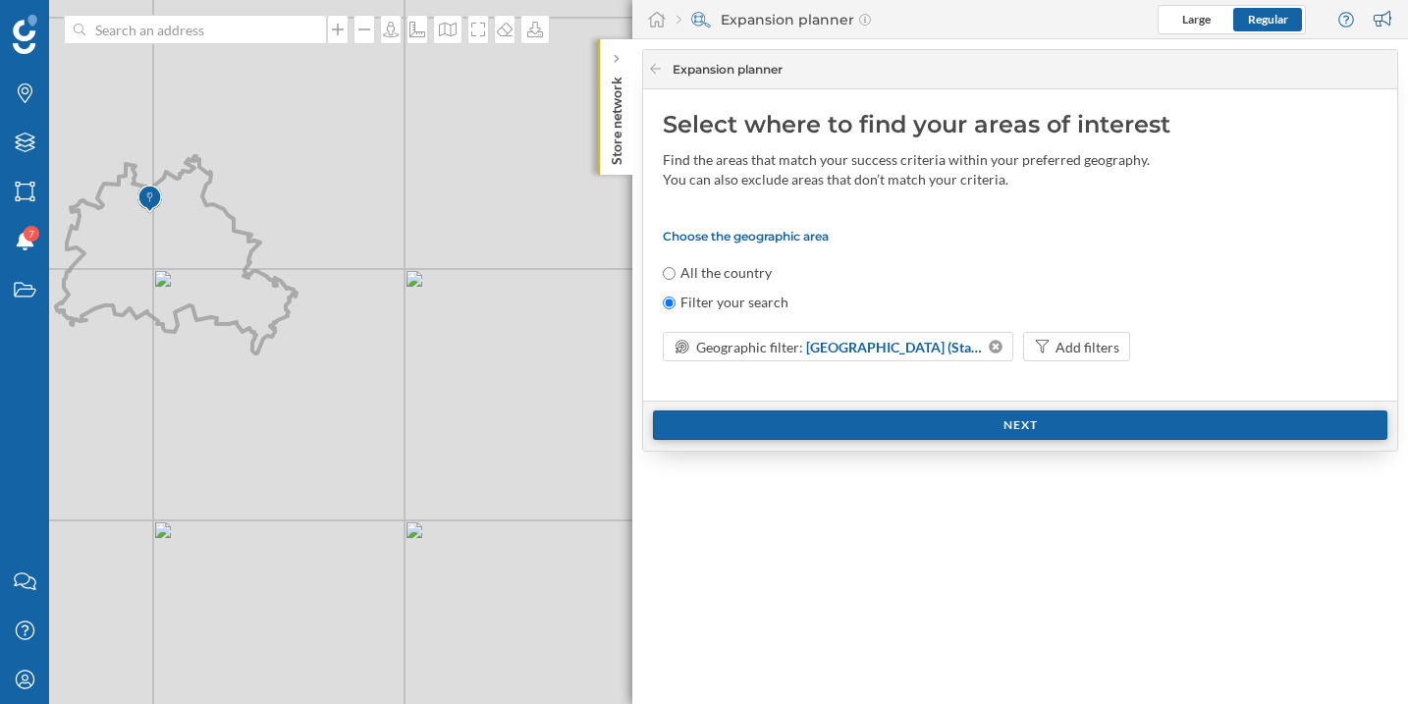
click at [819, 430] on div "Next" at bounding box center [1020, 424] width 734 height 29
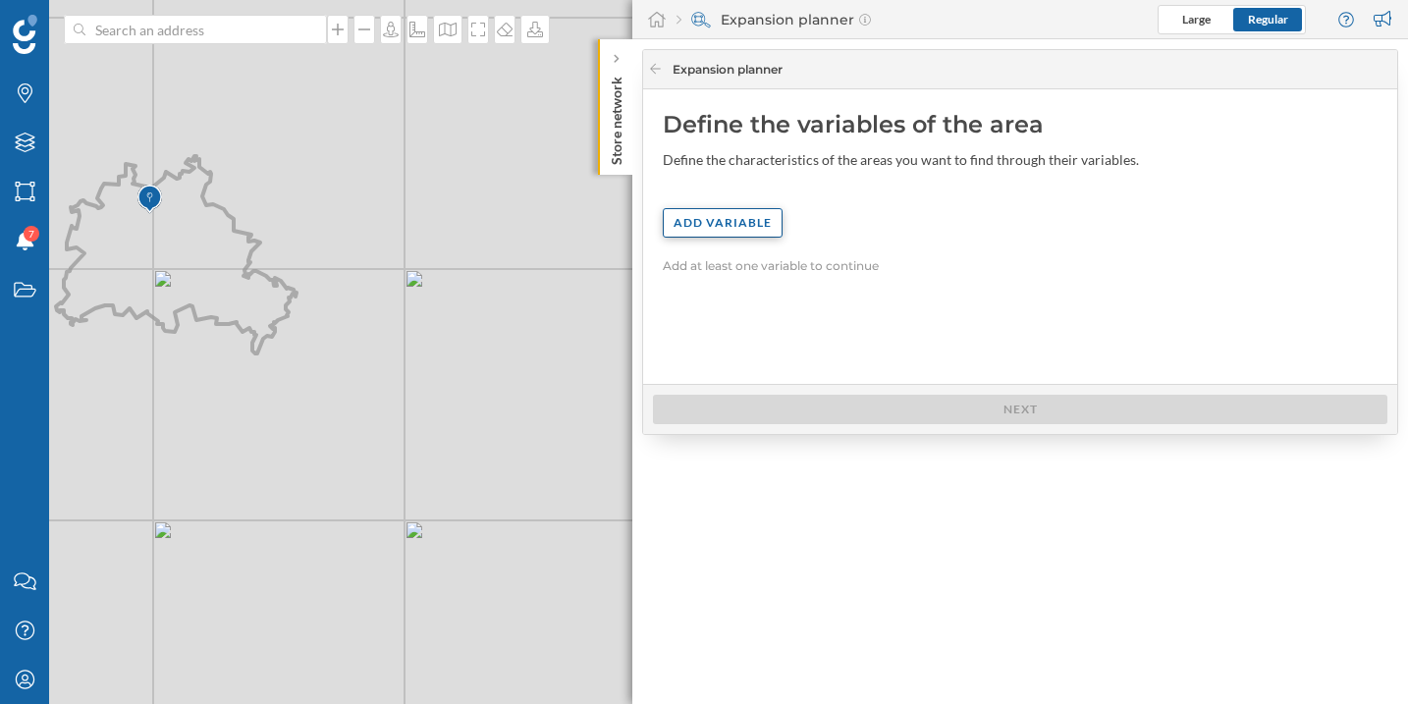
click at [722, 218] on div "Add variable" at bounding box center [723, 222] width 120 height 29
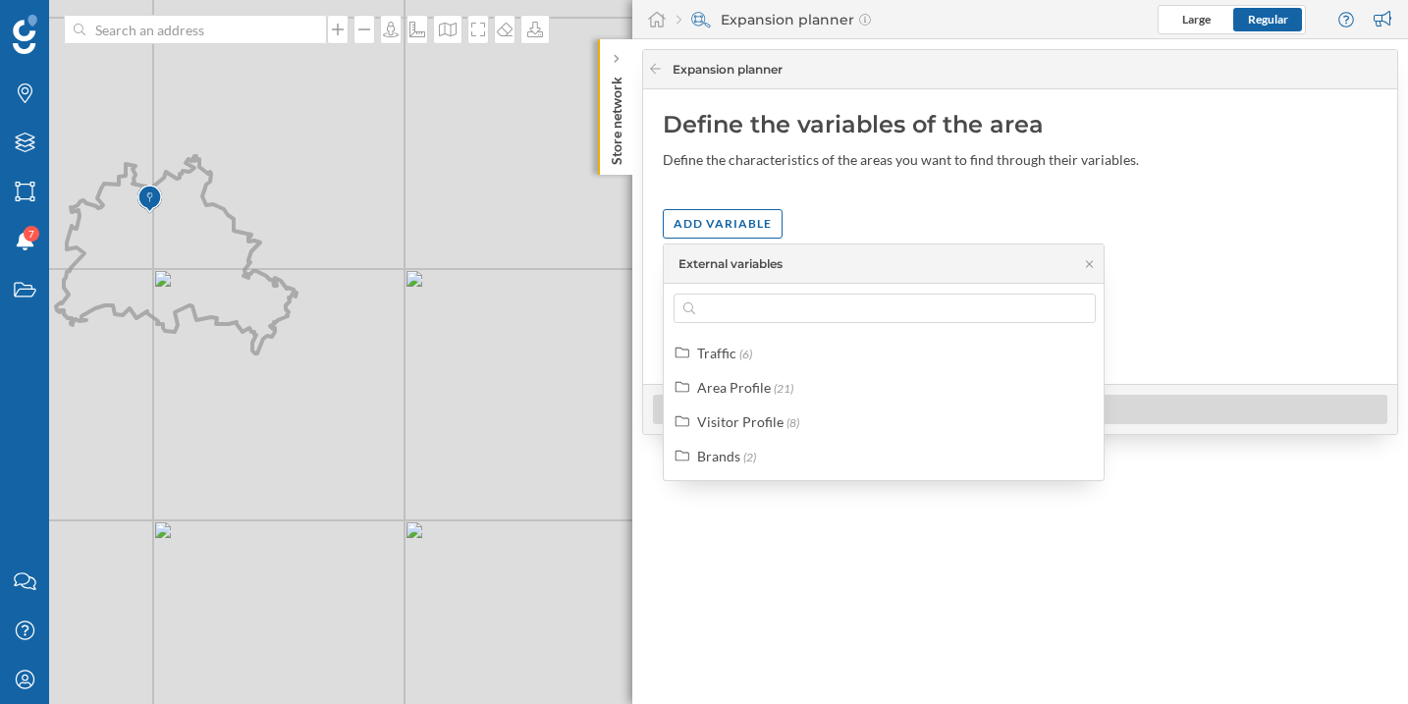
click at [884, 187] on div "Define the variables of the area Define the characteristics of the areas you wa…" at bounding box center [1020, 236] width 754 height 294
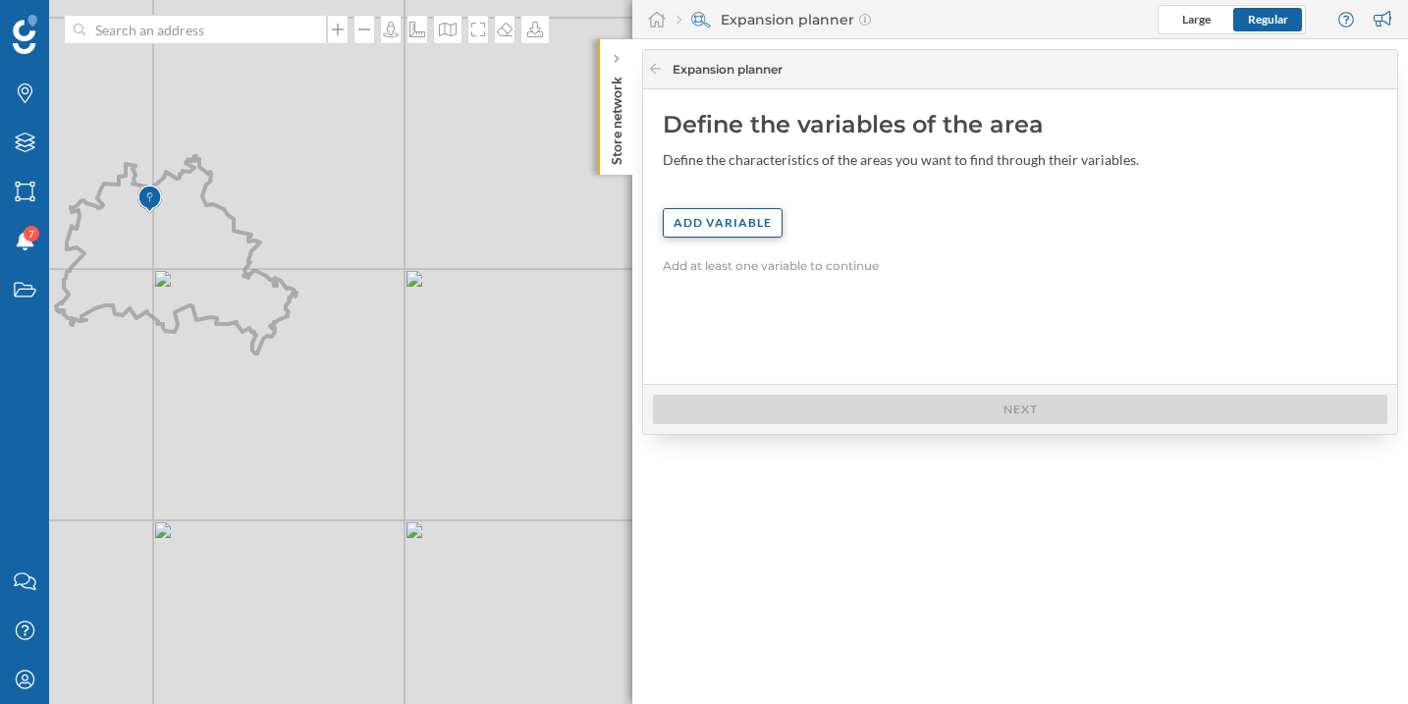
click at [733, 215] on div "Add variable" at bounding box center [723, 222] width 120 height 29
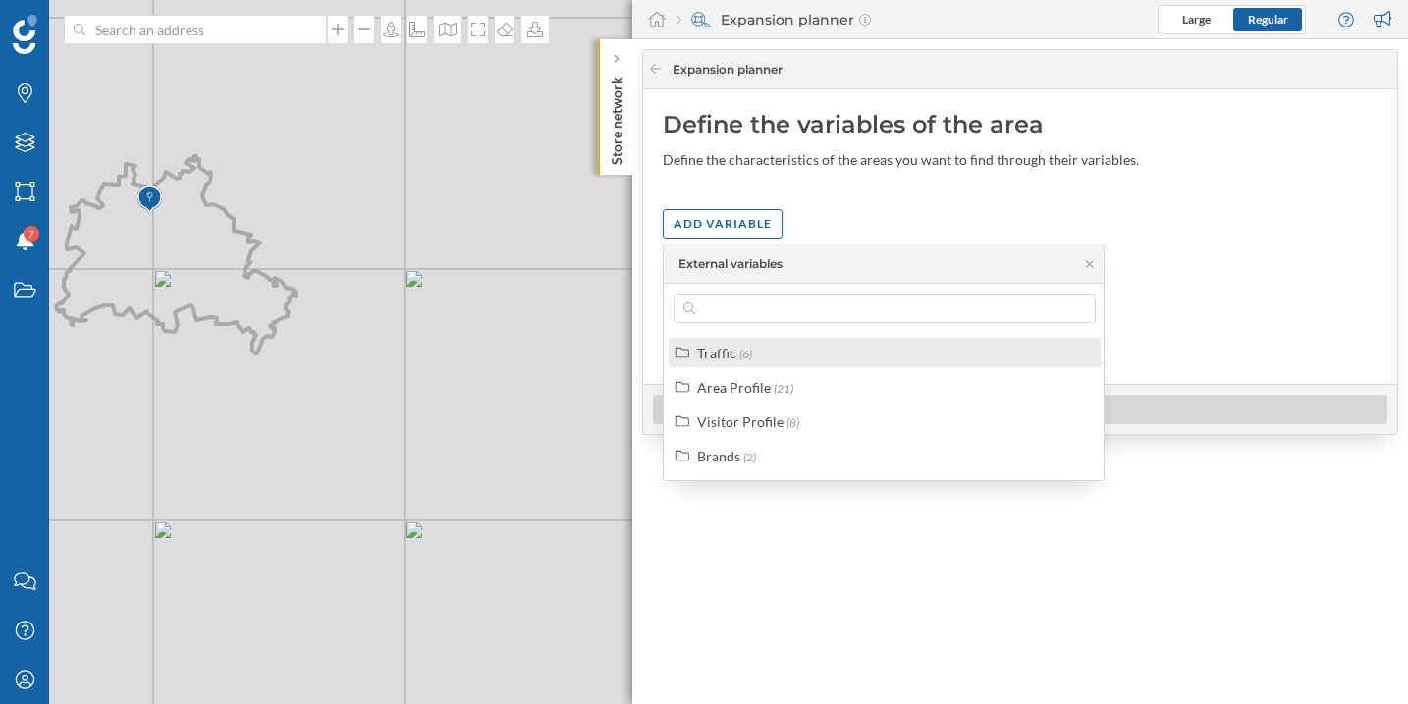
click at [757, 356] on div "Traffic (6)" at bounding box center [893, 353] width 392 height 21
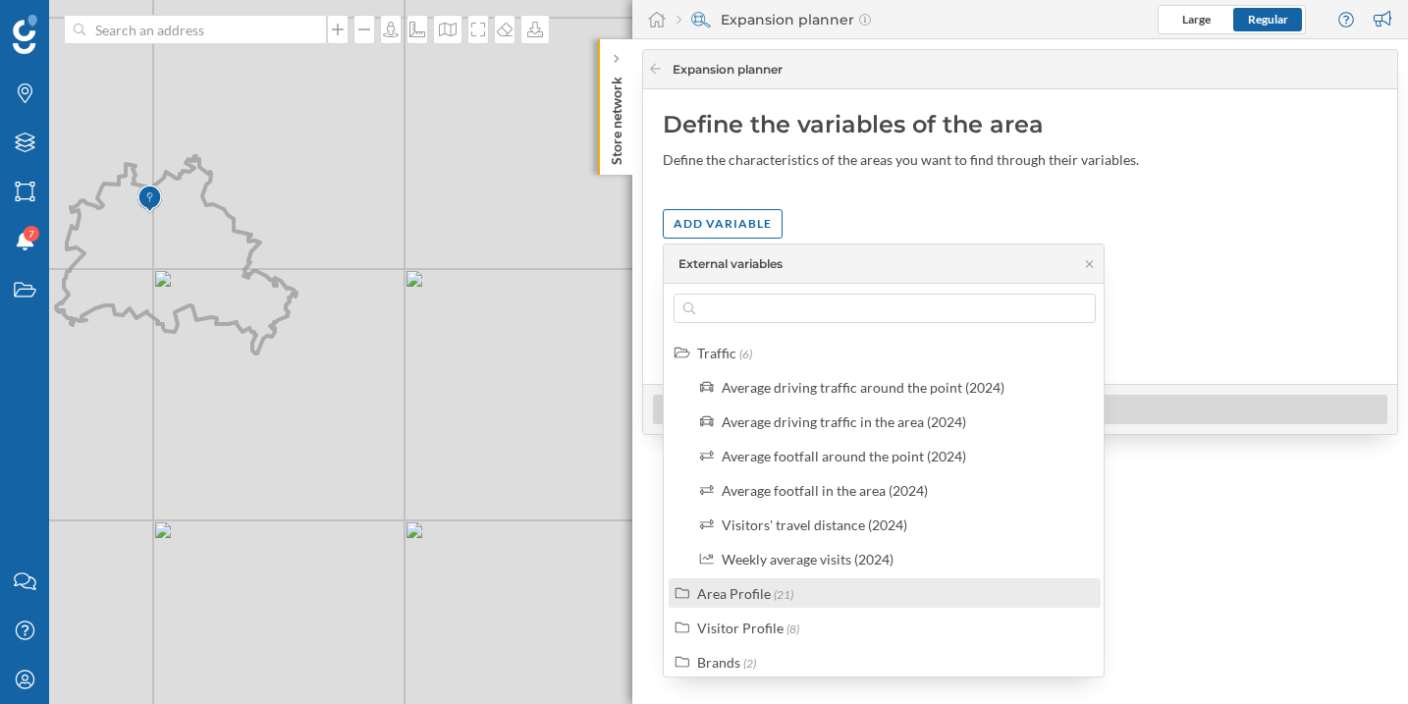
click at [800, 594] on div "Area Profile (21)" at bounding box center [893, 593] width 392 height 21
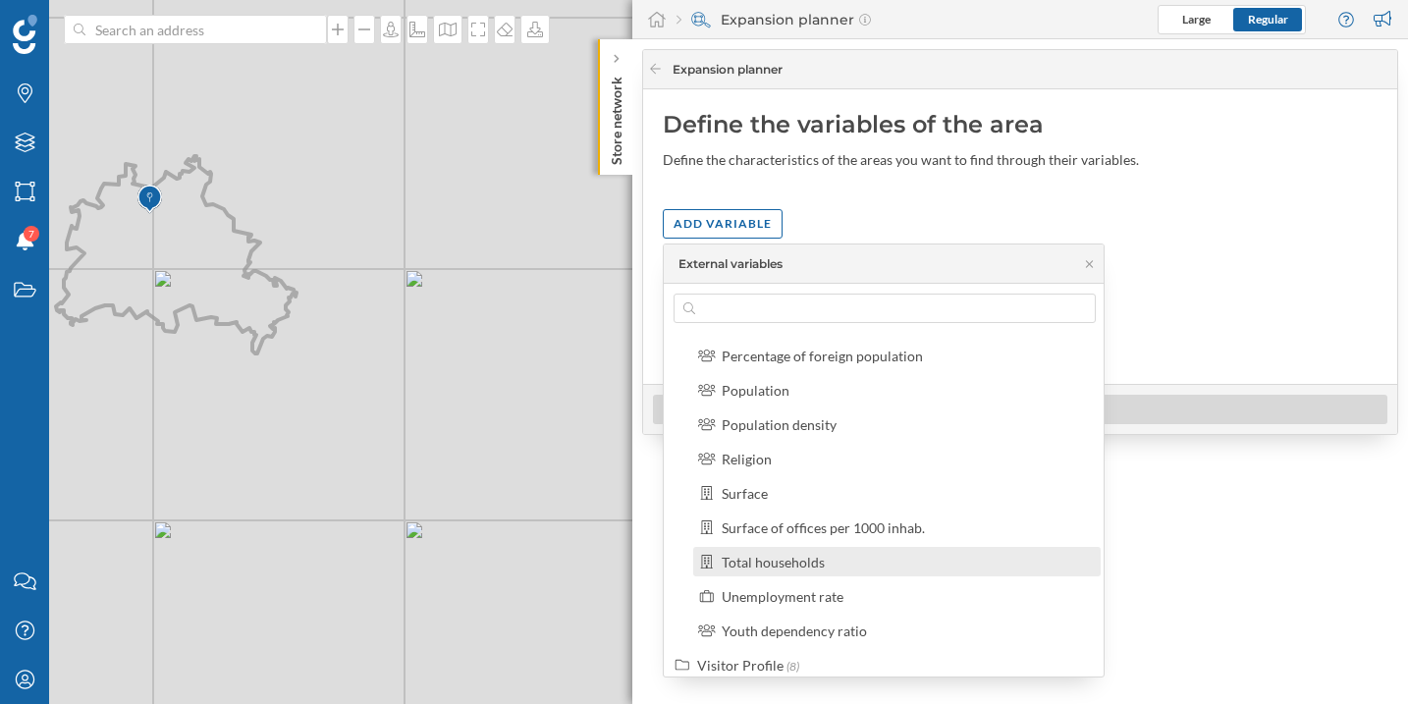
scroll to position [721, 0]
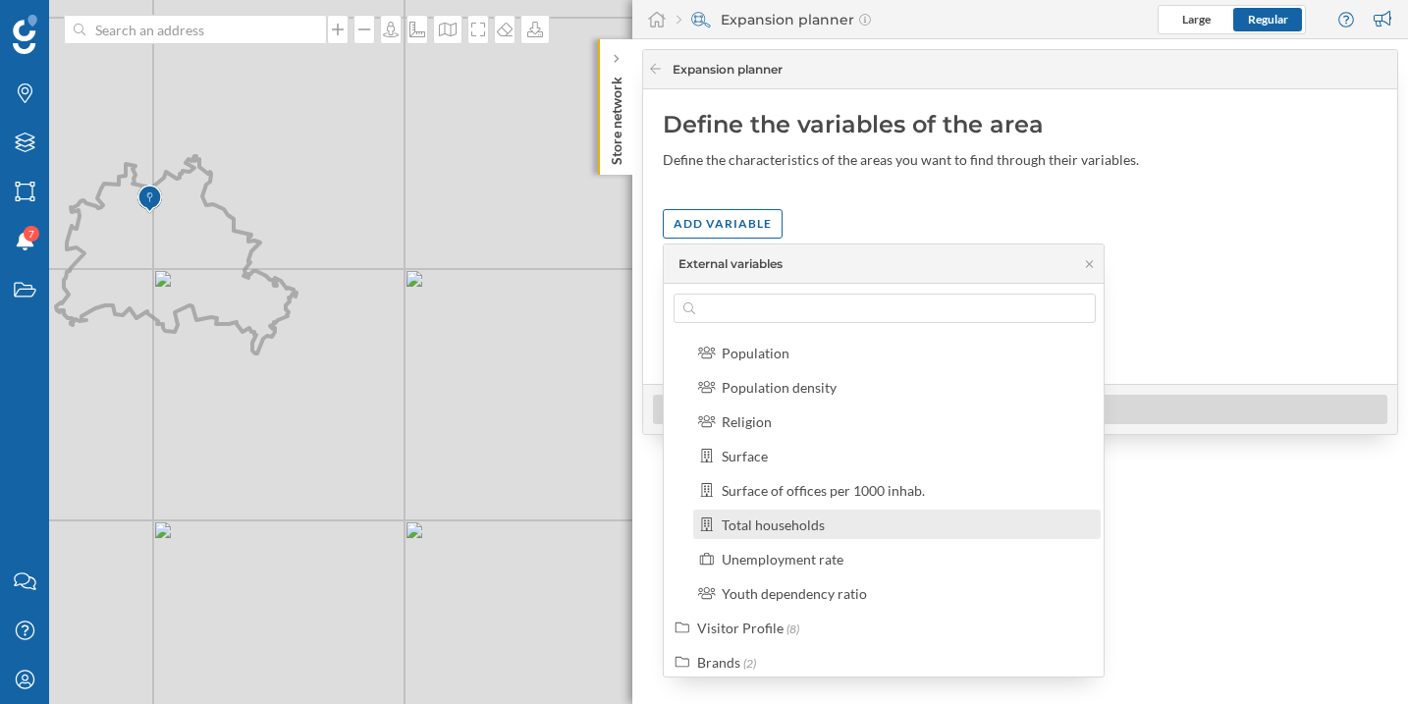
click at [879, 524] on div "Total households" at bounding box center [904, 524] width 367 height 21
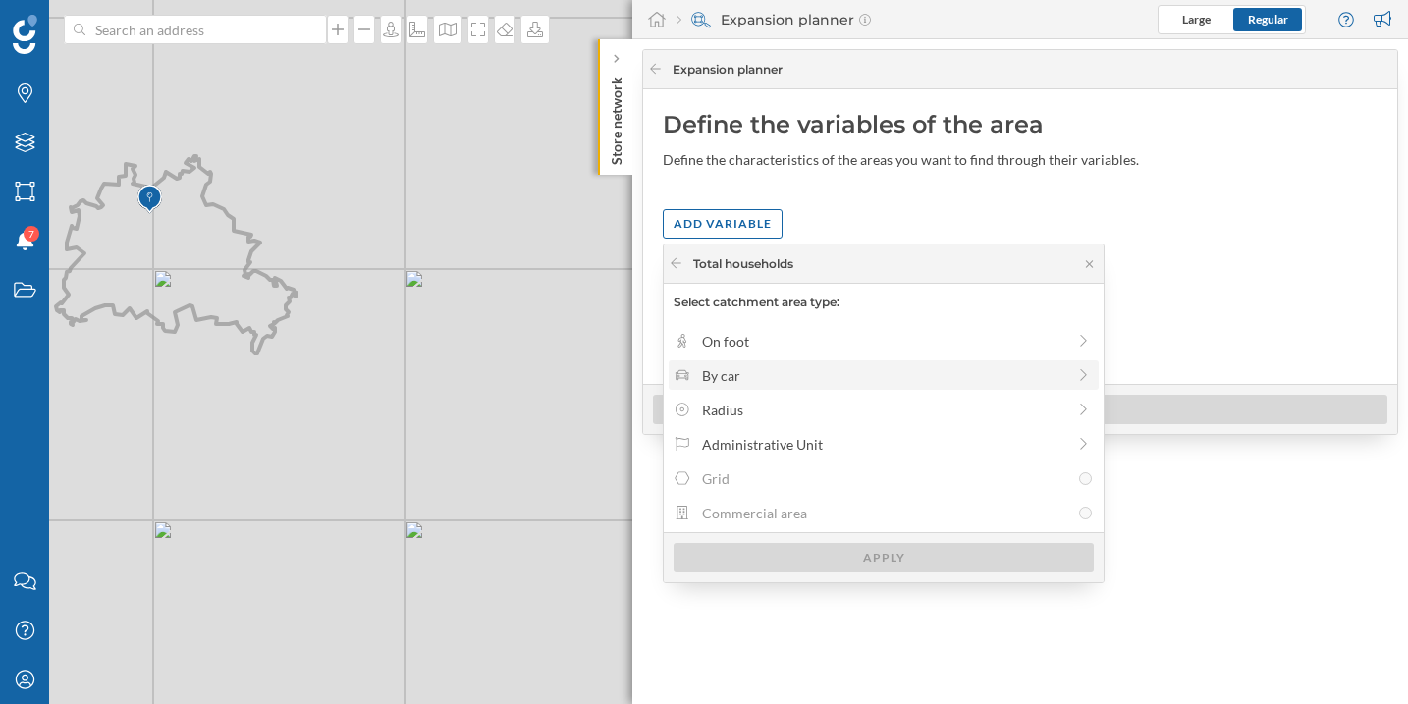
click at [780, 378] on div "By car" at bounding box center [883, 375] width 363 height 21
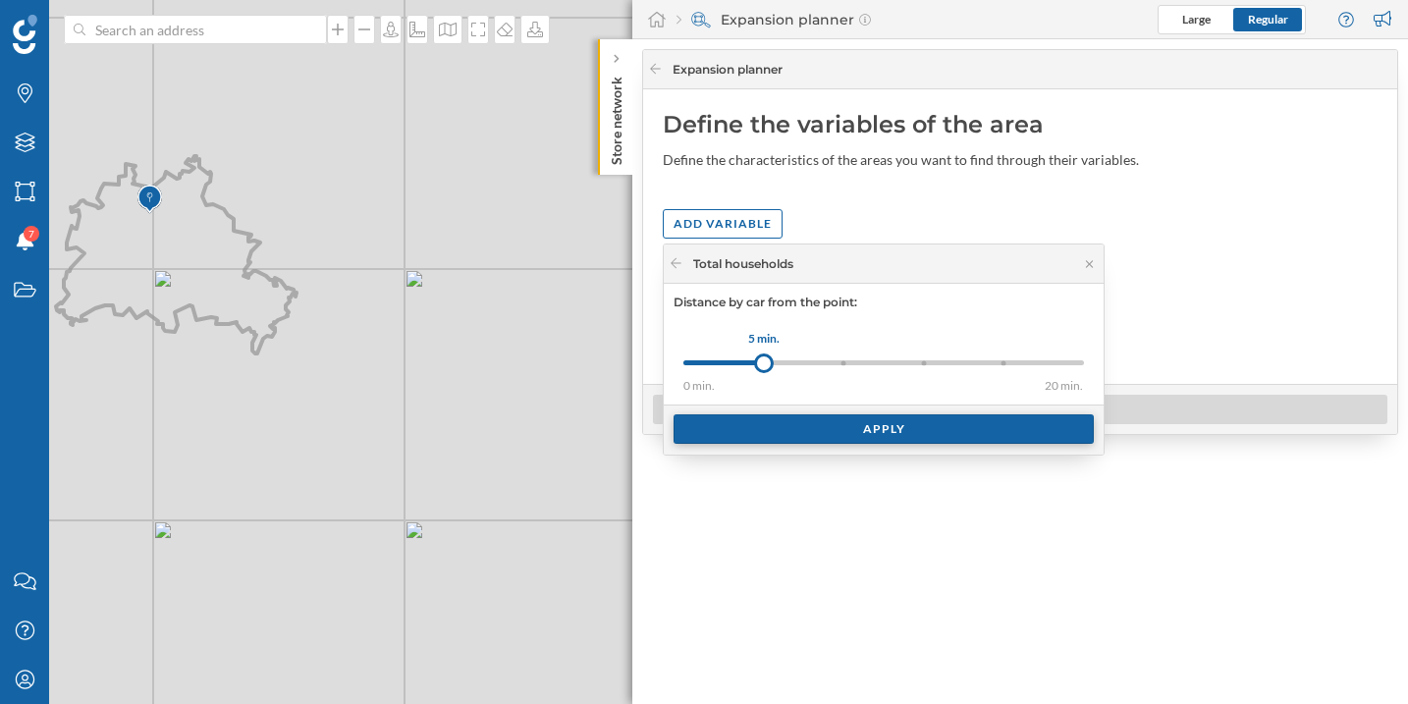
click at [876, 436] on div "Apply" at bounding box center [883, 428] width 420 height 29
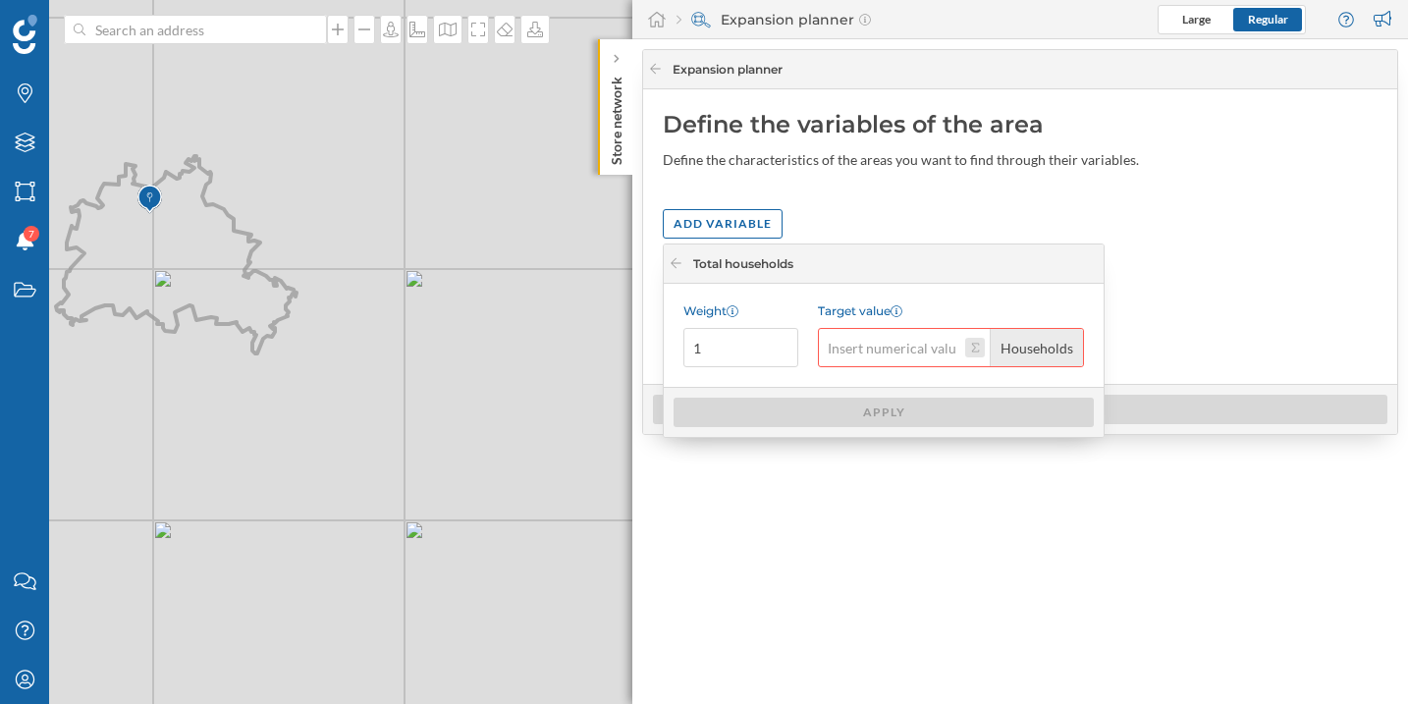
click at [973, 350] on button "Target value Households" at bounding box center [975, 348] width 20 height 20
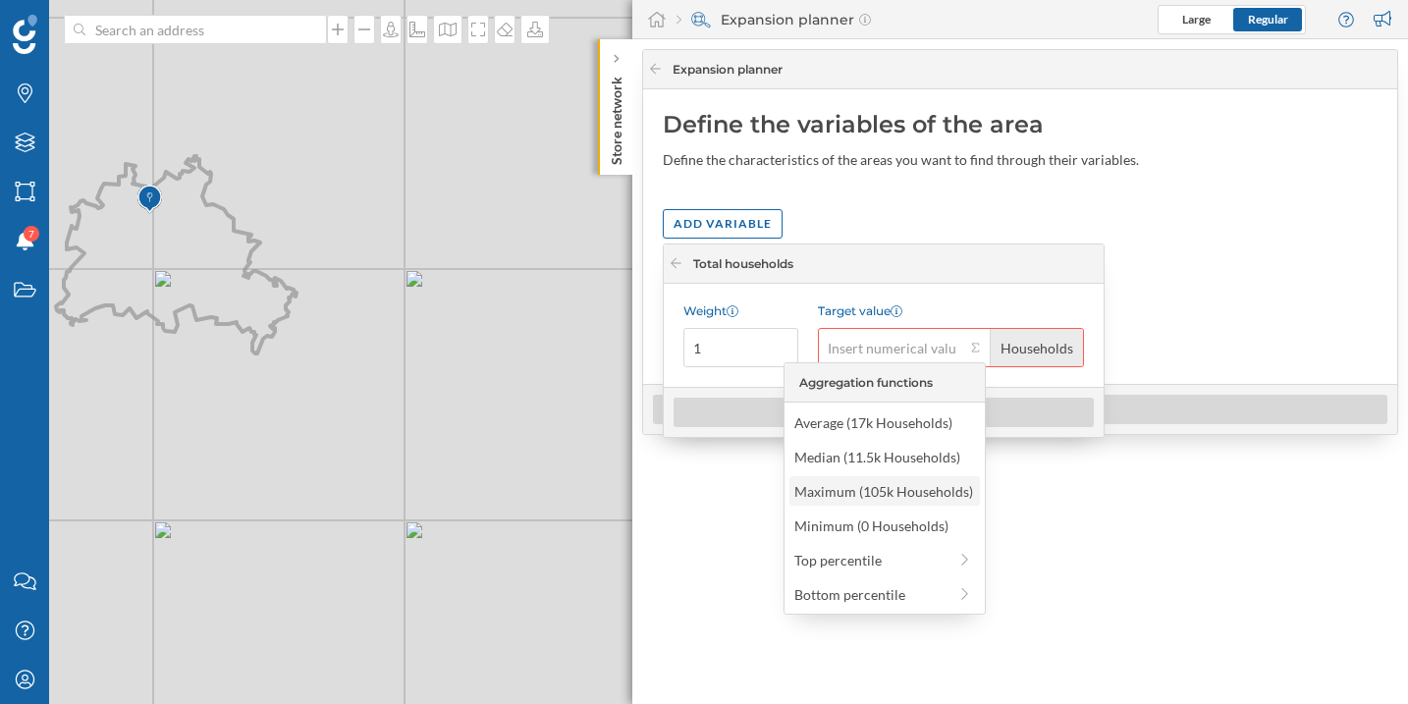
click at [939, 495] on div "Maximum (105k Households)" at bounding box center [883, 491] width 179 height 21
type input "105,000"
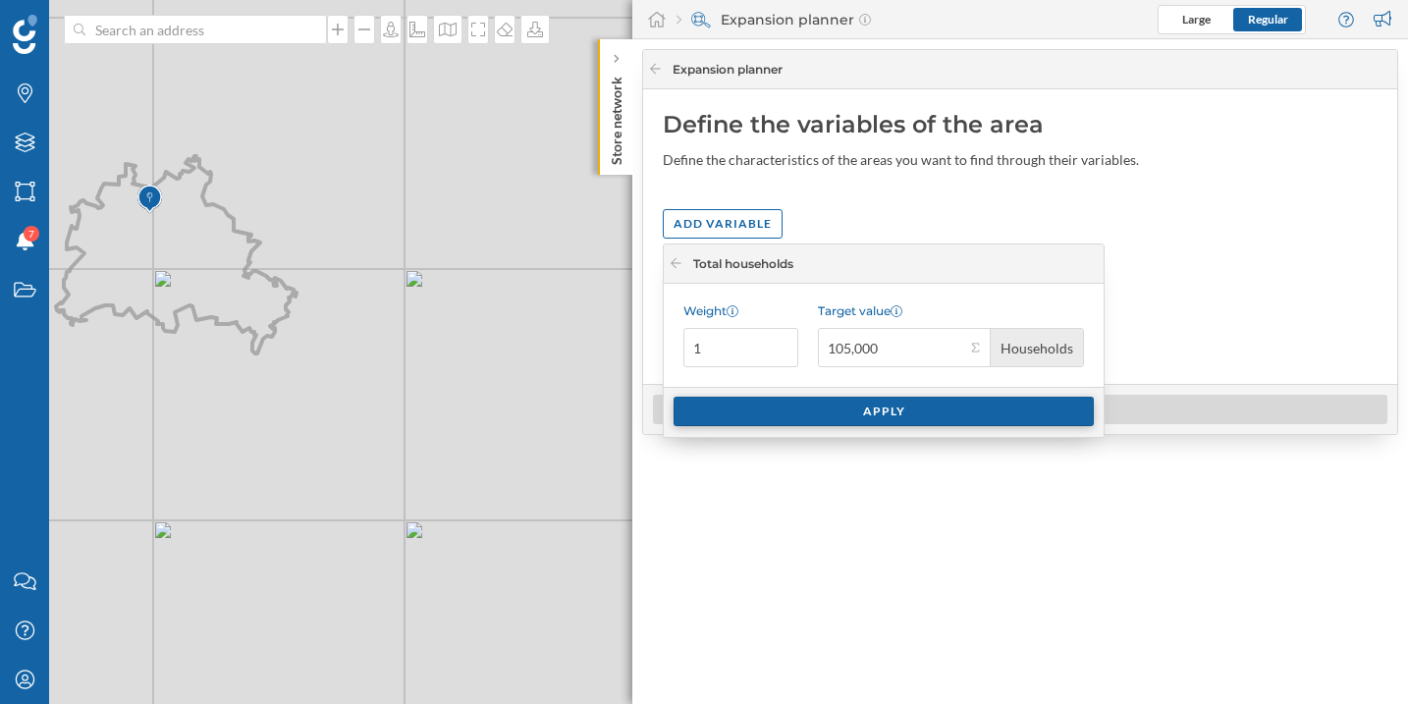
click at [911, 414] on div "Apply" at bounding box center [883, 411] width 420 height 29
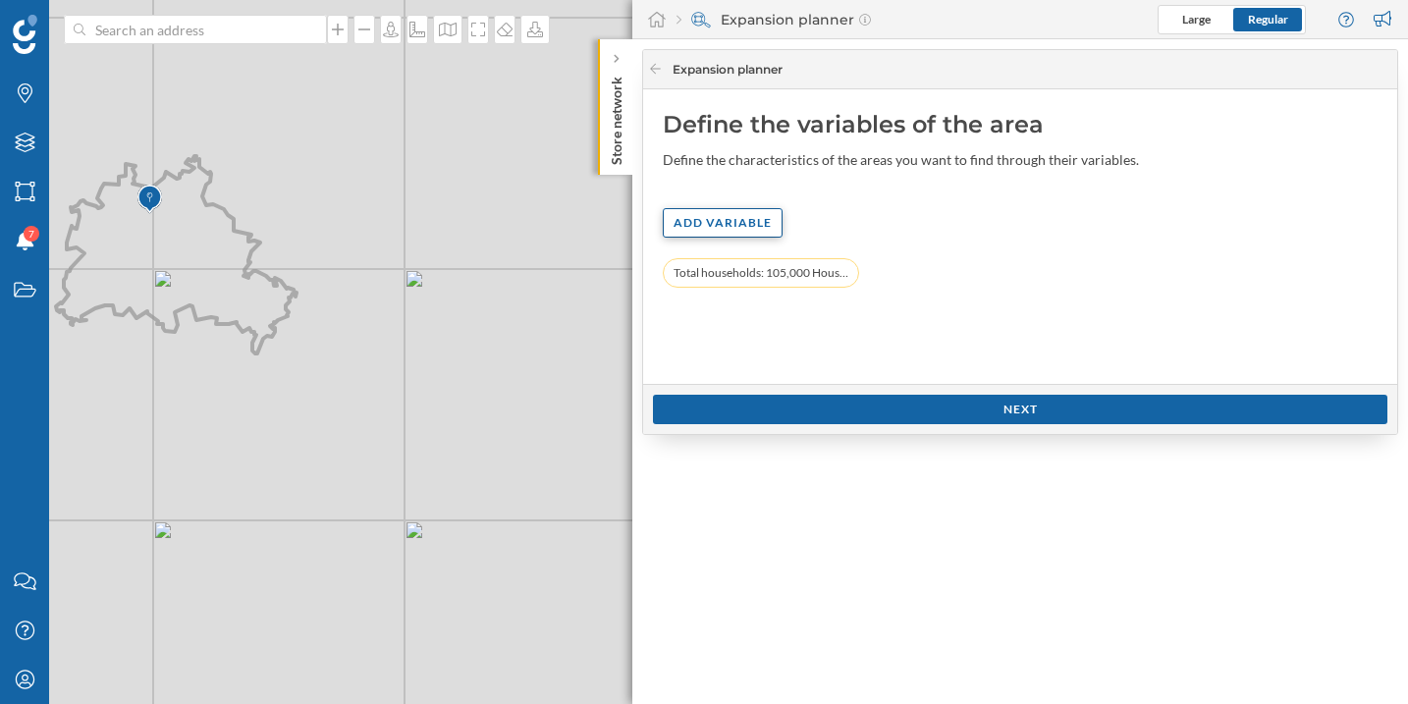
click at [736, 215] on div "Add variable" at bounding box center [723, 222] width 120 height 29
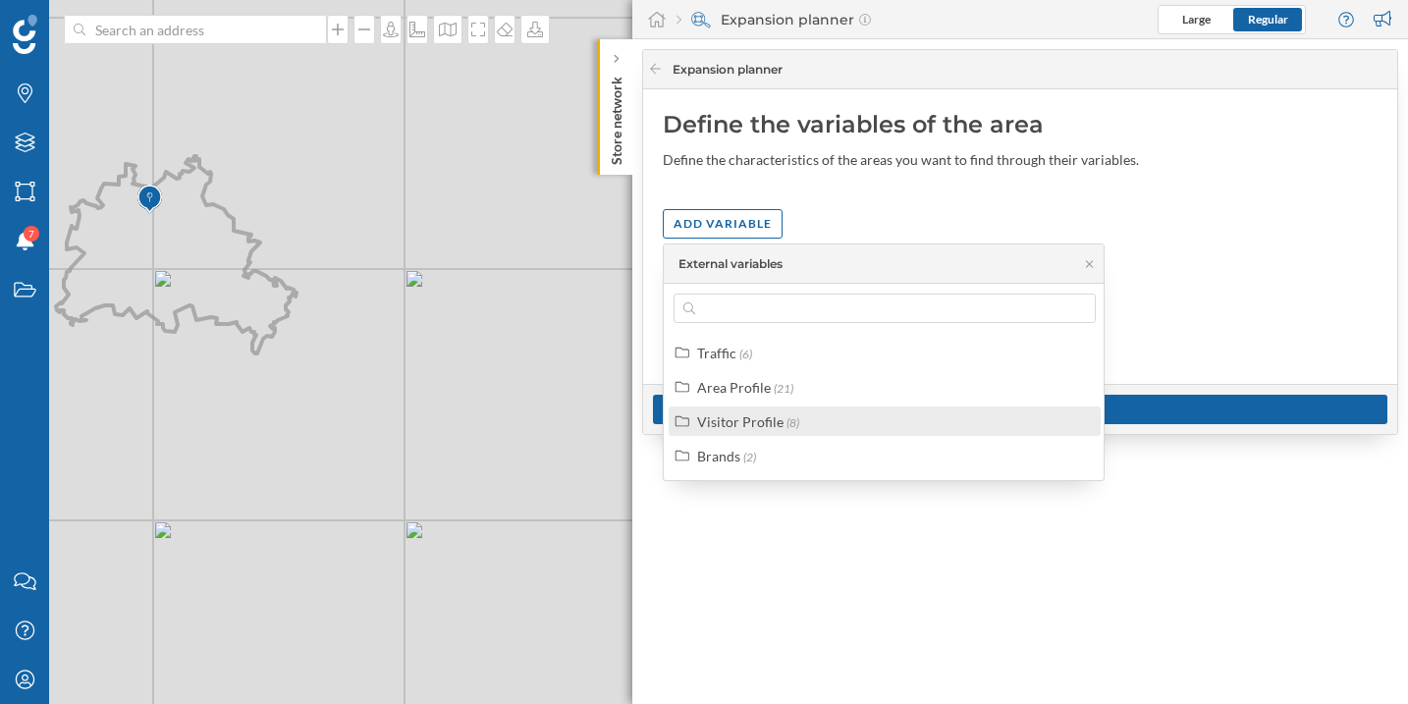
click at [758, 415] on div "Visitor Profile" at bounding box center [740, 421] width 86 height 17
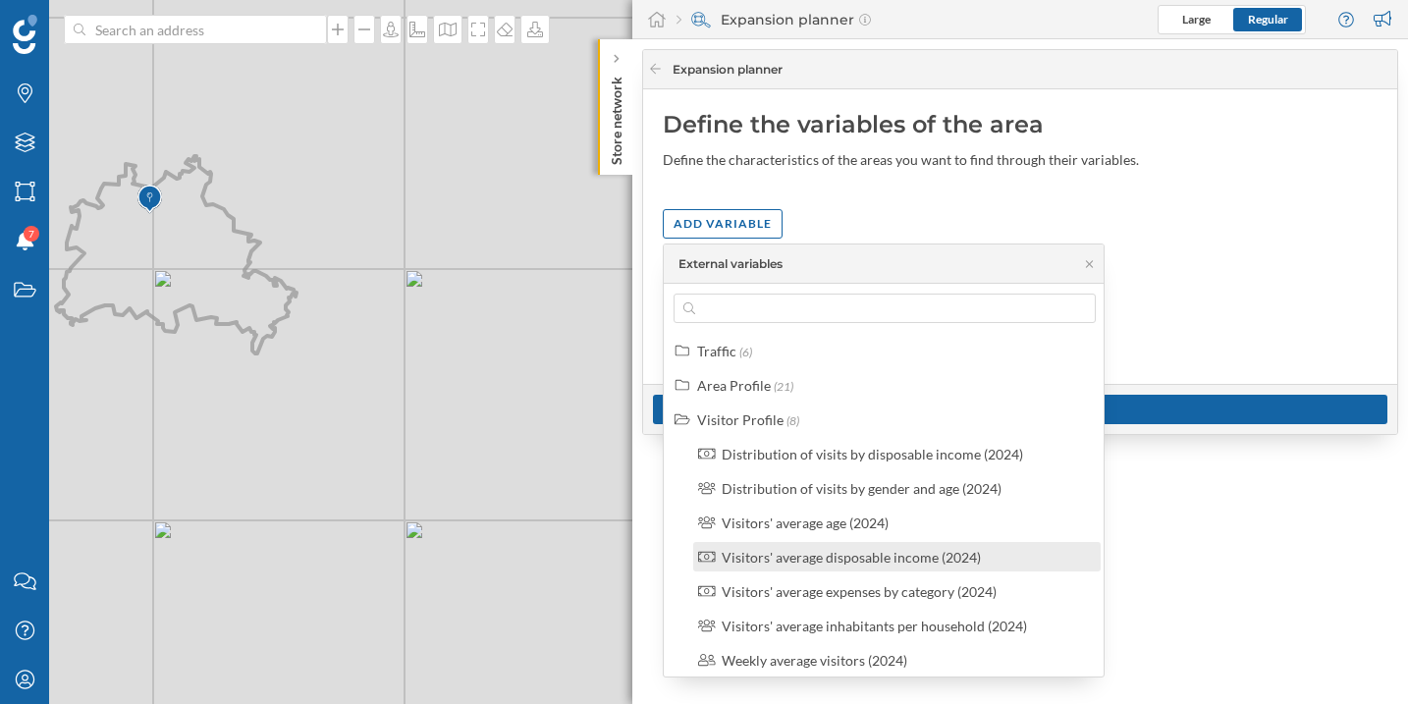
scroll to position [0, 0]
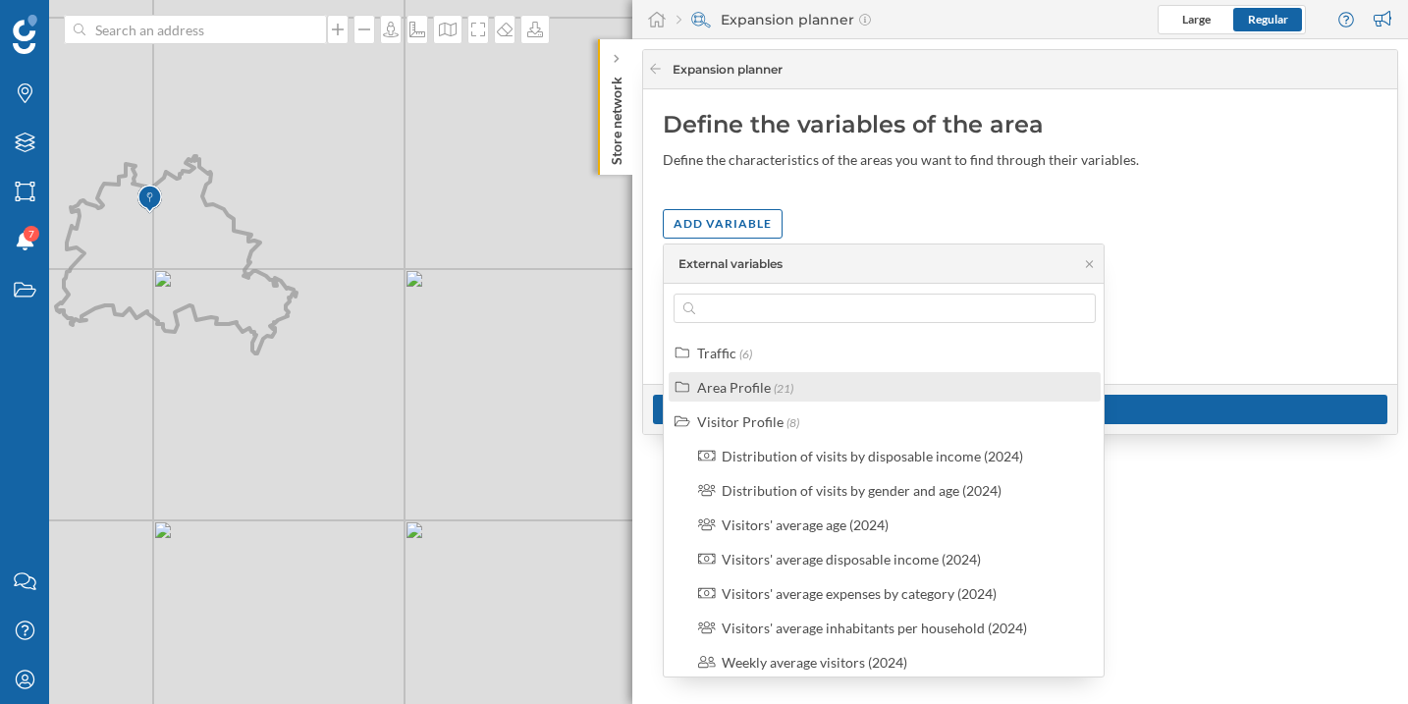
click at [781, 381] on span "(21)" at bounding box center [783, 388] width 20 height 15
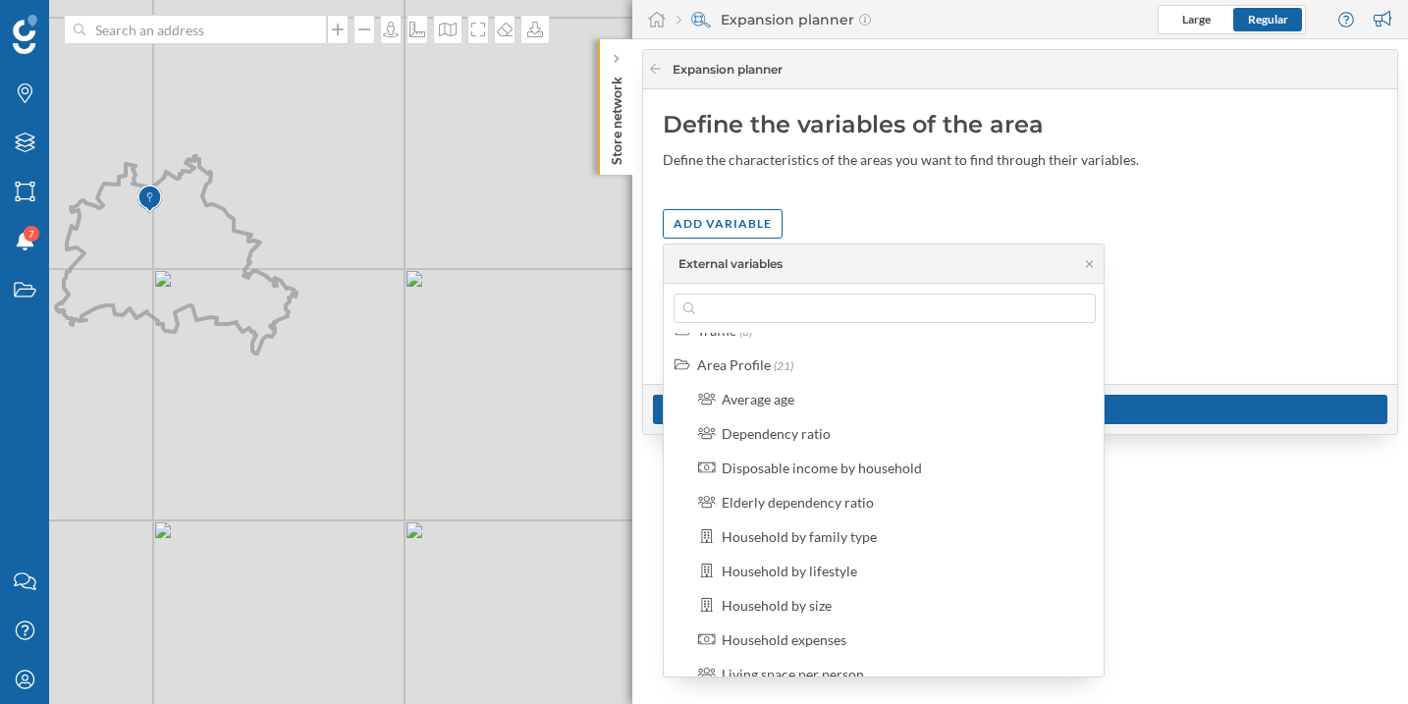
scroll to position [24, 0]
click at [862, 465] on div "Disposable income by household" at bounding box center [821, 466] width 200 height 17
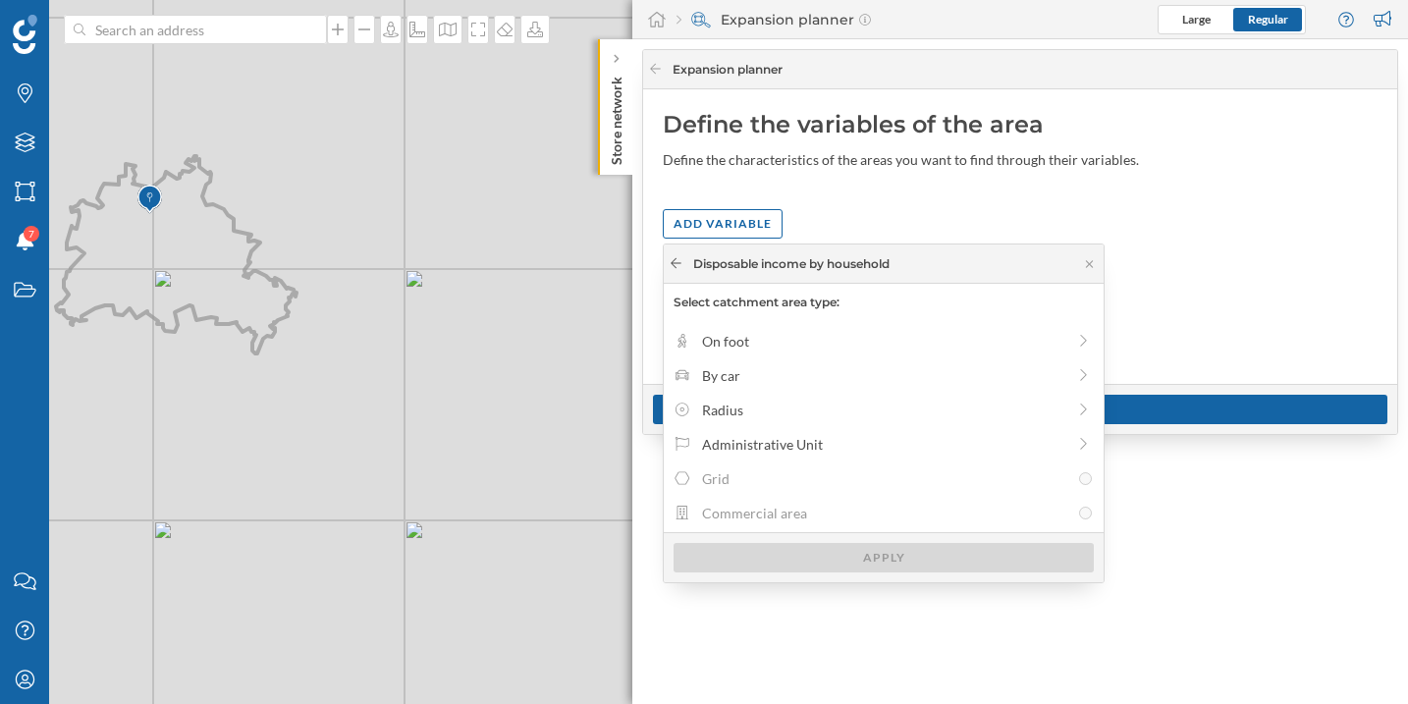
click at [673, 265] on icon at bounding box center [675, 263] width 15 height 12
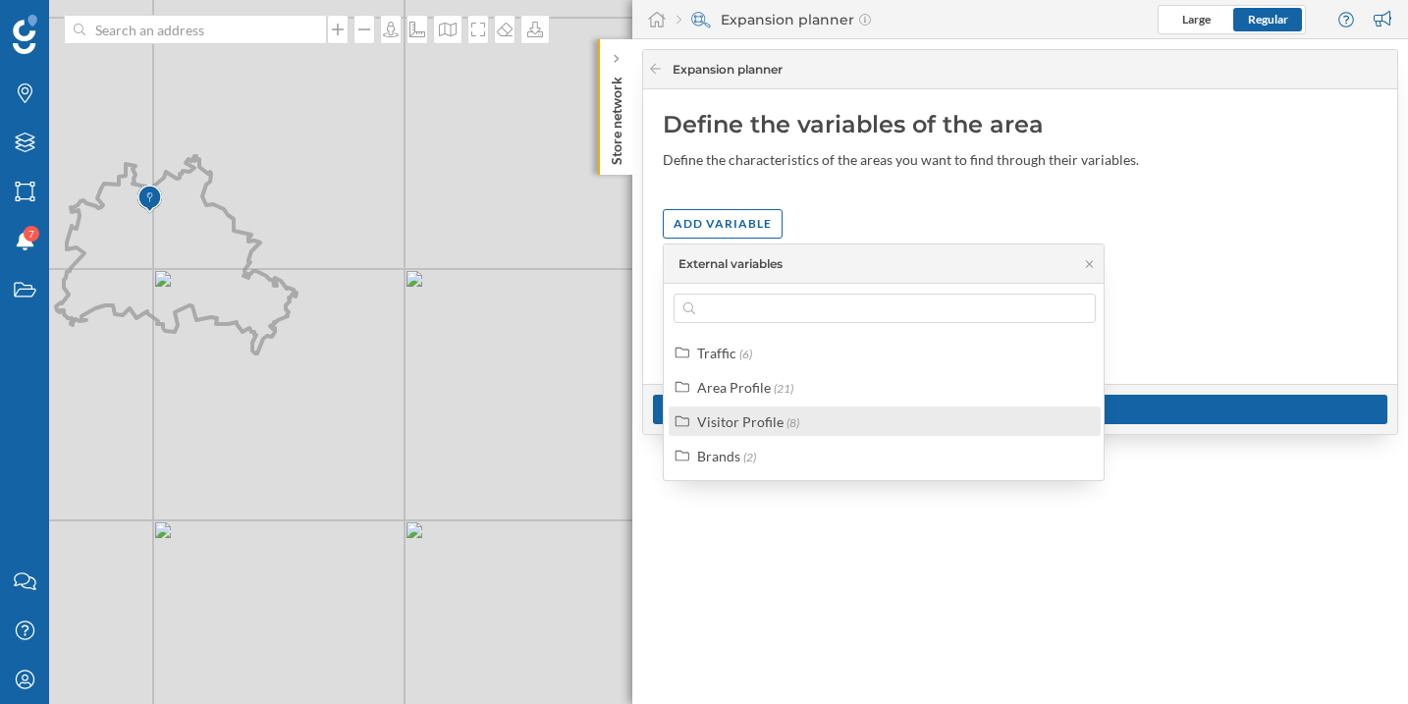
click at [764, 418] on div "Visitor Profile" at bounding box center [740, 421] width 86 height 17
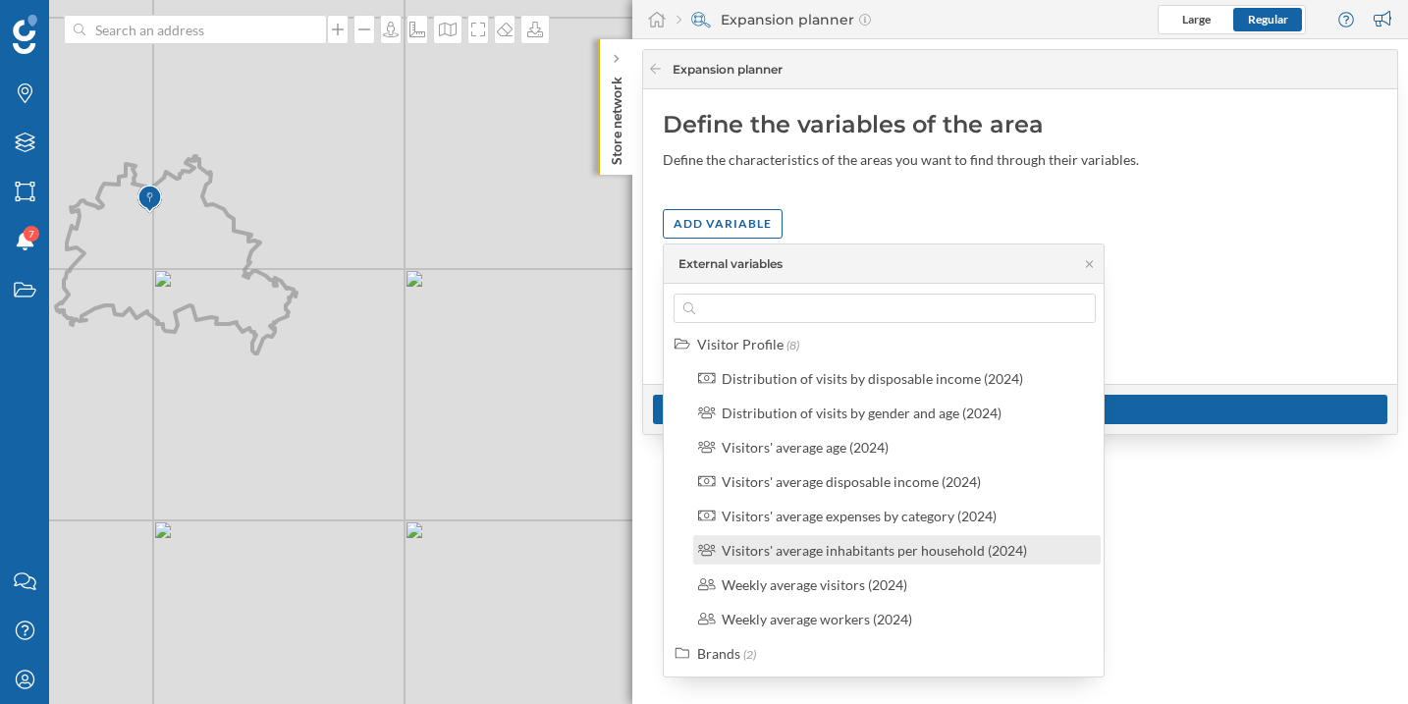
scroll to position [79, 0]
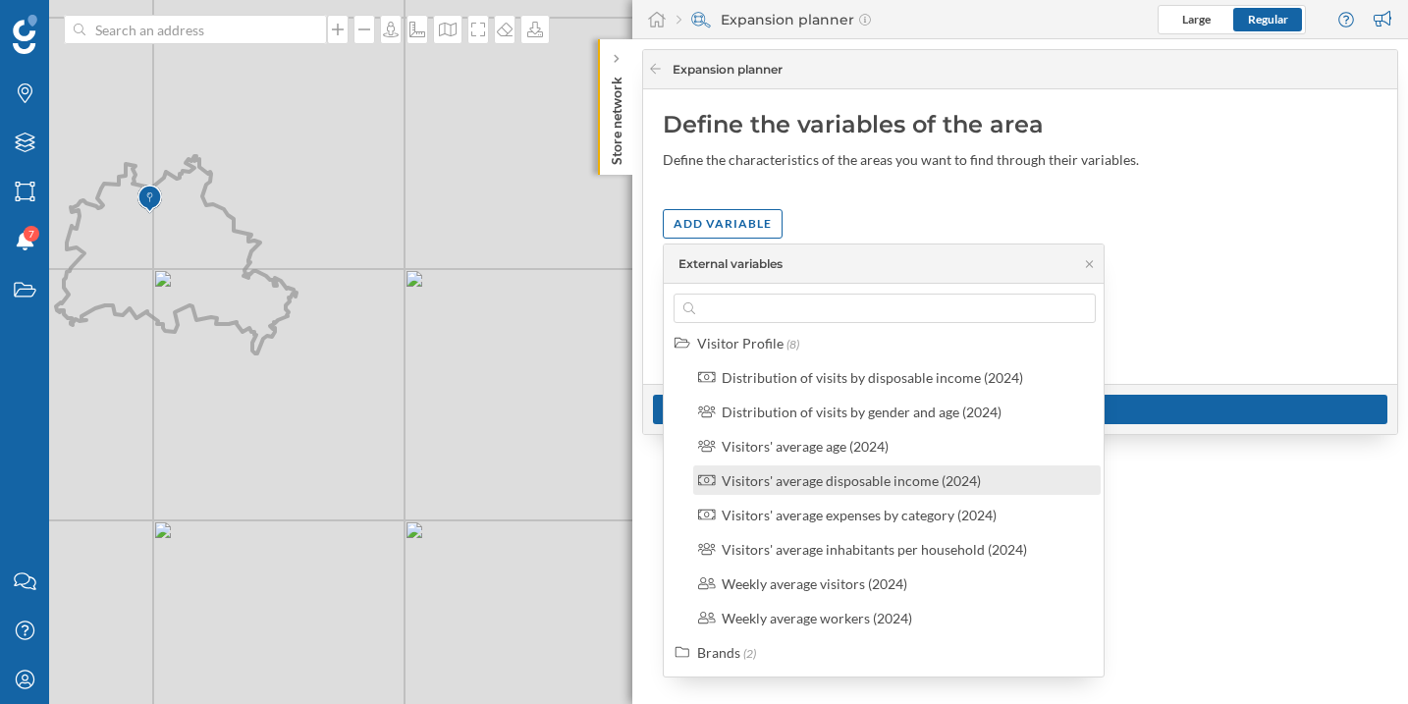
click at [885, 490] on label "Visitors' average disposable income (2024)" at bounding box center [850, 480] width 259 height 21
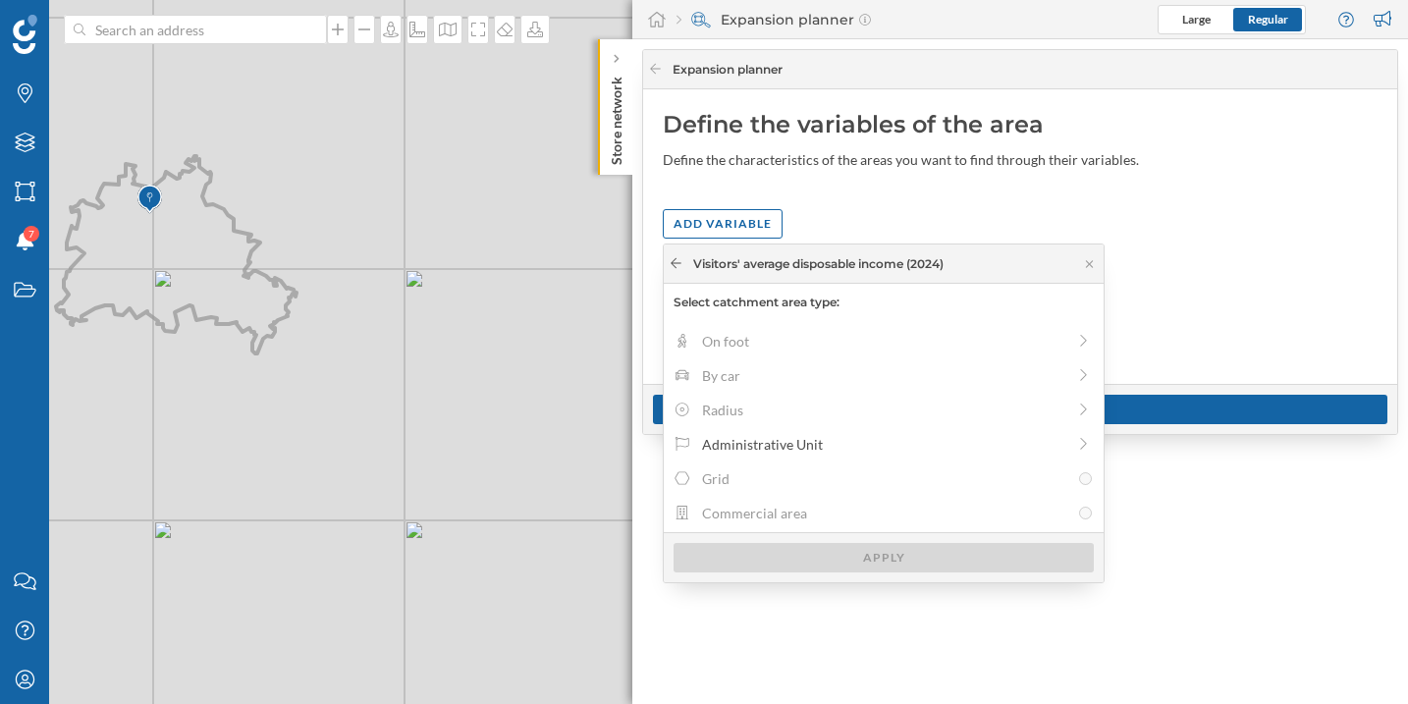
click at [669, 261] on icon at bounding box center [675, 263] width 15 height 12
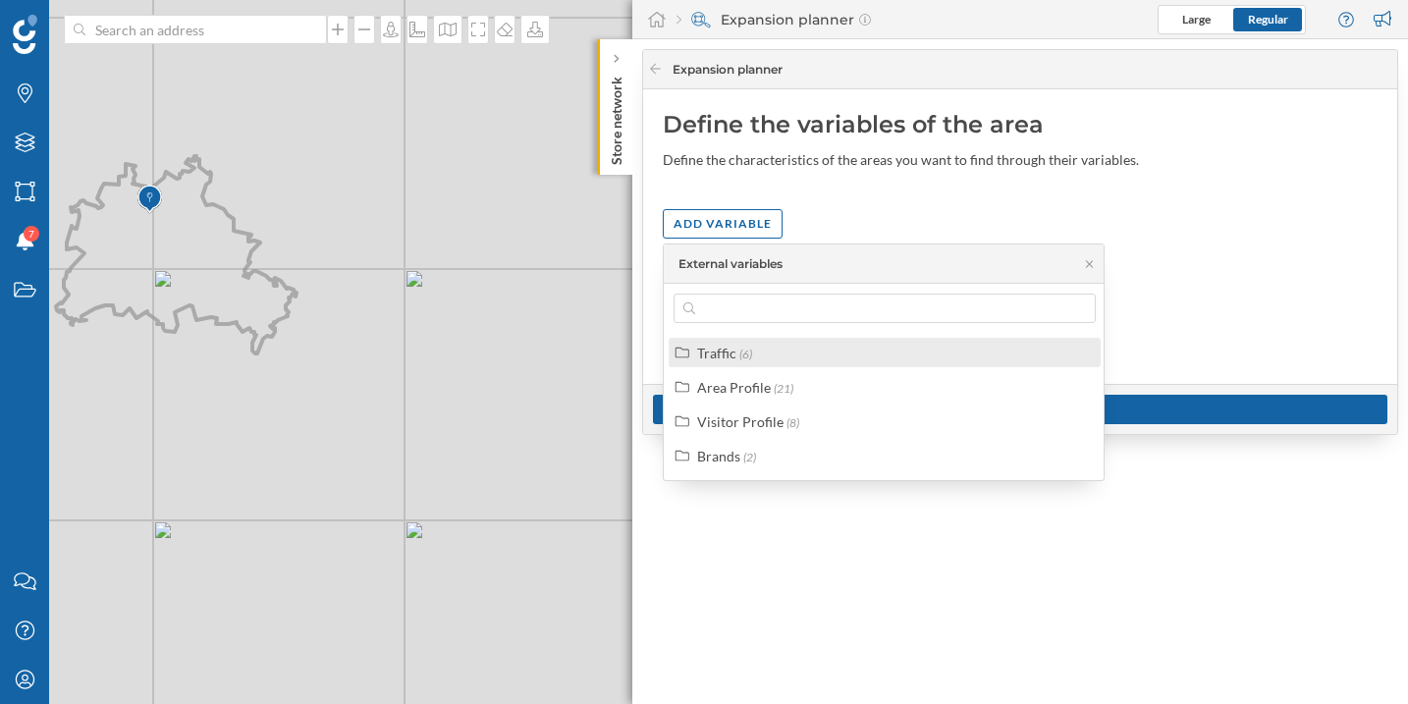
click at [746, 353] on span "(6)" at bounding box center [745, 353] width 13 height 15
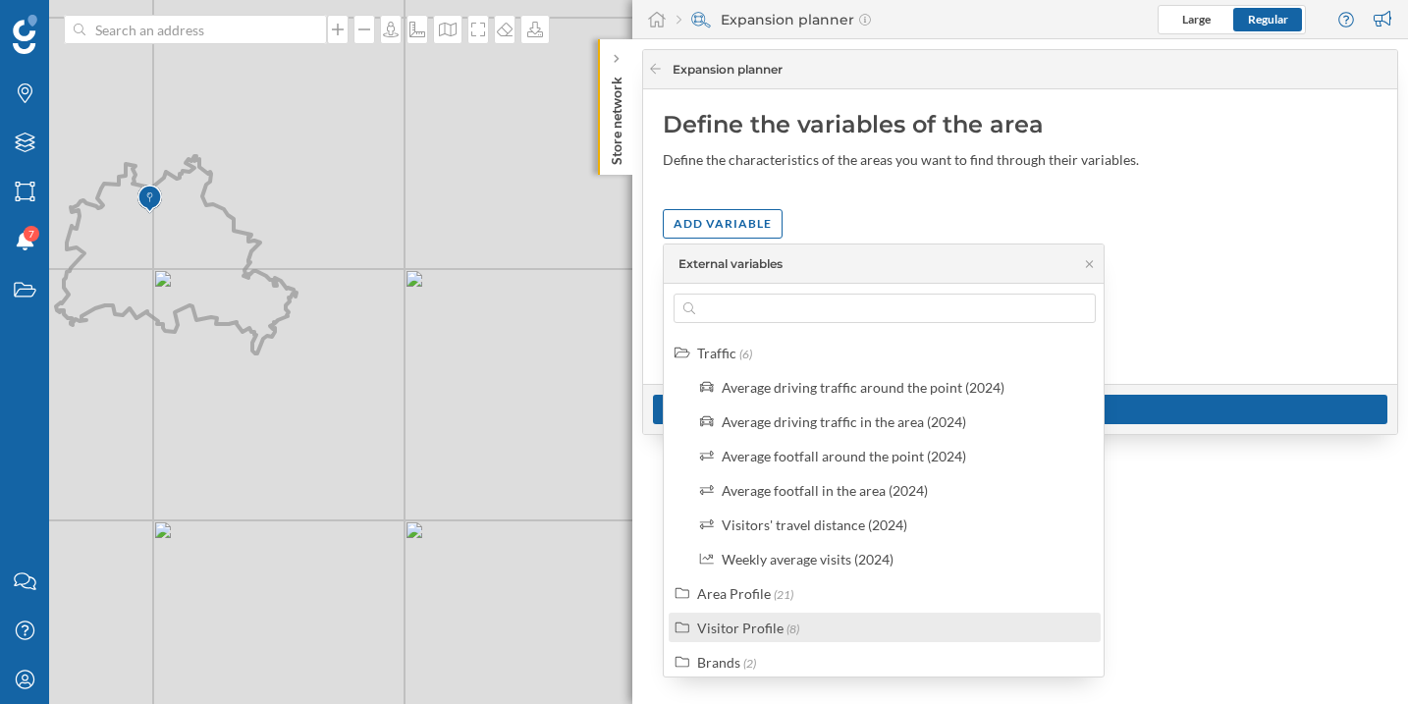
click at [821, 637] on div "Visitor Profile (8)" at bounding box center [893, 627] width 392 height 21
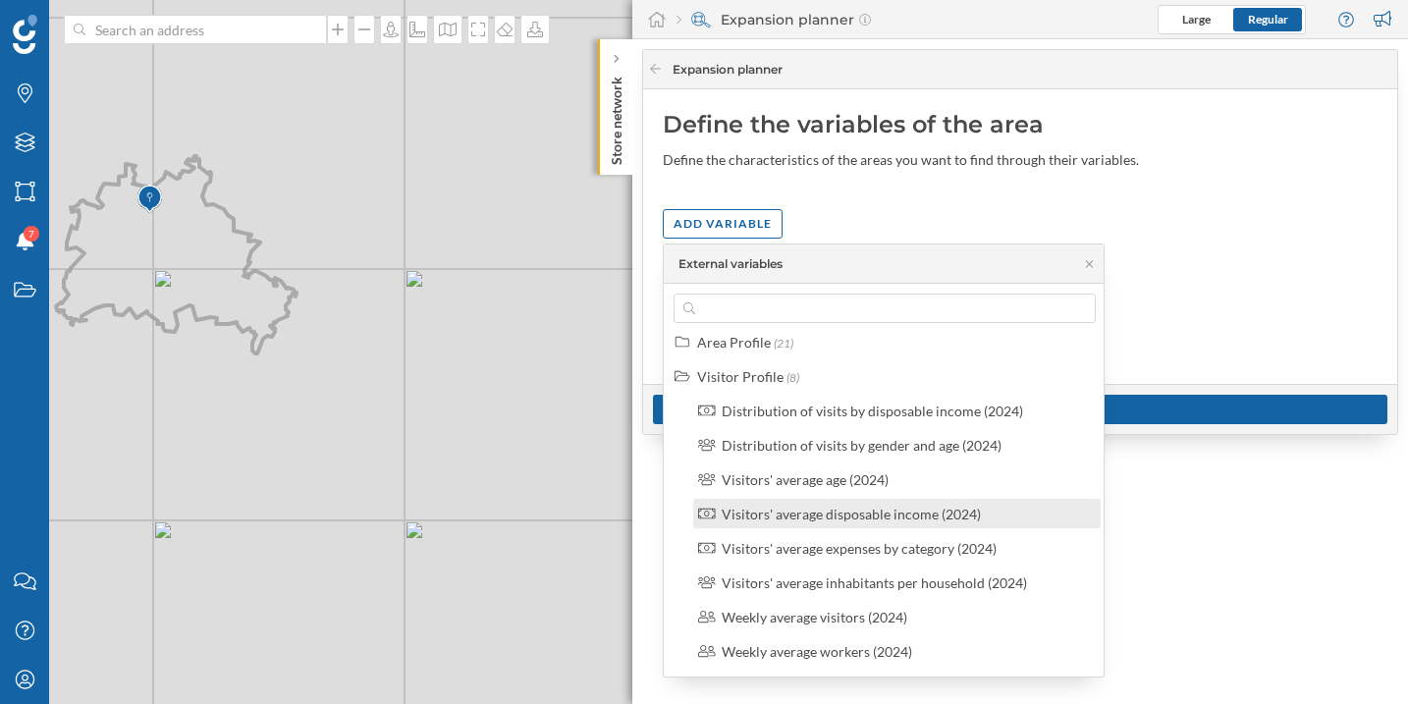
scroll to position [285, 0]
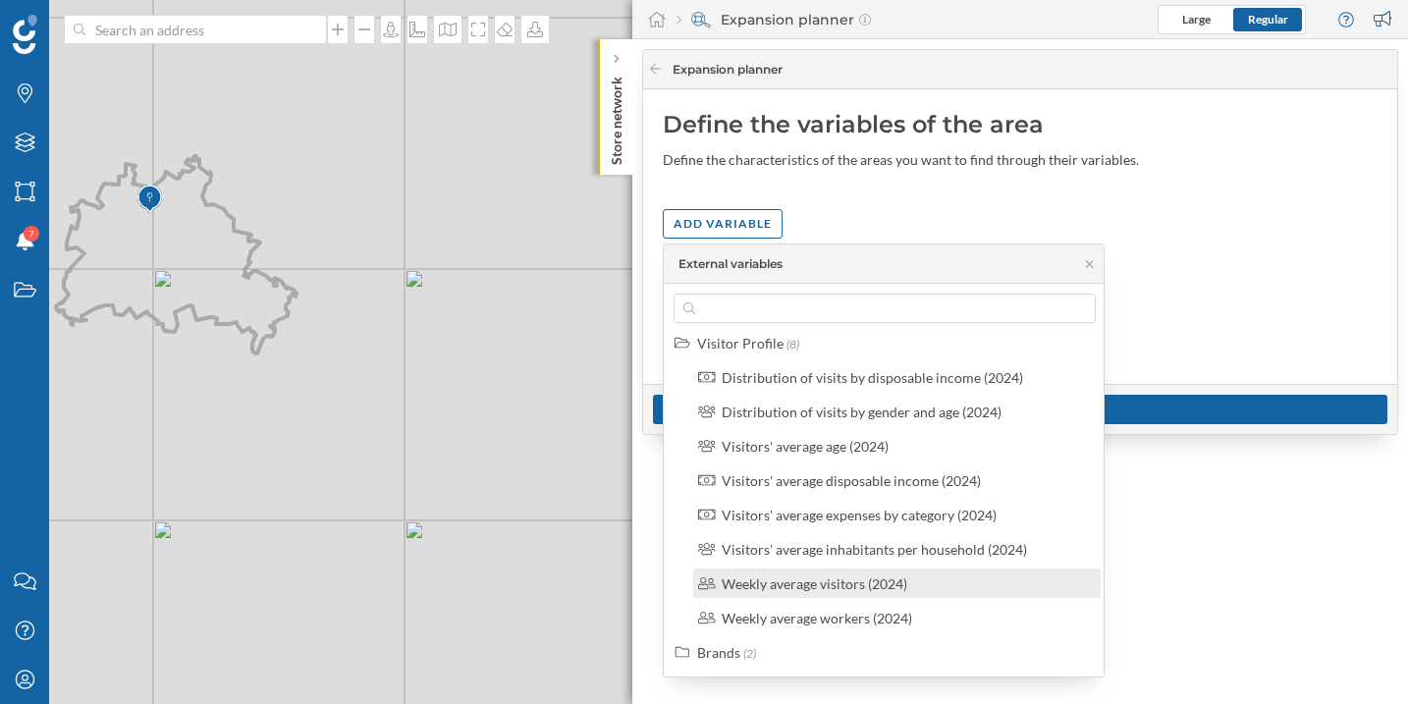
click at [915, 588] on div "Weekly average visitors (2024)" at bounding box center [904, 583] width 367 height 21
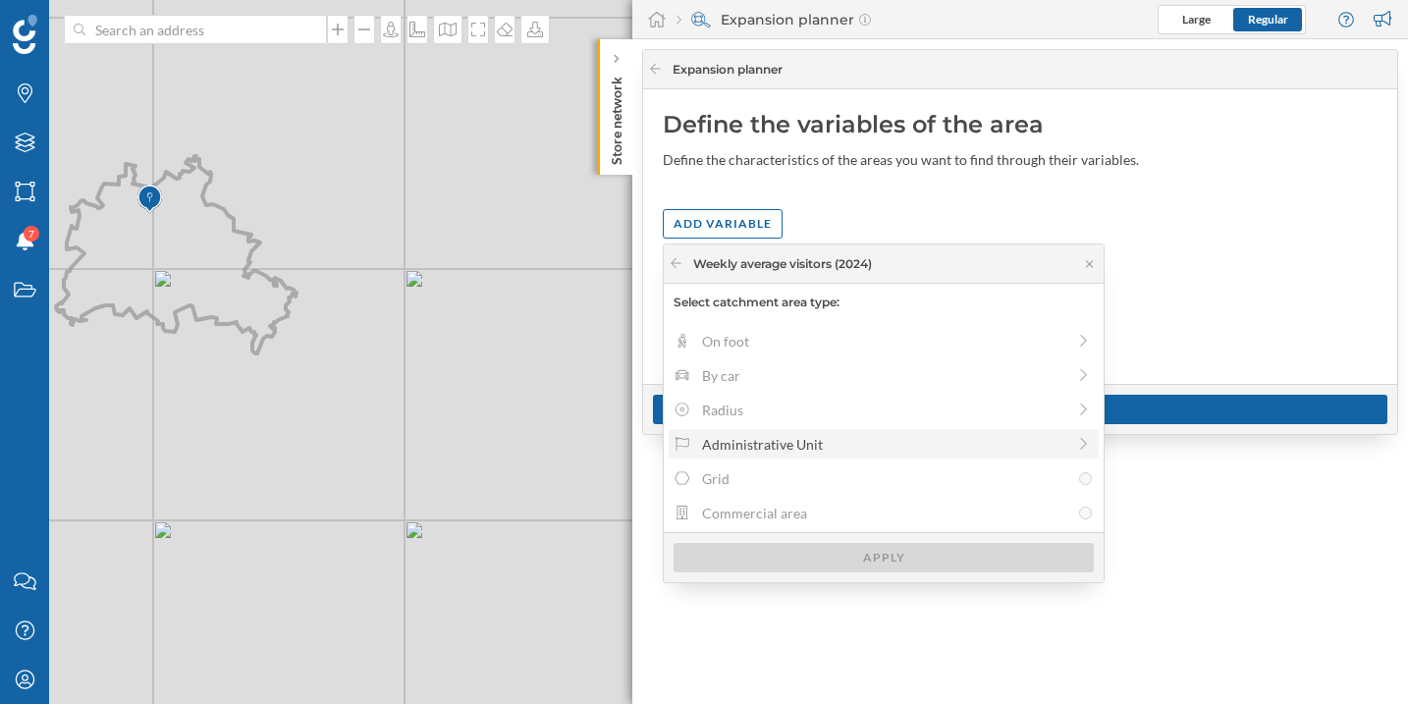
click at [826, 437] on div "Administrative Unit" at bounding box center [883, 444] width 363 height 21
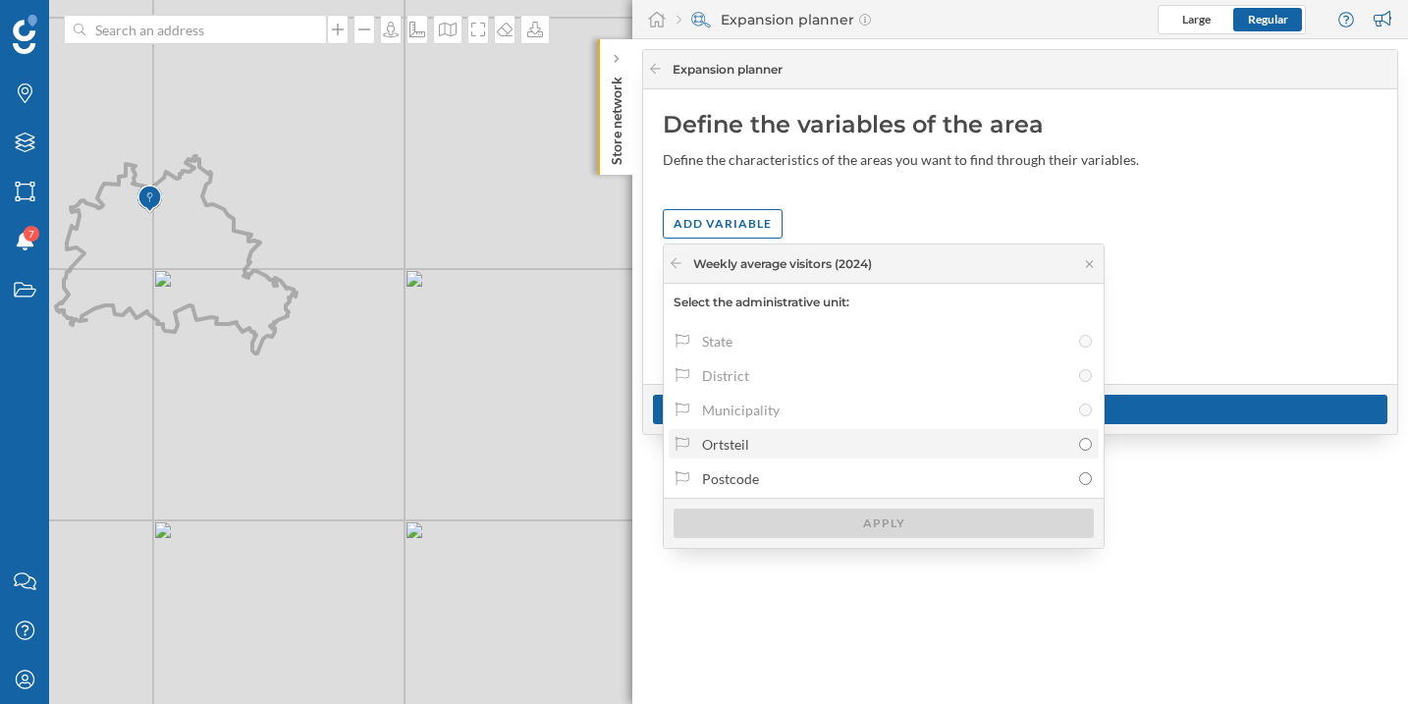
click at [828, 446] on div "Ortsteil" at bounding box center [885, 444] width 367 height 21
click at [1079, 446] on input "Ortsteil" at bounding box center [1085, 444] width 13 height 13
radio input "true"
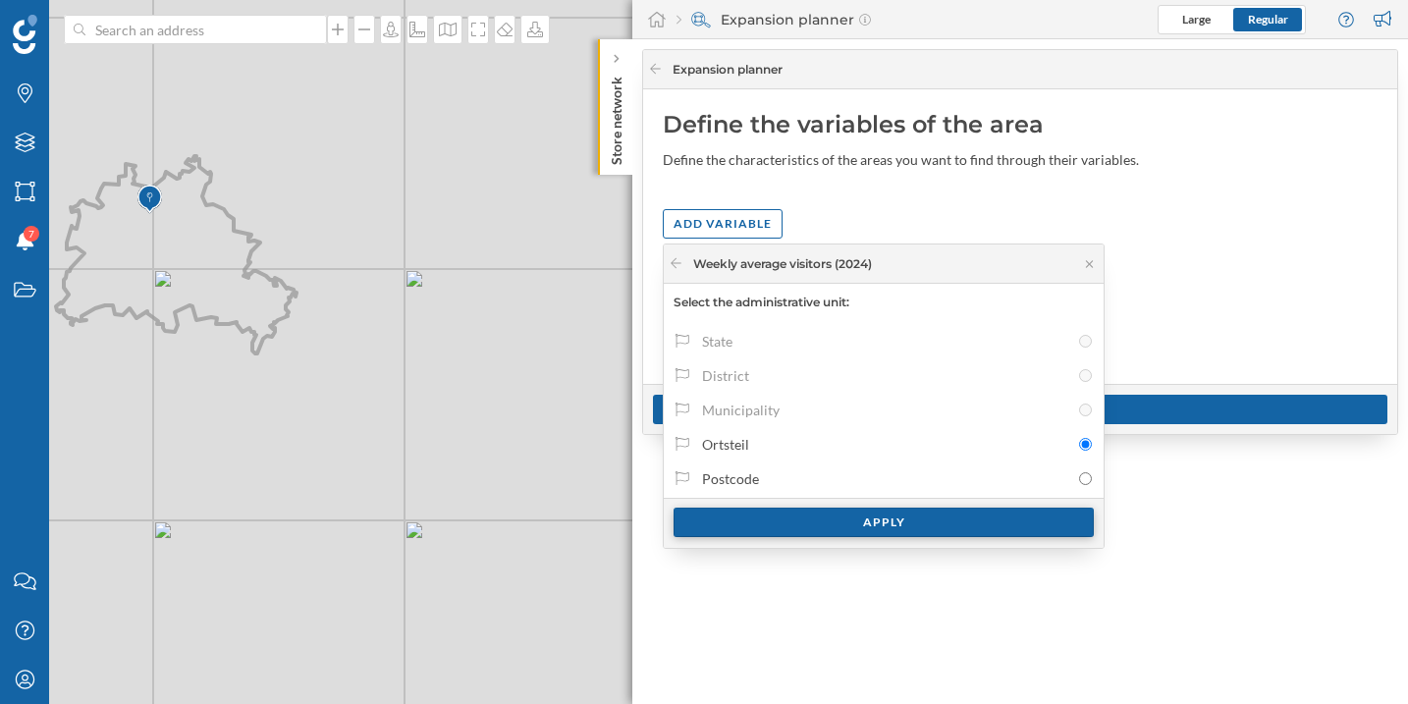
click at [860, 517] on div "Apply" at bounding box center [883, 521] width 420 height 29
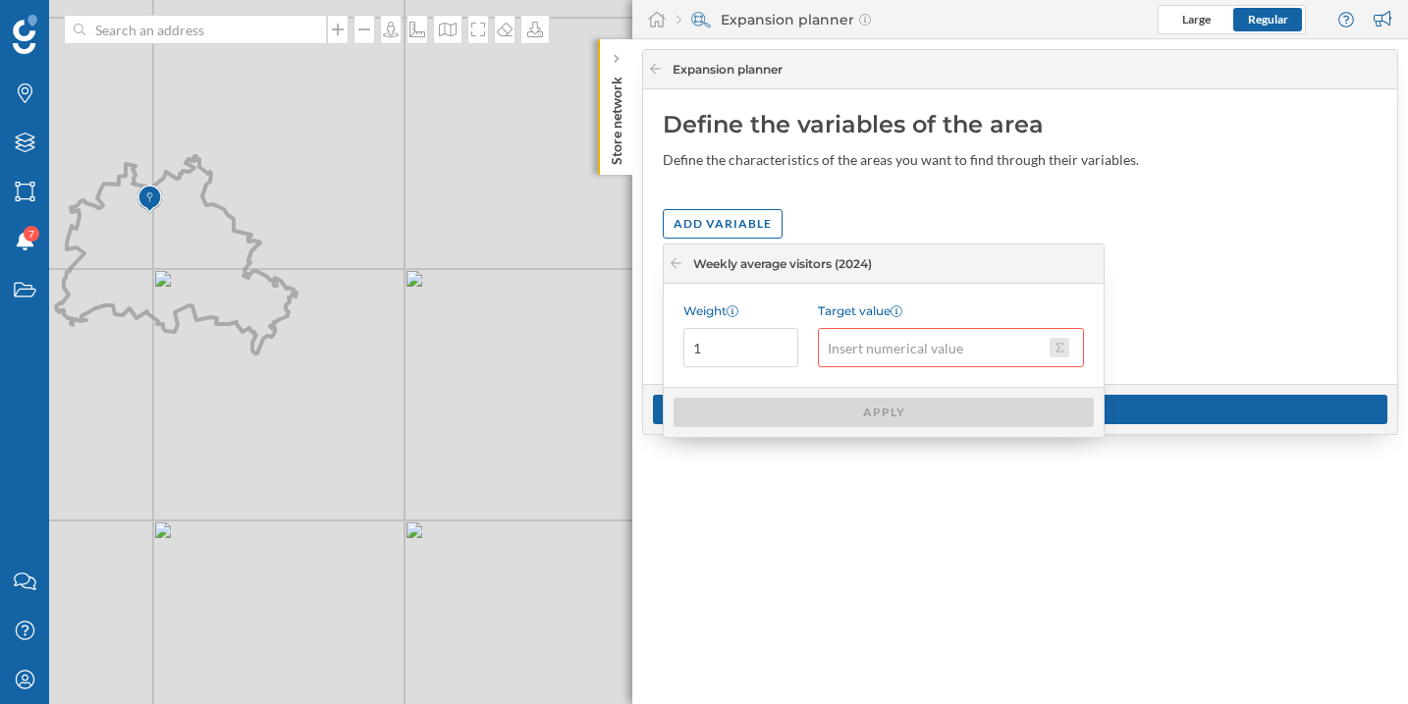
click at [1063, 347] on button "Target value" at bounding box center [1059, 348] width 20 height 20
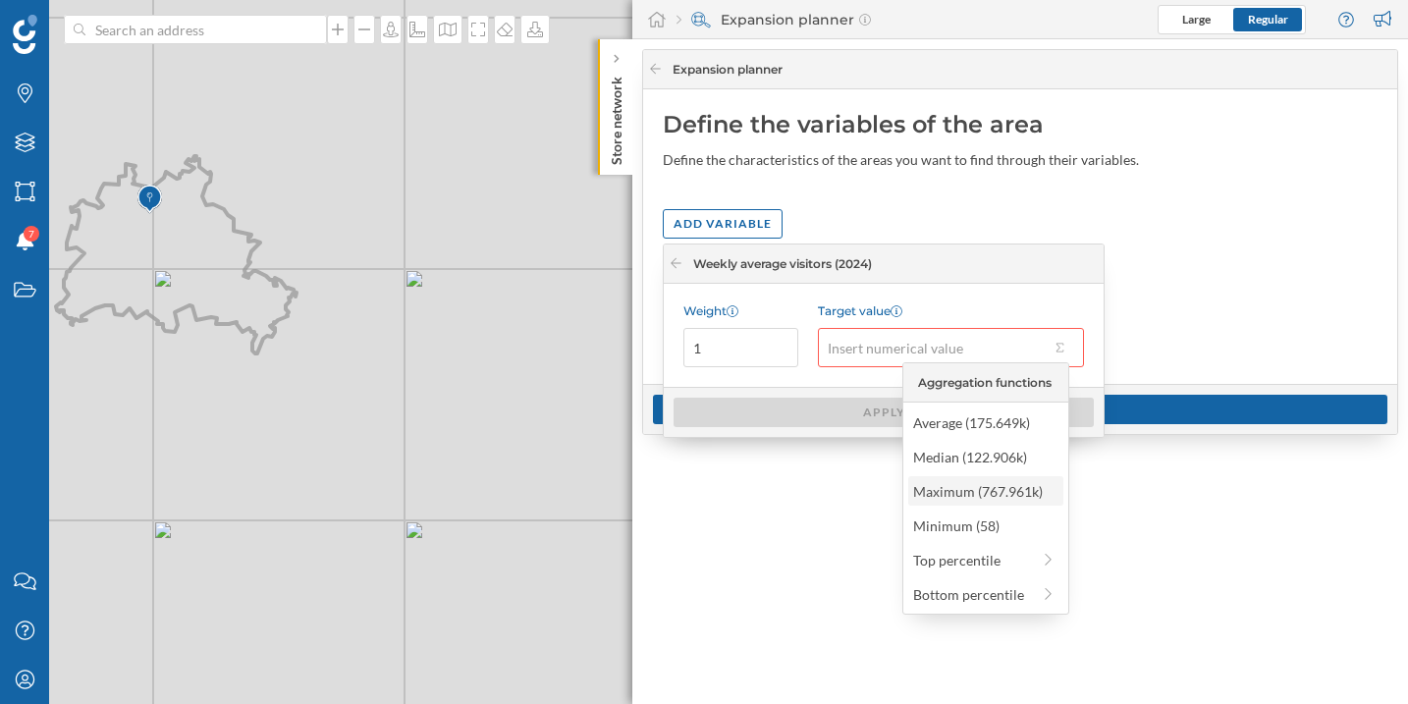
click at [994, 494] on div "Maximum (767.961k)" at bounding box center [984, 491] width 143 height 21
type input "767,961"
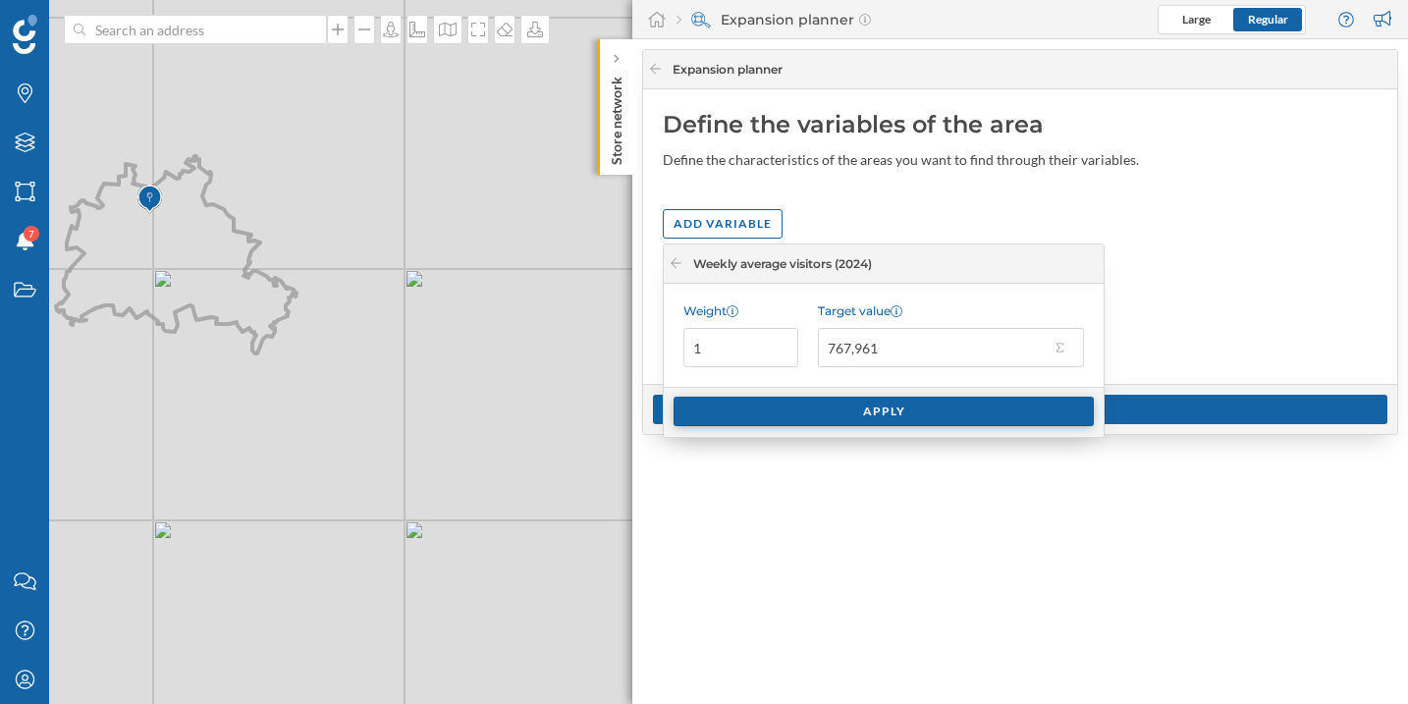
click at [918, 419] on div "Apply" at bounding box center [883, 411] width 420 height 29
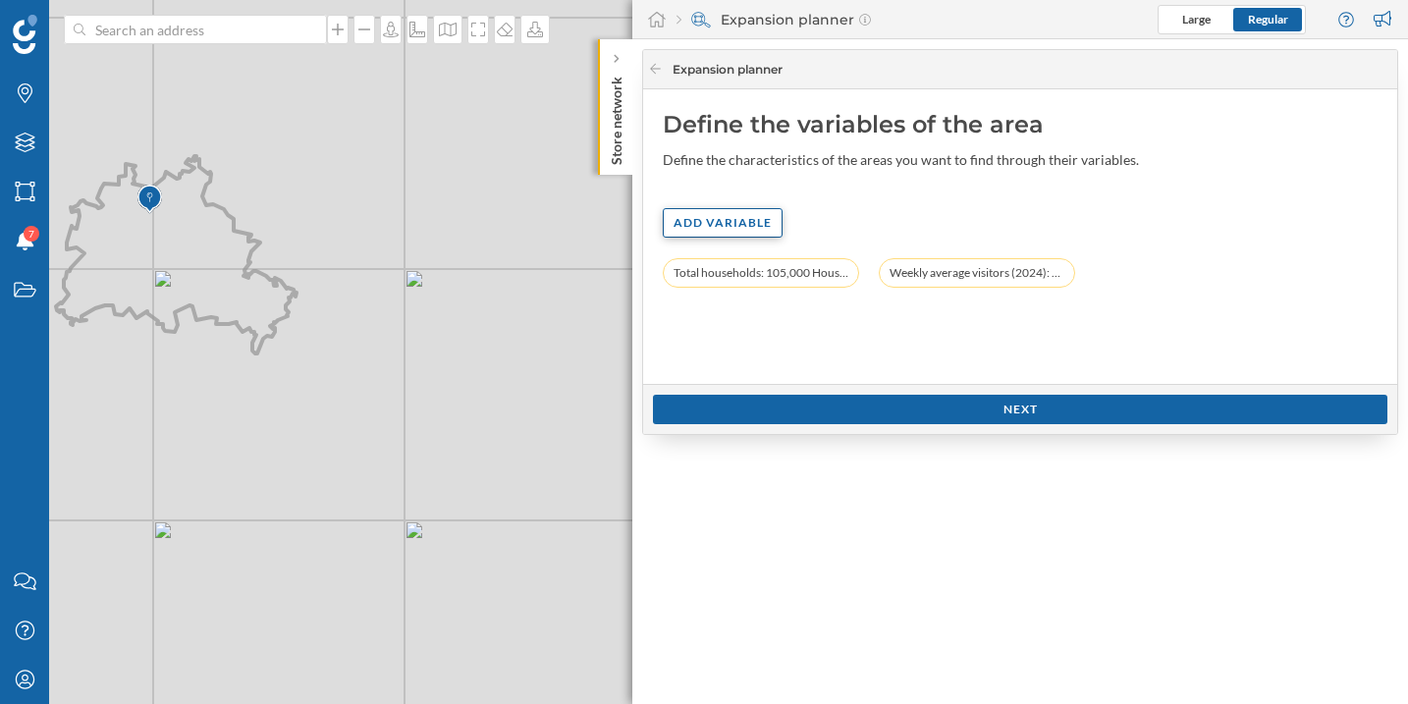
click at [708, 217] on div "Add variable" at bounding box center [723, 222] width 120 height 29
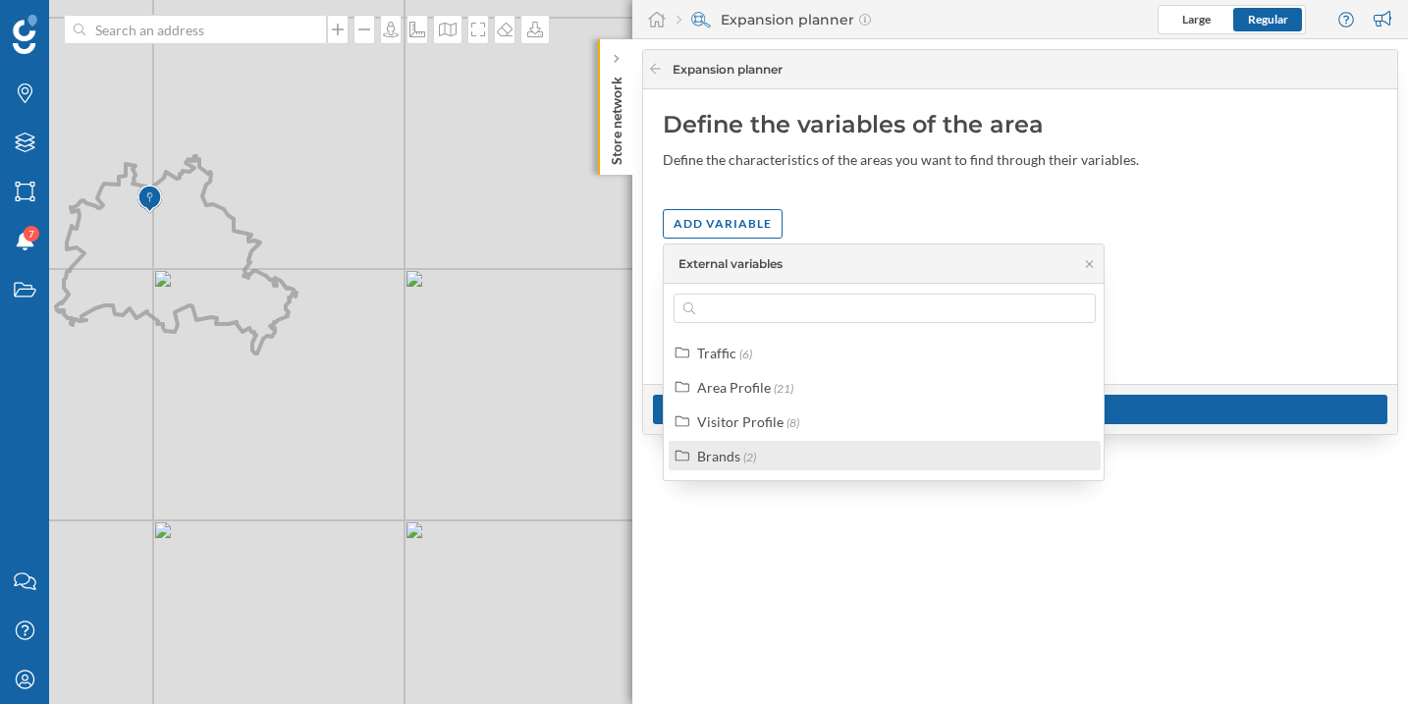
click at [802, 459] on div "Brands (2)" at bounding box center [893, 456] width 392 height 21
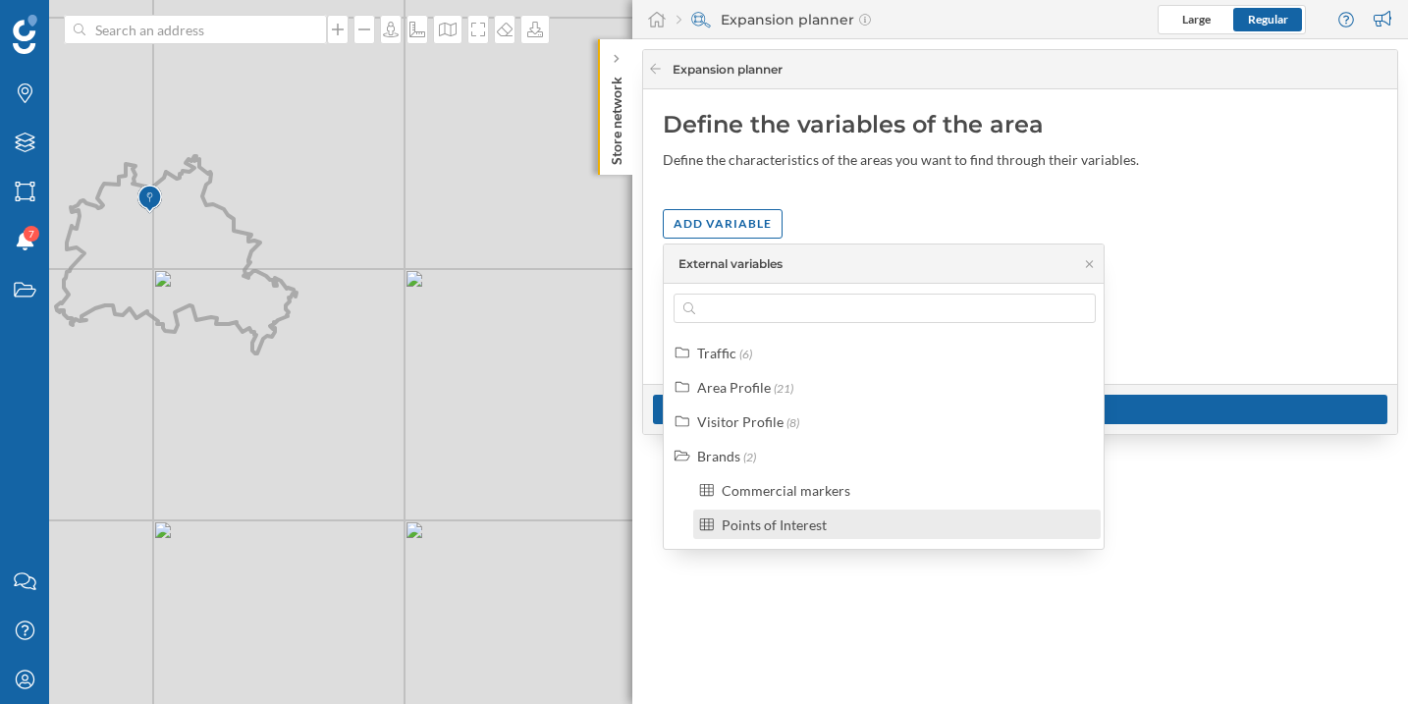
click at [838, 510] on div "Points of Interest" at bounding box center [896, 523] width 407 height 29
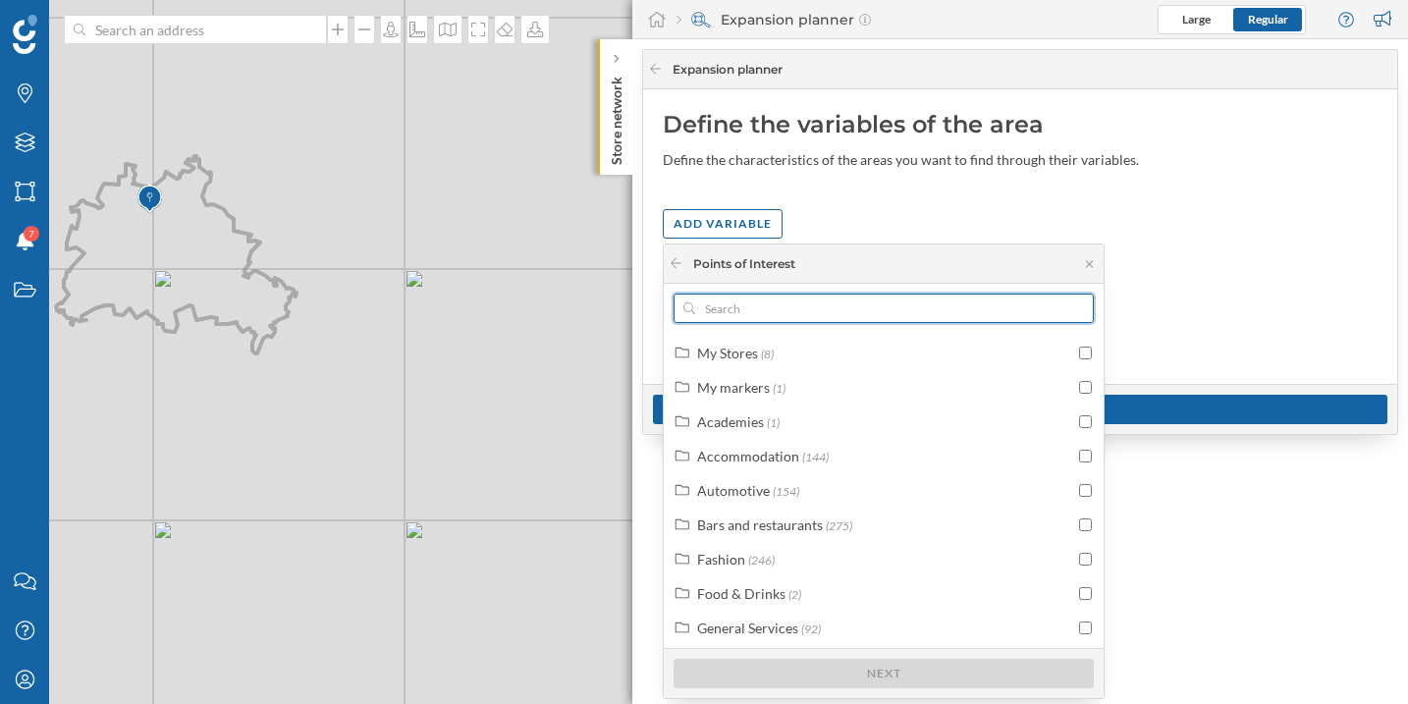
click at [800, 310] on input "text" at bounding box center [883, 307] width 377 height 29
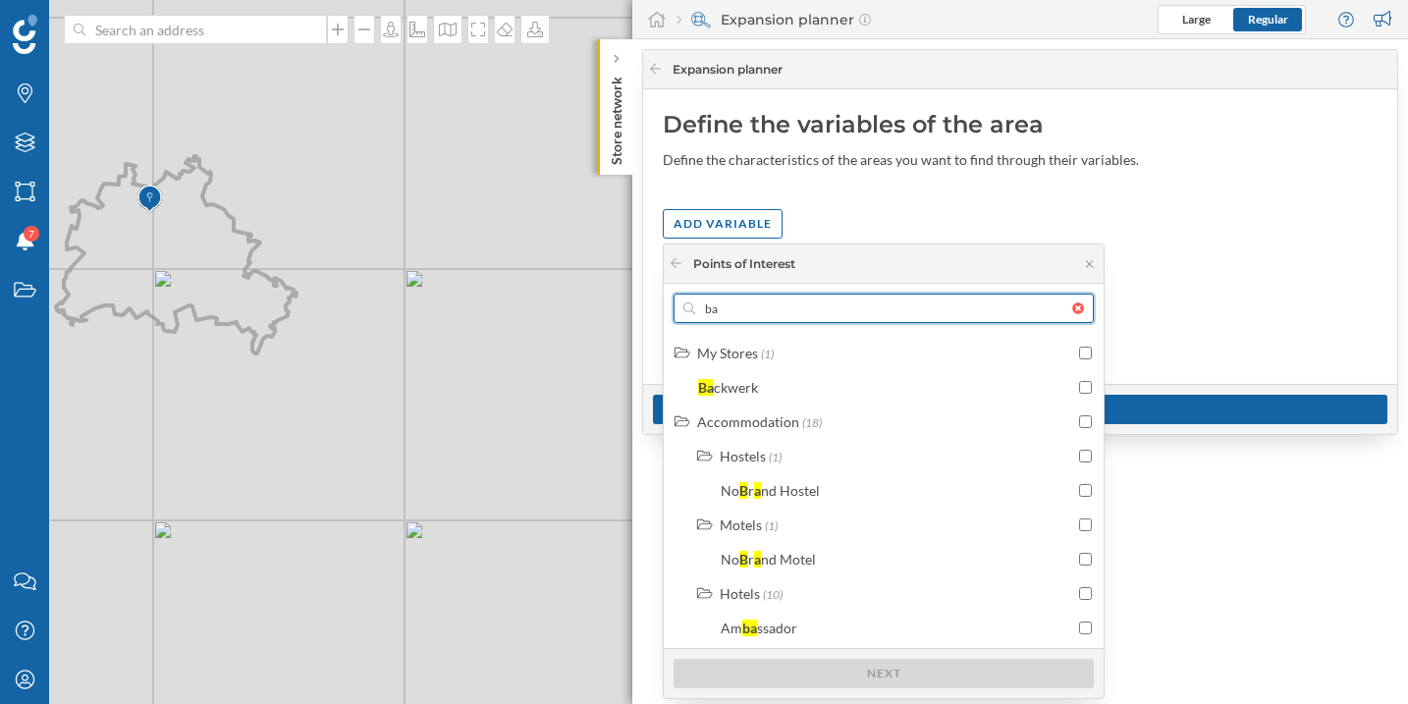
type input "b"
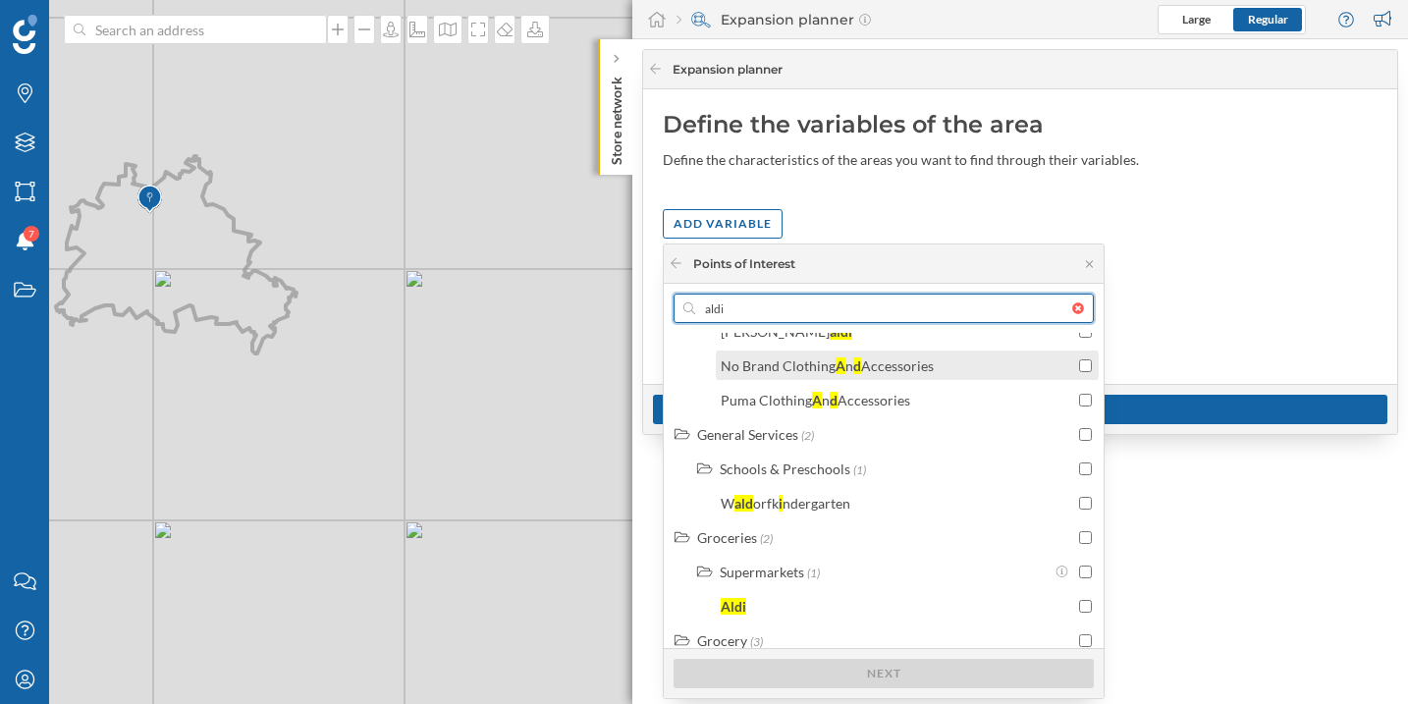
scroll to position [1039, 0]
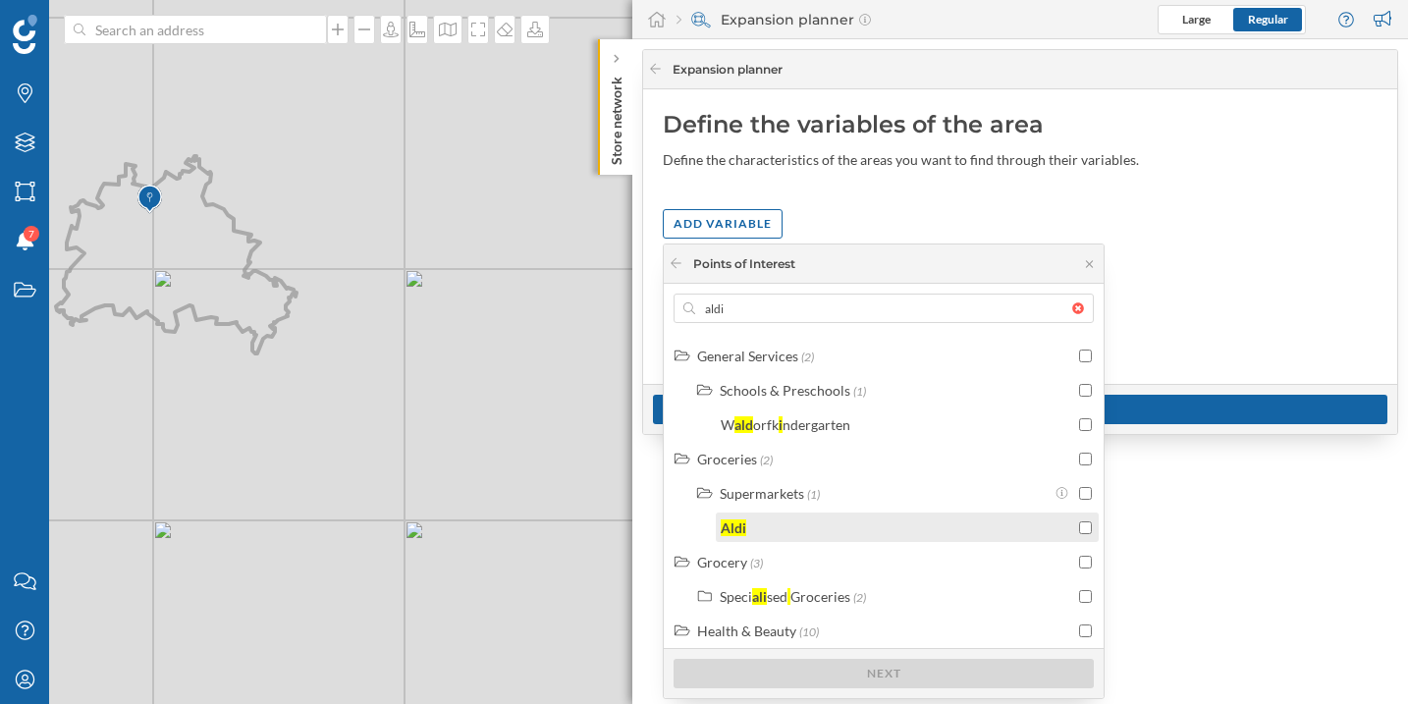
click at [856, 517] on div "Aldi" at bounding box center [896, 527] width 353 height 21
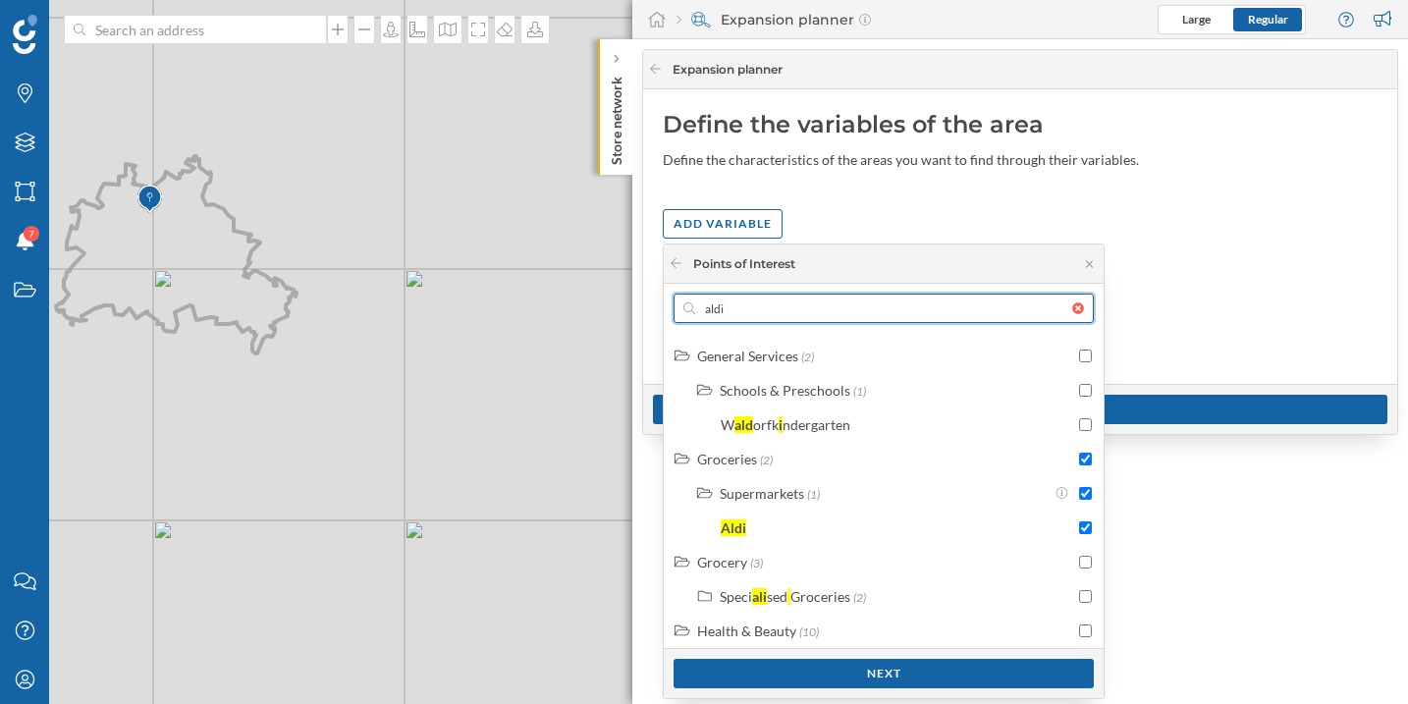
click at [761, 297] on input "aldi" at bounding box center [883, 307] width 377 height 29
type input "l"
checkbox input "false"
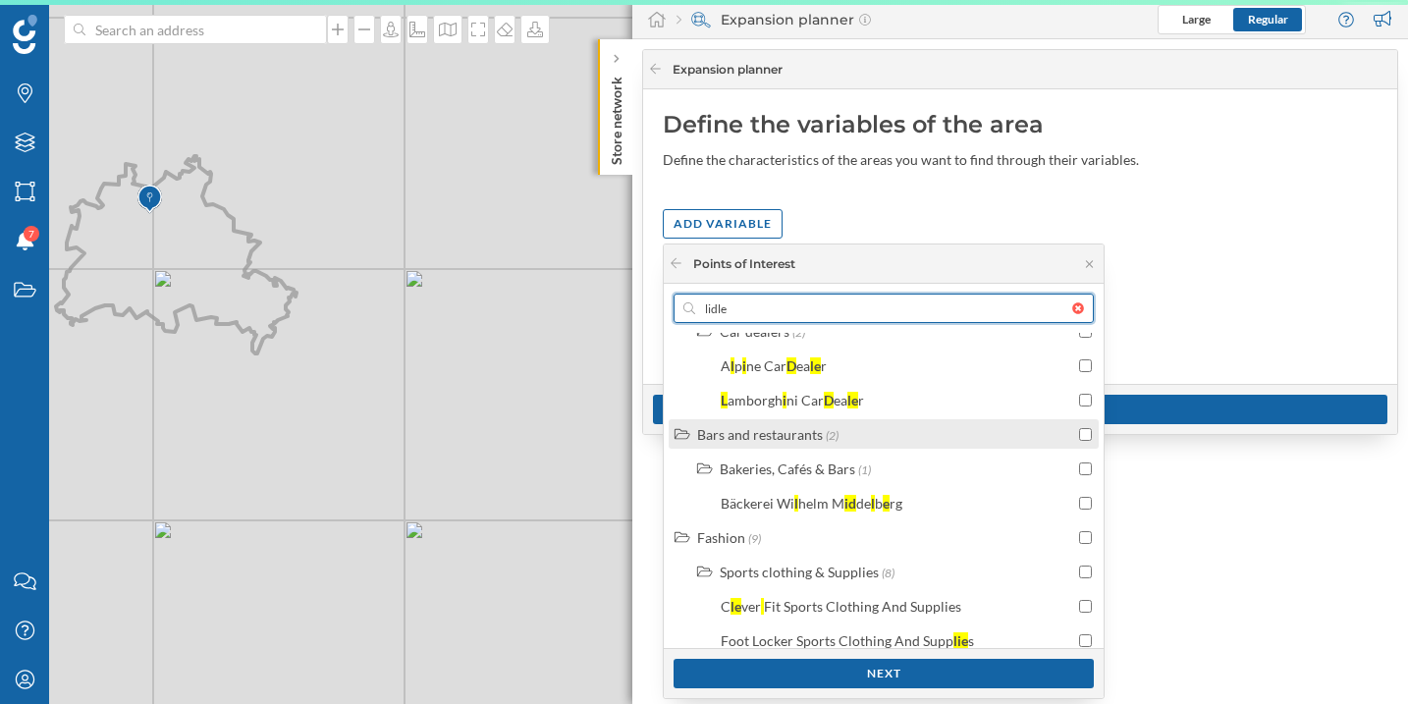
scroll to position [0, 0]
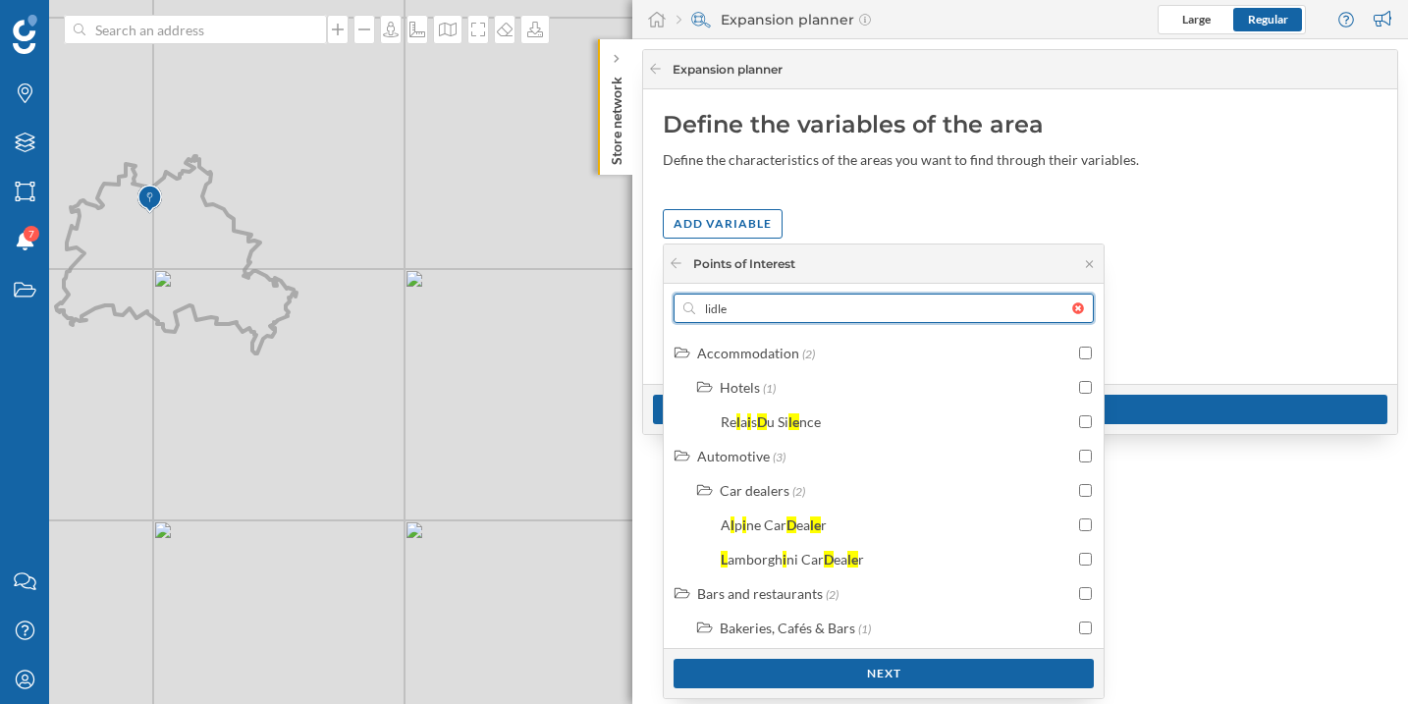
click at [814, 314] on input "lidle" at bounding box center [883, 307] width 377 height 29
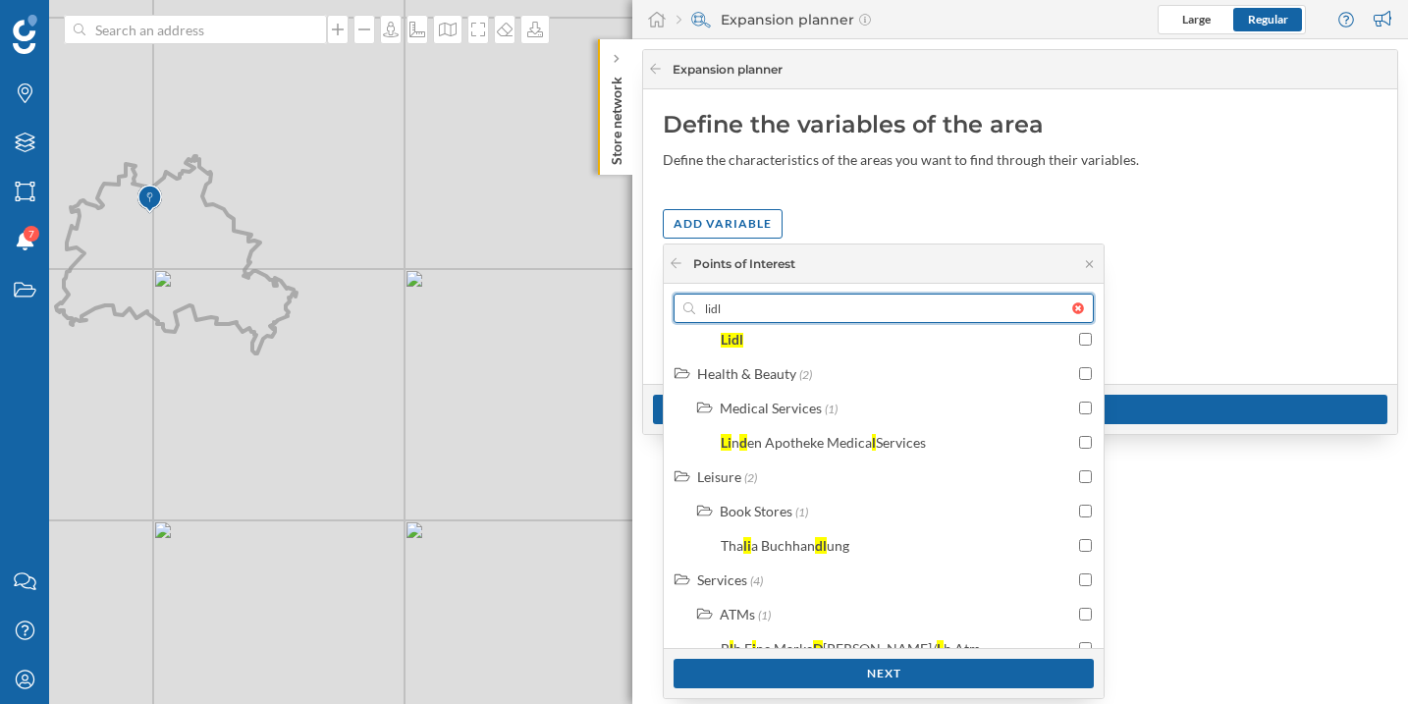
scroll to position [748, 0]
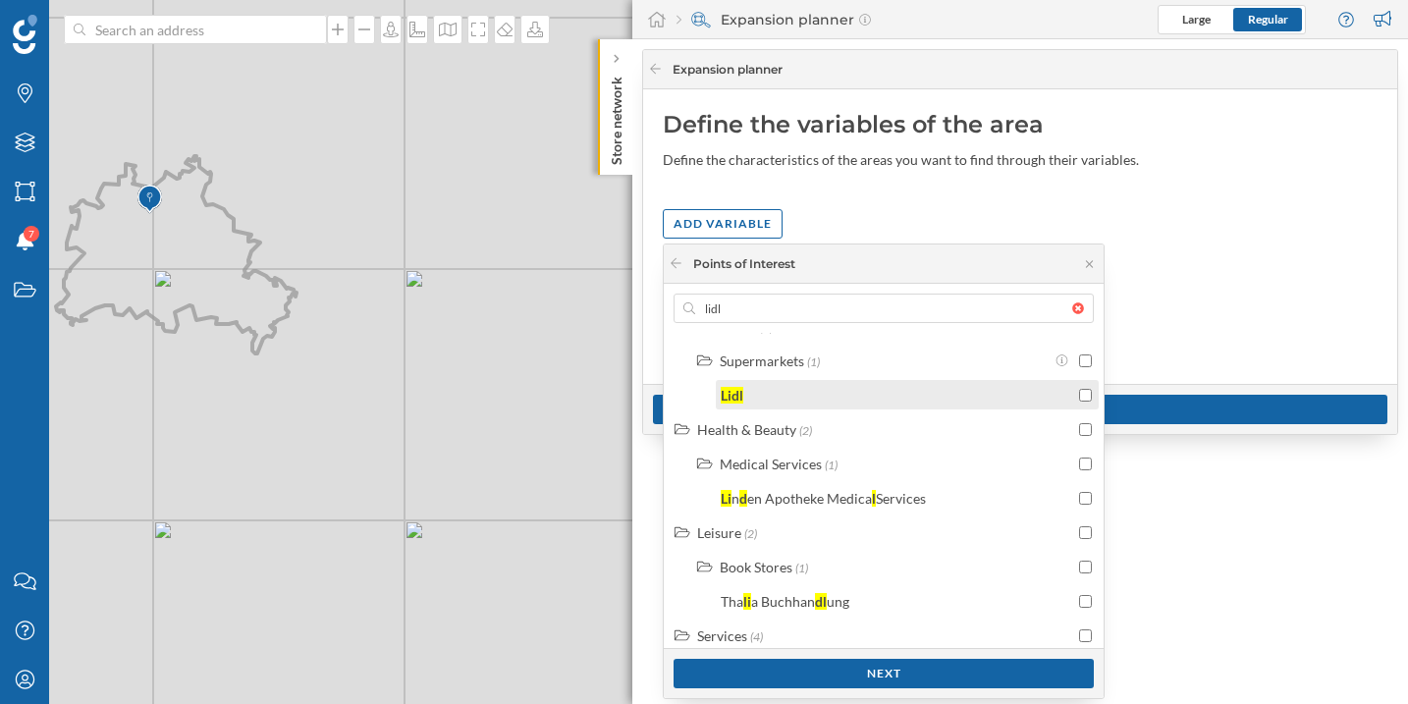
click at [822, 400] on div "Lidl" at bounding box center [896, 395] width 353 height 21
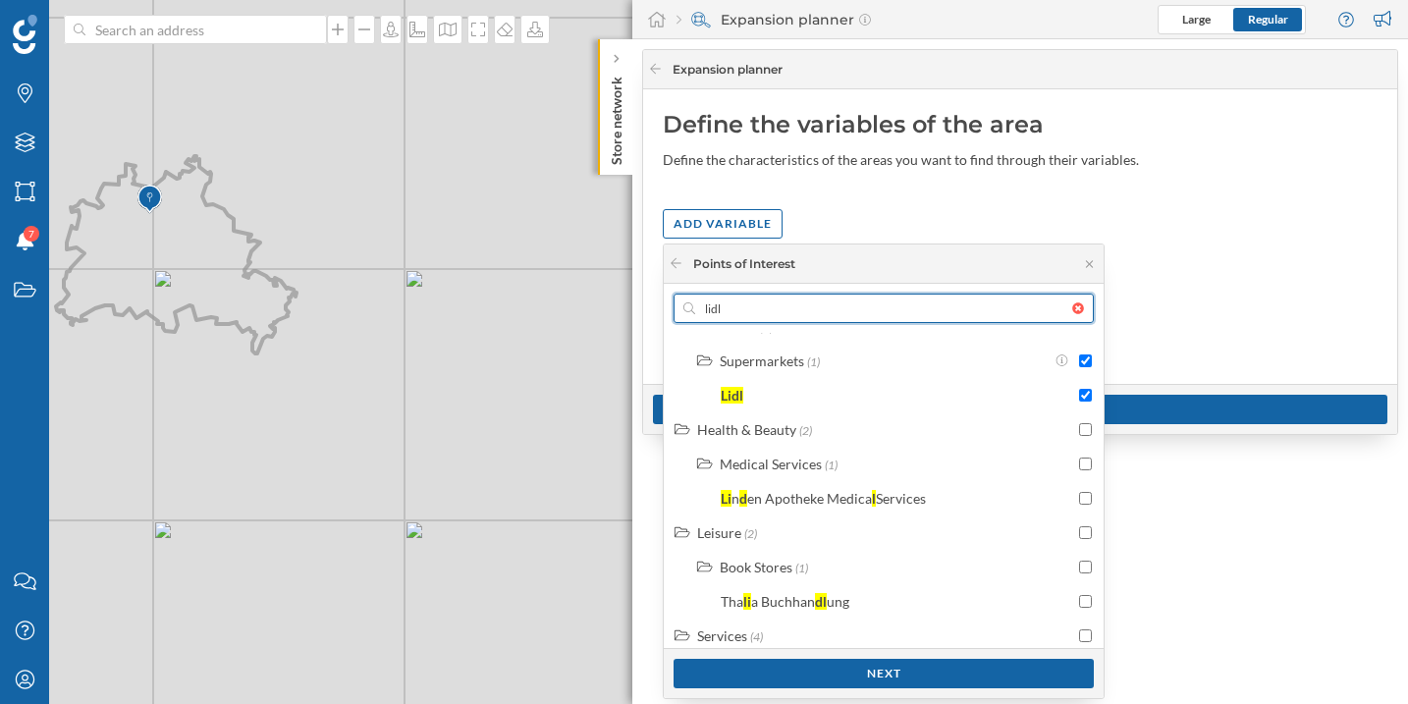
click at [769, 315] on input "lidl" at bounding box center [883, 307] width 377 height 29
type input "pe"
checkbox input "false"
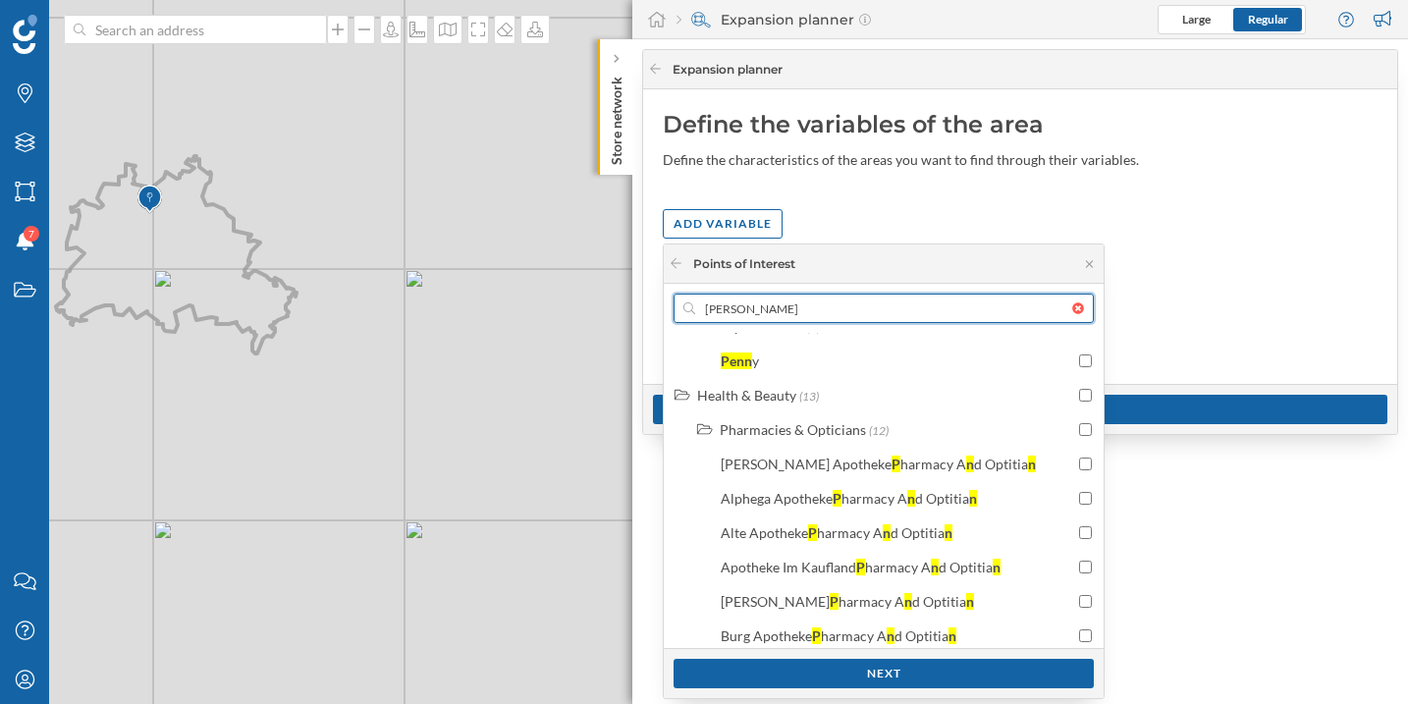
scroll to position [0, 0]
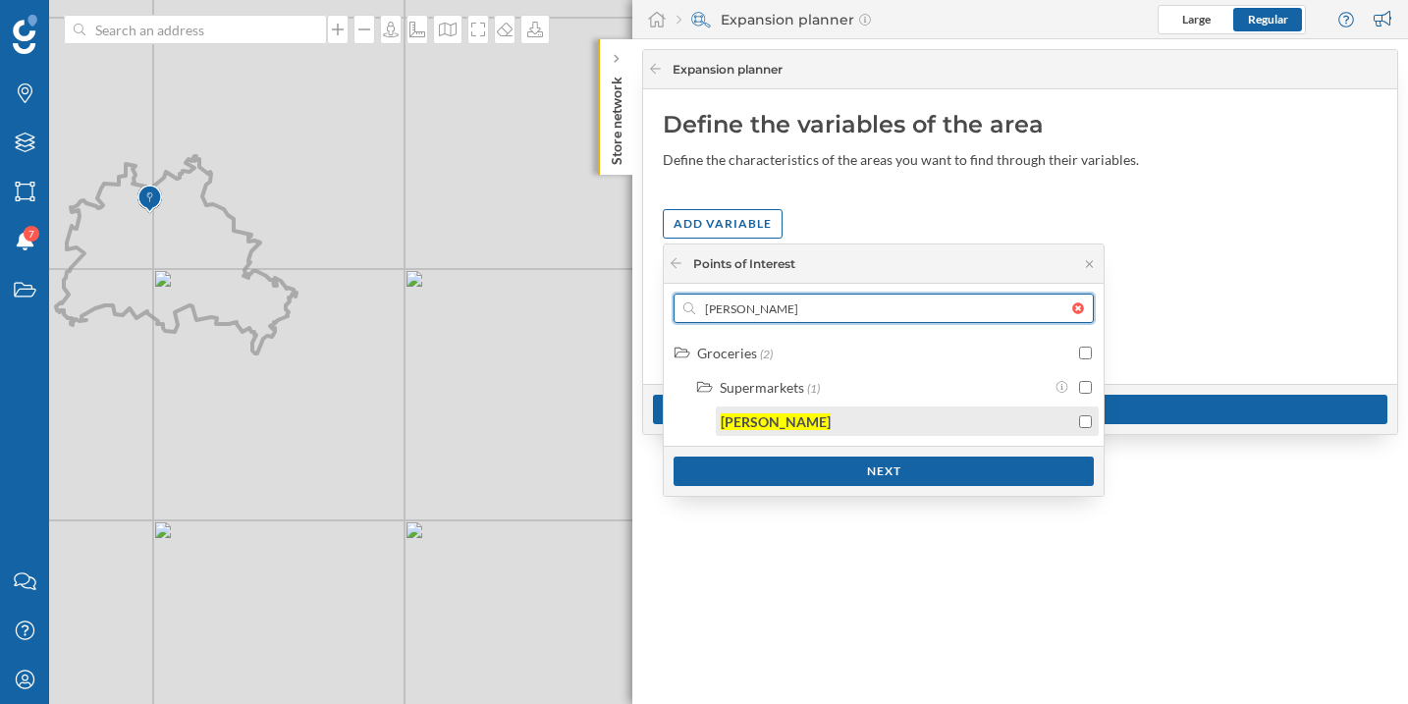
type input "penny"
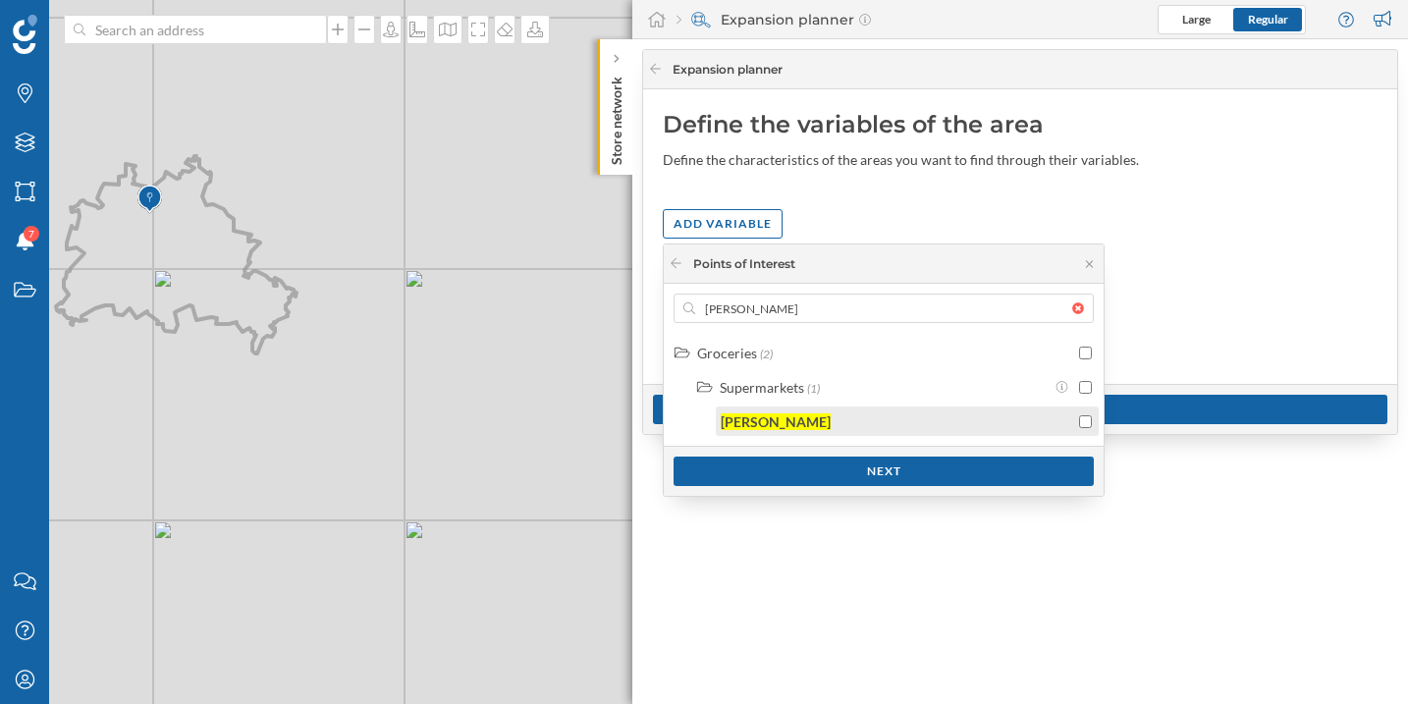
click at [834, 415] on div "Penny" at bounding box center [896, 421] width 353 height 21
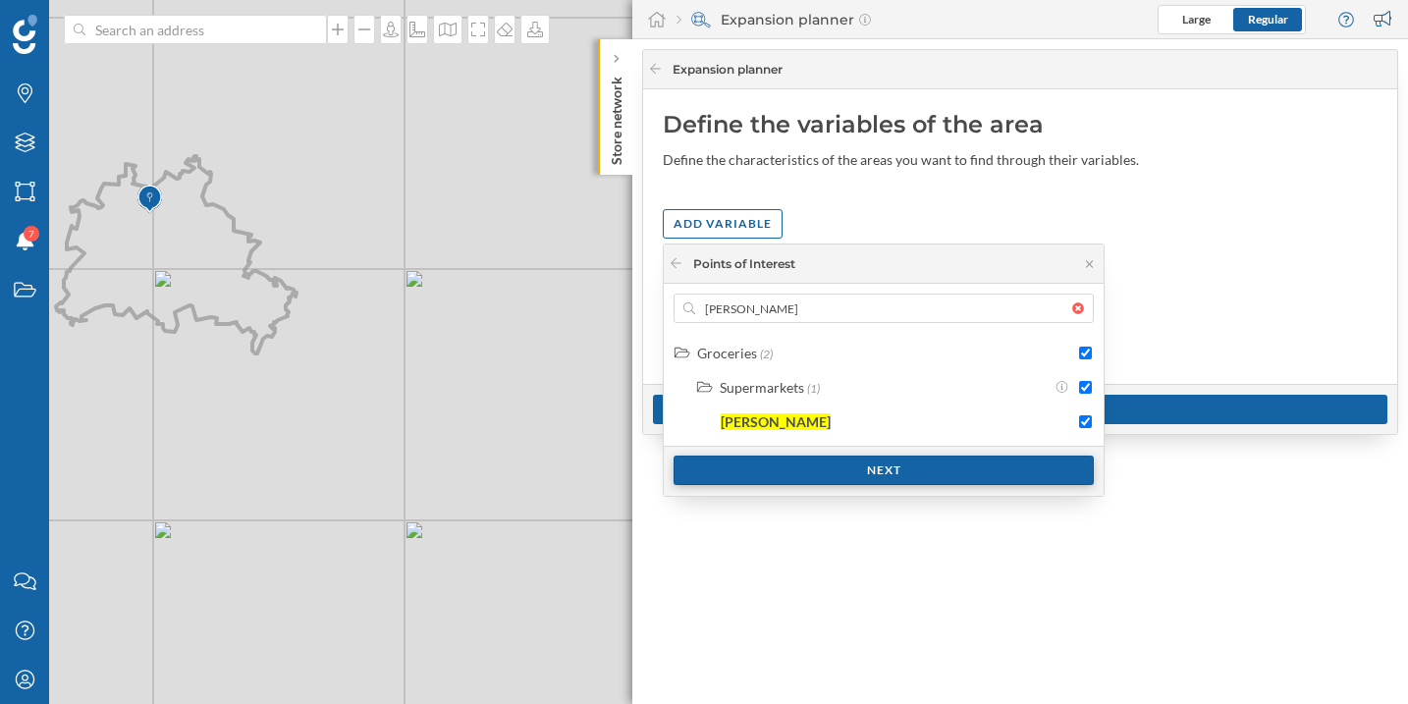
click at [853, 468] on div "Next" at bounding box center [883, 469] width 420 height 29
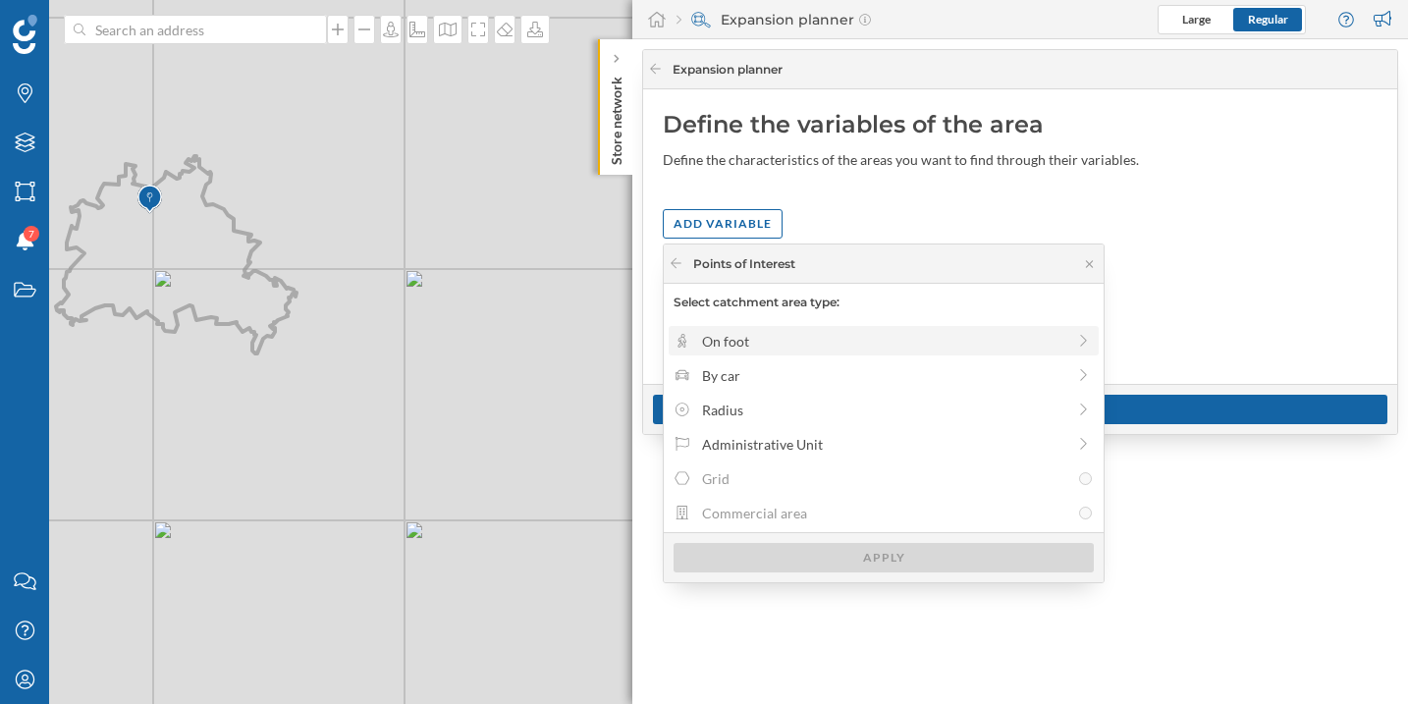
click at [793, 346] on div "On foot" at bounding box center [883, 341] width 363 height 21
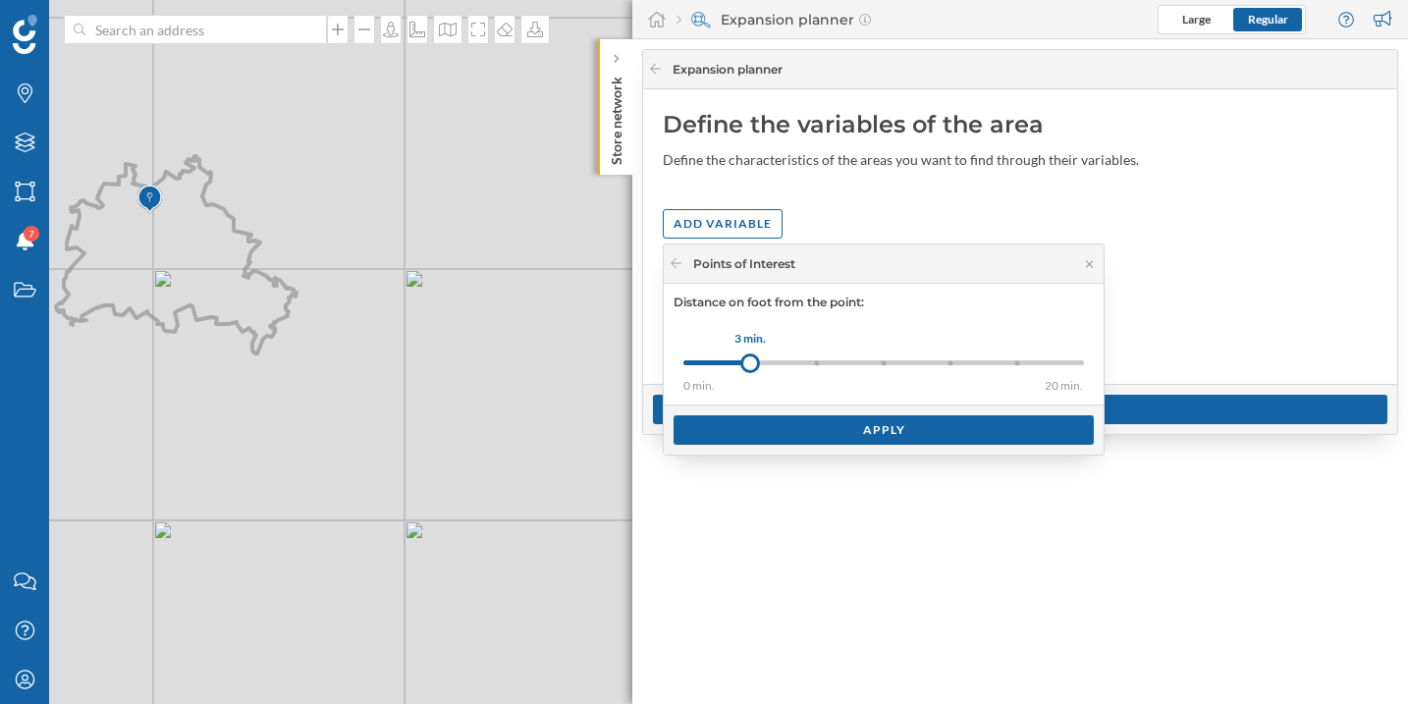
click at [881, 363] on div at bounding box center [883, 362] width 5 height 5
click at [936, 364] on div "0 min. 3 min. 5 min. 8 min. 10 min. 15 min. 20 min." at bounding box center [883, 362] width 400 height 5
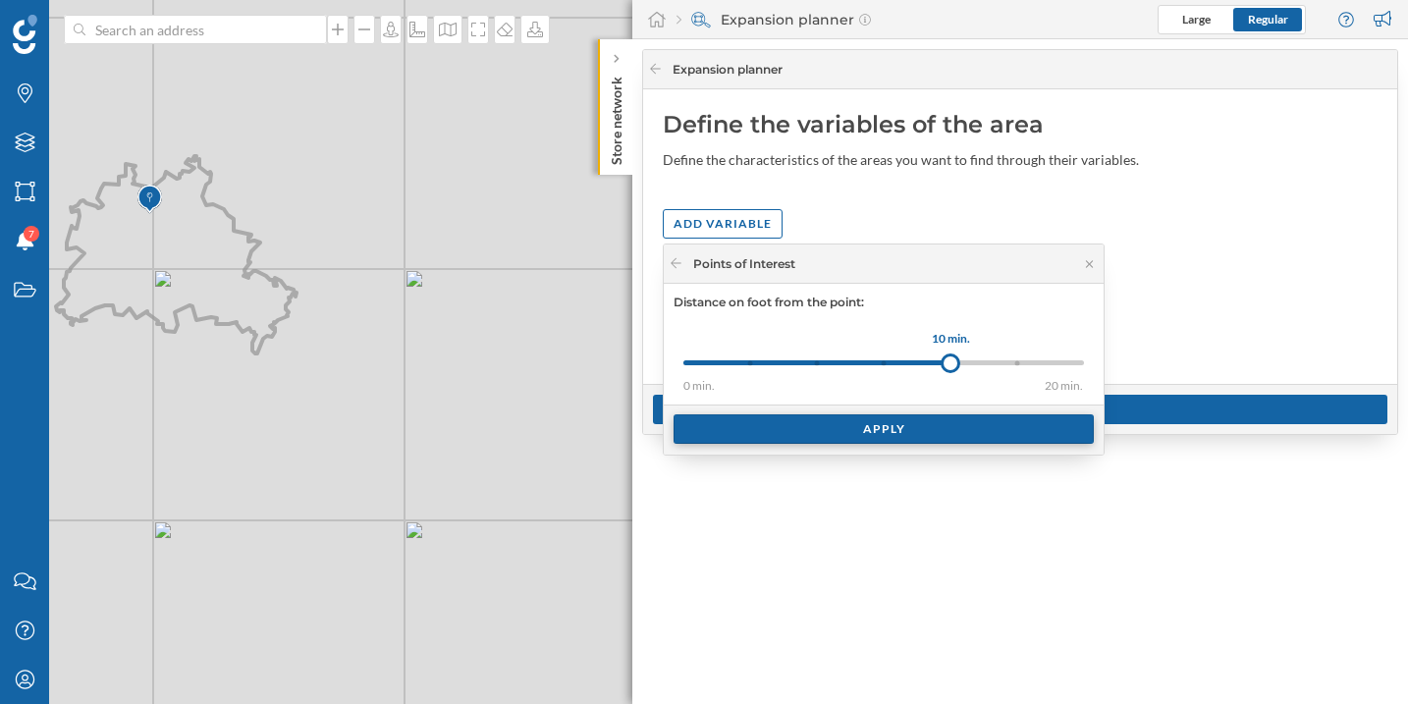
click at [908, 424] on div "Apply" at bounding box center [883, 428] width 420 height 29
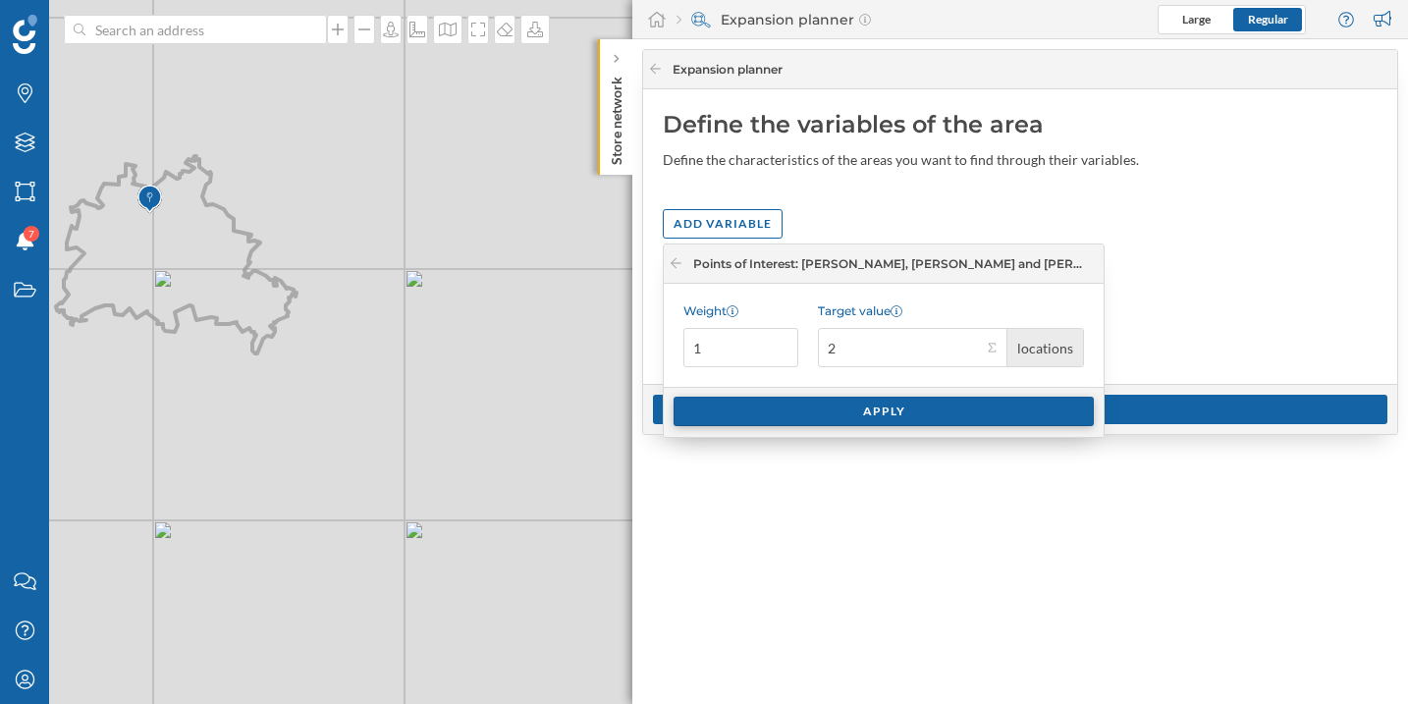
type input "2"
click at [929, 402] on div "Apply" at bounding box center [883, 411] width 420 height 29
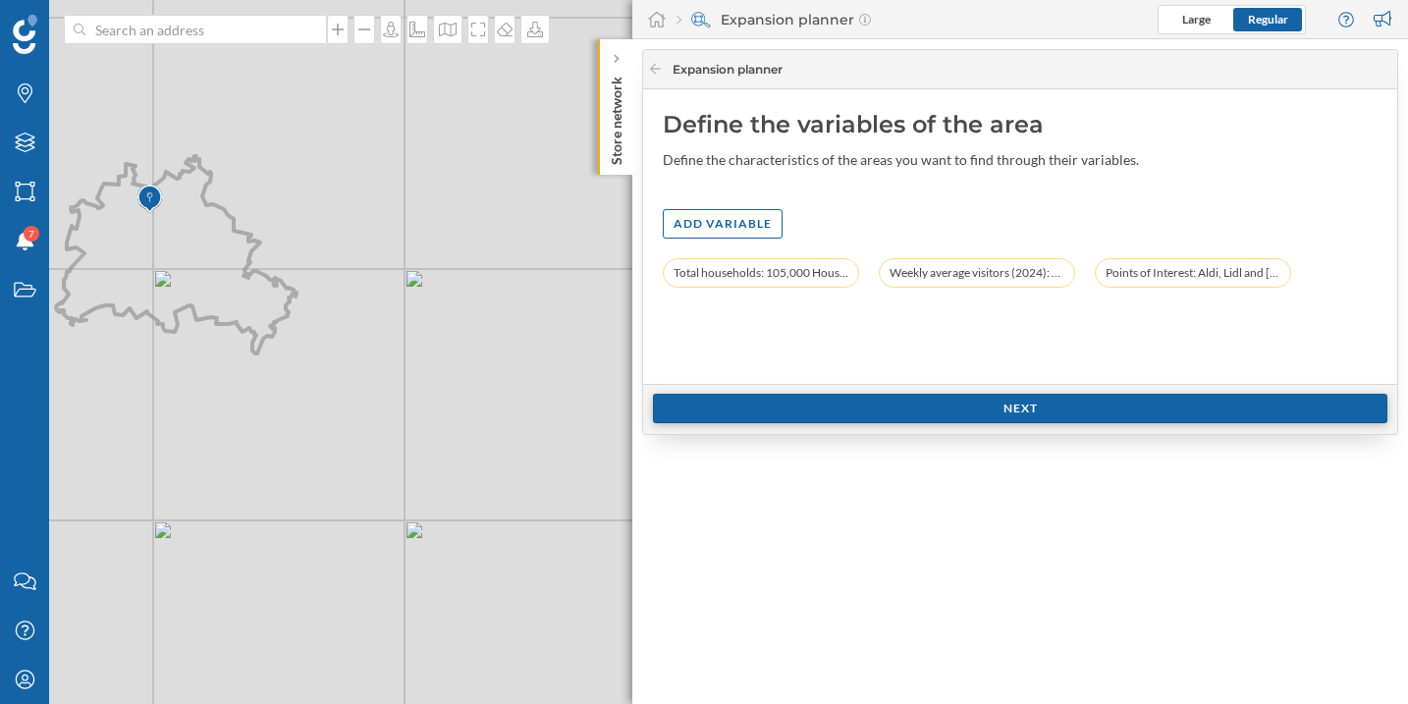
click at [957, 405] on div "Next" at bounding box center [1020, 408] width 734 height 29
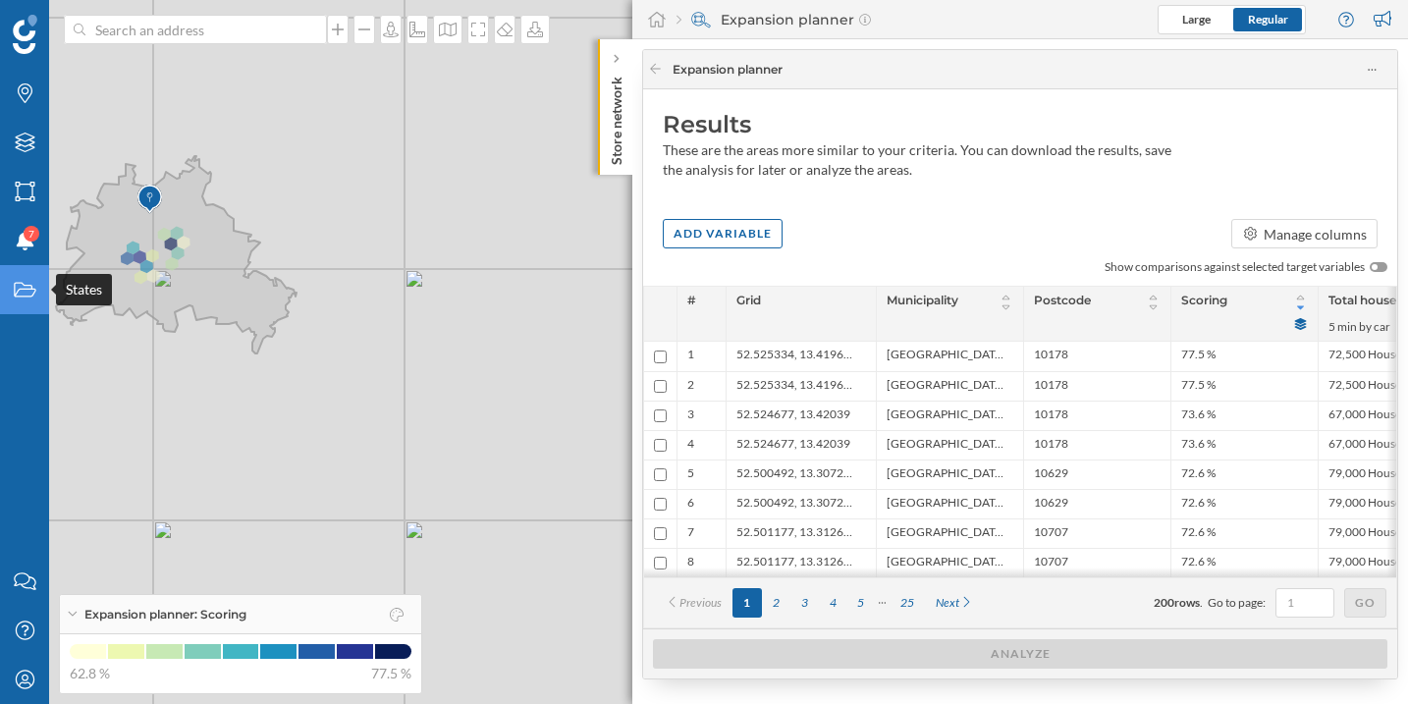
click at [17, 283] on icon at bounding box center [25, 290] width 22 height 15
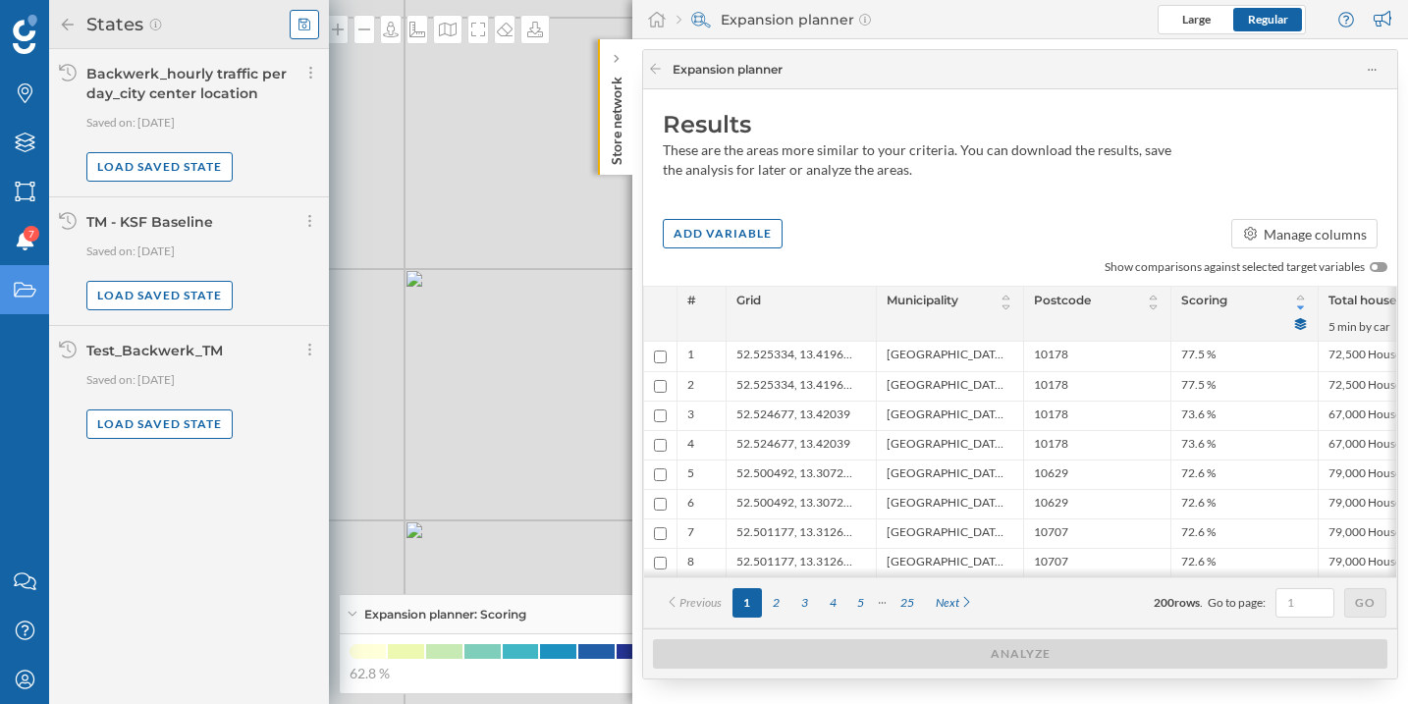
click at [303, 23] on icon at bounding box center [304, 25] width 12 height 14
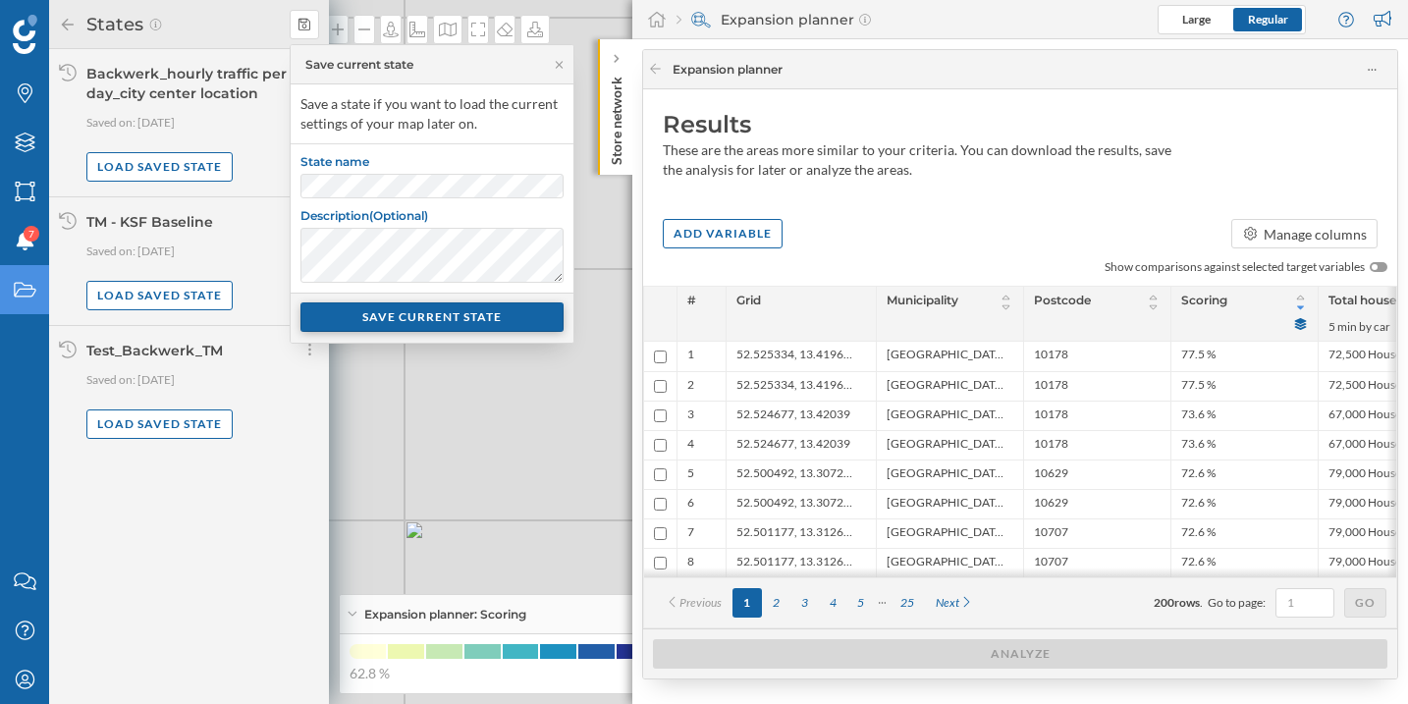
click at [481, 323] on div "SAVE CURRENT STATE" at bounding box center [431, 316] width 263 height 29
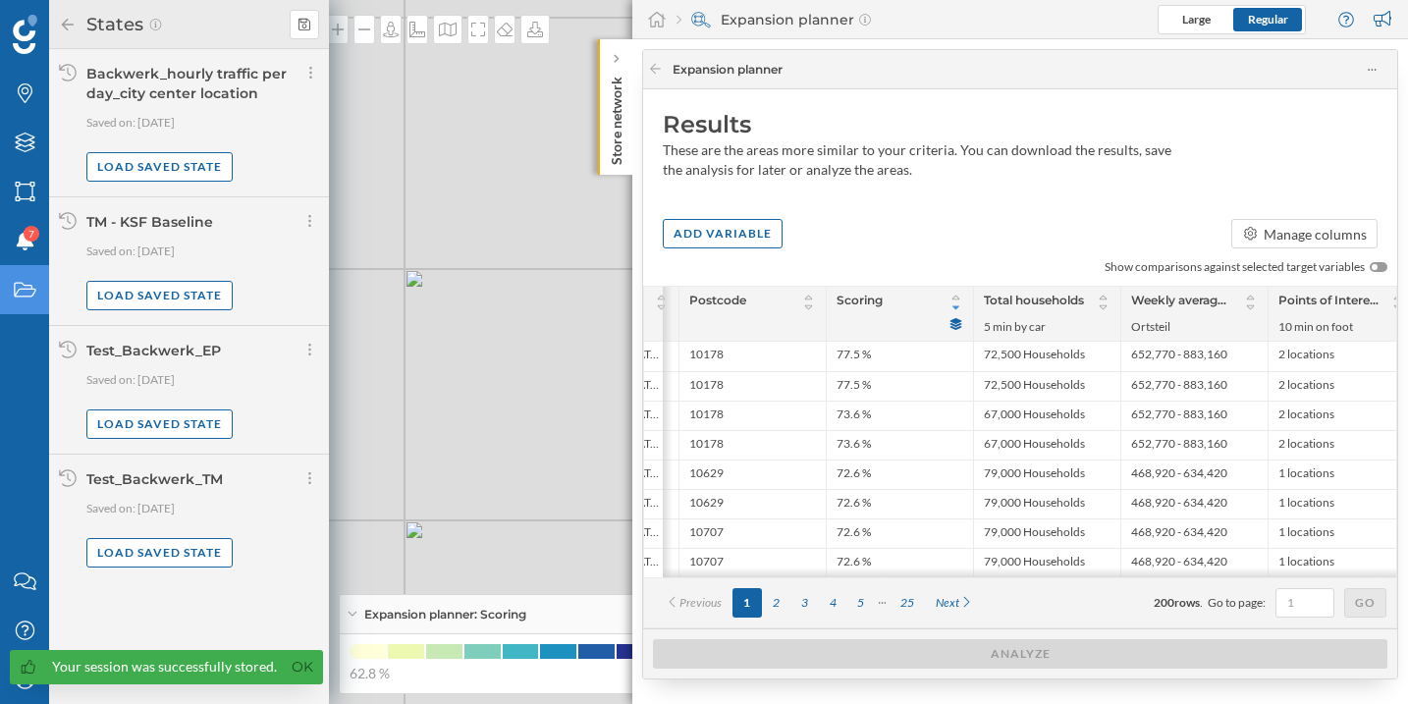
scroll to position [0, 363]
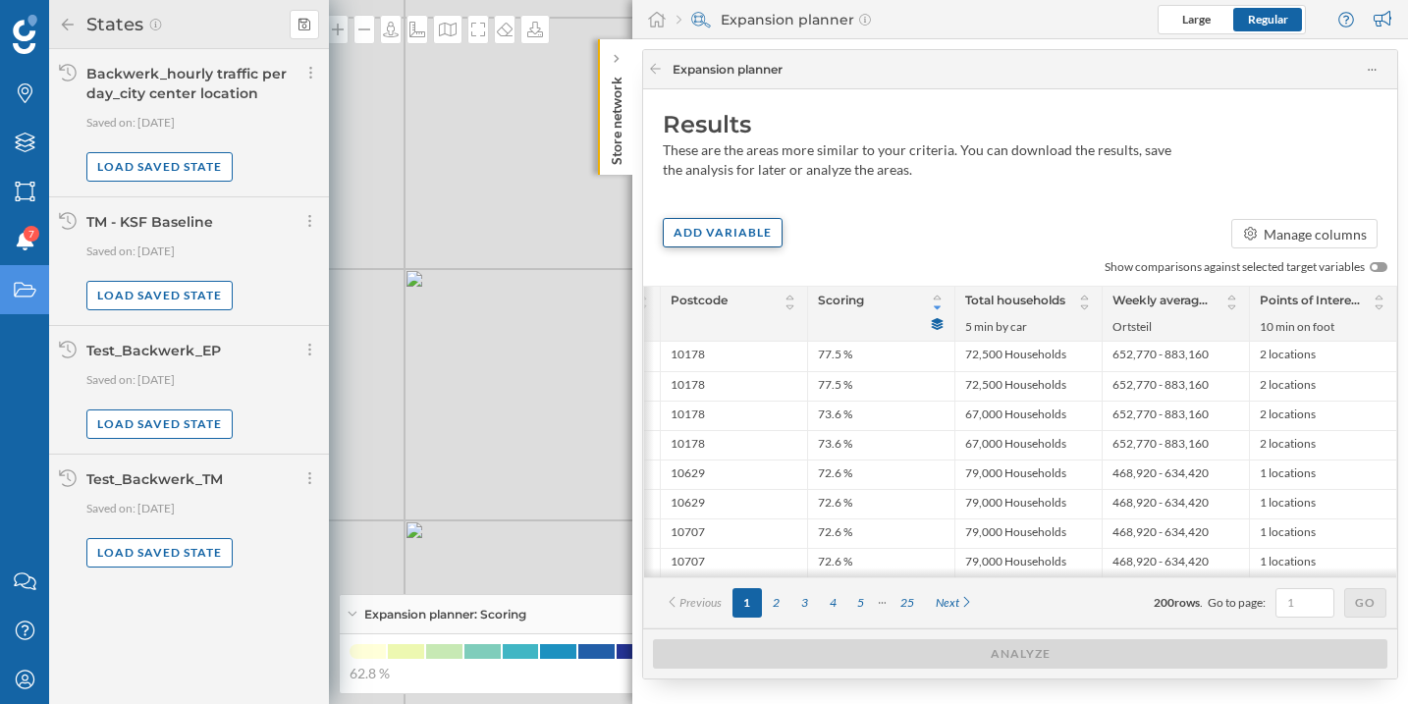
click at [773, 236] on div "Add variable" at bounding box center [723, 232] width 120 height 29
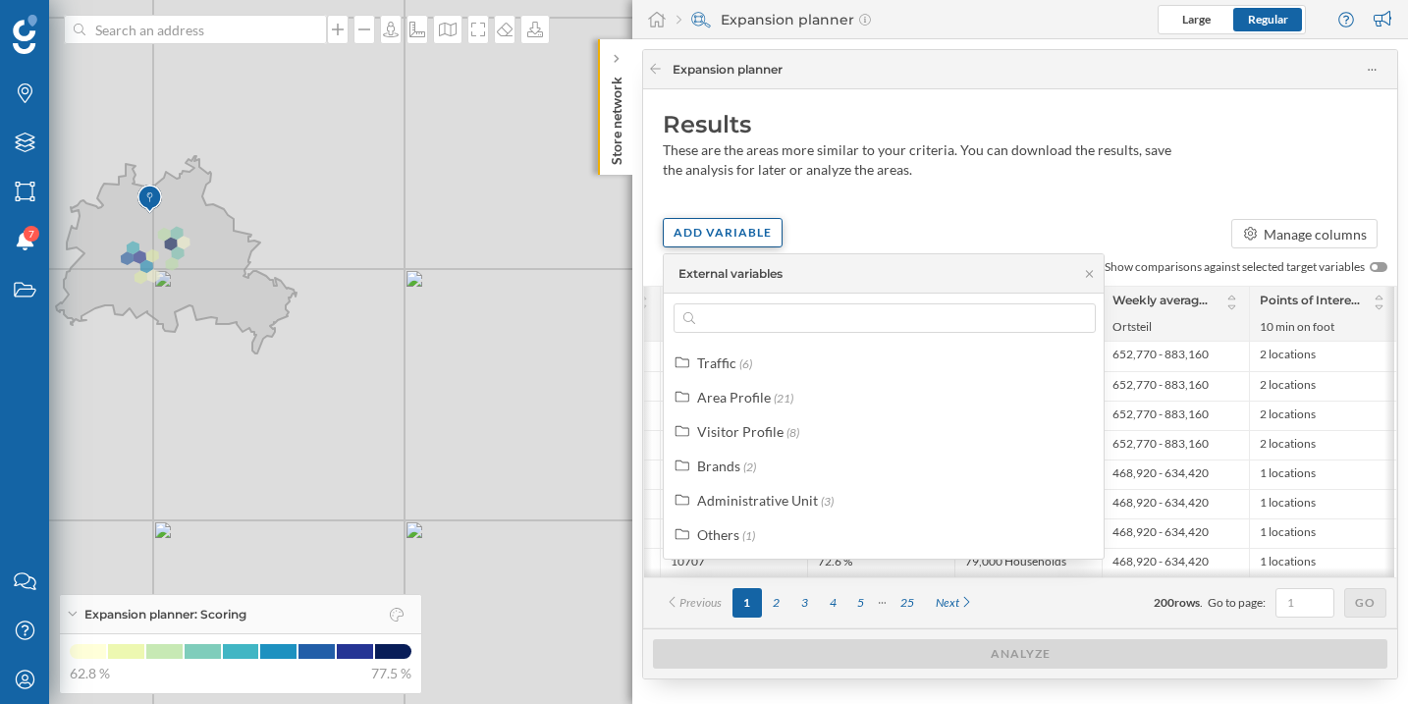
scroll to position [0, 361]
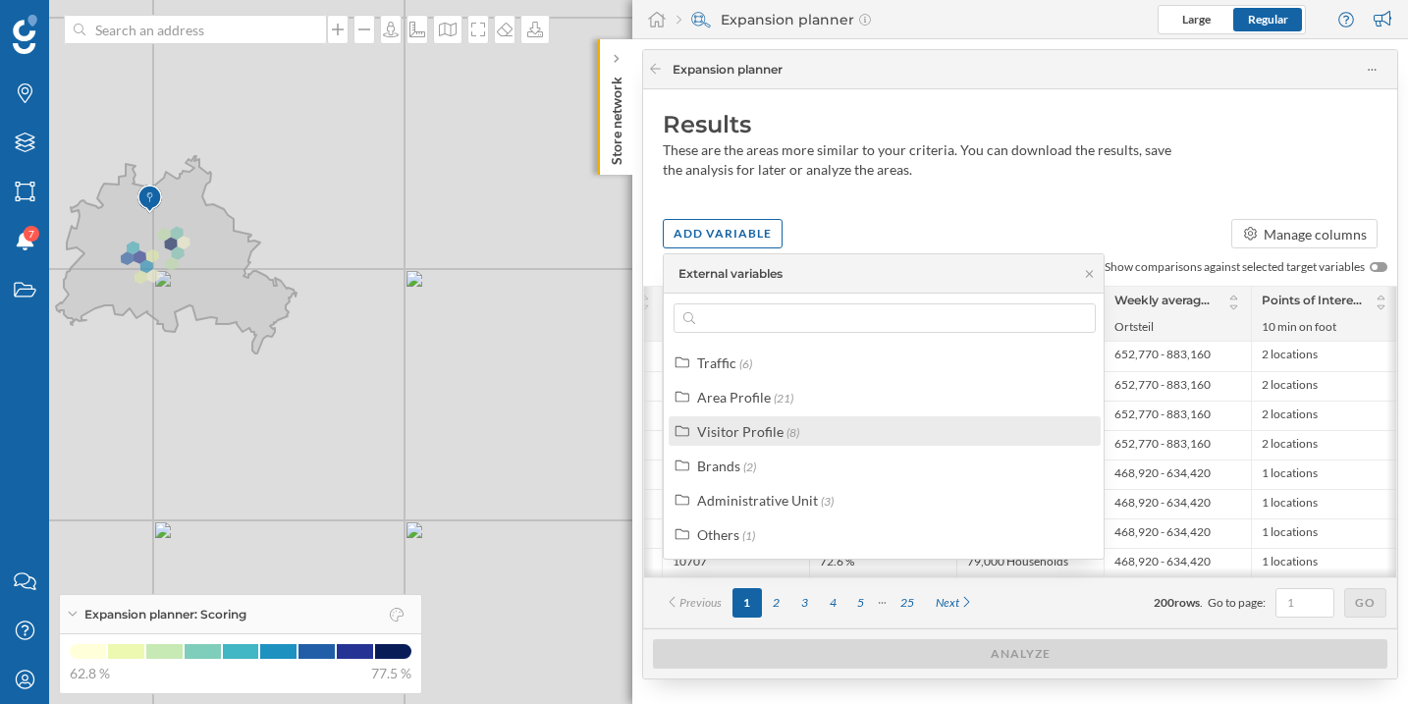
click at [810, 436] on div "Visitor Profile (8)" at bounding box center [893, 431] width 392 height 21
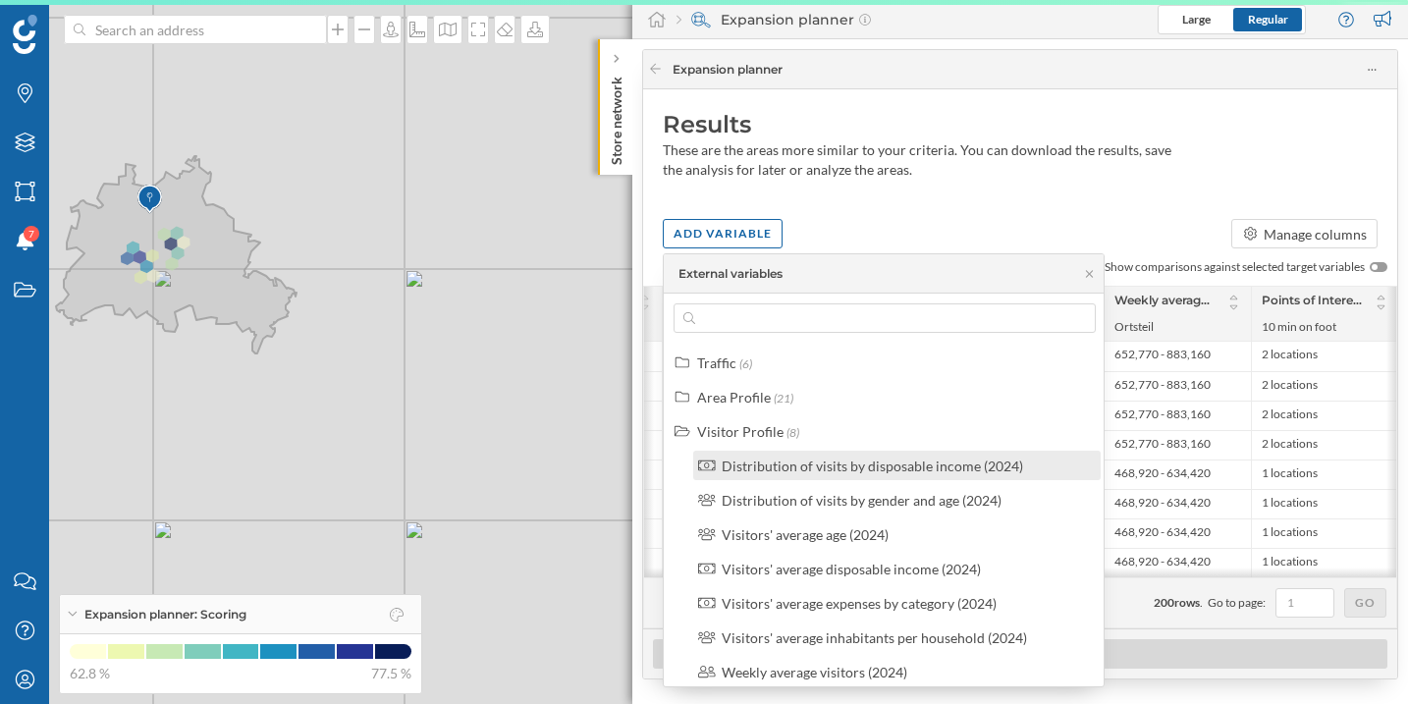
click at [880, 470] on div "Distribution of visits by disposable income (2024)" at bounding box center [871, 465] width 301 height 17
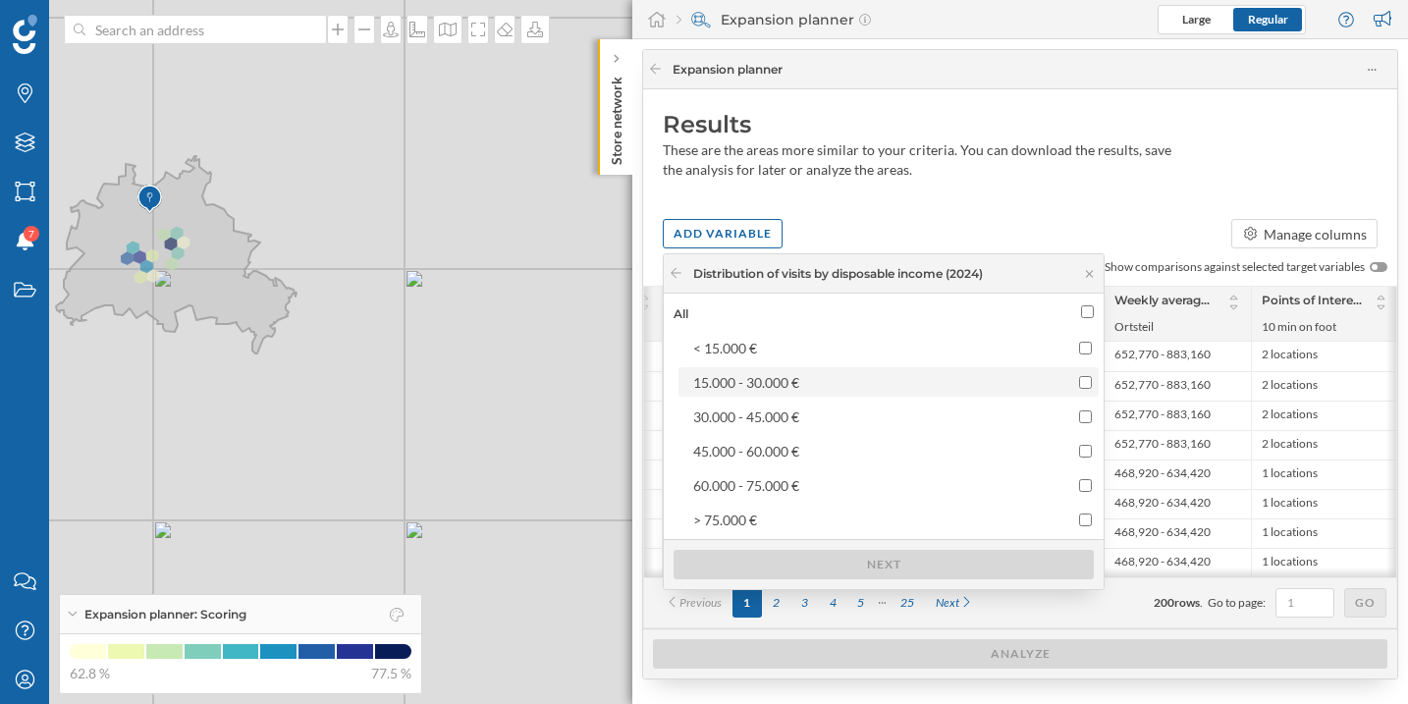
click at [894, 389] on div "15.000 - 30.000 €" at bounding box center [871, 382] width 356 height 21
click at [1079, 389] on input "15.000 - 30.000 €" at bounding box center [1085, 382] width 13 height 13
checkbox input "true"
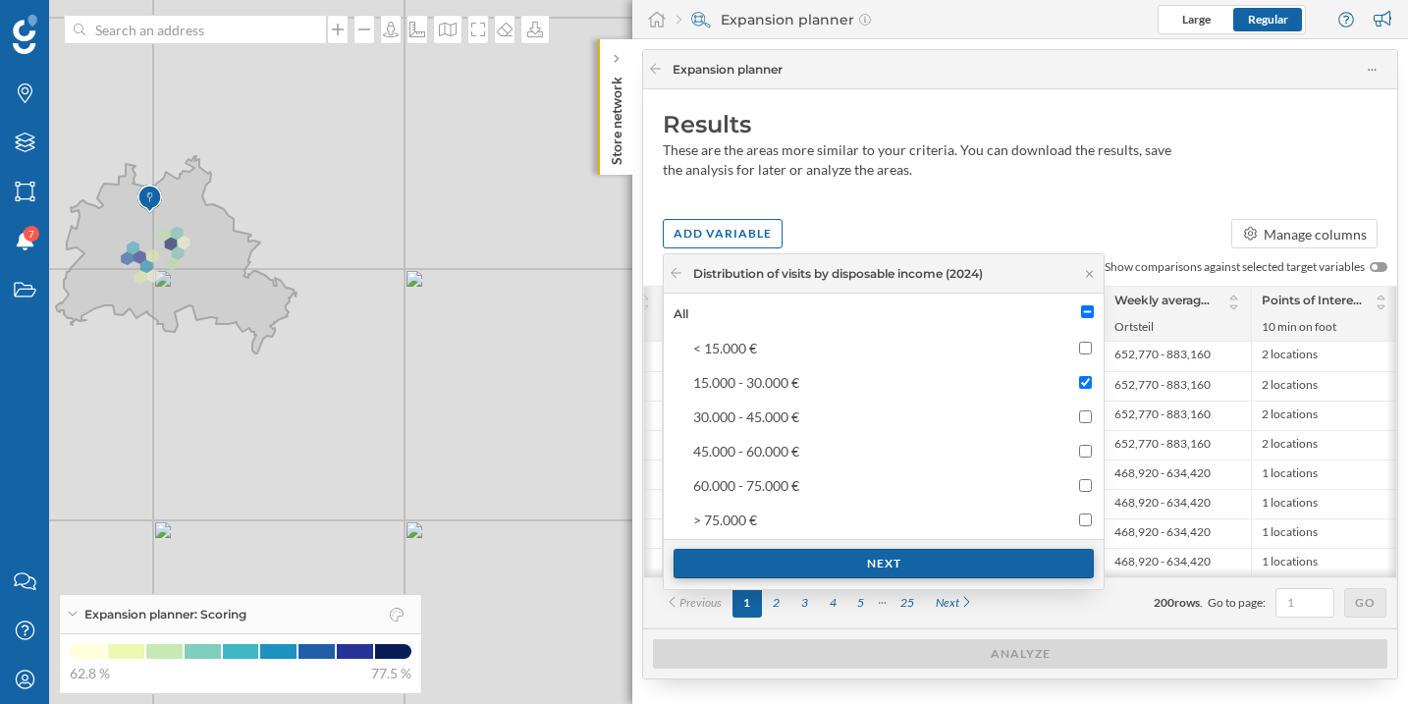
click at [874, 569] on div "Next" at bounding box center [883, 563] width 420 height 29
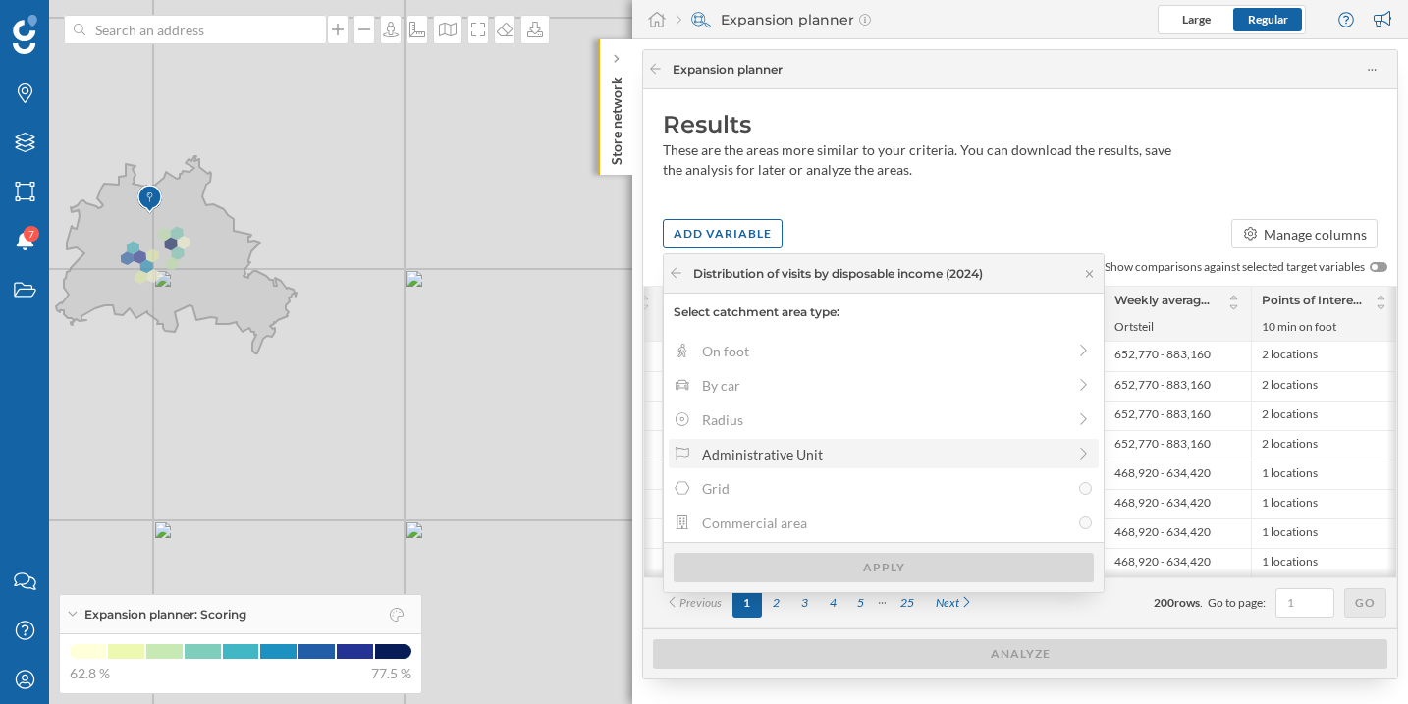
click at [785, 458] on div "Administrative Unit" at bounding box center [883, 454] width 363 height 21
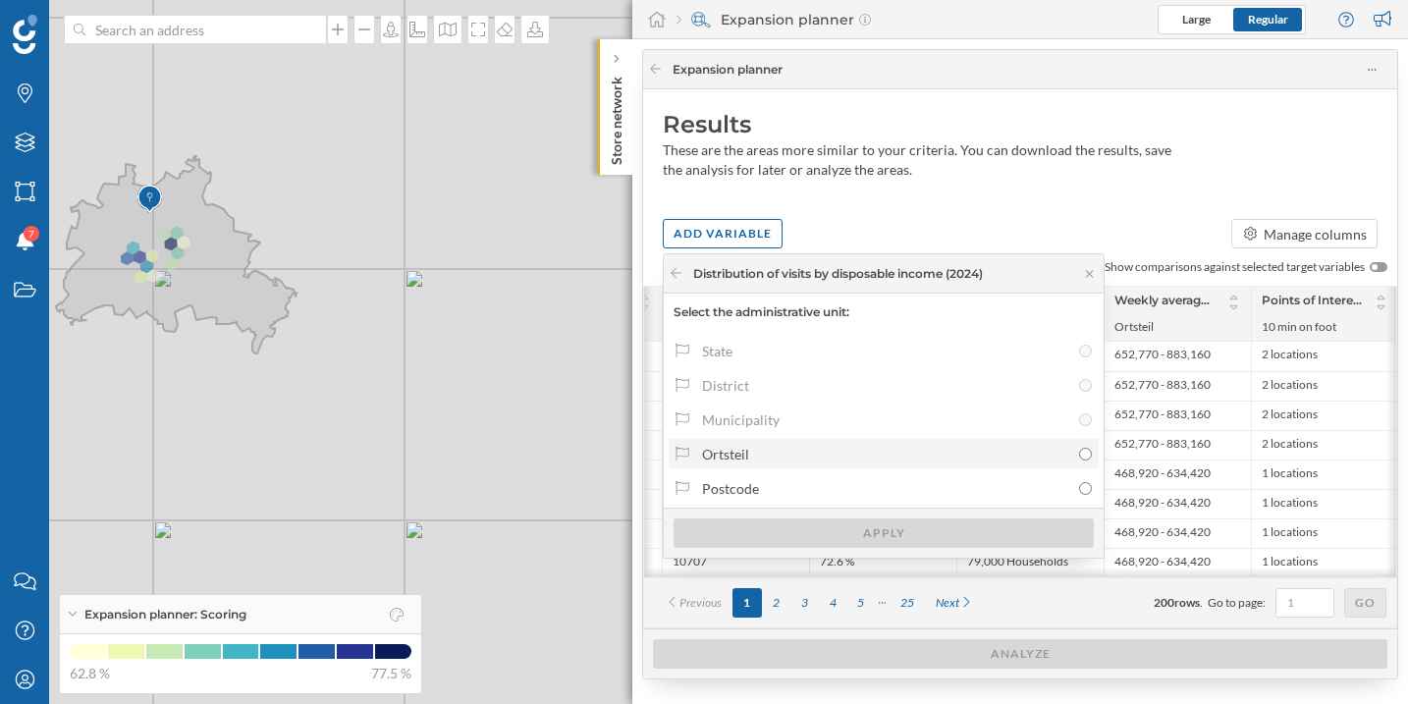
click at [791, 459] on div "Ortsteil" at bounding box center [885, 454] width 367 height 21
click at [1079, 459] on input "Ortsteil" at bounding box center [1085, 454] width 13 height 13
radio input "true"
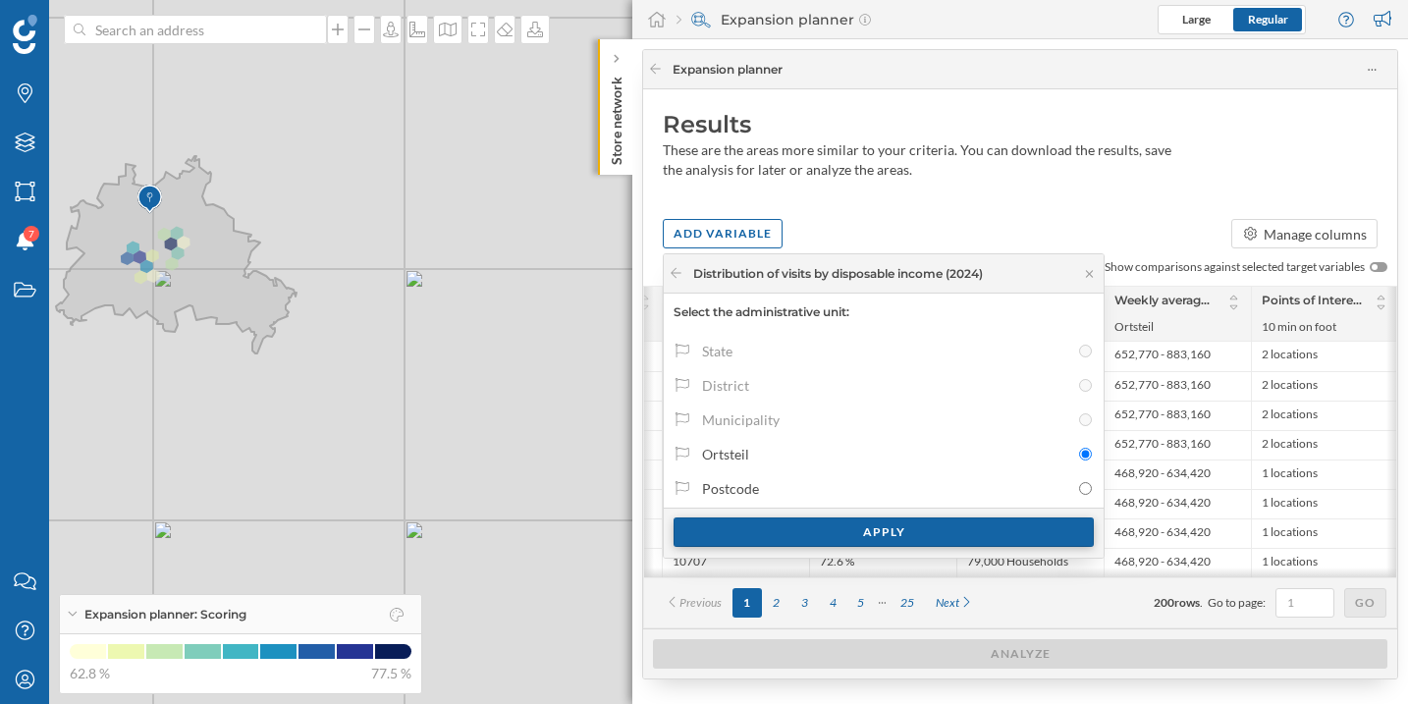
click at [812, 524] on div "Apply" at bounding box center [883, 531] width 420 height 29
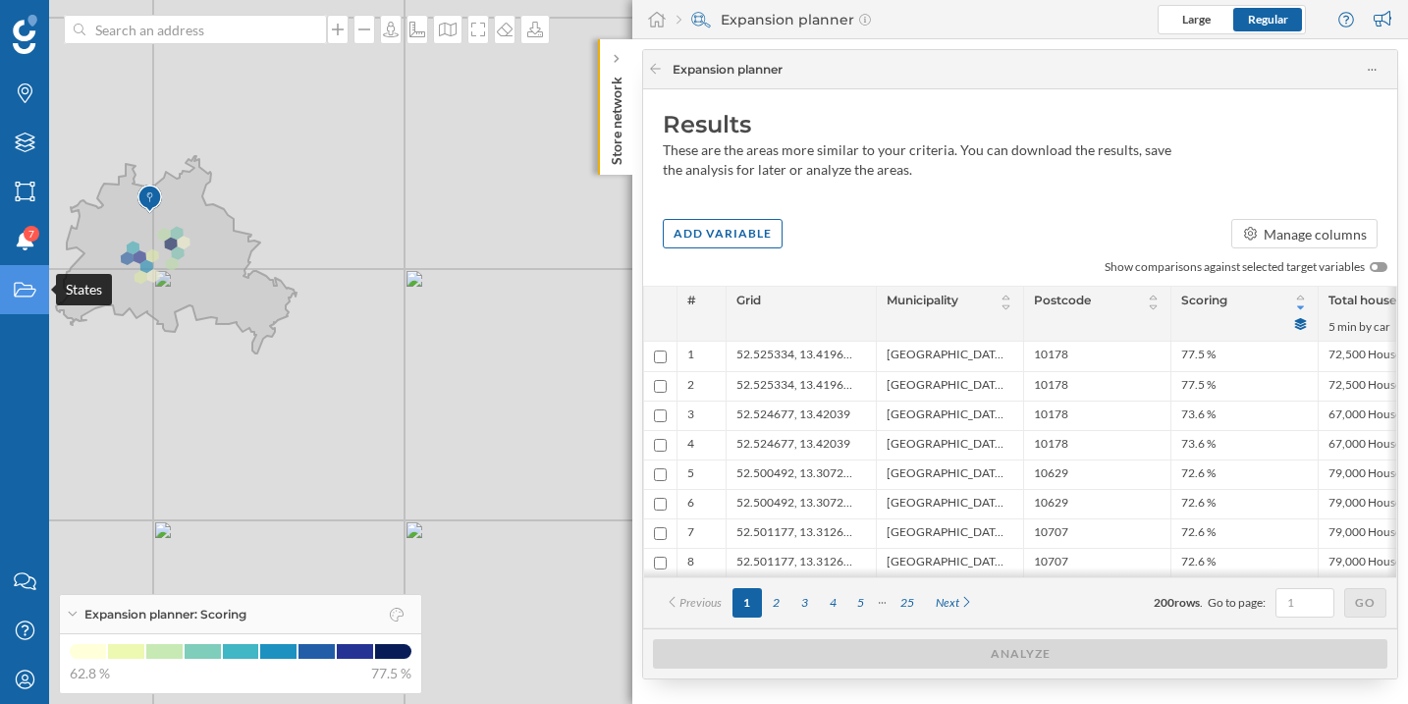
click at [25, 300] on div "States" at bounding box center [24, 289] width 49 height 49
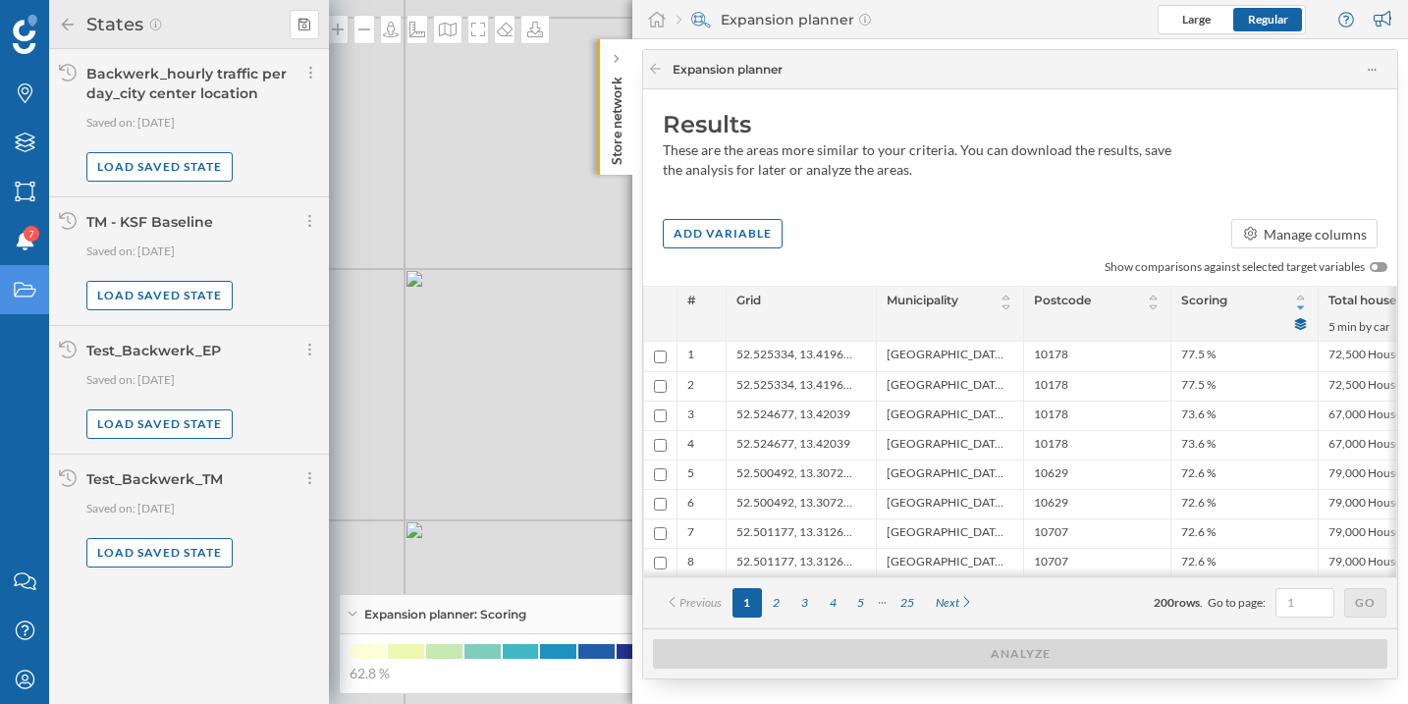
click at [172, 351] on div "Test_Backwerk_EP" at bounding box center [153, 351] width 134 height 18
copy div "Test_Backwerk_EP"
click at [309, 25] on icon at bounding box center [304, 24] width 12 height 12
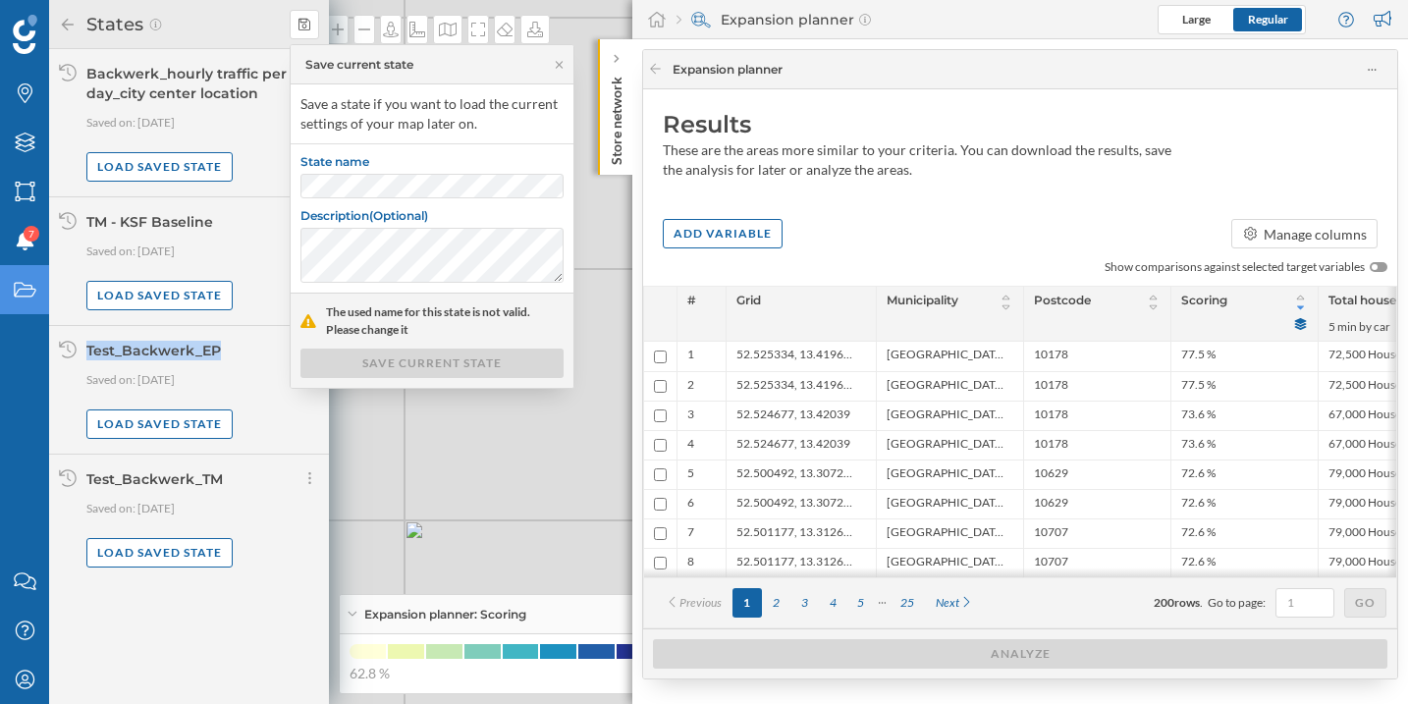
click at [396, 172] on label "State name" at bounding box center [431, 164] width 263 height 20
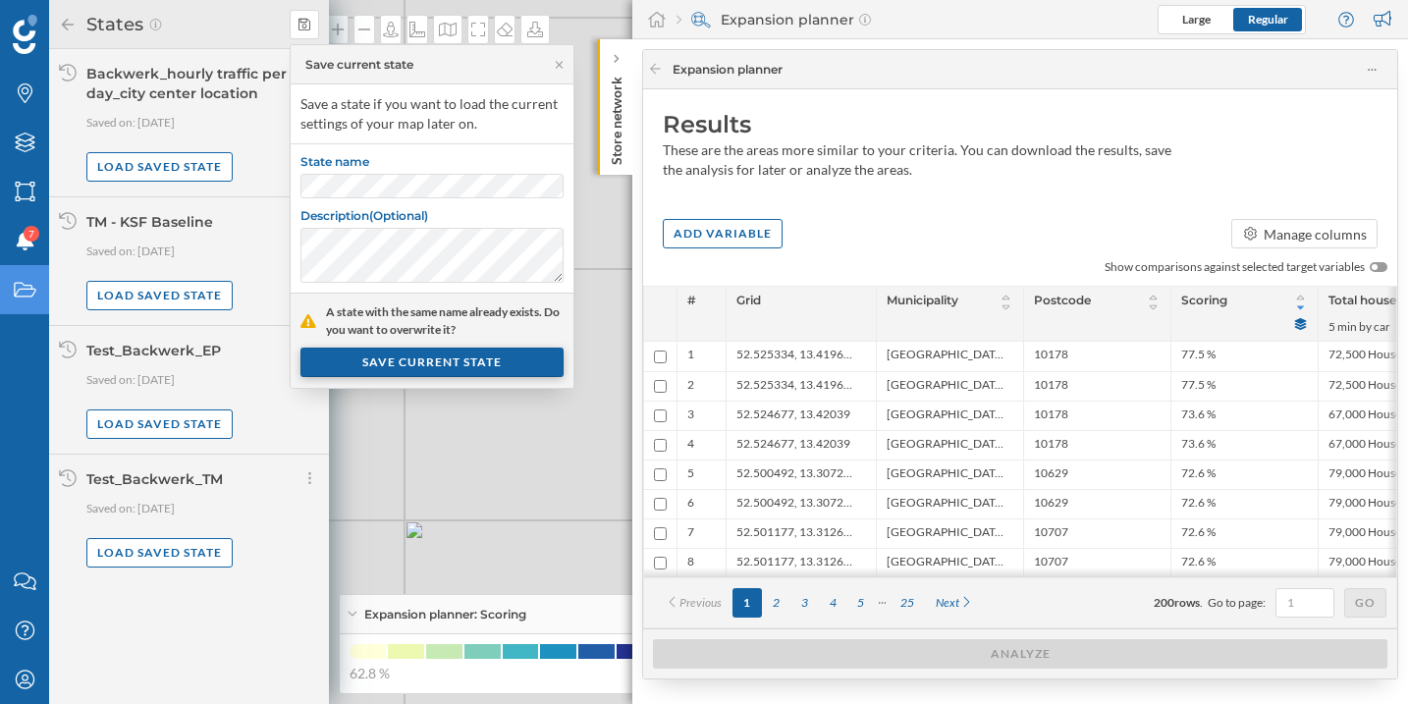
click at [458, 366] on div "SAVE CURRENT STATE" at bounding box center [431, 361] width 263 height 29
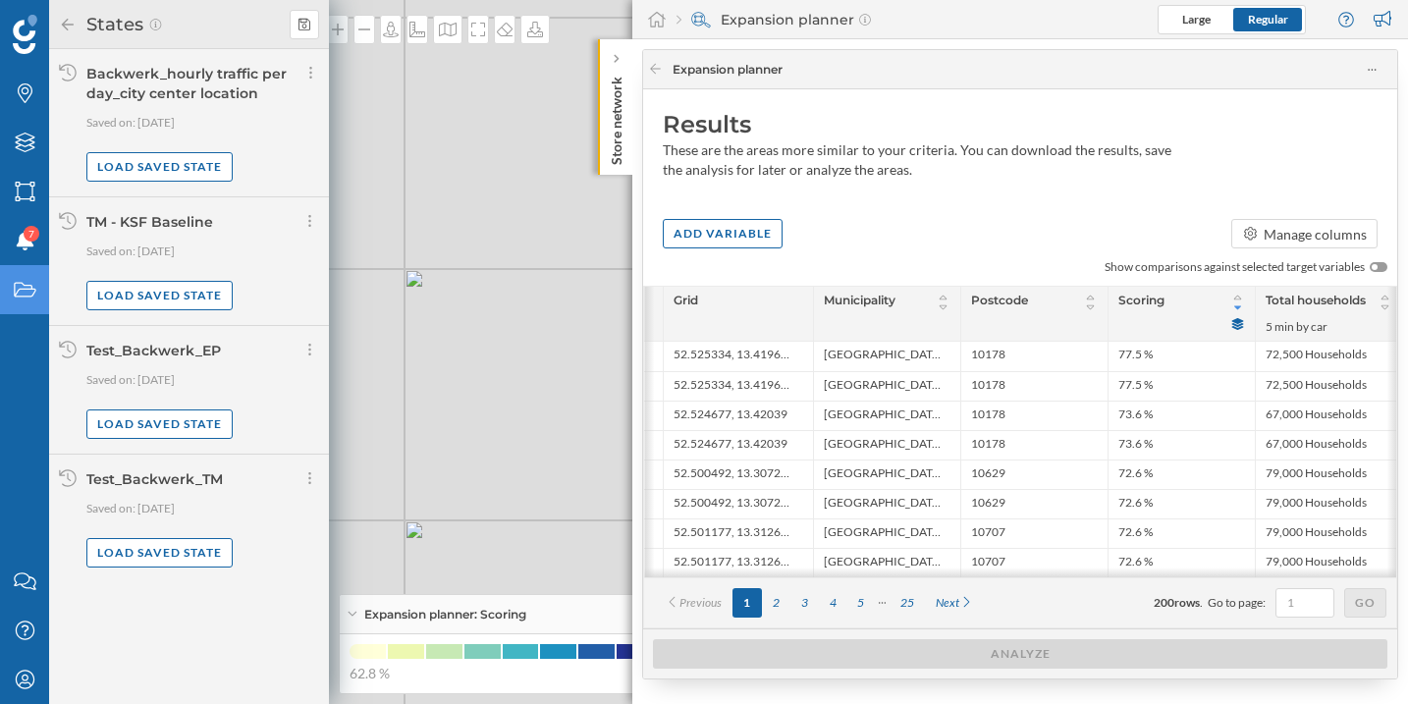
scroll to position [0, 0]
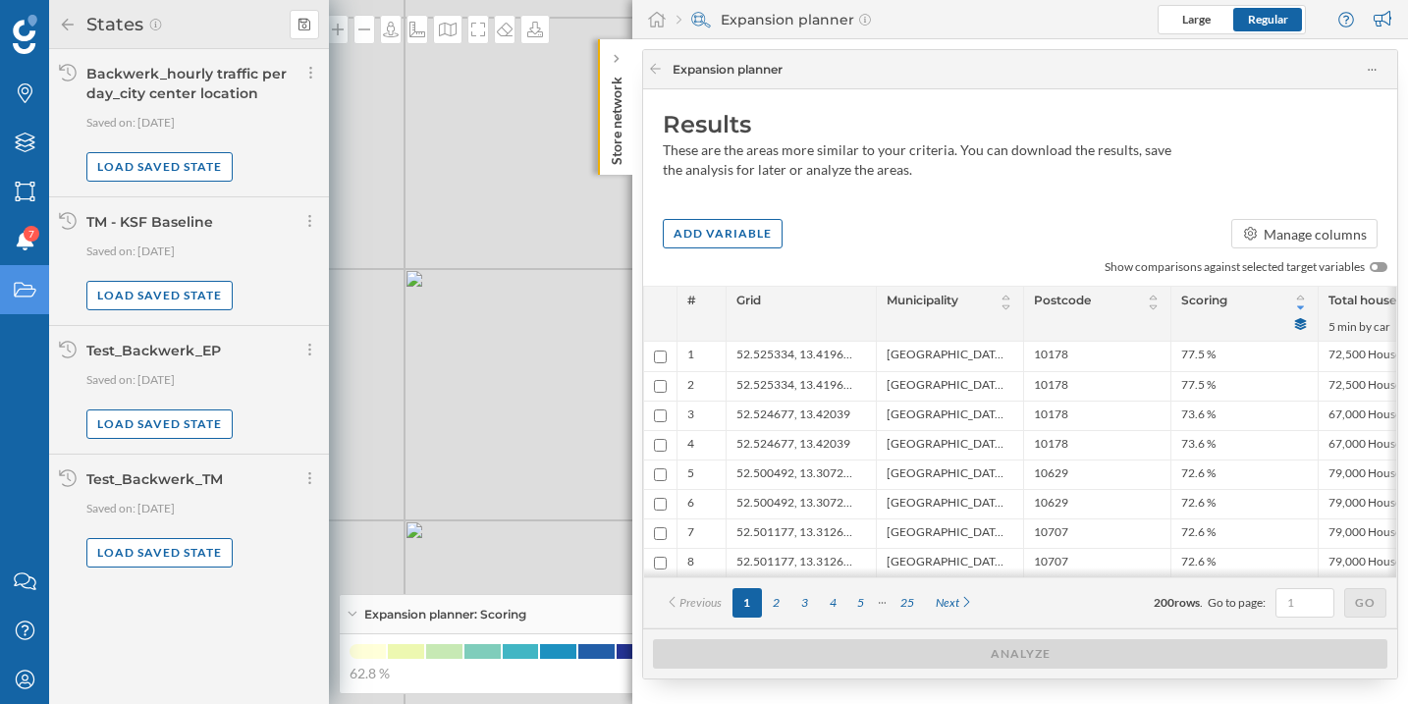
click at [61, 26] on icon at bounding box center [68, 25] width 18 height 14
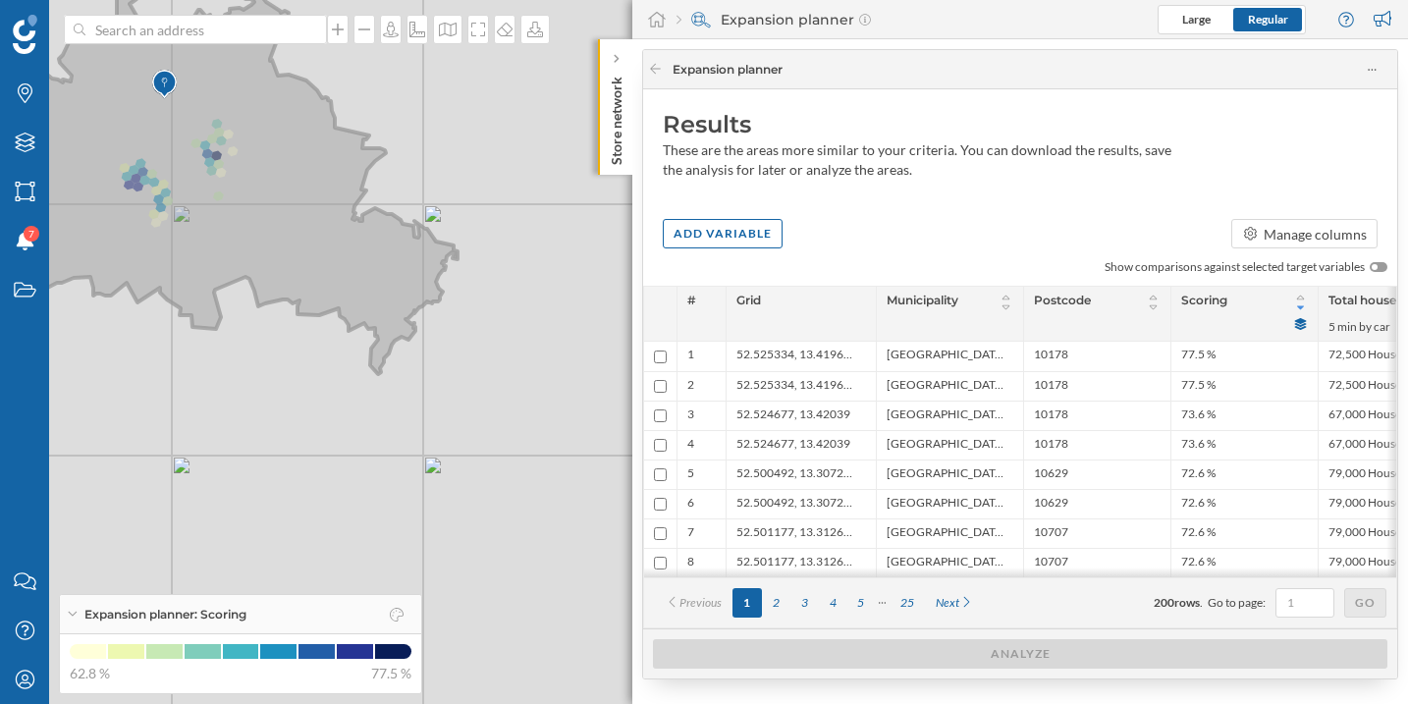
drag, startPoint x: 155, startPoint y: 187, endPoint x: 302, endPoint y: 254, distance: 161.7
click at [302, 254] on icon at bounding box center [217, 175] width 479 height 397
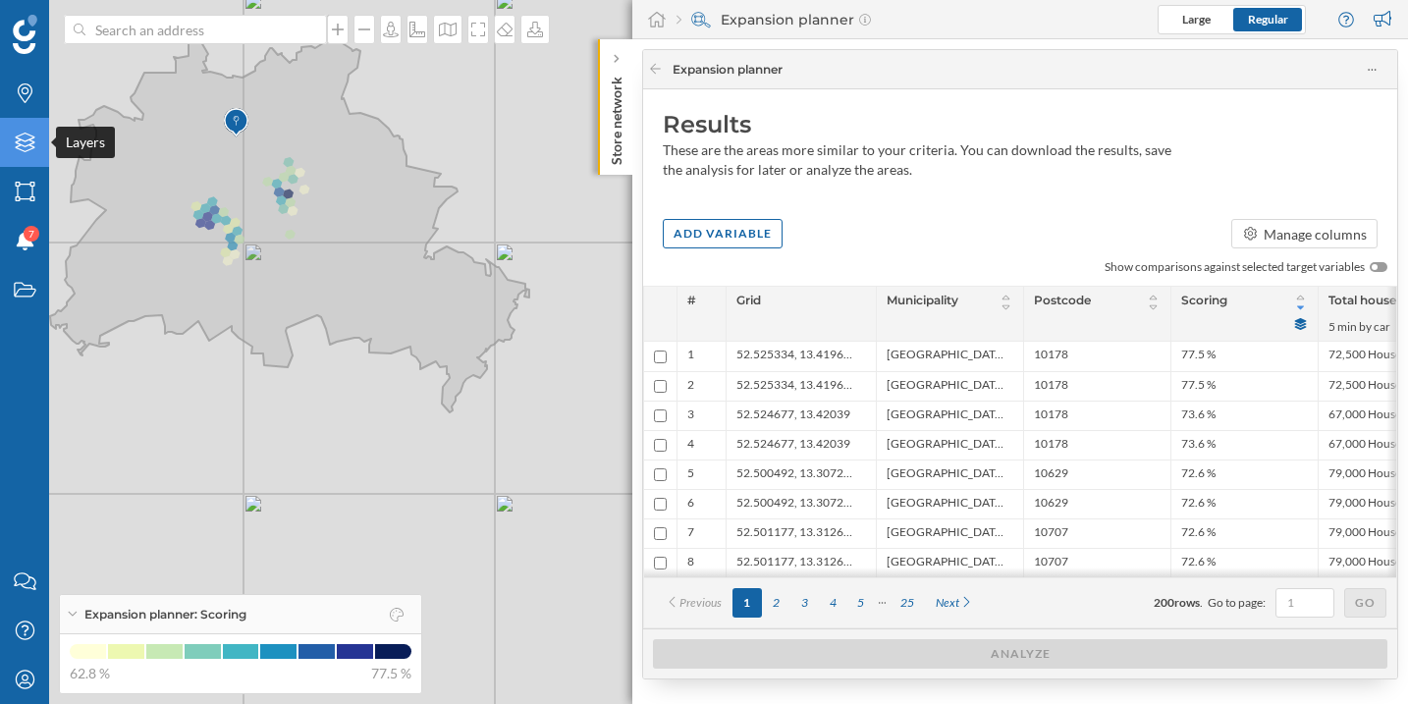
click at [27, 144] on icon at bounding box center [25, 143] width 20 height 20
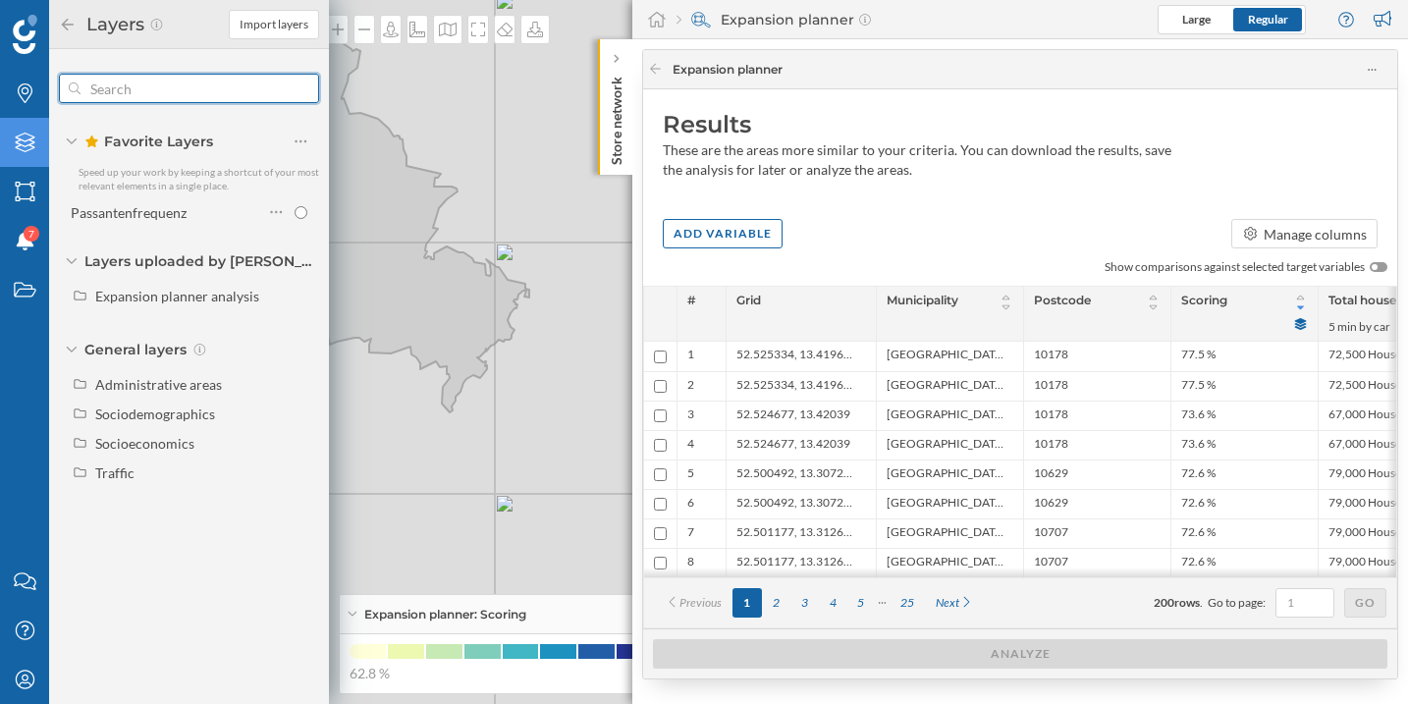
click at [169, 94] on input "text" at bounding box center [188, 88] width 217 height 39
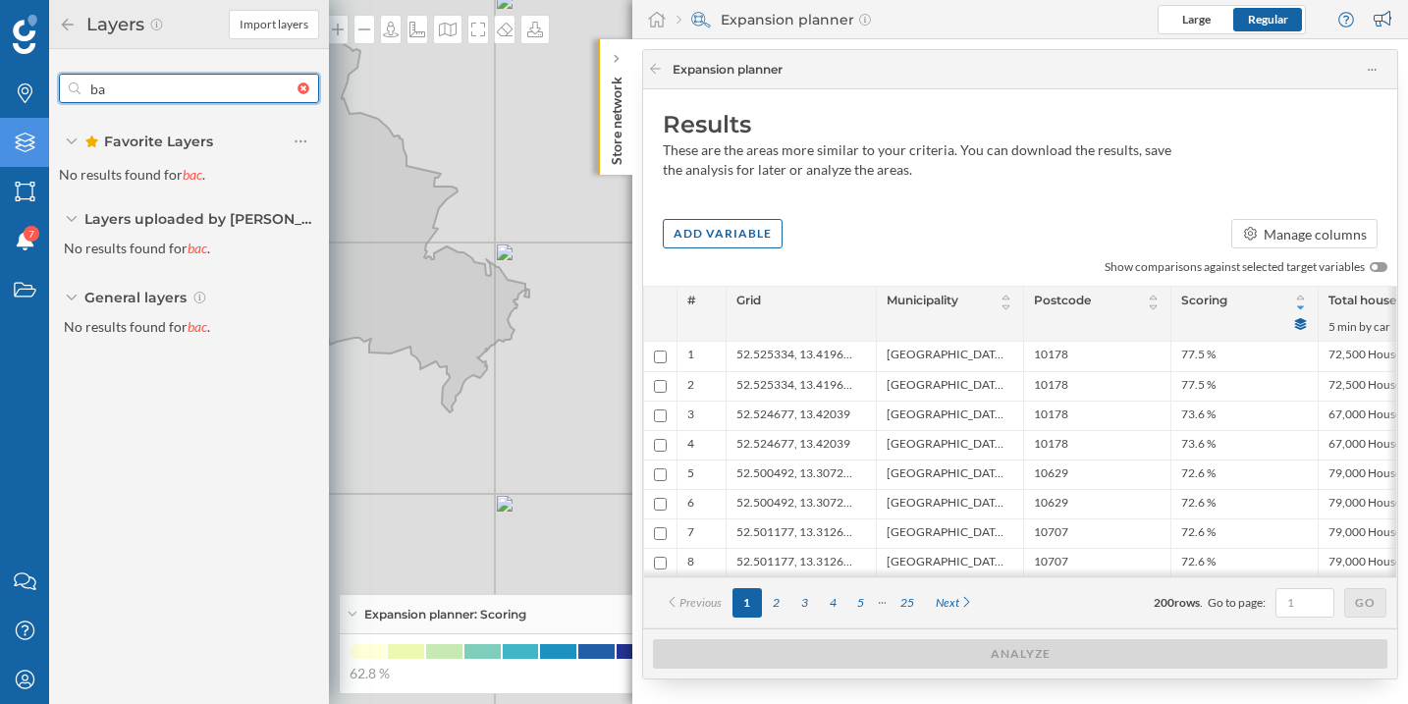
type input "b"
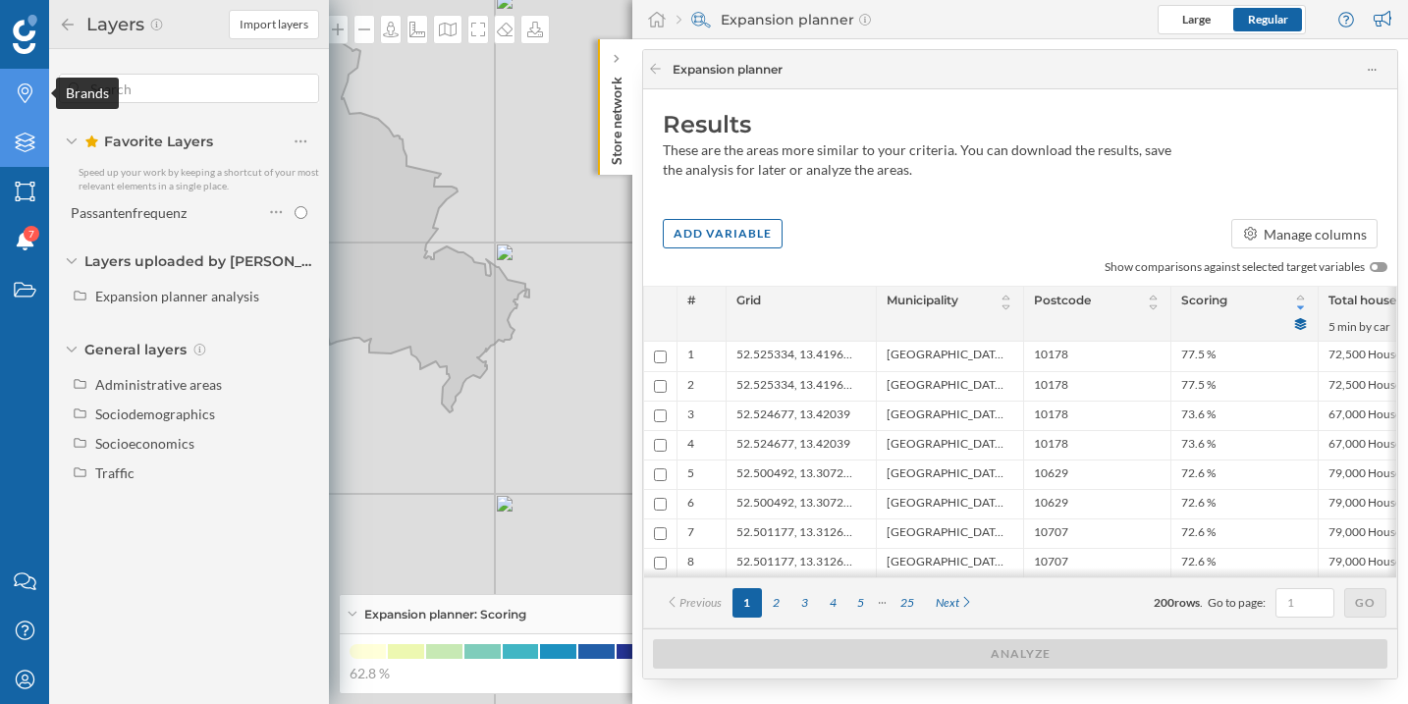
click at [32, 92] on icon "Brands" at bounding box center [25, 93] width 25 height 20
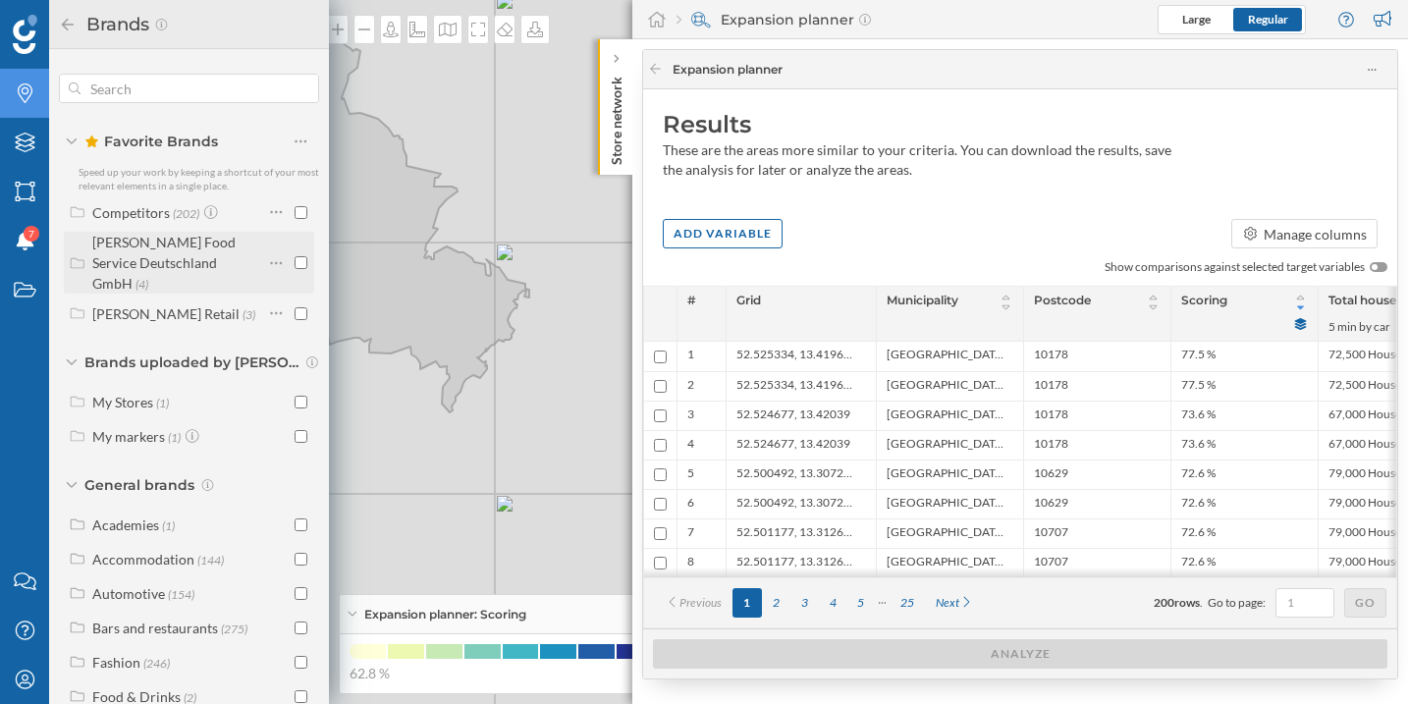
click at [148, 275] on span "(4)" at bounding box center [141, 283] width 13 height 17
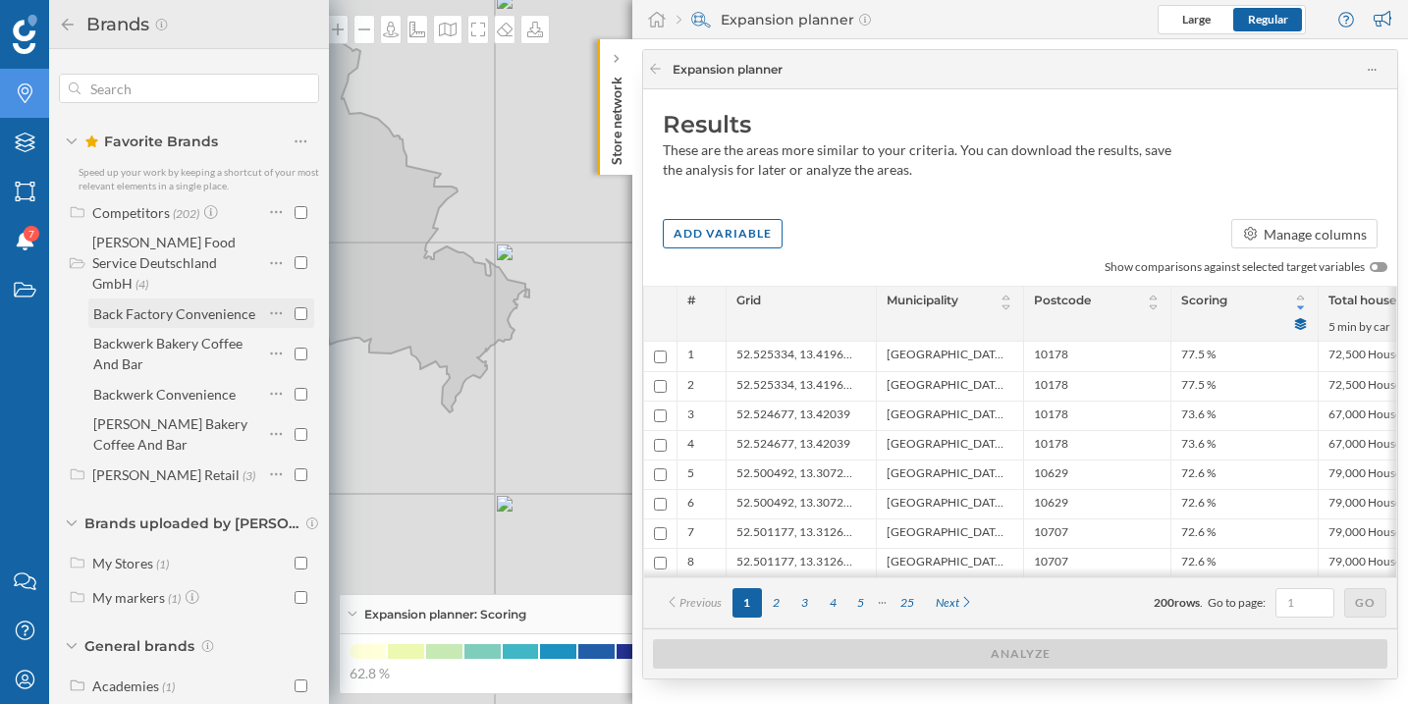
click at [294, 307] on input "checkbox" at bounding box center [300, 313] width 13 height 13
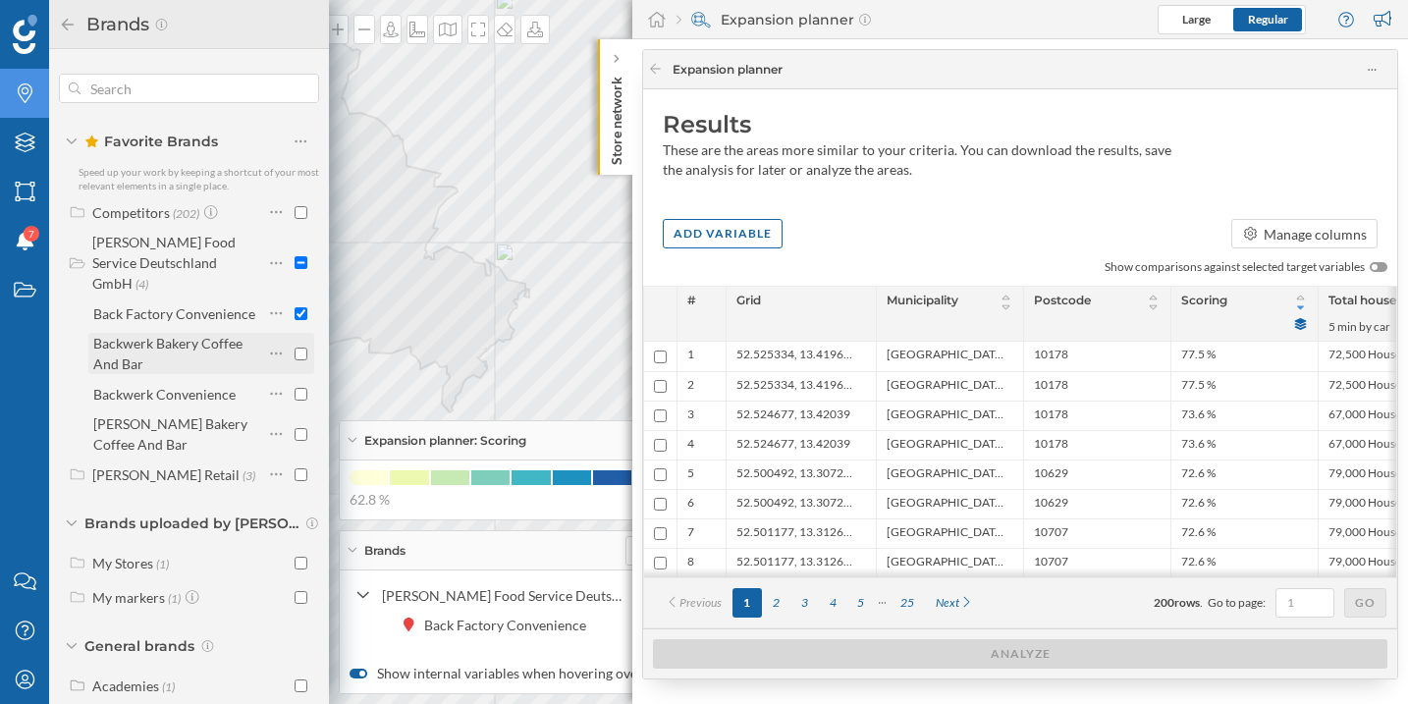
click at [295, 347] on input "checkbox" at bounding box center [300, 353] width 13 height 13
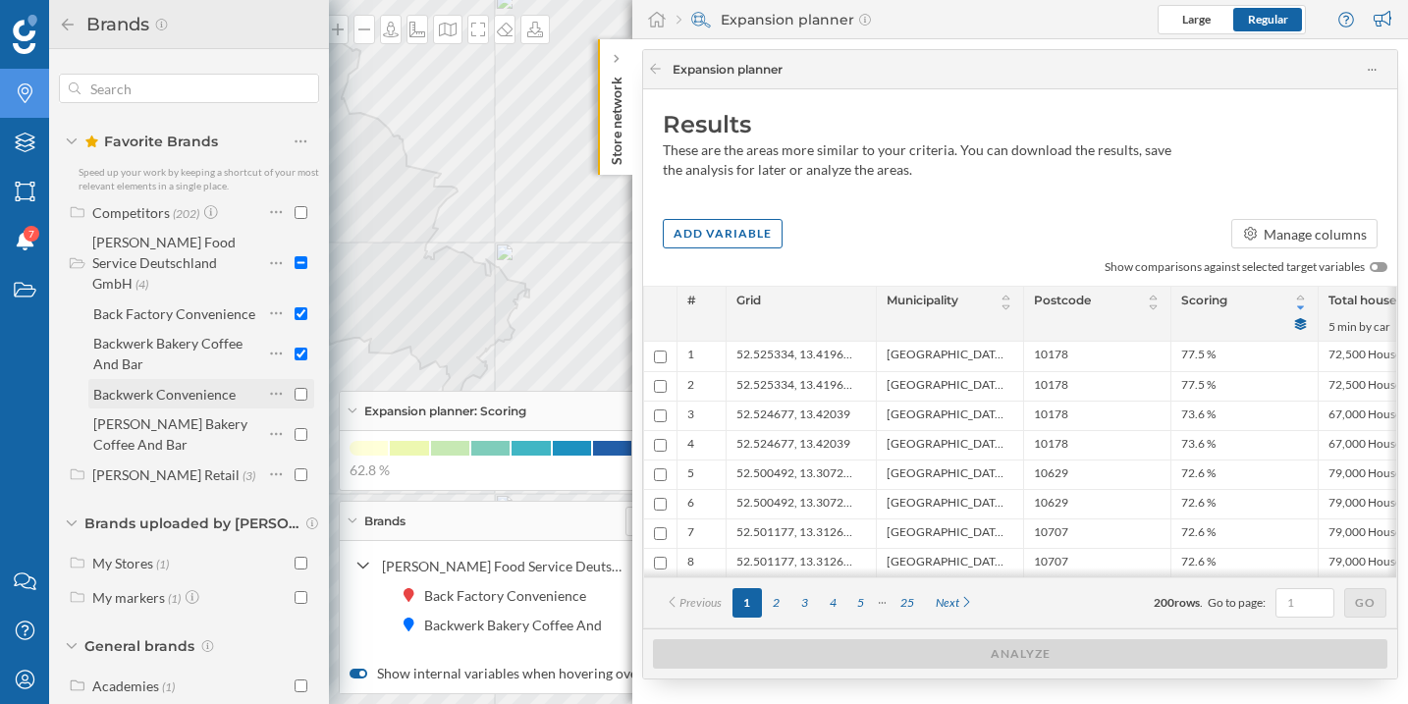
click at [296, 388] on input "checkbox" at bounding box center [300, 394] width 13 height 13
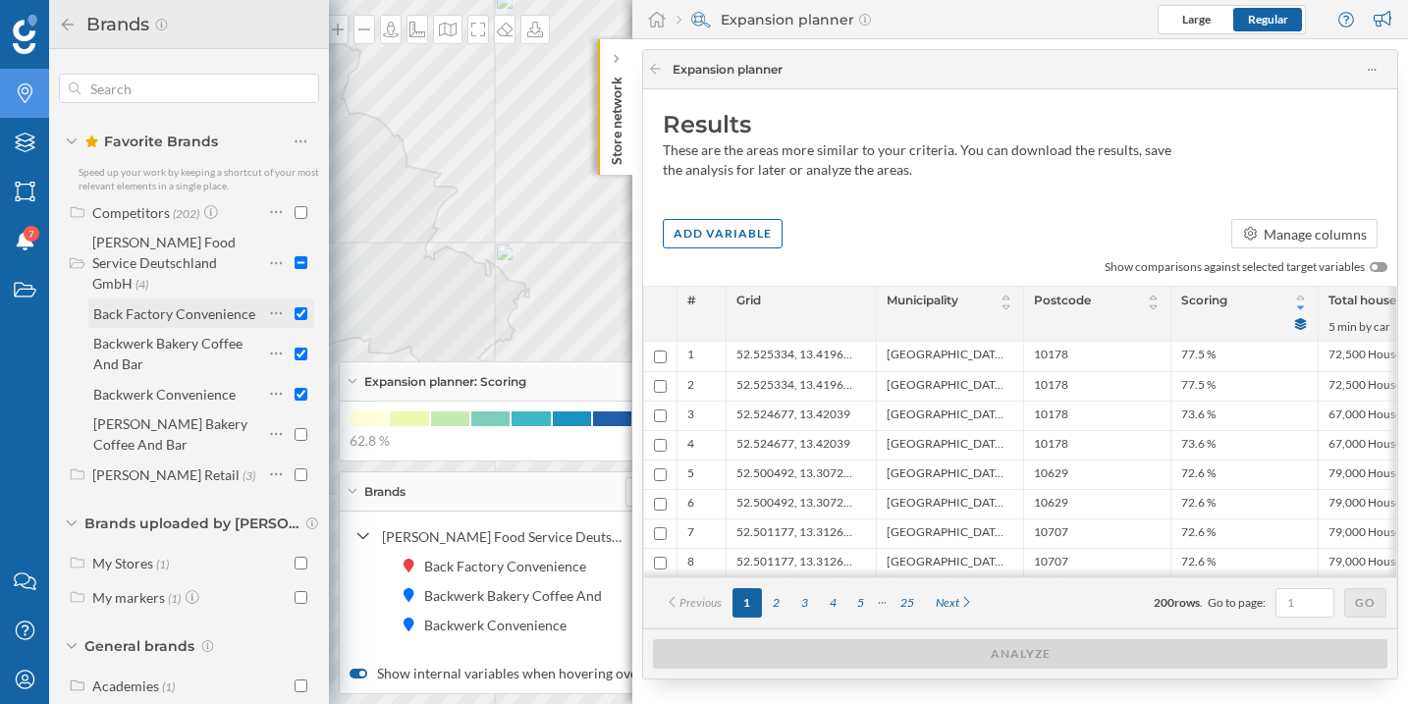
click at [294, 307] on input "checkbox" at bounding box center [300, 313] width 13 height 13
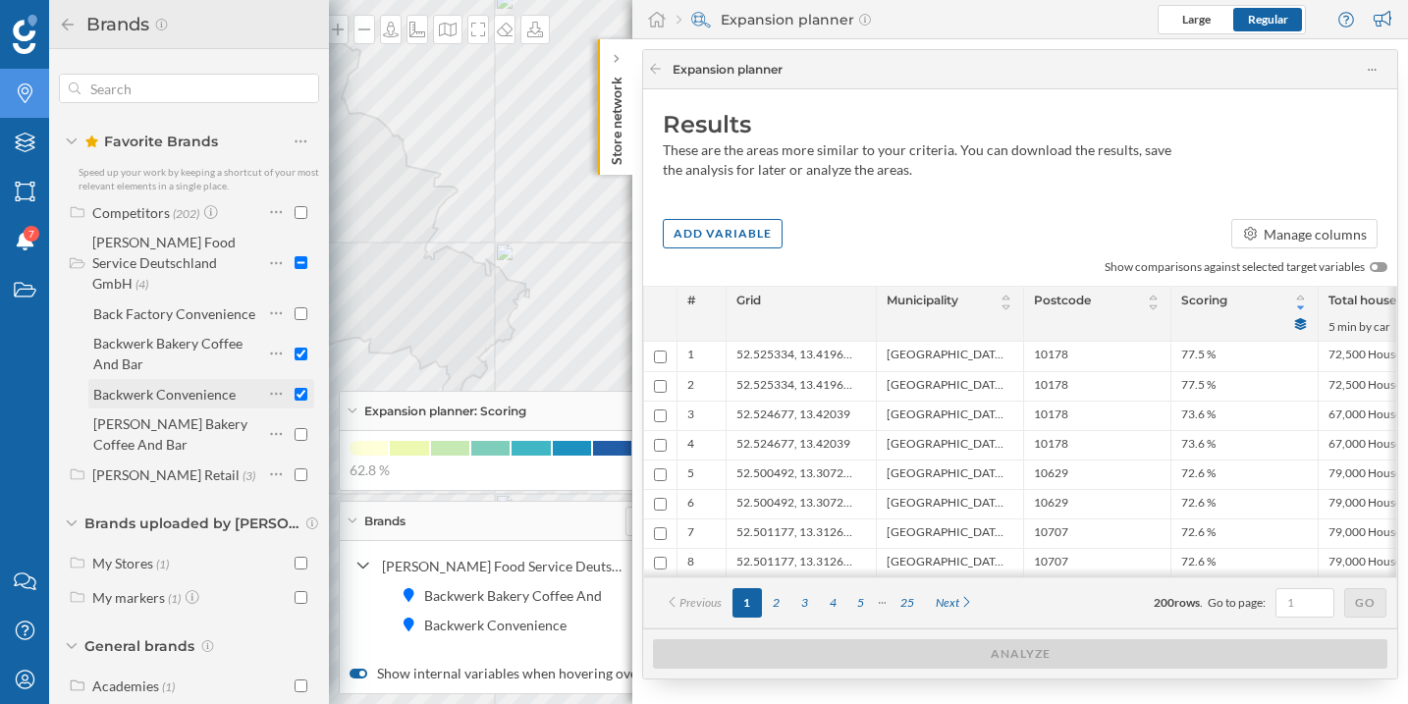
click at [294, 388] on input "checkbox" at bounding box center [300, 394] width 13 height 13
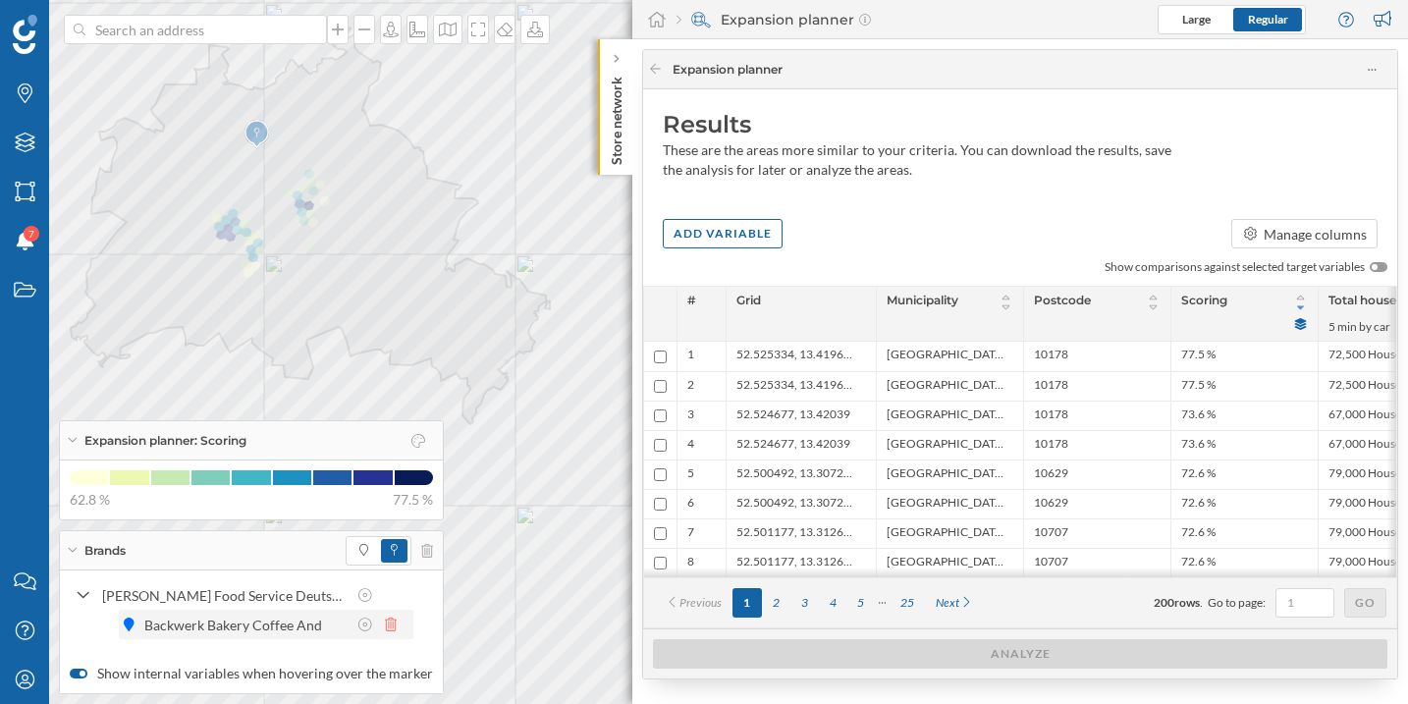
click at [390, 623] on icon at bounding box center [391, 624] width 12 height 14
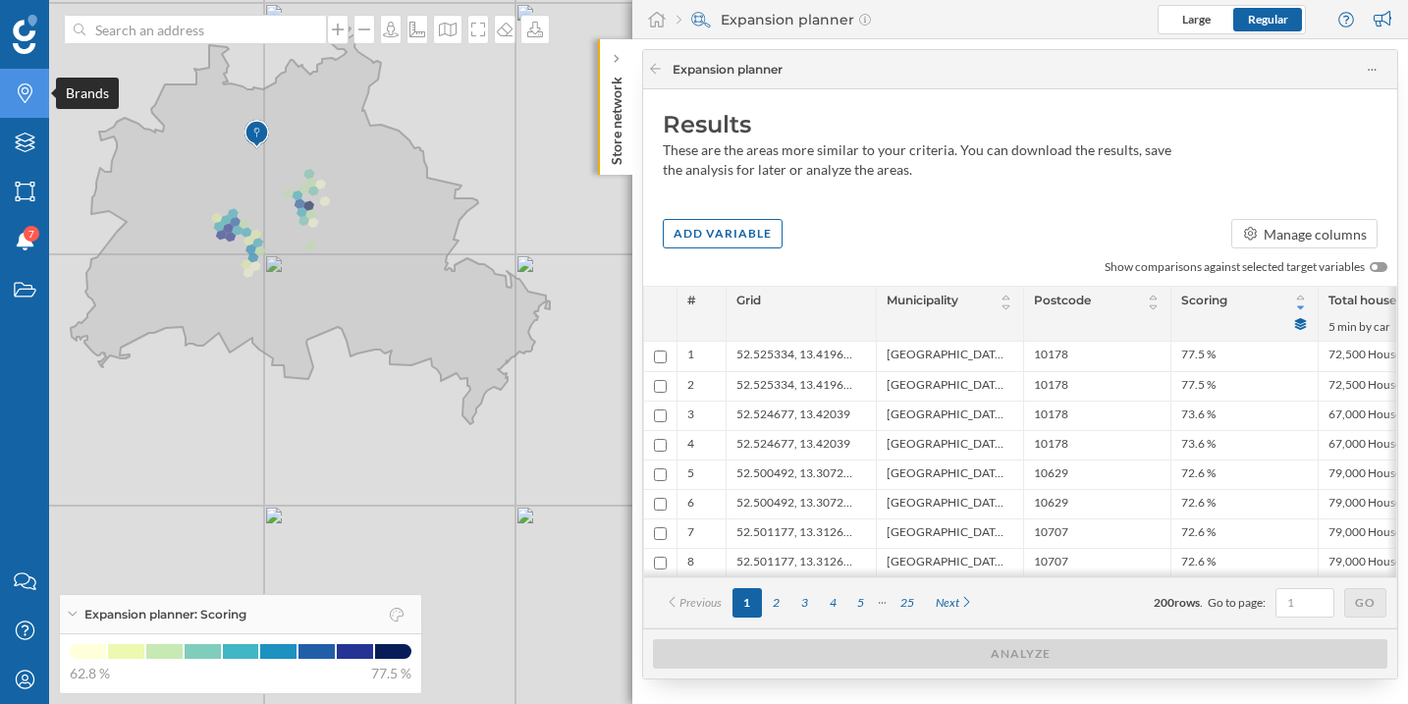
click at [22, 95] on icon "Brands" at bounding box center [25, 93] width 25 height 20
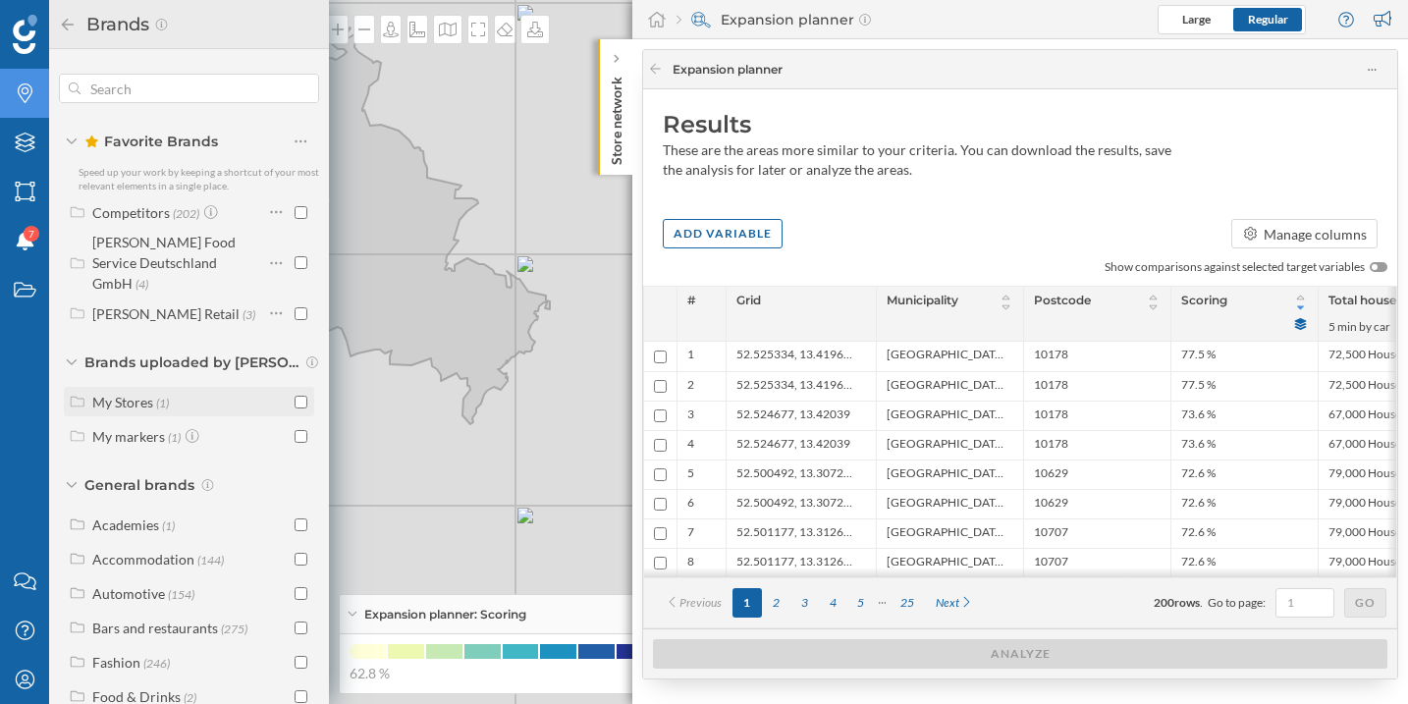
click at [180, 392] on div "My Stores (1)" at bounding box center [190, 402] width 197 height 21
click at [294, 396] on input "checkbox" at bounding box center [300, 402] width 13 height 13
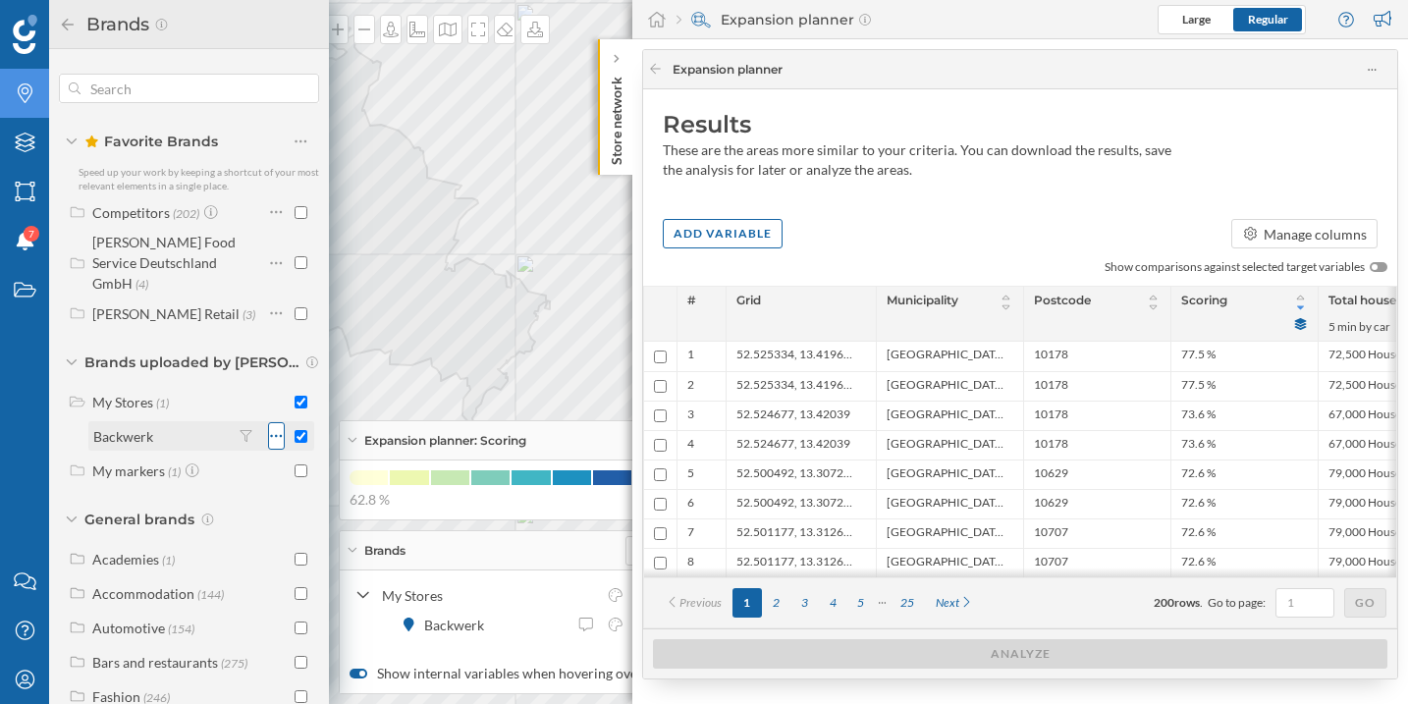
click at [275, 426] on icon at bounding box center [276, 436] width 13 height 20
click at [244, 430] on icon at bounding box center [245, 436] width 13 height 12
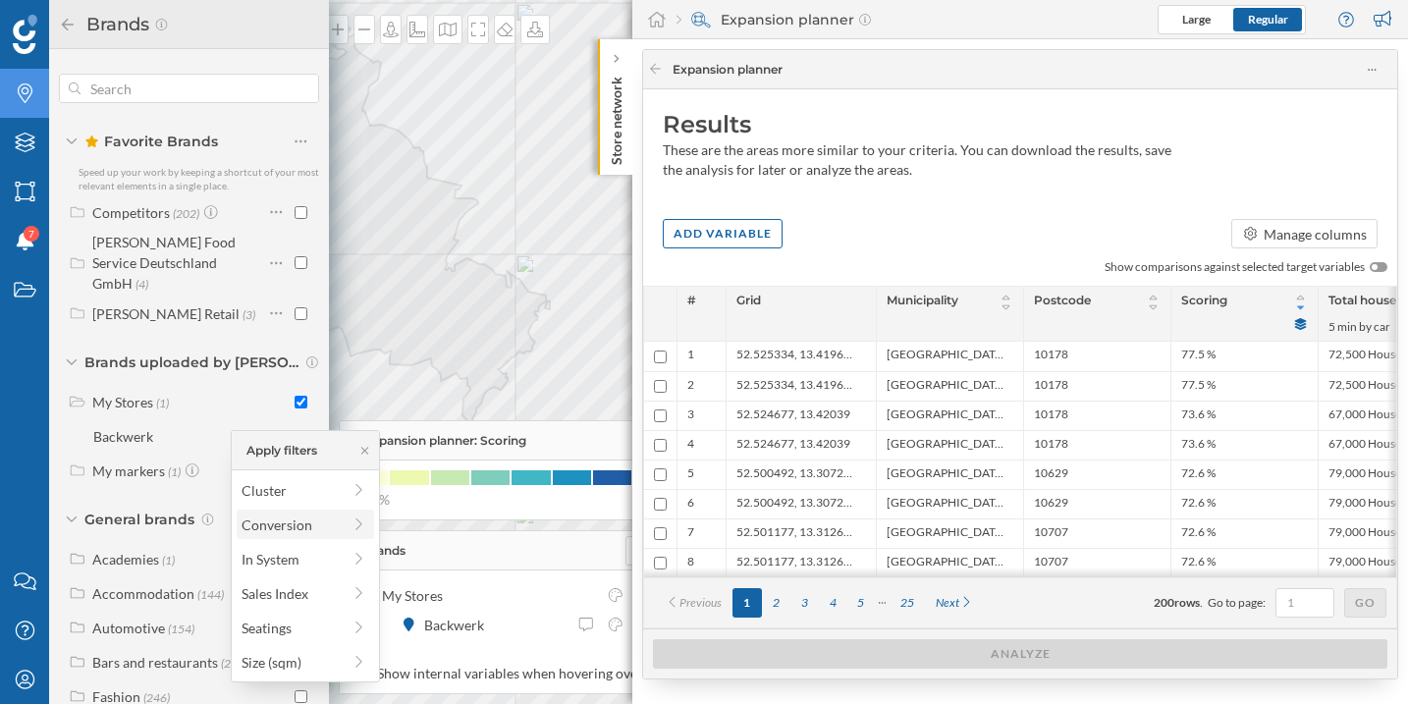
click at [313, 532] on span "Conversion" at bounding box center [290, 524] width 99 height 21
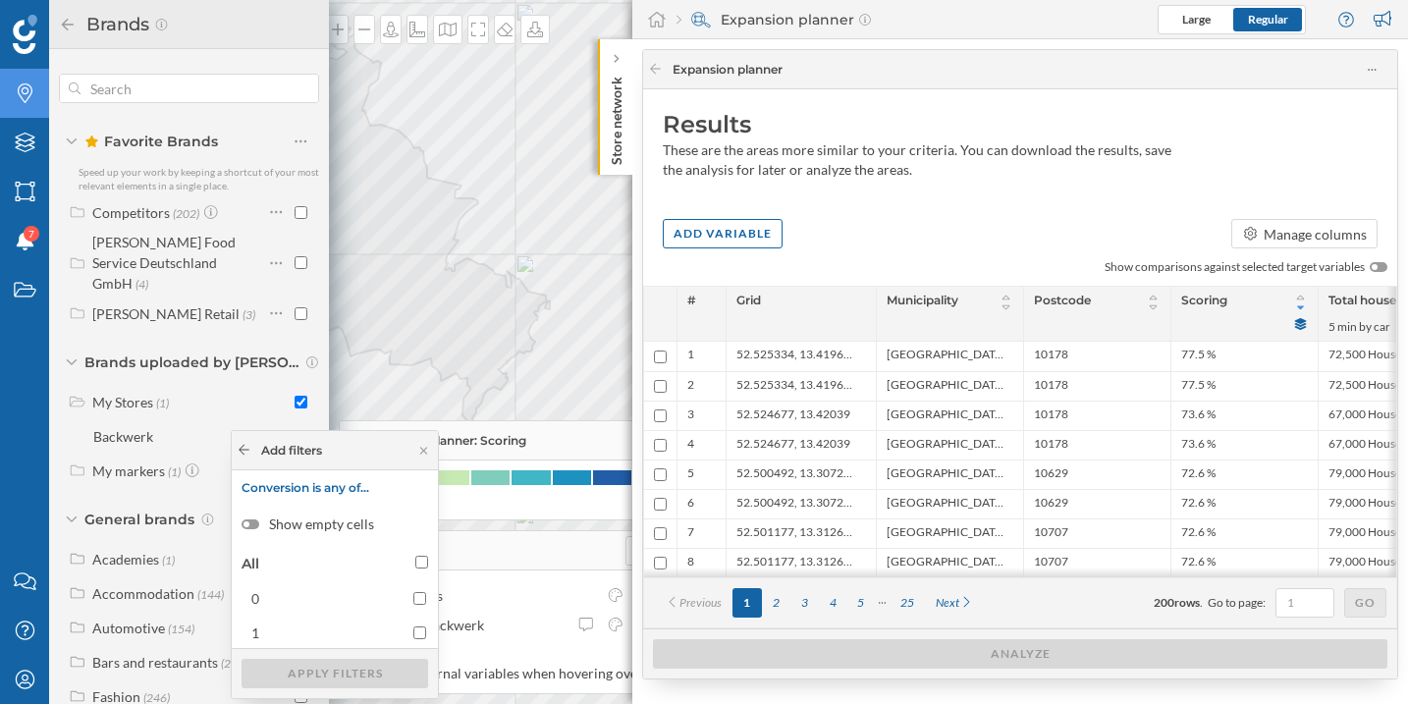
click at [245, 453] on icon at bounding box center [244, 450] width 15 height 12
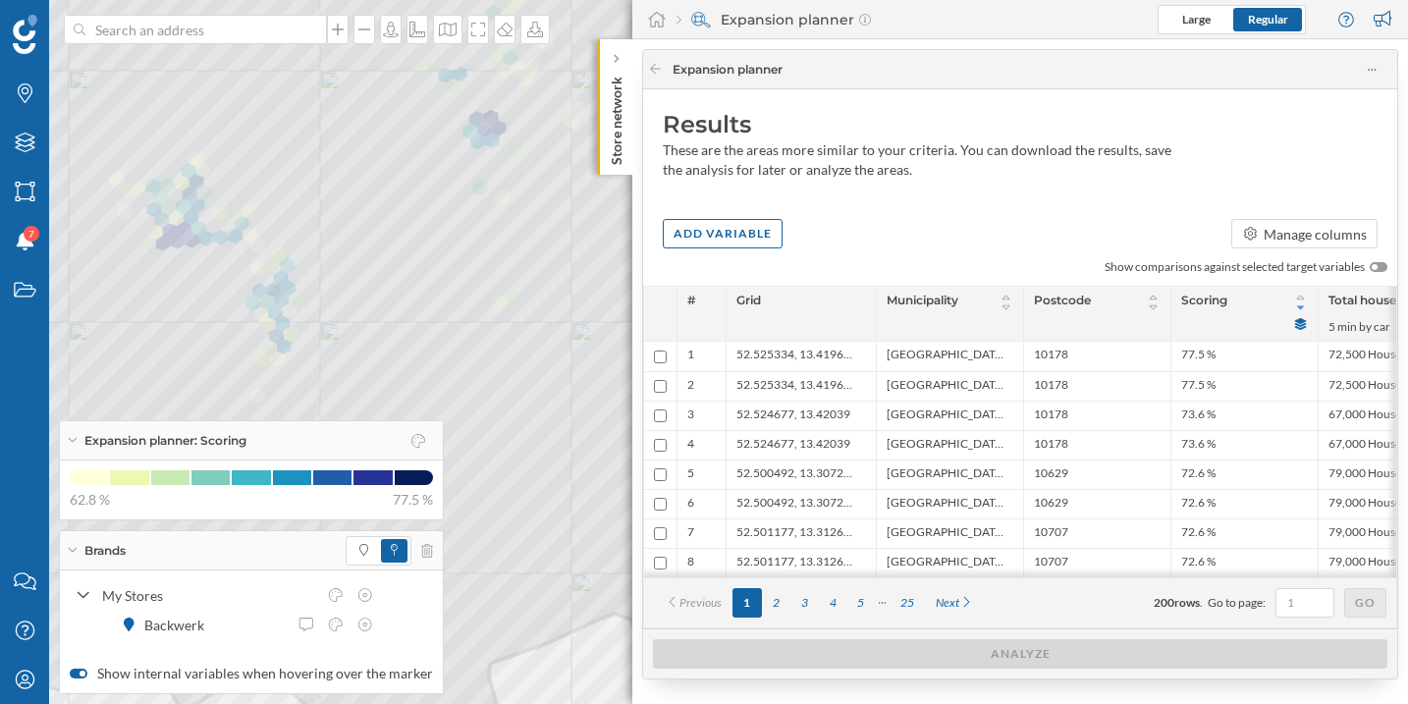
drag, startPoint x: 1023, startPoint y: 581, endPoint x: 1052, endPoint y: 576, distance: 29.9
click at [1052, 576] on div "# Grid Municipality Postcode Scoring Total households 5 min by car Weekly avera…" at bounding box center [1020, 432] width 752 height 291
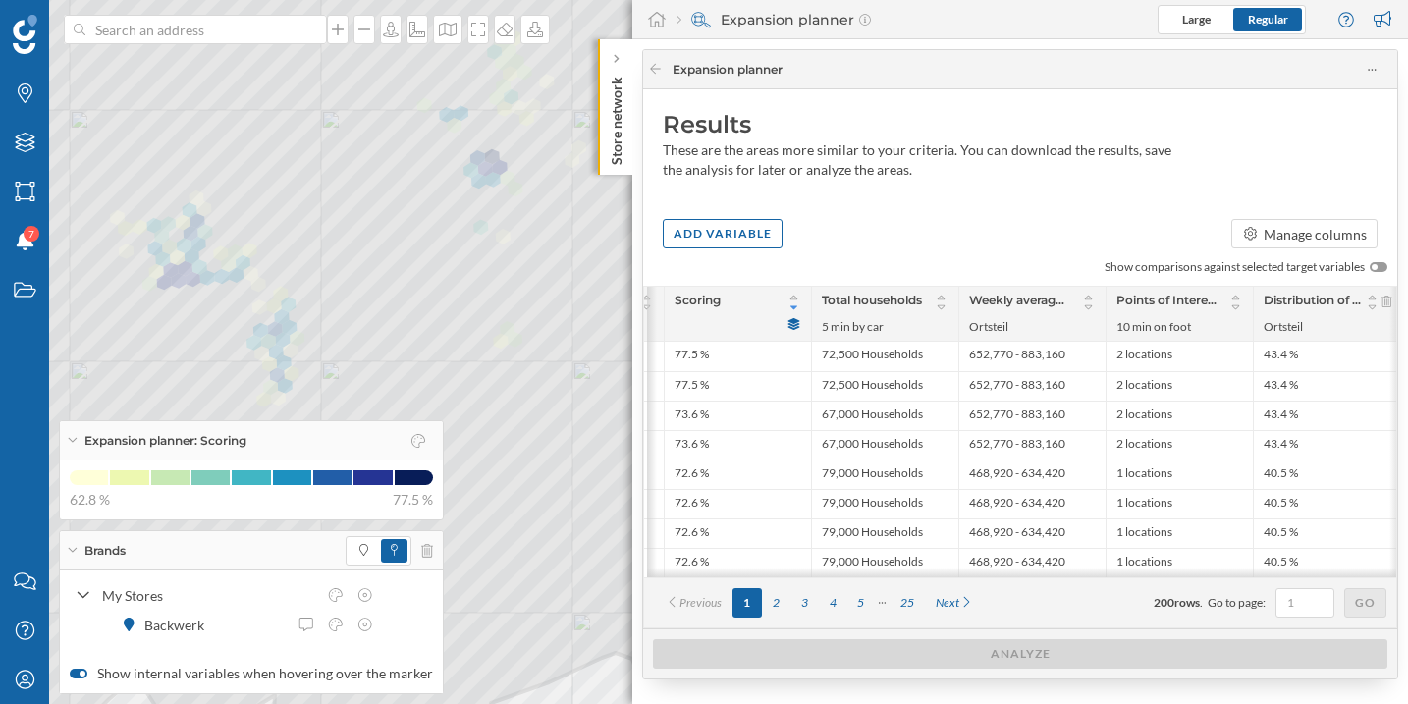
scroll to position [0, 505]
drag, startPoint x: 1221, startPoint y: 579, endPoint x: 1067, endPoint y: 581, distance: 154.1
click at [1067, 577] on div "# Grid Municipality Postcode Scoring Total households 5 min by car Weekly avera…" at bounding box center [1020, 432] width 752 height 291
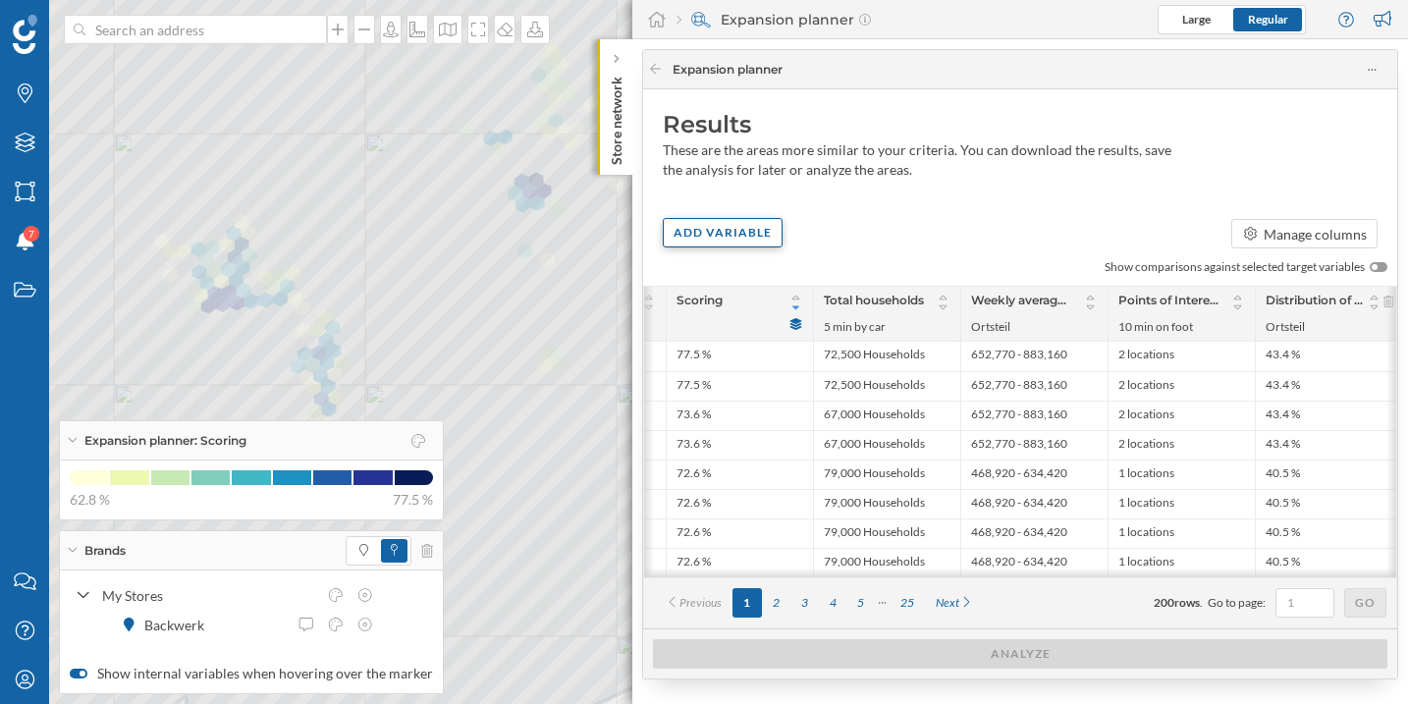
click at [738, 238] on div "Add variable" at bounding box center [723, 232] width 120 height 29
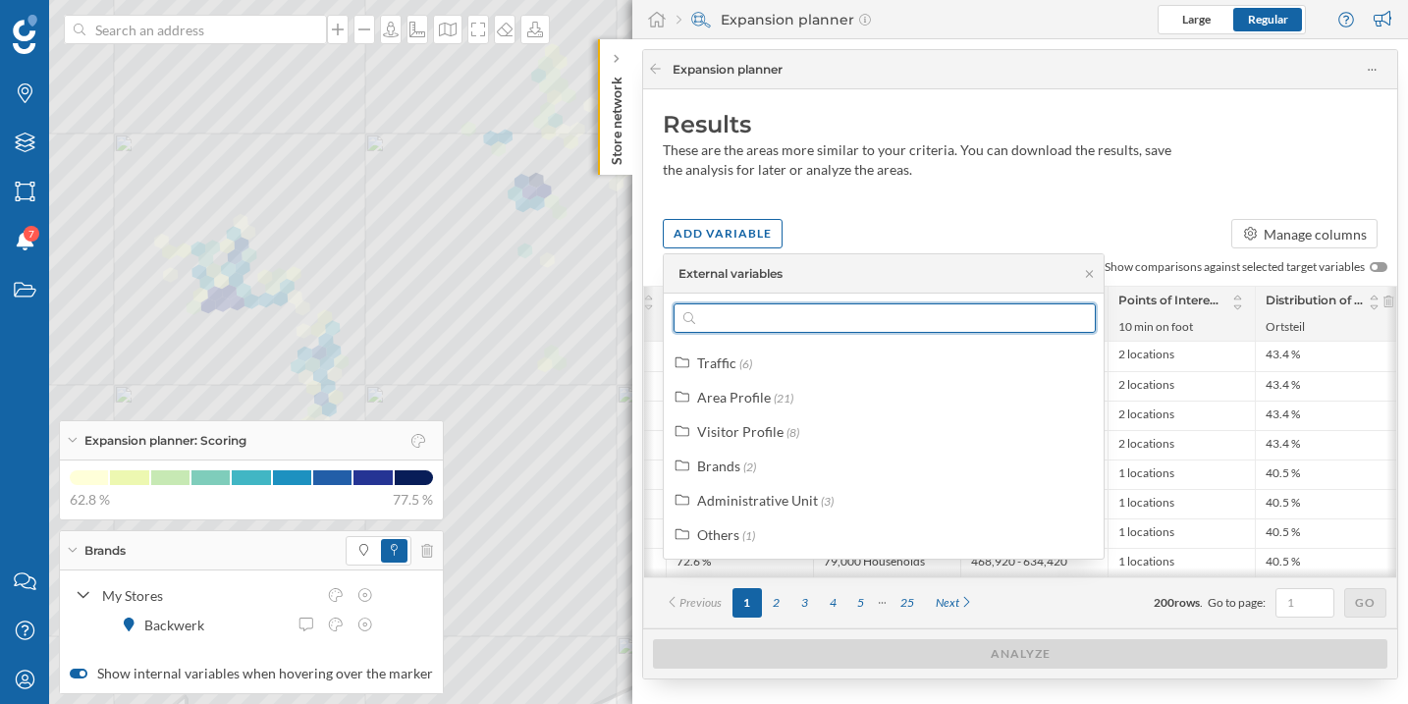
click at [750, 322] on input "text" at bounding box center [884, 317] width 379 height 29
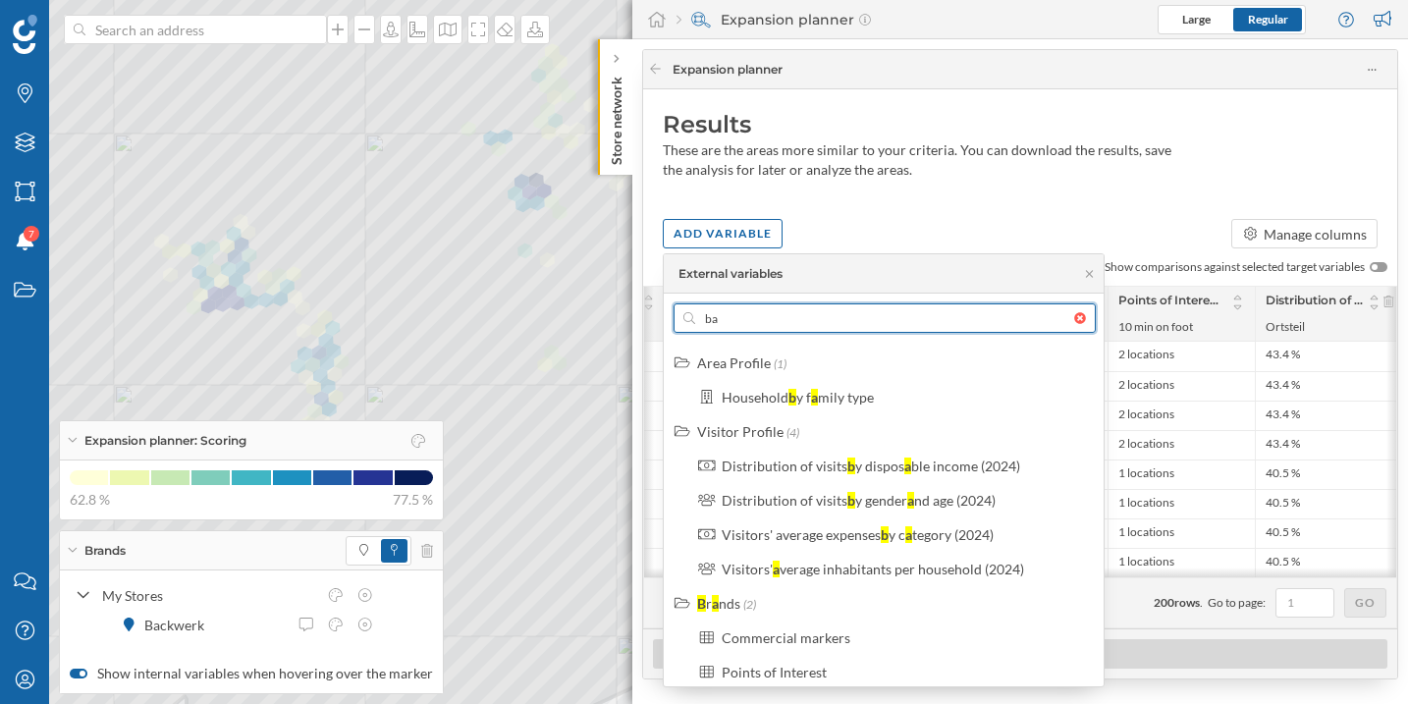
type input "b"
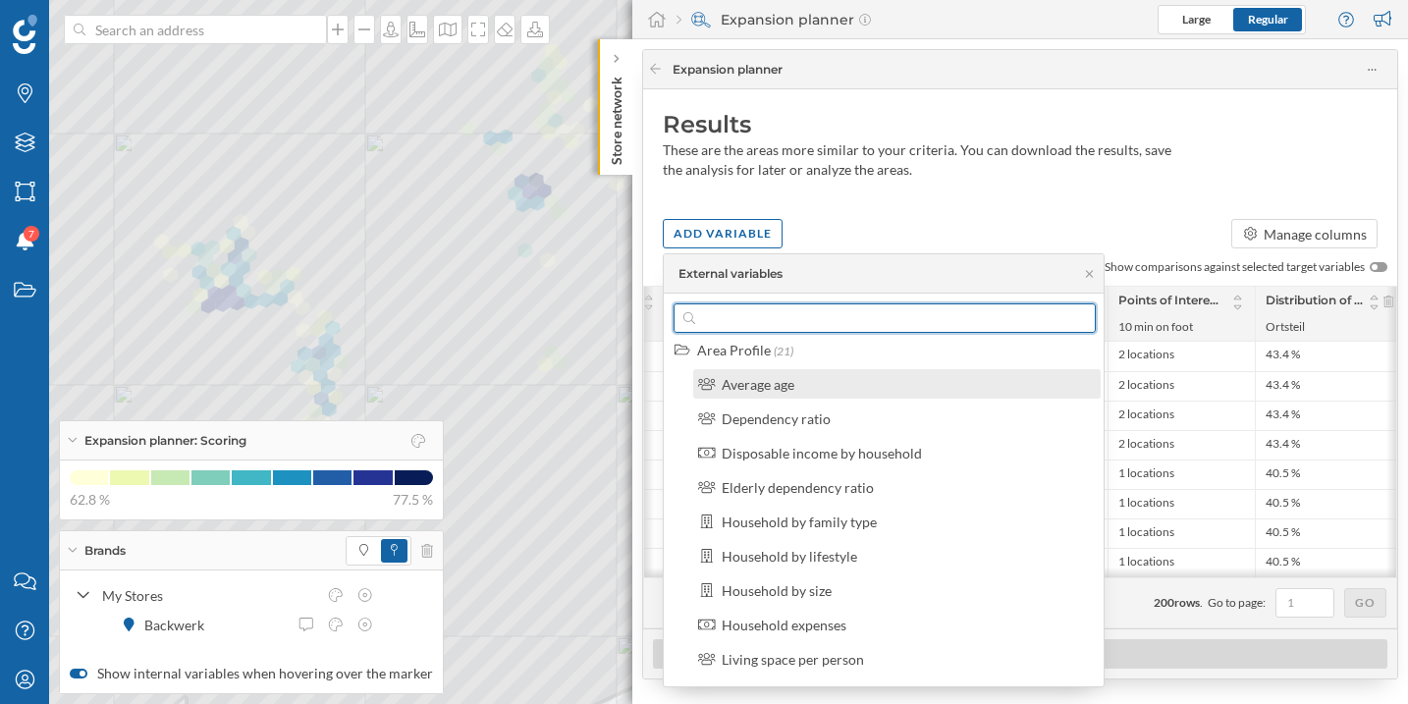
scroll to position [0, 0]
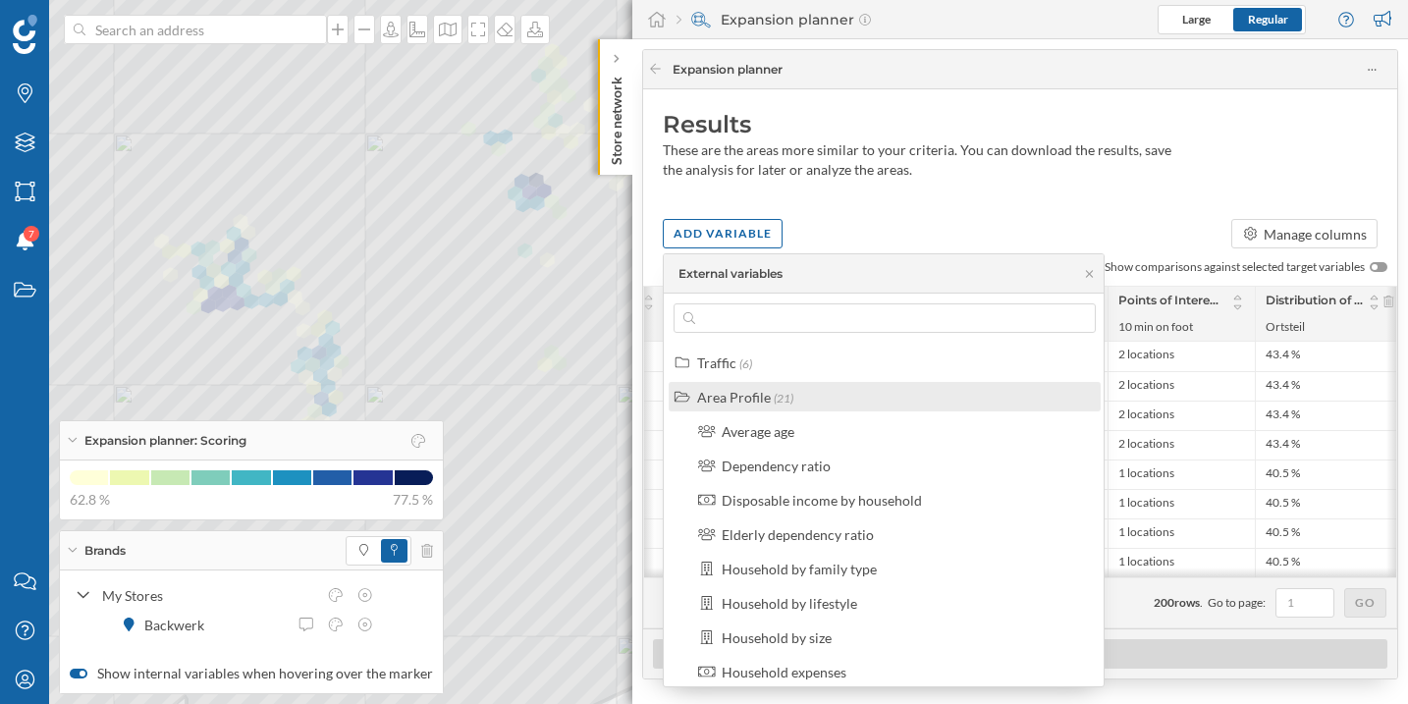
click at [768, 399] on div "Area Profile" at bounding box center [734, 397] width 74 height 17
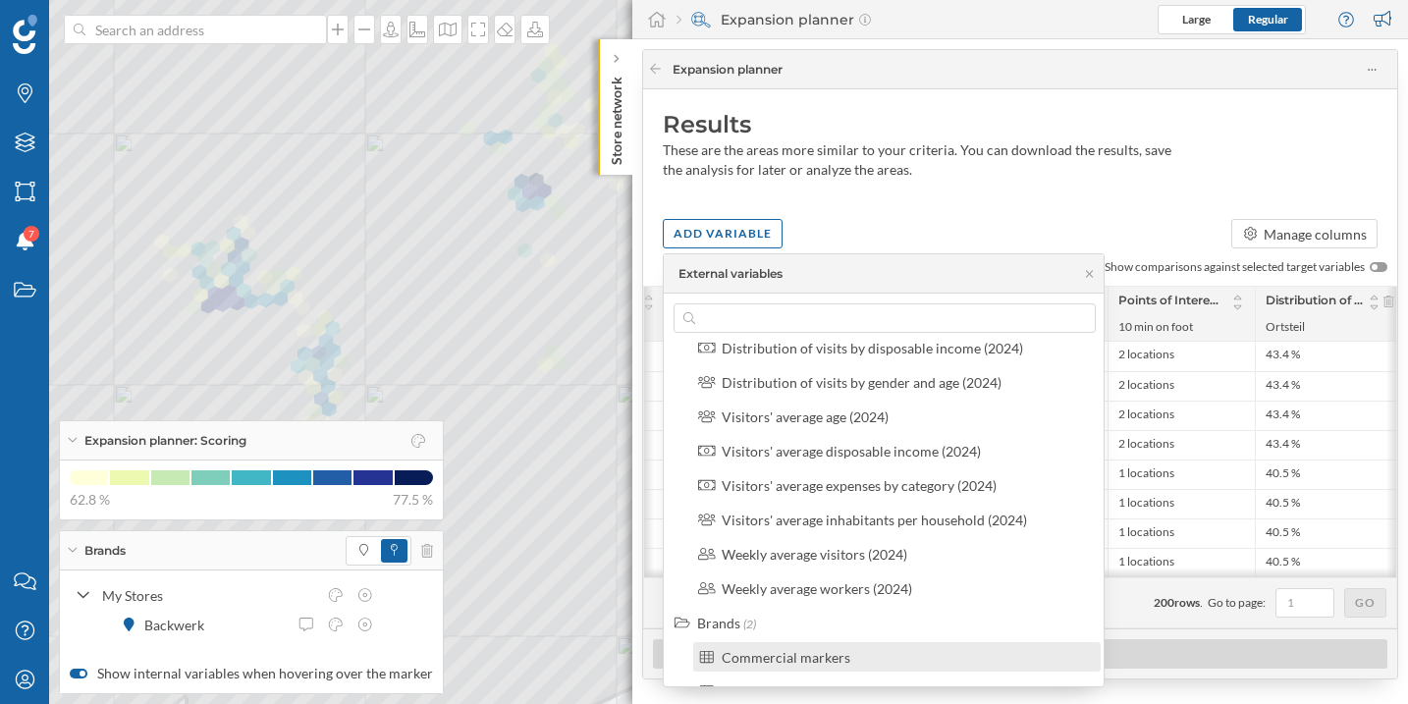
scroll to position [216, 0]
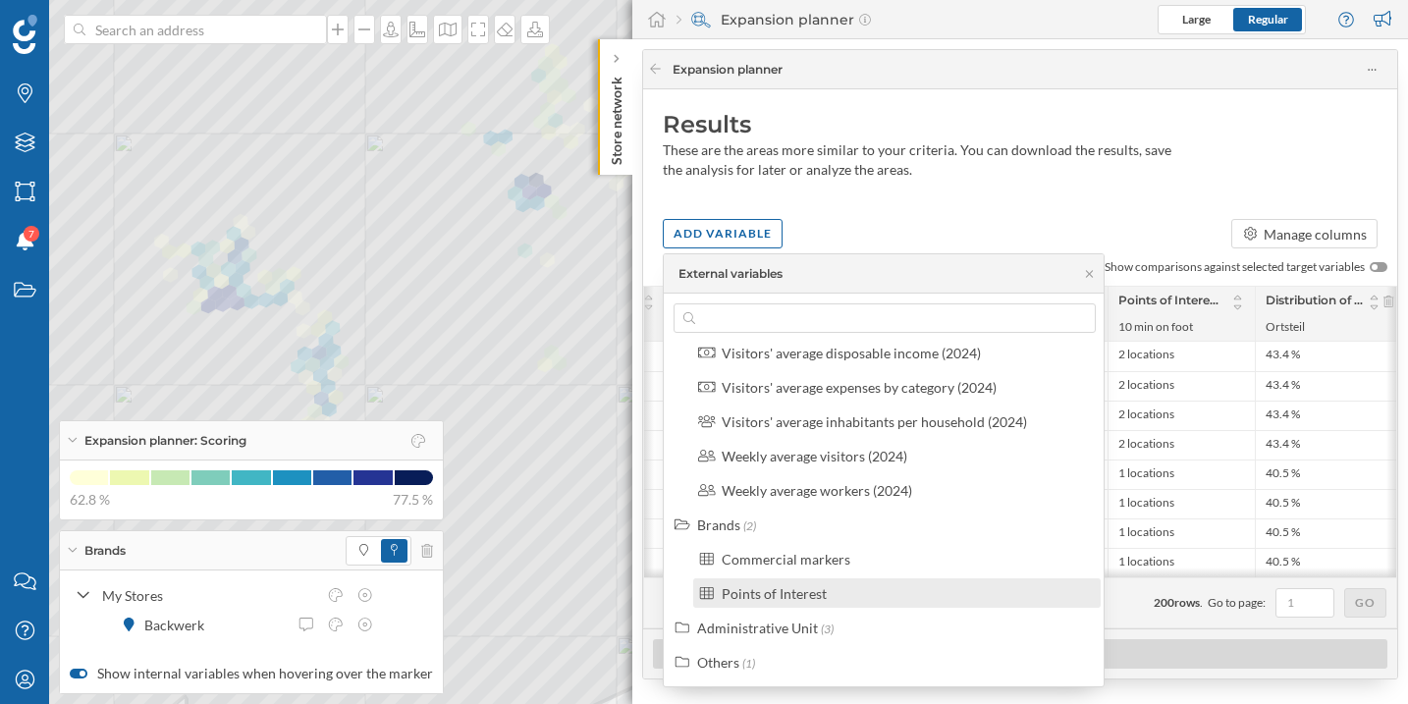
click at [808, 585] on div "Points of Interest" at bounding box center [773, 593] width 105 height 17
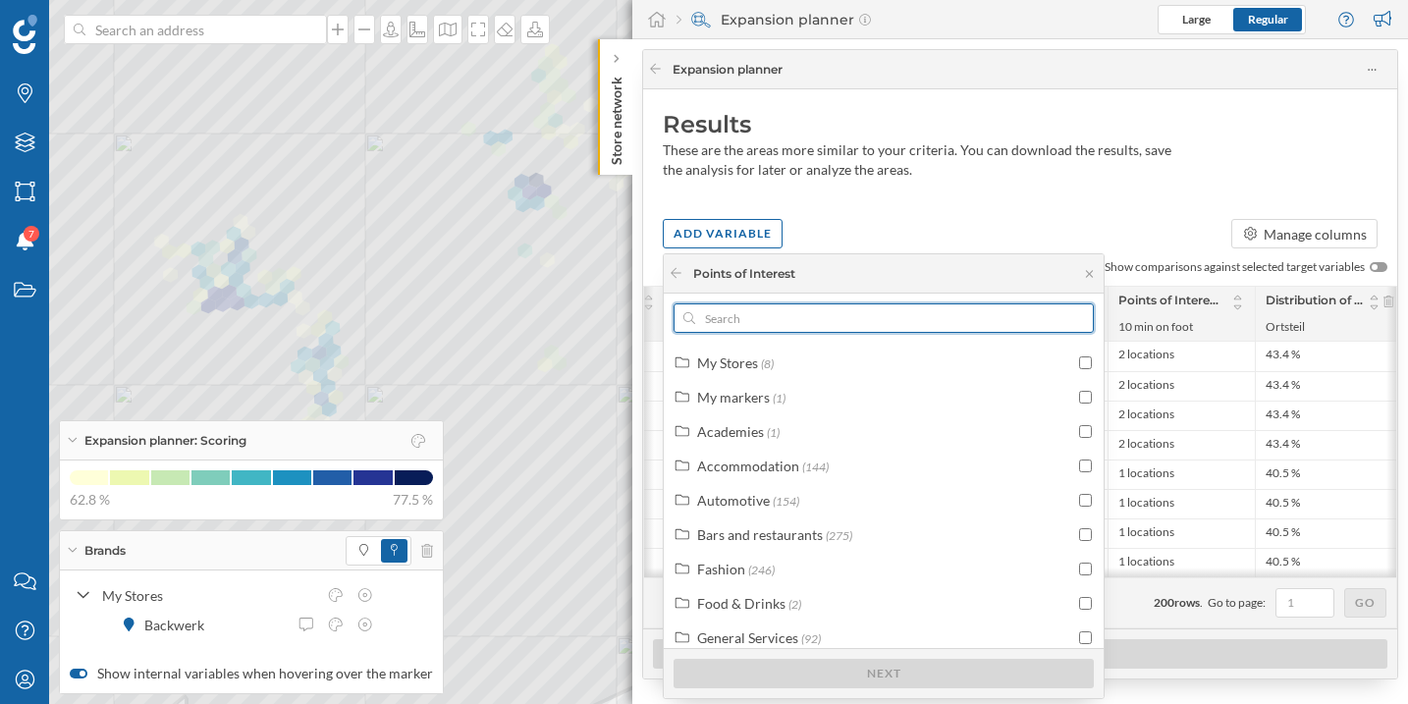
click at [770, 321] on input "text" at bounding box center [883, 317] width 377 height 29
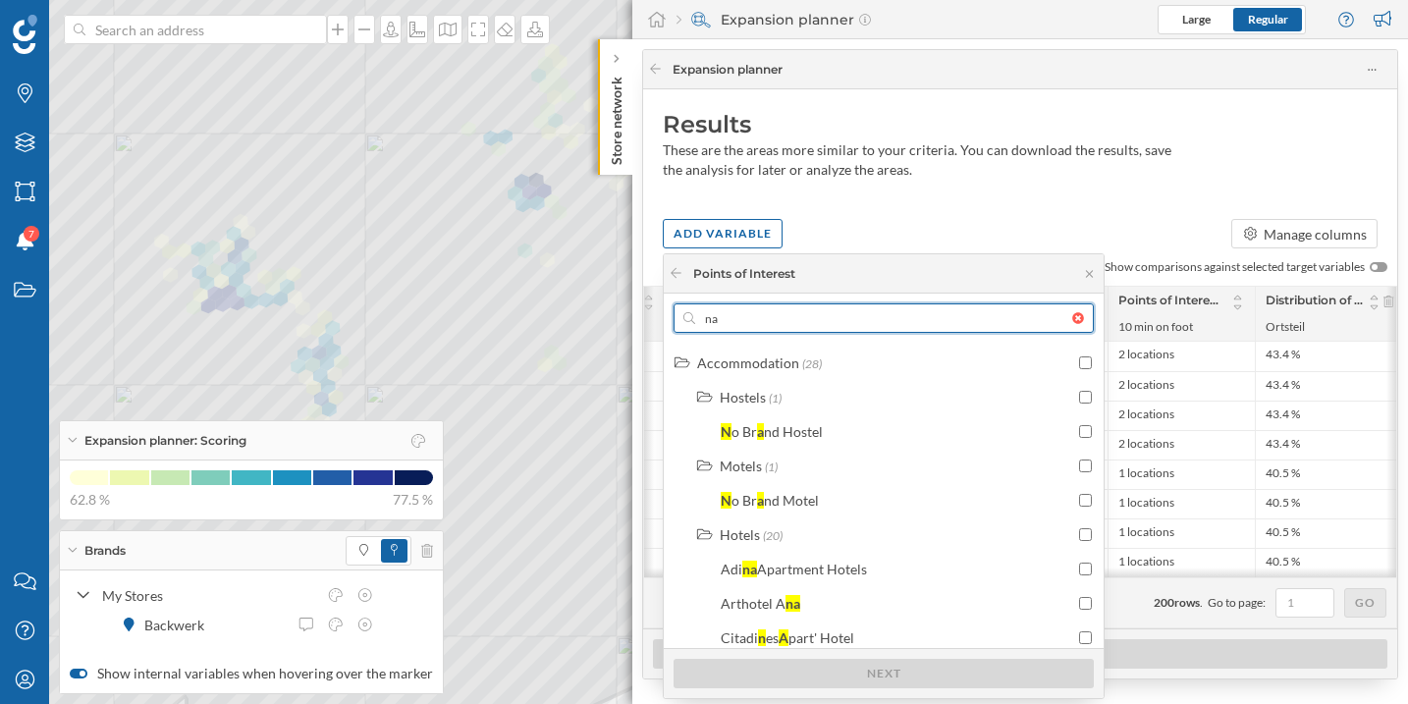
type input "n"
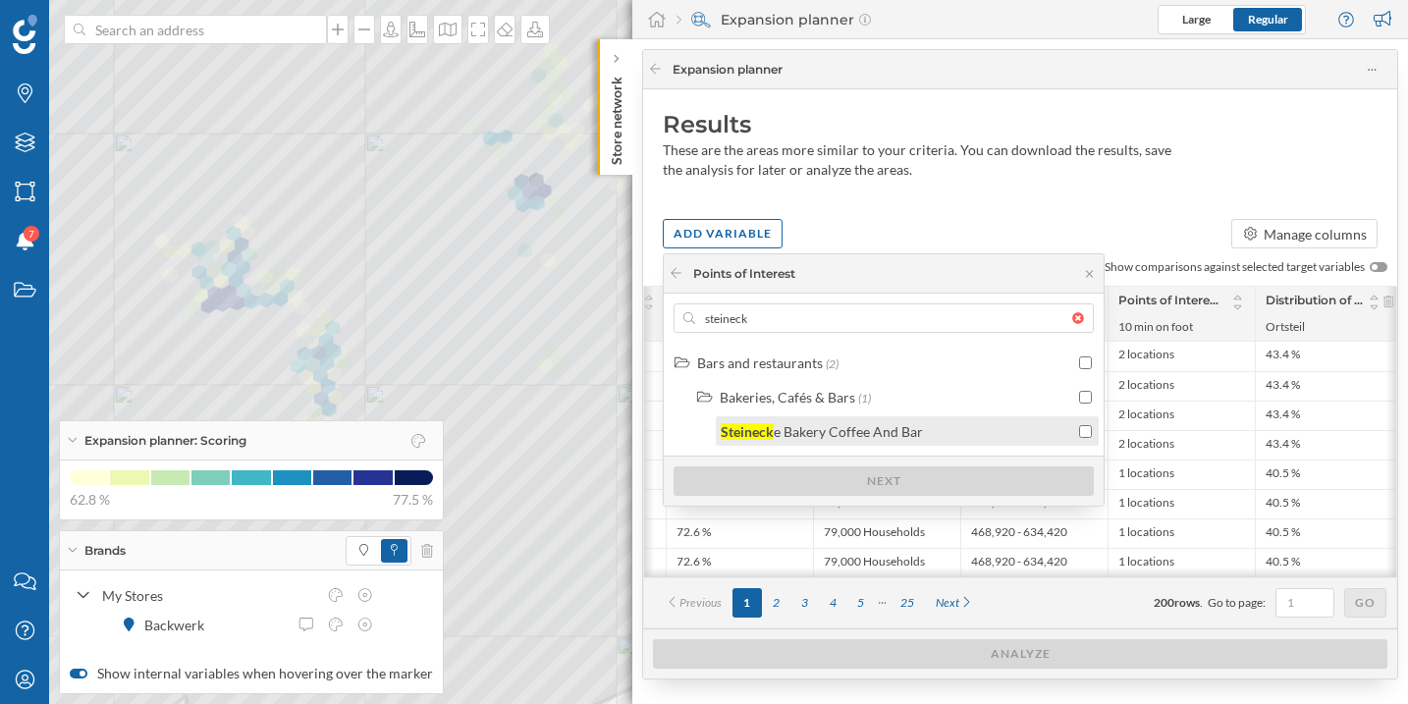
click at [828, 445] on div "Steineck e Bakery Coffee And Bar" at bounding box center [907, 430] width 383 height 29
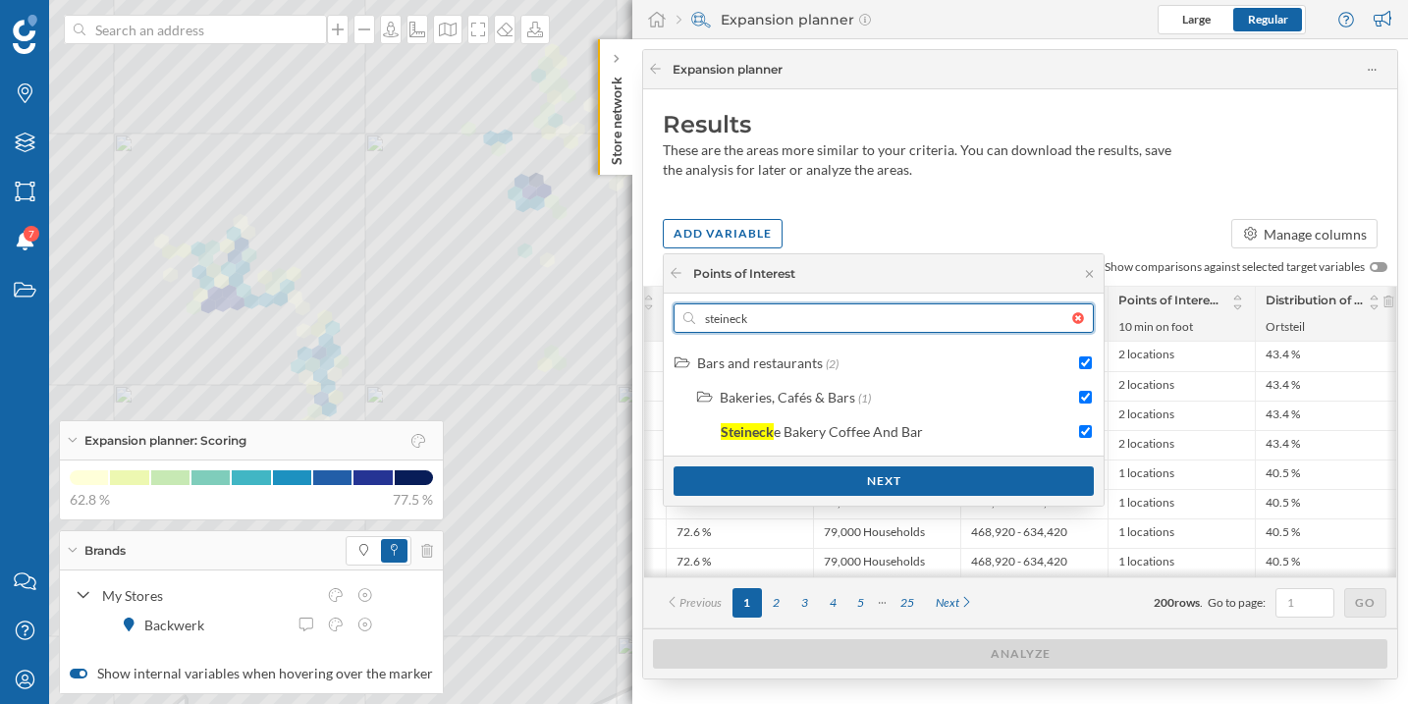
click at [796, 322] on input "steineck" at bounding box center [883, 317] width 377 height 29
type input "ka"
checkbox input "false"
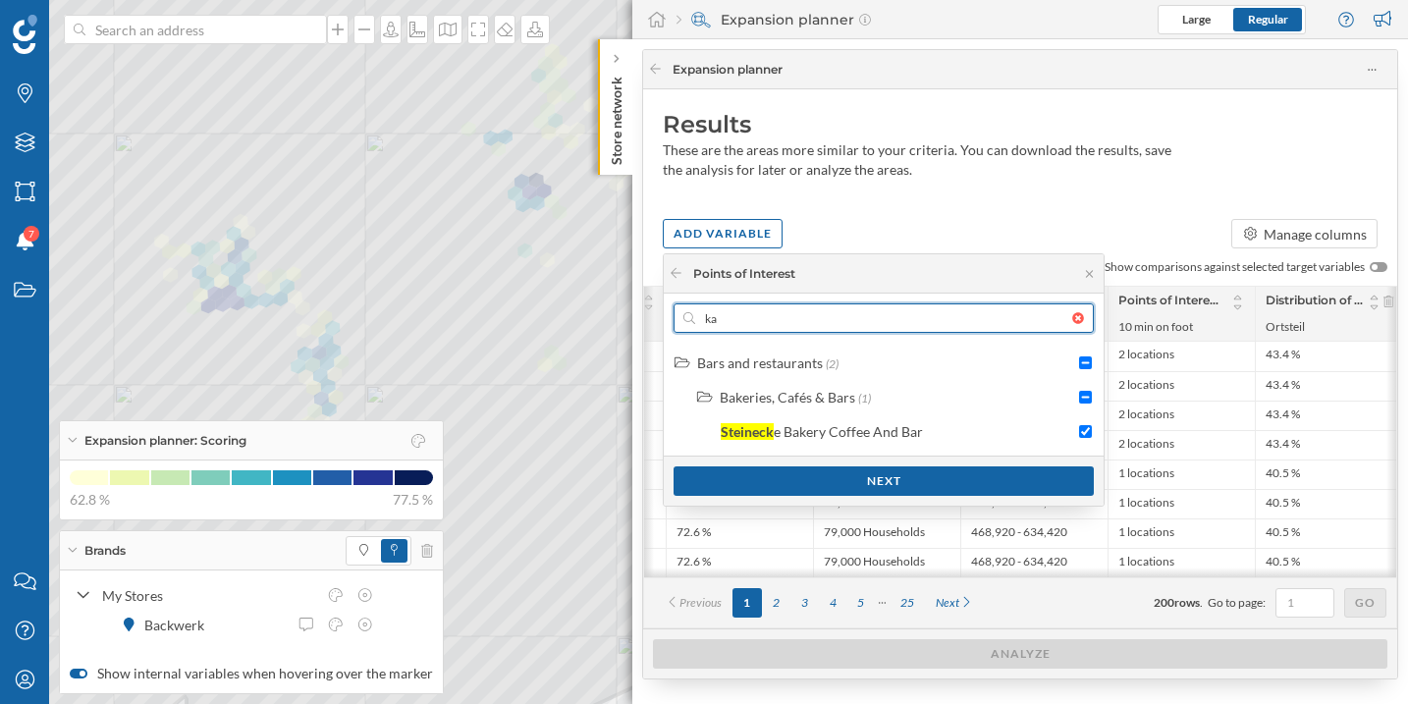
checkbox input "false"
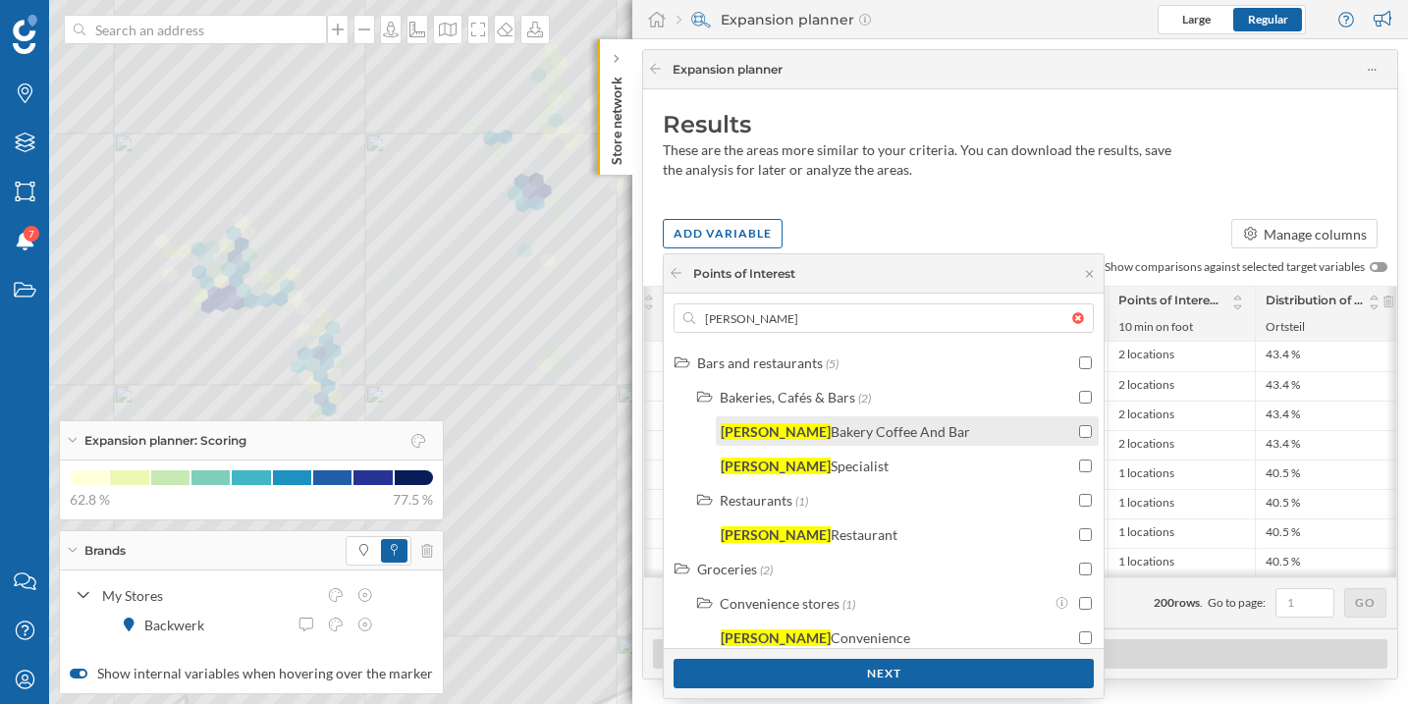
click at [882, 429] on div "Bakery Coffee And Bar" at bounding box center [899, 431] width 139 height 17
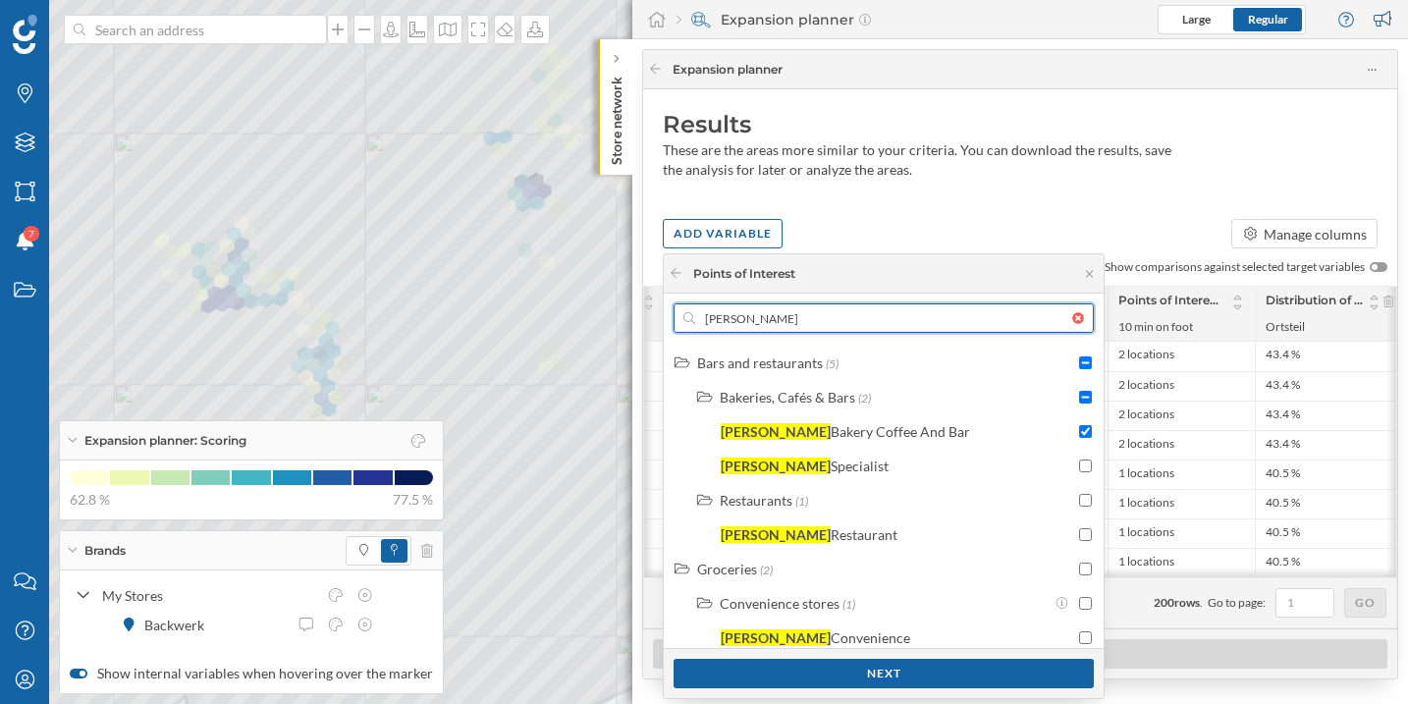
click at [792, 314] on input "kamps" at bounding box center [883, 317] width 377 height 29
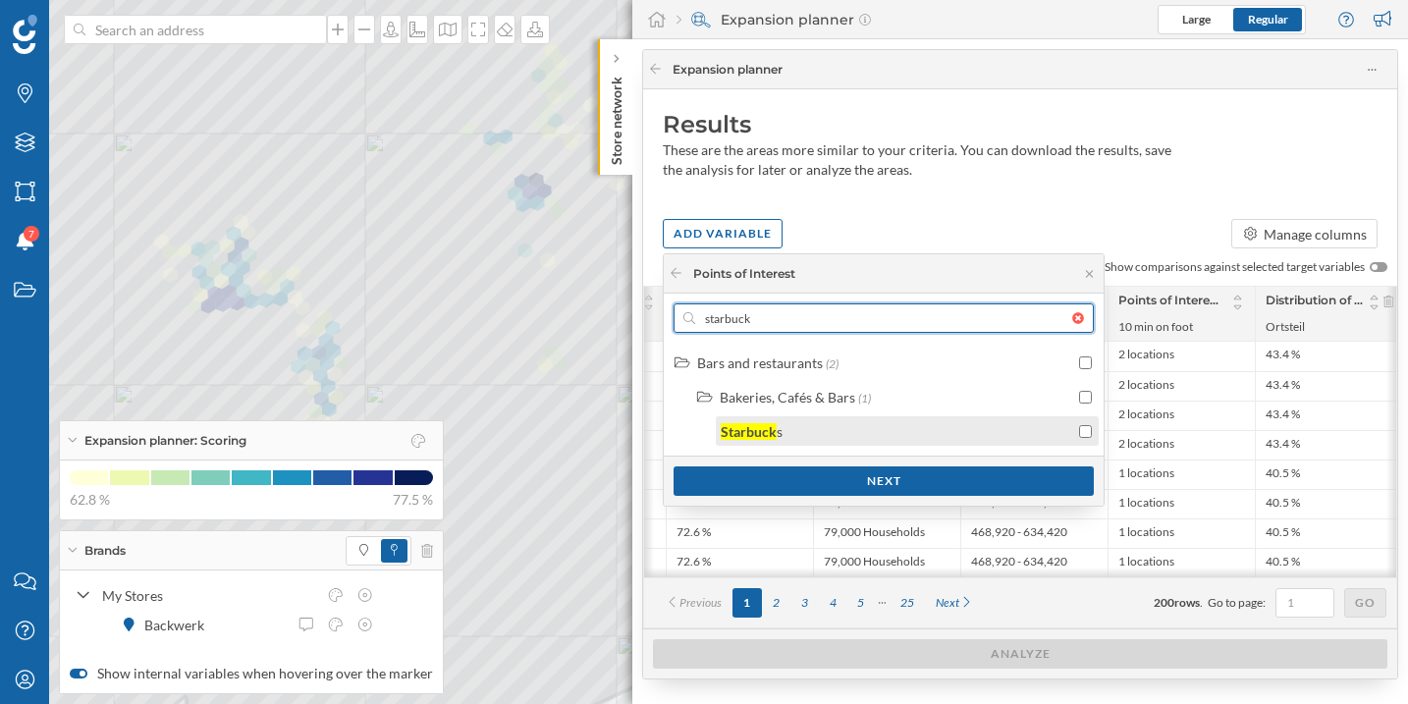
type input "starbuck"
click at [819, 429] on div "Starbuck s" at bounding box center [896, 431] width 353 height 21
click at [786, 321] on input "starbuck" at bounding box center [883, 317] width 377 height 29
checkbox input "false"
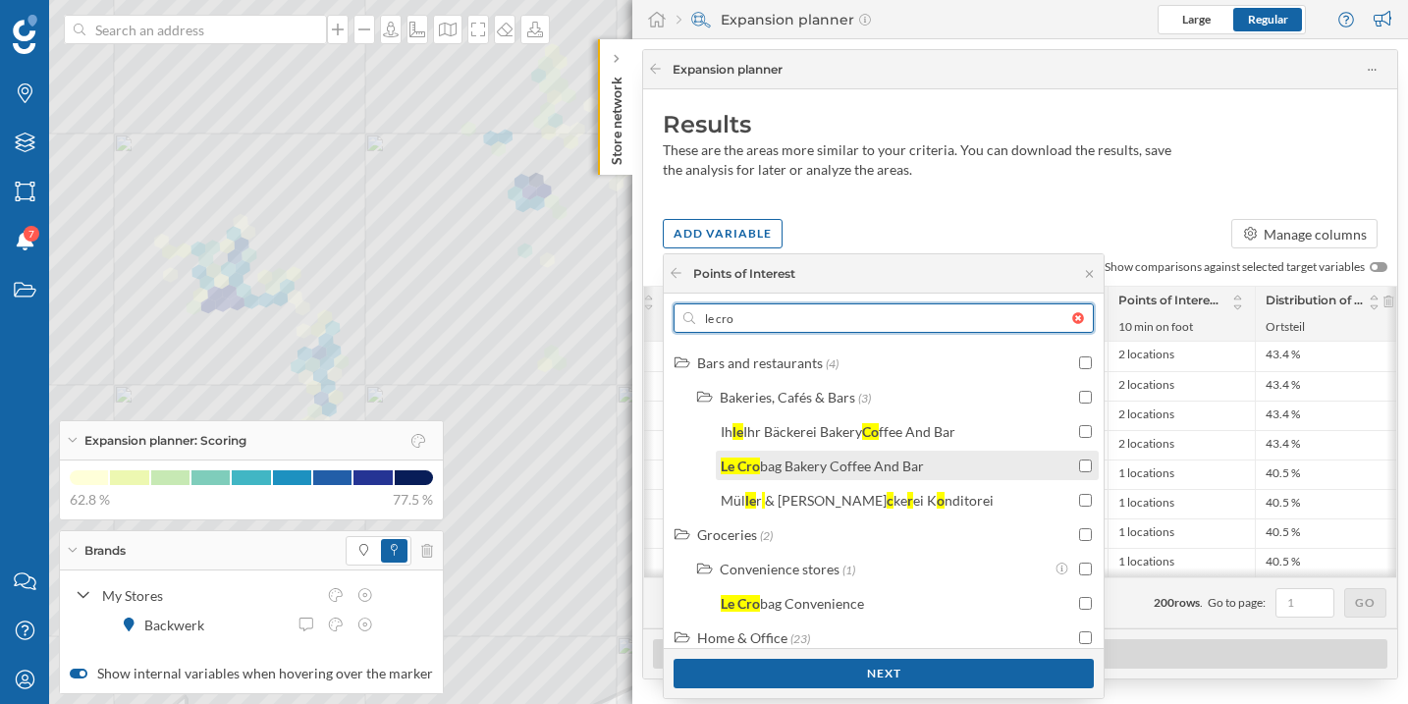
type input "le cro"
click at [824, 452] on div "Le Cro bag Bakery Coffee And Bar" at bounding box center [907, 465] width 383 height 29
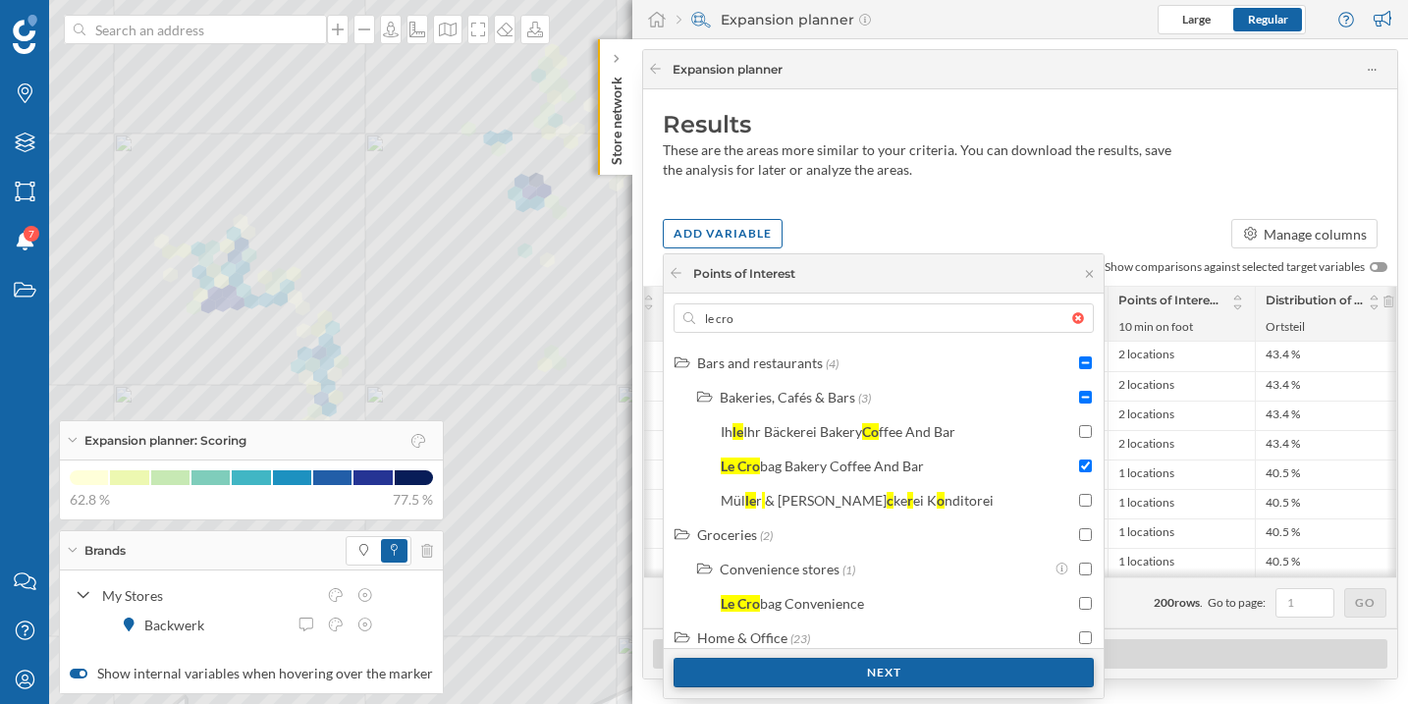
click at [865, 666] on div "Next" at bounding box center [883, 672] width 420 height 29
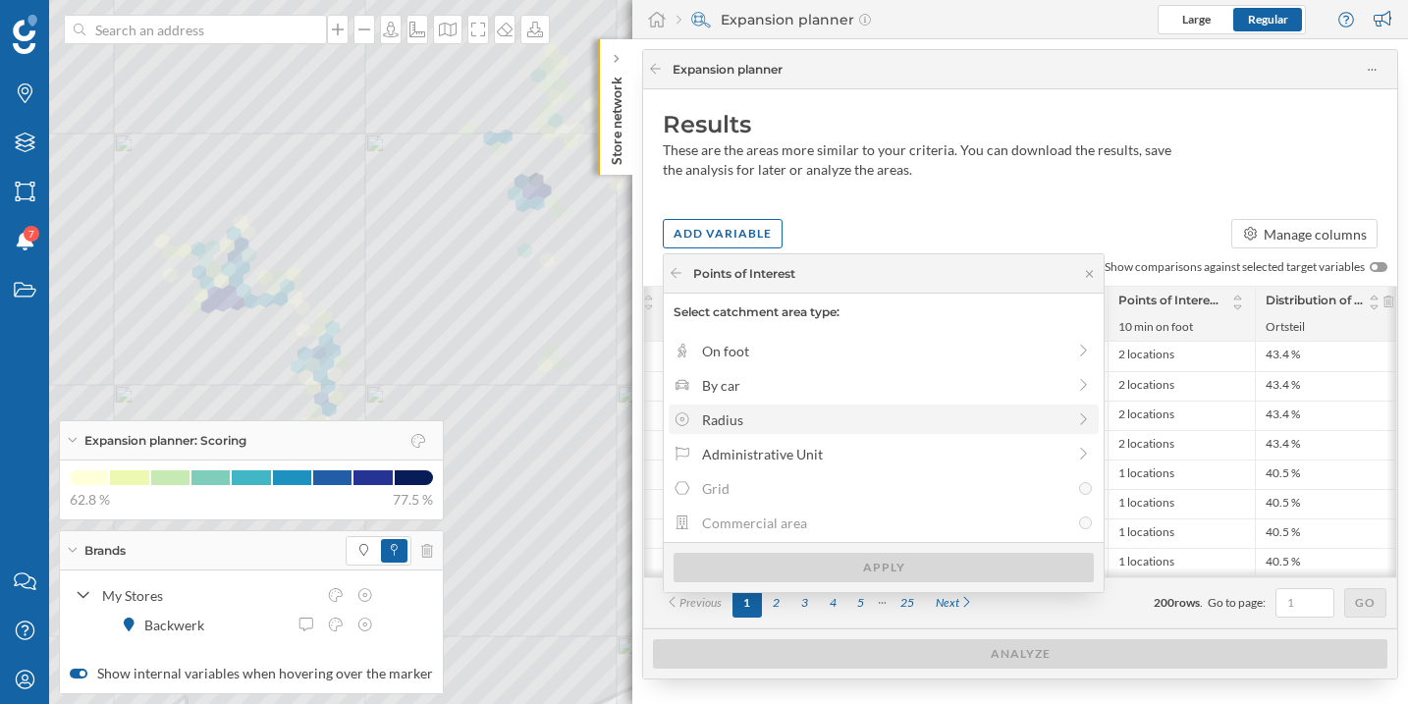
click at [792, 416] on div "Radius" at bounding box center [883, 419] width 363 height 21
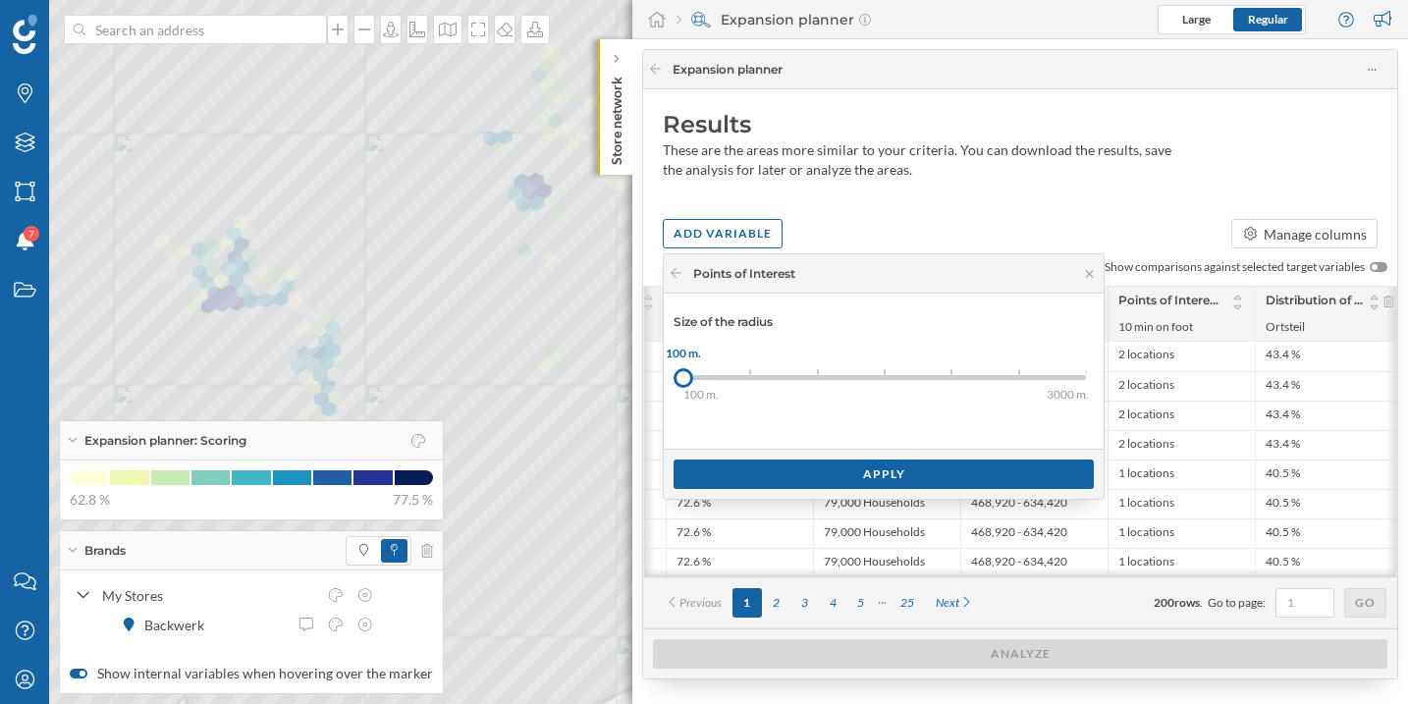
click at [885, 380] on div "100 m. 200 m. 300 m. 500 m. 1000 m. 1500 m. 3000 m. 100 m." at bounding box center [884, 377] width 402 height 25
click at [673, 278] on icon at bounding box center [675, 273] width 15 height 12
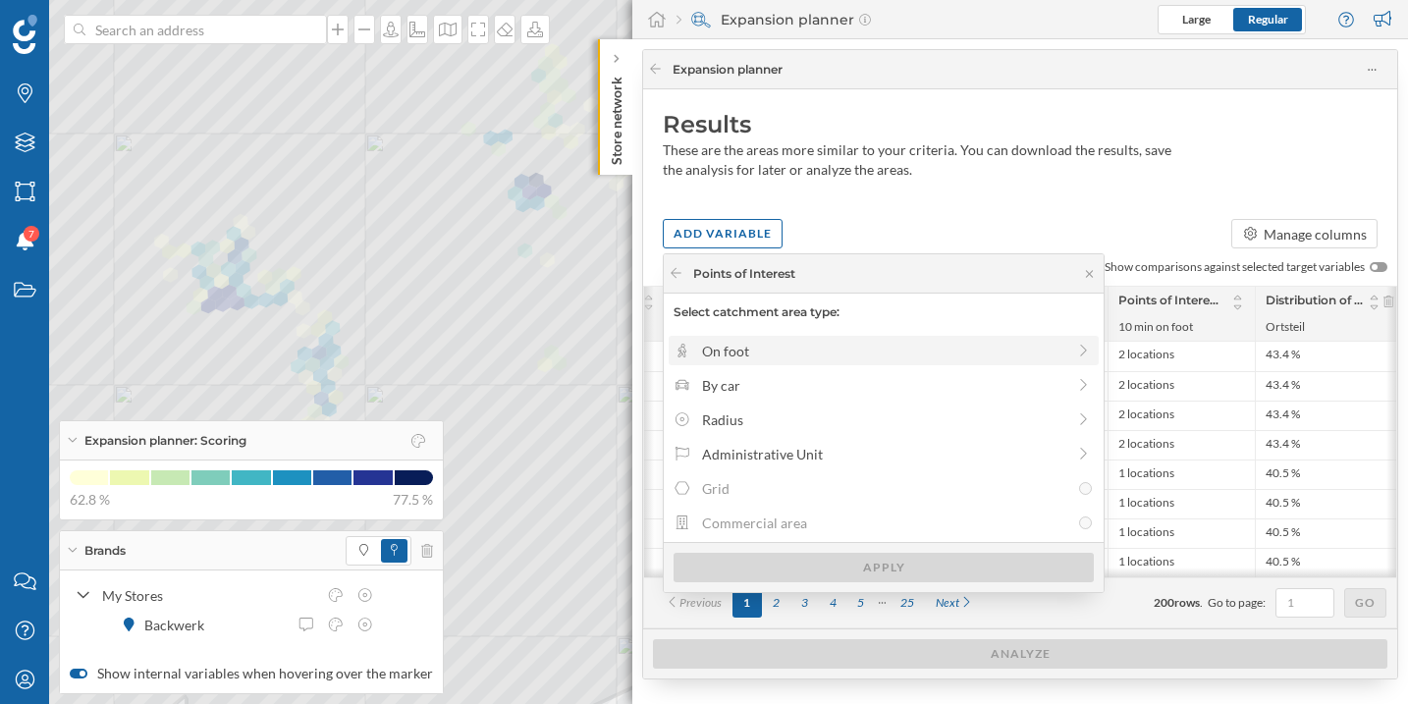
click at [727, 347] on div "On foot" at bounding box center [883, 351] width 363 height 21
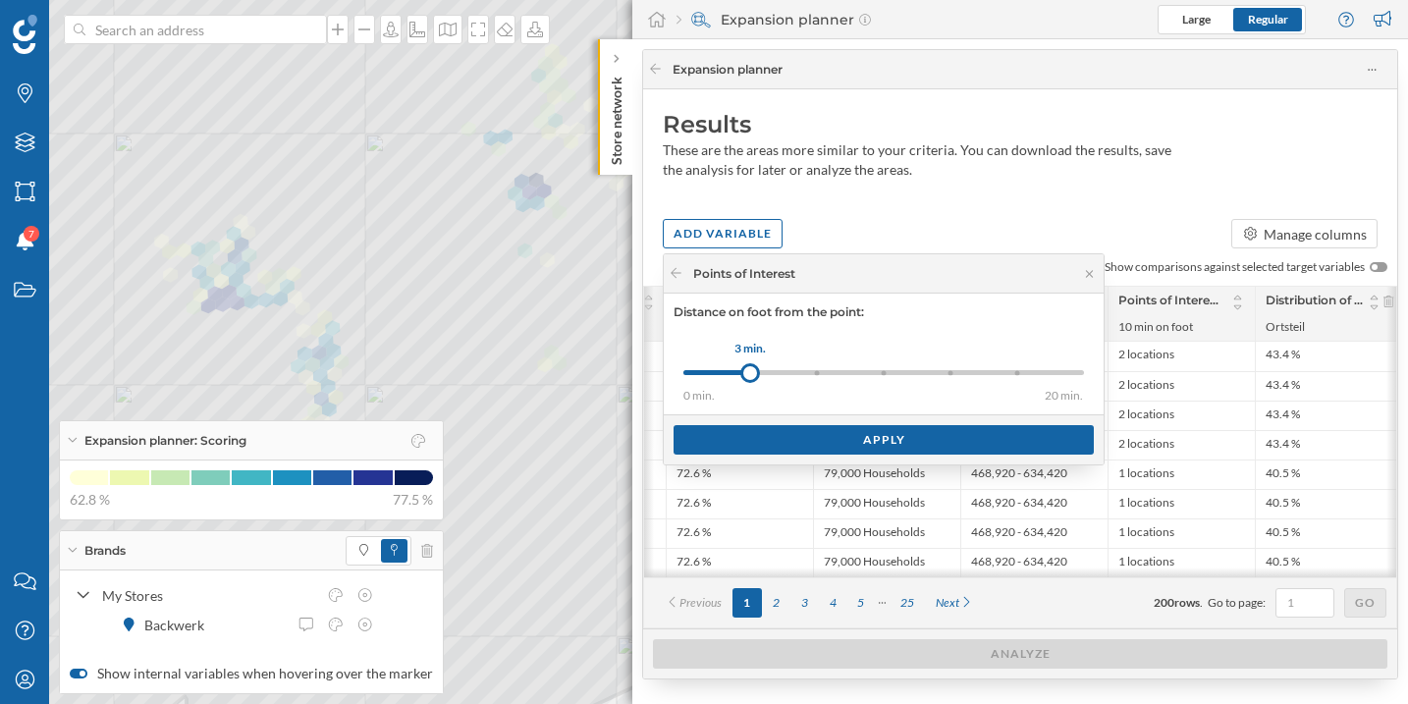
click at [881, 370] on div "8 min." at bounding box center [883, 372] width 5 height 5
click at [952, 373] on div at bounding box center [950, 372] width 5 height 5
click at [930, 430] on div "Apply" at bounding box center [883, 438] width 420 height 29
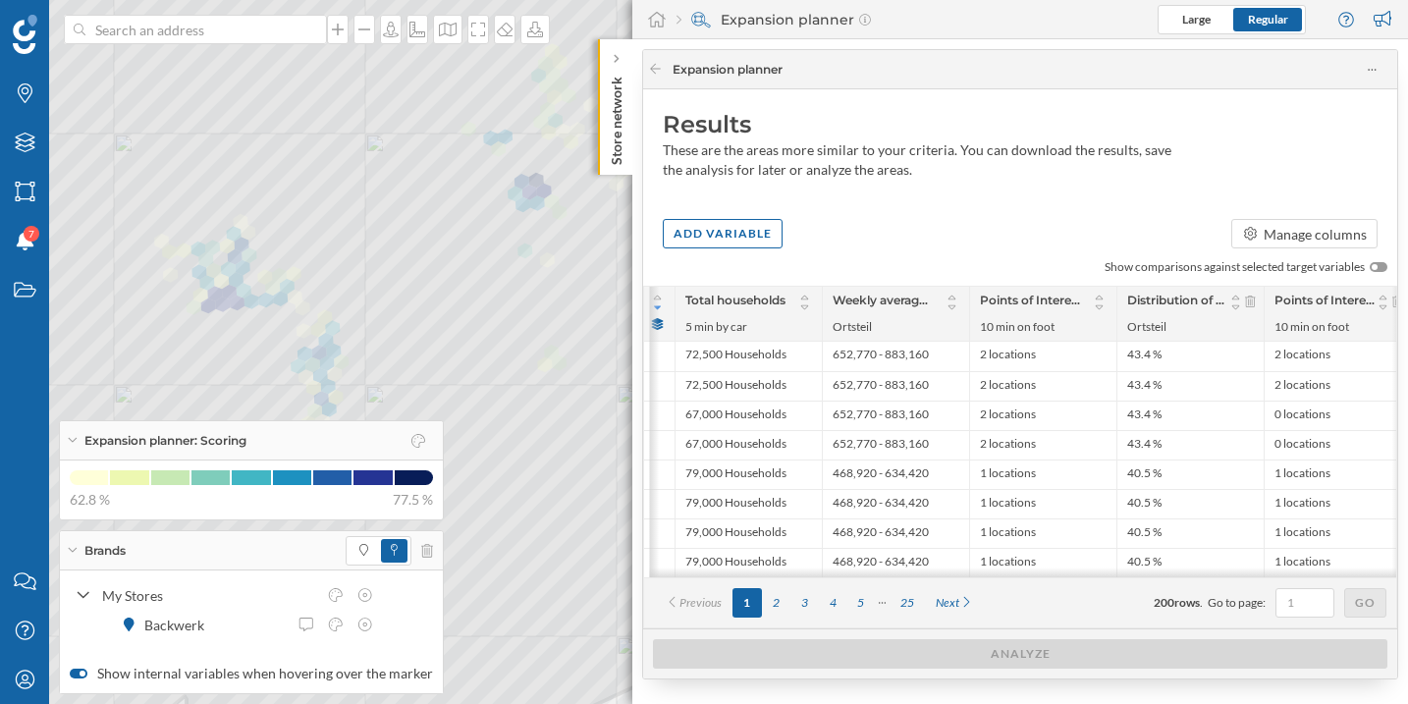
scroll to position [0, 658]
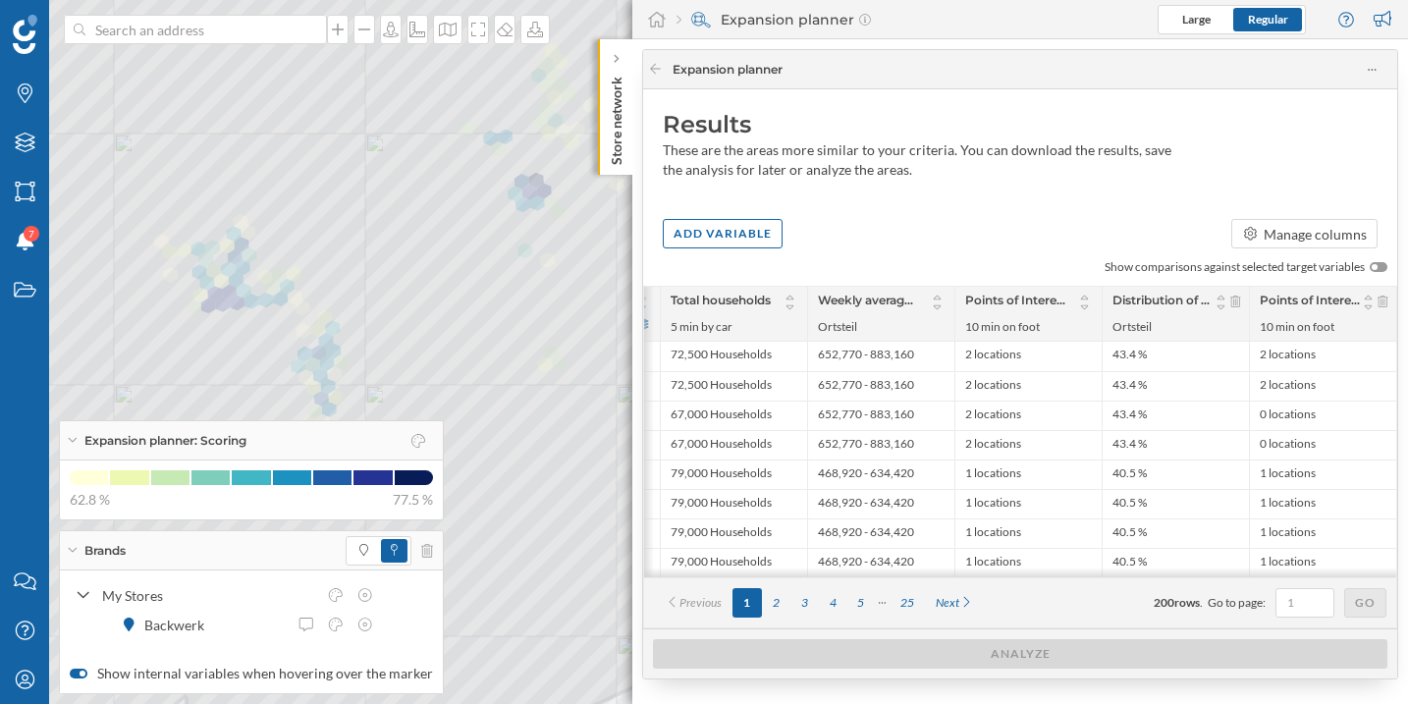
click at [1369, 267] on div at bounding box center [1378, 267] width 18 height 10
click at [0, 0] on input "checkbox" at bounding box center [0, 0] width 0 height 0
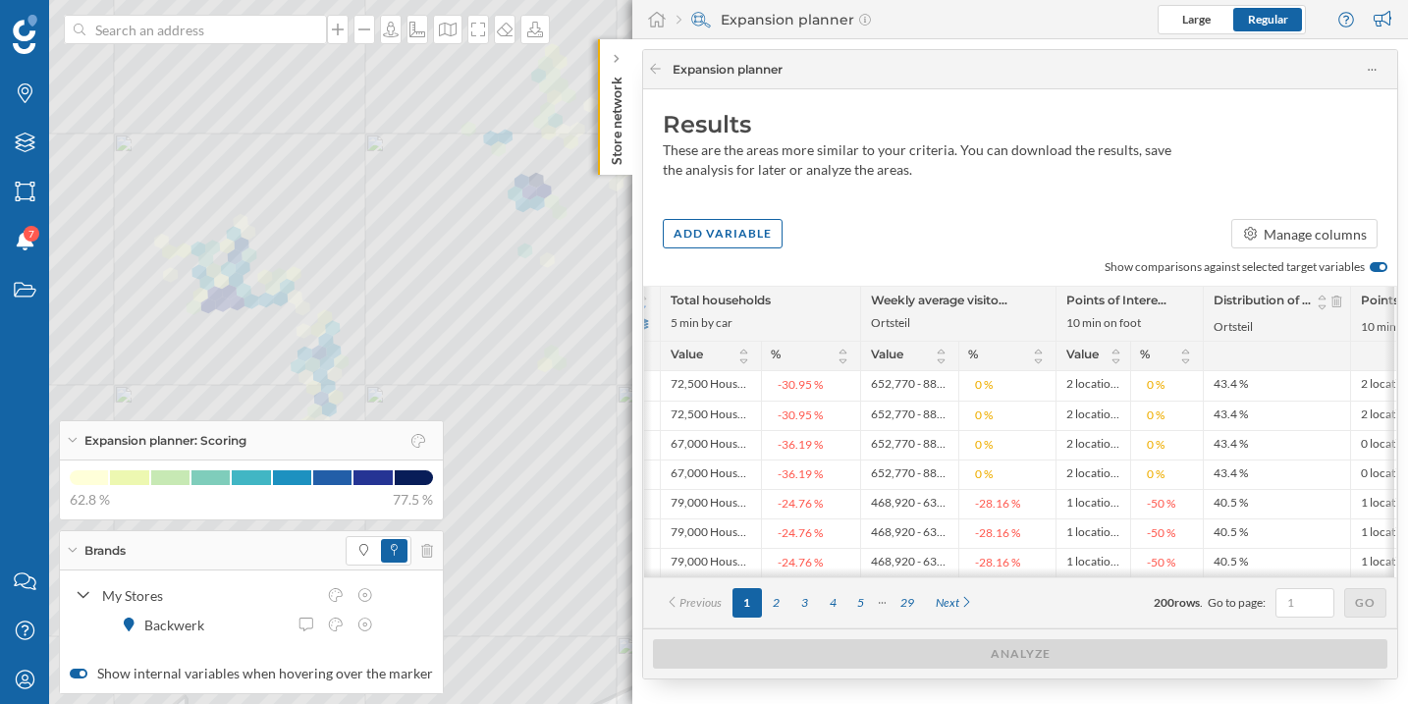
scroll to position [0, 656]
click at [1369, 267] on div at bounding box center [1378, 267] width 18 height 10
click at [0, 0] on input "checkbox" at bounding box center [0, 0] width 0 height 0
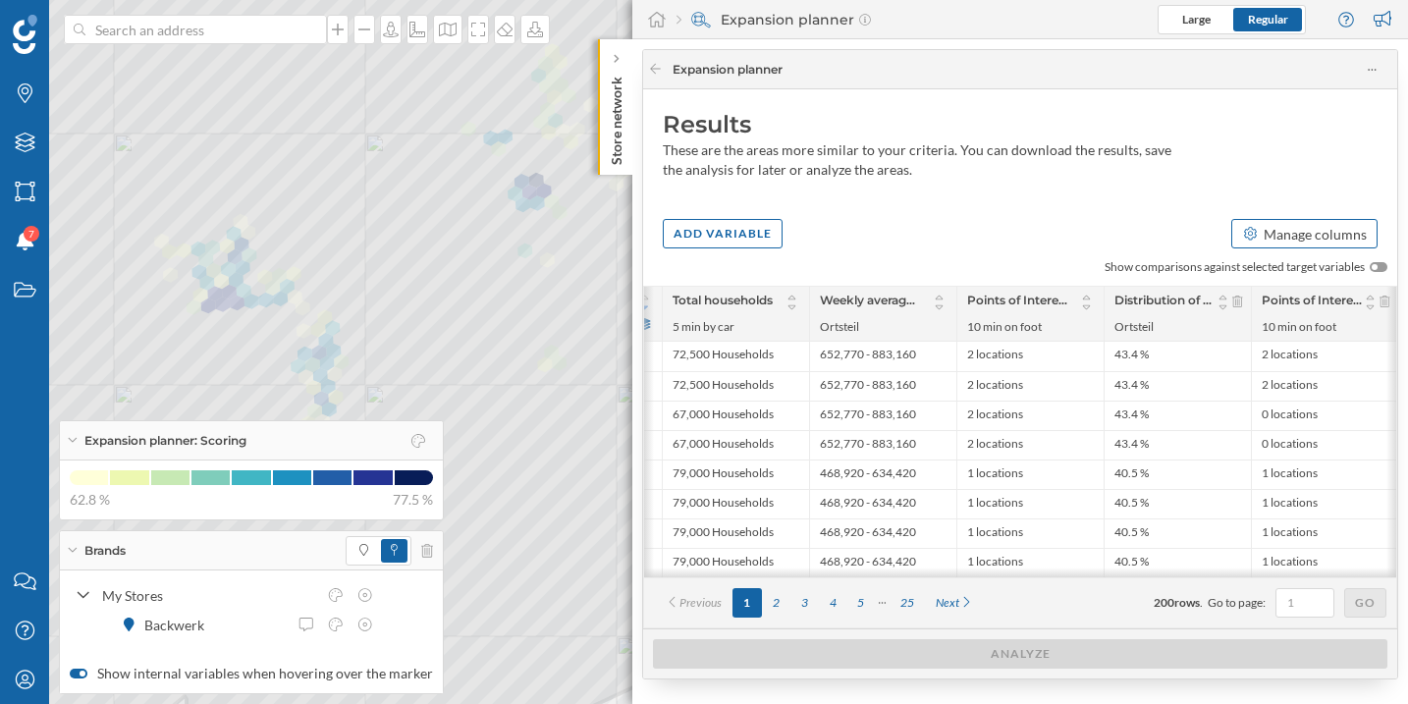
click at [1279, 239] on div "Manage columns" at bounding box center [1314, 234] width 103 height 21
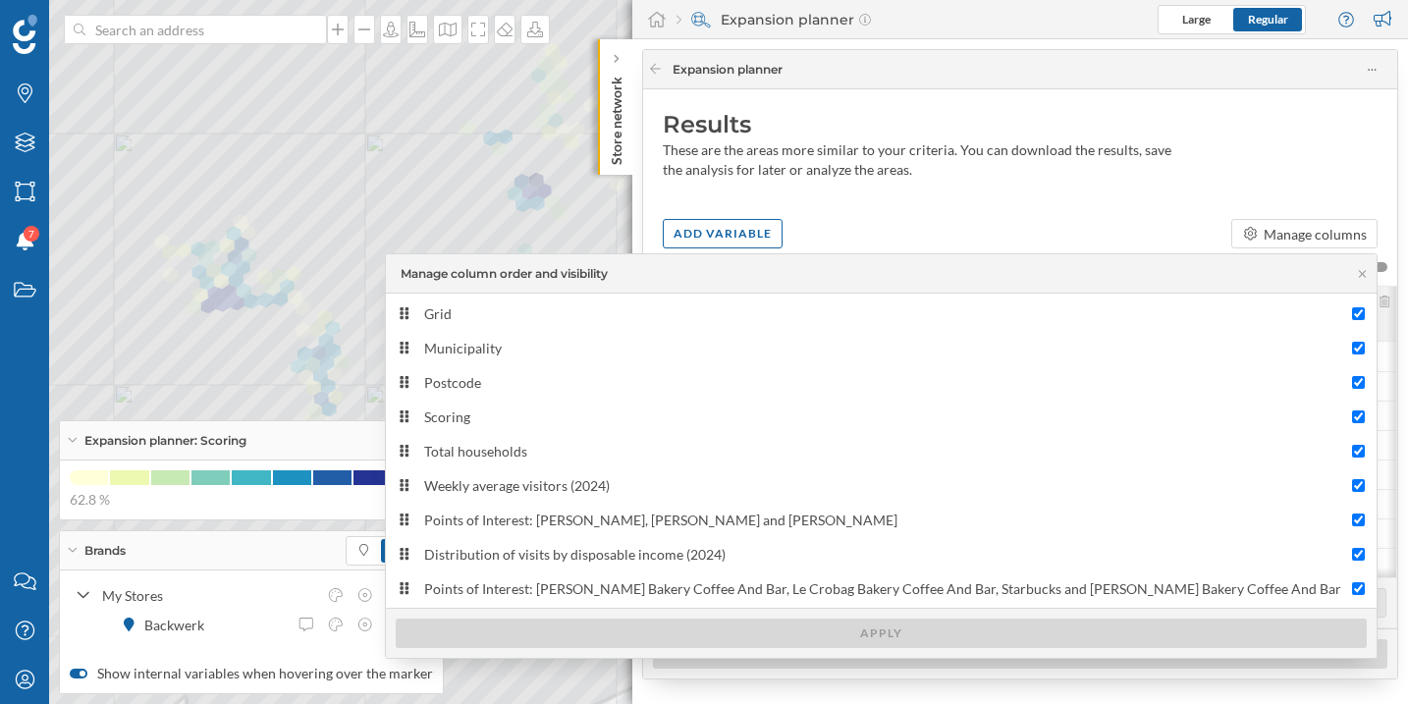
click at [1081, 227] on div "Add variable Manage columns" at bounding box center [1020, 233] width 754 height 29
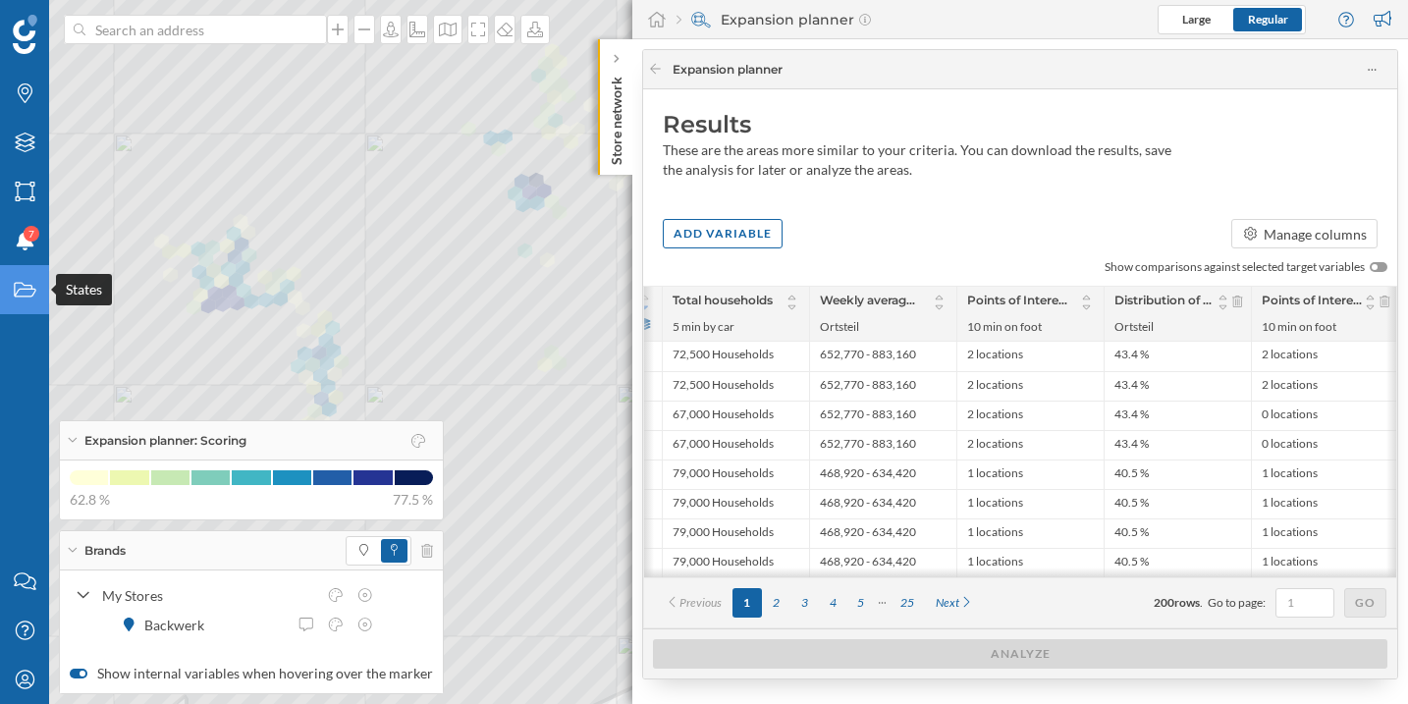
click at [28, 296] on icon at bounding box center [25, 290] width 22 height 15
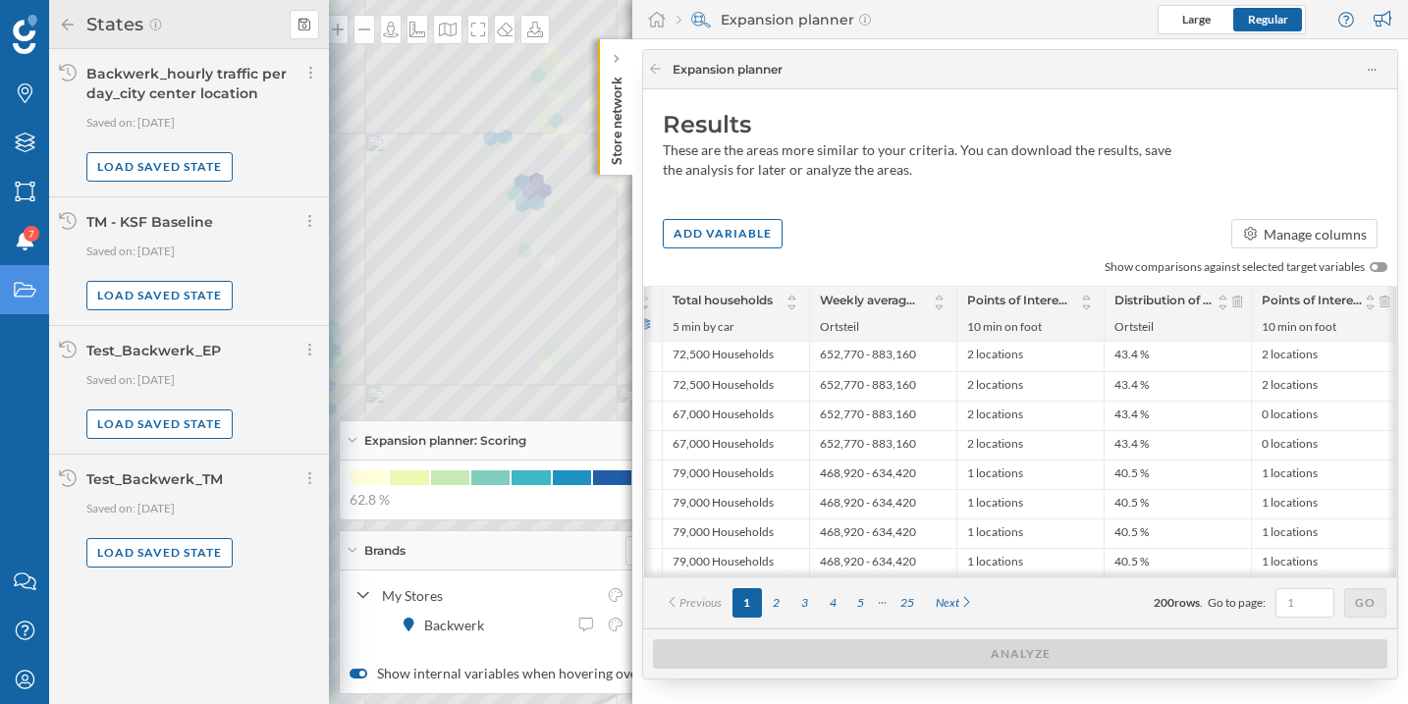
click at [184, 486] on div "Test_Backwerk_TM" at bounding box center [154, 479] width 136 height 18
click at [165, 353] on div "Test_Backwerk_EP" at bounding box center [153, 351] width 134 height 18
copy div "Test_Backwerk_EP"
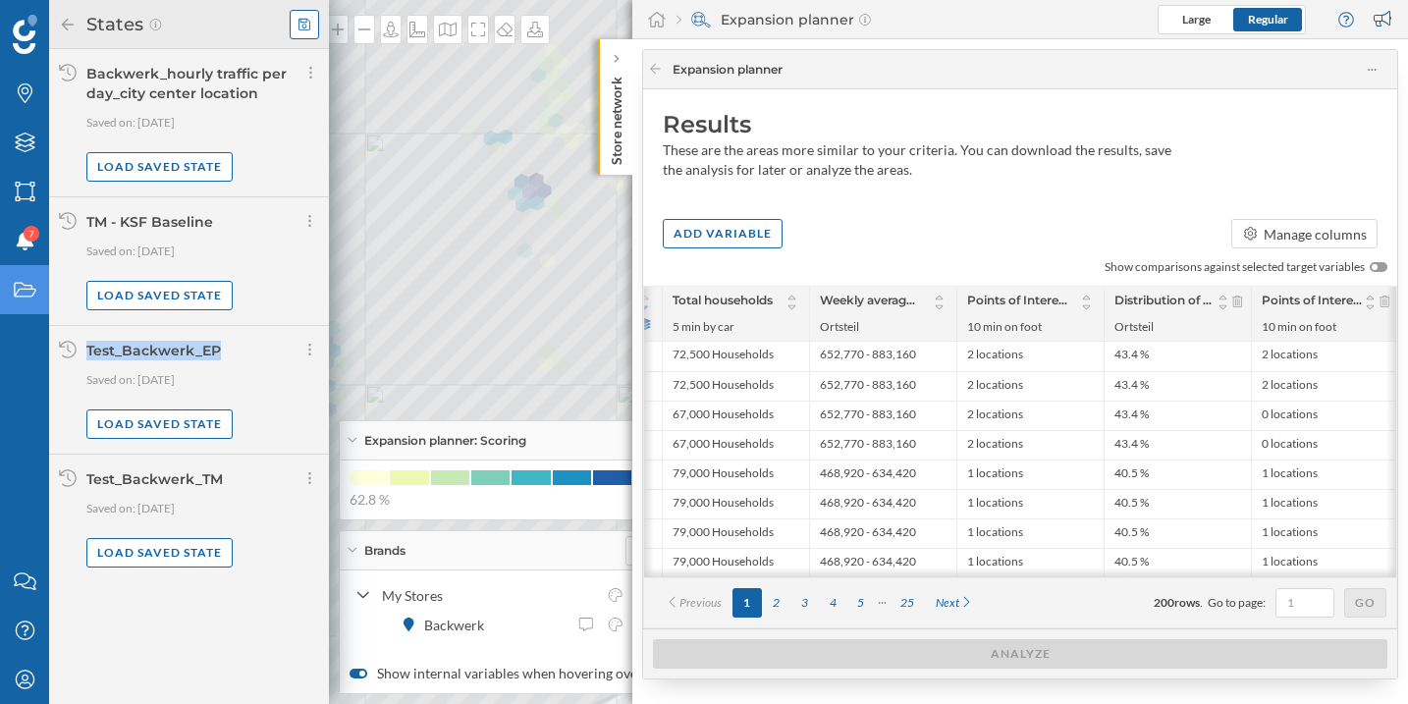
click at [312, 26] on div at bounding box center [304, 24] width 29 height 29
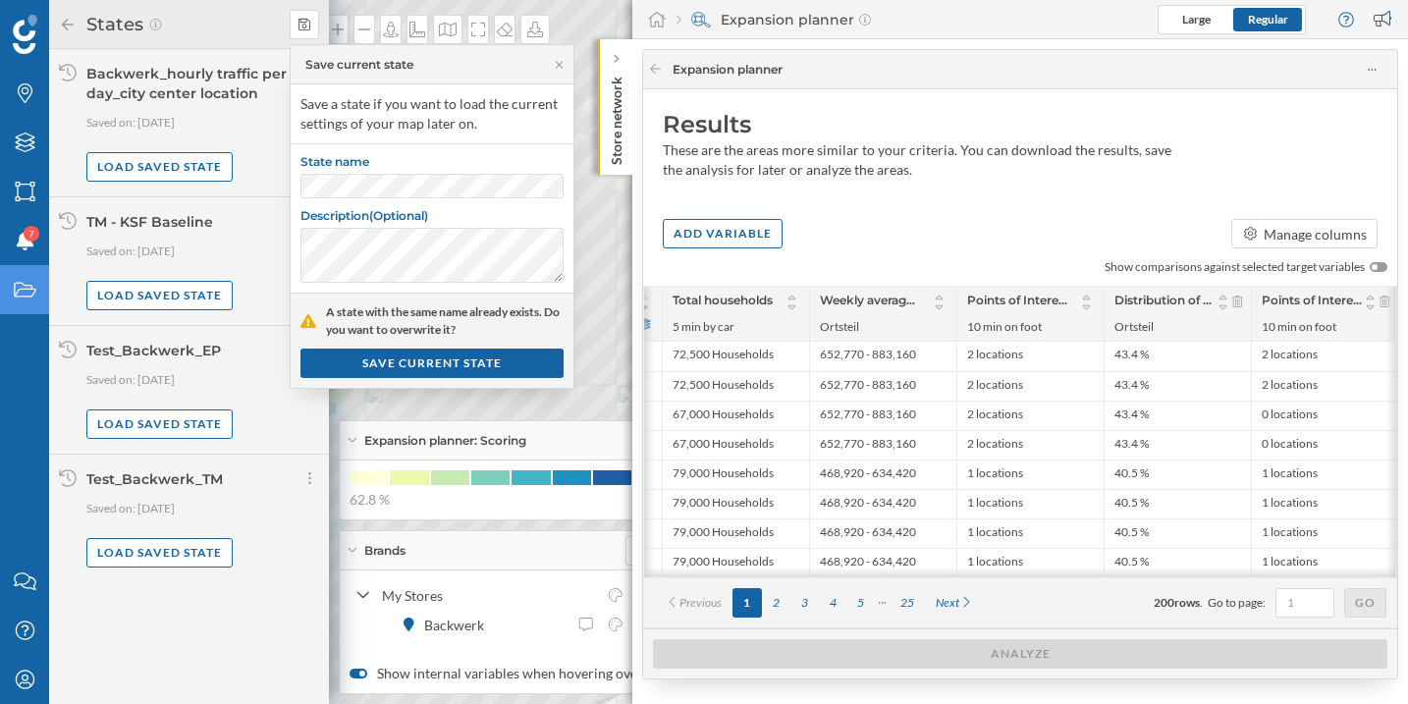
click at [441, 378] on div "A state with the same name already exists. Do you want to overwrite it? SAVE CU…" at bounding box center [432, 339] width 283 height 95
click at [442, 362] on div "SAVE CURRENT STATE" at bounding box center [431, 361] width 263 height 29
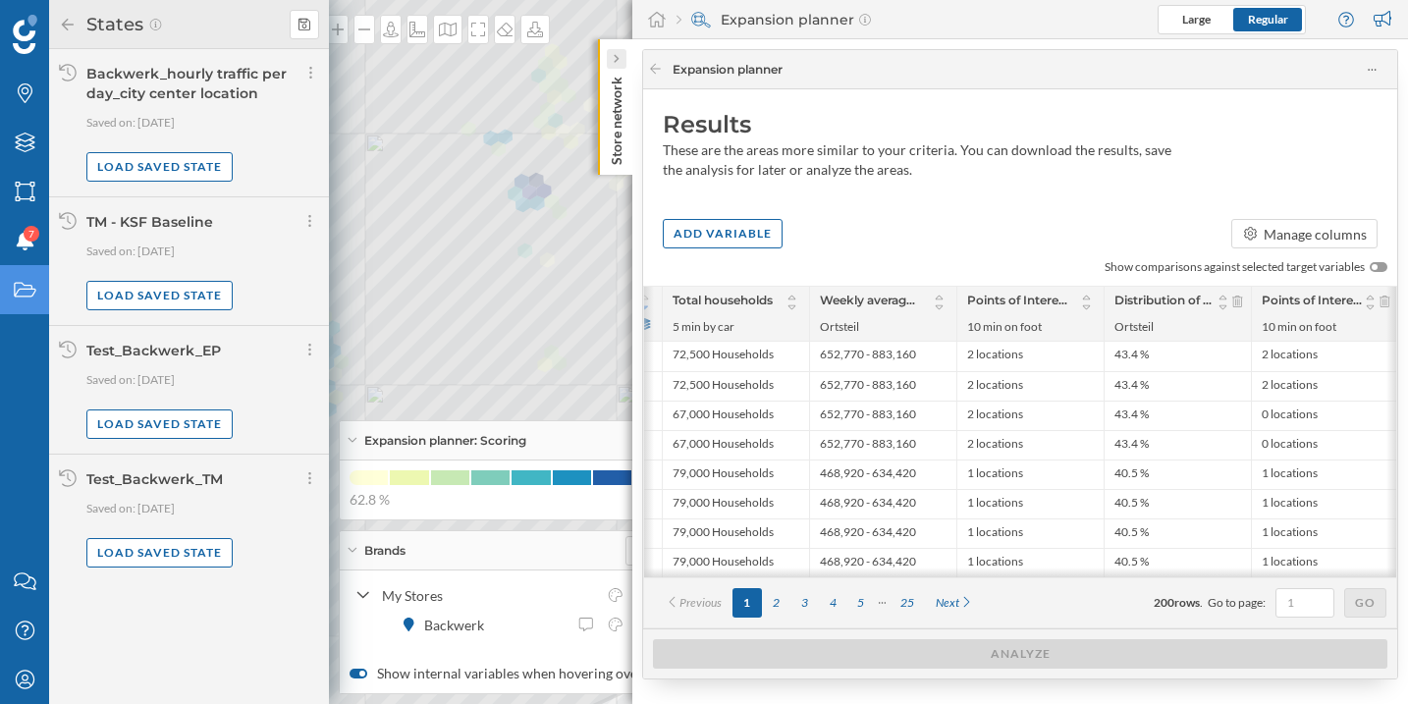
click at [618, 51] on div at bounding box center [617, 59] width 20 height 20
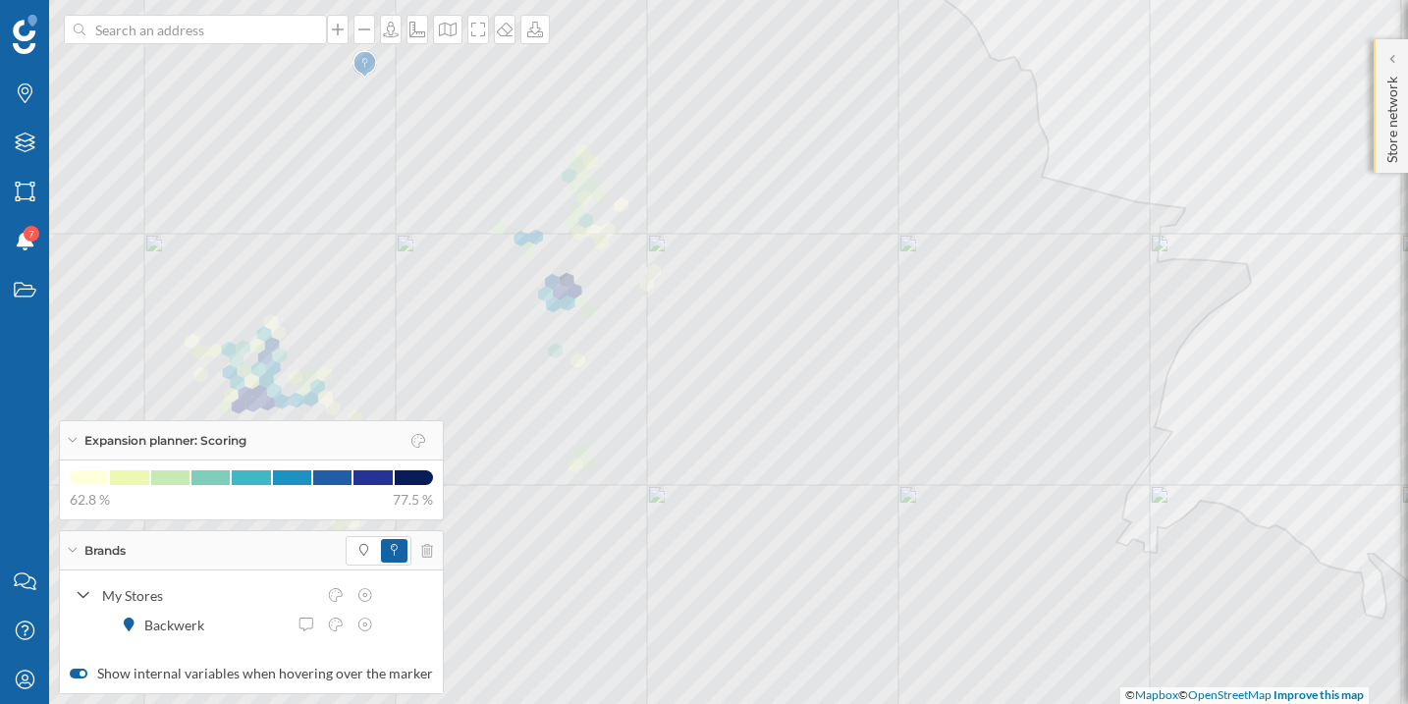
click at [1391, 80] on p "Store network" at bounding box center [1392, 116] width 20 height 94
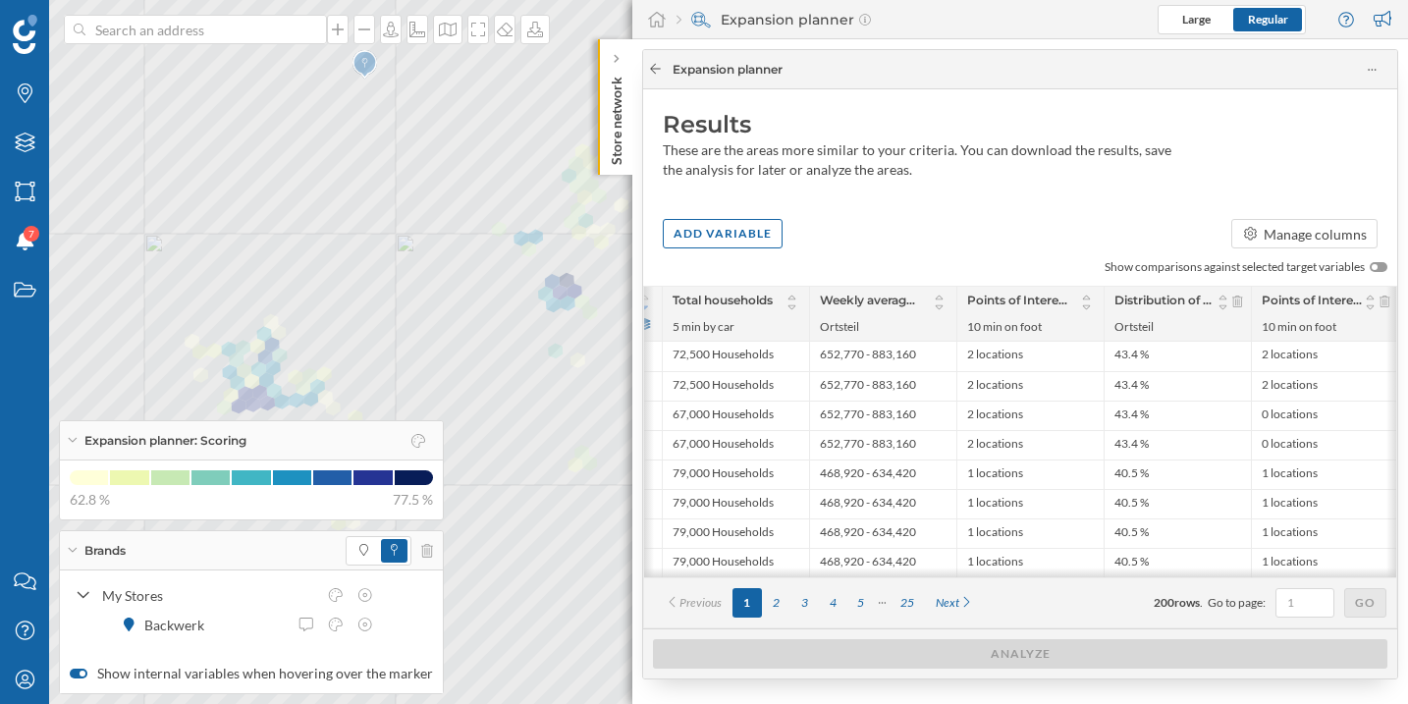
click at [661, 69] on icon at bounding box center [655, 69] width 15 height 12
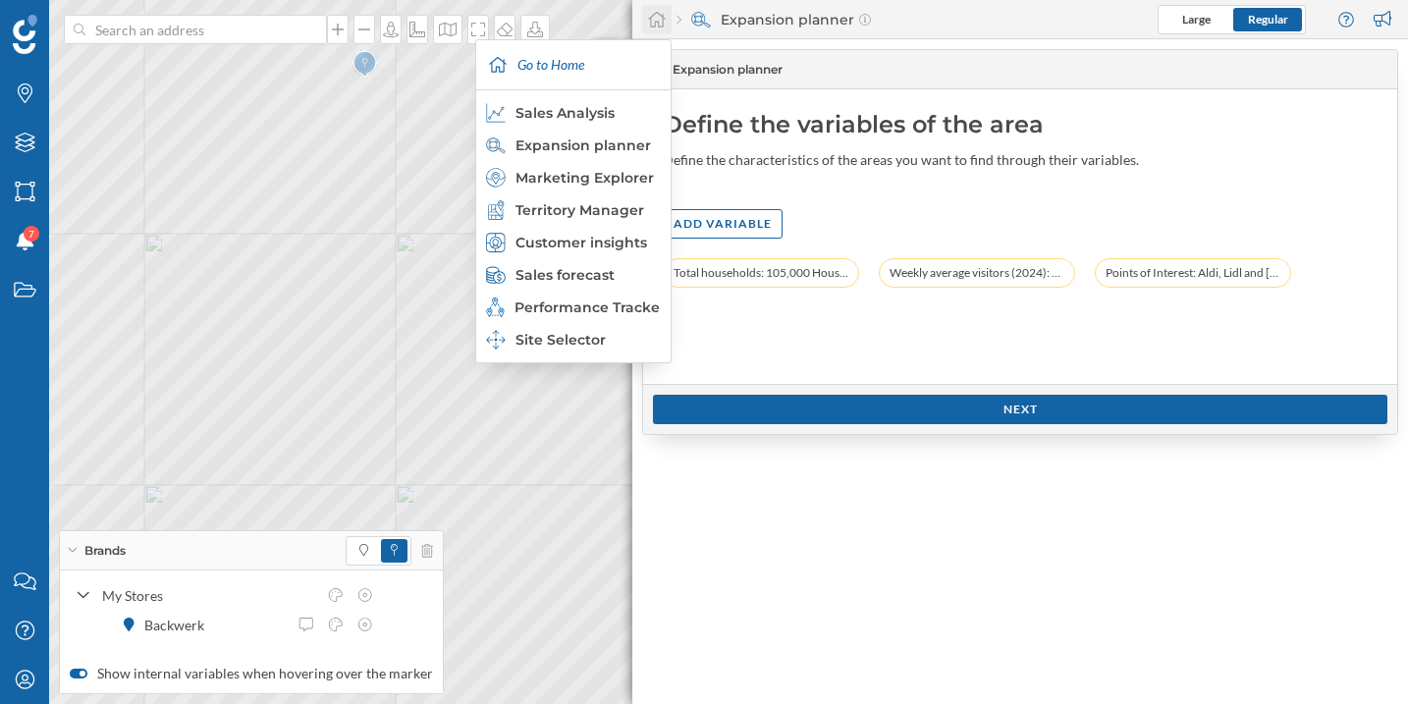
click at [656, 29] on div at bounding box center [656, 19] width 29 height 29
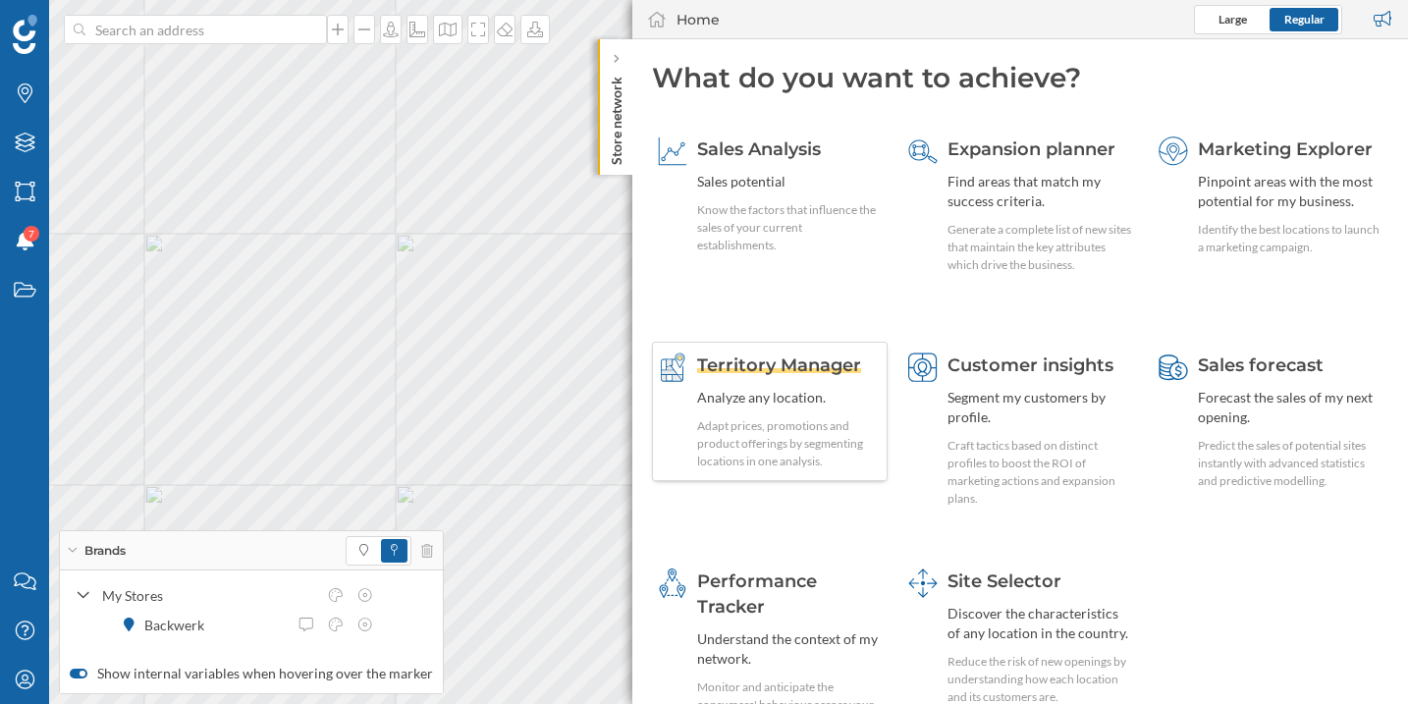
click at [777, 358] on span "Territory Manager" at bounding box center [779, 365] width 164 height 22
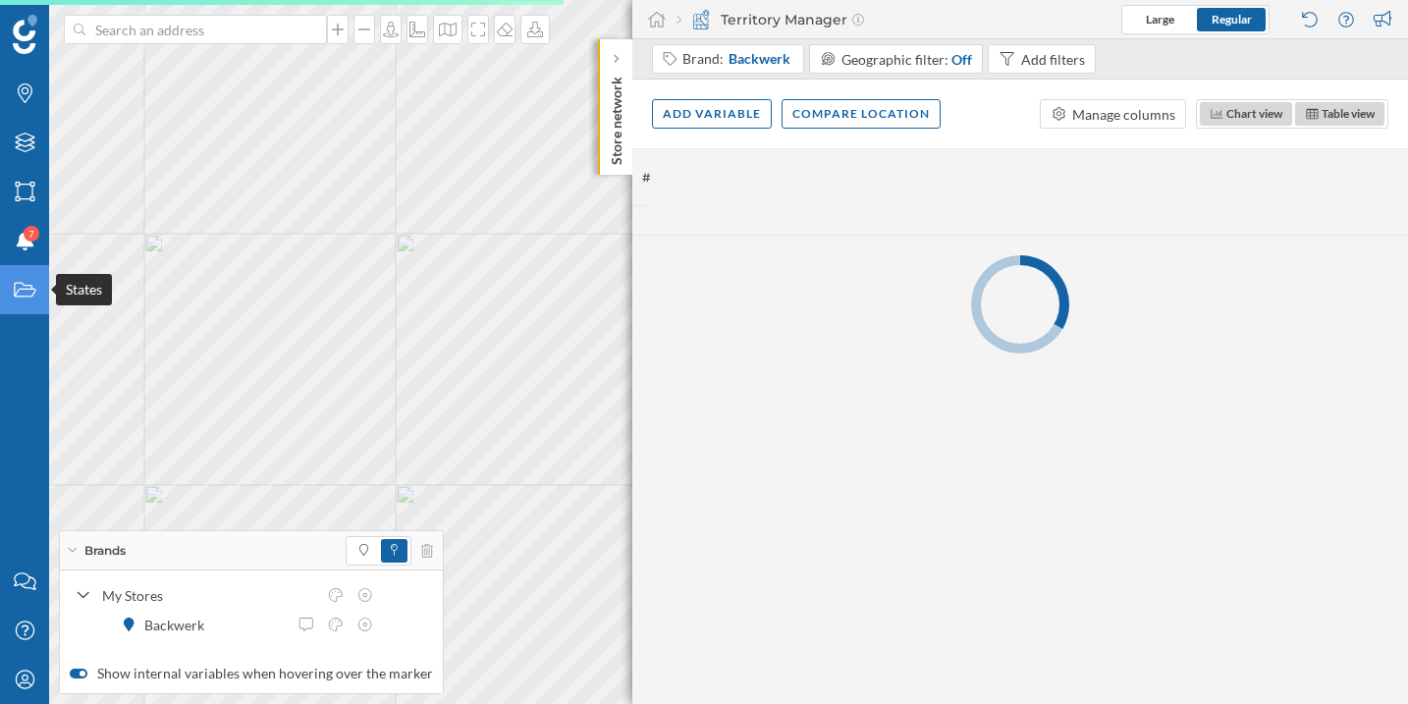
click at [33, 301] on div "States" at bounding box center [24, 289] width 49 height 49
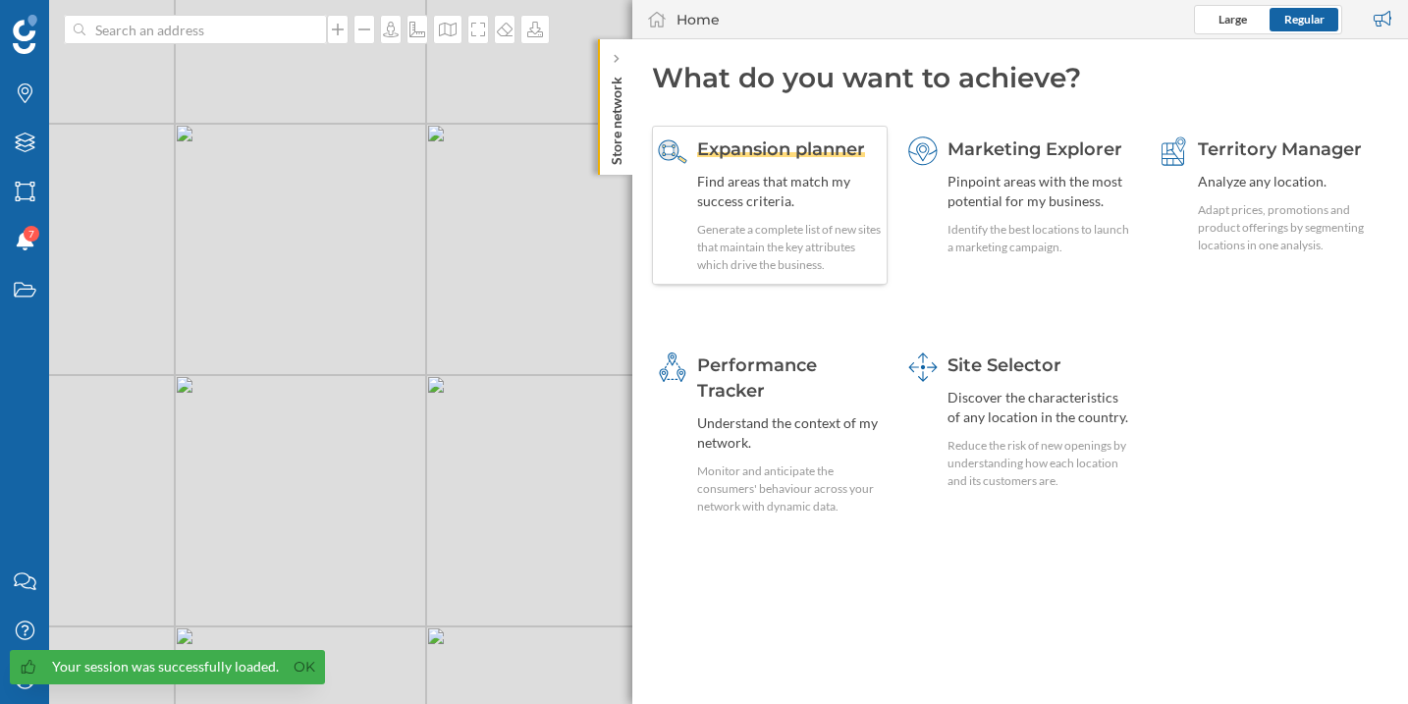
click at [782, 161] on div "Expansion planner" at bounding box center [789, 149] width 185 height 26
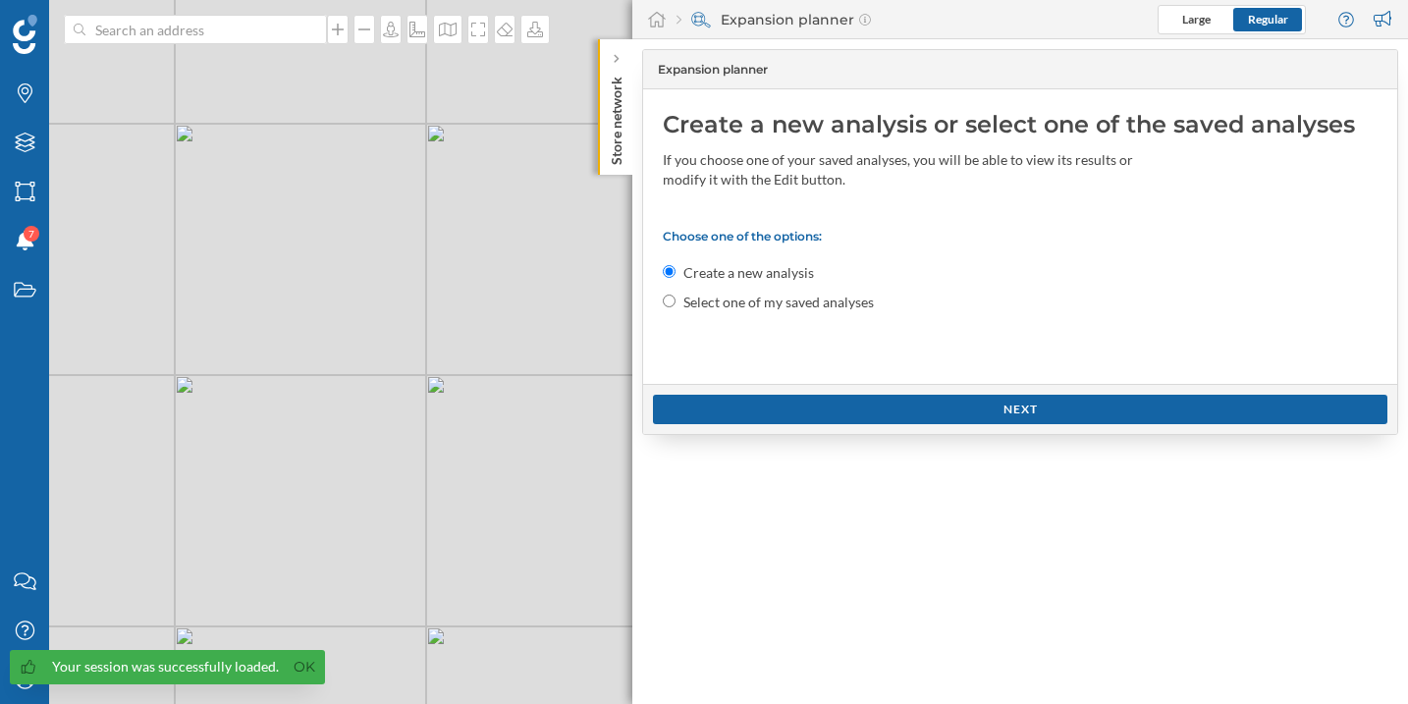
click at [670, 301] on input "Select one of my saved analyses" at bounding box center [669, 300] width 13 height 13
radio input "true"
radio input "false"
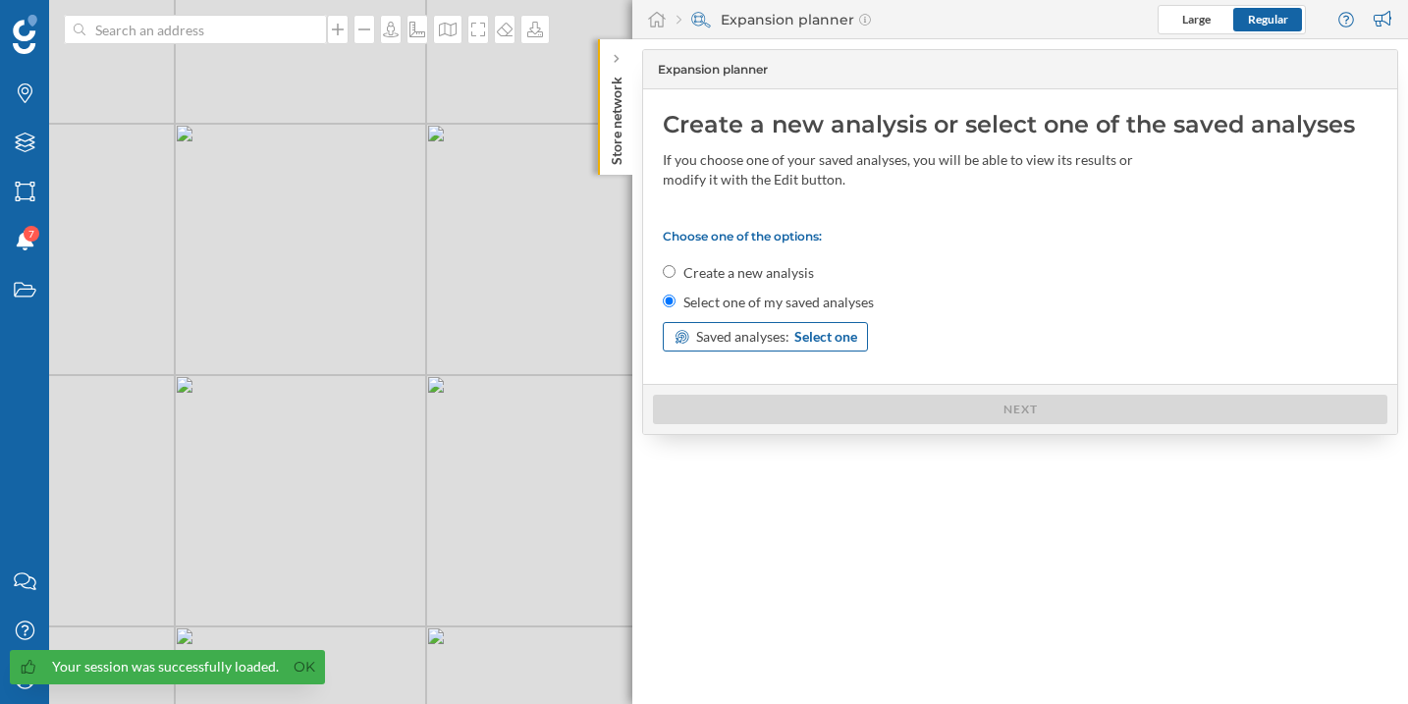
click at [741, 344] on span "Saved analyses:" at bounding box center [742, 337] width 93 height 20
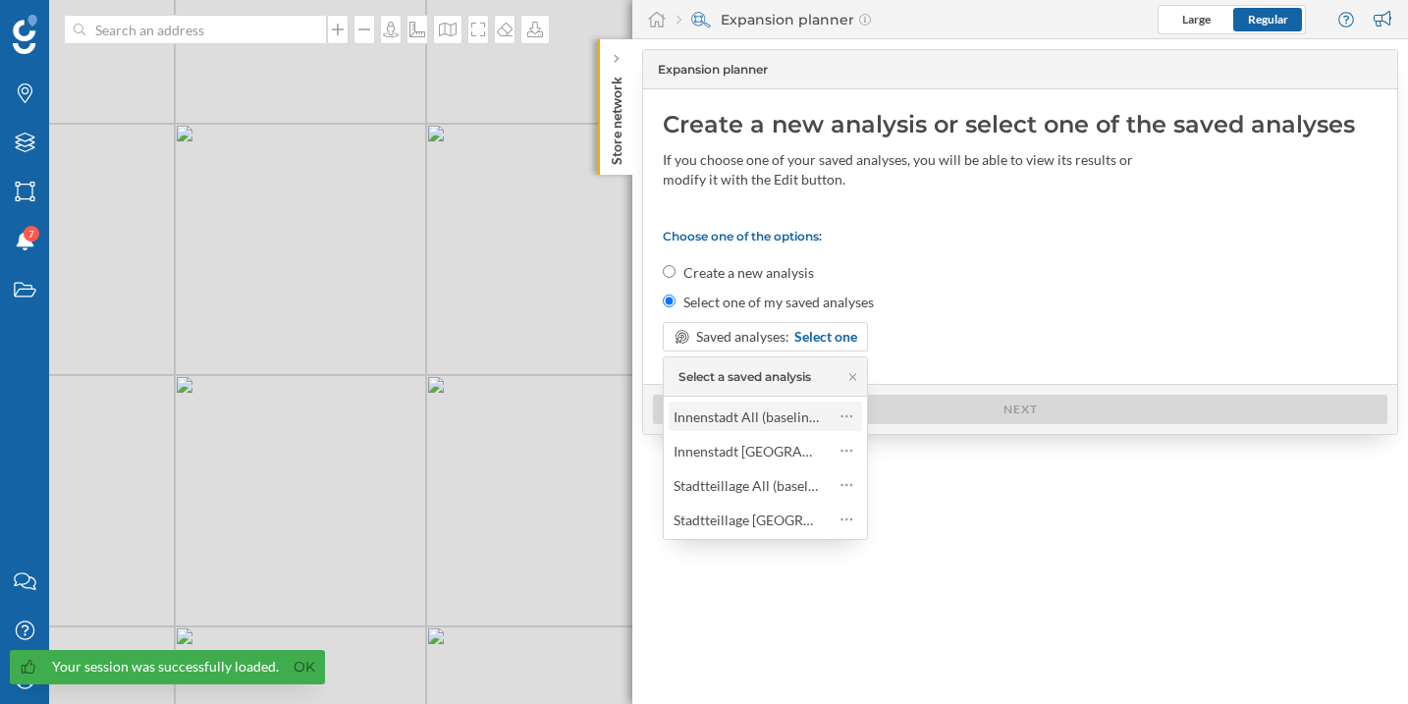
click at [771, 408] on div "Innenstadt All (baseline)" at bounding box center [746, 416] width 146 height 17
